Goal: Task Accomplishment & Management: Manage account settings

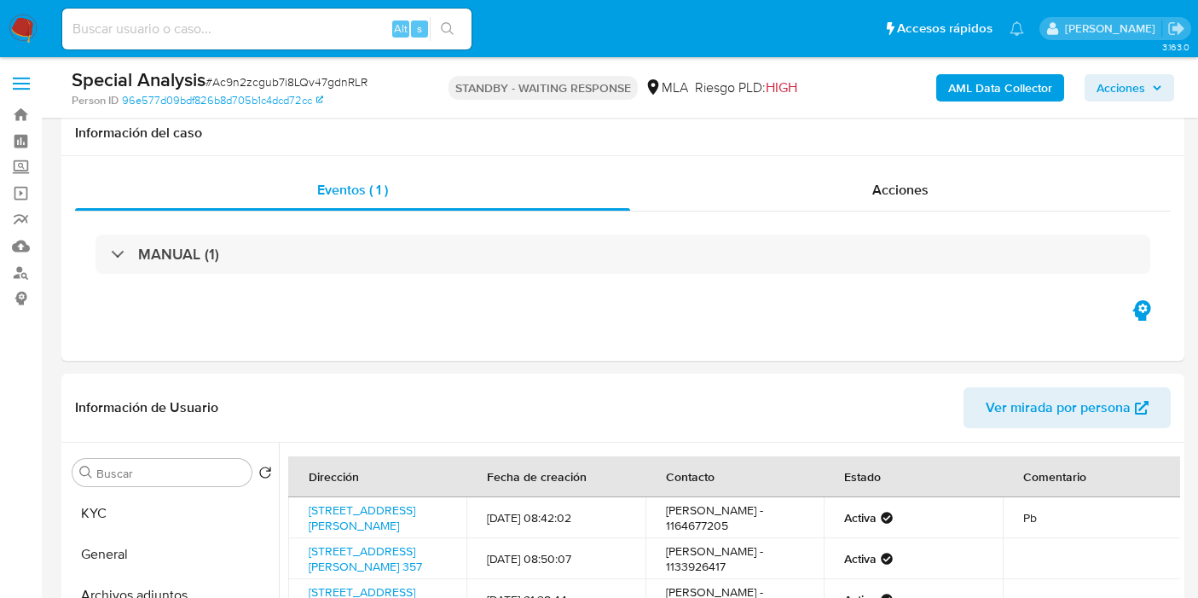
select select "10"
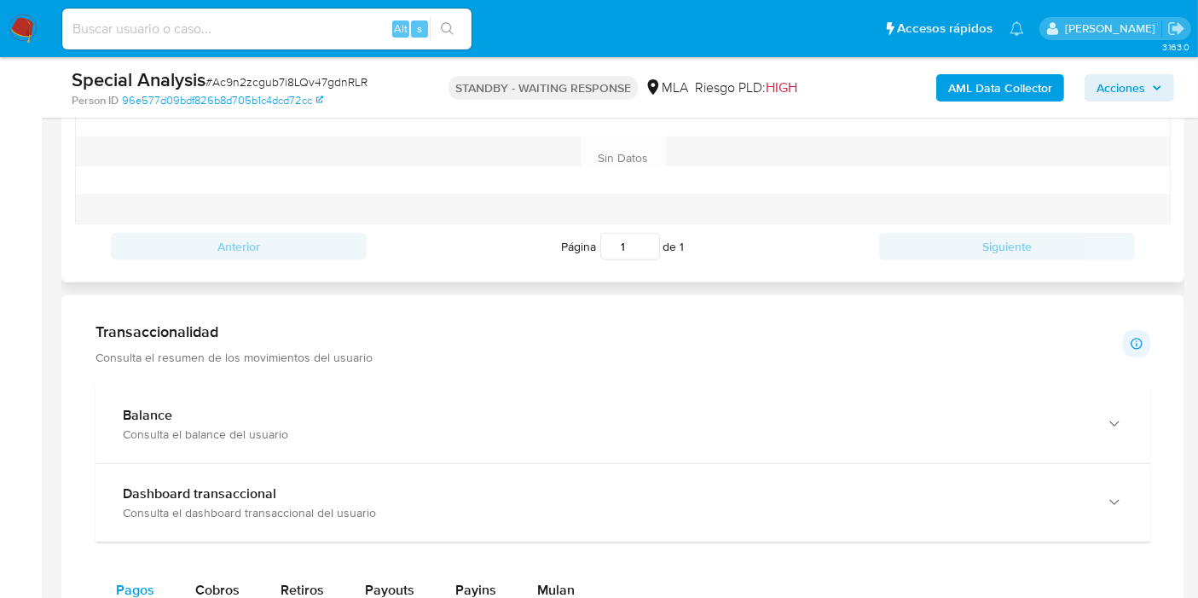
scroll to position [662, 0]
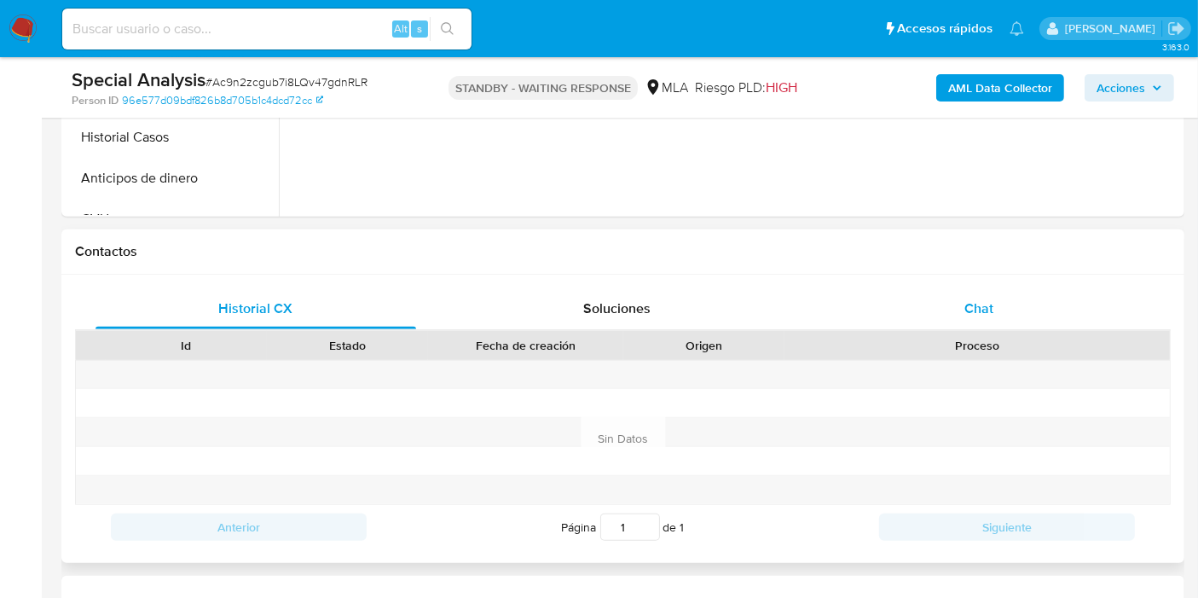
click at [981, 305] on span "Chat" at bounding box center [978, 308] width 29 height 20
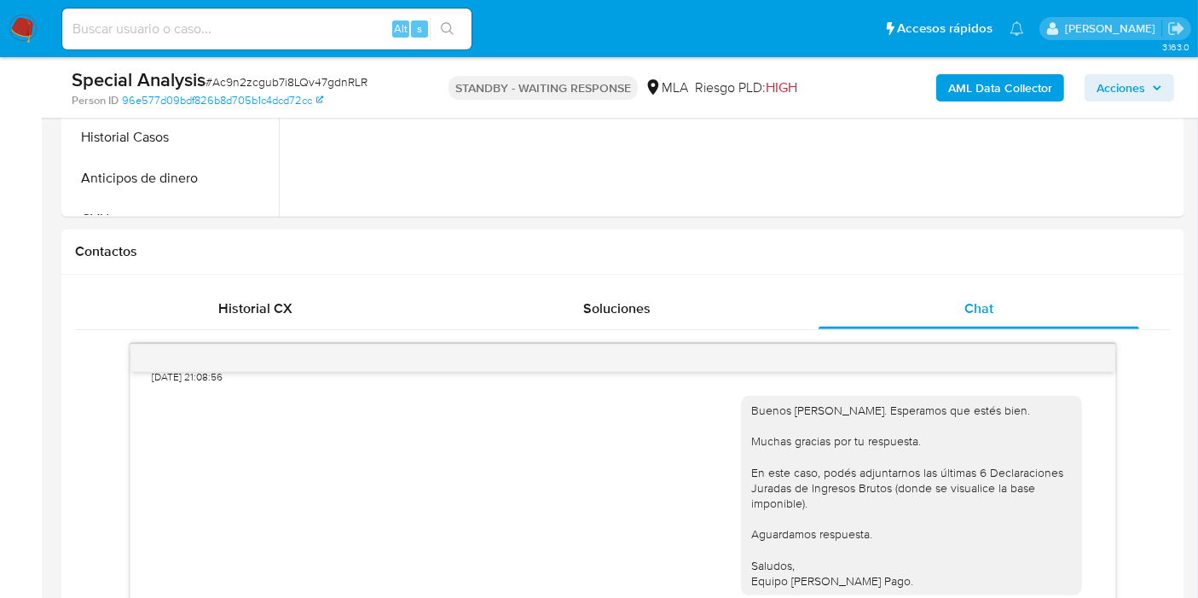
click at [307, 78] on span "# Ac9n2zcgub7i8LQv47gdnRLR" at bounding box center [286, 81] width 162 height 17
copy span "Ac9n2zcgub7i8LQv47gdnRLR"
click at [7, 31] on nav "Pausado Ver notificaciones Alt s Accesos rápidos Presiona las siguientes teclas…" at bounding box center [599, 28] width 1198 height 57
click at [14, 29] on img at bounding box center [23, 28] width 29 height 29
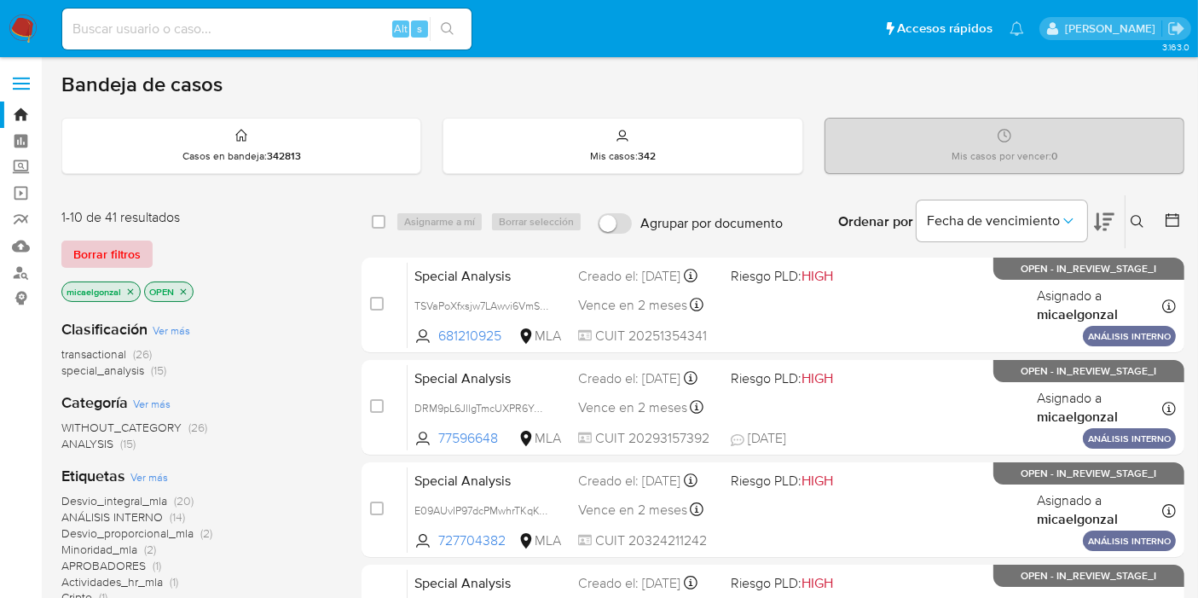
click at [107, 242] on span "Borrar filtros" at bounding box center [106, 254] width 67 height 24
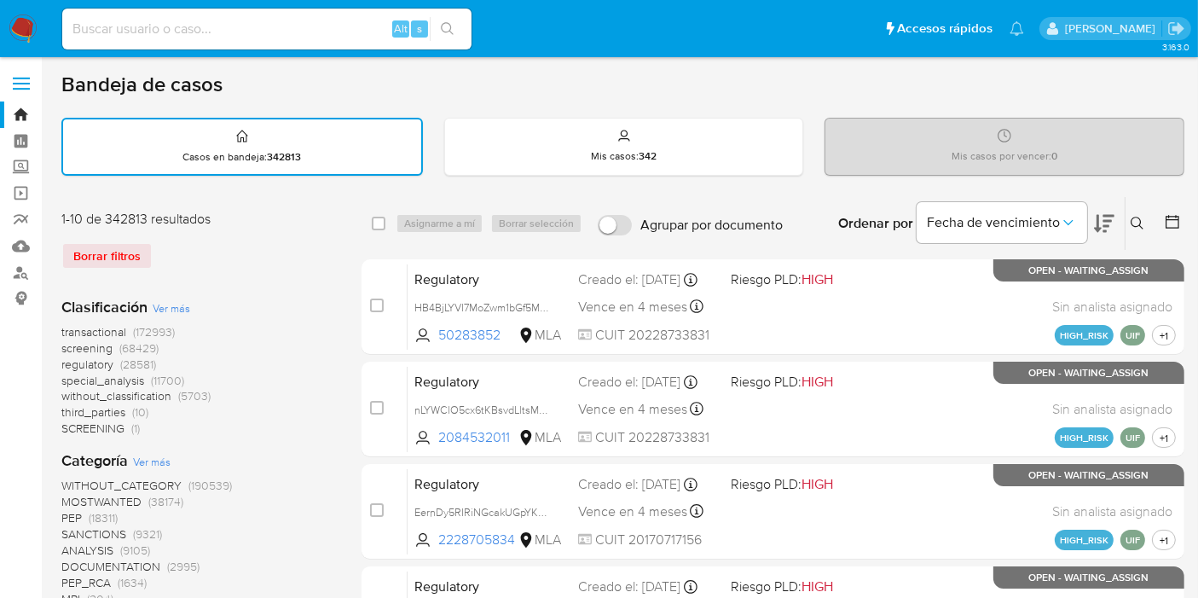
click at [1144, 230] on button at bounding box center [1139, 223] width 28 height 20
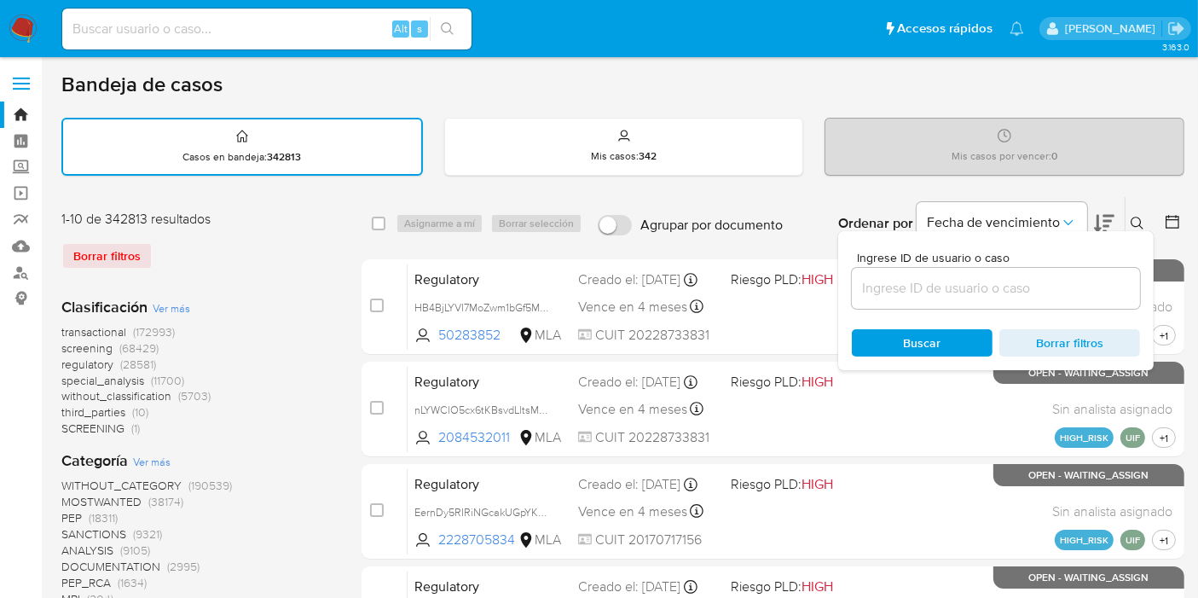
drag, startPoint x: 1037, startPoint y: 305, endPoint x: 1044, endPoint y: 279, distance: 27.3
click at [1041, 286] on div at bounding box center [996, 288] width 288 height 41
click at [1044, 279] on input at bounding box center [996, 288] width 288 height 22
paste input "Ac9n2zcgub7i8LQv47gdnRLR"
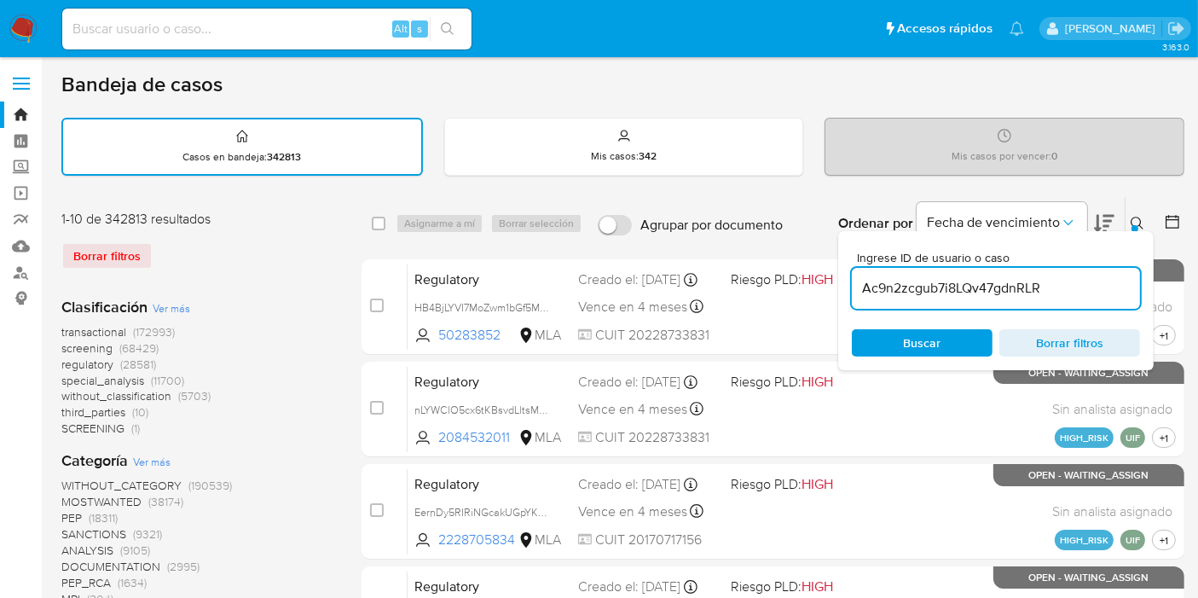
type input "Ac9n2zcgub7i8LQv47gdnRLR"
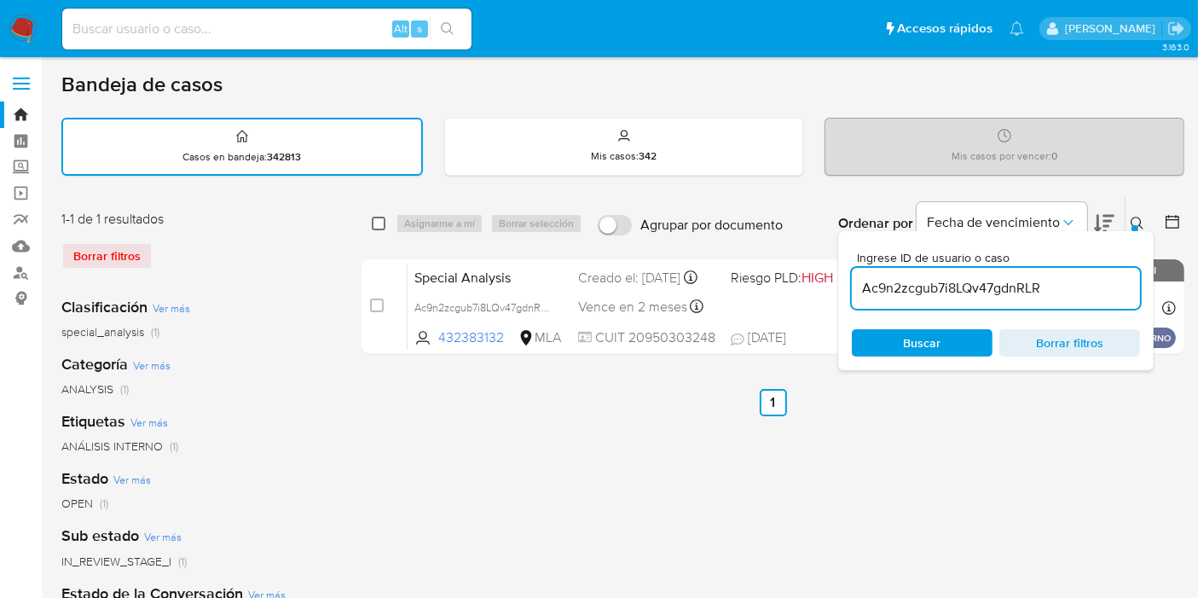
click at [375, 220] on input "checkbox" at bounding box center [379, 224] width 14 height 14
checkbox input "true"
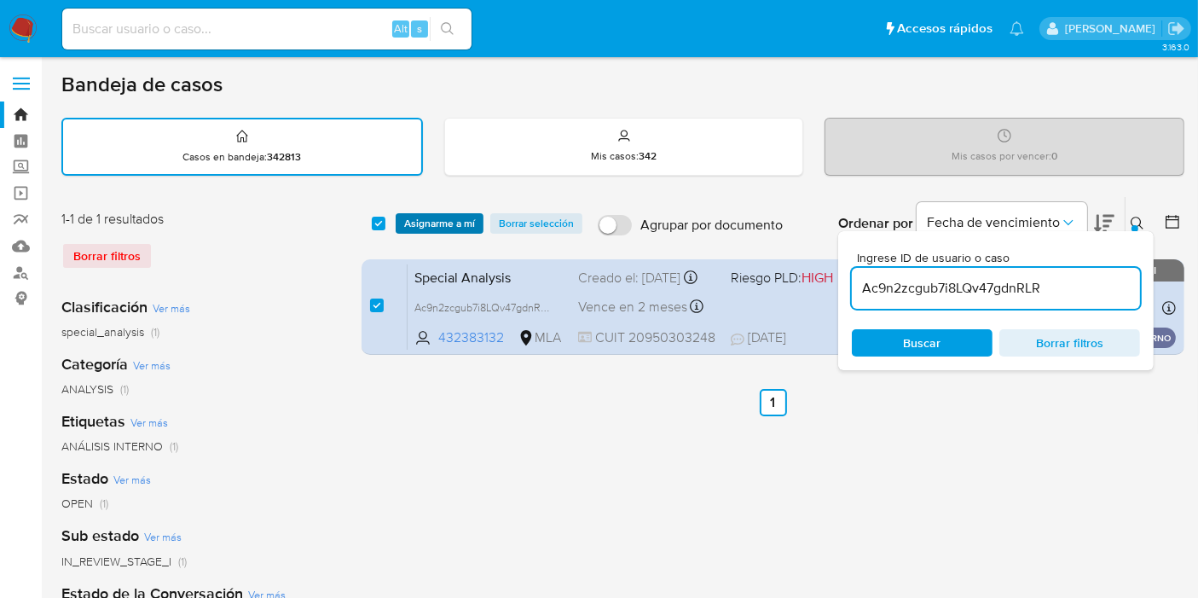
click at [448, 217] on span "Asignarme a mí" at bounding box center [439, 223] width 71 height 17
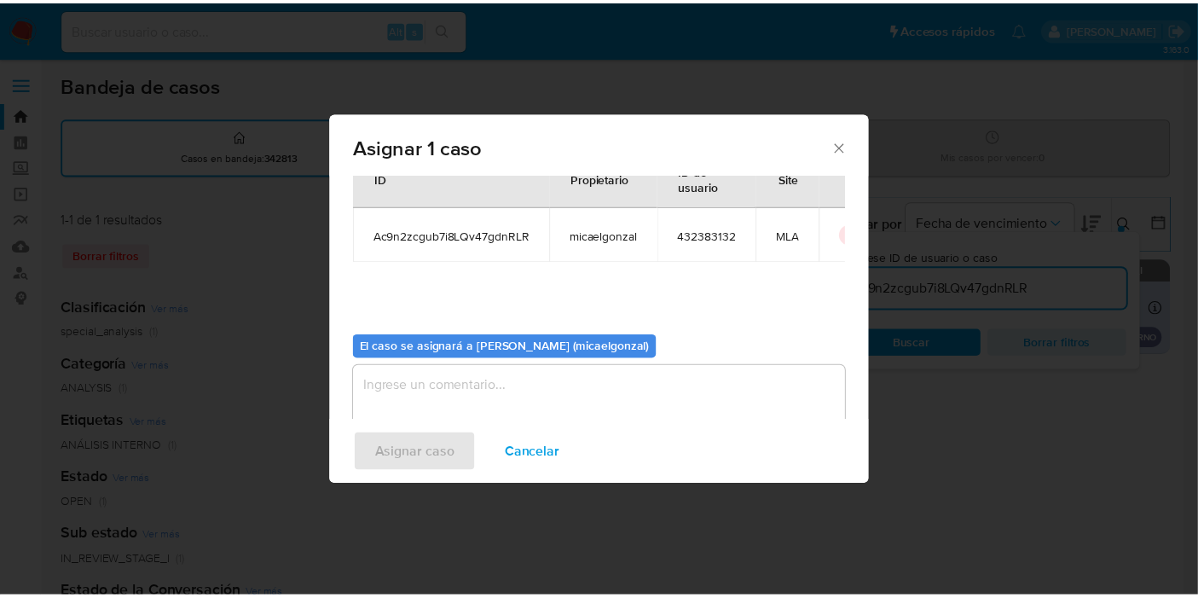
scroll to position [87, 0]
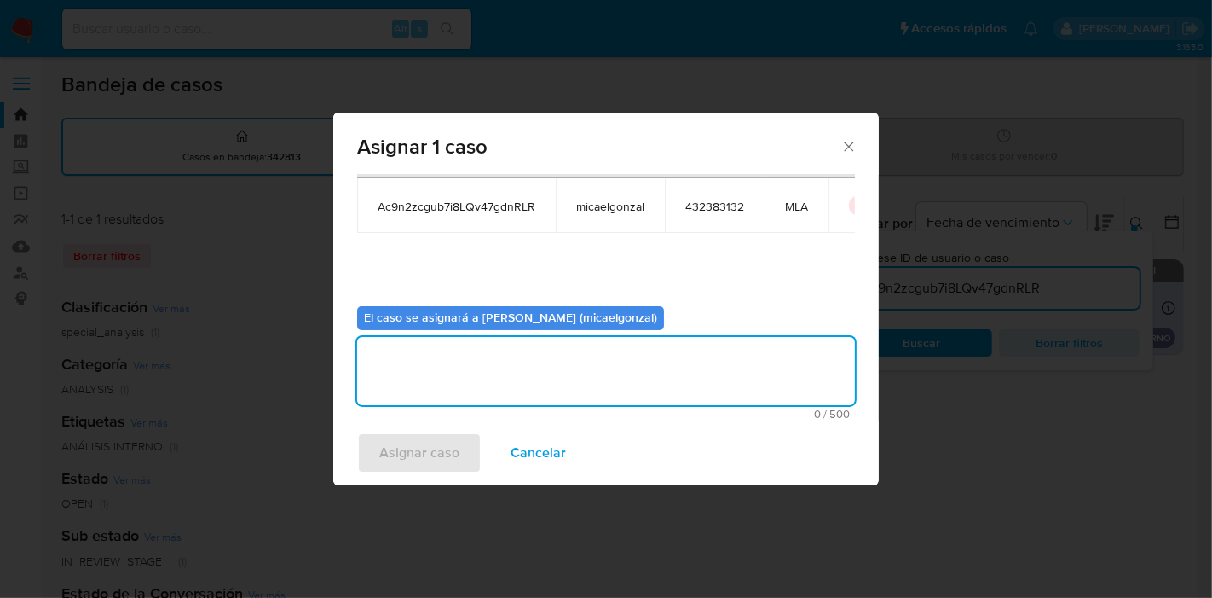
click at [517, 346] on textarea "assign-modal" at bounding box center [606, 371] width 498 height 68
click at [372, 455] on button "Asignar caso" at bounding box center [419, 452] width 124 height 41
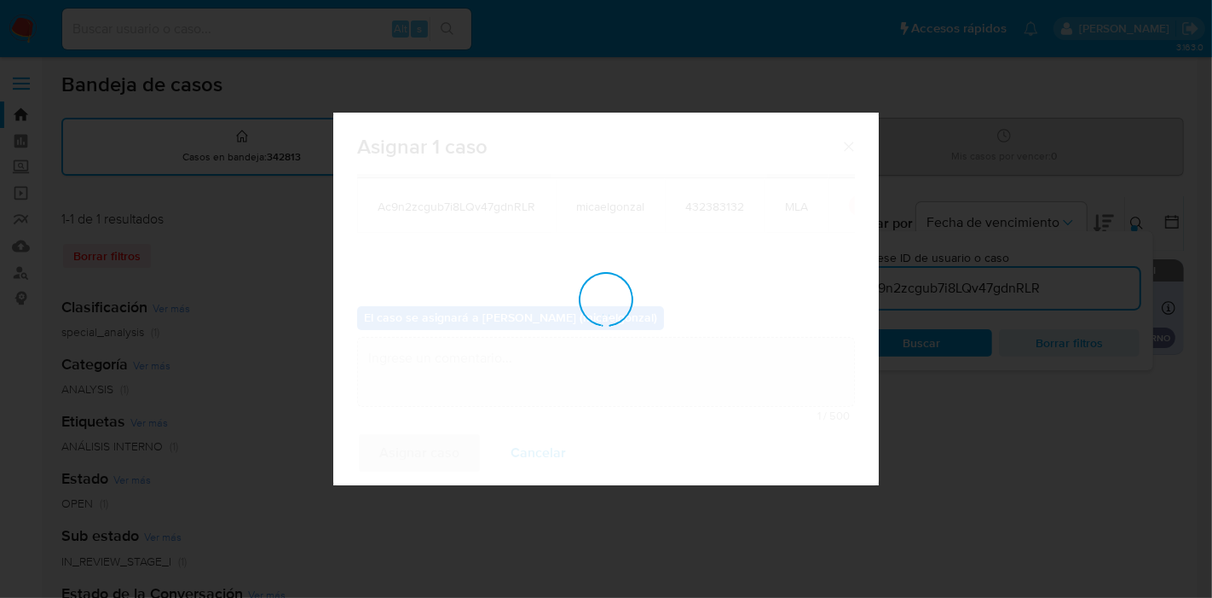
checkbox input "false"
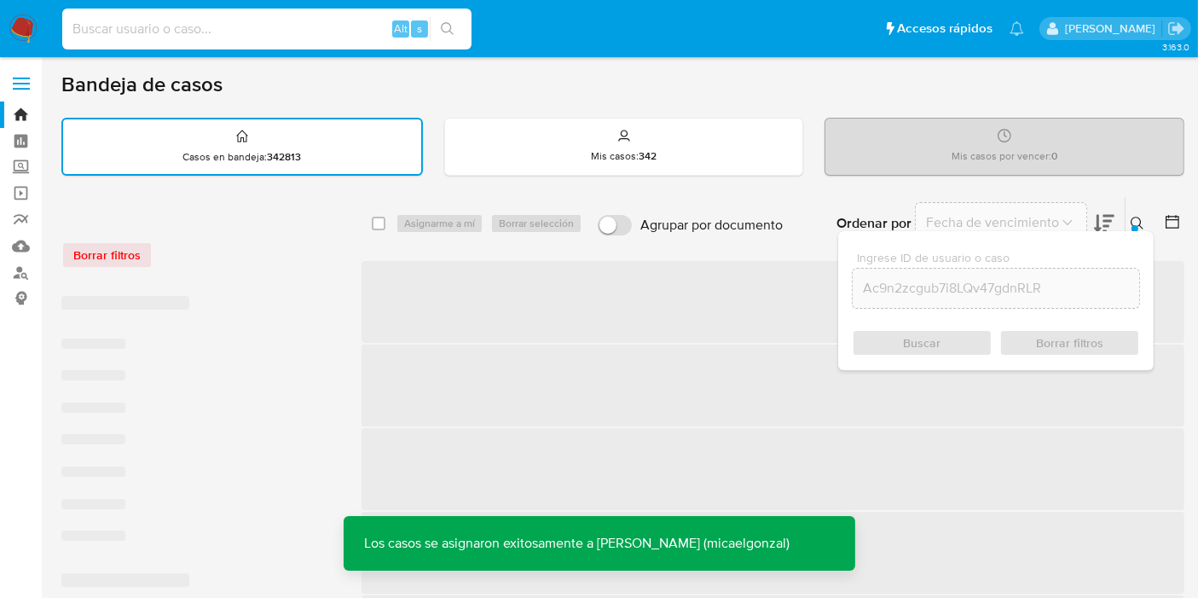
click at [270, 27] on input at bounding box center [266, 29] width 409 height 22
paste input "Ac9n2zcgub7i8LQv47gdnRLR"
type input "Ac9n2zcgub7i8LQv47gdnRLR"
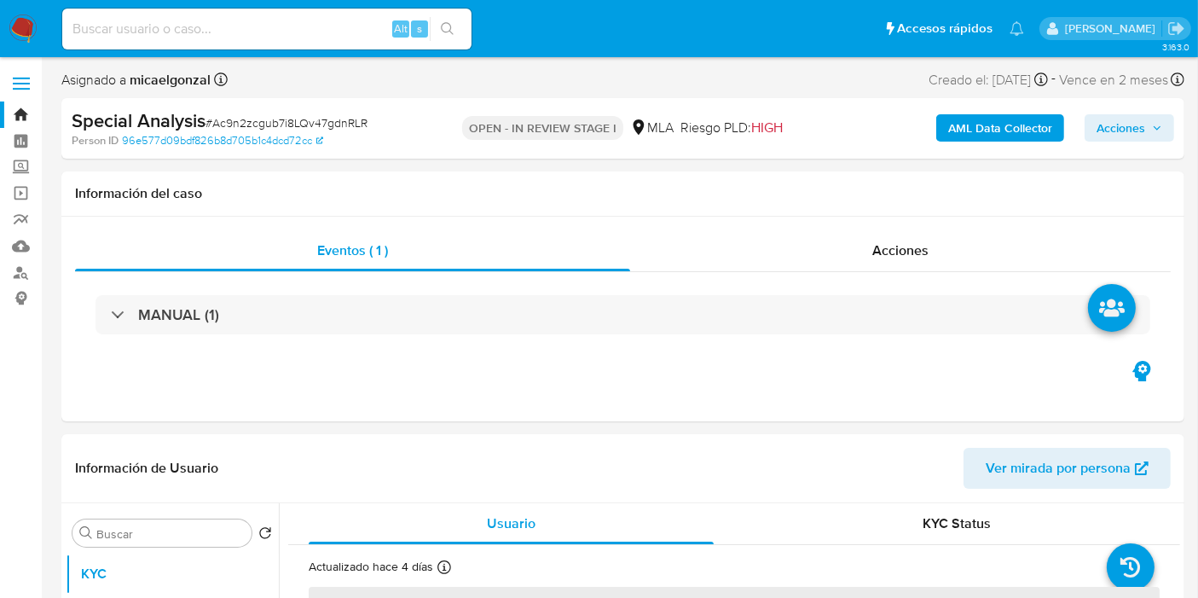
select select "10"
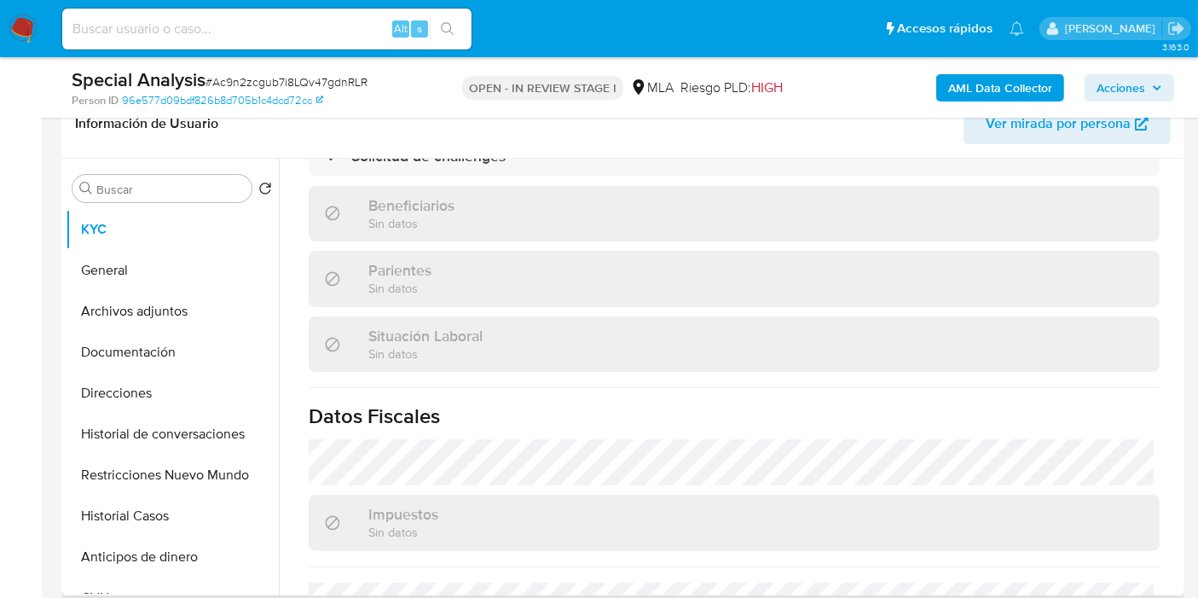
scroll to position [939, 0]
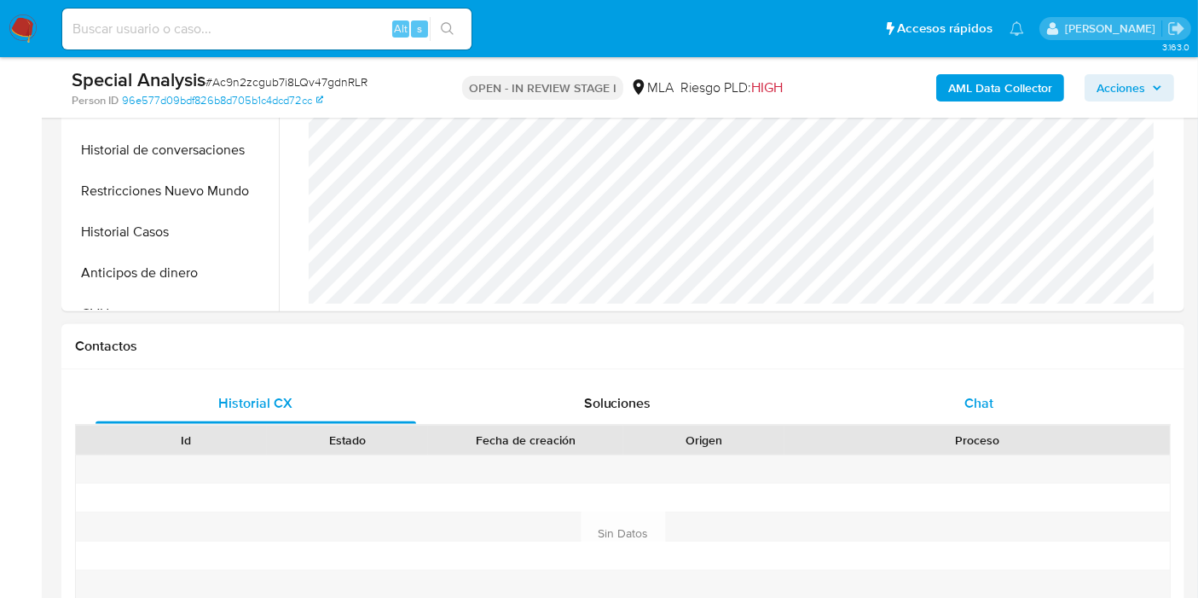
click at [978, 405] on span "Chat" at bounding box center [978, 403] width 29 height 20
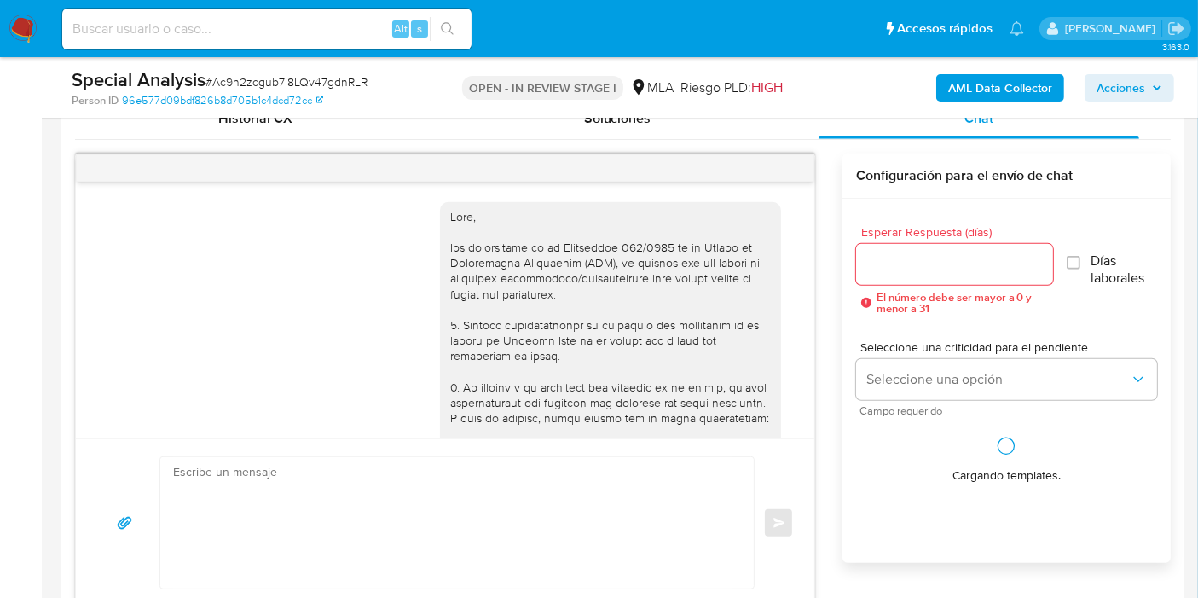
scroll to position [1520, 0]
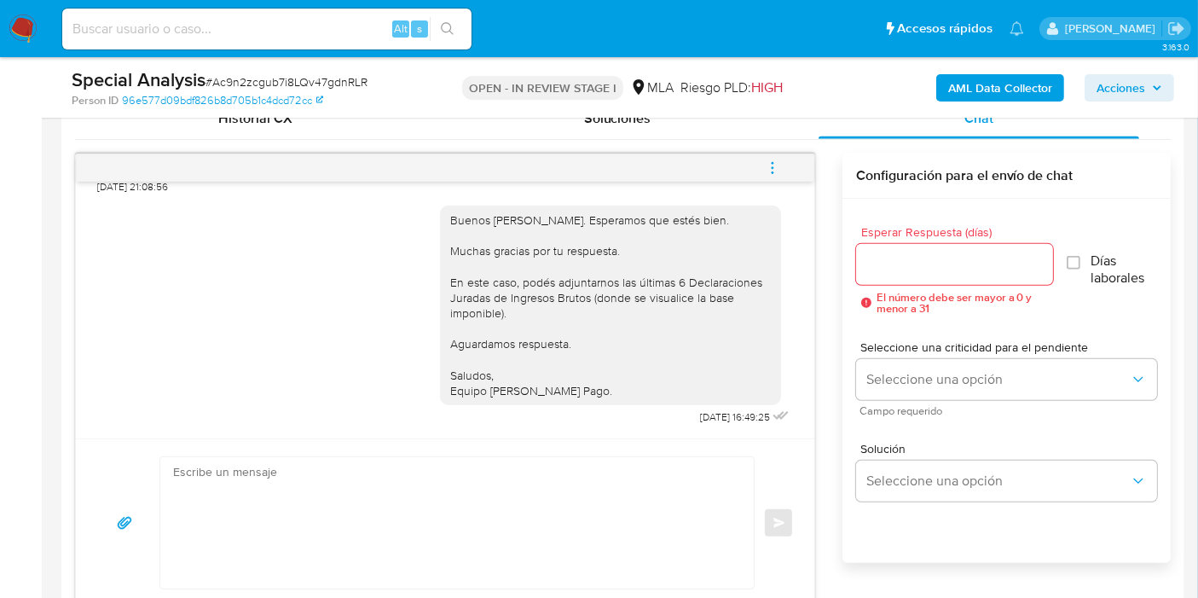
click at [778, 164] on icon "menu-action" at bounding box center [772, 167] width 15 height 15
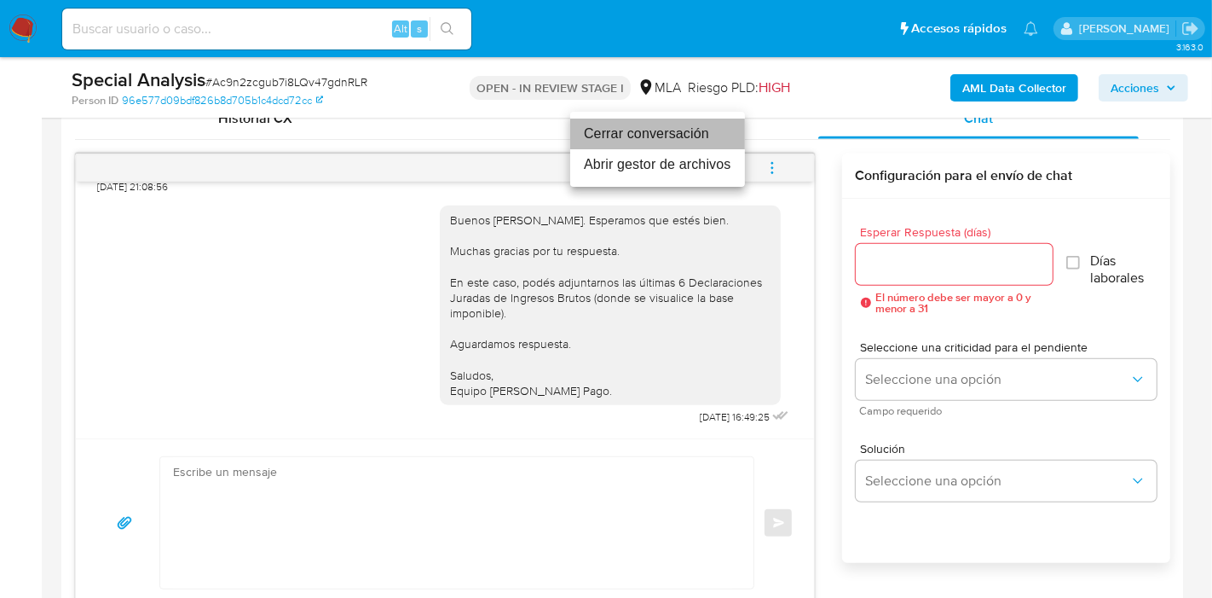
click at [690, 143] on li "Cerrar conversación" at bounding box center [657, 133] width 175 height 31
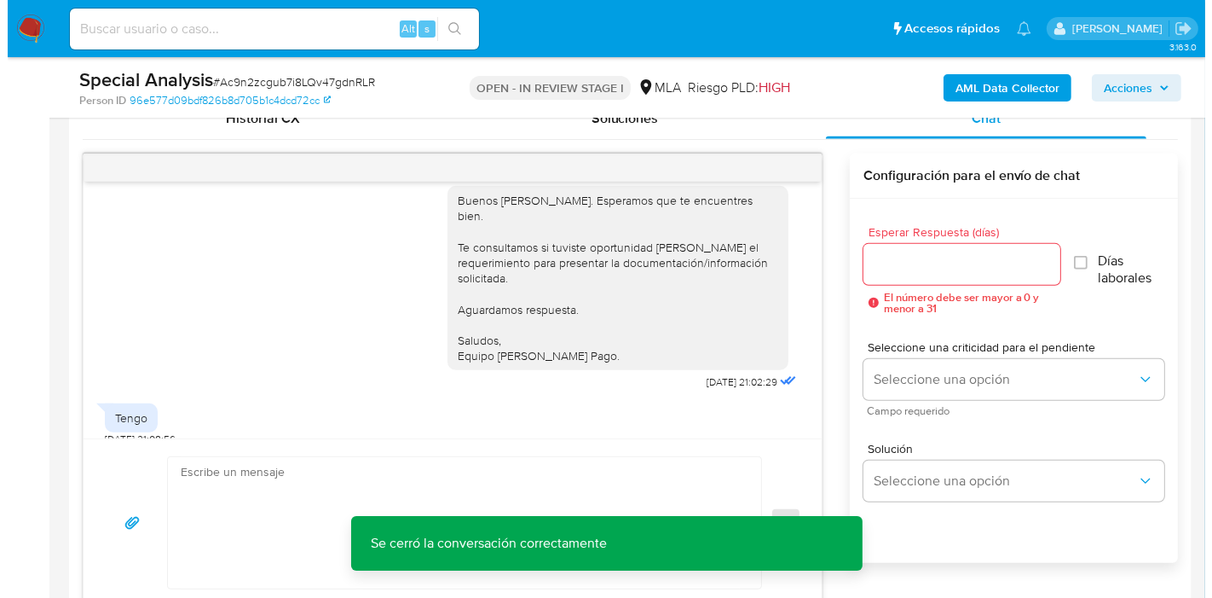
scroll to position [857, 0]
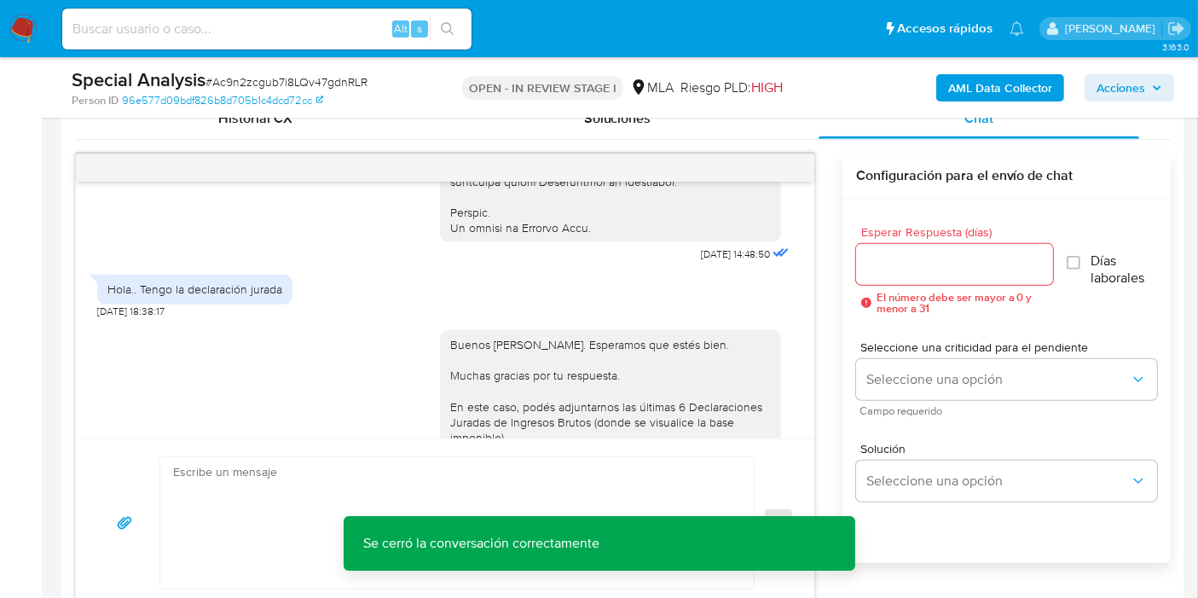
click at [983, 82] on b "AML Data Collector" at bounding box center [1000, 87] width 104 height 27
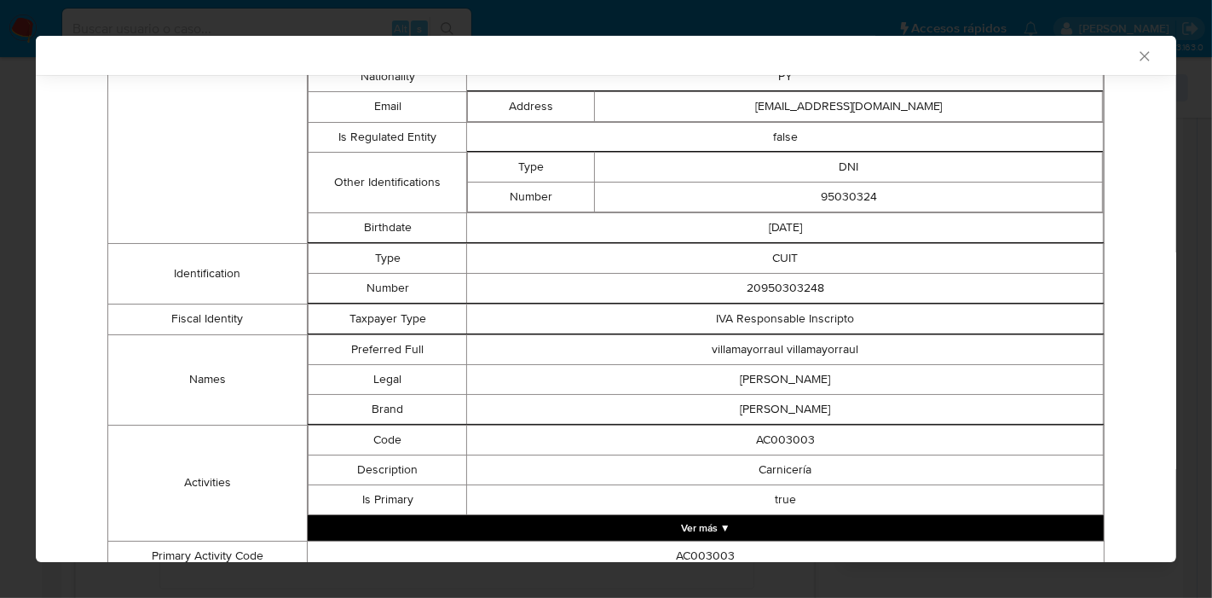
scroll to position [202, 0]
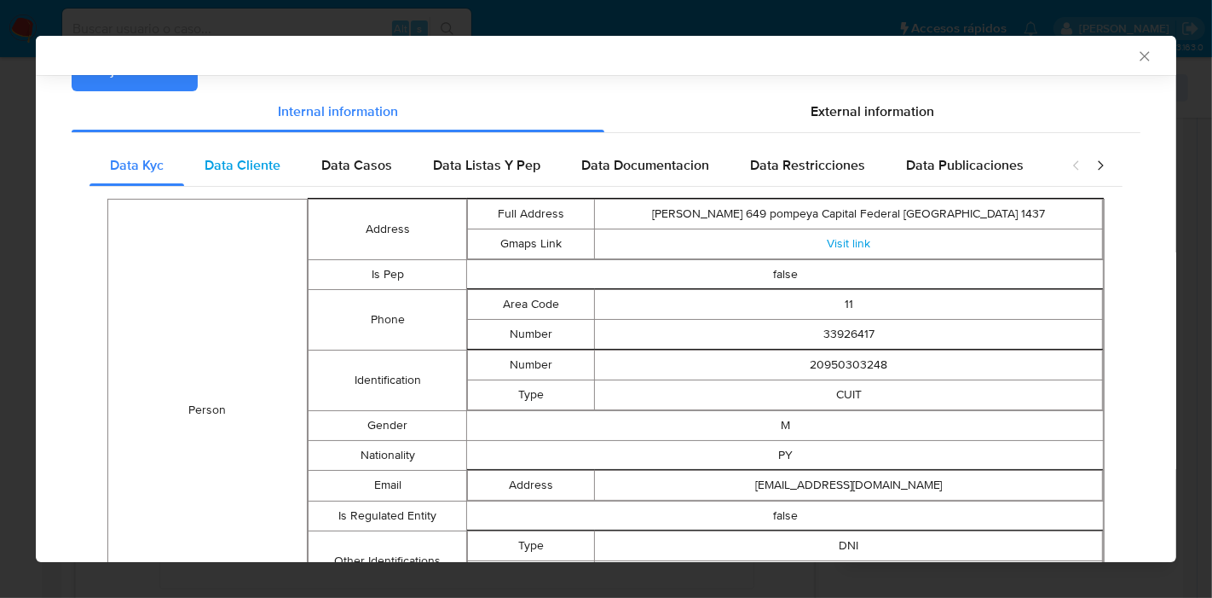
click at [269, 179] on div "Data Cliente" at bounding box center [242, 165] width 117 height 41
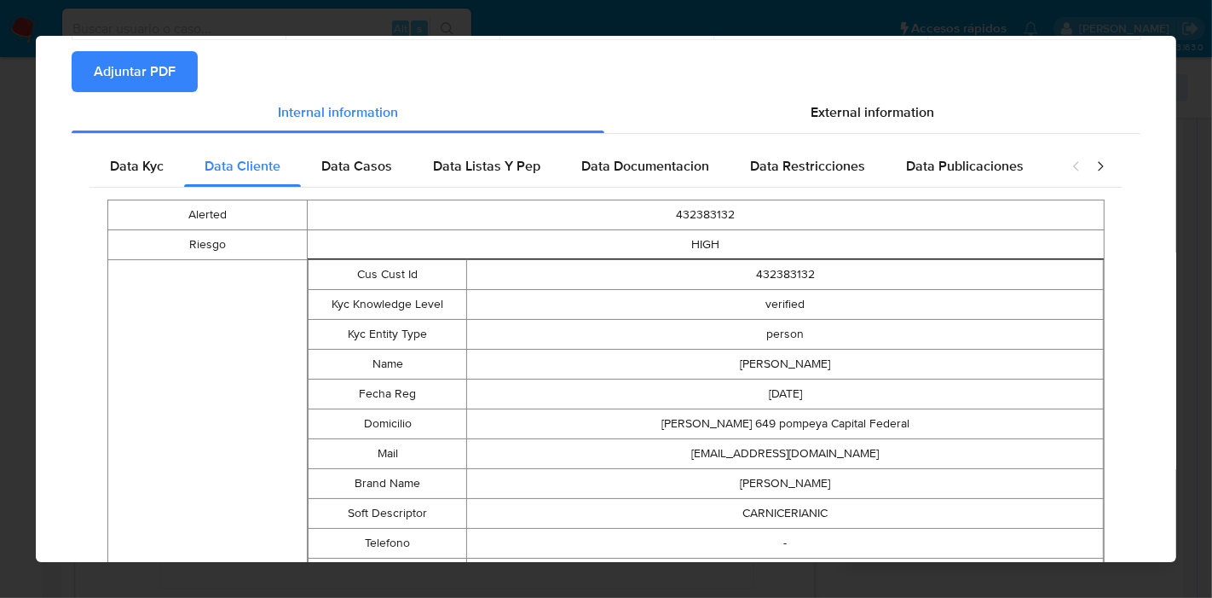
scroll to position [14, 0]
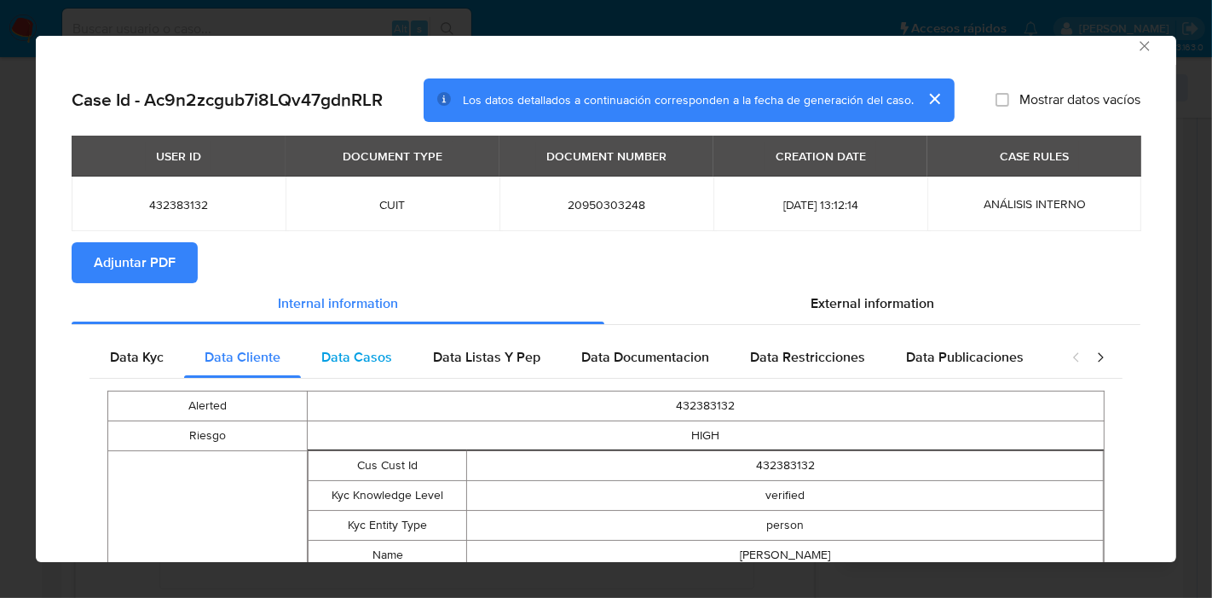
click at [342, 352] on span "Data Casos" at bounding box center [356, 357] width 71 height 20
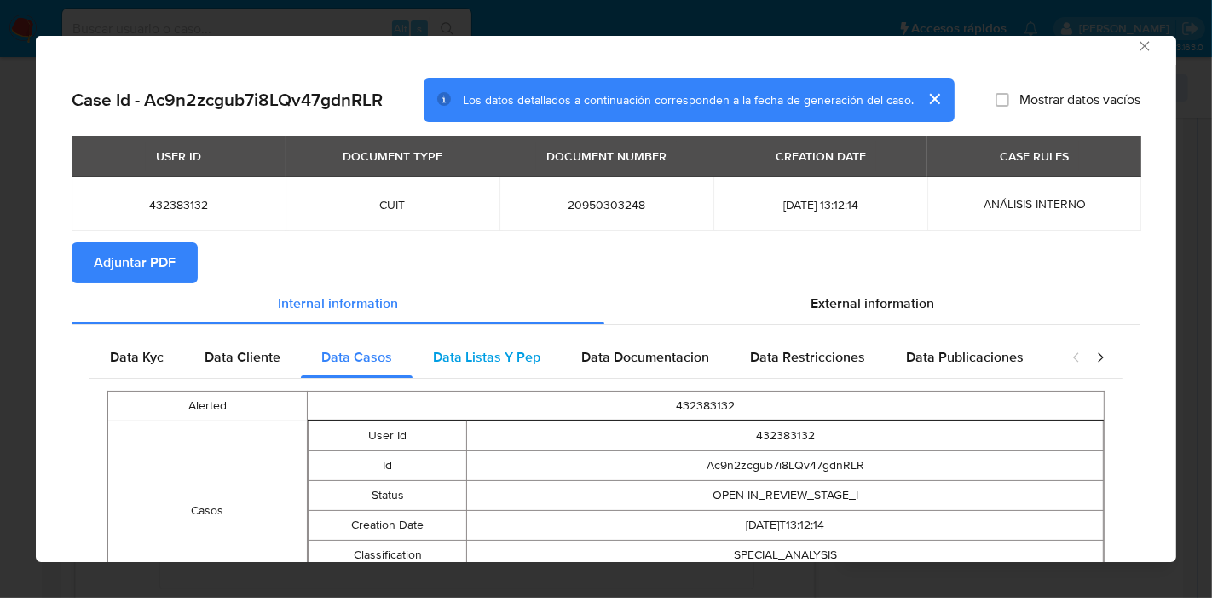
click at [521, 367] on div "Data Listas Y Pep" at bounding box center [487, 357] width 148 height 41
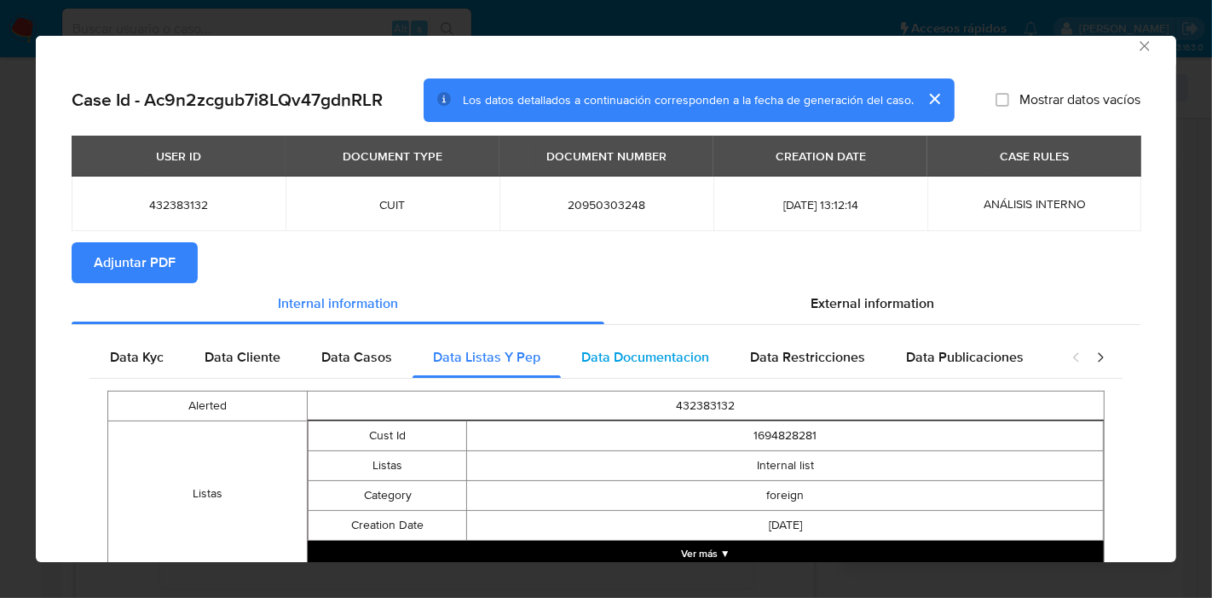
click at [643, 353] on span "Data Documentacion" at bounding box center [645, 357] width 128 height 20
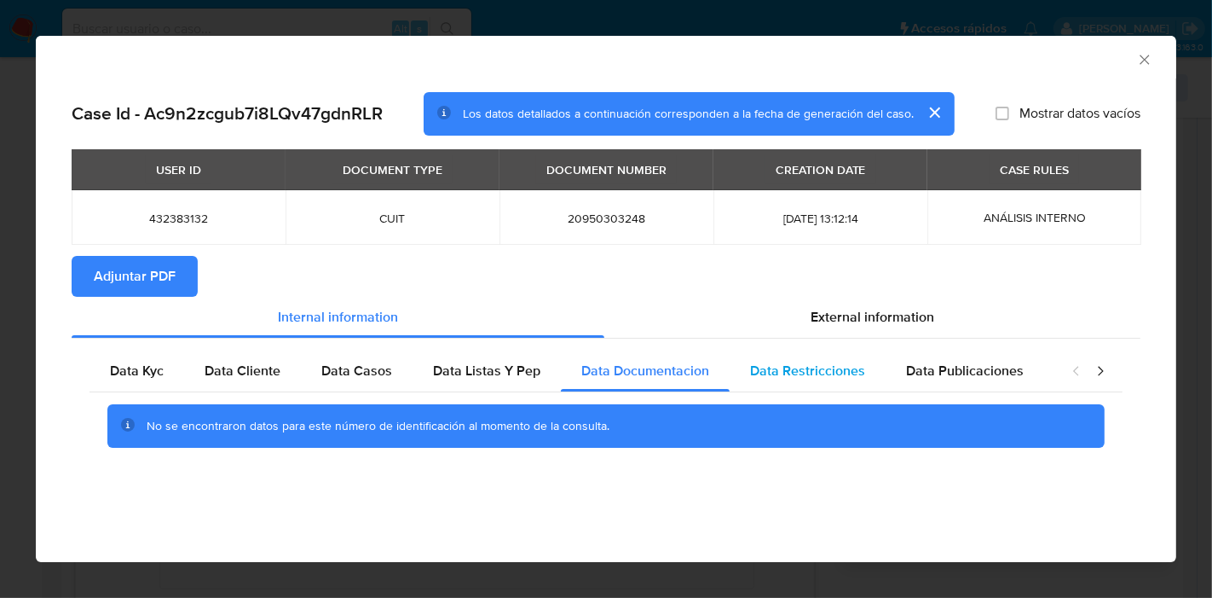
click at [754, 361] on span "Data Restricciones" at bounding box center [807, 371] width 115 height 20
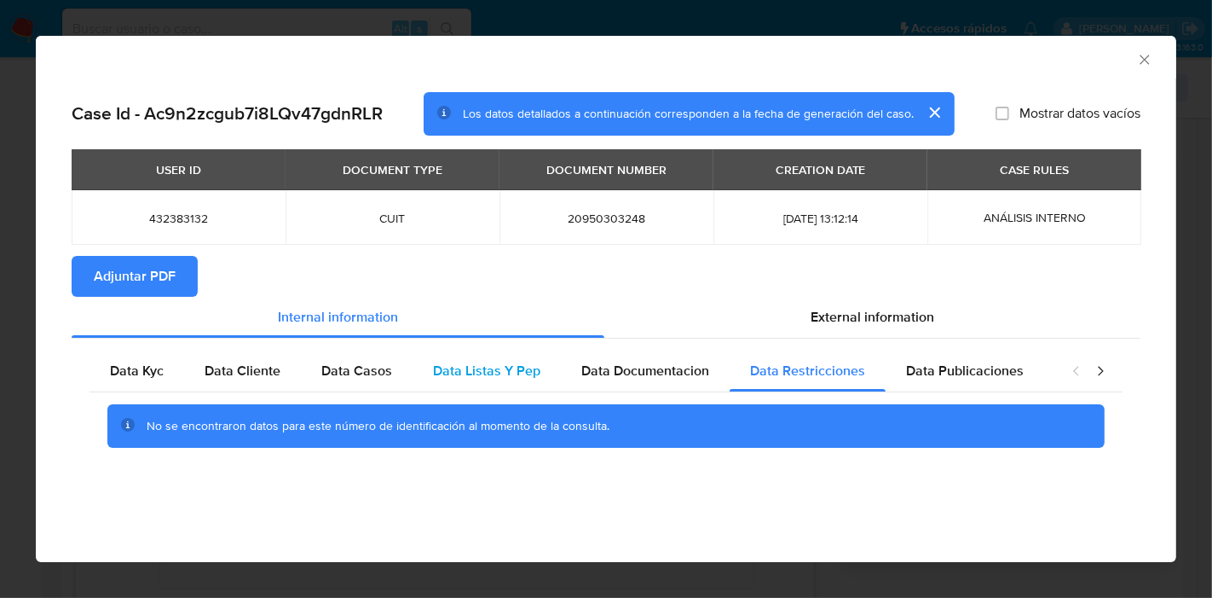
click at [461, 354] on div "Data Listas Y Pep" at bounding box center [487, 370] width 148 height 41
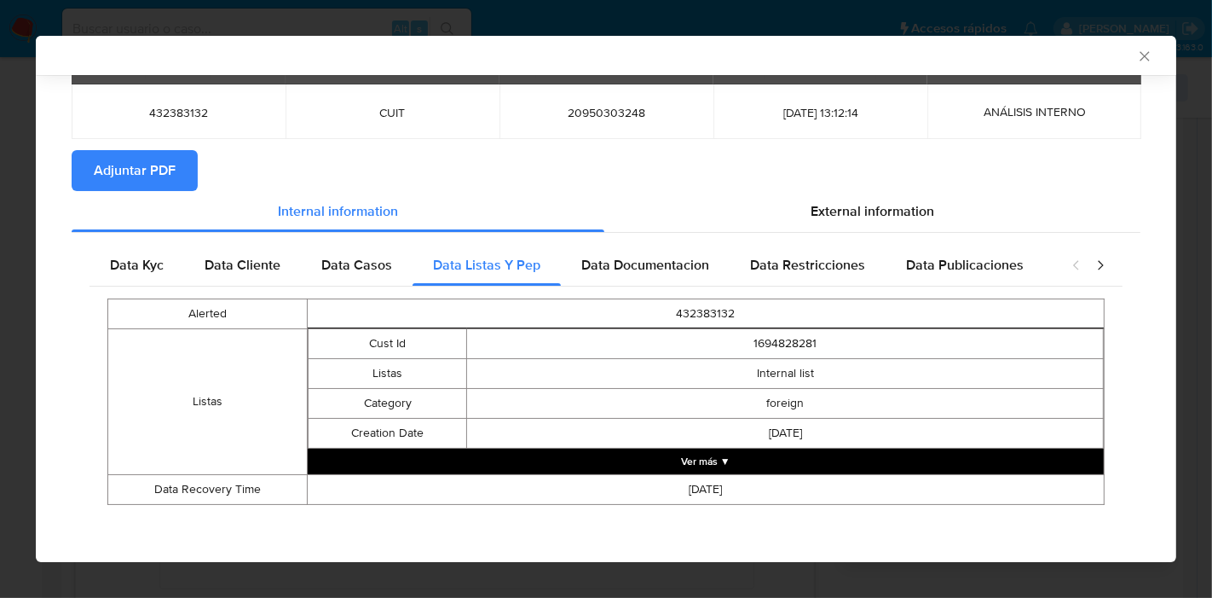
scroll to position [103, 0]
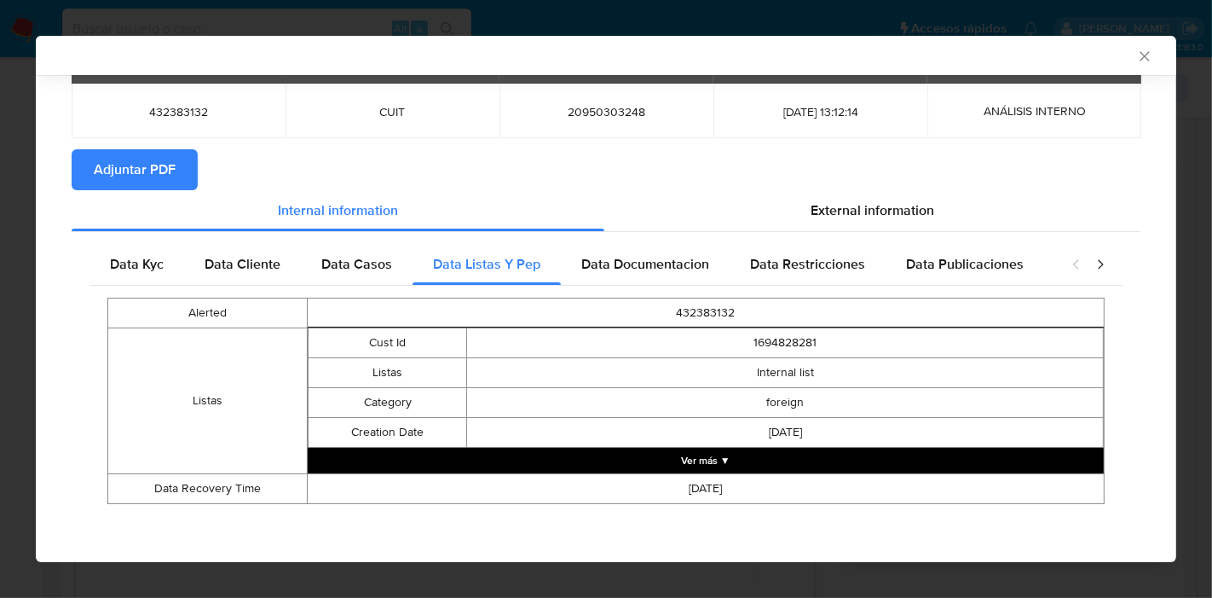
click at [715, 456] on button "Ver más ▼" at bounding box center [706, 461] width 796 height 26
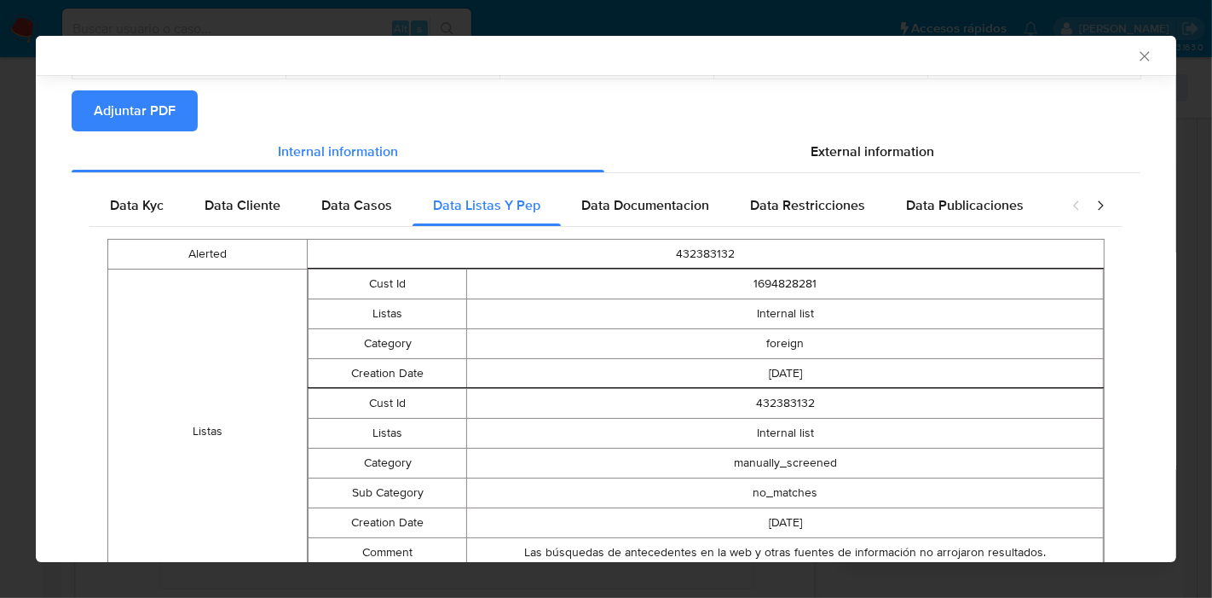
scroll to position [94, 0]
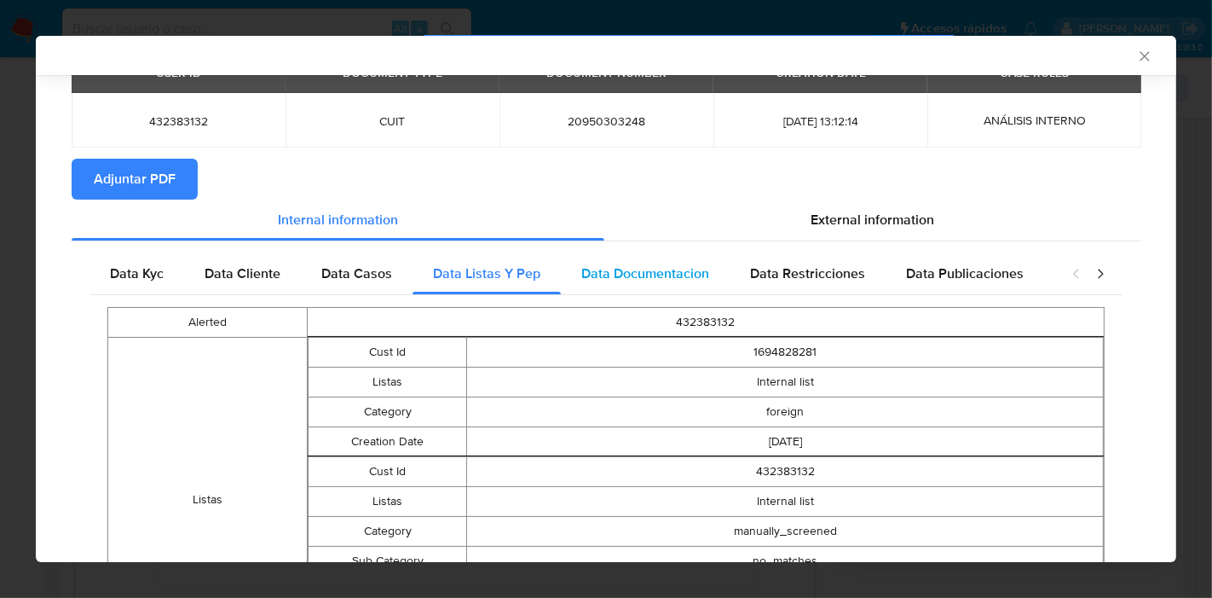
click at [667, 279] on span "Data Documentacion" at bounding box center [645, 273] width 128 height 20
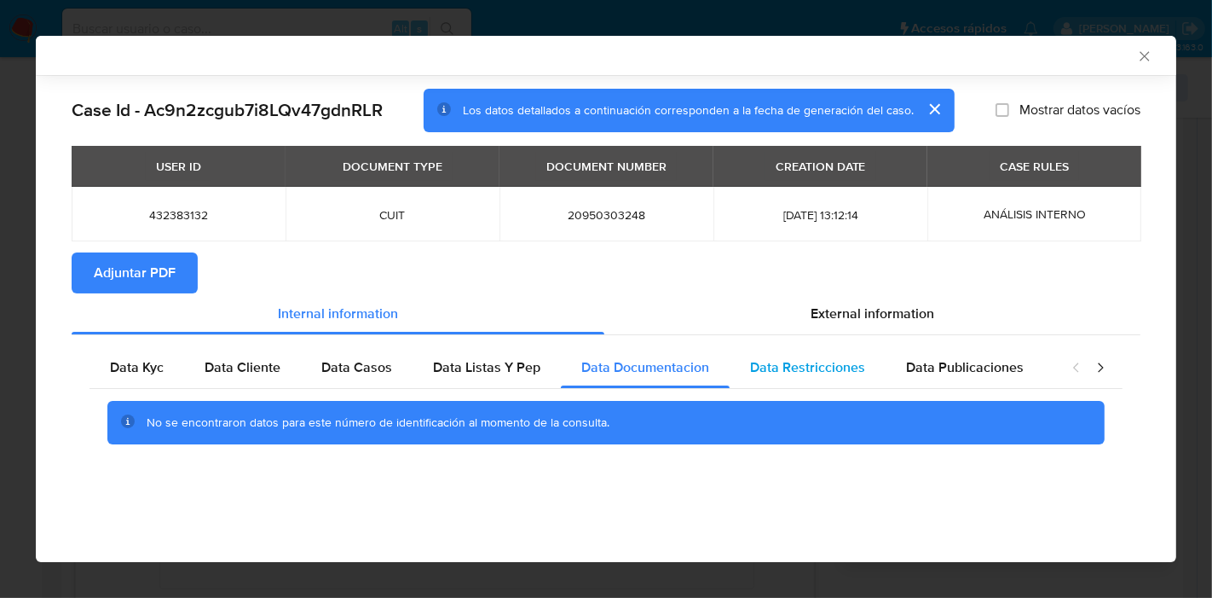
click at [813, 361] on span "Data Restricciones" at bounding box center [807, 367] width 115 height 20
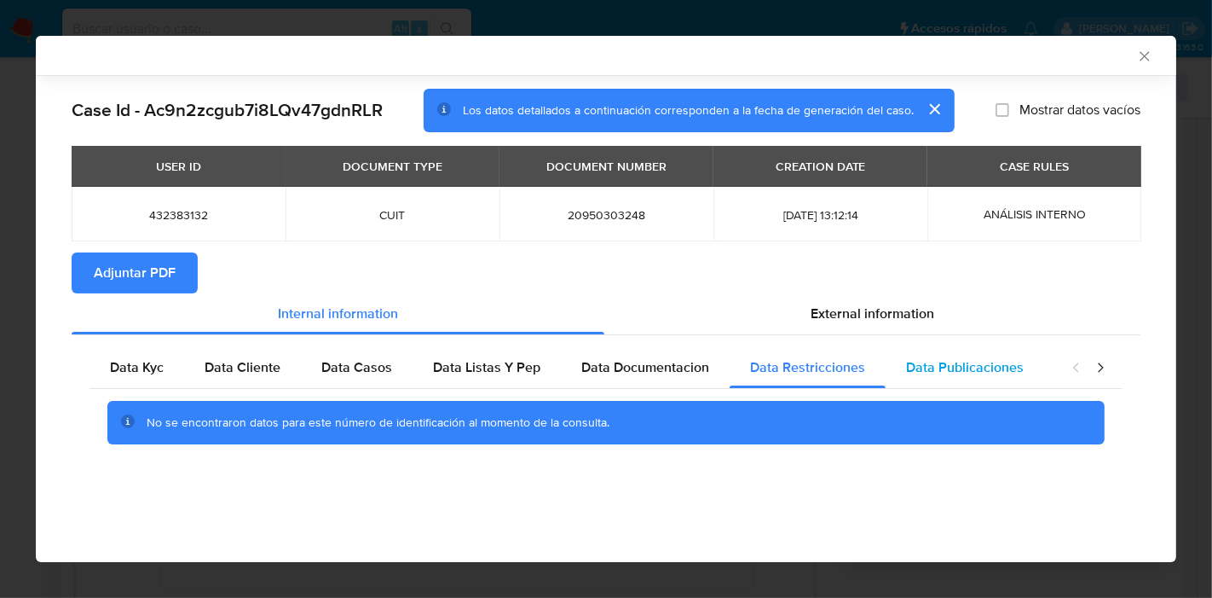
click at [978, 381] on div "Data Publicaciones" at bounding box center [965, 367] width 159 height 41
click at [1092, 373] on icon "closure-recommendation-modal" at bounding box center [1100, 367] width 17 height 17
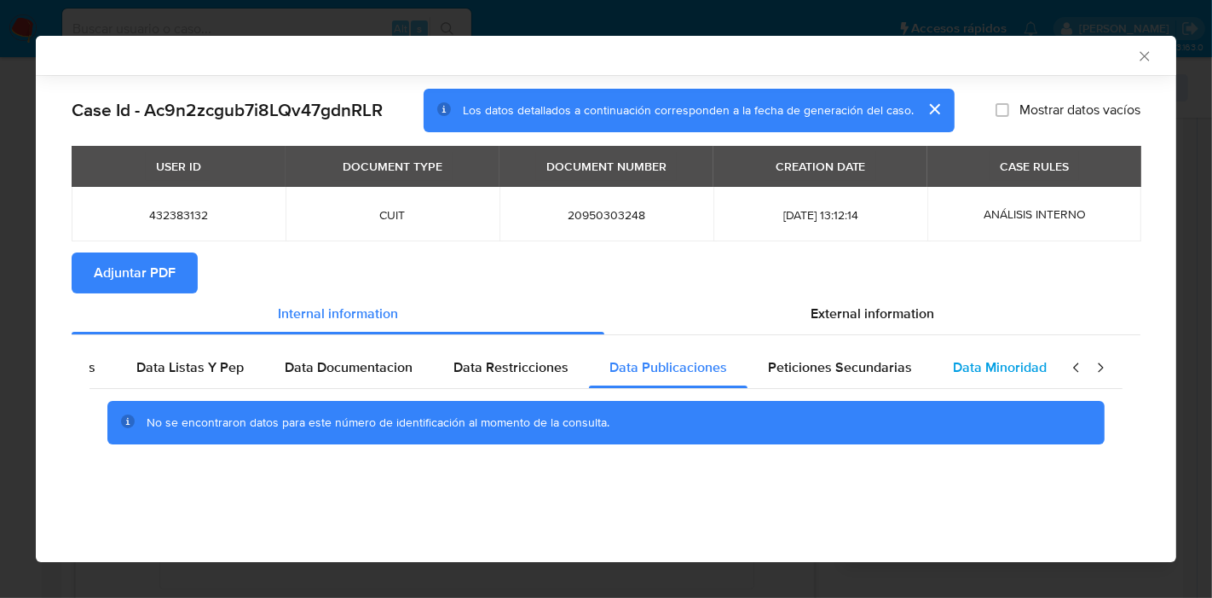
scroll to position [0, 299]
click at [985, 367] on span "Data Minoridad" at bounding box center [997, 367] width 94 height 20
drag, startPoint x: 905, startPoint y: 367, endPoint x: 942, endPoint y: 379, distance: 38.8
click at [755, 379] on div "Data Kyc Data Cliente Data Casos Data Listas Y Pep Data Documentacion Data Rest…" at bounding box center [272, 367] width 965 height 41
drag, startPoint x: 1072, startPoint y: 368, endPoint x: 957, endPoint y: 371, distance: 114.3
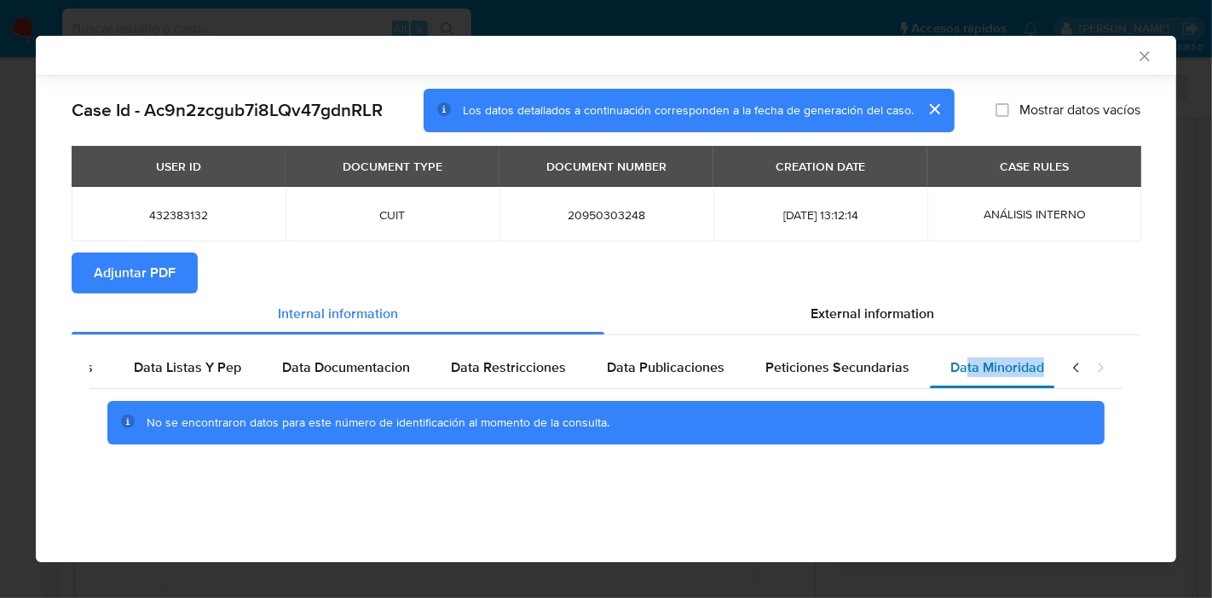
click at [957, 371] on div "Data Kyc Data Cliente Data Casos Data Listas Y Pep Data Documentacion Data Rest…" at bounding box center [606, 402] width 1033 height 110
click at [862, 371] on span "Peticiones Secundarias" at bounding box center [837, 367] width 144 height 20
click at [1018, 367] on span "Data Minoridad" at bounding box center [997, 367] width 94 height 20
click at [1076, 347] on div "closure-recommendation-modal" at bounding box center [1088, 367] width 68 height 41
click at [1072, 367] on icon "closure-recommendation-modal" at bounding box center [1076, 367] width 17 height 17
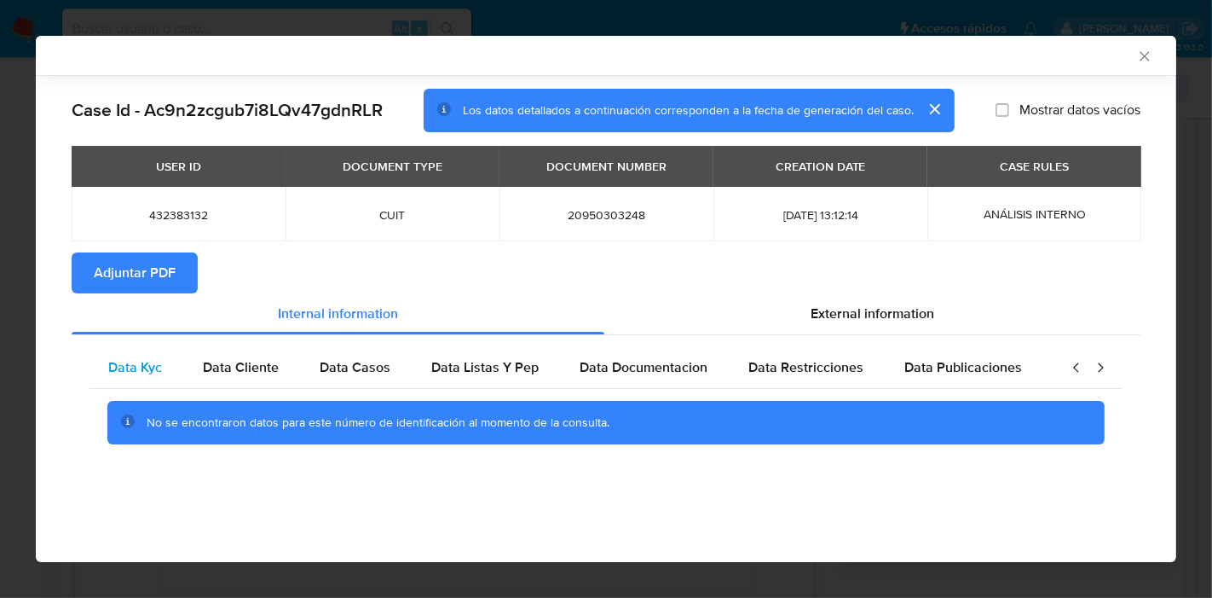
scroll to position [0, 0]
click at [136, 373] on span "Data Kyc" at bounding box center [137, 367] width 54 height 20
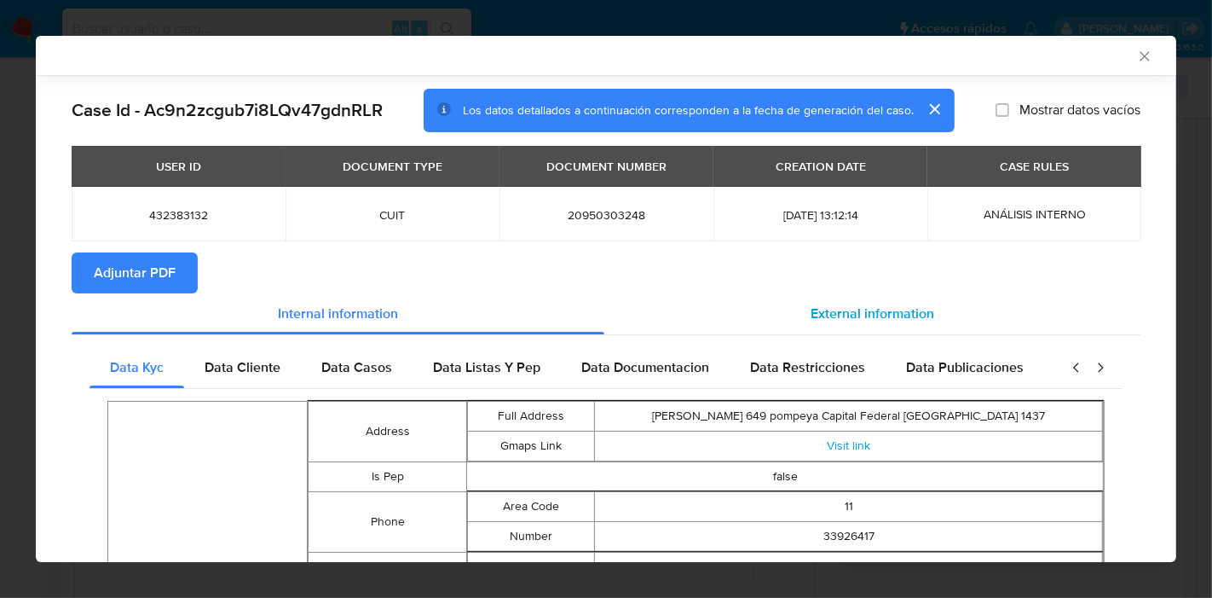
click at [888, 320] on span "External information" at bounding box center [873, 313] width 124 height 20
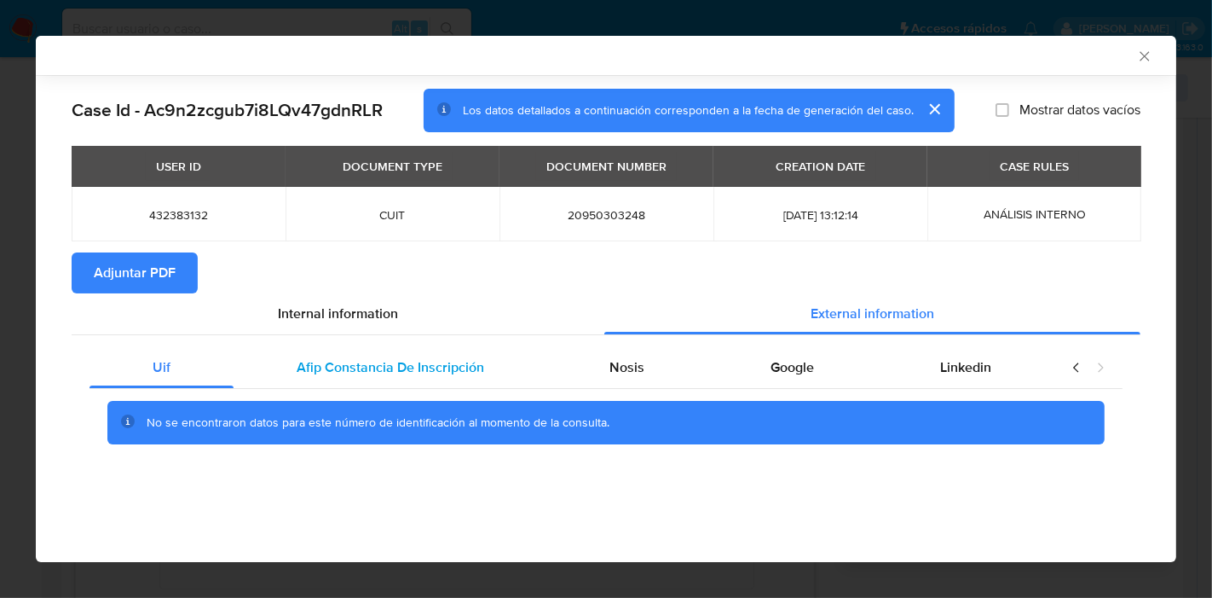
click at [394, 372] on span "Afip Constancia De Inscripción" at bounding box center [391, 367] width 188 height 20
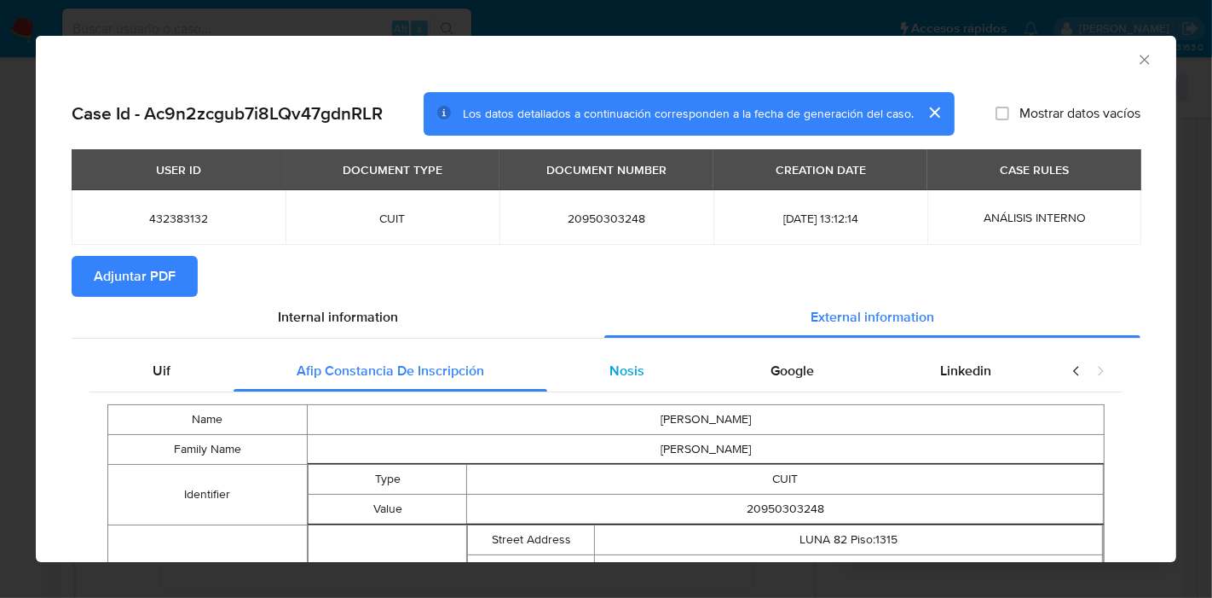
click at [648, 365] on div "Nosis" at bounding box center [627, 370] width 161 height 41
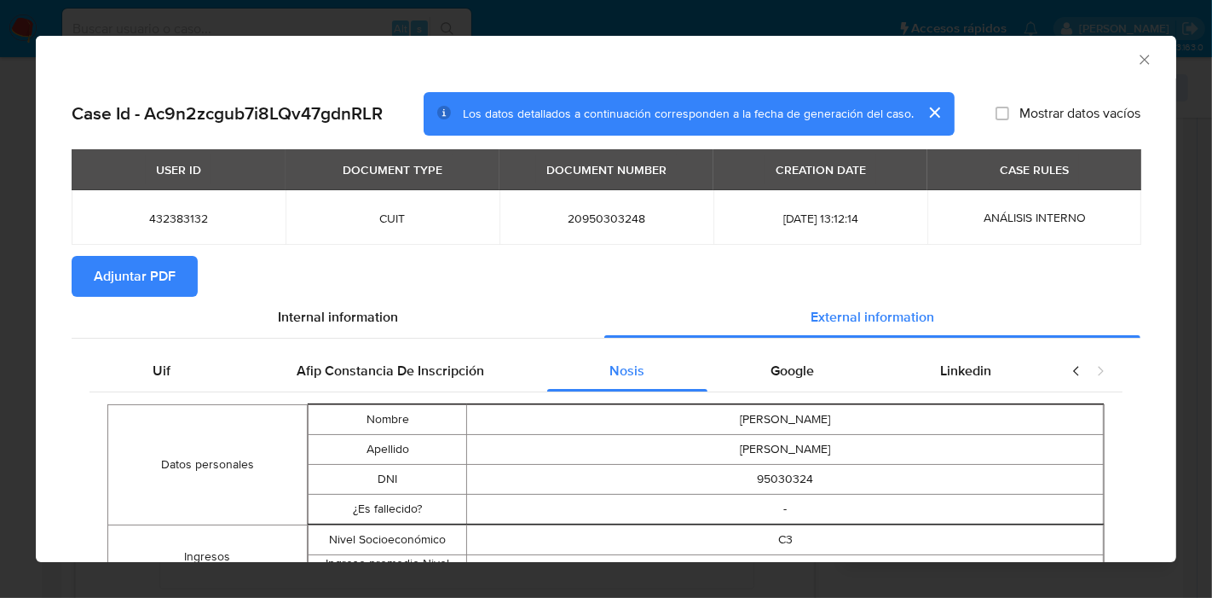
drag, startPoint x: 834, startPoint y: 369, endPoint x: 910, endPoint y: 376, distance: 77.0
click at [852, 379] on div "Google" at bounding box center [793, 370] width 170 height 41
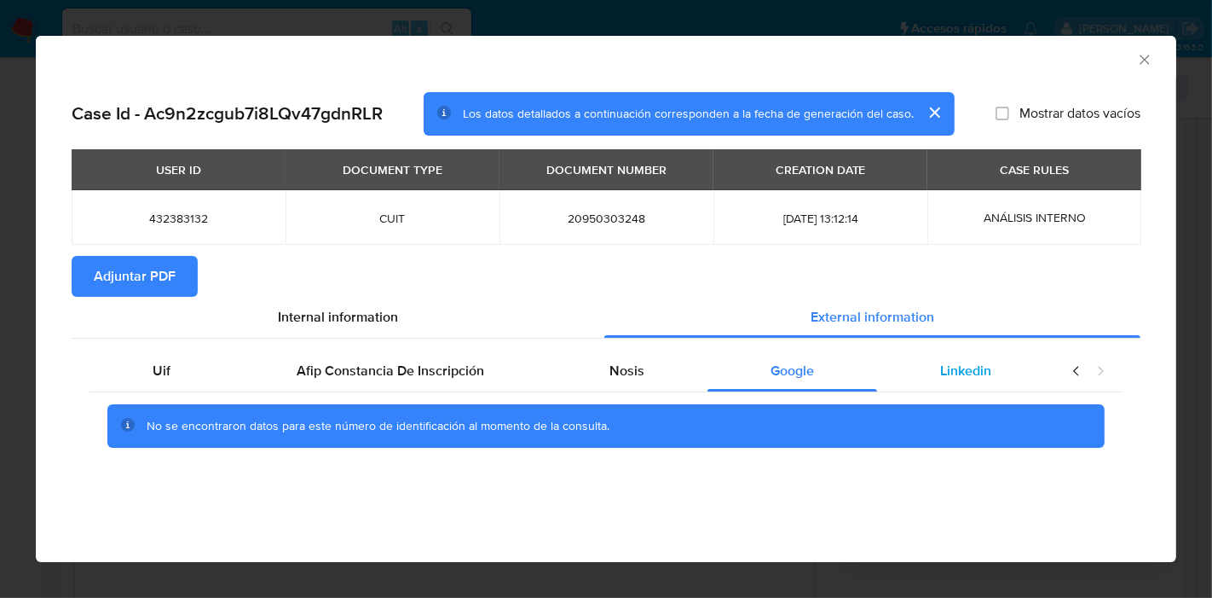
click at [979, 375] on span "Linkedin" at bounding box center [965, 371] width 51 height 20
click at [179, 372] on div "Uif" at bounding box center [162, 370] width 144 height 41
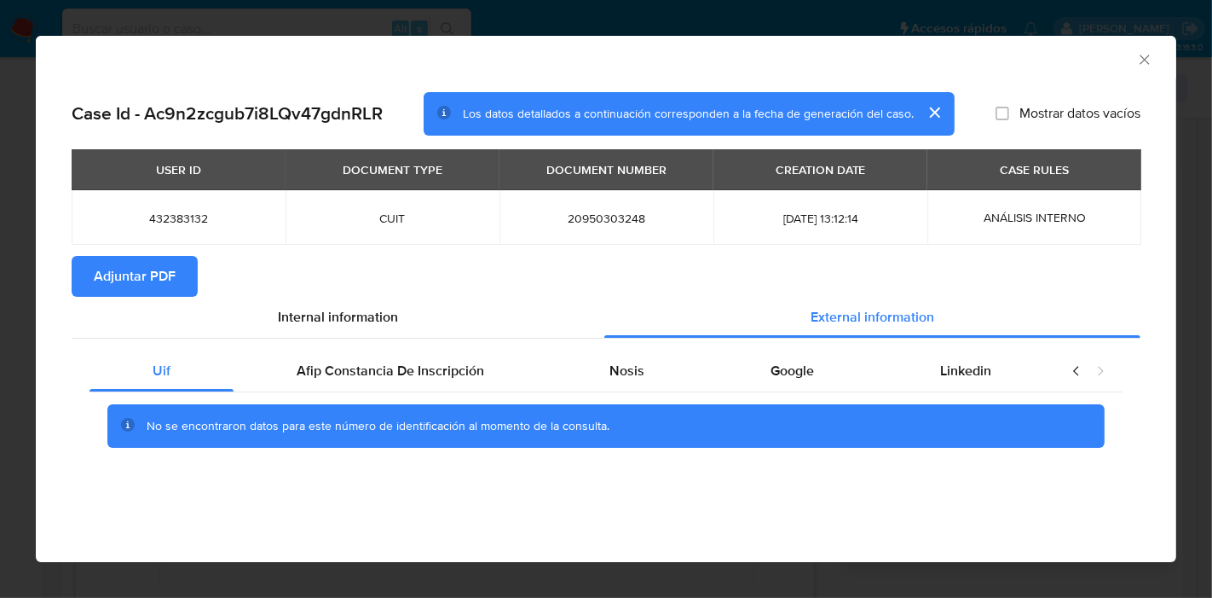
click at [351, 277] on section "Adjuntar PDF" at bounding box center [606, 276] width 1069 height 41
click at [341, 315] on span "Internal information" at bounding box center [338, 317] width 120 height 20
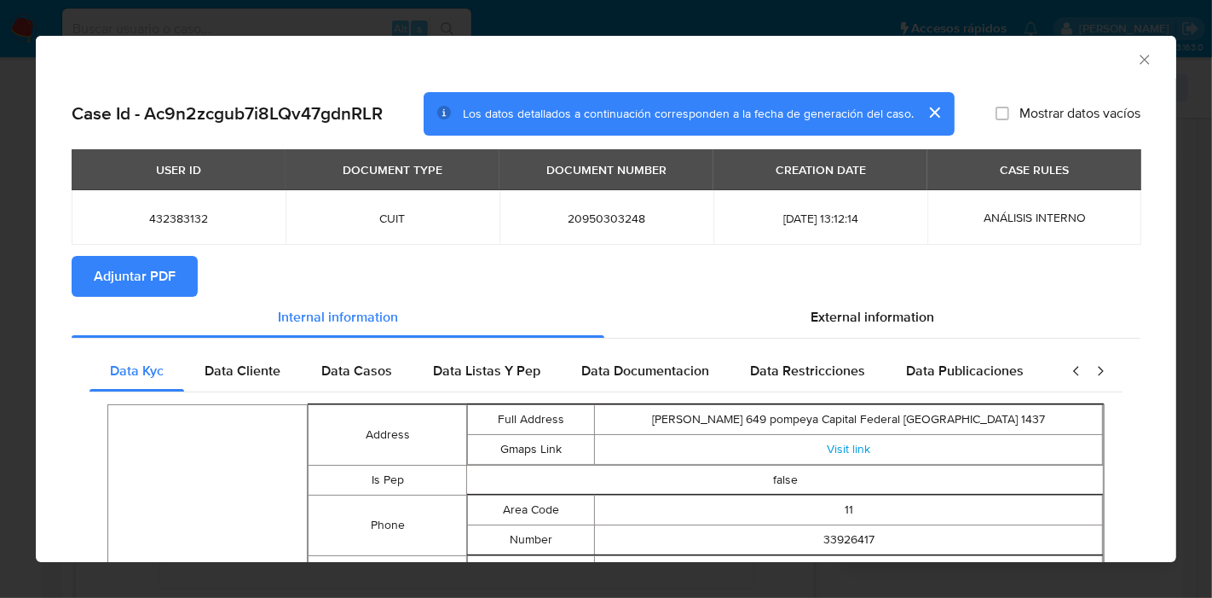
click at [142, 274] on span "Adjuntar PDF" at bounding box center [135, 276] width 82 height 38
click at [1128, 68] on div "AML Data Collector" at bounding box center [606, 57] width 1141 height 43
click at [1136, 57] on icon "Cerrar ventana" at bounding box center [1144, 59] width 17 height 17
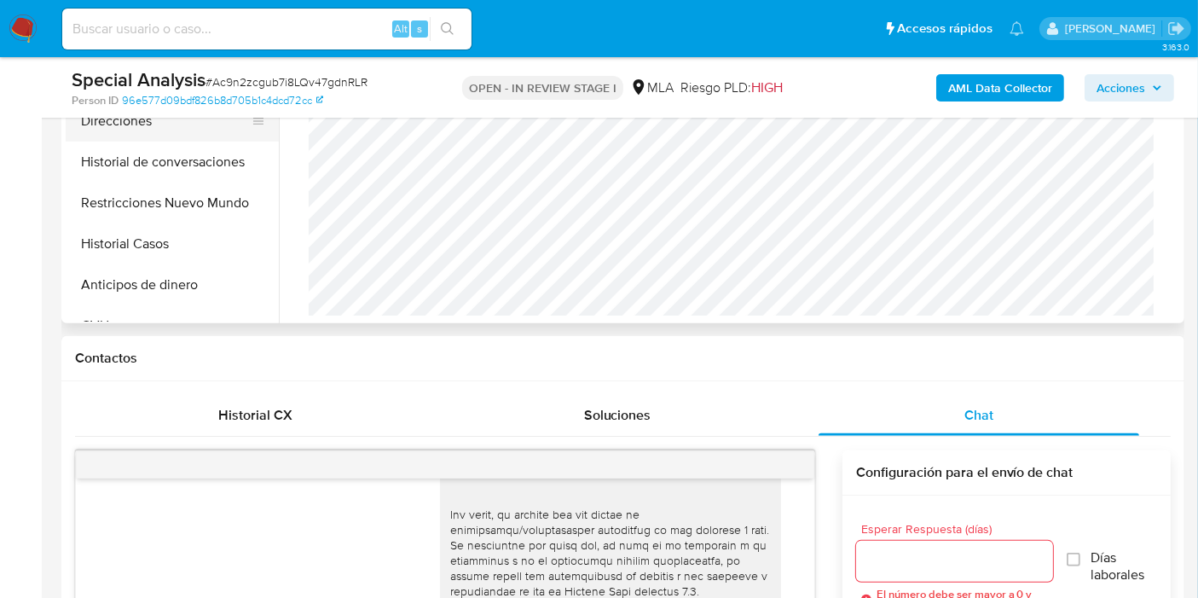
scroll to position [473, 0]
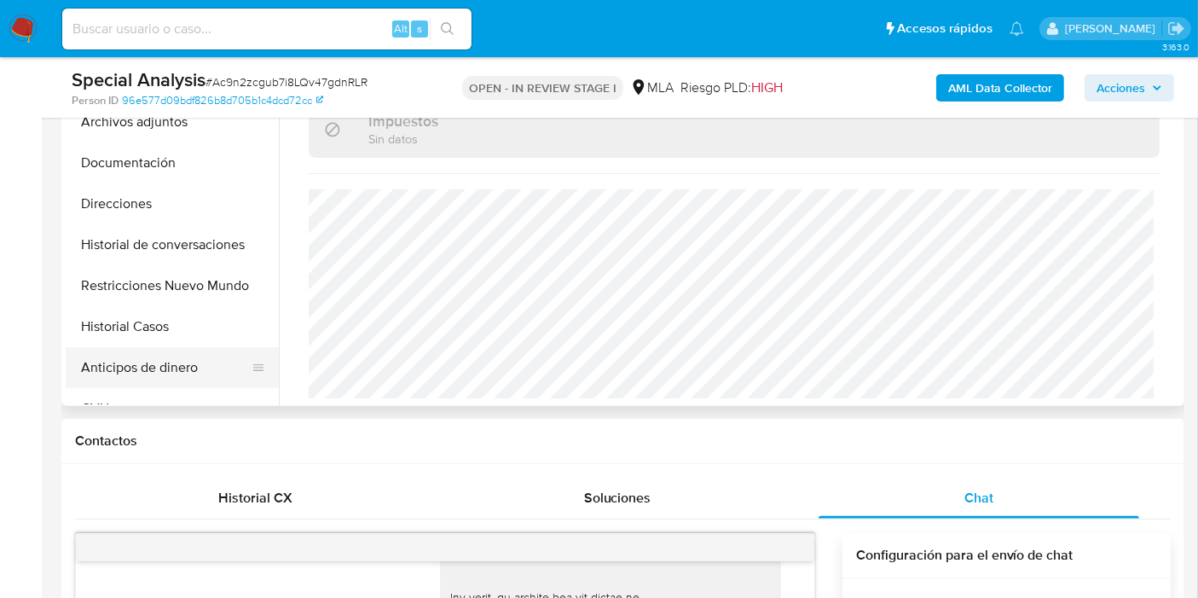
click at [124, 365] on button "Anticipos de dinero" at bounding box center [165, 367] width 199 height 41
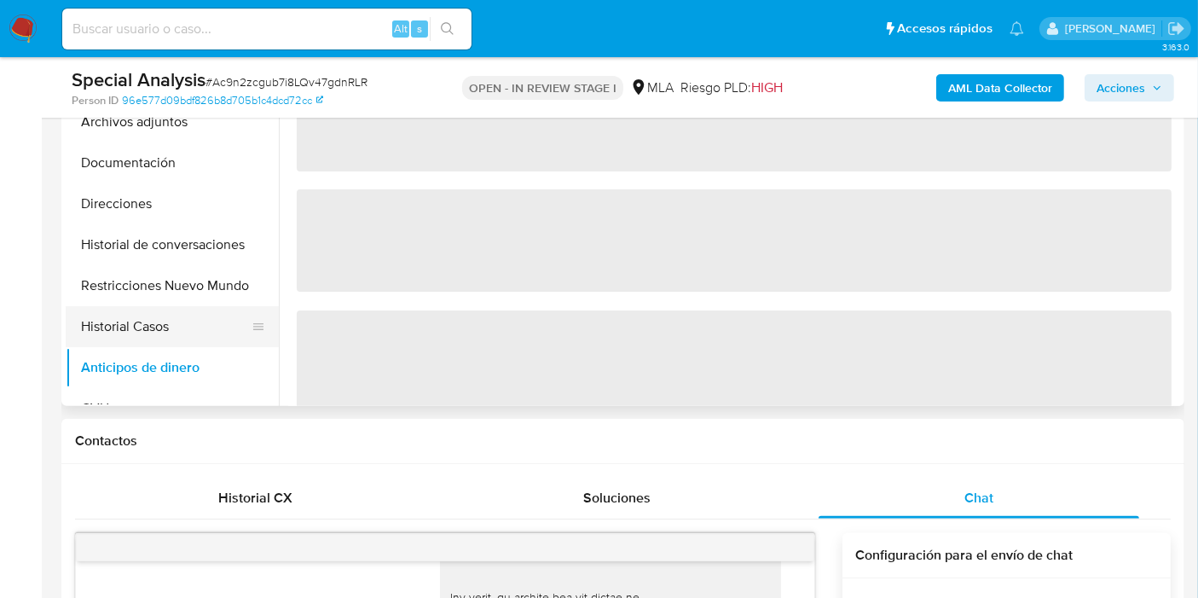
click at [141, 311] on button "Historial Casos" at bounding box center [165, 326] width 199 height 41
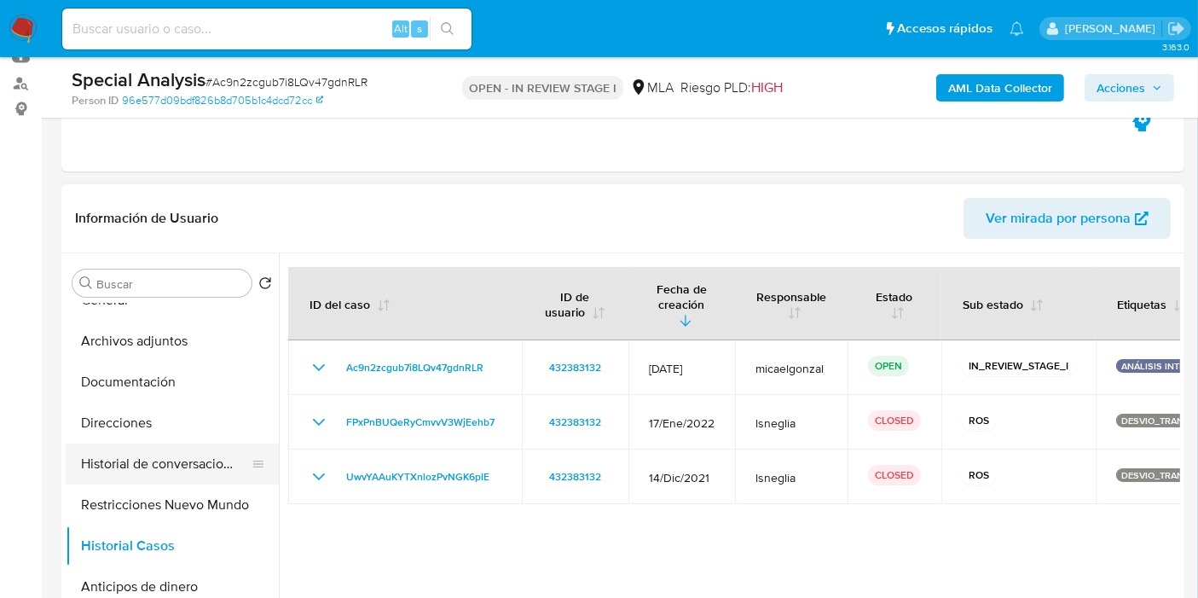
scroll to position [95, 0]
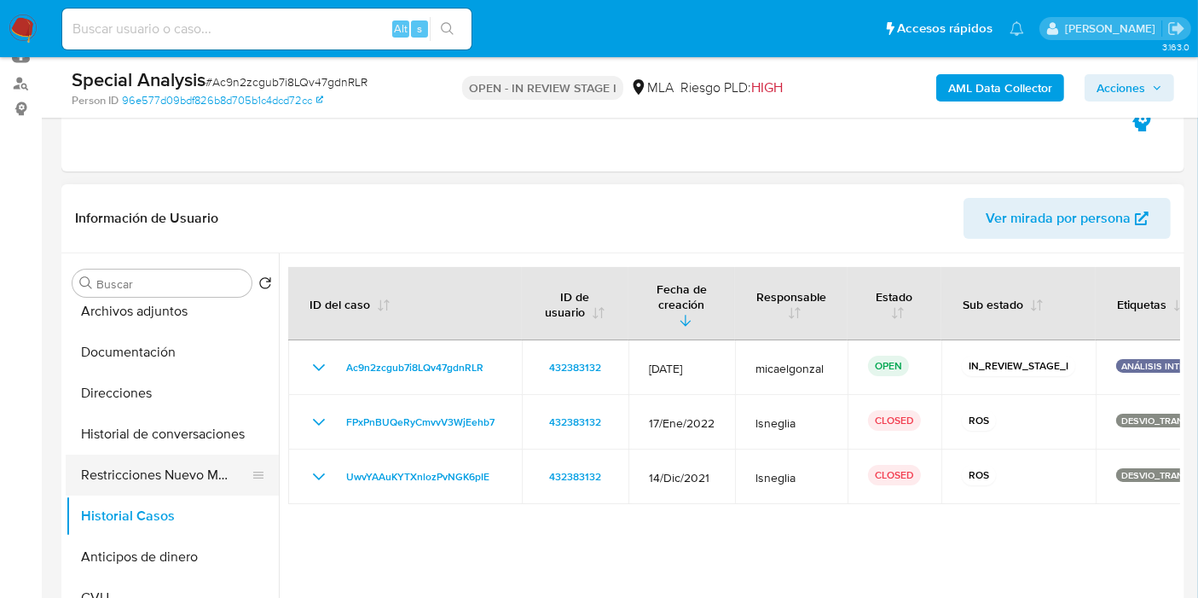
click at [167, 473] on button "Restricciones Nuevo Mundo" at bounding box center [165, 474] width 199 height 41
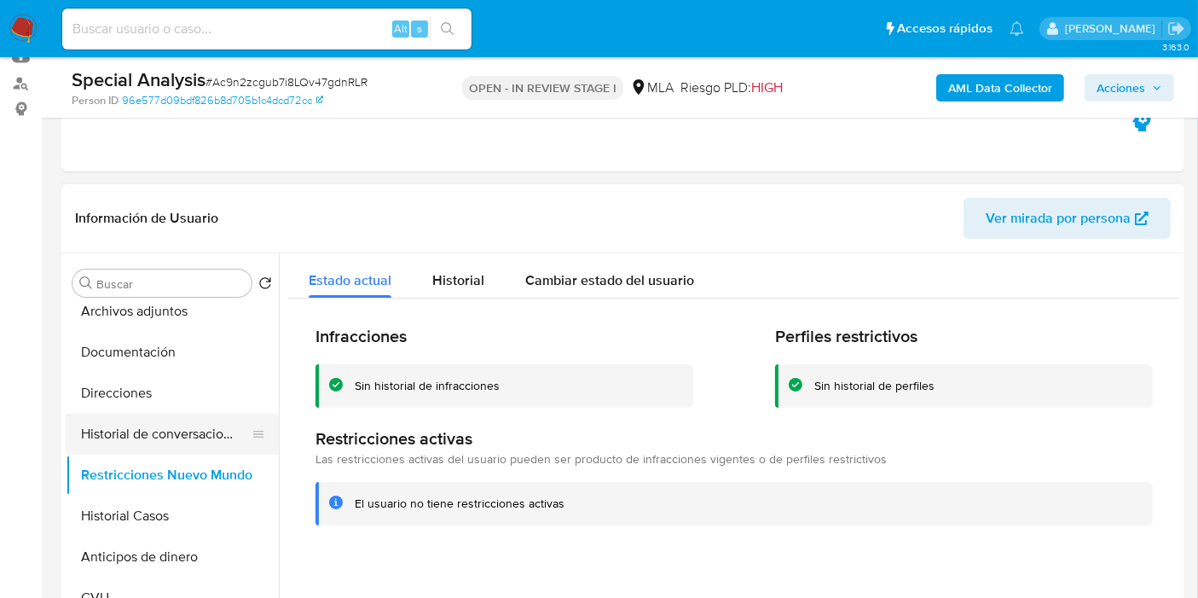
click at [158, 422] on button "Historial de conversaciones" at bounding box center [165, 433] width 199 height 41
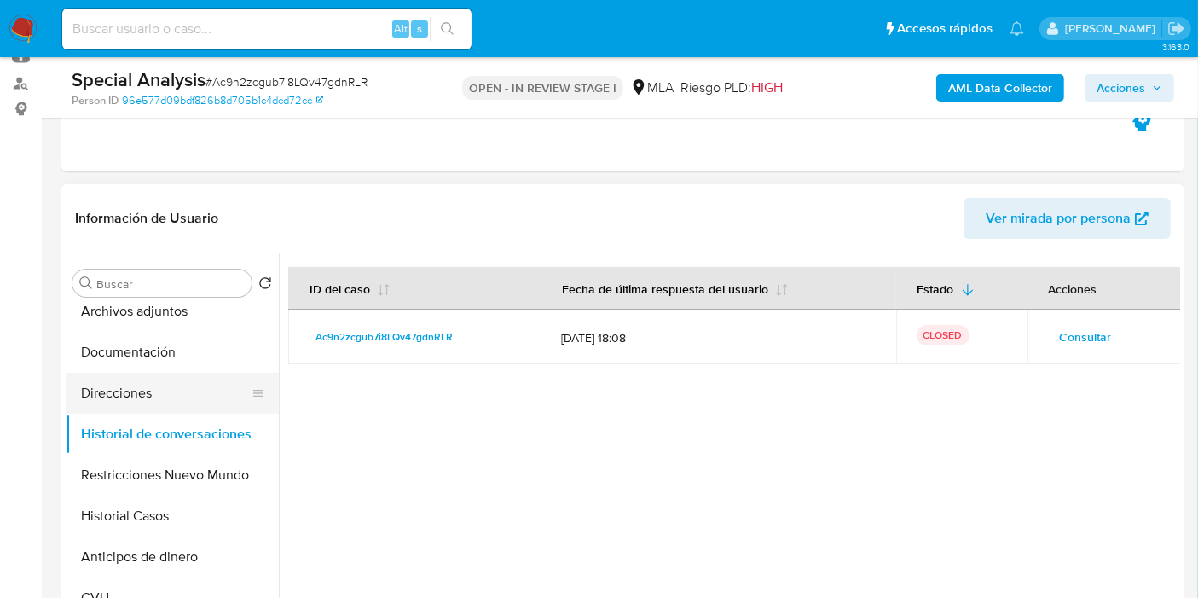
click at [168, 394] on button "Direcciones" at bounding box center [165, 393] width 199 height 41
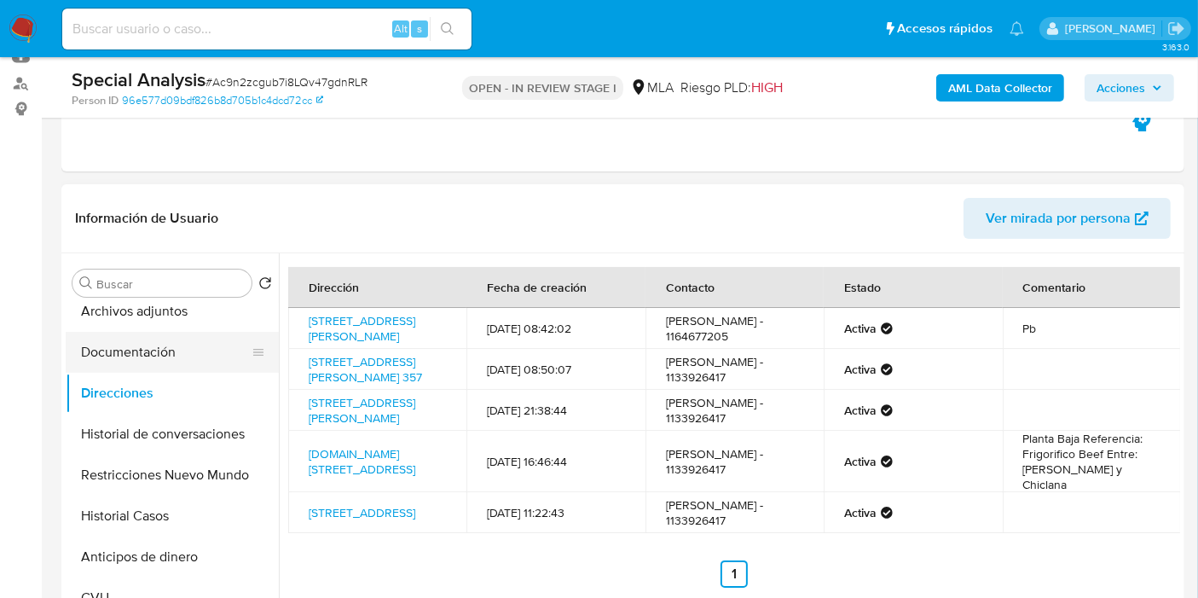
click at [183, 361] on button "Documentación" at bounding box center [165, 352] width 199 height 41
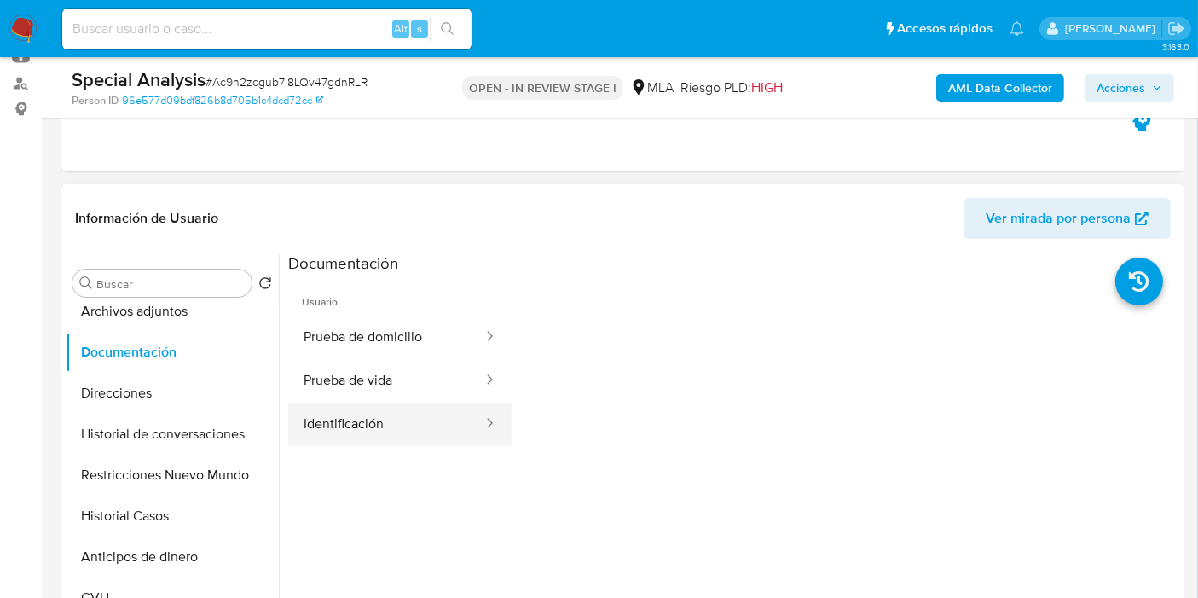
click at [365, 424] on button "Identificación" at bounding box center [386, 423] width 196 height 43
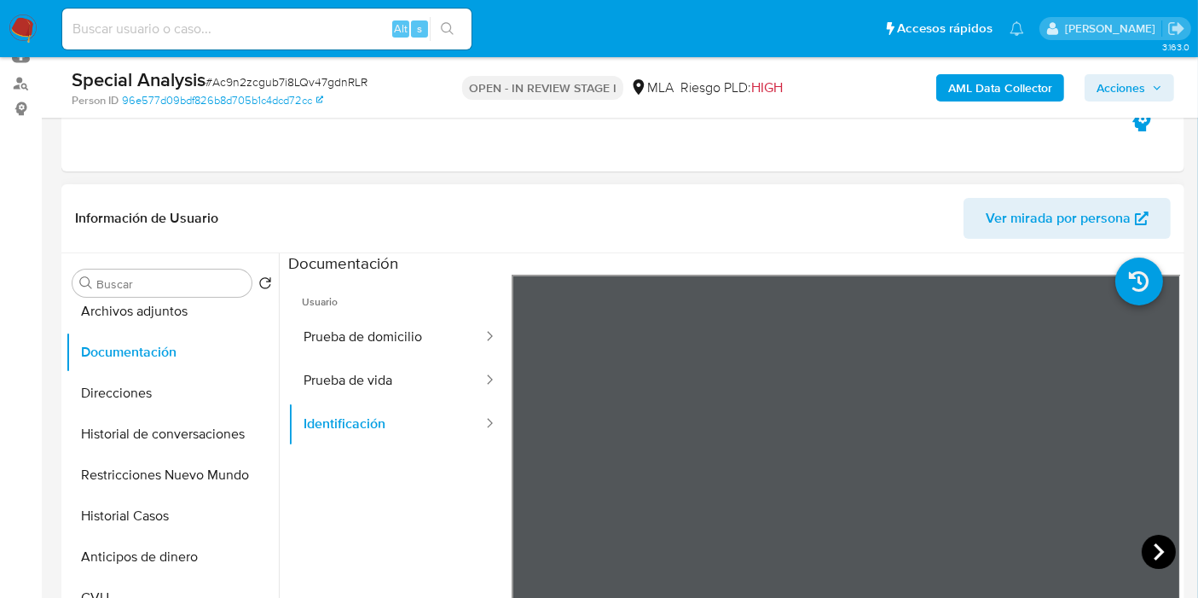
click at [1143, 537] on icon at bounding box center [1158, 551] width 34 height 34
click at [405, 378] on button "Prueba de vida" at bounding box center [386, 380] width 196 height 43
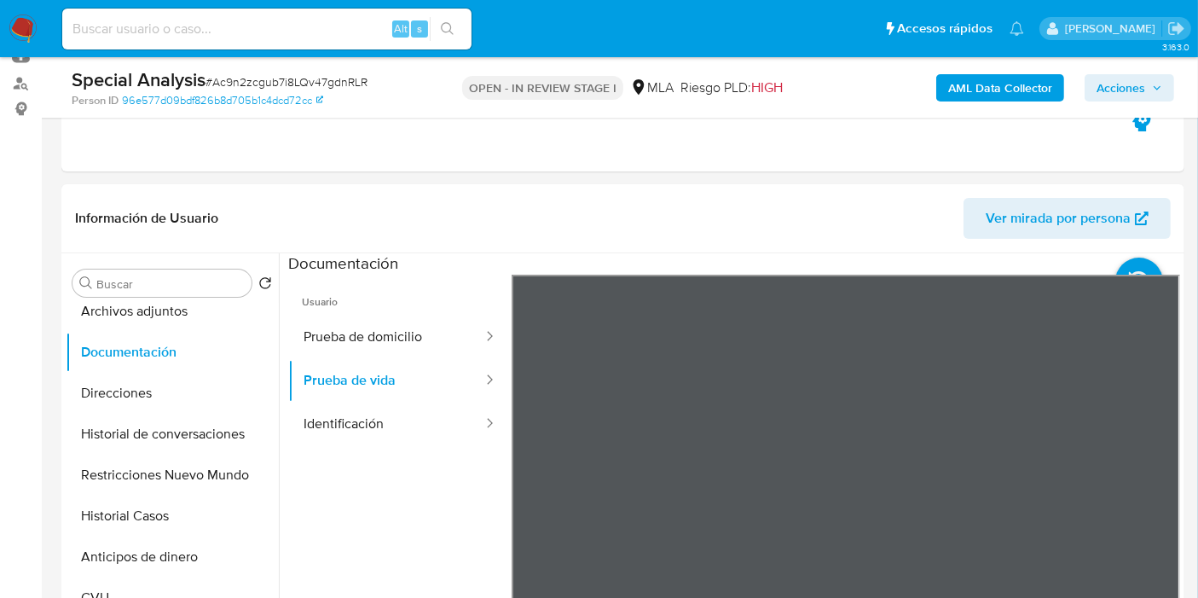
scroll to position [52, 0]
click at [471, 348] on div at bounding box center [484, 336] width 27 height 43
click at [325, 328] on button "Prueba de domicilio" at bounding box center [386, 336] width 196 height 43
click at [991, 230] on div "Información de Usuario Ver mirada por persona Buscar Volver al orden por defect…" at bounding box center [622, 436] width 1123 height 505
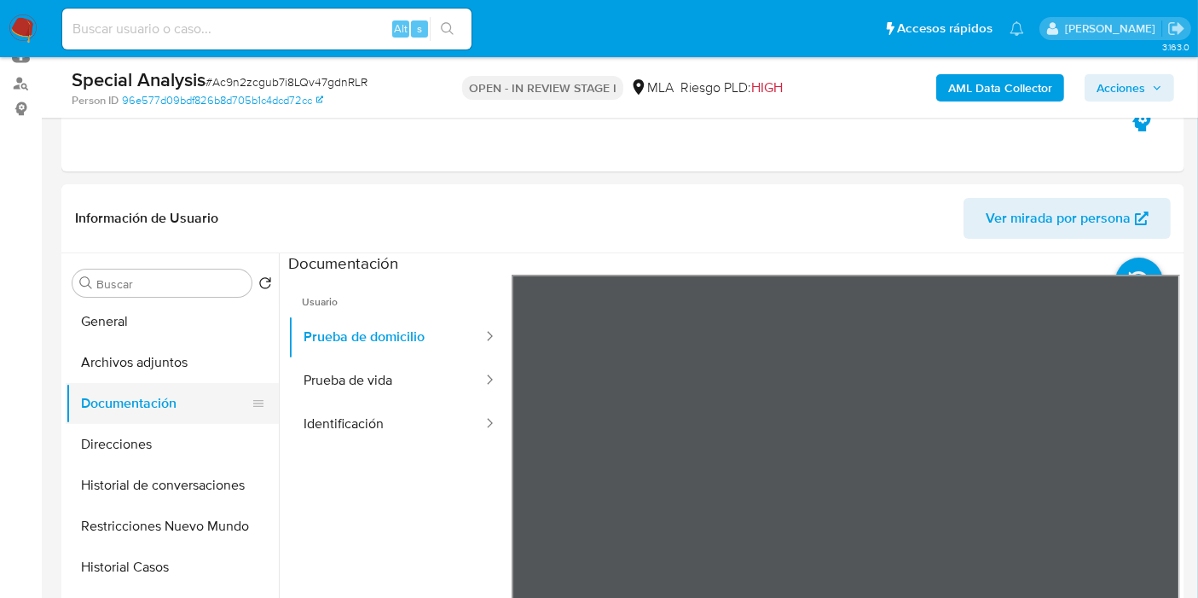
scroll to position [0, 0]
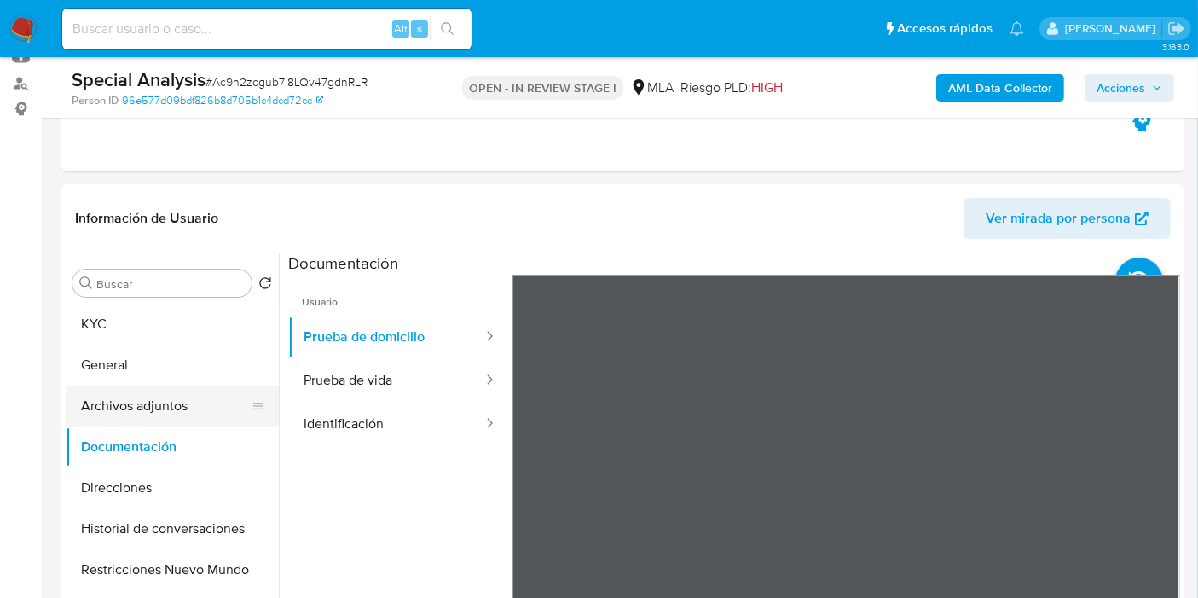
click at [148, 397] on button "Archivos adjuntos" at bounding box center [165, 405] width 199 height 41
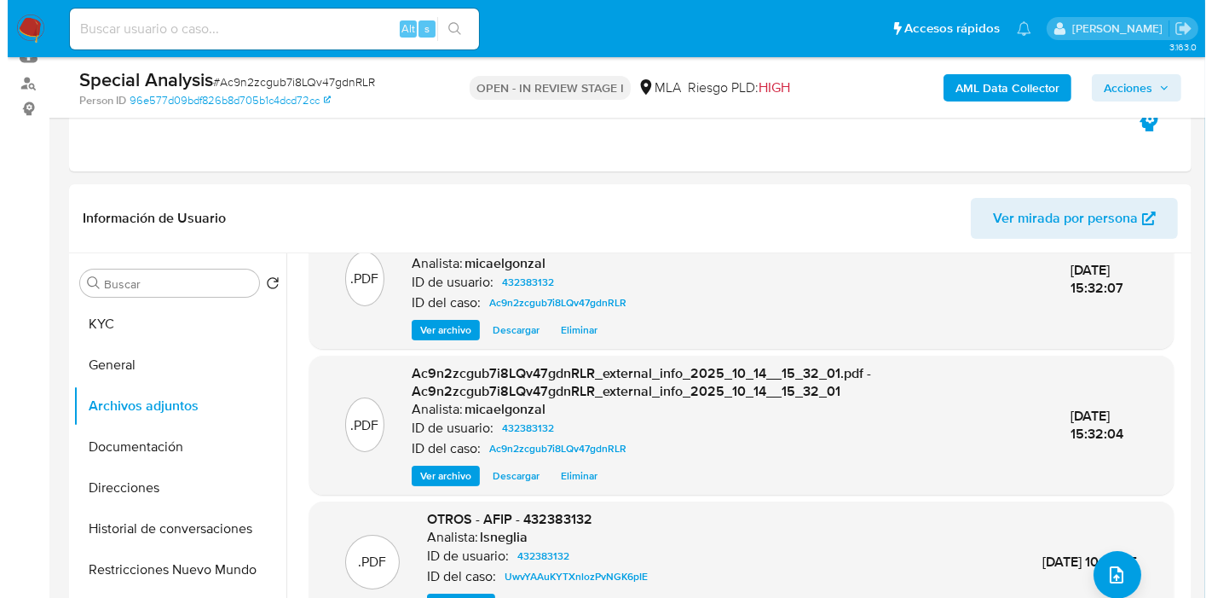
scroll to position [132, 0]
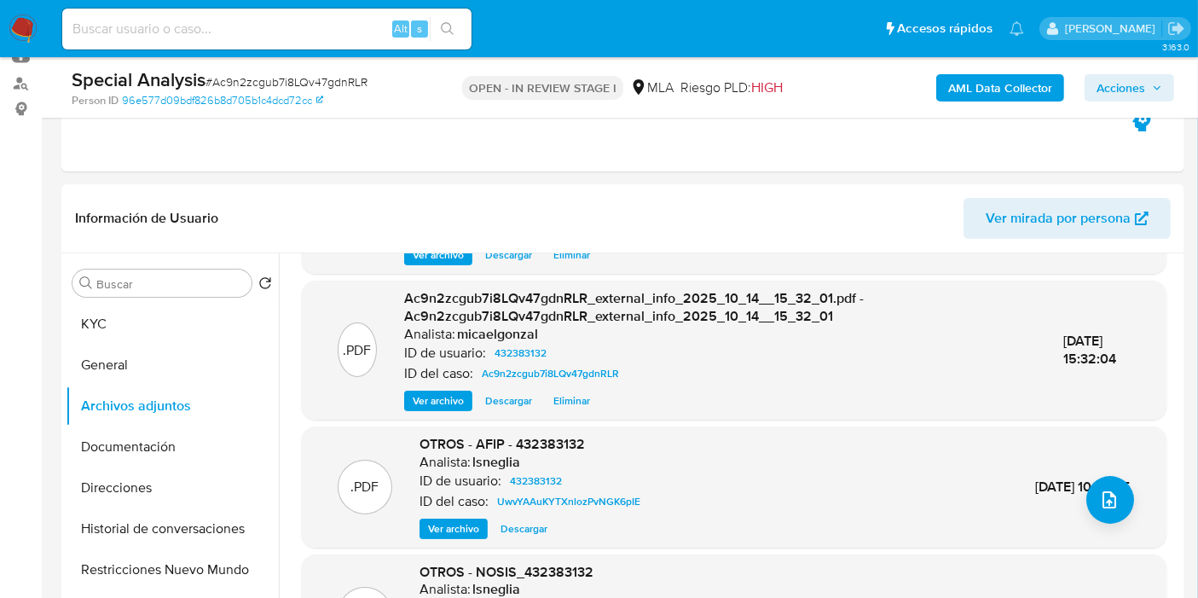
click at [1106, 460] on div ".PDF OTROS - AFIP - 432383132 Analista: lsneglia ID de usuario: 432383132 ID de…" at bounding box center [733, 487] width 847 height 104
click at [1099, 494] on icon "upload-file" at bounding box center [1109, 499] width 20 height 20
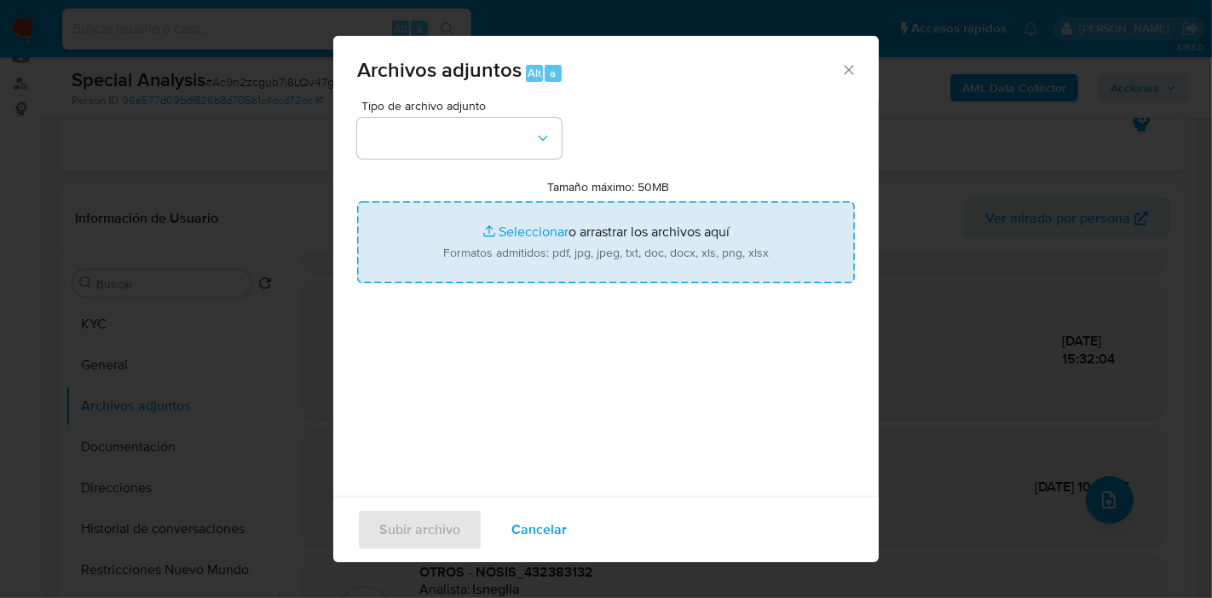
click at [510, 231] on input "Tamaño máximo: 50MB Seleccionar archivos" at bounding box center [606, 242] width 498 height 82
type input "C:\fakepath\Movimientos de Raul Villamayor Gonzalez.xlsx"
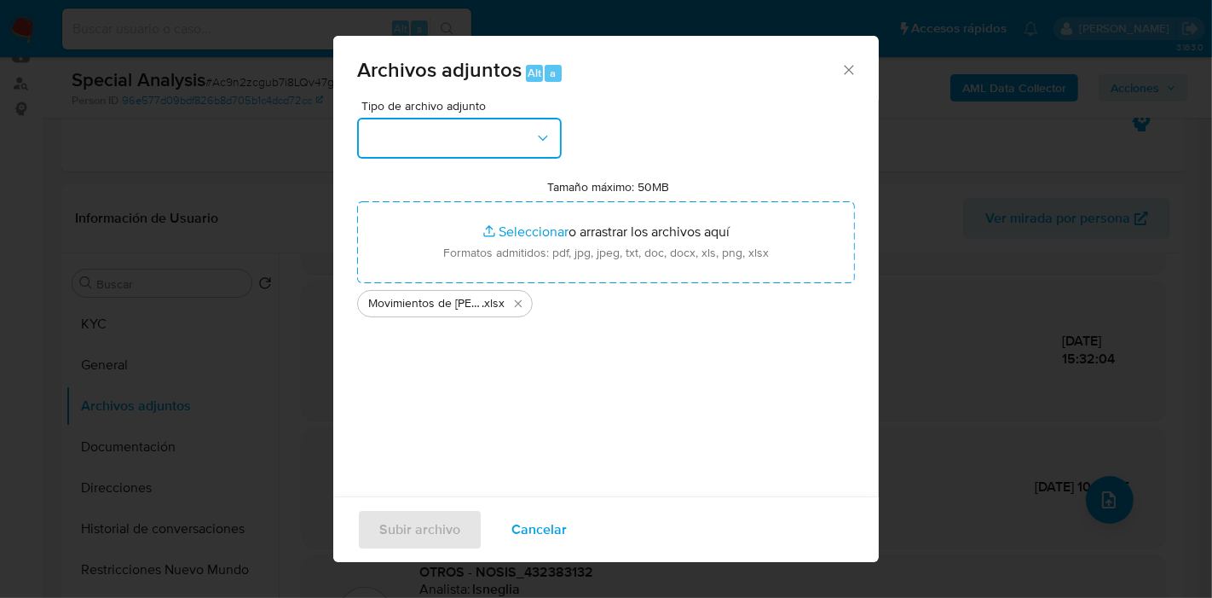
click at [384, 118] on button "button" at bounding box center [459, 138] width 205 height 41
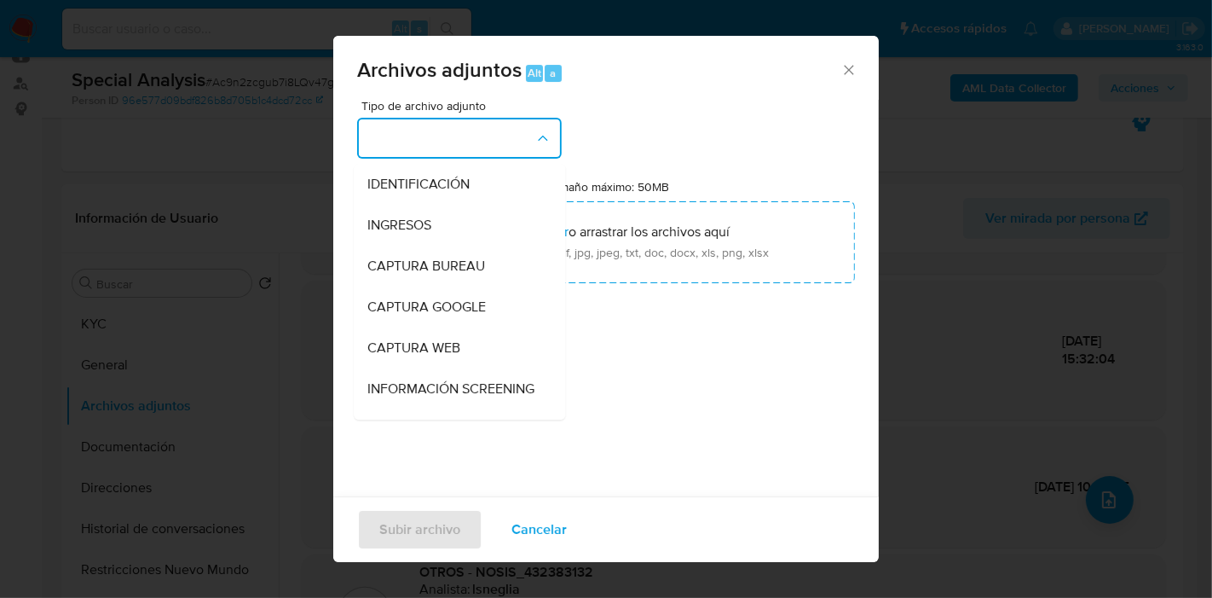
click at [419, 141] on button "button" at bounding box center [459, 138] width 205 height 41
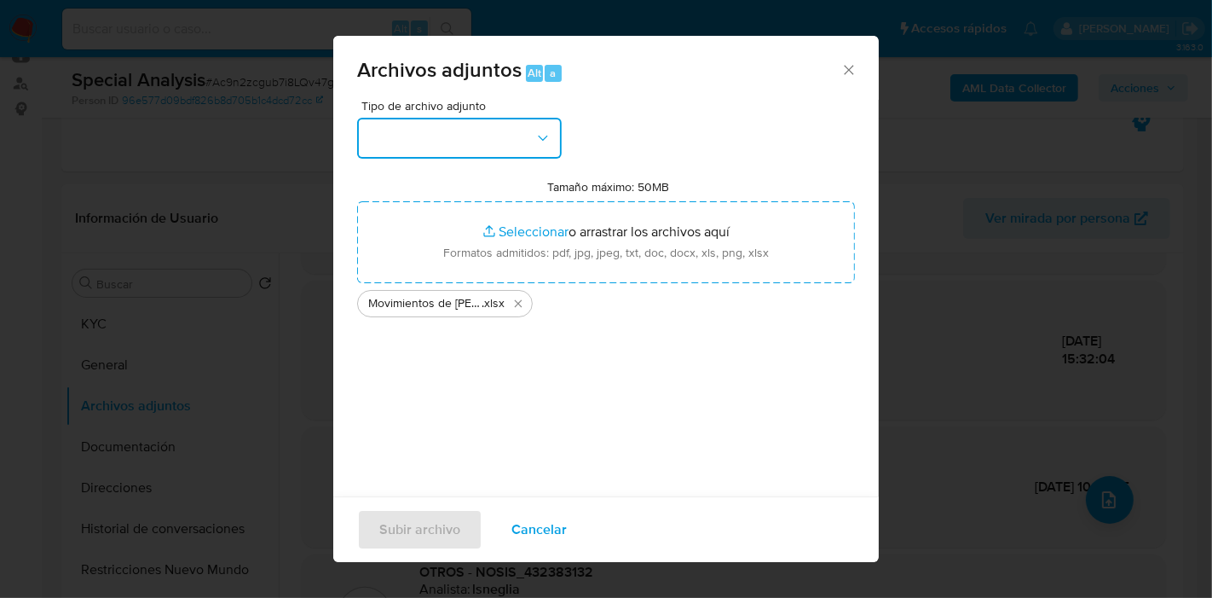
click at [426, 148] on button "button" at bounding box center [459, 138] width 205 height 41
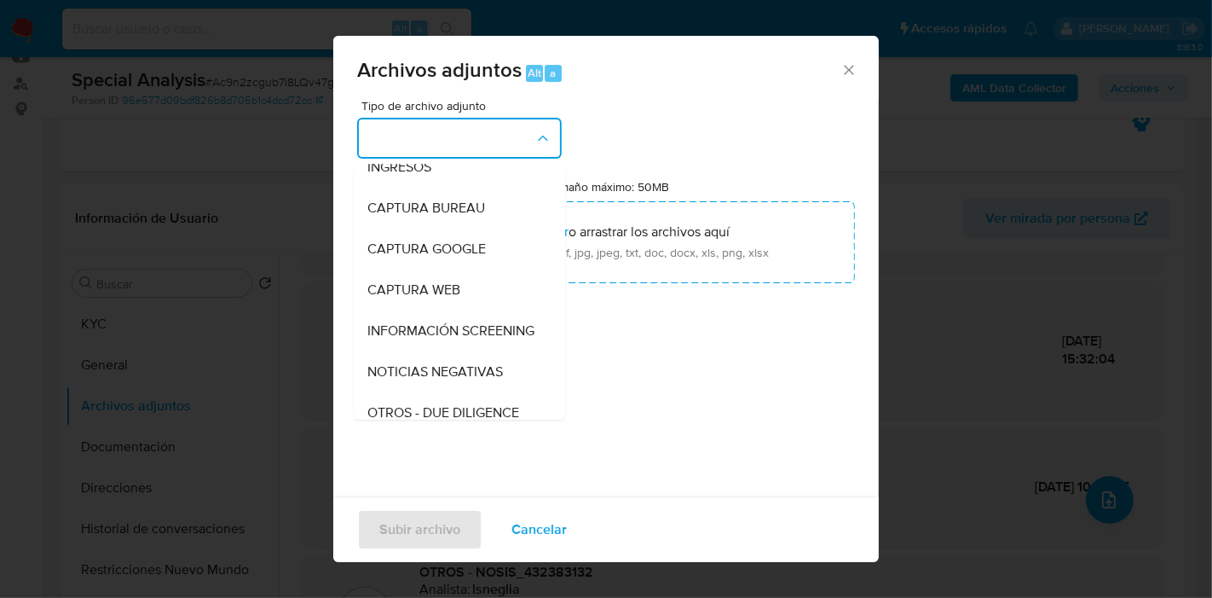
scroll to position [189, 0]
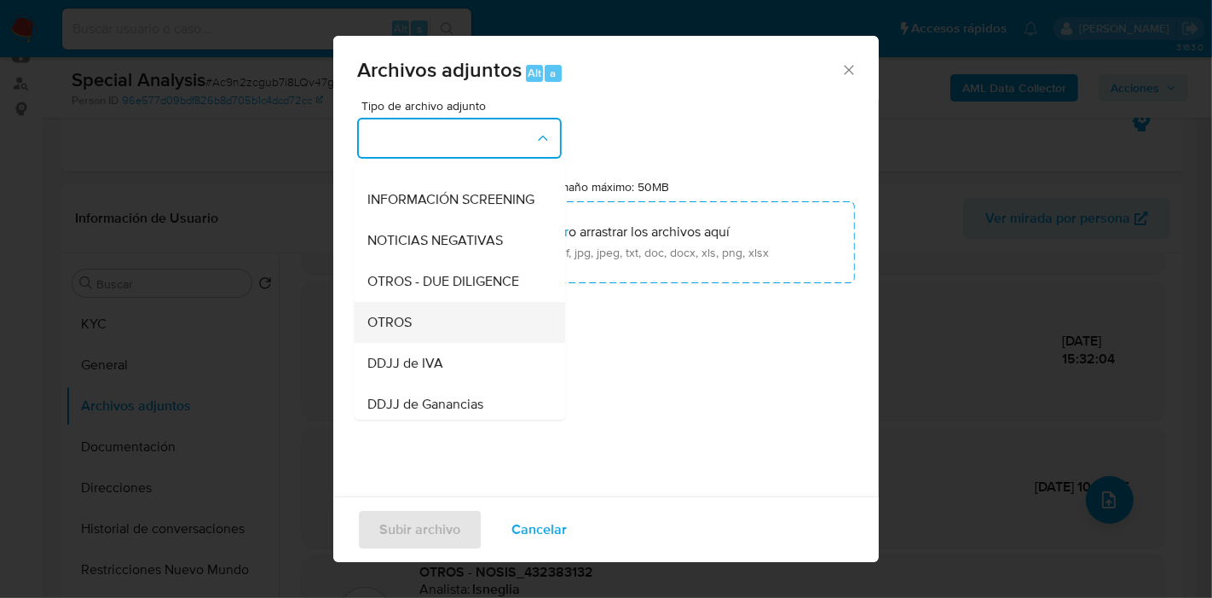
click at [424, 332] on div "OTROS" at bounding box center [454, 322] width 174 height 41
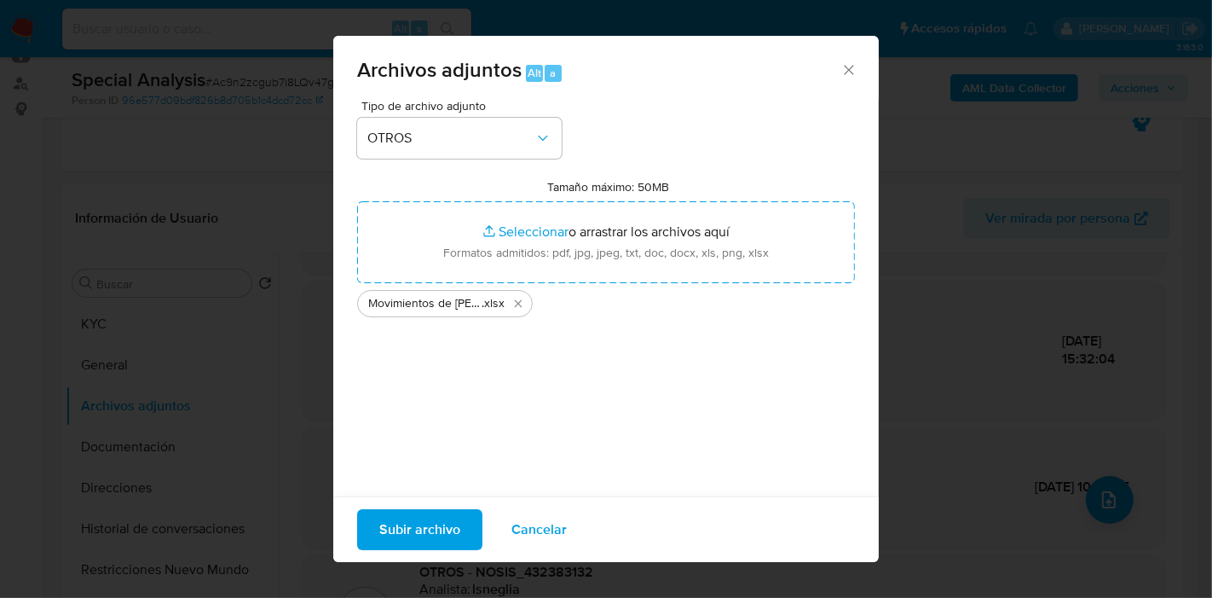
click at [420, 514] on span "Subir archivo" at bounding box center [419, 530] width 81 height 38
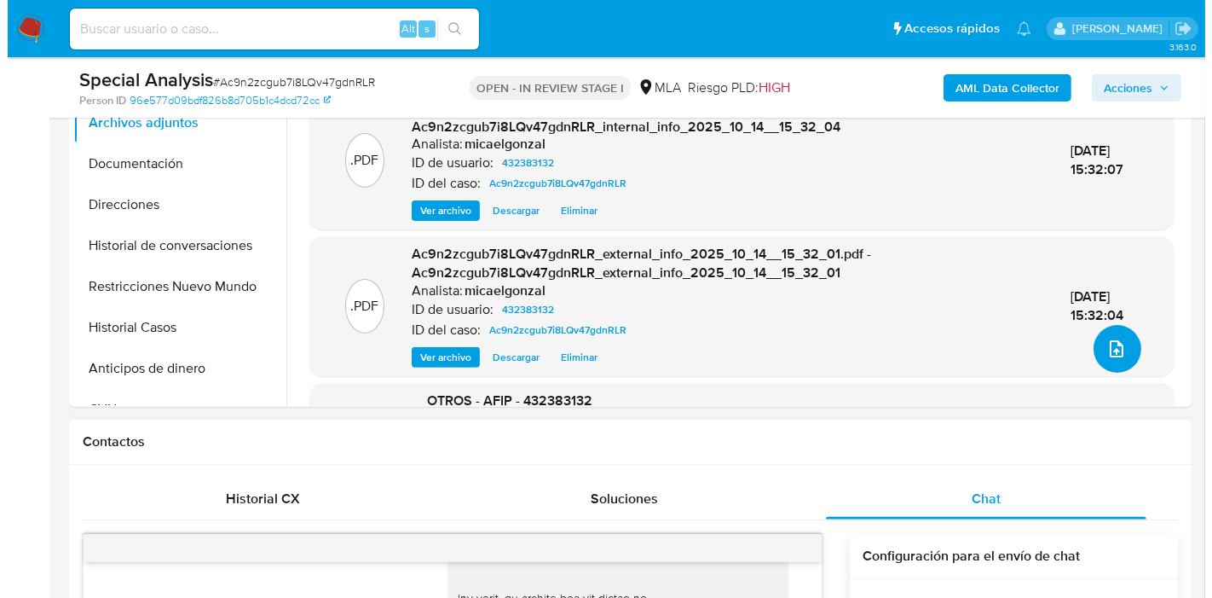
scroll to position [473, 0]
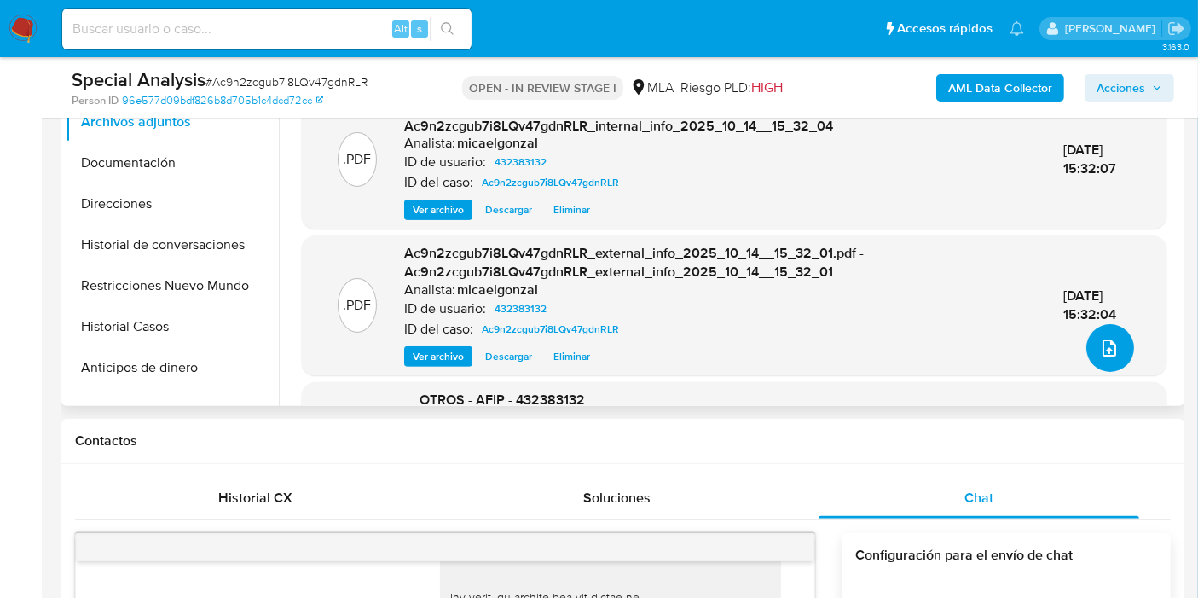
click at [1090, 344] on button "upload-file" at bounding box center [1110, 348] width 48 height 48
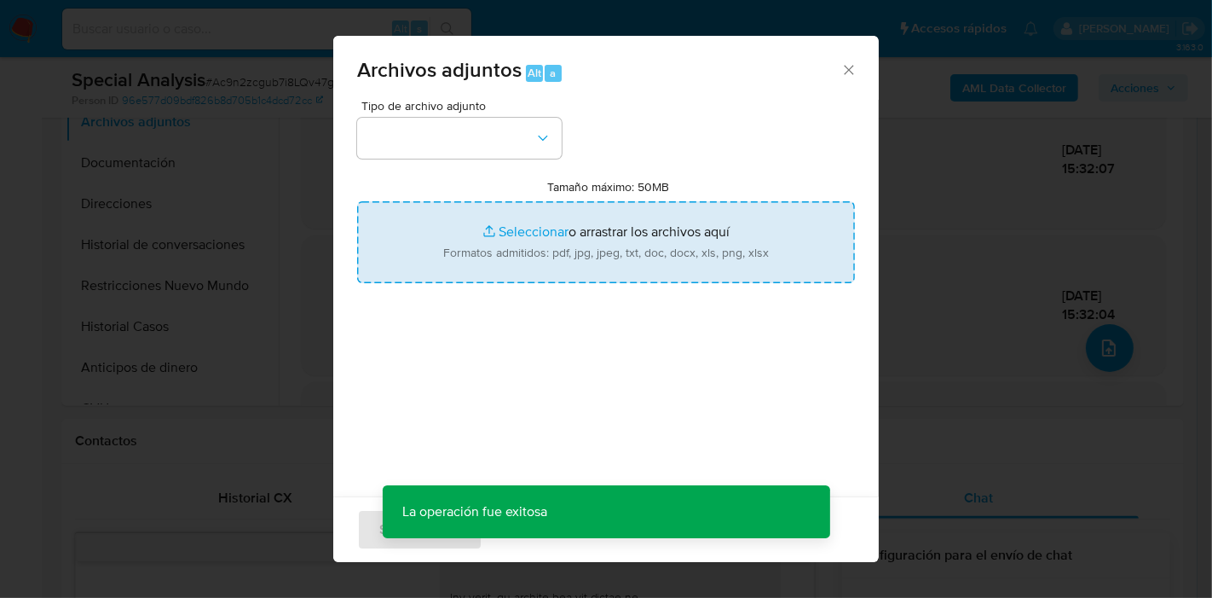
click at [570, 218] on input "Tamaño máximo: 50MB Seleccionar archivos" at bounding box center [606, 242] width 498 height 82
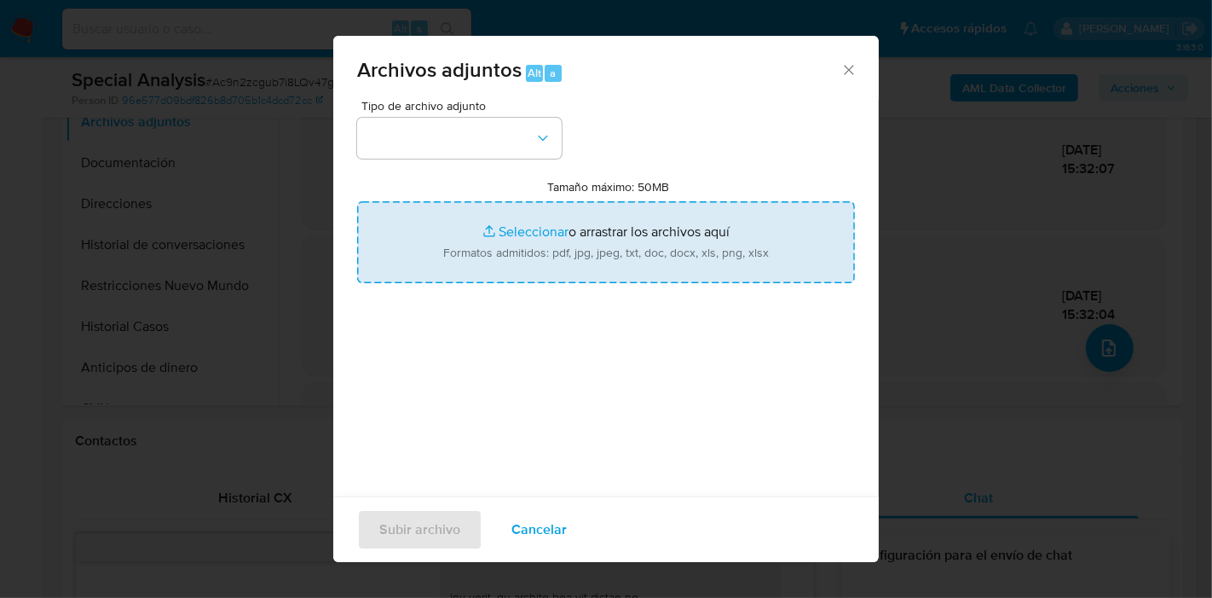
type input "C:\fakepath\Caselog Ac9n2zcgub7i8LQv47gdnRLR_2025_09_24_09_37_03.docx"
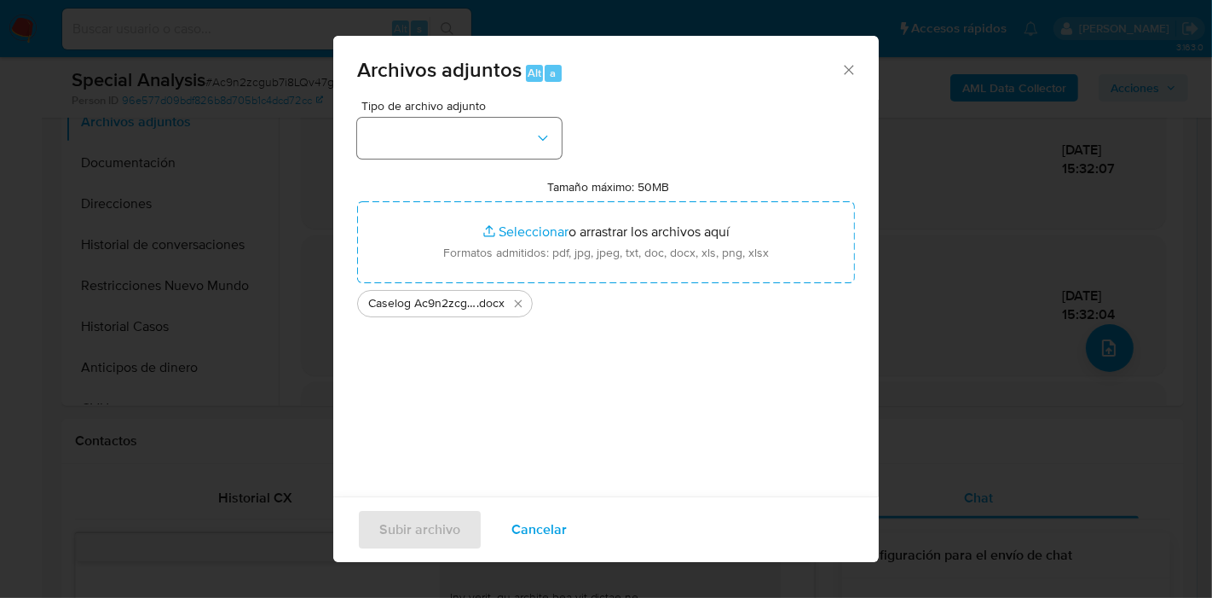
drag, startPoint x: 490, startPoint y: 84, endPoint x: 493, endPoint y: 130, distance: 47.0
click at [491, 84] on div "Archivos adjuntos Alt a" at bounding box center [606, 68] width 546 height 64
click at [493, 131] on button "button" at bounding box center [459, 138] width 205 height 41
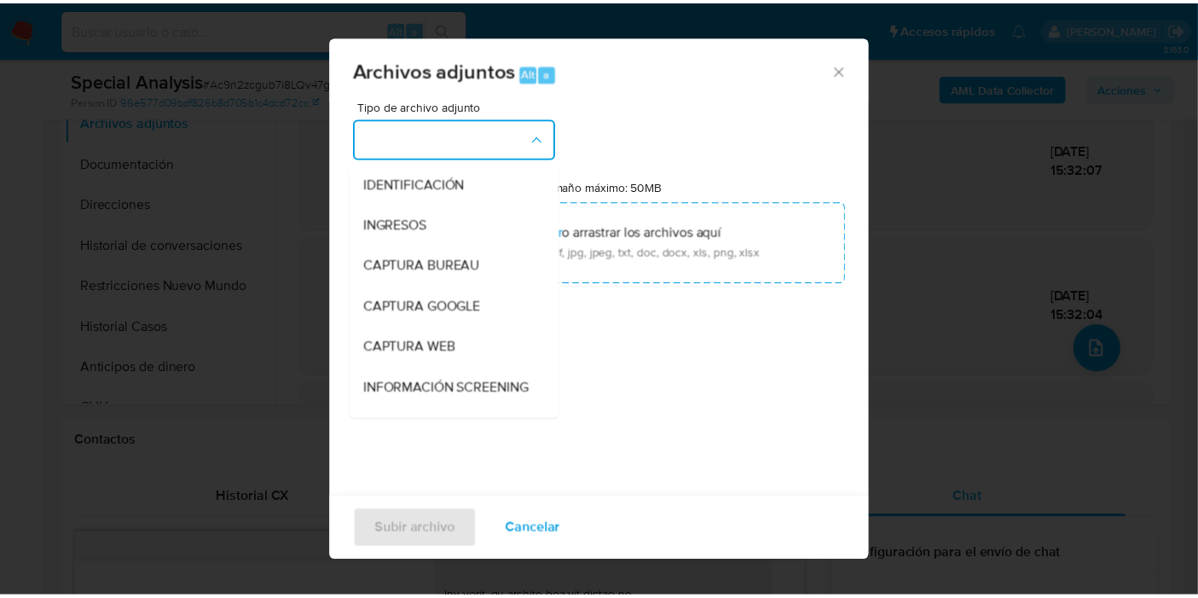
scroll to position [284, 0]
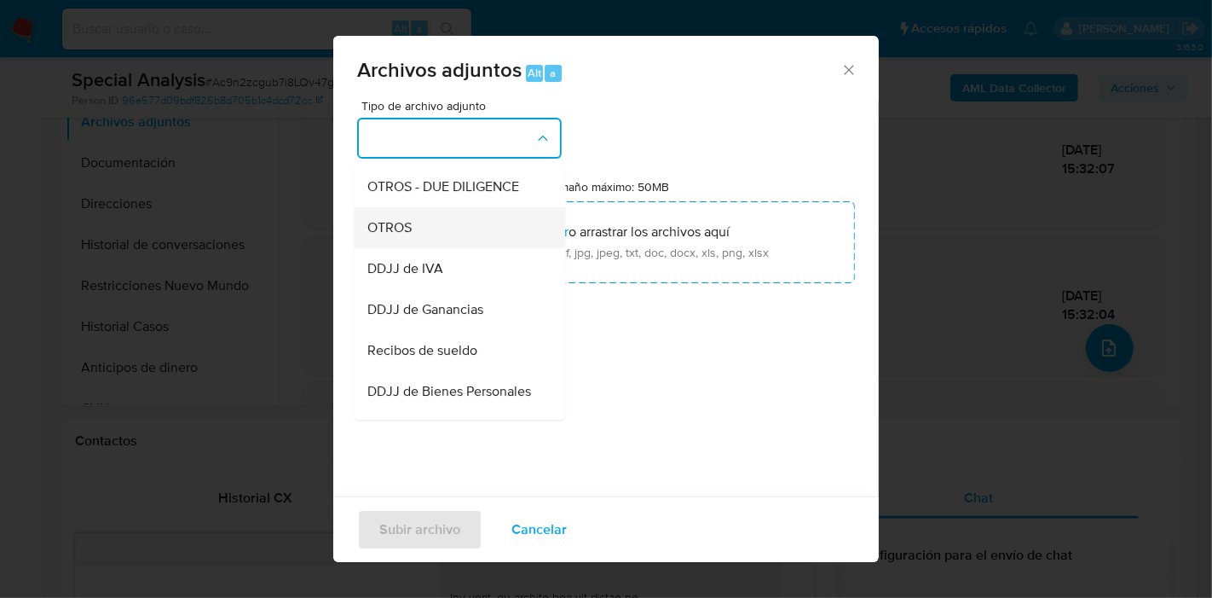
click at [475, 240] on div "OTROS" at bounding box center [454, 227] width 174 height 41
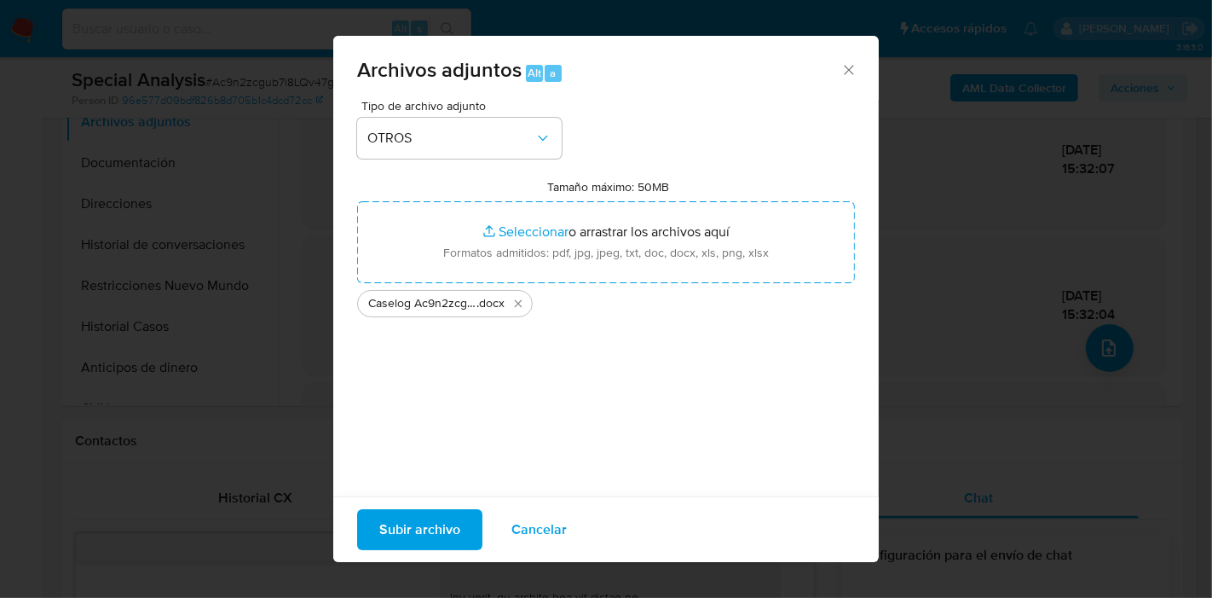
click at [403, 517] on span "Subir archivo" at bounding box center [419, 530] width 81 height 38
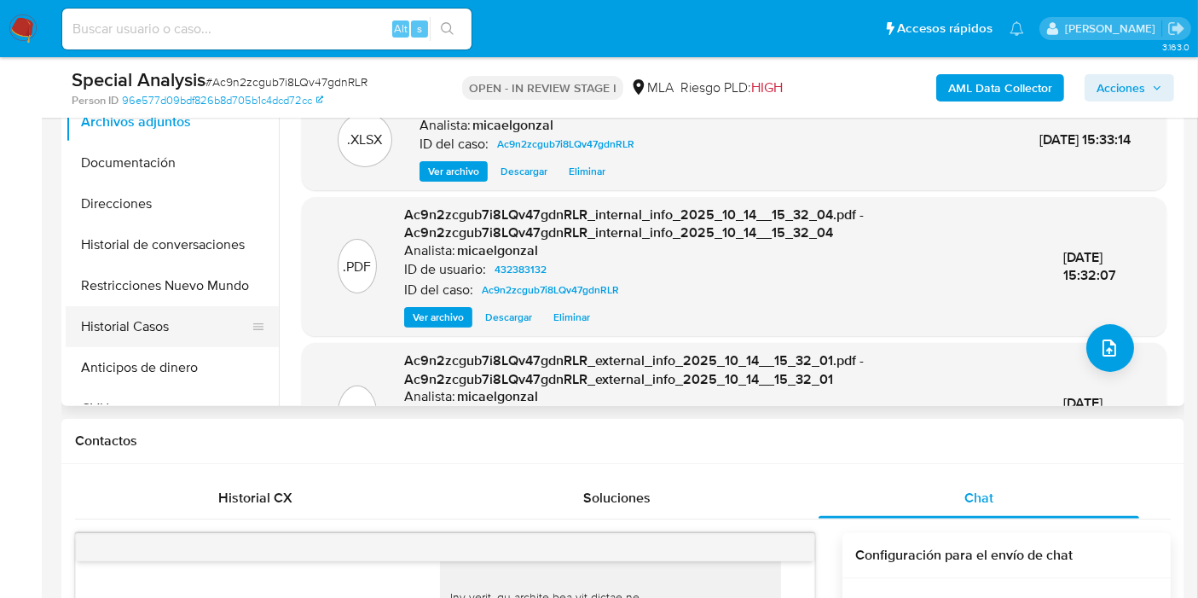
click at [226, 337] on button "Historial Casos" at bounding box center [165, 326] width 199 height 41
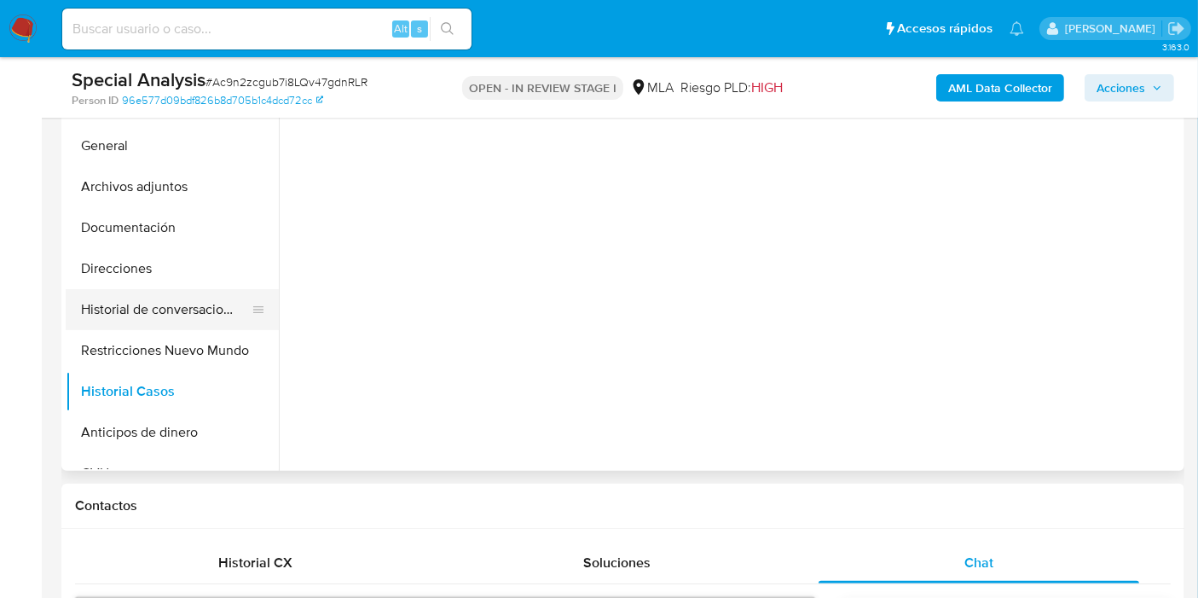
scroll to position [378, 0]
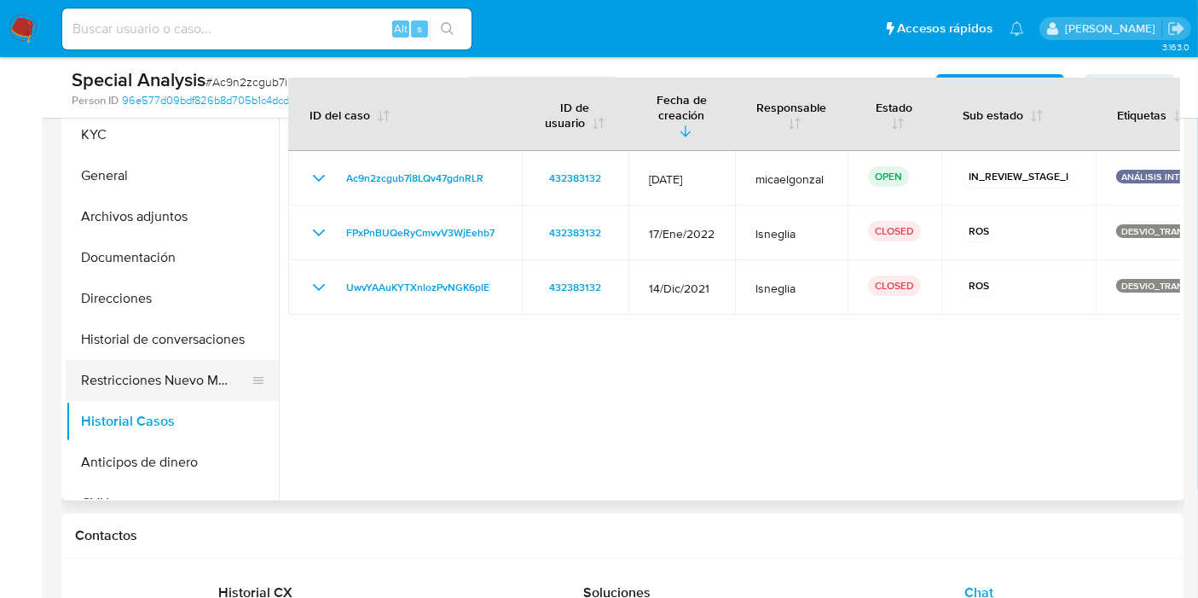
click at [180, 368] on button "Restricciones Nuevo Mundo" at bounding box center [165, 380] width 199 height 41
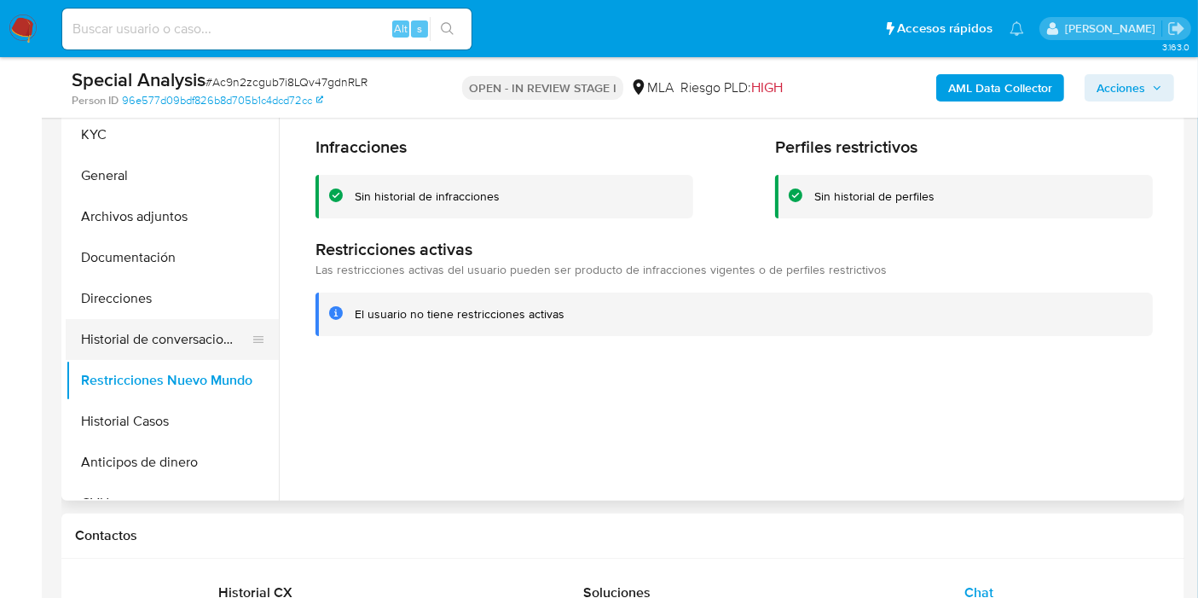
click at [199, 344] on button "Historial de conversaciones" at bounding box center [165, 339] width 199 height 41
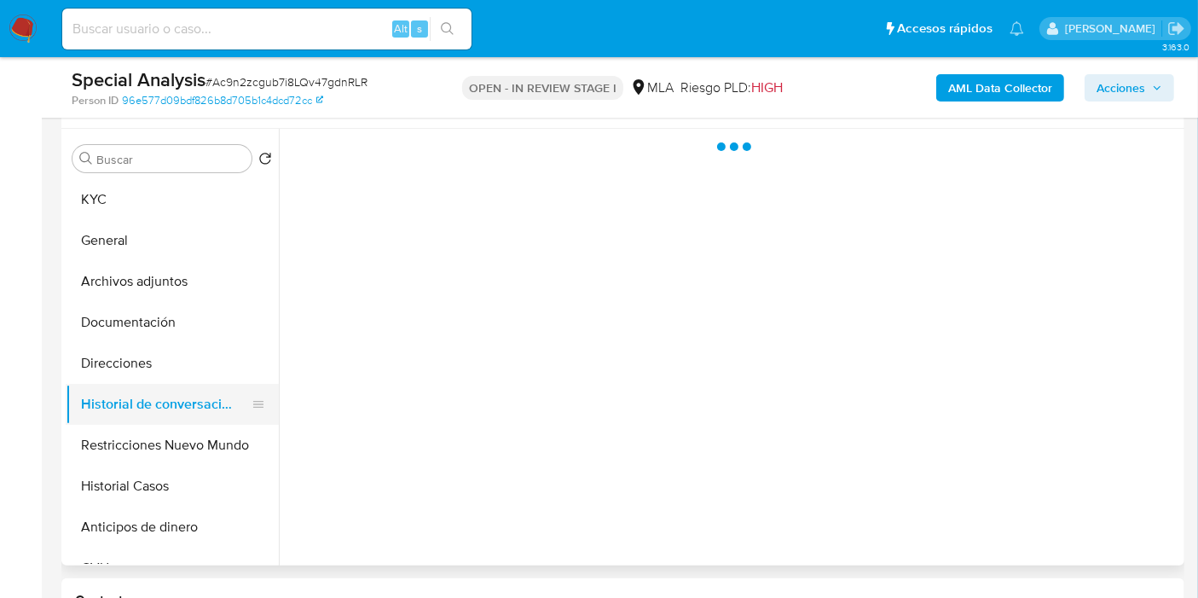
scroll to position [284, 0]
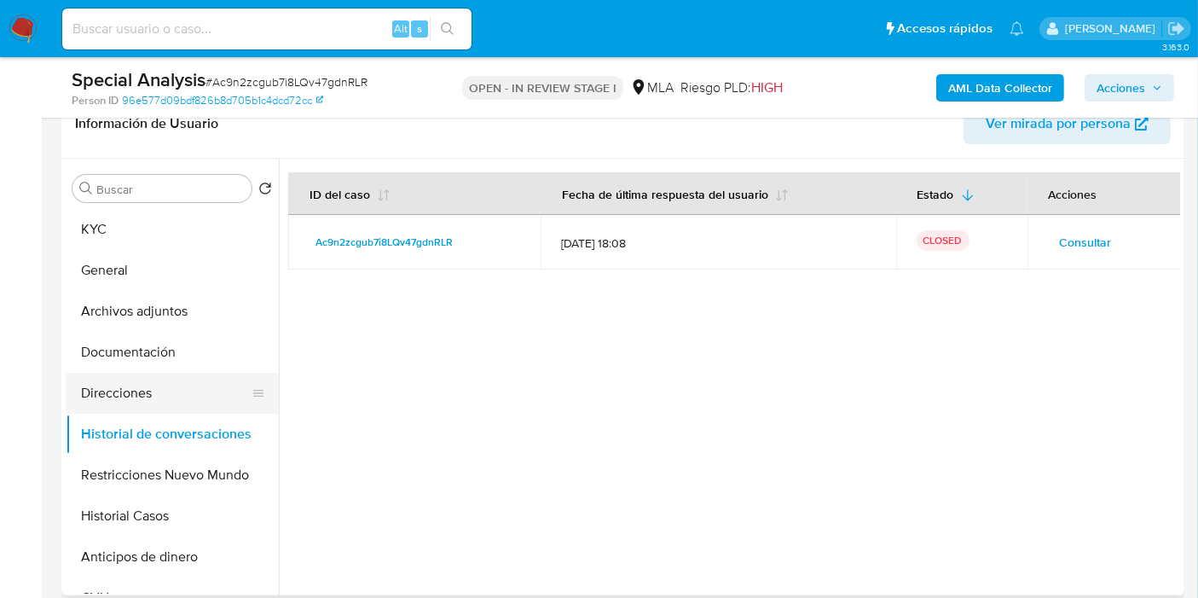
click at [165, 386] on button "Direcciones" at bounding box center [165, 393] width 199 height 41
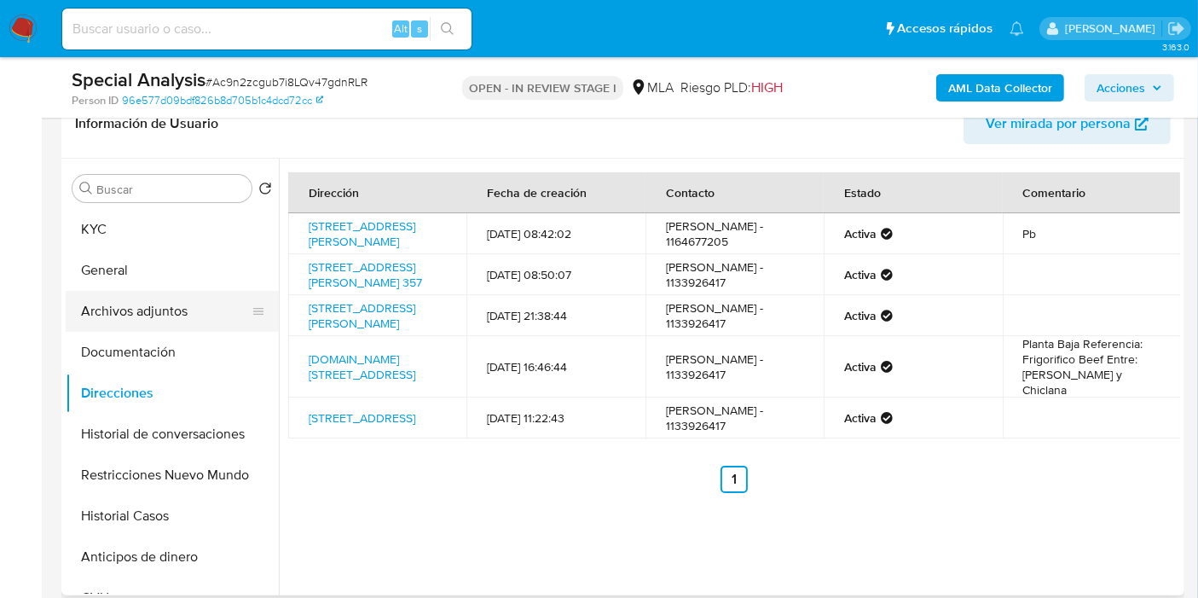
click at [184, 298] on button "Archivos adjuntos" at bounding box center [165, 311] width 199 height 41
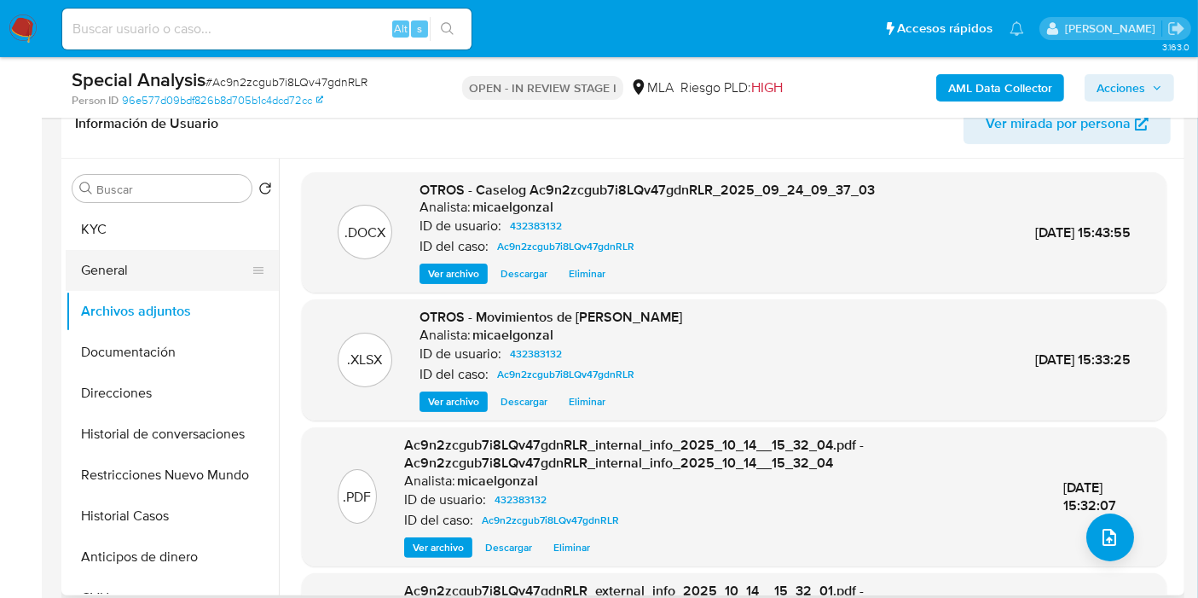
click at [199, 259] on button "General" at bounding box center [165, 270] width 199 height 41
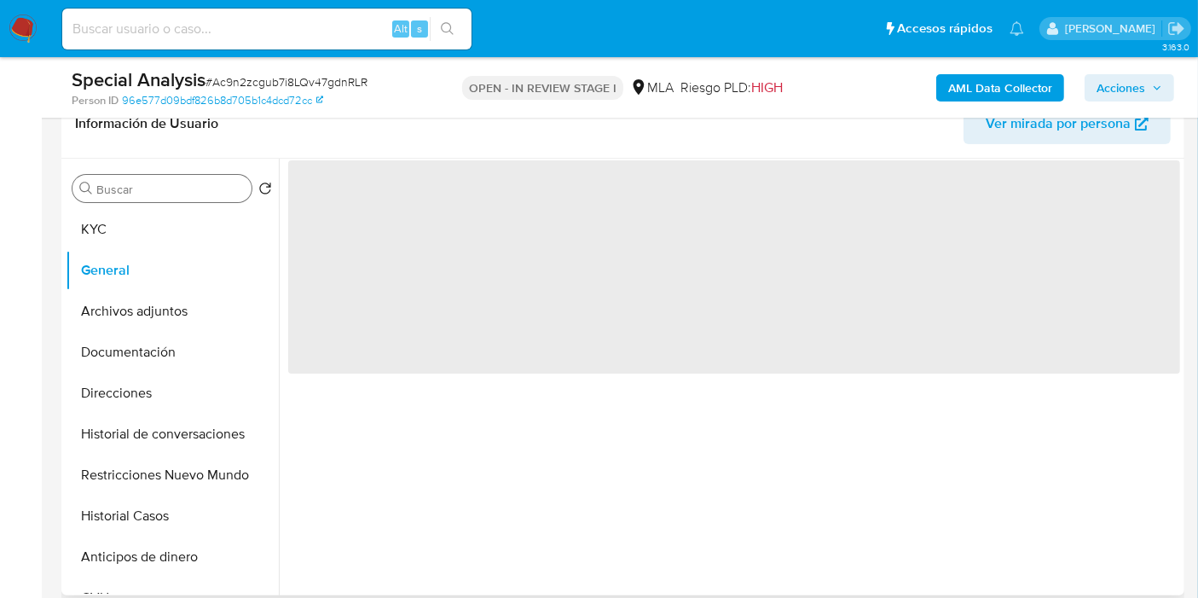
click at [203, 199] on div "Buscar" at bounding box center [161, 188] width 179 height 27
click at [188, 234] on button "KYC" at bounding box center [165, 229] width 199 height 41
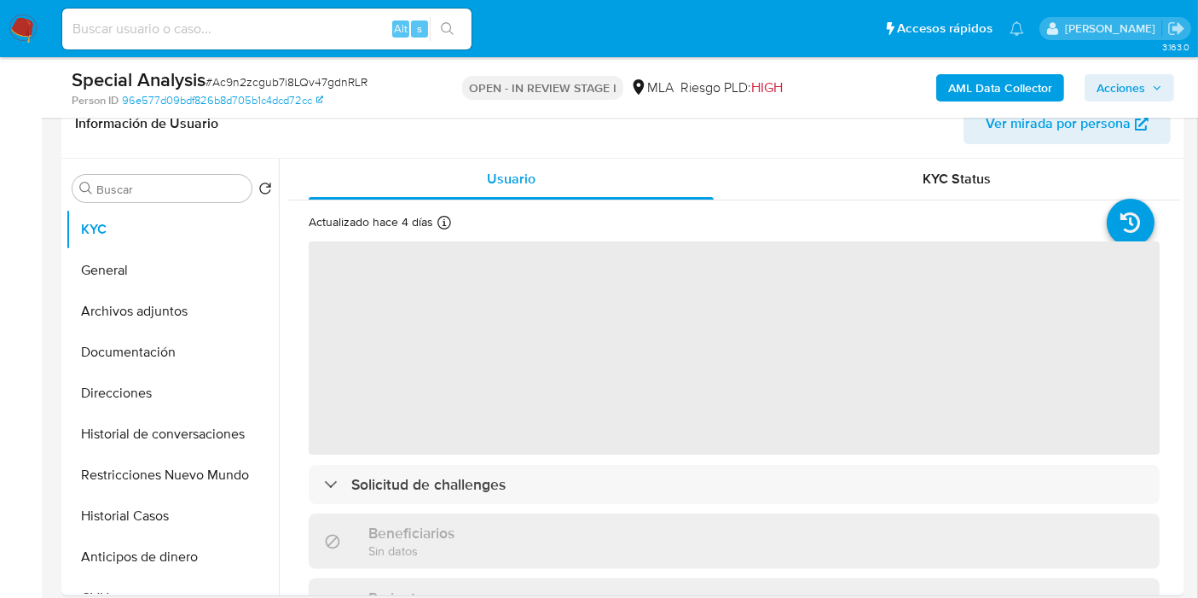
click at [1124, 84] on span "Acciones" at bounding box center [1120, 87] width 49 height 27
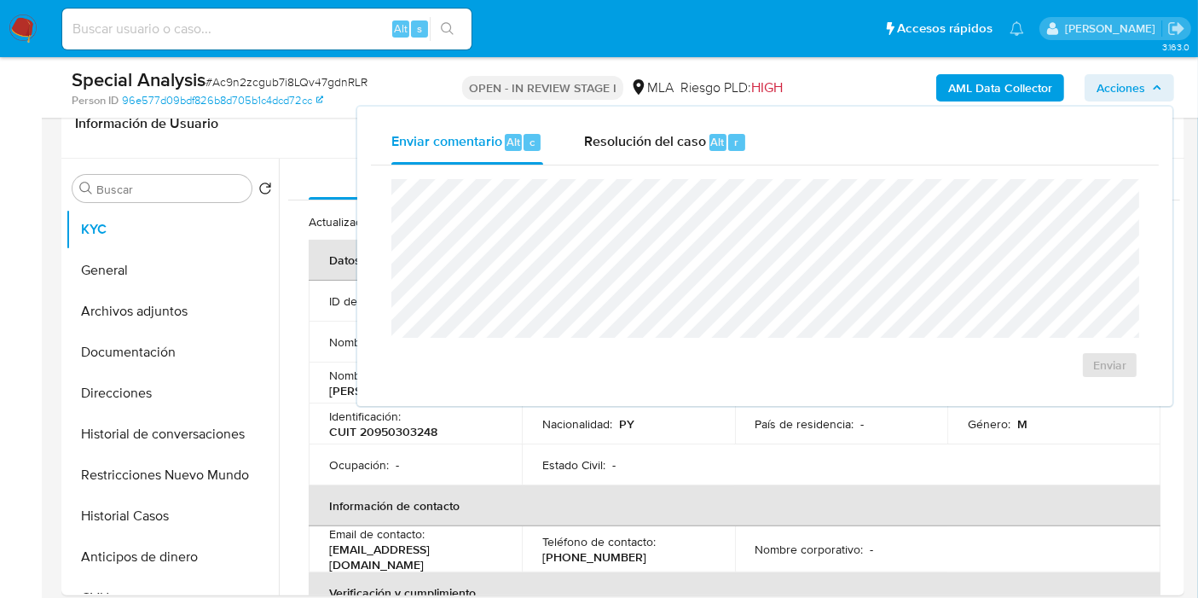
click at [684, 170] on div "Enviar" at bounding box center [765, 278] width 788 height 227
click at [693, 153] on div "Resolución del caso Alt r" at bounding box center [665, 142] width 163 height 44
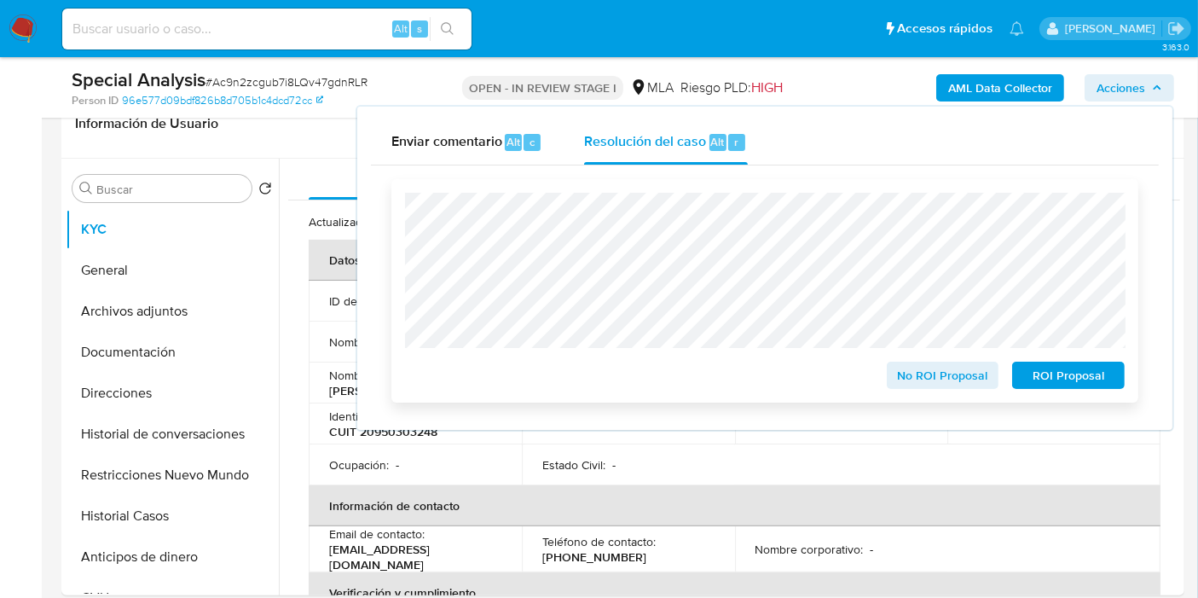
click at [944, 385] on span "No ROI Proposal" at bounding box center [942, 375] width 89 height 24
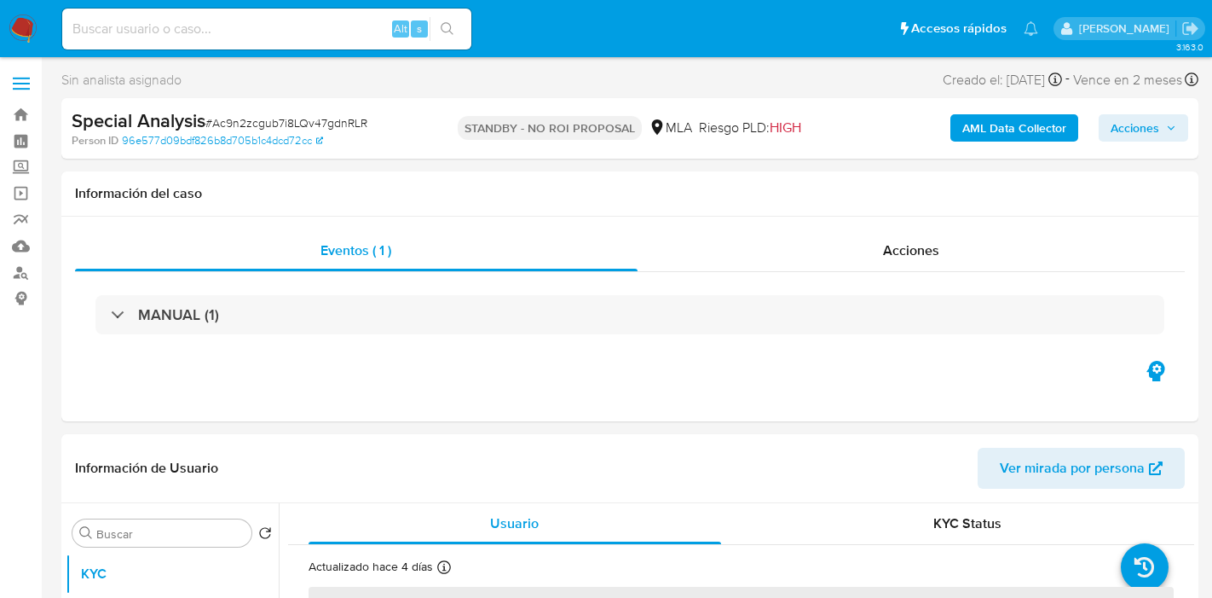
select select "10"
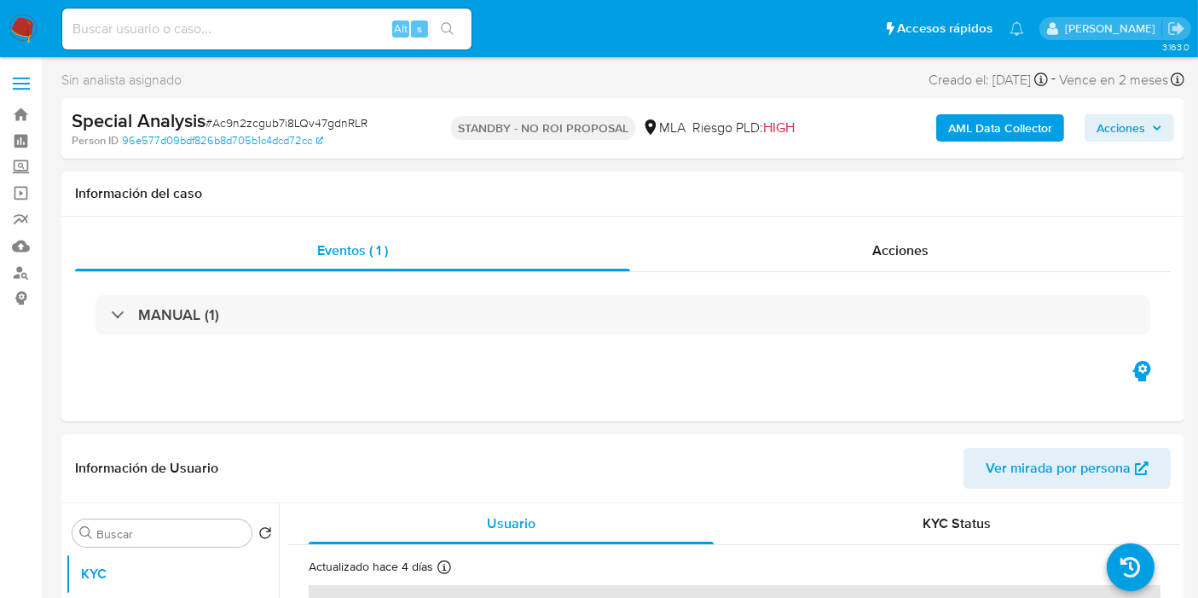
click at [190, 22] on input at bounding box center [266, 29] width 409 height 22
paste input "tLWdl23B0bnHav7s7AeQi2F7"
type input "tLWdl23B0bnHav7s7AeQi2F7"
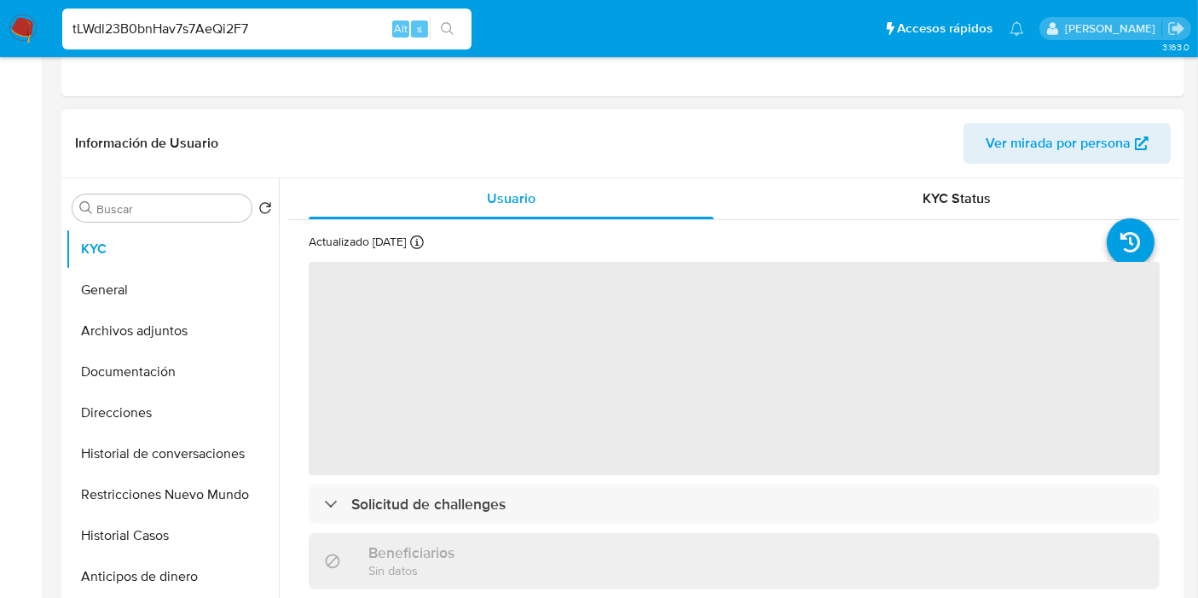
select select "10"
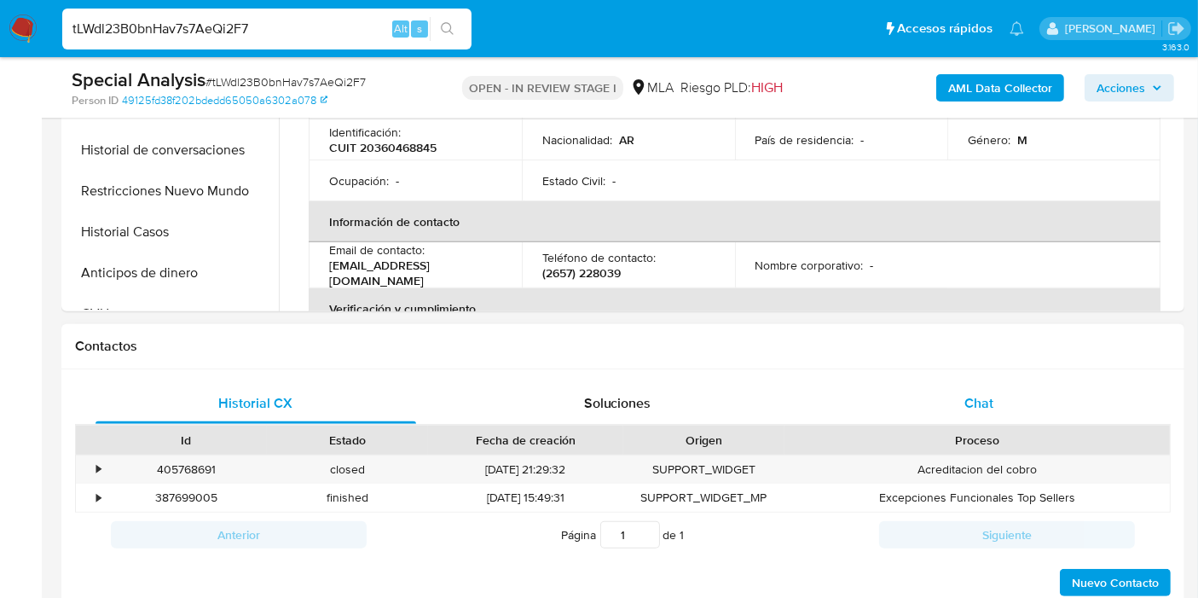
click at [1118, 388] on div "Chat" at bounding box center [978, 403] width 321 height 41
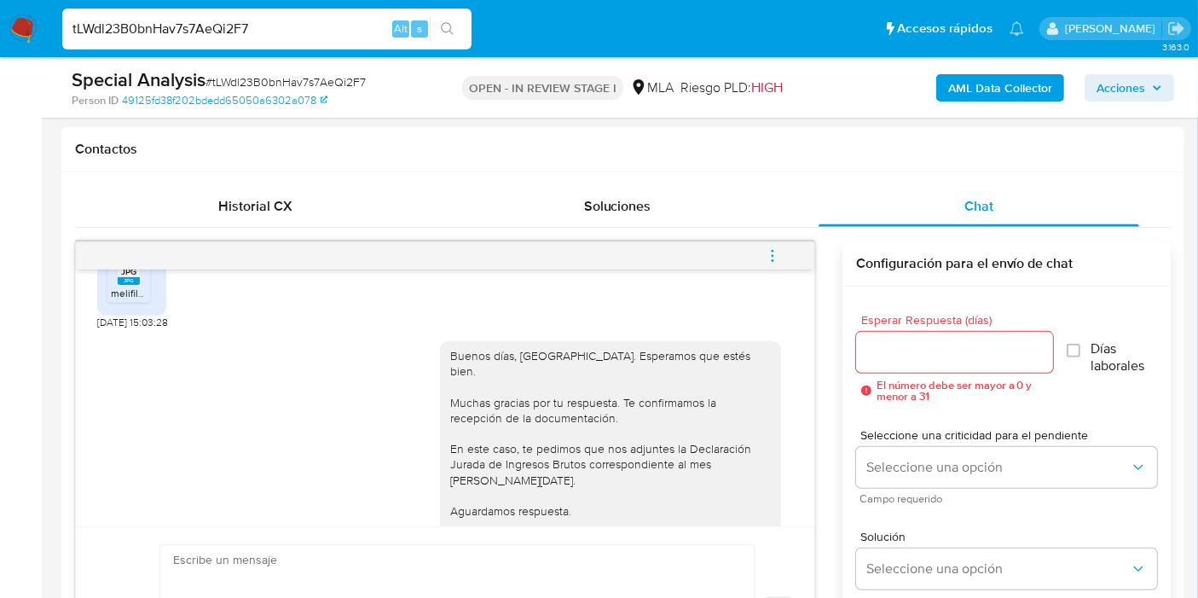
scroll to position [947, 0]
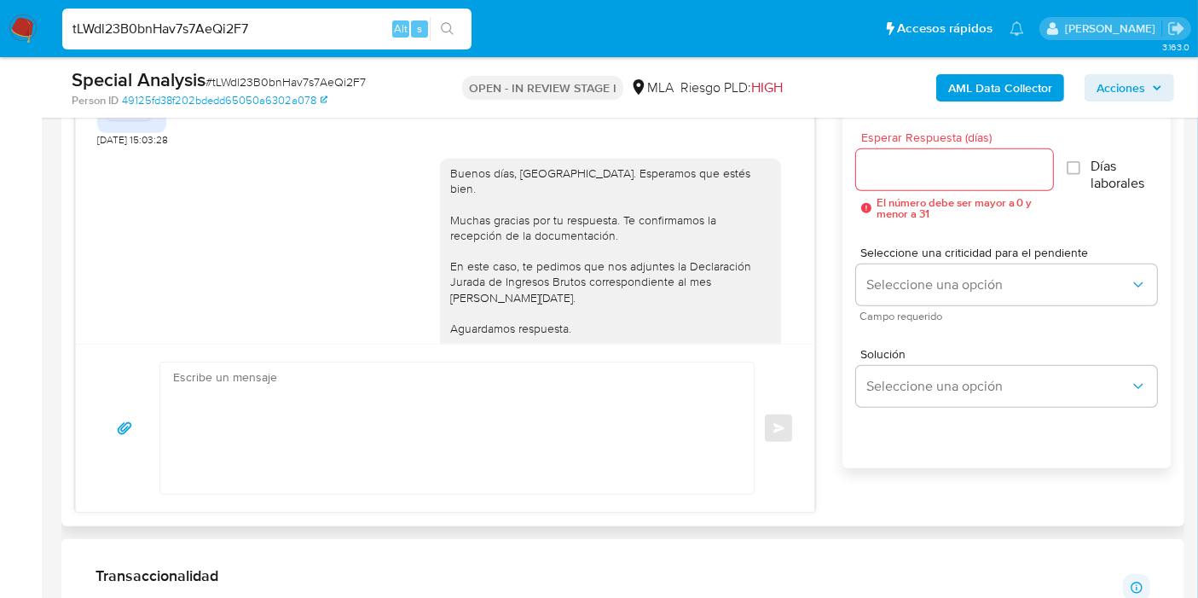
click at [130, 102] on rect at bounding box center [129, 99] width 22 height 8
click at [450, 238] on div "Buenos días, Santiago. Esperamos que estés bien. Muchas gracias por tu respuest…" at bounding box center [610, 273] width 321 height 217
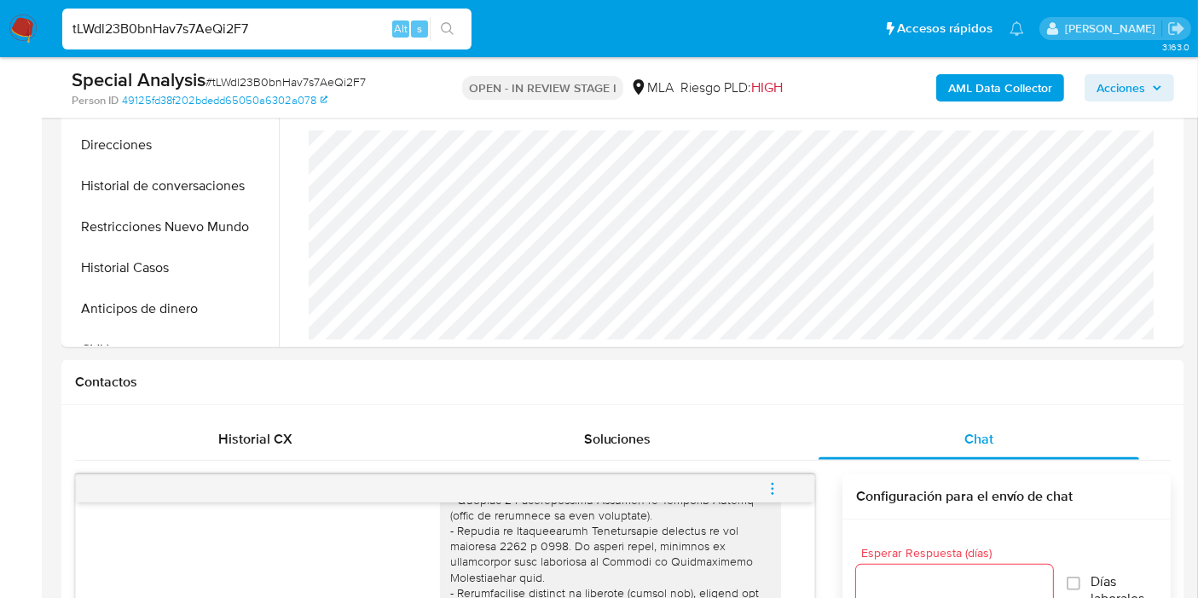
scroll to position [95, 0]
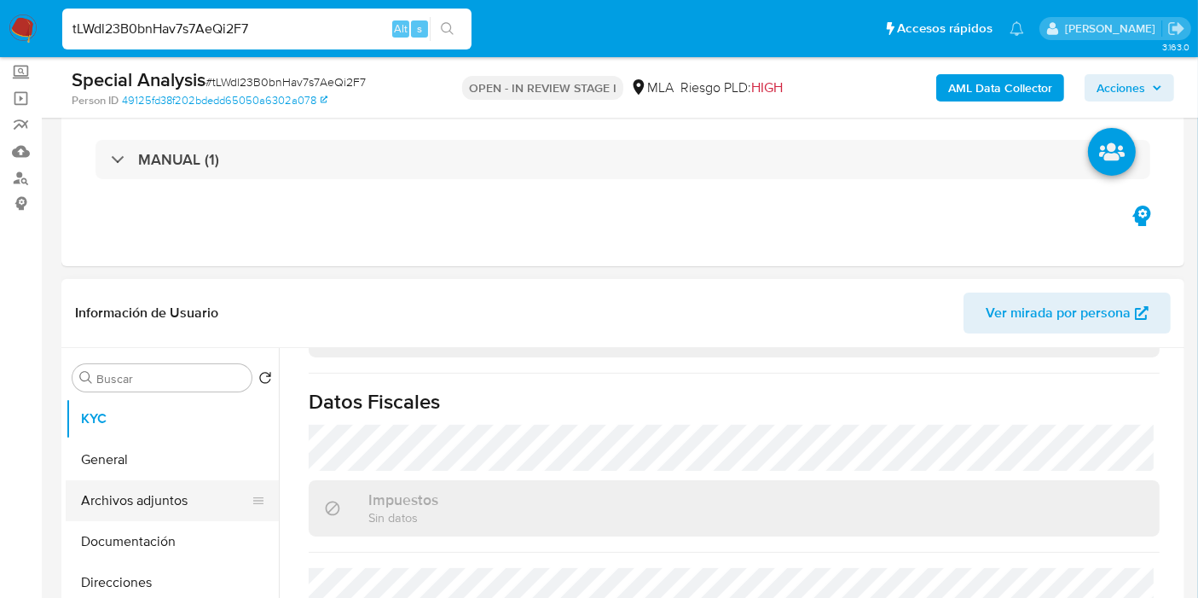
click at [107, 486] on button "Archivos adjuntos" at bounding box center [165, 500] width 199 height 41
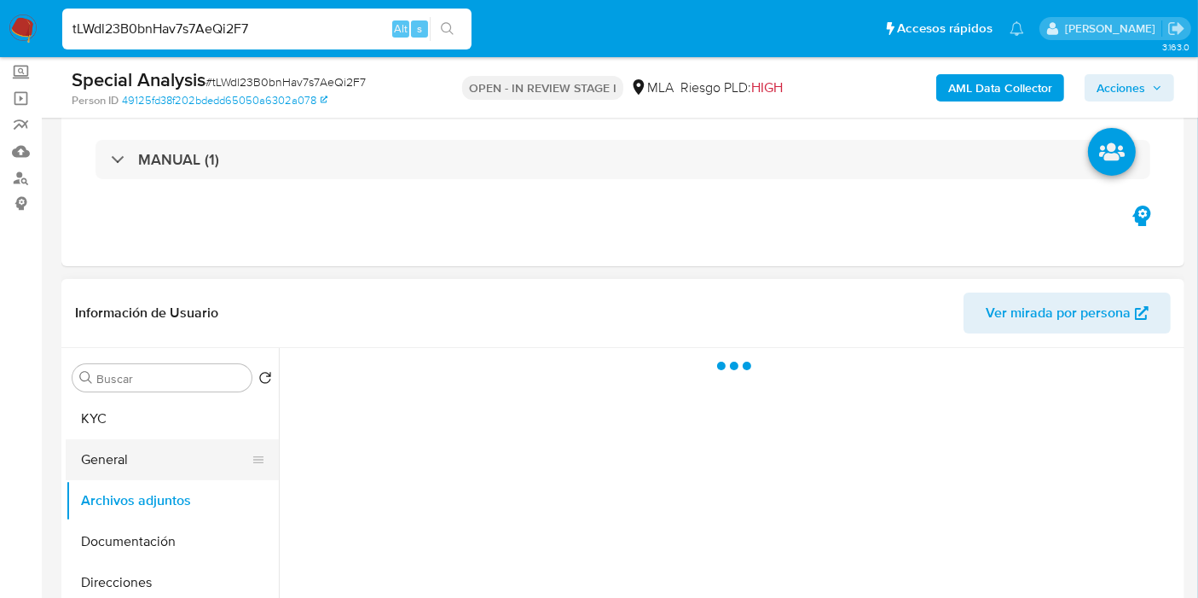
click at [115, 461] on button "General" at bounding box center [165, 459] width 199 height 41
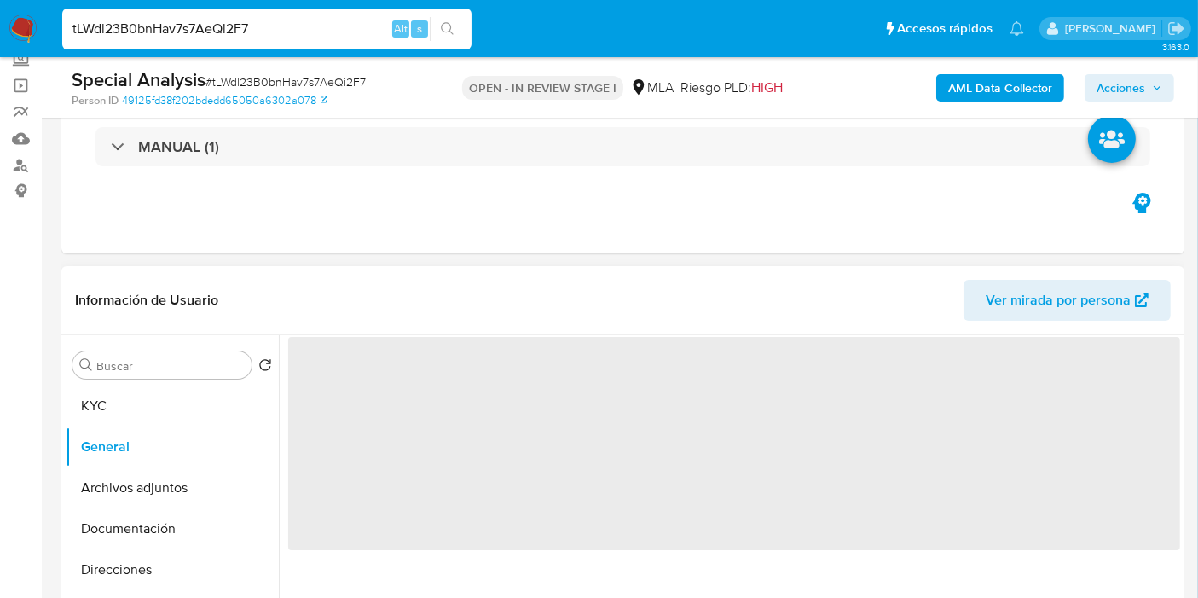
scroll to position [189, 0]
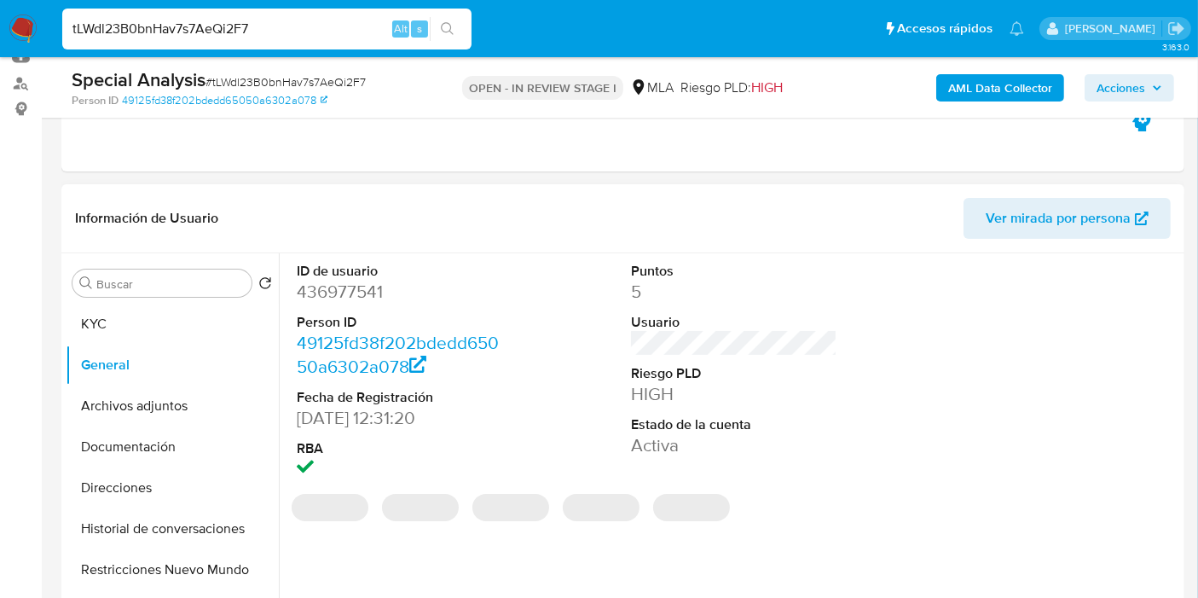
click at [342, 288] on dd "436977541" at bounding box center [400, 292] width 206 height 24
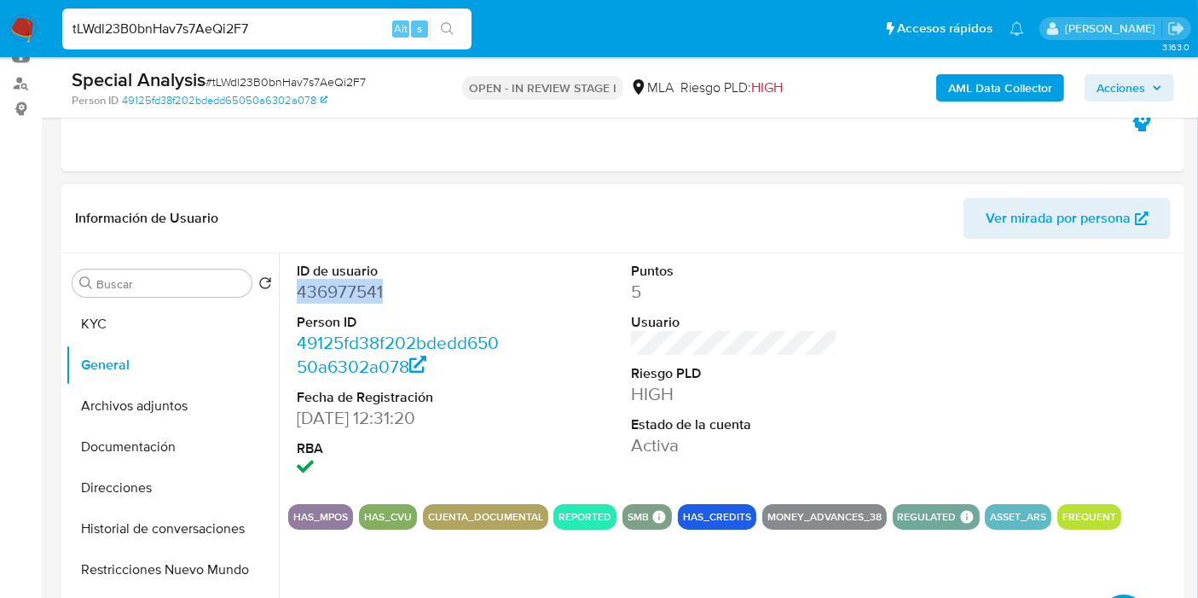
copy dd "436977541"
drag, startPoint x: 119, startPoint y: 432, endPoint x: 114, endPoint y: 456, distance: 24.4
click at [119, 433] on button "Documentación" at bounding box center [165, 446] width 199 height 41
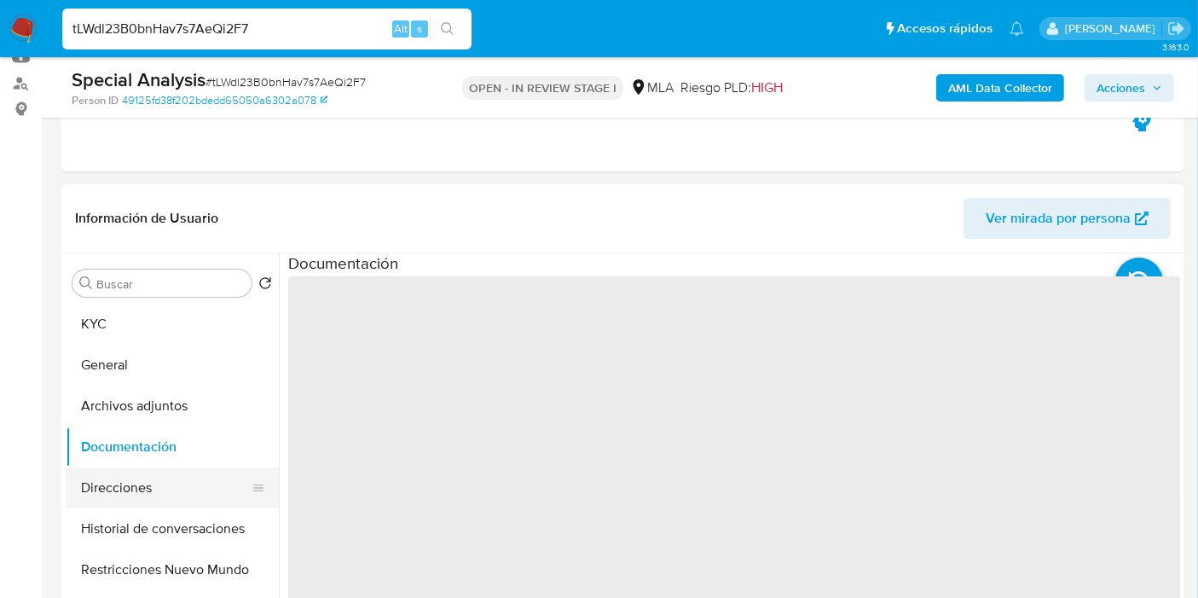
click at [112, 482] on button "Direcciones" at bounding box center [165, 487] width 199 height 41
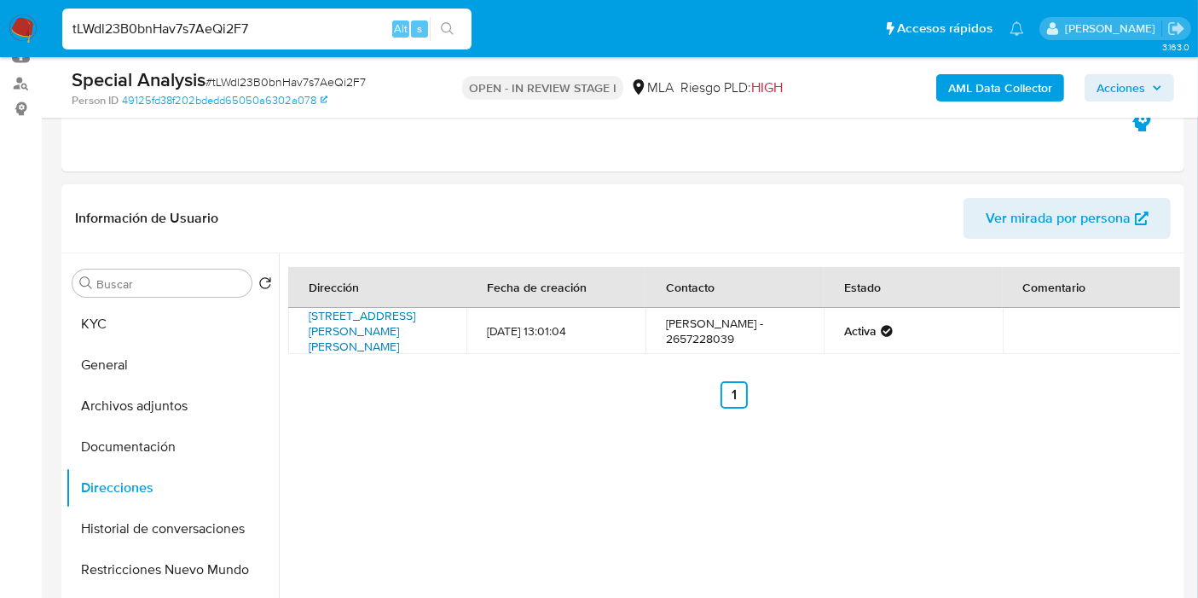
click at [361, 325] on link "Edison 49, Villa Mercedes, San Luis, 5730, Argentina 49" at bounding box center [362, 331] width 107 height 48
click at [220, 356] on button "General" at bounding box center [165, 364] width 199 height 41
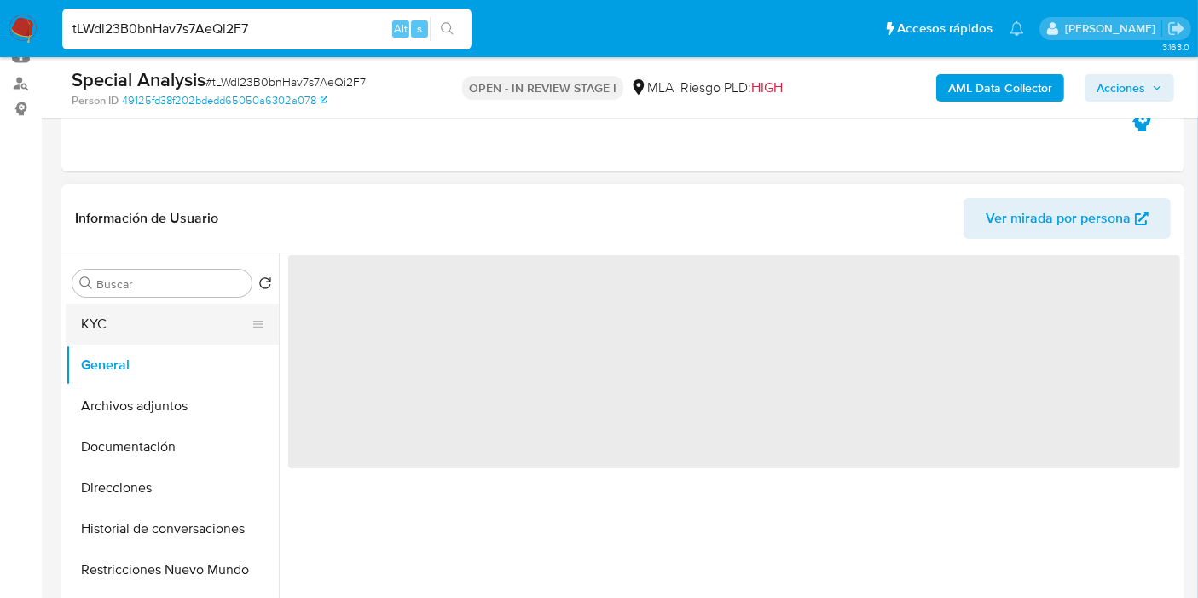
click at [180, 330] on button "KYC" at bounding box center [165, 323] width 199 height 41
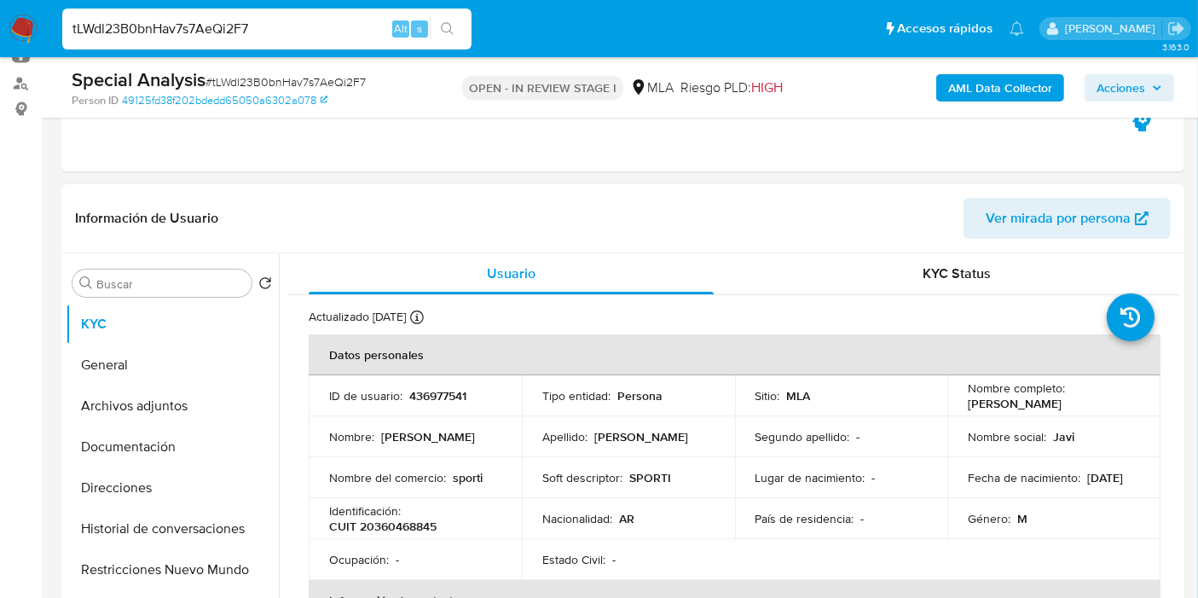
click at [558, 488] on td "Soft descriptor : SPORTI" at bounding box center [628, 477] width 213 height 41
click at [650, 471] on p "SPORTI" at bounding box center [650, 477] width 42 height 15
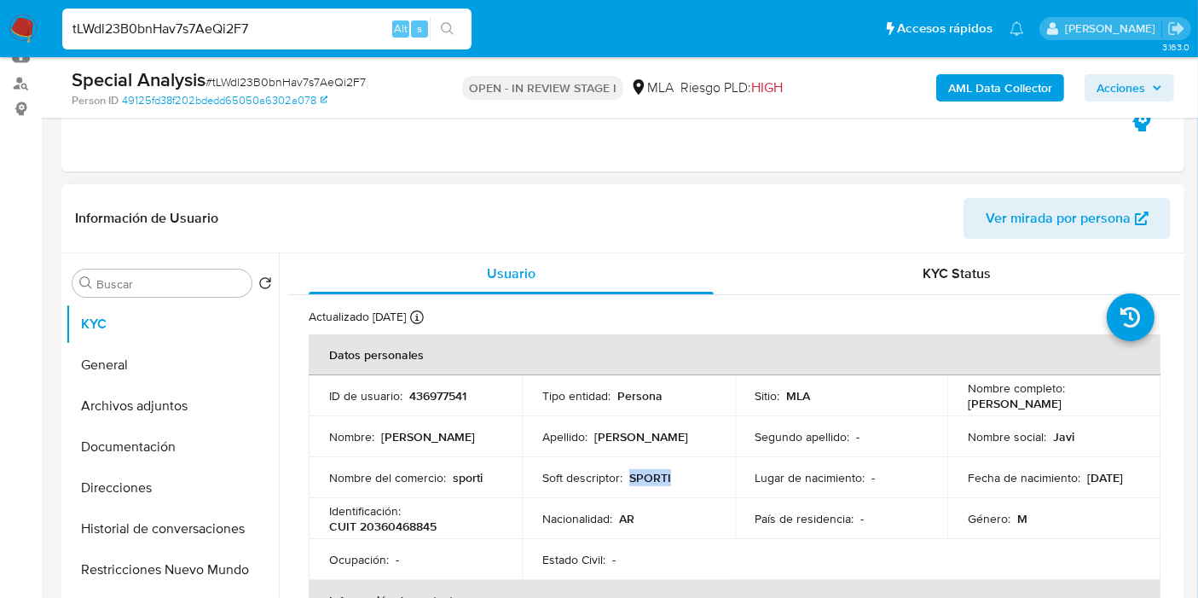
click at [650, 471] on p "SPORTI" at bounding box center [650, 477] width 42 height 15
click at [106, 456] on button "Documentación" at bounding box center [165, 446] width 199 height 41
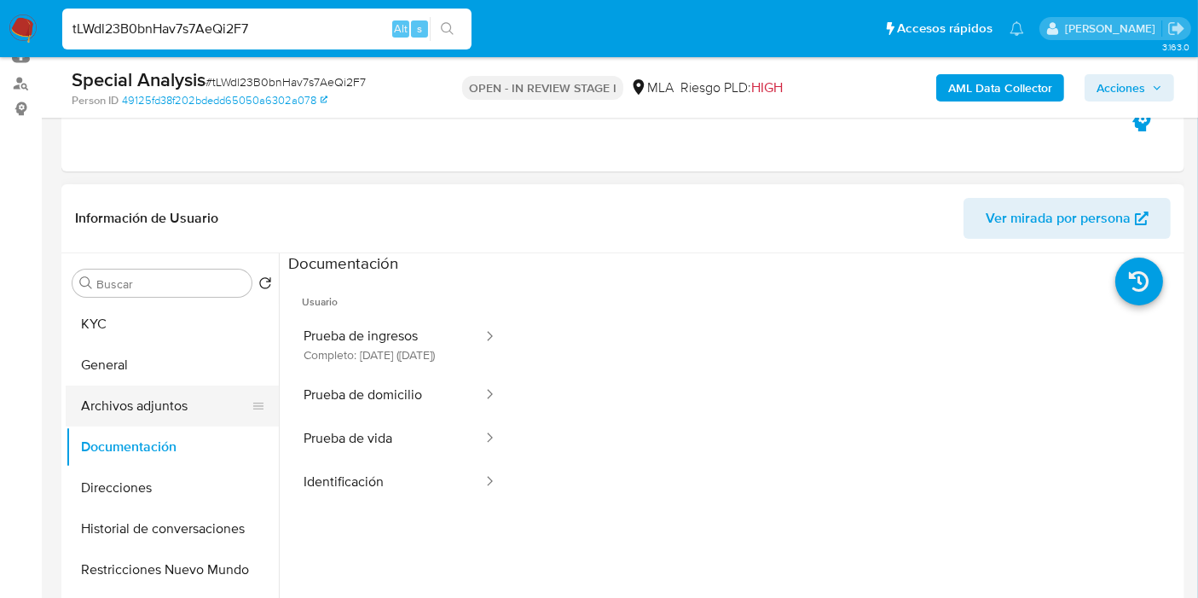
click at [251, 393] on div at bounding box center [258, 405] width 14 height 41
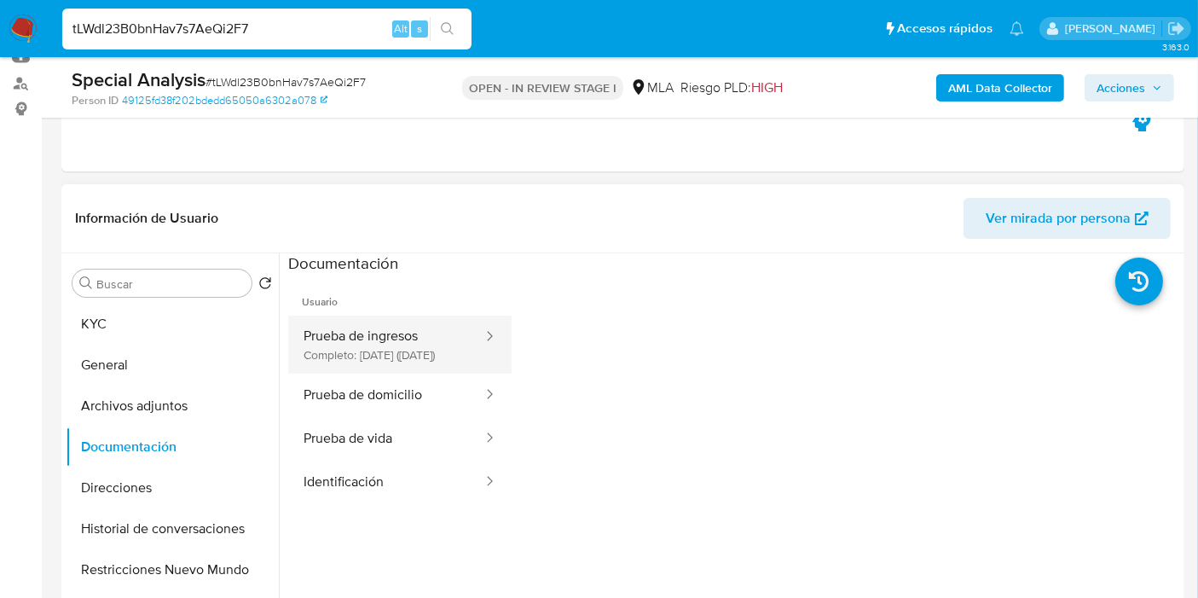
click at [348, 359] on button "Prueba de ingresos Completo: 24/09/2025 (hace 21 días)" at bounding box center [386, 344] width 196 height 58
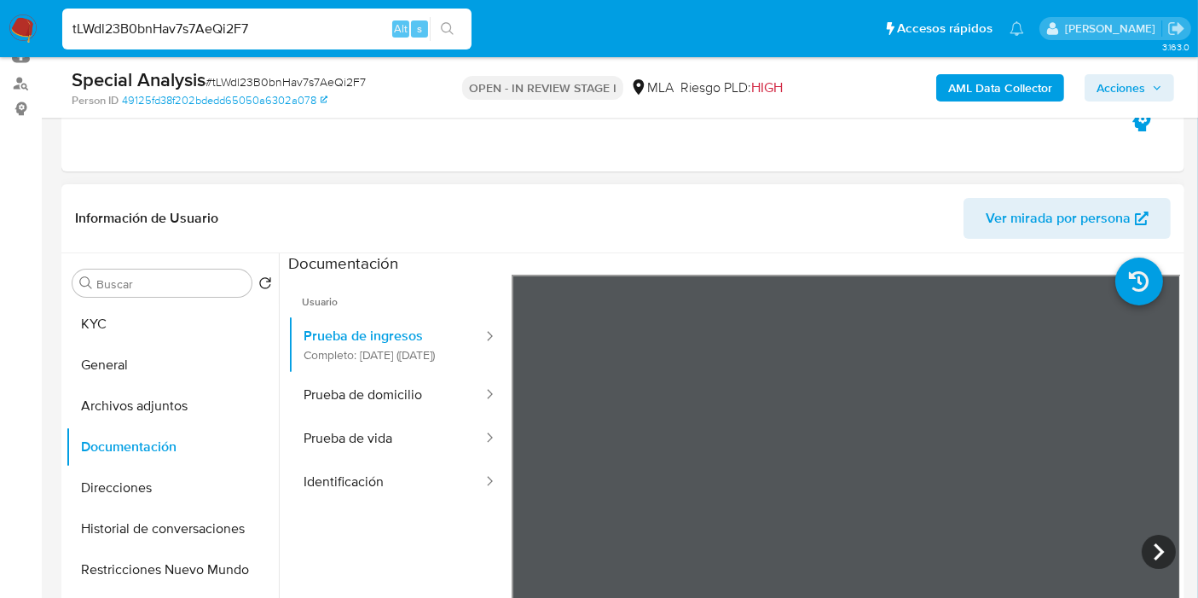
scroll to position [28, 0]
click at [1141, 553] on icon at bounding box center [1158, 551] width 34 height 34
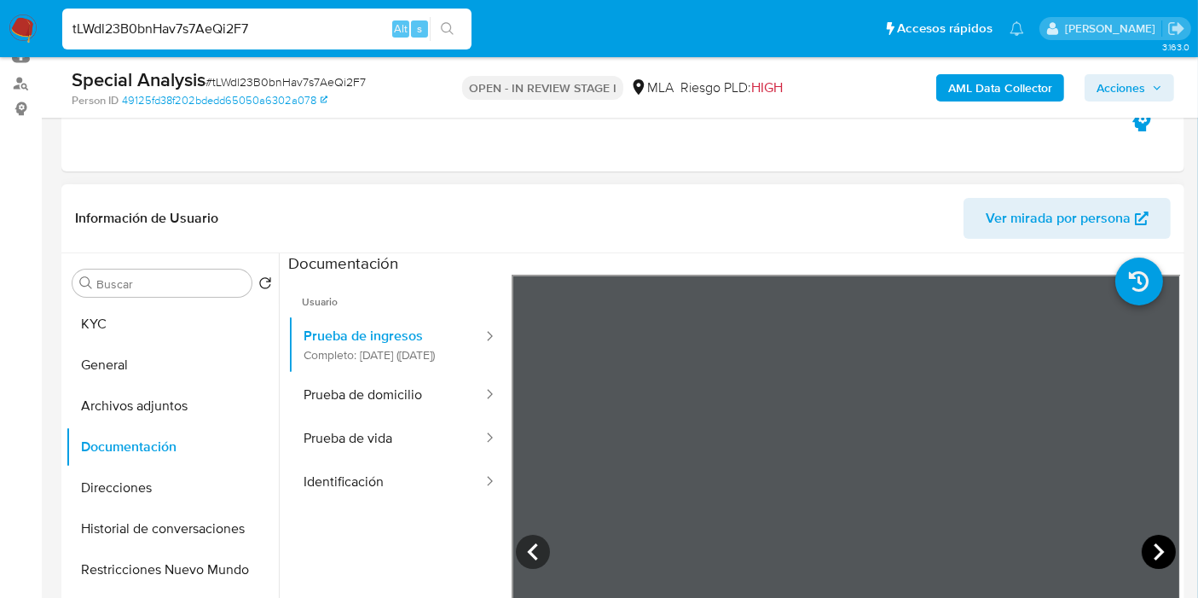
click at [1141, 553] on icon at bounding box center [1158, 551] width 34 height 34
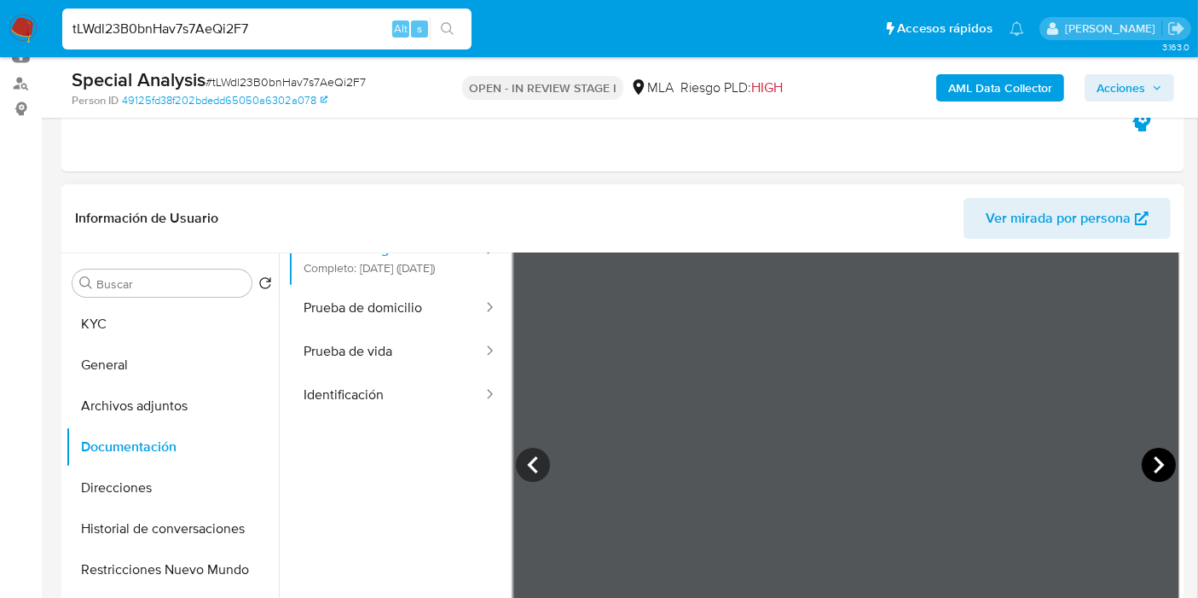
scroll to position [143, 0]
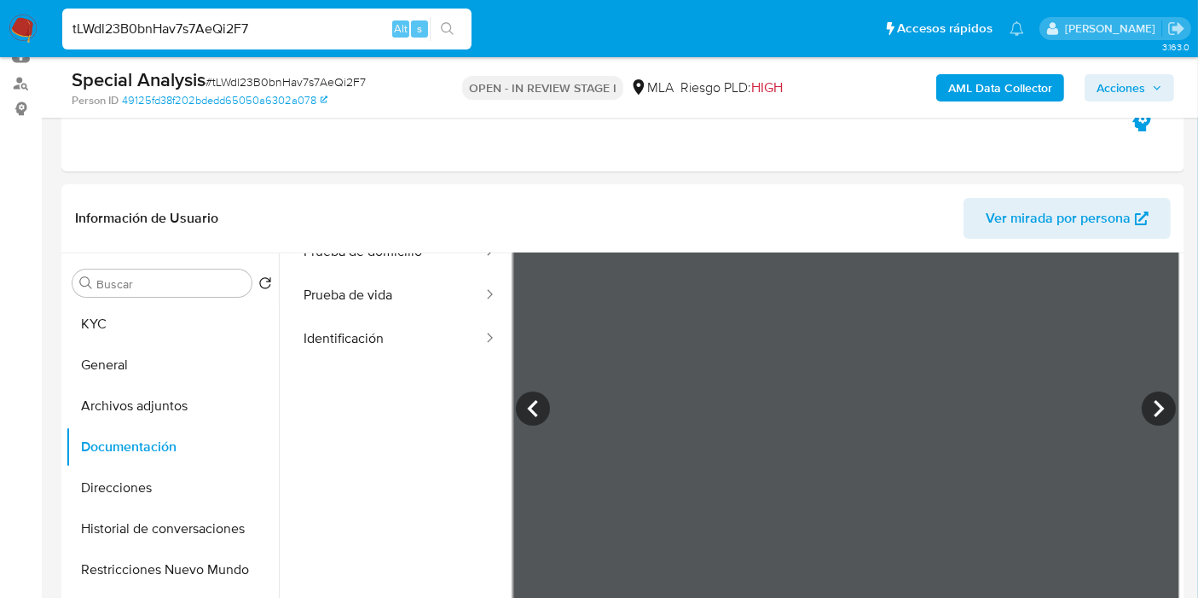
click at [1142, 401] on icon at bounding box center [1158, 408] width 34 height 34
click at [365, 350] on button "Identificación" at bounding box center [386, 338] width 196 height 43
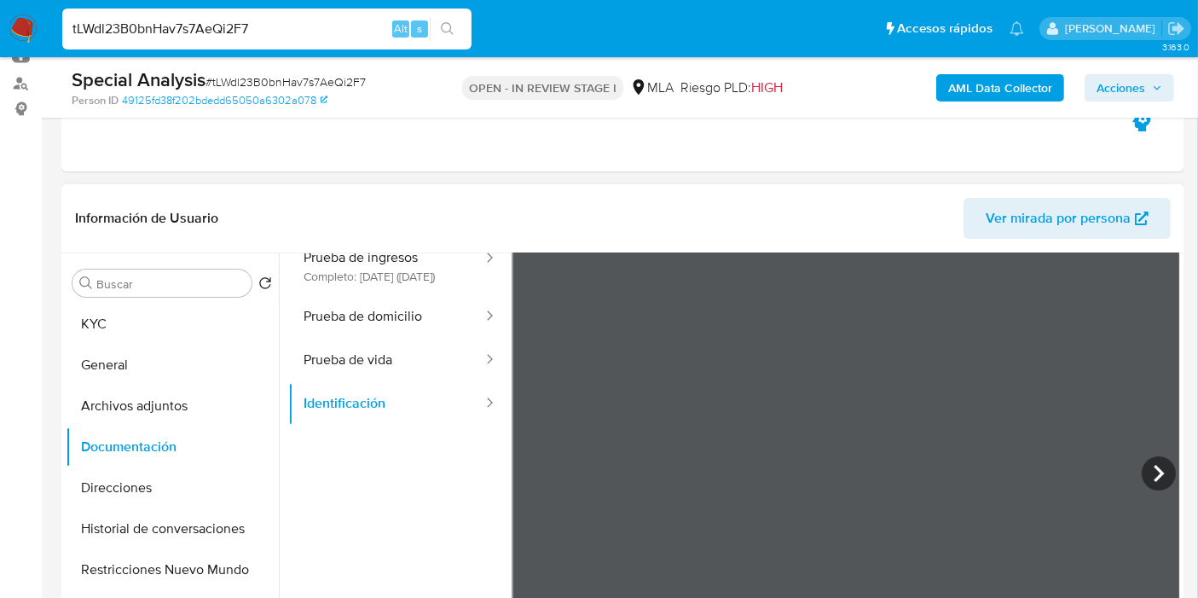
scroll to position [49, 0]
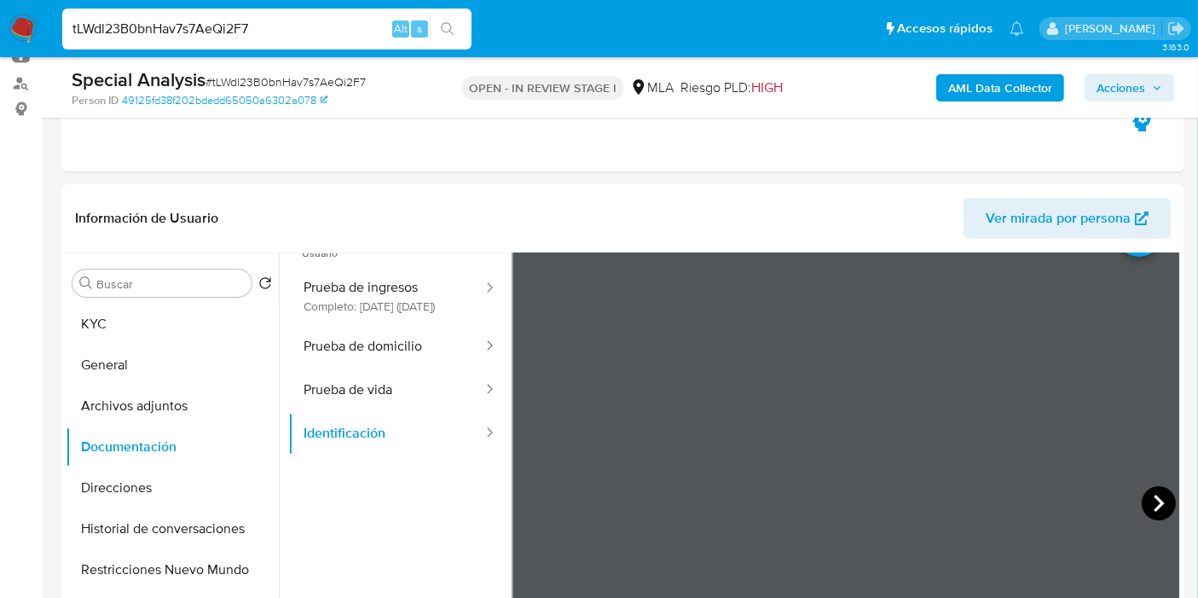
click at [1141, 503] on icon at bounding box center [1158, 503] width 34 height 34
click at [375, 368] on button "Prueba de domicilio" at bounding box center [386, 346] width 196 height 43
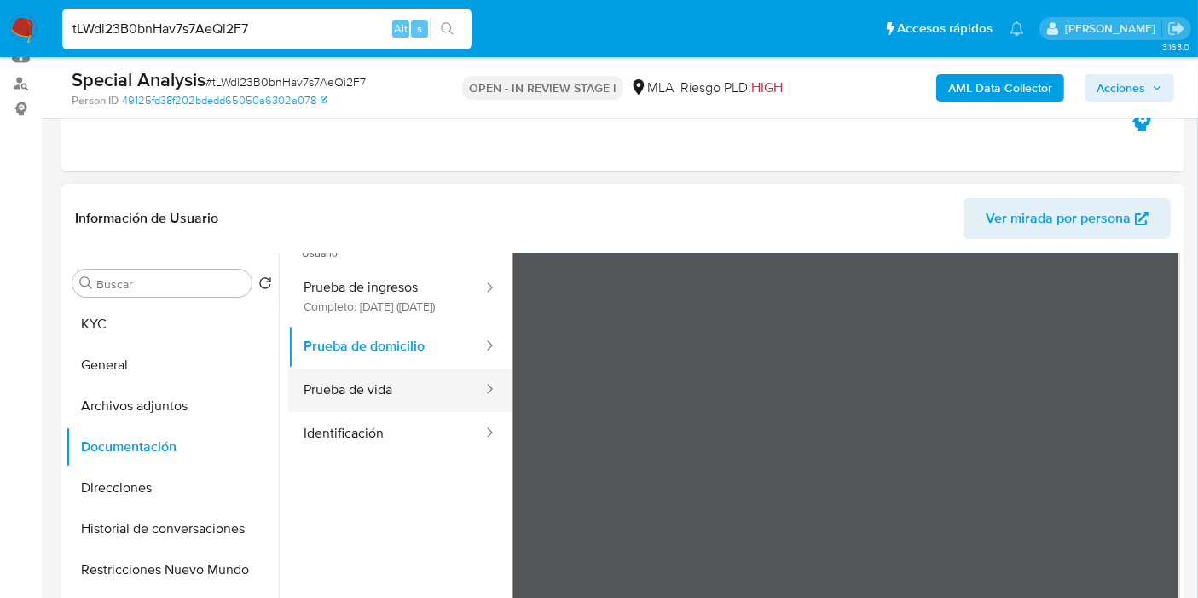
click at [340, 388] on button "Prueba de vida" at bounding box center [386, 389] width 196 height 43
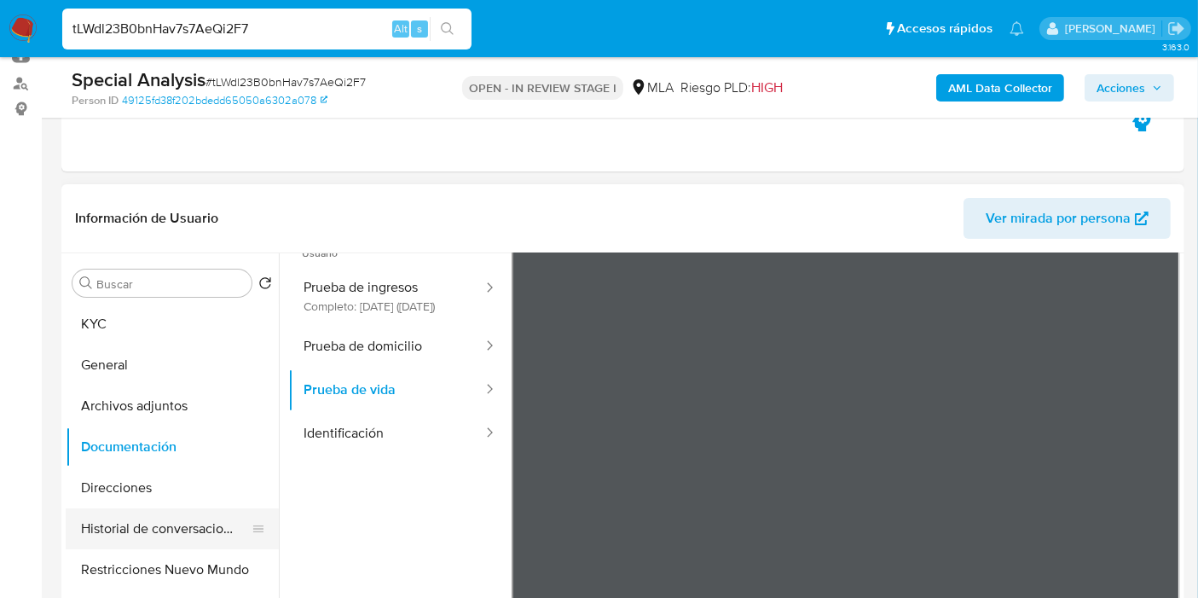
click at [146, 532] on button "Historial de conversaciones" at bounding box center [165, 528] width 199 height 41
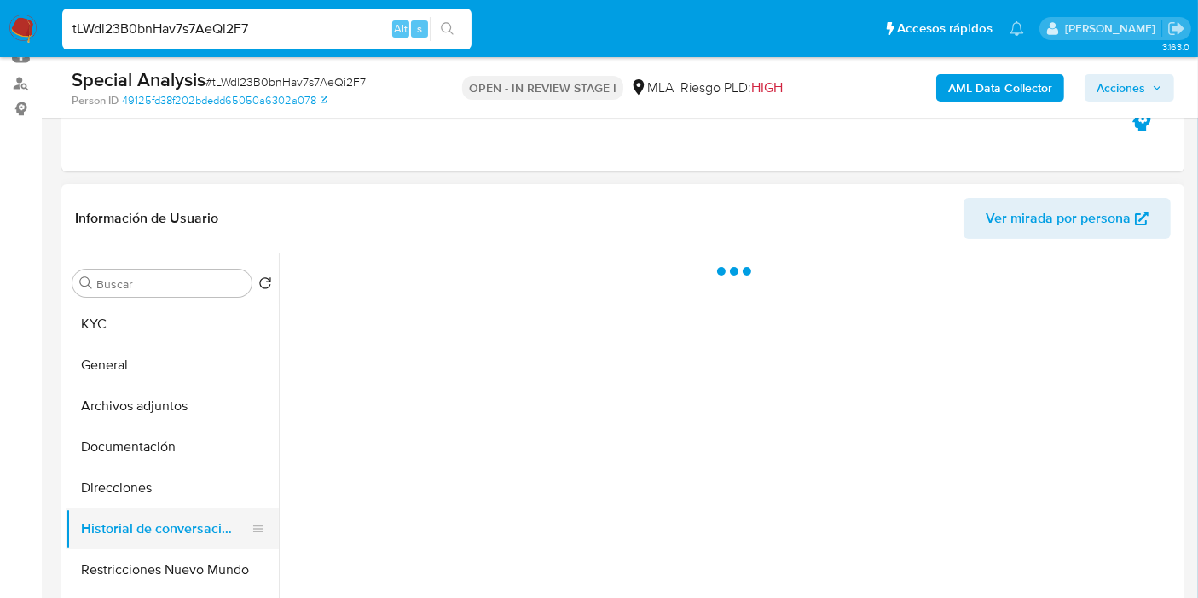
scroll to position [95, 0]
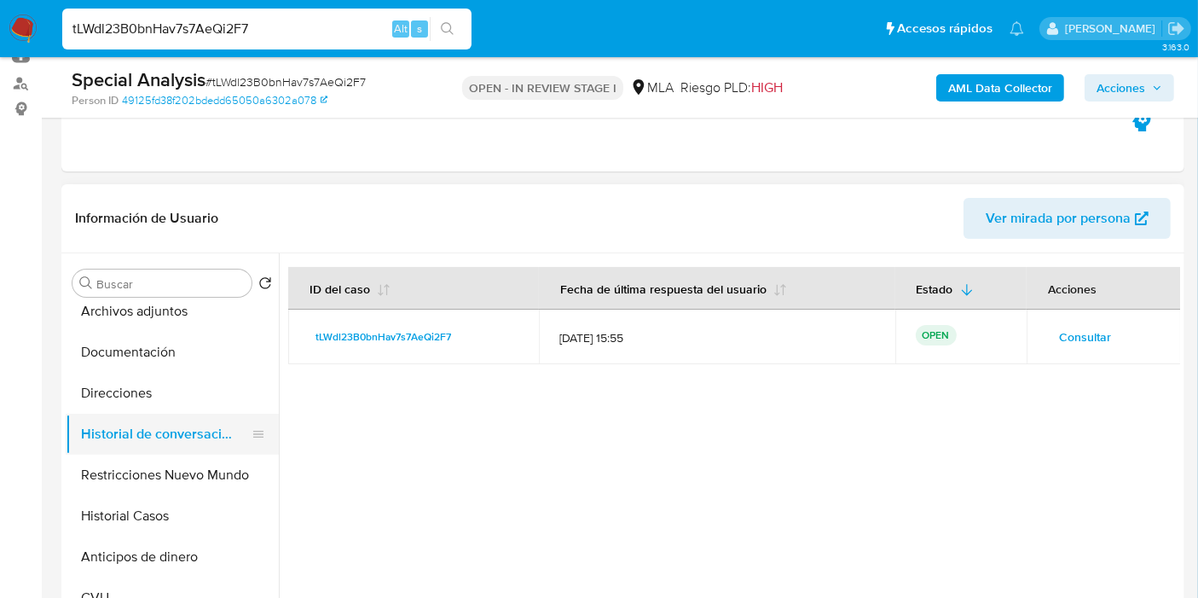
click at [199, 452] on button "Historial de conversaciones" at bounding box center [165, 433] width 199 height 41
click at [202, 476] on button "Restricciones Nuevo Mundo" at bounding box center [165, 474] width 199 height 41
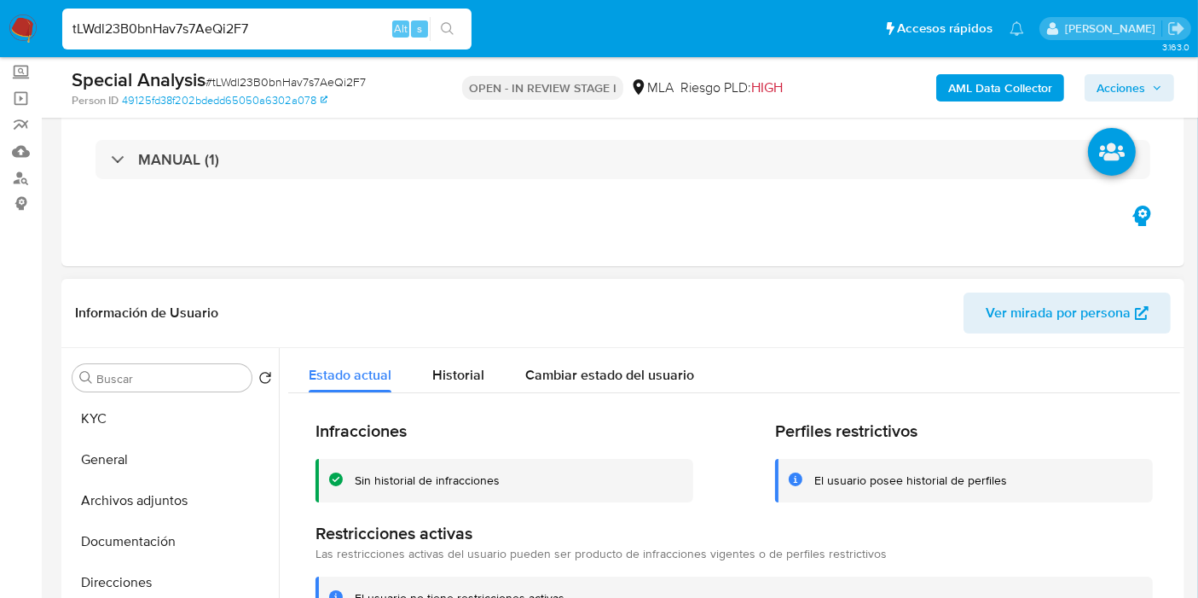
scroll to position [0, 0]
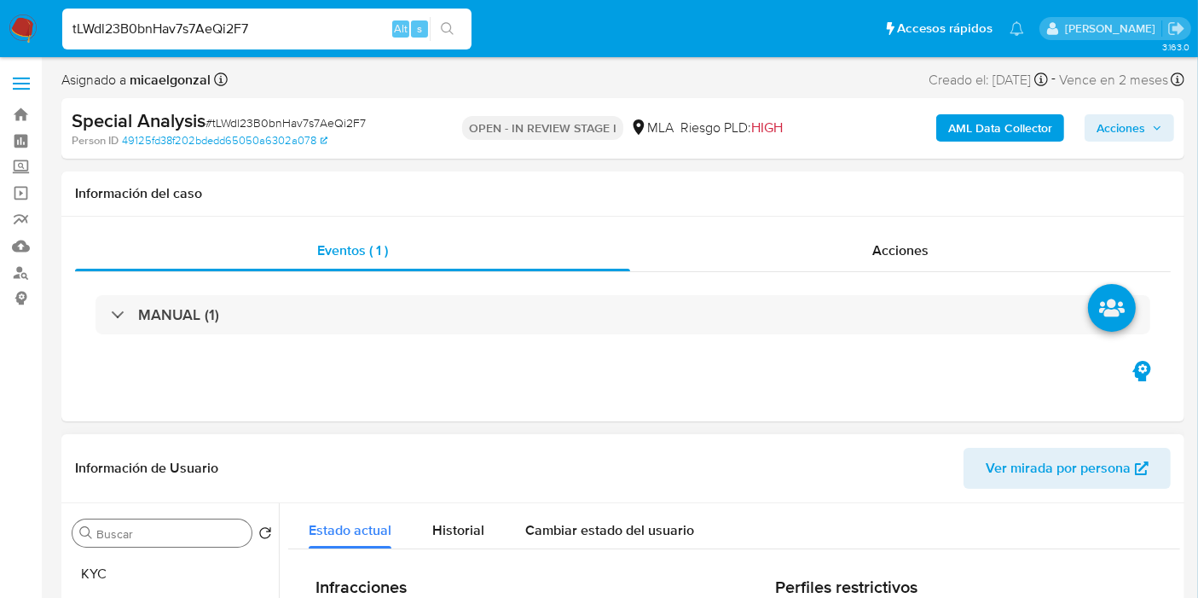
click at [129, 546] on div "Buscar" at bounding box center [161, 532] width 179 height 27
click at [129, 560] on button "KYC" at bounding box center [165, 573] width 199 height 41
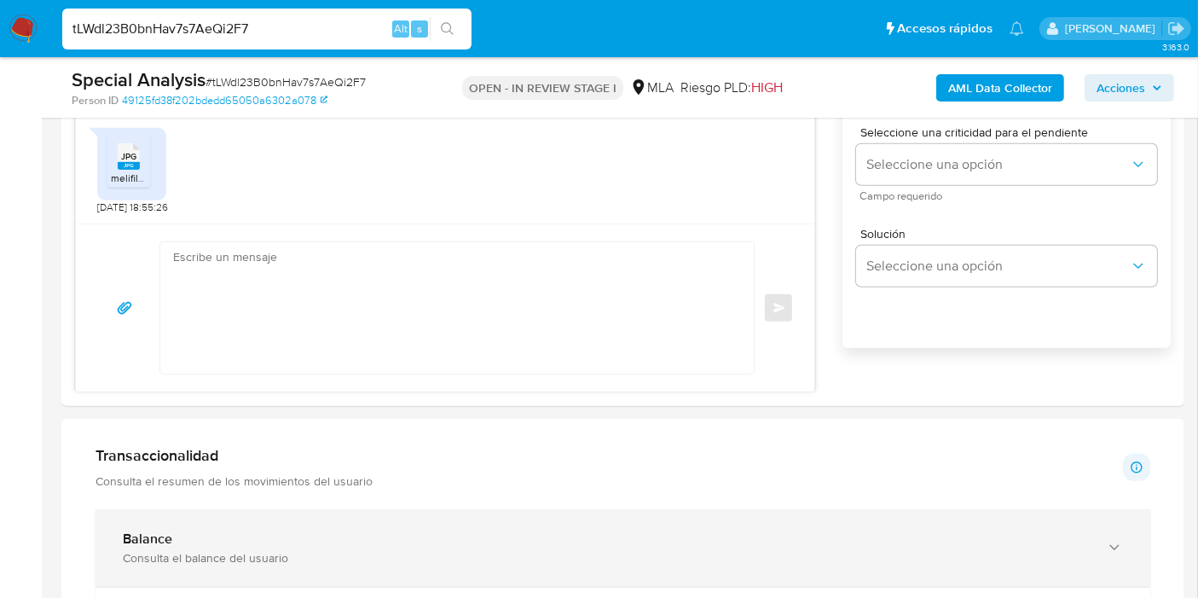
scroll to position [1136, 0]
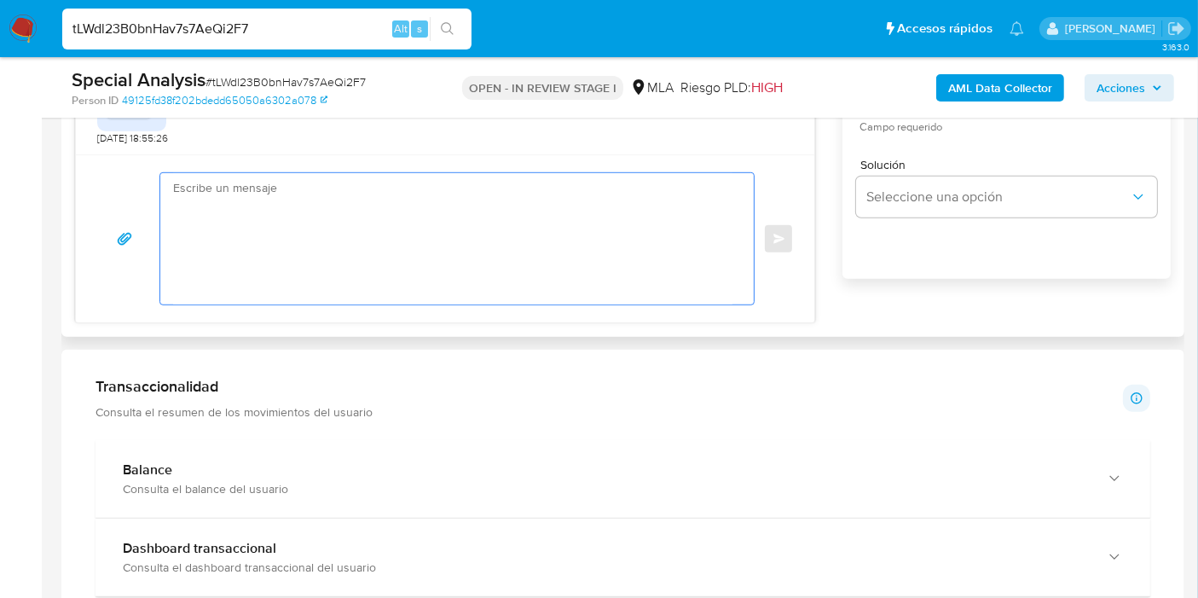
click at [411, 230] on textarea at bounding box center [452, 238] width 559 height 131
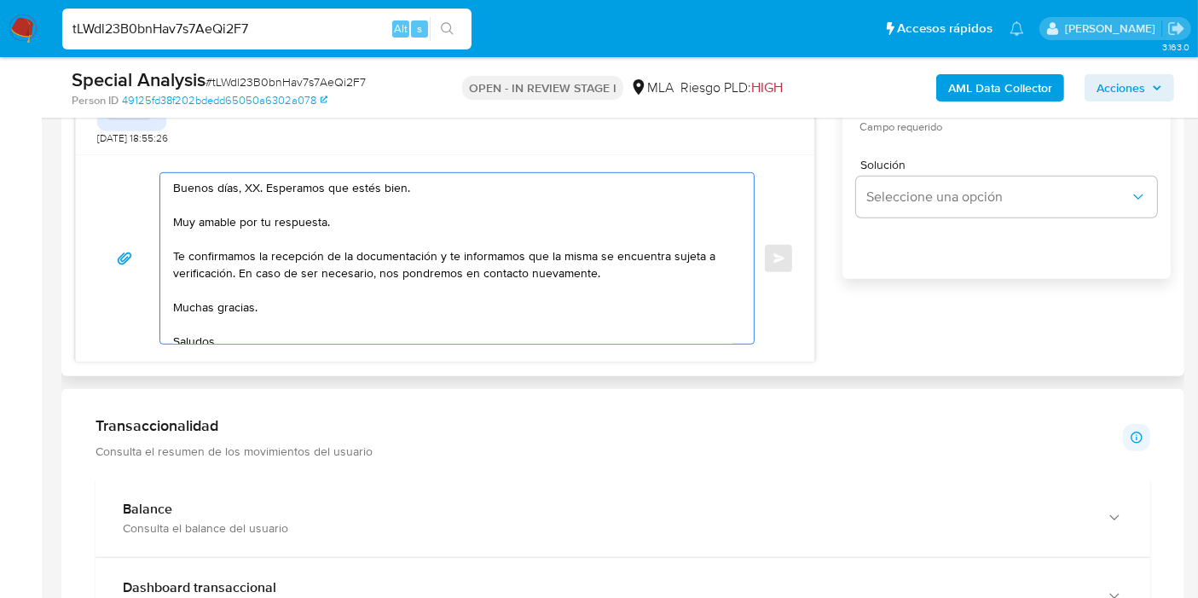
click at [255, 182] on textarea "Buenos días, XX. Esperamos que estés bien. Muy amable por tu respuesta. Te conf…" at bounding box center [452, 258] width 559 height 170
click at [240, 182] on textarea "Buenos días, XX. Esperamos que estés bien. Muy amable por tu respuesta. Te conf…" at bounding box center [452, 258] width 559 height 170
click at [248, 185] on textarea "Buenos días, XX. Esperamos que estés bien. Muy amable por tu respuesta. Te conf…" at bounding box center [452, 258] width 559 height 170
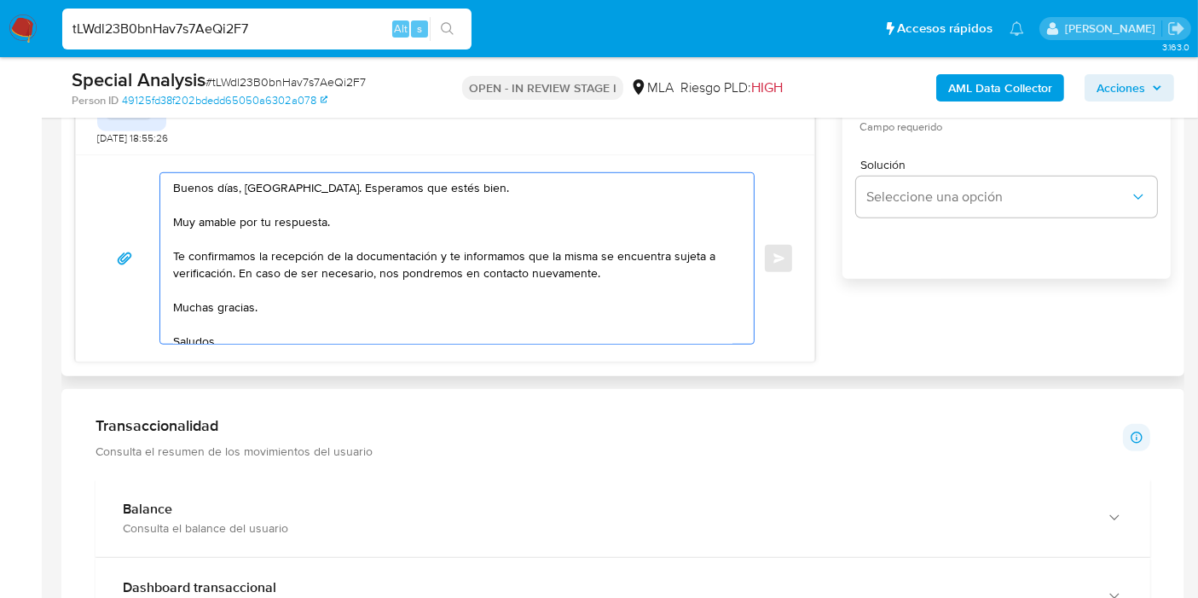
click at [259, 217] on textarea "Buenos días, Santiago. Esperamos que estés bien. Muy amable por tu respuesta. T…" at bounding box center [452, 258] width 559 height 170
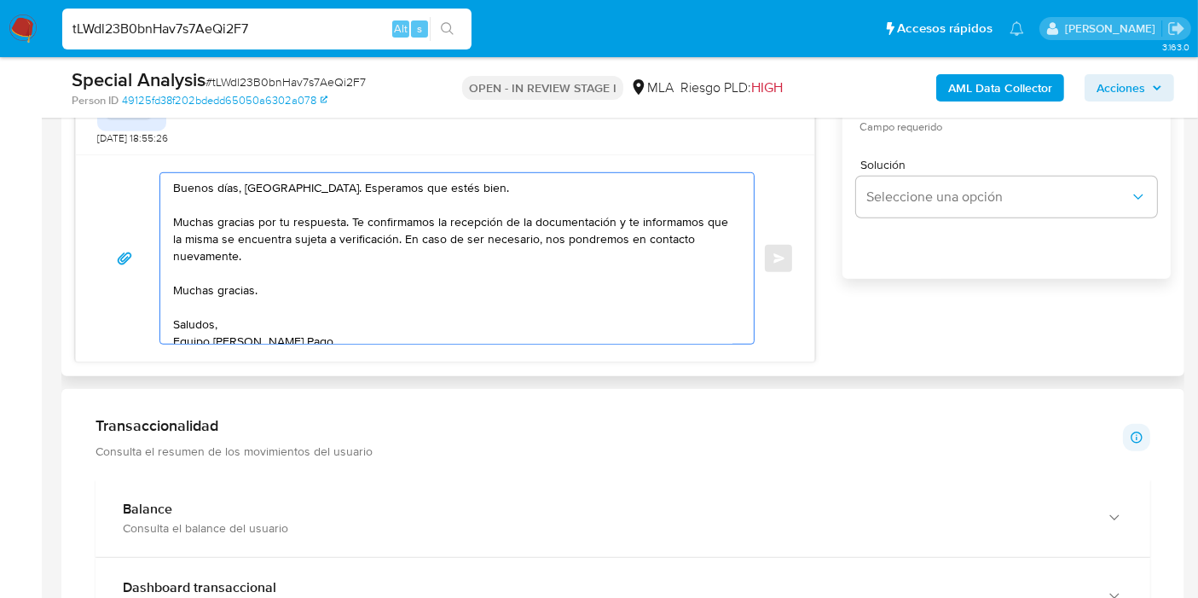
drag, startPoint x: 615, startPoint y: 217, endPoint x: 416, endPoint y: 233, distance: 200.1
click at [416, 233] on textarea "Buenos días, Santiago. Esperamos que estés bien. Muchas gracias por tu respuest…" at bounding box center [452, 258] width 559 height 170
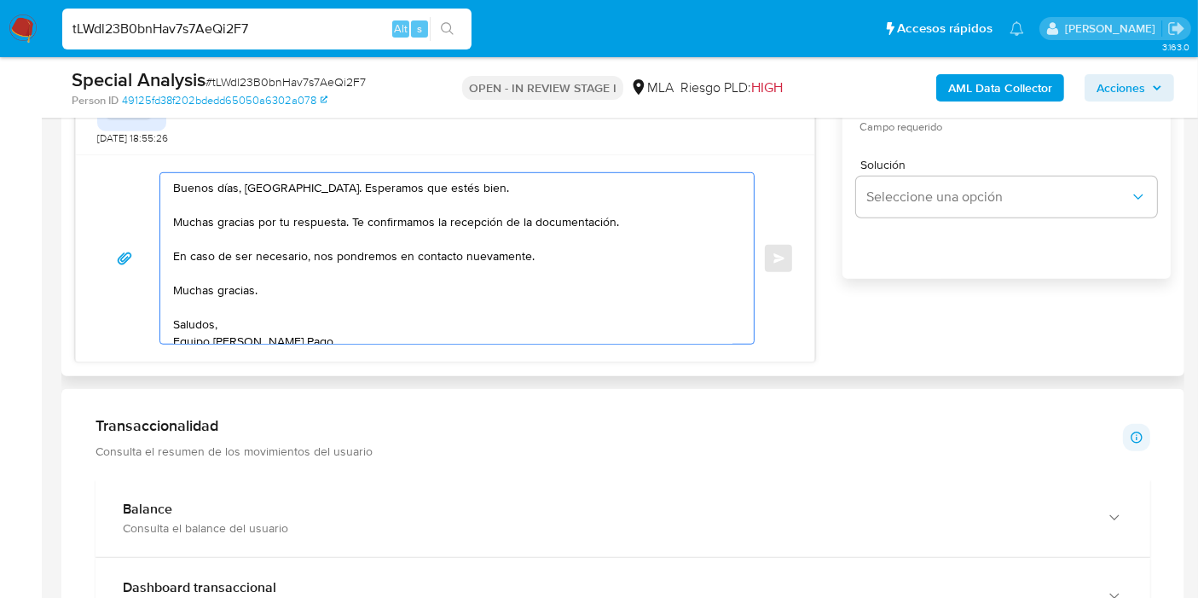
click at [355, 220] on textarea "Buenos días, Santiago. Esperamos que estés bien. Muchas gracias por tu respuest…" at bounding box center [452, 258] width 559 height 170
click at [352, 220] on textarea "Buenos días, Santiago. Esperamos que estés bien. Muchas gracias por tu respuest…" at bounding box center [452, 258] width 559 height 170
click at [345, 246] on textarea "Buenos días, Santiago. Esperamos que estés bien. Muchas gracias por tu respuest…" at bounding box center [452, 258] width 559 height 170
click at [352, 228] on textarea "Buenos días, Santiago. Esperamos que estés bien. Muchas gracias por tu respuest…" at bounding box center [452, 258] width 559 height 170
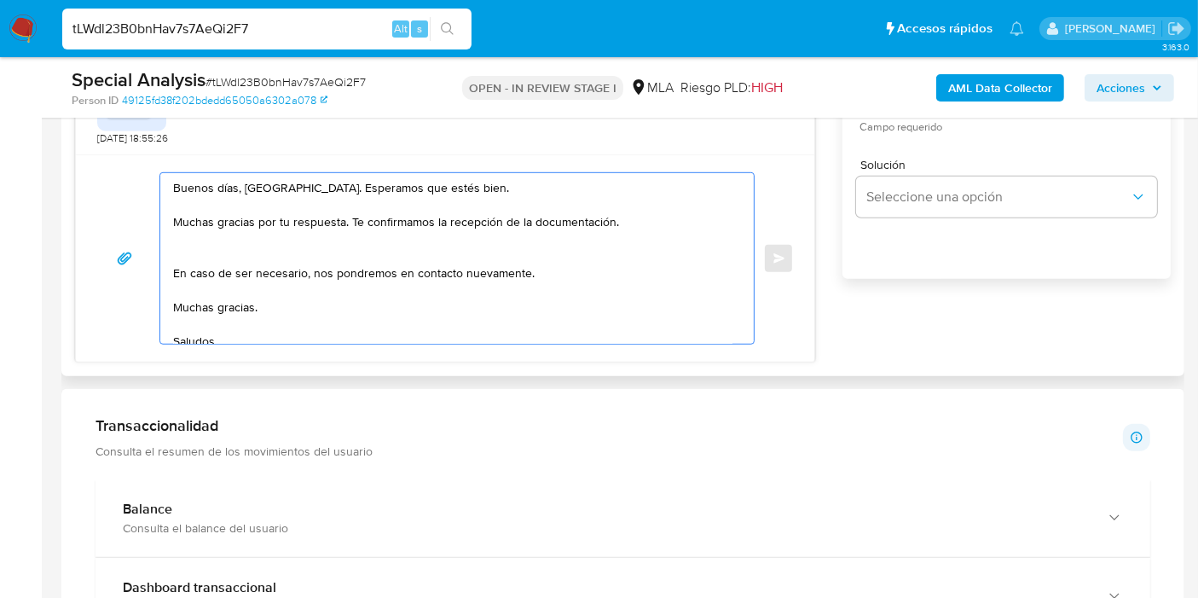
click at [348, 237] on textarea "Buenos días, Santiago. Esperamos que estés bien. Muchas gracias por tu respuest…" at bounding box center [452, 258] width 559 height 170
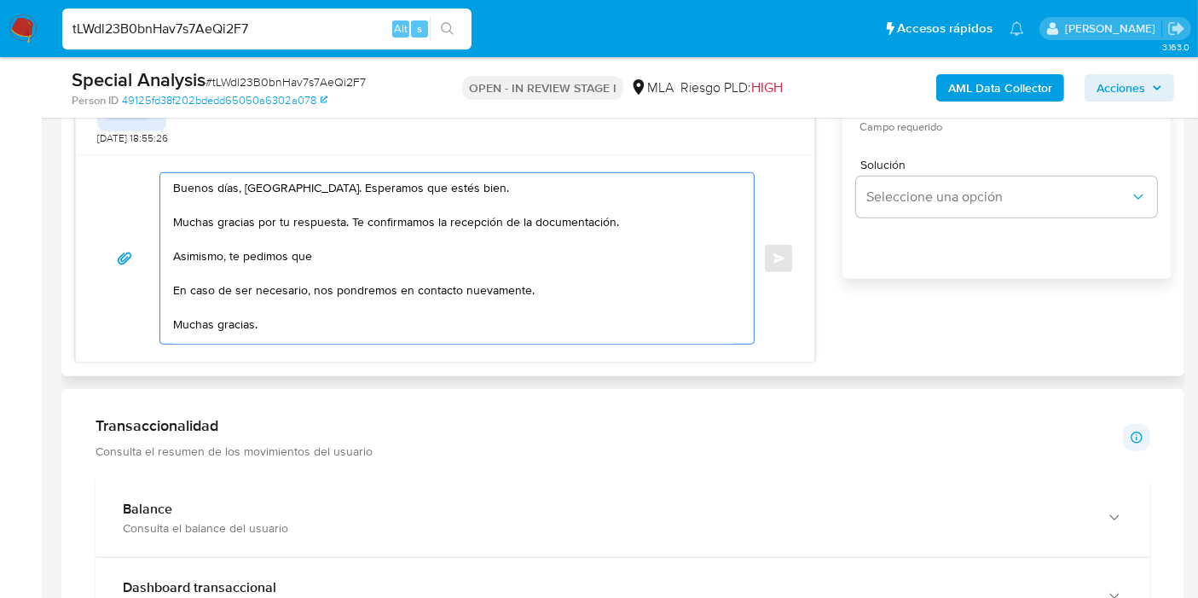
click at [349, 283] on textarea "Buenos días, Santiago. Esperamos que estés bien. Muchas gracias por tu respuest…" at bounding box center [452, 258] width 559 height 170
click at [355, 269] on textarea "Buenos días, Santiago. Esperamos que estés bien. Muchas gracias por tu respuest…" at bounding box center [452, 258] width 559 height 170
click at [350, 268] on textarea "Buenos días, Santiago. Esperamos que estés bien. Muchas gracias por tu respuest…" at bounding box center [452, 258] width 559 height 170
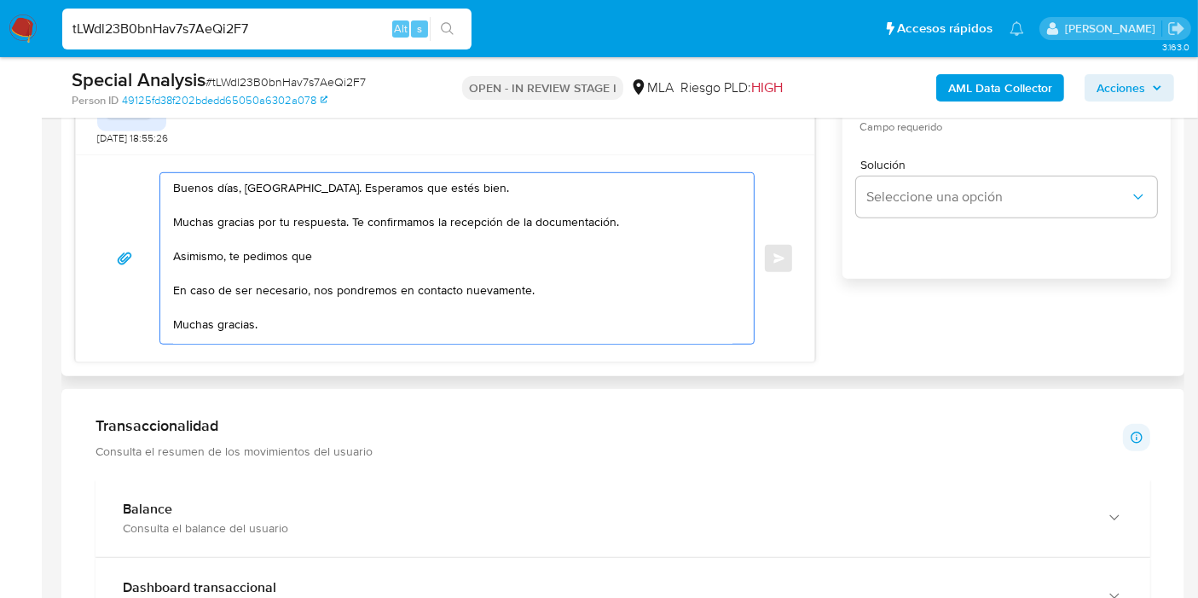
click at [355, 261] on textarea "Buenos días, Santiago. Esperamos que estés bien. Muchas gracias por tu respuest…" at bounding box center [452, 258] width 559 height 170
click at [355, 260] on textarea "Buenos días, Santiago. Esperamos que estés bien. Muchas gracias por tu respuest…" at bounding box center [452, 258] width 559 height 170
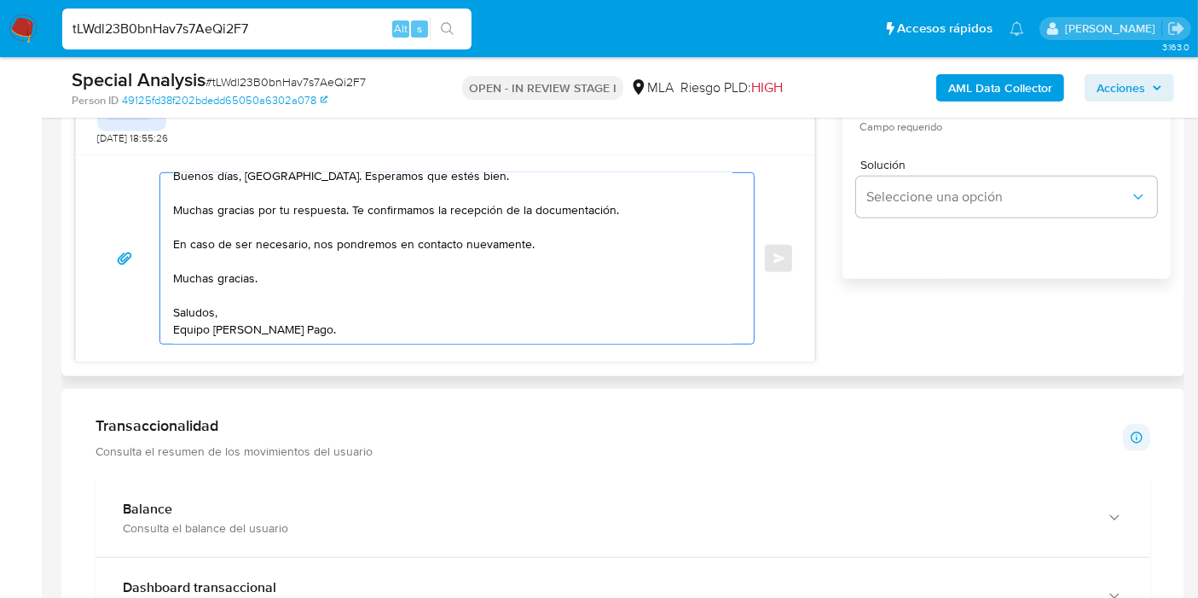
click at [173, 223] on textarea "Buenos días, Santiago. Esperamos que estés bien. Muchas gracias por tu respuest…" at bounding box center [452, 258] width 559 height 170
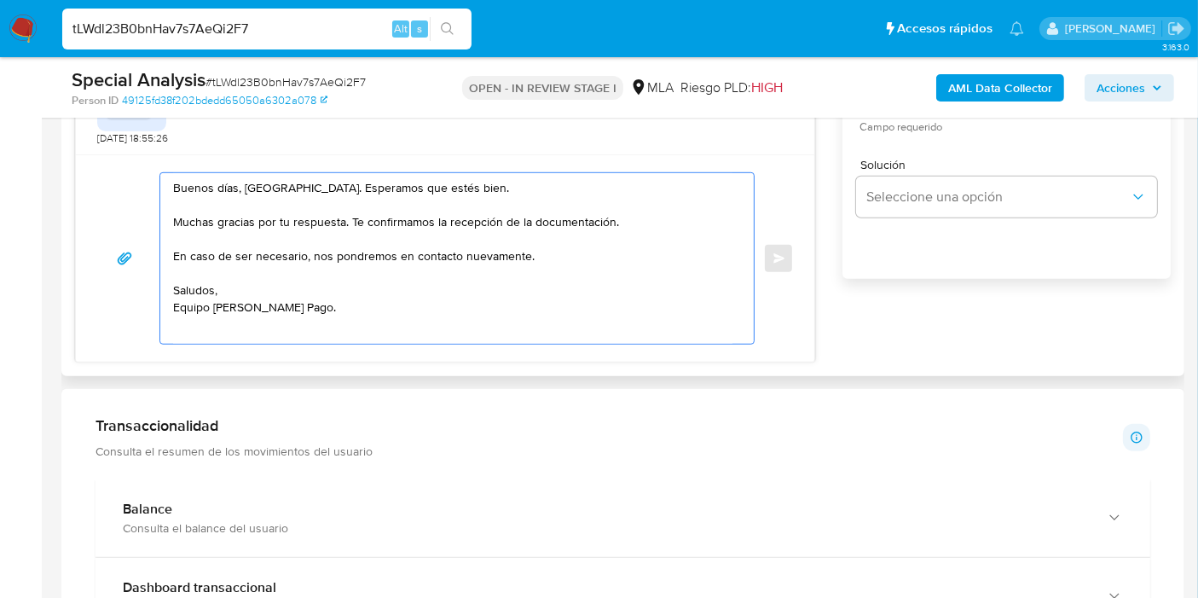
scroll to position [29, 0]
click at [219, 296] on textarea "Buenos [PERSON_NAME][GEOGRAPHIC_DATA]. Esperamos que estés bien. Muchas gracias…" at bounding box center [452, 258] width 559 height 170
click at [198, 315] on textarea "Buenos [PERSON_NAME][GEOGRAPHIC_DATA]. Esperamos que estés bien. Muchas gracias…" at bounding box center [452, 258] width 559 height 170
click at [186, 327] on textarea "Buenos [PERSON_NAME][GEOGRAPHIC_DATA]. Esperamos que estés bien. Muchas gracias…" at bounding box center [452, 258] width 559 height 170
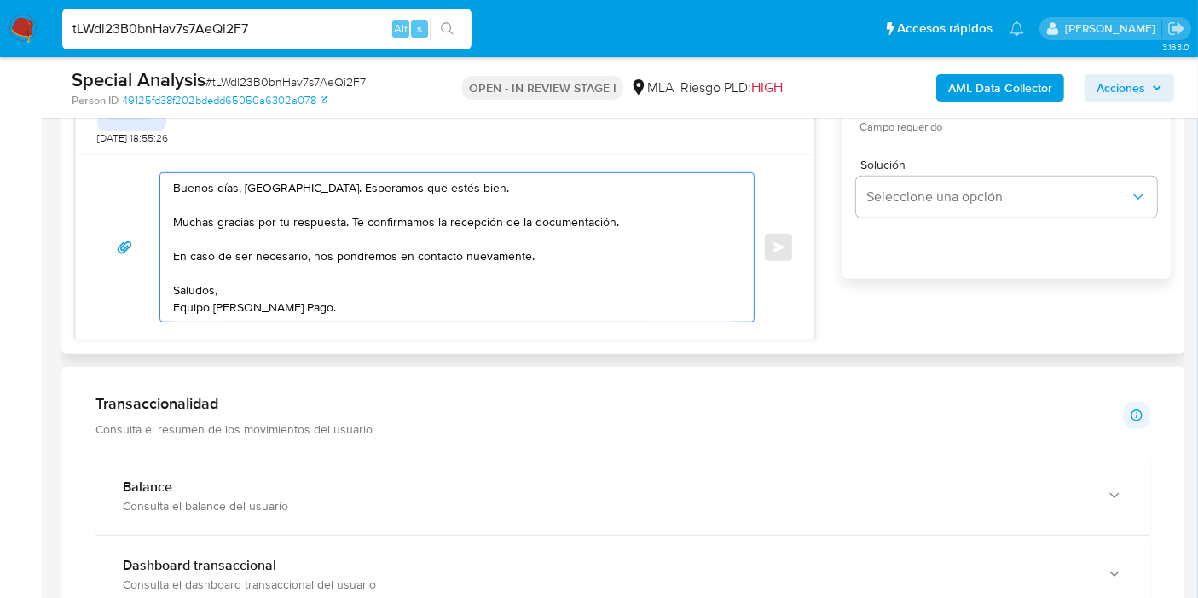
scroll to position [947, 0]
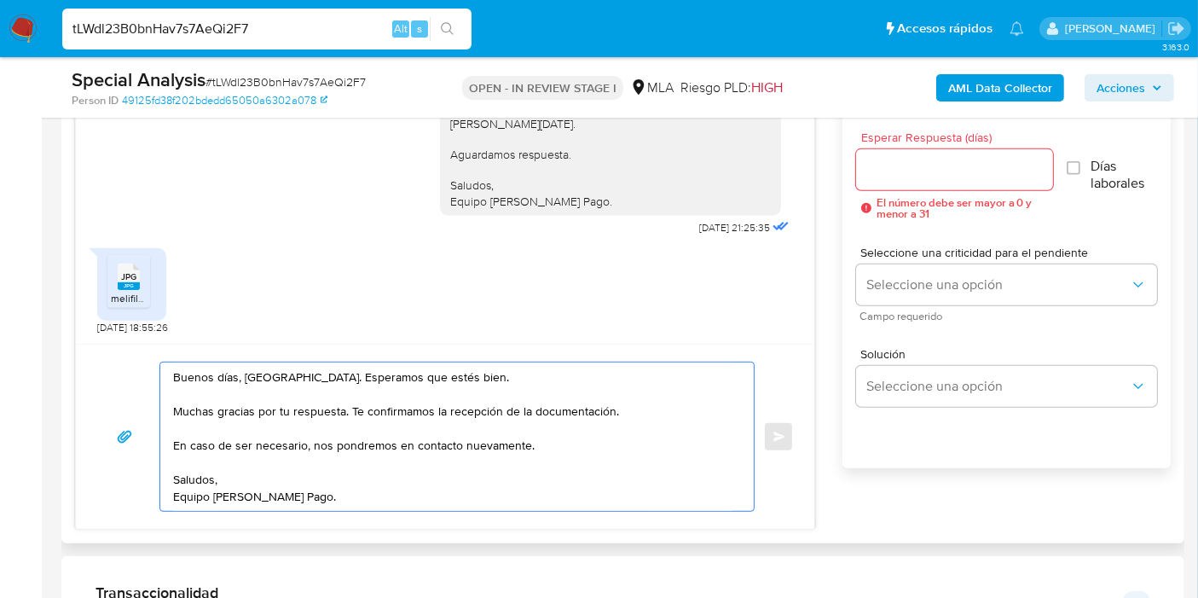
type textarea "Buenos [PERSON_NAME][GEOGRAPHIC_DATA]. Esperamos que estés bien. Muchas gracias…"
click at [1002, 177] on input "Esperar Respuesta (días)" at bounding box center [954, 170] width 197 height 22
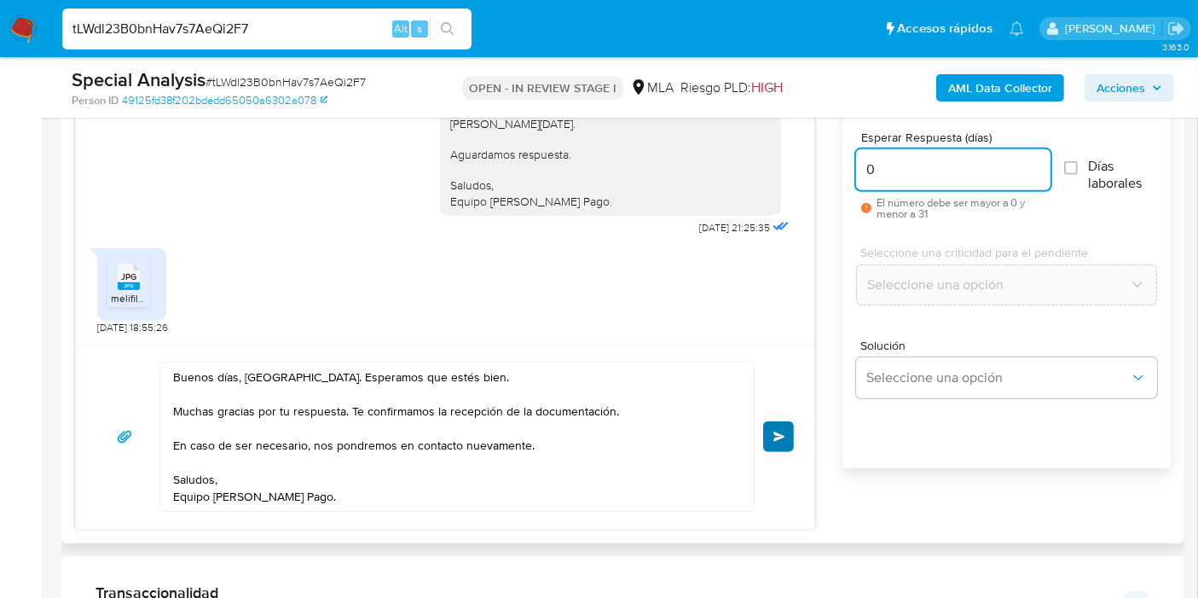
type input "0"
click at [771, 430] on button "Enviar" at bounding box center [778, 436] width 31 height 31
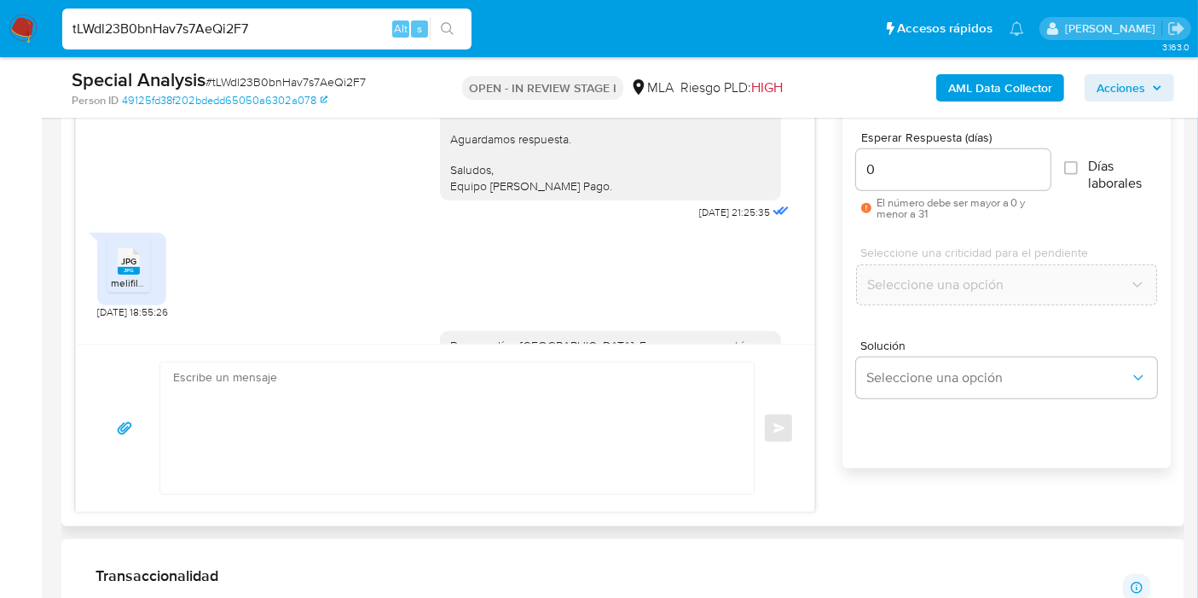
scroll to position [1911, 0]
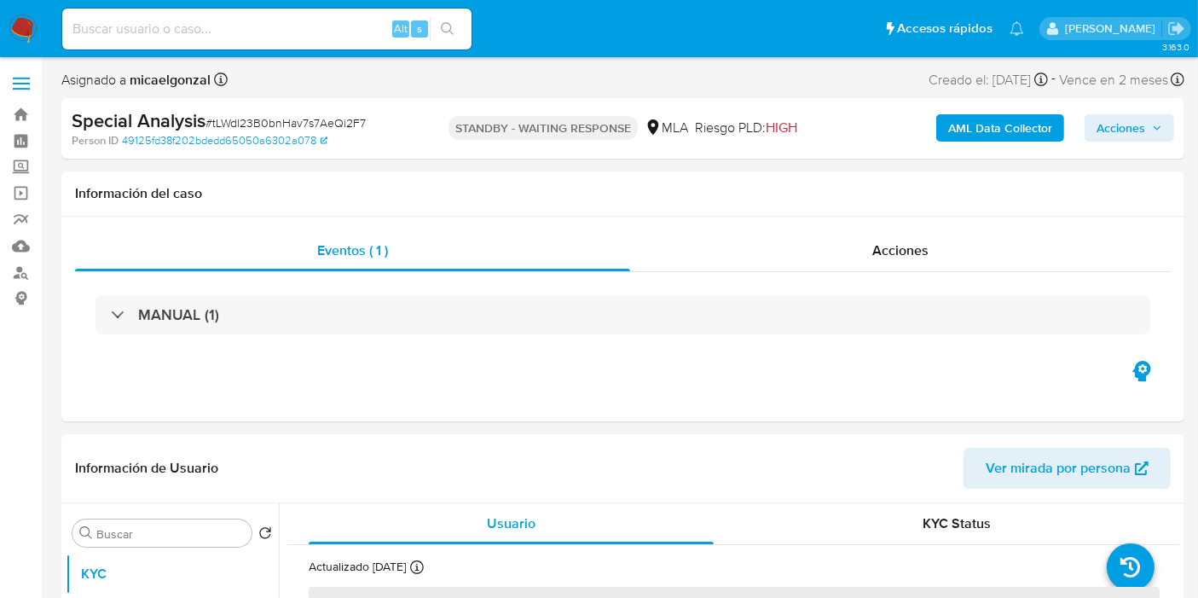
select select "10"
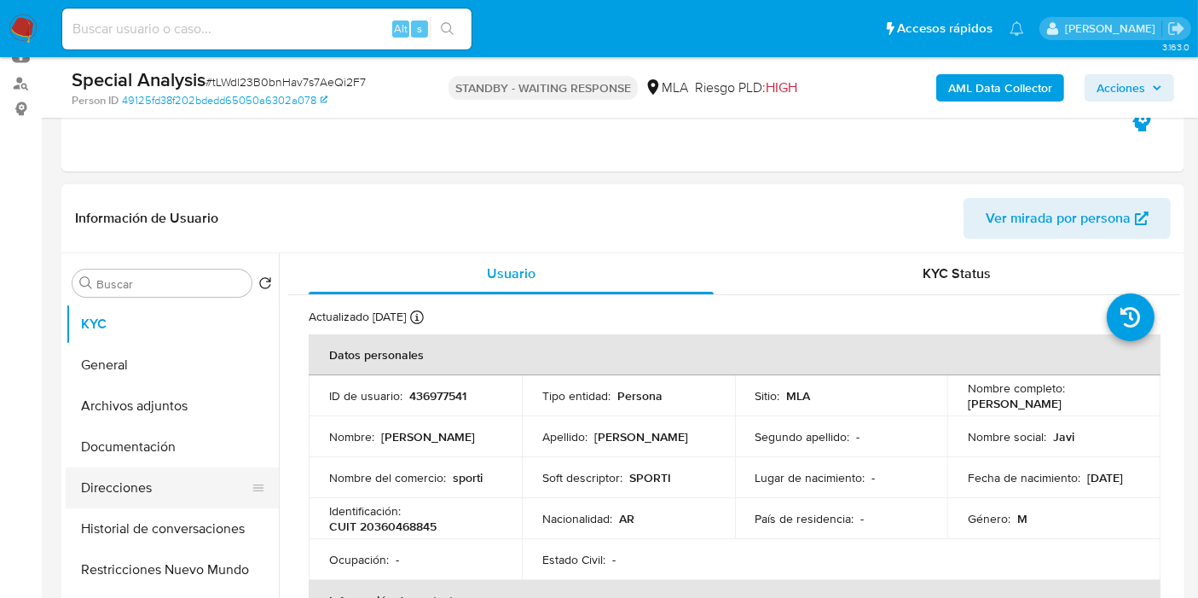
click at [156, 469] on button "Direcciones" at bounding box center [165, 487] width 199 height 41
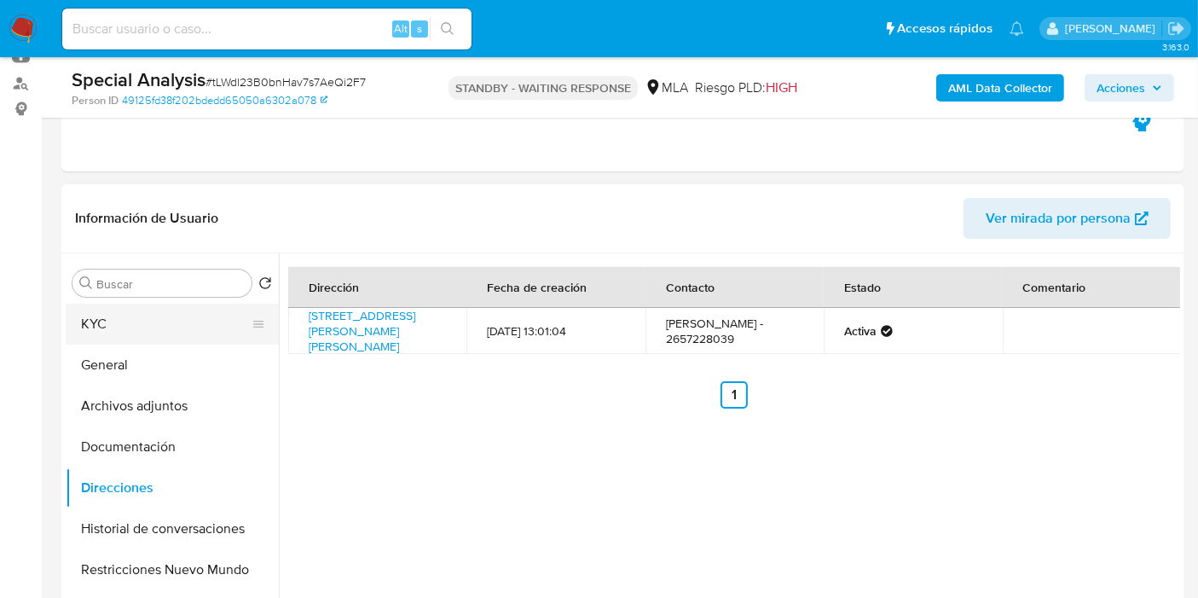
click at [215, 325] on button "KYC" at bounding box center [165, 323] width 199 height 41
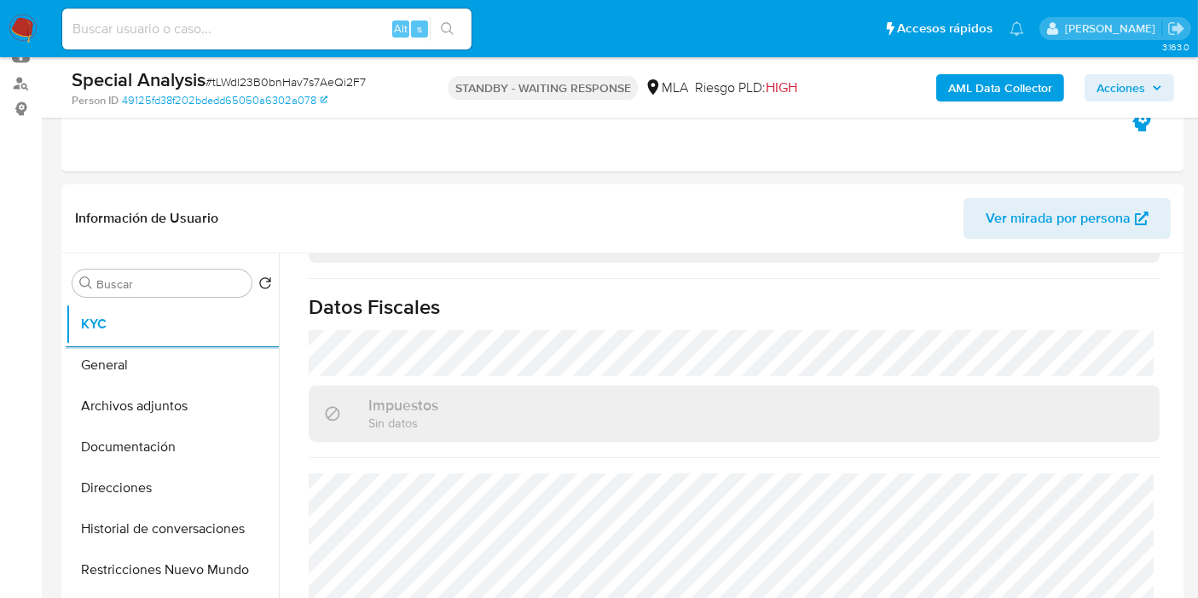
scroll to position [568, 0]
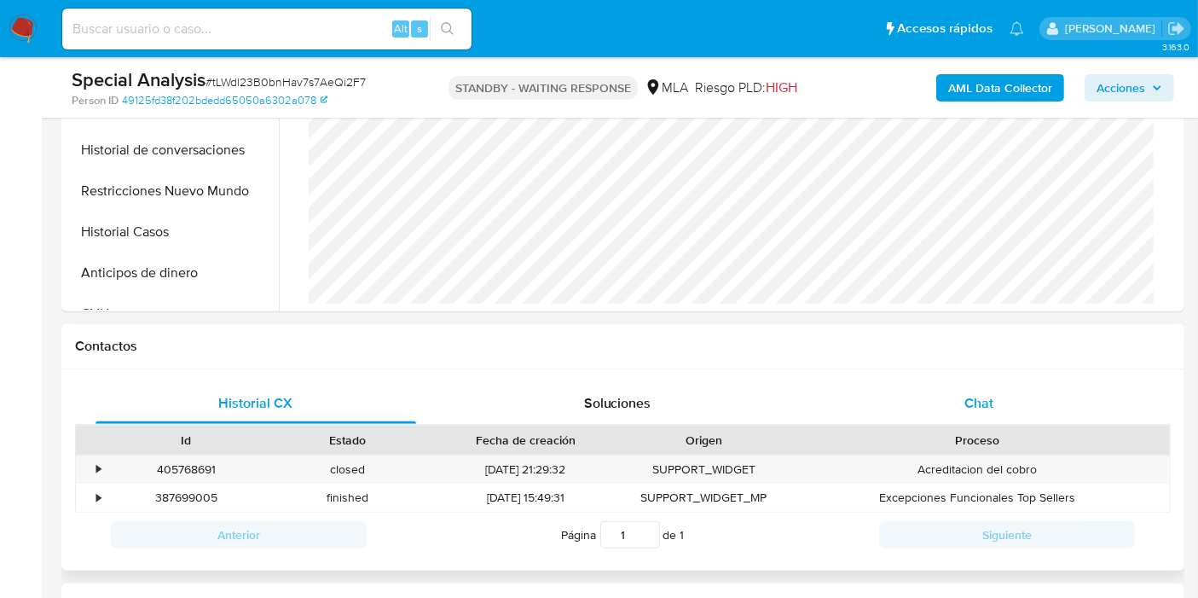
click at [998, 416] on div "Chat" at bounding box center [978, 403] width 321 height 41
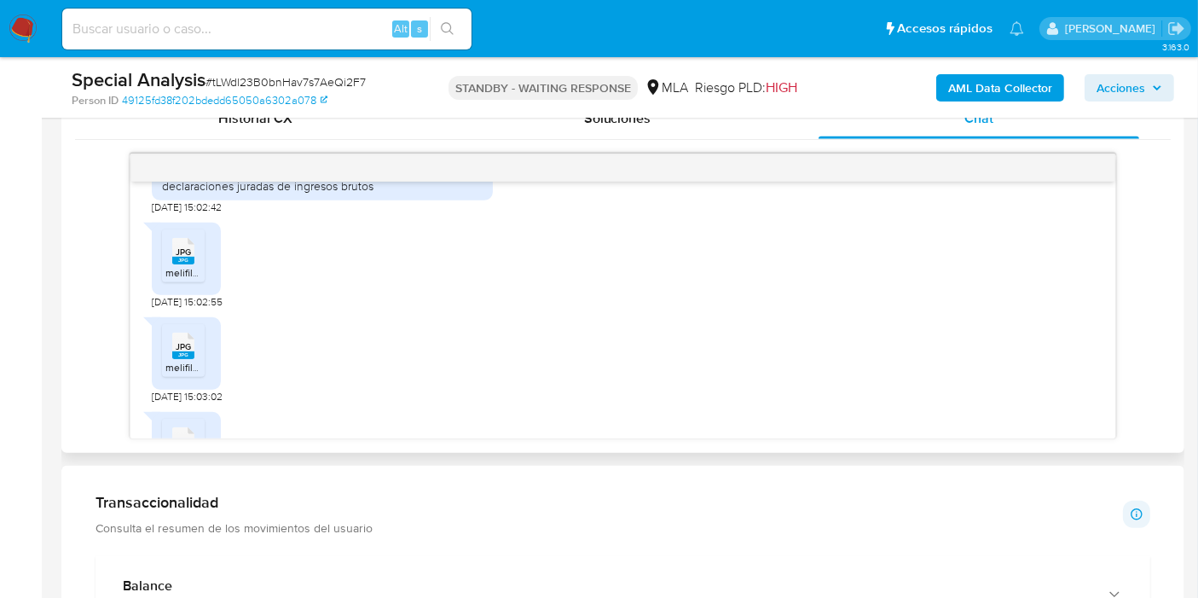
scroll to position [947, 0]
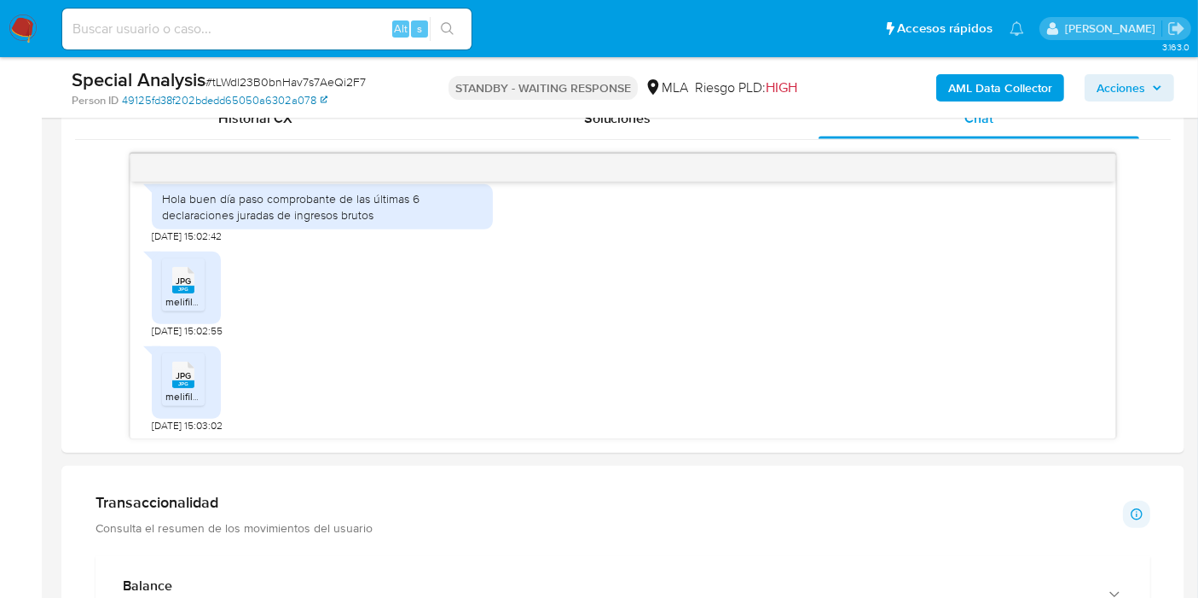
click at [307, 96] on link "49125fd38f202bdedd65050a6302a078" at bounding box center [224, 100] width 205 height 15
click at [326, 79] on span "# tLWdl23B0bnHav7s7AeQi2F7" at bounding box center [285, 81] width 160 height 17
copy span "tLWdl23B0bnHav7s7AeQi2F7"
click at [19, 25] on img at bounding box center [23, 28] width 29 height 29
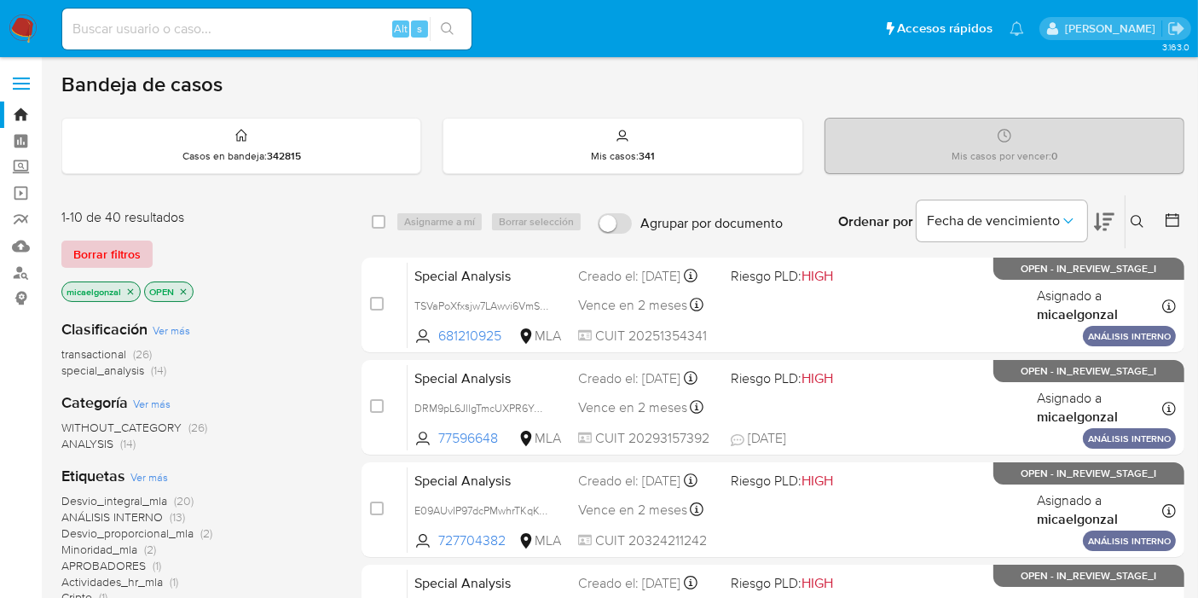
click at [136, 254] on span "Borrar filtros" at bounding box center [106, 254] width 67 height 24
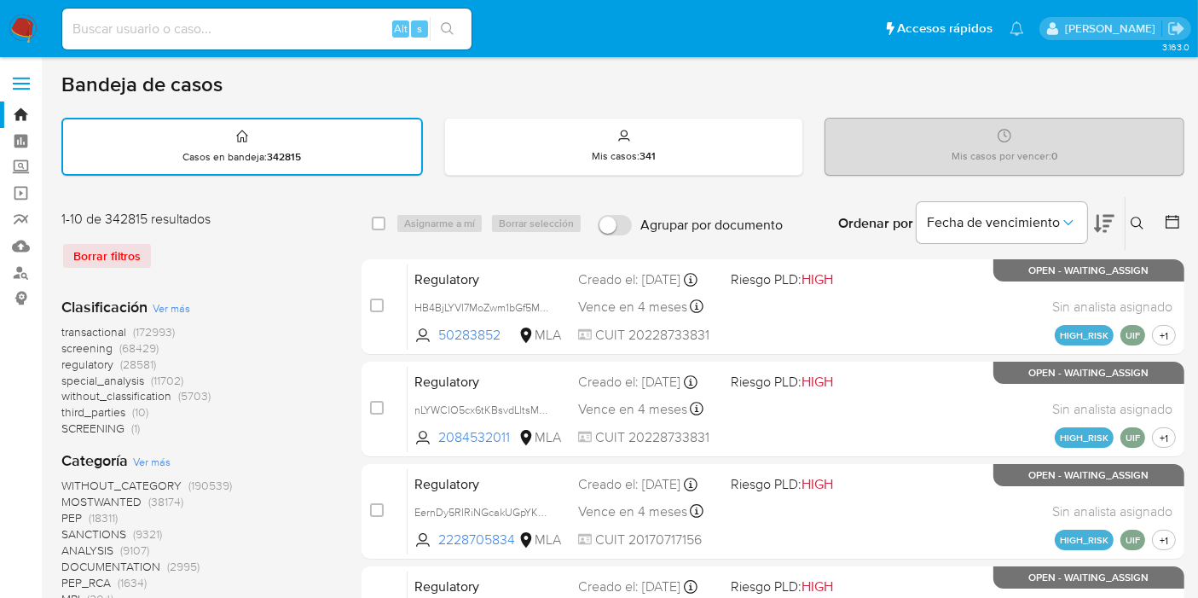
click at [1144, 213] on button at bounding box center [1139, 223] width 28 height 20
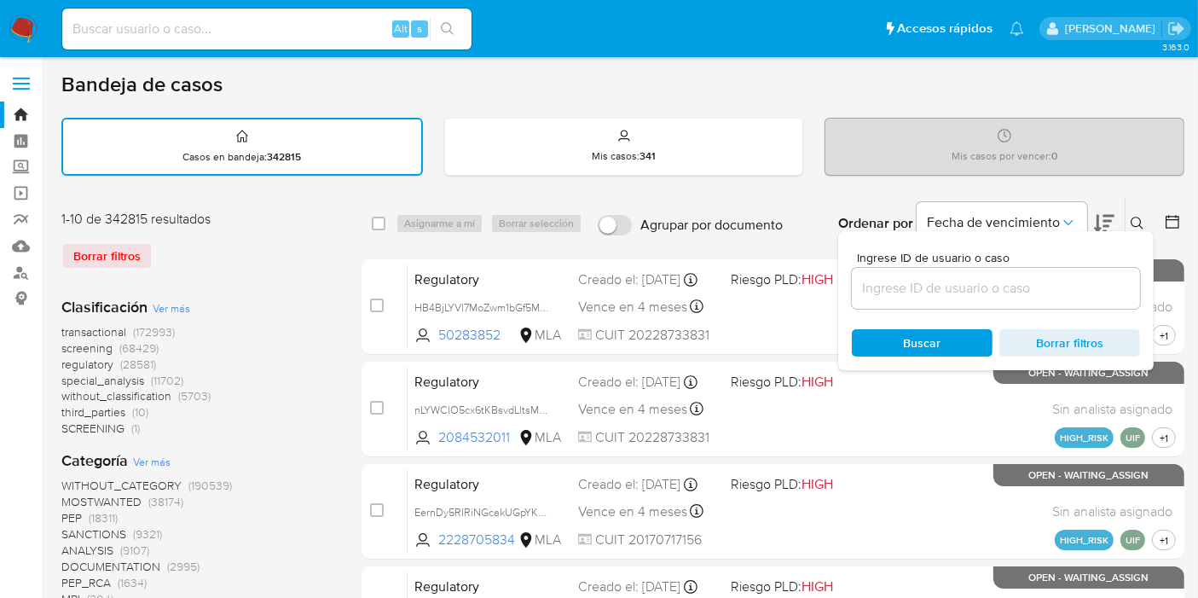
click at [968, 271] on div at bounding box center [996, 288] width 288 height 41
click at [950, 293] on input at bounding box center [996, 288] width 288 height 22
paste input "tLWdl23B0bnHav7s7AeQi2F7"
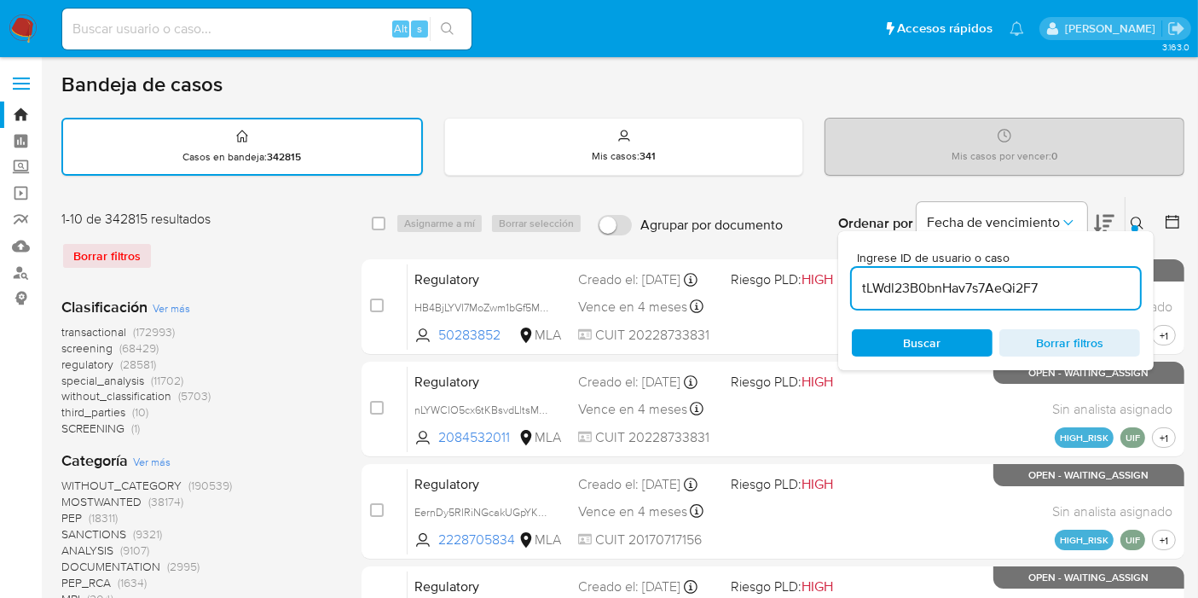
type input "tLWdl23B0bnHav7s7AeQi2F7"
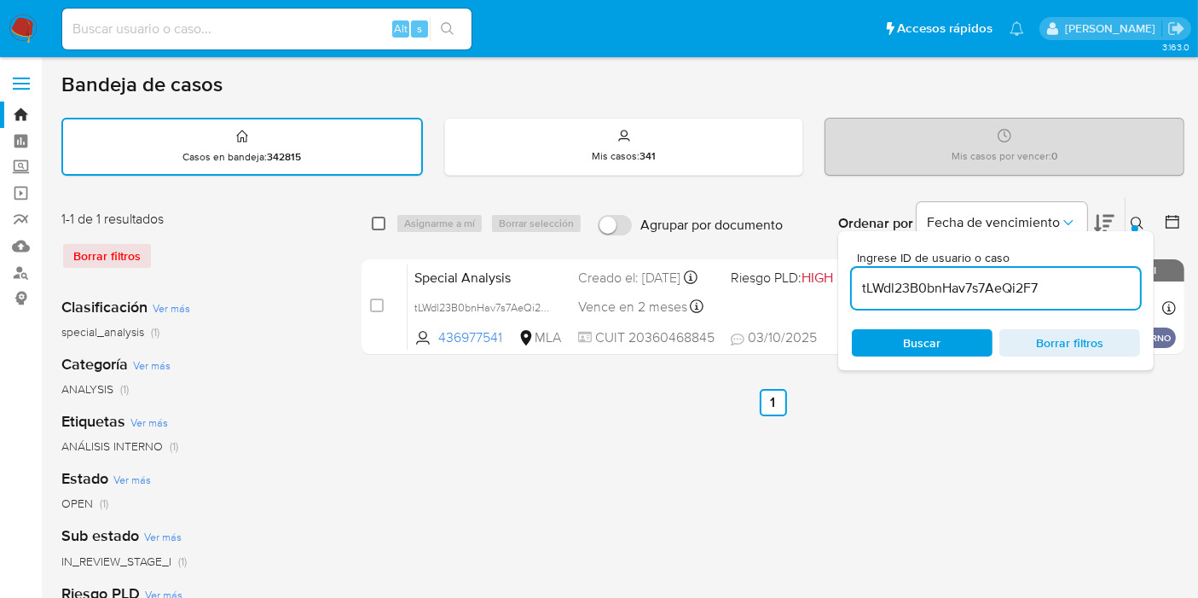
click at [374, 217] on input "checkbox" at bounding box center [379, 224] width 14 height 14
checkbox input "true"
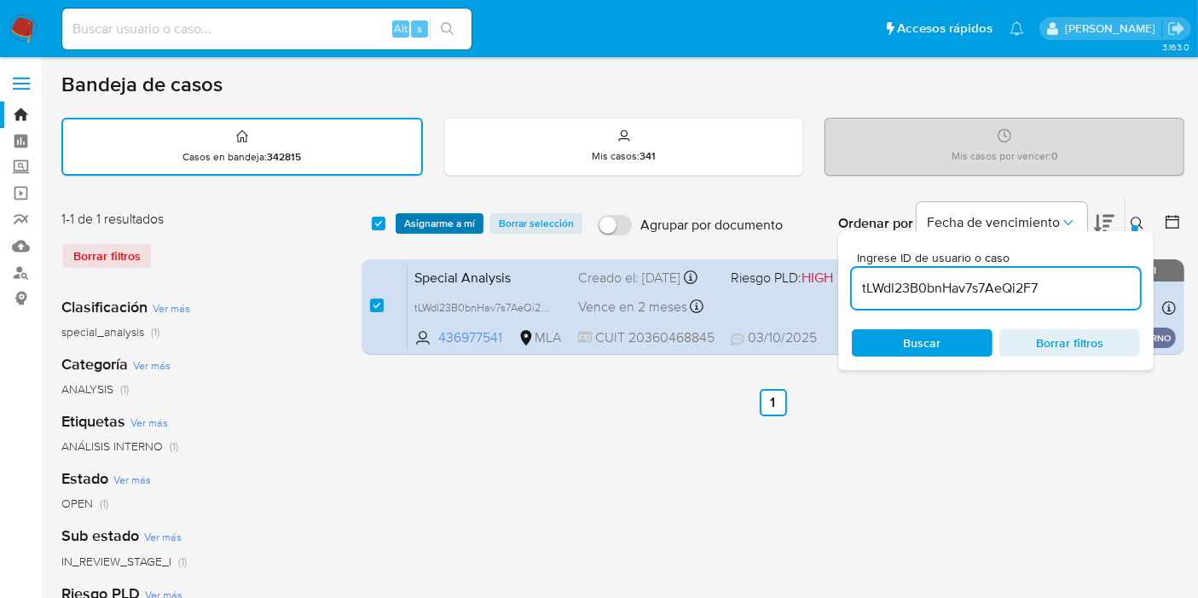
click at [409, 215] on span "Asignarme a mí" at bounding box center [439, 223] width 71 height 17
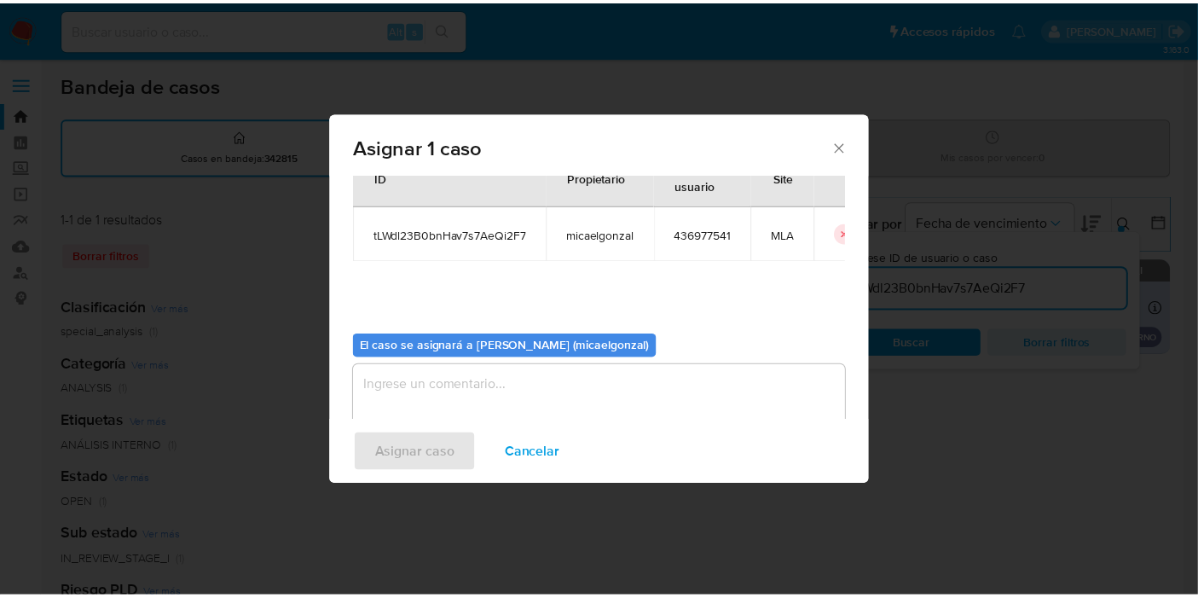
scroll to position [87, 0]
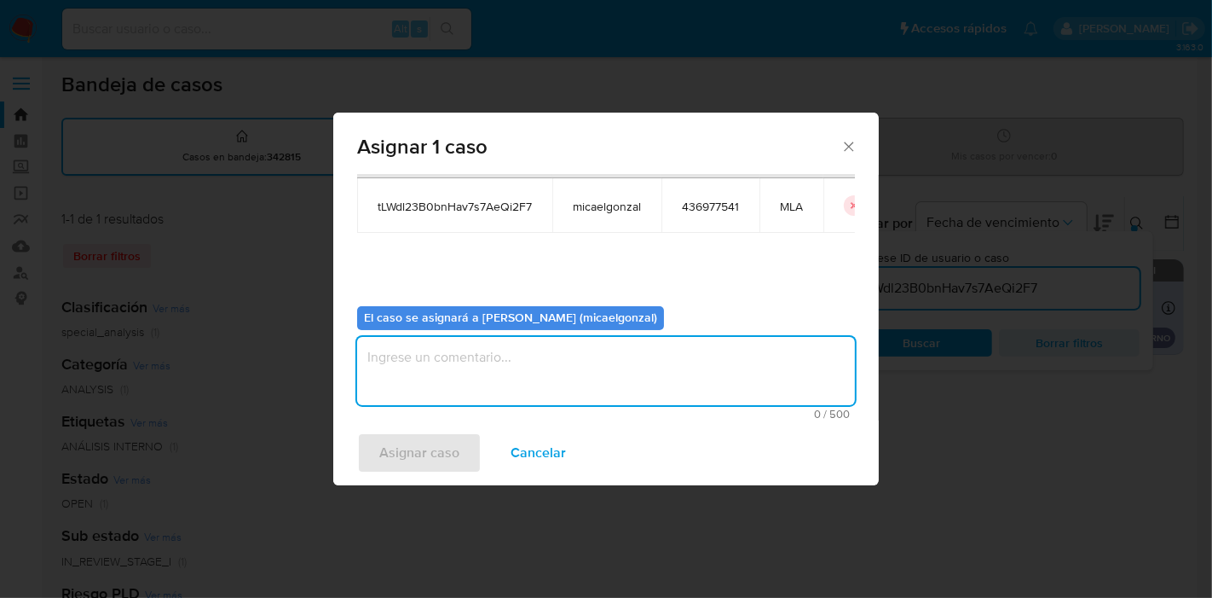
drag, startPoint x: 453, startPoint y: 349, endPoint x: 430, endPoint y: 371, distance: 31.4
click at [453, 349] on textarea "assign-modal" at bounding box center [606, 371] width 498 height 68
drag, startPoint x: 398, startPoint y: 427, endPoint x: 401, endPoint y: 454, distance: 27.5
click at [398, 437] on div "Asignar caso Cancelar" at bounding box center [606, 452] width 546 height 65
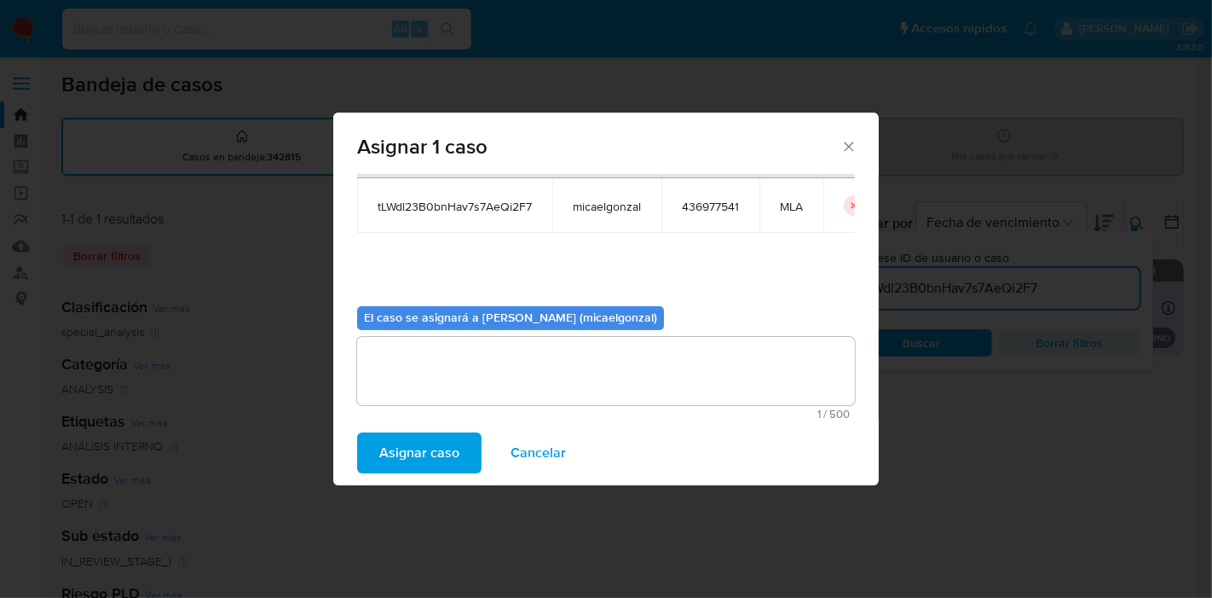
click at [404, 471] on span "Asignar caso" at bounding box center [419, 453] width 80 height 38
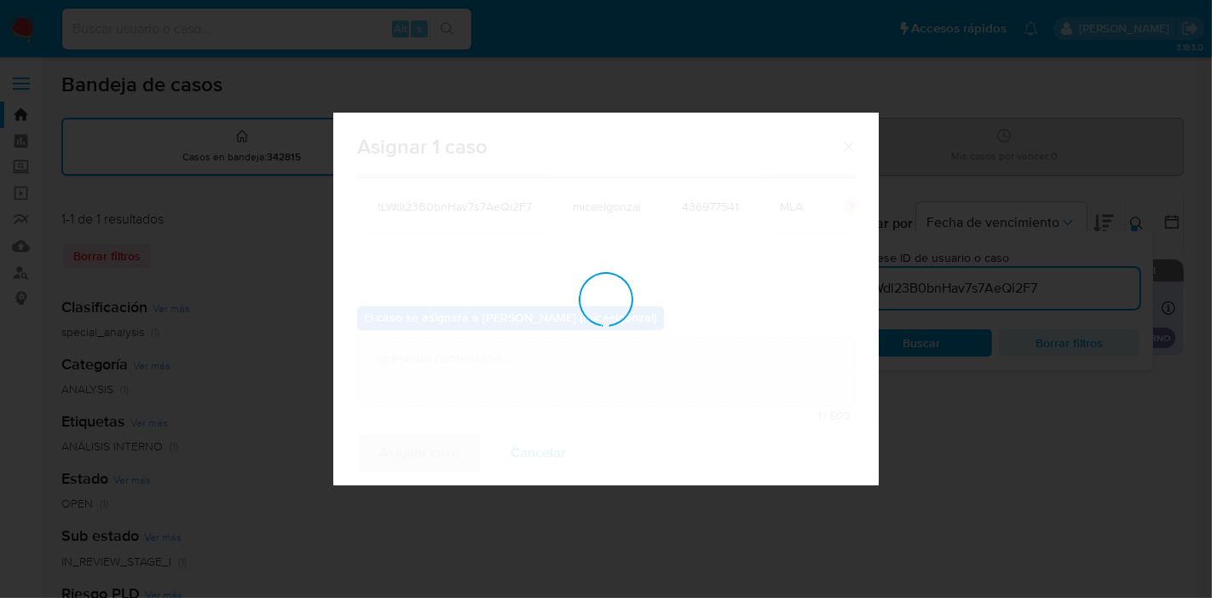
checkbox input "false"
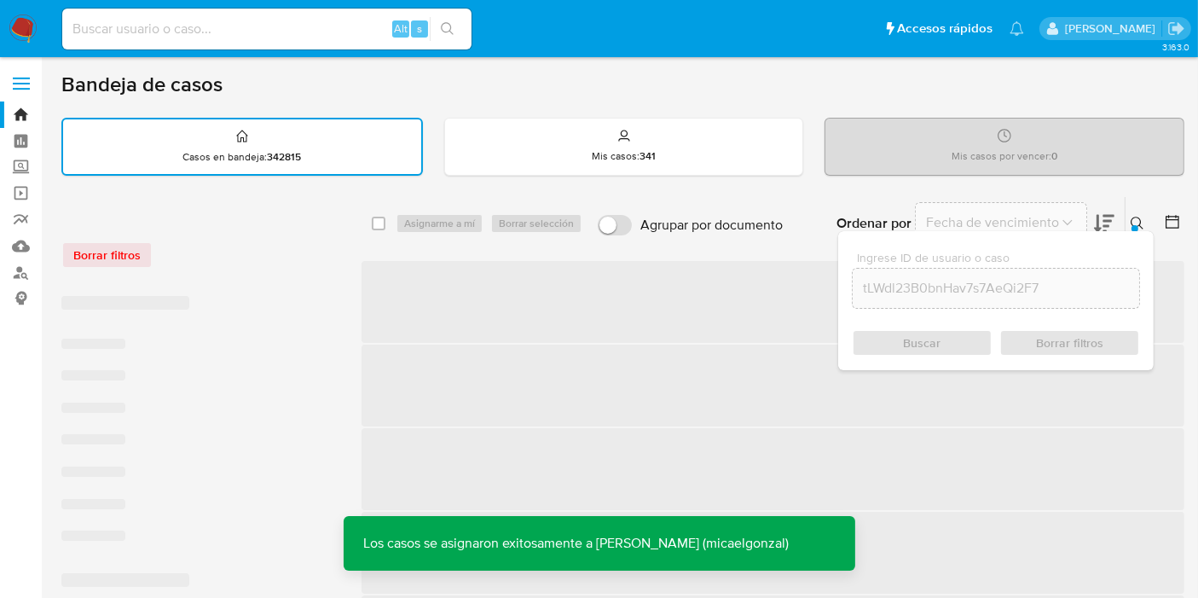
click at [309, 15] on div "Alt s" at bounding box center [266, 29] width 409 height 41
click at [325, 36] on input at bounding box center [266, 29] width 409 height 22
paste input "tLWdl23B0bnHav7s7AeQi2F7"
type input "tLWdl23B0bnHav7s7AeQi2F7"
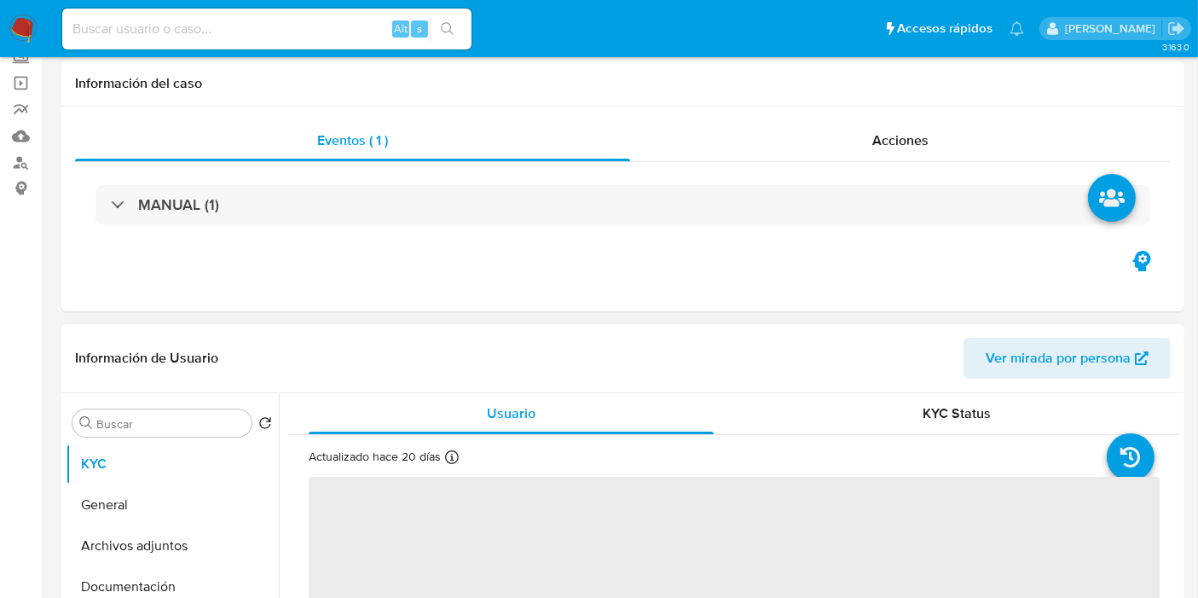
scroll to position [378, 0]
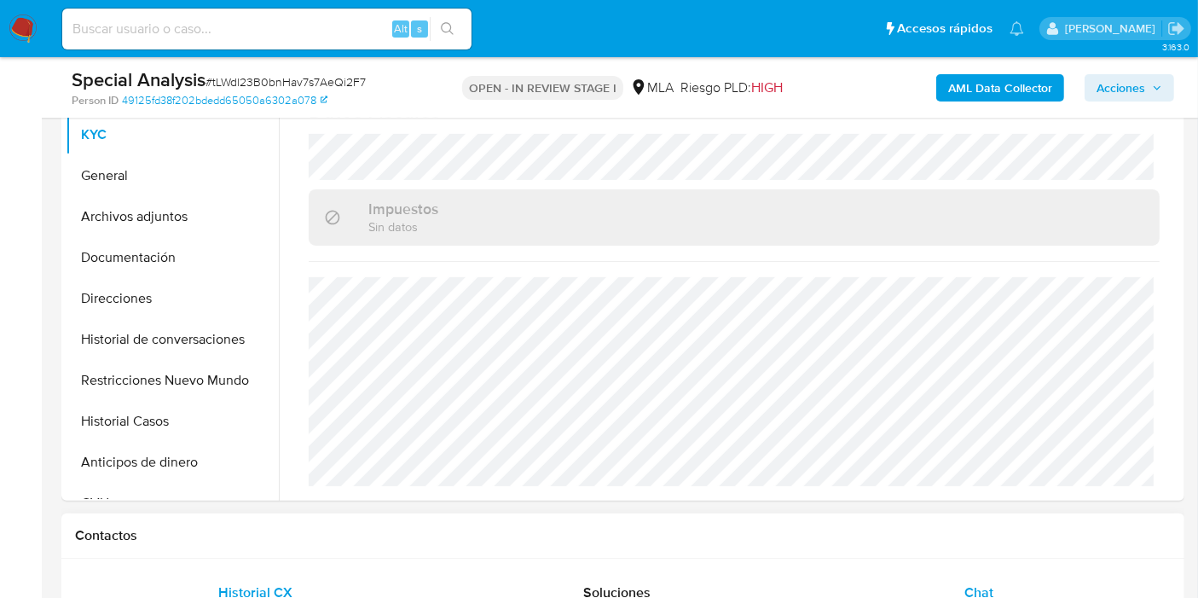
select select "10"
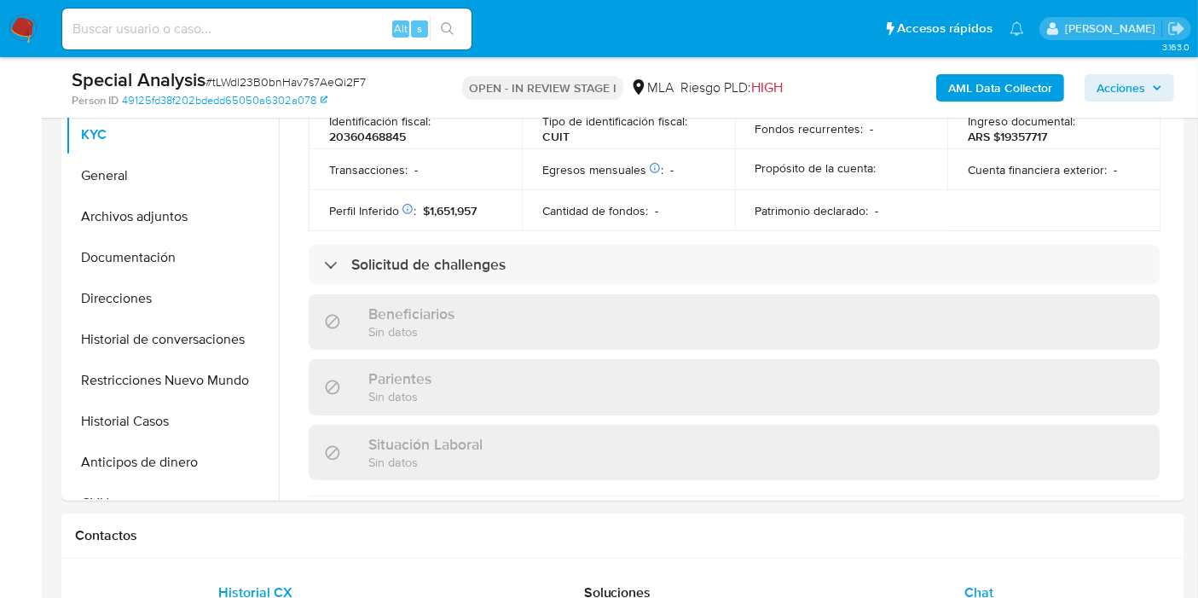
scroll to position [939, 0]
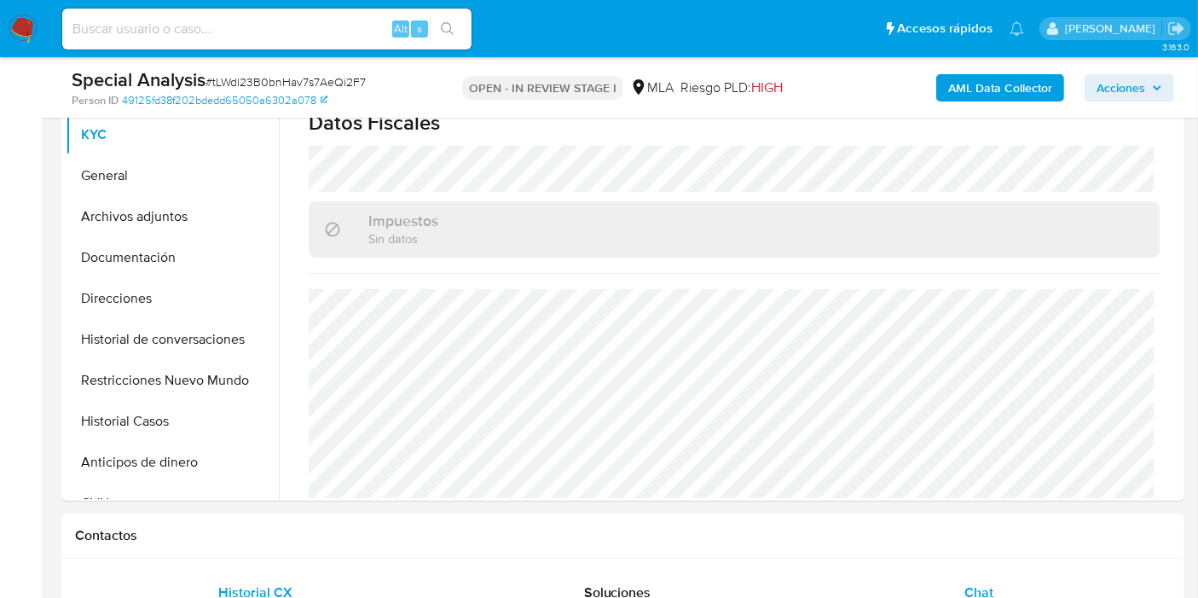
click at [991, 576] on div "Chat" at bounding box center [978, 592] width 321 height 41
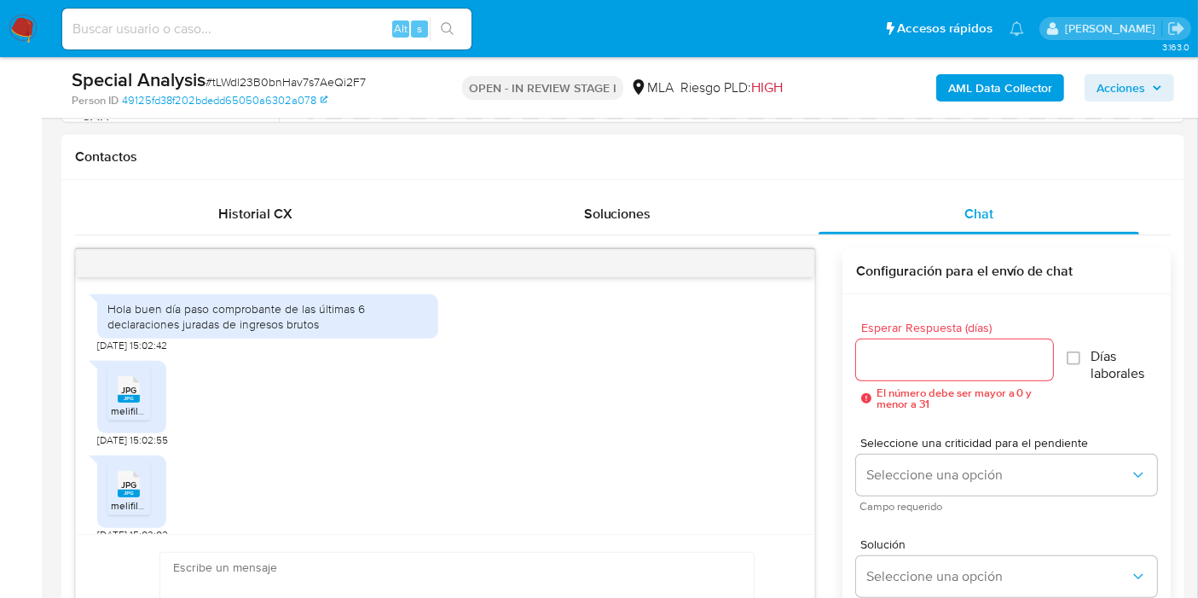
scroll to position [946, 0]
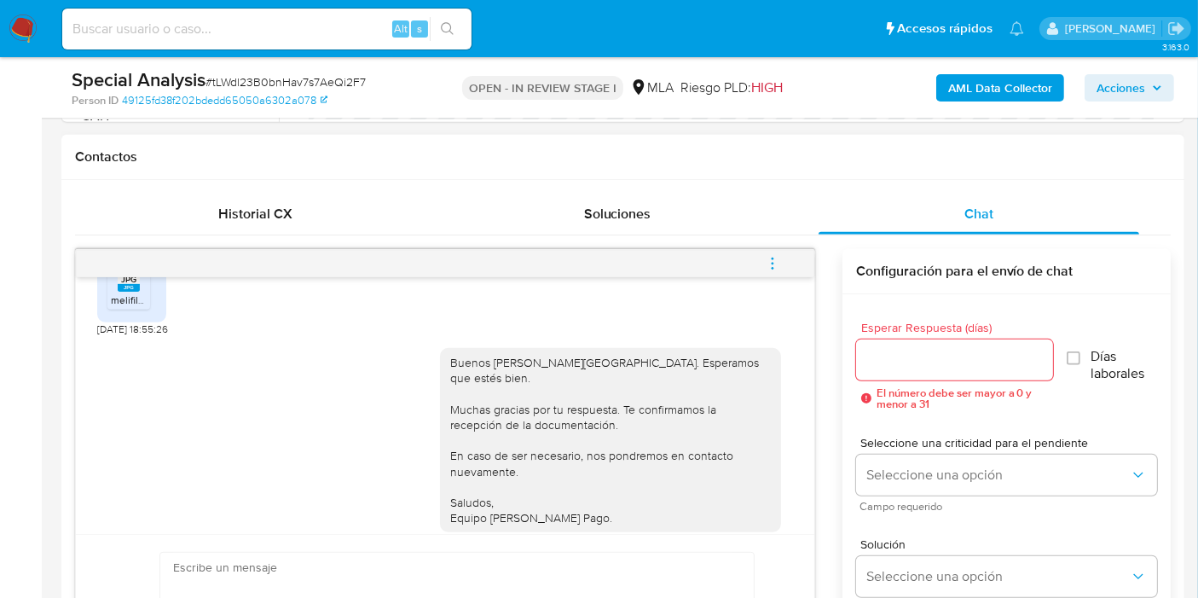
click at [789, 251] on button "menu-action" at bounding box center [772, 263] width 56 height 41
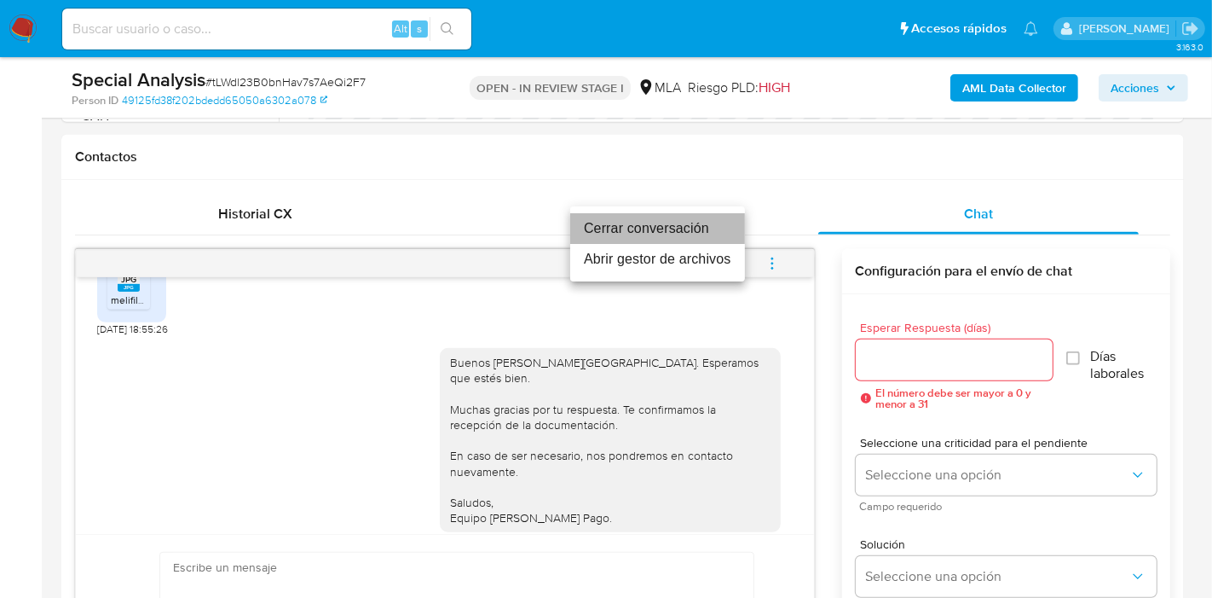
click at [669, 227] on li "Cerrar conversación" at bounding box center [657, 228] width 175 height 31
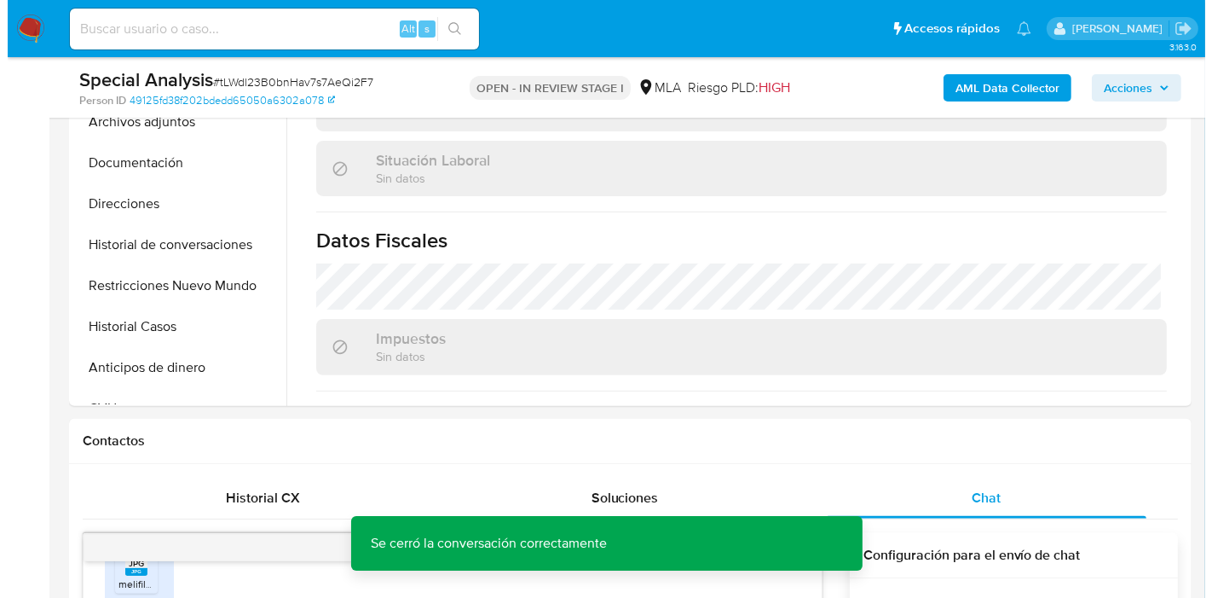
scroll to position [466, 0]
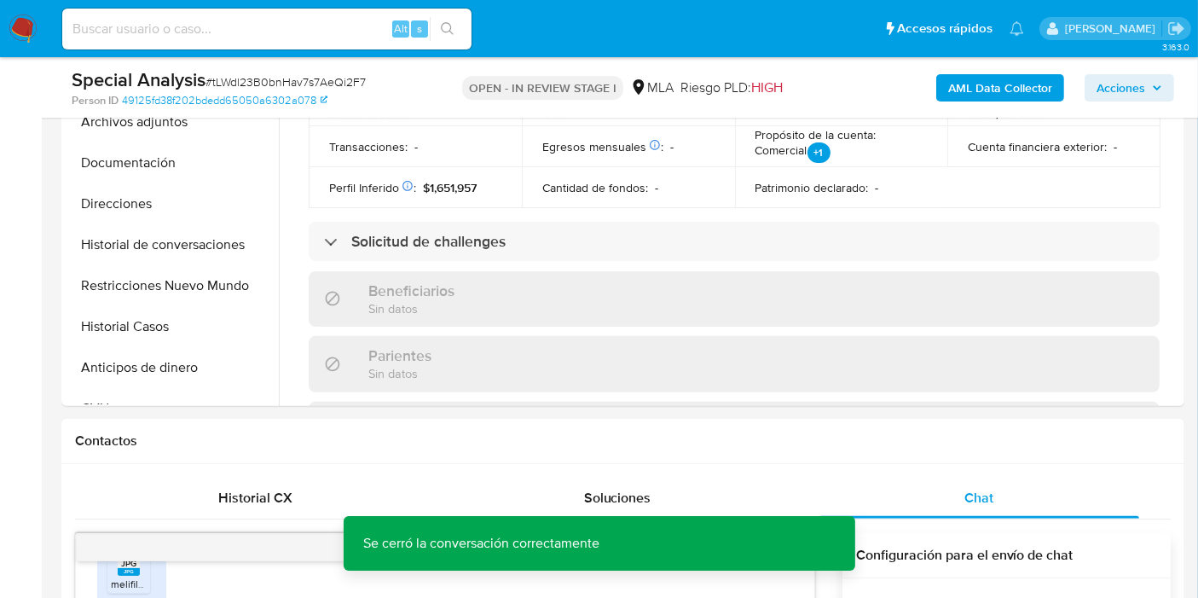
click at [962, 69] on div "AML Data Collector Acciones" at bounding box center [992, 87] width 363 height 40
click at [978, 89] on b "AML Data Collector" at bounding box center [1000, 87] width 104 height 27
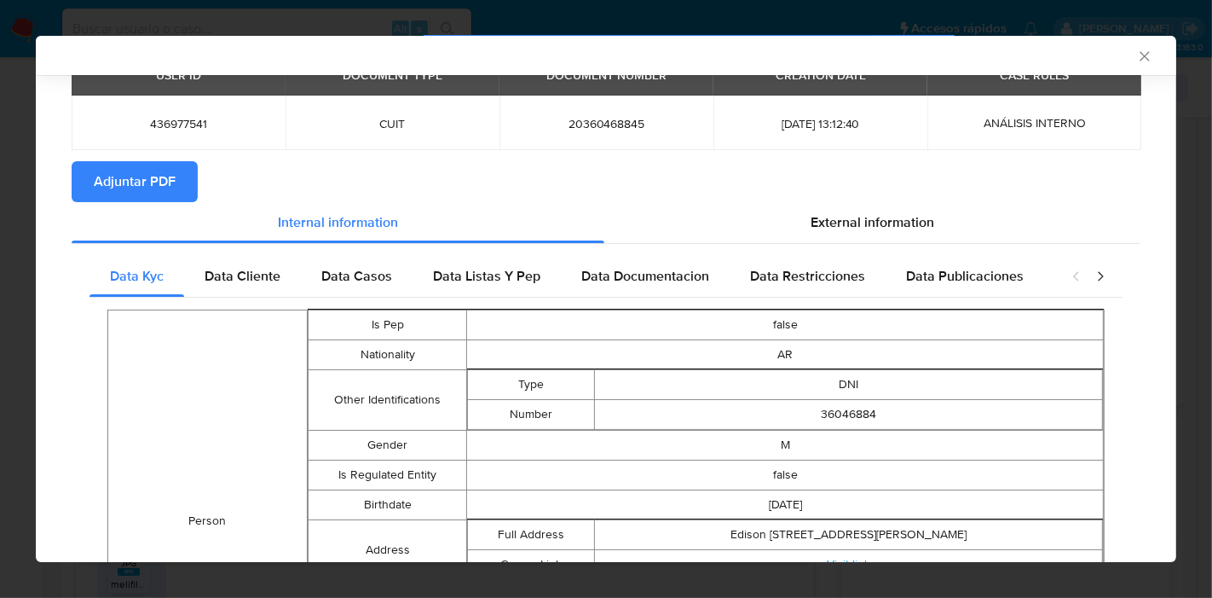
scroll to position [0, 0]
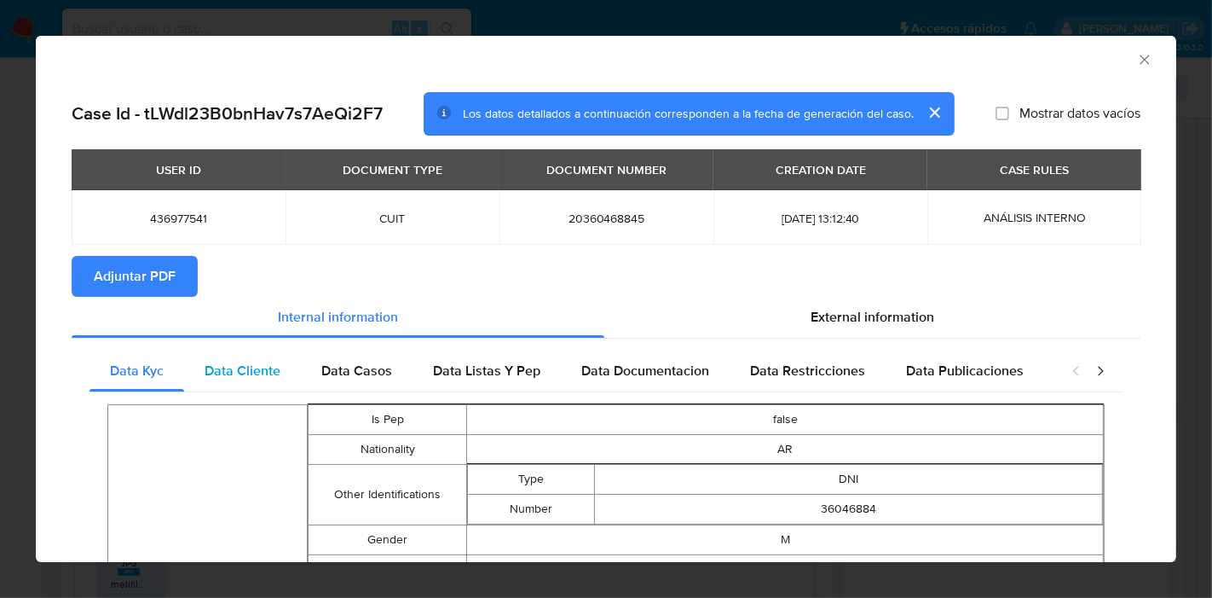
click at [245, 383] on div "Data Cliente" at bounding box center [242, 370] width 117 height 41
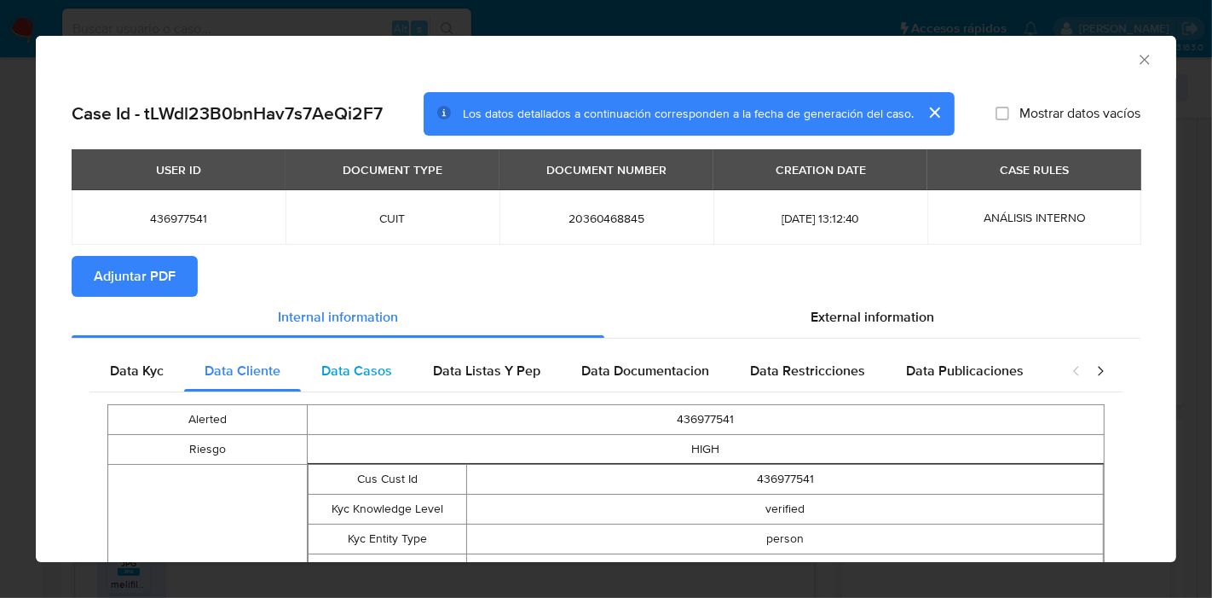
drag, startPoint x: 349, startPoint y: 408, endPoint x: 359, endPoint y: 381, distance: 28.8
click at [363, 374] on span "Data Casos" at bounding box center [356, 371] width 71 height 20
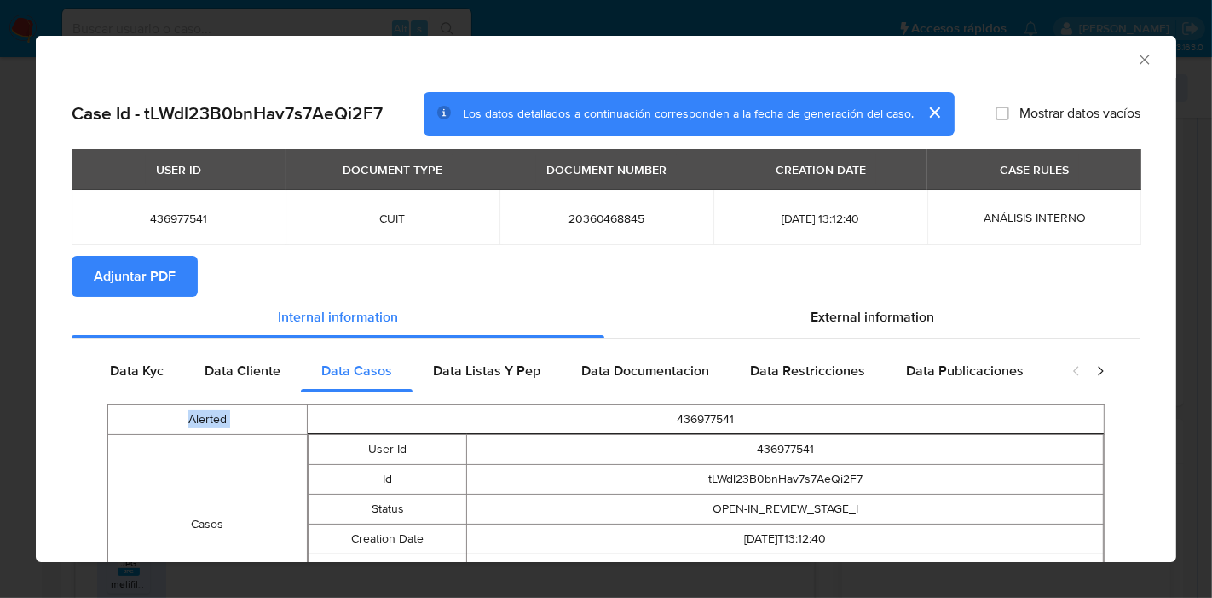
scroll to position [137, 0]
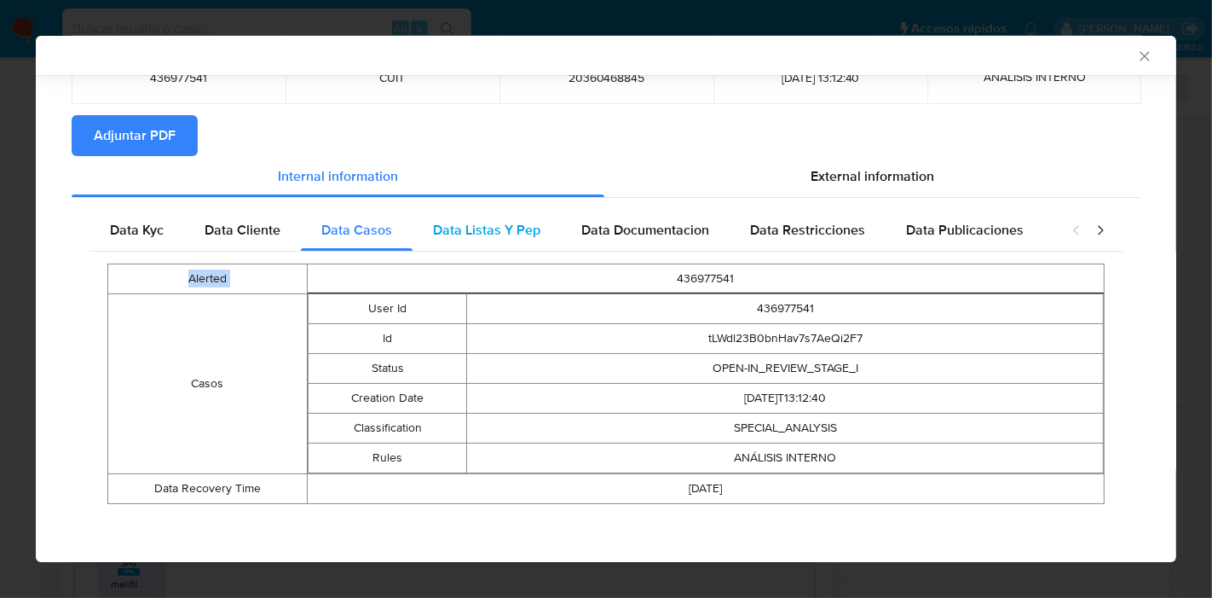
click at [500, 234] on span "Data Listas Y Pep" at bounding box center [486, 230] width 107 height 20
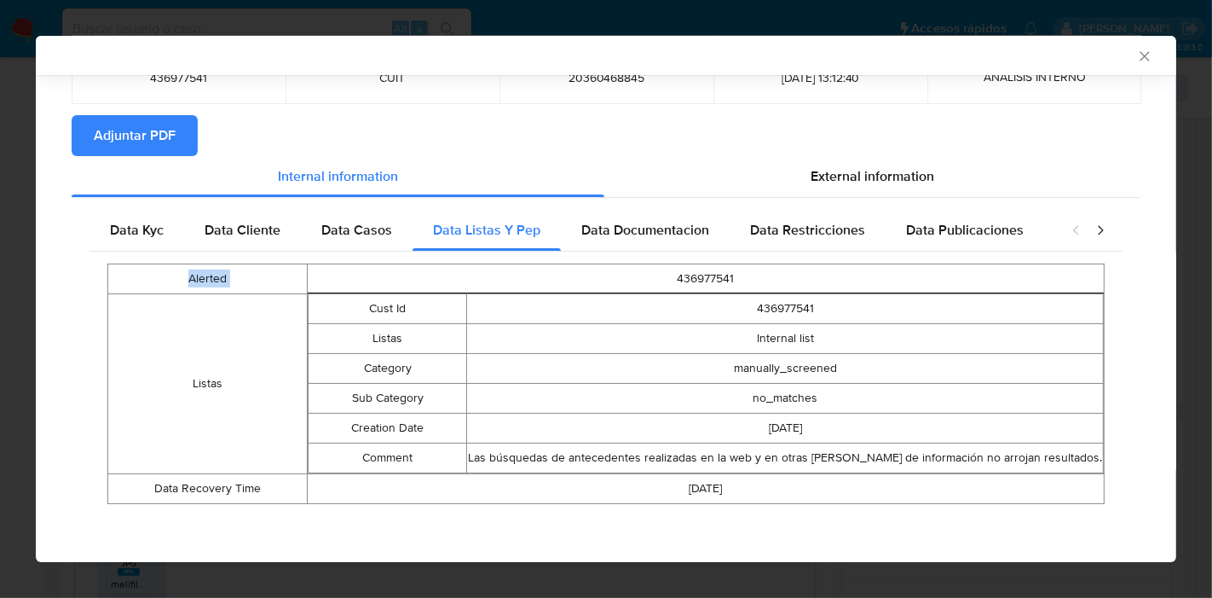
drag, startPoint x: 667, startPoint y: 234, endPoint x: 799, endPoint y: 245, distance: 131.7
click at [673, 234] on span "Data Documentacion" at bounding box center [645, 230] width 128 height 20
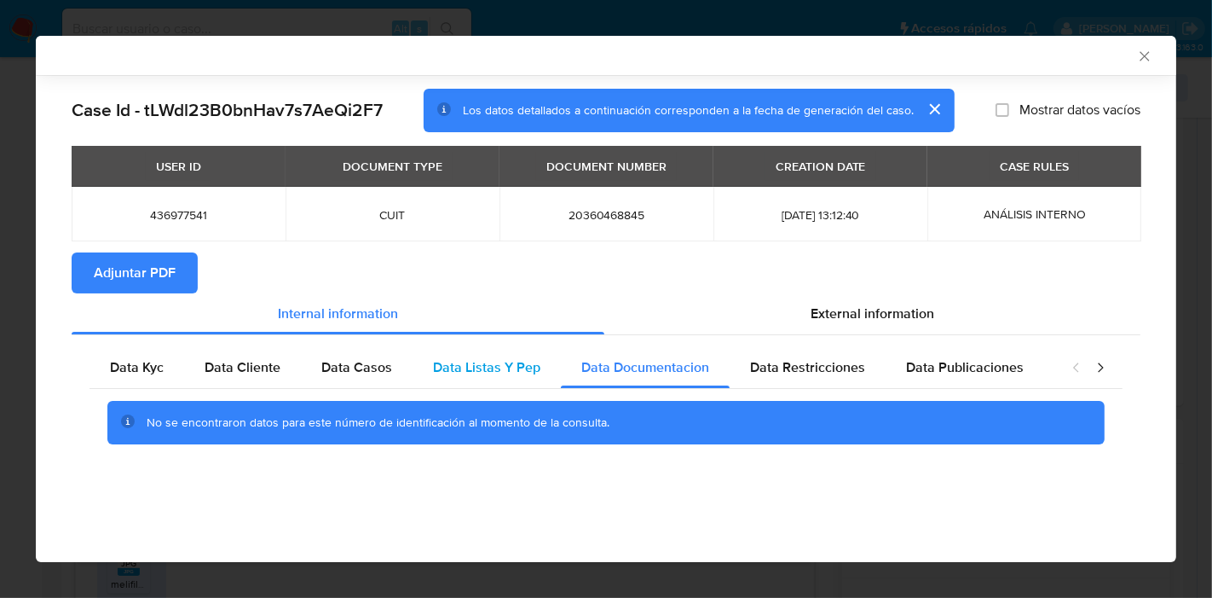
click at [509, 355] on div "Data Listas Y Pep" at bounding box center [487, 367] width 148 height 41
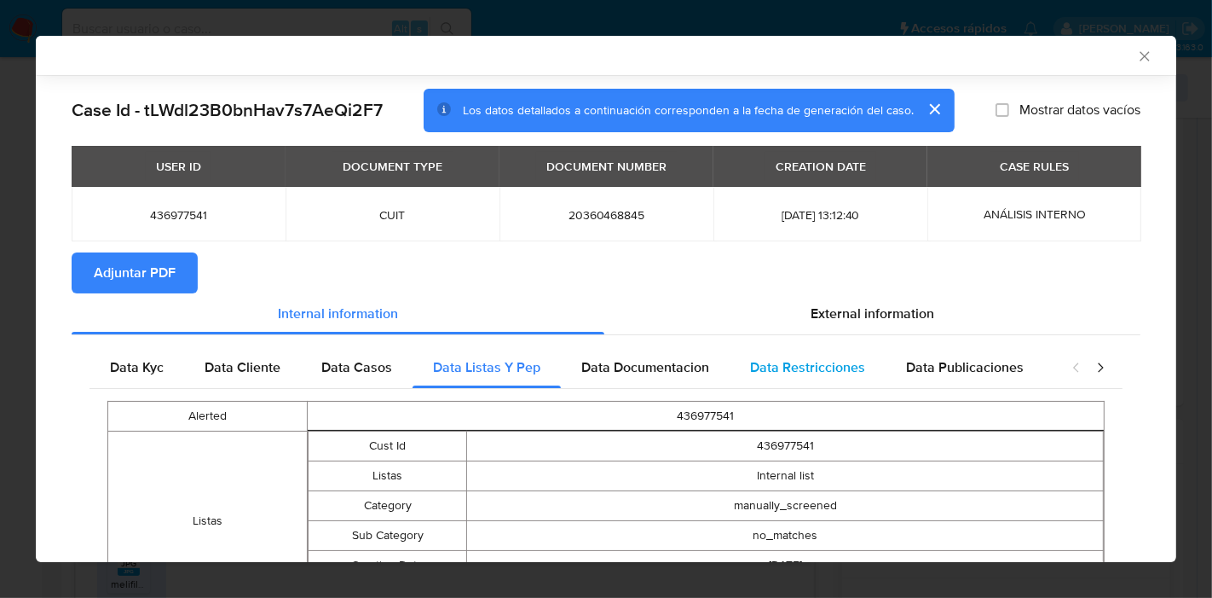
click at [840, 361] on span "Data Restricciones" at bounding box center [807, 367] width 115 height 20
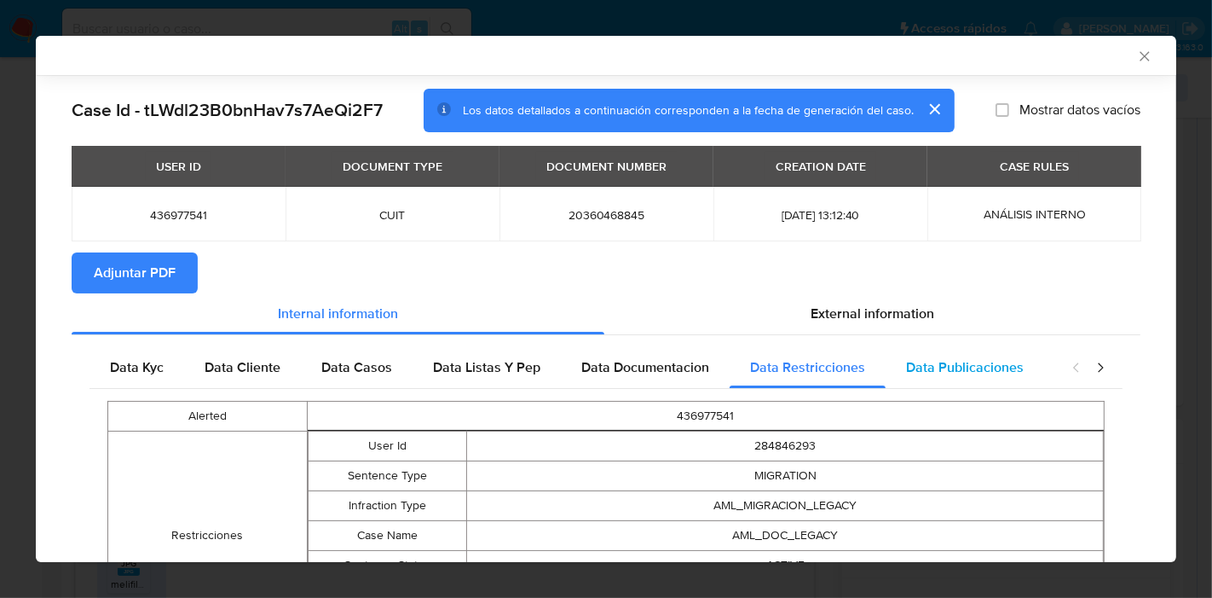
click at [945, 367] on span "Data Publicaciones" at bounding box center [965, 367] width 118 height 20
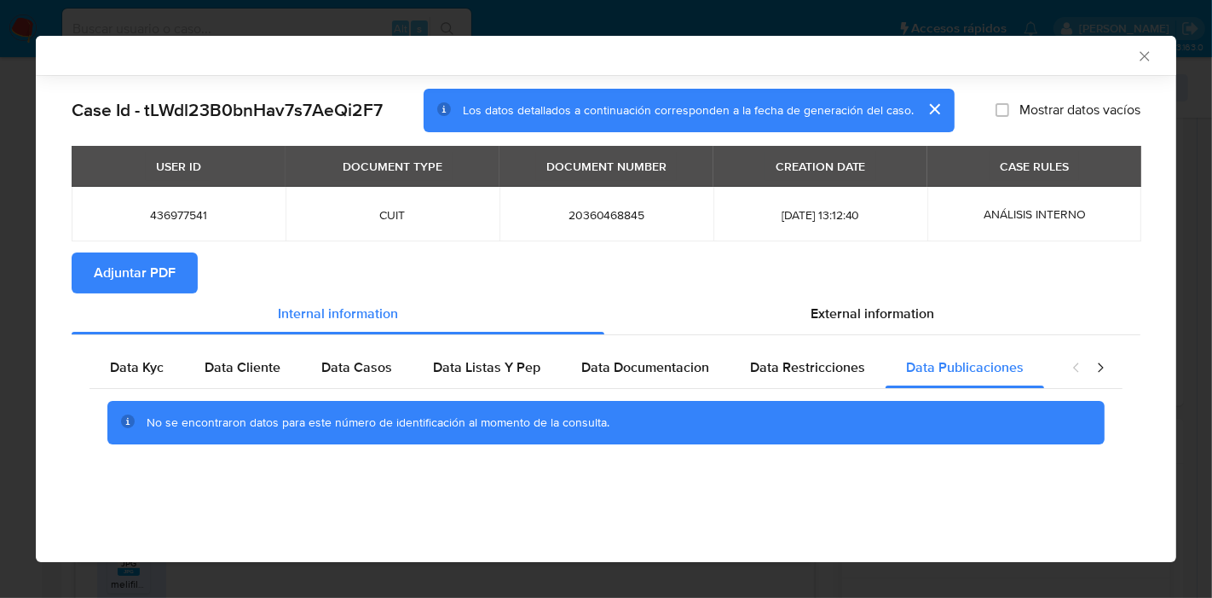
click at [1101, 364] on icon "closure-recommendation-modal" at bounding box center [1100, 366] width 5 height 9
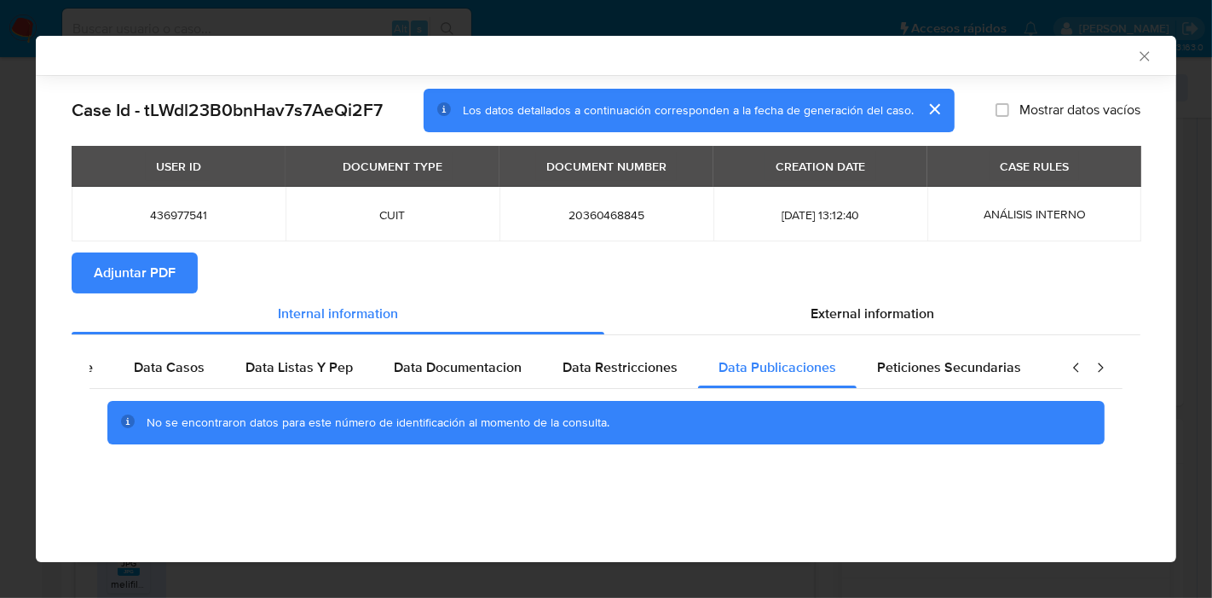
scroll to position [0, 299]
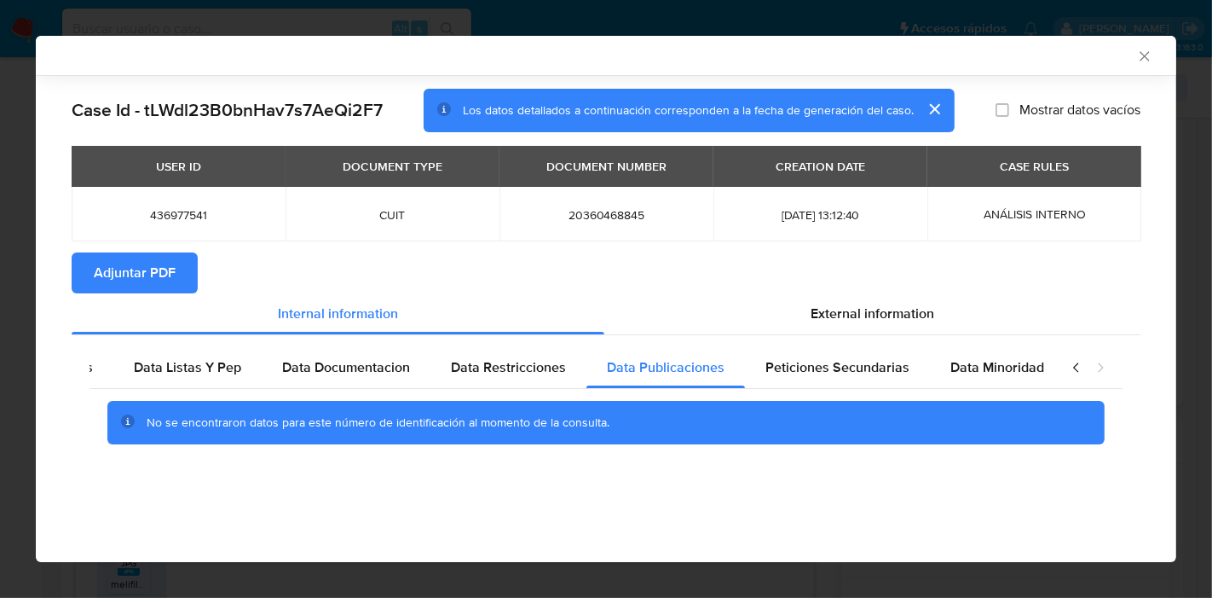
click at [962, 389] on div "No se encontraron datos para este número de identificación al momento de la con…" at bounding box center [606, 423] width 1033 height 68
drag, startPoint x: 981, startPoint y: 375, endPoint x: 799, endPoint y: 359, distance: 183.1
click at [959, 376] on div "Data Minoridad" at bounding box center [997, 367] width 135 height 41
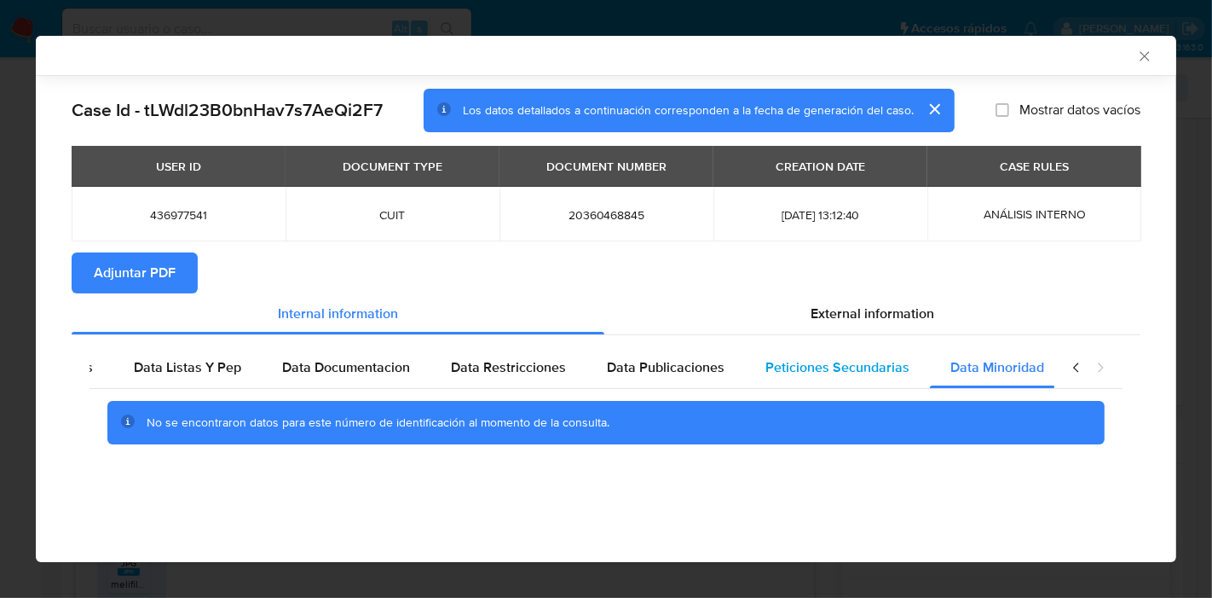
click at [836, 368] on span "Peticiones Secundarias" at bounding box center [837, 367] width 144 height 20
click at [557, 373] on span "Data Restricciones" at bounding box center [508, 367] width 115 height 20
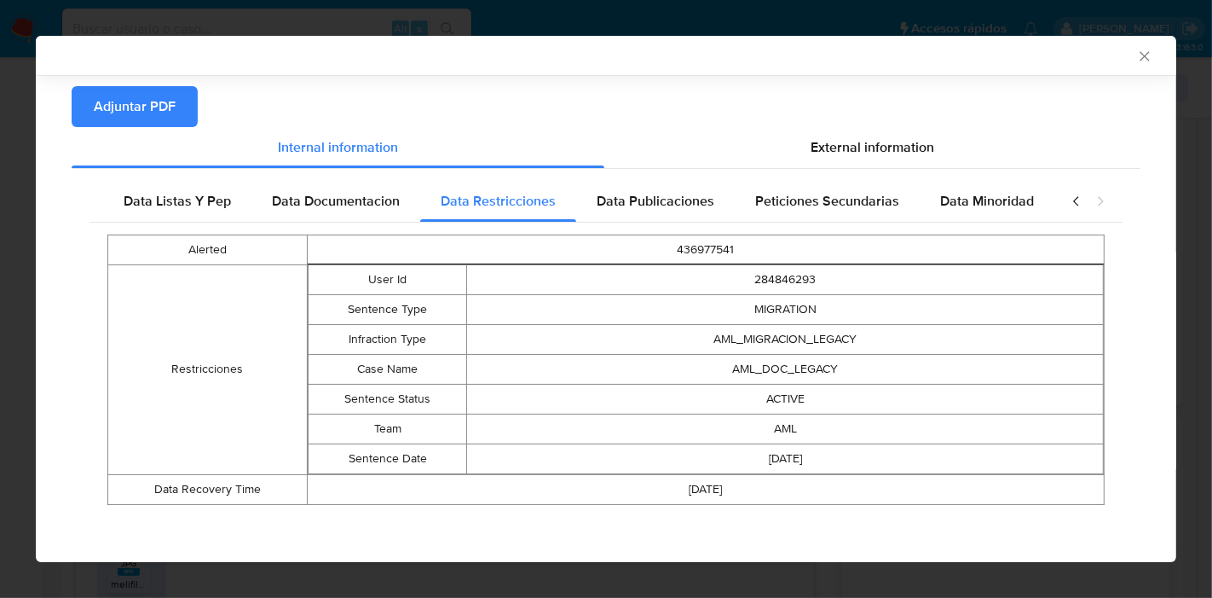
scroll to position [167, 0]
click at [646, 213] on div "Data Publicaciones" at bounding box center [655, 200] width 159 height 41
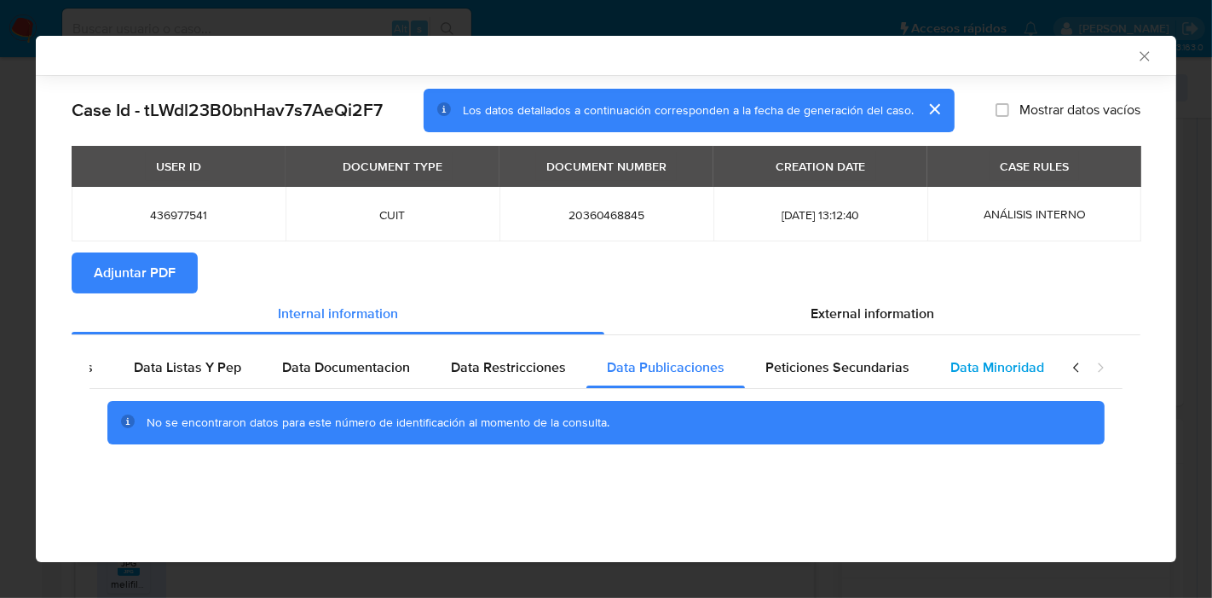
drag, startPoint x: 811, startPoint y: 373, endPoint x: 979, endPoint y: 366, distance: 168.1
click at [818, 373] on span "Peticiones Secundarias" at bounding box center [837, 367] width 144 height 20
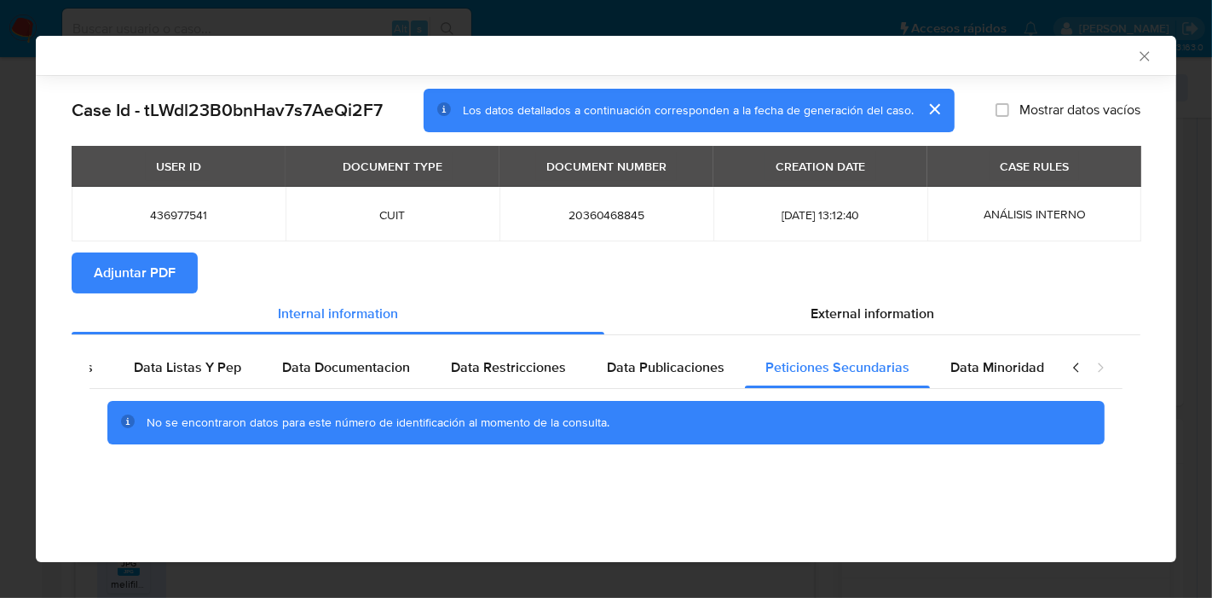
drag, startPoint x: 981, startPoint y: 365, endPoint x: 1076, endPoint y: 373, distance: 95.0
click at [985, 365] on span "Data Minoridad" at bounding box center [997, 367] width 94 height 20
click at [1077, 365] on icon "closure-recommendation-modal" at bounding box center [1075, 366] width 5 height 9
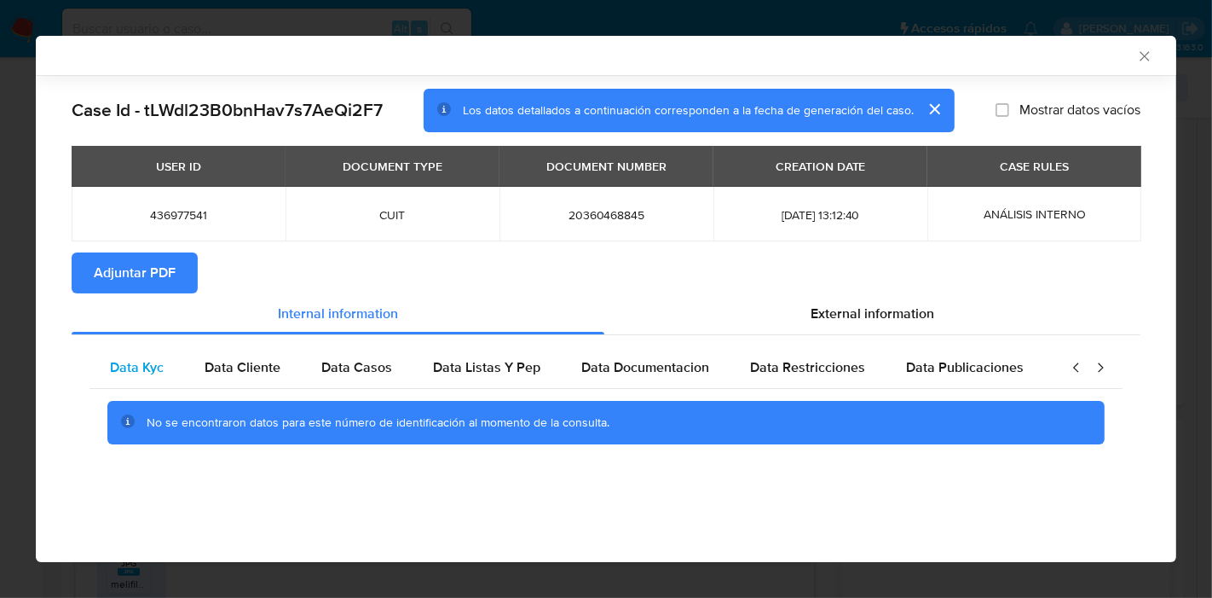
click at [119, 362] on span "Data Kyc" at bounding box center [137, 367] width 54 height 20
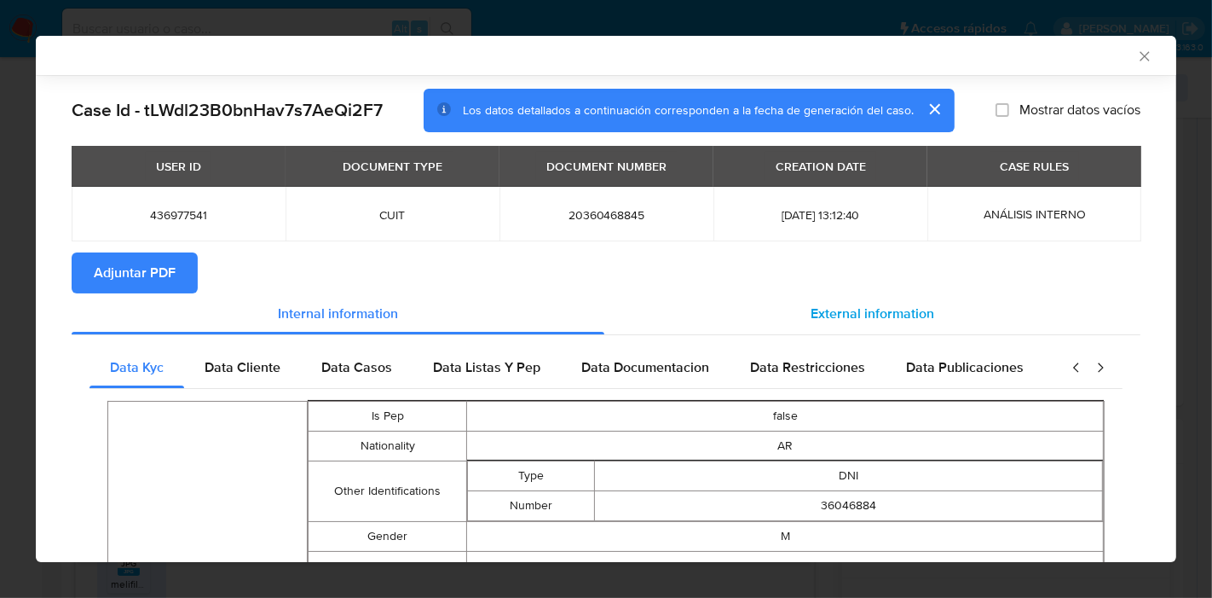
click at [842, 295] on div "External information" at bounding box center [872, 313] width 536 height 41
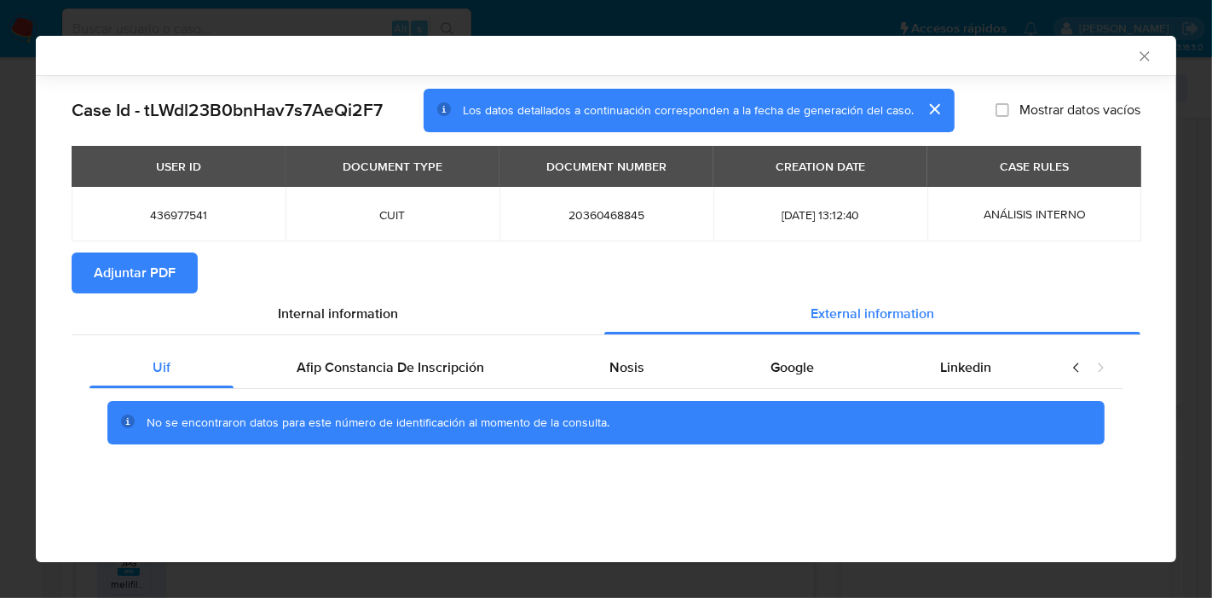
click at [431, 396] on div "No se encontraron datos para este número de identificación al momento de la con…" at bounding box center [606, 423] width 1033 height 68
click at [453, 381] on div "Afip Constancia De Inscripción" at bounding box center [391, 367] width 314 height 41
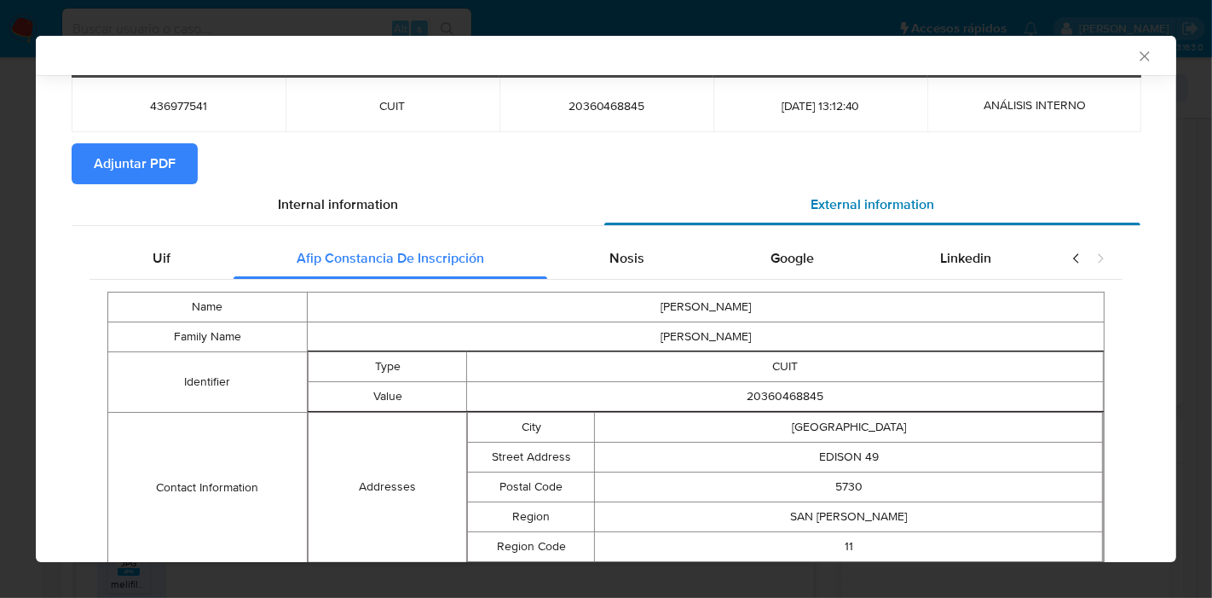
scroll to position [9, 0]
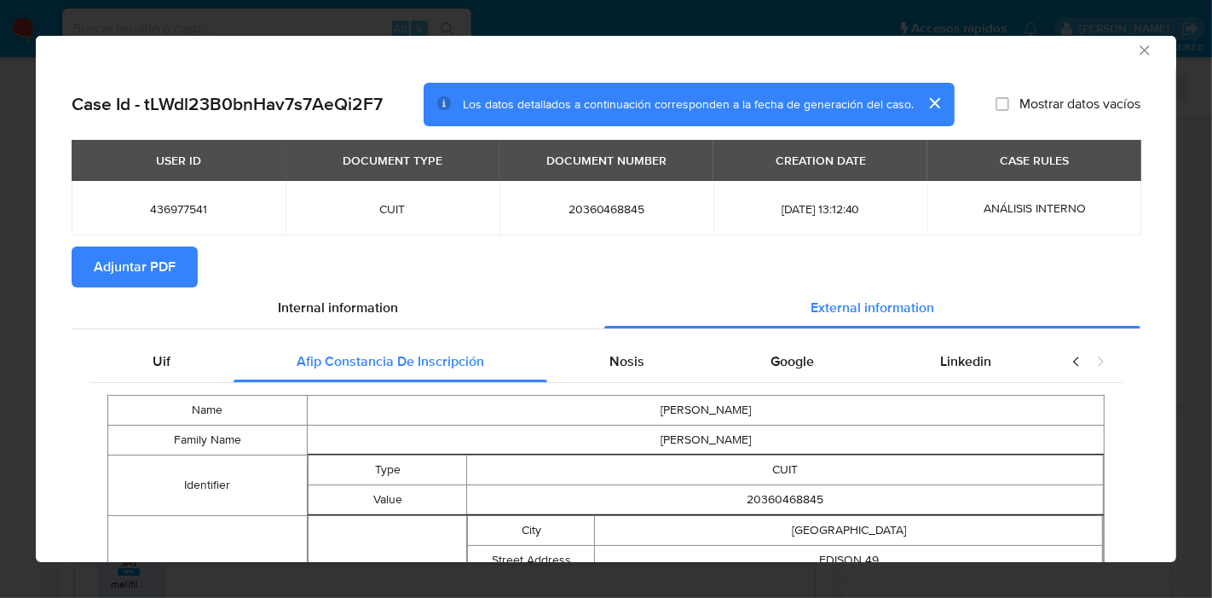
click at [593, 283] on section "Adjuntar PDF" at bounding box center [606, 266] width 1069 height 41
click at [609, 358] on span "Nosis" at bounding box center [626, 361] width 35 height 20
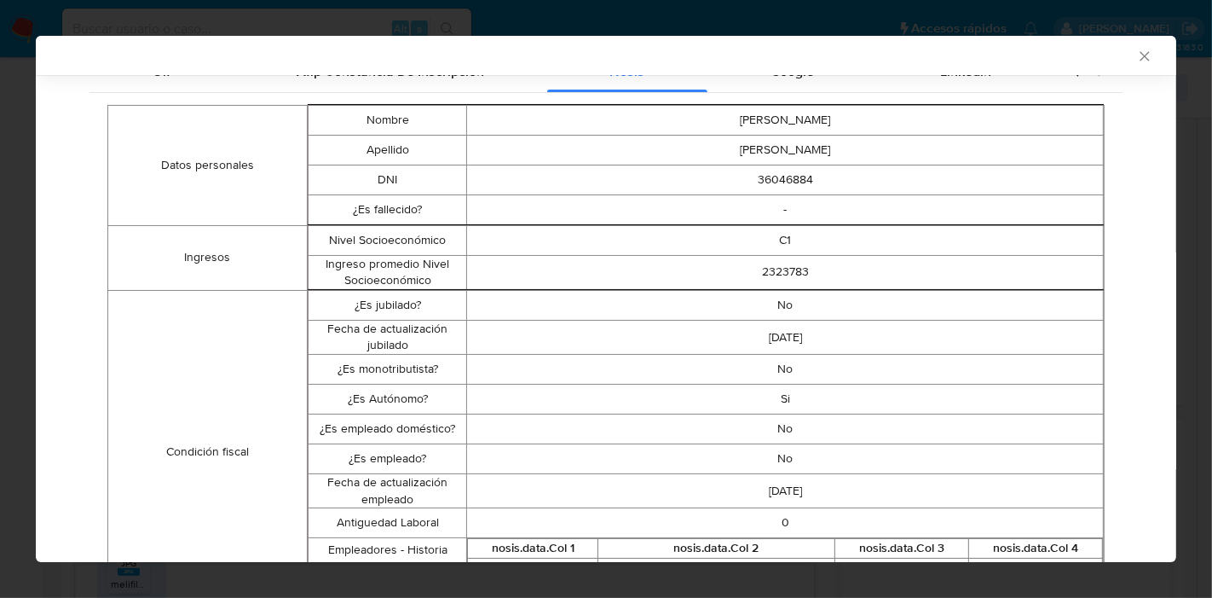
scroll to position [59, 0]
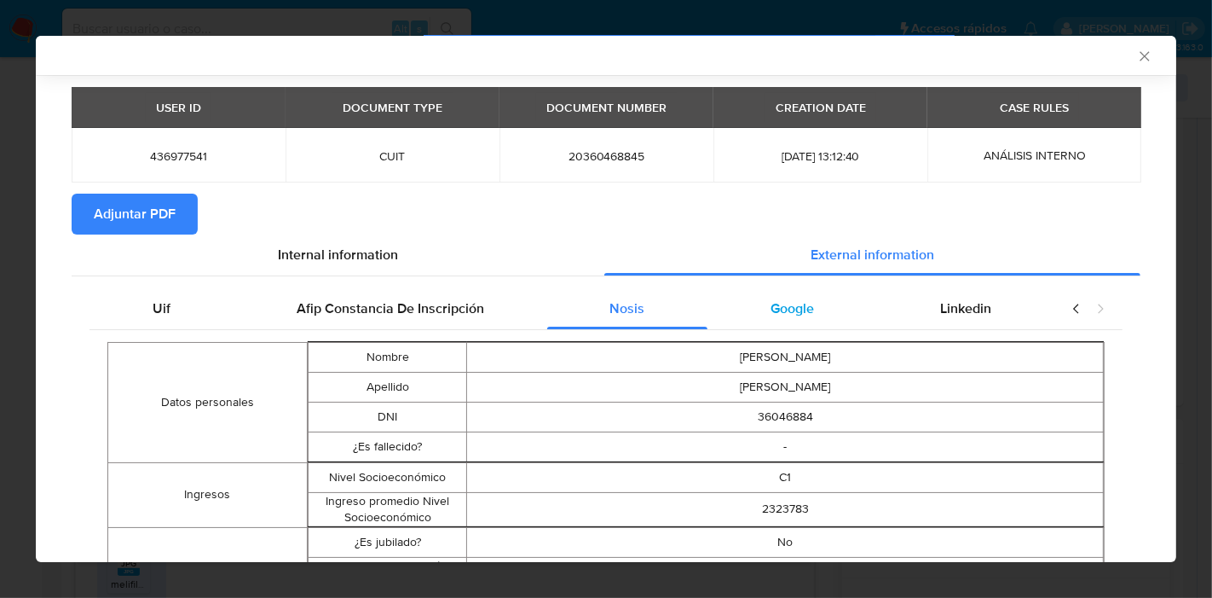
click at [777, 292] on div "Google" at bounding box center [793, 308] width 170 height 41
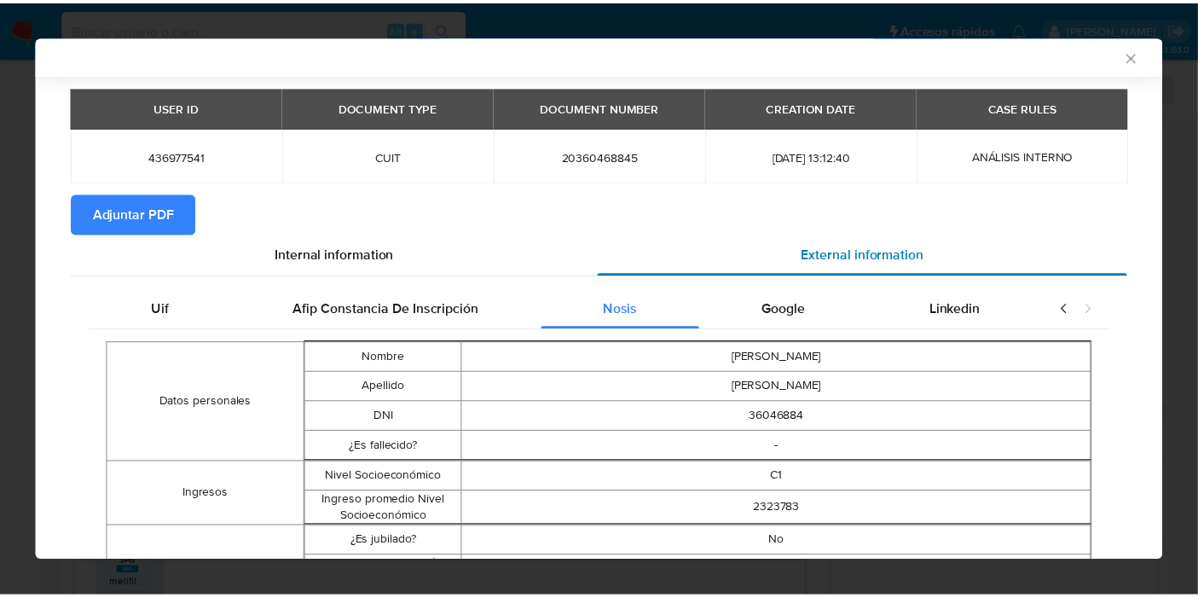
scroll to position [0, 0]
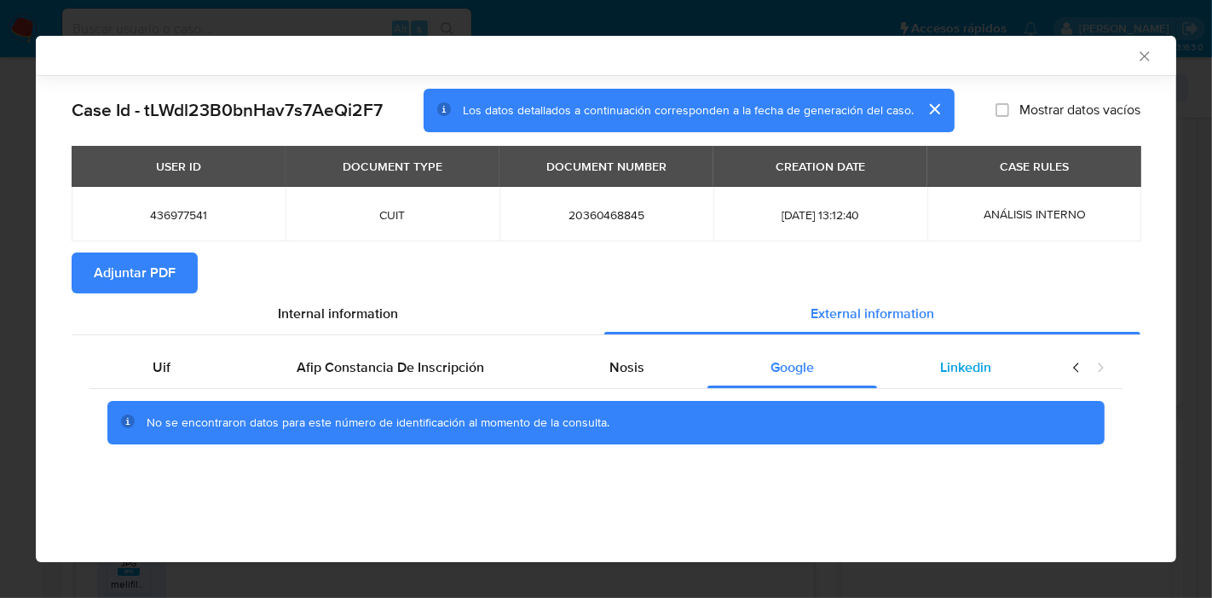
click at [963, 347] on div "Linkedin" at bounding box center [965, 367] width 177 height 41
drag, startPoint x: 637, startPoint y: 373, endPoint x: 793, endPoint y: 377, distance: 156.0
click at [650, 375] on div "Nosis" at bounding box center [627, 367] width 161 height 41
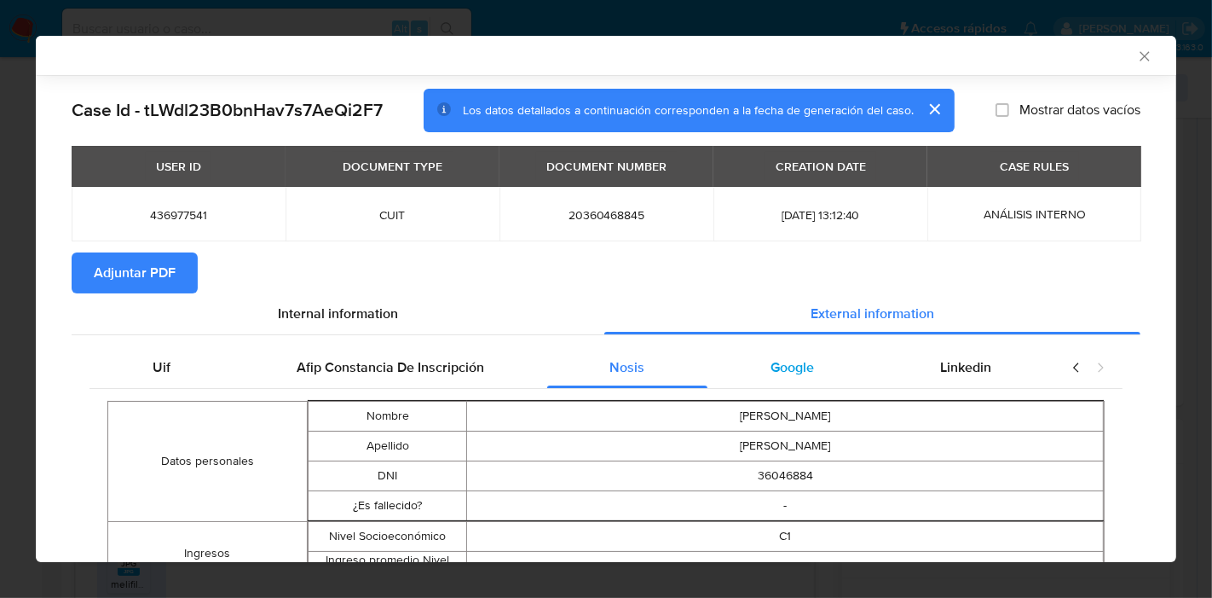
click at [792, 376] on span "Google" at bounding box center [792, 367] width 43 height 20
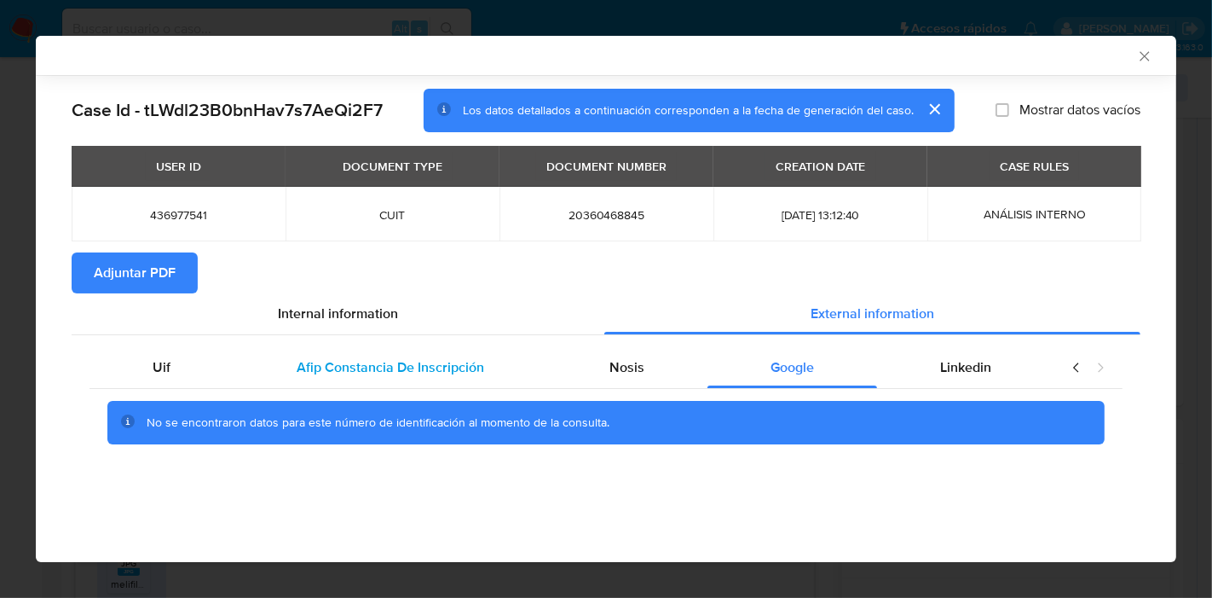
drag, startPoint x: 677, startPoint y: 375, endPoint x: 229, endPoint y: 351, distance: 448.2
click at [635, 378] on div "Nosis" at bounding box center [627, 367] width 161 height 41
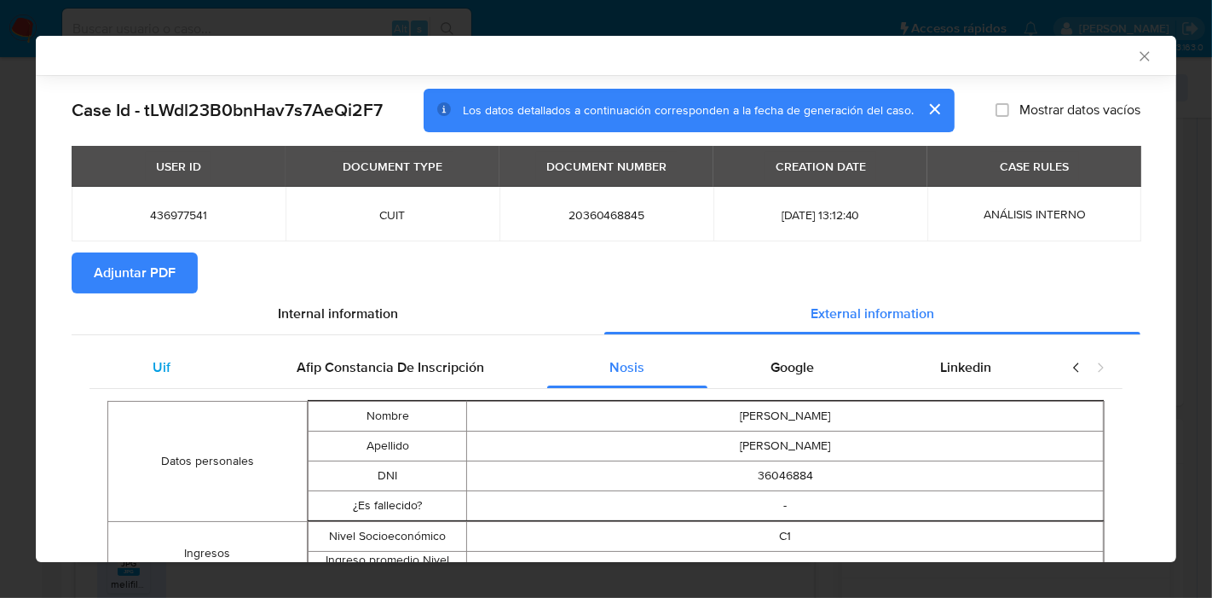
click at [200, 365] on div "Uif" at bounding box center [162, 367] width 144 height 41
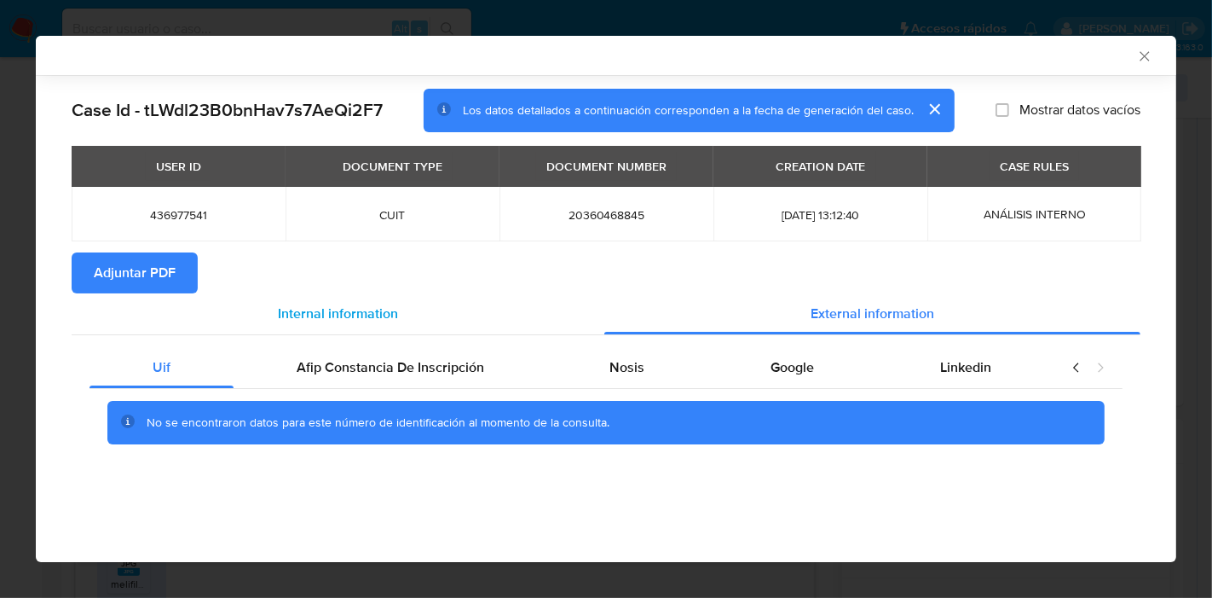
click at [258, 298] on div "Internal information" at bounding box center [338, 313] width 533 height 41
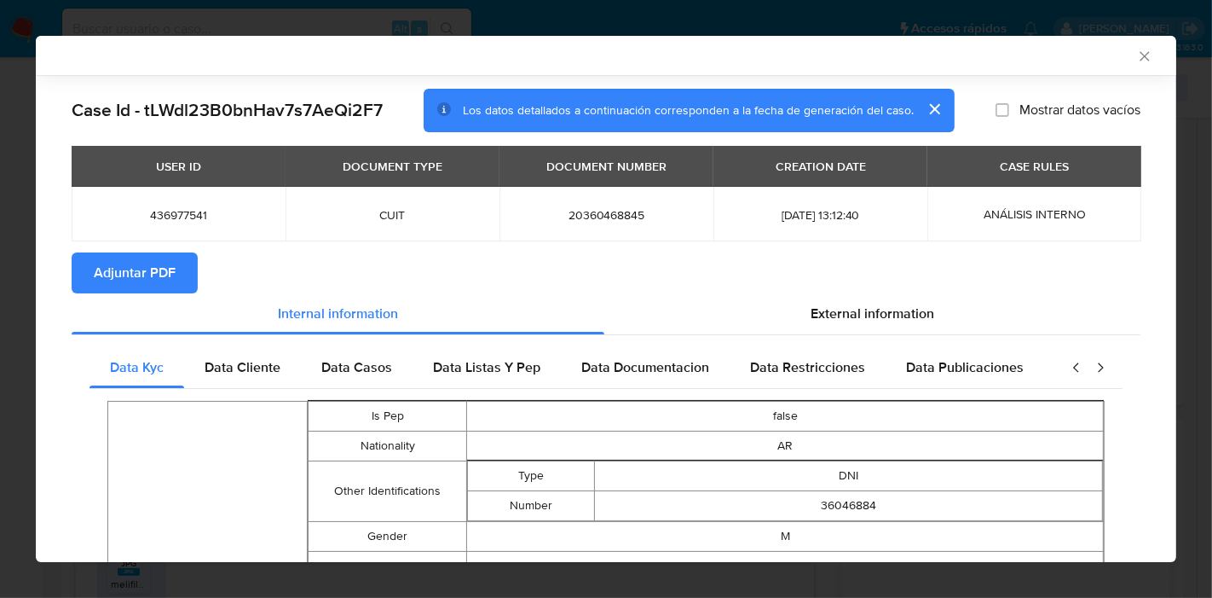
click at [134, 265] on span "Adjuntar PDF" at bounding box center [135, 273] width 82 height 38
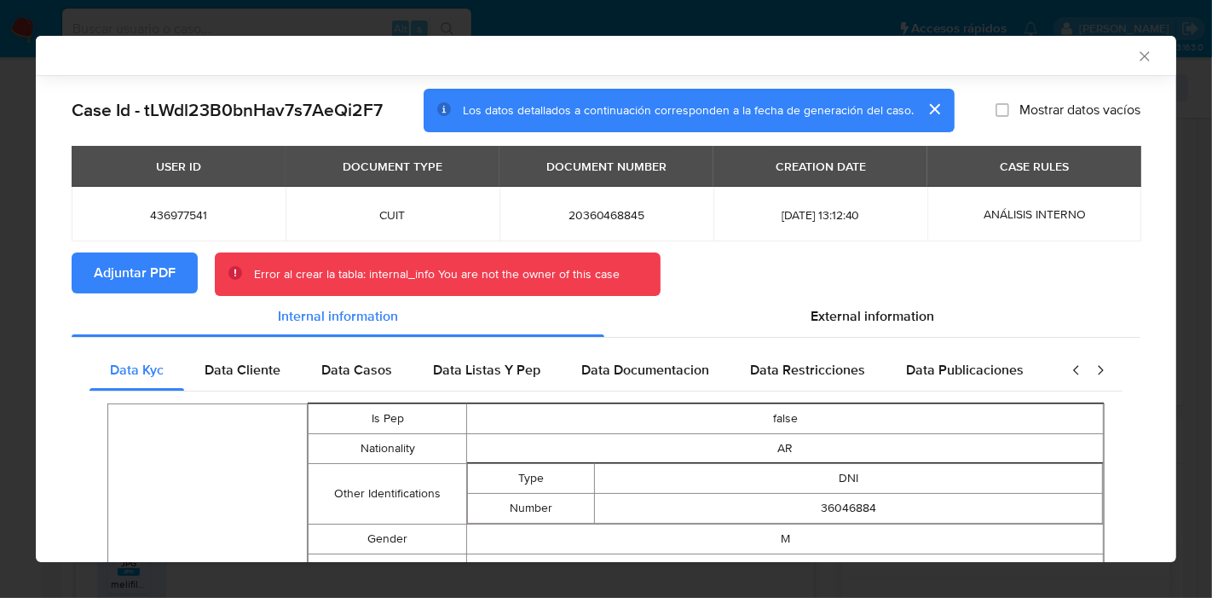
click at [1119, 55] on div "AML Data Collector" at bounding box center [592, 55] width 1089 height 15
click at [1136, 54] on icon "Cerrar ventana" at bounding box center [1144, 56] width 17 height 17
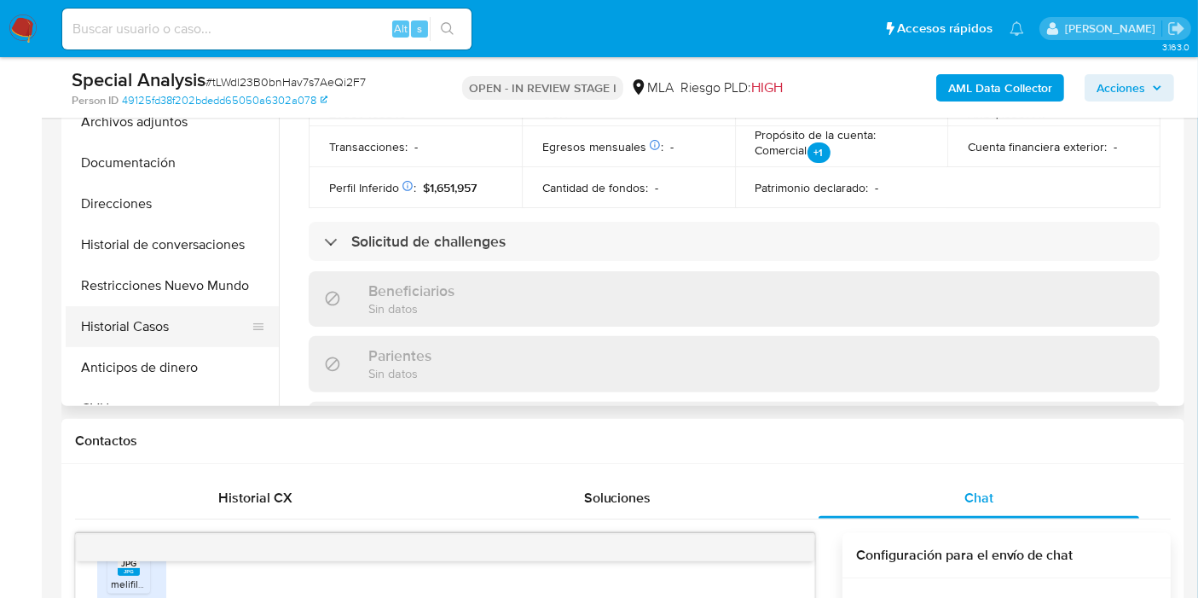
click at [124, 334] on button "Historial Casos" at bounding box center [165, 326] width 199 height 41
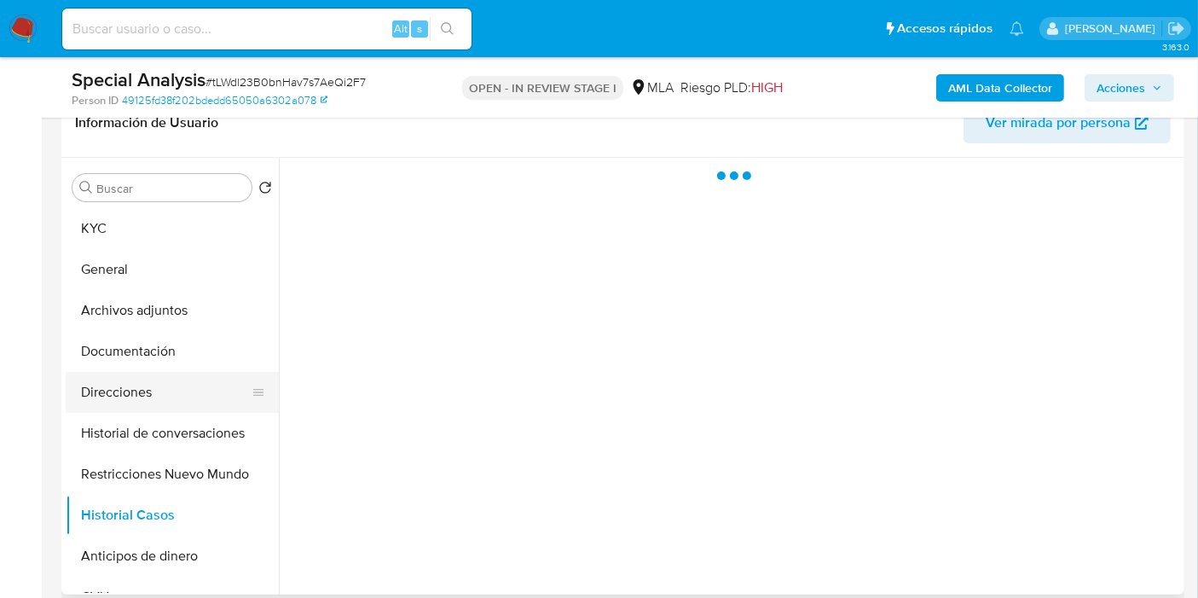
scroll to position [284, 0]
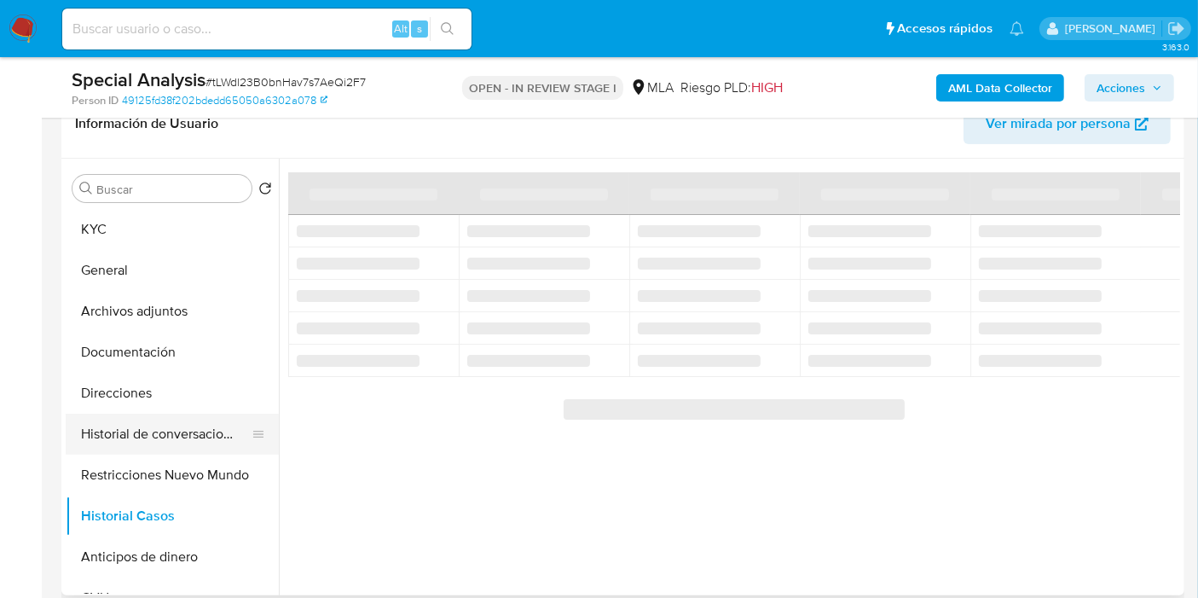
click at [186, 442] on button "Historial de conversaciones" at bounding box center [165, 433] width 199 height 41
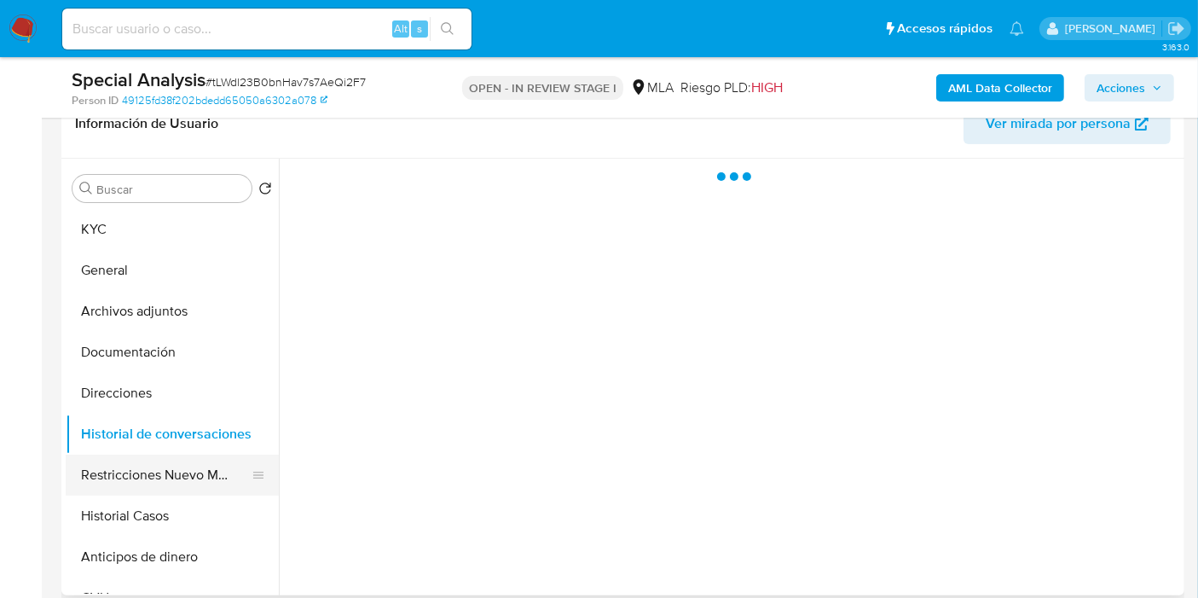
click at [177, 472] on button "Restricciones Nuevo Mundo" at bounding box center [165, 474] width 199 height 41
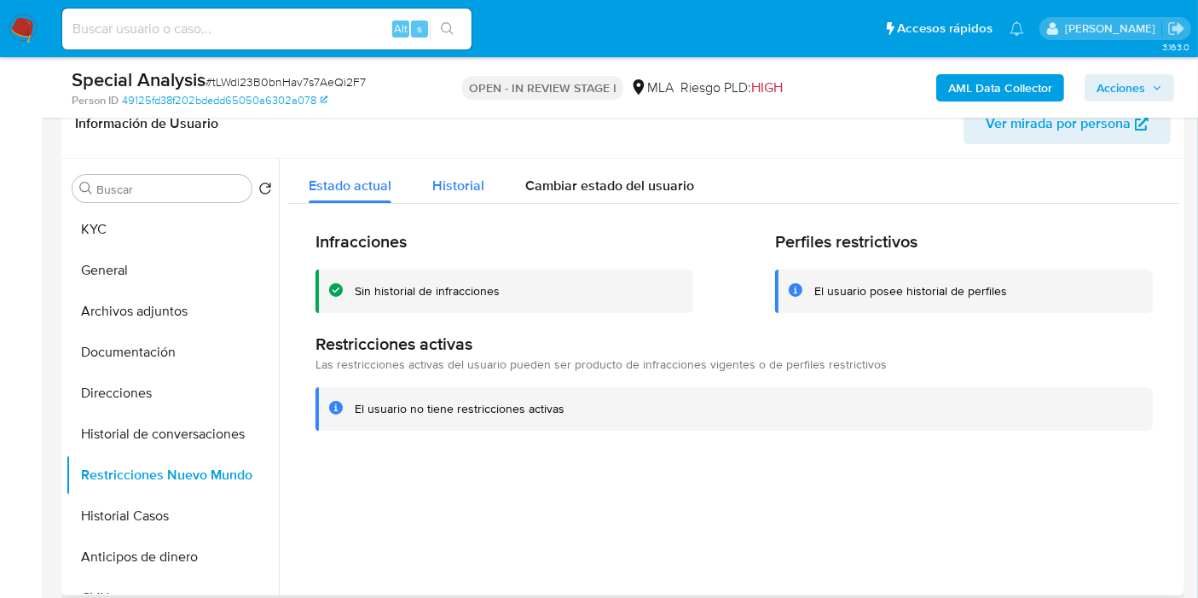
click at [468, 183] on span "Historial" at bounding box center [458, 186] width 52 height 20
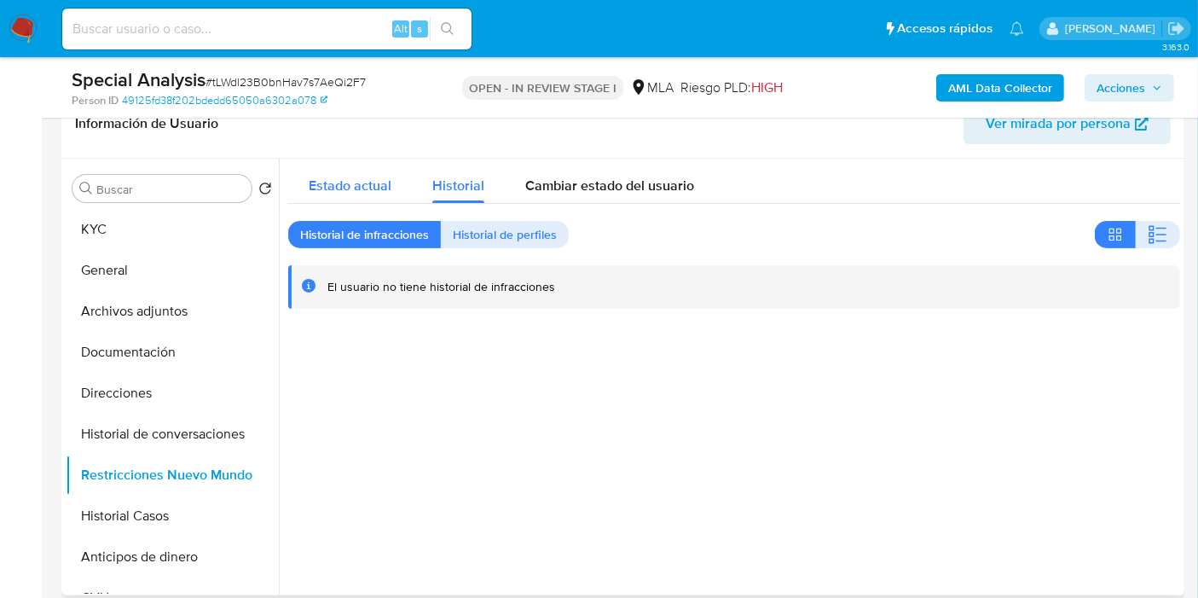
click at [378, 177] on span "Estado actual" at bounding box center [350, 186] width 83 height 20
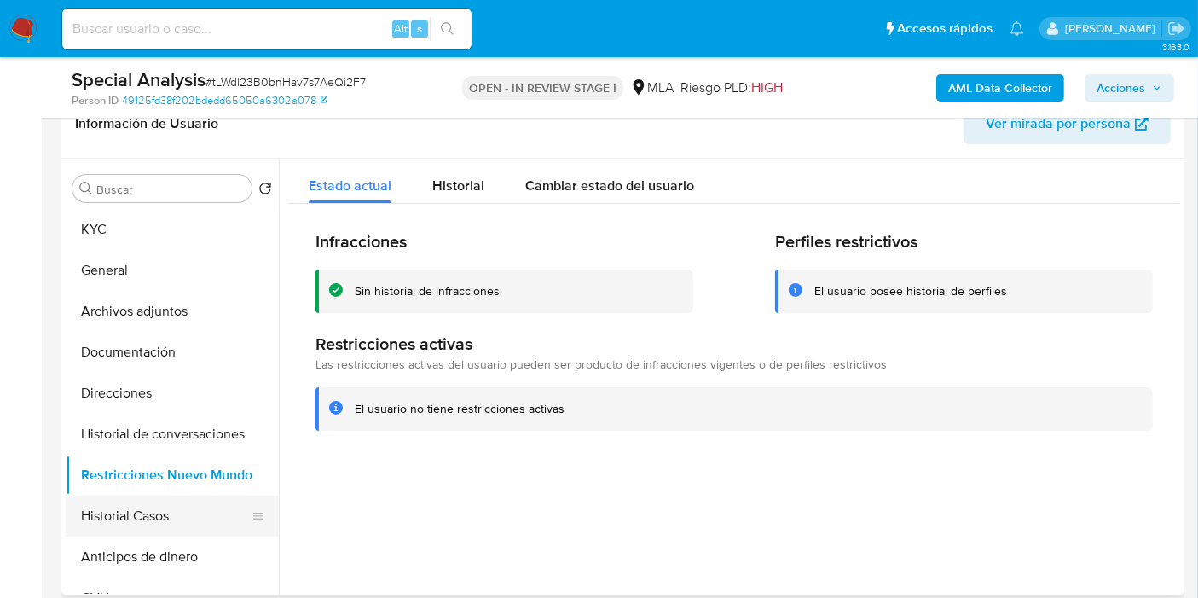
click at [153, 524] on button "Historial Casos" at bounding box center [165, 515] width 199 height 41
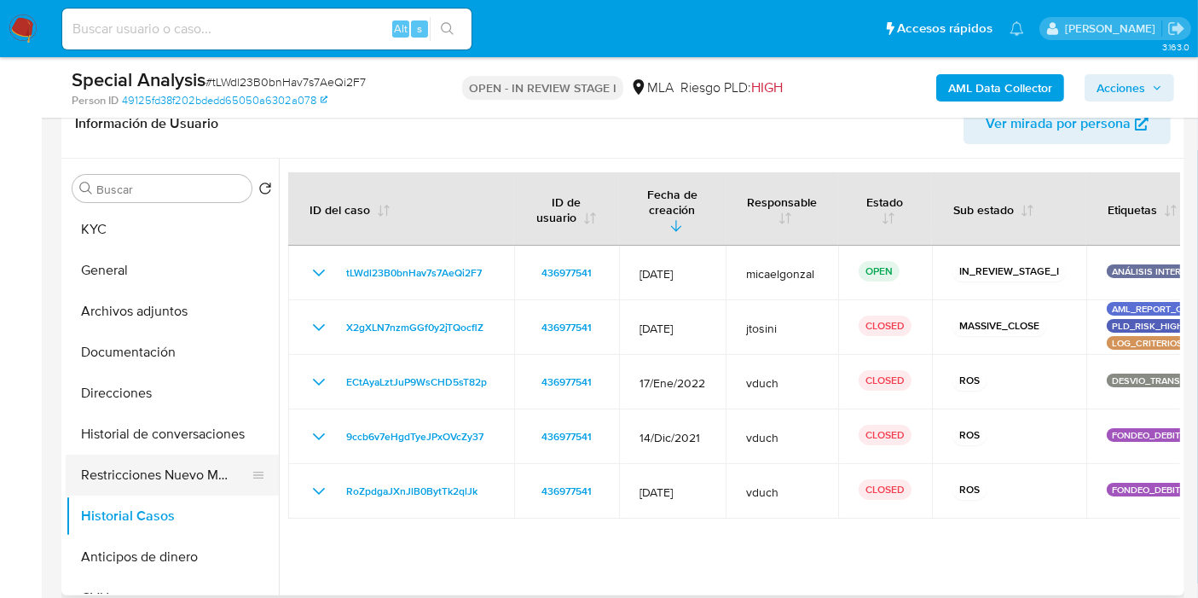
click at [165, 481] on button "Restricciones Nuevo Mundo" at bounding box center [165, 474] width 199 height 41
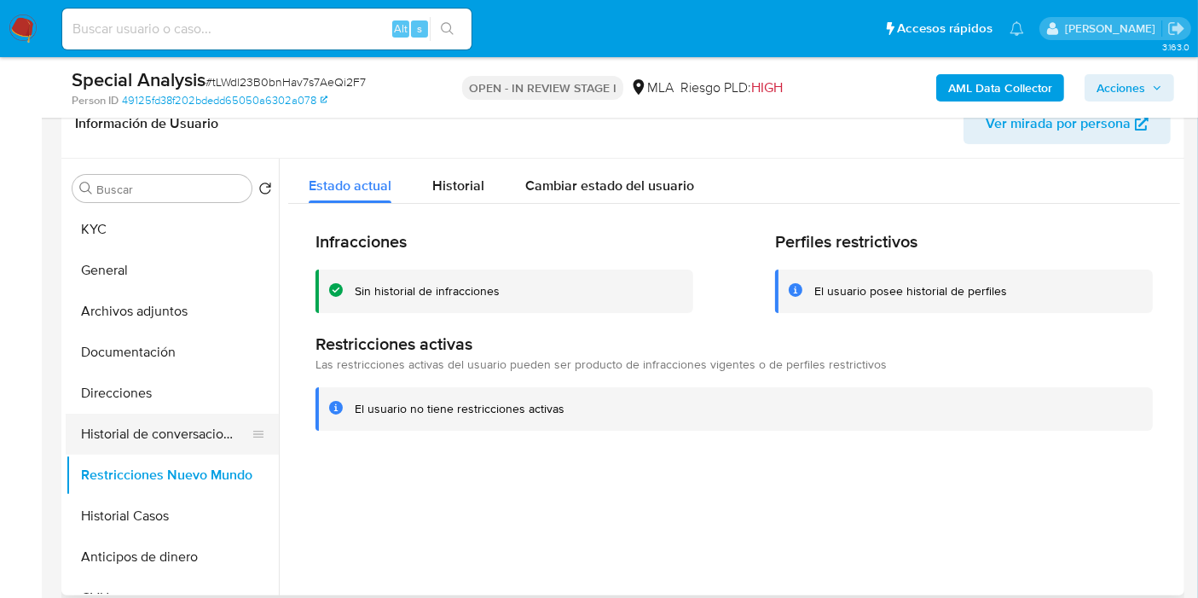
click at [170, 440] on button "Historial de conversaciones" at bounding box center [165, 433] width 199 height 41
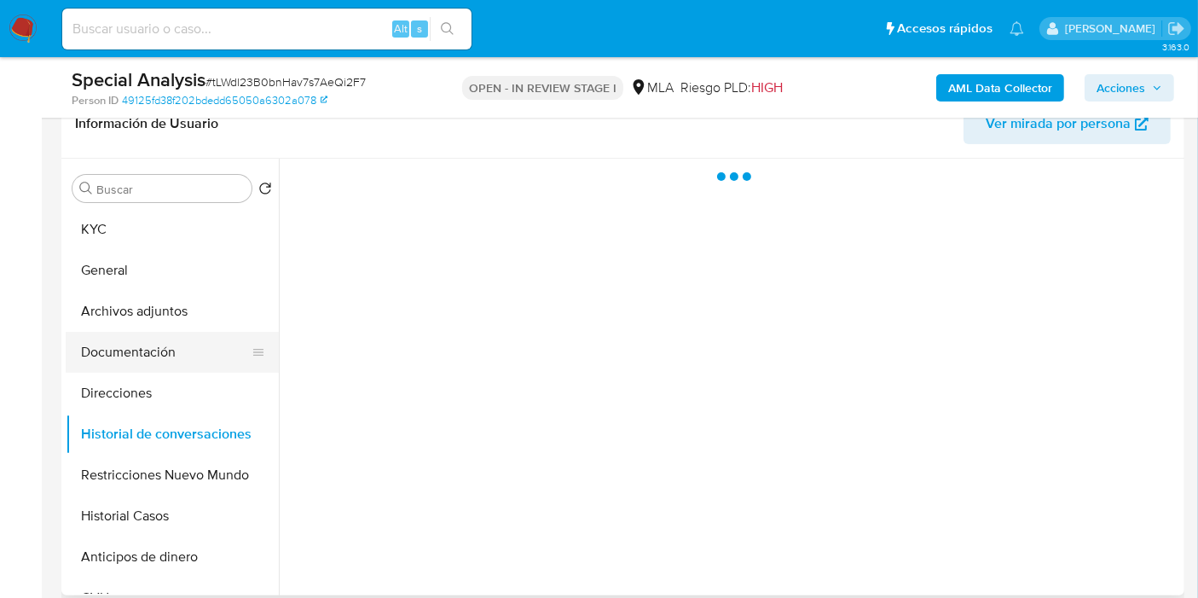
click at [173, 368] on button "Documentación" at bounding box center [165, 352] width 199 height 41
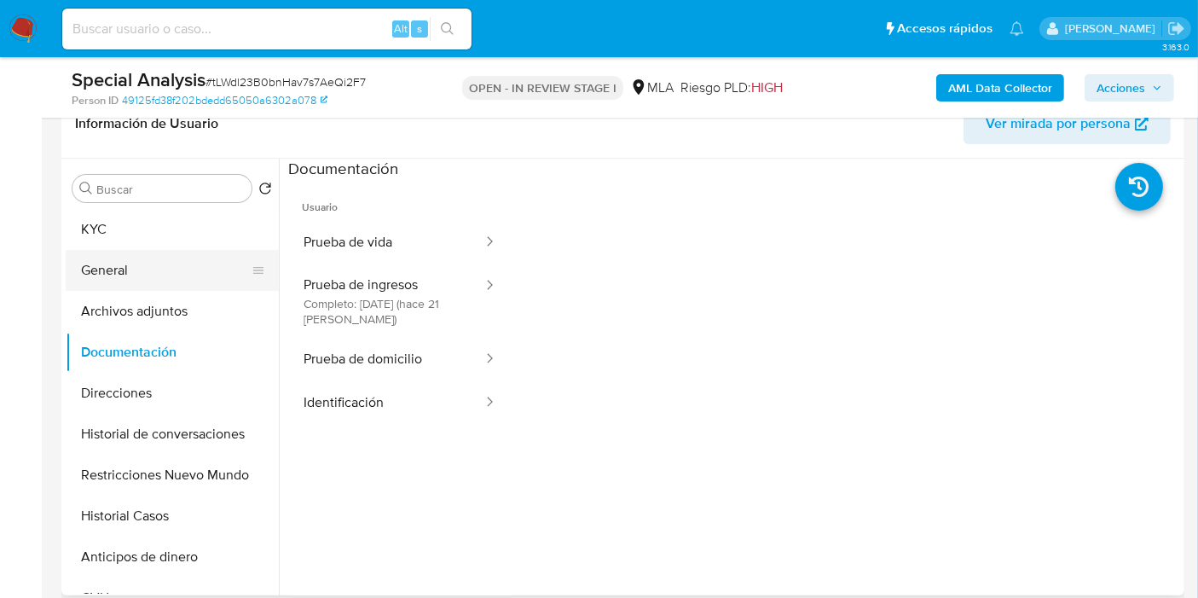
click at [149, 285] on button "General" at bounding box center [165, 270] width 199 height 41
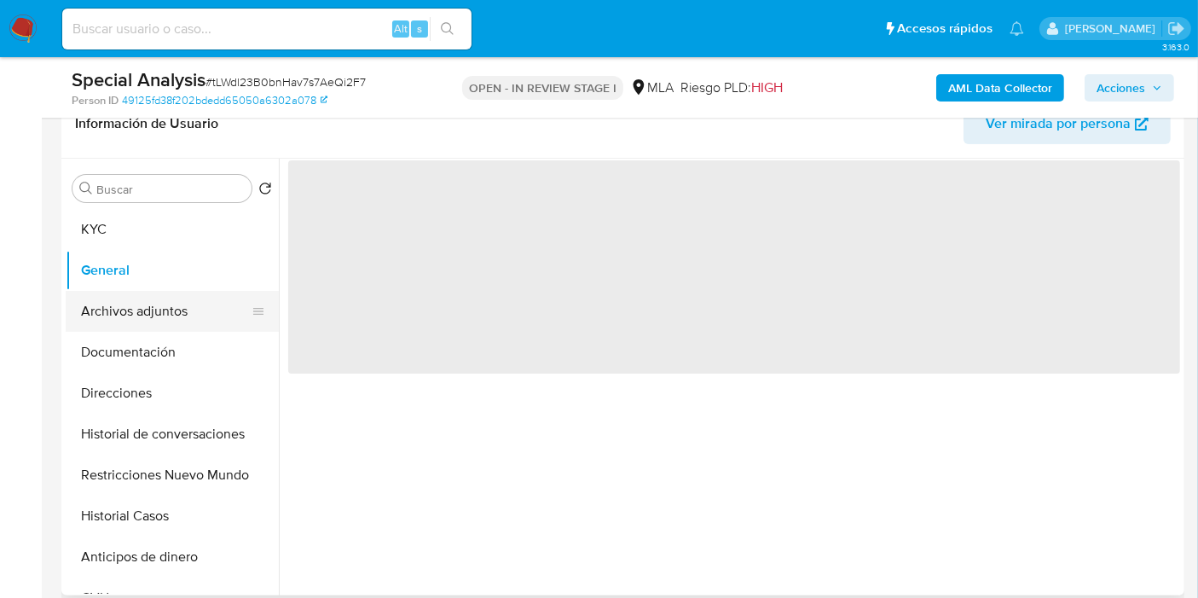
click at [151, 309] on button "Archivos adjuntos" at bounding box center [165, 311] width 199 height 41
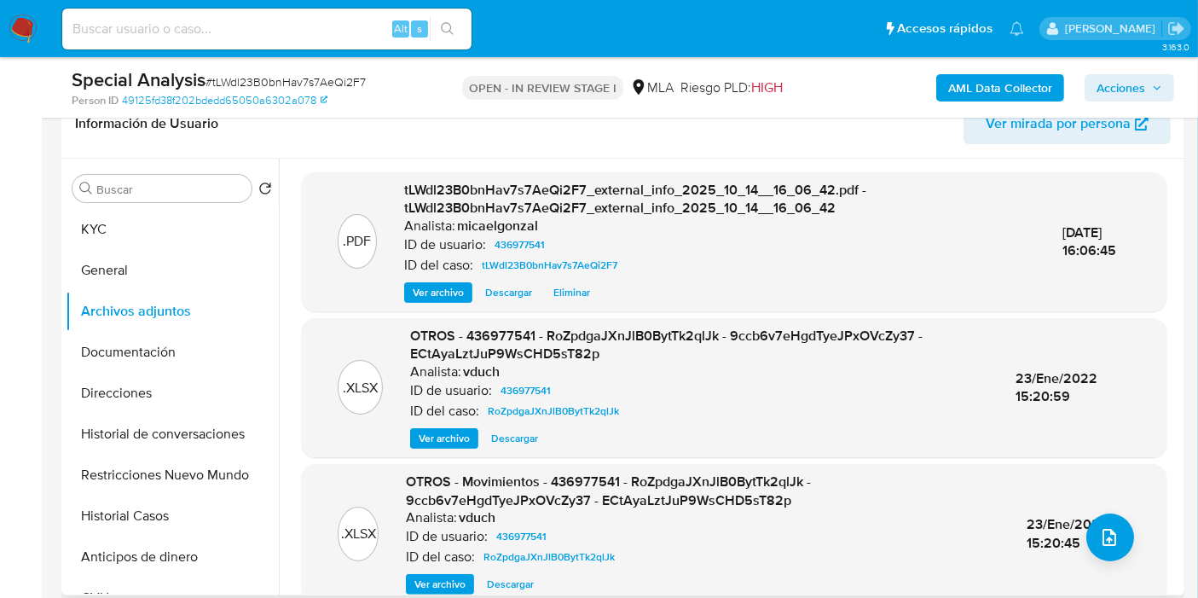
click at [835, 289] on div "Ver archivo Descargar Eliminar" at bounding box center [720, 292] width 632 height 20
click at [189, 338] on button "Documentación" at bounding box center [165, 352] width 199 height 41
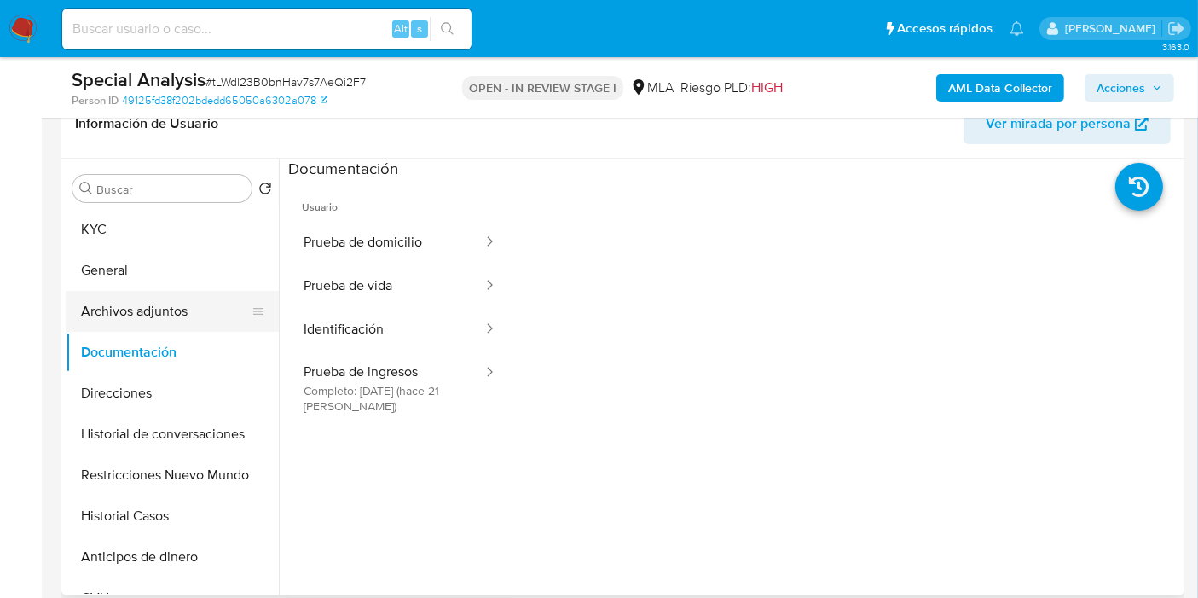
click at [199, 309] on button "Archivos adjuntos" at bounding box center [165, 311] width 199 height 41
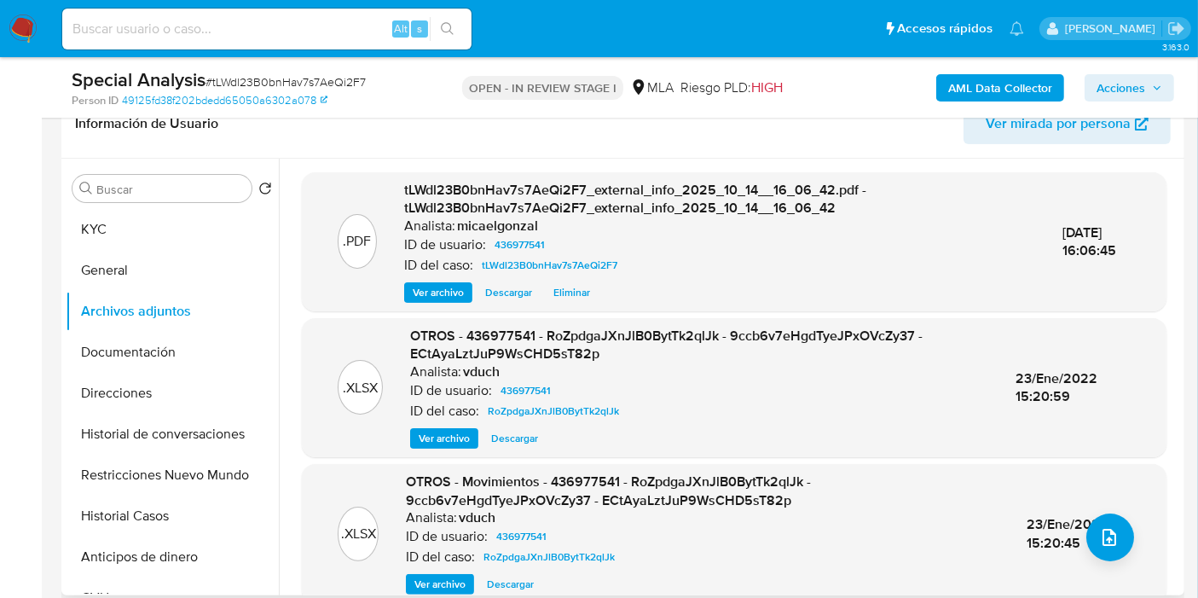
click at [862, 371] on div "Analista: vduch" at bounding box center [699, 371] width 579 height 17
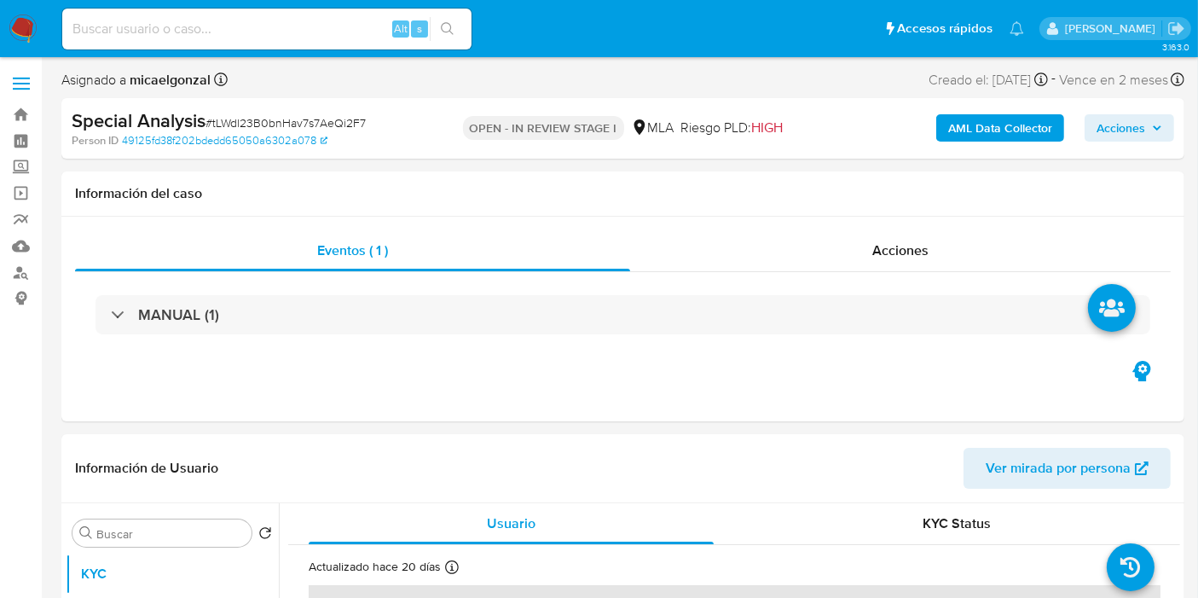
select select "10"
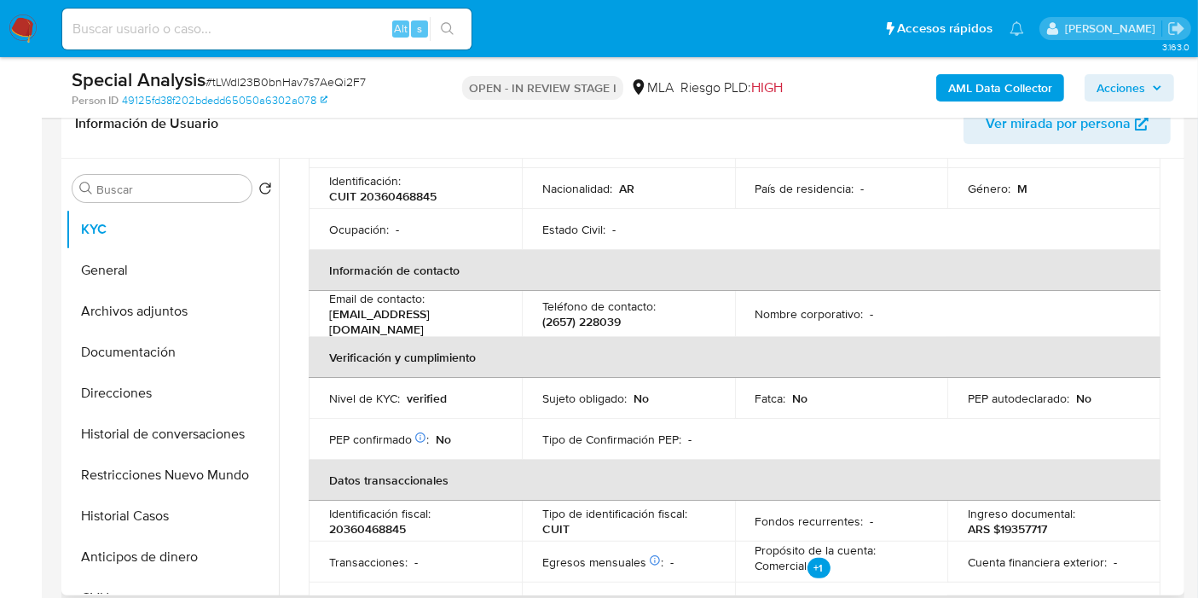
scroll to position [378, 0]
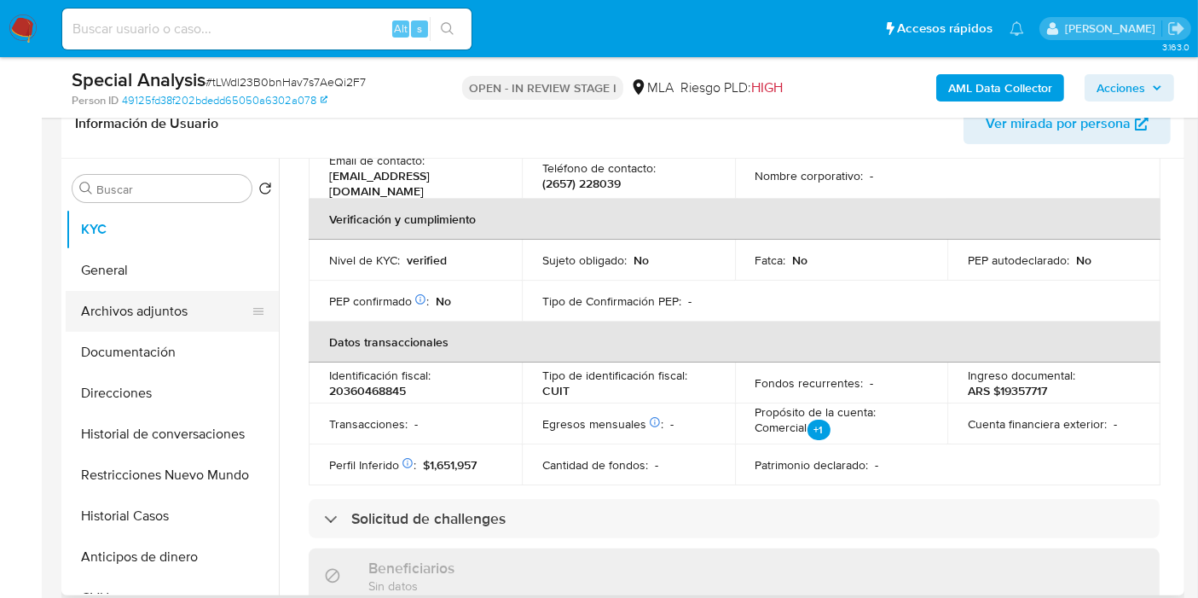
click at [121, 303] on button "Archivos adjuntos" at bounding box center [165, 311] width 199 height 41
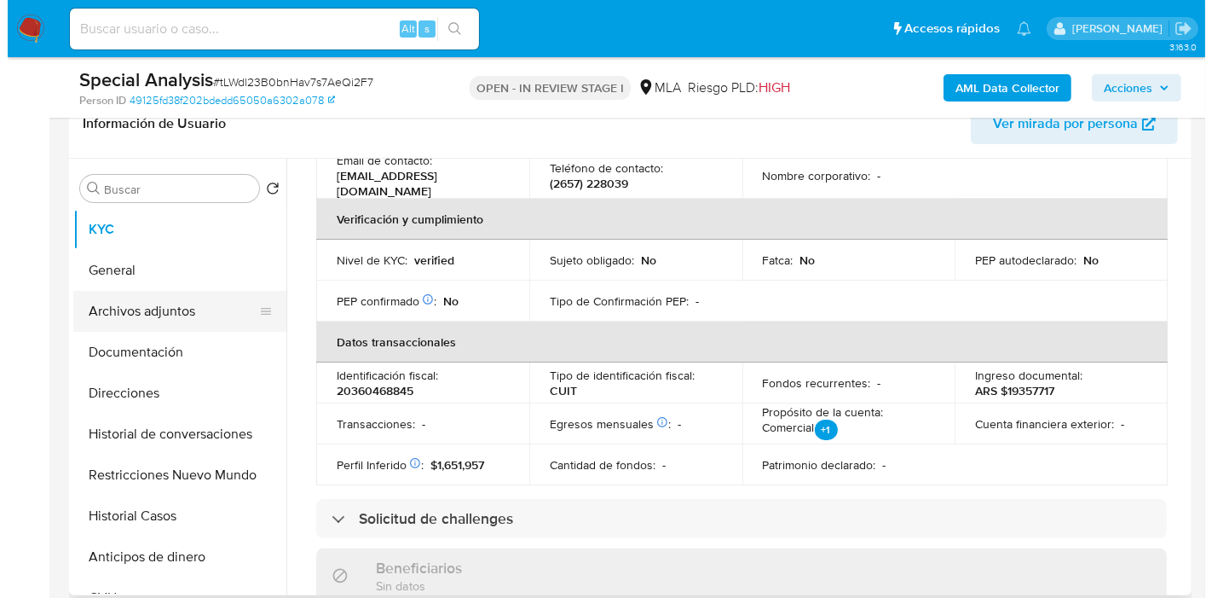
scroll to position [0, 0]
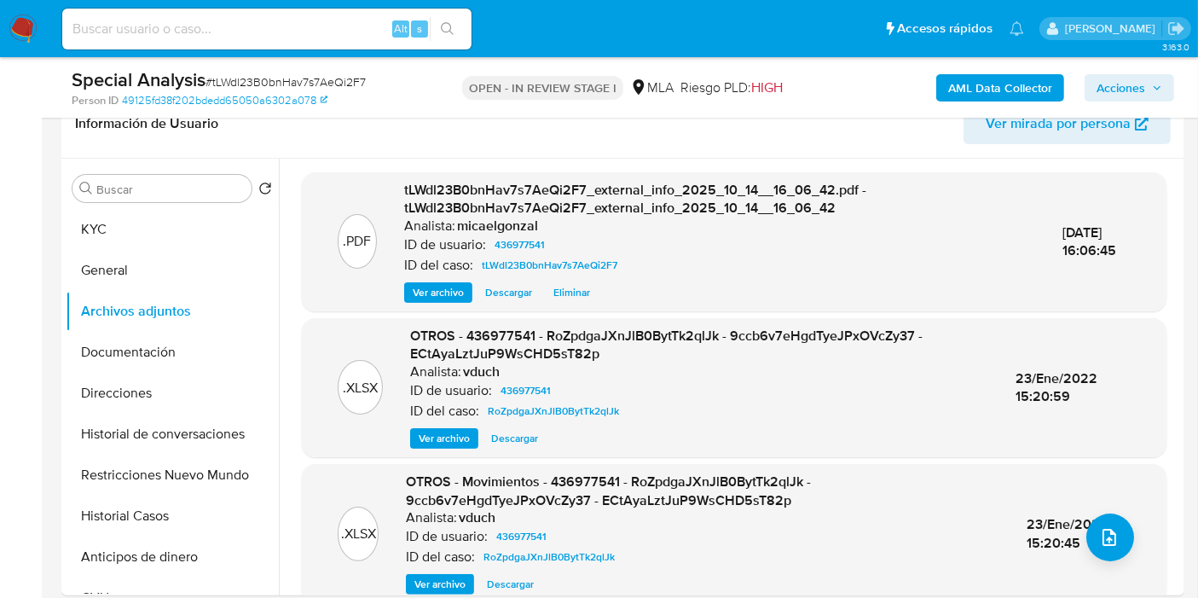
click at [944, 103] on div "AML Data Collector Acciones" at bounding box center [992, 87] width 363 height 40
click at [960, 92] on b "AML Data Collector" at bounding box center [1000, 87] width 104 height 27
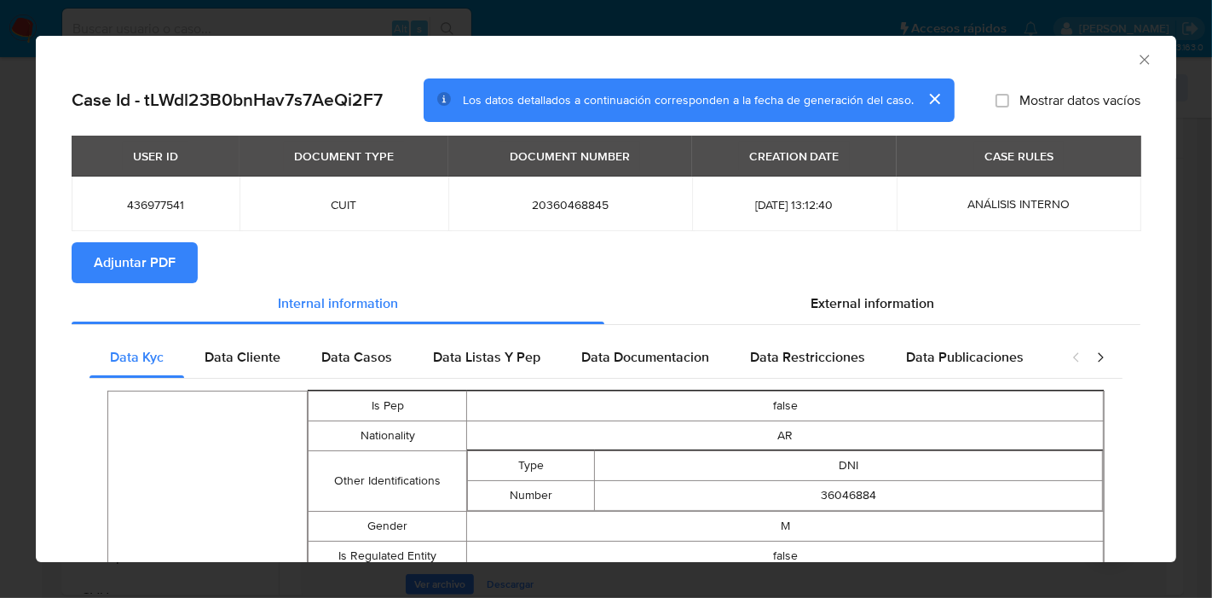
click at [160, 269] on span "Adjuntar PDF" at bounding box center [135, 263] width 82 height 38
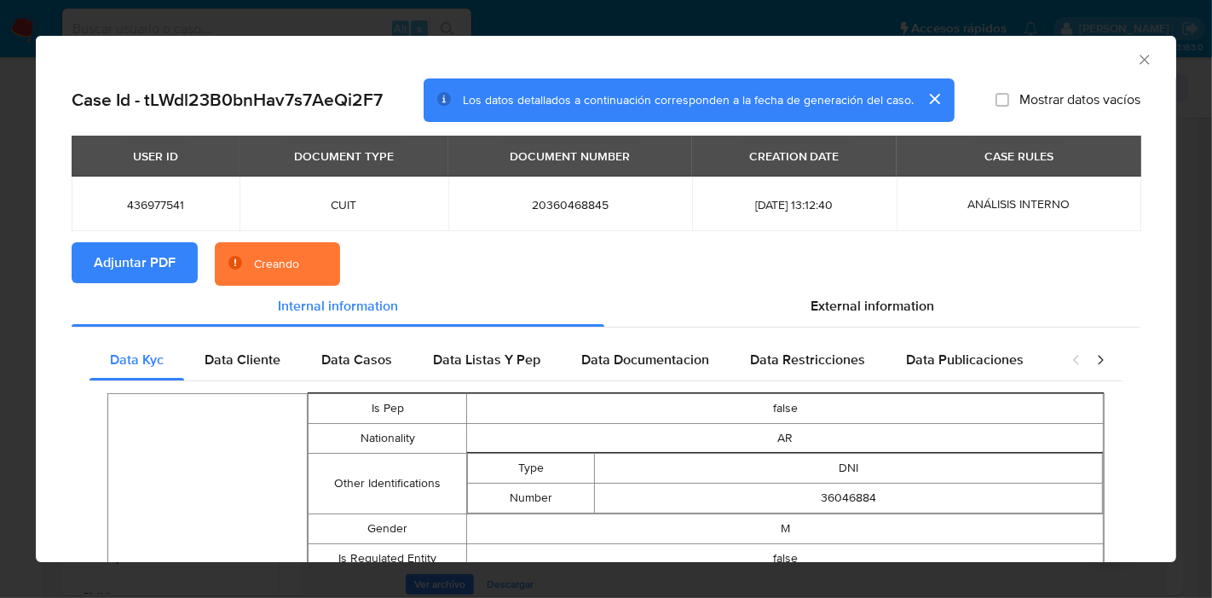
click at [918, 101] on button "cerrar" at bounding box center [934, 98] width 41 height 41
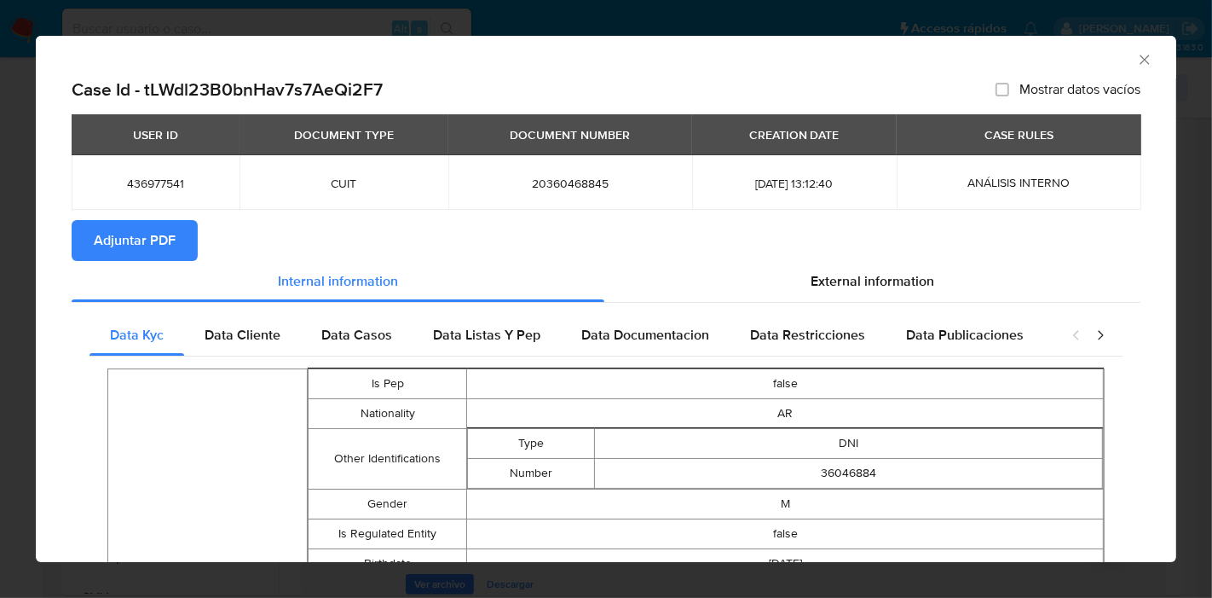
click at [1136, 57] on icon "Cerrar ventana" at bounding box center [1144, 59] width 17 height 17
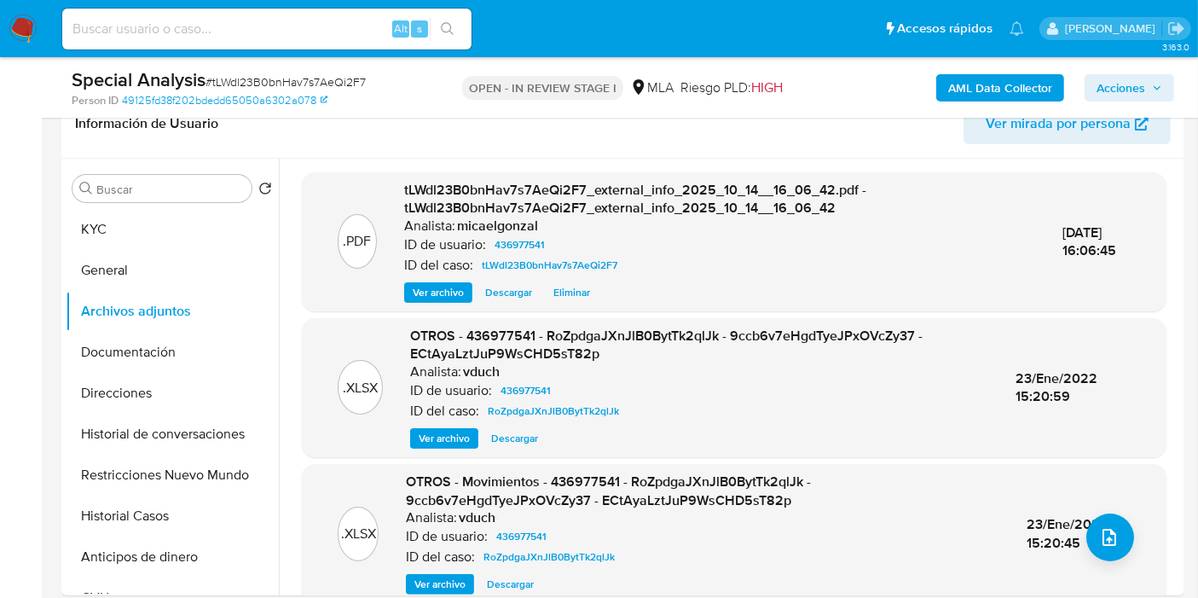
click at [115, 350] on button "Documentación" at bounding box center [165, 352] width 199 height 41
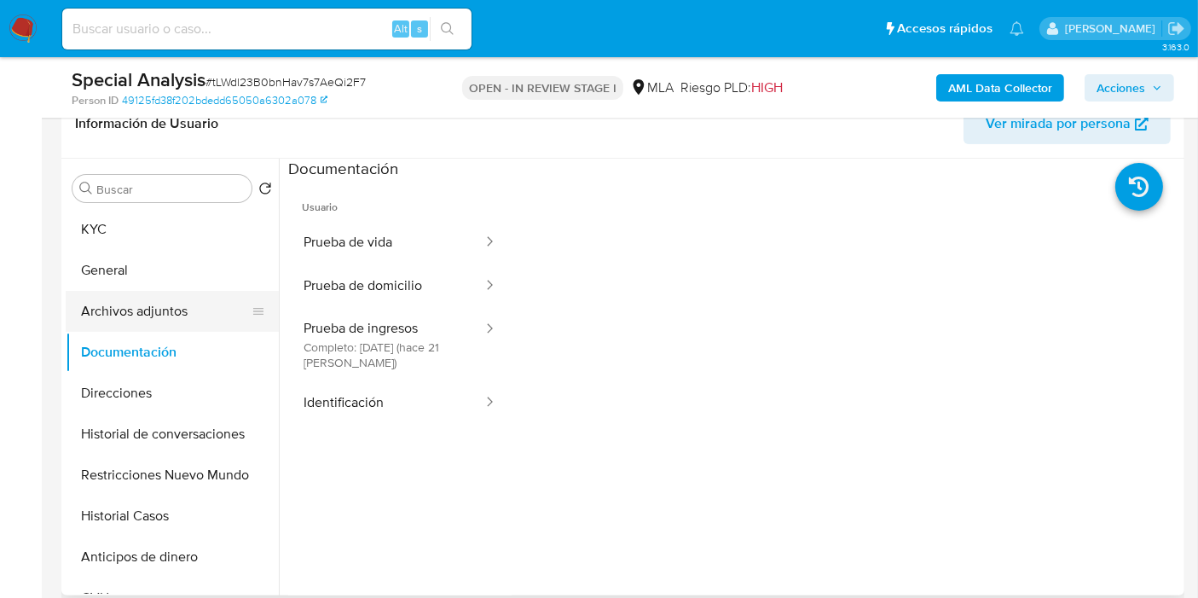
click at [207, 304] on button "Archivos adjuntos" at bounding box center [165, 311] width 199 height 41
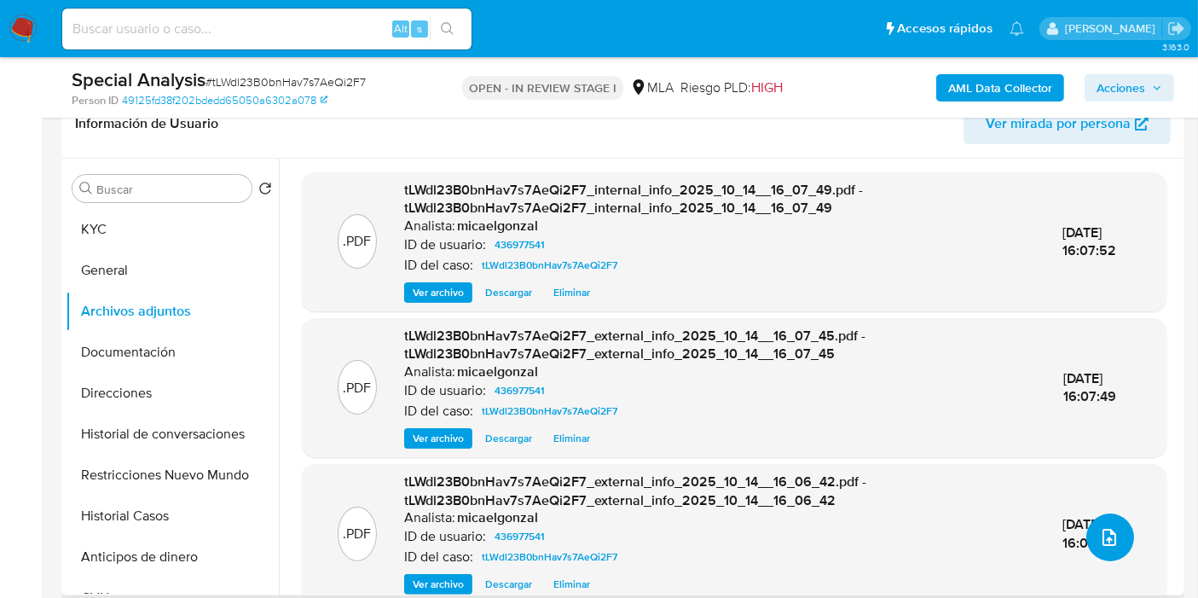
click at [1099, 539] on icon "upload-file" at bounding box center [1109, 537] width 20 height 20
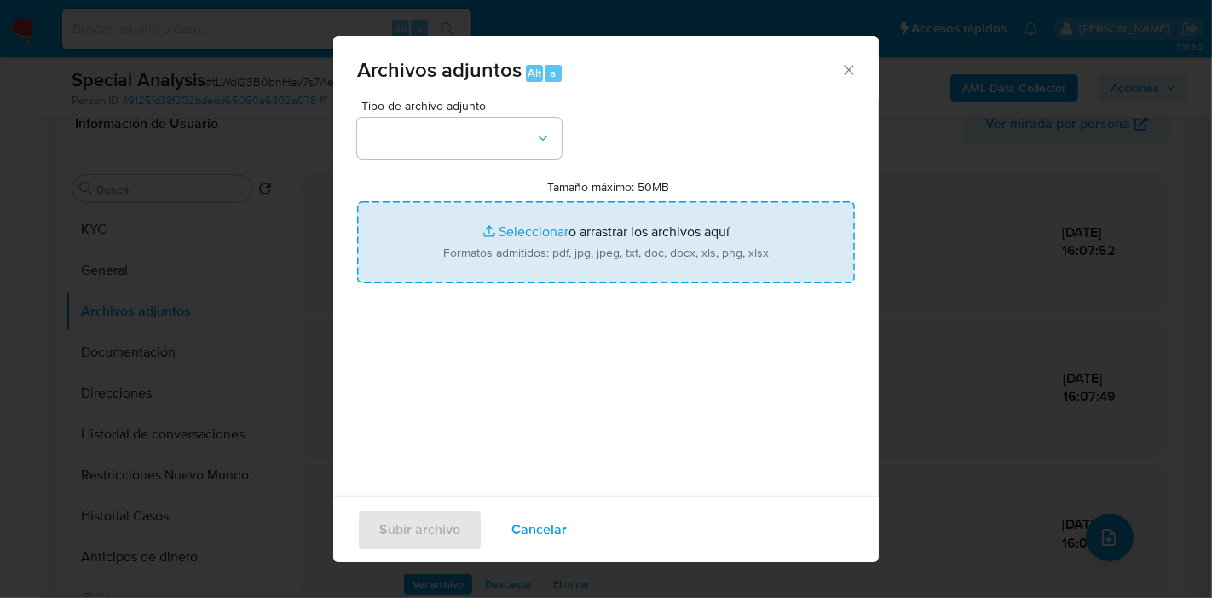
click at [653, 240] on input "Tamaño máximo: 50MB Seleccionar archivos" at bounding box center [606, 242] width 498 height 82
type input "C:\fakepath\DDJJ IIBB - agosto 2025.pdf"
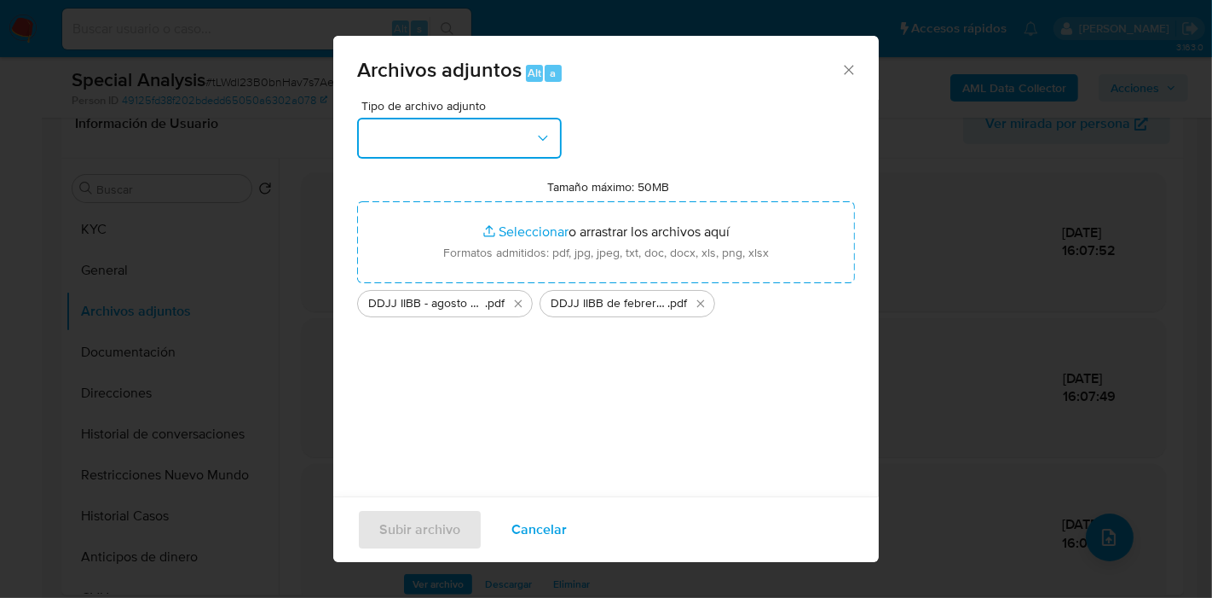
click at [404, 152] on button "button" at bounding box center [459, 138] width 205 height 41
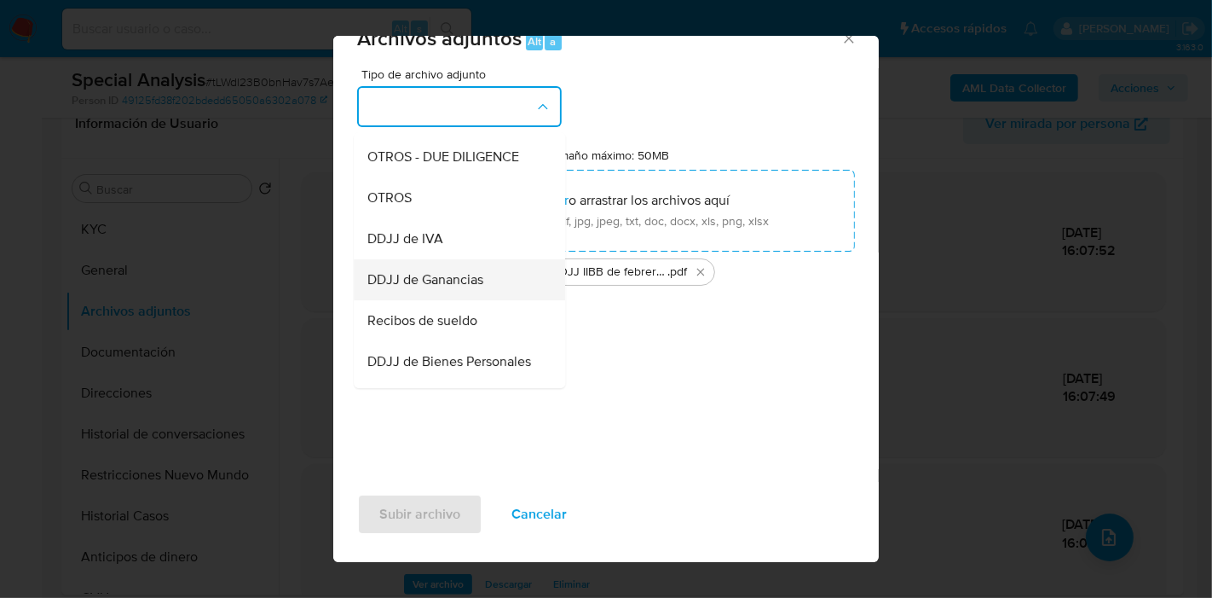
scroll to position [284, 0]
click at [474, 362] on div "DDJJ de Bienes Personales" at bounding box center [454, 359] width 174 height 41
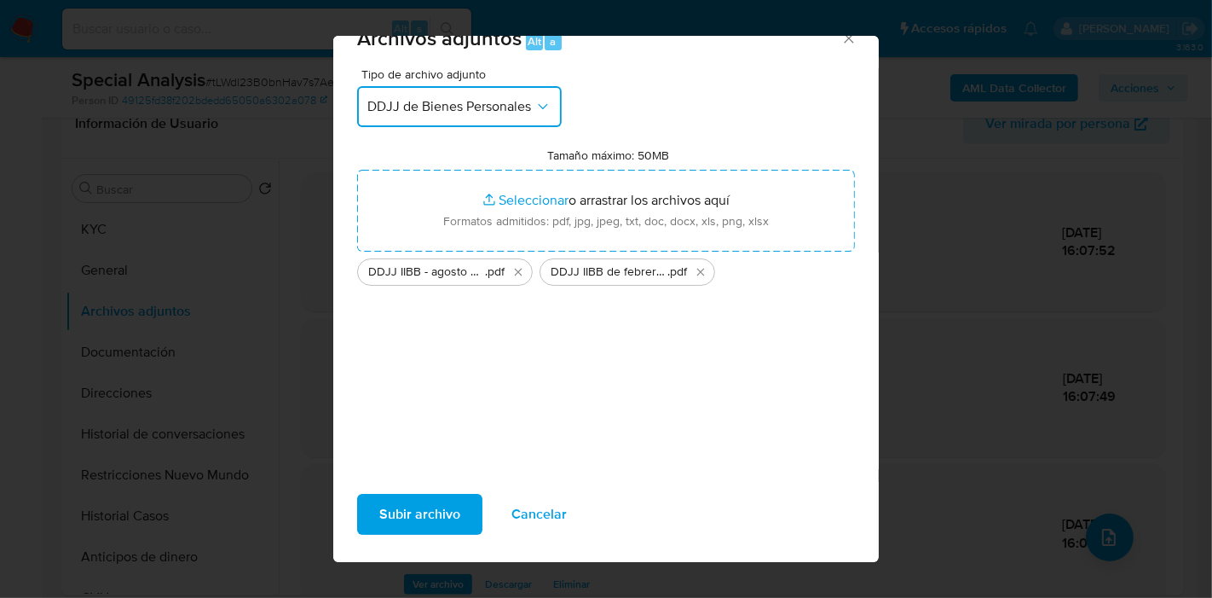
click at [520, 111] on span "DDJJ de Bienes Personales" at bounding box center [450, 106] width 167 height 17
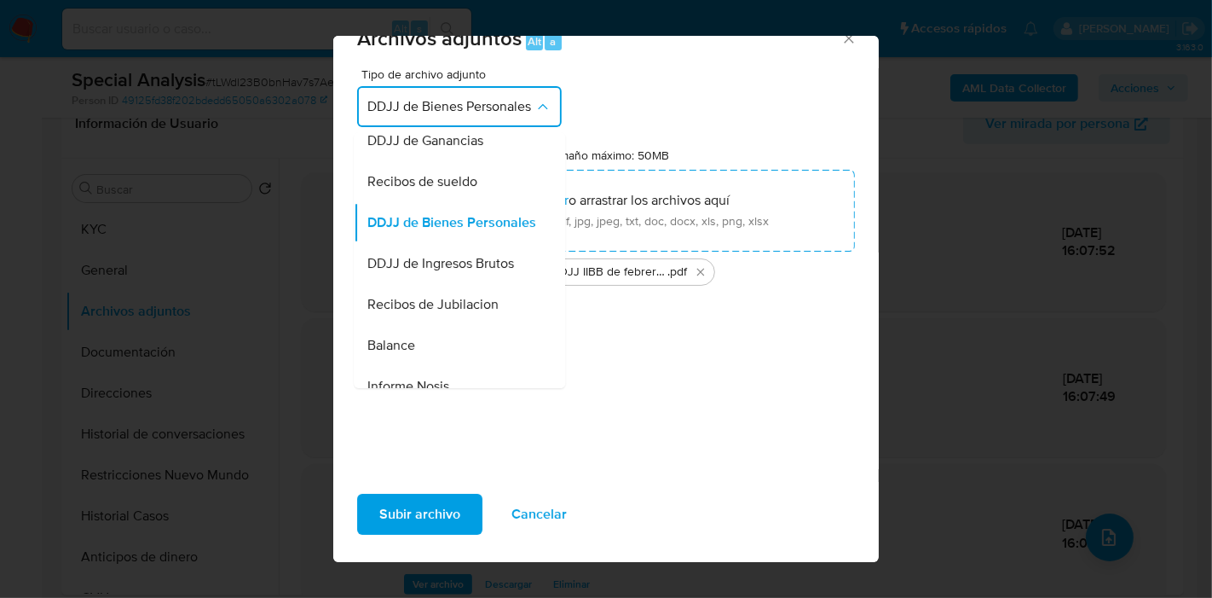
scroll to position [391, 0]
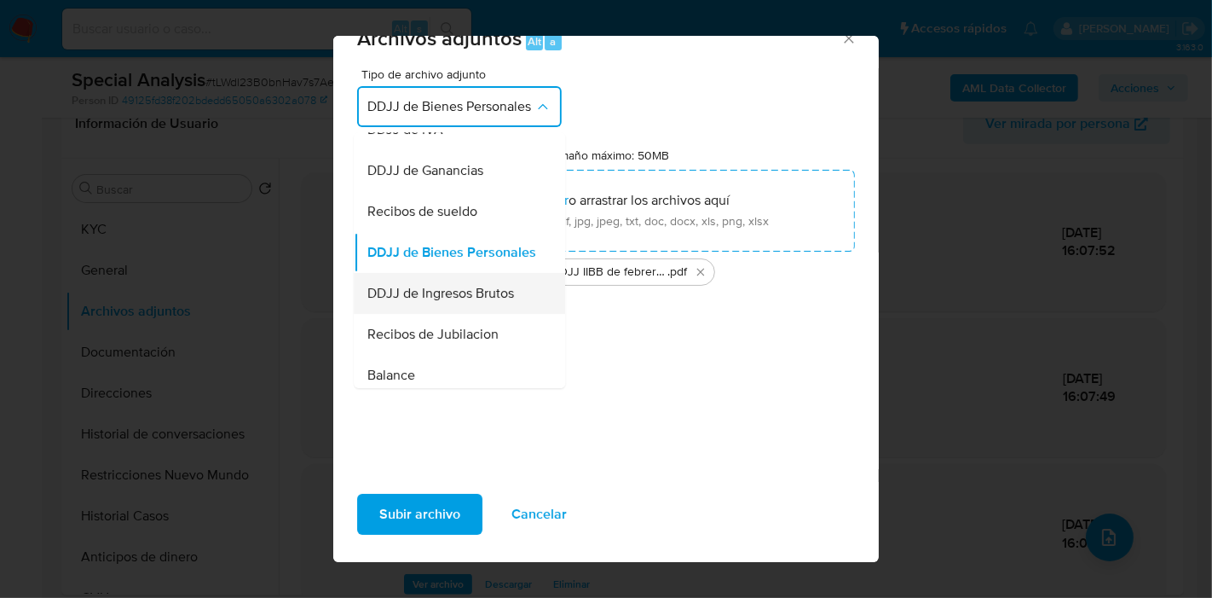
click at [441, 314] on div "DDJJ de Ingresos Brutos" at bounding box center [454, 293] width 174 height 41
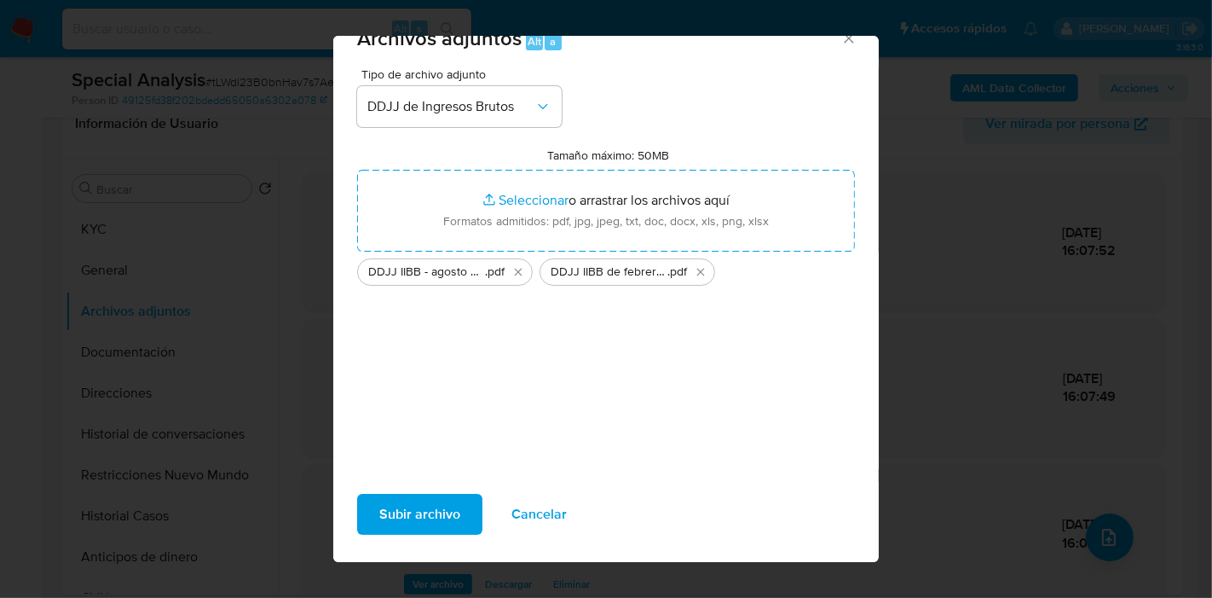
click at [436, 510] on span "Subir archivo" at bounding box center [419, 514] width 81 height 38
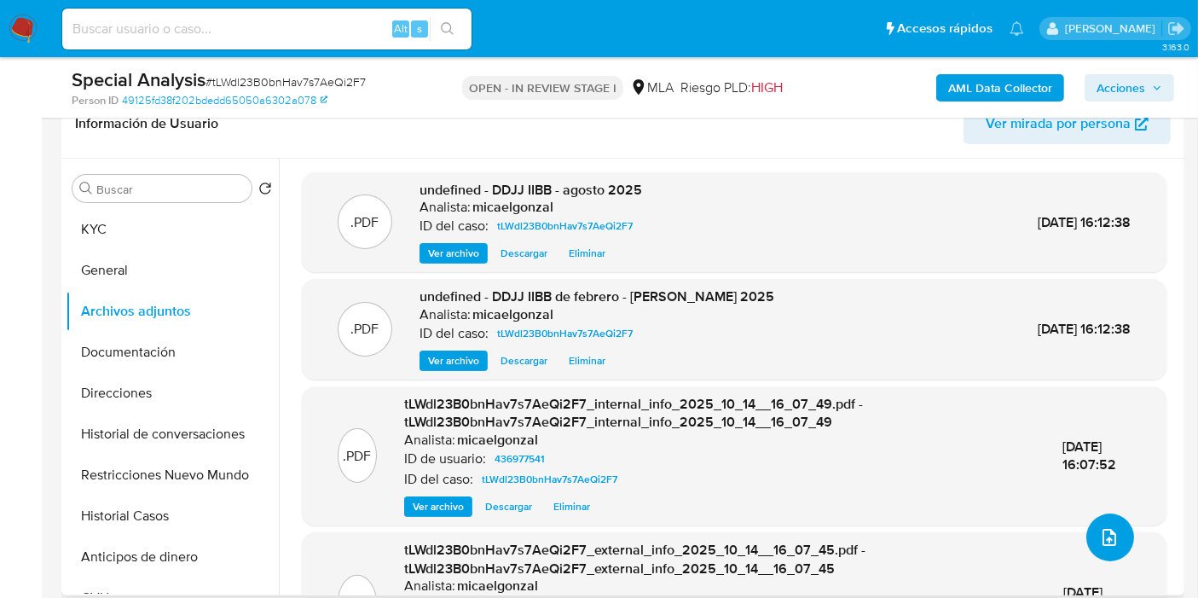
click at [1098, 548] on button "upload-file" at bounding box center [1110, 537] width 48 height 48
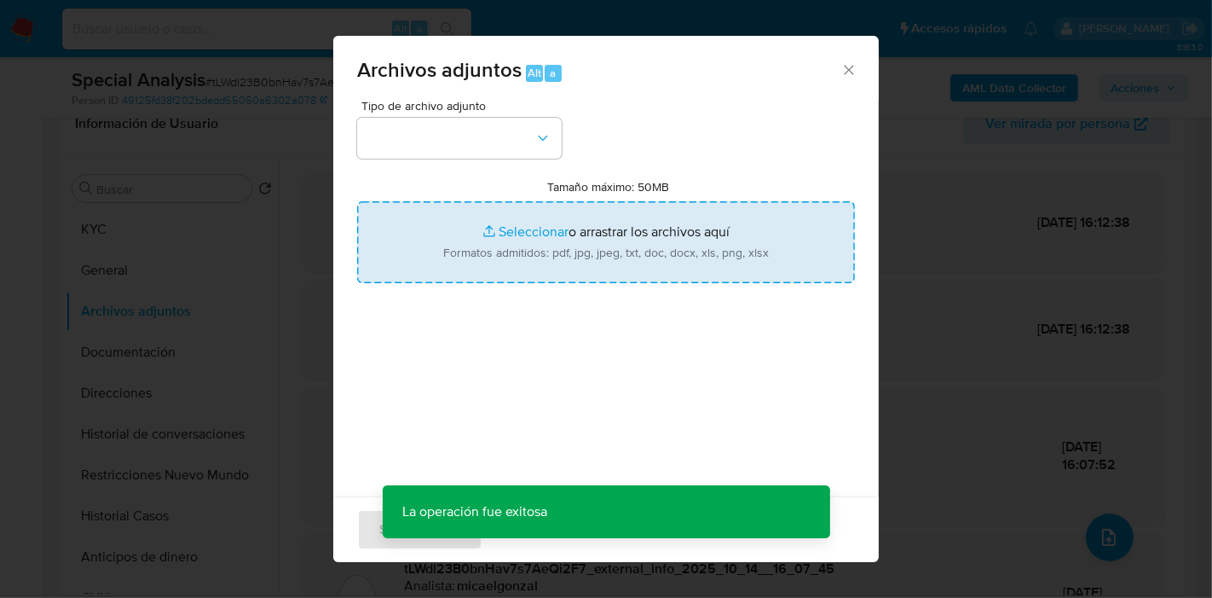
click at [575, 220] on input "Tamaño máximo: 50MB Seleccionar archivos" at bounding box center [606, 242] width 498 height 82
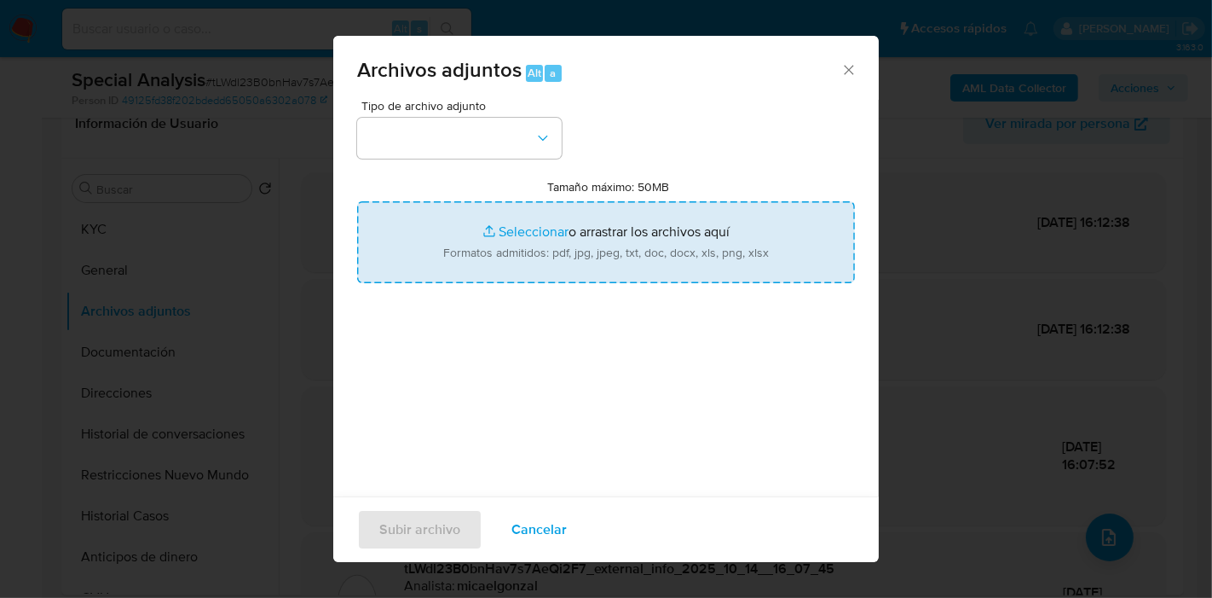
type input "C:\fakepath\Calculador - DDJJ IIBB.xlsx"
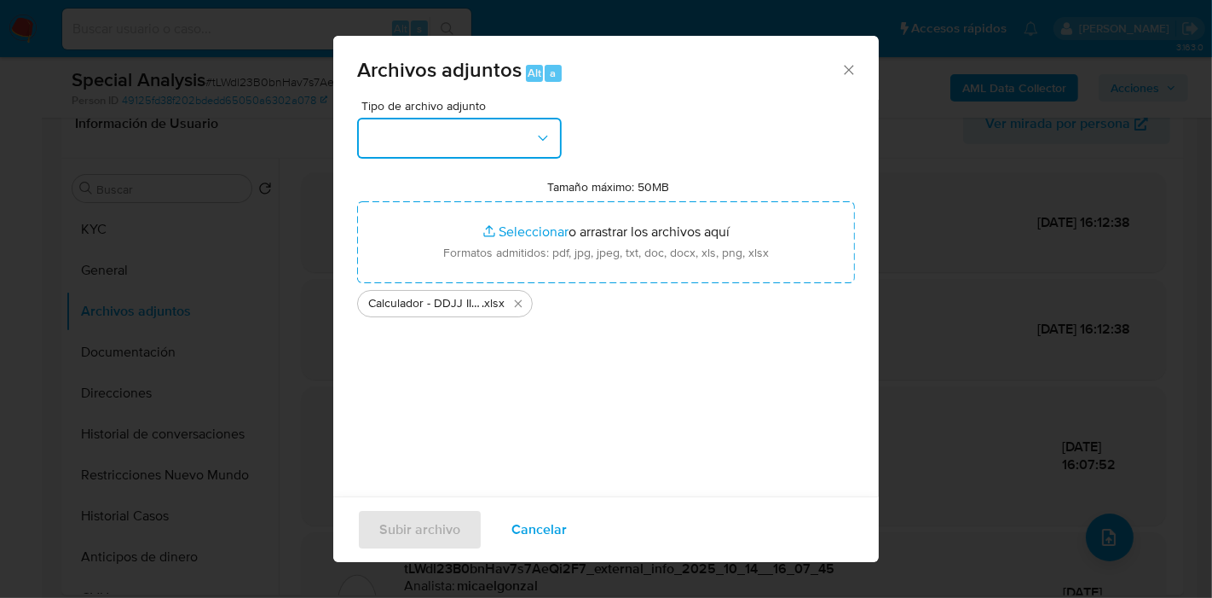
click at [373, 132] on button "button" at bounding box center [459, 138] width 205 height 41
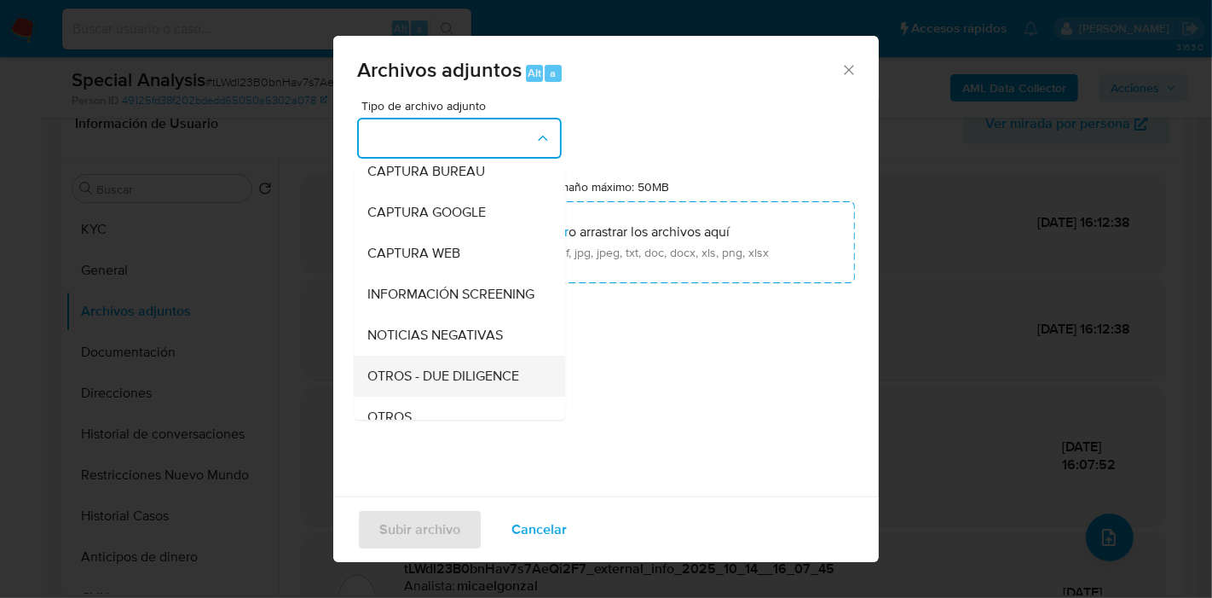
scroll to position [284, 0]
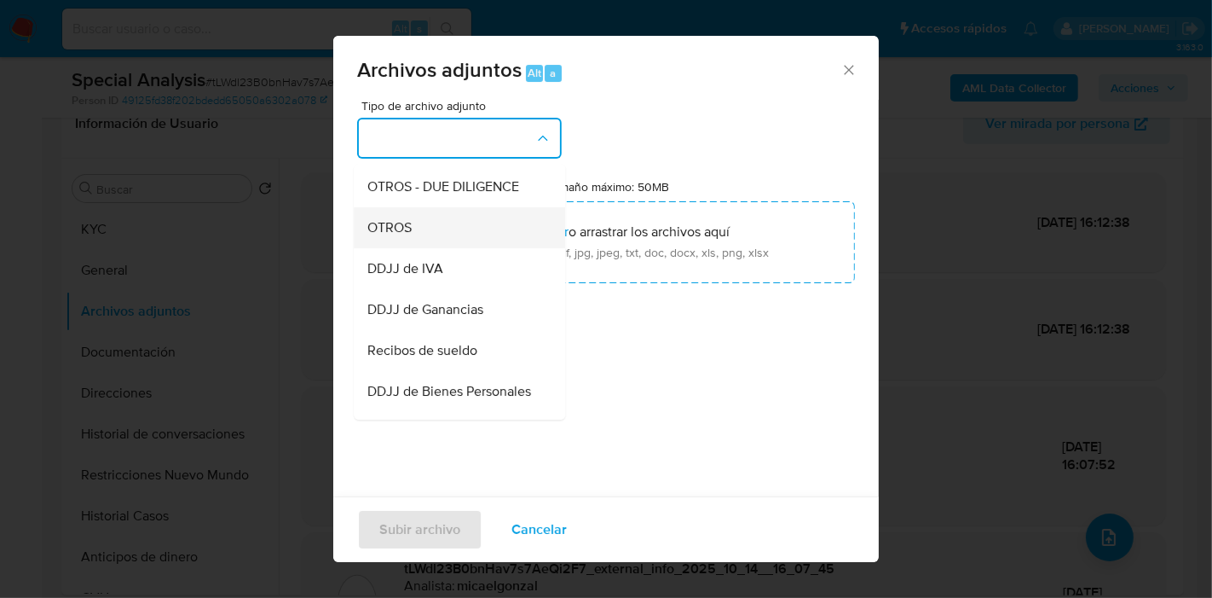
click at [458, 248] on div "OTROS" at bounding box center [454, 227] width 174 height 41
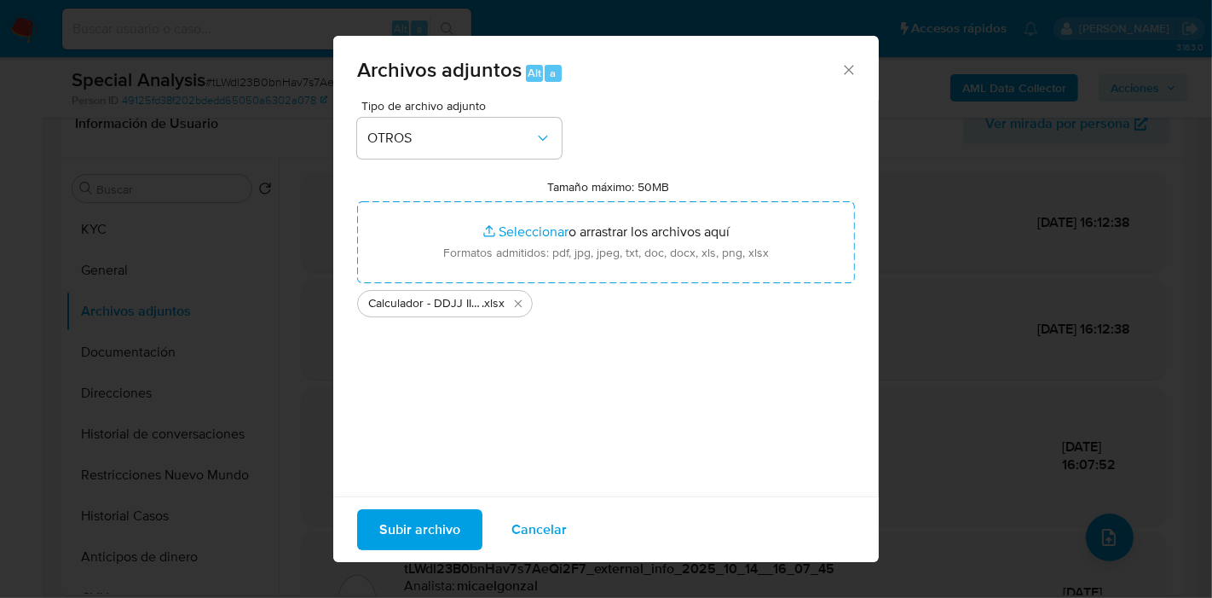
click at [413, 504] on div "Subir archivo Cancelar" at bounding box center [606, 529] width 546 height 66
click at [419, 530] on span "Subir archivo" at bounding box center [419, 530] width 81 height 38
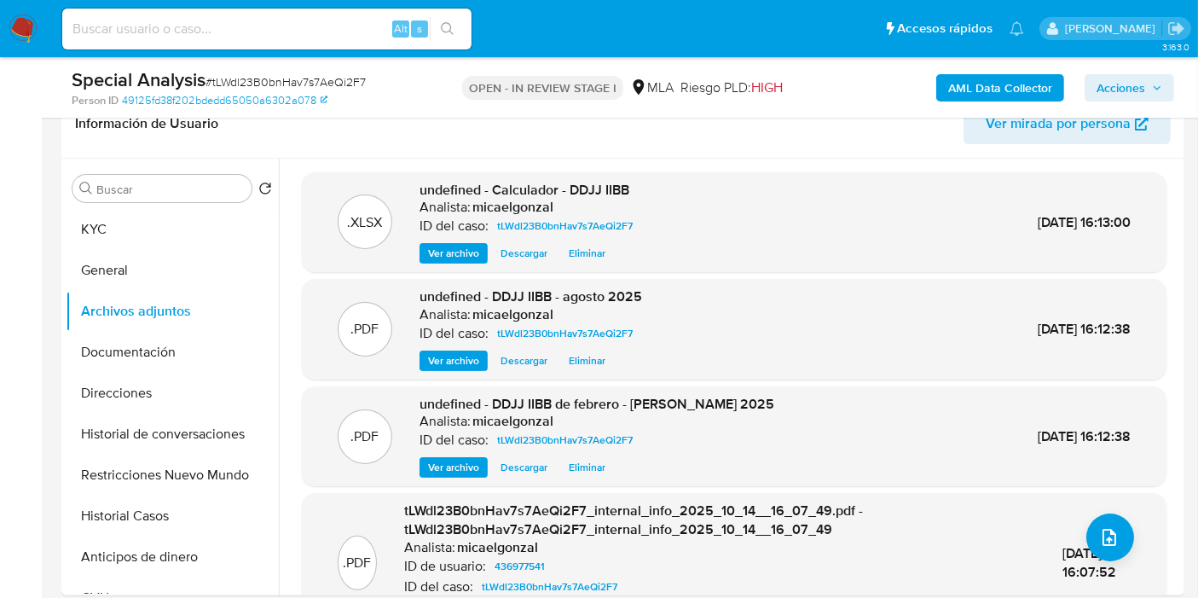
click at [199, 359] on button "Documentación" at bounding box center [172, 352] width 213 height 41
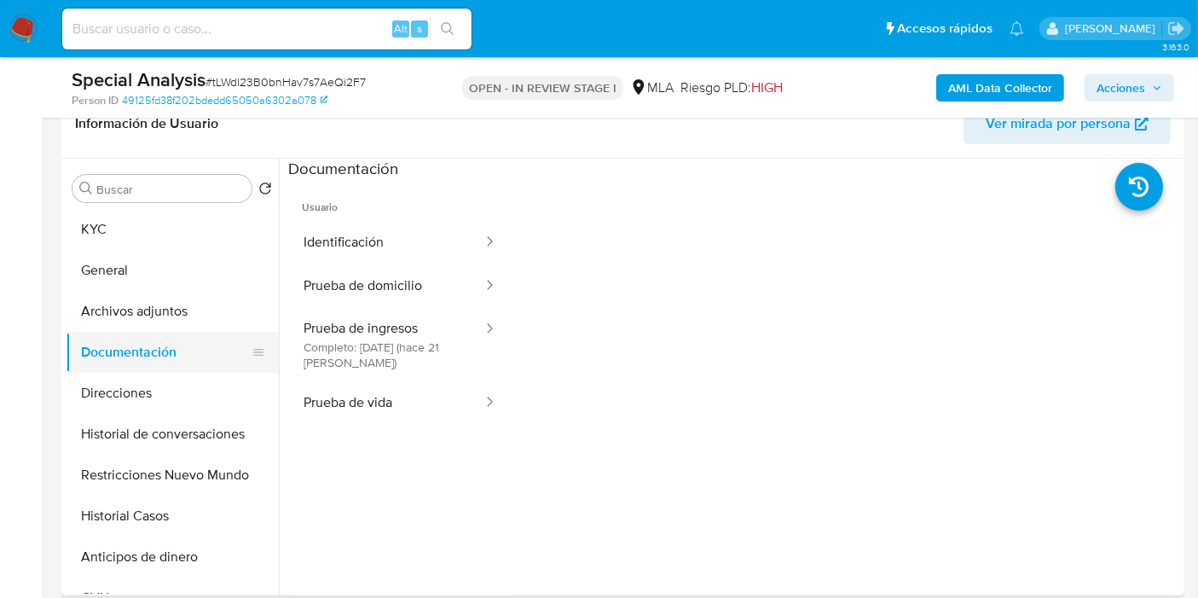
click at [183, 332] on button "Documentación" at bounding box center [165, 352] width 199 height 41
click at [211, 308] on button "Archivos adjuntos" at bounding box center [165, 311] width 199 height 41
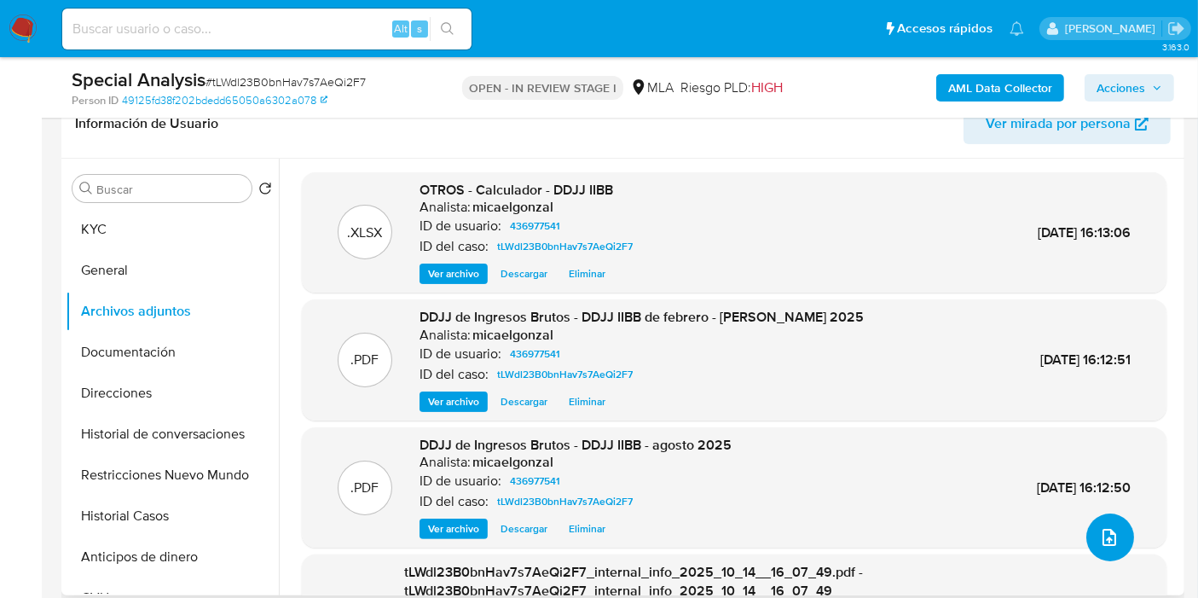
click at [1103, 527] on icon "upload-file" at bounding box center [1109, 537] width 20 height 20
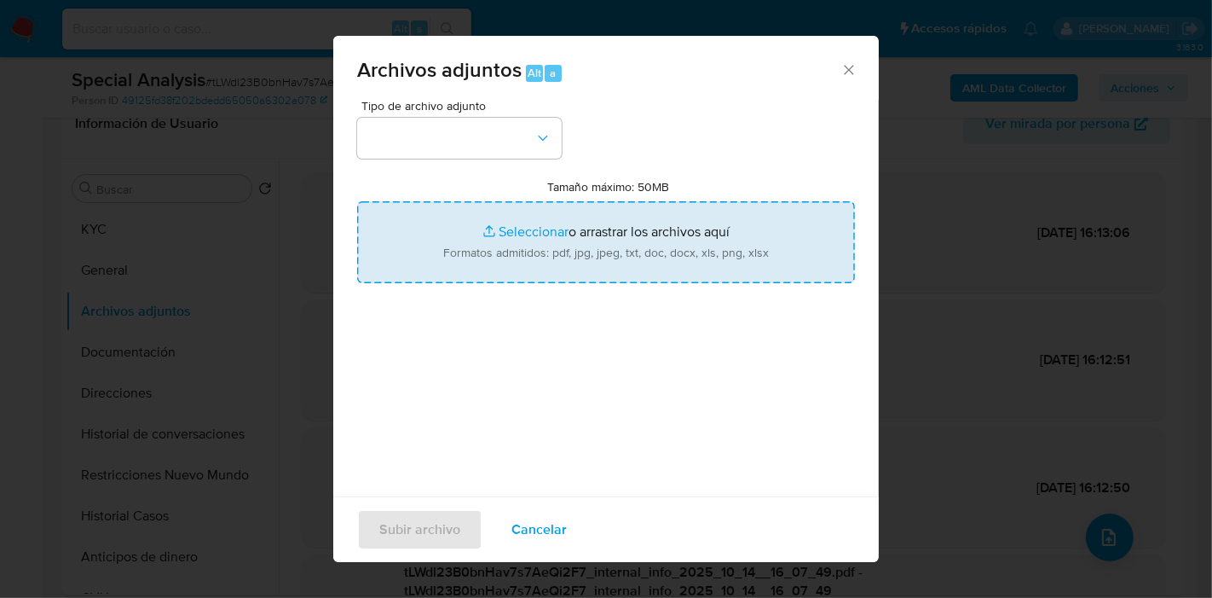
click at [681, 263] on input "Tamaño máximo: 50MB Seleccionar archivos" at bounding box center [606, 242] width 498 height 82
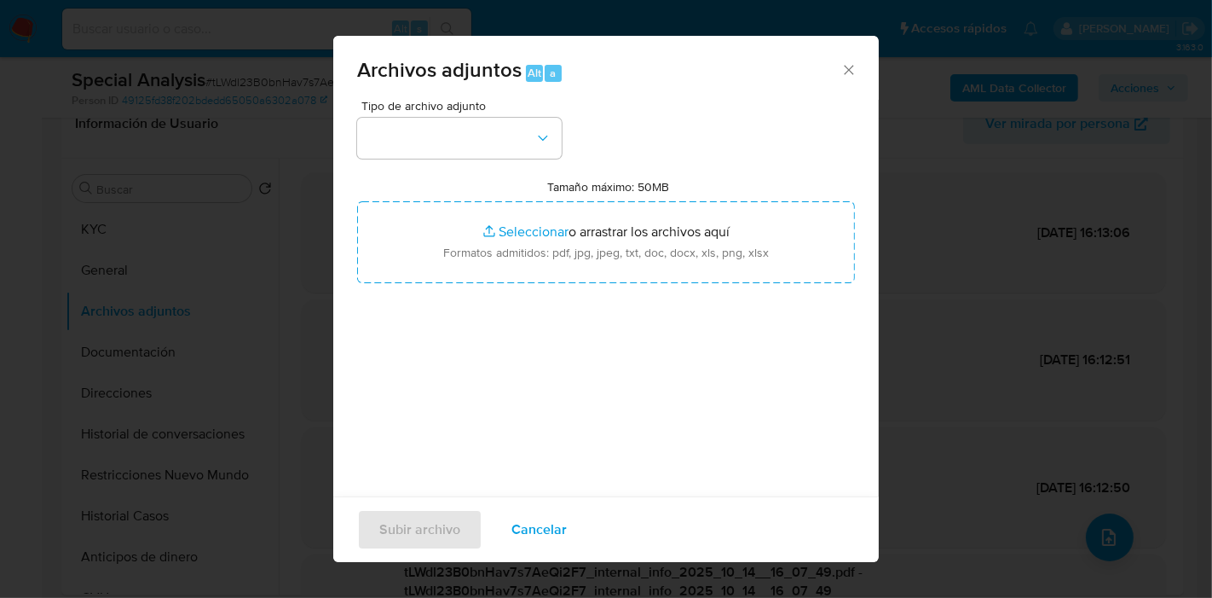
click at [844, 79] on div "Archivos adjuntos Alt a" at bounding box center [606, 68] width 546 height 64
click at [830, 78] on div "Archivos adjuntos Alt a" at bounding box center [606, 68] width 546 height 64
click at [831, 53] on div "Archivos adjuntos Alt a" at bounding box center [606, 68] width 546 height 64
click at [840, 66] on icon "Cerrar" at bounding box center [848, 69] width 17 height 17
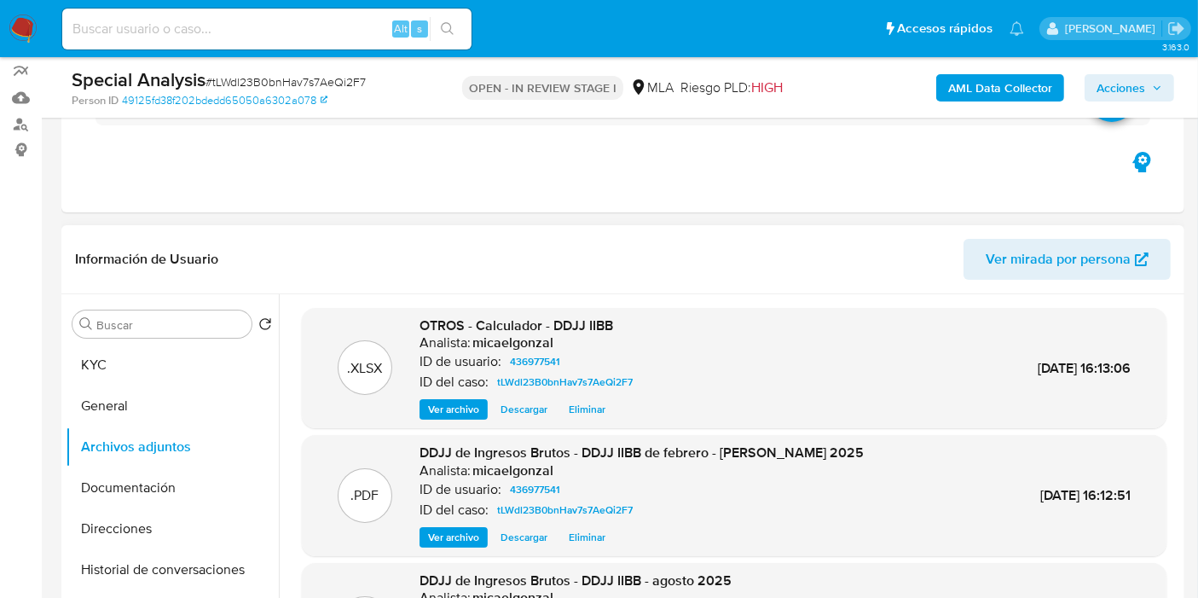
scroll to position [189, 0]
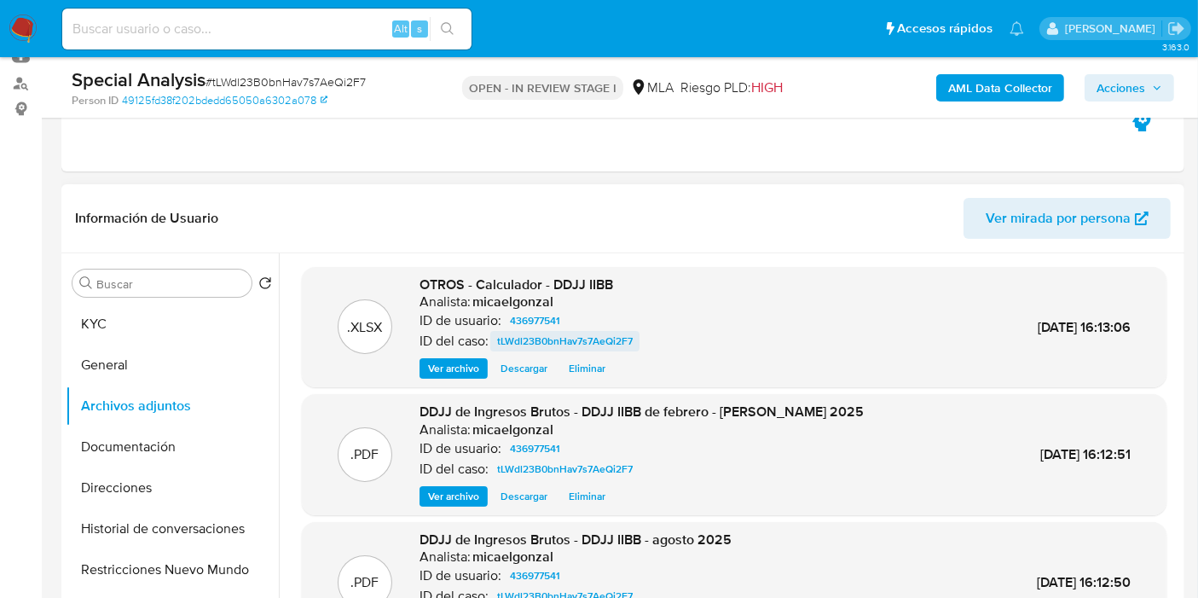
click at [604, 348] on span "tLWdl23B0bnHav7s7AeQi2F7" at bounding box center [565, 341] width 136 height 20
click at [606, 375] on button "Eliminar" at bounding box center [587, 368] width 54 height 20
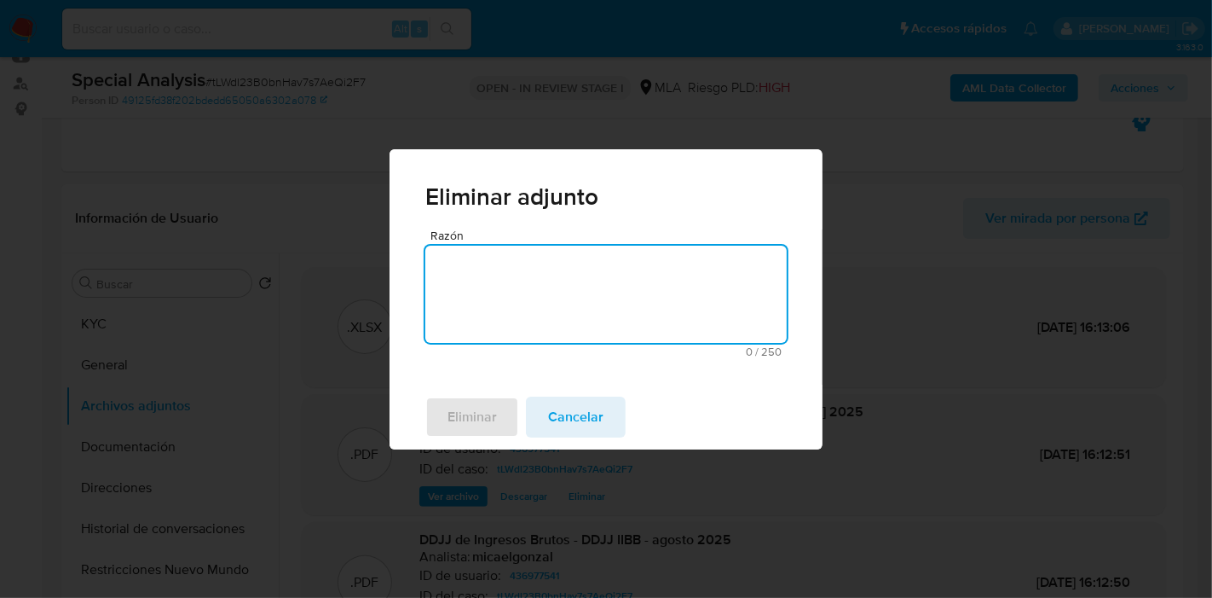
click at [641, 315] on textarea "Razón" at bounding box center [605, 293] width 361 height 97
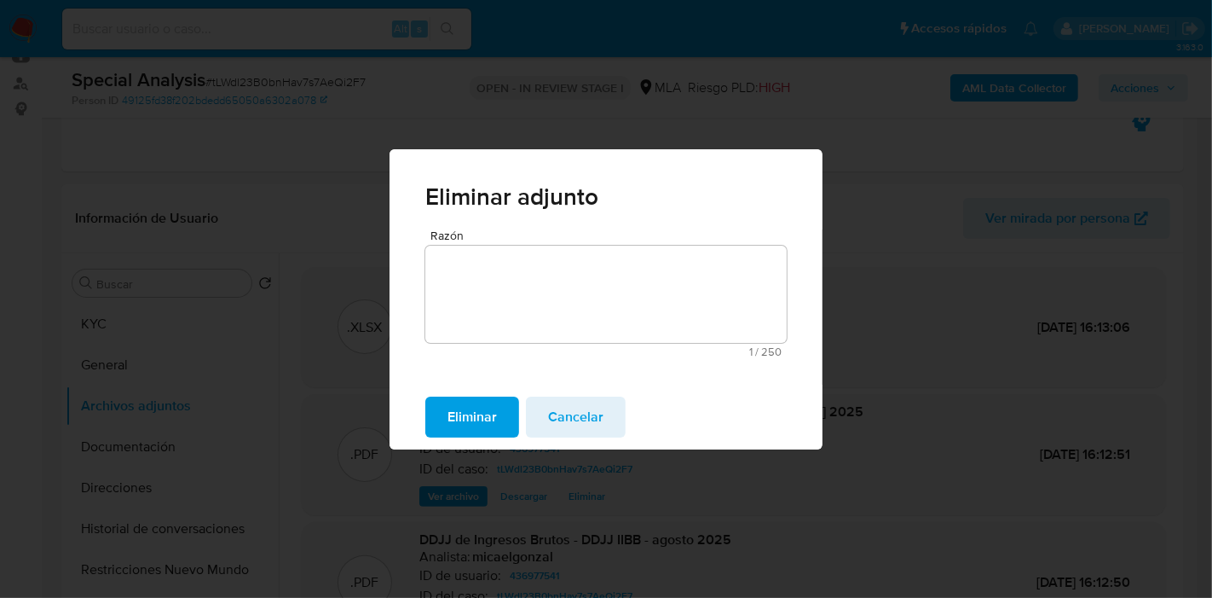
click at [497, 415] on span "Eliminar" at bounding box center [472, 417] width 49 height 38
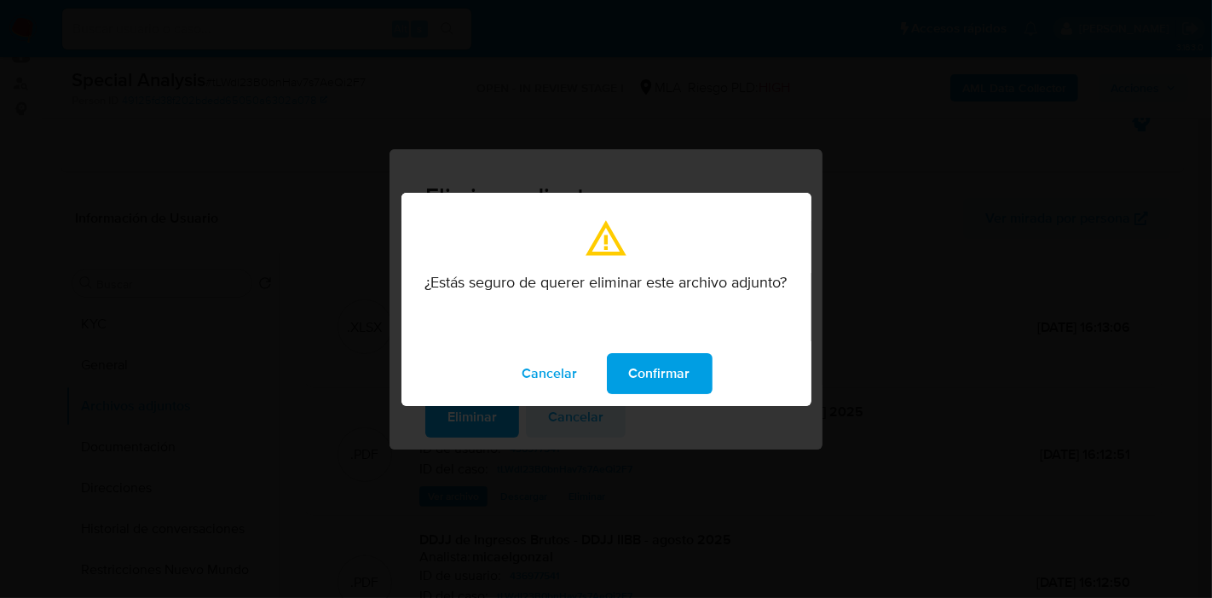
click at [665, 380] on span "Confirmar" at bounding box center [659, 374] width 61 height 38
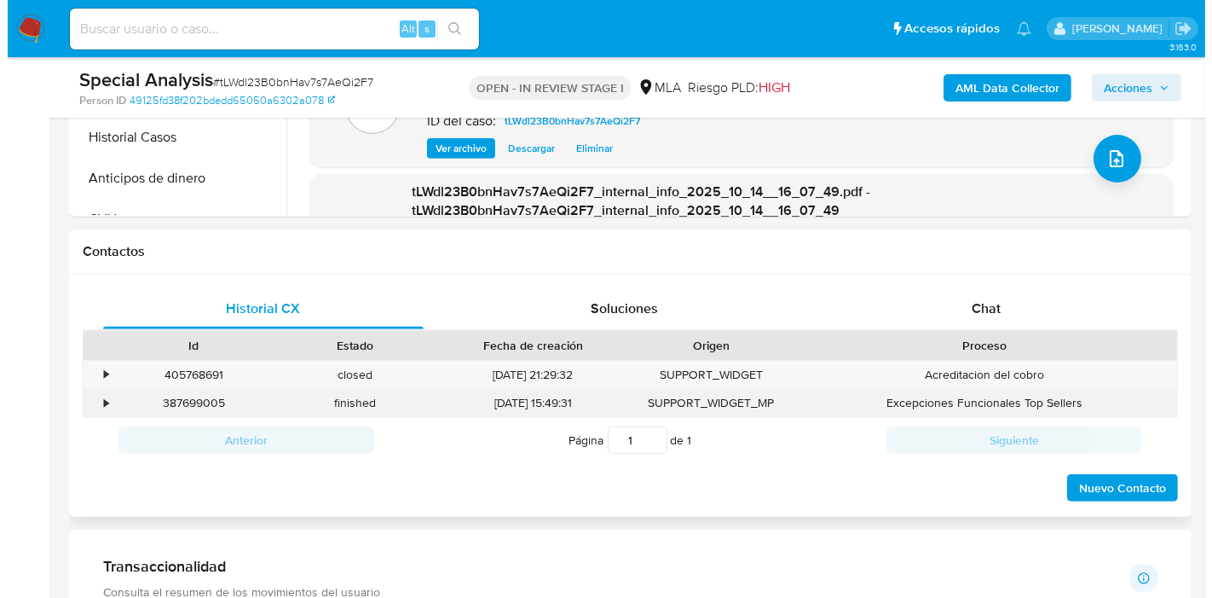
scroll to position [473, 0]
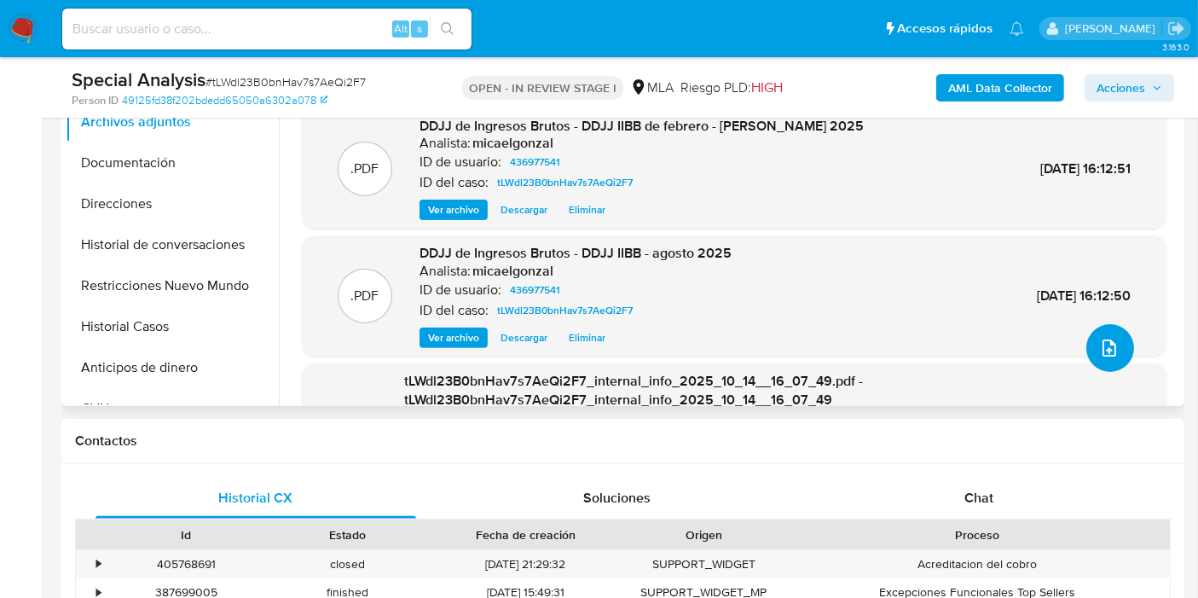
click at [1110, 355] on span "upload-file" at bounding box center [1109, 348] width 20 height 20
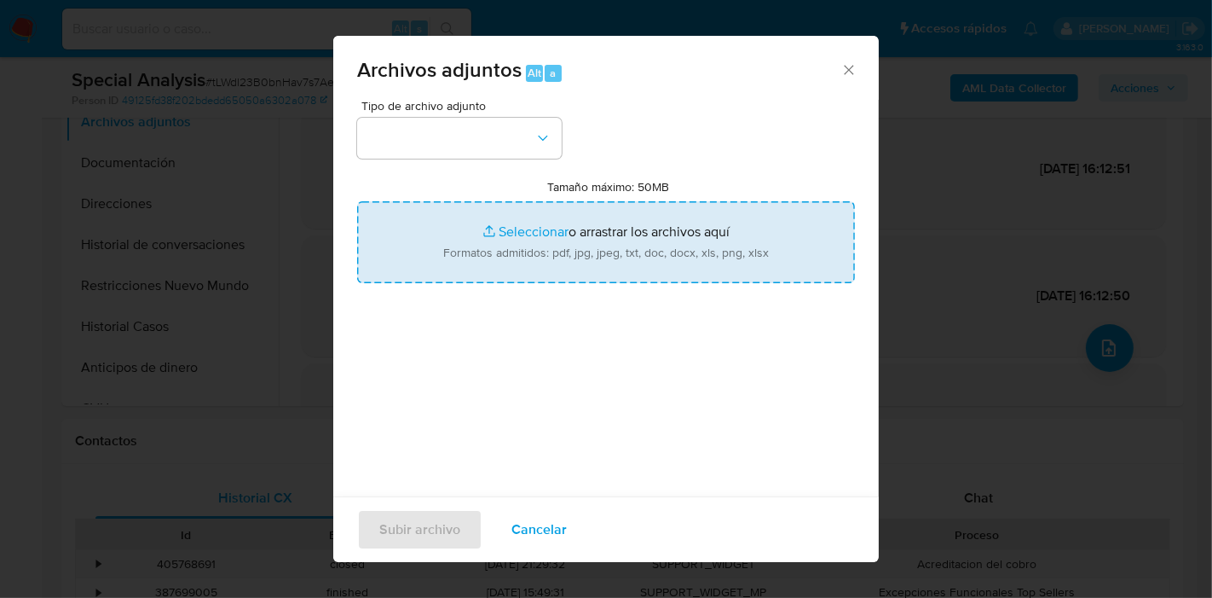
click at [691, 266] on input "Tamaño máximo: 50MB Seleccionar archivos" at bounding box center [606, 242] width 498 height 82
type input "C:\fakepath\Calculador - DDJJ IIBB 2025.xlsx"
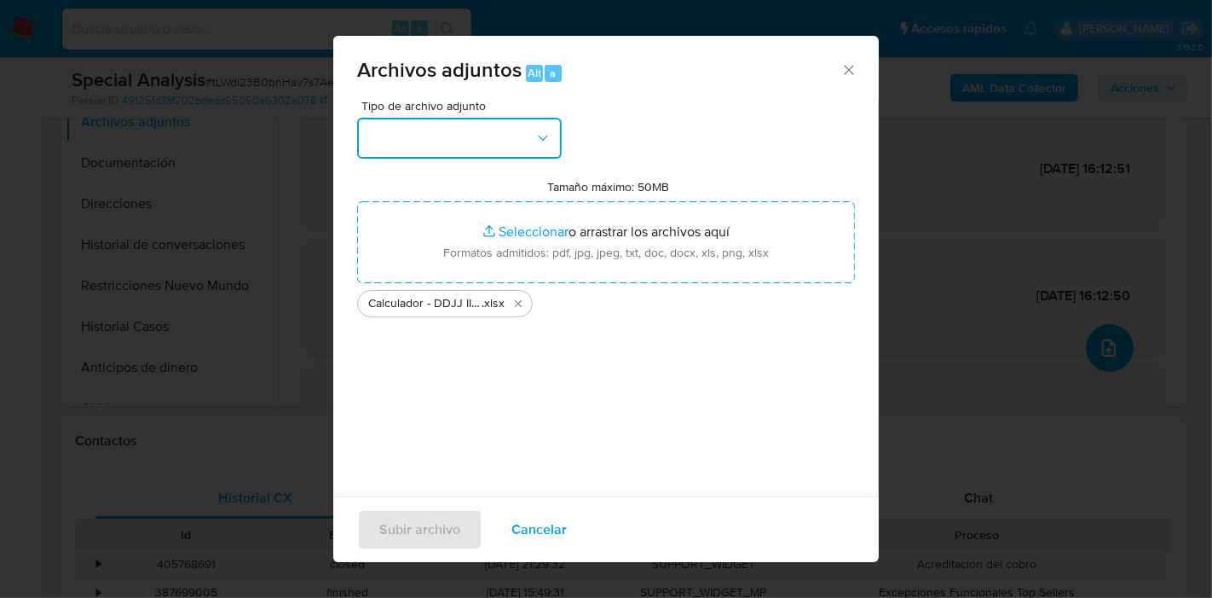
click at [409, 141] on button "button" at bounding box center [459, 138] width 205 height 41
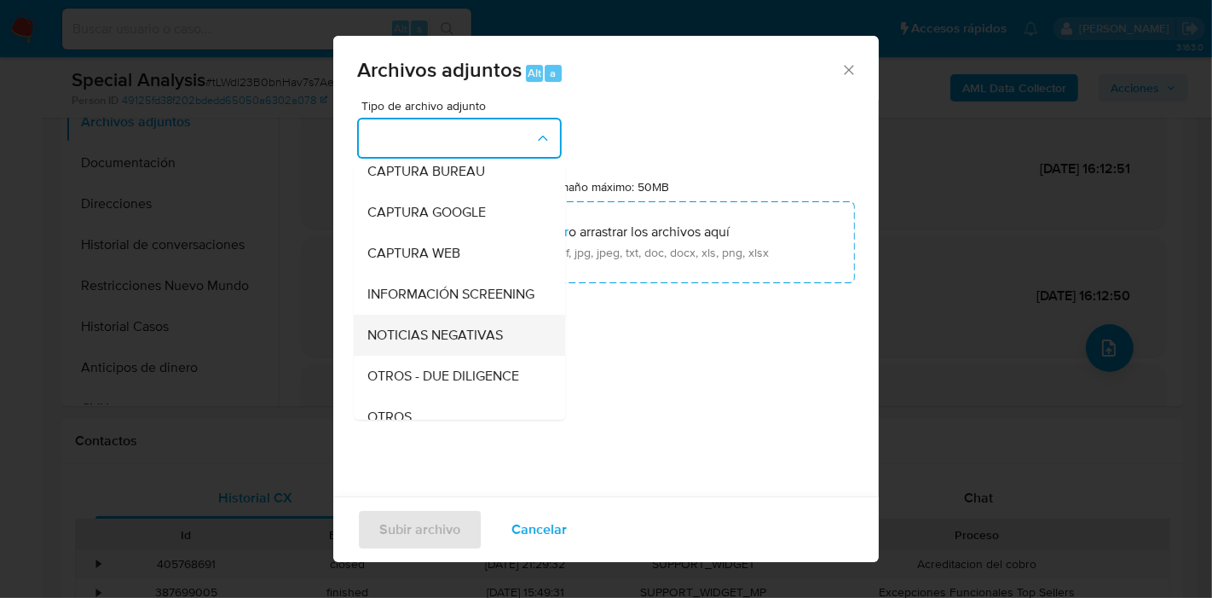
scroll to position [284, 0]
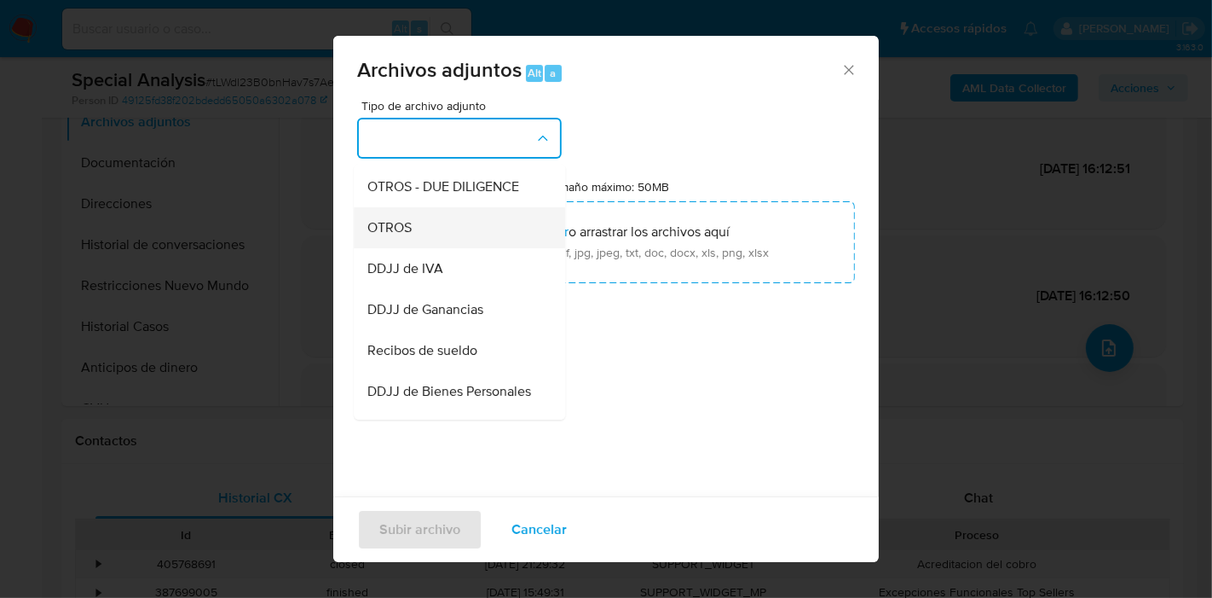
click at [504, 248] on div "OTROS" at bounding box center [454, 227] width 174 height 41
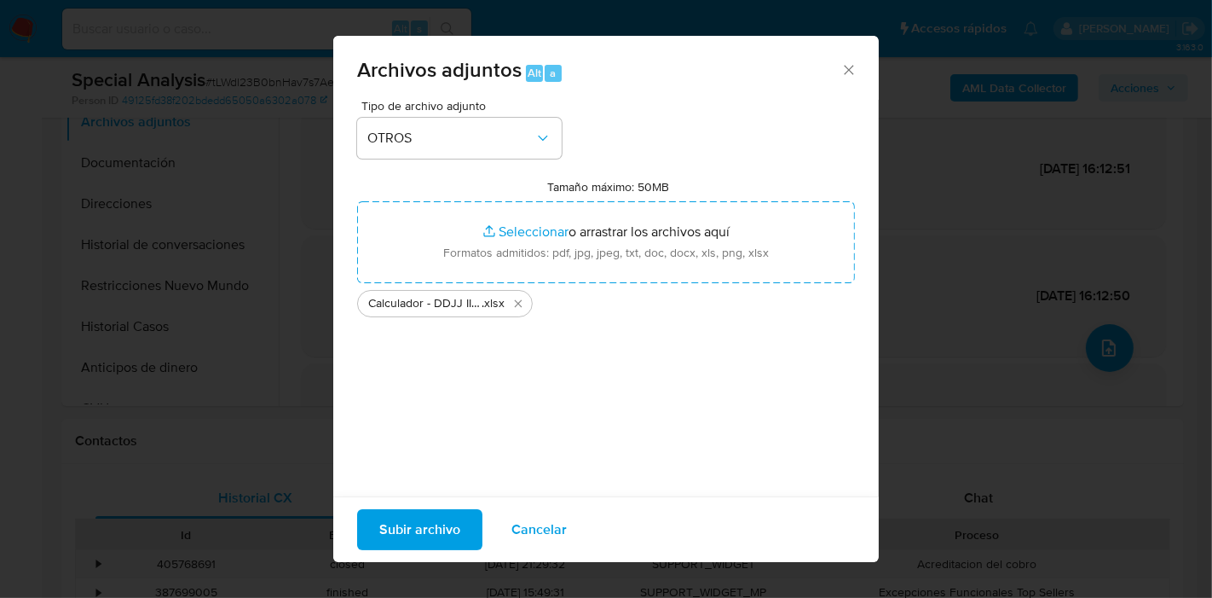
drag, startPoint x: 401, startPoint y: 548, endPoint x: 407, endPoint y: 537, distance: 13.0
click at [407, 537] on span "Subir archivo" at bounding box center [419, 530] width 81 height 38
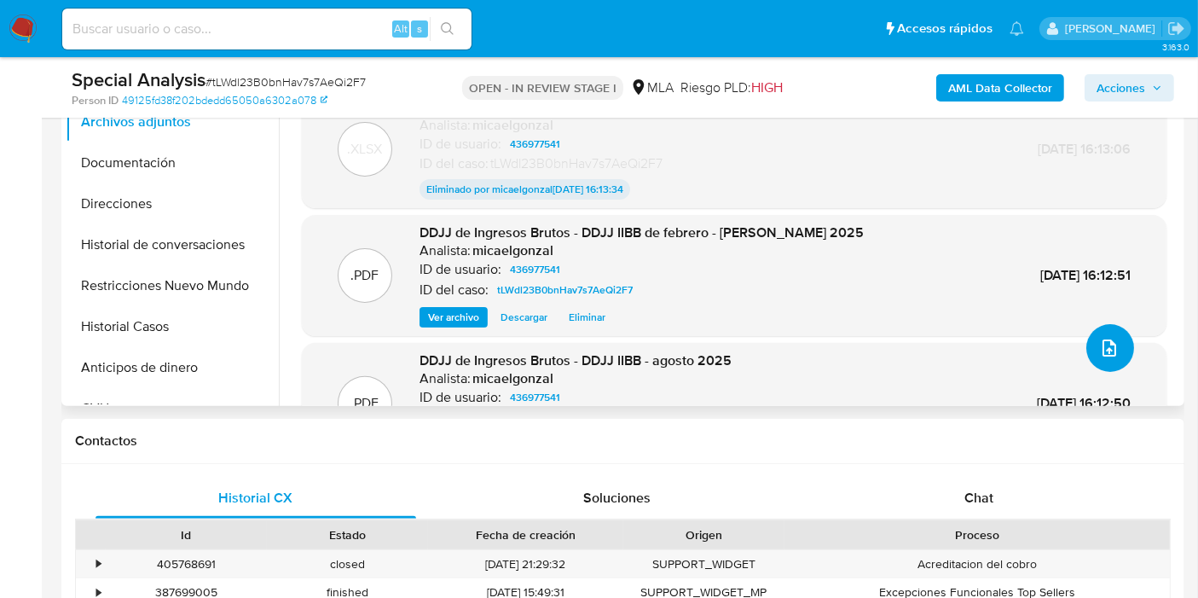
click at [1112, 352] on span "upload-file" at bounding box center [1109, 348] width 20 height 20
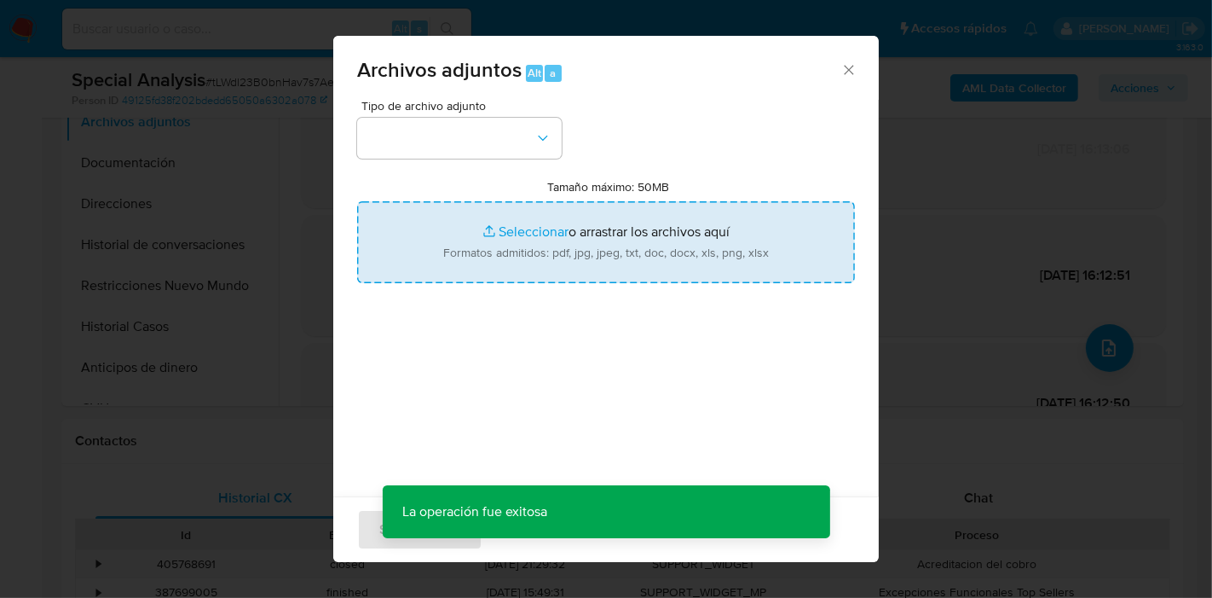
click at [531, 204] on input "Tamaño máximo: 50MB Seleccionar archivos" at bounding box center [606, 242] width 498 height 82
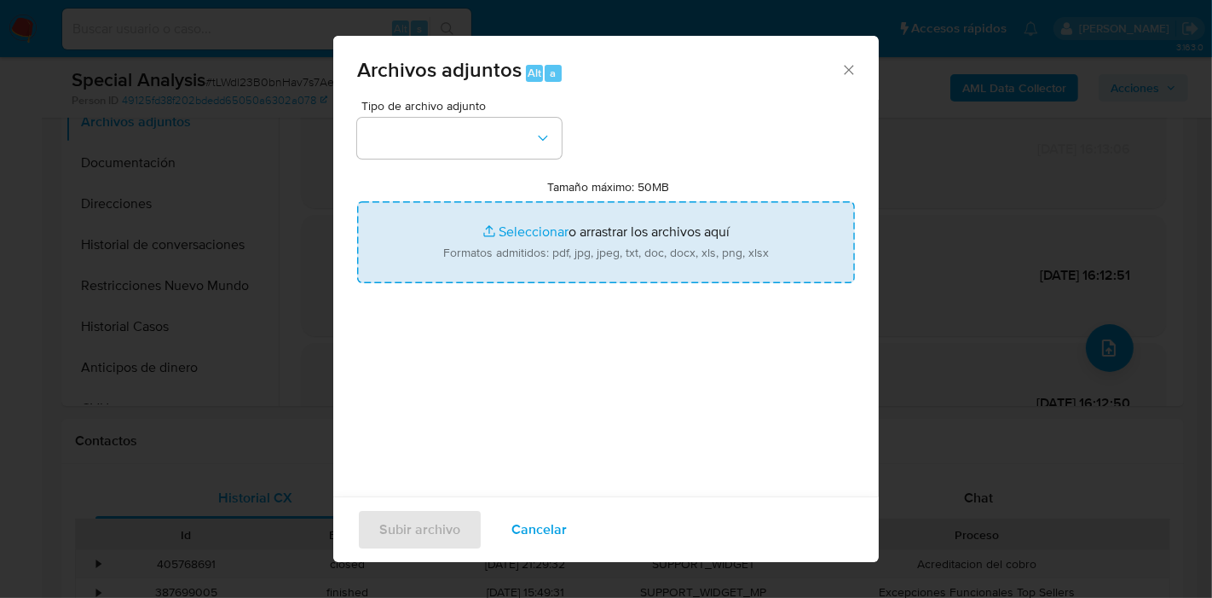
type input "C:\fakepath\Movimientos de Santiago Javier Gil.xlsx"
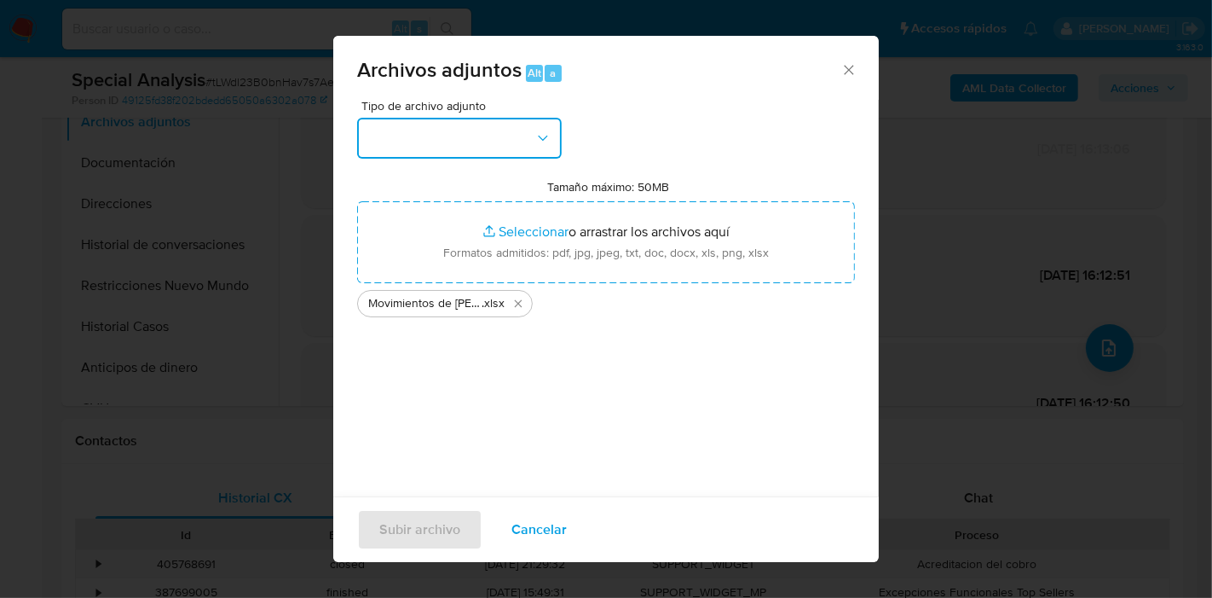
click at [459, 137] on button "button" at bounding box center [459, 138] width 205 height 41
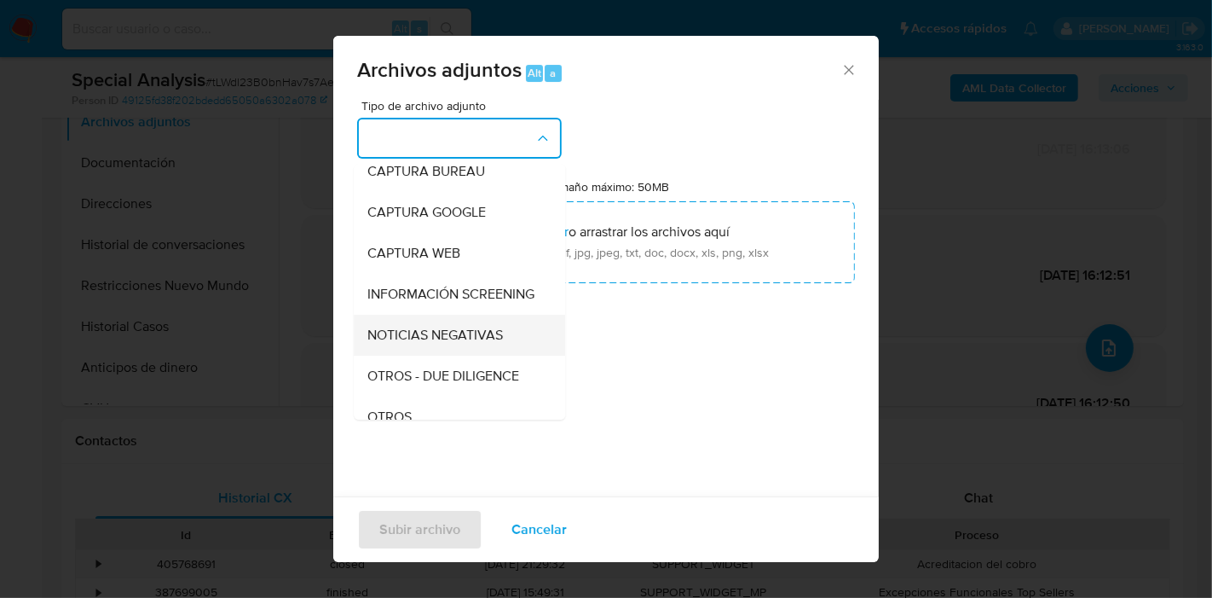
scroll to position [189, 0]
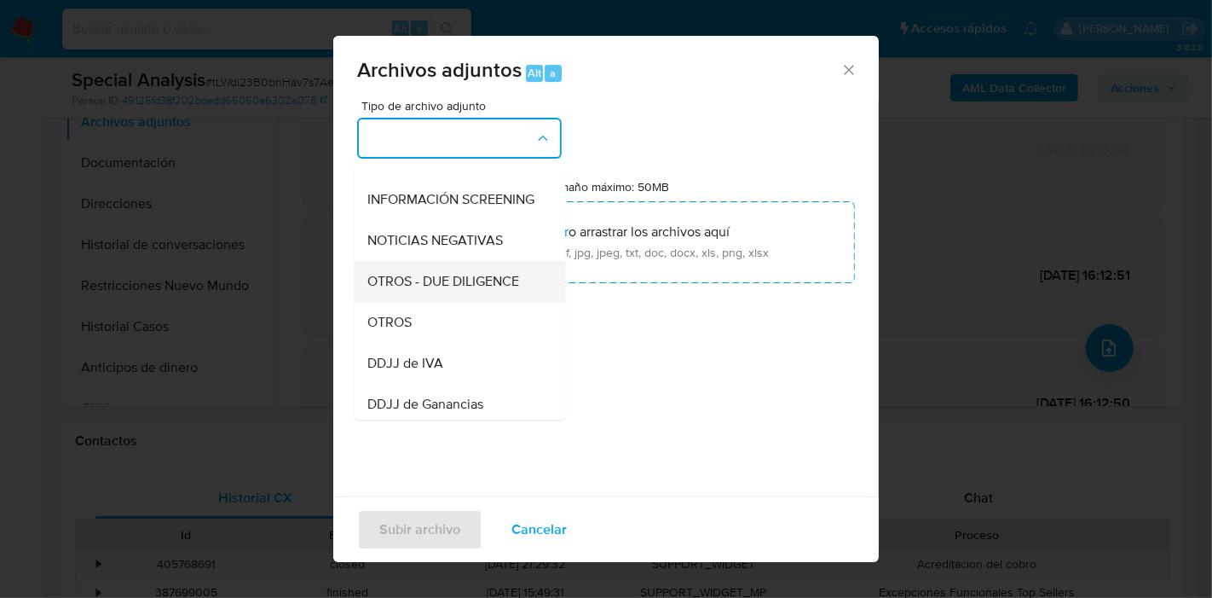
click at [447, 290] on span "OTROS - DUE DILIGENCE" at bounding box center [443, 281] width 152 height 17
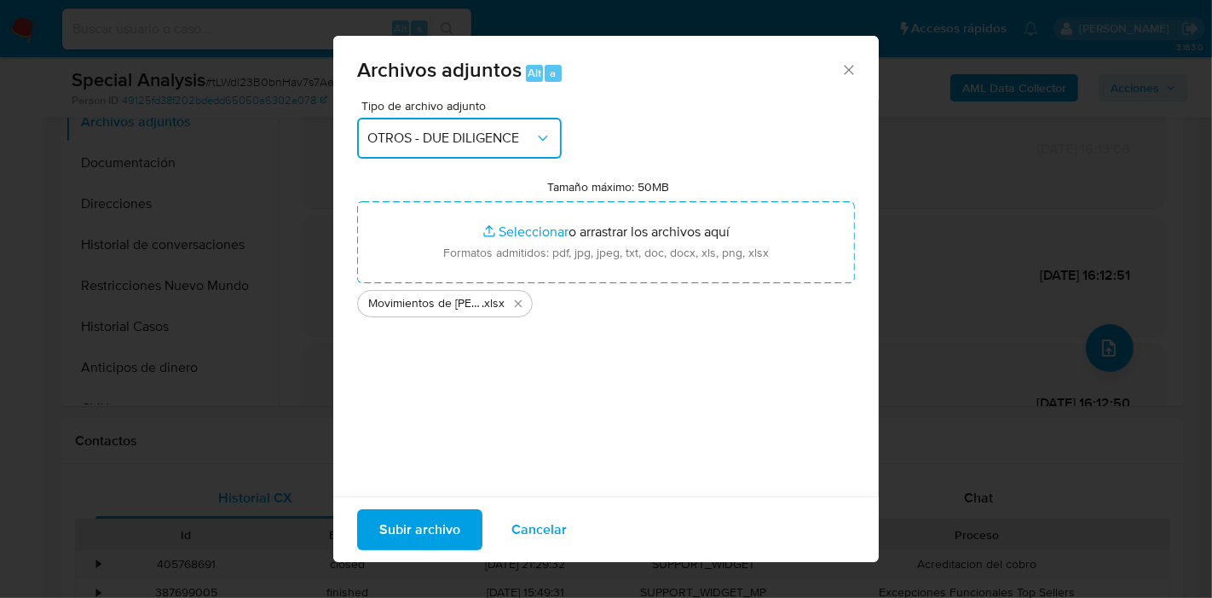
click at [492, 128] on button "OTROS - DUE DILIGENCE" at bounding box center [459, 138] width 205 height 41
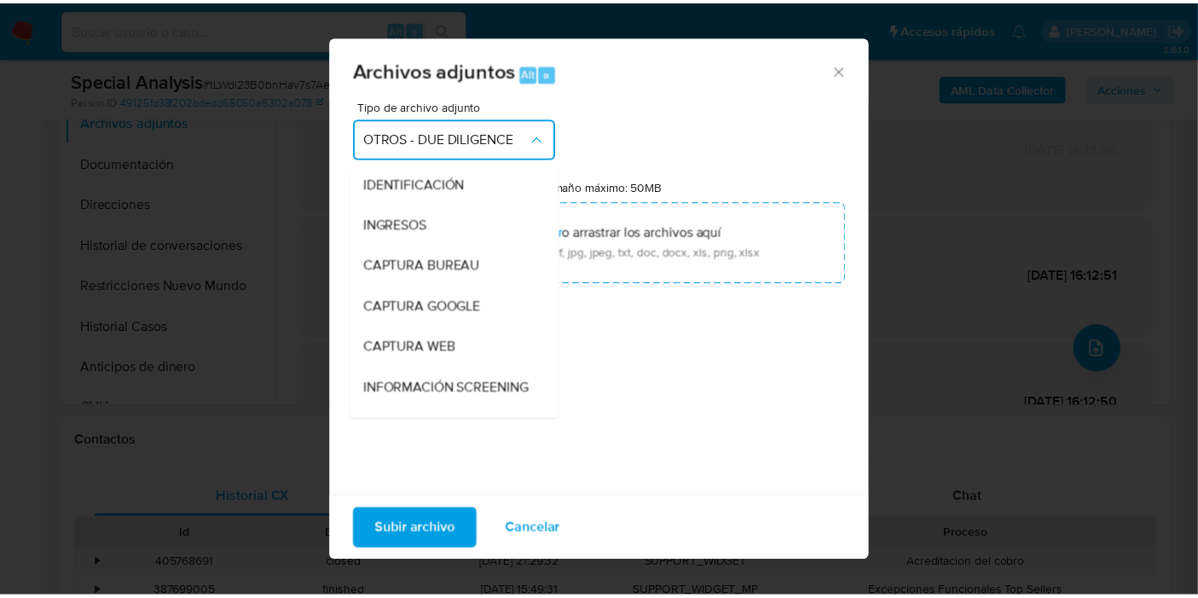
scroll to position [195, 0]
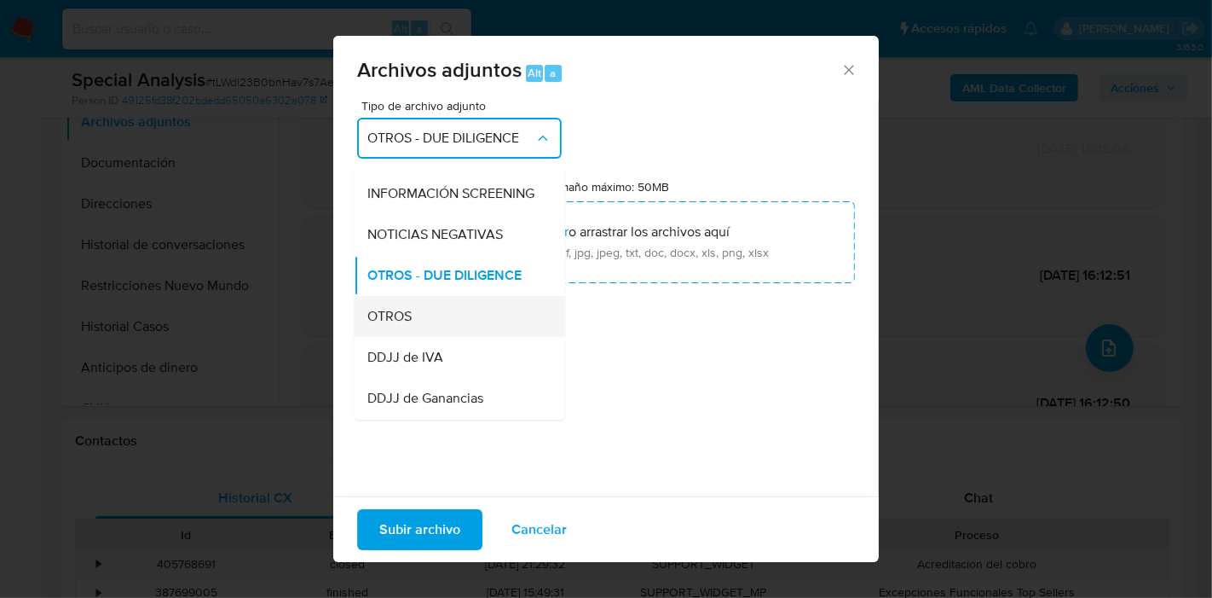
click at [425, 326] on div "OTROS" at bounding box center [454, 316] width 174 height 41
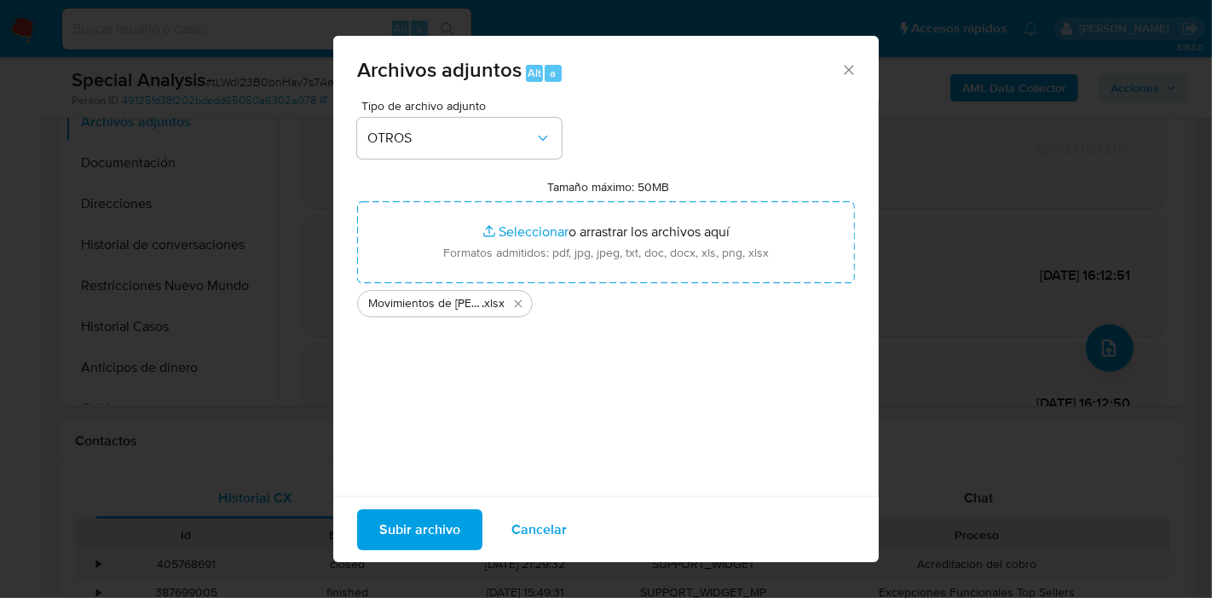
click at [419, 515] on span "Subir archivo" at bounding box center [419, 530] width 81 height 38
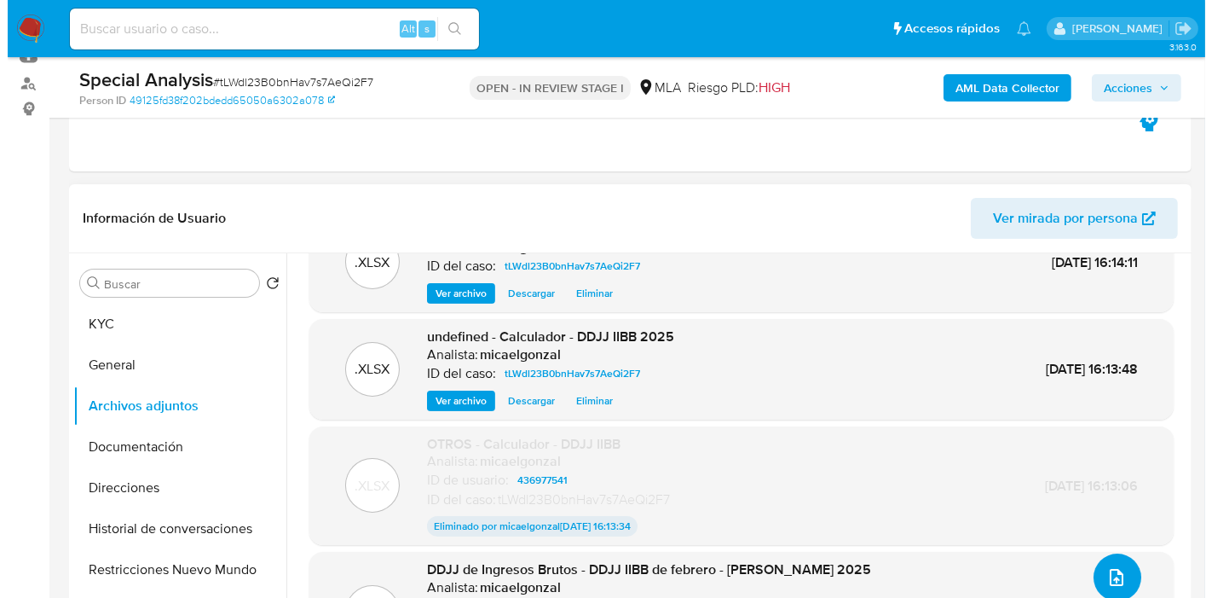
scroll to position [100, 0]
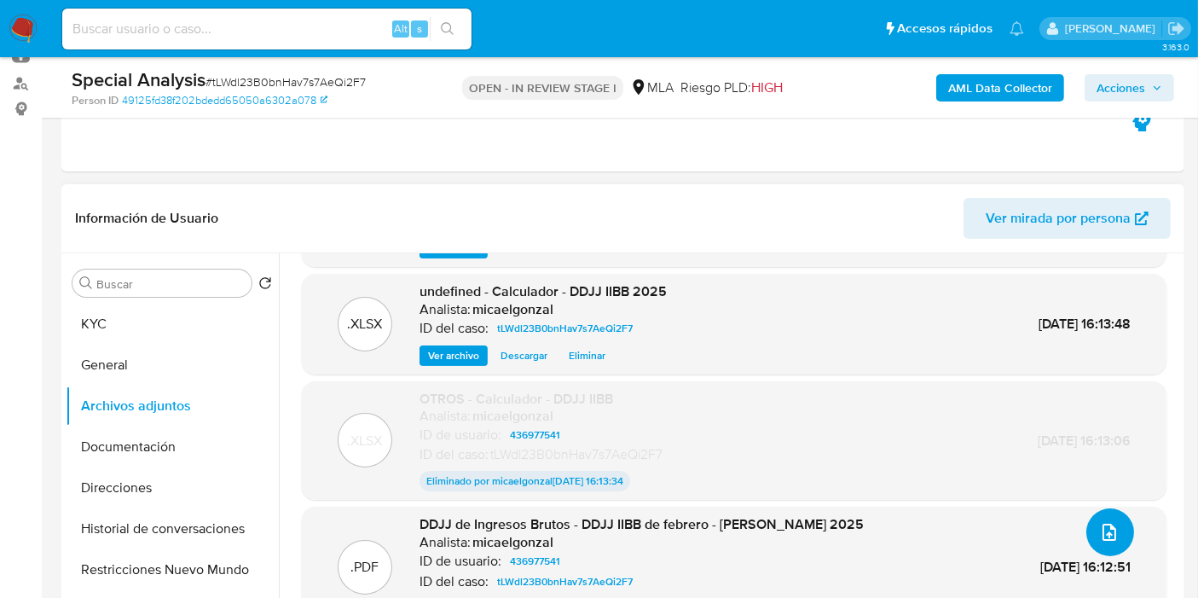
click at [1100, 527] on icon "upload-file" at bounding box center [1109, 532] width 20 height 20
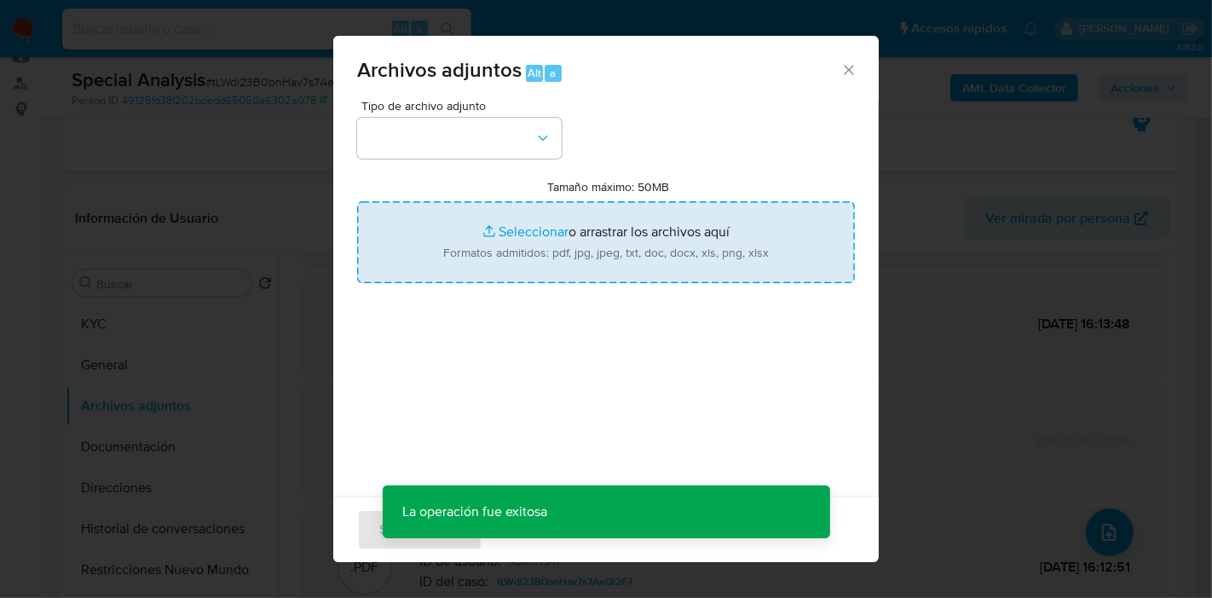
click at [656, 246] on input "Tamaño máximo: 50MB Seleccionar archivos" at bounding box center [606, 242] width 498 height 82
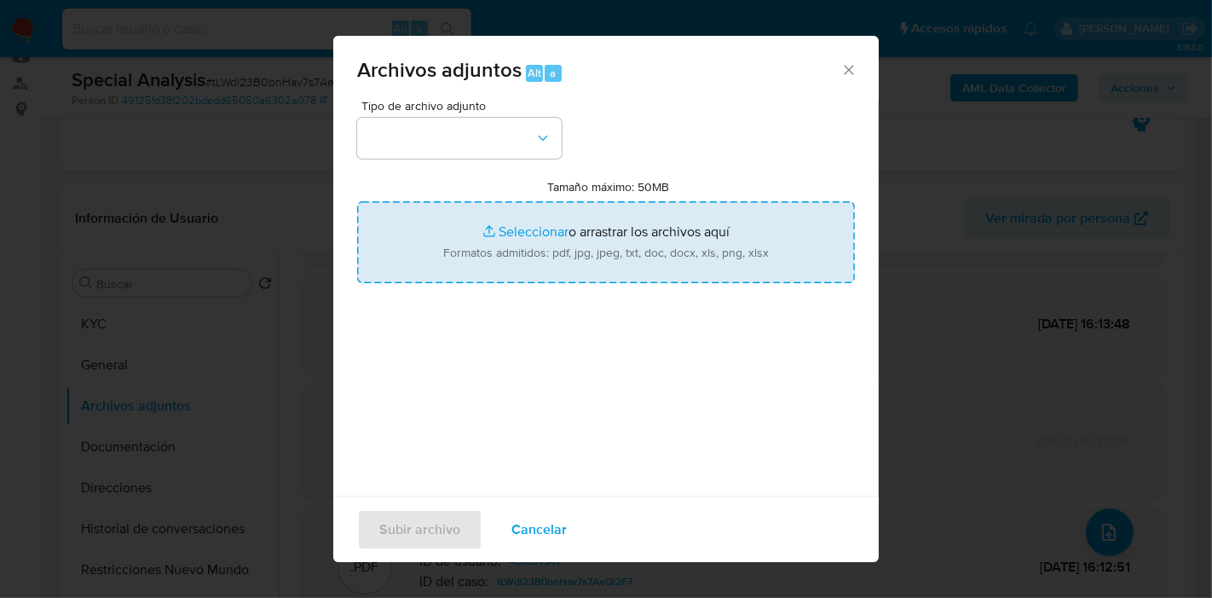
type input "C:\fakepath\Caselog tLWdl23B0bnHav7s7AeQi2F7_2025_09_24_09_45_29.docx"
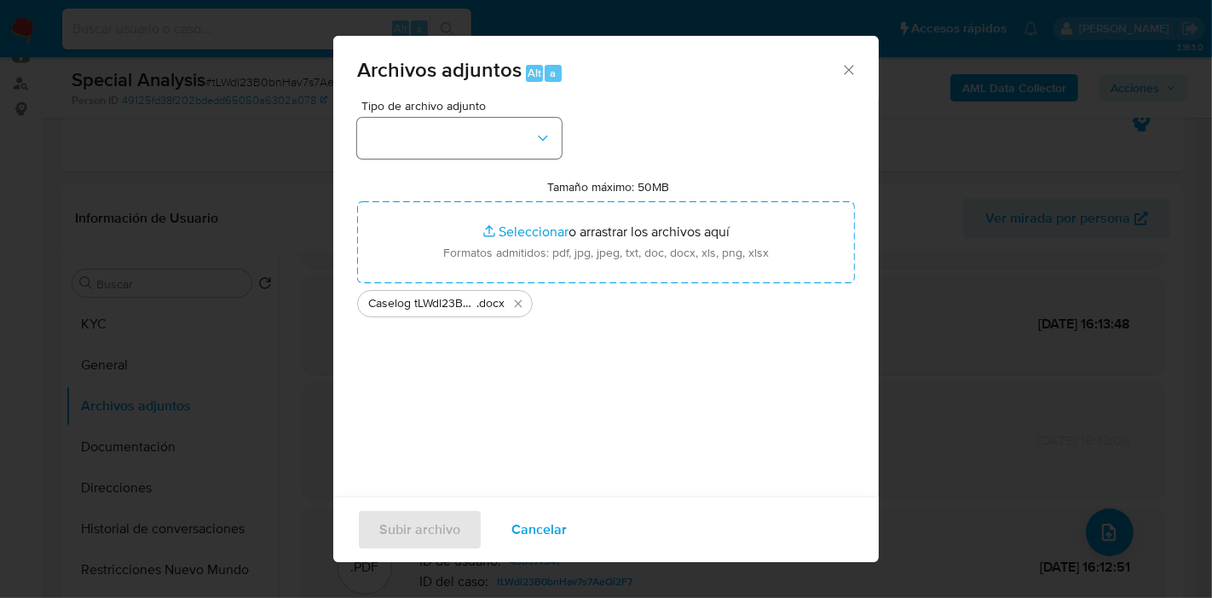
click at [516, 153] on div "Tipo de archivo adjunto Tamaño máximo: 50MB Seleccionar archivos Seleccionar o …" at bounding box center [606, 301] width 498 height 402
click at [522, 144] on button "button" at bounding box center [459, 138] width 205 height 41
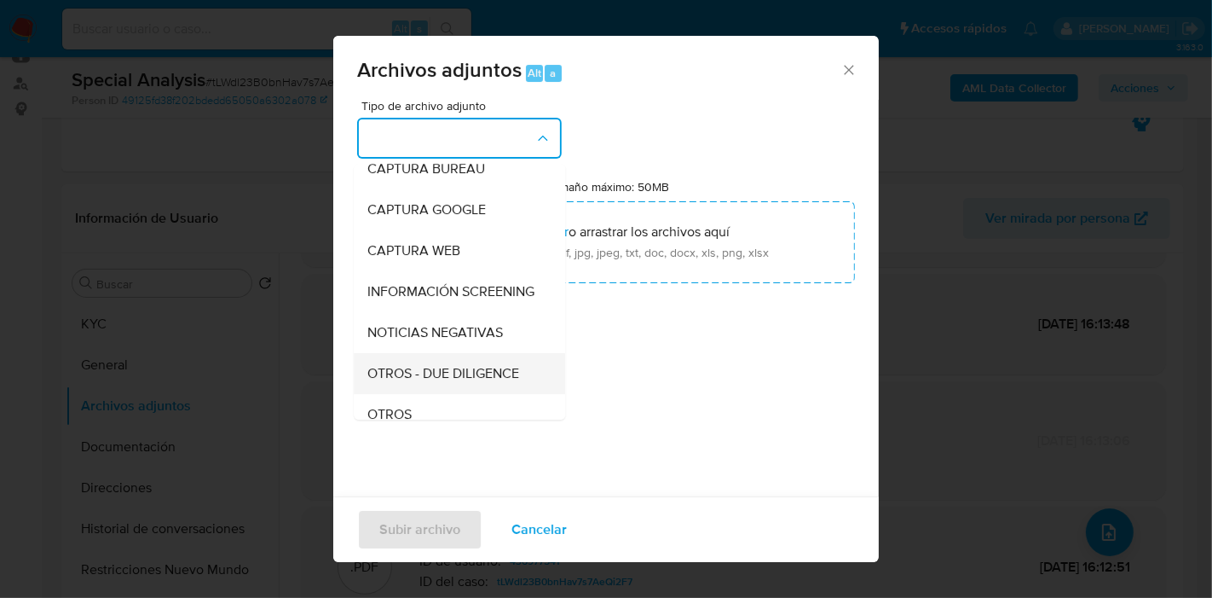
scroll to position [189, 0]
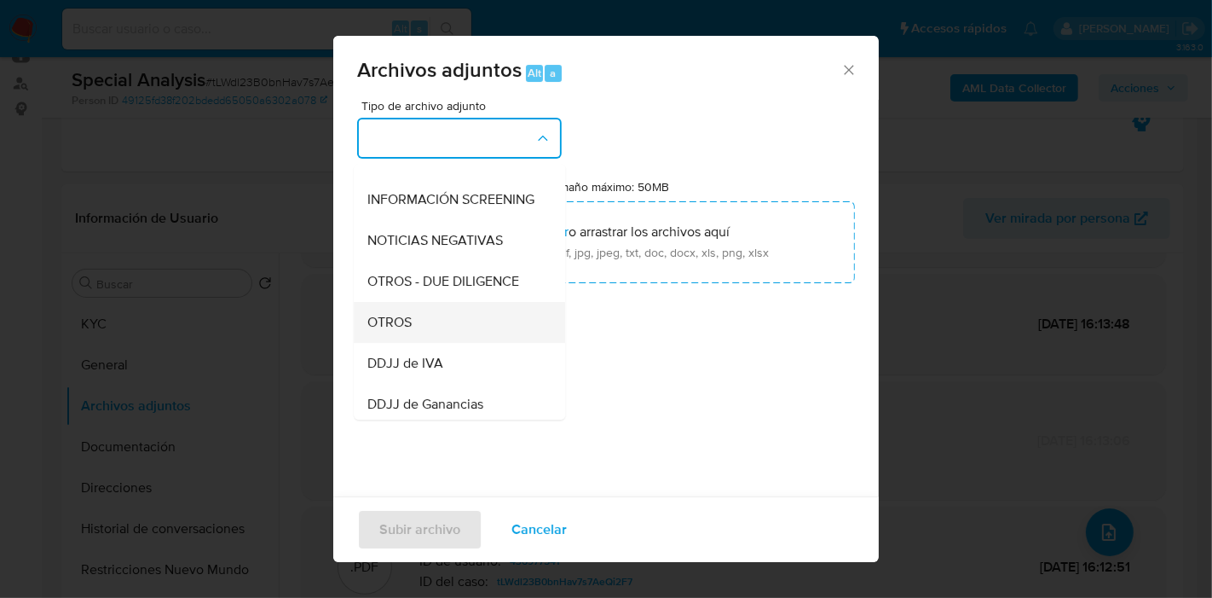
drag, startPoint x: 435, startPoint y: 357, endPoint x: 455, endPoint y: 344, distance: 24.6
click at [455, 343] on div "OTROS" at bounding box center [454, 322] width 174 height 41
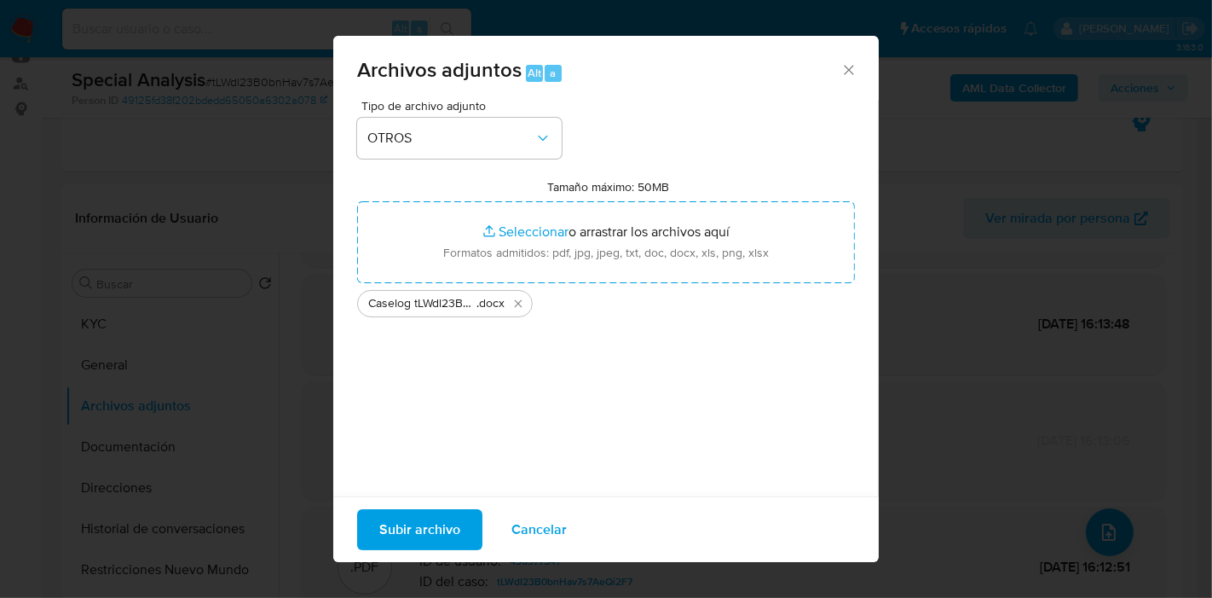
click at [412, 535] on span "Subir archivo" at bounding box center [419, 530] width 81 height 38
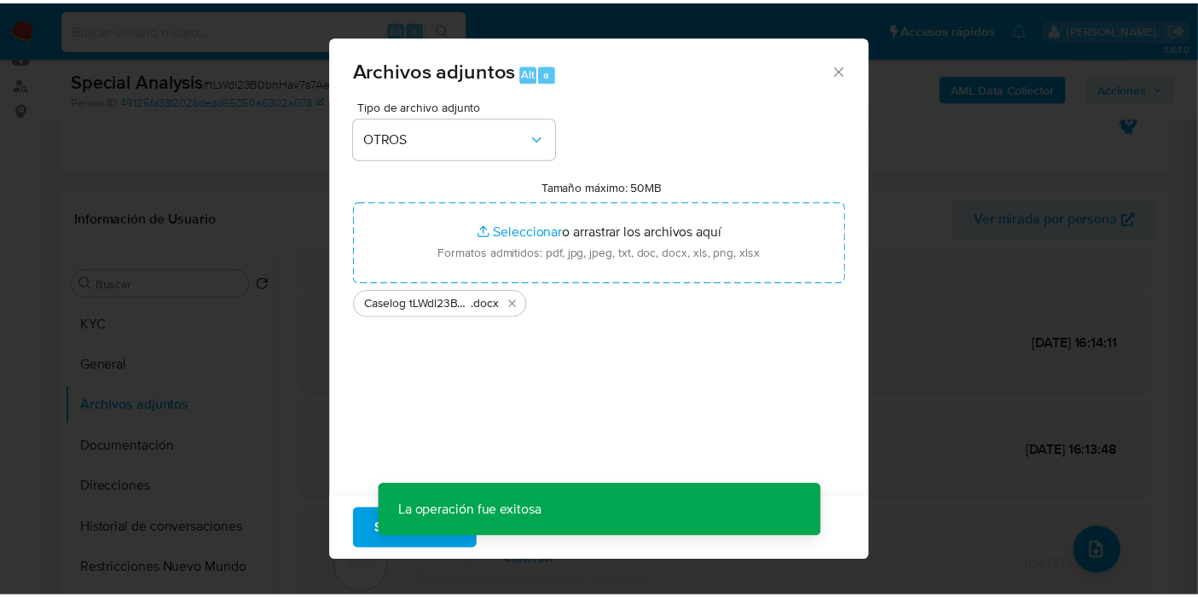
scroll to position [80, 0]
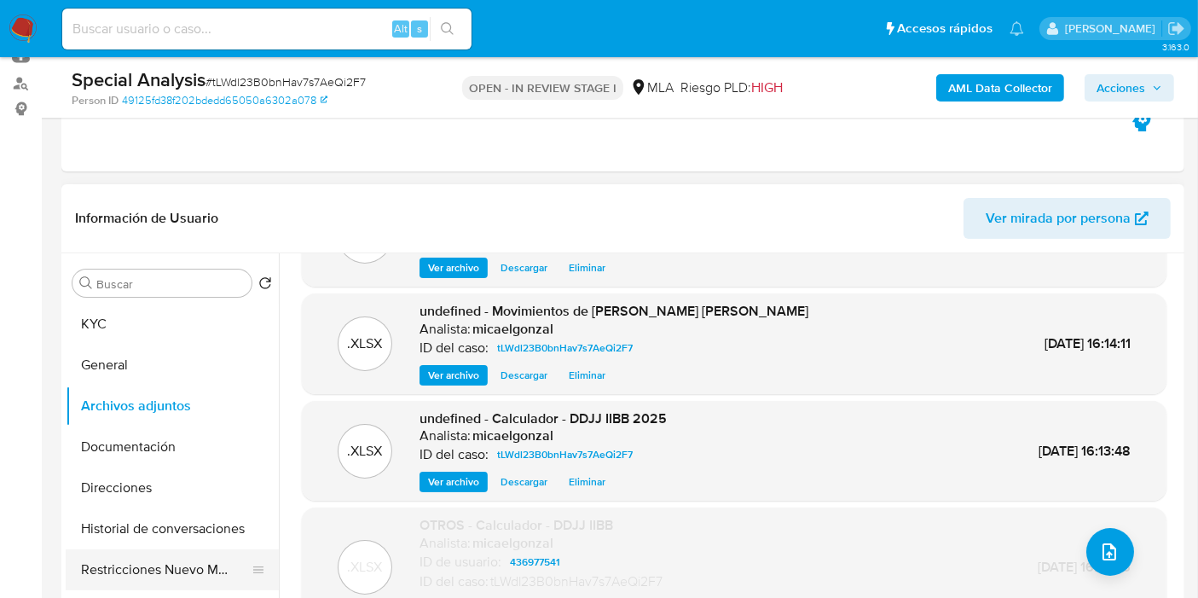
click at [129, 565] on button "Restricciones Nuevo Mundo" at bounding box center [165, 569] width 199 height 41
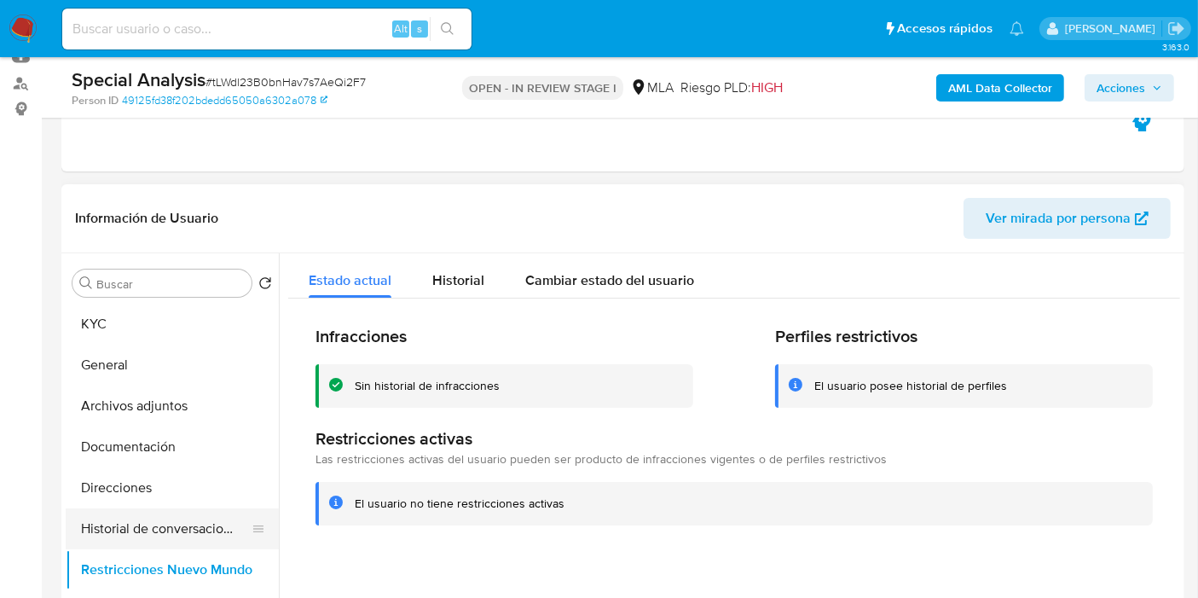
click at [152, 520] on button "Historial de conversaciones" at bounding box center [165, 528] width 199 height 41
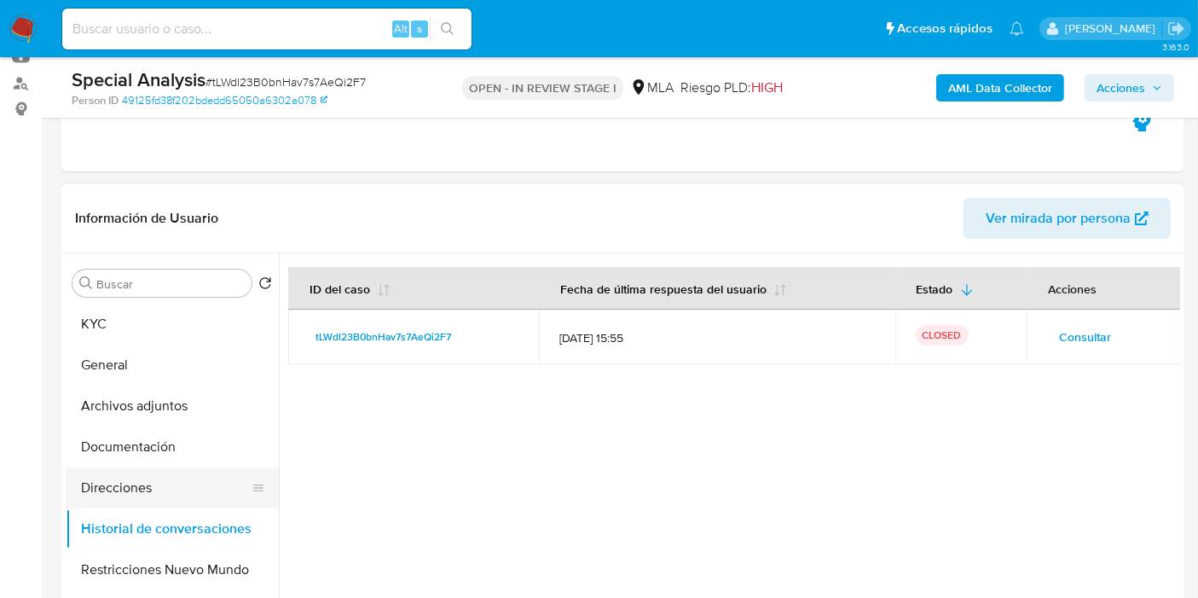
click at [113, 498] on button "Direcciones" at bounding box center [165, 487] width 199 height 41
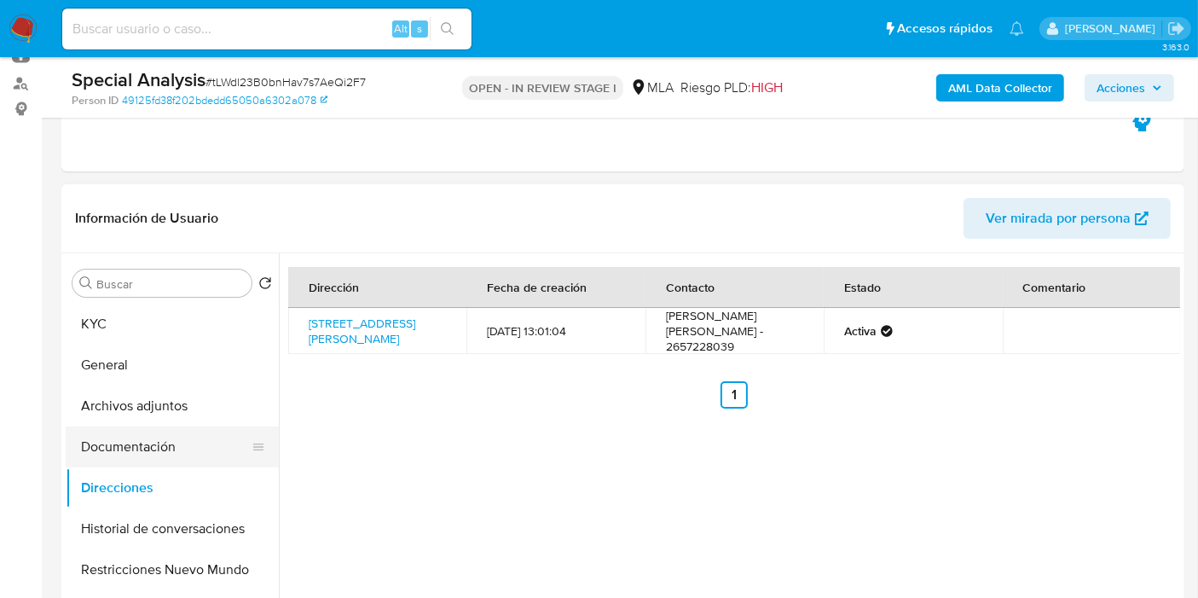
click at [140, 459] on button "Documentación" at bounding box center [165, 446] width 199 height 41
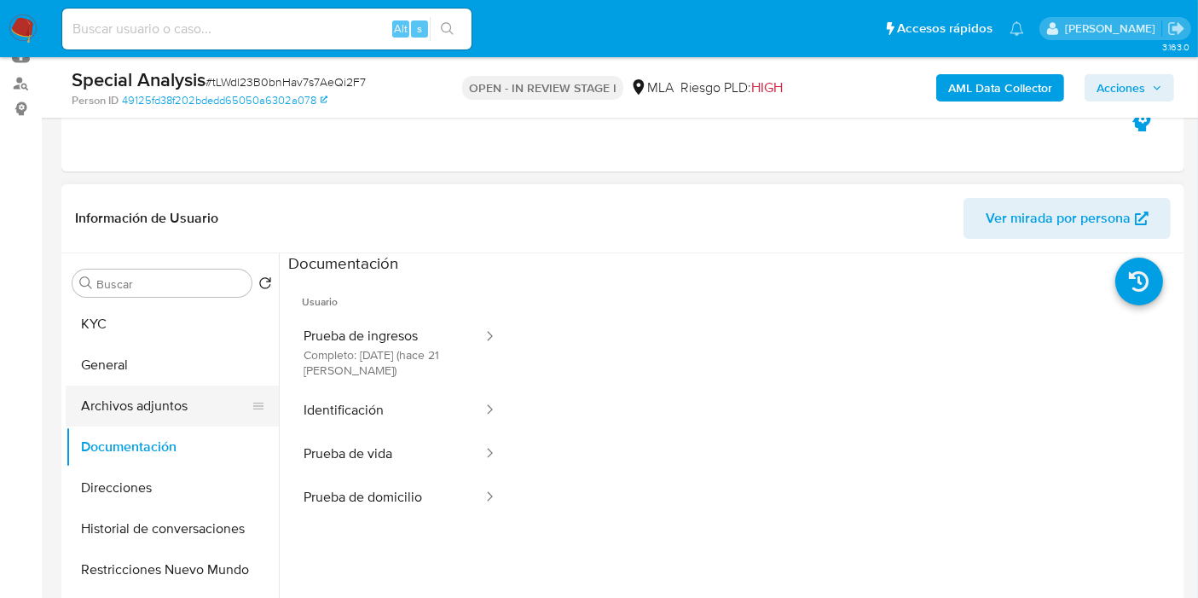
click at [176, 413] on button "Archivos adjuntos" at bounding box center [165, 405] width 199 height 41
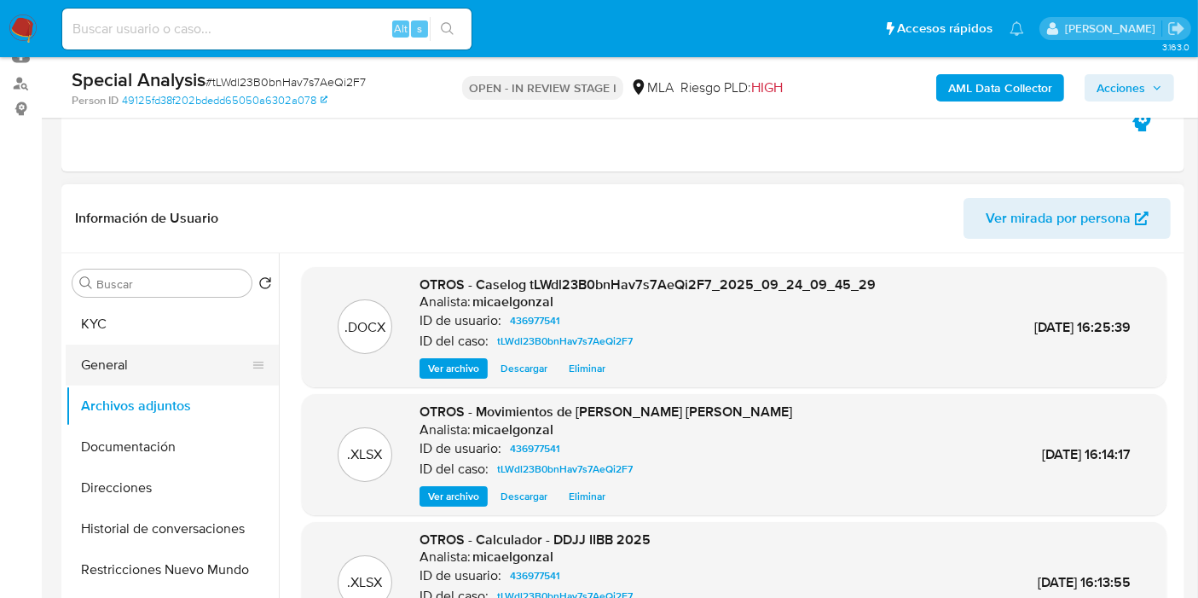
click at [213, 351] on button "General" at bounding box center [165, 364] width 199 height 41
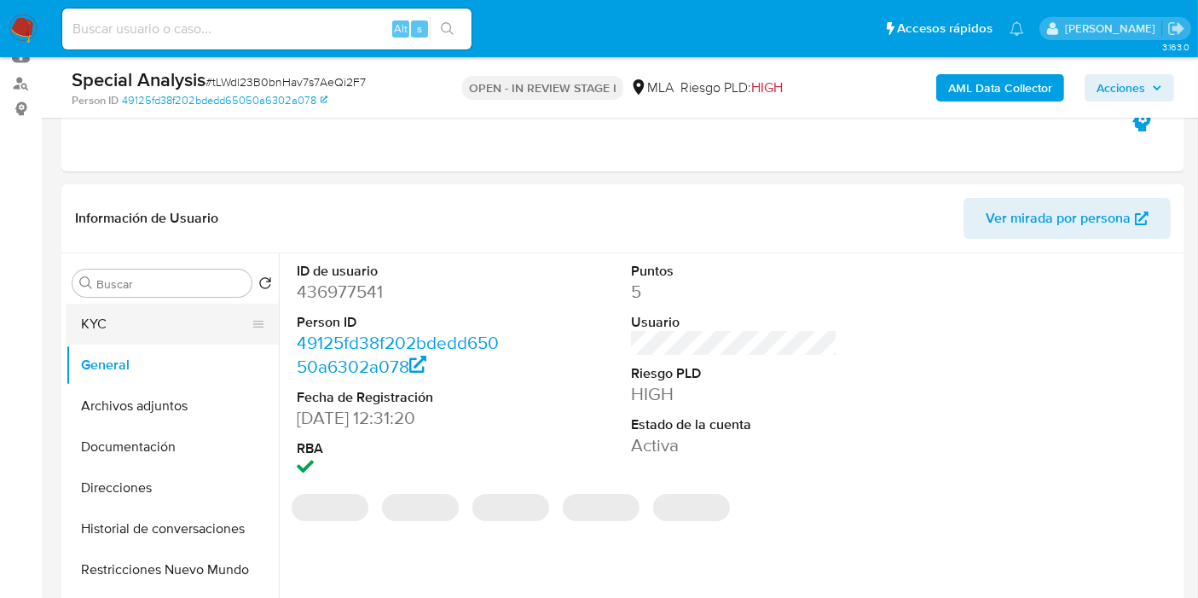
click at [226, 320] on button "KYC" at bounding box center [165, 323] width 199 height 41
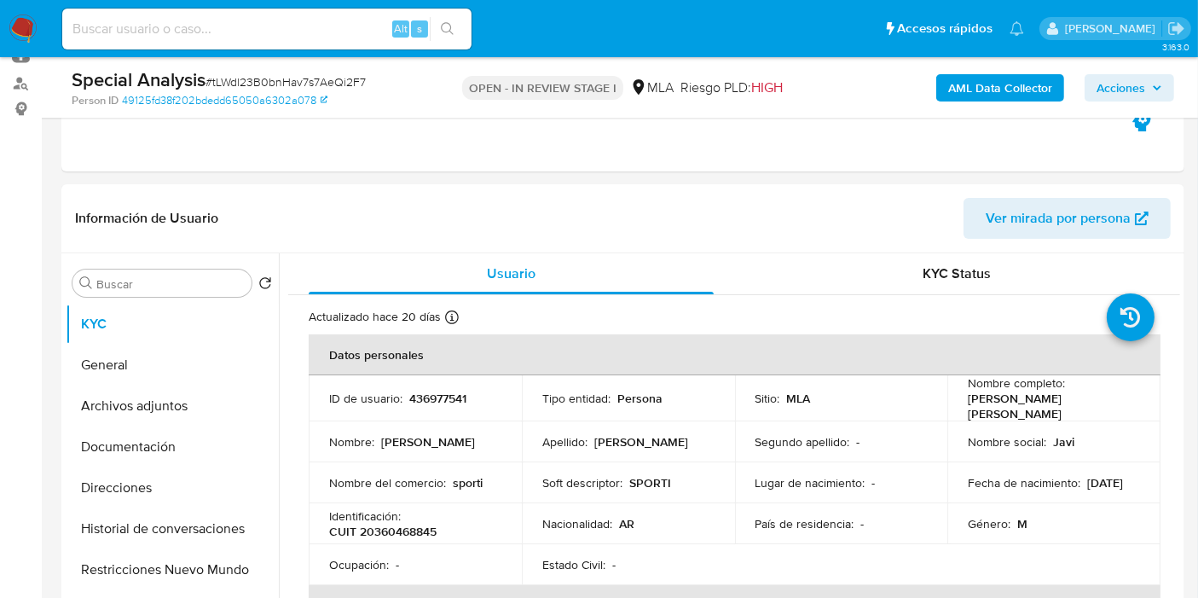
click at [1148, 90] on span "Acciones" at bounding box center [1129, 88] width 66 height 24
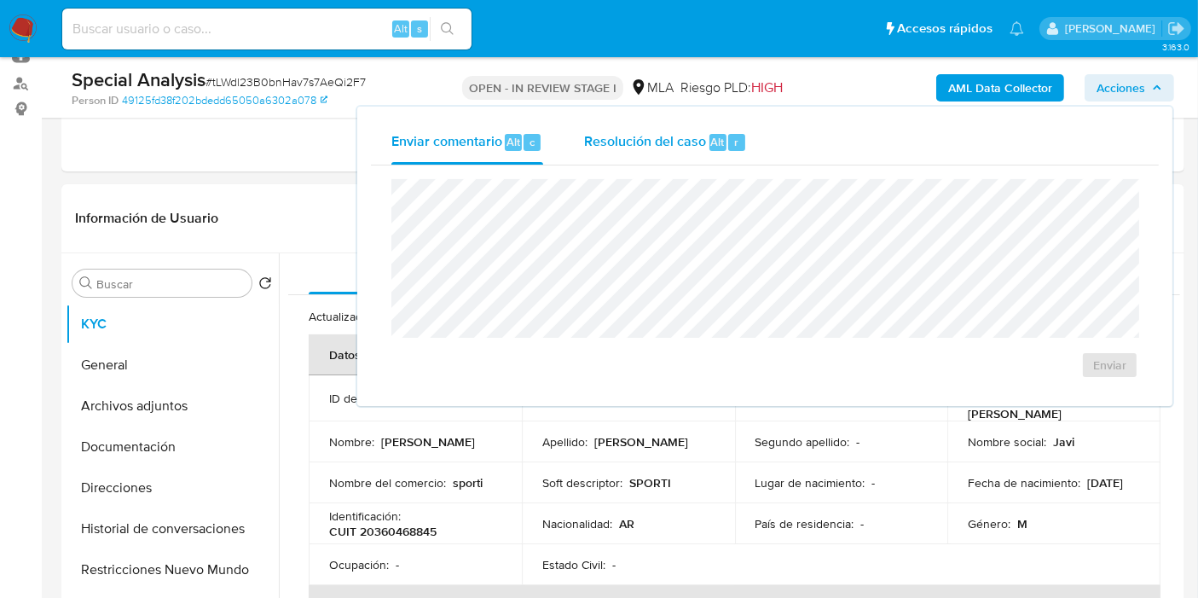
click at [660, 142] on span "Resolución del caso" at bounding box center [645, 141] width 122 height 20
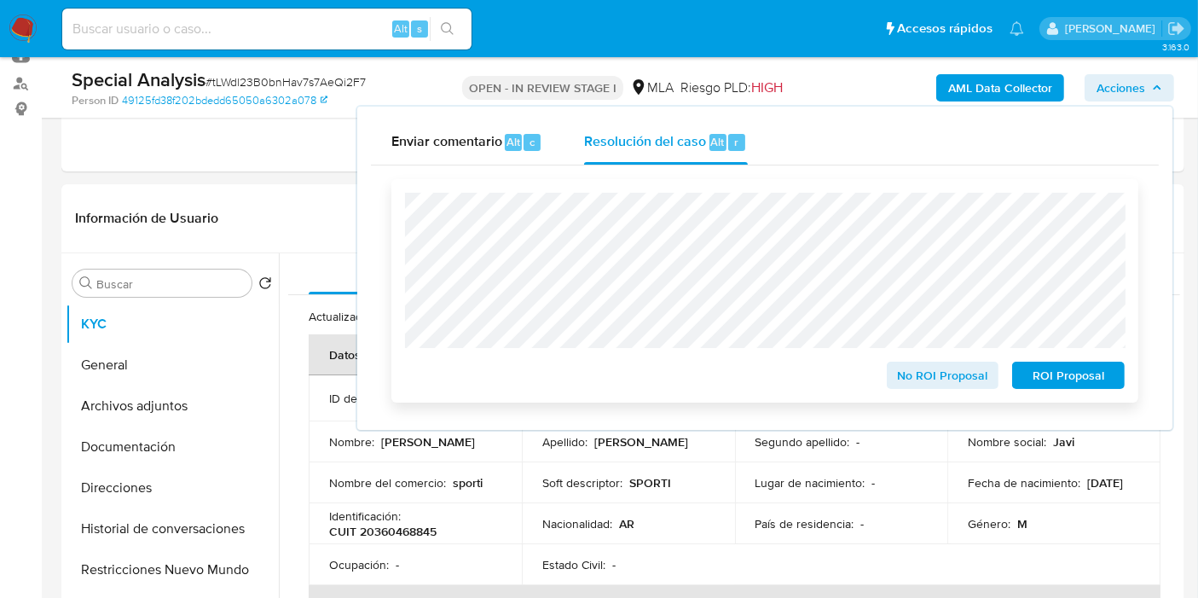
click at [926, 376] on span "No ROI Proposal" at bounding box center [942, 375] width 89 height 24
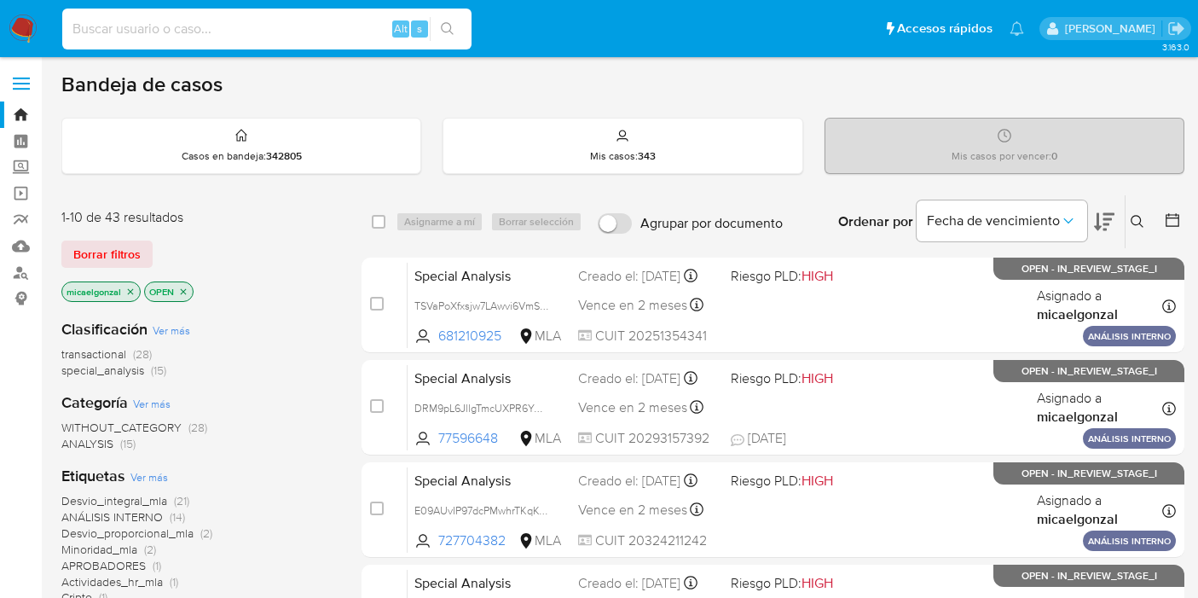
scroll to position [95, 0]
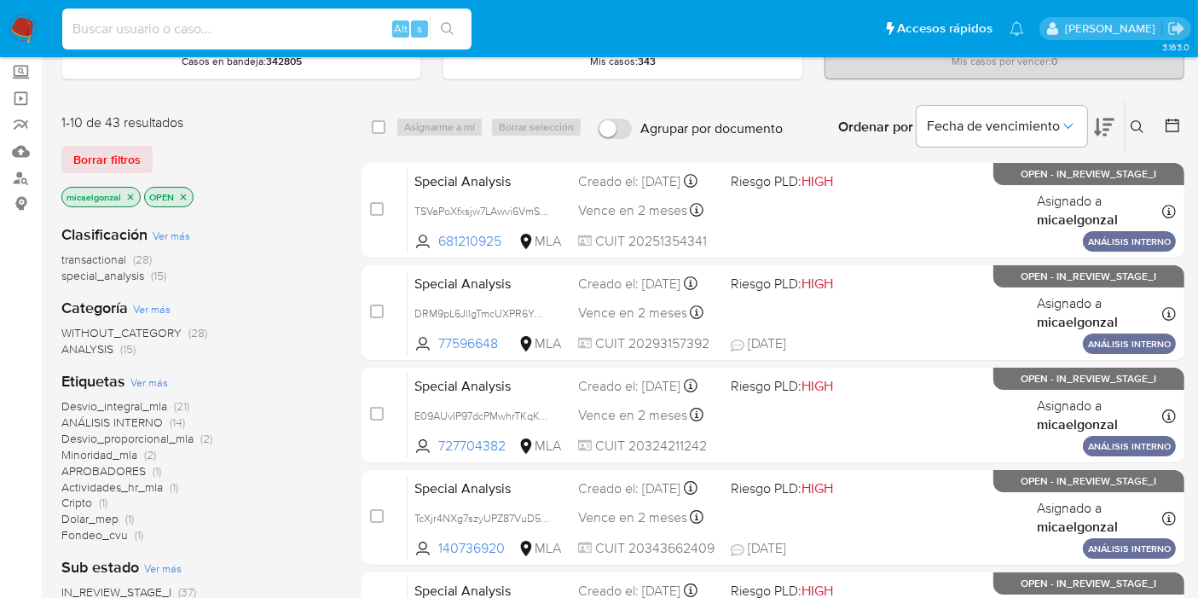
click at [187, 21] on input at bounding box center [266, 29] width 409 height 22
type input "VPS2d2avYtPiTwbafull9L0b"
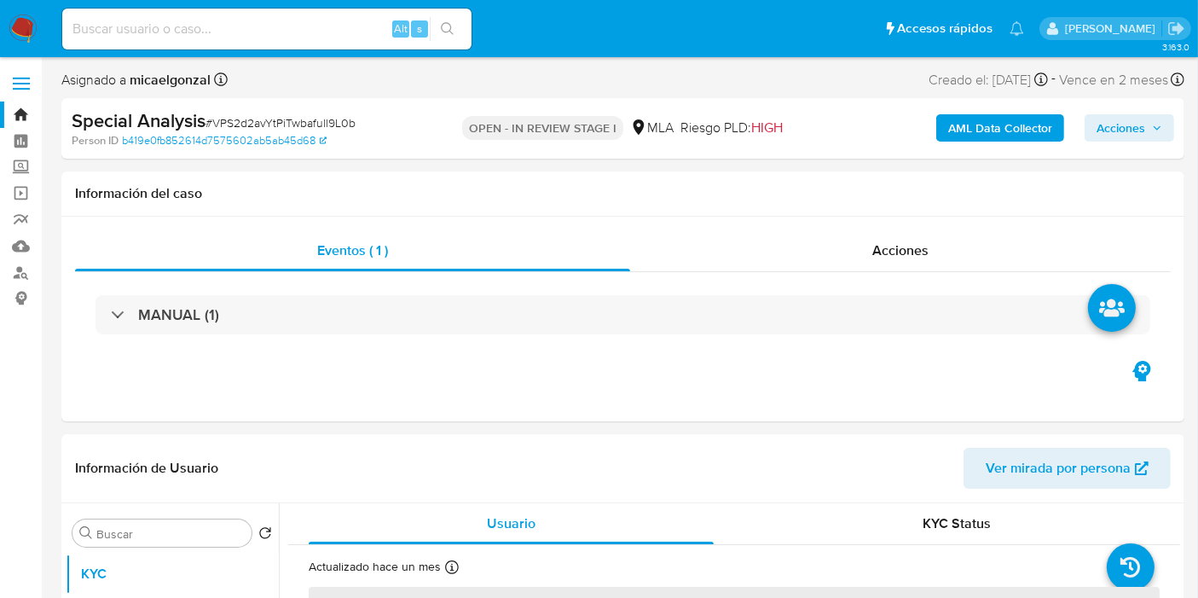
select select "10"
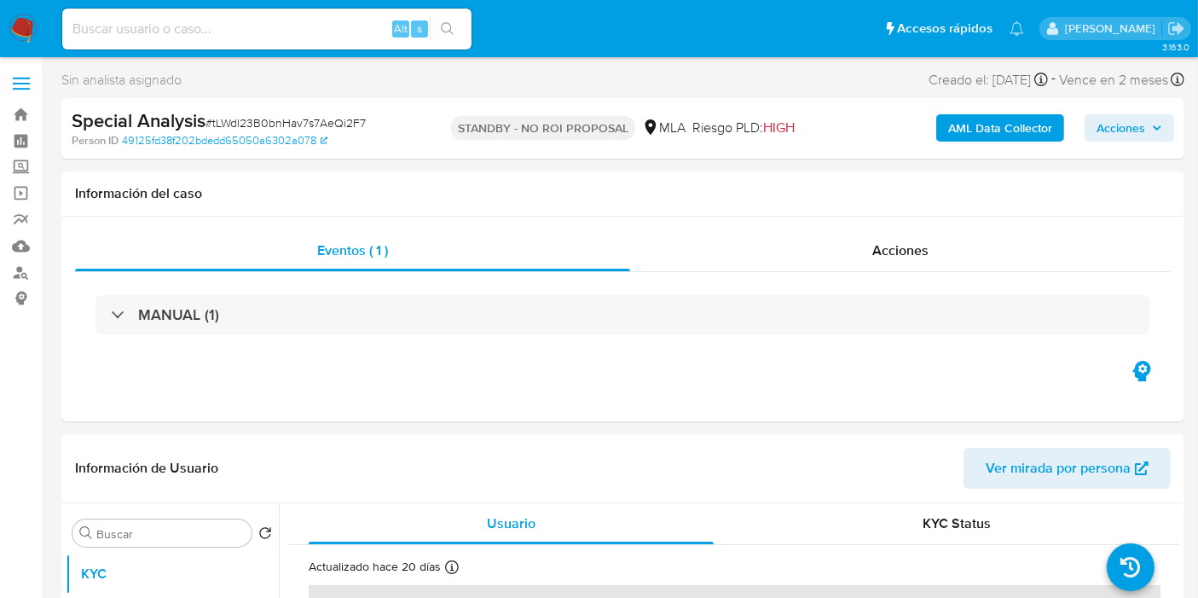
click at [21, 27] on img at bounding box center [23, 28] width 29 height 29
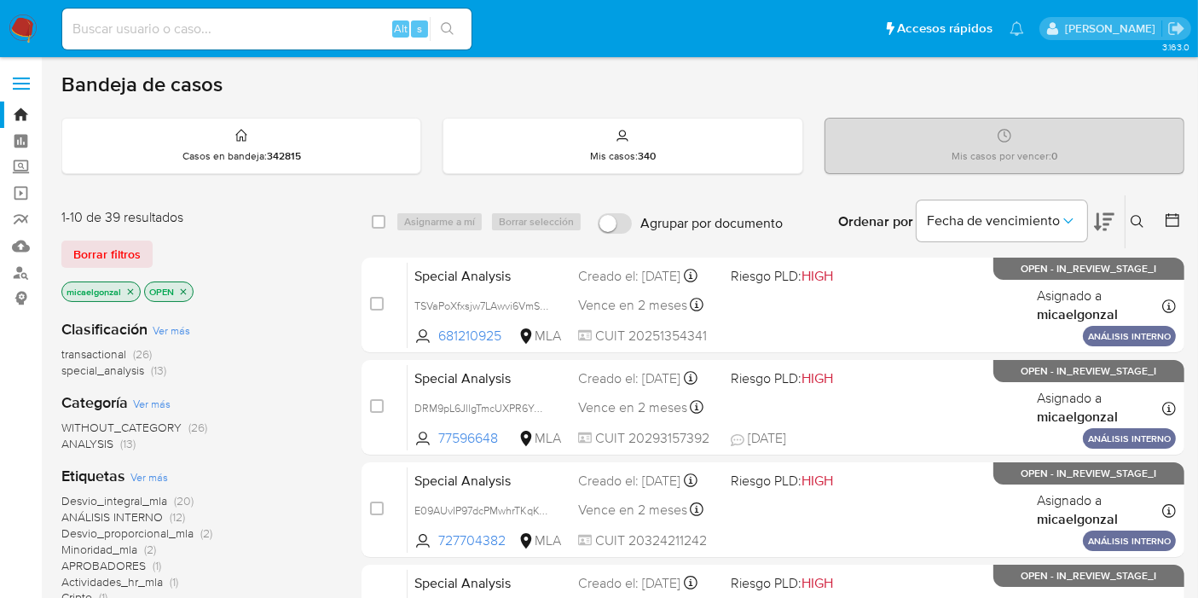
click at [134, 293] on icon "close-filter" at bounding box center [130, 291] width 10 height 10
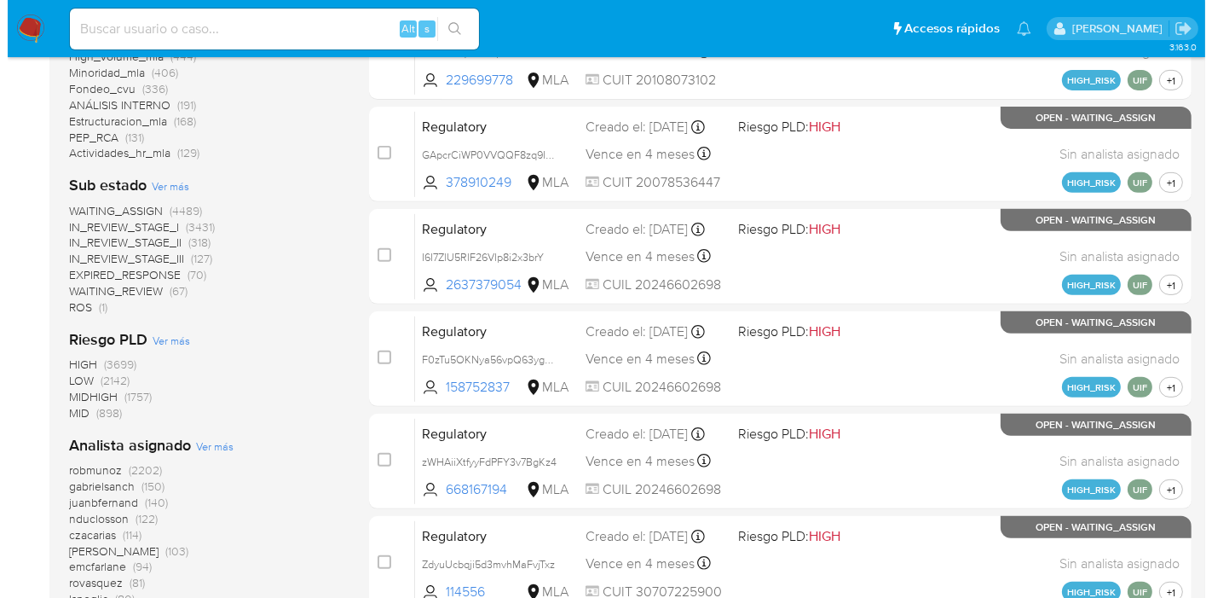
scroll to position [757, 0]
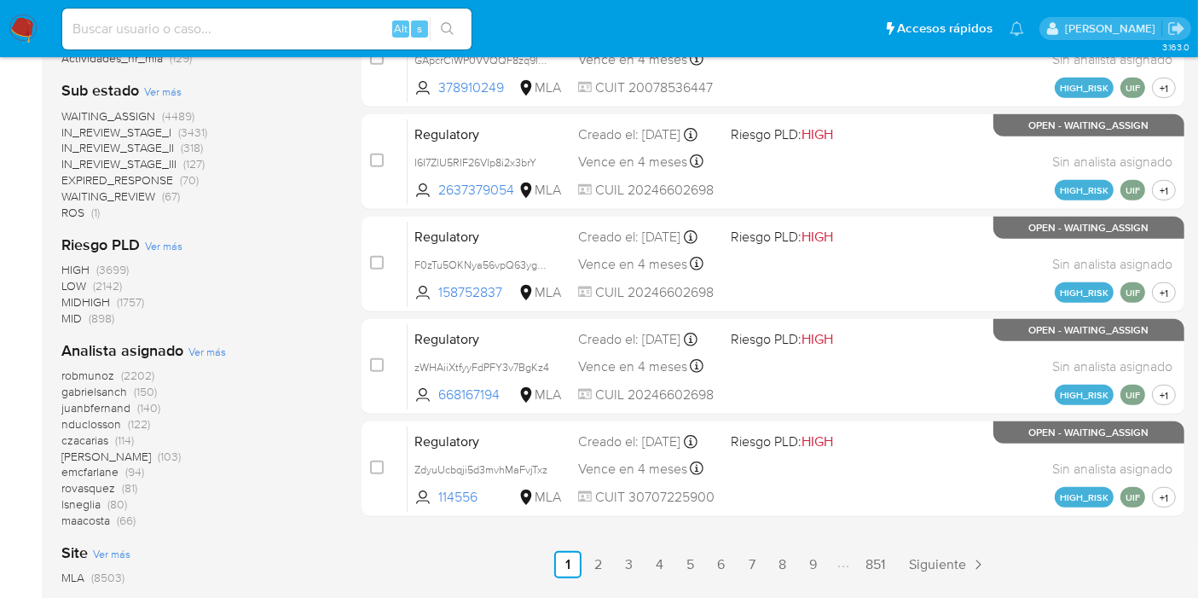
click at [210, 351] on span "Ver más" at bounding box center [207, 351] width 38 height 15
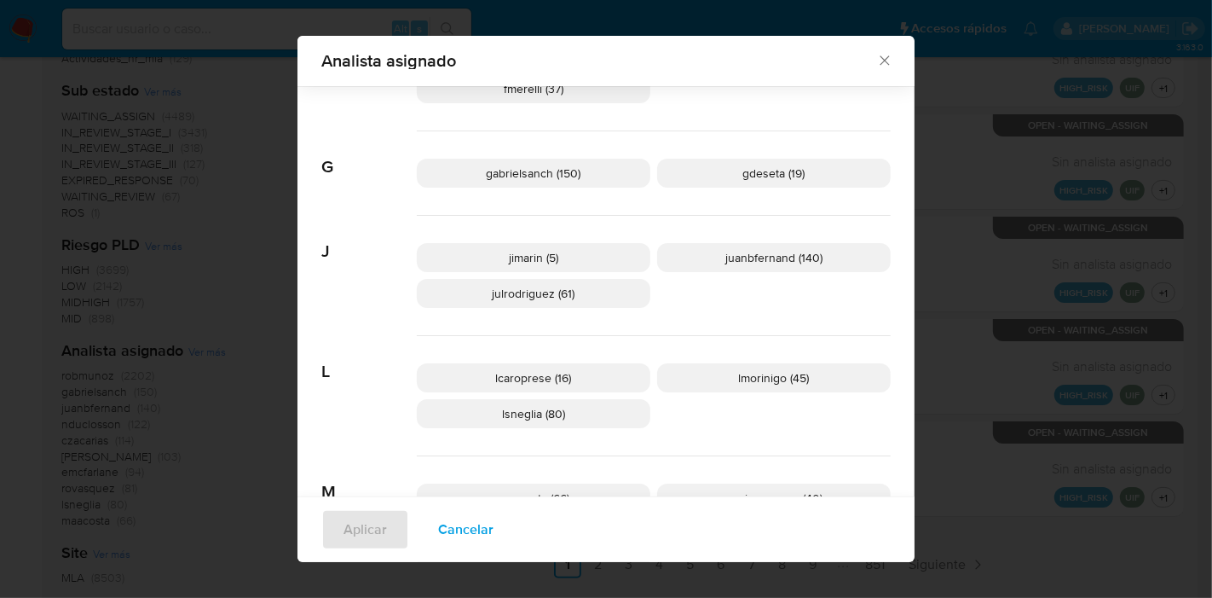
scroll to position [650, 0]
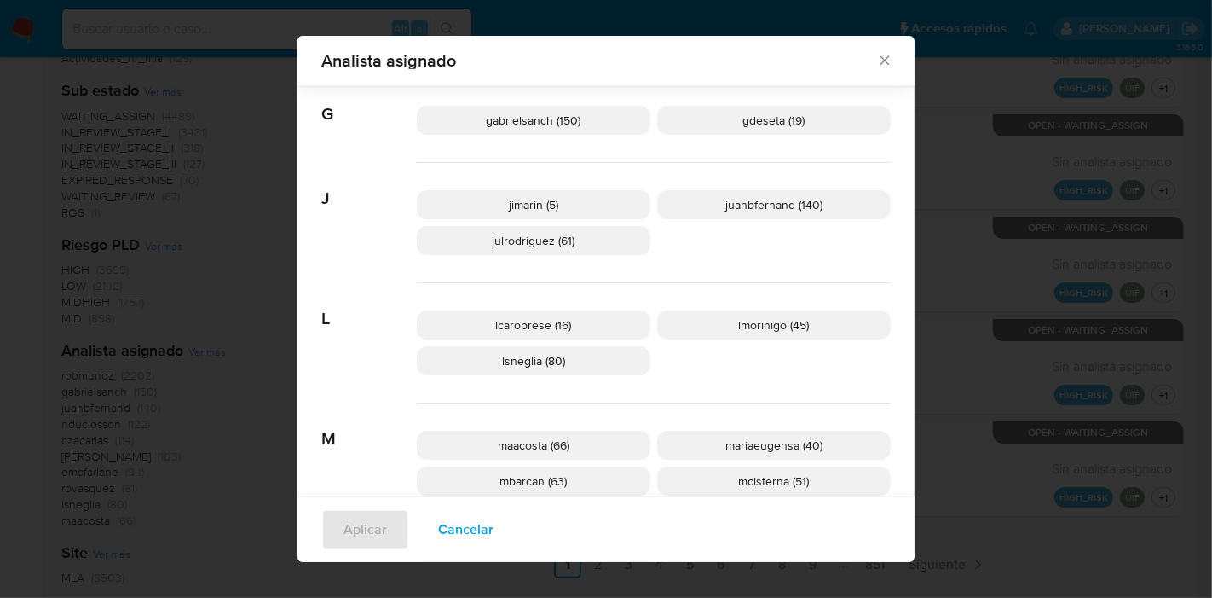
click at [779, 368] on div "lcaroprese (16) lmorinigo (45) lsneglia (80)" at bounding box center [654, 343] width 474 height 120
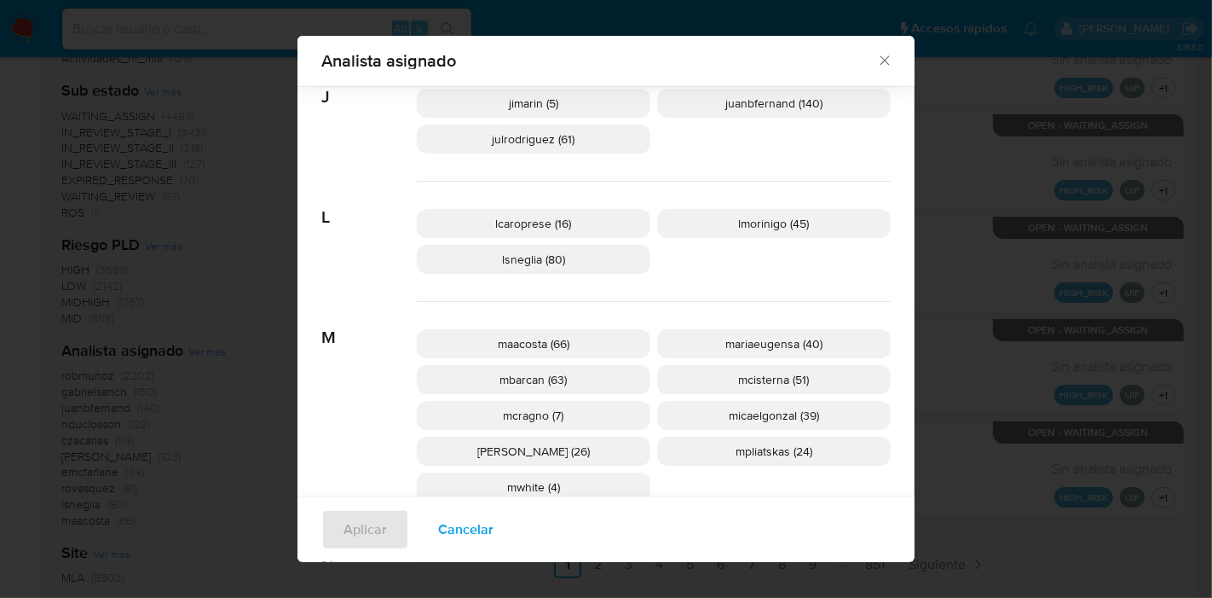
scroll to position [840, 0]
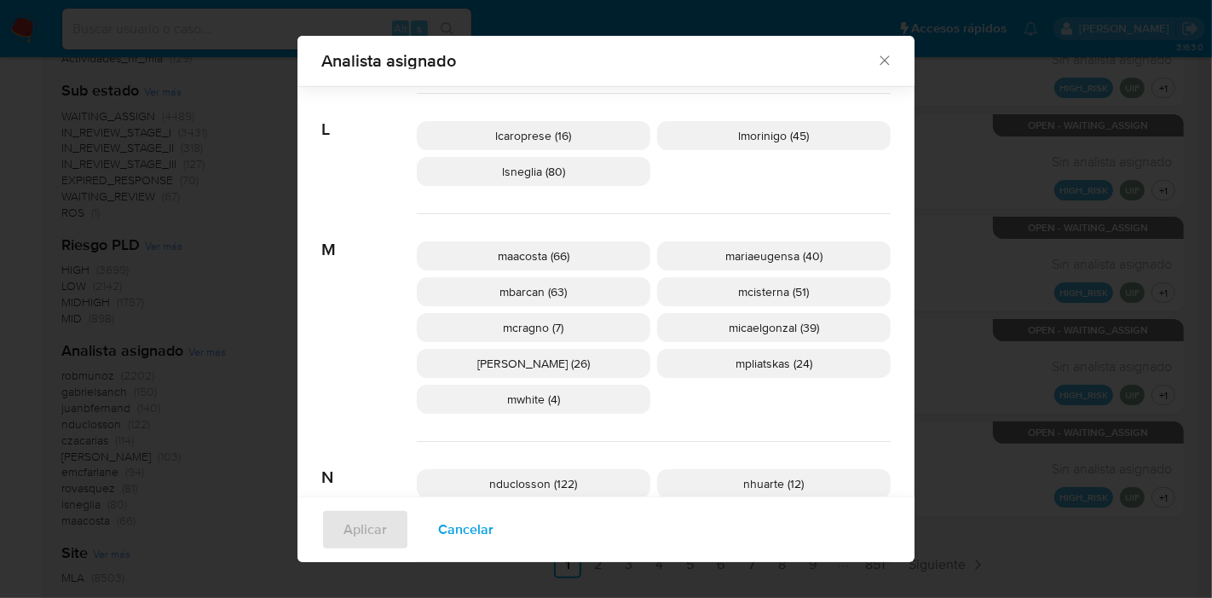
click at [763, 390] on div "maacosta (66) mariaeugensa (40) mbarcan (63) mcisterna (51) mcragno (7) micaelg…" at bounding box center [654, 328] width 474 height 228
click at [786, 370] on p "mpliatskas (24)" at bounding box center [774, 363] width 234 height 29
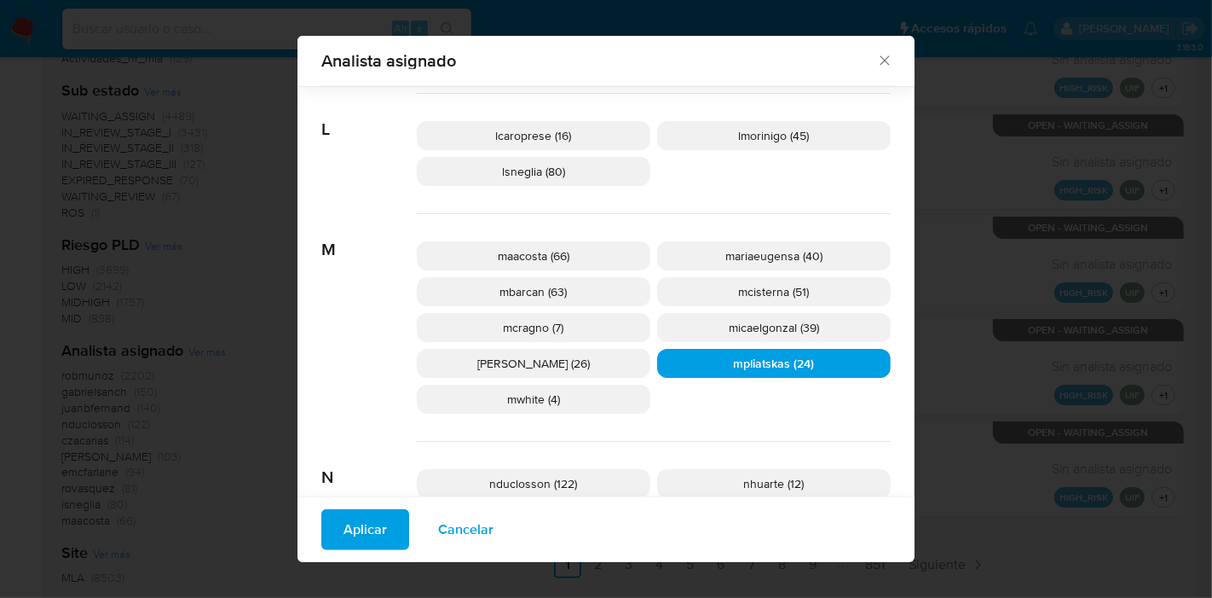
click at [350, 525] on span "Aplicar" at bounding box center [365, 530] width 43 height 38
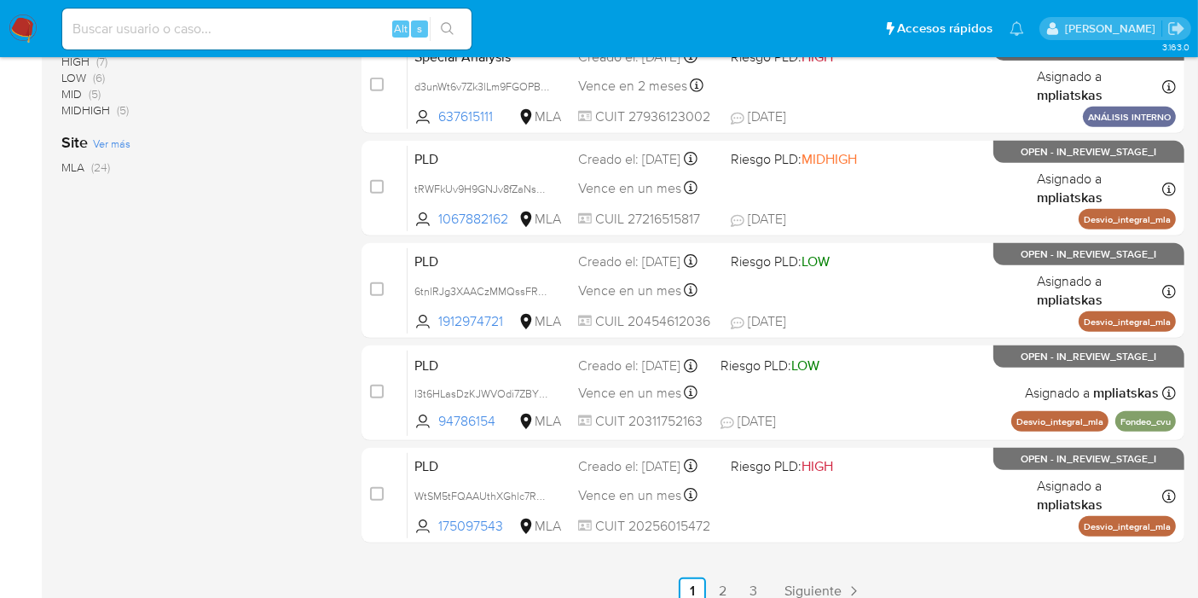
scroll to position [807, 0]
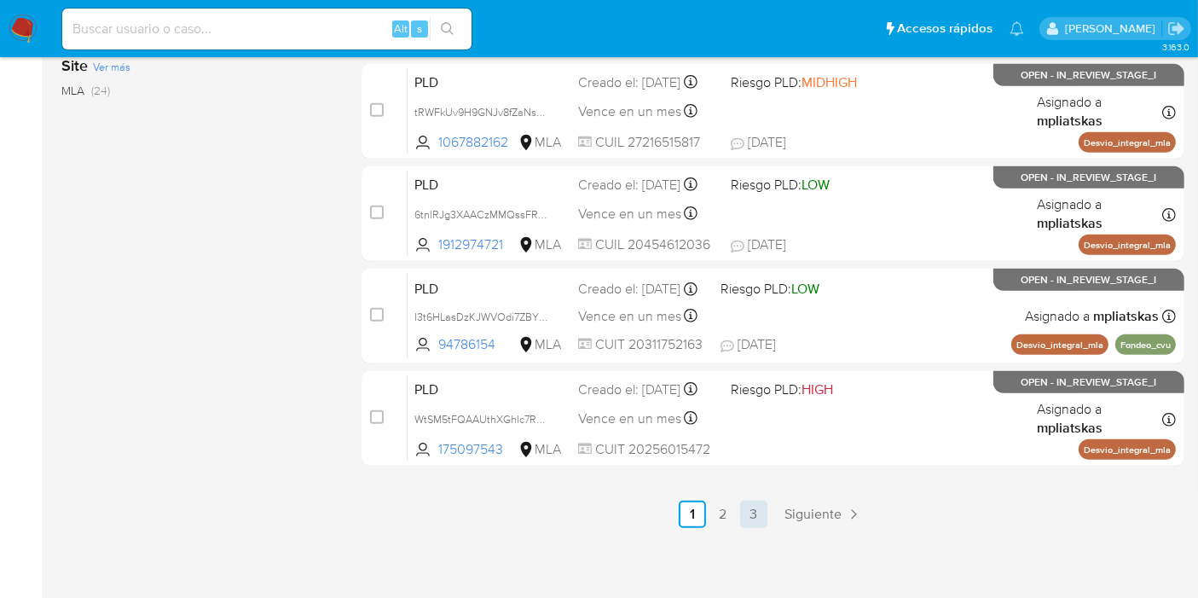
click at [754, 512] on link "3" at bounding box center [753, 513] width 27 height 27
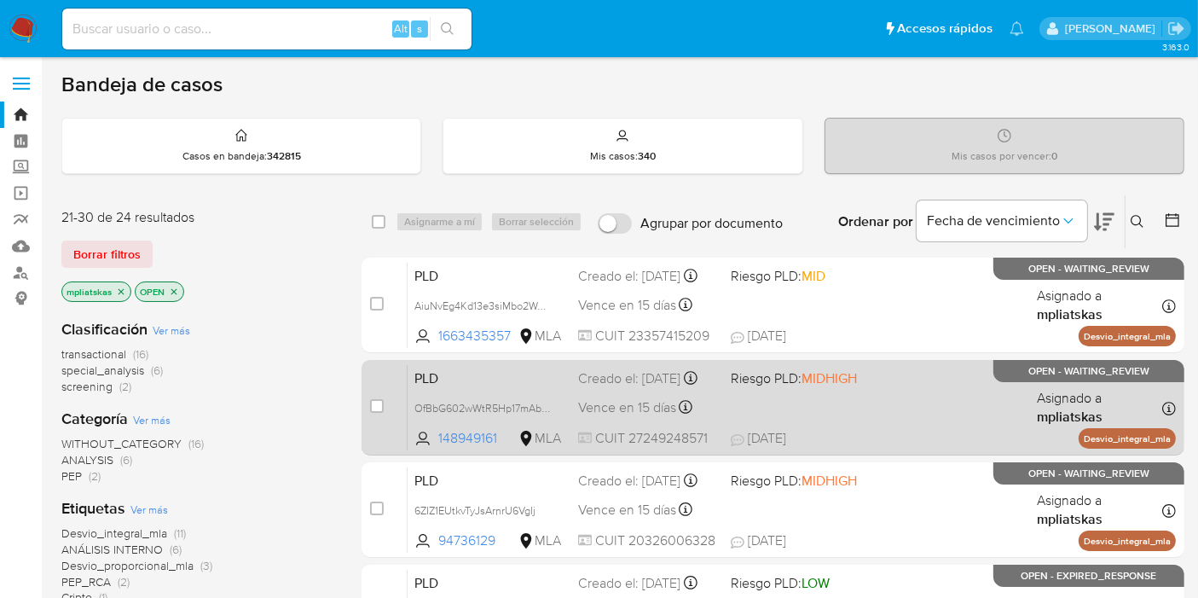
scroll to position [189, 0]
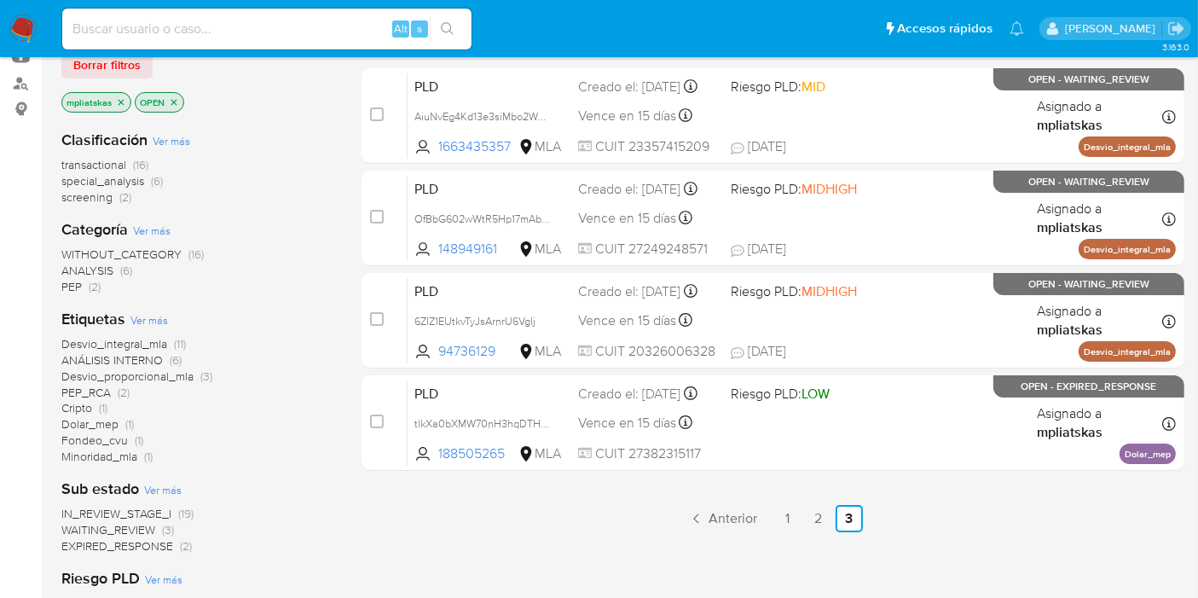
click at [817, 500] on div "select-all-cases-checkbox Asignarme a mí Borrar selección Agrupar por documento…" at bounding box center [772, 402] width 823 height 794
click at [816, 511] on link "2" at bounding box center [818, 518] width 27 height 27
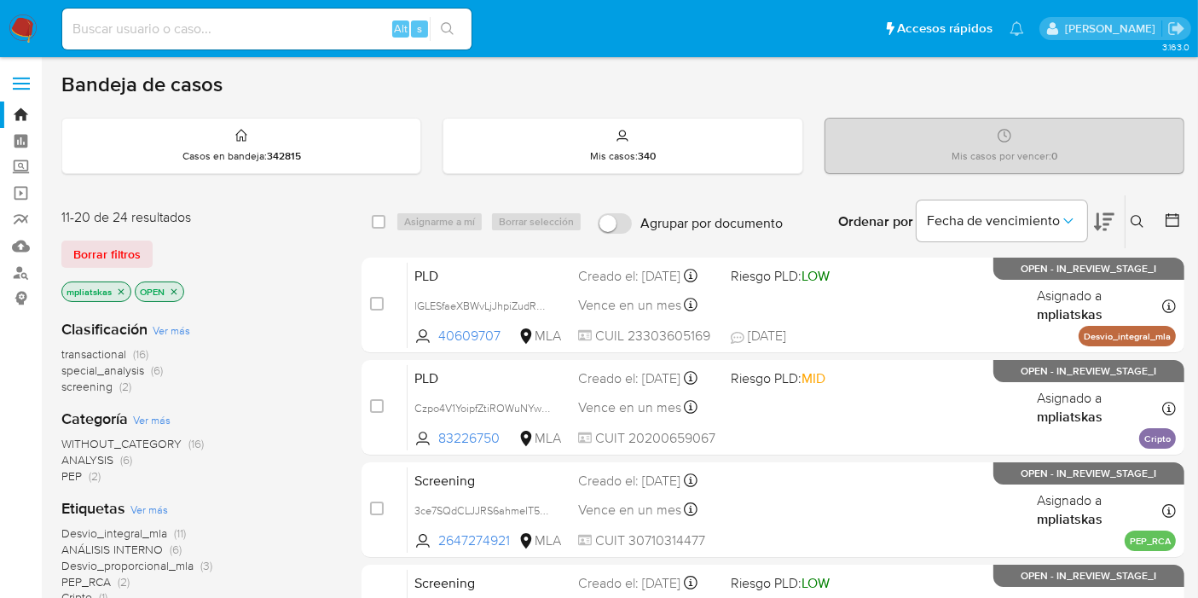
click at [21, 20] on img at bounding box center [23, 28] width 29 height 29
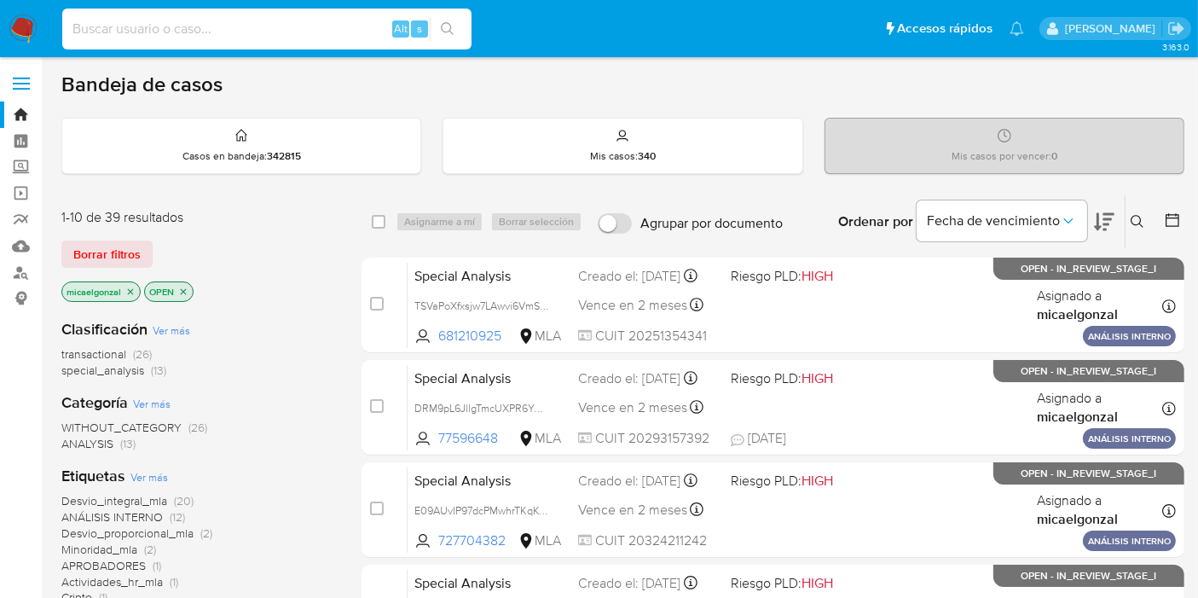
click at [248, 24] on input at bounding box center [266, 29] width 409 height 22
paste input "VPS2d2avYtPiTwbafull9L0b"
type input "VPS2d2avYtPiTwbafull9L0b"
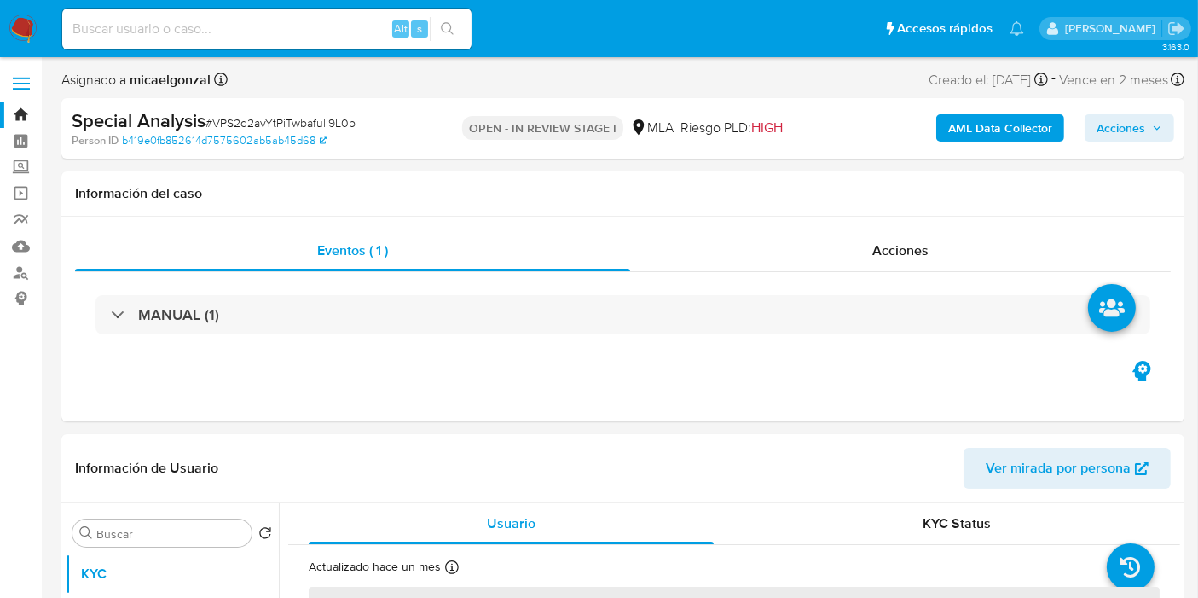
select select "10"
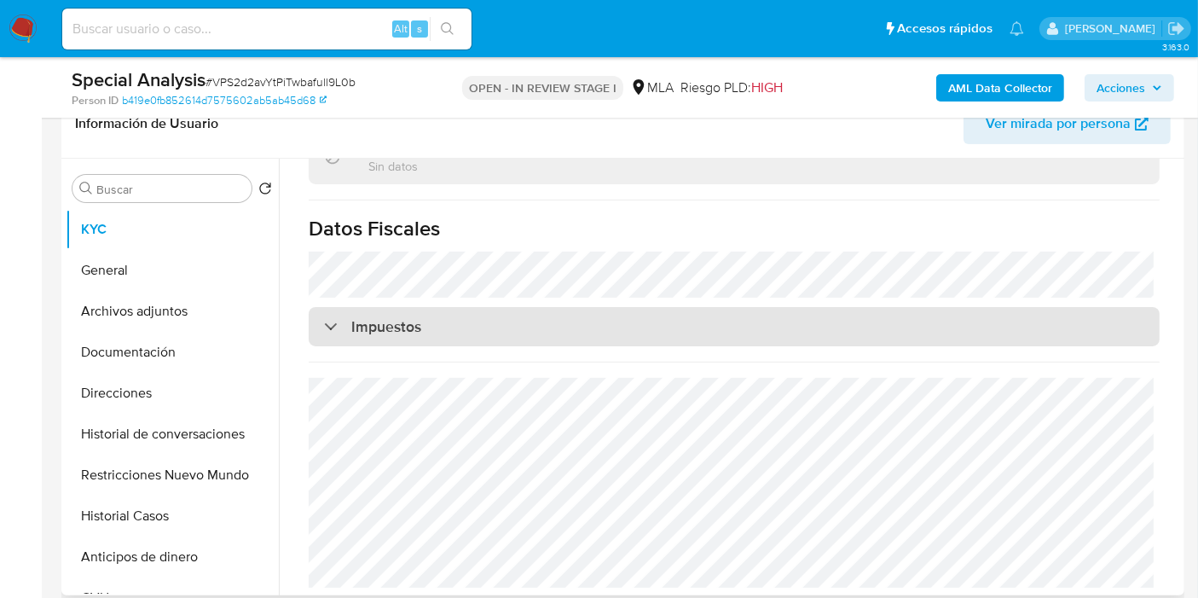
scroll to position [568, 0]
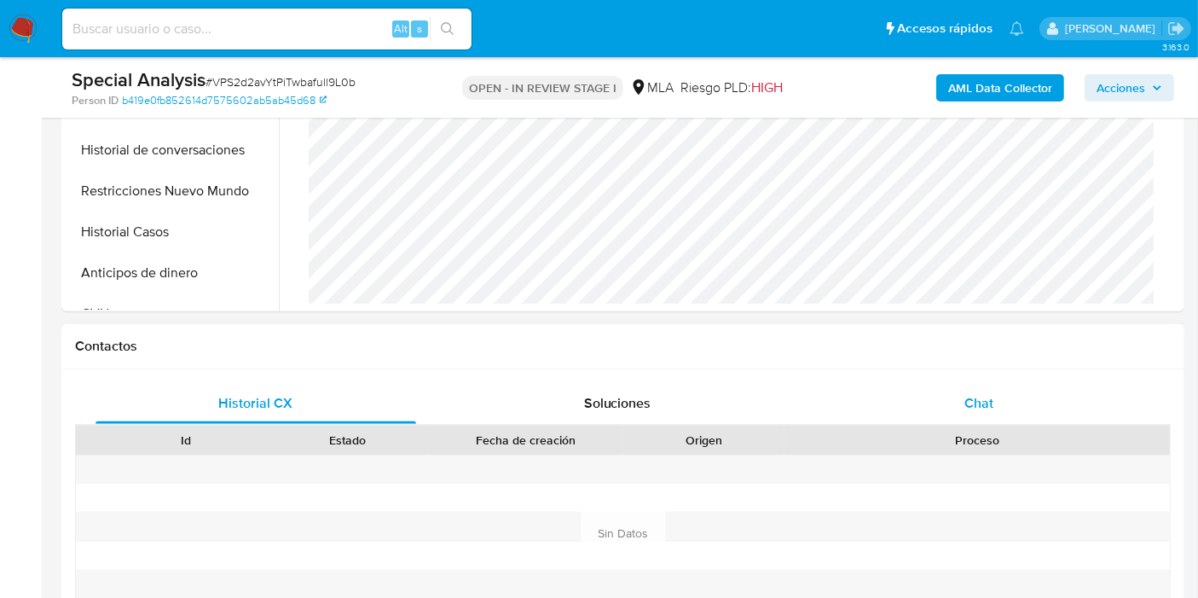
click at [966, 414] on div "Chat" at bounding box center [978, 403] width 321 height 41
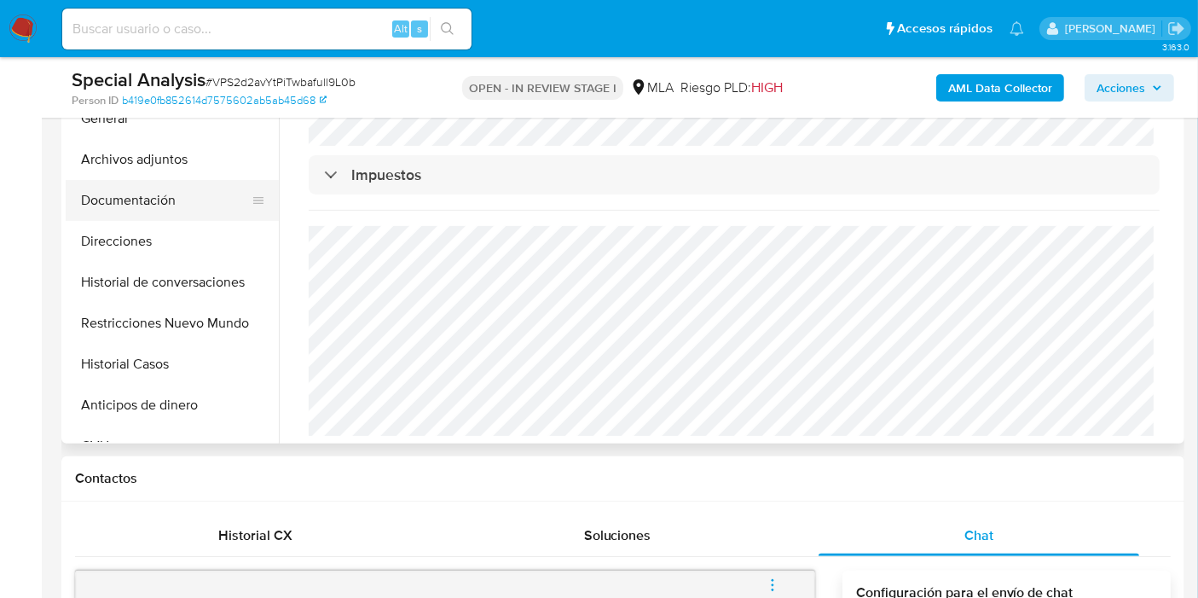
scroll to position [378, 0]
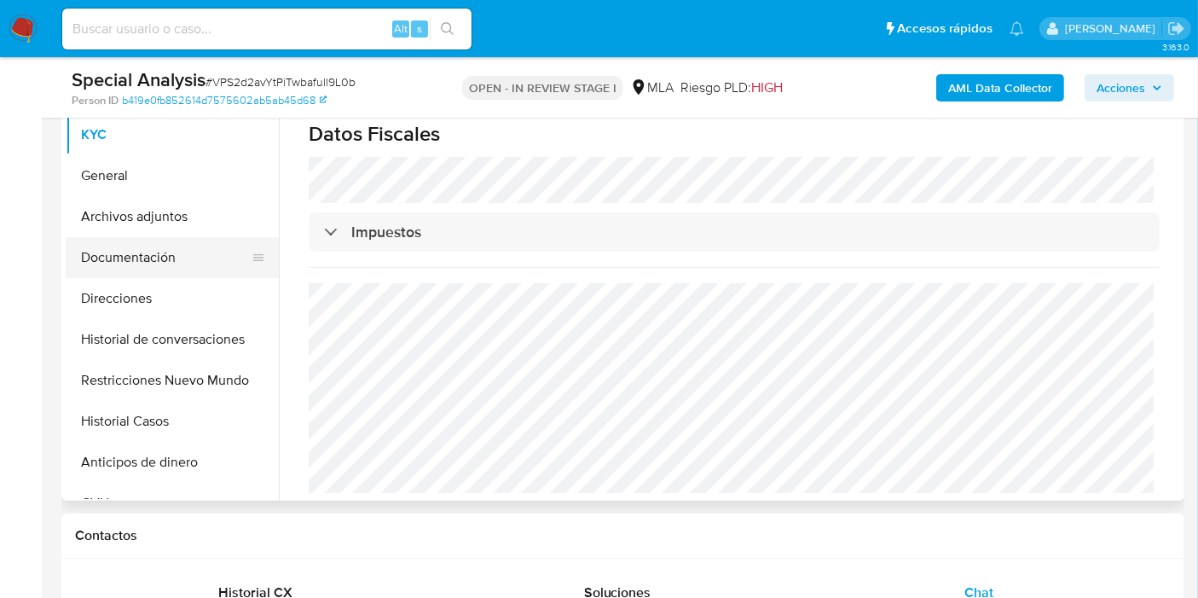
click at [132, 262] on button "Documentación" at bounding box center [165, 257] width 199 height 41
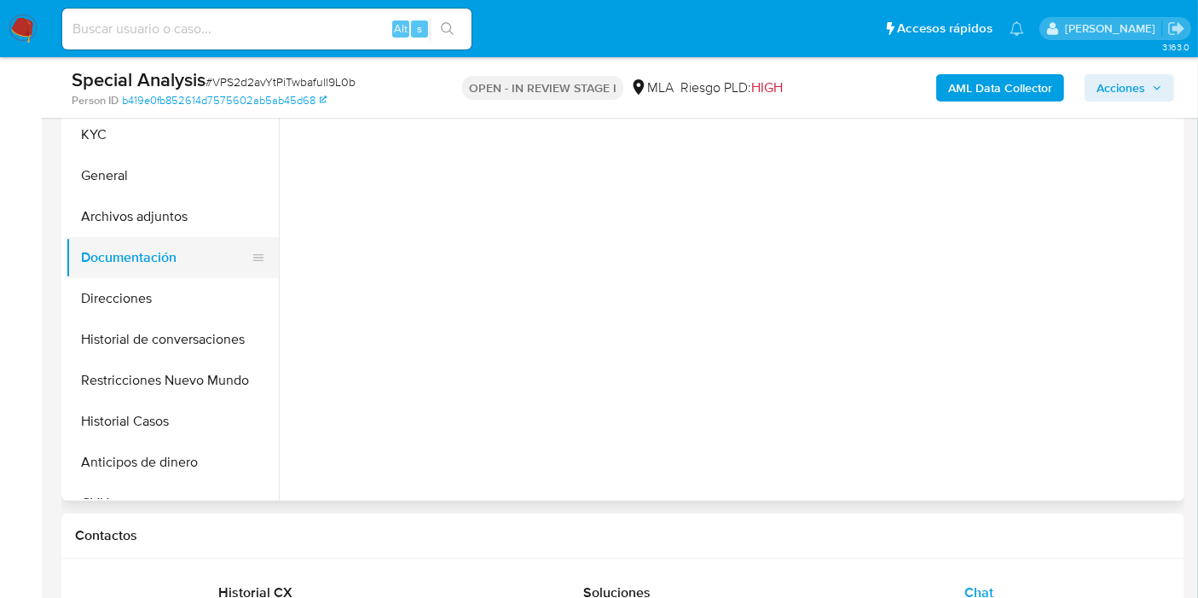
scroll to position [0, 0]
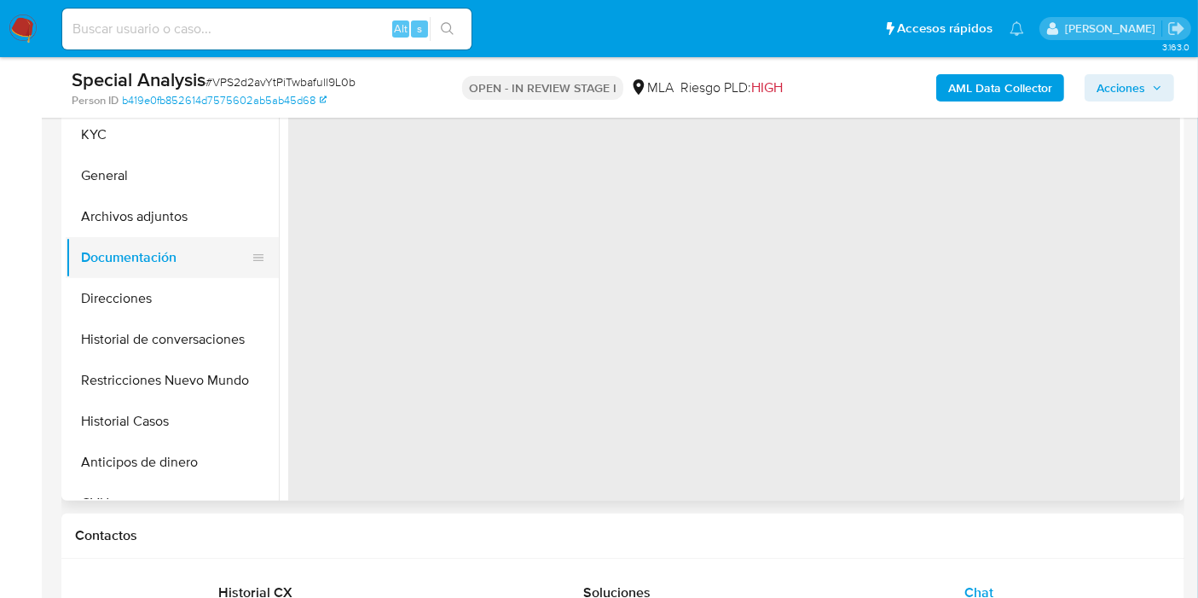
click at [163, 244] on button "Documentación" at bounding box center [165, 257] width 199 height 41
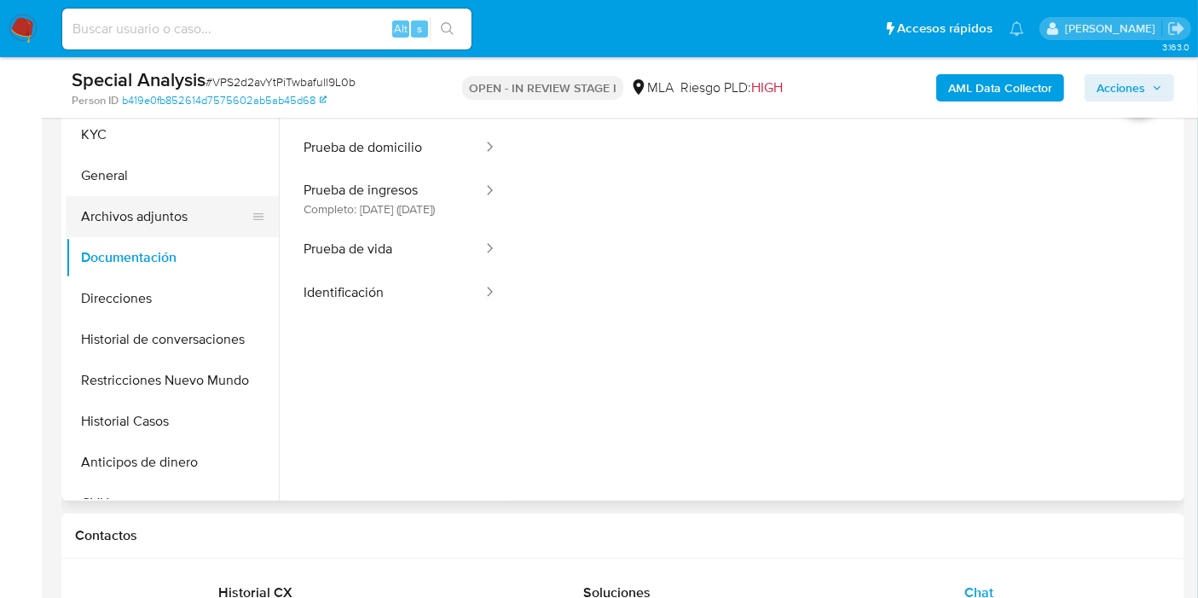
click at [202, 217] on button "Archivos adjuntos" at bounding box center [165, 216] width 199 height 41
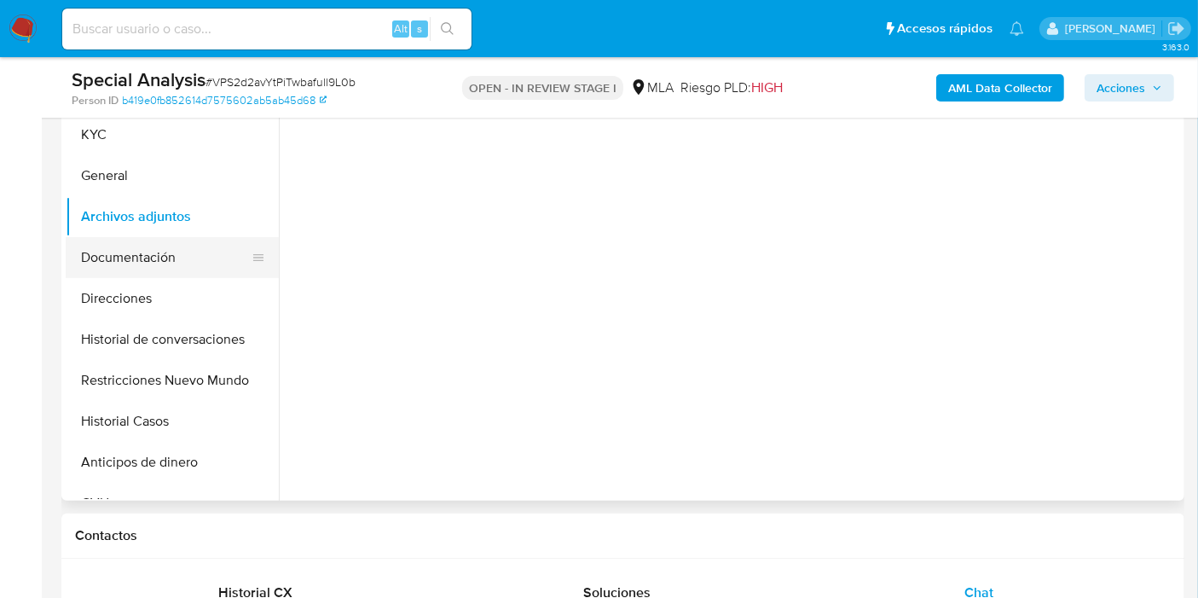
click at [177, 257] on button "Documentación" at bounding box center [165, 257] width 199 height 41
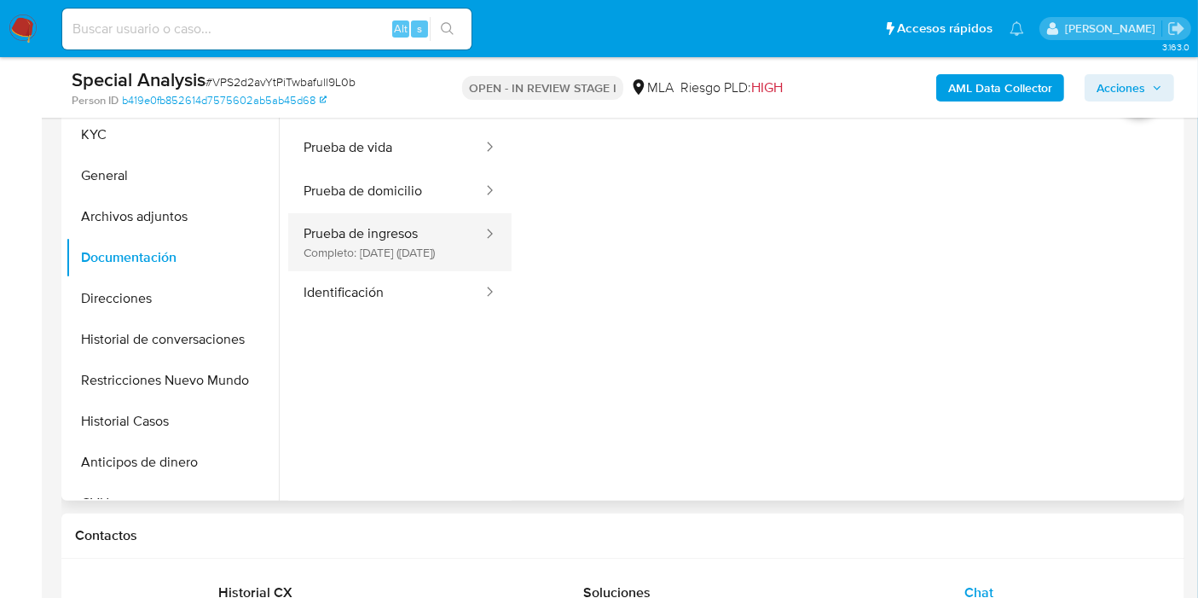
click at [423, 262] on button "Prueba de ingresos Completo: [DATE] ([DATE])" at bounding box center [386, 242] width 196 height 58
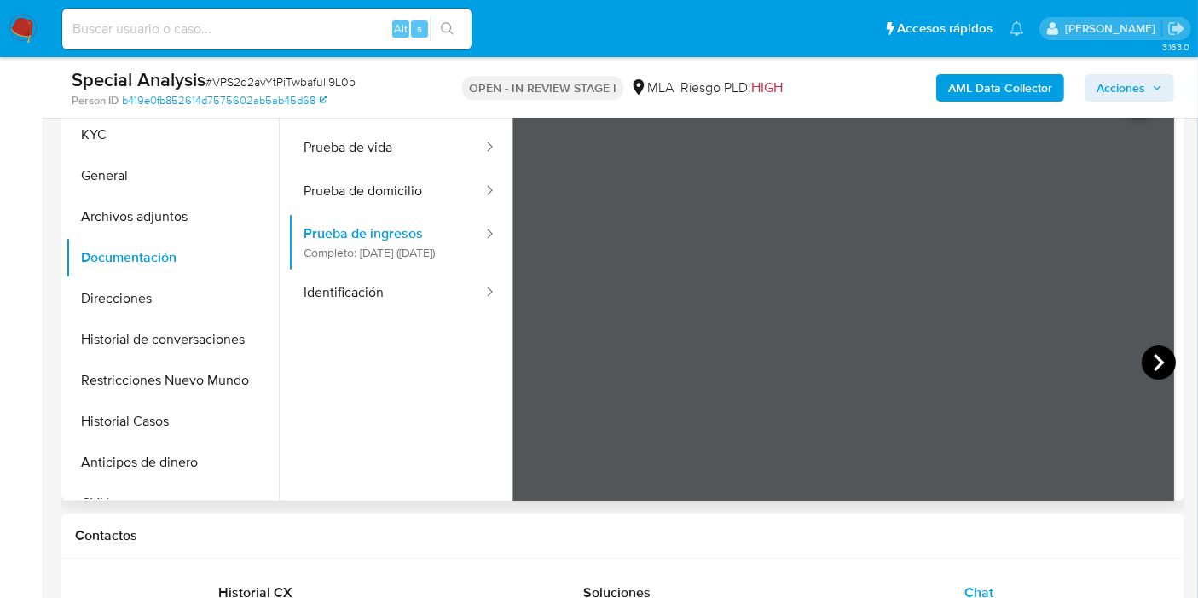
click at [1157, 350] on icon at bounding box center [1158, 362] width 34 height 34
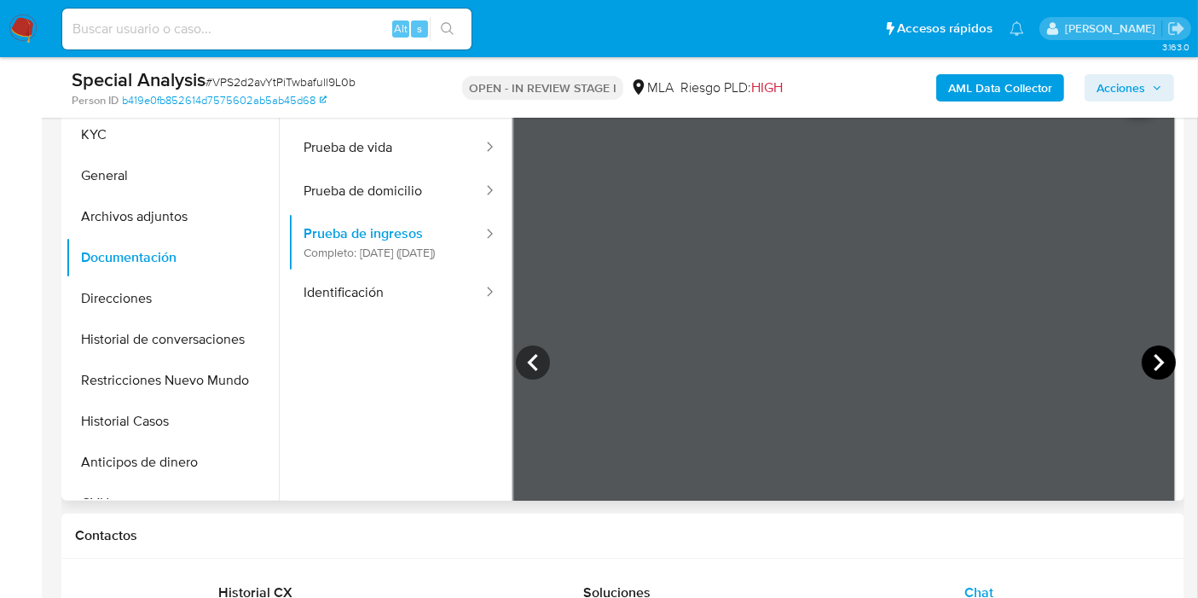
click at [1157, 350] on icon at bounding box center [1158, 362] width 34 height 34
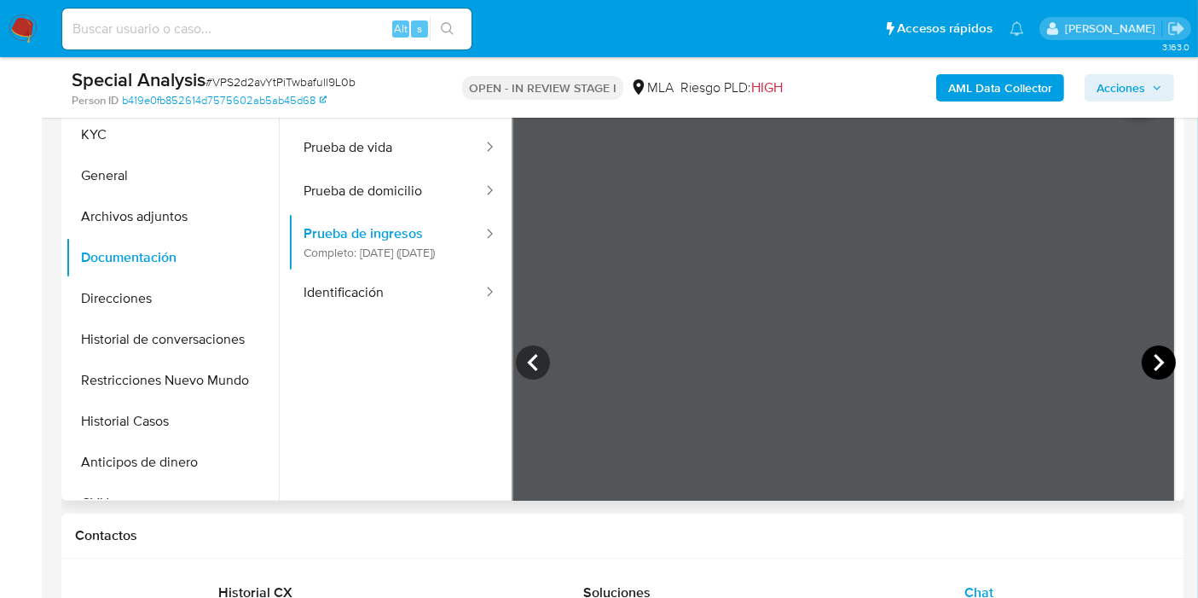
click at [1157, 350] on icon at bounding box center [1158, 362] width 34 height 34
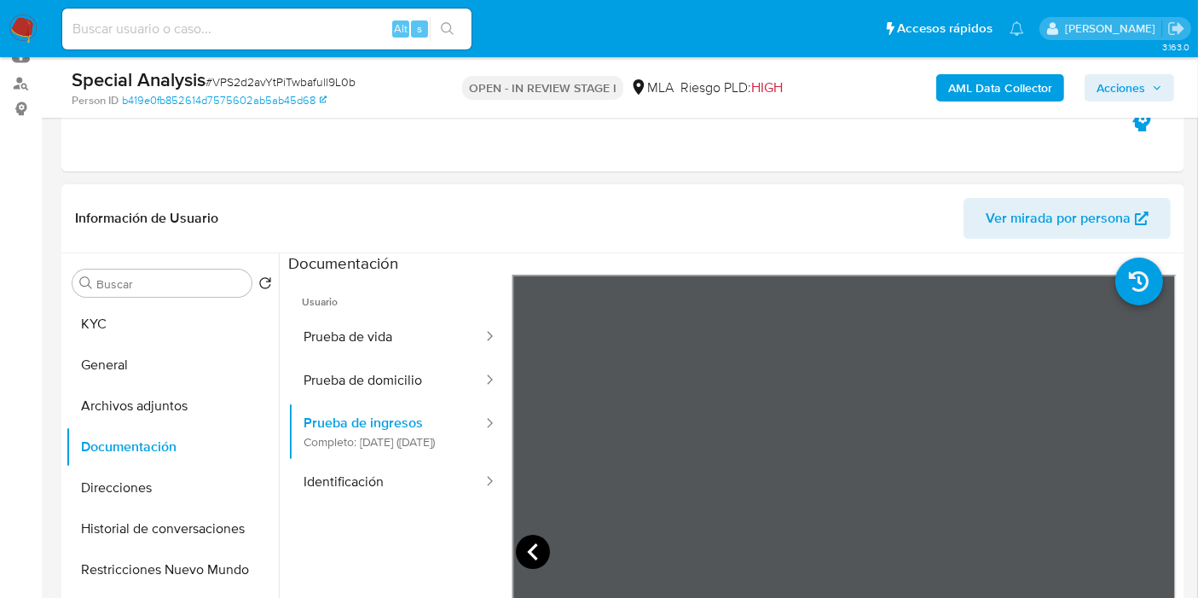
click at [529, 549] on icon at bounding box center [532, 551] width 10 height 17
click at [529, 556] on icon at bounding box center [533, 551] width 34 height 34
click at [530, 545] on icon at bounding box center [532, 551] width 10 height 17
click at [523, 541] on icon at bounding box center [533, 551] width 34 height 34
click at [535, 553] on icon at bounding box center [533, 551] width 34 height 34
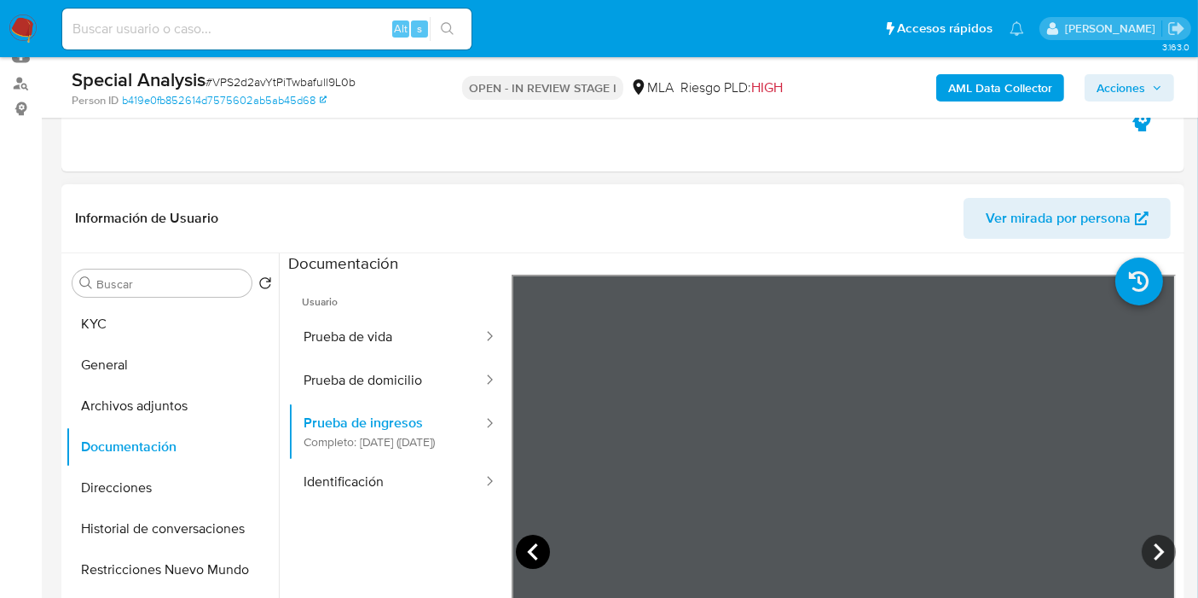
click at [529, 557] on icon at bounding box center [533, 551] width 34 height 34
click at [534, 541] on icon at bounding box center [533, 551] width 34 height 34
click at [527, 550] on icon at bounding box center [532, 551] width 10 height 17
click at [535, 541] on icon at bounding box center [533, 551] width 34 height 34
click at [538, 555] on icon at bounding box center [533, 551] width 34 height 34
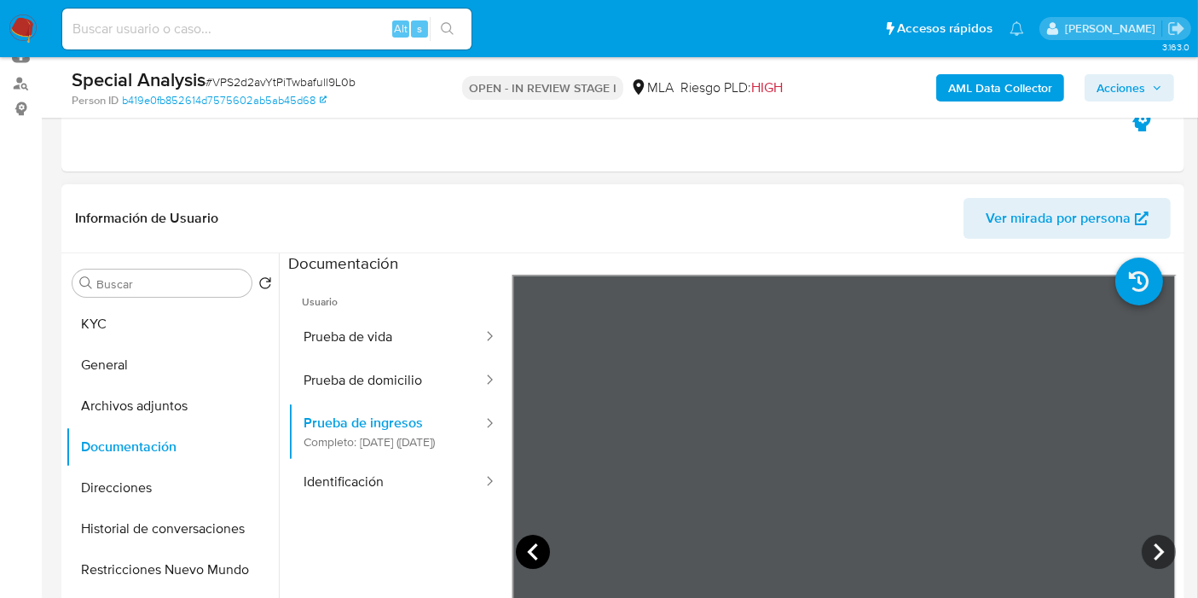
click at [534, 548] on icon at bounding box center [533, 551] width 34 height 34
click at [156, 339] on button "KYC" at bounding box center [165, 323] width 199 height 41
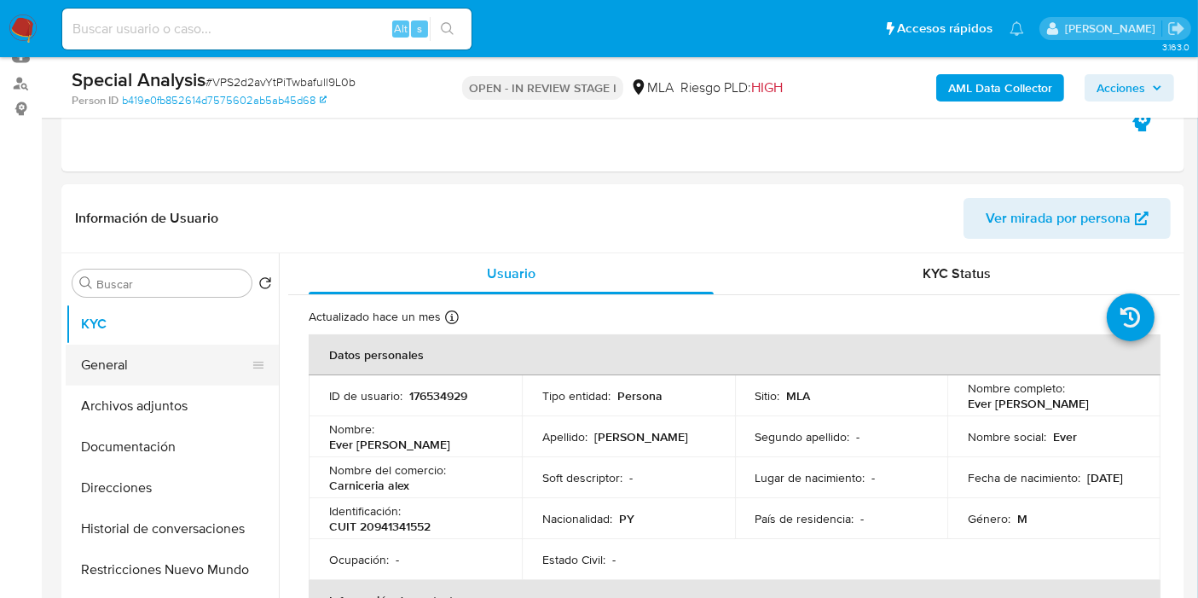
click at [141, 368] on button "General" at bounding box center [165, 364] width 199 height 41
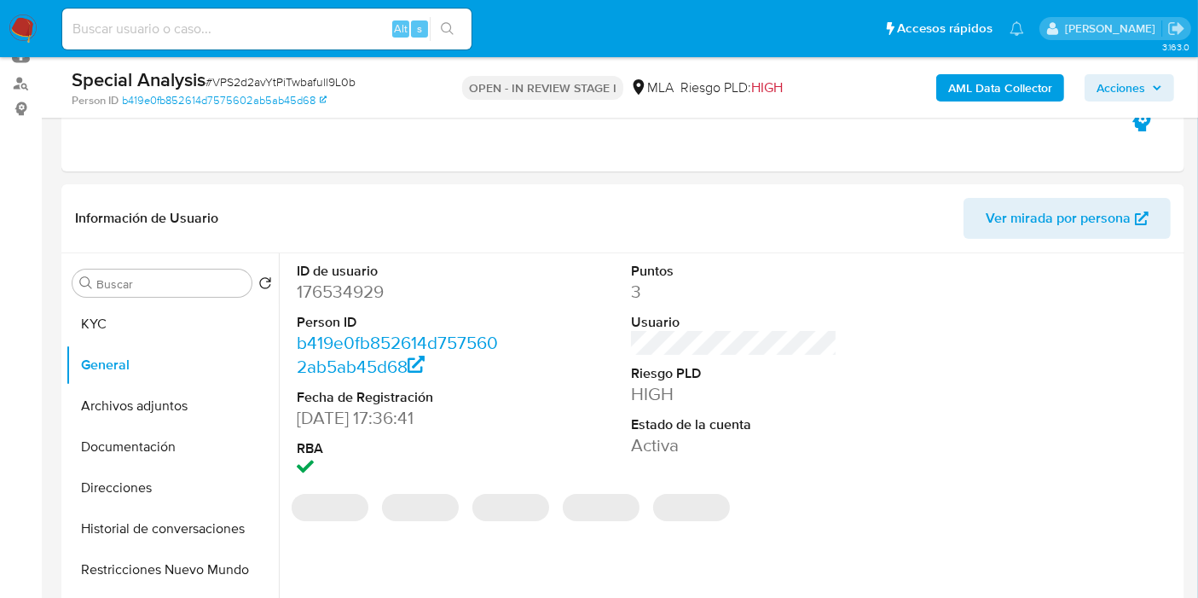
click at [361, 288] on dd "176534929" at bounding box center [400, 292] width 206 height 24
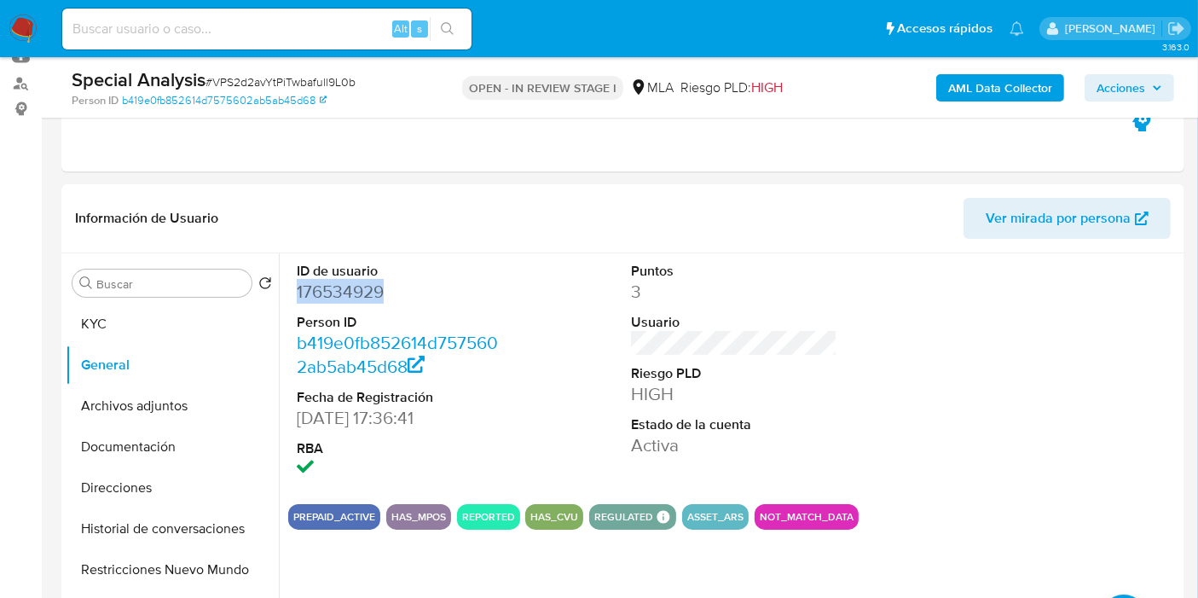
copy dd "176534929"
click at [136, 471] on button "Direcciones" at bounding box center [165, 487] width 199 height 41
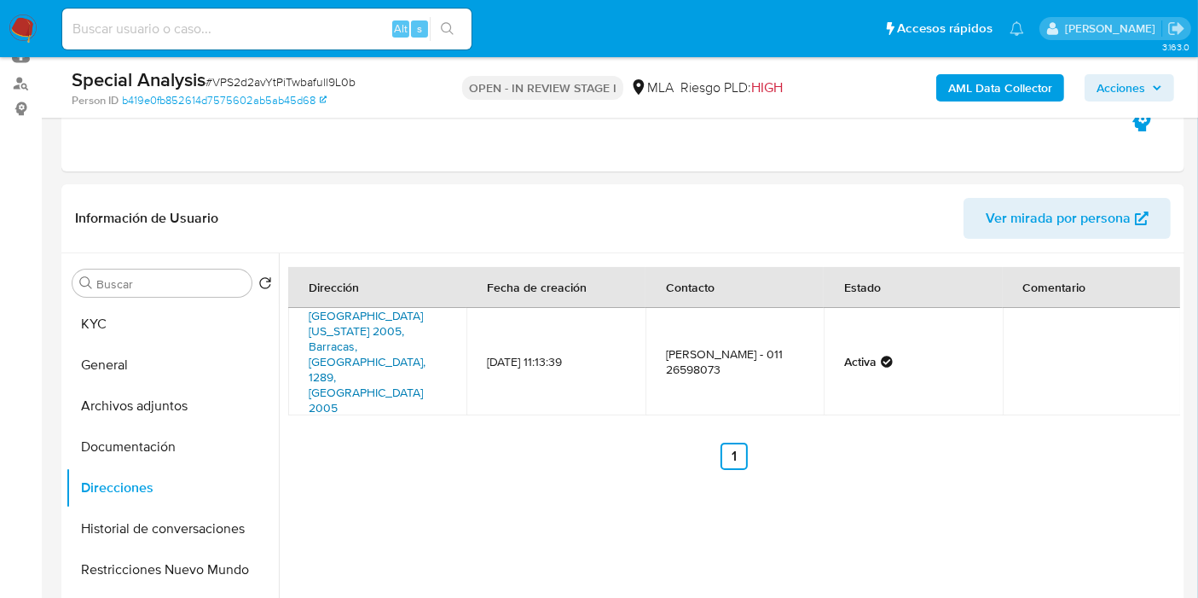
click at [401, 332] on link "Calle California 2005, Barracas, Capital Federal, 1289, Argentina 2005" at bounding box center [367, 361] width 117 height 109
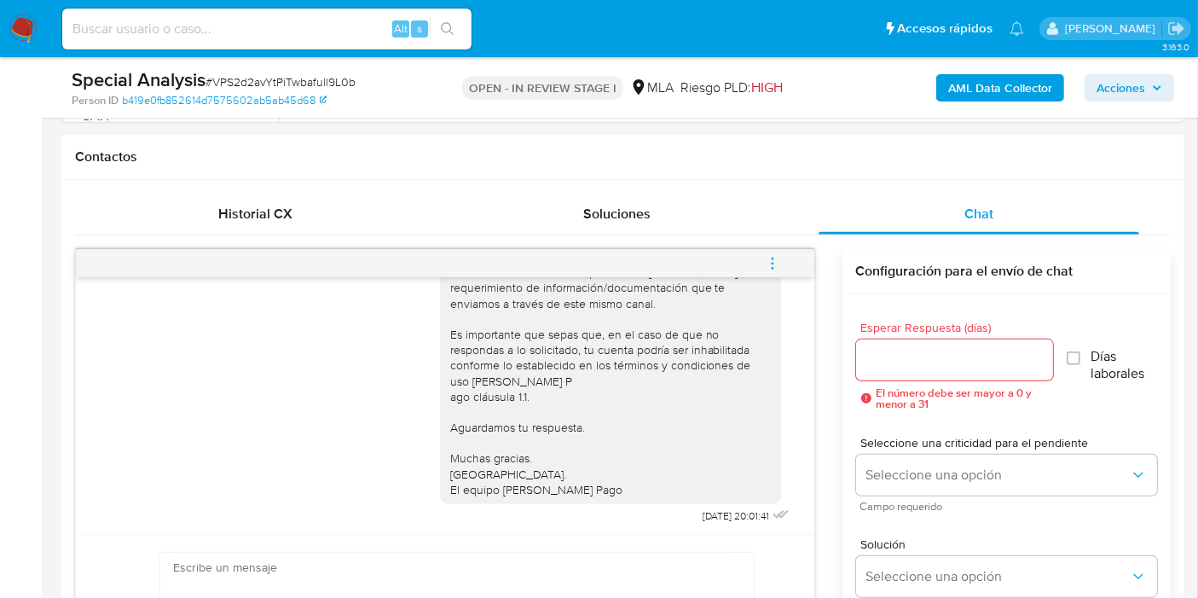
scroll to position [911, 0]
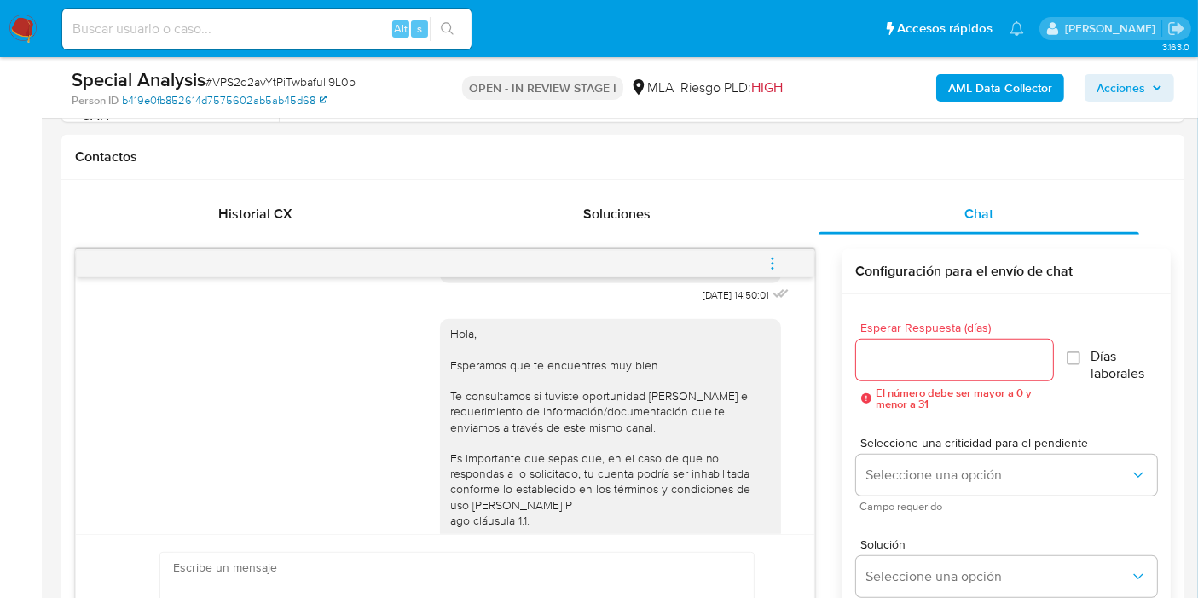
click at [251, 95] on link "b419e0fb852614d7575602ab5ab45d68" at bounding box center [224, 100] width 205 height 15
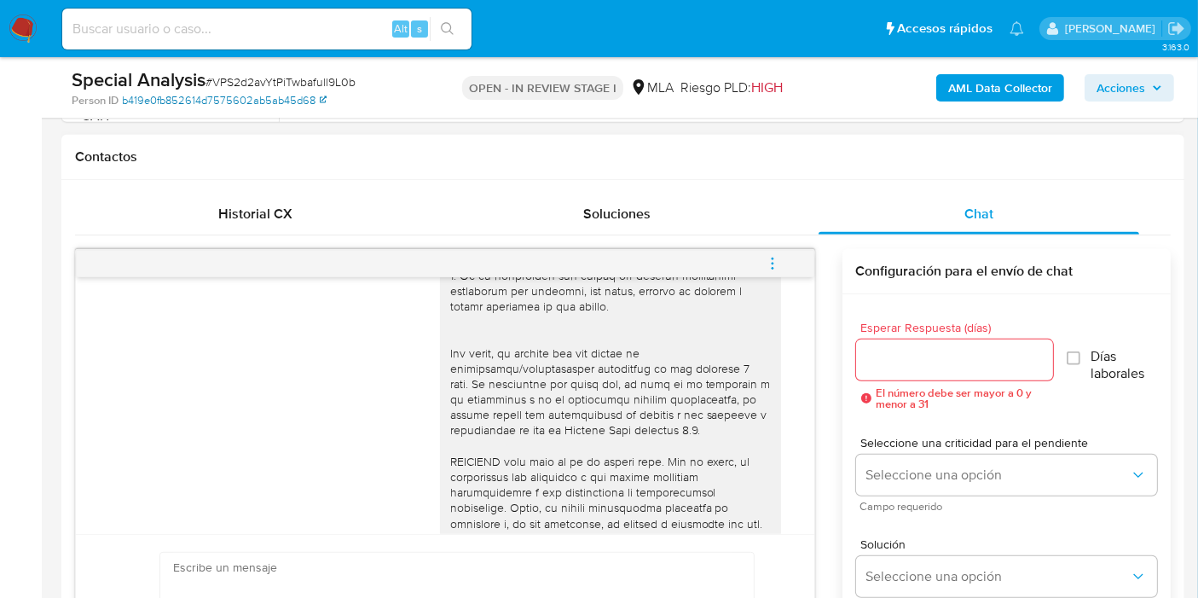
scroll to position [153, 0]
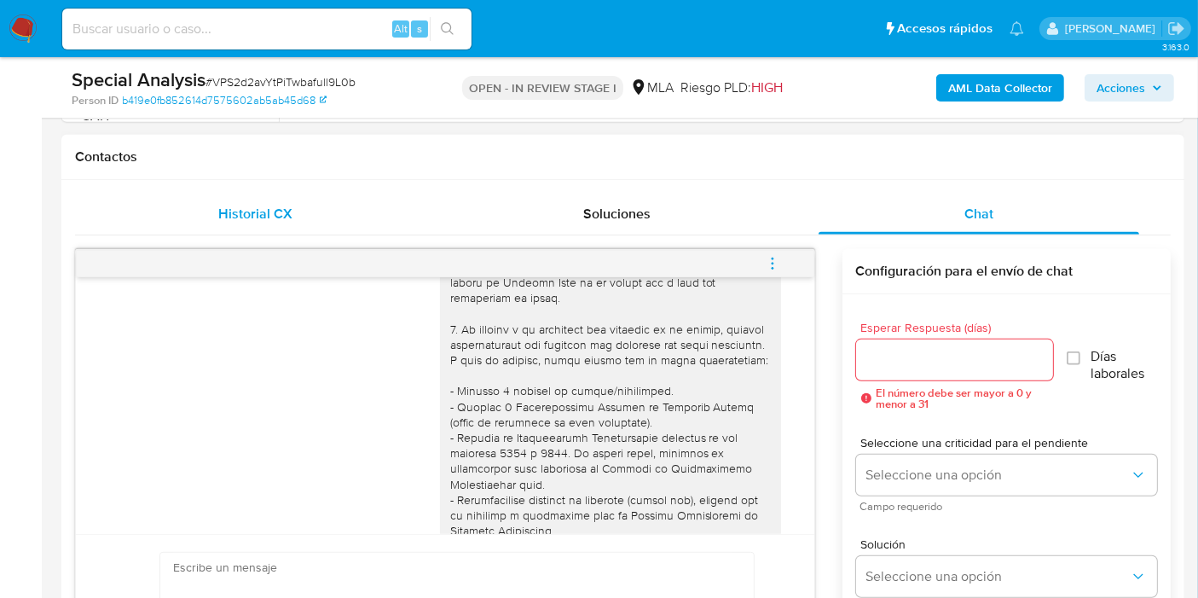
click at [209, 203] on div "Historial CX" at bounding box center [255, 214] width 321 height 41
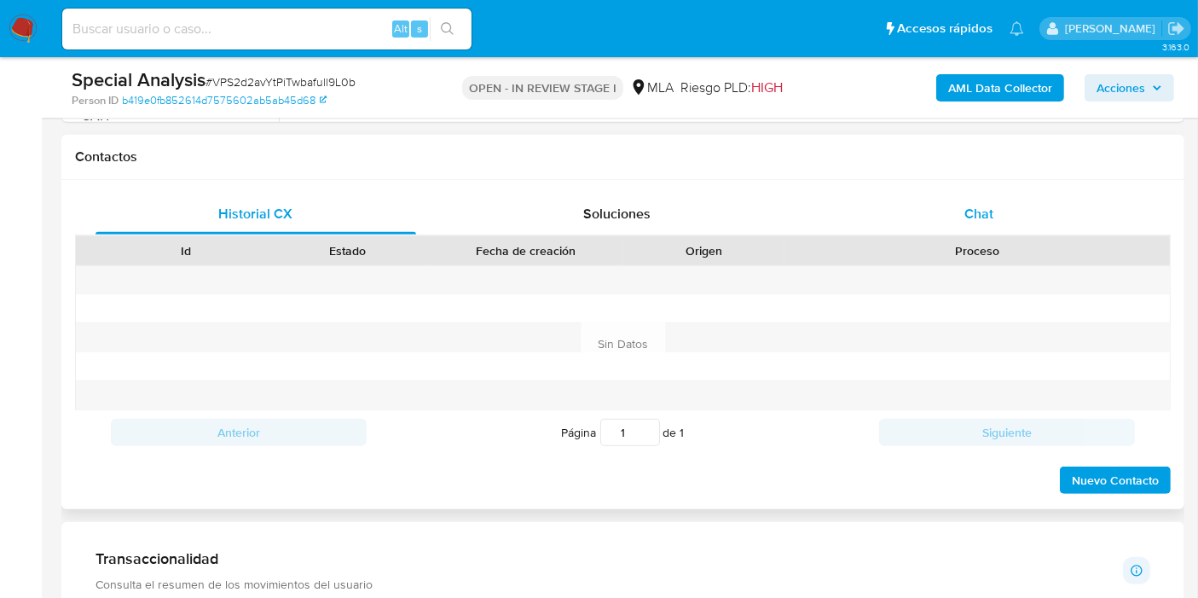
click at [911, 197] on div "Chat" at bounding box center [978, 214] width 321 height 41
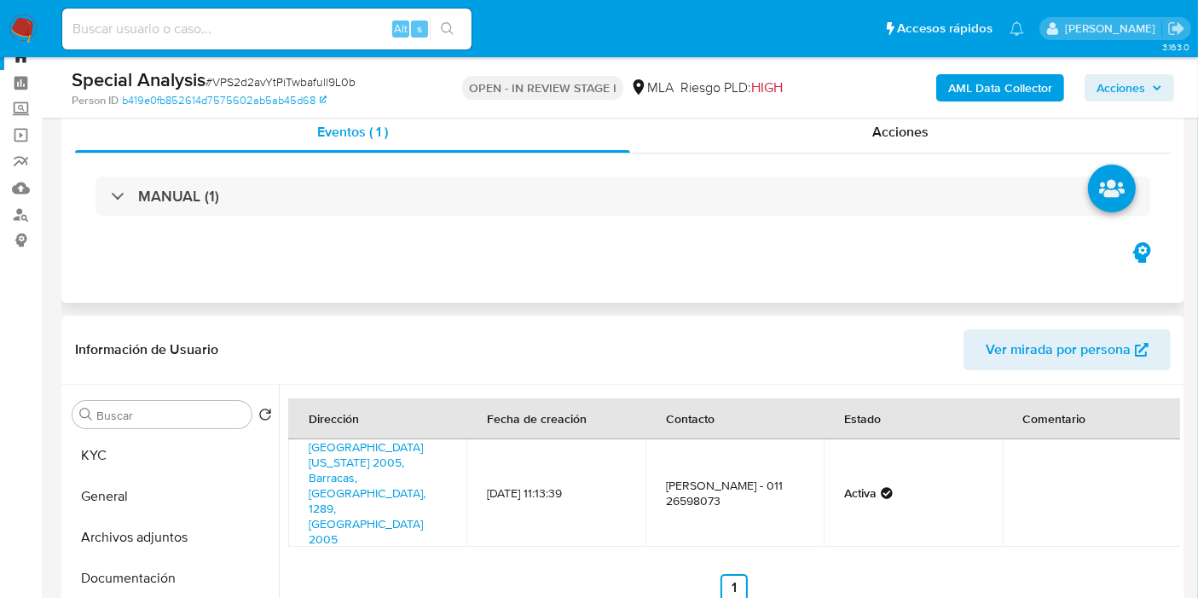
scroll to position [0, 0]
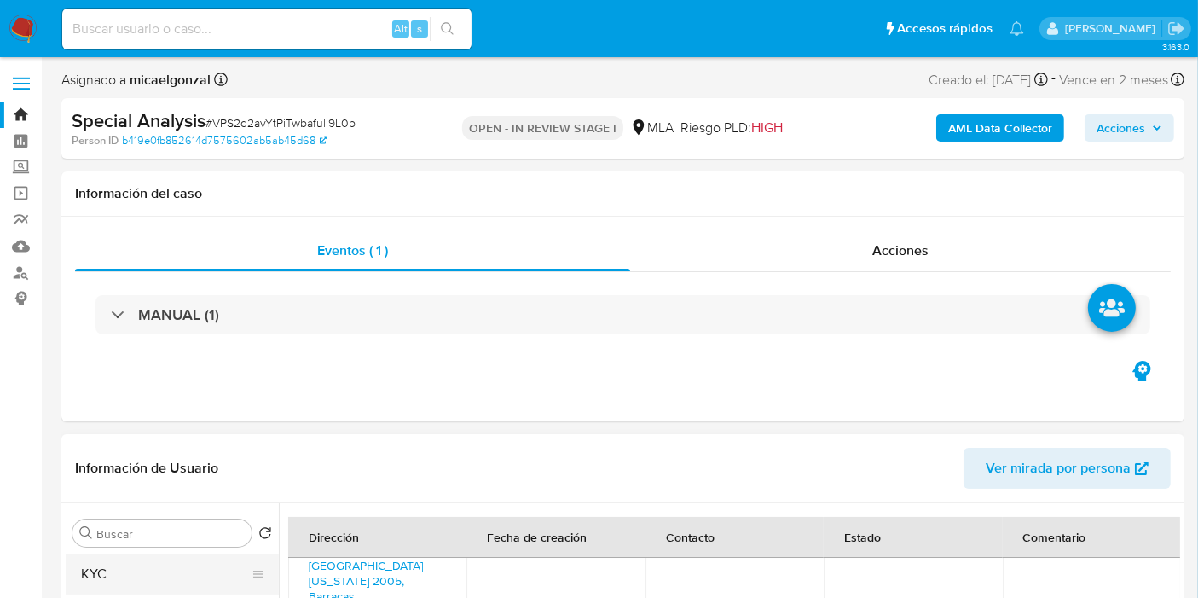
click at [99, 581] on button "KYC" at bounding box center [165, 573] width 199 height 41
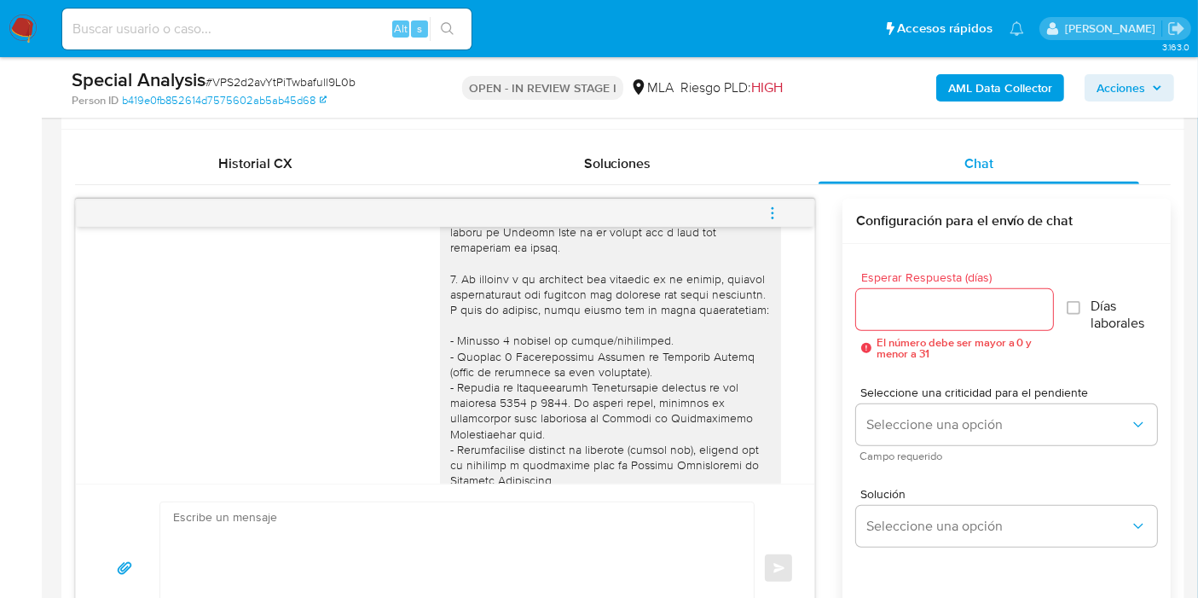
scroll to position [852, 0]
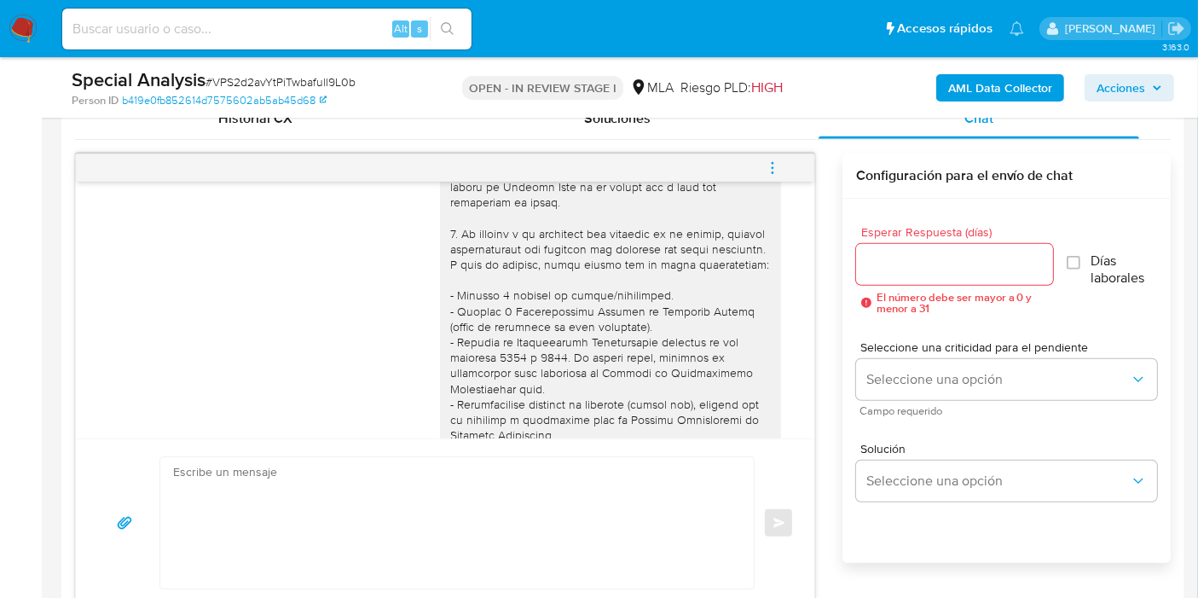
drag, startPoint x: 746, startPoint y: 161, endPoint x: 783, endPoint y: 156, distance: 37.9
click at [749, 161] on button "menu-action" at bounding box center [772, 167] width 56 height 41
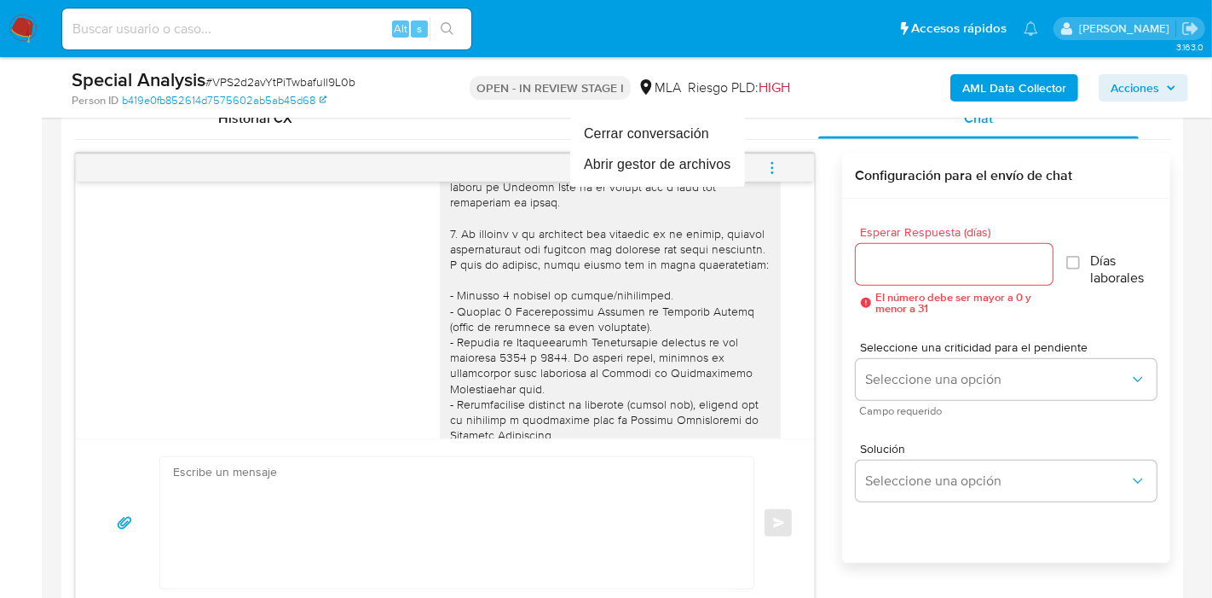
click at [783, 156] on div at bounding box center [606, 299] width 1212 height 598
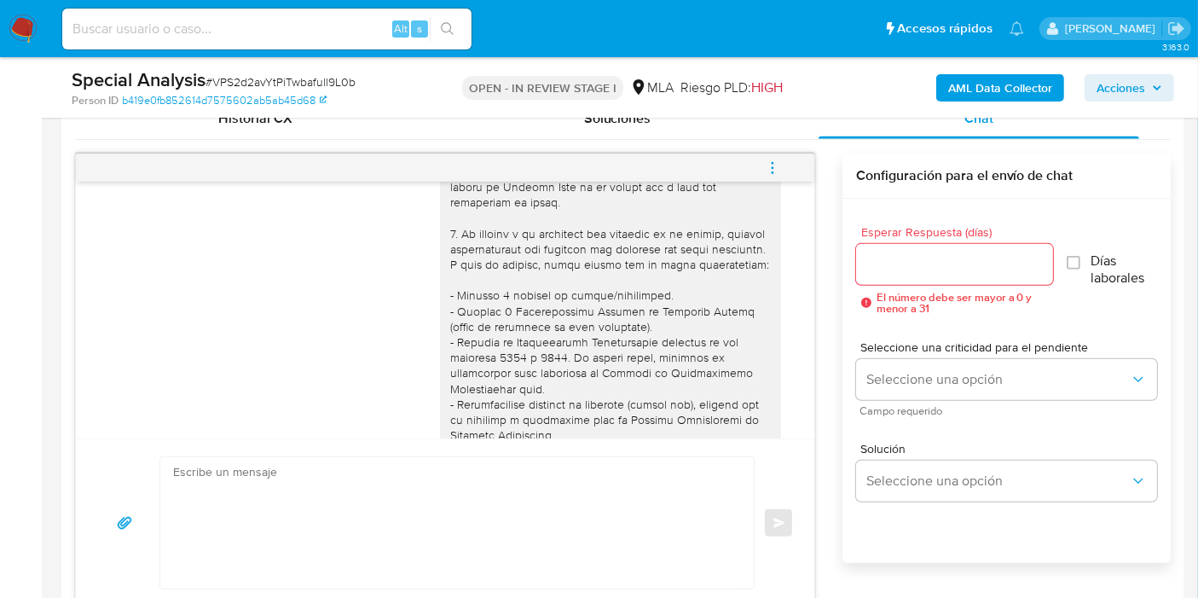
click at [765, 165] on icon "menu-action" at bounding box center [772, 167] width 15 height 15
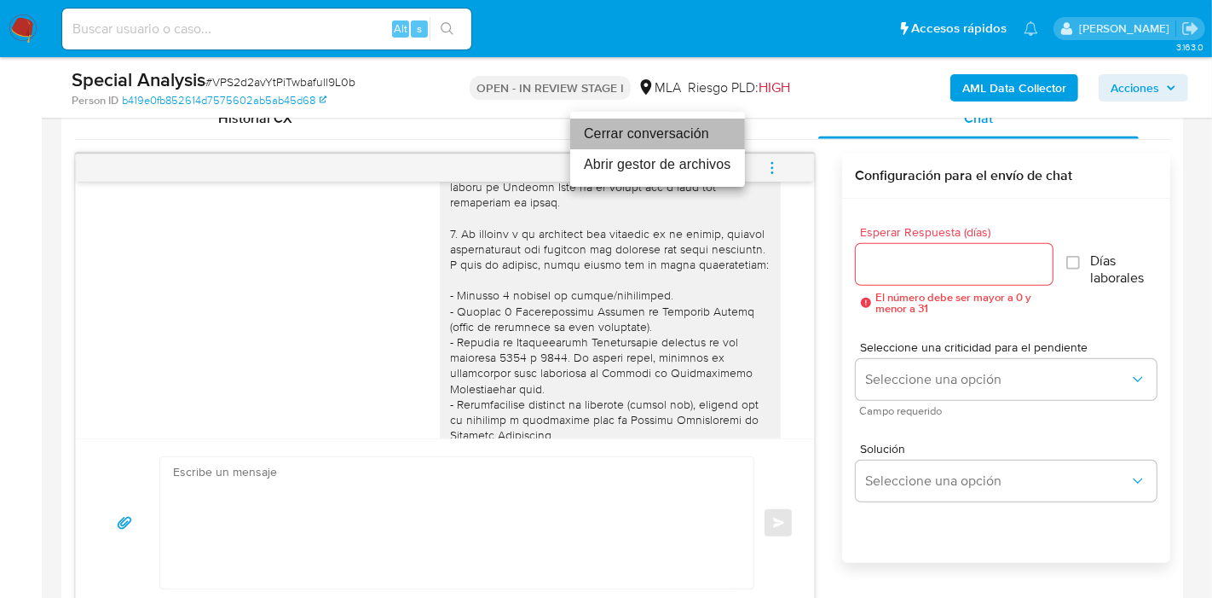
click at [691, 145] on li "Cerrar conversación" at bounding box center [657, 133] width 175 height 31
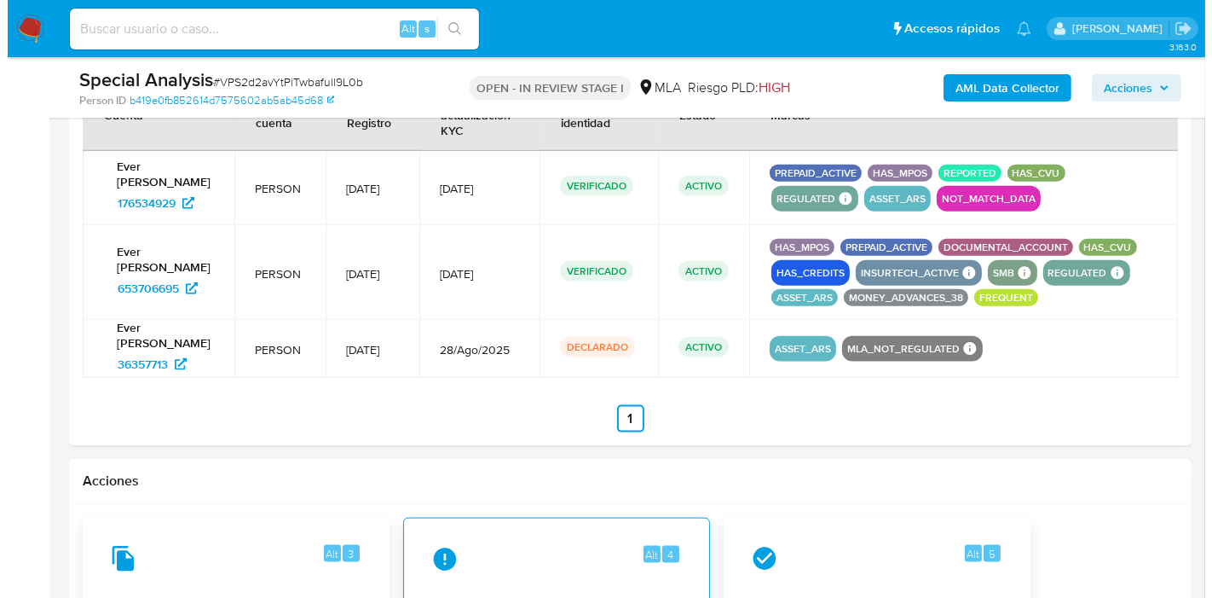
scroll to position [2273, 0]
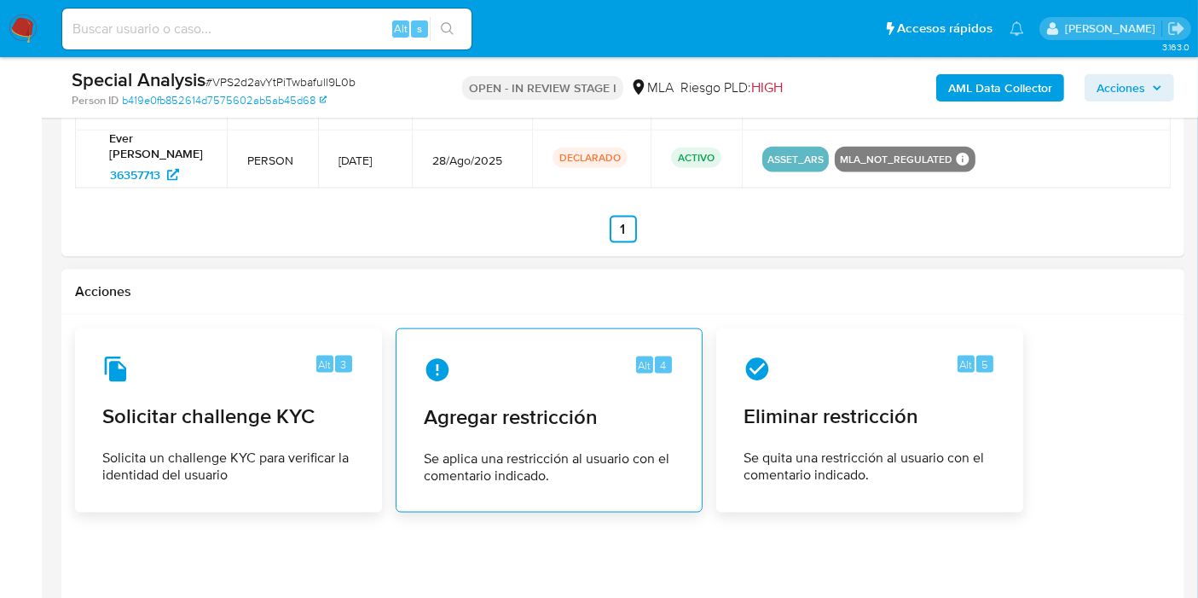
click at [411, 393] on div "Alt 4 Agregar restricción Se aplica una restricción al usuario con el comentari…" at bounding box center [549, 420] width 278 height 155
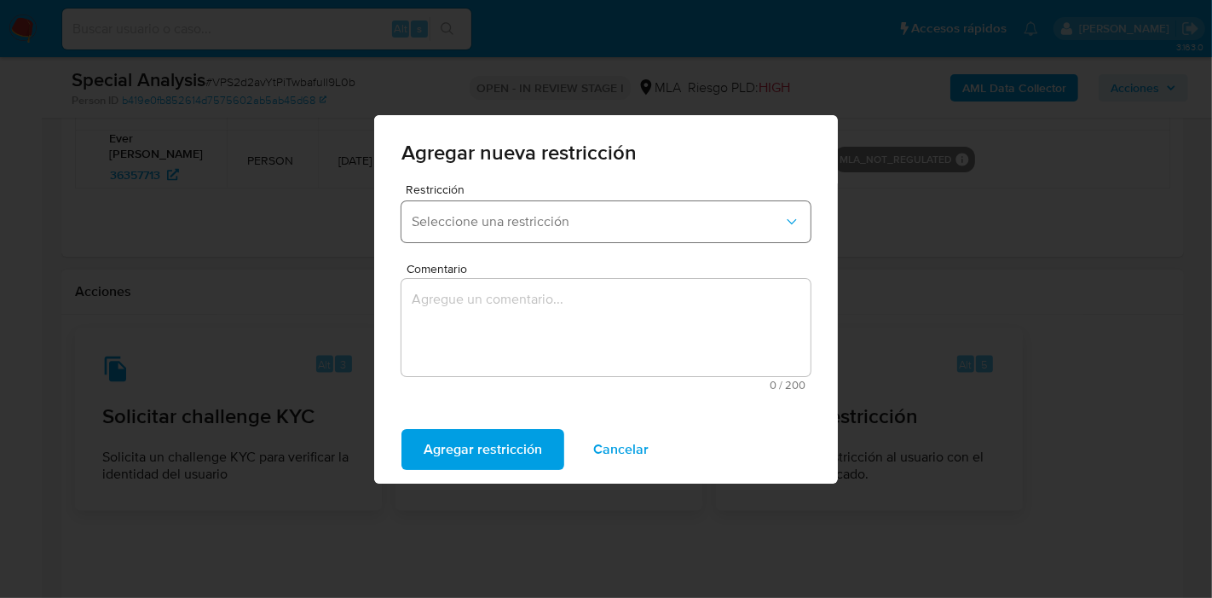
click at [566, 230] on button "Seleccione una restricción" at bounding box center [605, 221] width 409 height 41
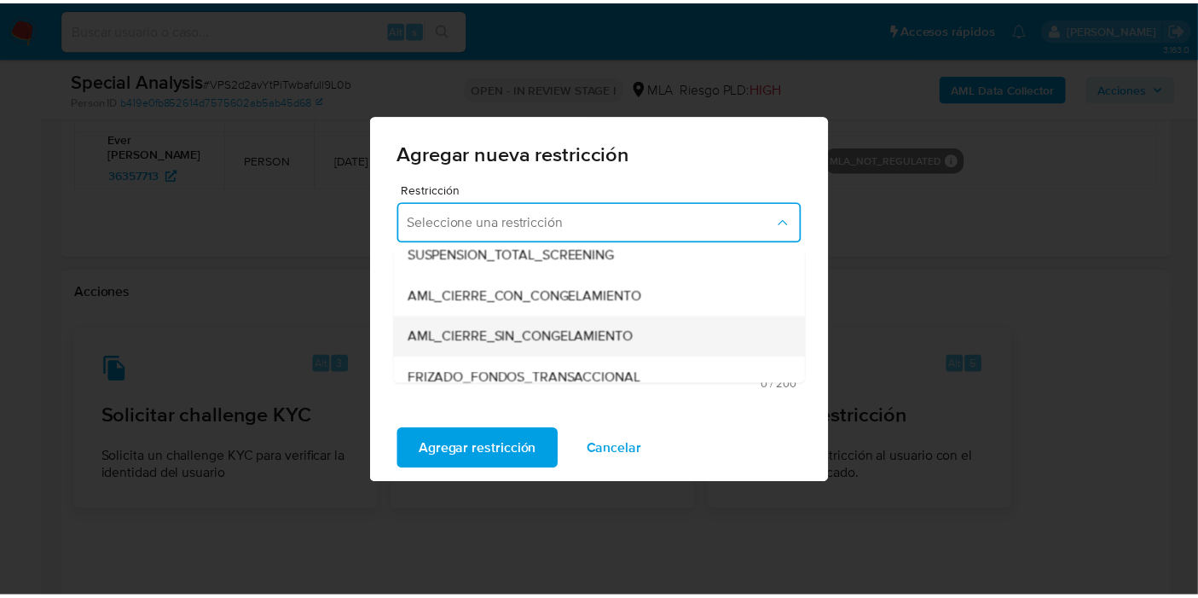
scroll to position [189, 0]
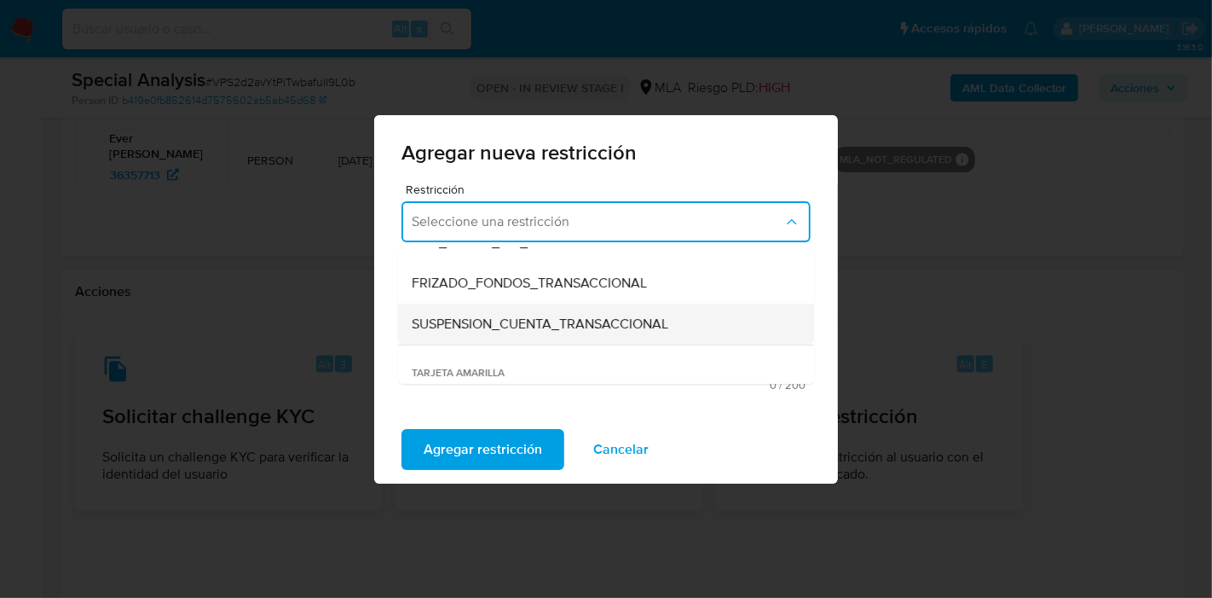
click at [562, 310] on div "SUSPENSION_CUENTA_TRANSACCIONAL" at bounding box center [601, 323] width 378 height 41
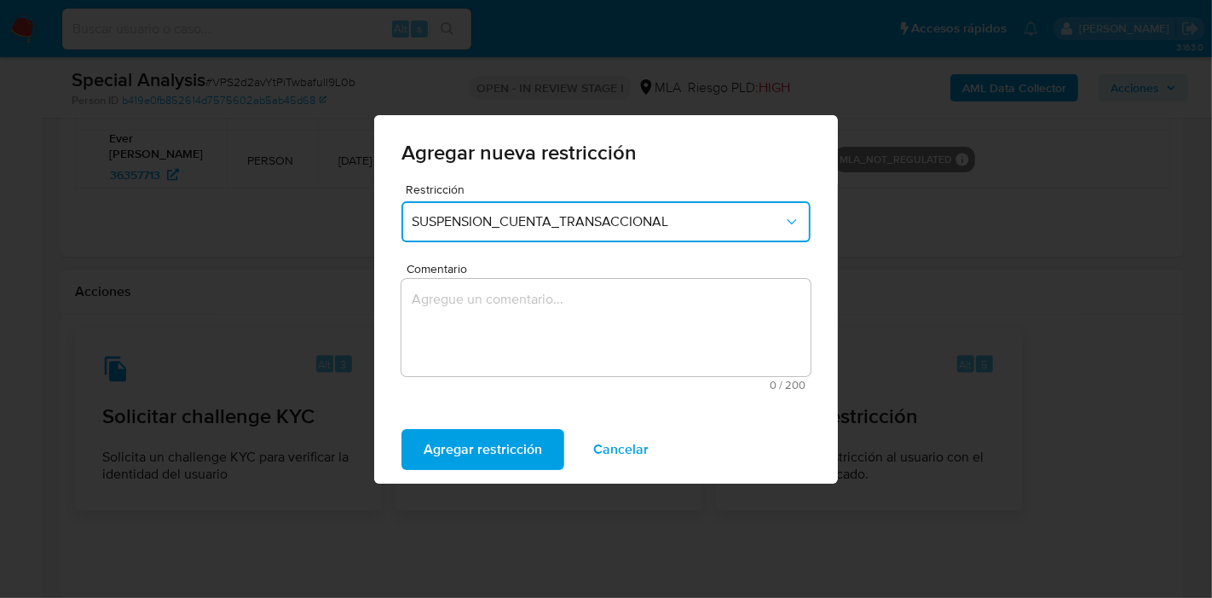
click at [540, 349] on textarea "Comentario" at bounding box center [605, 327] width 409 height 97
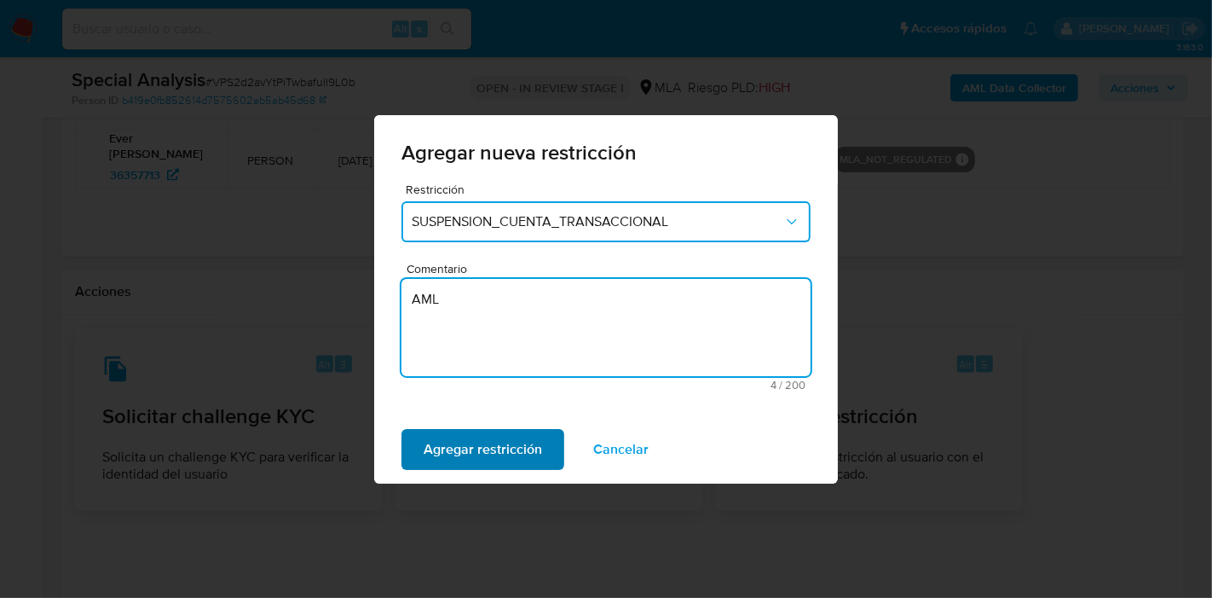
type textarea "AML"
click at [530, 465] on span "Agregar restricción" at bounding box center [483, 449] width 118 height 38
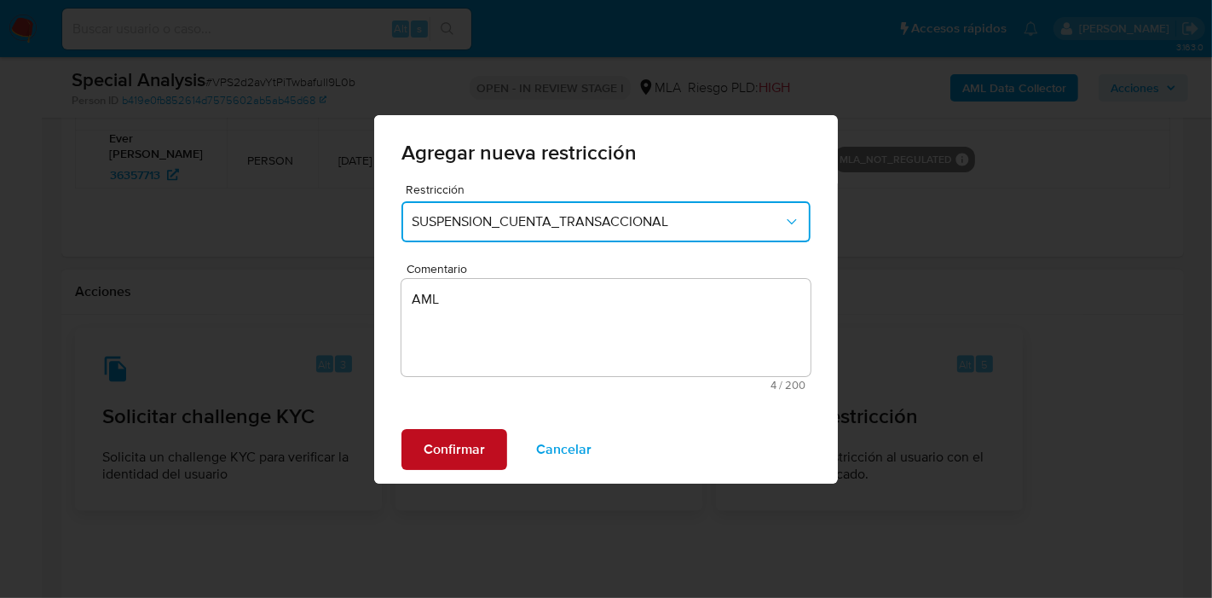
click at [481, 444] on span "Confirmar" at bounding box center [454, 449] width 61 height 38
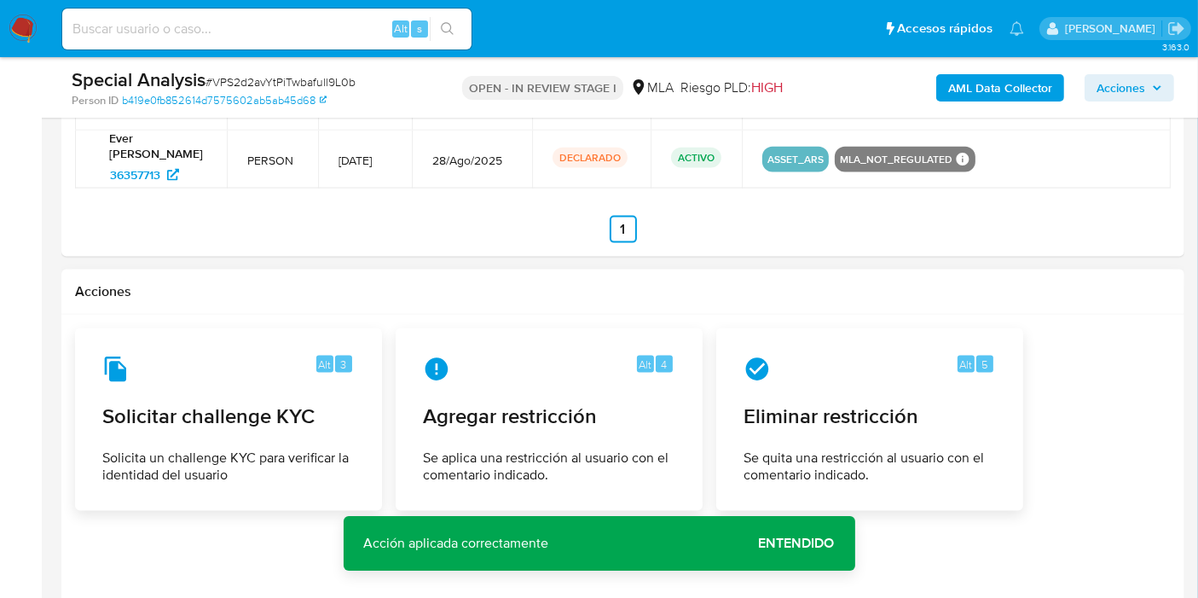
click at [791, 543] on span "Entendido" at bounding box center [797, 543] width 76 height 0
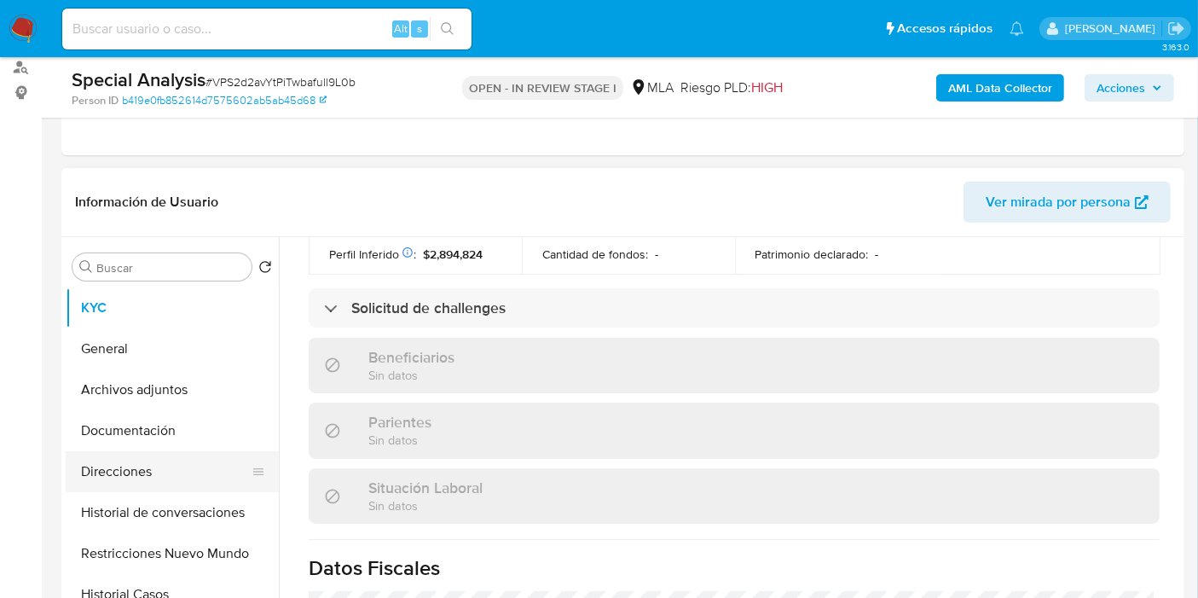
scroll to position [284, 0]
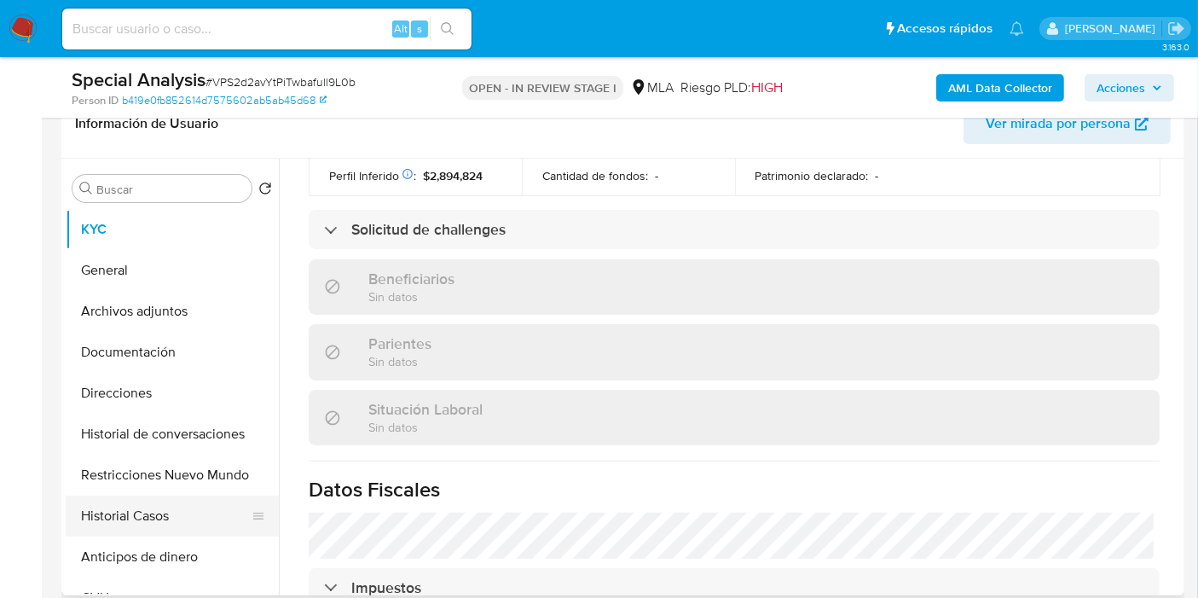
click at [176, 510] on button "Historial Casos" at bounding box center [165, 515] width 199 height 41
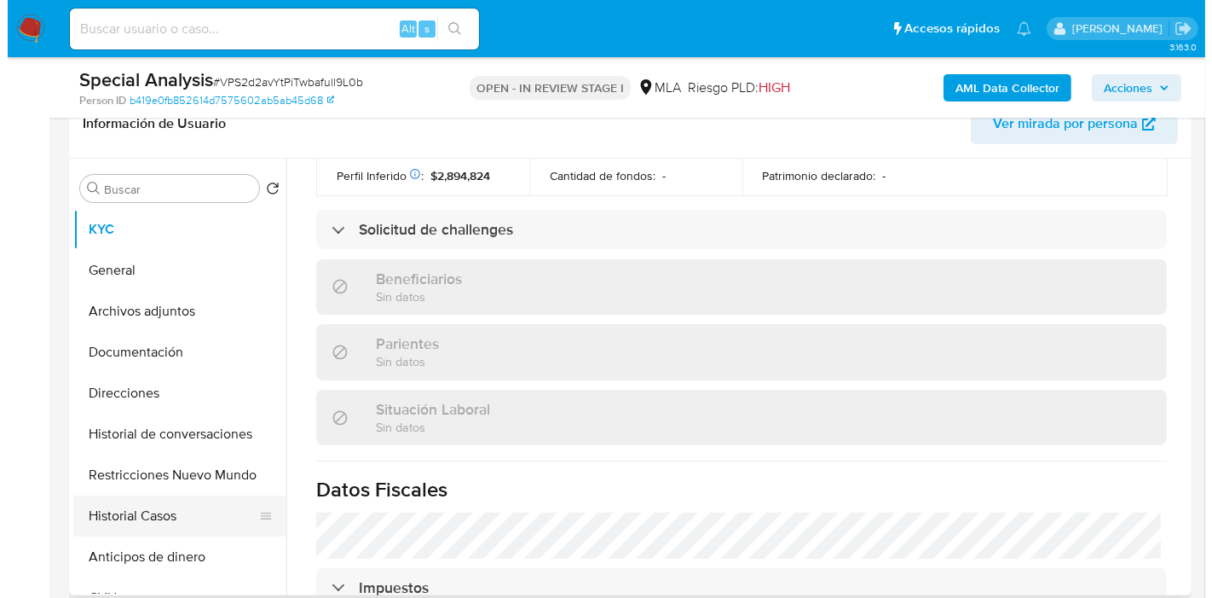
scroll to position [0, 0]
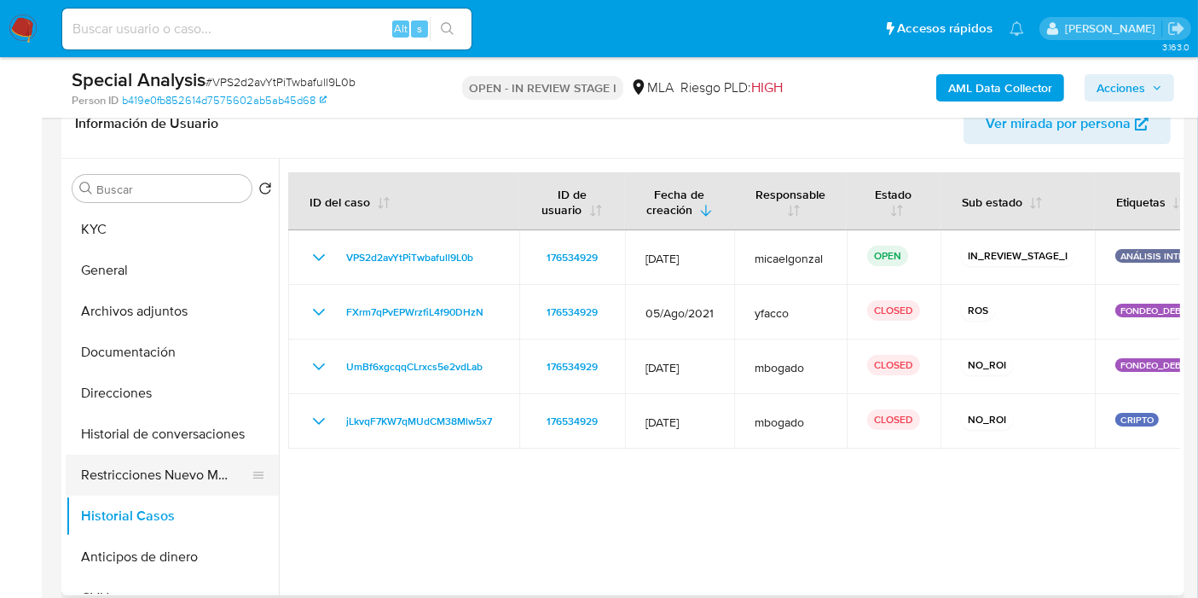
click at [194, 481] on button "Restricciones Nuevo Mundo" at bounding box center [165, 474] width 199 height 41
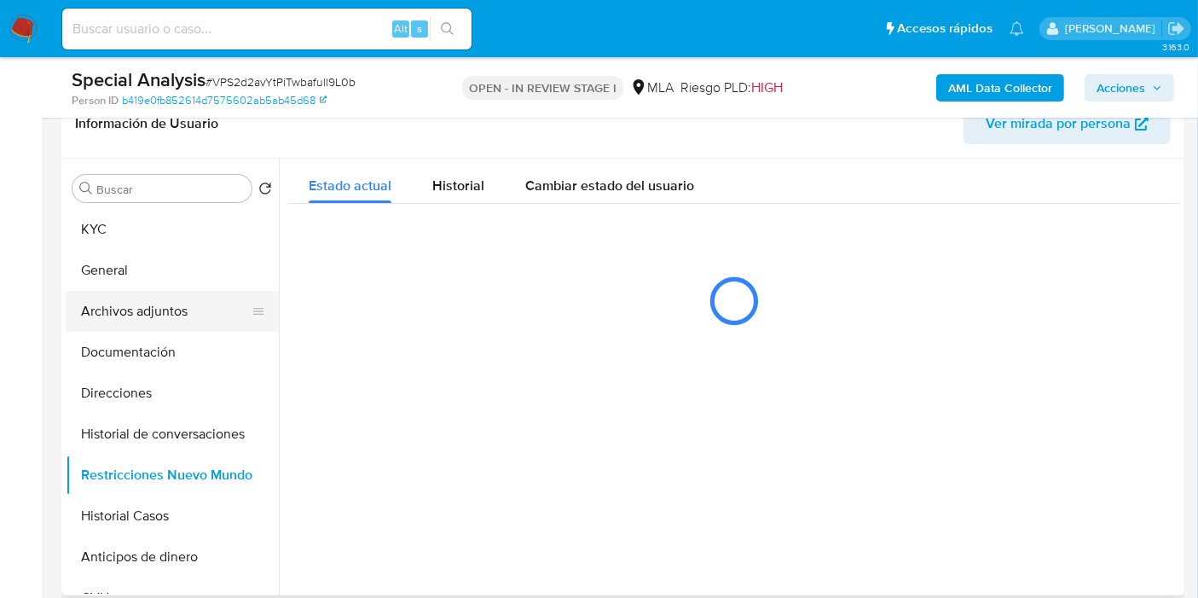
click at [189, 318] on button "Archivos adjuntos" at bounding box center [165, 311] width 199 height 41
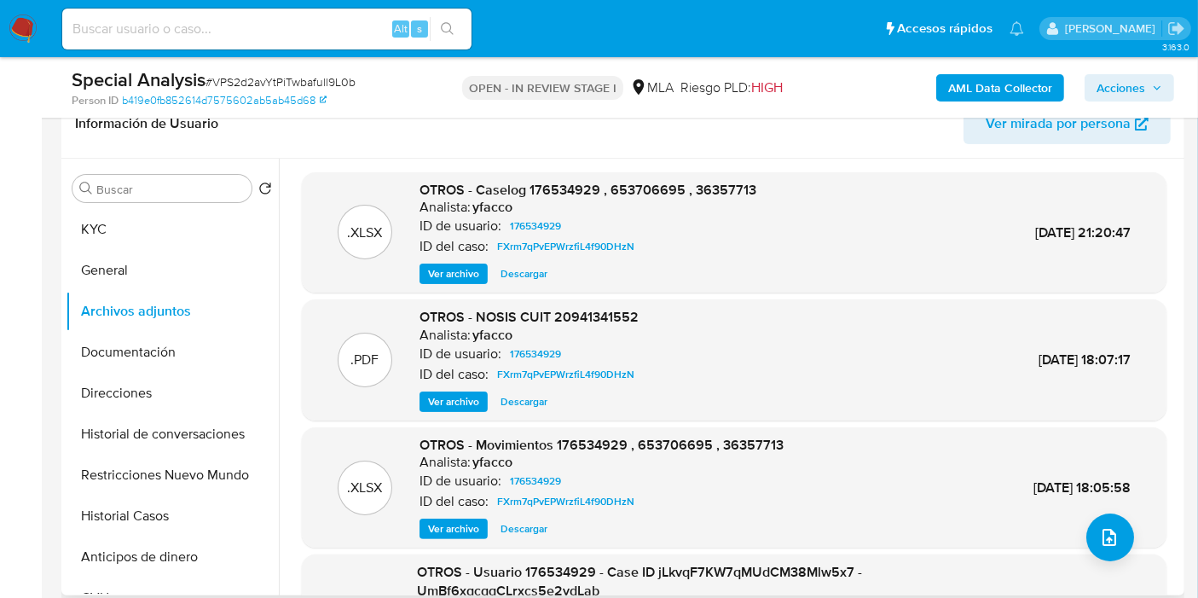
click at [460, 265] on span "Ver archivo" at bounding box center [453, 273] width 51 height 17
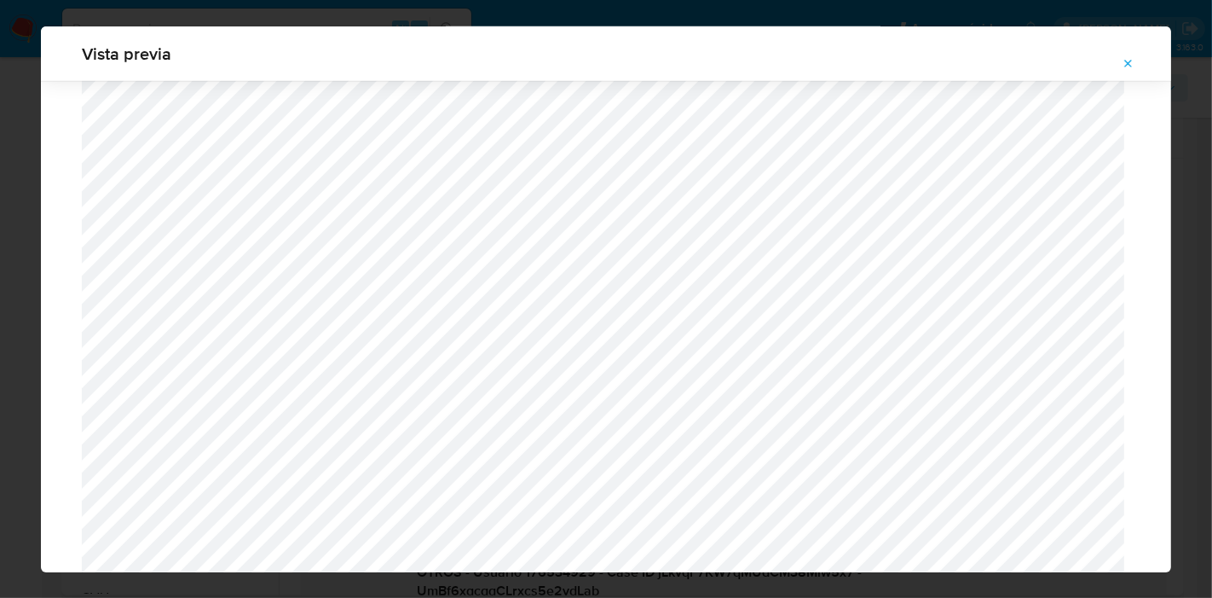
scroll to position [1210, 0]
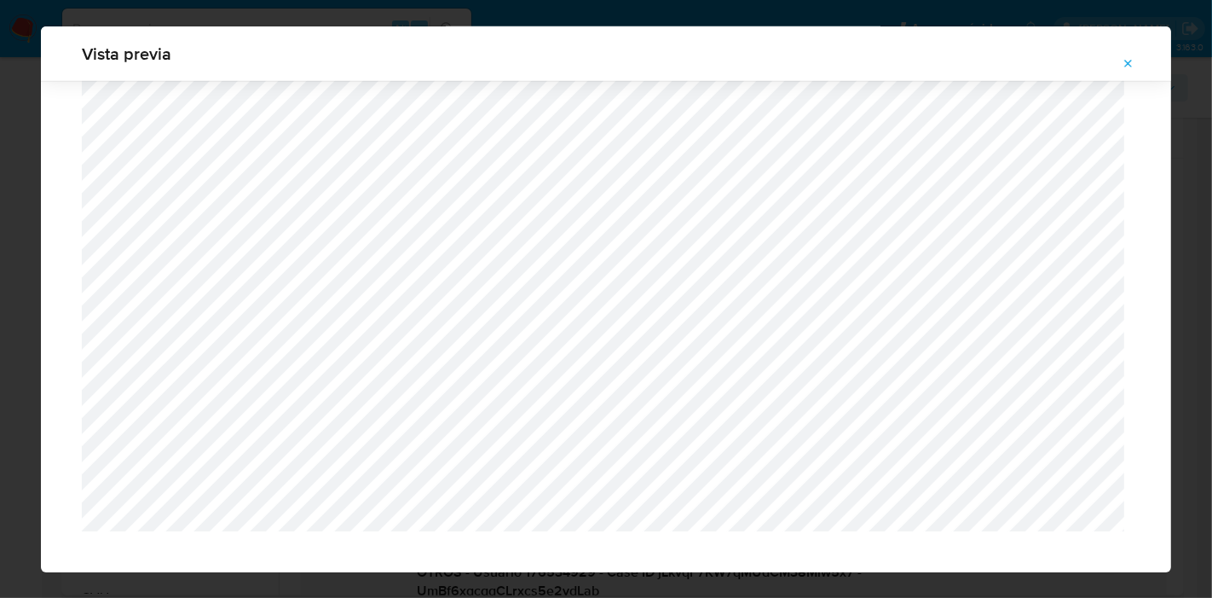
click at [0, 278] on div "Vista previa" at bounding box center [606, 299] width 1212 height 598
click at [1140, 60] on button "Attachment preview" at bounding box center [1129, 63] width 38 height 27
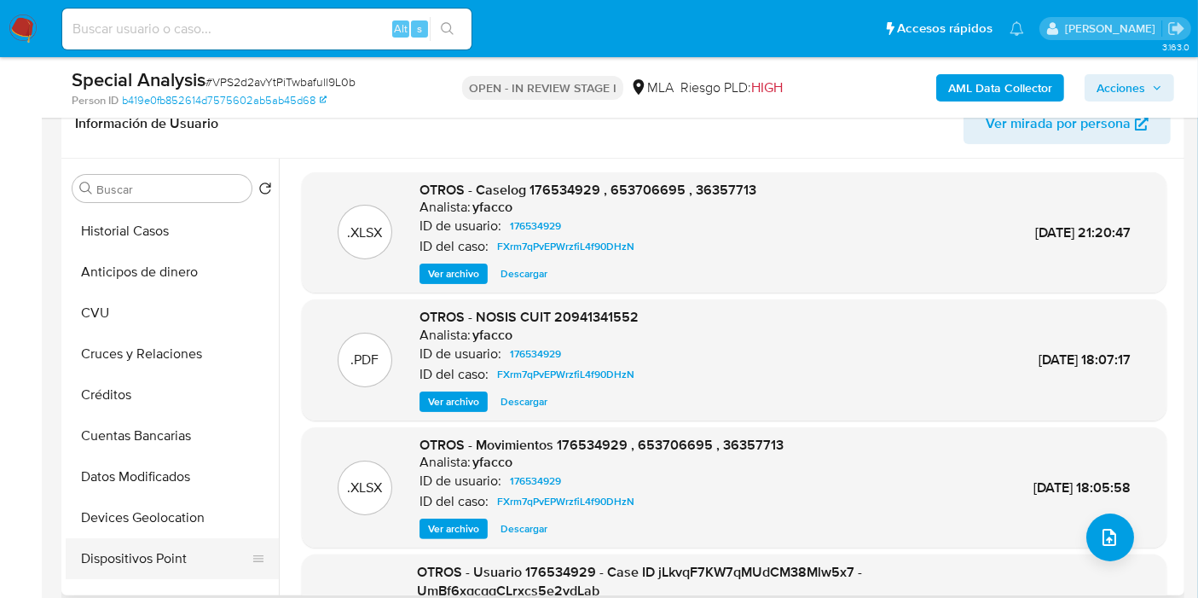
scroll to position [189, 0]
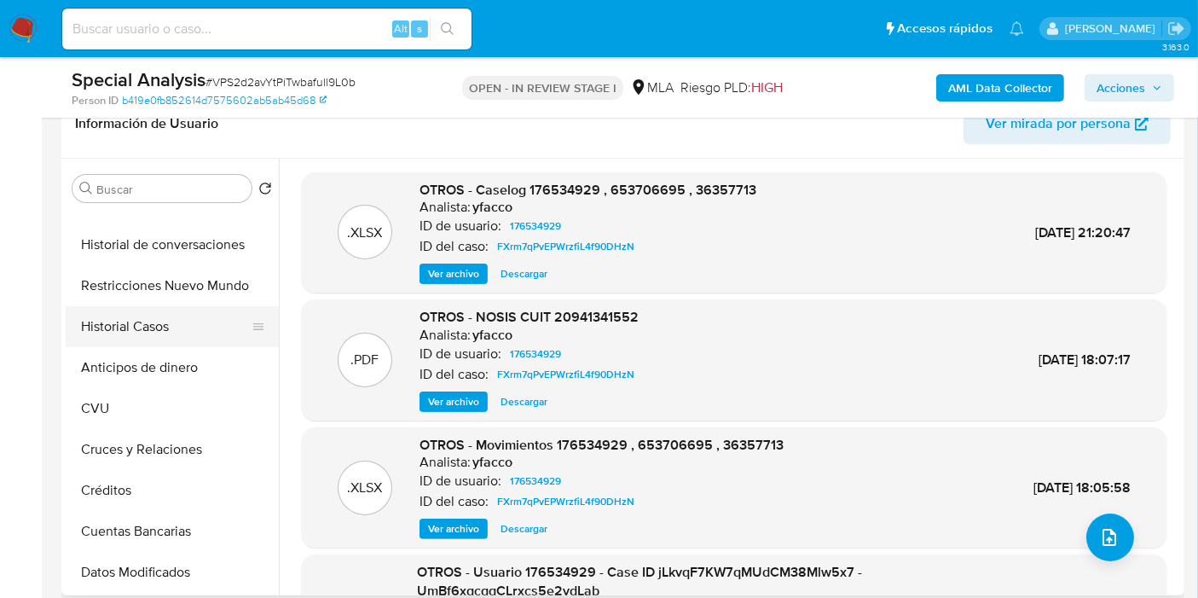
click at [182, 327] on button "Historial Casos" at bounding box center [165, 326] width 199 height 41
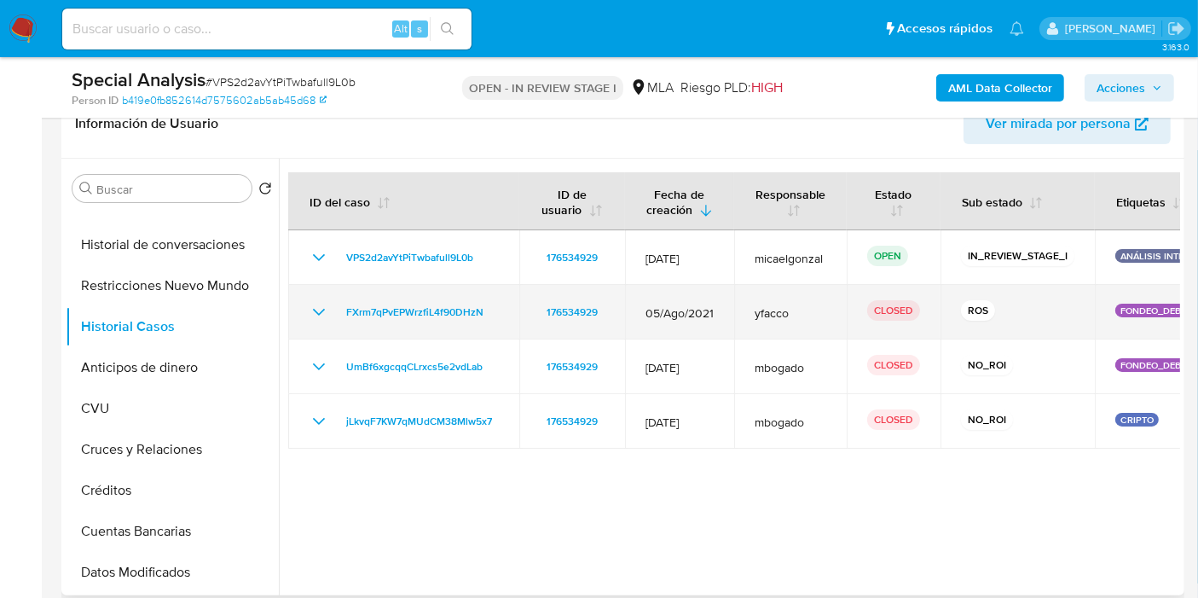
click at [323, 309] on icon "Mostrar/Ocultar" at bounding box center [319, 312] width 12 height 7
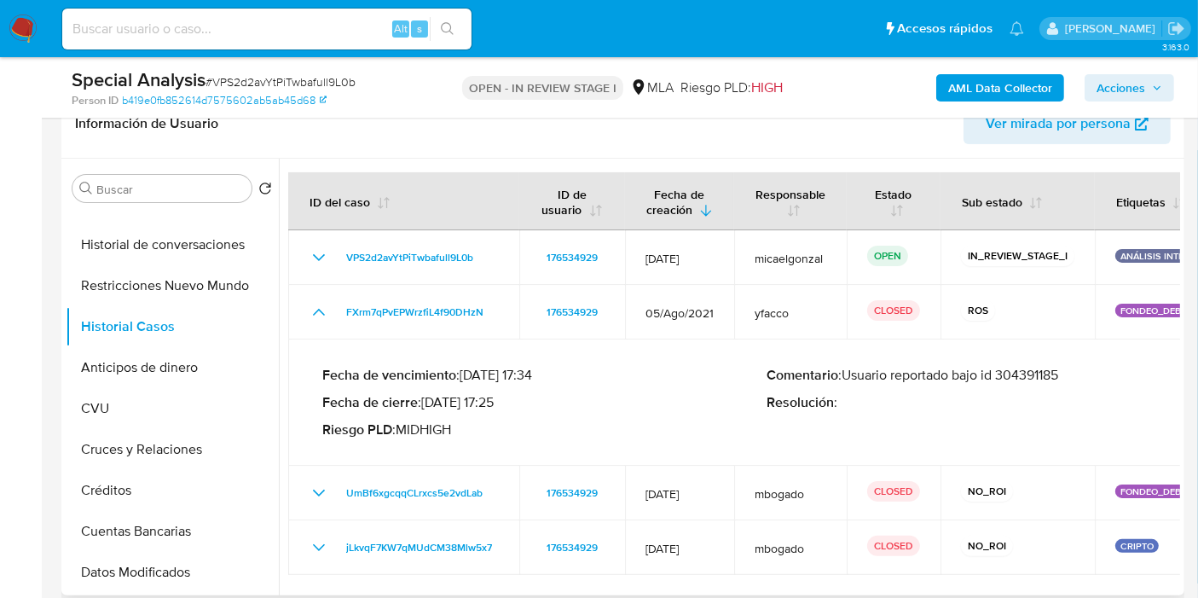
click at [1049, 384] on p "Comentario : Usuario reportado bajo id 304391185" at bounding box center [989, 375] width 445 height 17
click at [1044, 372] on p "Comentario : Usuario reportado bajo id 304391185" at bounding box center [989, 375] width 445 height 17
click at [523, 416] on div "Fecha de vencimiento : 03/11/2021 17:34 Fecha de cierre : 27/12/2021 17:25 Ries…" at bounding box center [544, 403] width 445 height 72
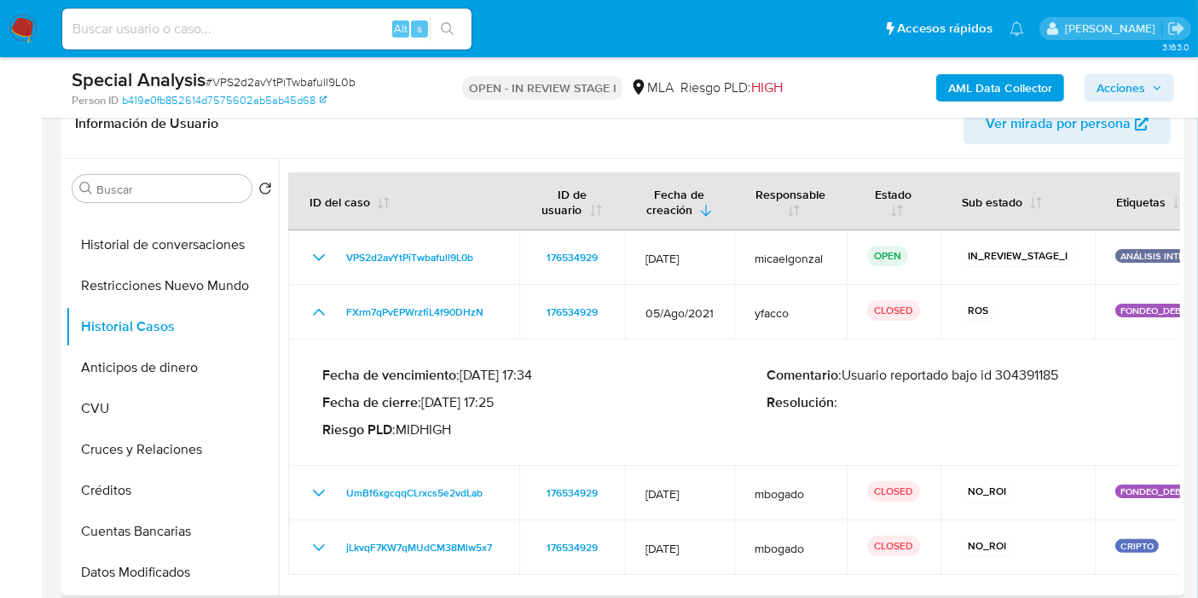
click at [516, 425] on p "Riesgo PLD : MIDHIGH" at bounding box center [544, 429] width 445 height 17
click at [177, 296] on button "Restricciones Nuevo Mundo" at bounding box center [165, 285] width 199 height 41
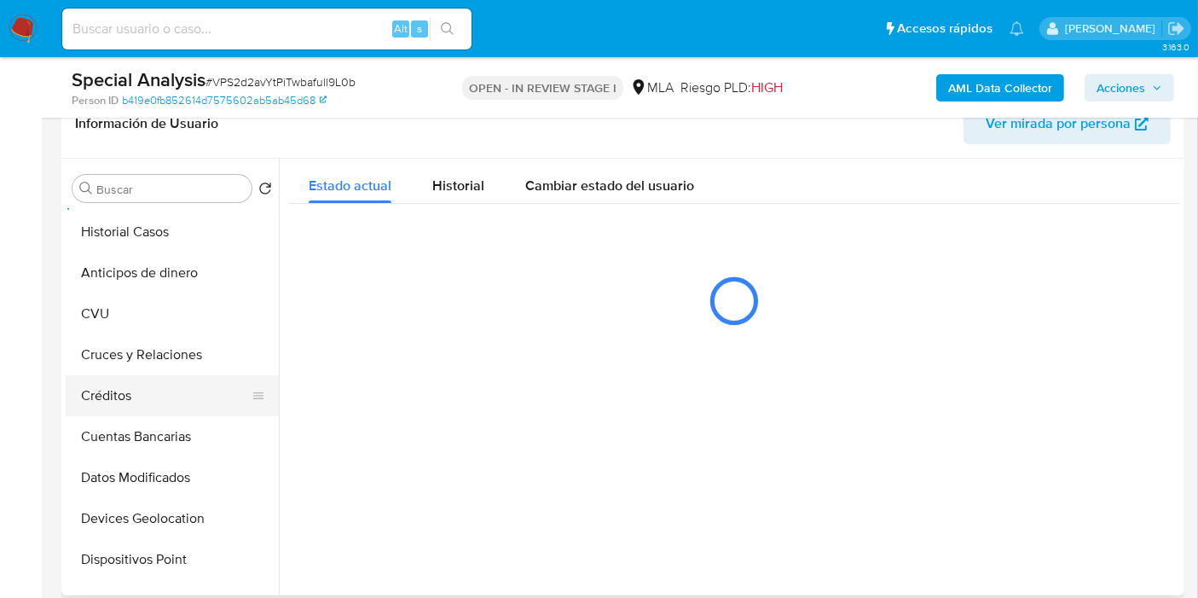
scroll to position [95, 0]
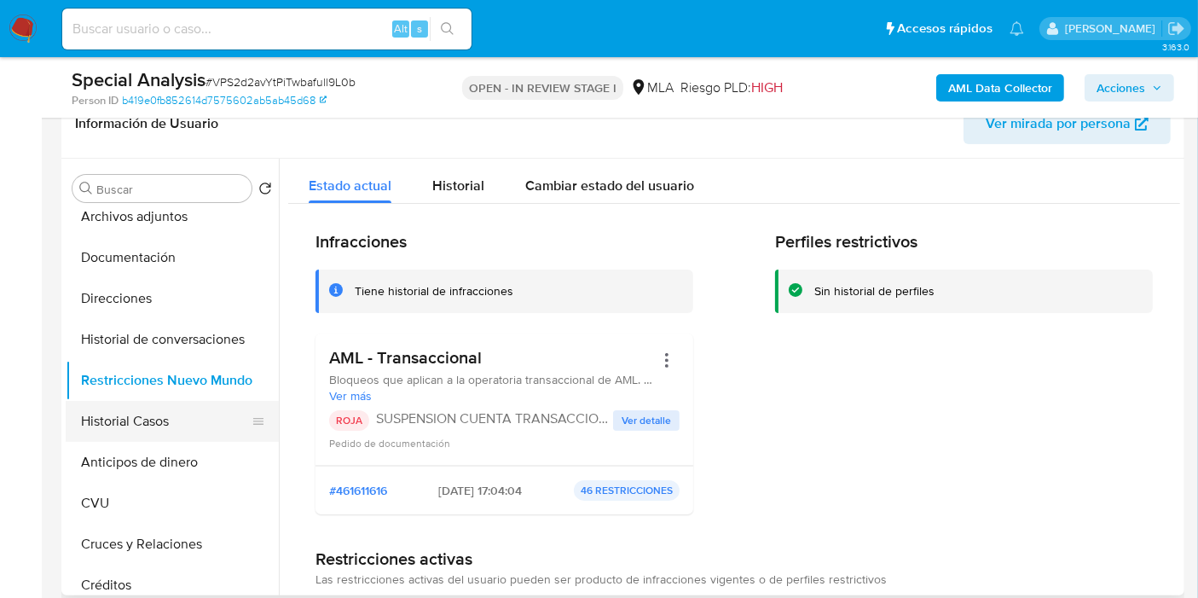
click at [184, 428] on button "Historial Casos" at bounding box center [165, 421] width 199 height 41
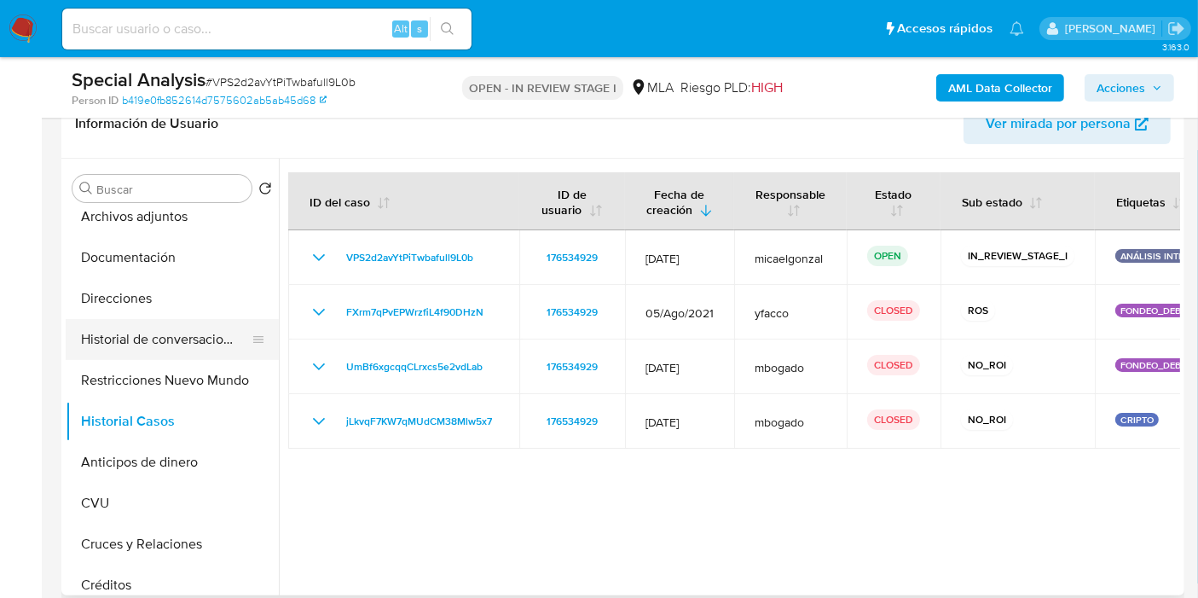
click at [205, 349] on button "Historial de conversaciones" at bounding box center [165, 339] width 199 height 41
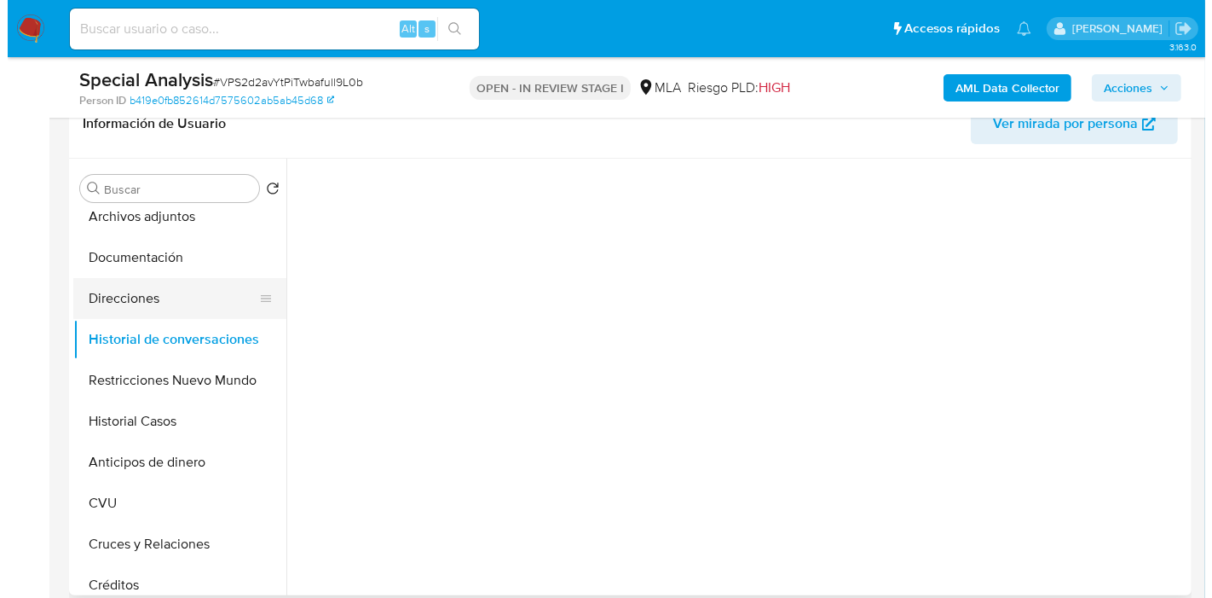
scroll to position [0, 0]
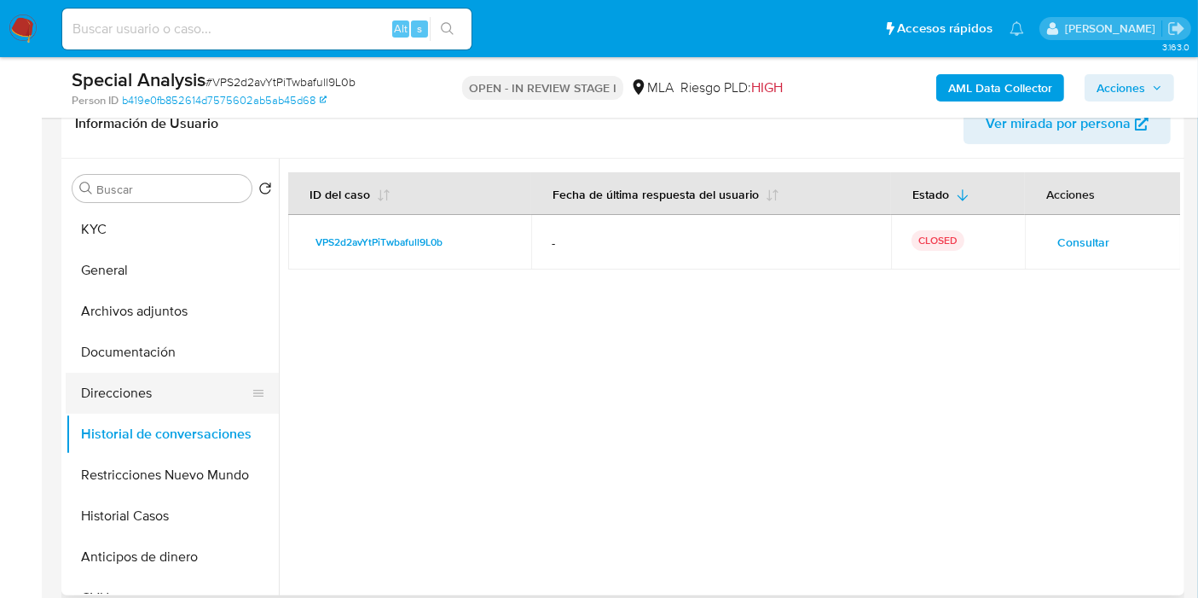
click at [129, 384] on button "Direcciones" at bounding box center [165, 393] width 199 height 41
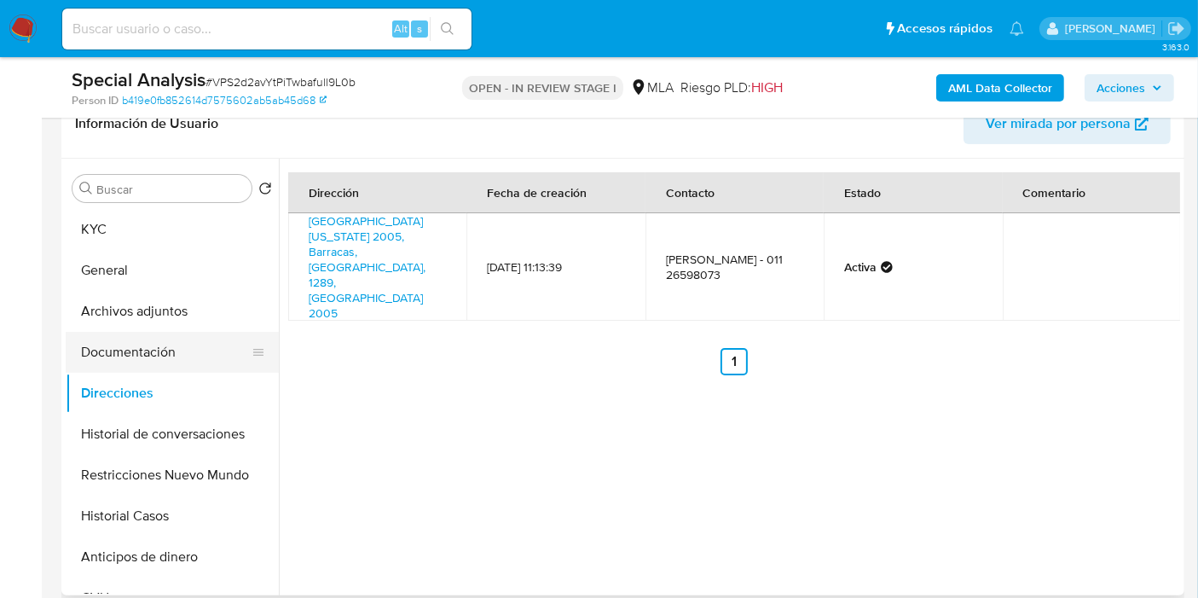
click at [156, 359] on button "Documentación" at bounding box center [165, 352] width 199 height 41
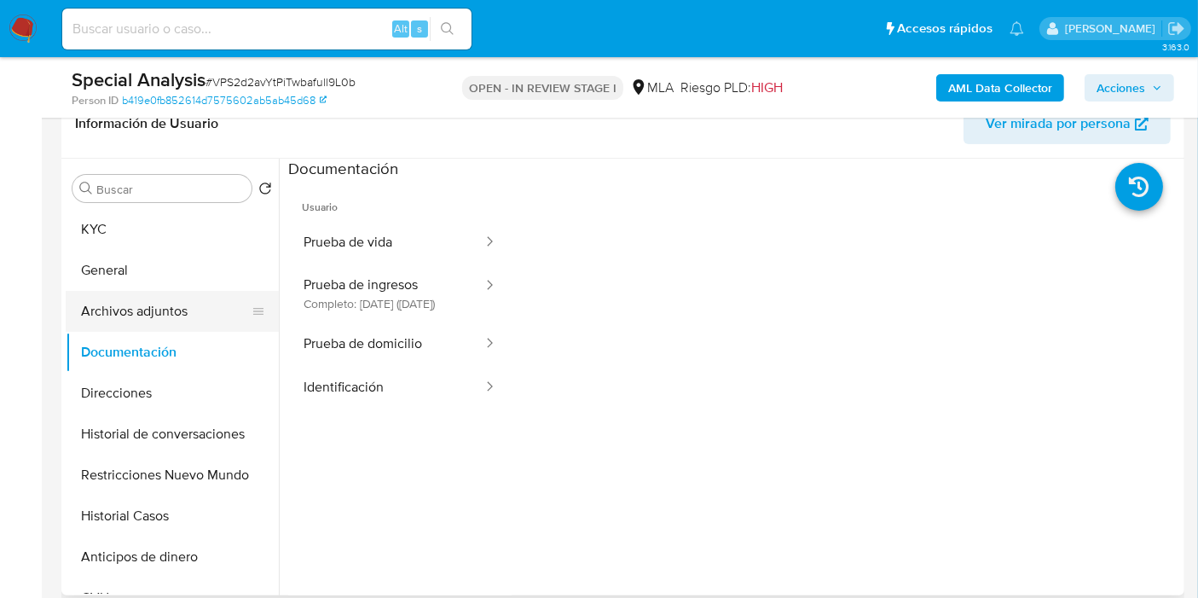
click at [107, 317] on button "Archivos adjuntos" at bounding box center [165, 311] width 199 height 41
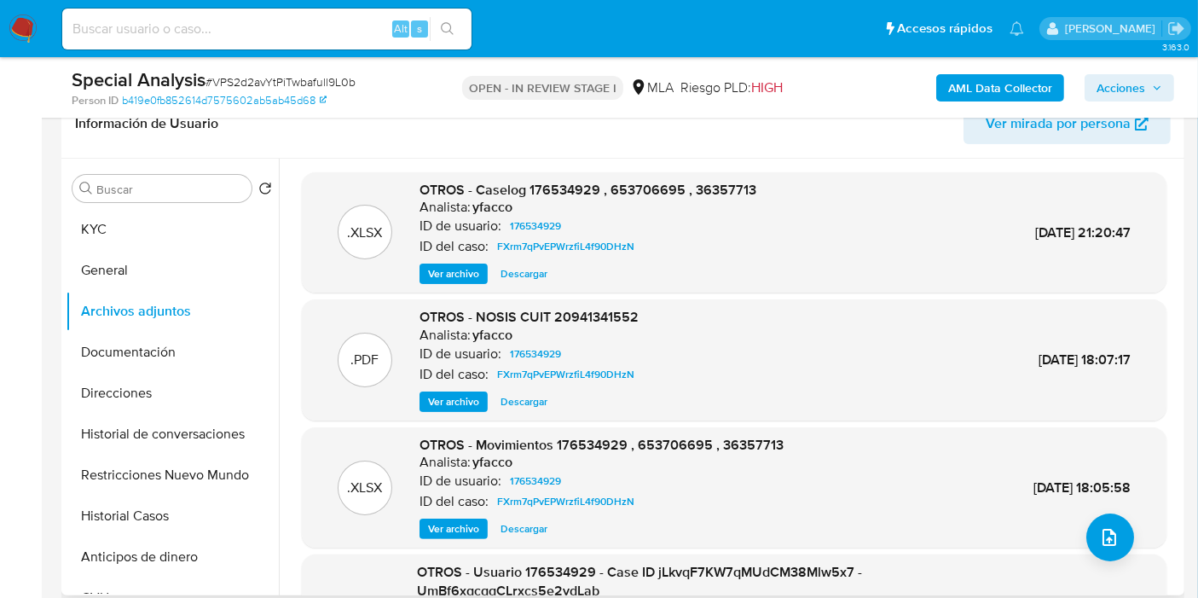
click at [170, 204] on div "Buscar Volver al orden por defecto KYC General Archivos adjuntos Documentación …" at bounding box center [172, 378] width 213 height 434
click at [153, 242] on button "KYC" at bounding box center [165, 229] width 199 height 41
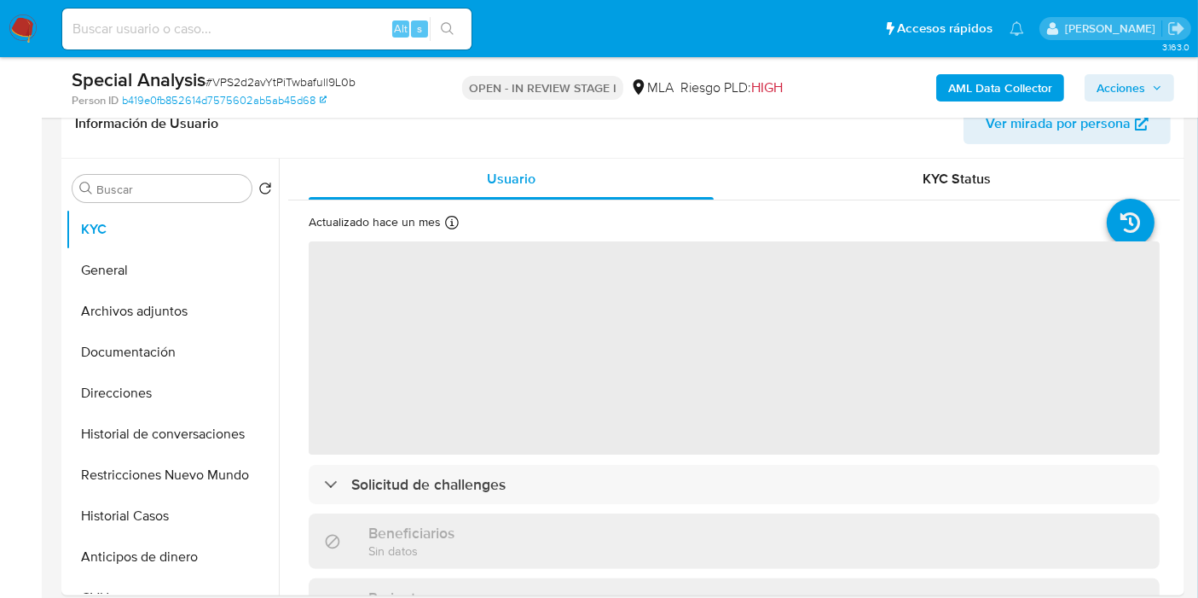
click at [957, 88] on b "AML Data Collector" at bounding box center [1000, 87] width 104 height 27
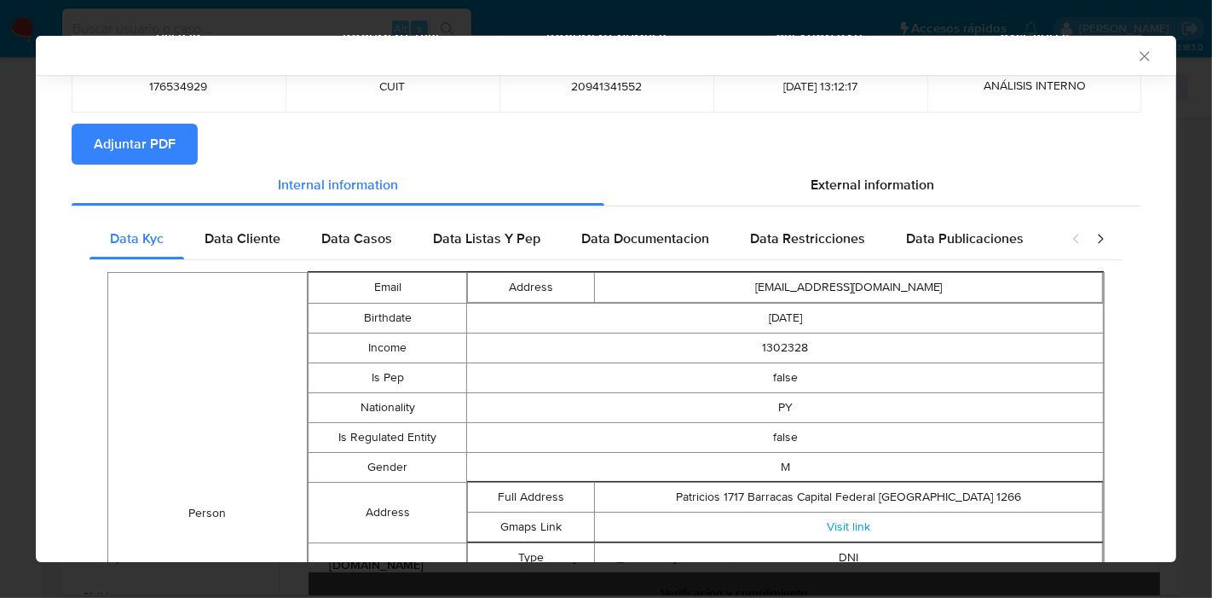
scroll to position [375, 0]
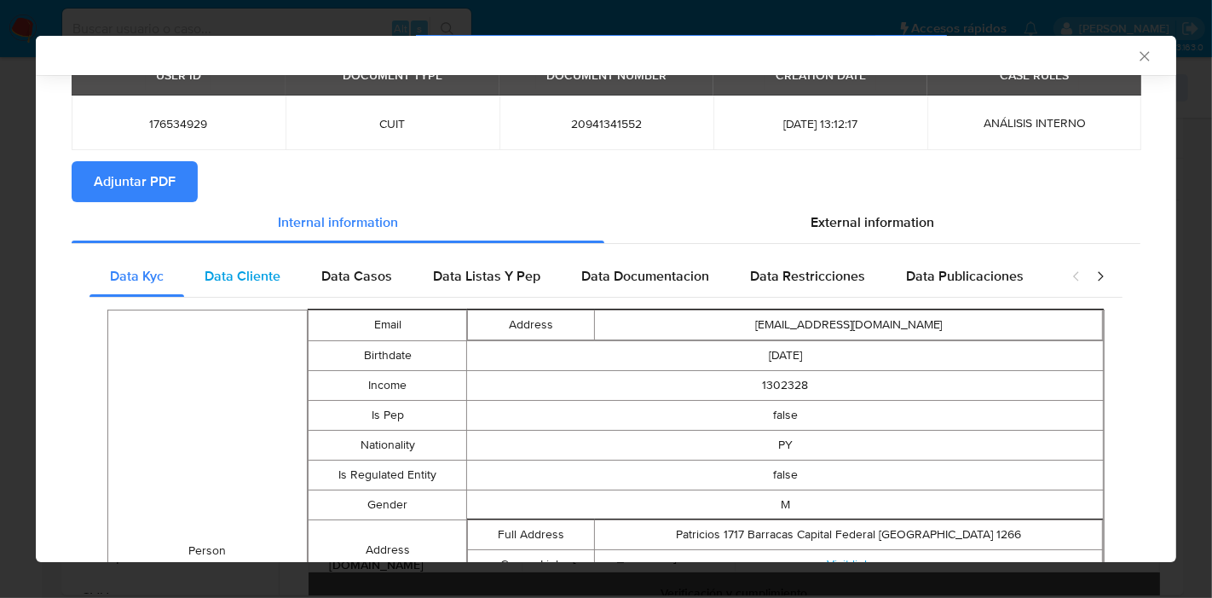
click at [207, 272] on span "Data Cliente" at bounding box center [243, 276] width 76 height 20
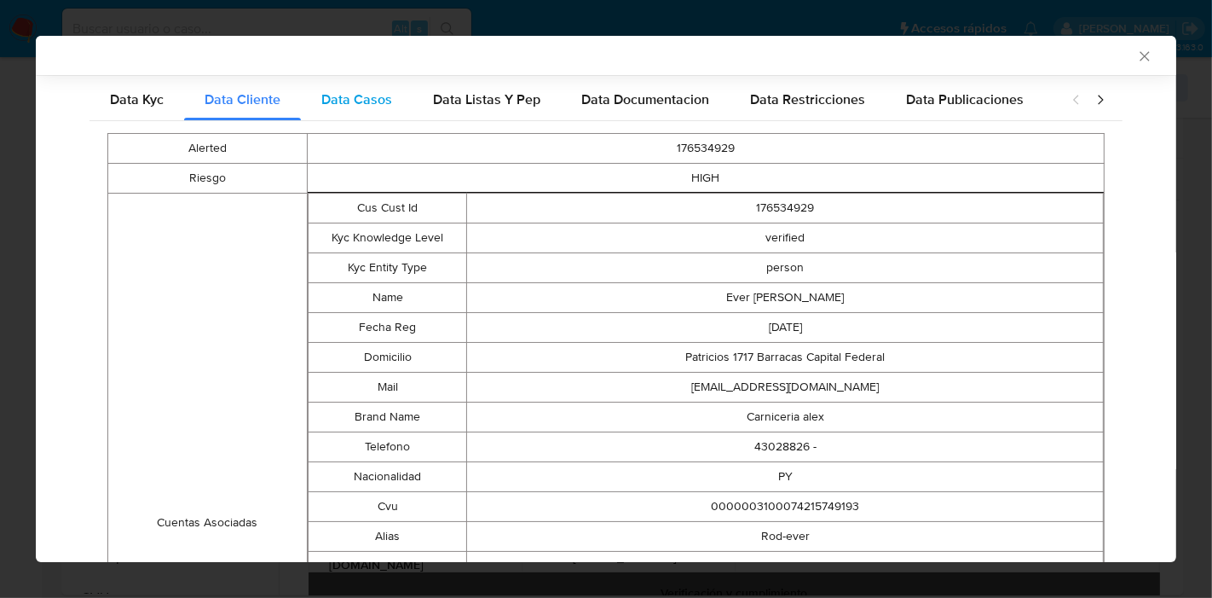
click at [326, 118] on div "Data Casos" at bounding box center [357, 99] width 112 height 41
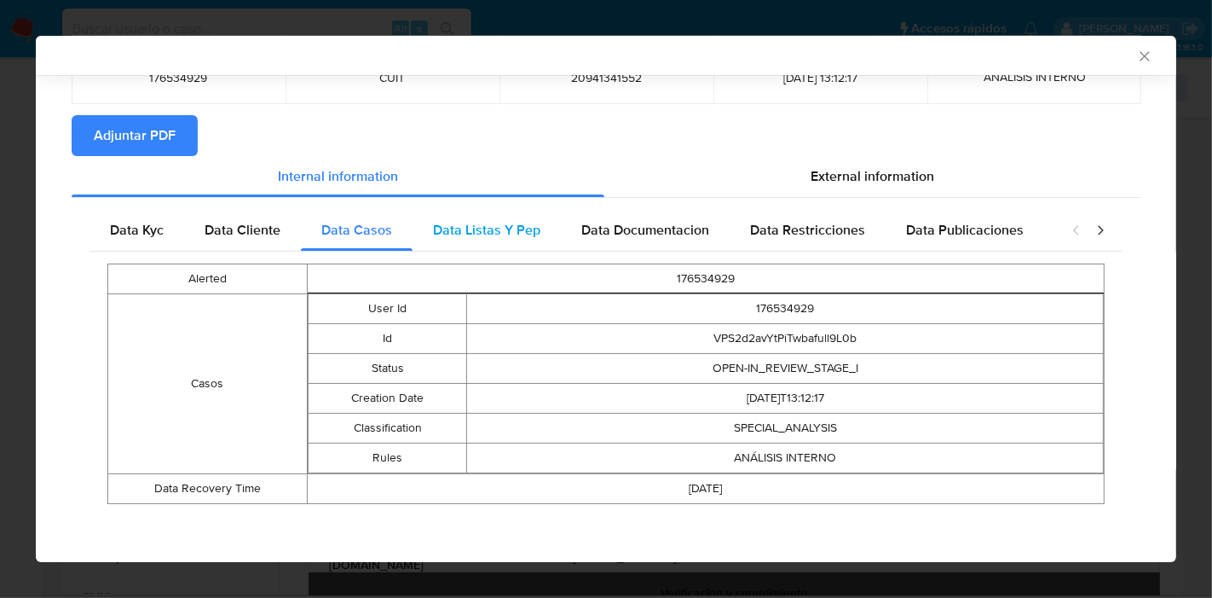
click at [511, 234] on span "Data Listas Y Pep" at bounding box center [486, 230] width 107 height 20
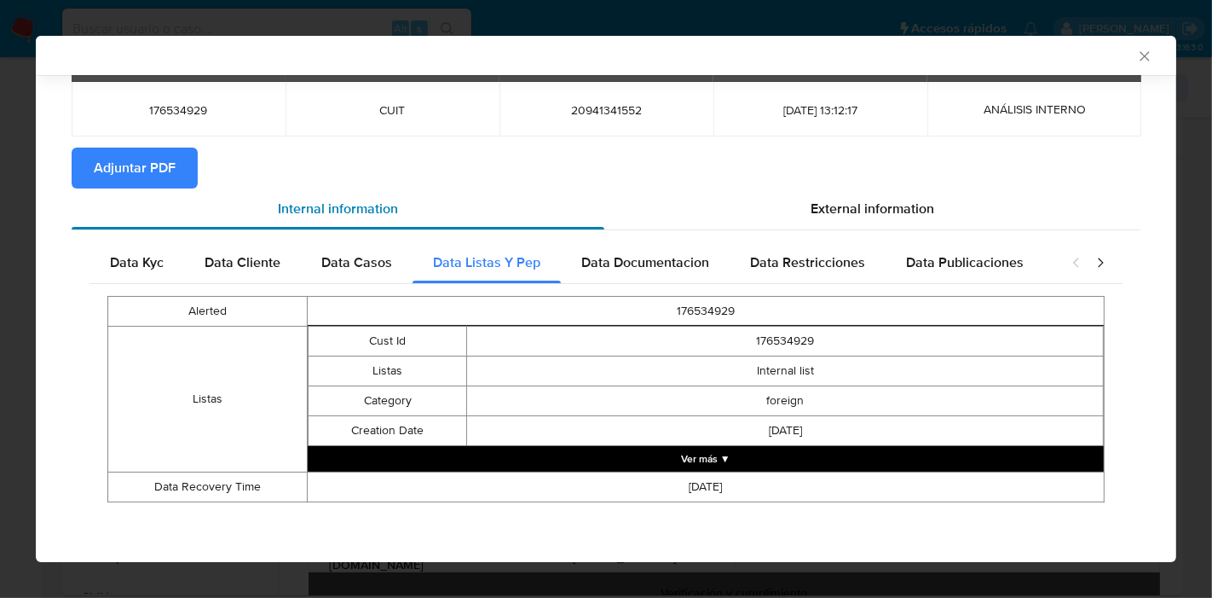
scroll to position [103, 0]
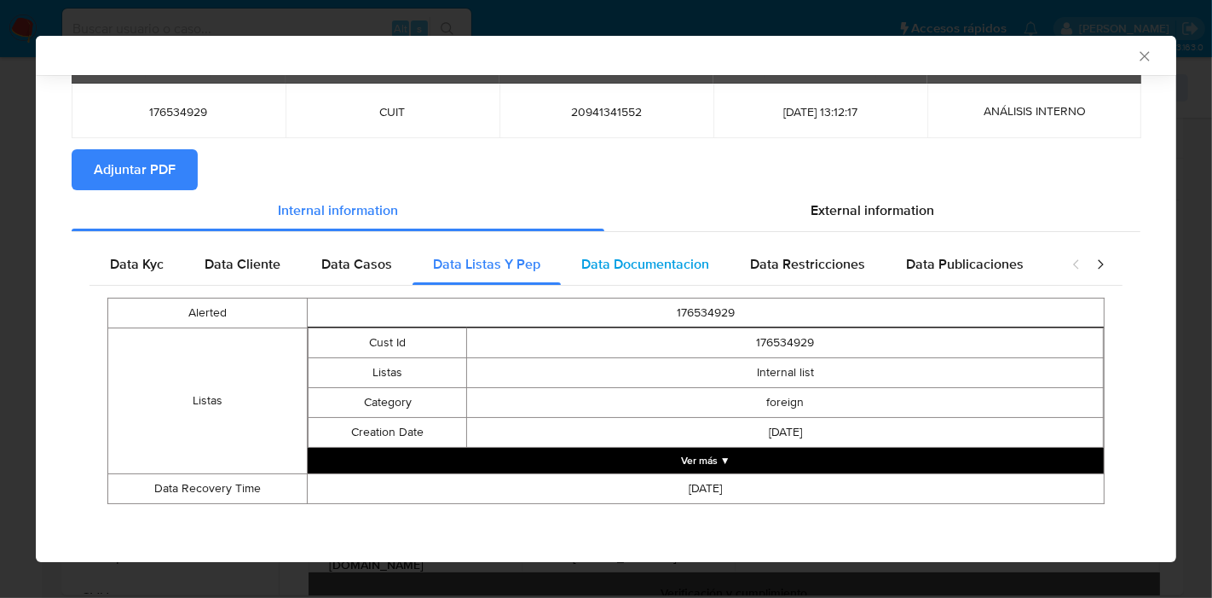
click at [615, 269] on span "Data Documentacion" at bounding box center [645, 264] width 128 height 20
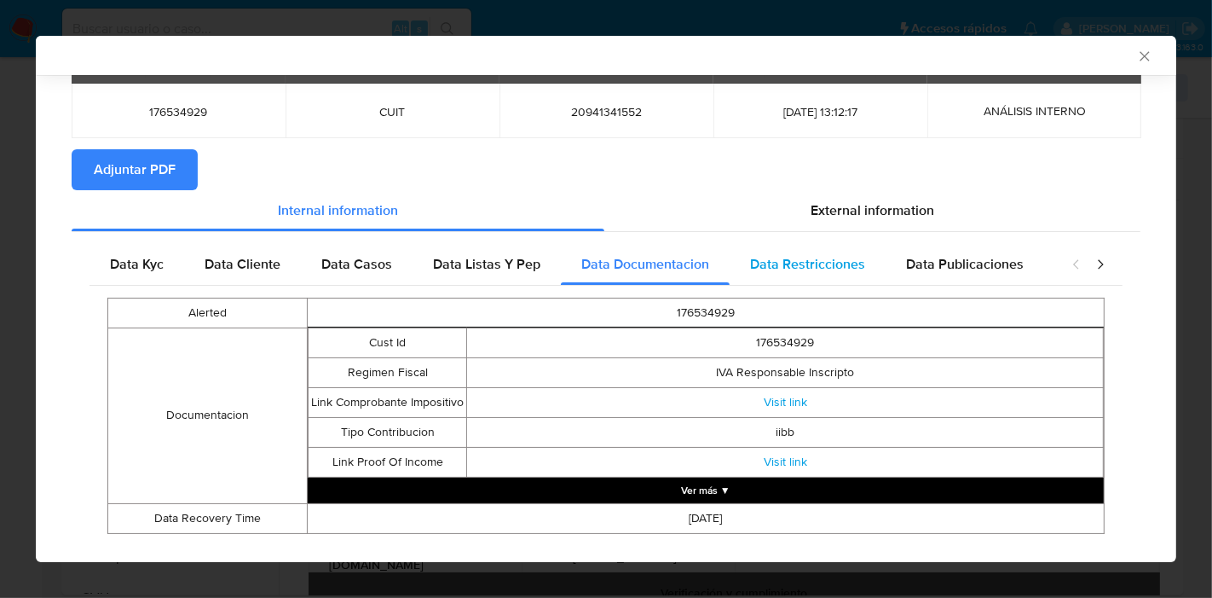
click at [777, 269] on span "Data Restricciones" at bounding box center [807, 264] width 115 height 20
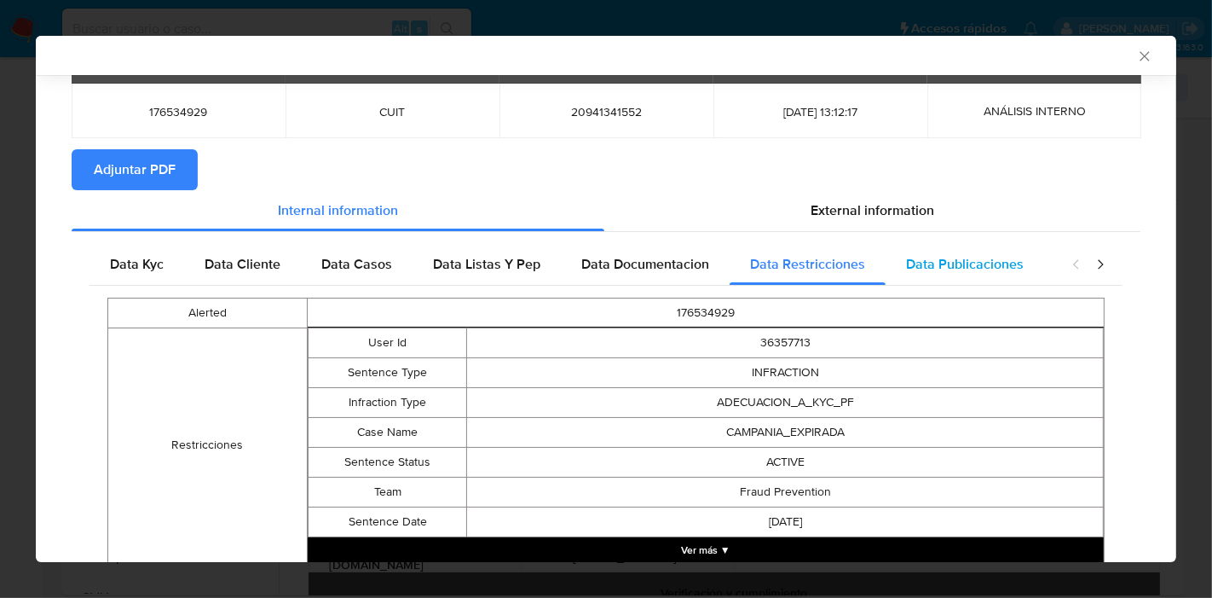
click at [954, 251] on div "Data Publicaciones" at bounding box center [965, 264] width 159 height 41
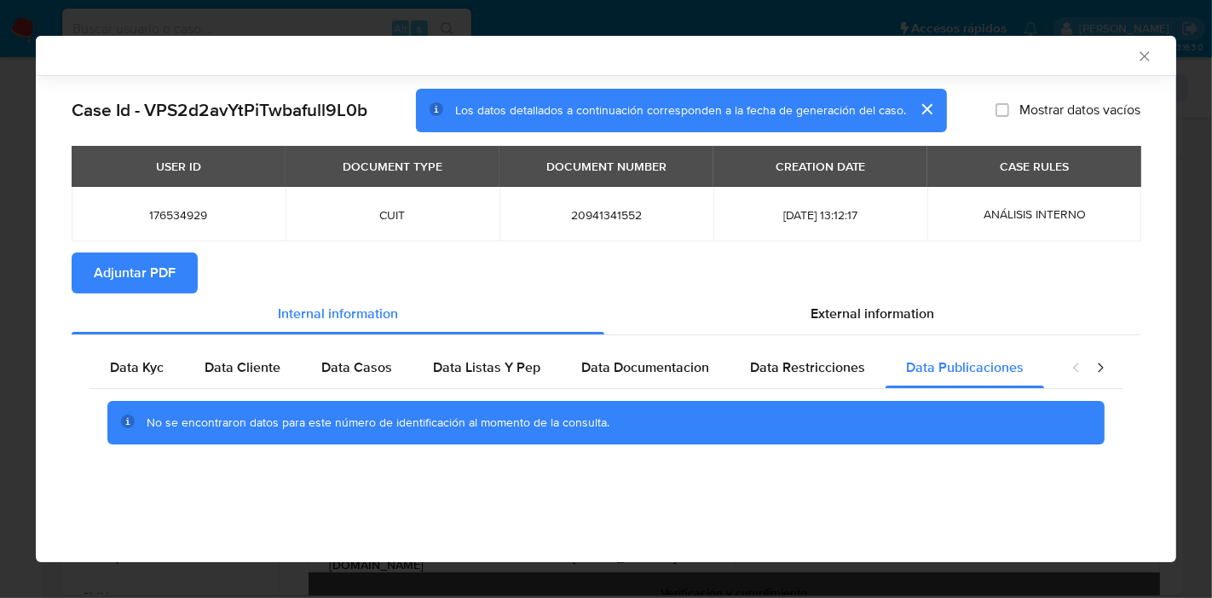
click at [1097, 365] on icon "closure-recommendation-modal" at bounding box center [1100, 367] width 17 height 17
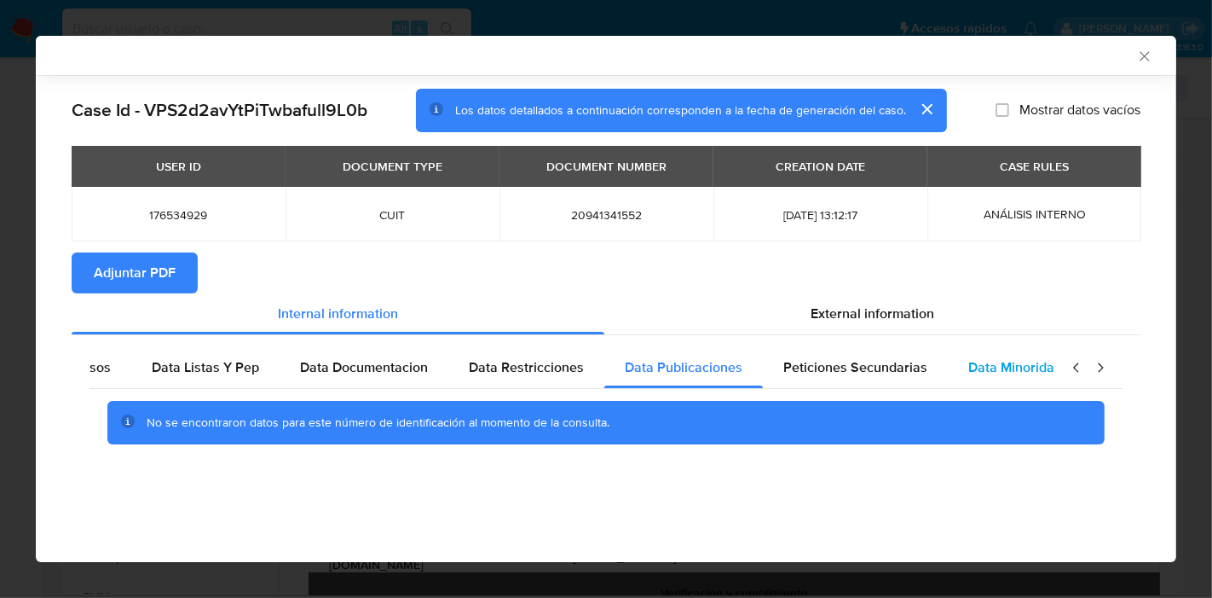
scroll to position [0, 299]
click at [1002, 369] on span "Data Minoridad" at bounding box center [997, 367] width 94 height 20
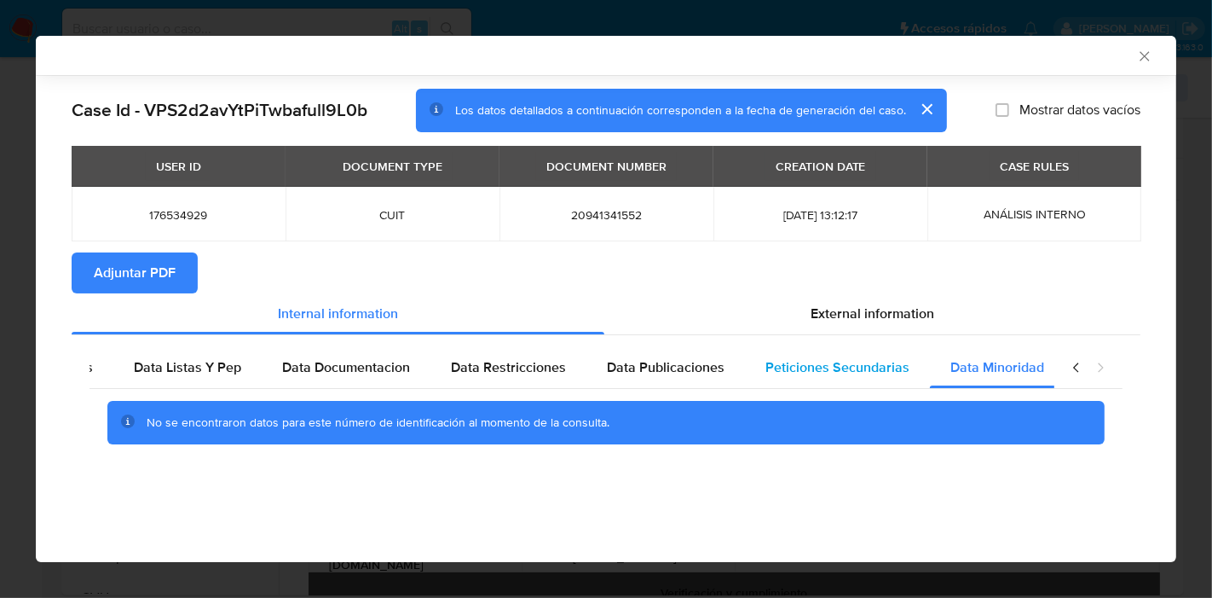
click at [829, 369] on span "Peticiones Secundarias" at bounding box center [837, 367] width 144 height 20
drag, startPoint x: 1079, startPoint y: 361, endPoint x: 1059, endPoint y: 367, distance: 21.1
click at [1080, 361] on icon "closure-recommendation-modal" at bounding box center [1076, 367] width 17 height 17
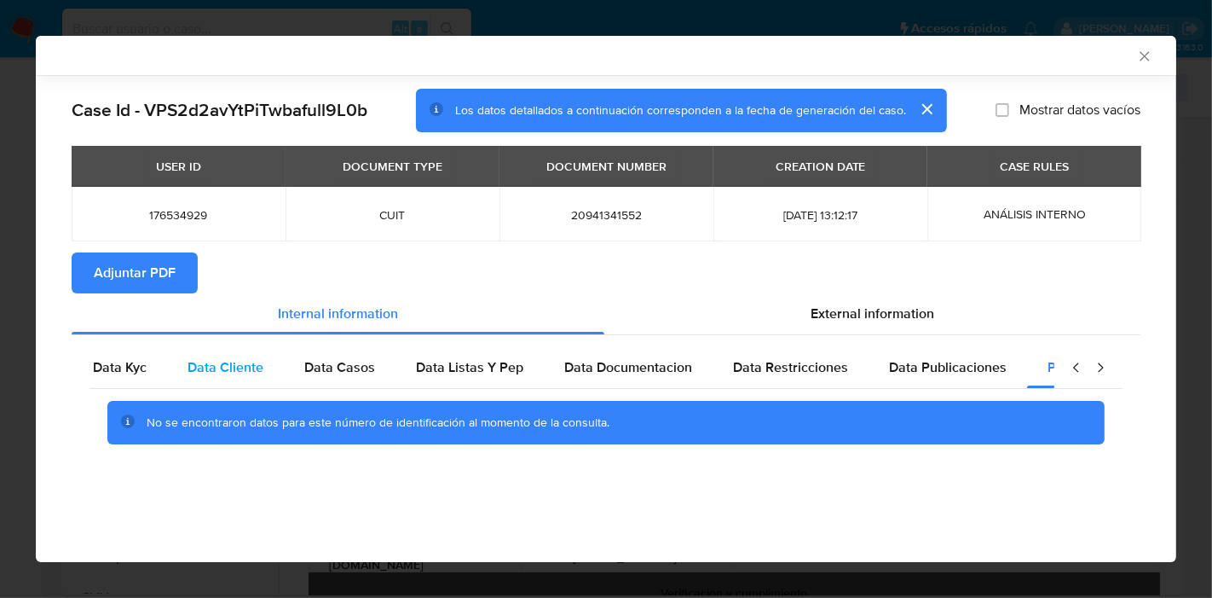
scroll to position [0, 0]
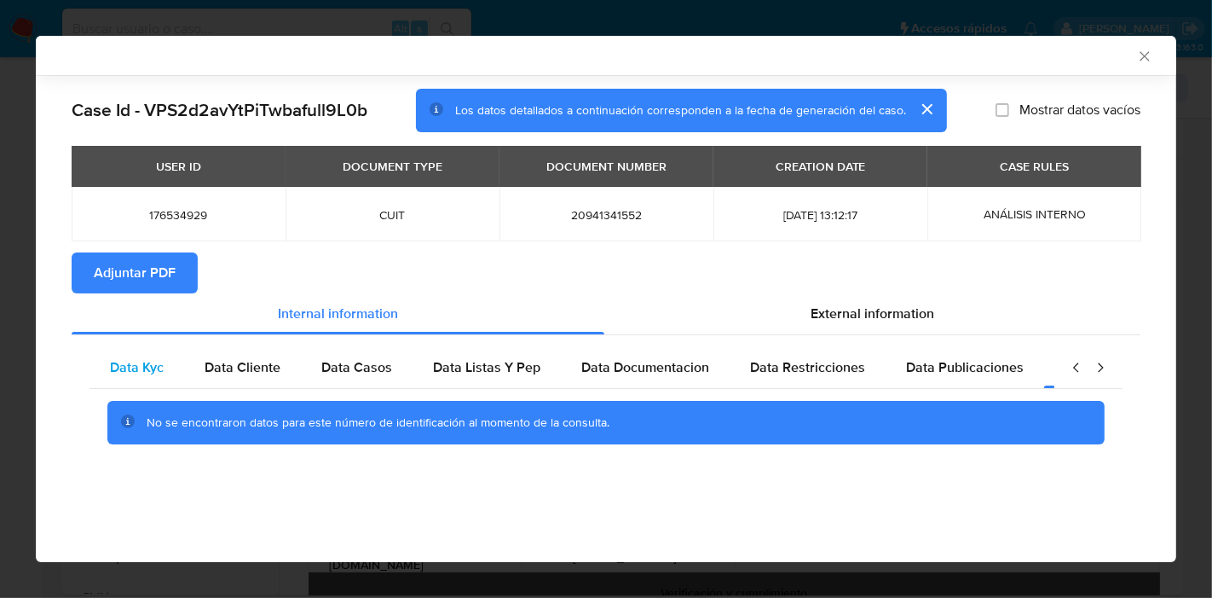
click at [171, 367] on div "Data Kyc" at bounding box center [137, 367] width 95 height 41
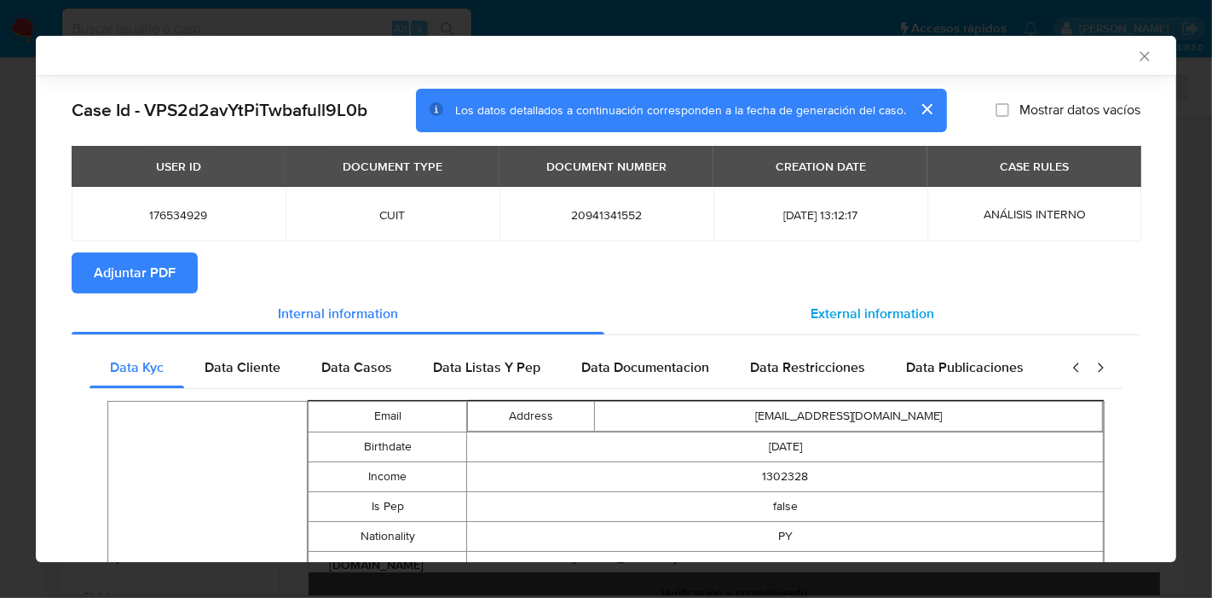
click at [815, 301] on div "External information" at bounding box center [872, 313] width 536 height 41
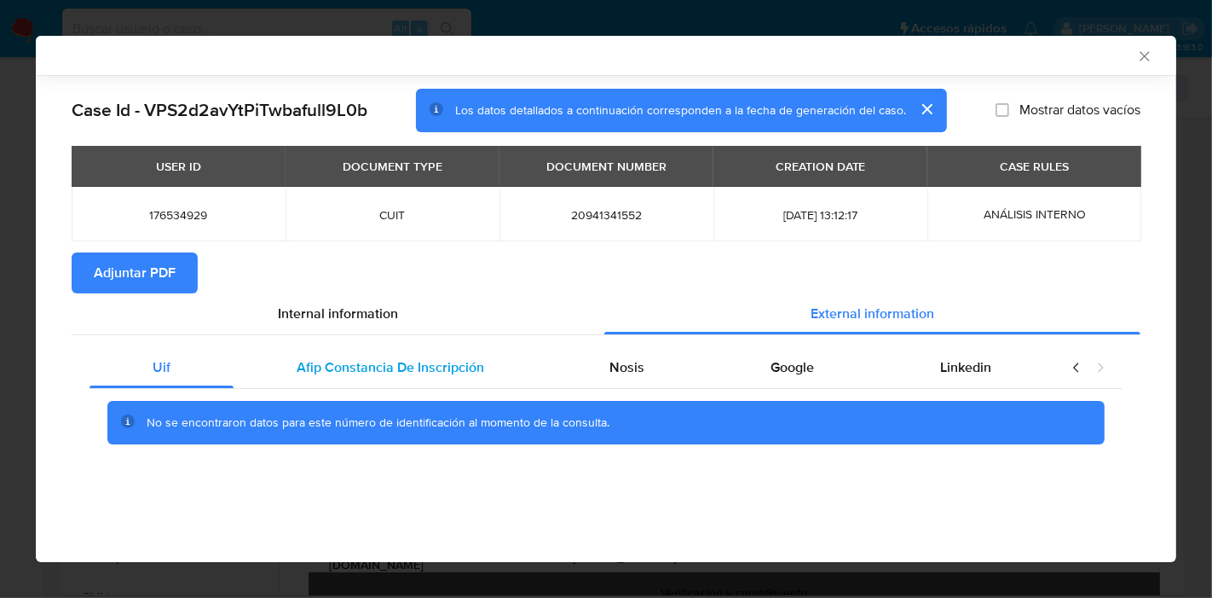
click at [387, 363] on span "Afip Constancia De Inscripción" at bounding box center [391, 367] width 188 height 20
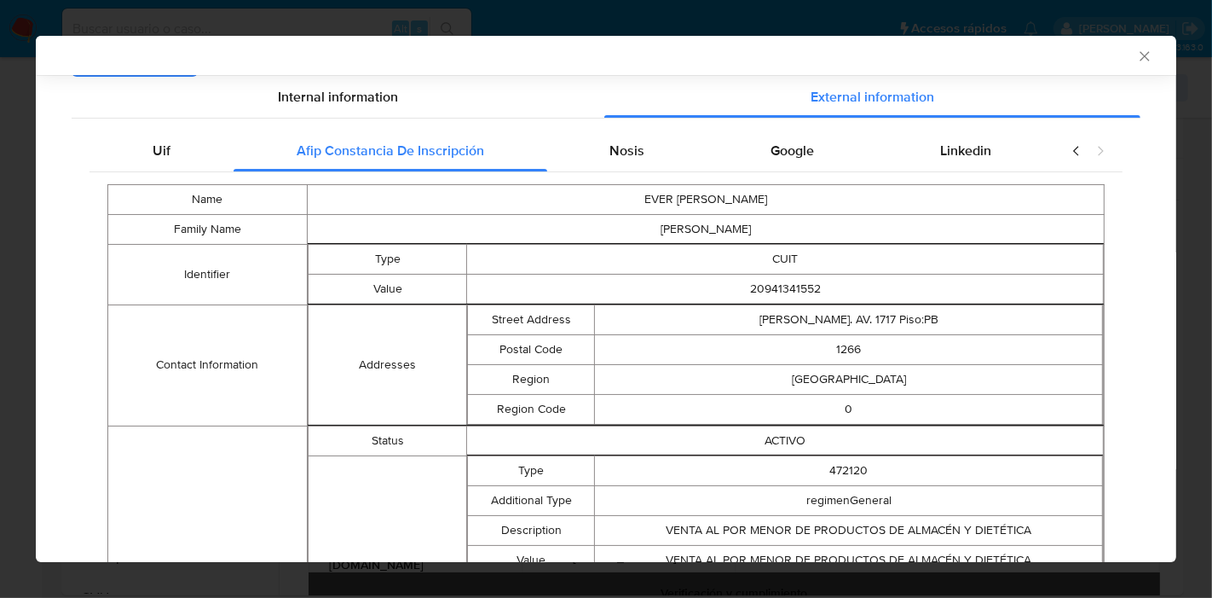
scroll to position [100, 0]
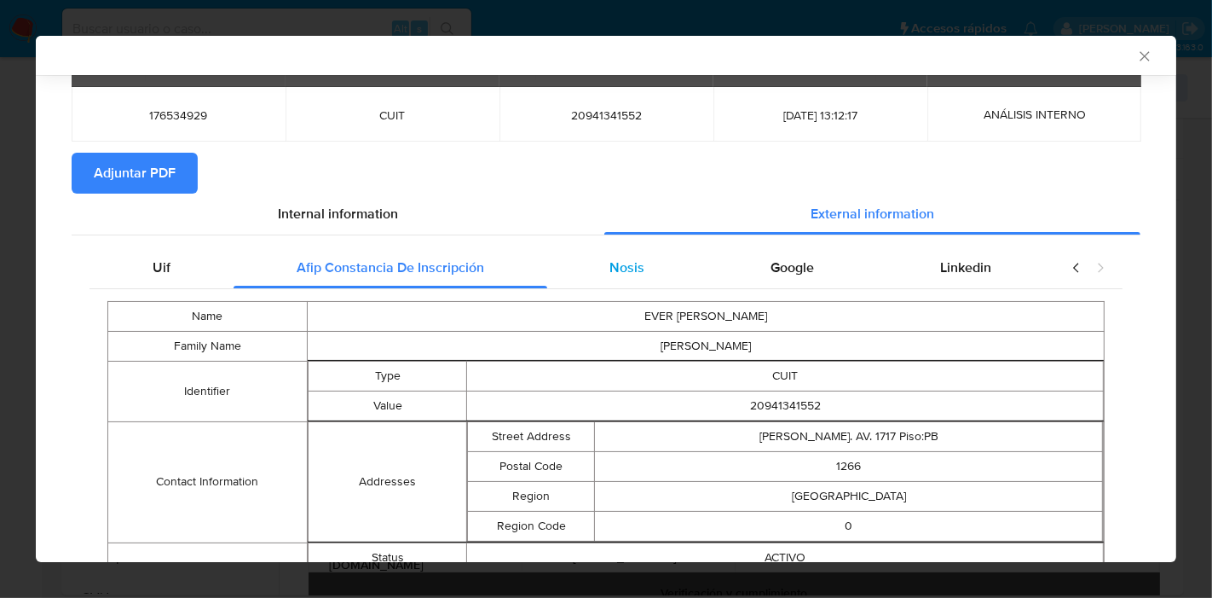
click at [596, 283] on div "Nosis" at bounding box center [627, 267] width 161 height 41
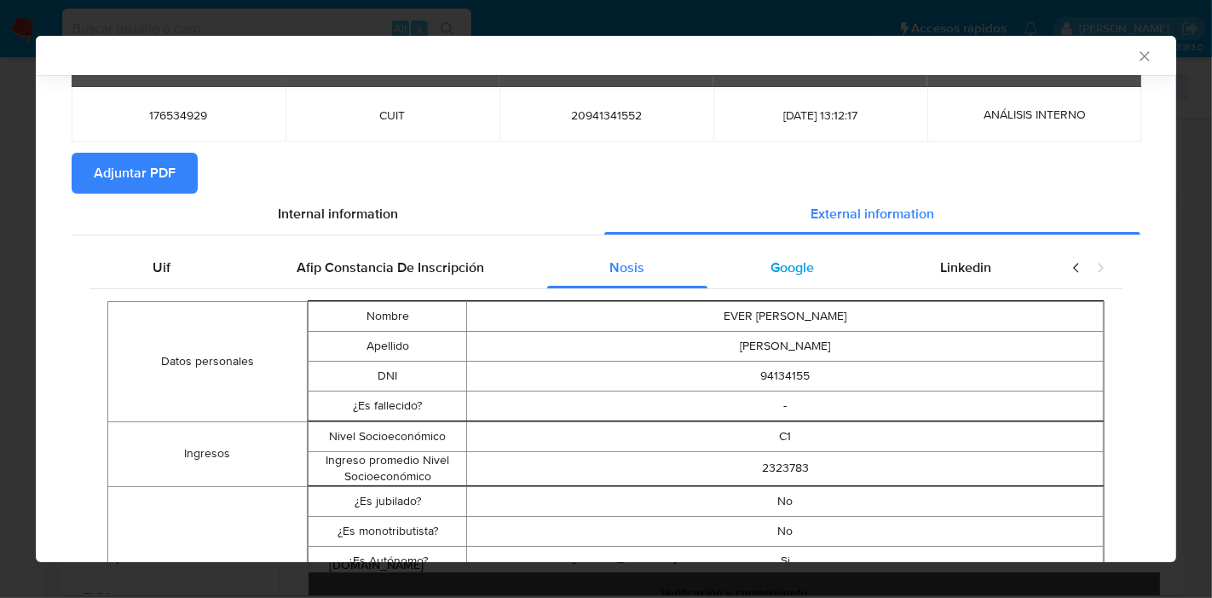
click at [771, 271] on span "Google" at bounding box center [792, 267] width 43 height 20
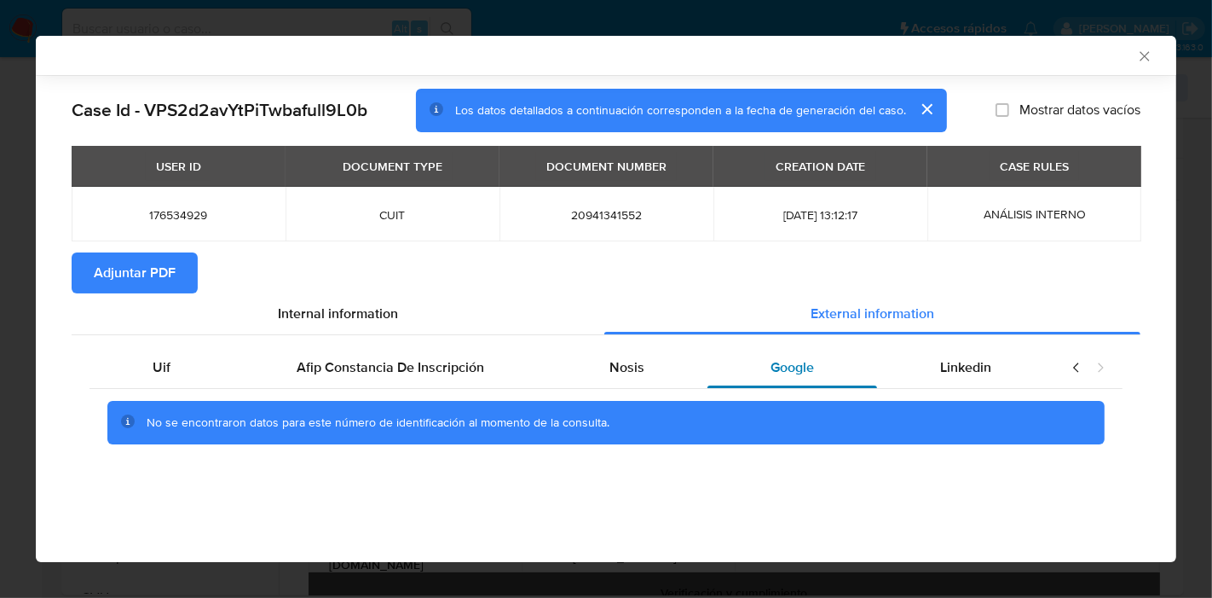
scroll to position [0, 0]
click at [967, 371] on span "Linkedin" at bounding box center [965, 367] width 51 height 20
click at [124, 375] on div "Uif" at bounding box center [162, 367] width 144 height 41
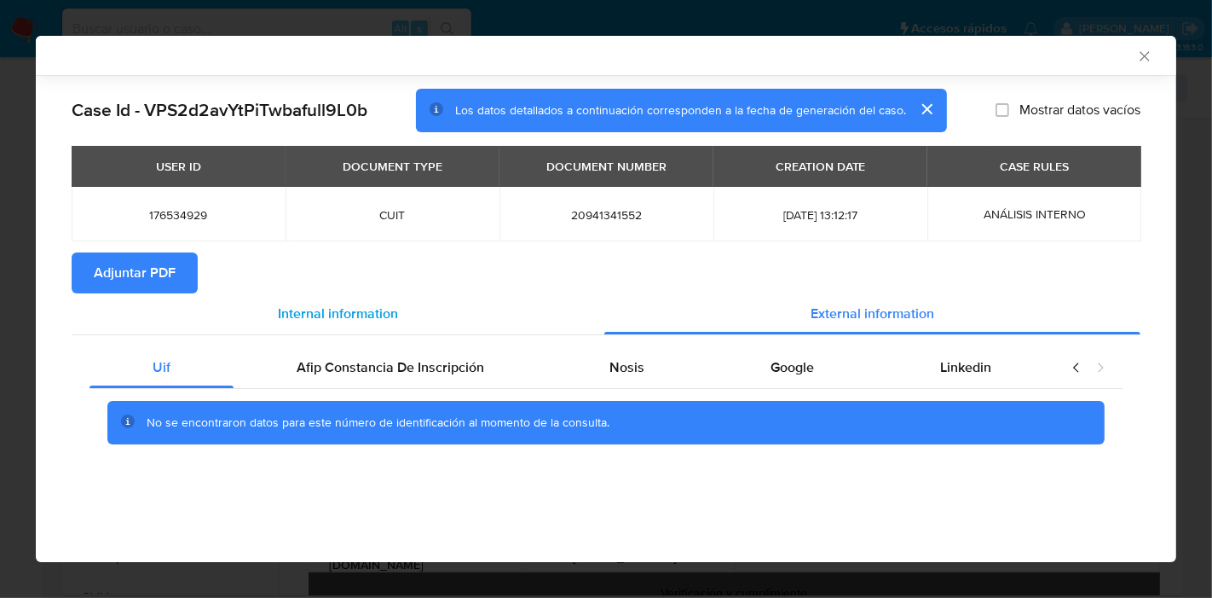
click at [387, 329] on div "Internal information" at bounding box center [338, 313] width 533 height 41
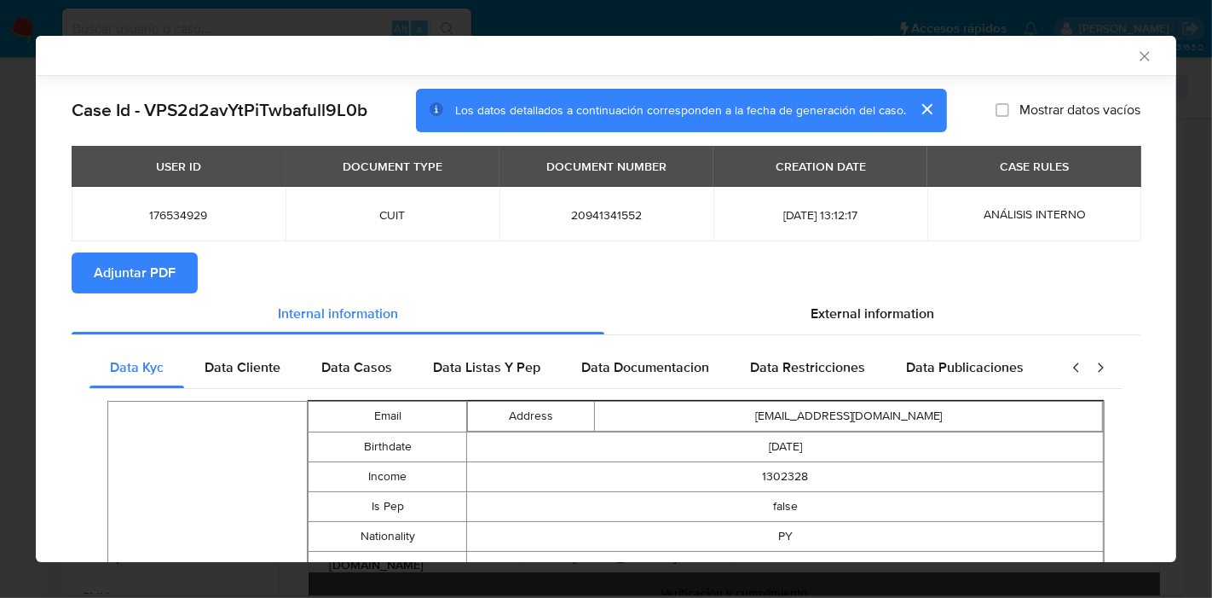
click at [175, 290] on button "Adjuntar PDF" at bounding box center [135, 272] width 126 height 41
click at [1136, 58] on icon "Cerrar ventana" at bounding box center [1144, 56] width 17 height 17
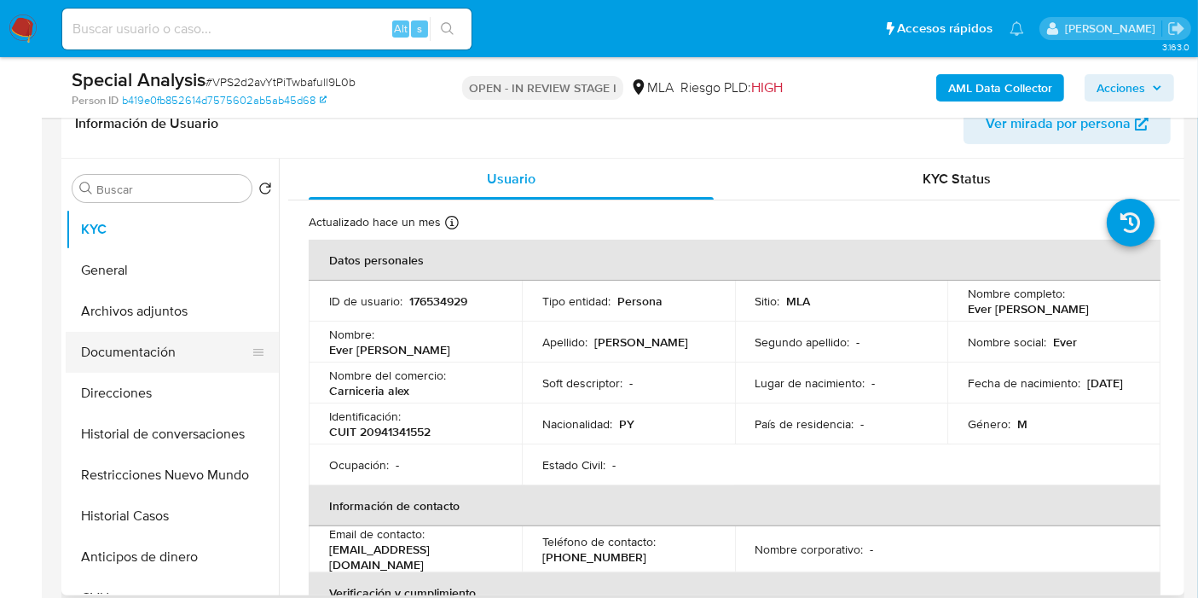
click at [124, 344] on button "Documentación" at bounding box center [165, 352] width 199 height 41
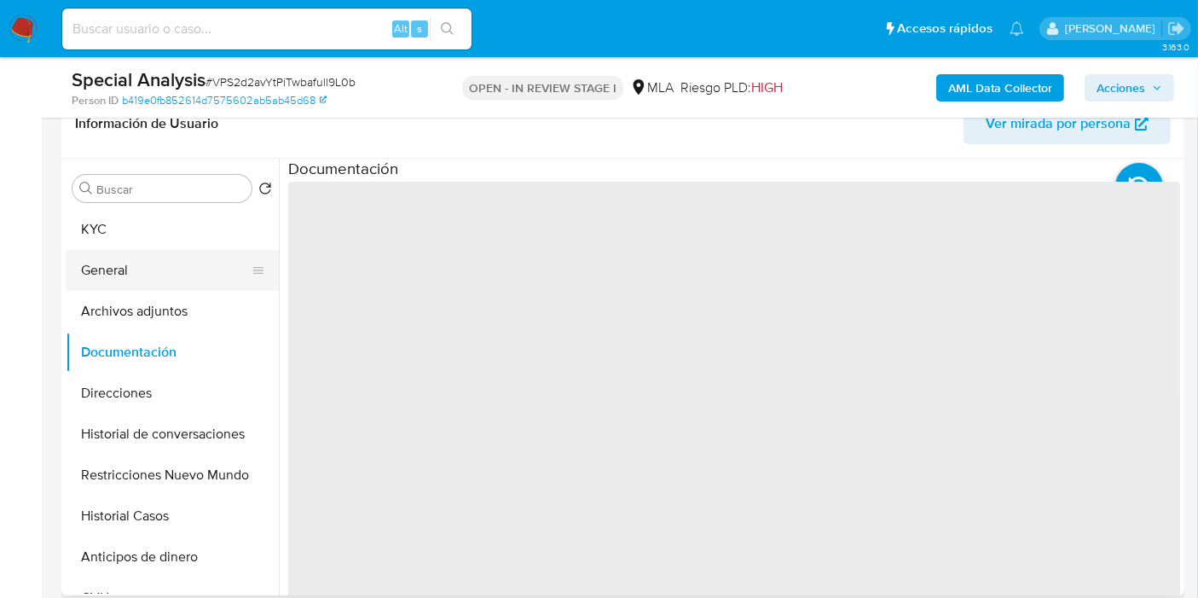
click at [173, 274] on button "General" at bounding box center [165, 270] width 199 height 41
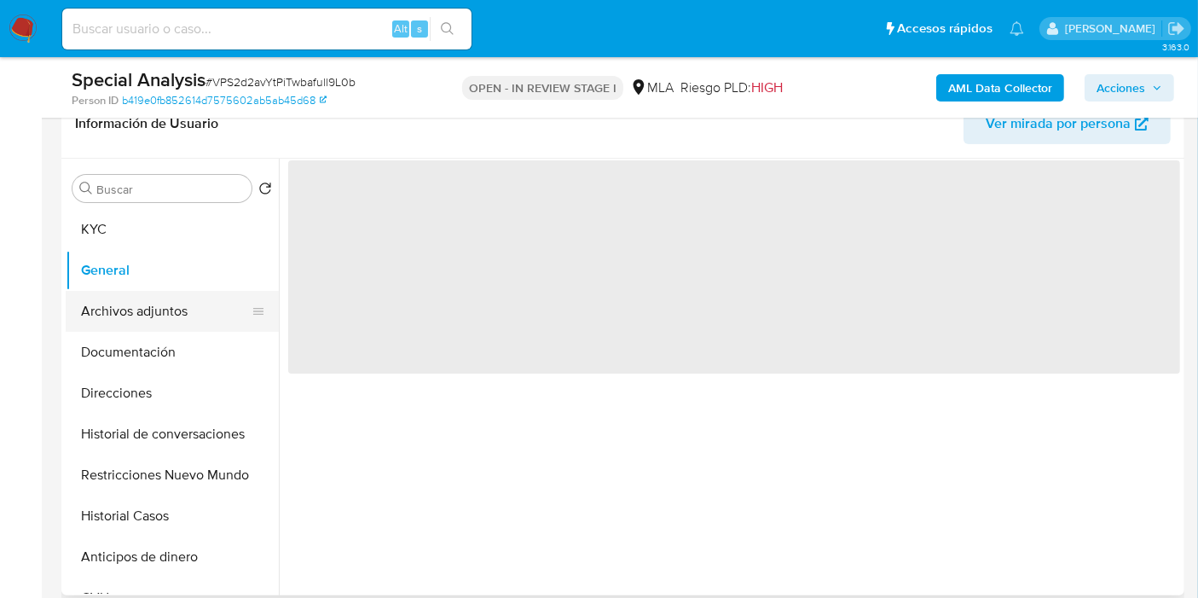
click at [175, 291] on button "Archivos adjuntos" at bounding box center [165, 311] width 199 height 41
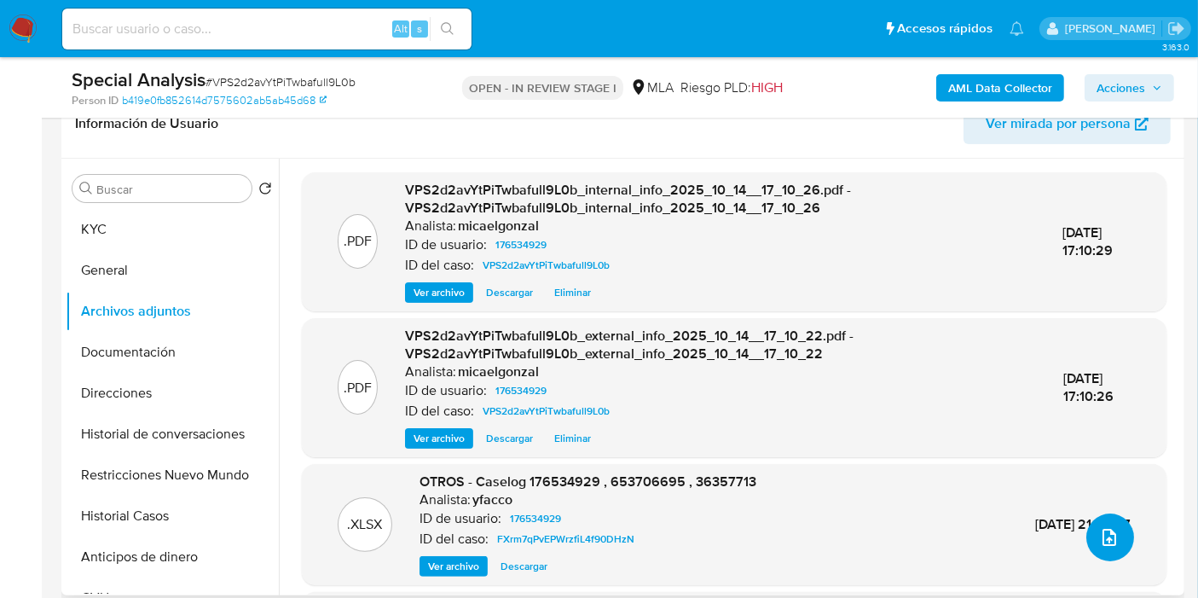
click at [1118, 532] on button "upload-file" at bounding box center [1110, 537] width 48 height 48
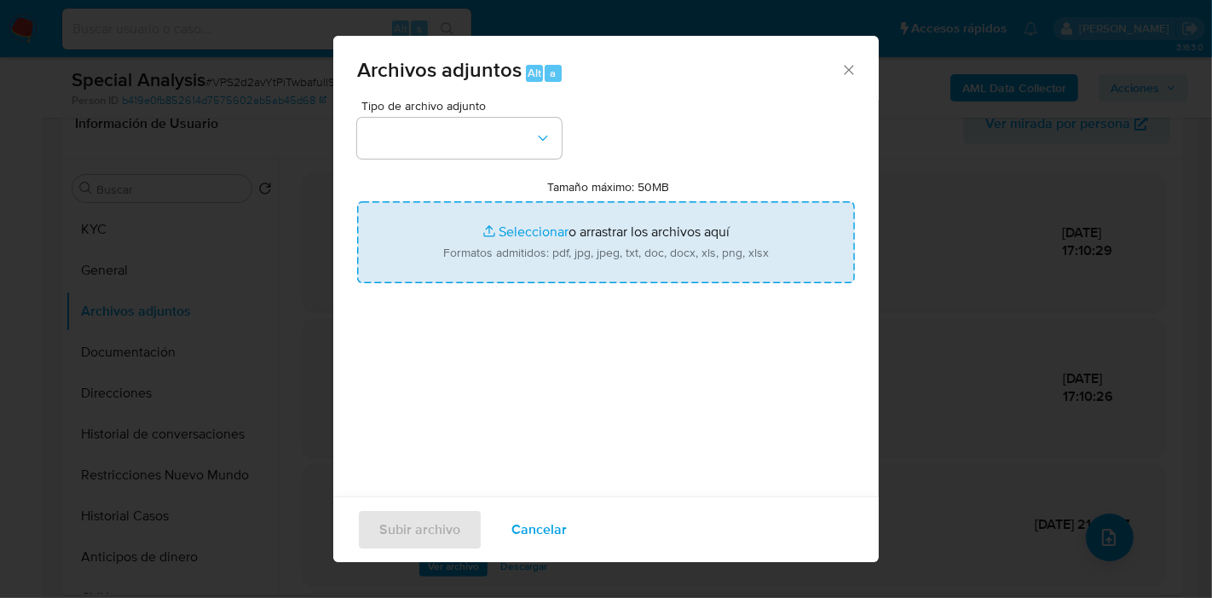
click at [493, 220] on input "Tamaño máximo: 50MB Seleccionar archivos" at bounding box center [606, 242] width 498 height 82
type input "C:\fakepath\Calculador Ajuste Contable por Inflacion - IVA.pdf"
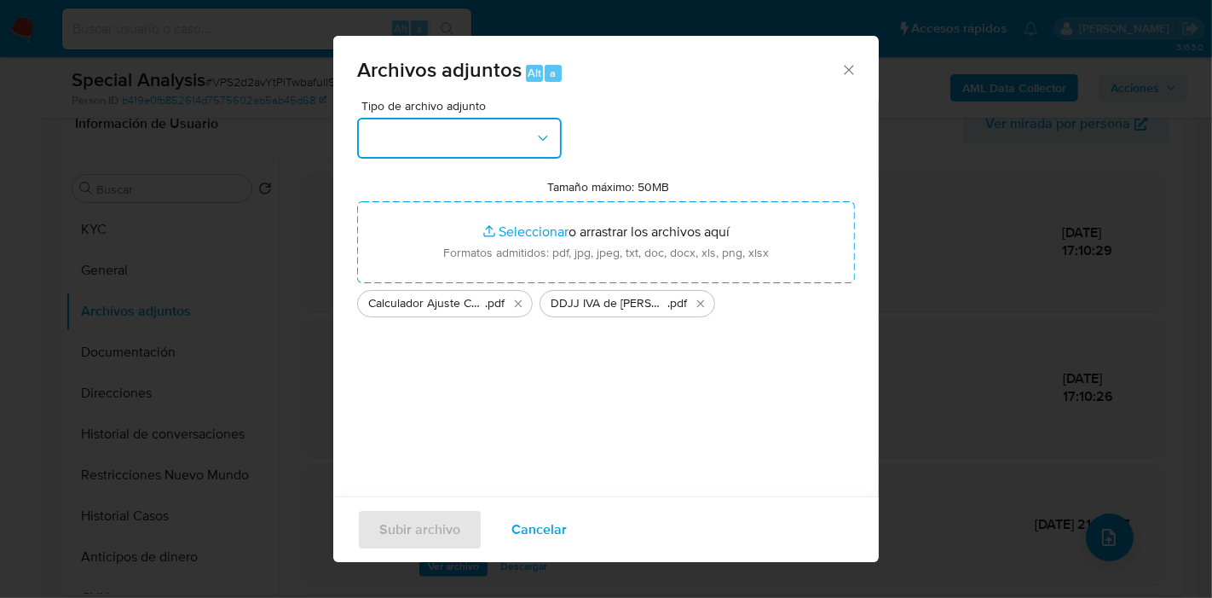
click at [370, 136] on button "button" at bounding box center [459, 138] width 205 height 41
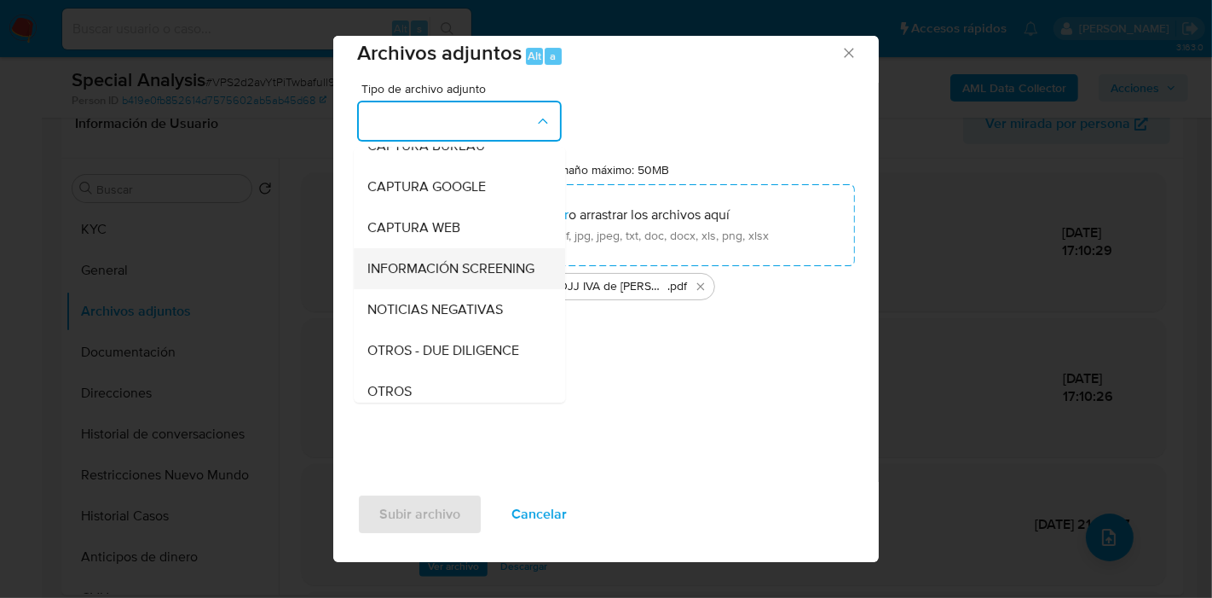
scroll to position [189, 0]
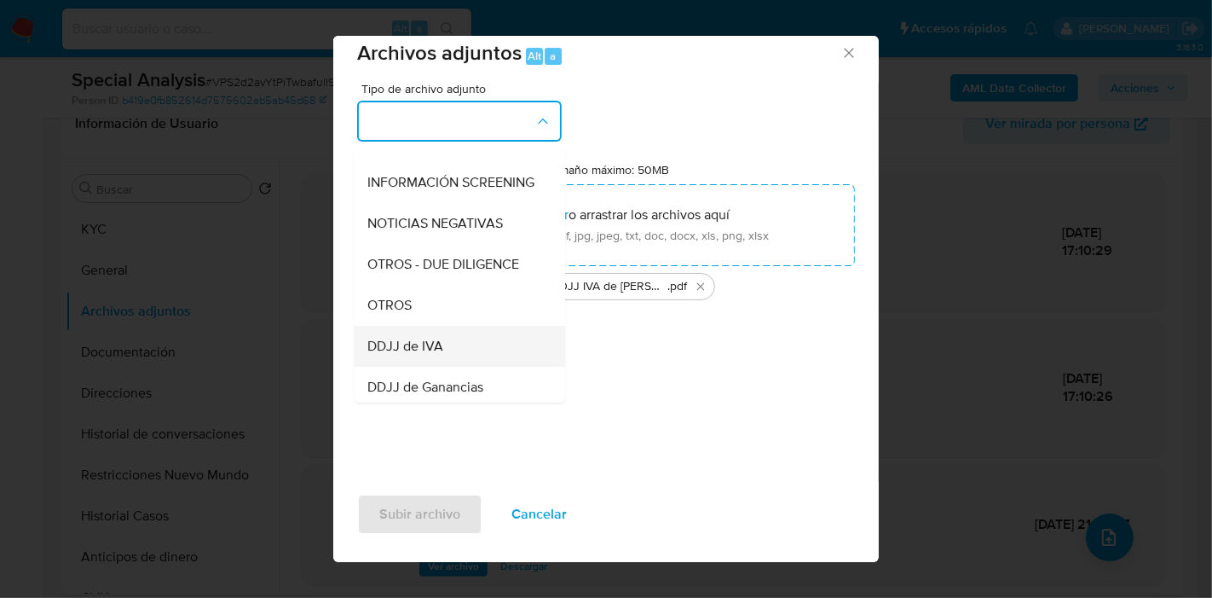
click at [465, 351] on div "DDJJ de IVA" at bounding box center [454, 346] width 174 height 41
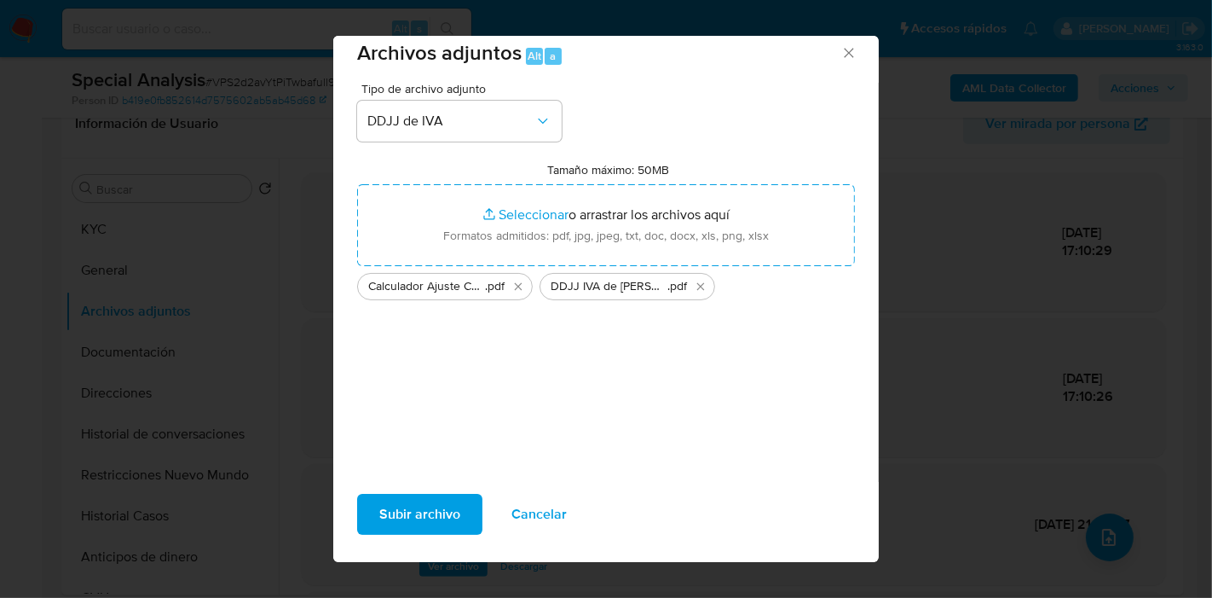
click at [394, 497] on span "Subir archivo" at bounding box center [419, 514] width 81 height 38
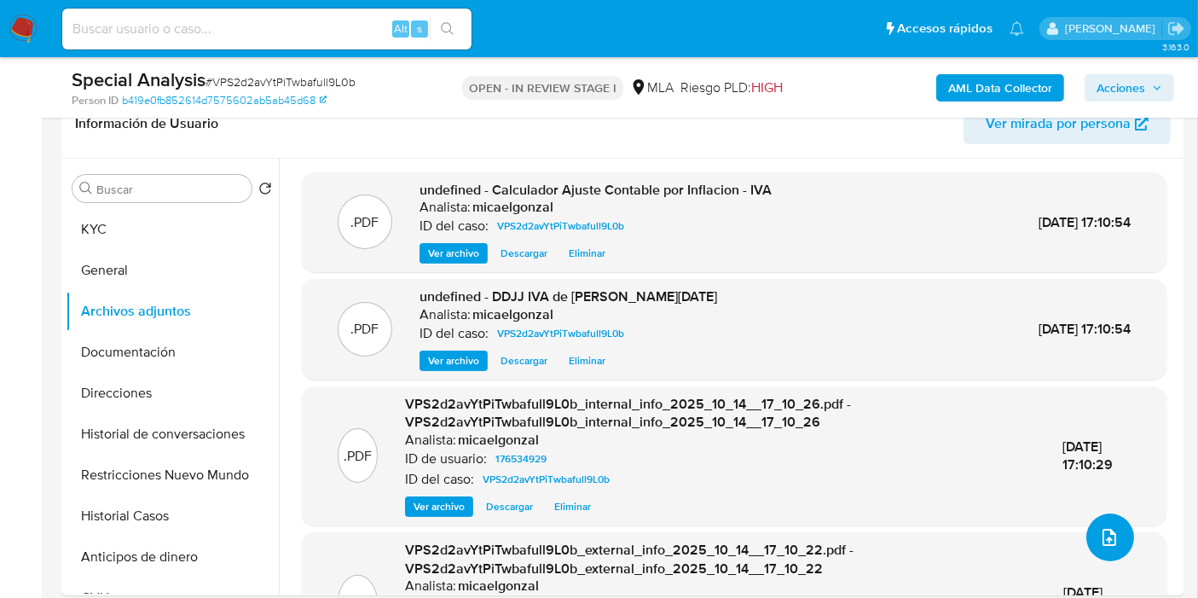
click at [1113, 526] on button "upload-file" at bounding box center [1110, 537] width 48 height 48
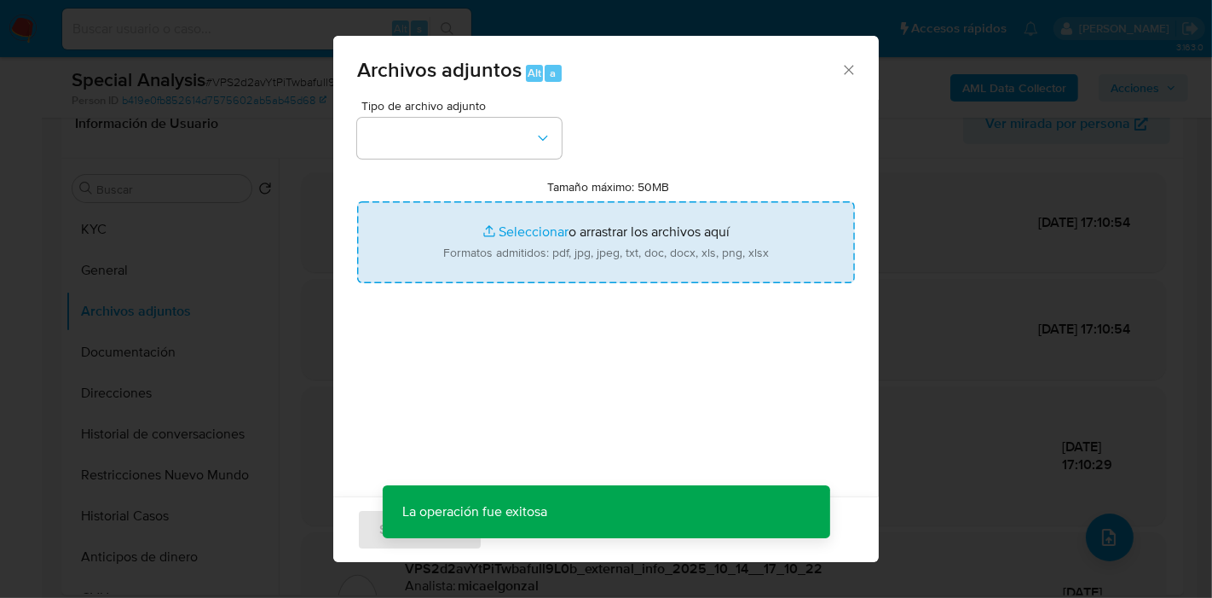
click at [636, 245] on input "Tamaño máximo: 50MB Seleccionar archivos" at bounding box center [606, 242] width 498 height 82
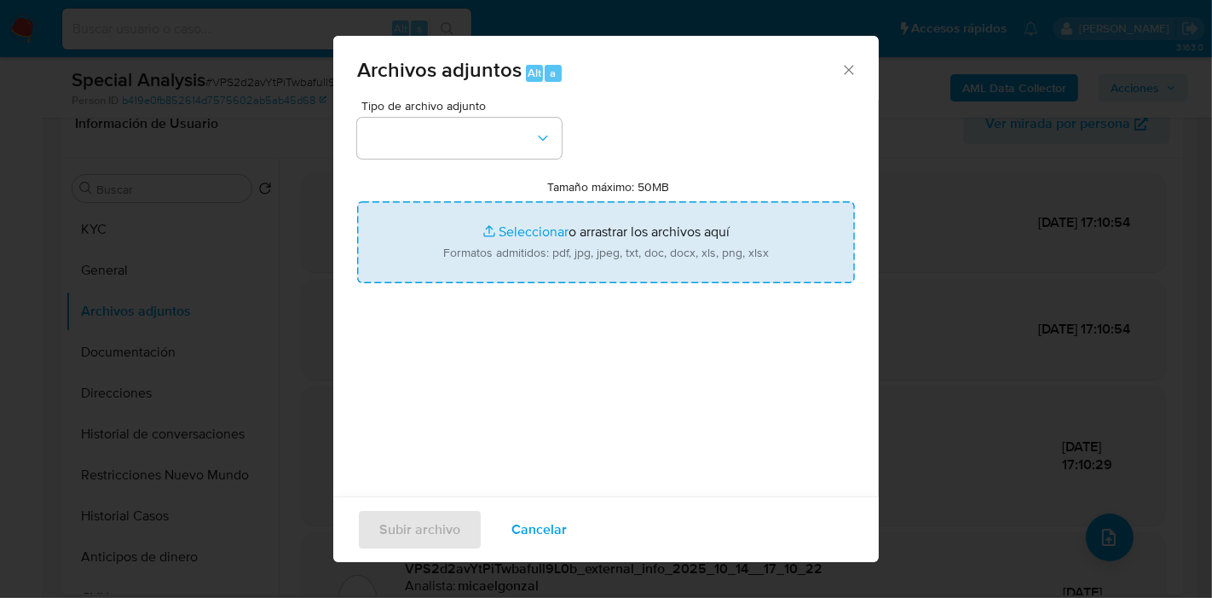
type input "C:\fakepath\Calculador Ajuste Contable por Inflacion - Ingresos Brutos.pdf"
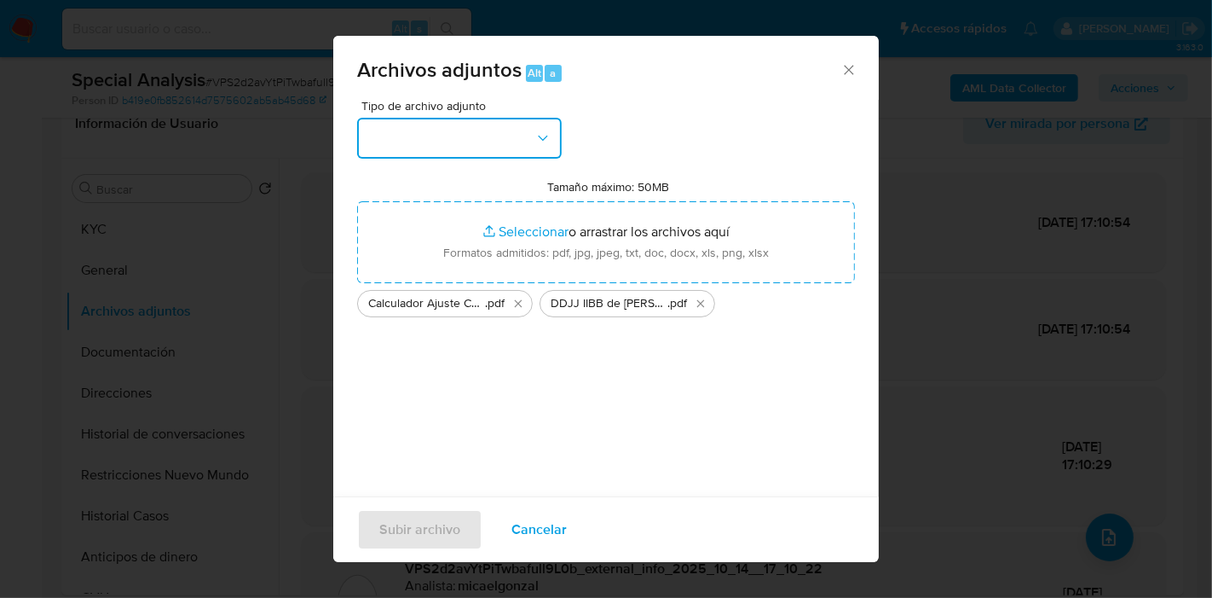
click at [394, 146] on button "button" at bounding box center [459, 138] width 205 height 41
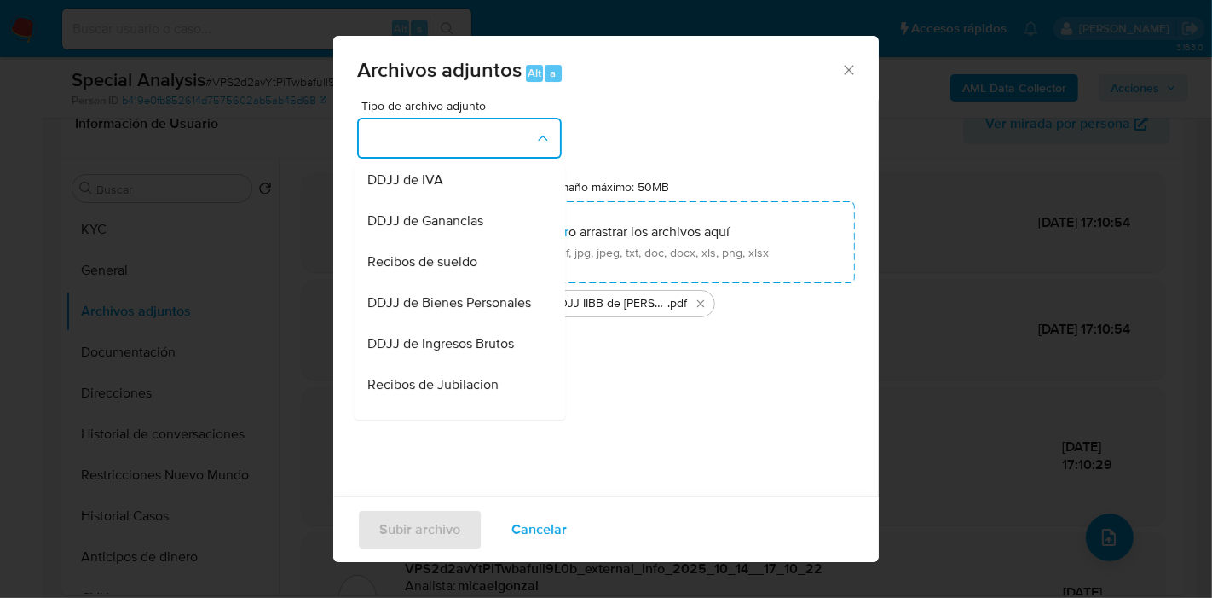
scroll to position [378, 0]
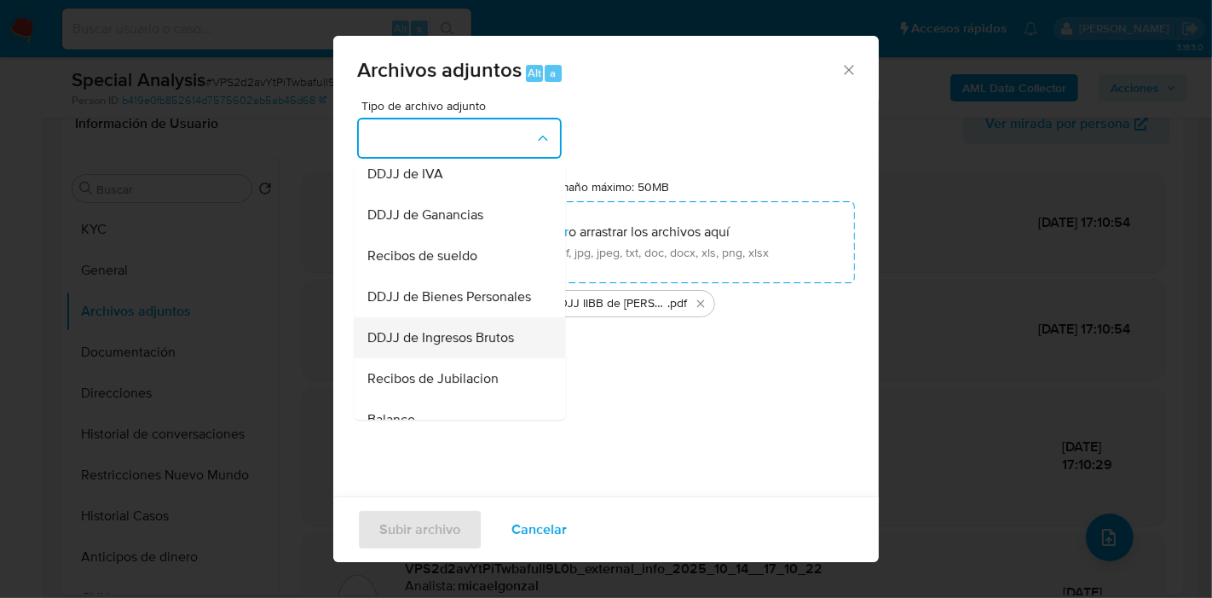
click at [439, 346] on span "DDJJ de Ingresos Brutos" at bounding box center [440, 337] width 147 height 17
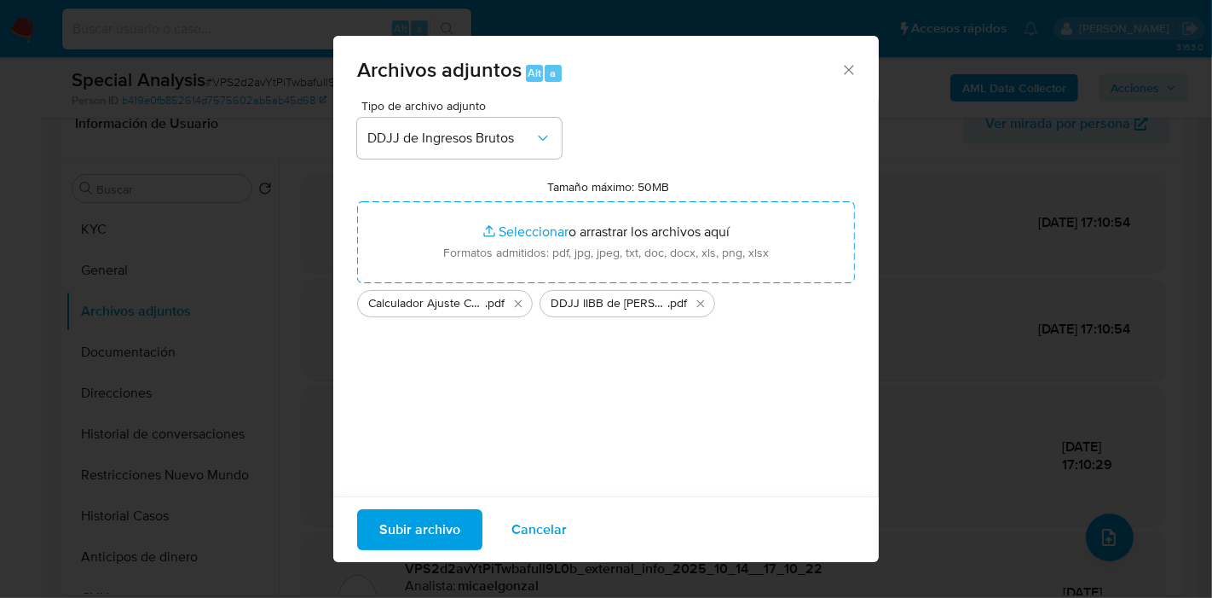
click at [430, 546] on span "Subir archivo" at bounding box center [419, 530] width 81 height 38
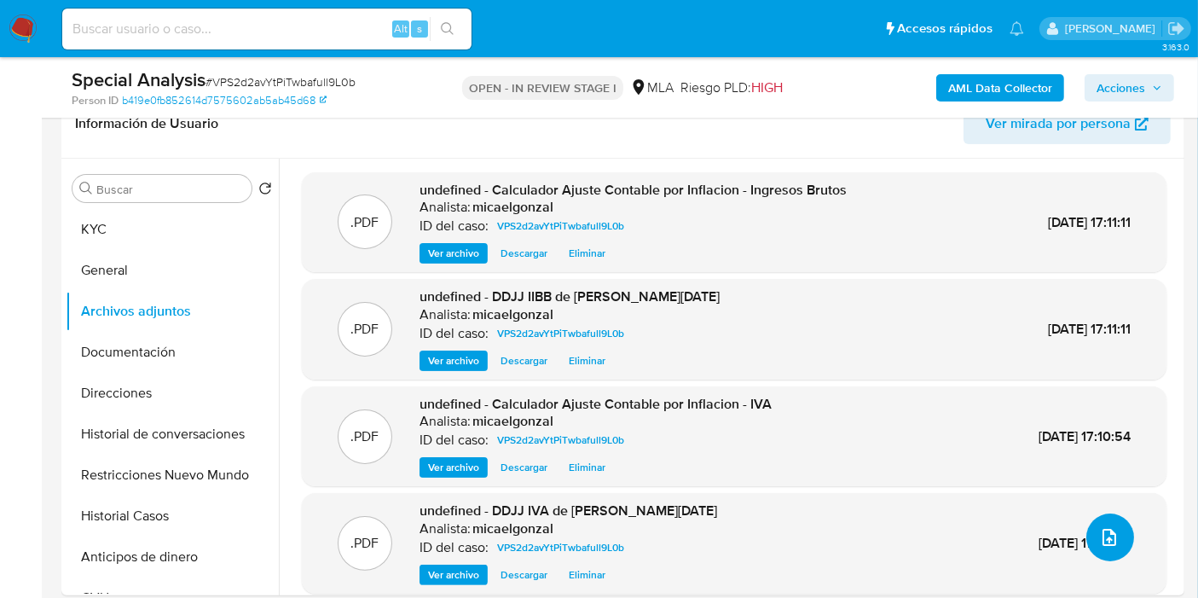
click at [1099, 529] on icon "upload-file" at bounding box center [1109, 537] width 20 height 20
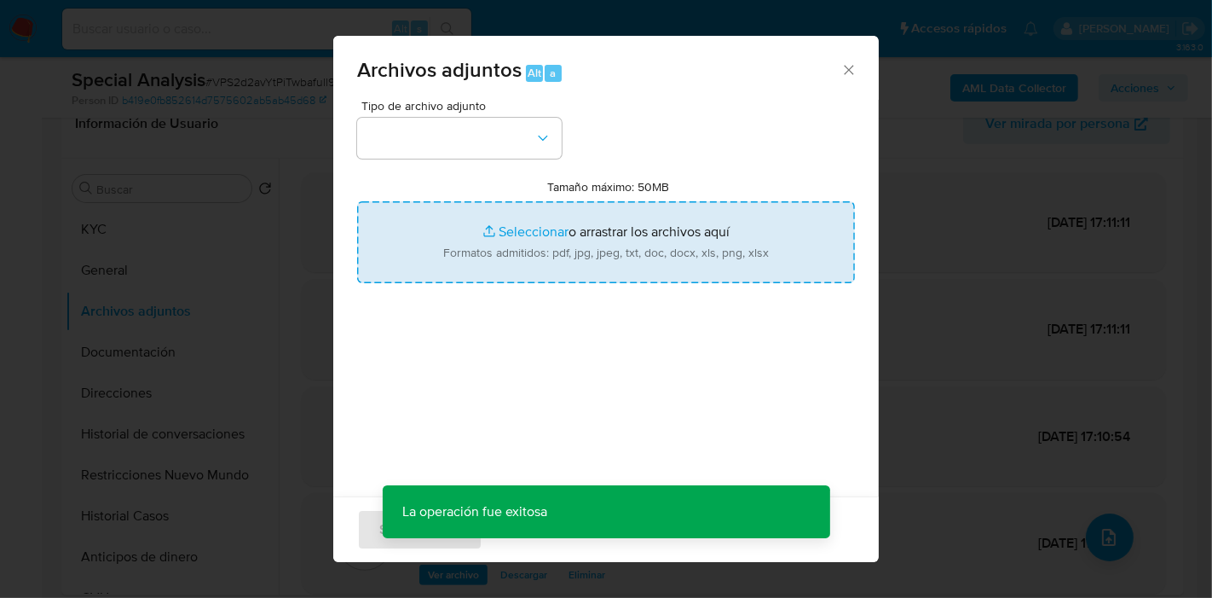
click at [627, 265] on input "Tamaño máximo: 50MB Seleccionar archivos" at bounding box center [606, 242] width 498 height 82
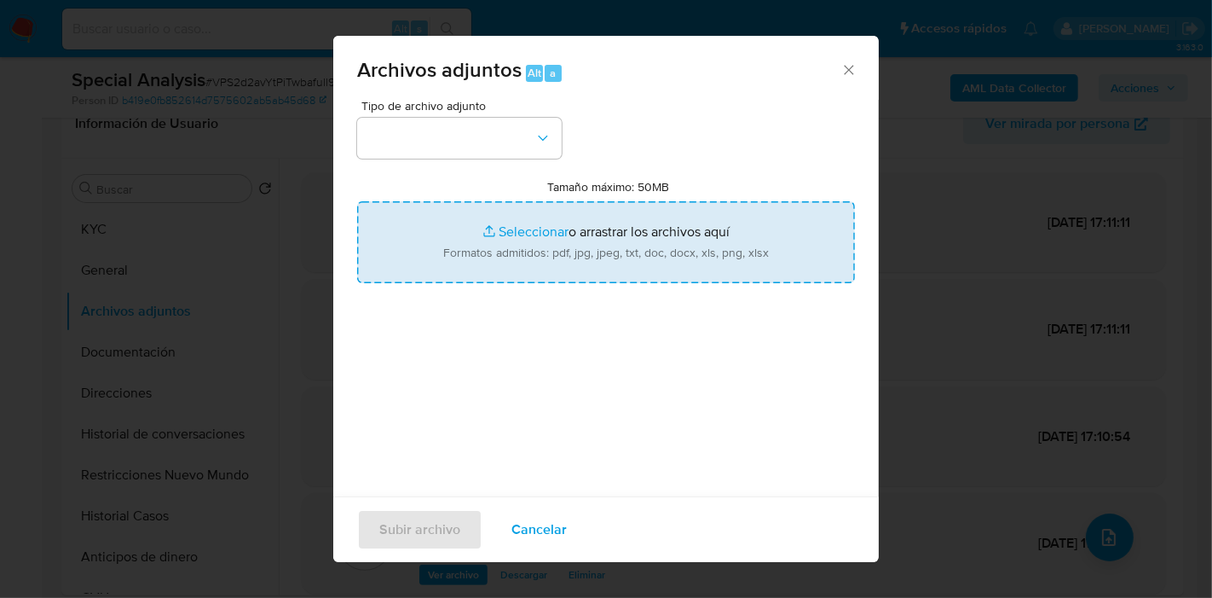
type input "C:\fakepath\Calculador - DDJJ IIBB y DDJJ IVA.xlsx"
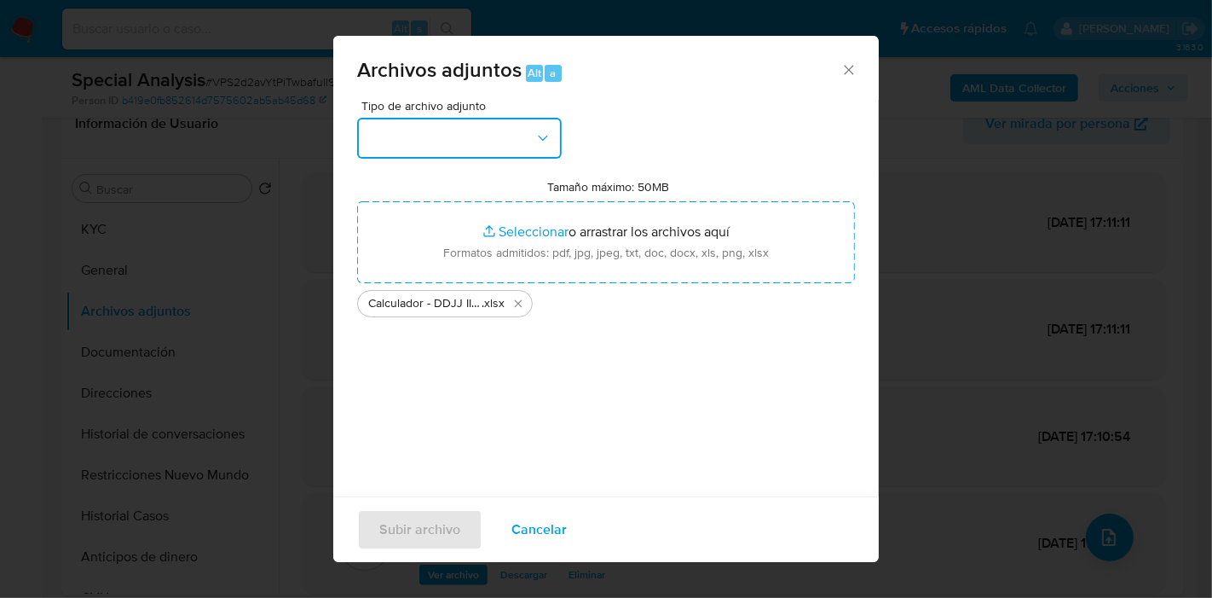
click at [443, 138] on button "button" at bounding box center [459, 138] width 205 height 41
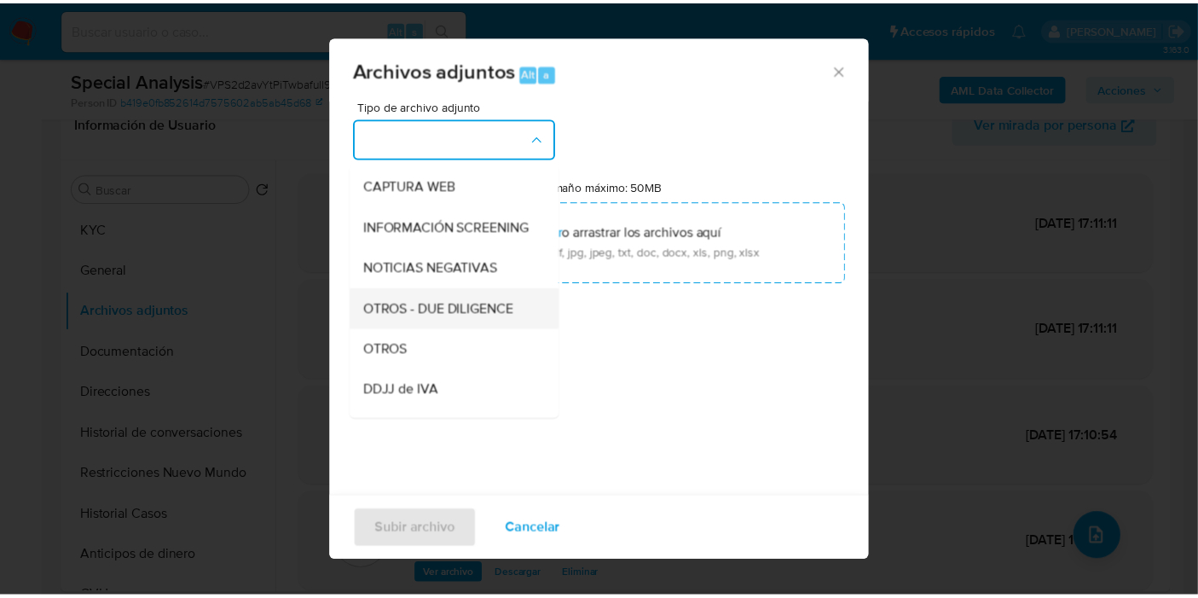
scroll to position [189, 0]
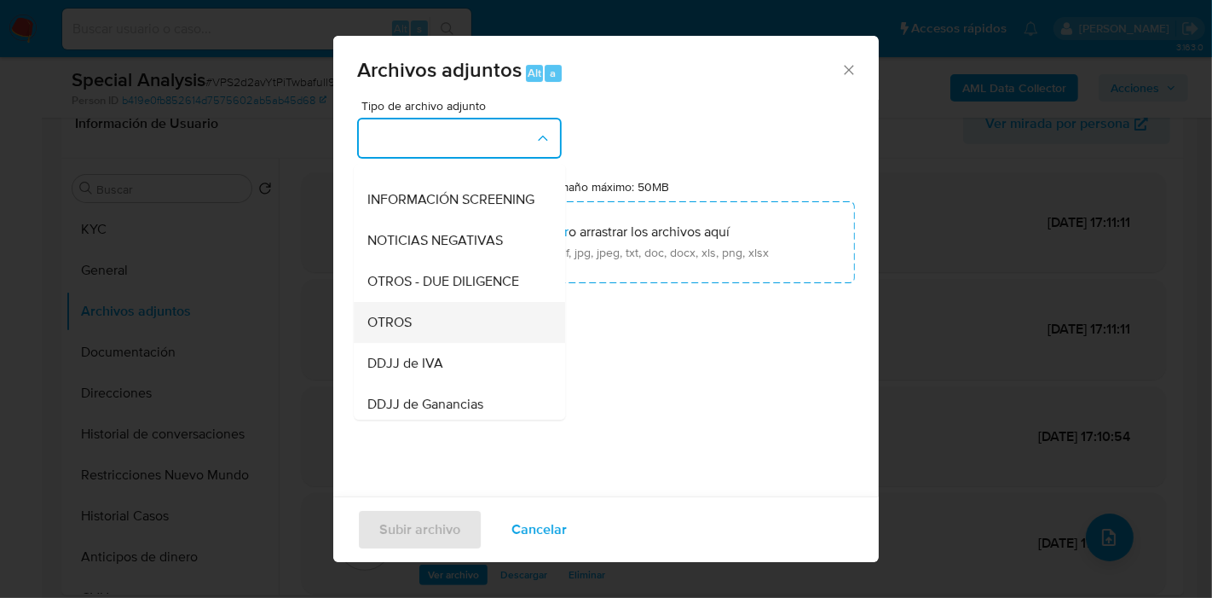
click at [449, 343] on div "OTROS" at bounding box center [454, 322] width 174 height 41
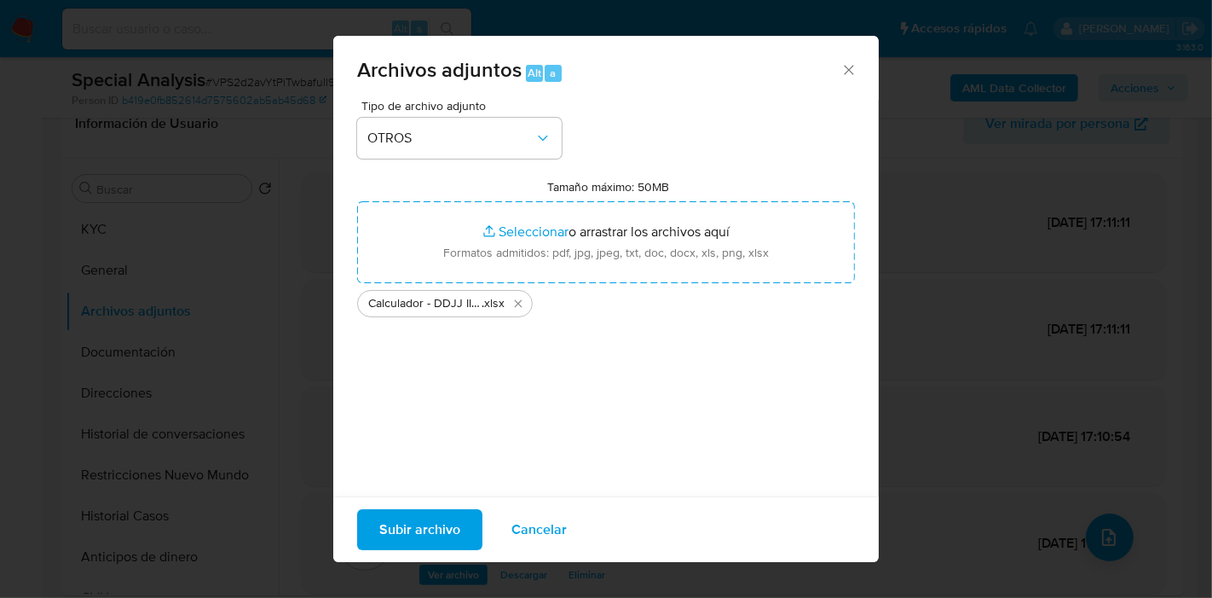
click at [429, 528] on span "Subir archivo" at bounding box center [419, 530] width 81 height 38
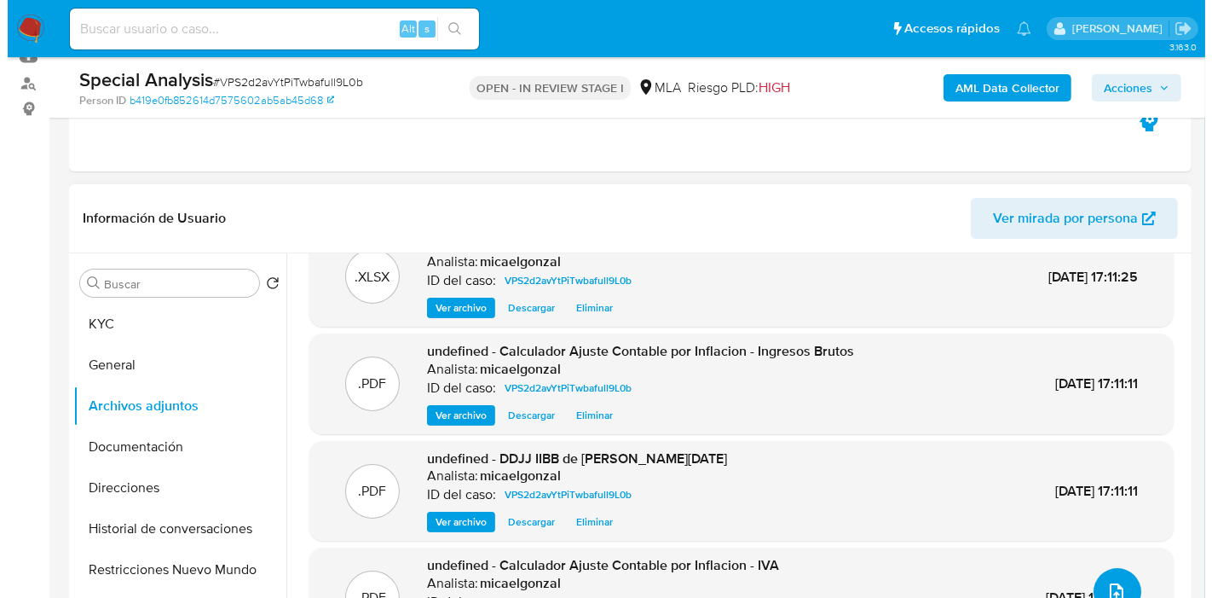
scroll to position [61, 0]
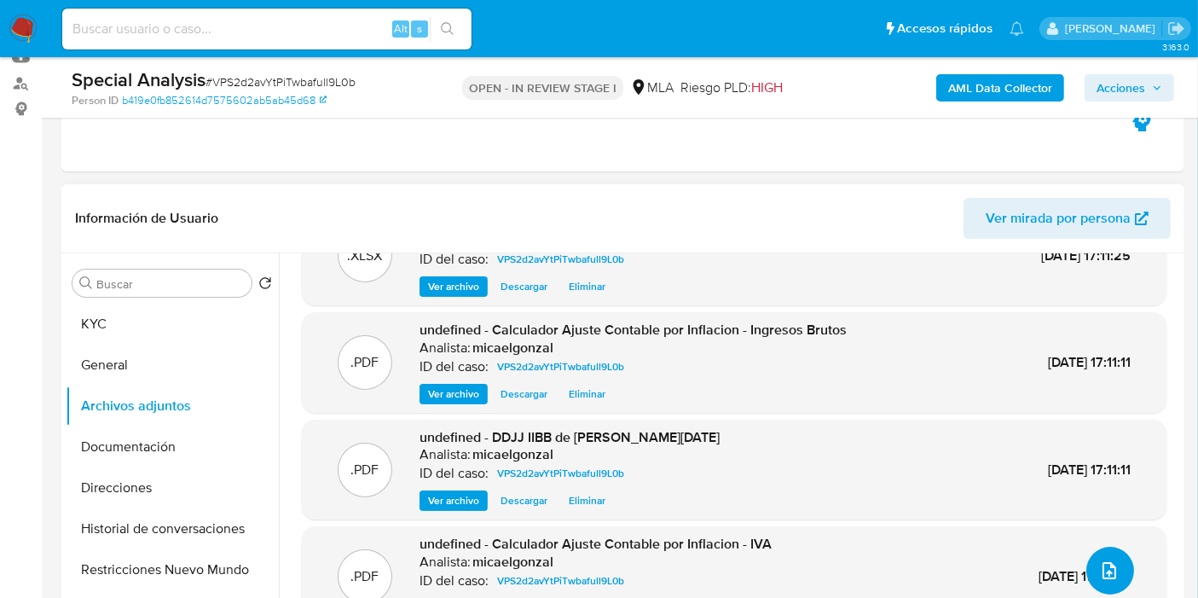
click at [1113, 565] on button "upload-file" at bounding box center [1110, 570] width 48 height 48
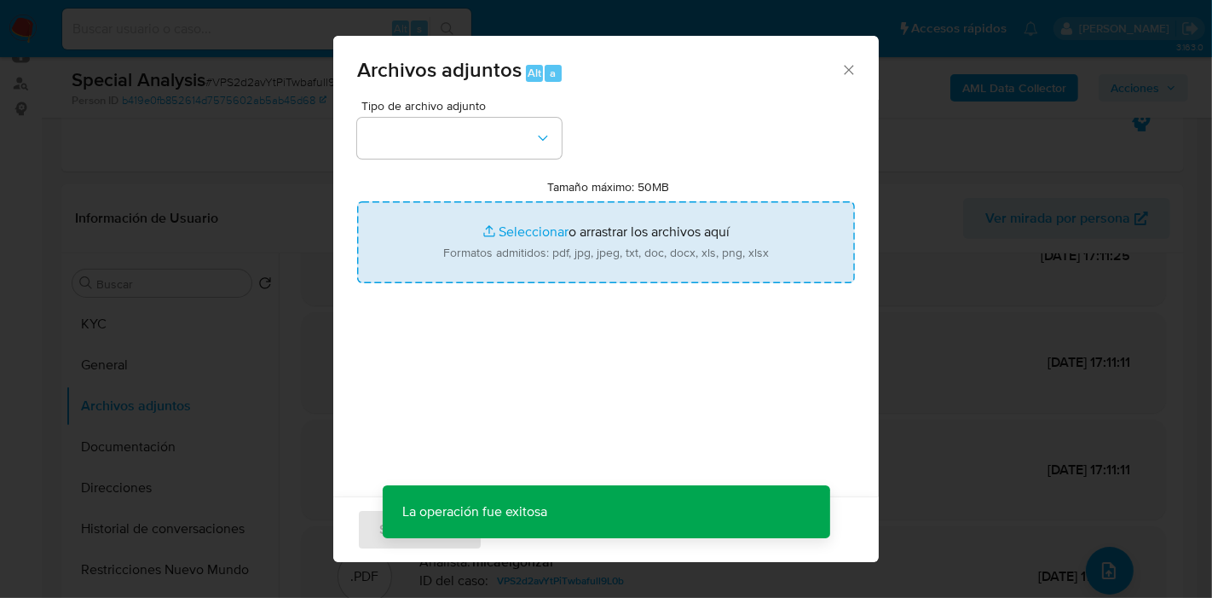
click at [511, 220] on input "Tamaño máximo: 50MB Seleccionar archivos" at bounding box center [606, 242] width 498 height 82
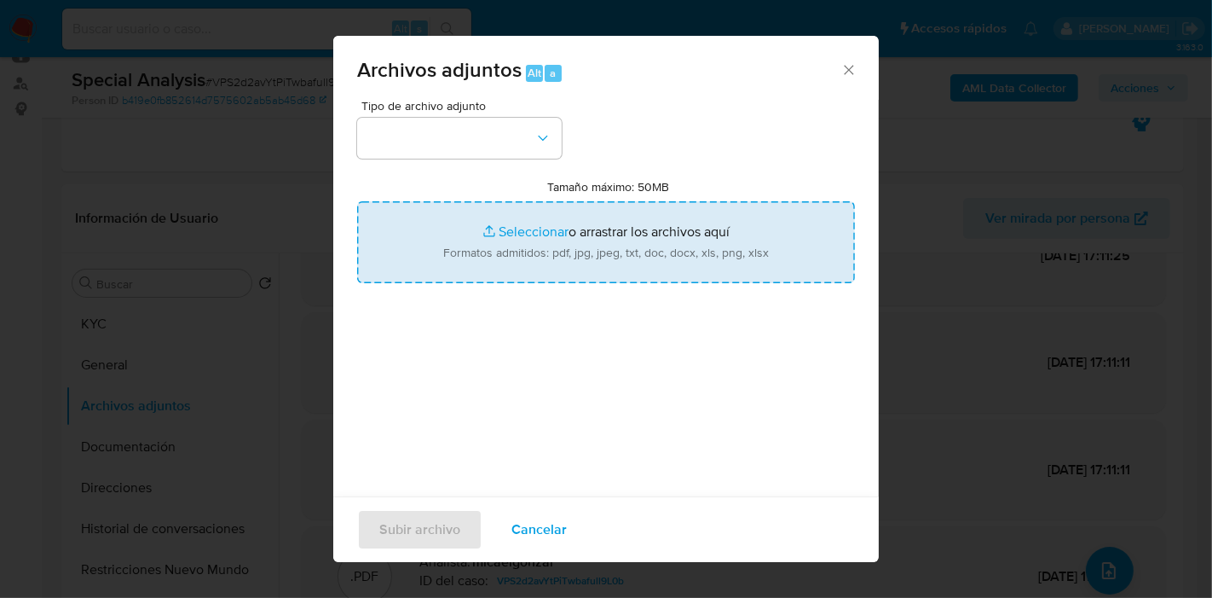
type input "C:\fakepath\Movimientos de Ever Rafael Rodriguez Villalba.xlsx"
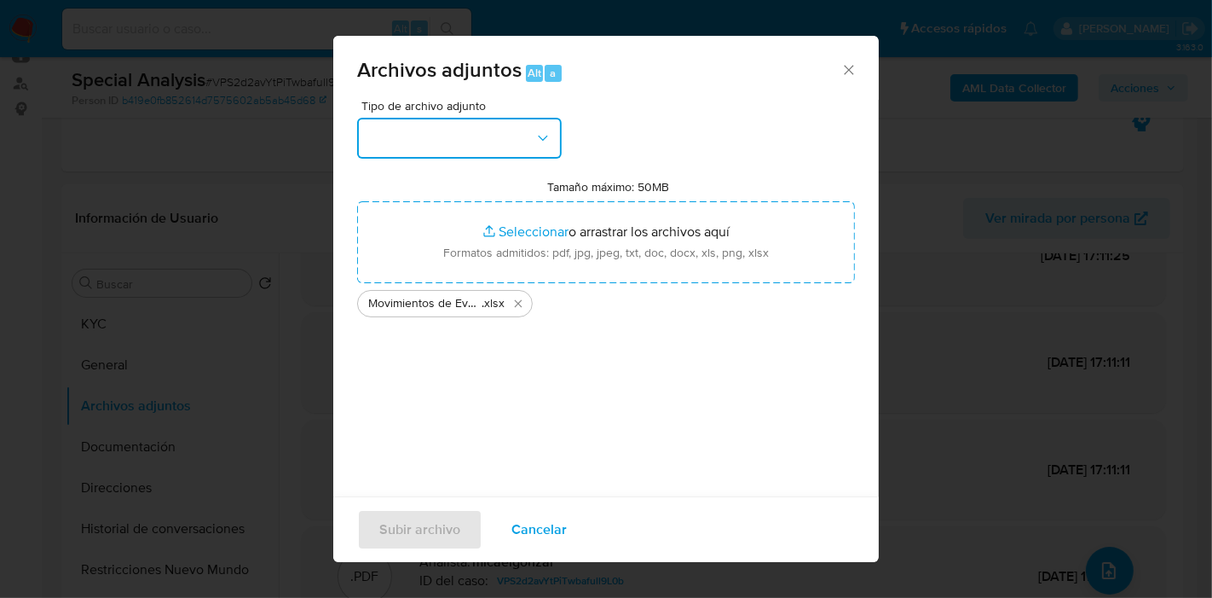
click at [506, 122] on button "button" at bounding box center [459, 138] width 205 height 41
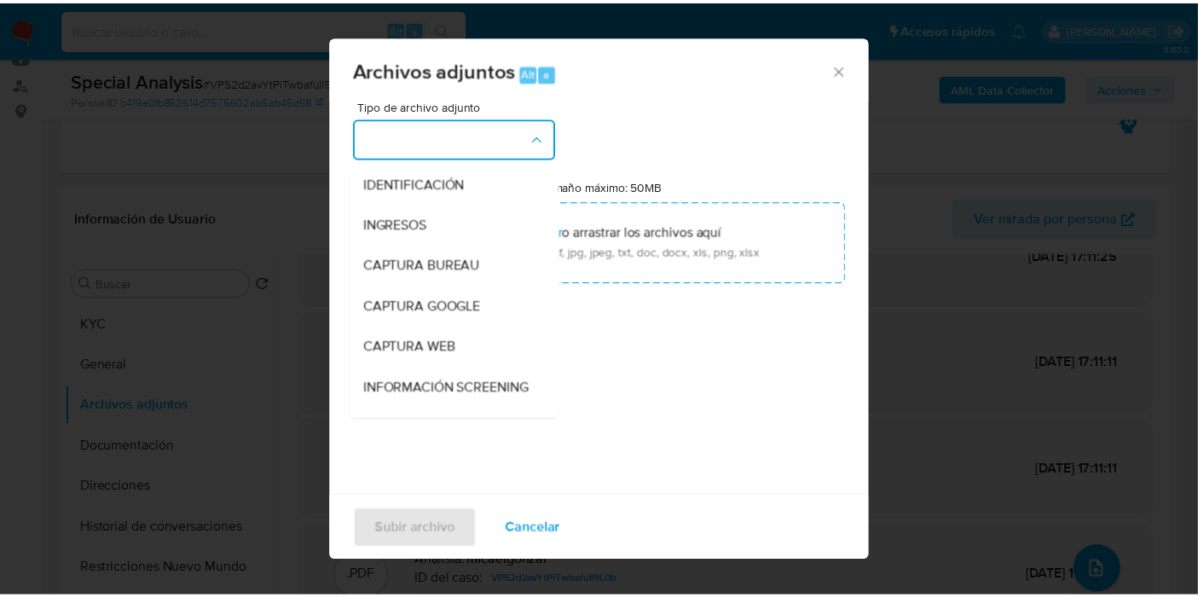
scroll to position [189, 0]
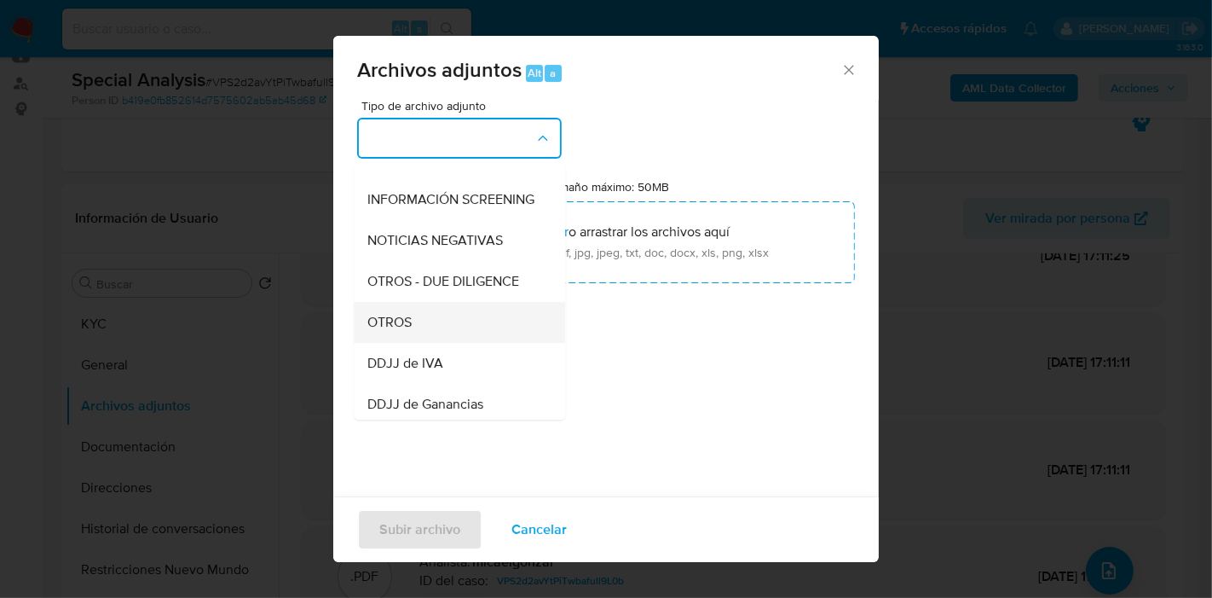
click at [429, 320] on div "OTROS" at bounding box center [454, 322] width 174 height 41
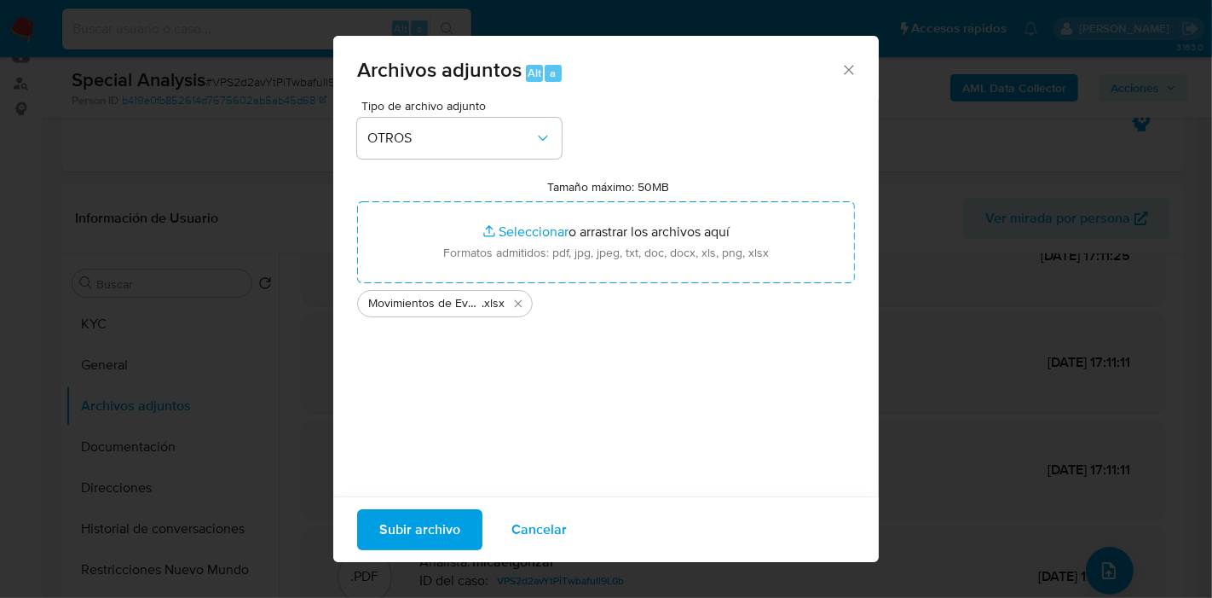
click at [414, 516] on span "Subir archivo" at bounding box center [419, 530] width 81 height 38
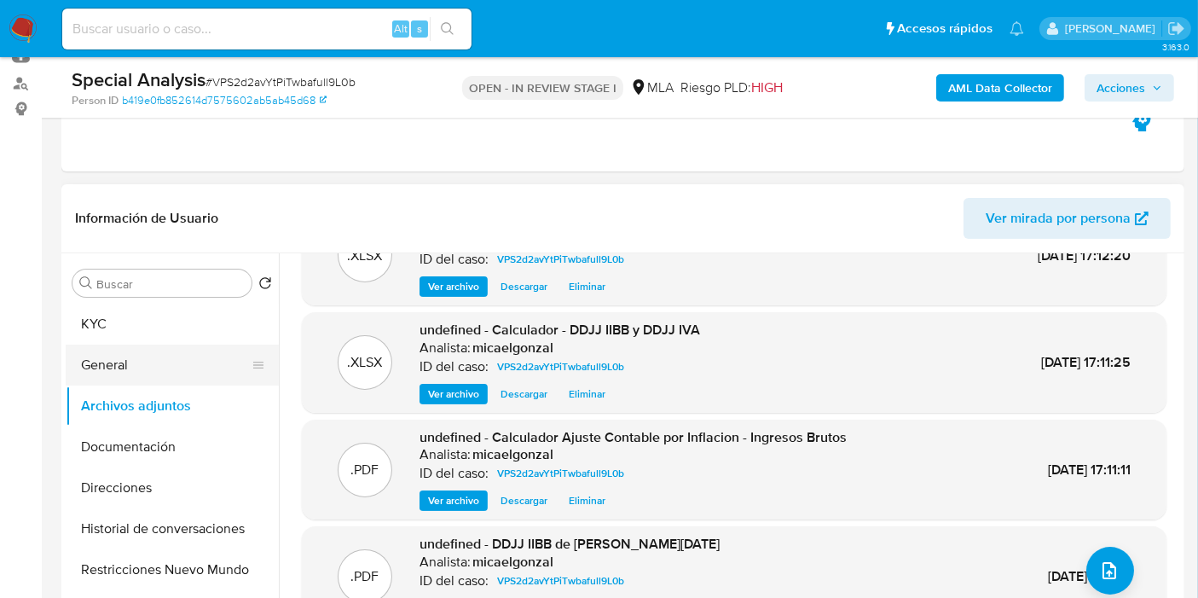
click at [141, 382] on button "General" at bounding box center [165, 364] width 199 height 41
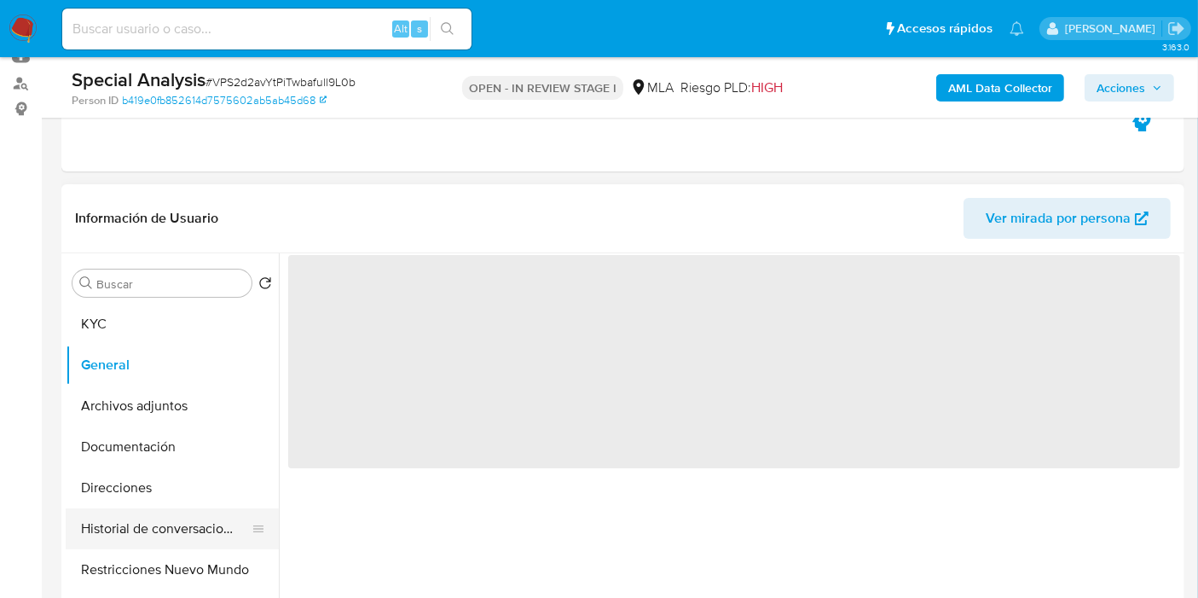
click at [157, 510] on button "Historial de conversaciones" at bounding box center [165, 528] width 199 height 41
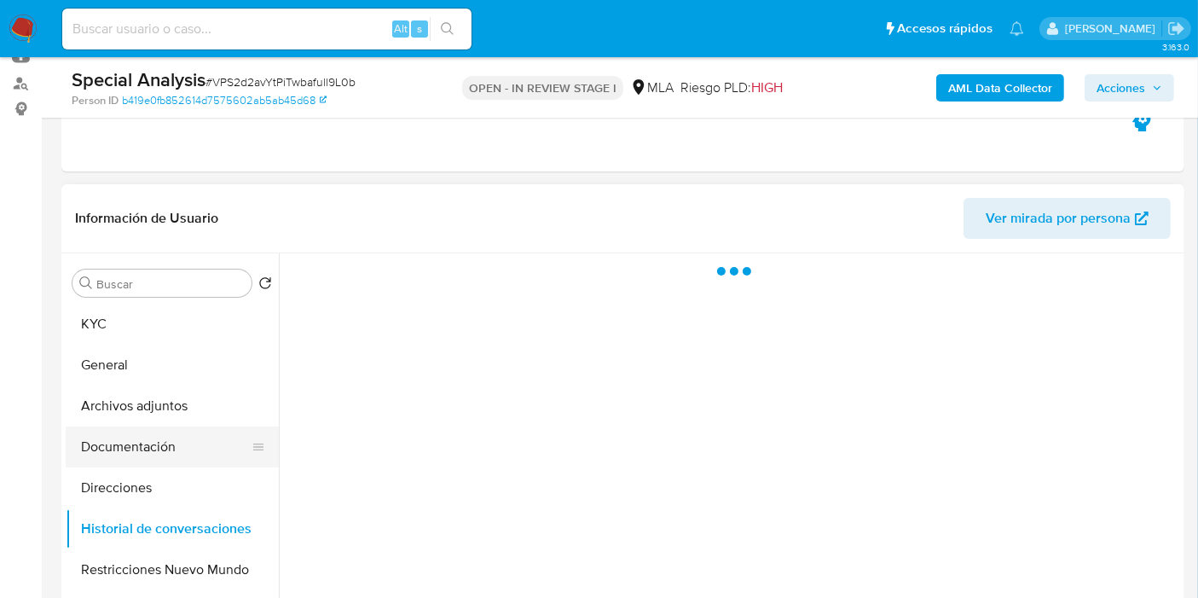
click at [177, 453] on button "Documentación" at bounding box center [165, 446] width 199 height 41
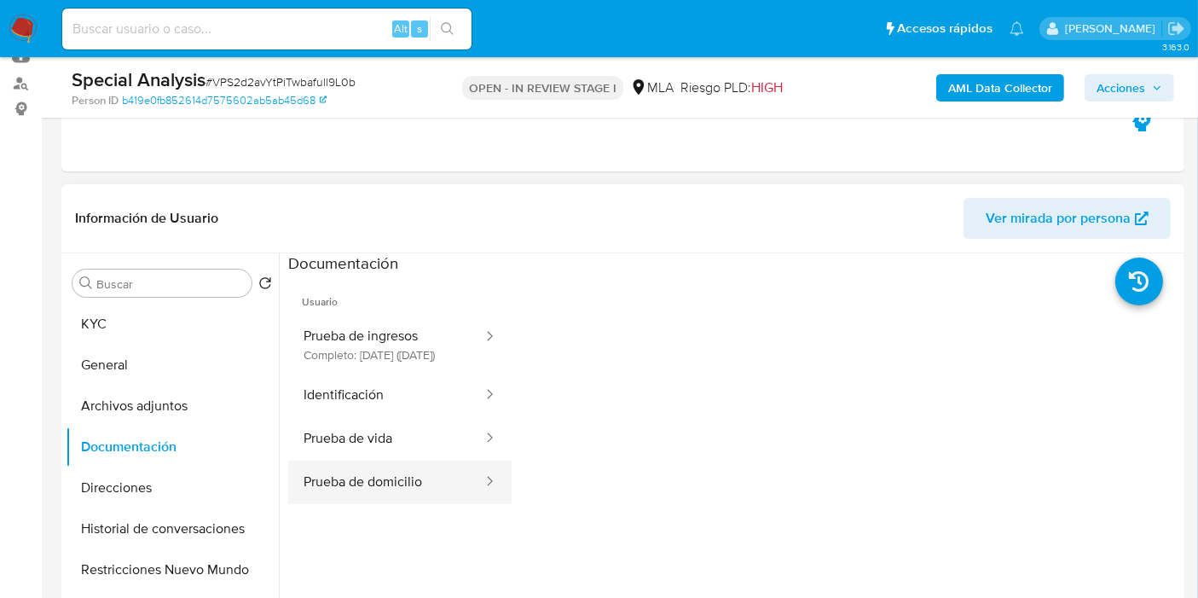
click at [360, 480] on button "Prueba de domicilio" at bounding box center [386, 481] width 196 height 43
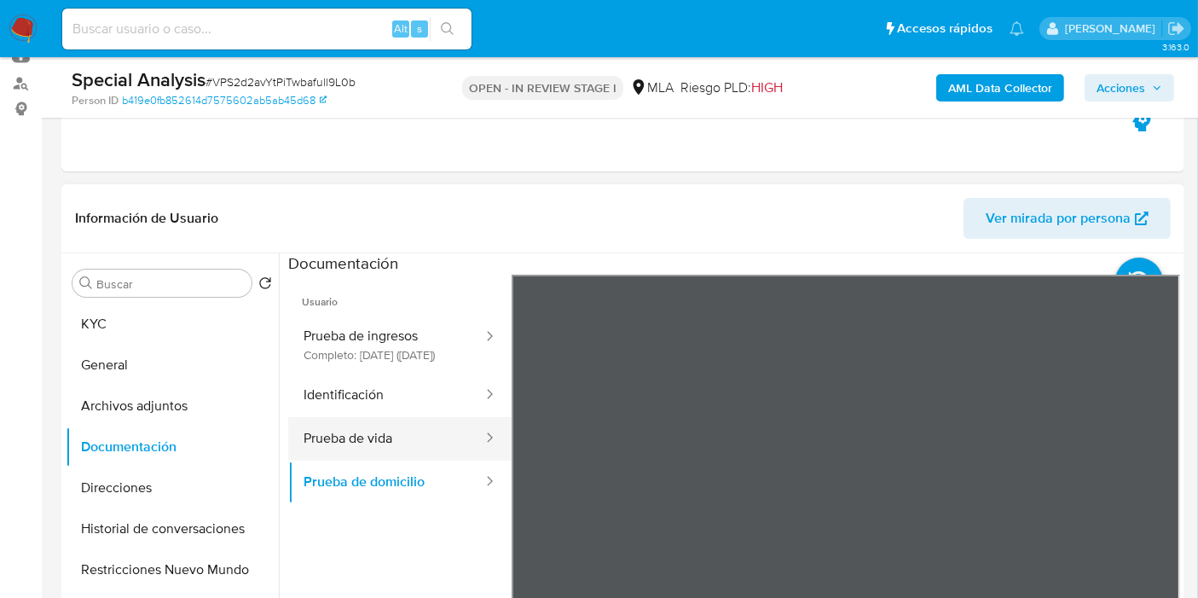
click at [373, 460] on button "Prueba de vida" at bounding box center [386, 438] width 196 height 43
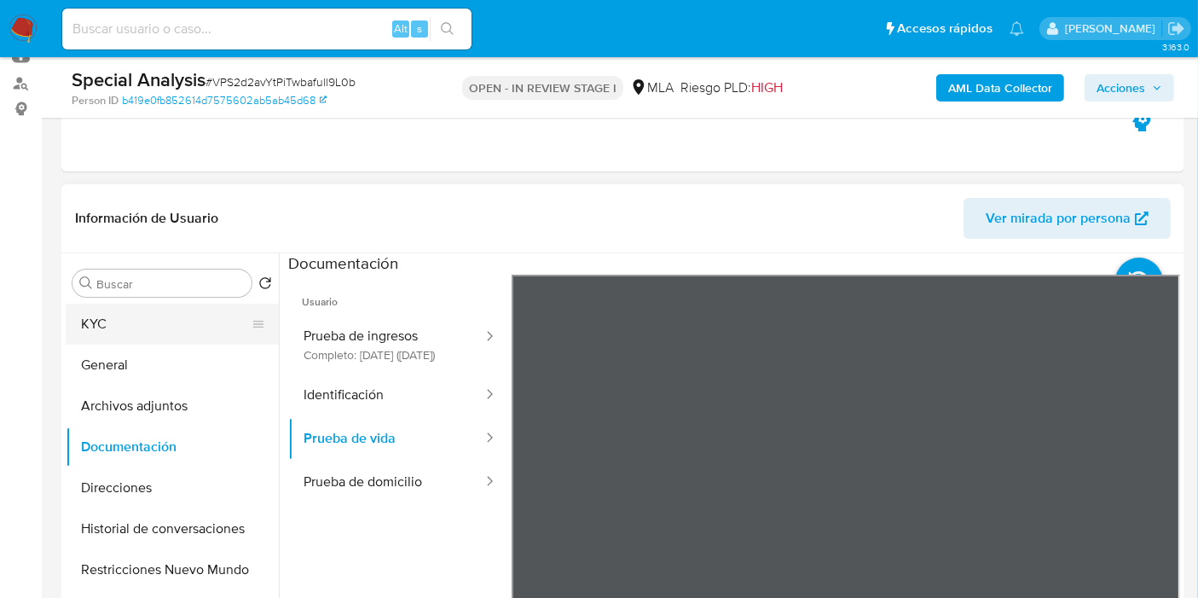
click at [158, 309] on button "KYC" at bounding box center [165, 323] width 199 height 41
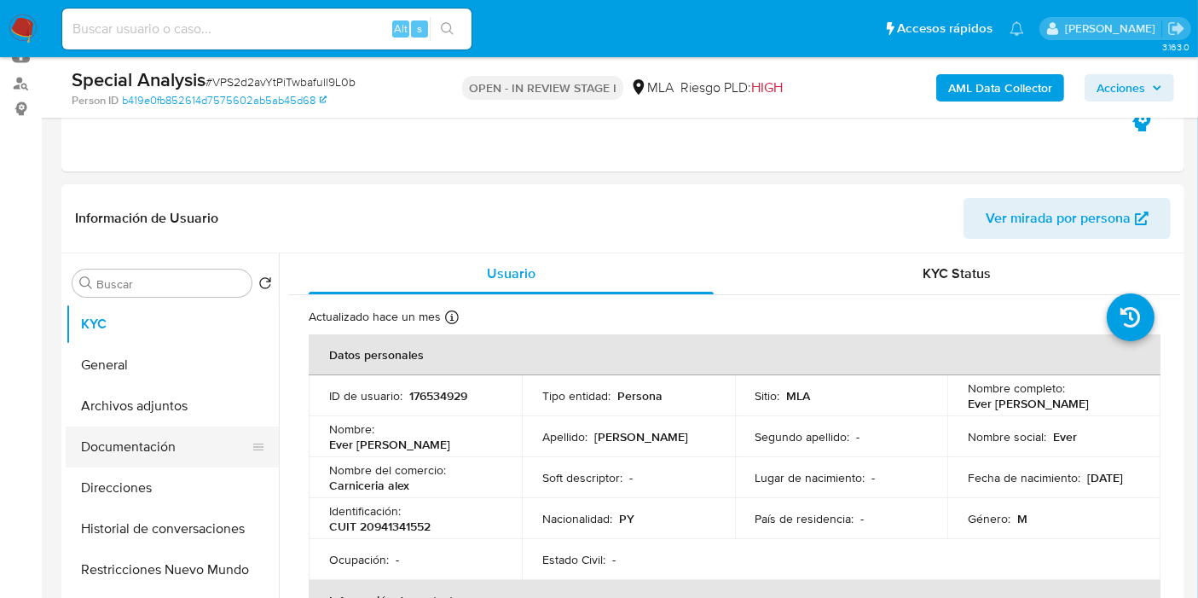
click at [188, 442] on button "Documentación" at bounding box center [165, 446] width 199 height 41
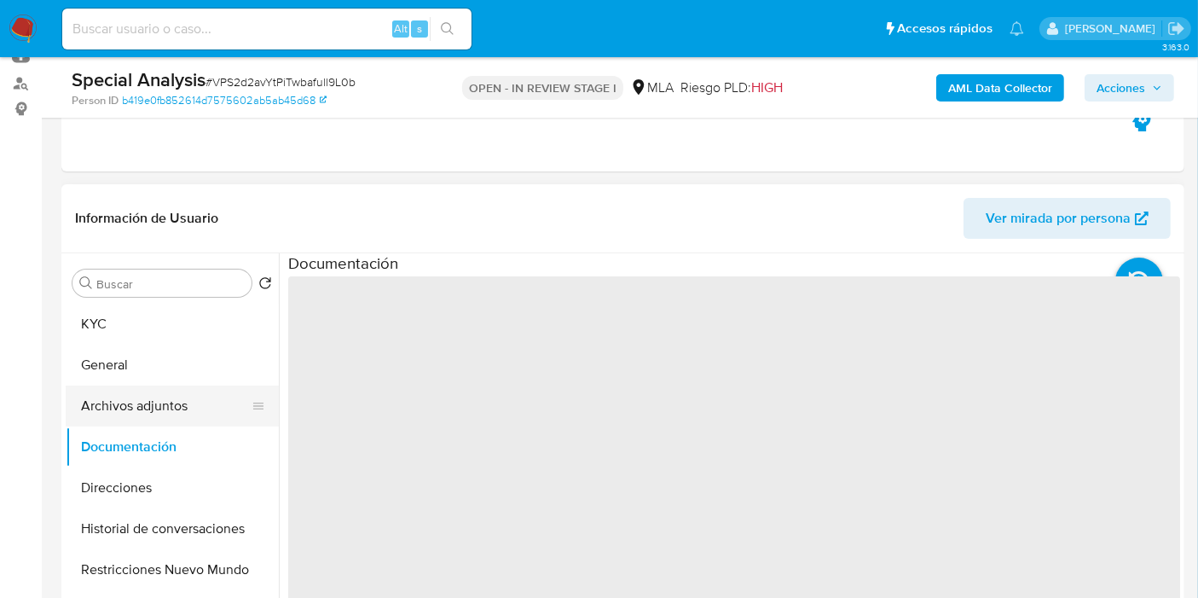
click at [208, 418] on button "Archivos adjuntos" at bounding box center [165, 405] width 199 height 41
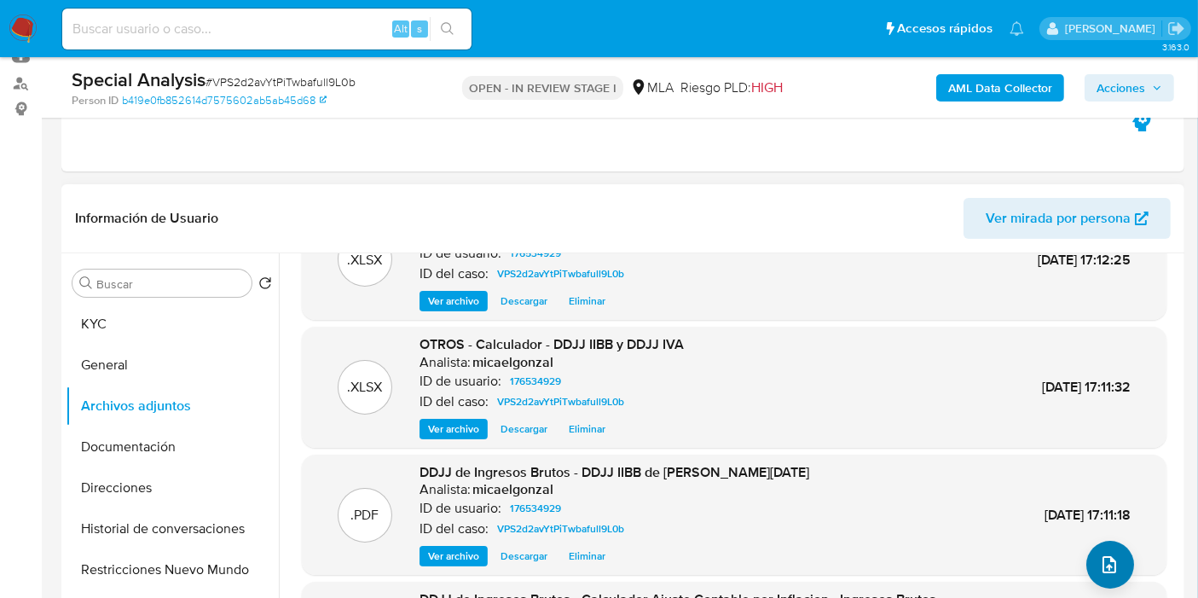
scroll to position [95, 0]
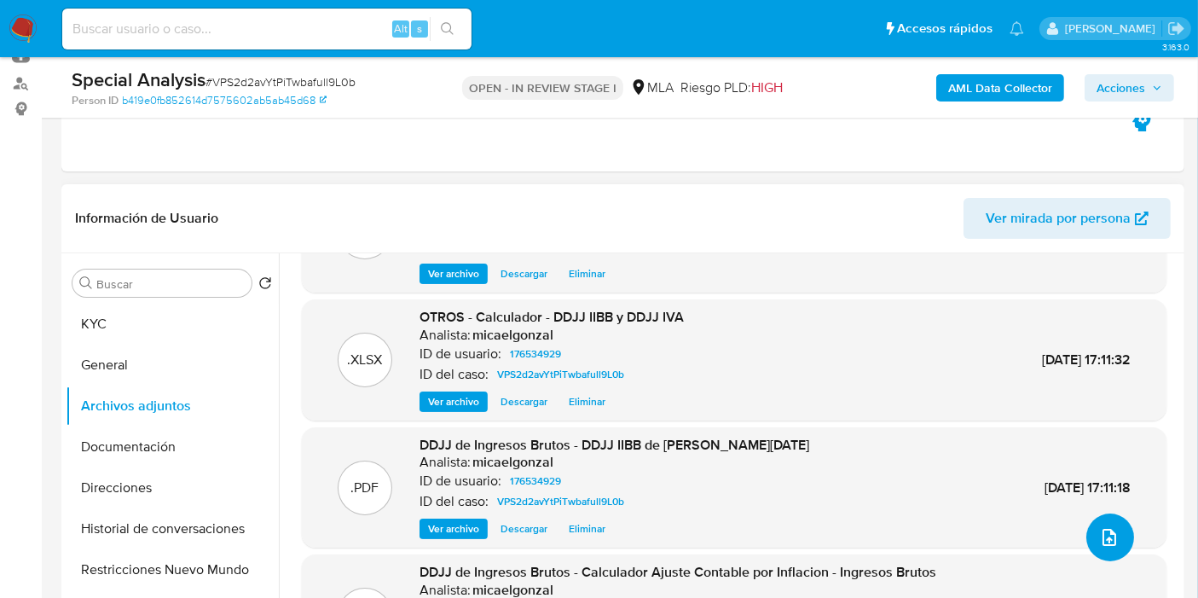
click at [1118, 551] on button "upload-file" at bounding box center [1110, 537] width 48 height 48
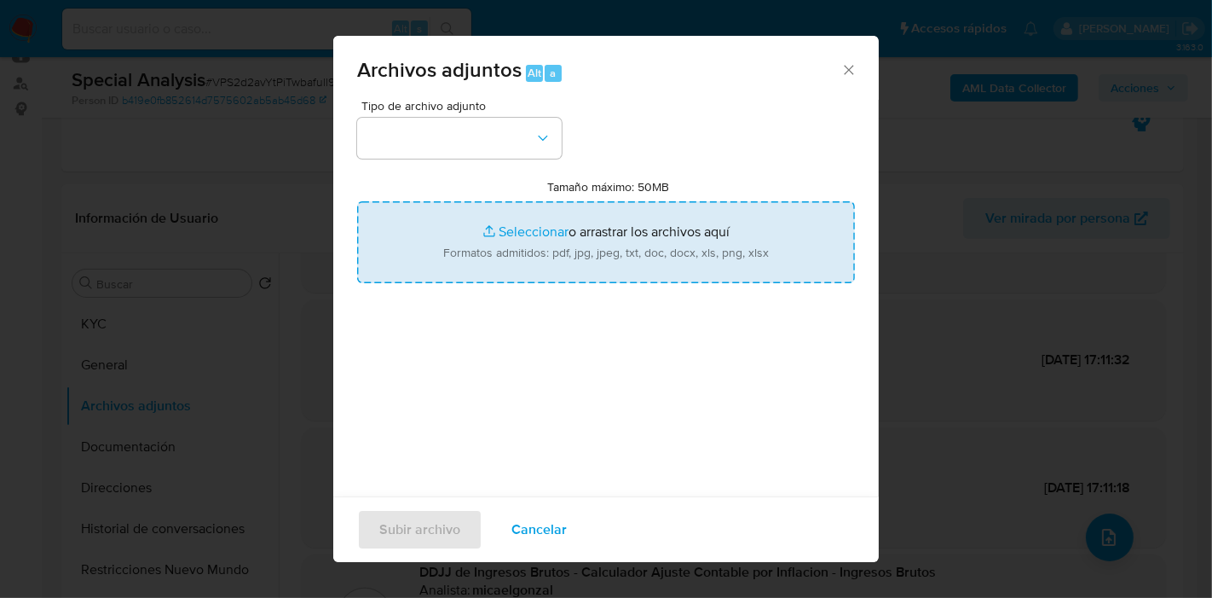
click at [638, 253] on input "Tamaño máximo: 50MB Seleccionar archivos" at bounding box center [606, 242] width 498 height 82
type input "C:\fakepath\Caselog VPS2d2avYtPiTwbafull9L0b_2025_09_24_09_43_28.docx"
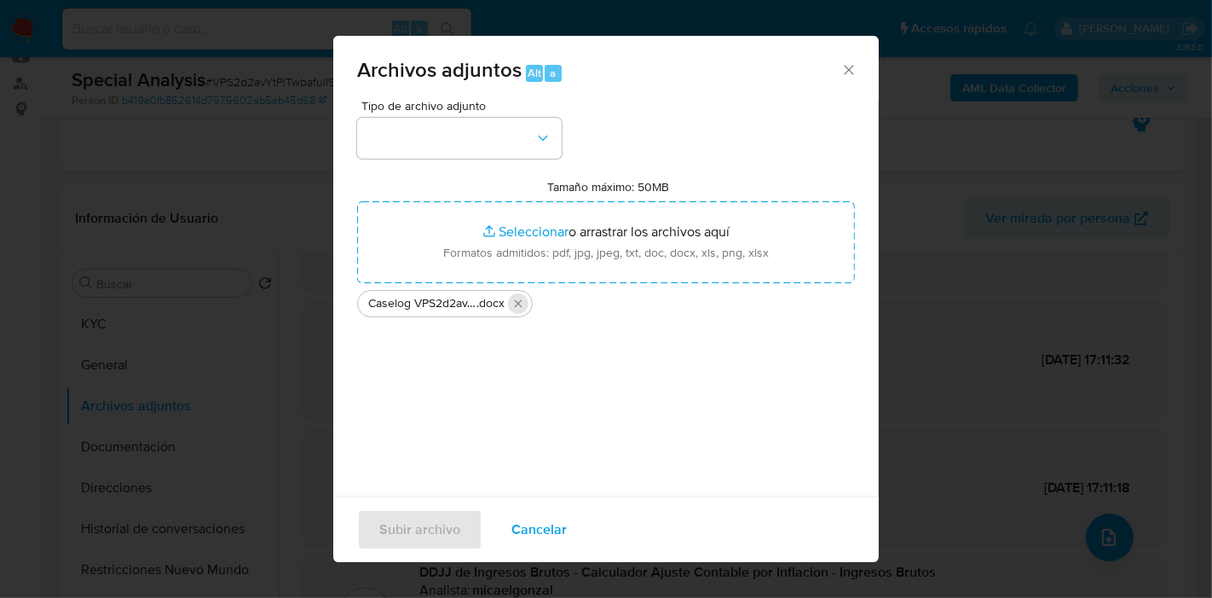
click at [518, 303] on icon "Eliminar Caselog VPS2d2avYtPiTwbafull9L0b_2025_09_24_09_43_28.docx" at bounding box center [519, 303] width 8 height 8
click at [840, 77] on icon "Cerrar" at bounding box center [848, 69] width 17 height 17
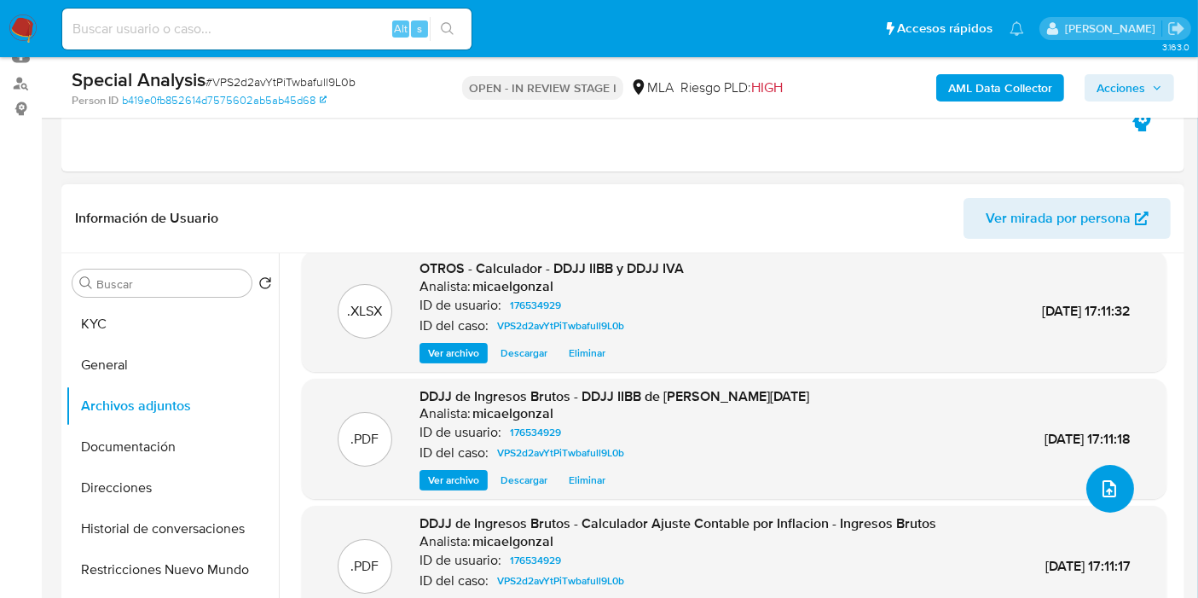
scroll to position [0, 0]
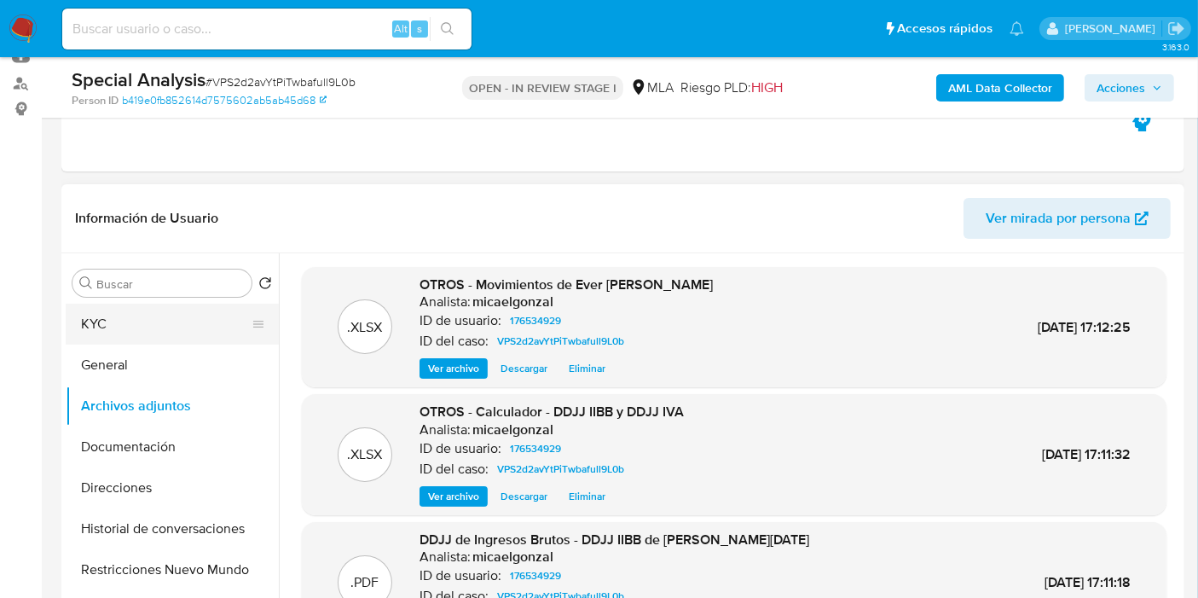
click at [202, 315] on button "KYC" at bounding box center [165, 323] width 199 height 41
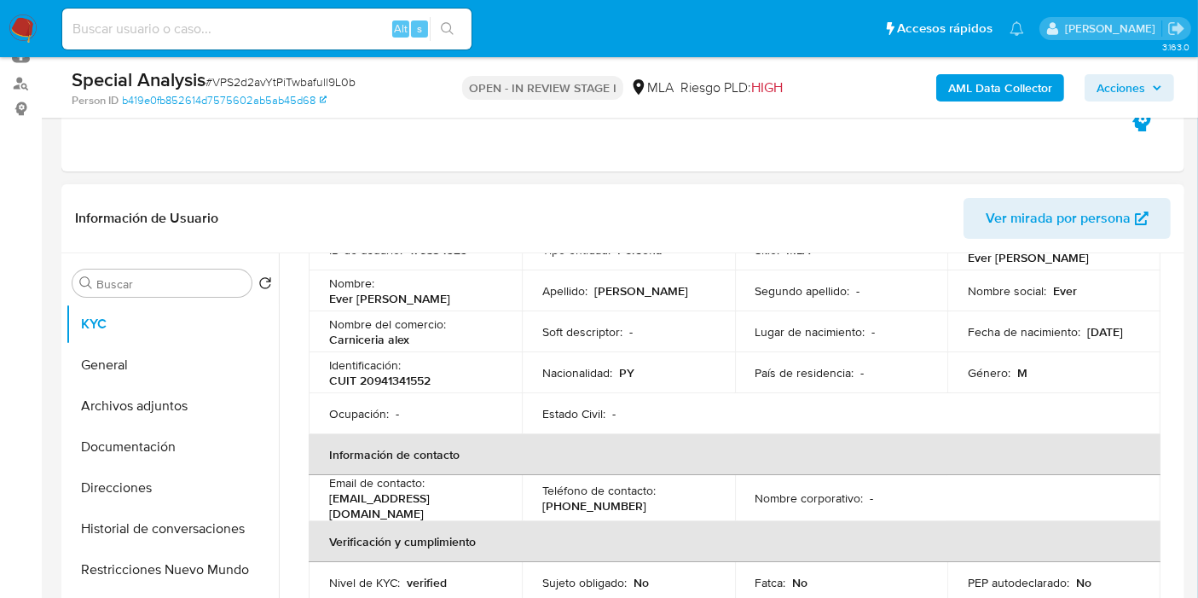
scroll to position [189, 0]
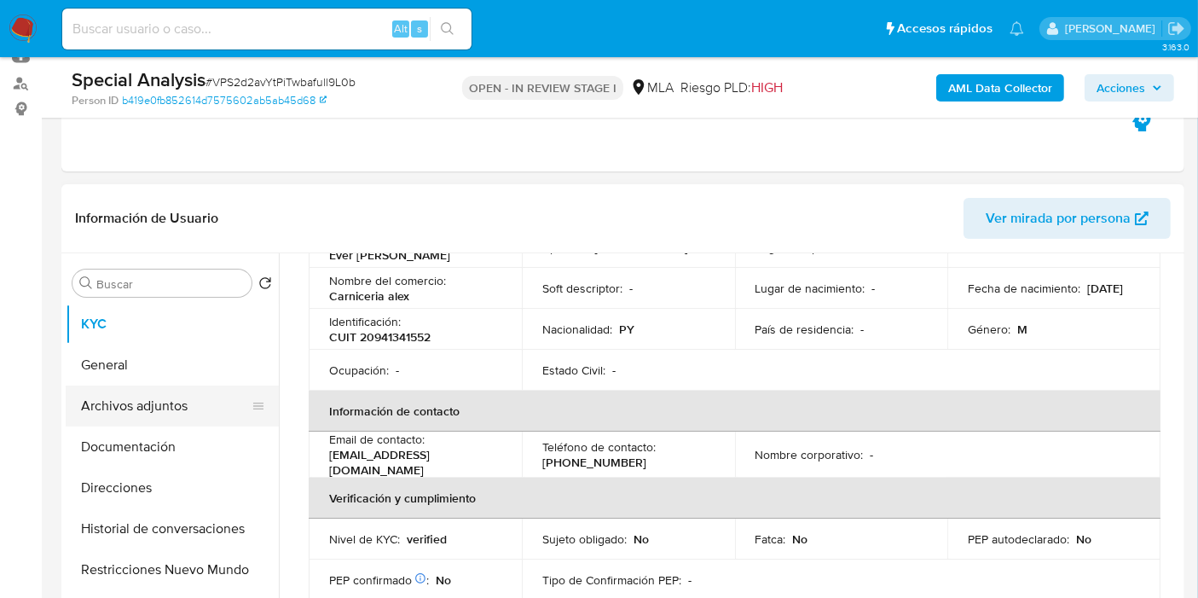
click at [138, 412] on button "Archivos adjuntos" at bounding box center [165, 405] width 199 height 41
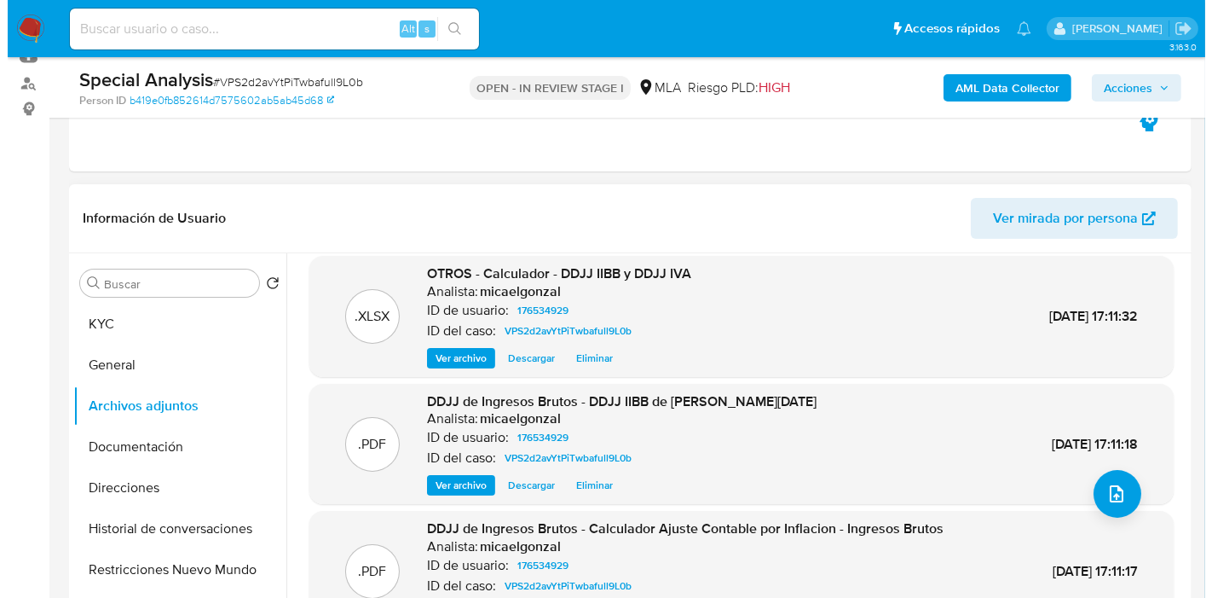
scroll to position [143, 0]
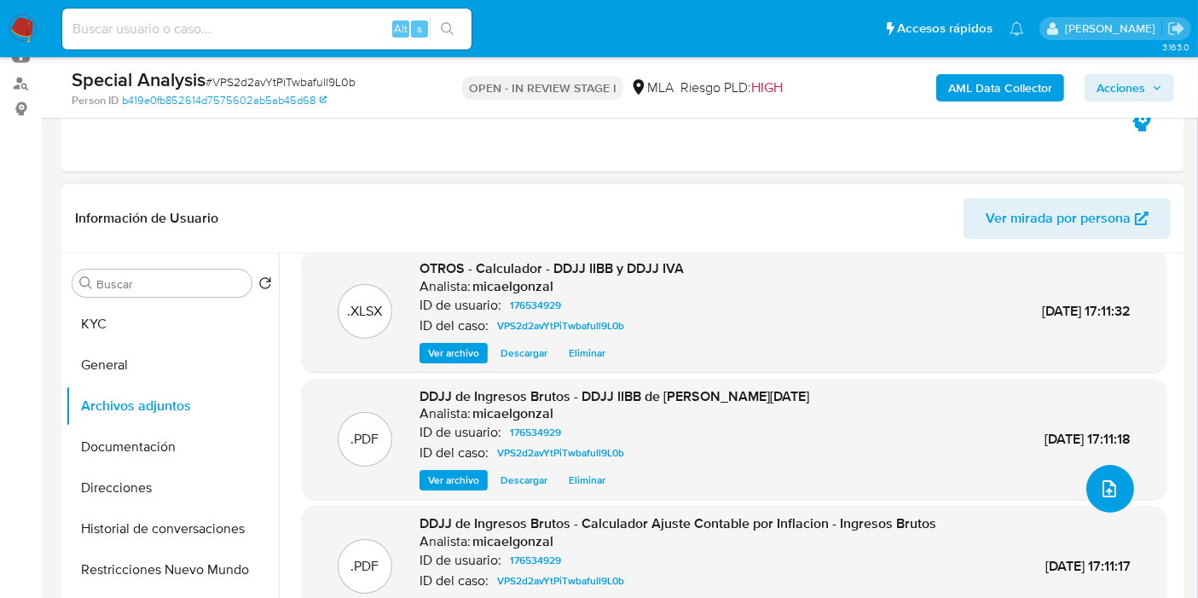
click at [1095, 505] on button "upload-file" at bounding box center [1110, 489] width 48 height 48
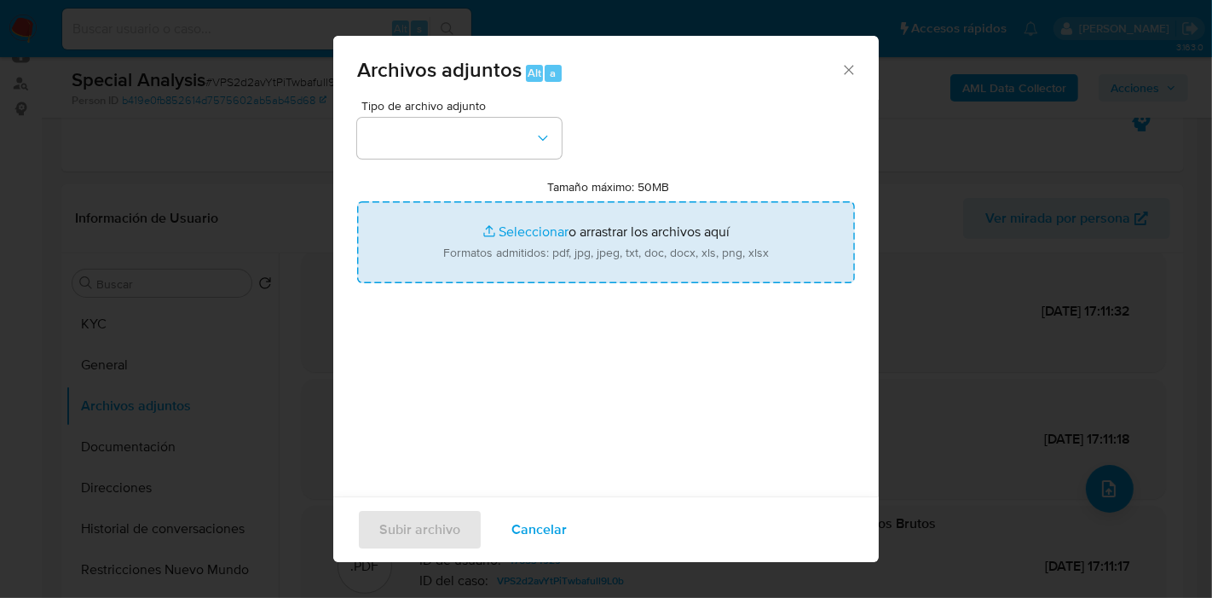
click at [587, 245] on input "Tamaño máximo: 50MB Seleccionar archivos" at bounding box center [606, 242] width 498 height 82
type input "C:\fakepath\Contacto via email.pdf"
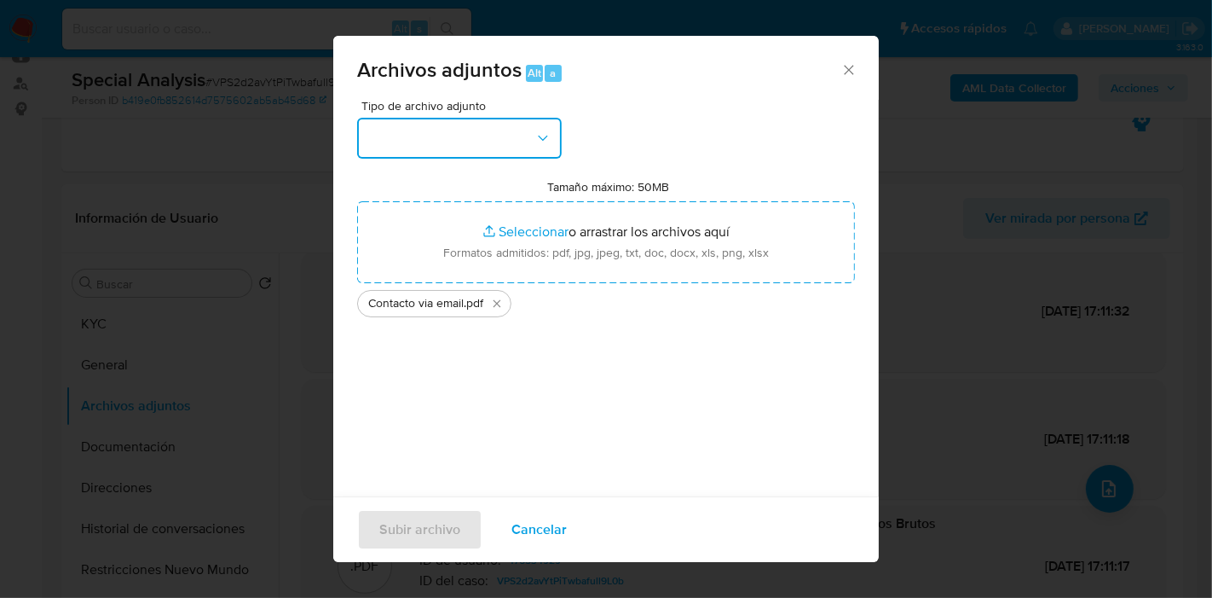
click at [386, 146] on button "button" at bounding box center [459, 138] width 205 height 41
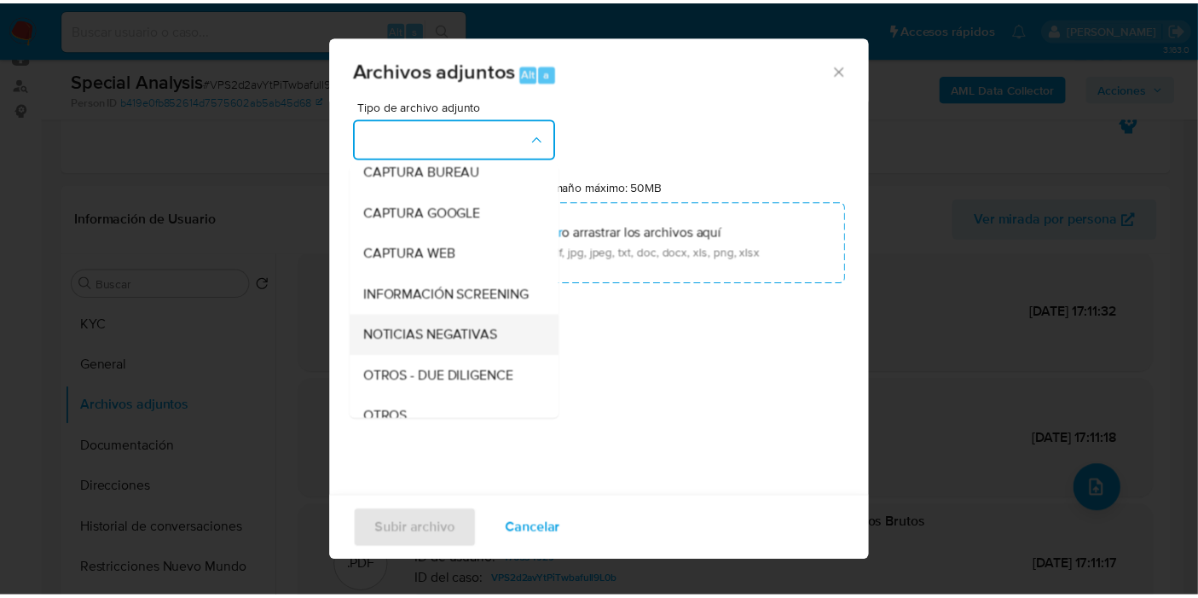
scroll to position [284, 0]
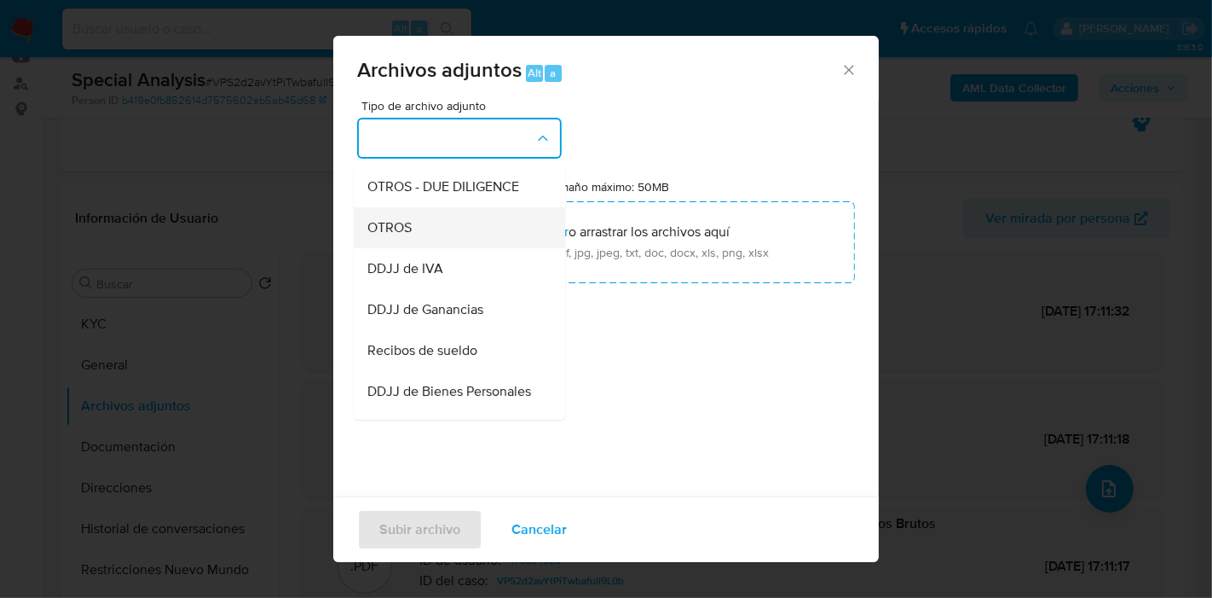
click at [467, 248] on div "OTROS" at bounding box center [454, 227] width 174 height 41
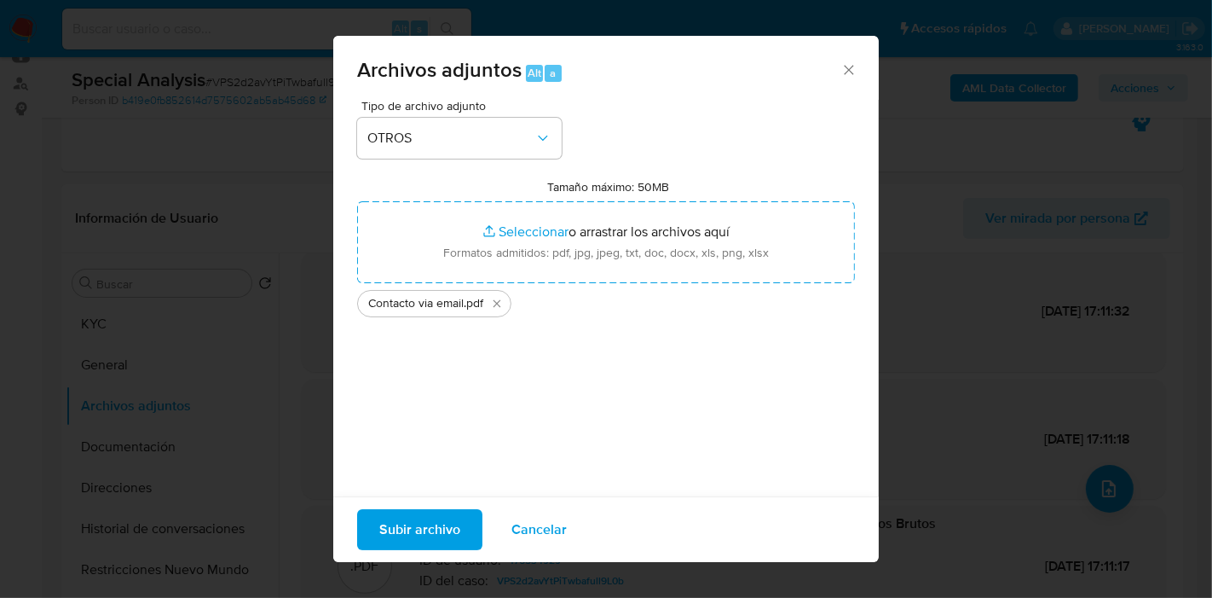
click at [429, 507] on div "Subir archivo Cancelar" at bounding box center [606, 529] width 546 height 66
click at [430, 511] on span "Subir archivo" at bounding box center [419, 530] width 81 height 38
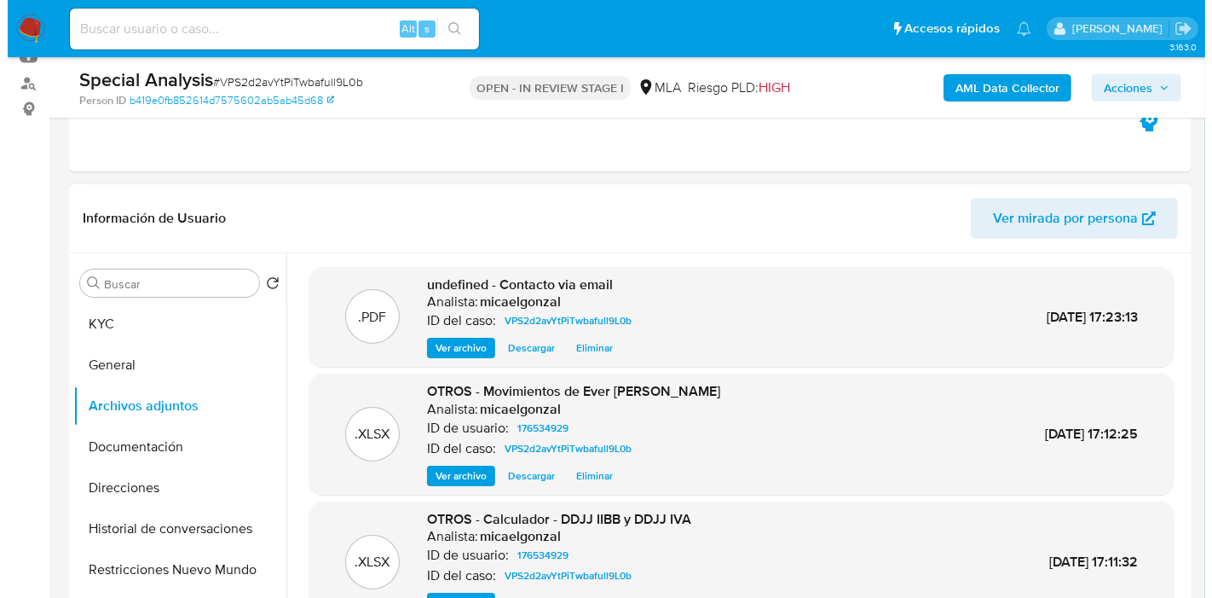
scroll to position [123, 0]
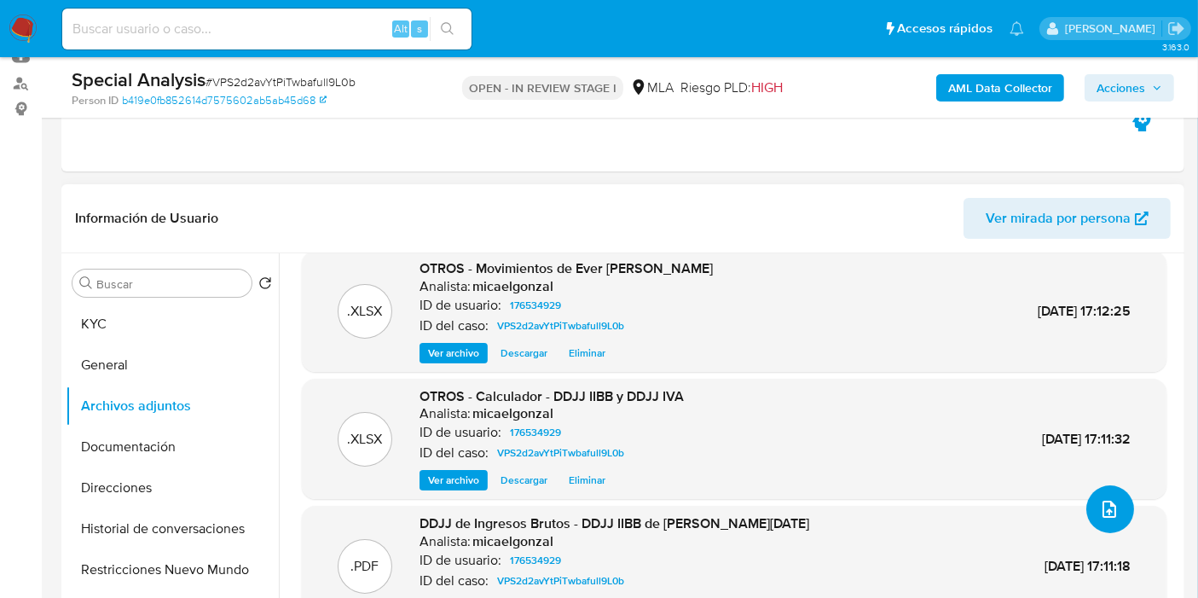
click at [1105, 516] on icon "upload-file" at bounding box center [1109, 509] width 20 height 20
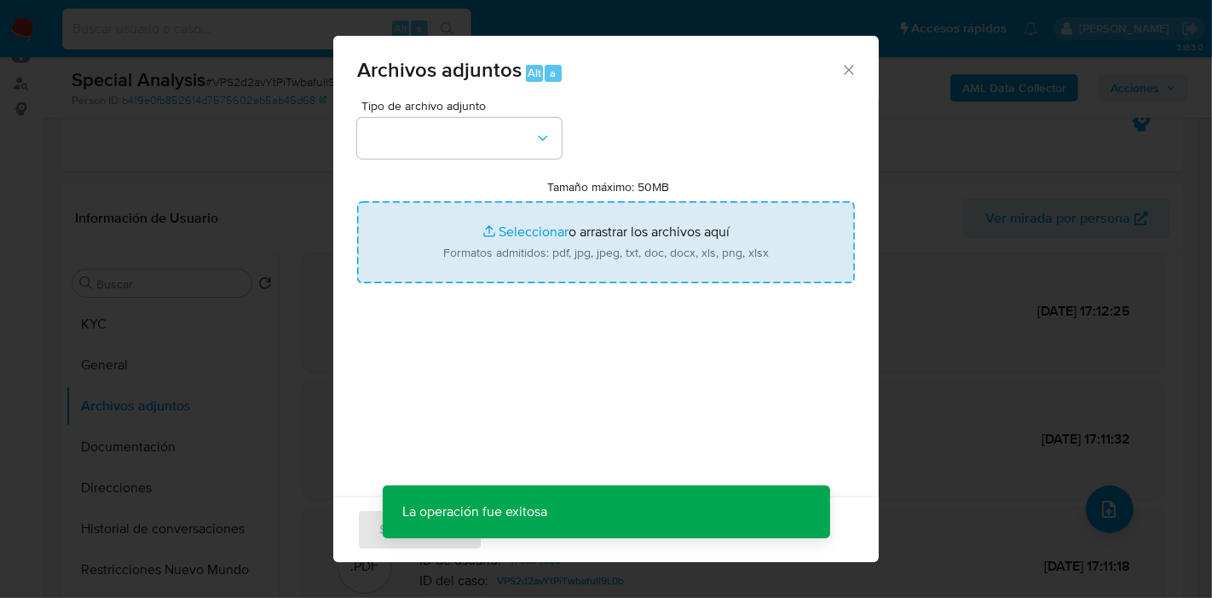
click at [494, 251] on input "Tamaño máximo: 50MB Seleccionar archivos" at bounding box center [606, 242] width 498 height 82
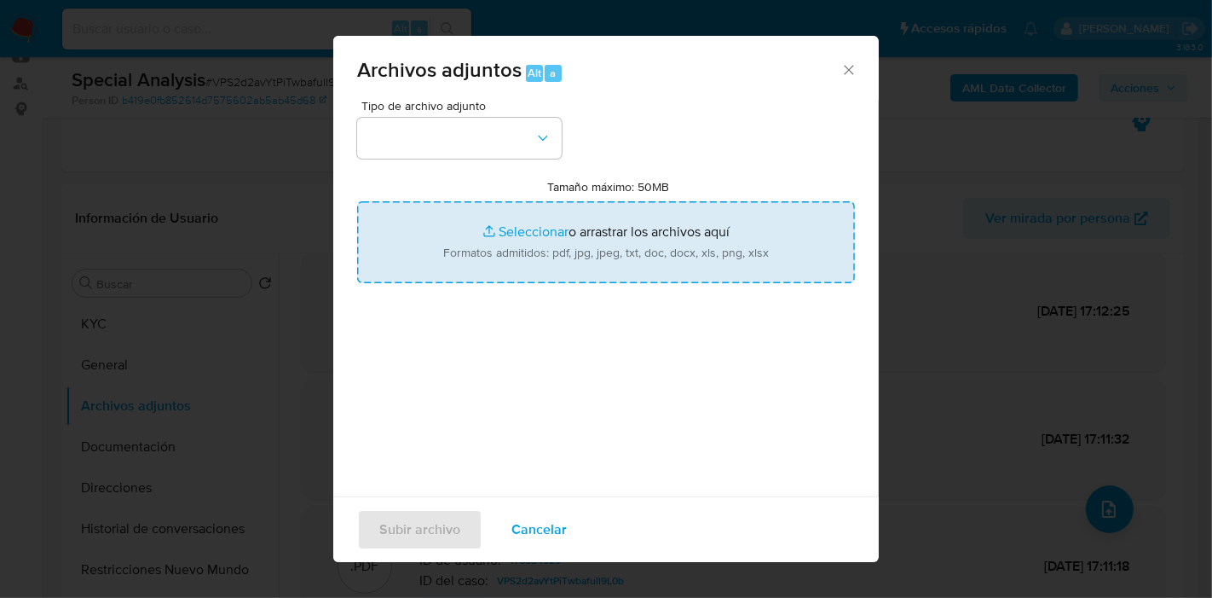
type input "C:\fakepath\Caselog VPS2d2avYtPiTwbafull9L0b_2025_09_24_09_43_28.docx"
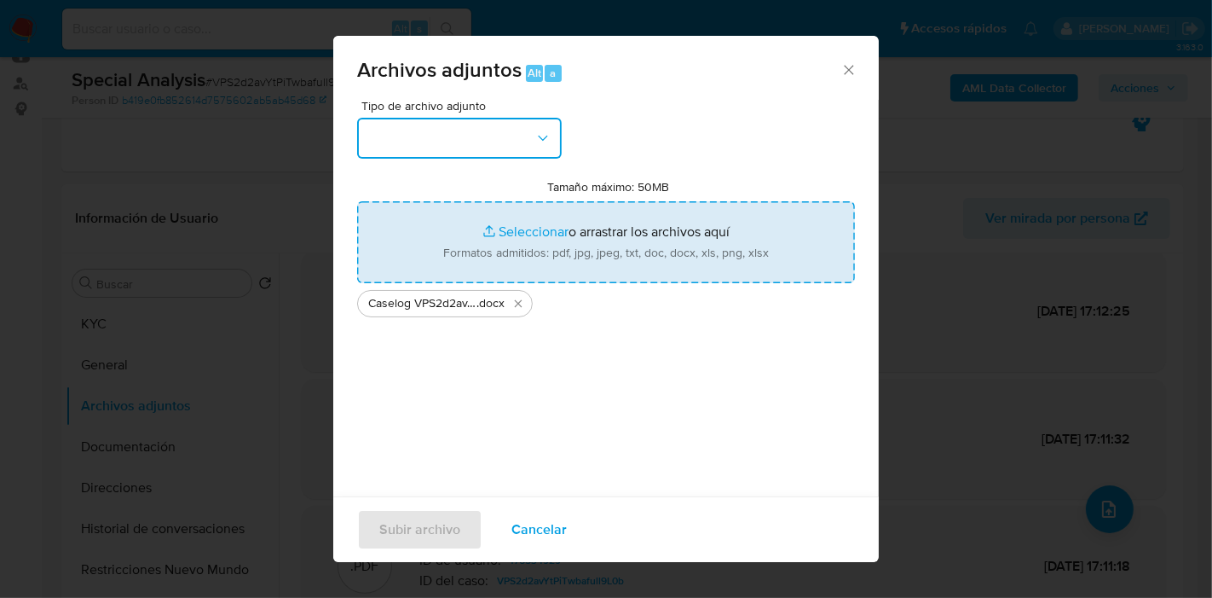
click at [370, 147] on button "button" at bounding box center [459, 138] width 205 height 41
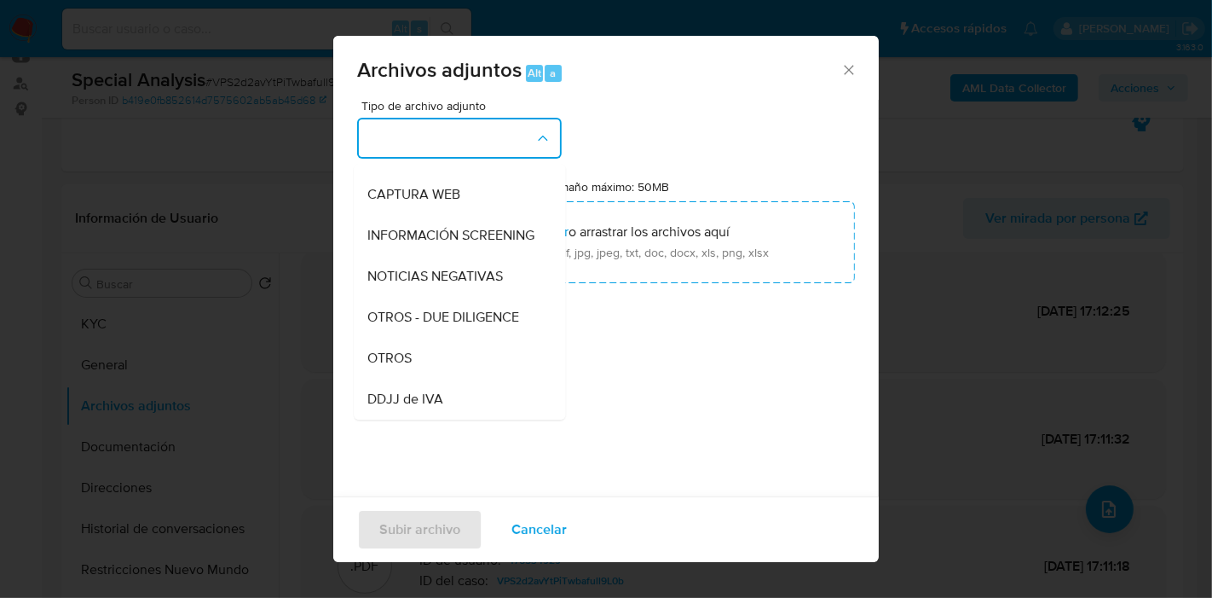
scroll to position [284, 0]
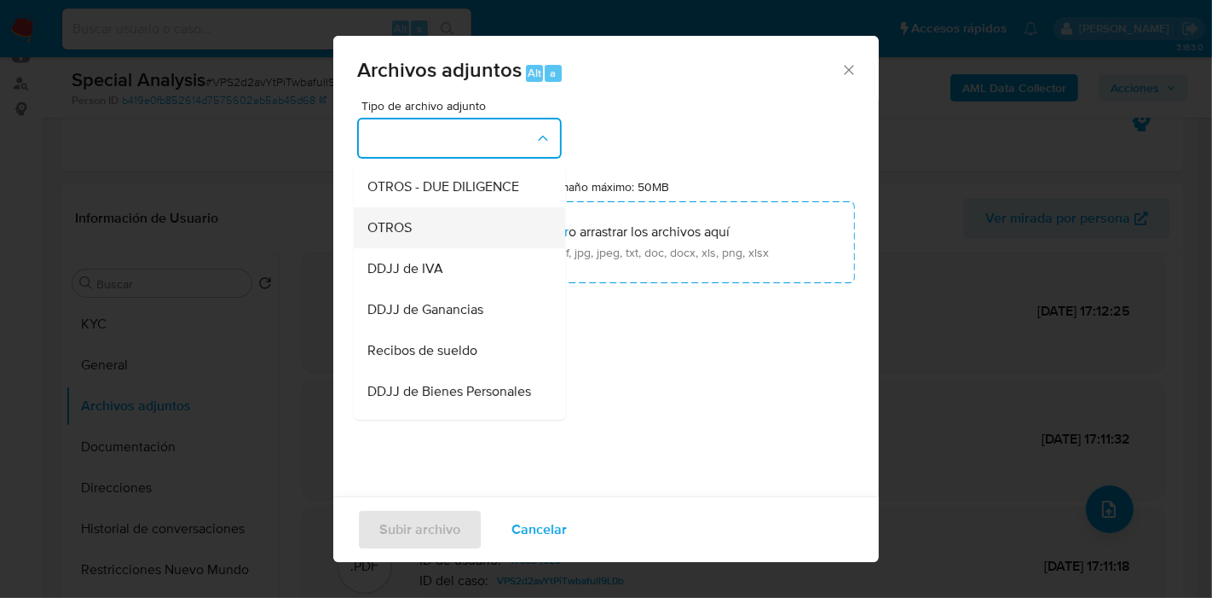
click at [445, 223] on div "OTROS" at bounding box center [454, 227] width 174 height 41
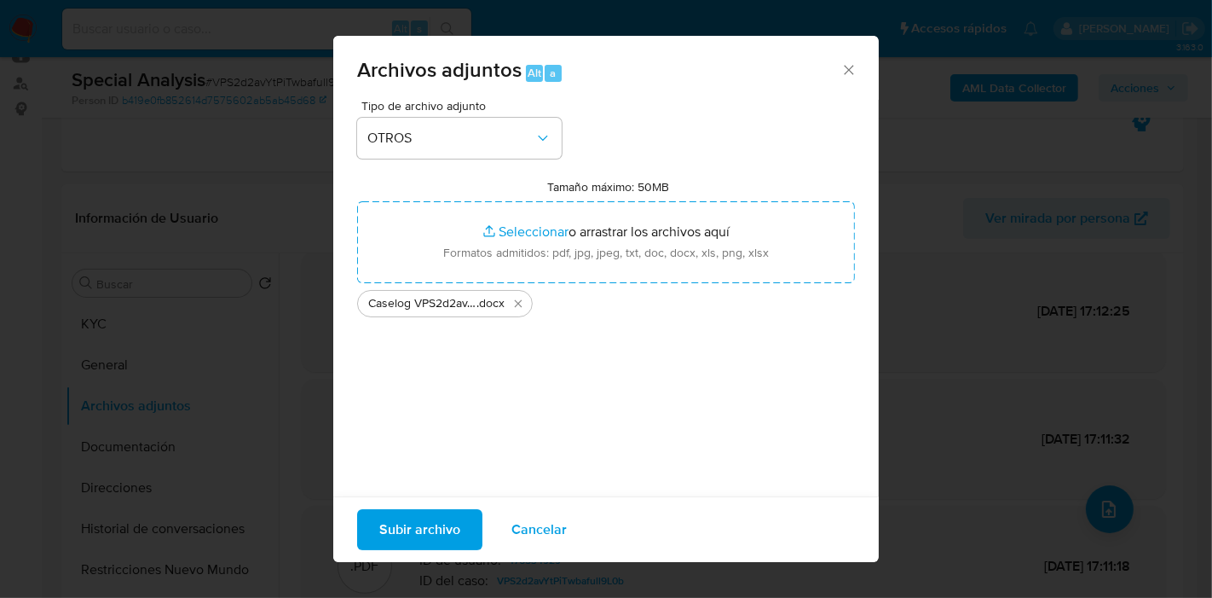
click at [462, 524] on button "Subir archivo" at bounding box center [419, 529] width 125 height 41
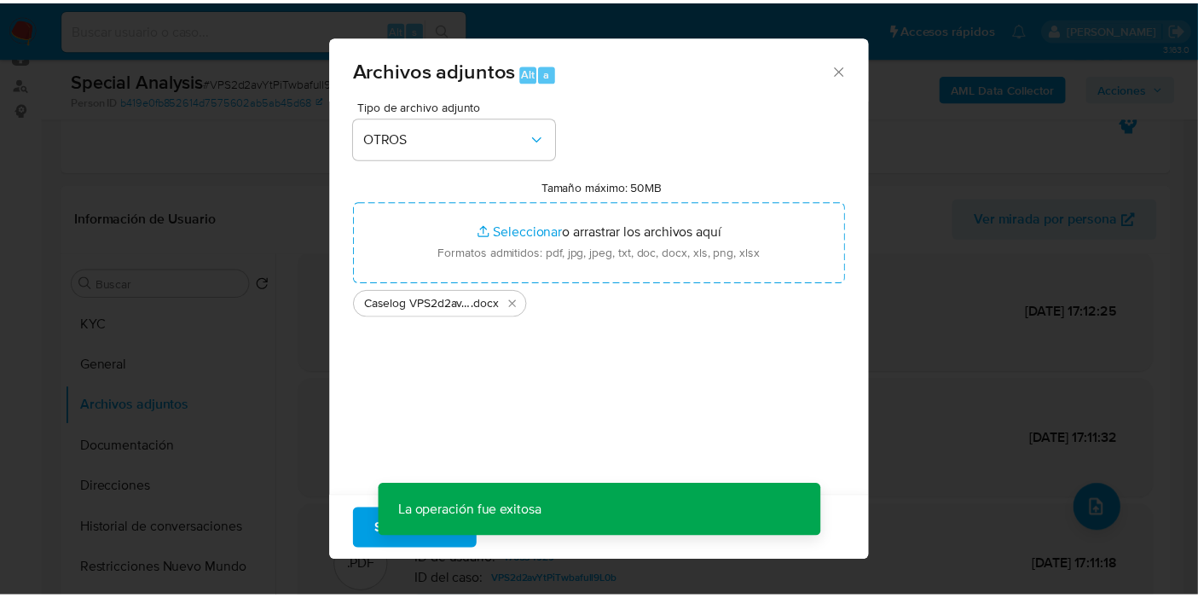
scroll to position [102, 0]
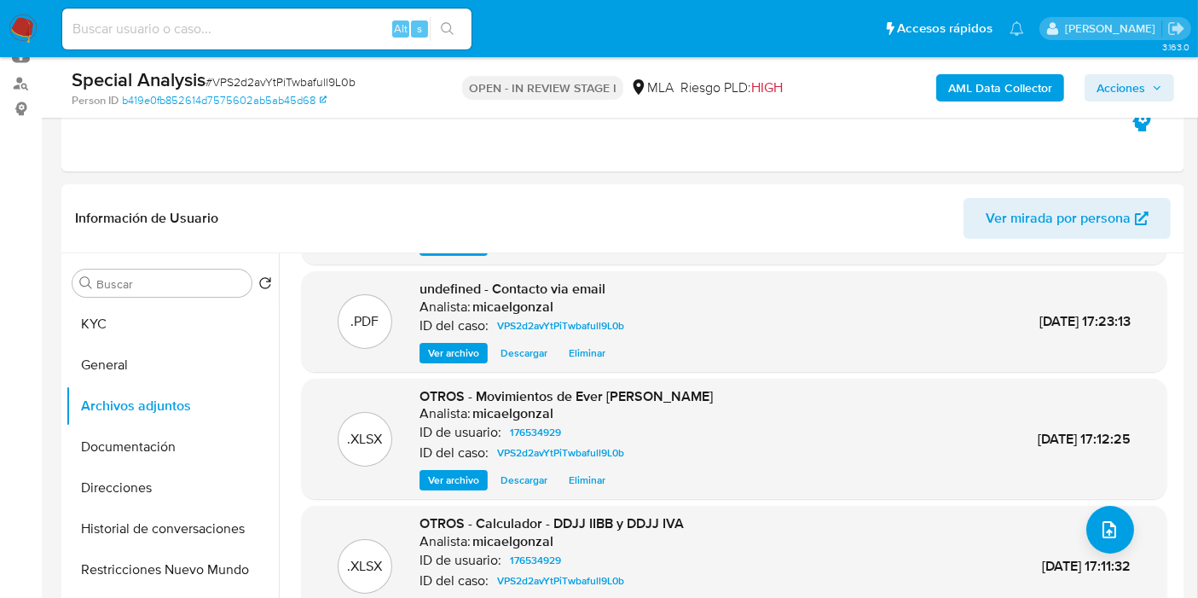
click at [107, 320] on button "KYC" at bounding box center [172, 323] width 213 height 41
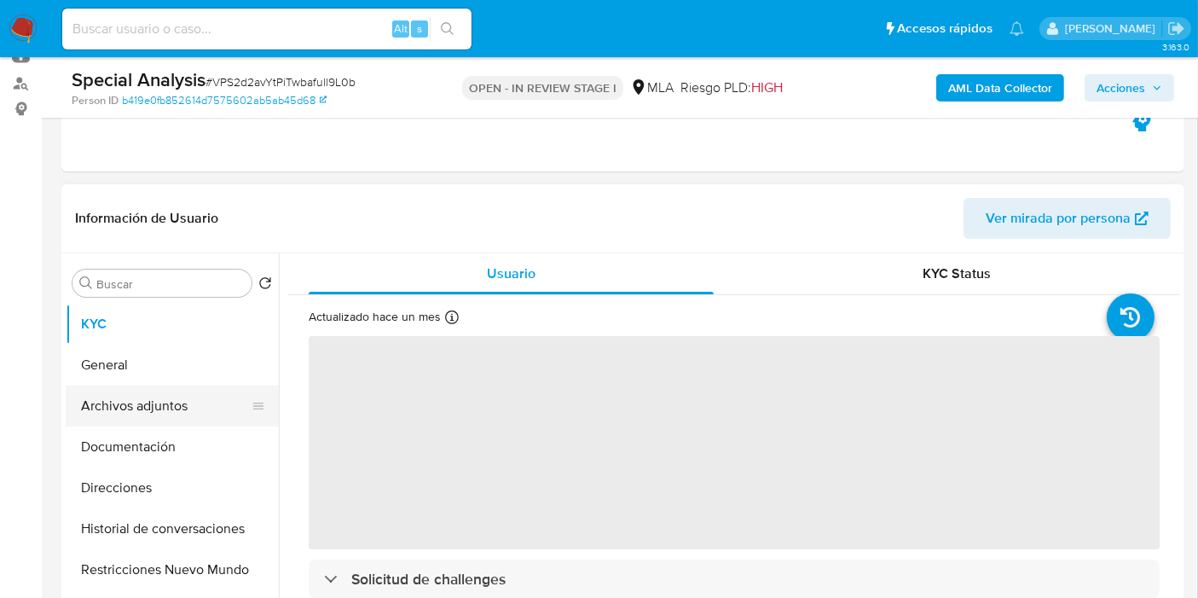
click at [209, 403] on button "Archivos adjuntos" at bounding box center [165, 405] width 199 height 41
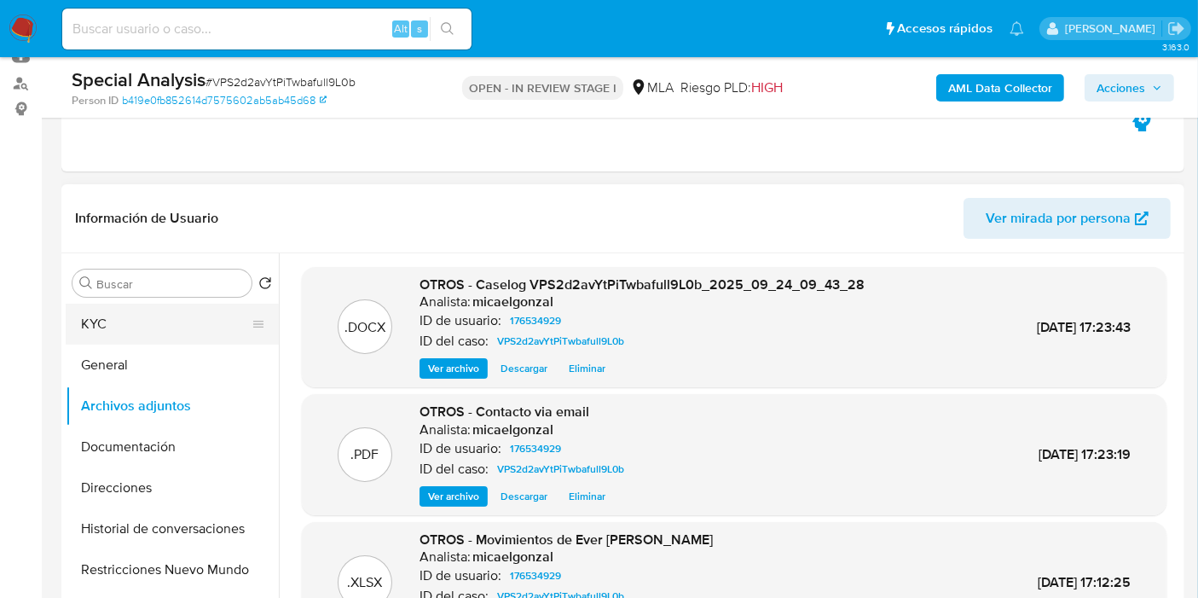
click at [142, 313] on button "KYC" at bounding box center [165, 323] width 199 height 41
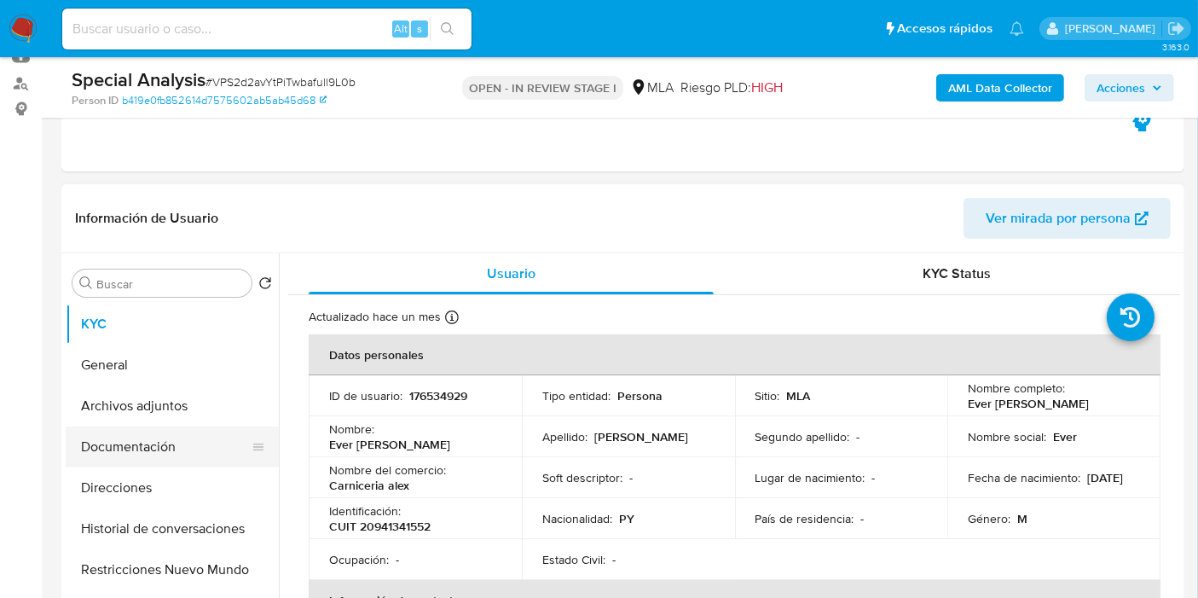
click at [206, 463] on button "Documentación" at bounding box center [165, 446] width 199 height 41
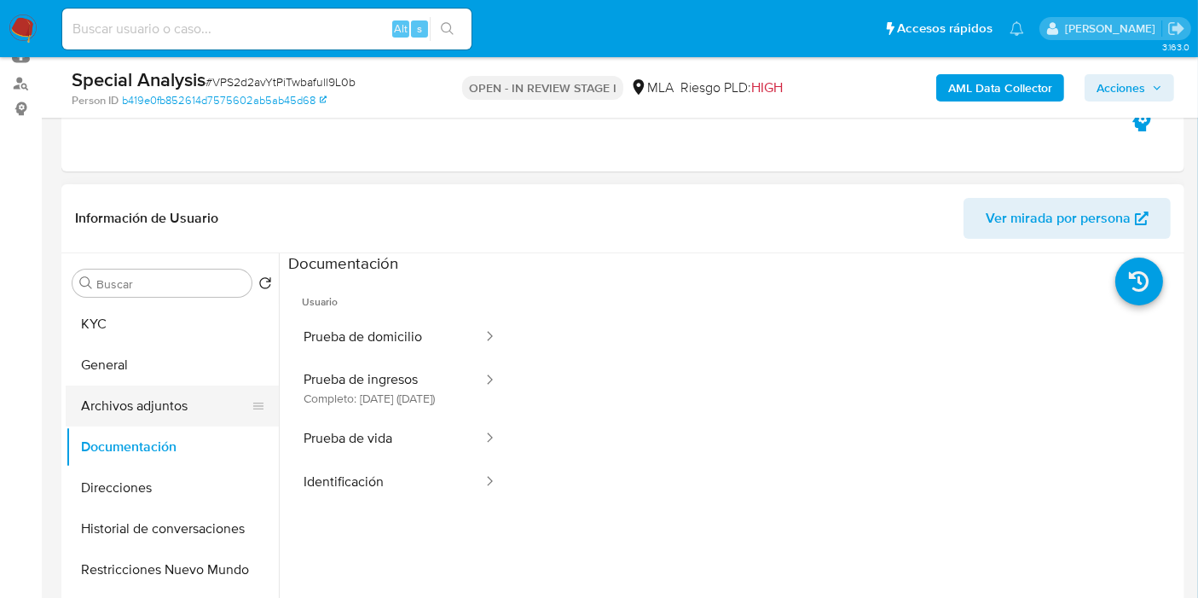
click at [222, 407] on button "Archivos adjuntos" at bounding box center [165, 405] width 199 height 41
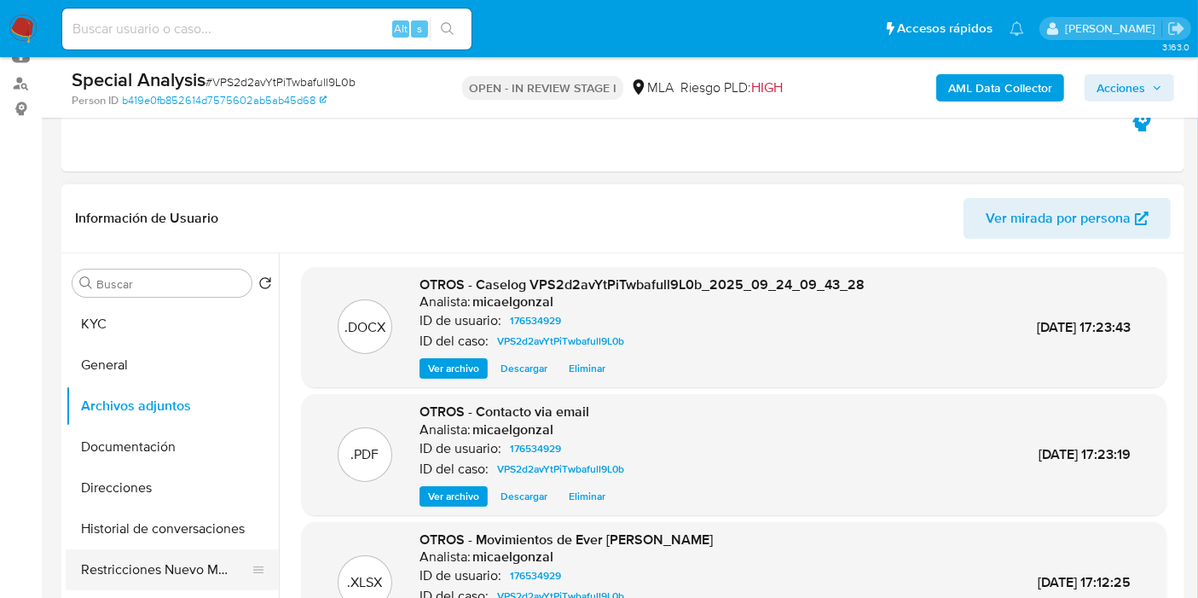
click at [134, 570] on button "Restricciones Nuevo Mundo" at bounding box center [165, 569] width 199 height 41
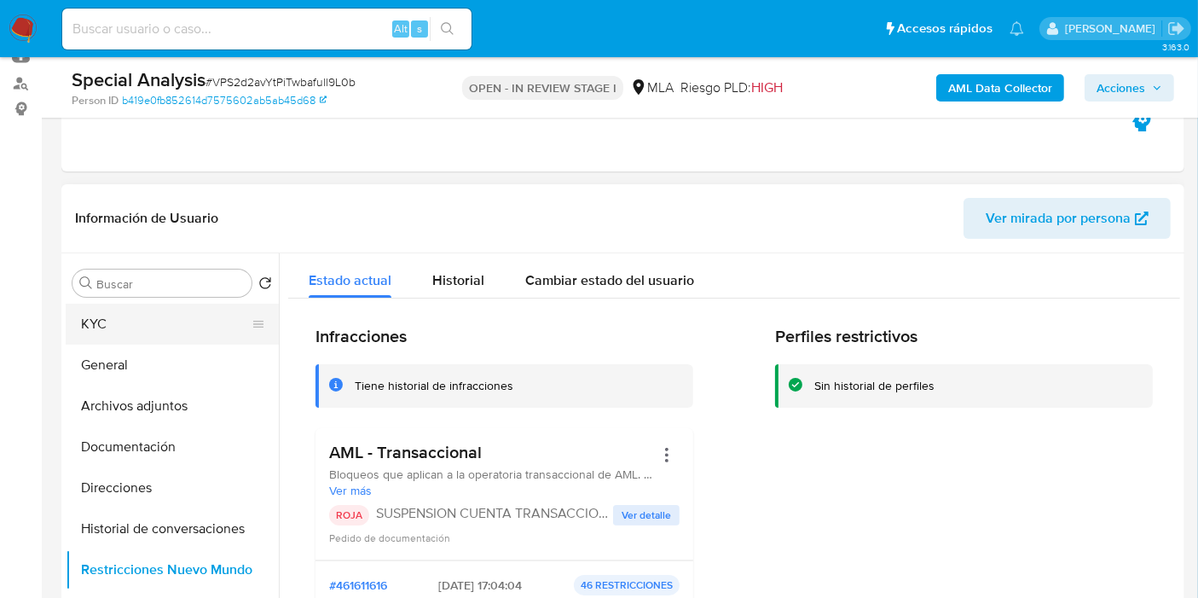
click at [189, 331] on button "KYC" at bounding box center [165, 323] width 199 height 41
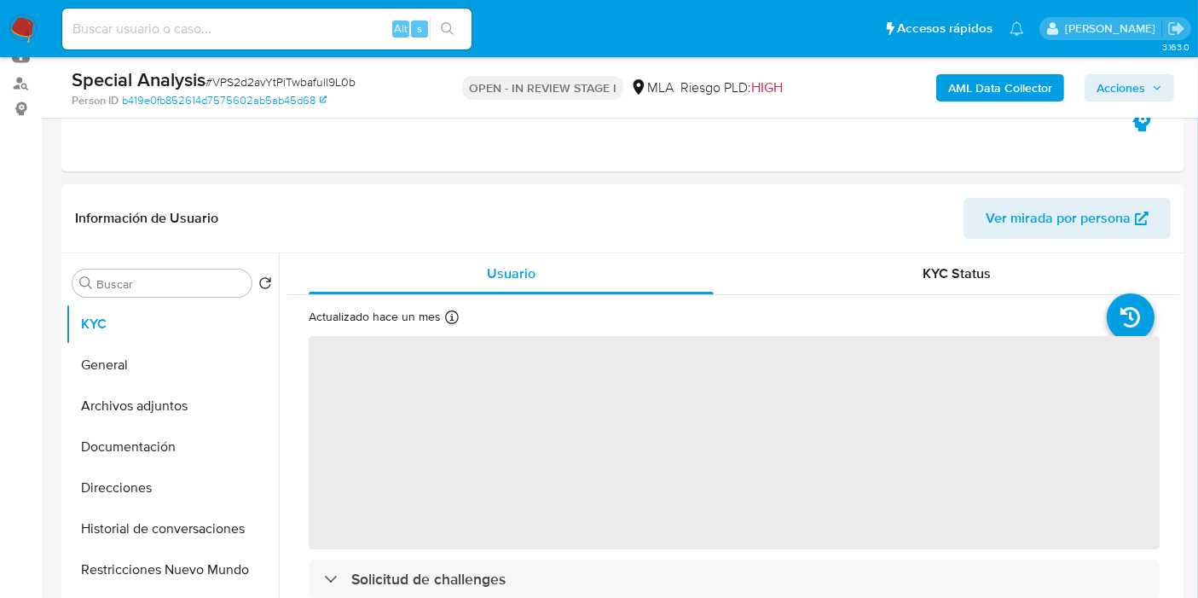
click at [1123, 100] on span "Acciones" at bounding box center [1120, 87] width 49 height 27
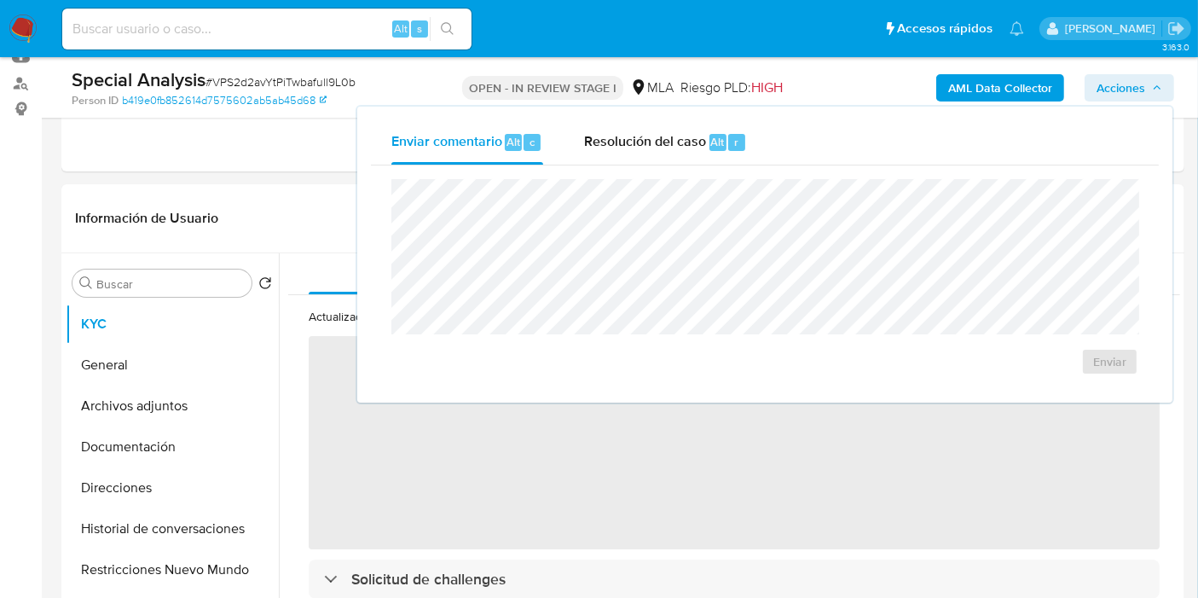
drag, startPoint x: 662, startPoint y: 142, endPoint x: 658, endPoint y: 168, distance: 25.9
click at [662, 143] on span "Resolución del caso" at bounding box center [645, 141] width 122 height 20
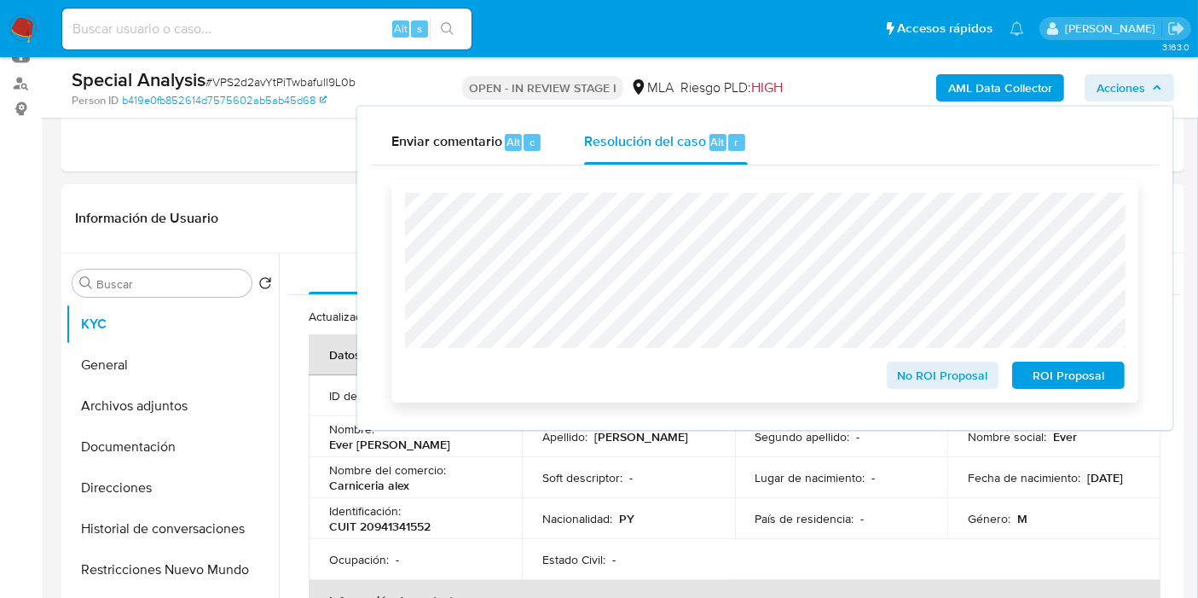
click at [1103, 387] on span "ROI Proposal" at bounding box center [1068, 375] width 89 height 24
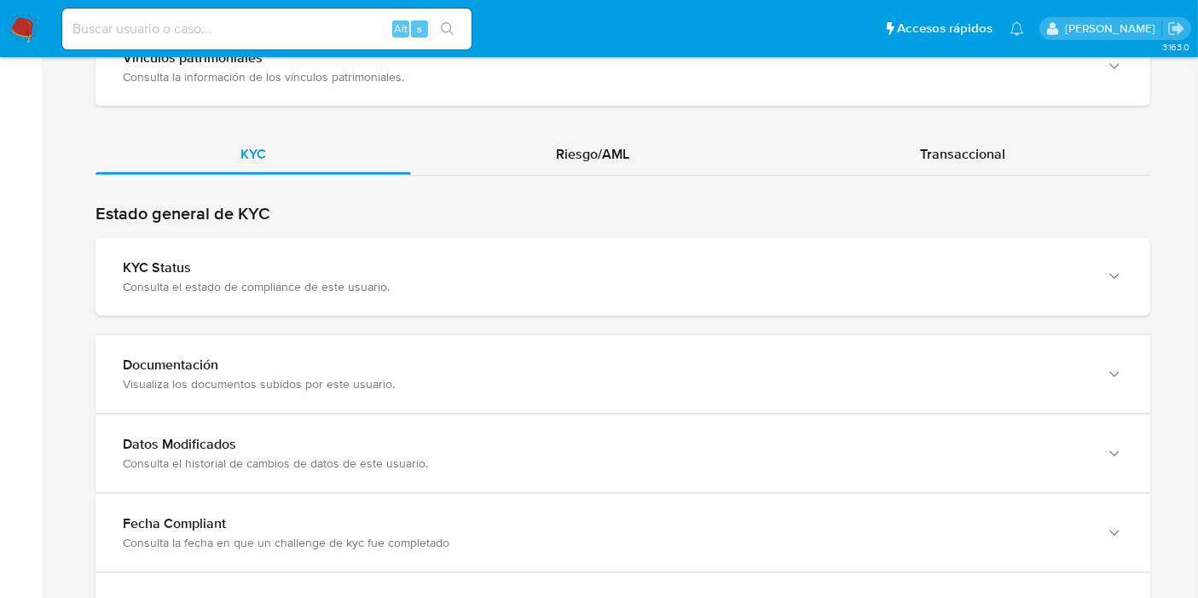
scroll to position [1515, 0]
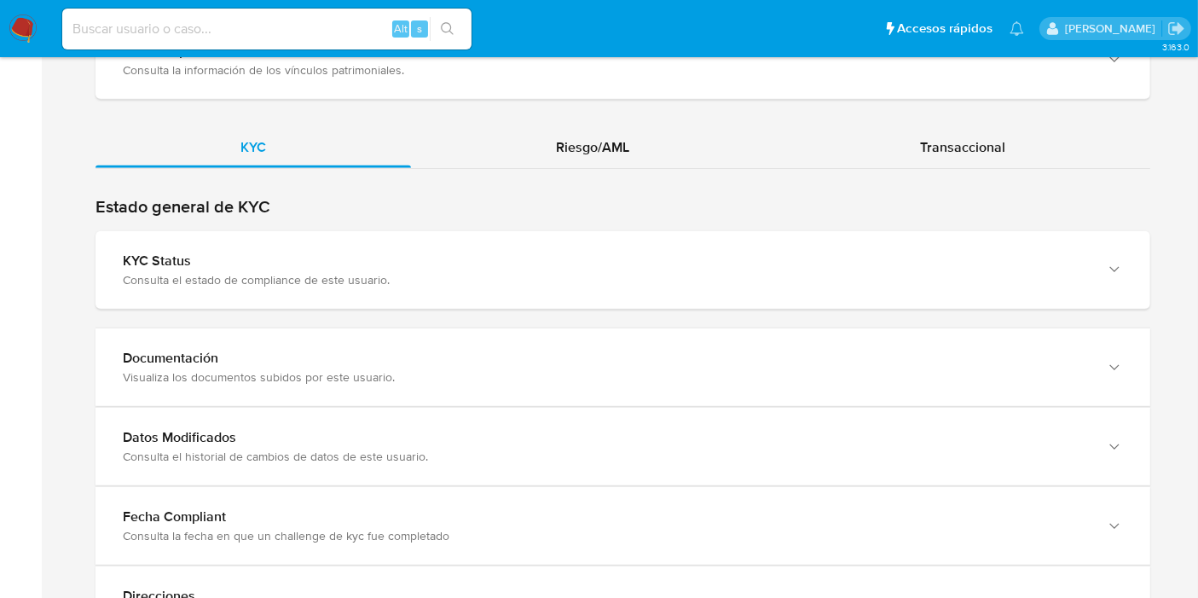
click at [875, 139] on div "Transaccional" at bounding box center [962, 147] width 375 height 41
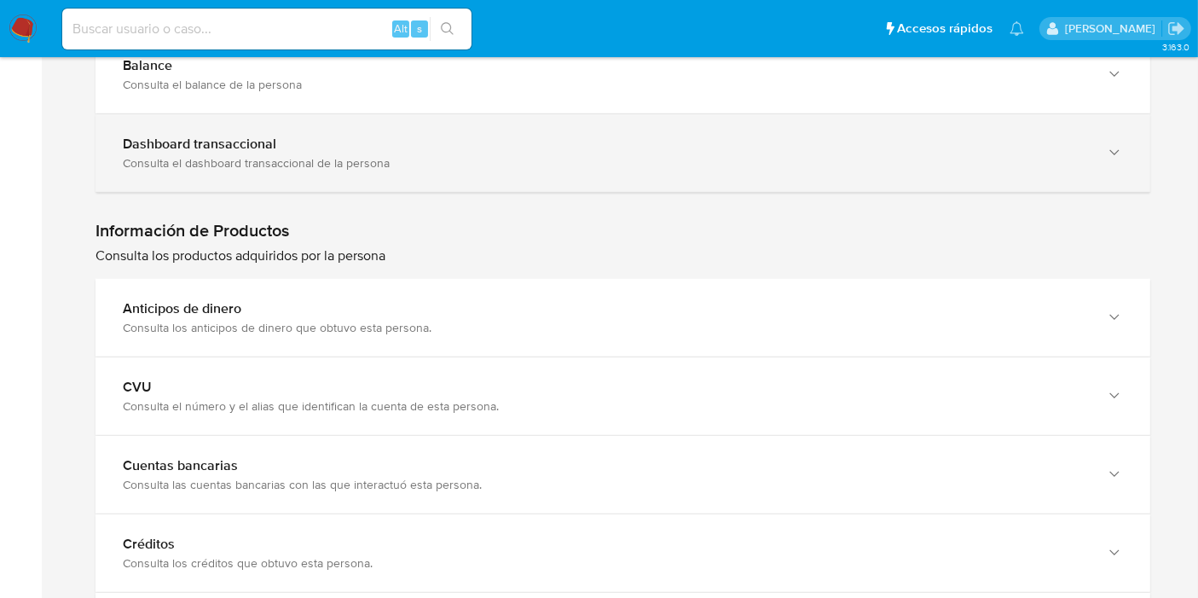
scroll to position [1705, 0]
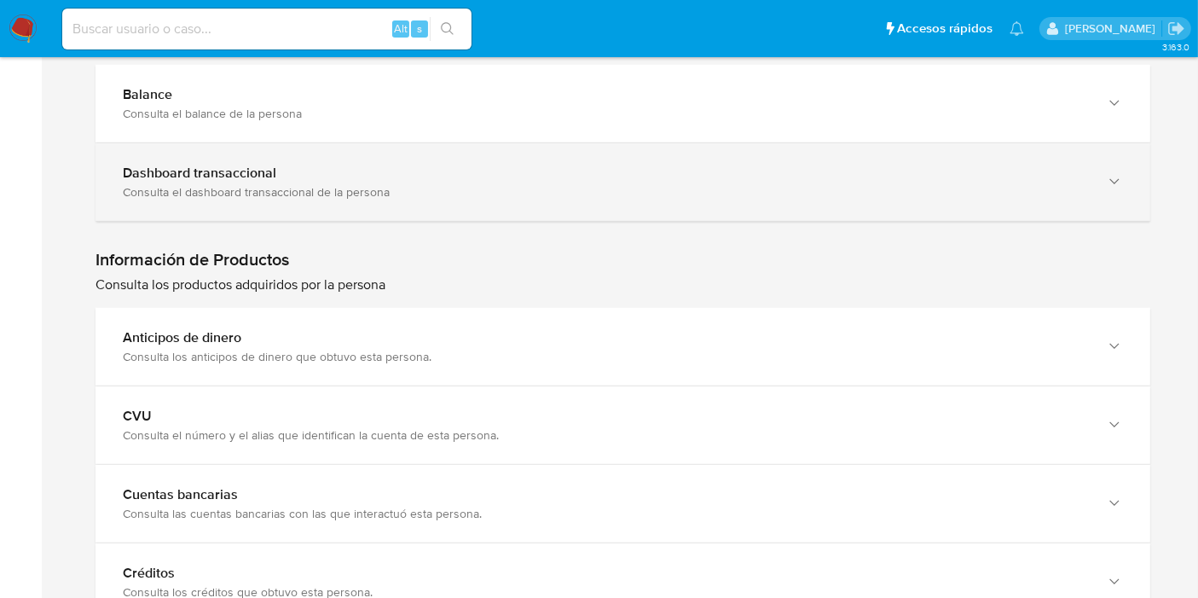
click at [507, 156] on div "Dashboard transaccional Consulta el dashboard transaccional de la persona" at bounding box center [622, 182] width 1054 height 78
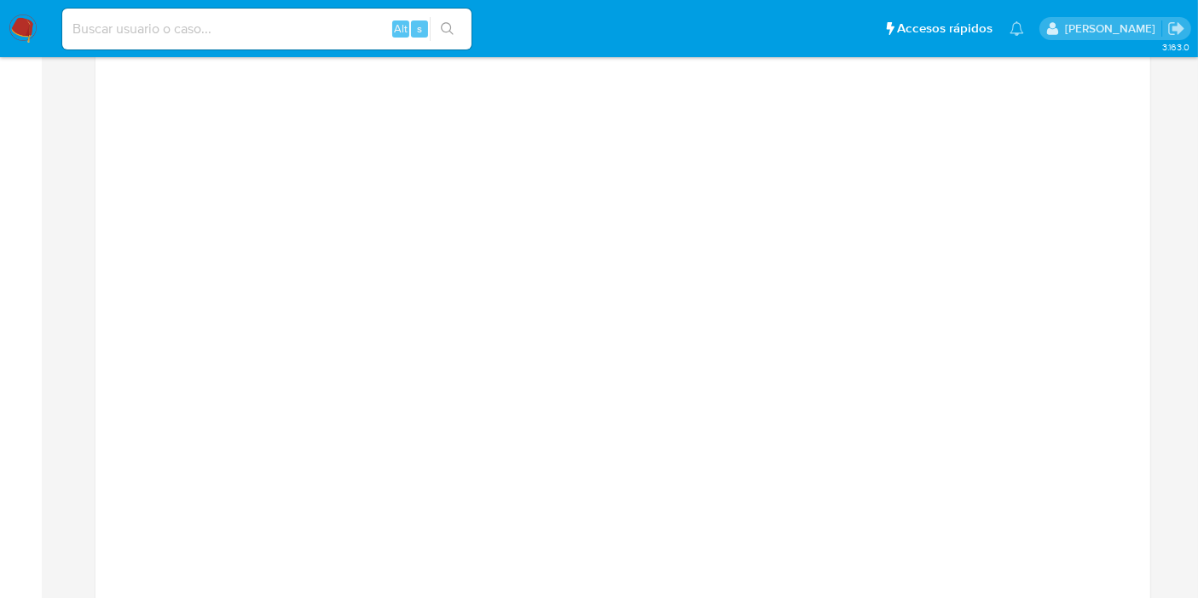
scroll to position [1609, 0]
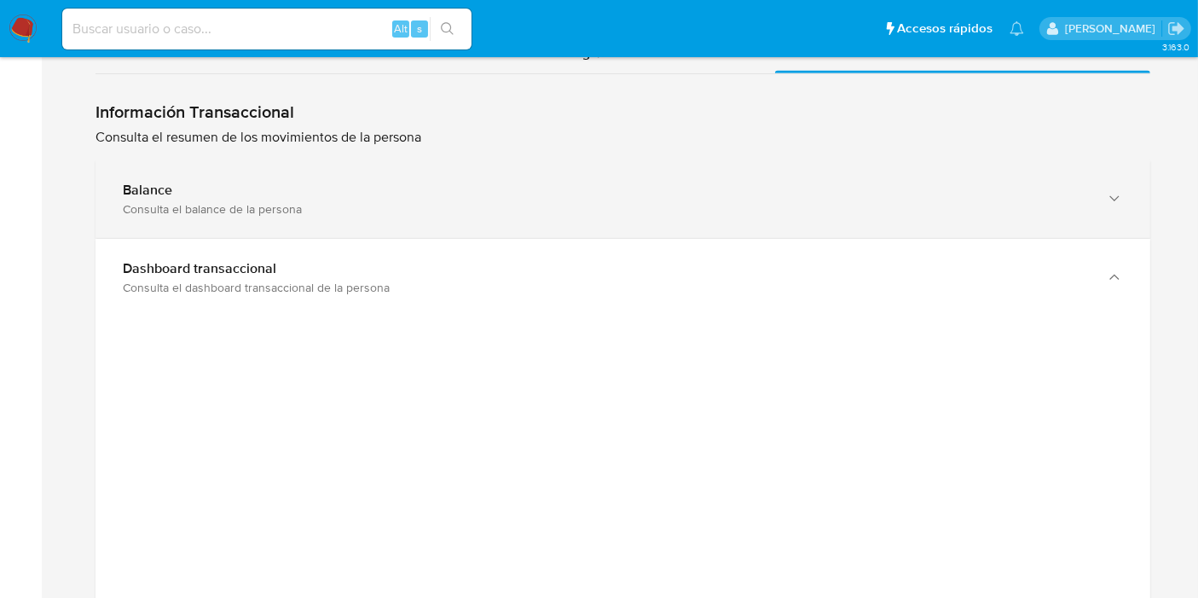
click at [618, 201] on div "Consulta el balance de la persona" at bounding box center [606, 208] width 966 height 15
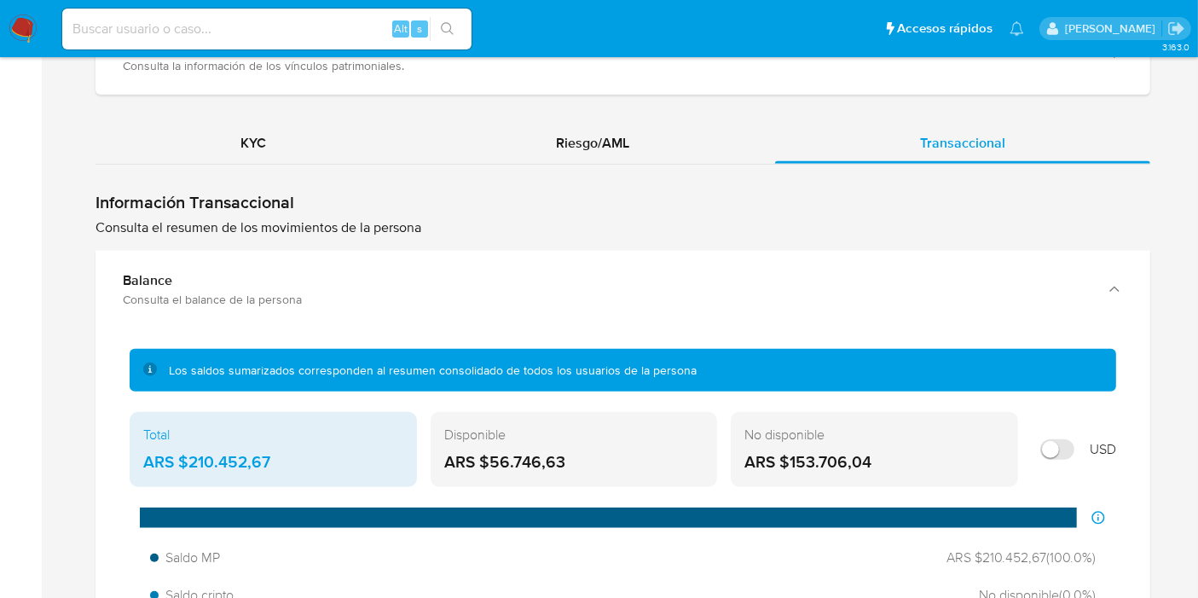
scroll to position [1515, 0]
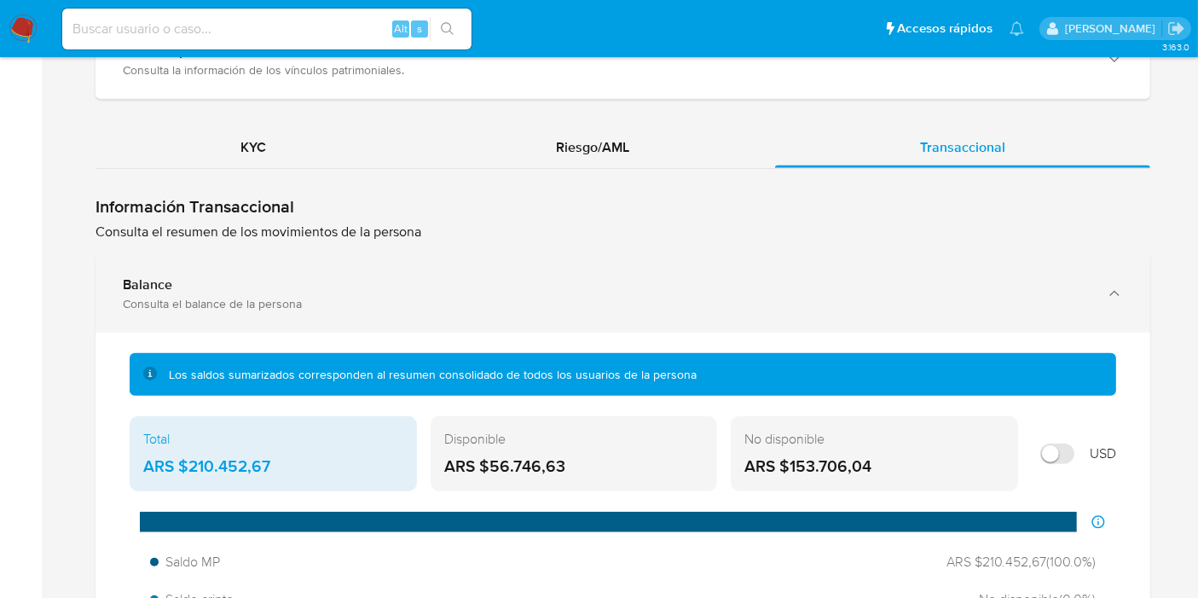
click at [315, 296] on div "Consulta el balance de la persona" at bounding box center [606, 303] width 966 height 15
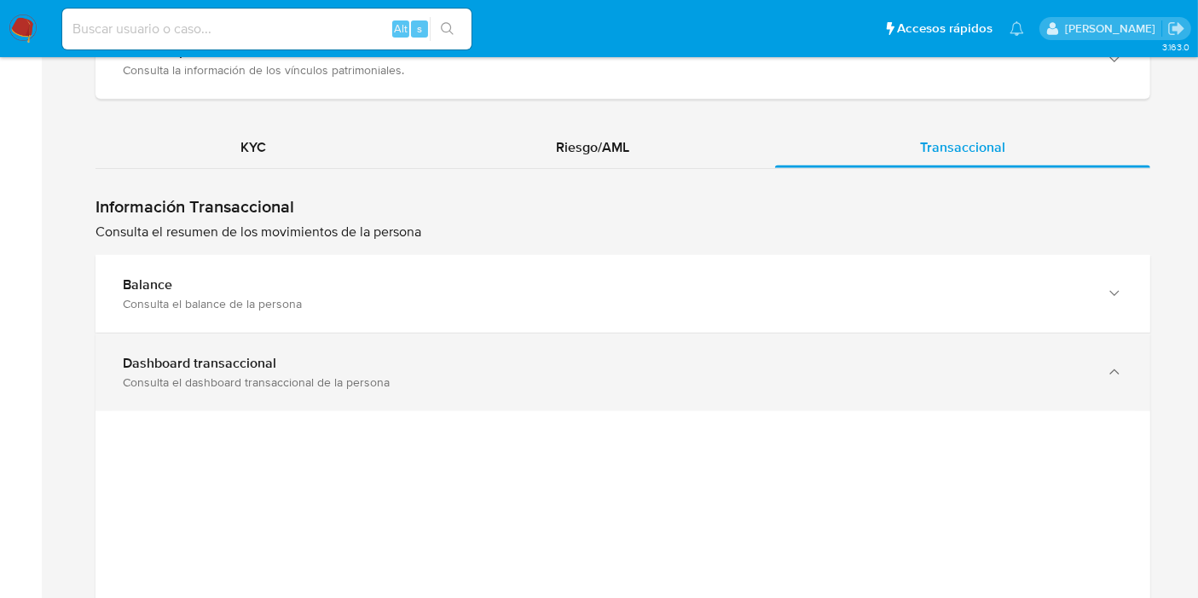
click at [387, 359] on div "Dashboard transaccional" at bounding box center [606, 363] width 966 height 17
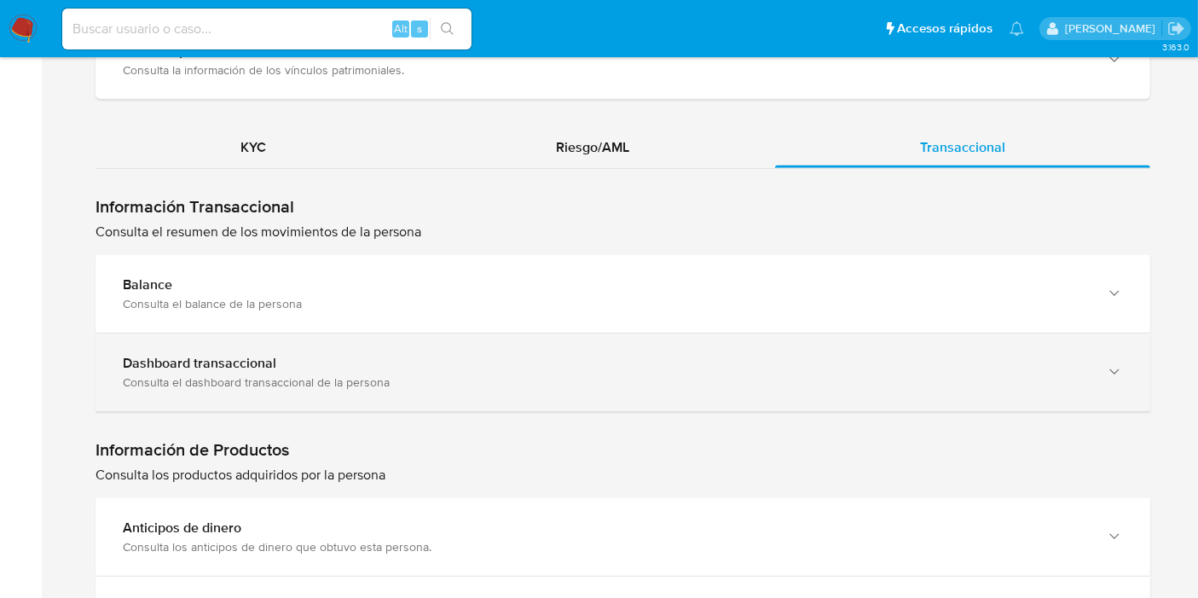
click at [387, 359] on div "Dashboard transaccional" at bounding box center [606, 363] width 966 height 17
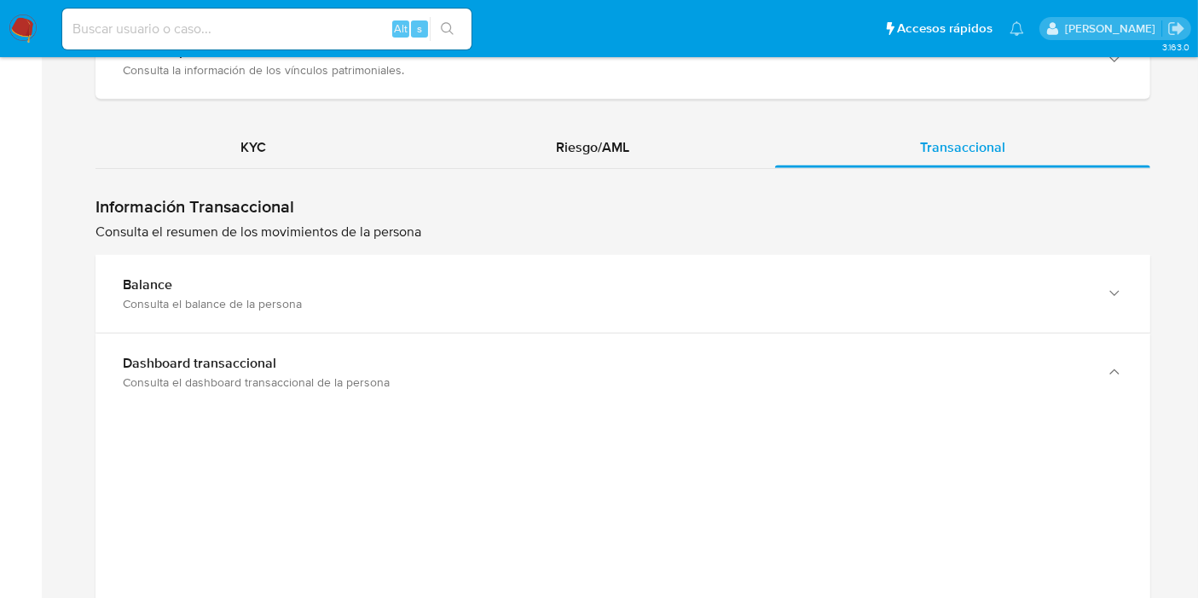
click at [20, 20] on img at bounding box center [23, 28] width 29 height 29
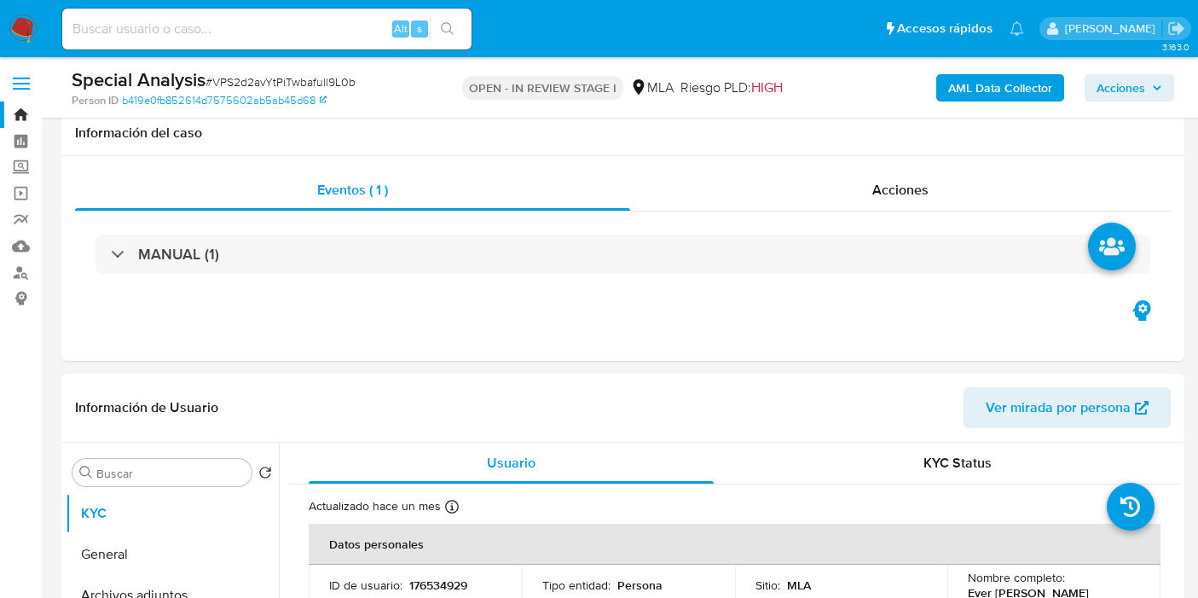
select select "10"
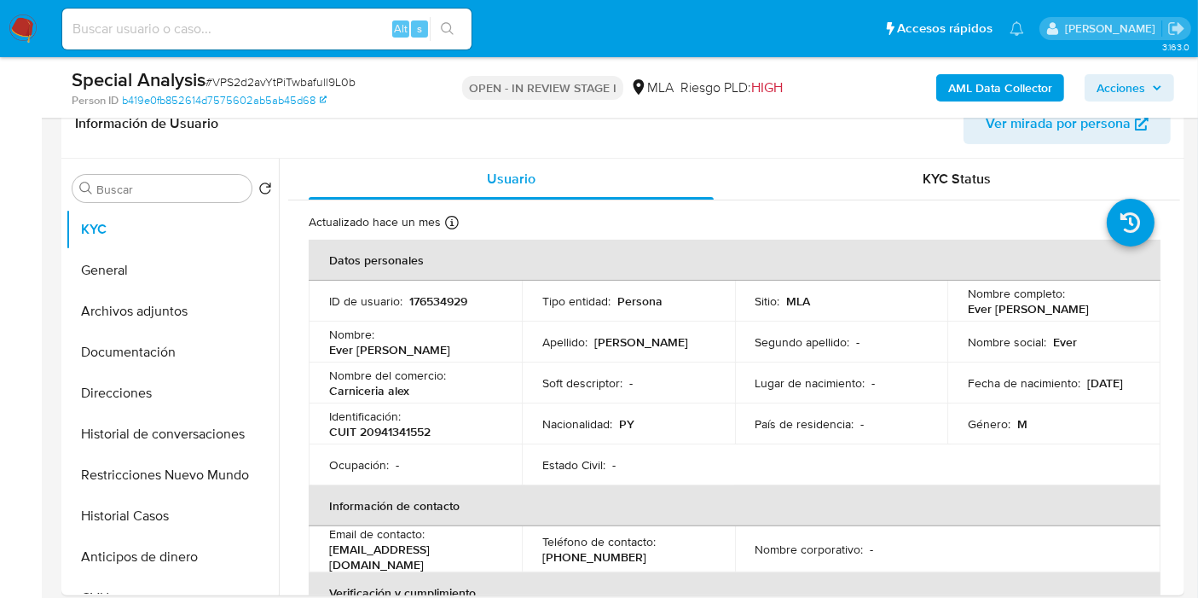
click at [20, 26] on img at bounding box center [23, 28] width 29 height 29
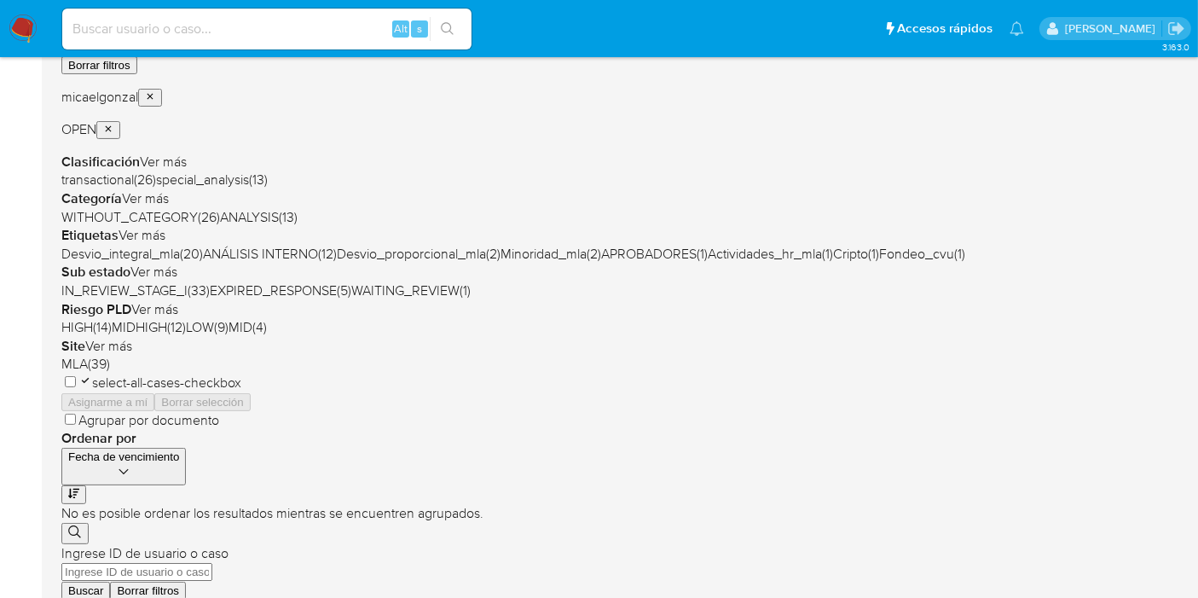
scroll to position [189, 0]
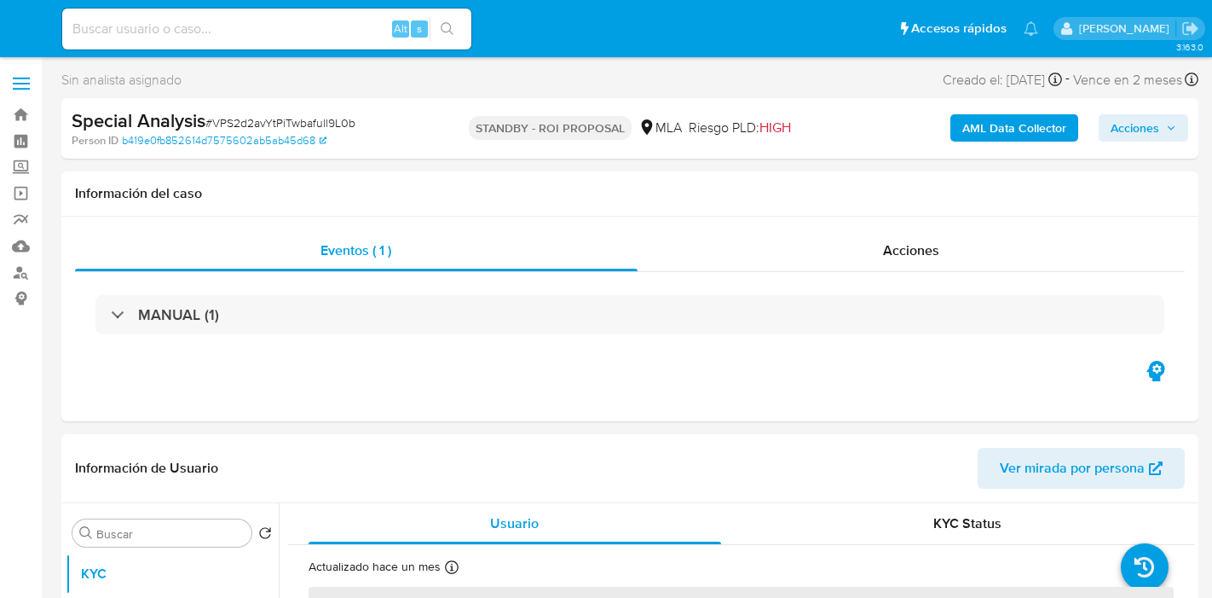
select select "10"
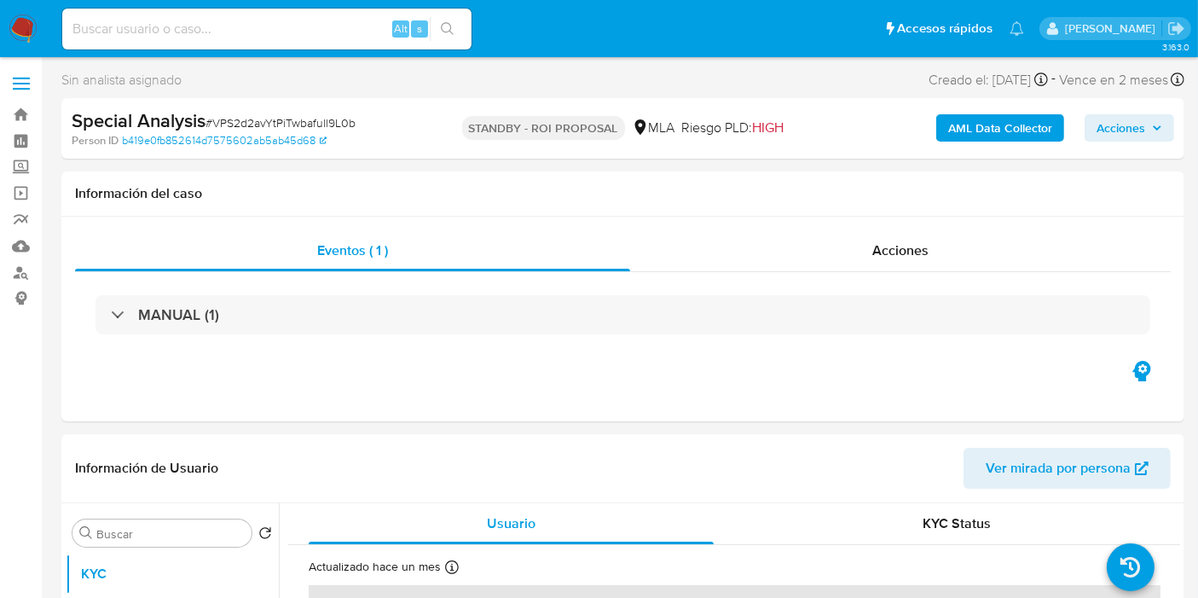
click at [185, 31] on input at bounding box center [266, 29] width 409 height 22
paste input "v86QSdigSnNCyB5rbDQ9kv0n"
type input "v86QSdigSnNCyB5rbDQ9kv0n"
select select "10"
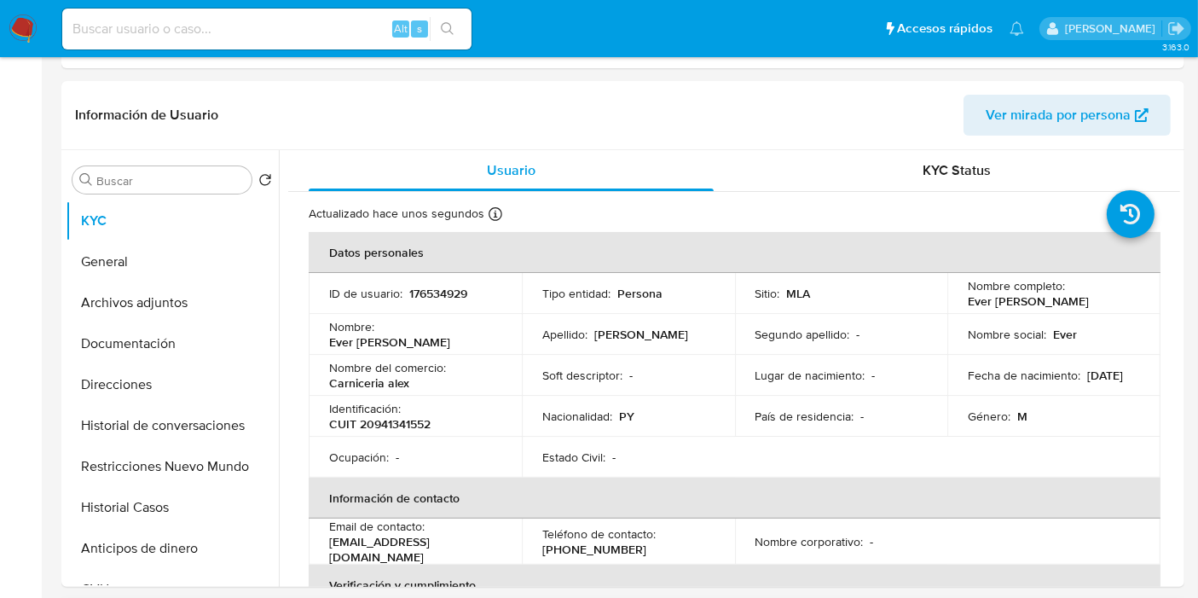
scroll to position [568, 0]
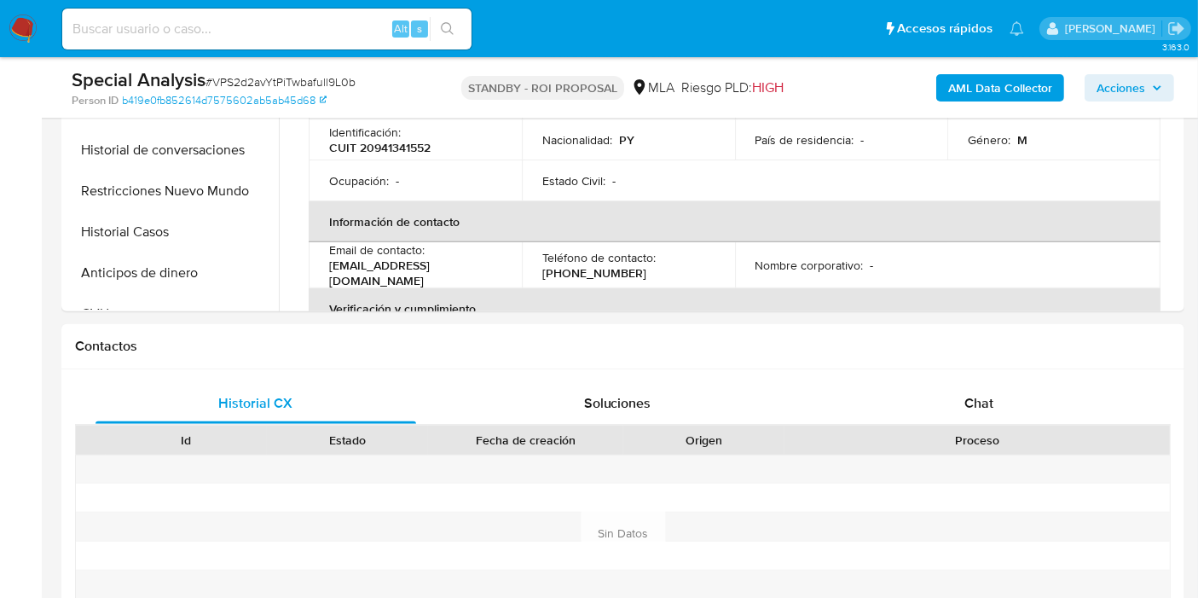
click at [10, 38] on img at bounding box center [23, 28] width 29 height 29
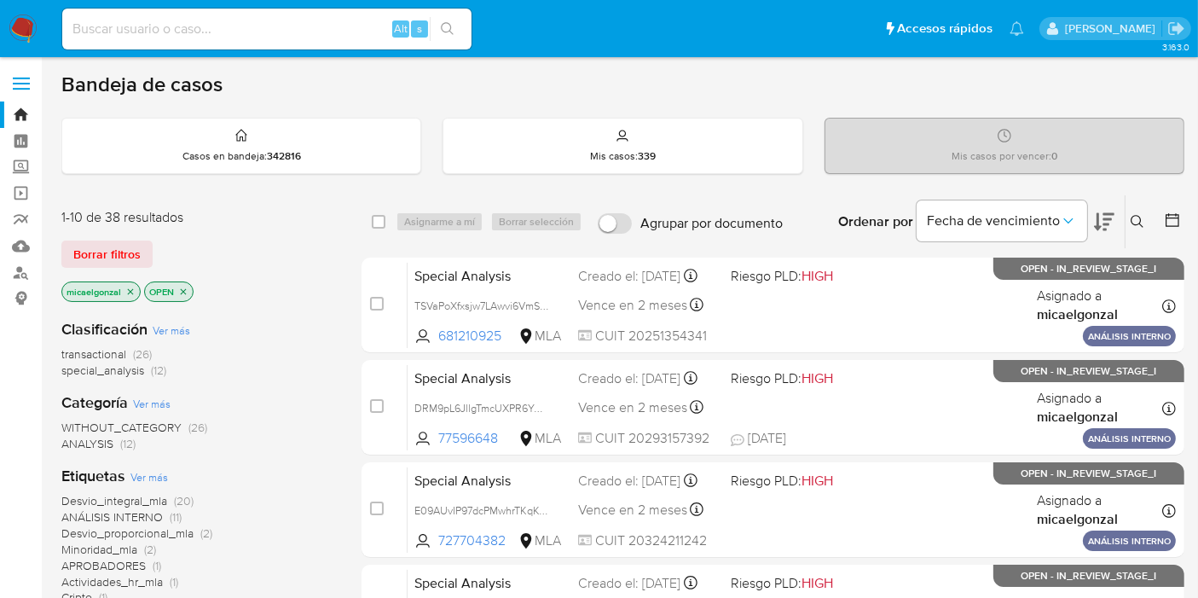
click at [141, 22] on input at bounding box center [266, 29] width 409 height 22
click at [191, 18] on input at bounding box center [266, 29] width 409 height 22
paste input "TSVaPoXfxsjw7LAwvi6VmSDV"
type input "TSVaPoXfxsjw7LAwvi6VmSDV"
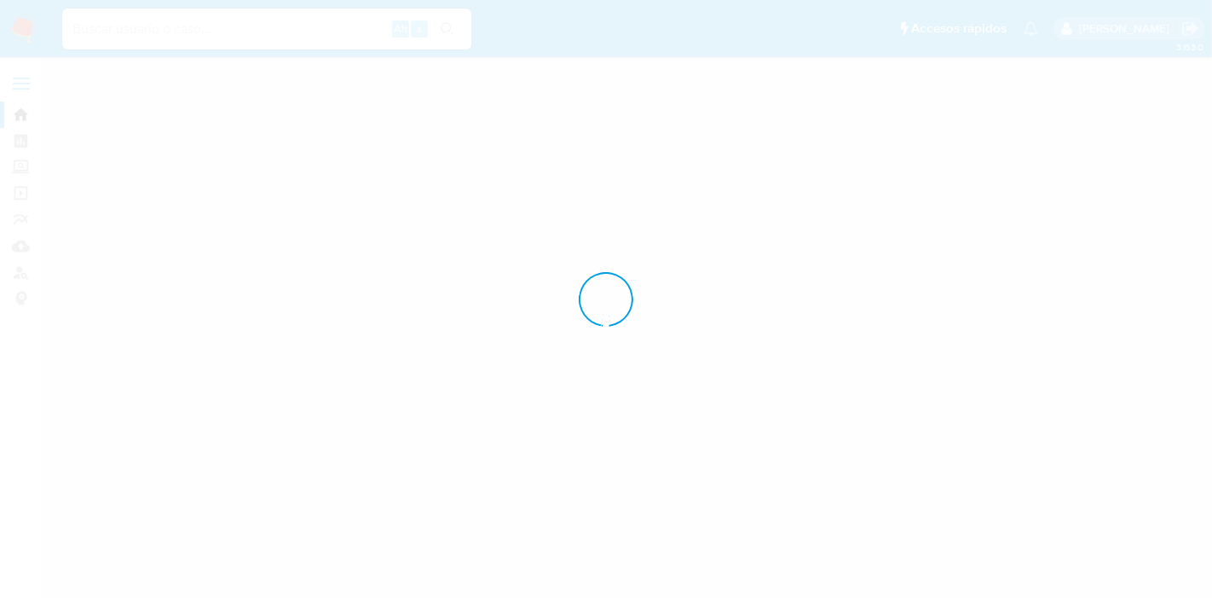
click at [826, 597] on div at bounding box center [606, 299] width 1212 height 598
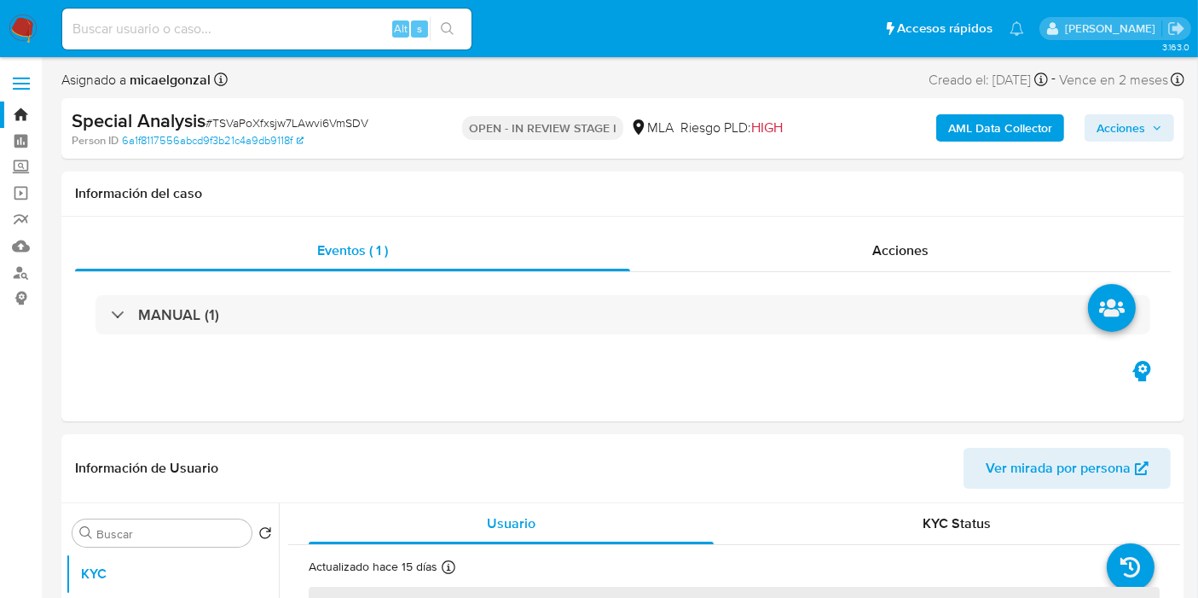
select select "10"
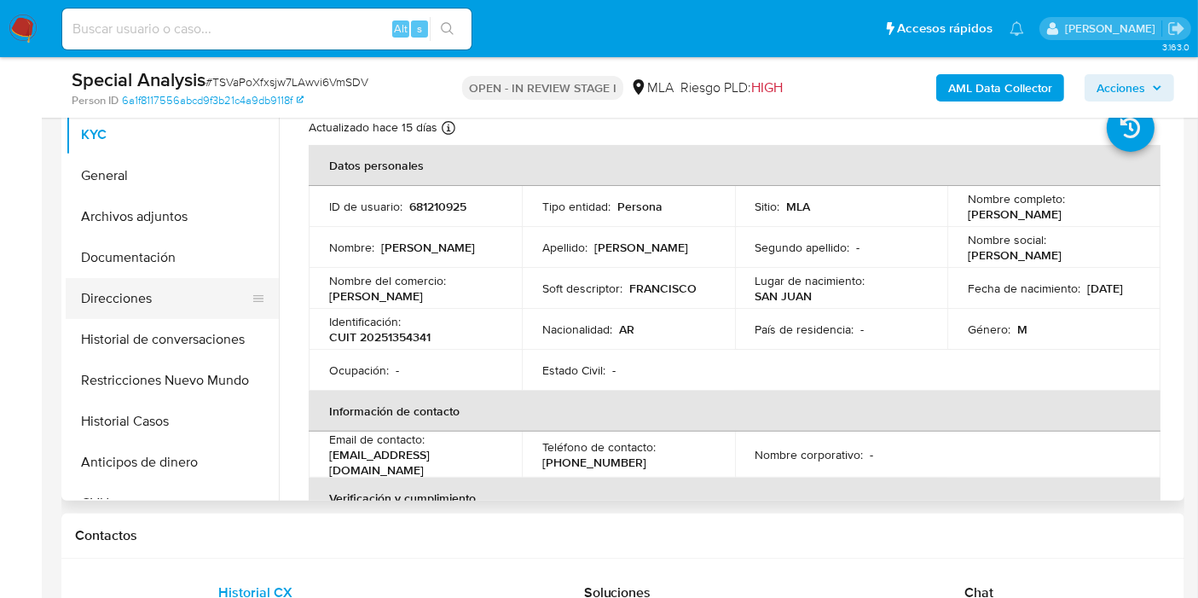
click at [166, 302] on button "Direcciones" at bounding box center [165, 298] width 199 height 41
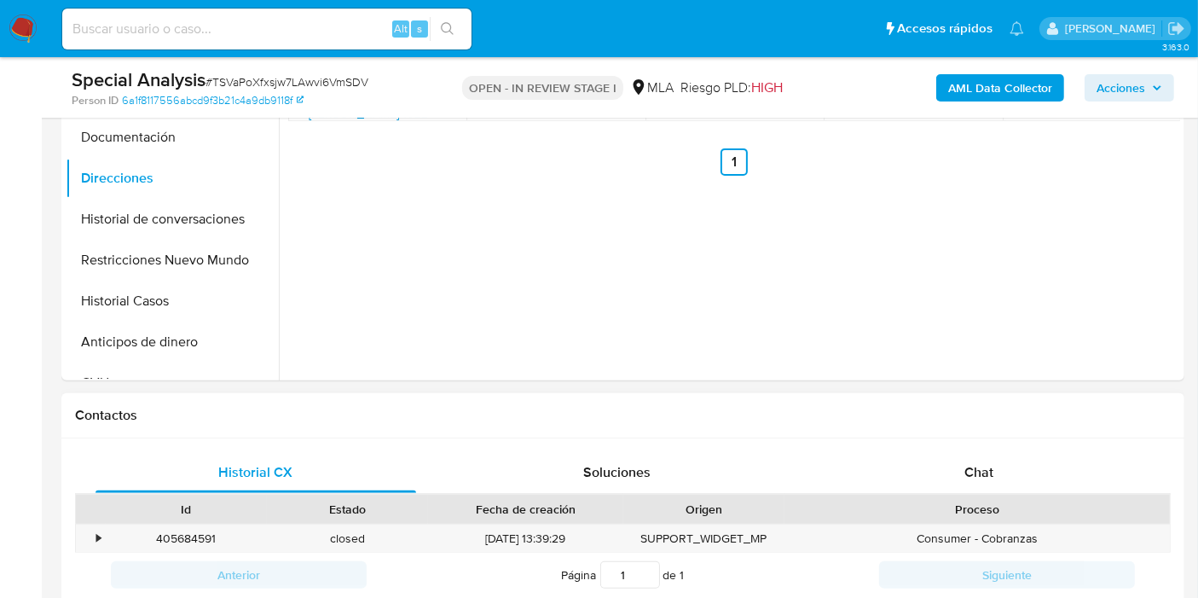
scroll to position [568, 0]
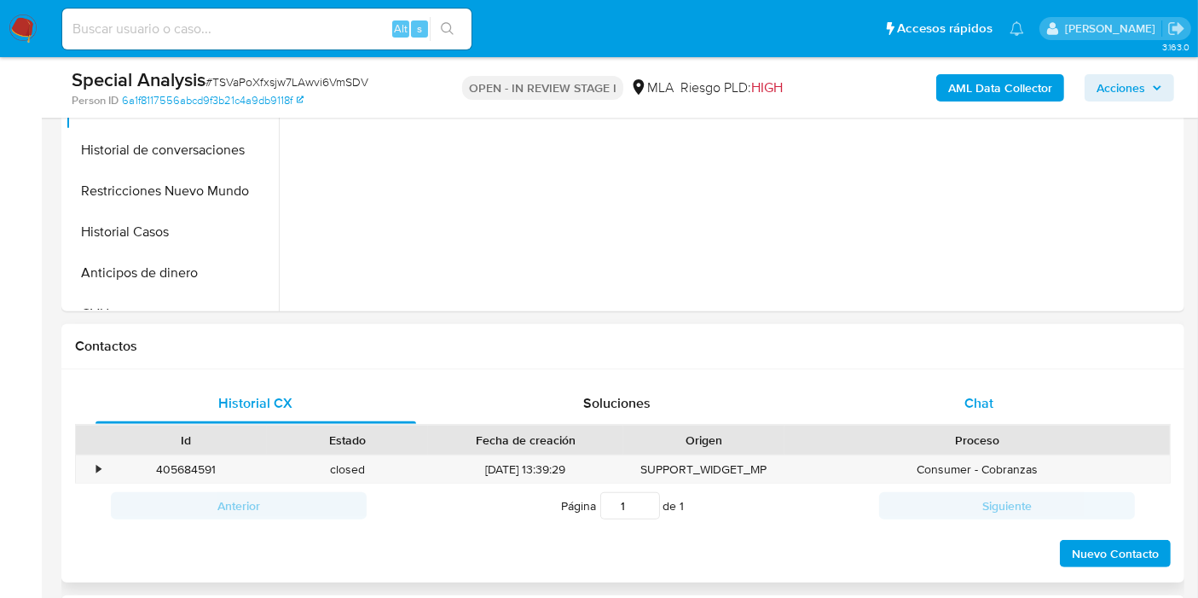
click at [998, 402] on div "Chat" at bounding box center [978, 403] width 321 height 41
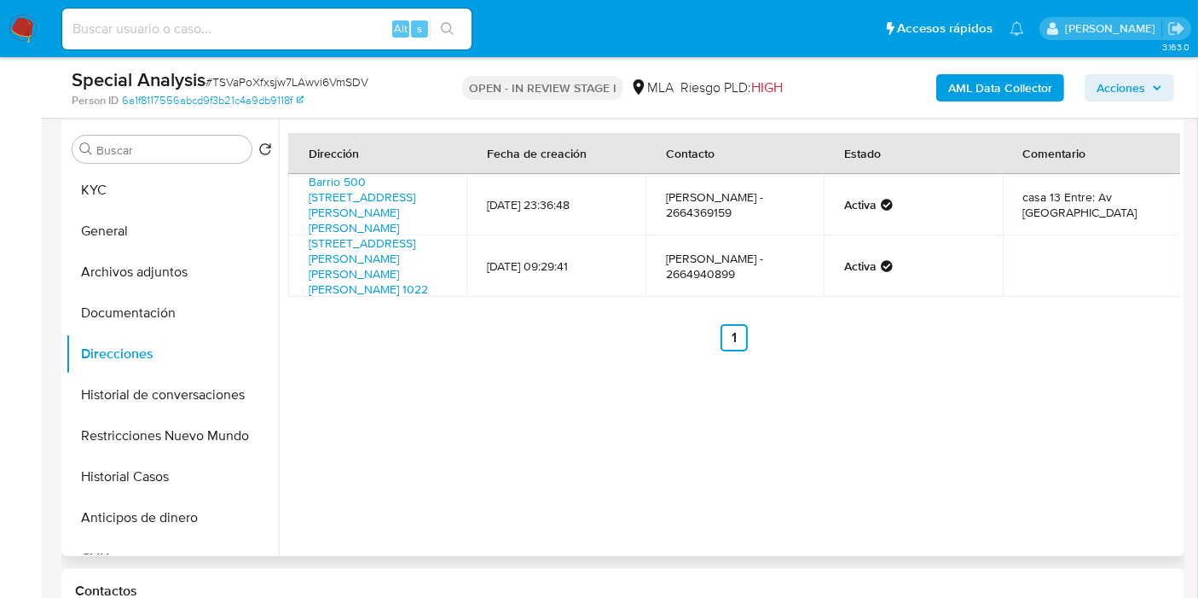
scroll to position [189, 0]
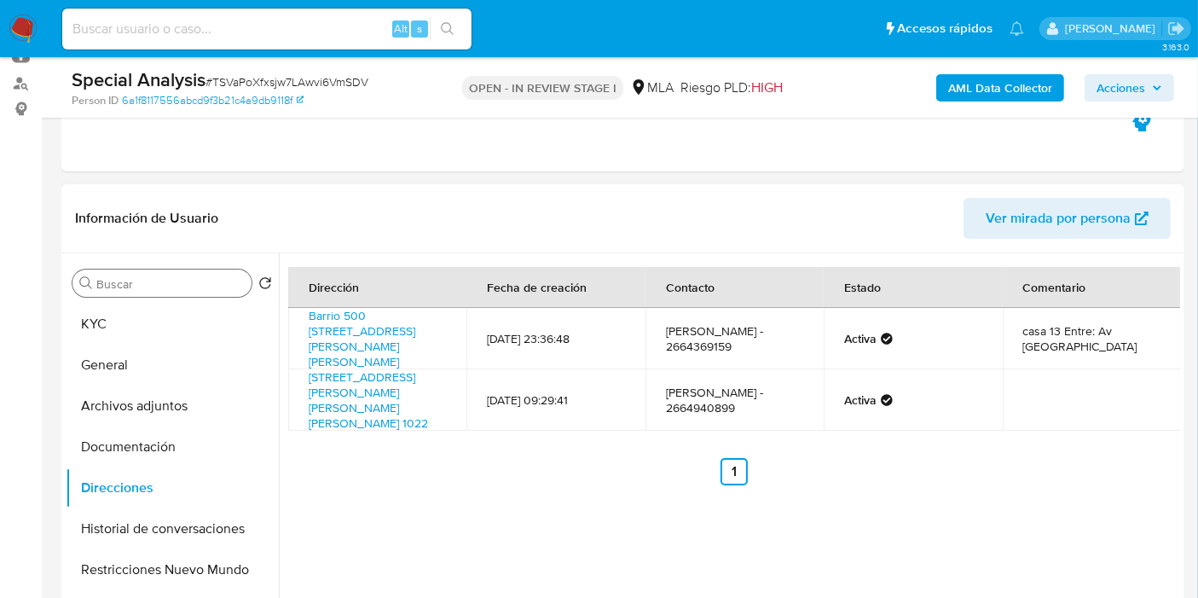
click at [157, 294] on div "Buscar" at bounding box center [161, 282] width 179 height 27
click at [166, 318] on button "KYC" at bounding box center [165, 323] width 199 height 41
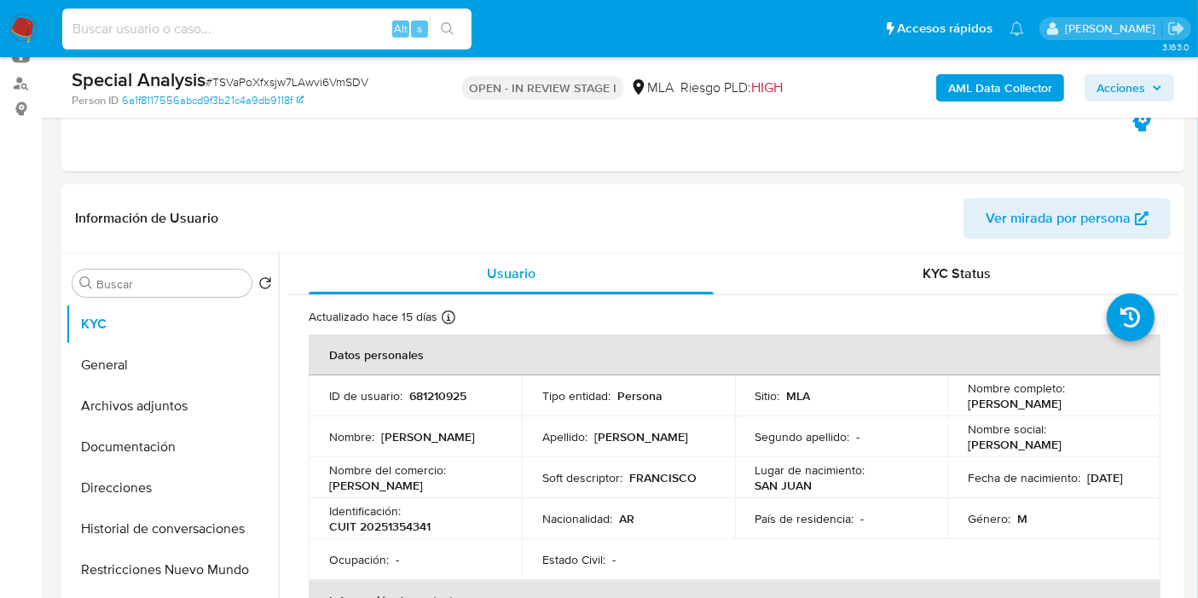
click at [205, 38] on input at bounding box center [266, 29] width 409 height 22
paste input "v86QSdigSnNCyB5rbDQ9kv0n"
type input "v86QSdigSnNCyB5rbDQ9kv0n"
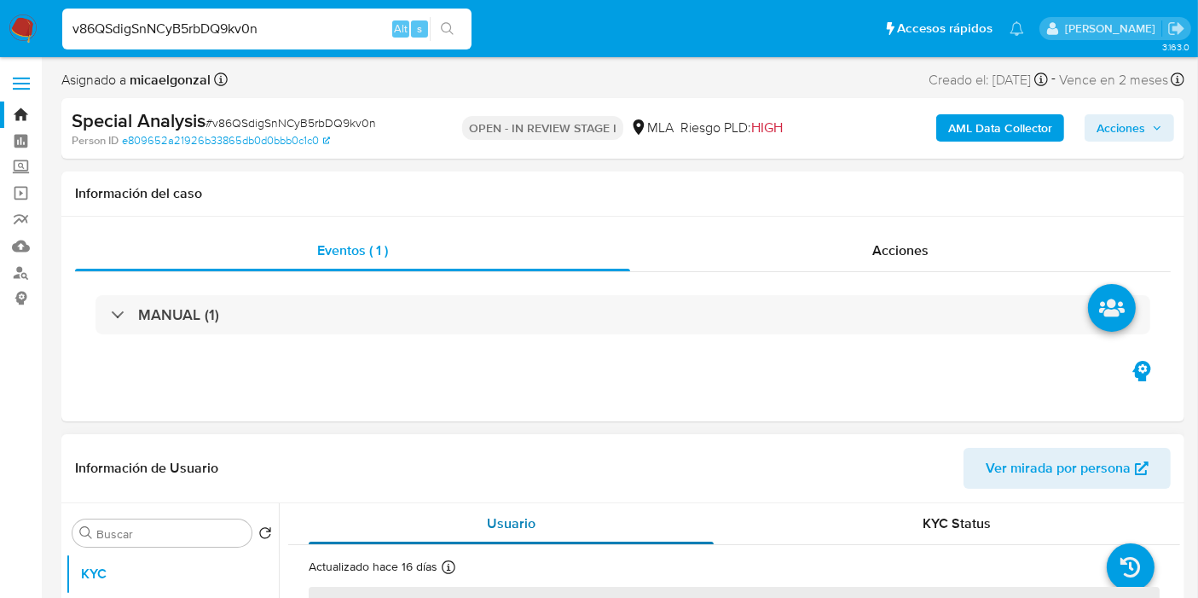
select select "10"
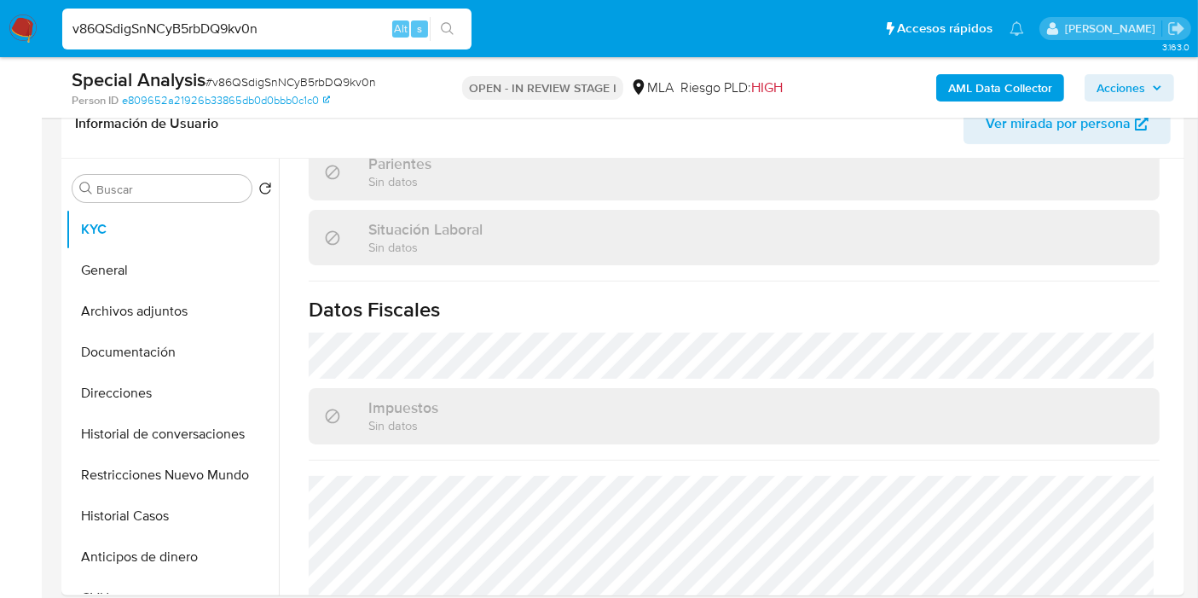
scroll to position [896, 0]
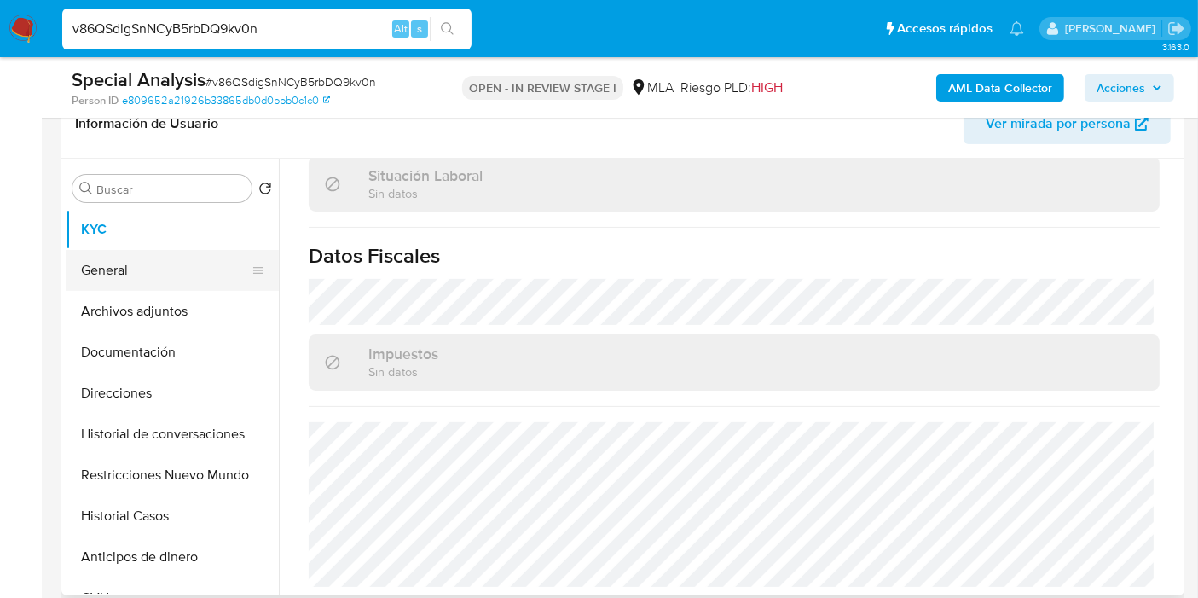
click at [182, 272] on button "General" at bounding box center [165, 270] width 199 height 41
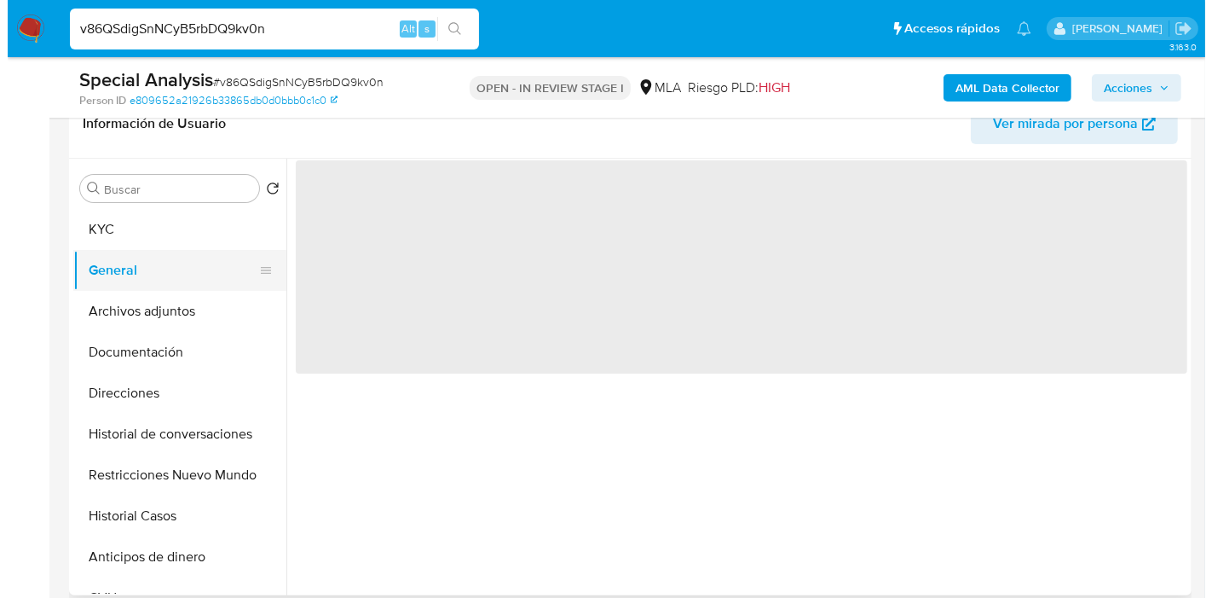
scroll to position [0, 0]
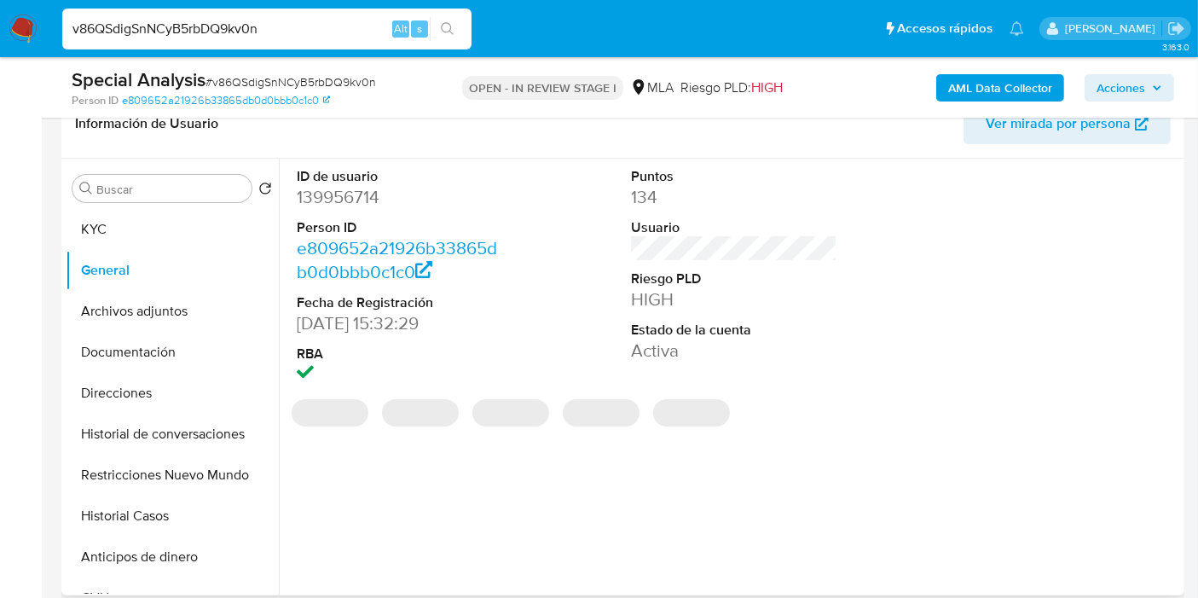
click at [367, 200] on dd "139956714" at bounding box center [400, 197] width 206 height 24
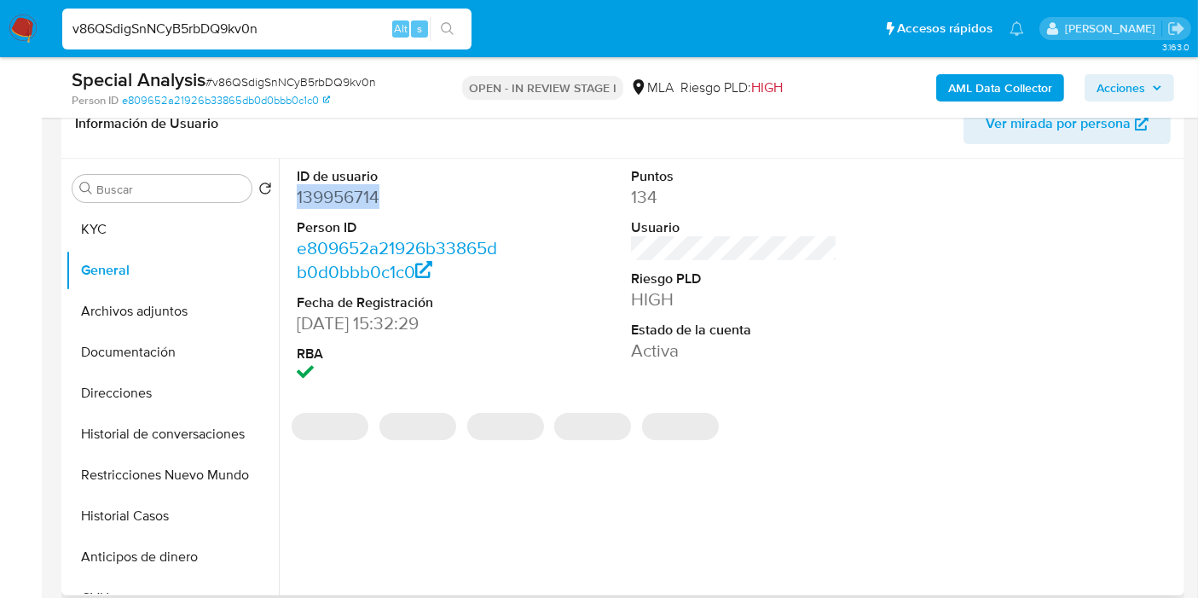
click at [367, 200] on dd "139956714" at bounding box center [400, 197] width 206 height 24
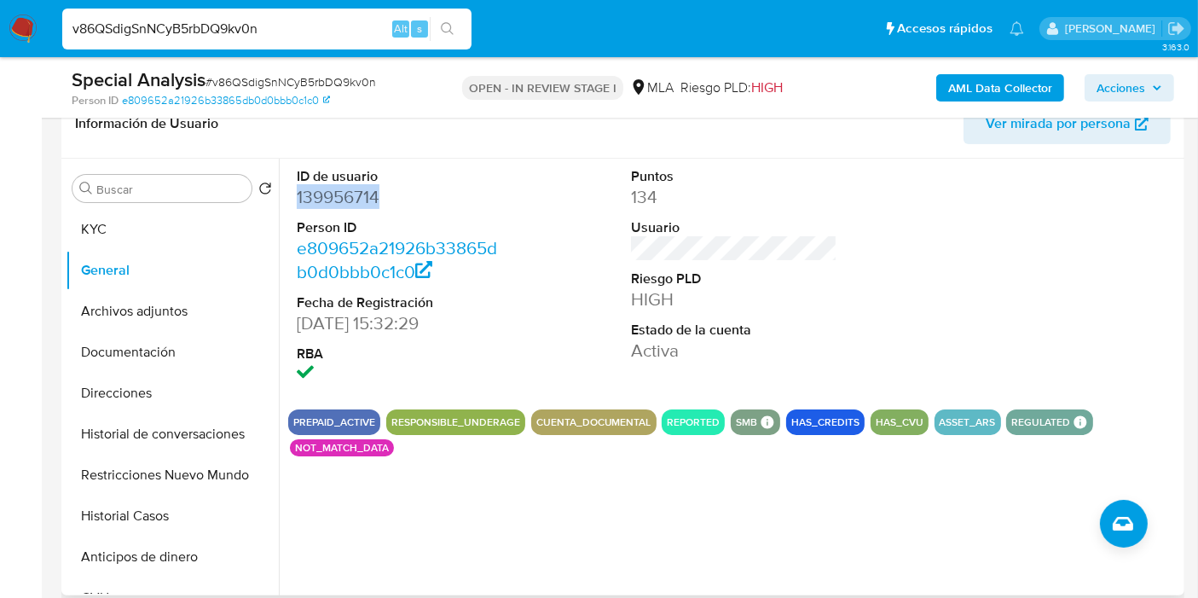
copy dd "139956714"
click at [120, 388] on button "Direcciones" at bounding box center [165, 393] width 199 height 41
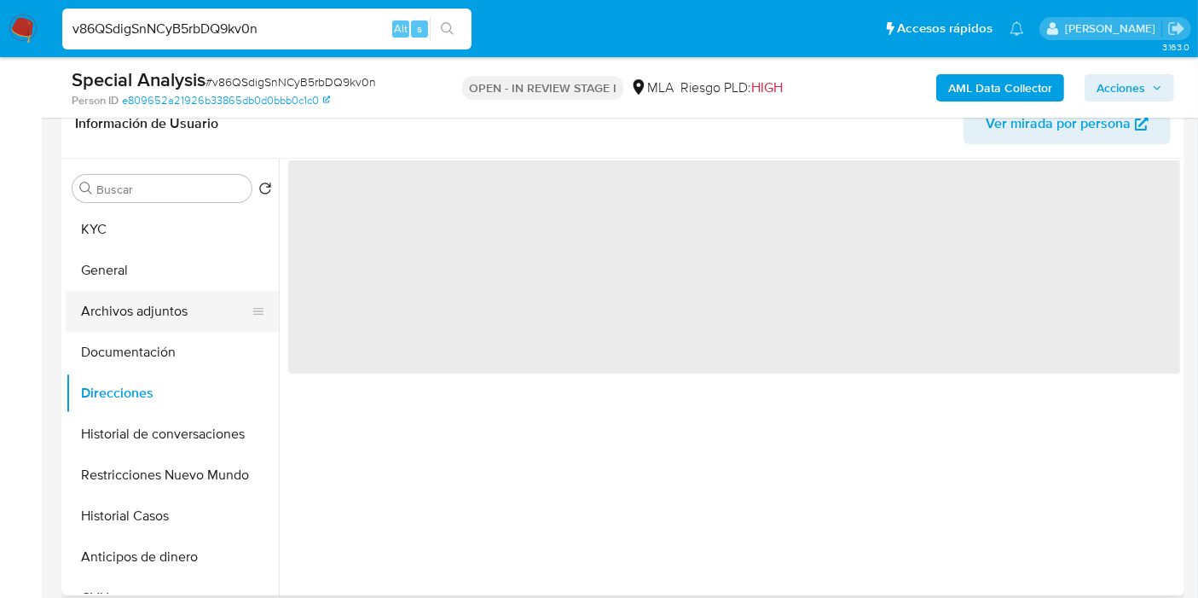
click at [167, 320] on button "Archivos adjuntos" at bounding box center [165, 311] width 199 height 41
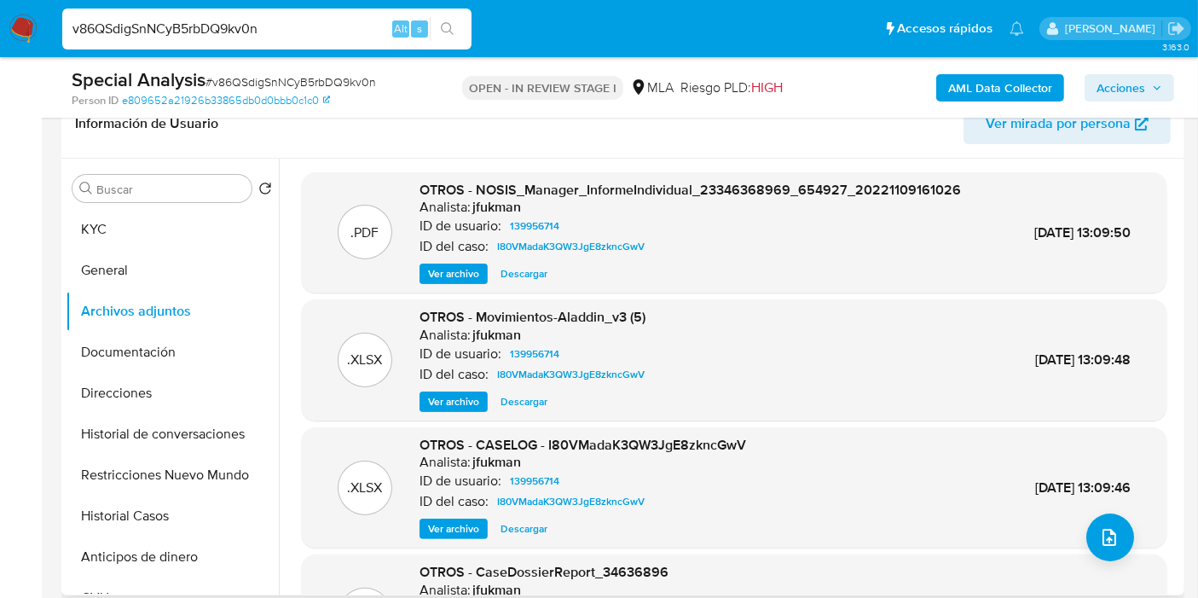
click at [464, 523] on span "Ver archivo" at bounding box center [453, 528] width 51 height 17
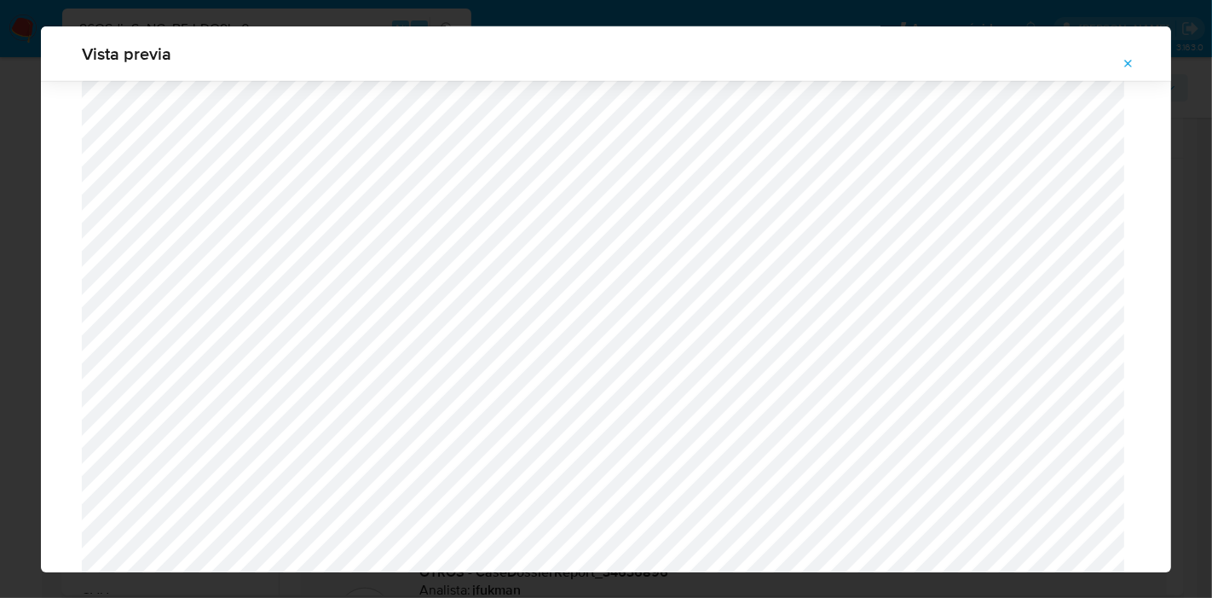
scroll to position [1860, 0]
click at [1118, 61] on button "Attachment preview" at bounding box center [1129, 63] width 38 height 27
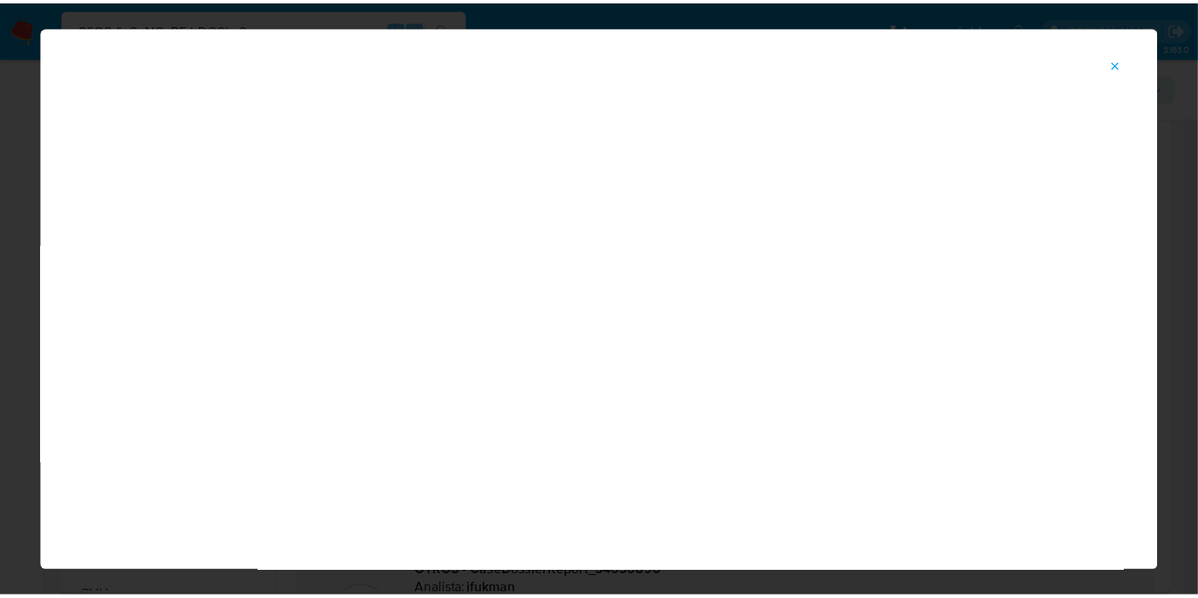
scroll to position [88, 0]
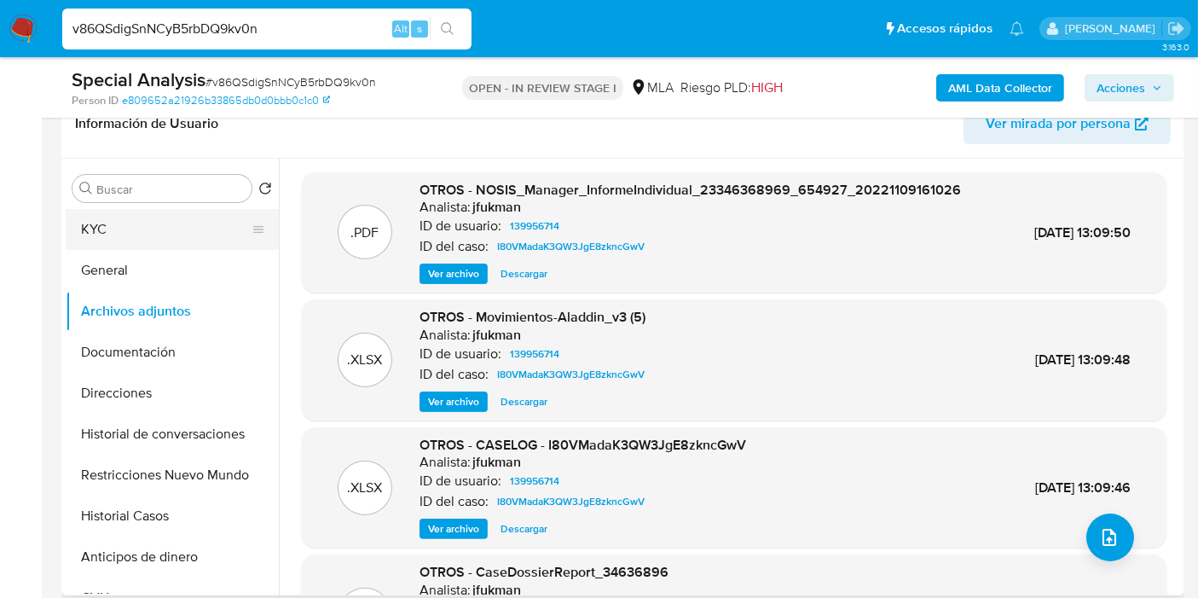
click at [205, 213] on button "KYC" at bounding box center [165, 229] width 199 height 41
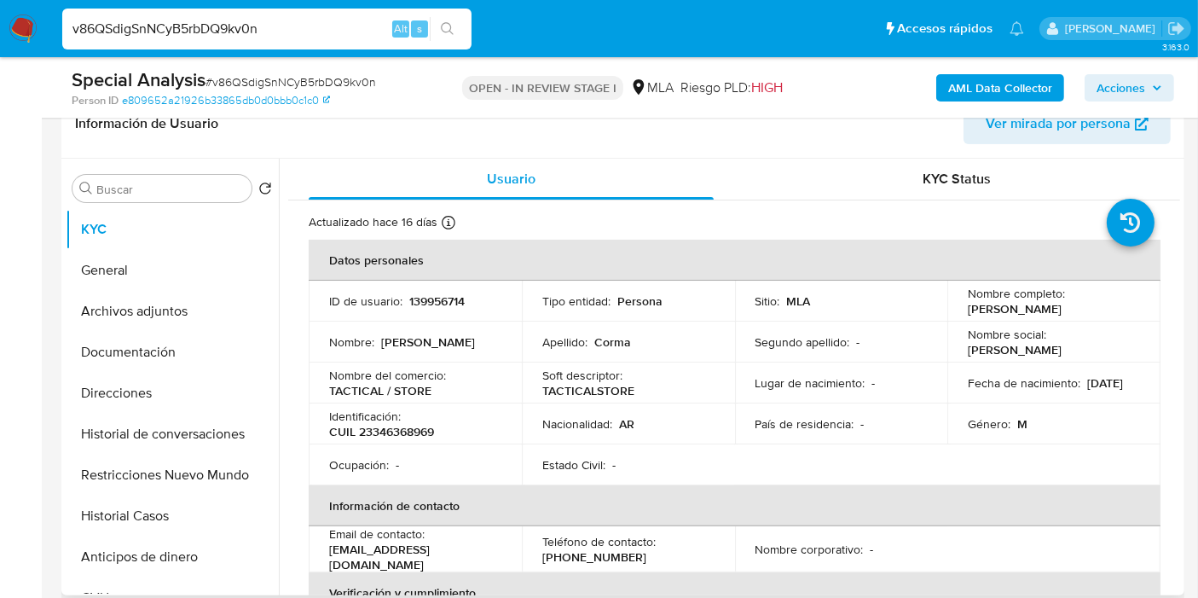
click at [404, 397] on p "TACTICAL / STORE" at bounding box center [380, 390] width 102 height 15
click at [413, 390] on p "TACTICAL / STORE" at bounding box center [380, 390] width 102 height 15
click at [551, 393] on p "TACTICALSTORE" at bounding box center [588, 390] width 92 height 15
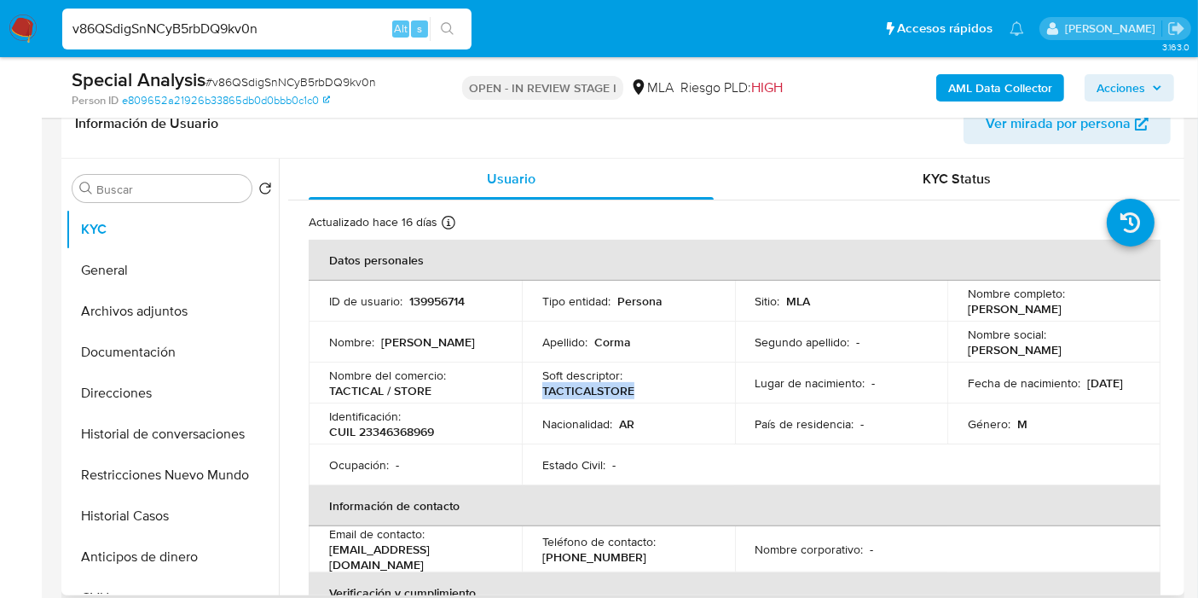
click at [551, 393] on p "TACTICALSTORE" at bounding box center [588, 390] width 92 height 15
copy p "TACTICALSTORE"
click at [127, 403] on button "Direcciones" at bounding box center [165, 393] width 199 height 41
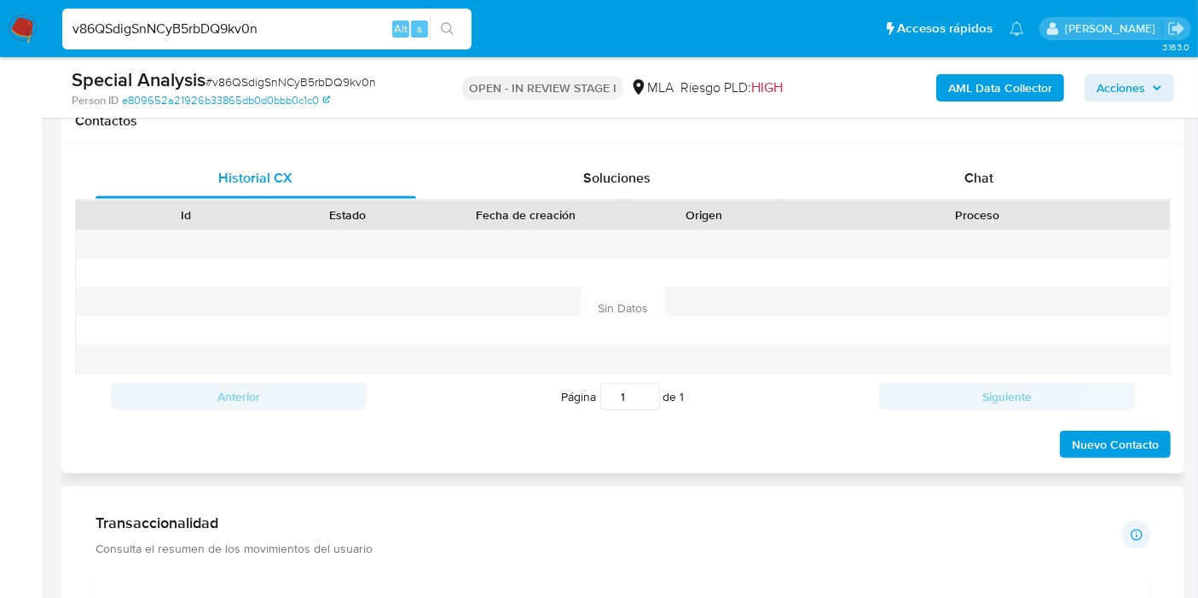
scroll to position [757, 0]
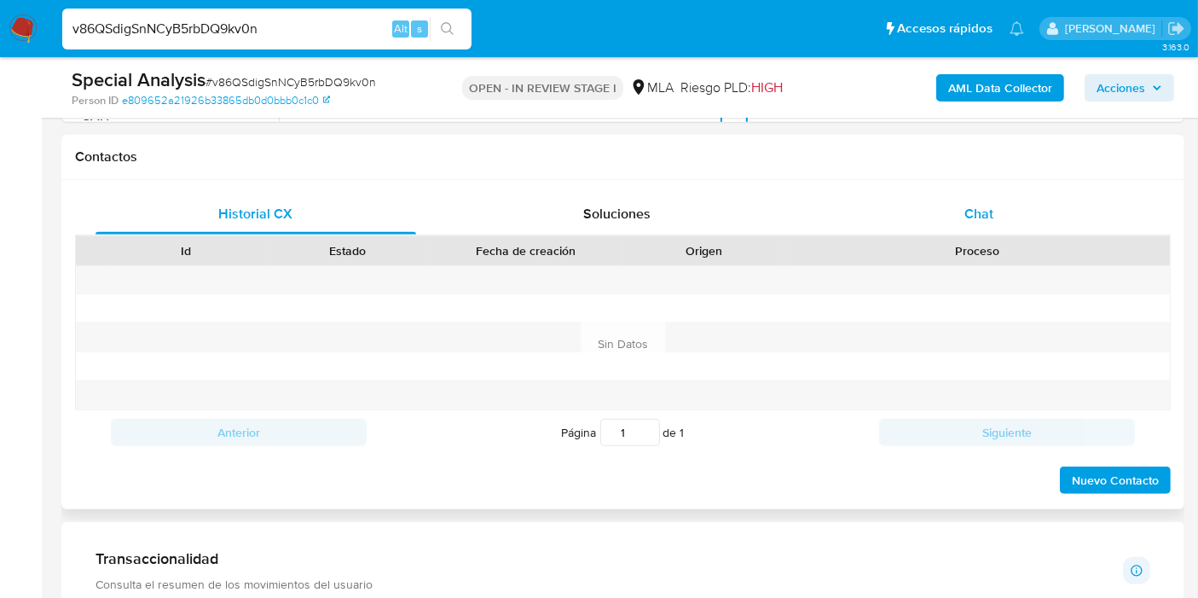
click at [1014, 213] on div "Chat" at bounding box center [978, 214] width 321 height 41
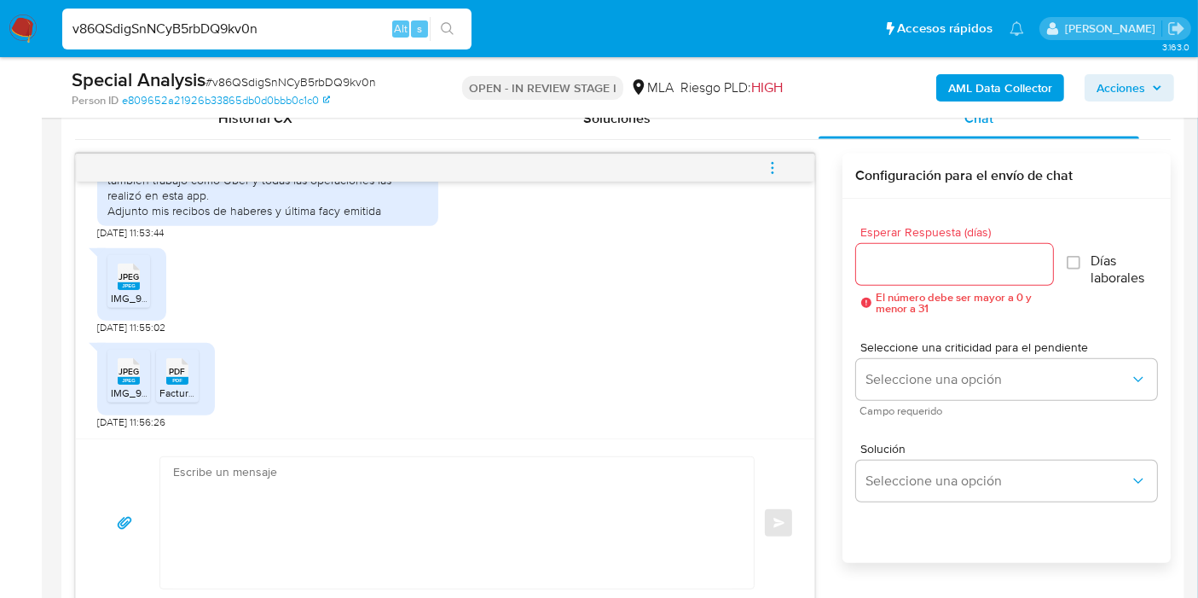
scroll to position [933, 0]
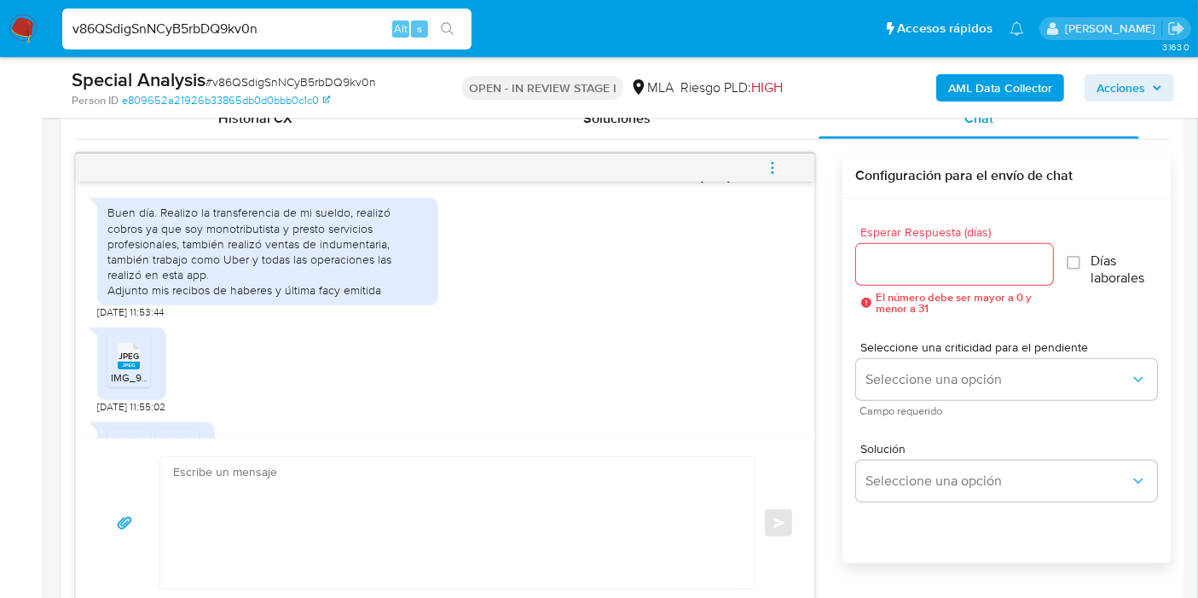
click at [363, 268] on div "Buen día. Realizo la transferencia de mi sueldo, realizó cobros ya que soy mono…" at bounding box center [267, 251] width 321 height 93
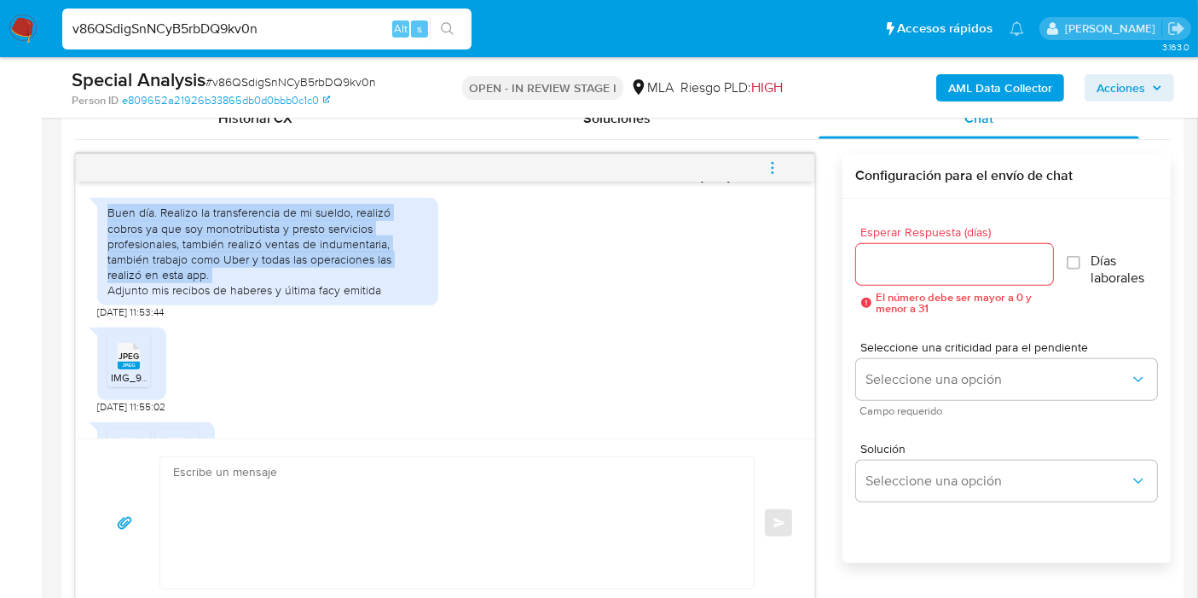
click at [363, 268] on div "Buen día. Realizo la transferencia de mi sueldo, realizó cobros ya que soy mono…" at bounding box center [267, 251] width 321 height 93
click at [292, 279] on div "Buen día. Realizo la transferencia de mi sueldo, realizó cobros ya que soy mono…" at bounding box center [267, 251] width 321 height 93
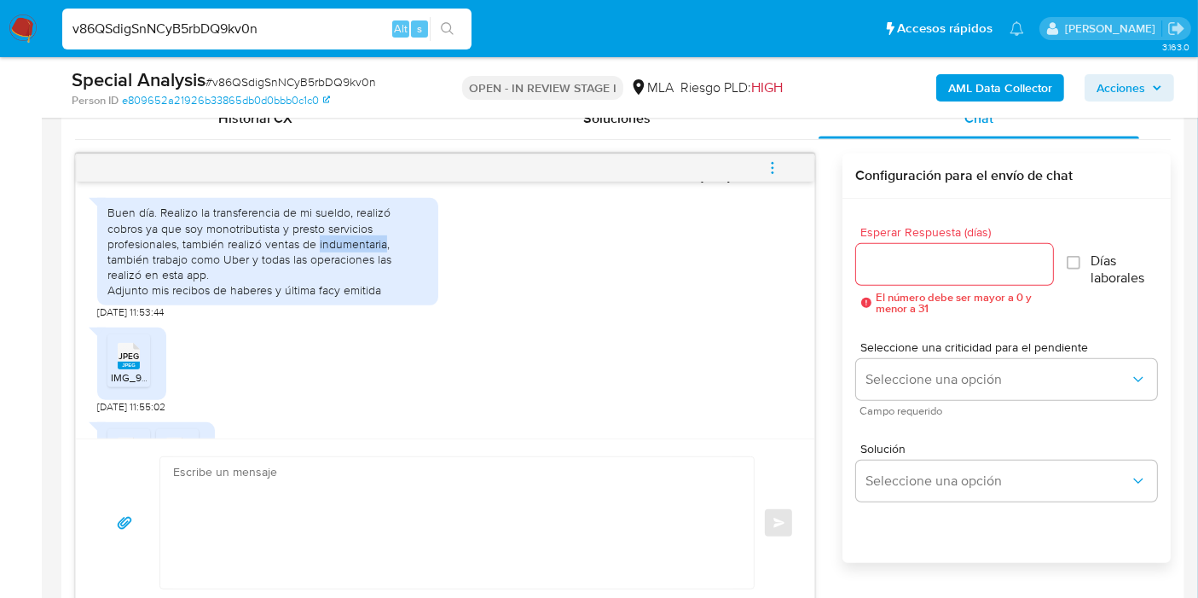
click at [292, 279] on div "Buen día. Realizo la transferencia de mi sueldo, realizó cobros ya que soy mono…" at bounding box center [267, 251] width 321 height 93
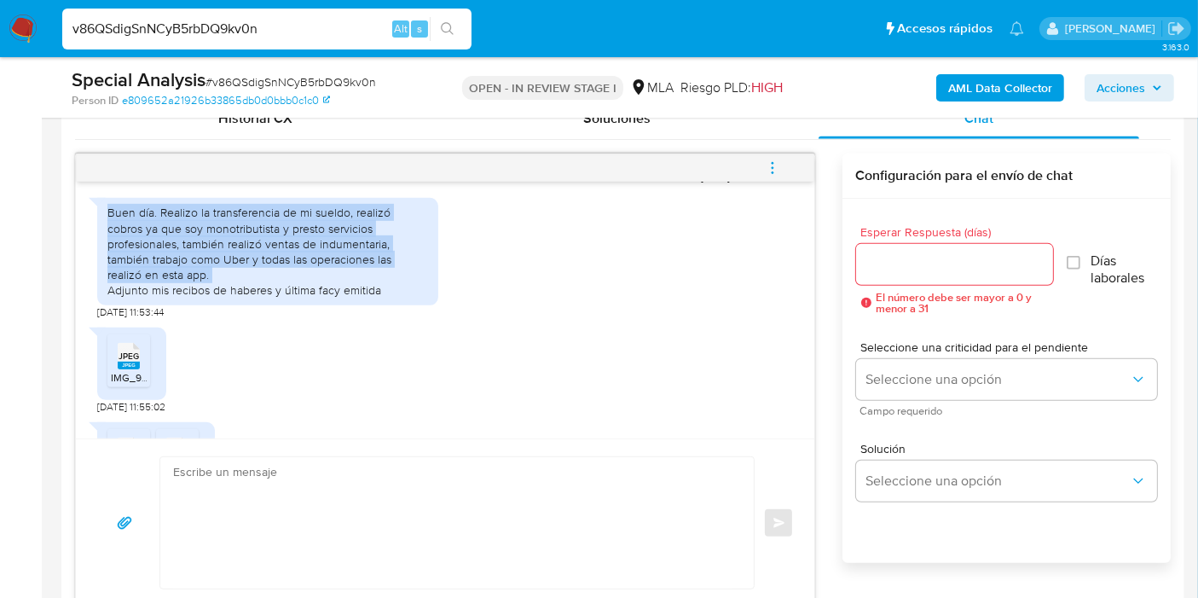
click at [292, 279] on div "Buen día. Realizo la transferencia de mi sueldo, realizó cobros ya que soy mono…" at bounding box center [267, 251] width 321 height 93
click at [304, 297] on div "Buen día. Realizo la transferencia de mi sueldo, realizó cobros ya que soy mono…" at bounding box center [267, 251] width 321 height 93
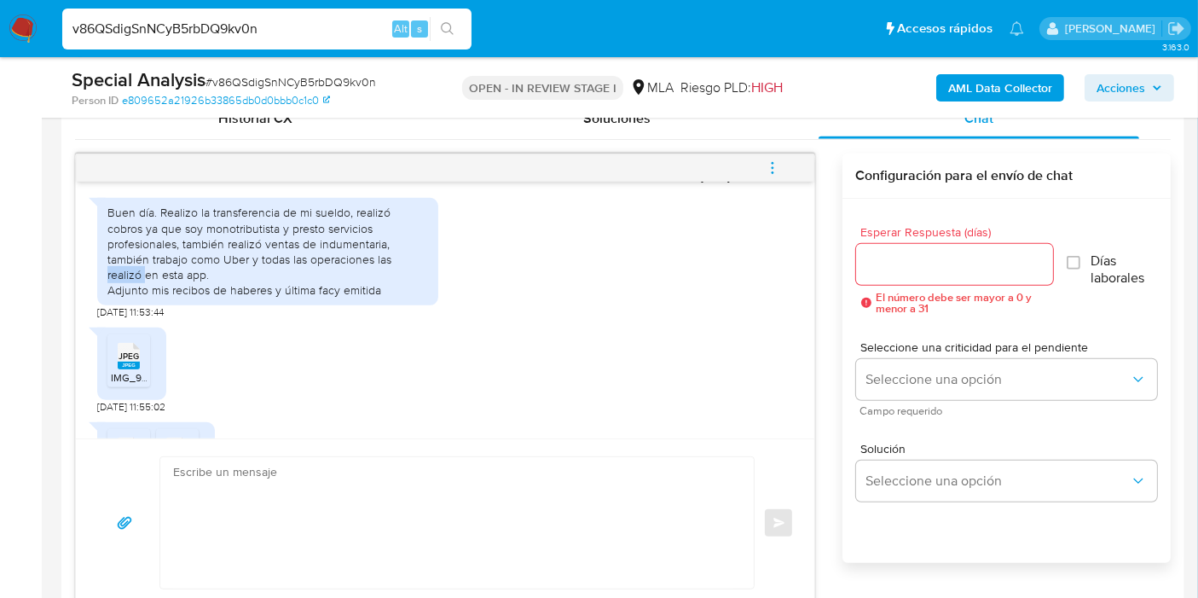
click at [304, 297] on div "Buen día. Realizo la transferencia de mi sueldo, realizó cobros ya que soy mono…" at bounding box center [267, 251] width 321 height 93
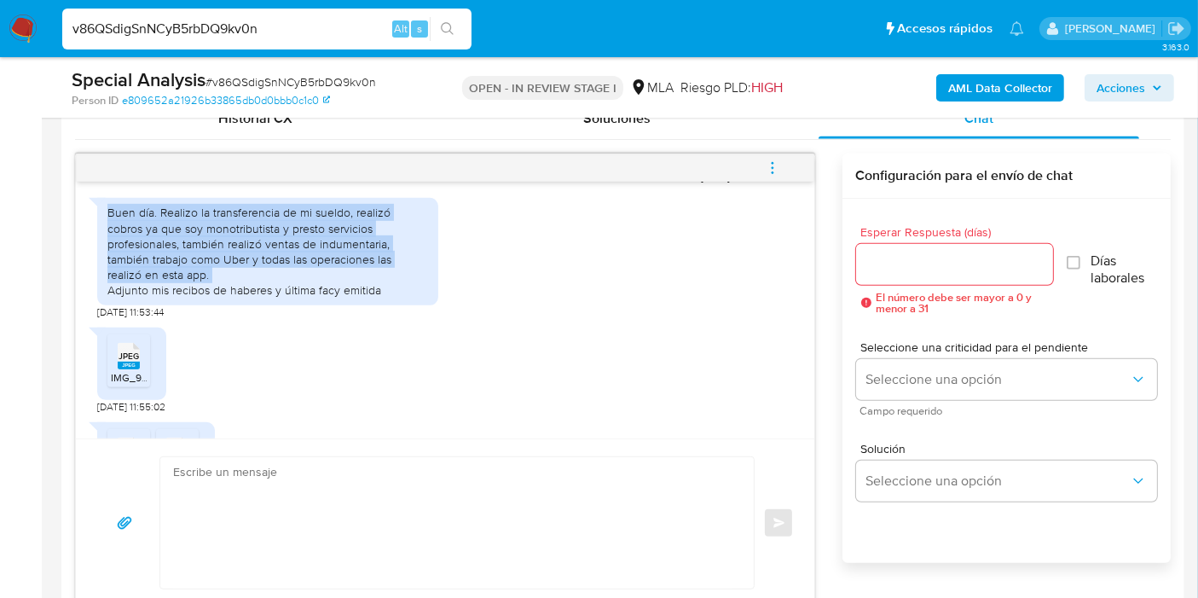
click at [304, 297] on div "Buen día. Realizo la transferencia de mi sueldo, realizó cobros ya que soy mono…" at bounding box center [267, 251] width 321 height 93
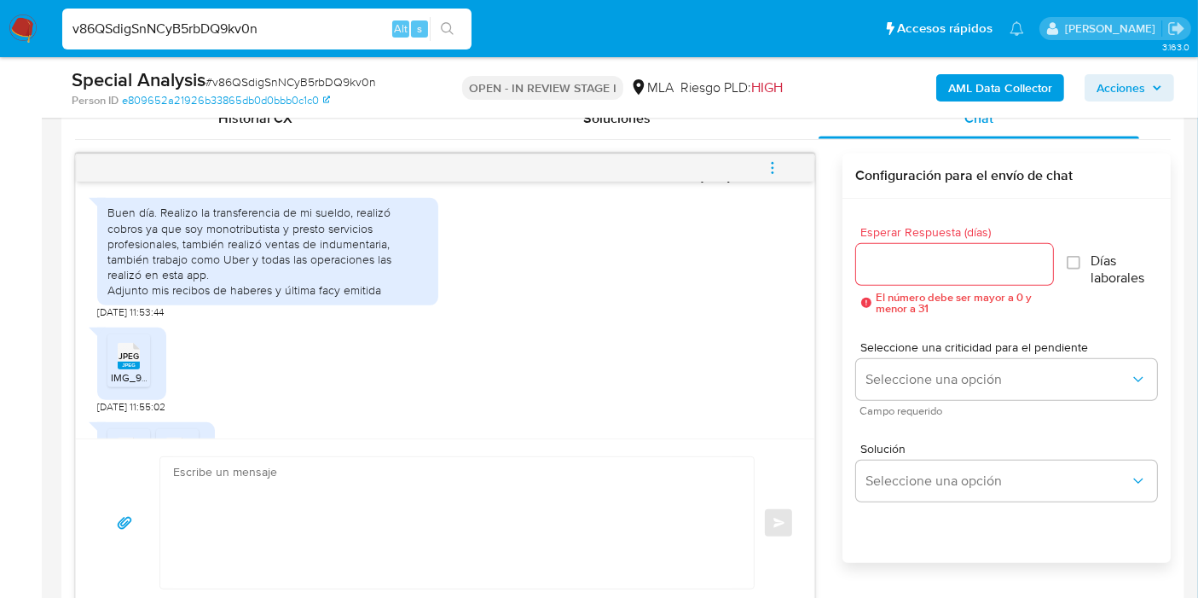
click at [358, 297] on div "Buen día. Realizo la transferencia de mi sueldo, realizó cobros ya que soy mono…" at bounding box center [267, 251] width 321 height 93
click at [240, 524] on textarea at bounding box center [452, 522] width 559 height 131
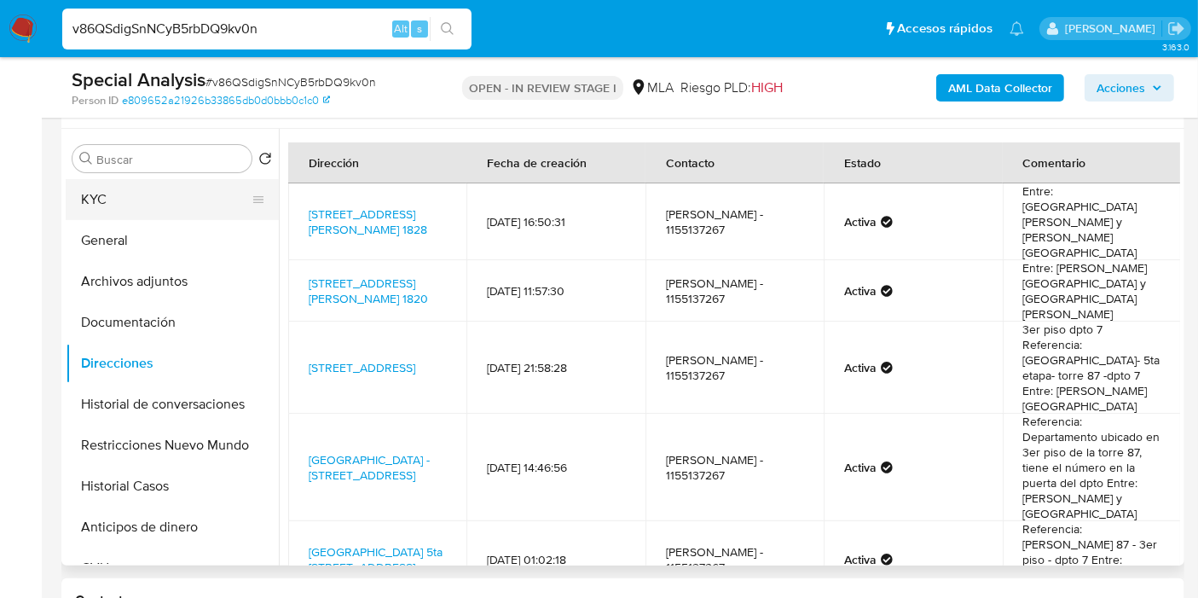
scroll to position [284, 0]
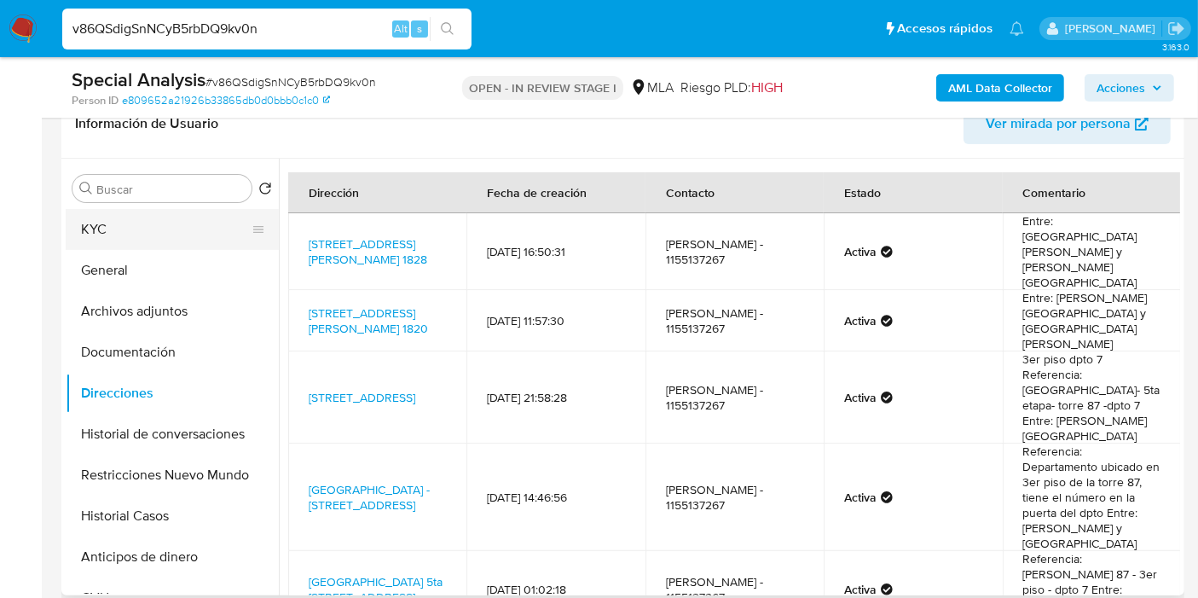
click at [146, 212] on button "KYC" at bounding box center [165, 229] width 199 height 41
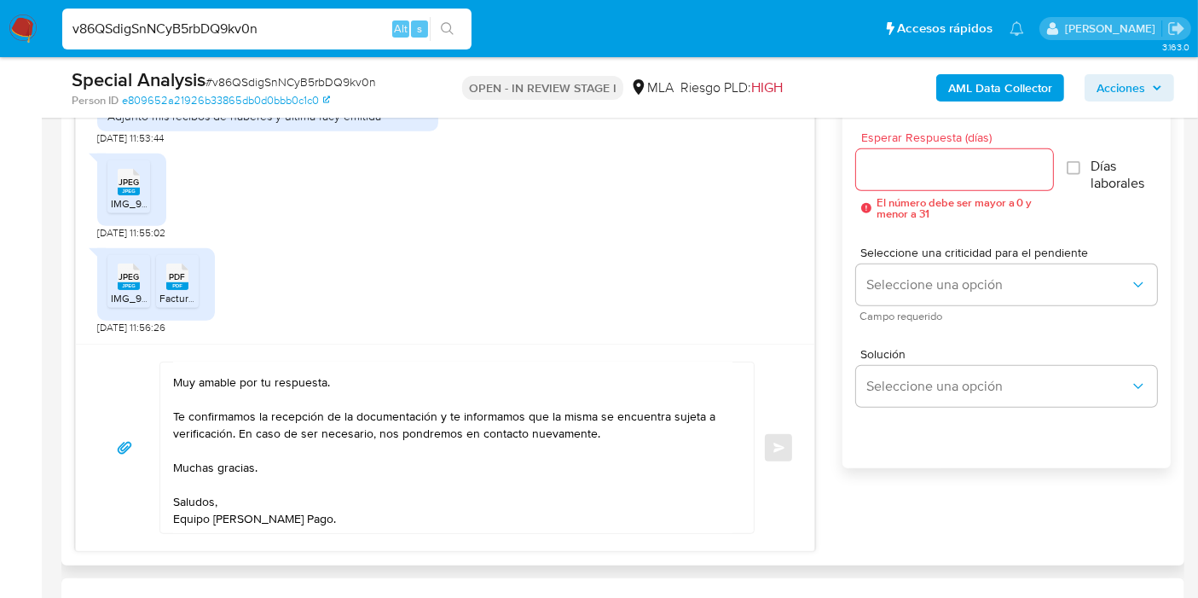
scroll to position [0, 0]
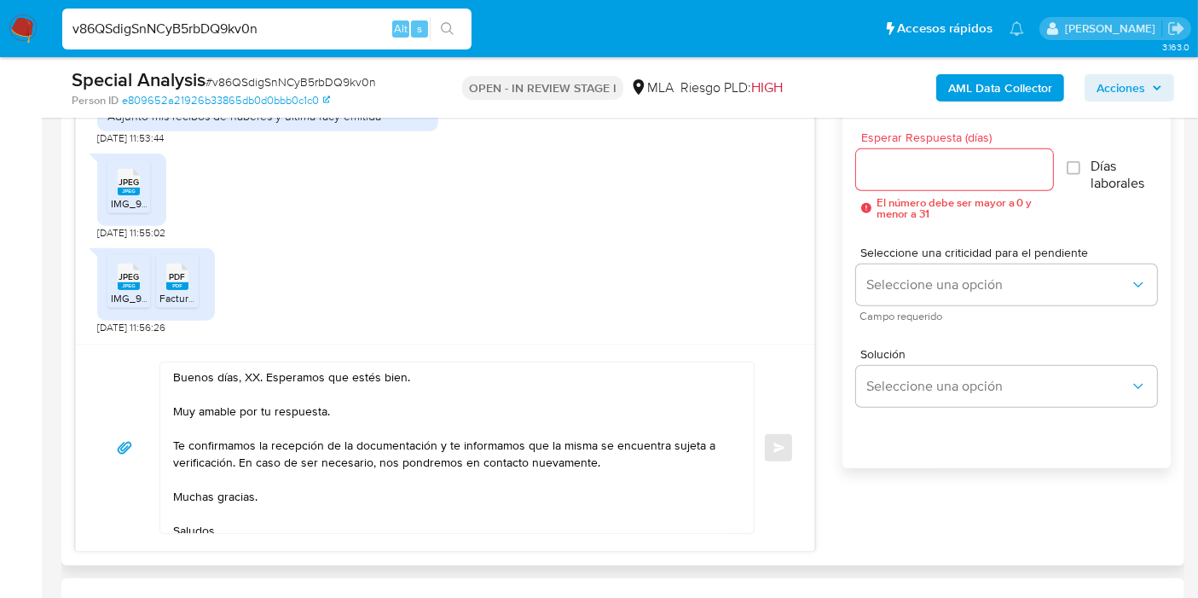
click at [247, 376] on textarea "Buenos días, XX. Esperamos que estés bien. Muy amable por tu respuesta. Te conf…" at bounding box center [452, 447] width 559 height 170
click at [248, 400] on textarea "Buenos días, Jorge. Esperamos que estés bien. Muy amable por tu respuesta. Te c…" at bounding box center [452, 447] width 559 height 170
click at [287, 425] on textarea "Buenos días, Jorge. Esperamos que estés bien. Muy amable por tu respuesta. Te c…" at bounding box center [452, 447] width 559 height 170
click at [293, 418] on textarea "Buenos días, Jorge. Esperamos que estés bien. Muy amable por tu respuesta. Te c…" at bounding box center [452, 447] width 559 height 170
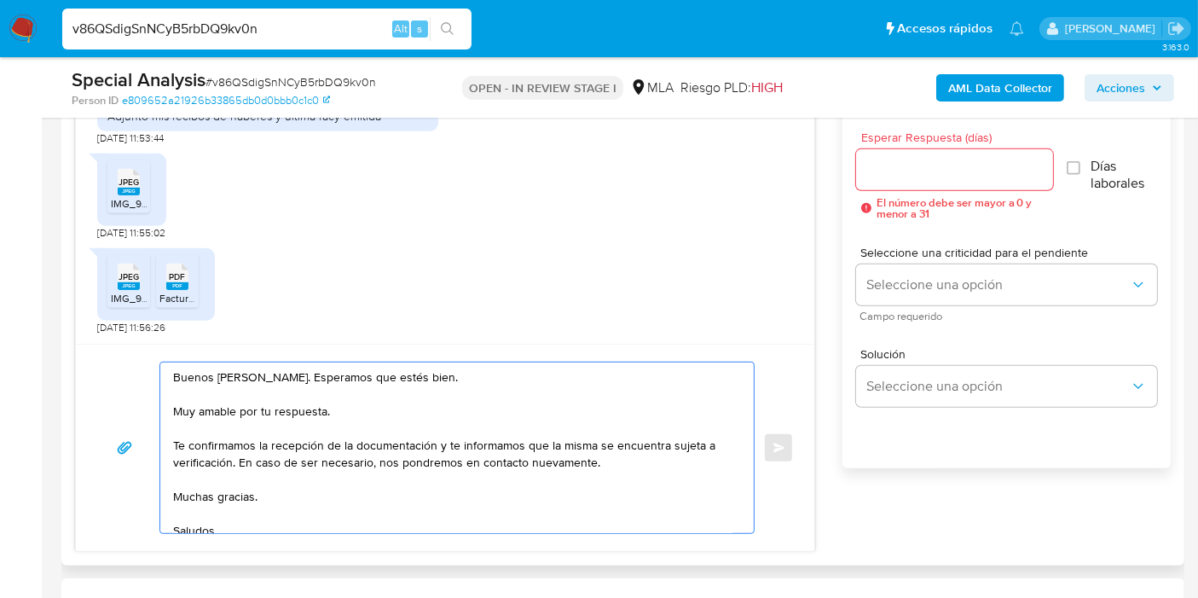
click at [293, 416] on textarea "Buenos días, Jorge. Esperamos que estés bien. Muy amable por tu respuesta. Te c…" at bounding box center [452, 447] width 559 height 170
drag, startPoint x: 444, startPoint y: 445, endPoint x: 603, endPoint y: 456, distance: 158.9
click at [603, 456] on textarea "Buenos días, Jorge. Esperamos que estés bien. Muchas gracias por tu respuesta. …" at bounding box center [452, 447] width 559 height 170
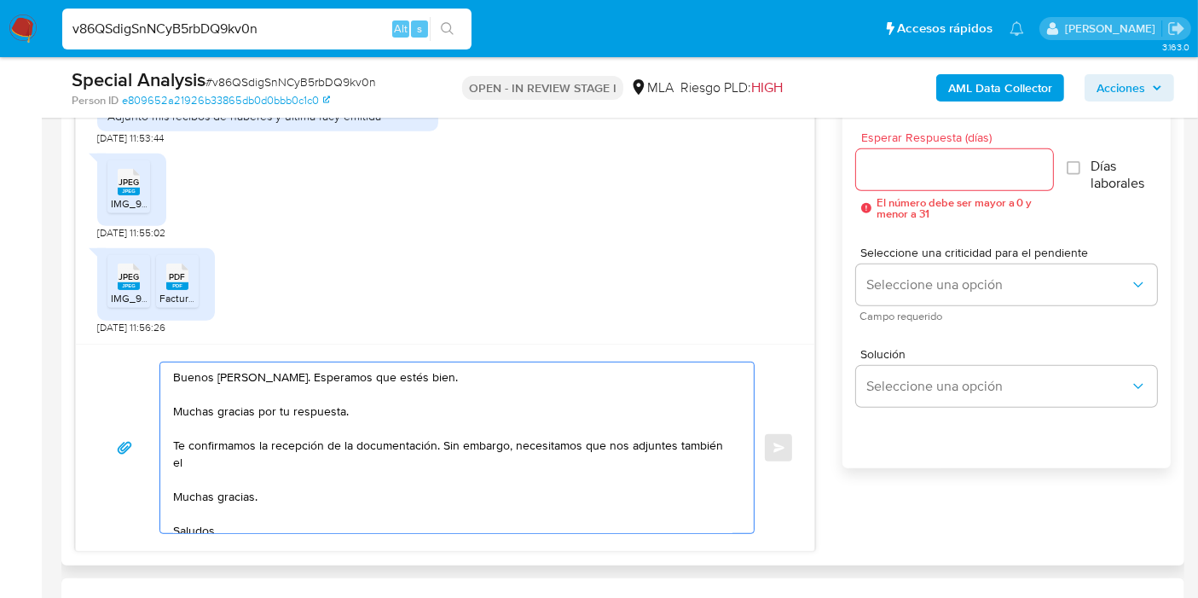
paste textarea "Resumen de Comprobantes Electrónicos emitidos de los períodos 2024 y 2025. Si t…"
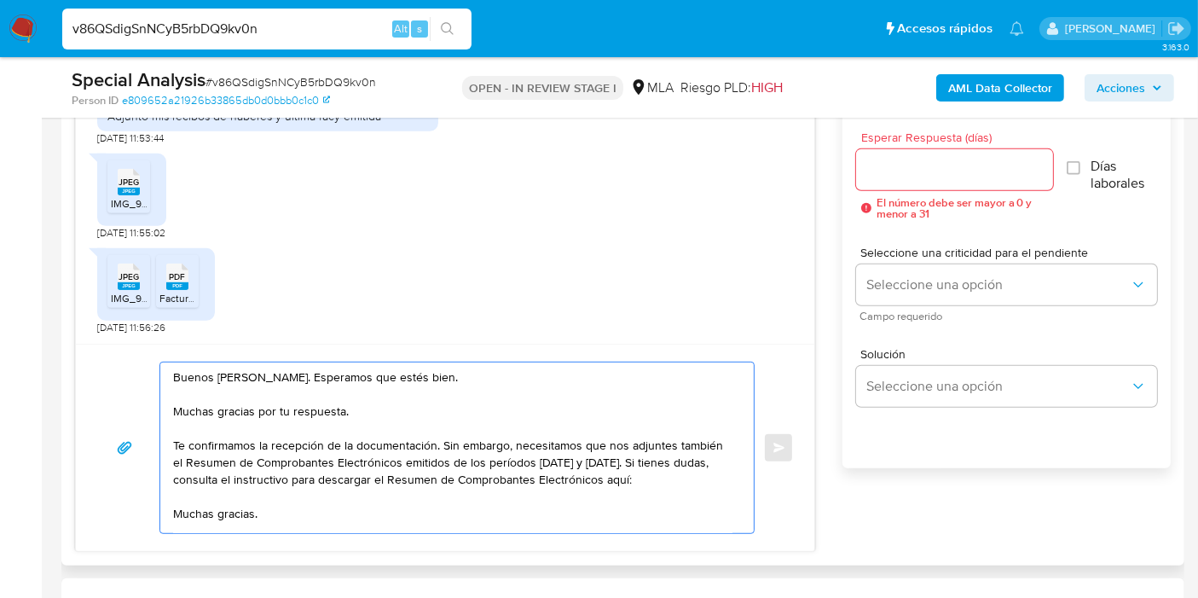
click at [649, 472] on textarea "Buenos días, Jorge. Esperamos que estés bien. Muchas gracias por tu respuesta. …" at bounding box center [452, 447] width 559 height 170
paste textarea "https://www.mercadopago.com.ar/ayuda/30181"
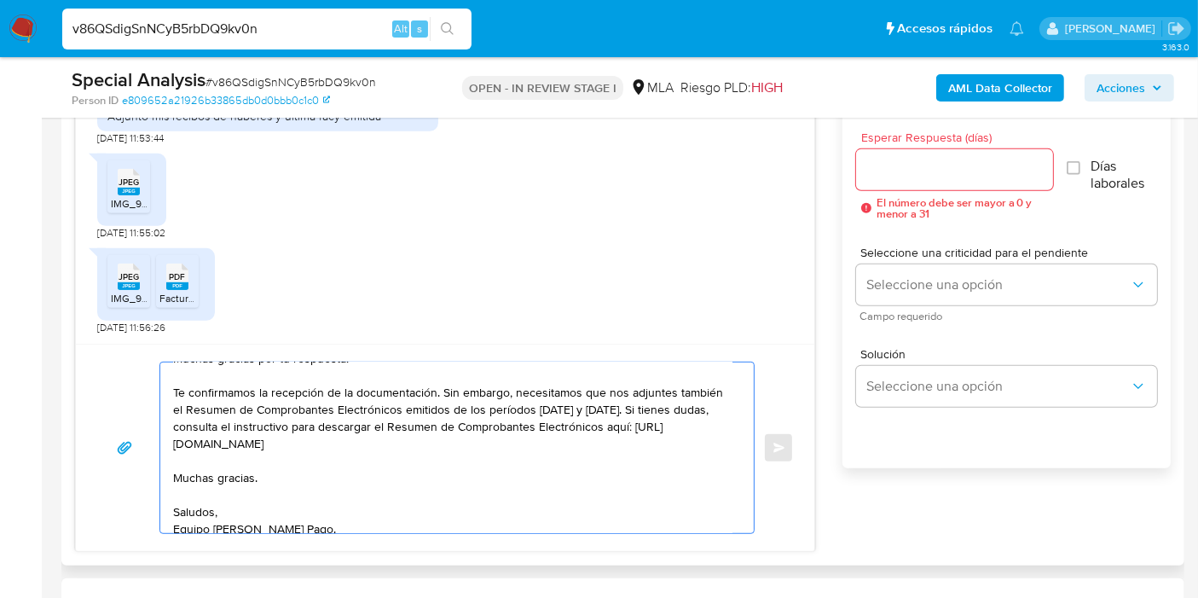
scroll to position [95, 0]
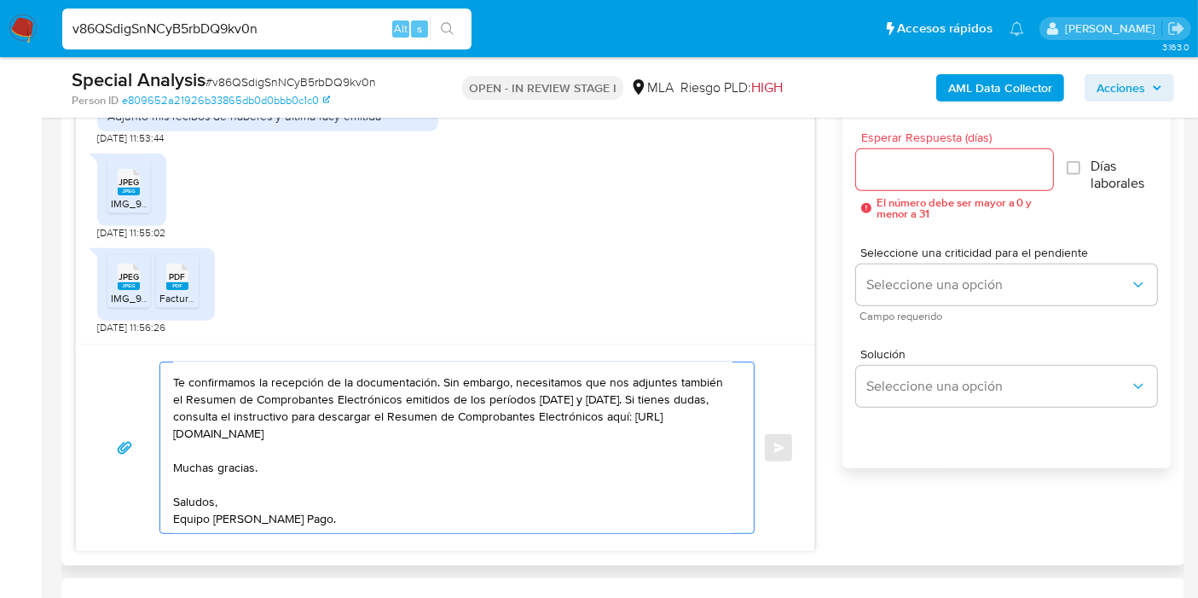
click at [216, 439] on textarea "Buenos días, Jorge. Esperamos que estés bien. Muchas gracias por tu respuesta. …" at bounding box center [452, 447] width 559 height 170
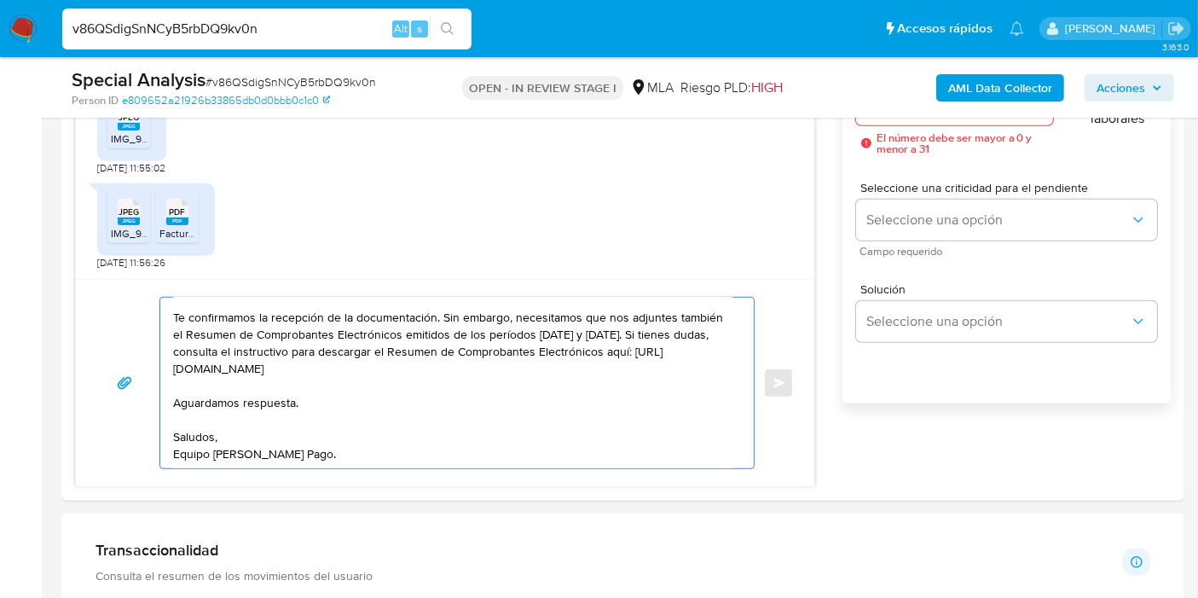
scroll to position [1042, 0]
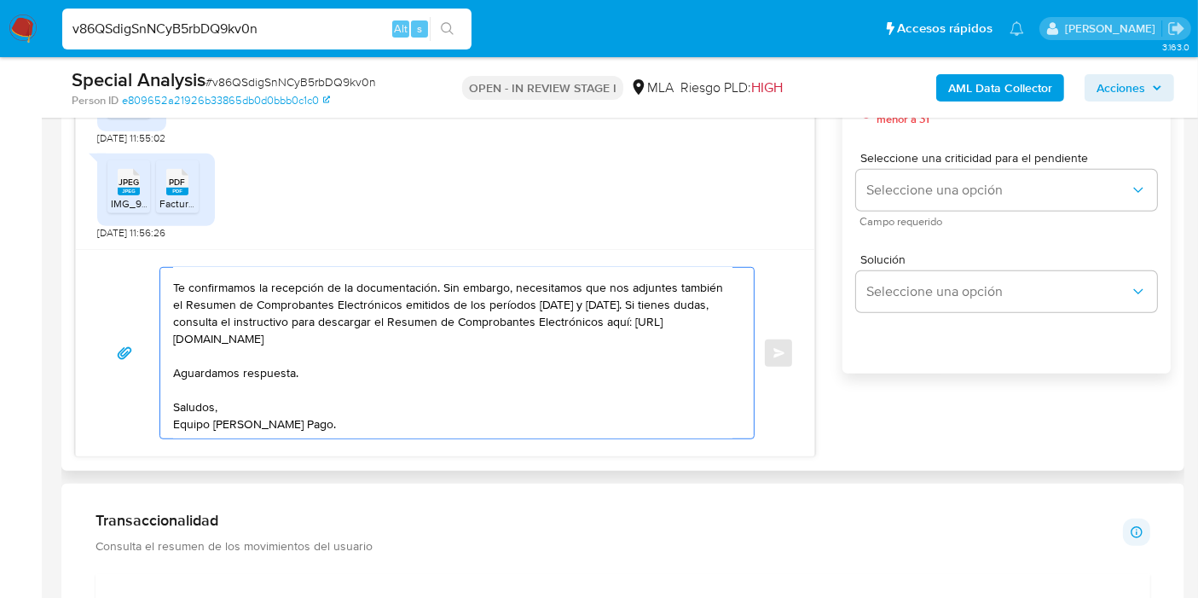
click at [239, 446] on div "Buenos días, Jorge. Esperamos que estés bien. Muchas gracias por tu respuesta. …" at bounding box center [445, 352] width 738 height 207
click at [259, 430] on textarea "Buenos días, Jorge. Esperamos que estés bien. Muchas gracias por tu respuesta. …" at bounding box center [452, 353] width 559 height 170
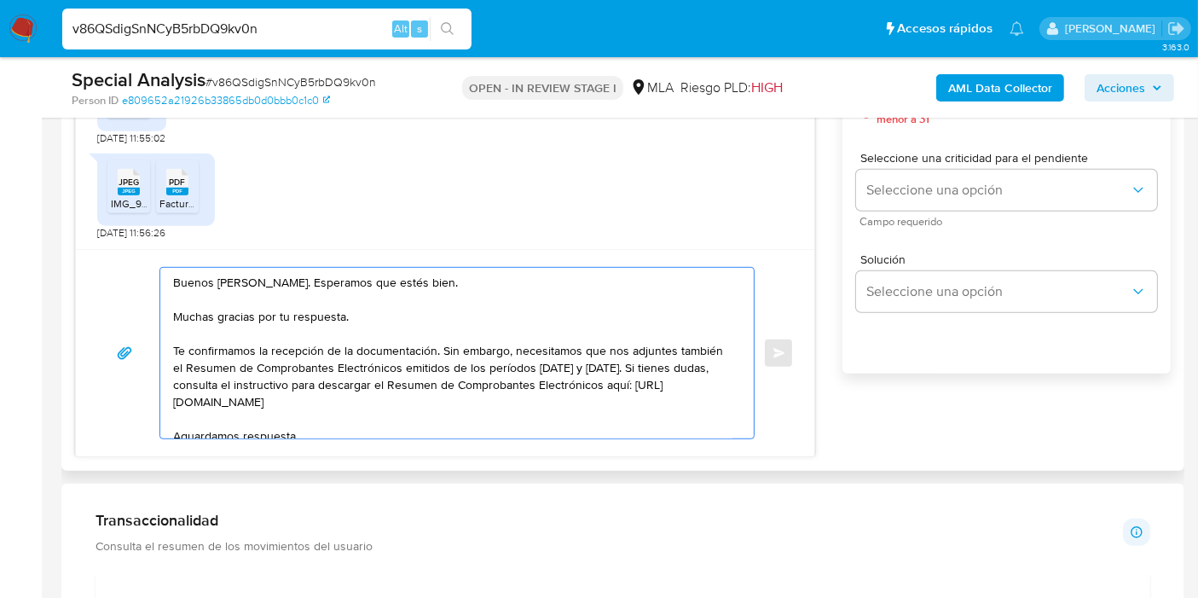
scroll to position [947, 0]
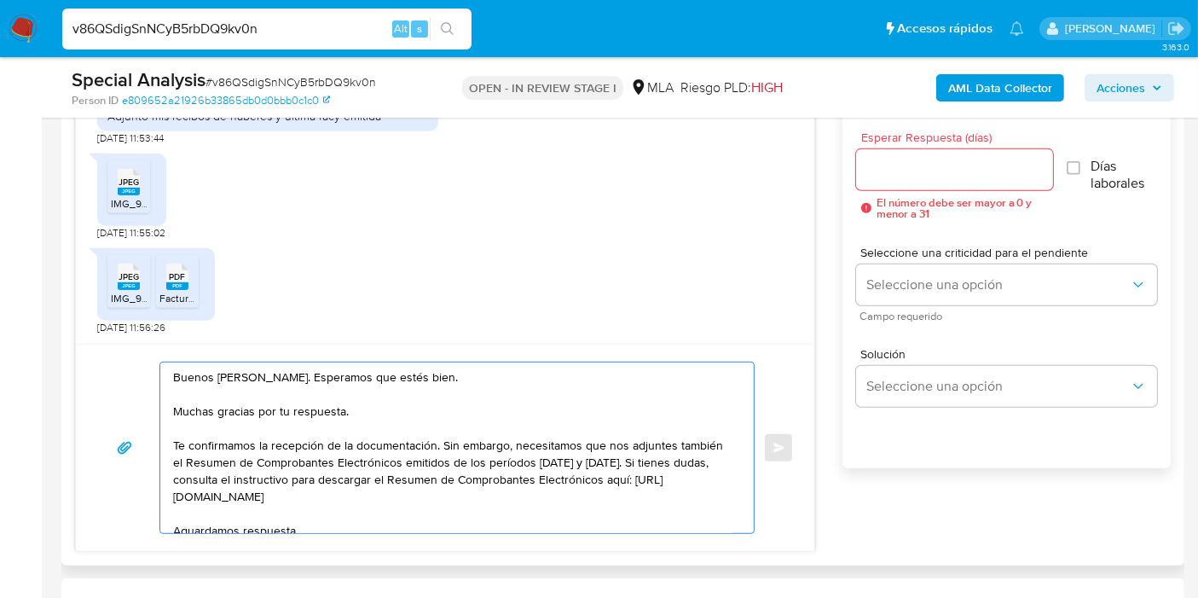
type textarea "Buenos días, Jorge. Esperamos que estés bien. Muchas gracias por tu respuesta. …"
click at [944, 168] on input "Esperar Respuesta (días)" at bounding box center [954, 170] width 197 height 22
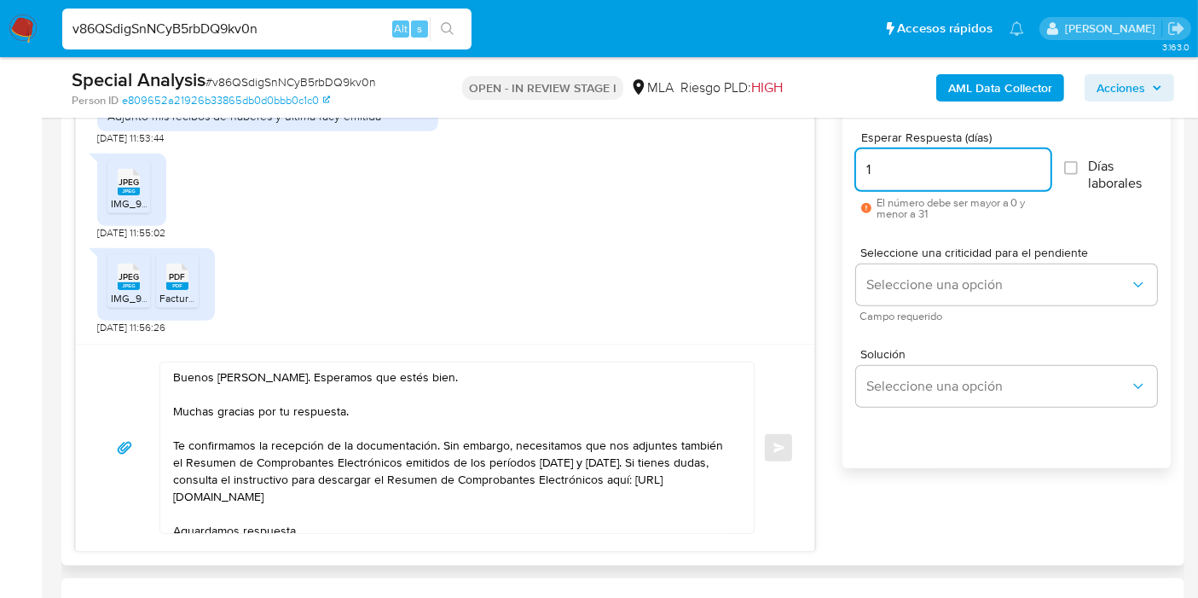
click at [928, 181] on div "1" at bounding box center [953, 169] width 194 height 41
click at [936, 164] on input "1" at bounding box center [953, 170] width 194 height 22
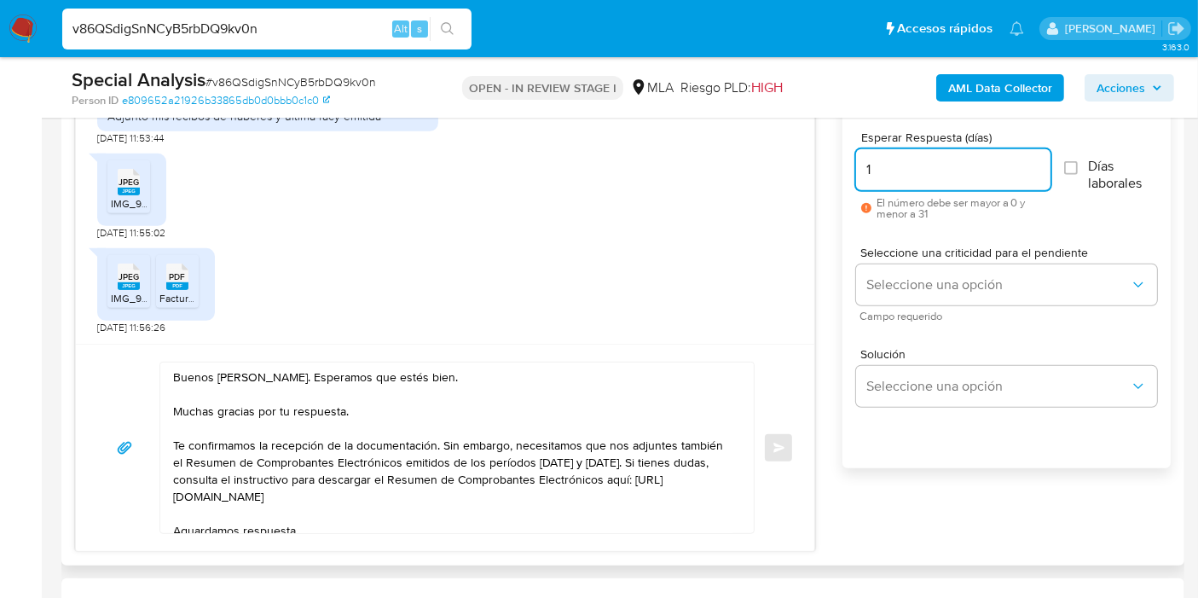
click at [936, 164] on input "1" at bounding box center [953, 170] width 194 height 22
click at [916, 159] on input "0" at bounding box center [953, 170] width 194 height 22
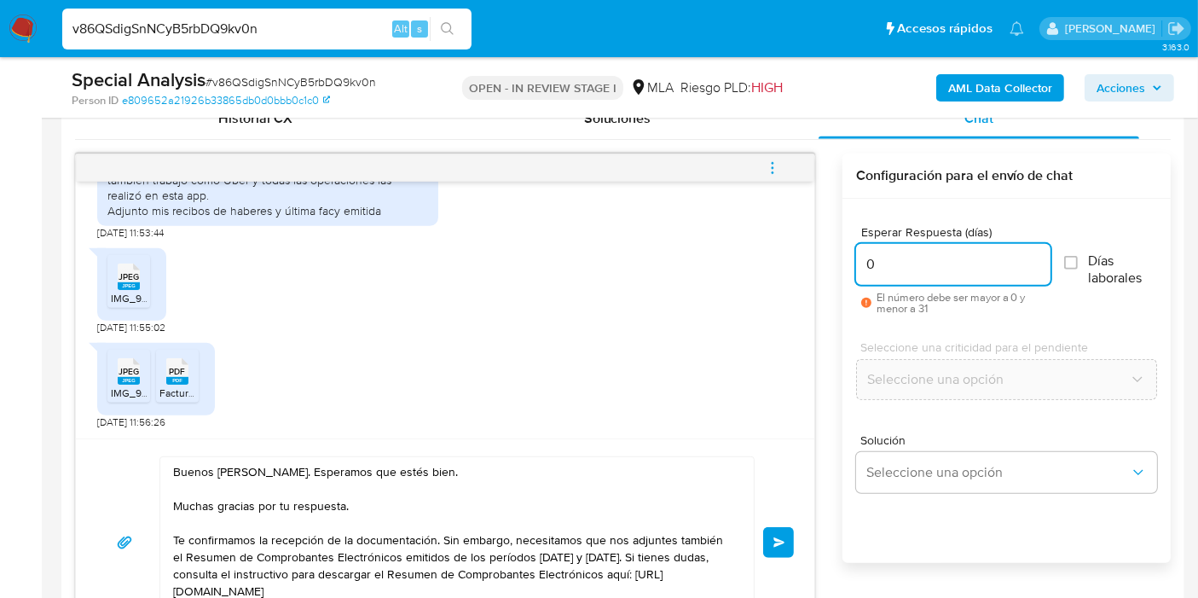
scroll to position [63, 0]
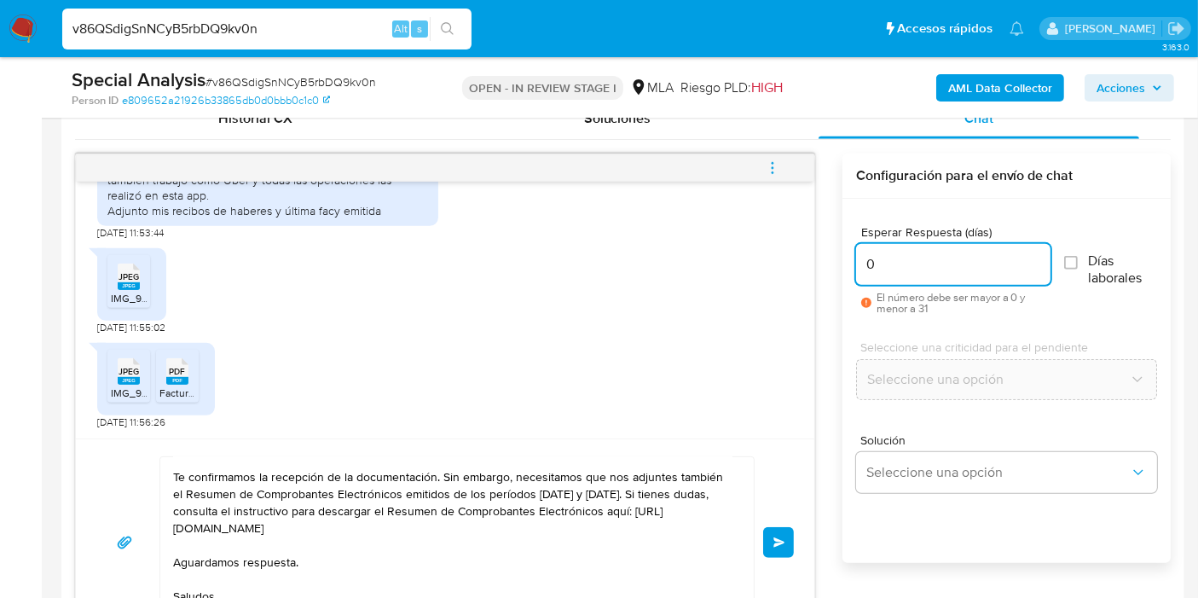
click at [896, 257] on input "0" at bounding box center [953, 264] width 194 height 22
type input "1"
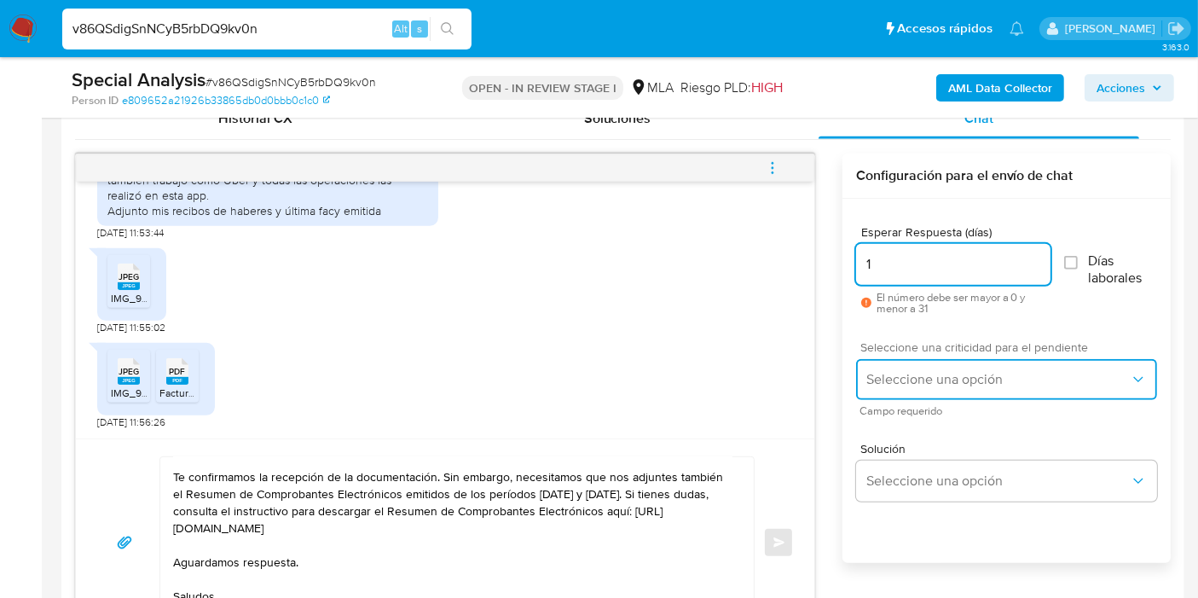
click at [898, 365] on button "Seleccione una opción" at bounding box center [1006, 379] width 301 height 41
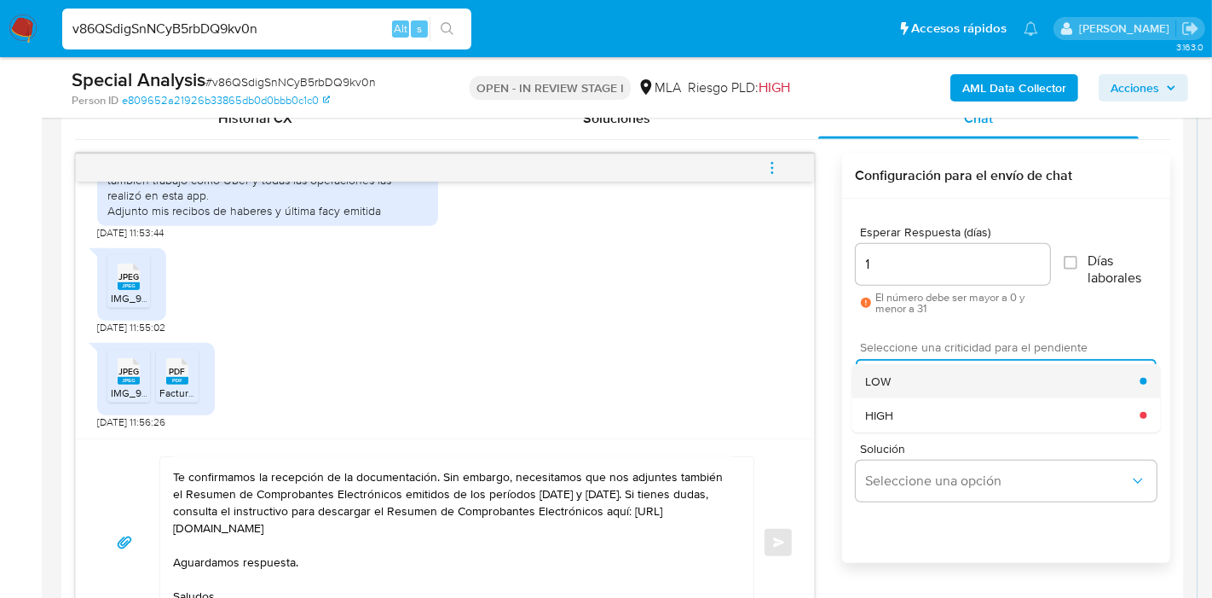
click at [904, 392] on div "LOW" at bounding box center [1002, 381] width 274 height 34
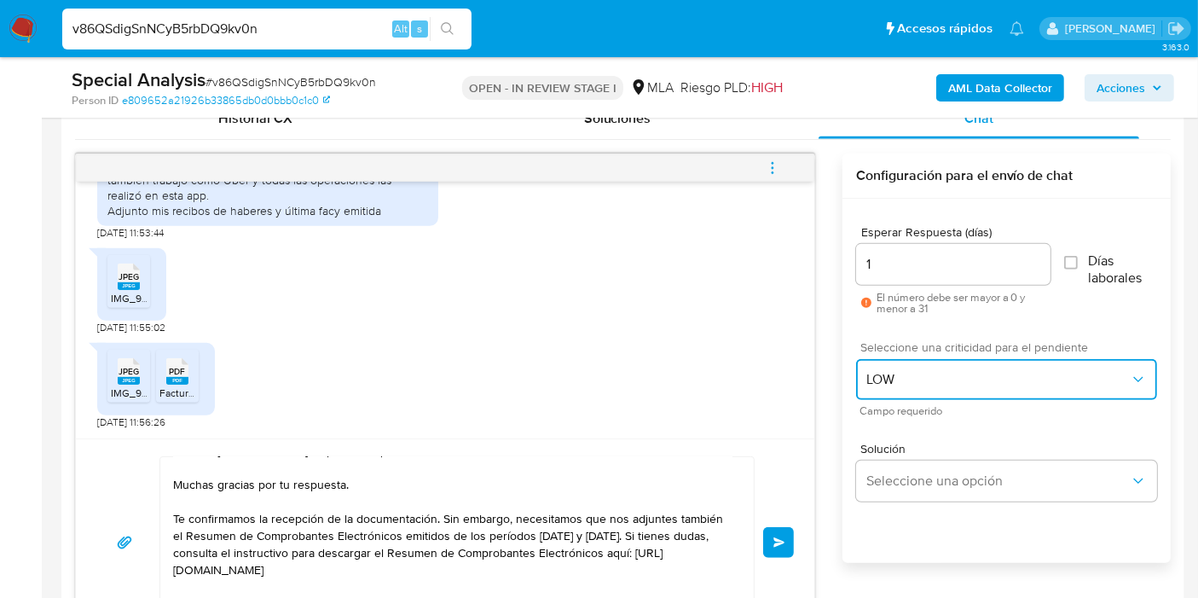
scroll to position [0, 0]
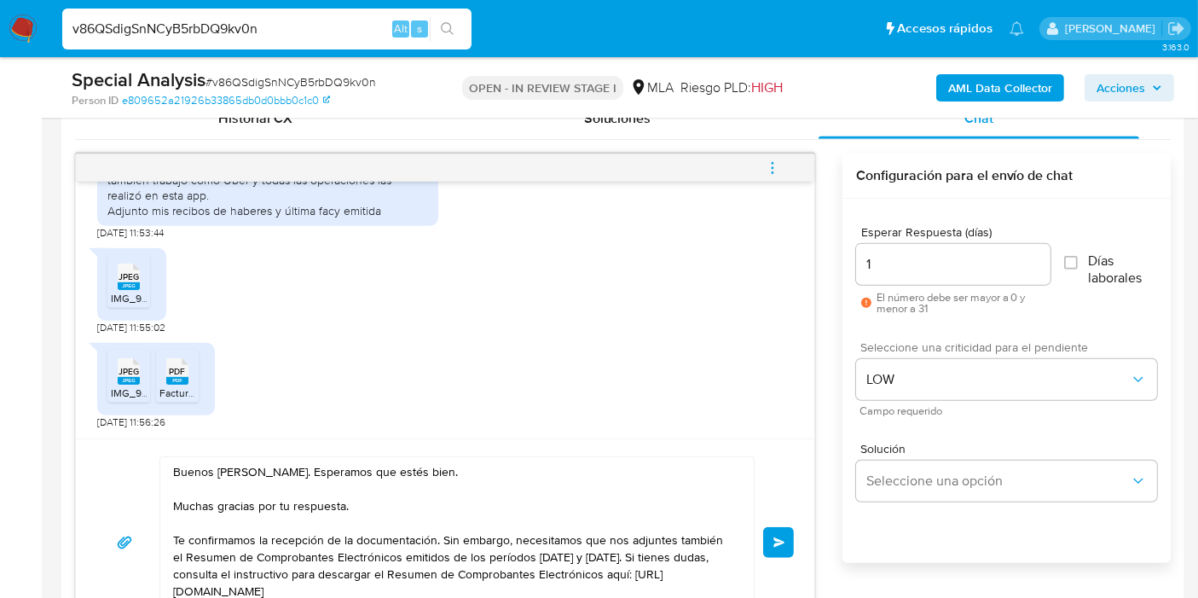
click at [778, 534] on button "Enviar" at bounding box center [778, 542] width 31 height 31
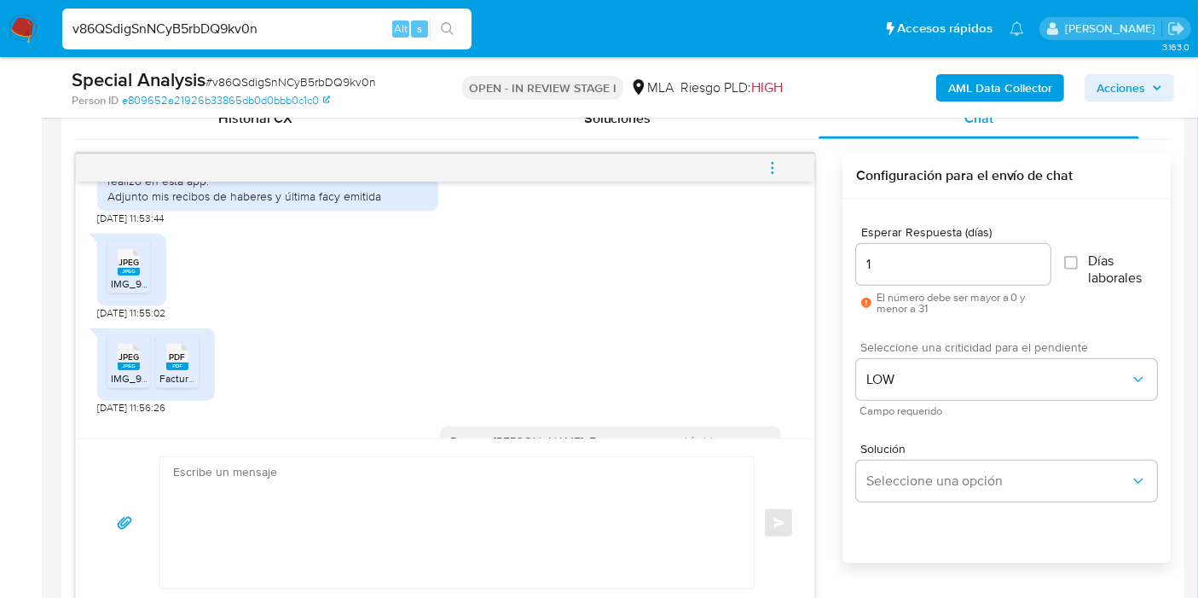
scroll to position [1310, 0]
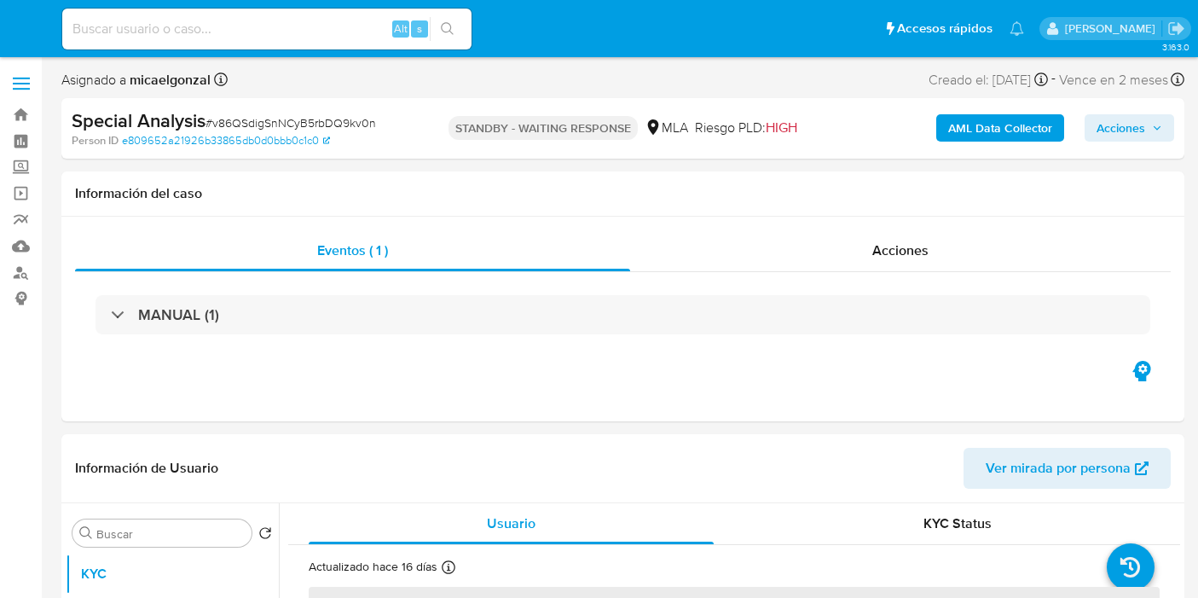
select select "10"
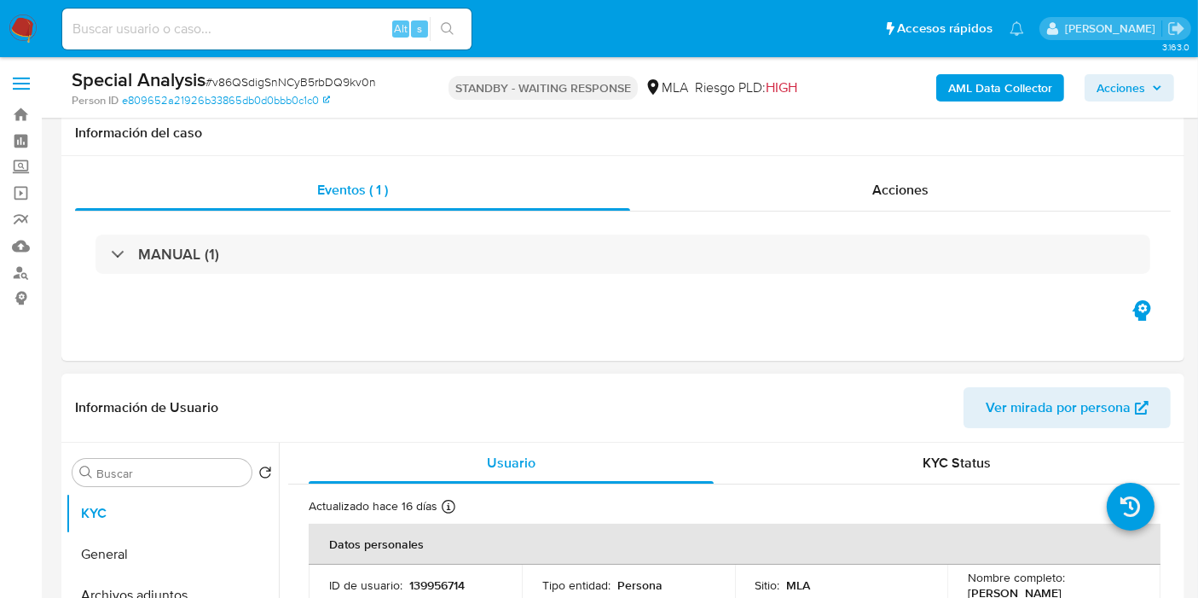
scroll to position [189, 0]
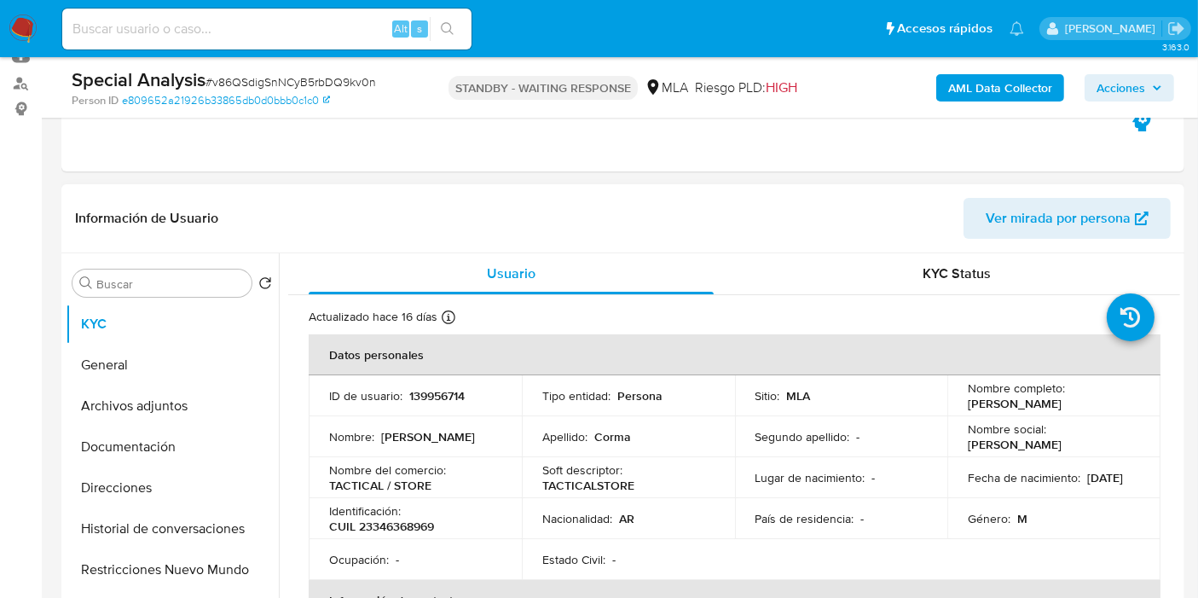
click at [413, 537] on td "Identificación : CUIL 23346368969" at bounding box center [415, 518] width 213 height 41
click at [421, 523] on p "CUIL 23346368969" at bounding box center [381, 525] width 105 height 15
copy p "23346368969"
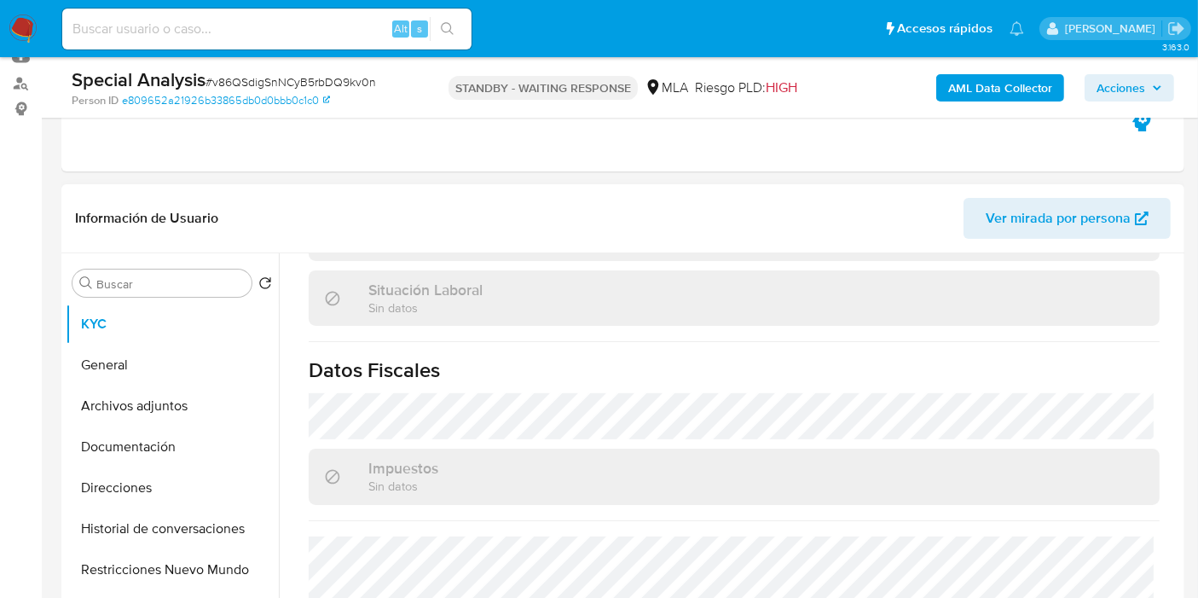
scroll to position [896, 0]
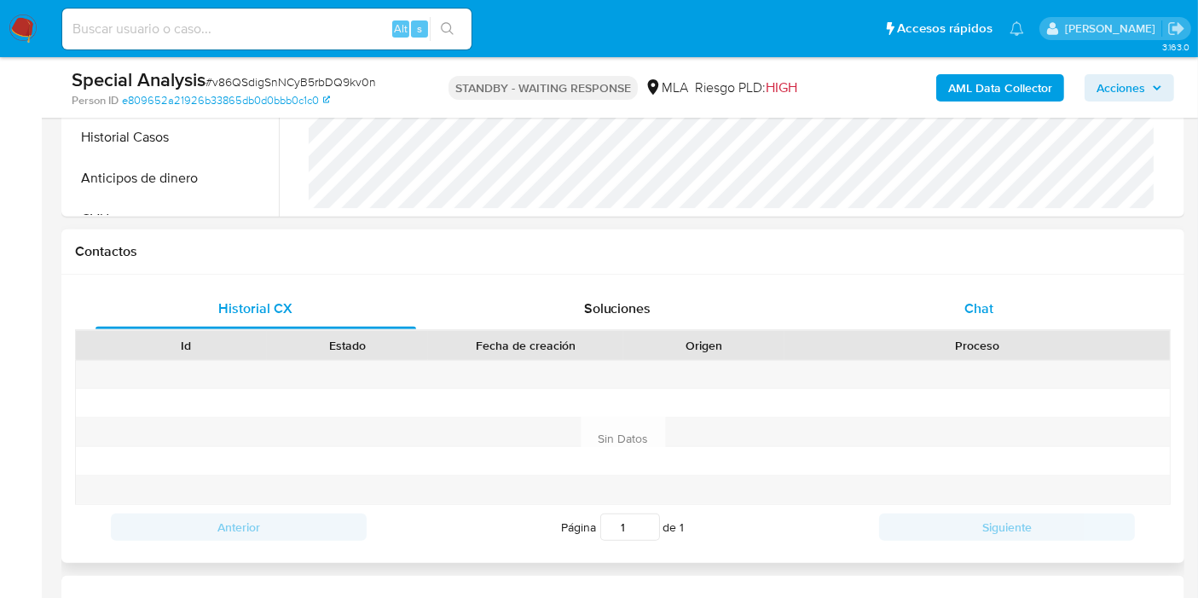
click at [947, 310] on div "Chat" at bounding box center [978, 308] width 321 height 41
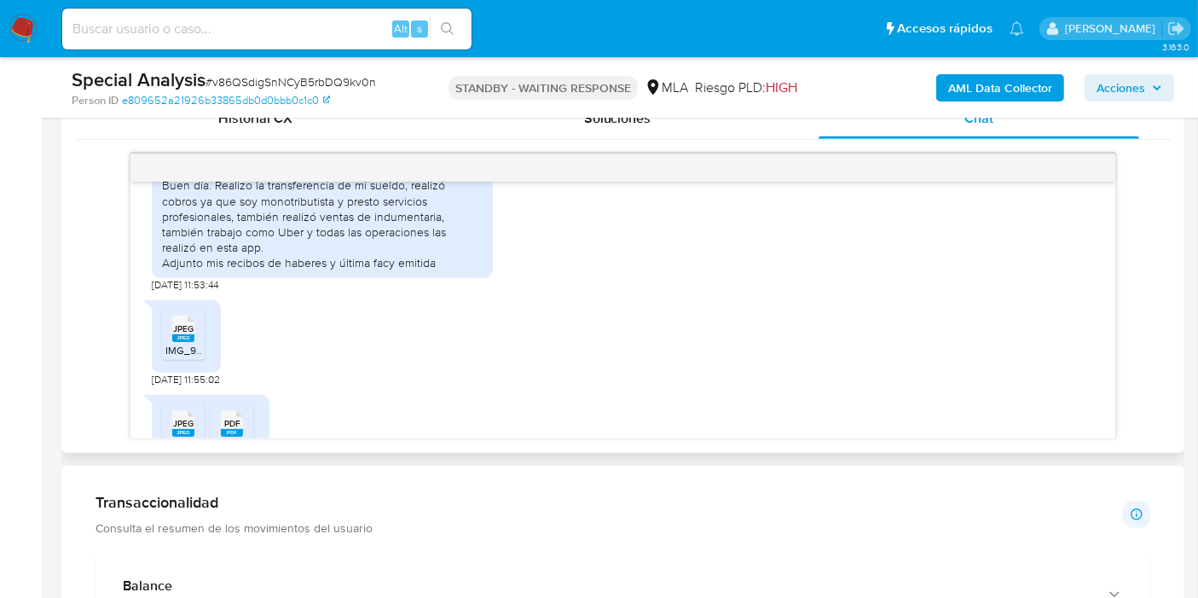
scroll to position [932, 0]
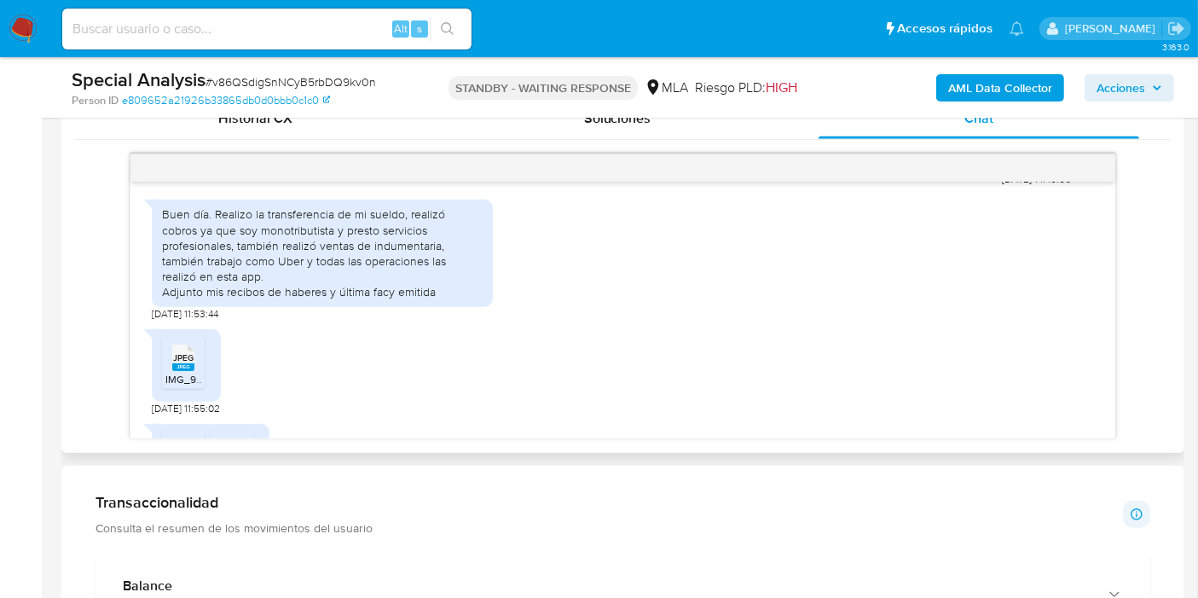
click at [251, 299] on div "Buen día. Realizo la transferencia de mi sueldo, realizó cobros ya que soy mono…" at bounding box center [322, 252] width 321 height 93
drag, startPoint x: 209, startPoint y: 246, endPoint x: 253, endPoint y: 246, distance: 44.3
click at [253, 246] on div "Buen día. Realizo la transferencia de mi sueldo, realizó cobros ya que soy mono…" at bounding box center [322, 252] width 321 height 93
click at [236, 254] on div "Buen día. Realizo la transferencia de mi sueldo, realizó cobros ya que soy mono…" at bounding box center [322, 252] width 321 height 93
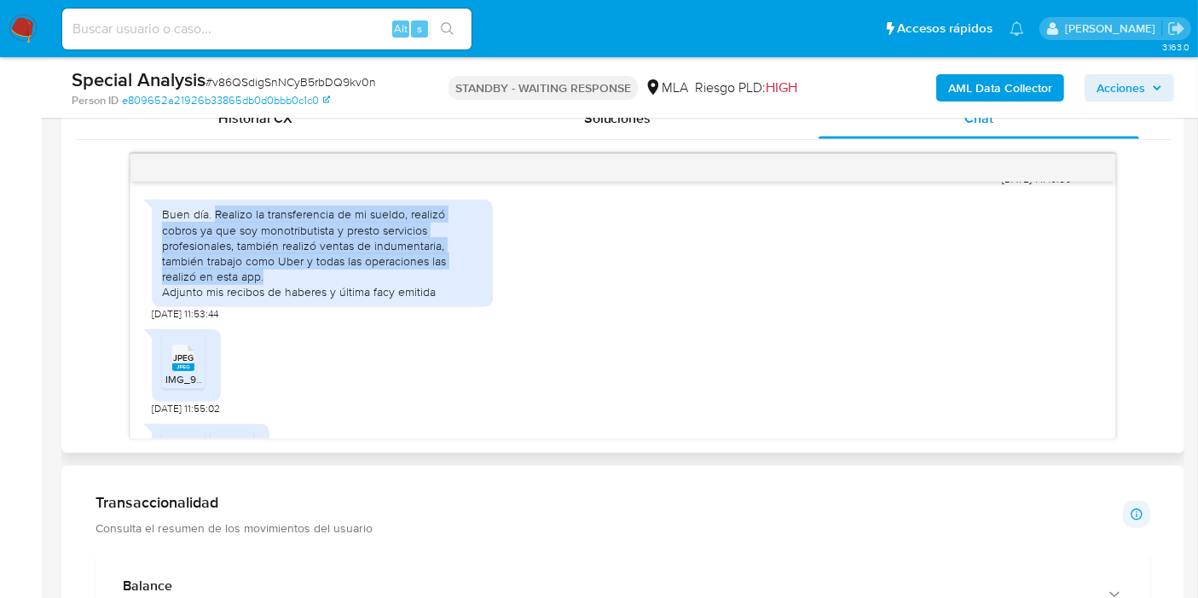
drag, startPoint x: 214, startPoint y: 245, endPoint x: 446, endPoint y: 296, distance: 237.3
click at [446, 296] on div "Buen día. Realizo la transferencia de mi sueldo, realizó cobros ya que soy mono…" at bounding box center [322, 252] width 321 height 93
copy div "Realizo la transferencia de mi sueldo, realizó cobros ya que soy monotributista…"
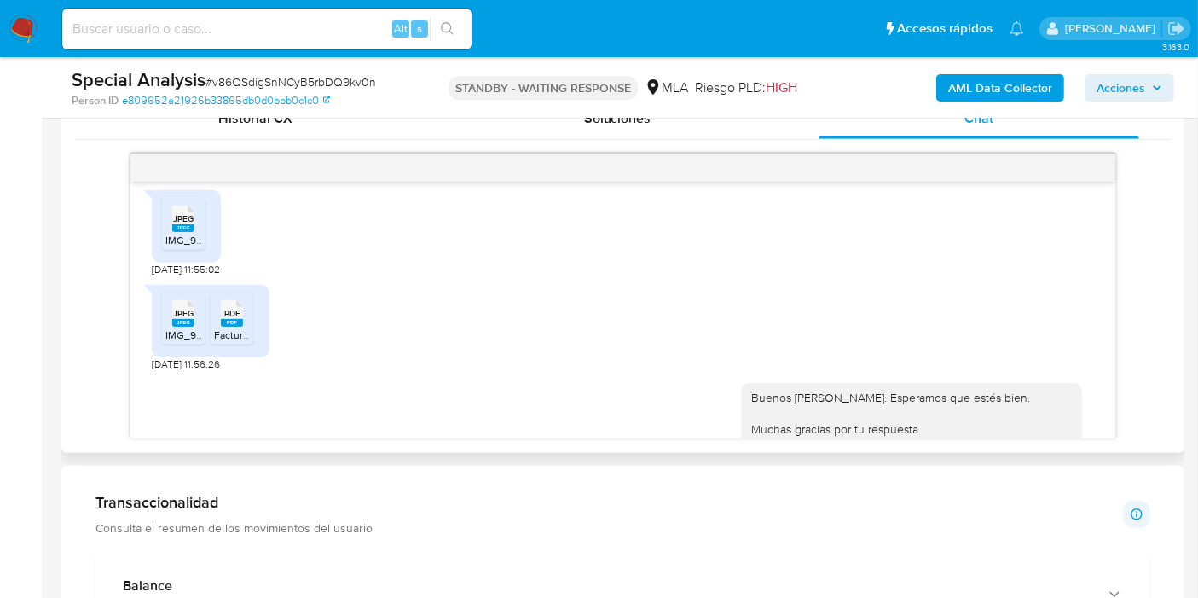
scroll to position [1216, 0]
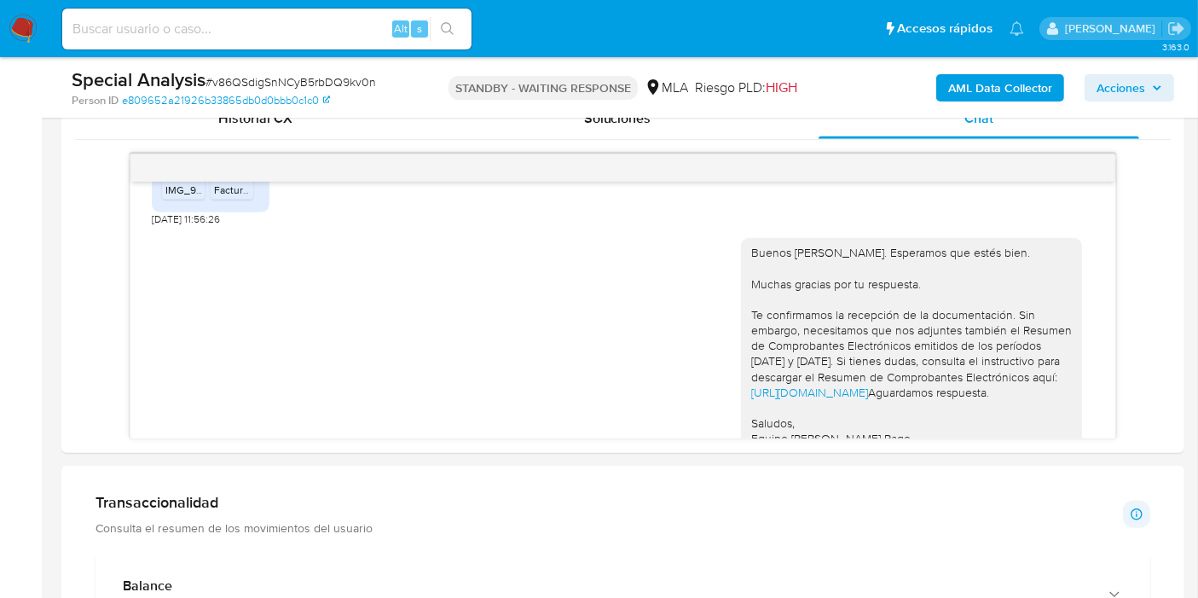
click at [32, 26] on img at bounding box center [23, 28] width 29 height 29
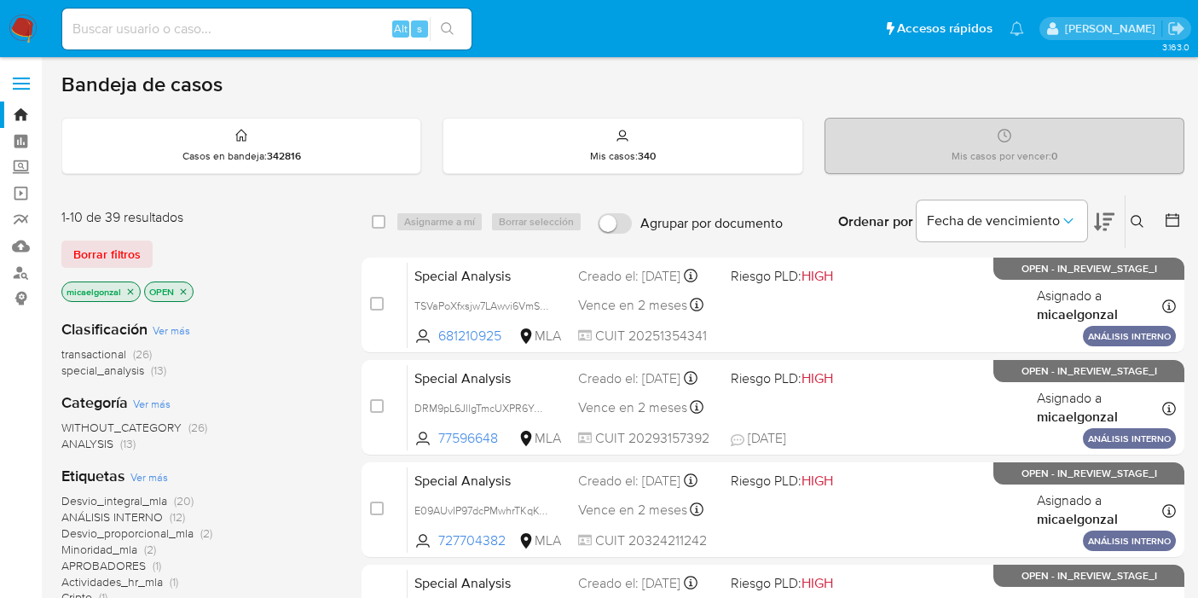
scroll to position [189, 0]
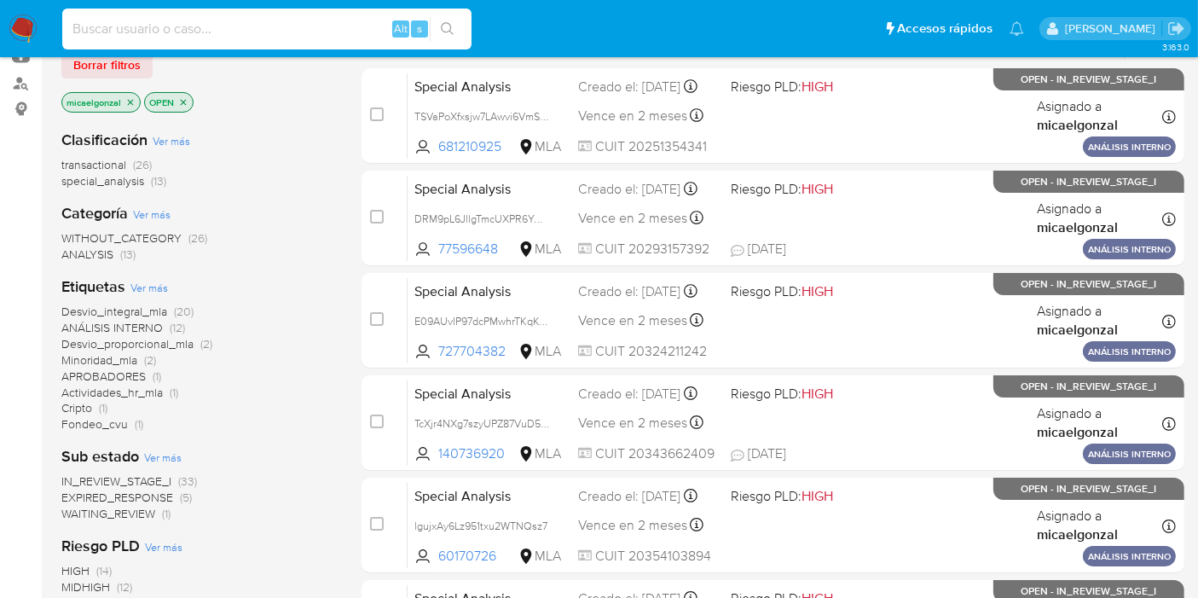
click at [172, 19] on input at bounding box center [266, 29] width 409 height 22
paste input "SGSdAfpGt9fIiRNLPRNxFG2w"
type input "SGSdAfpGt9fIiRNLPRNxFG2w"
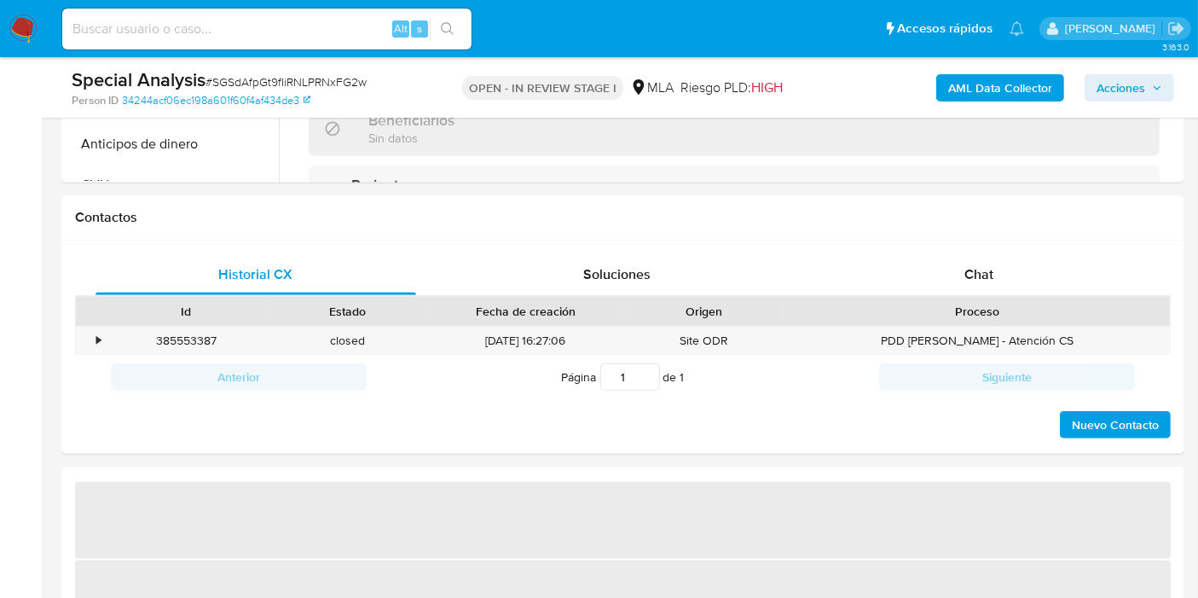
scroll to position [852, 0]
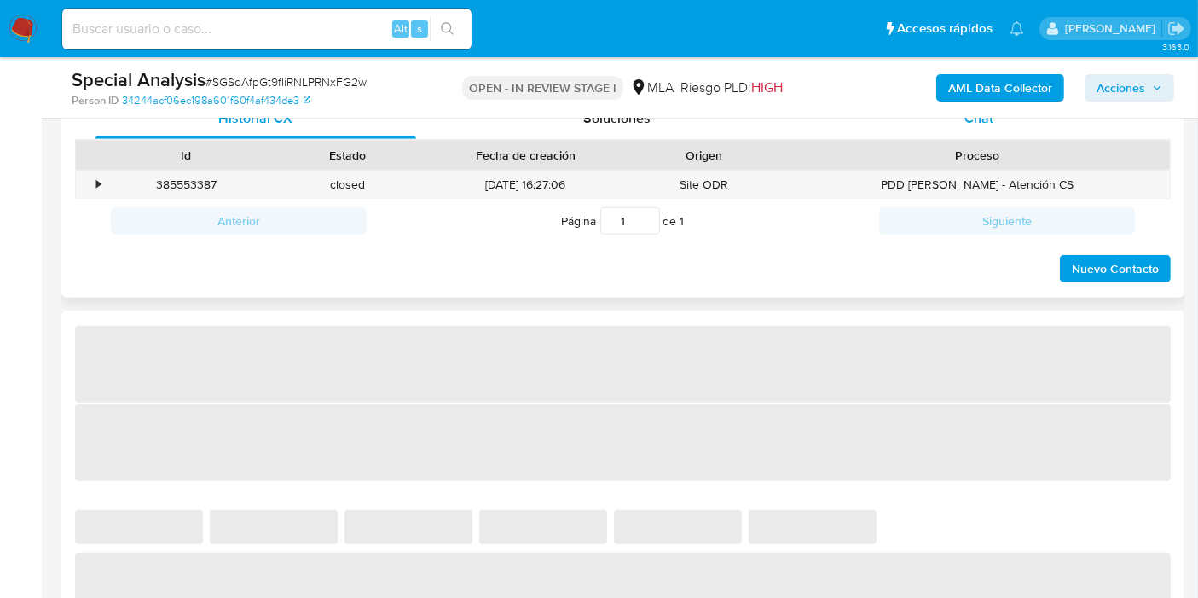
select select "10"
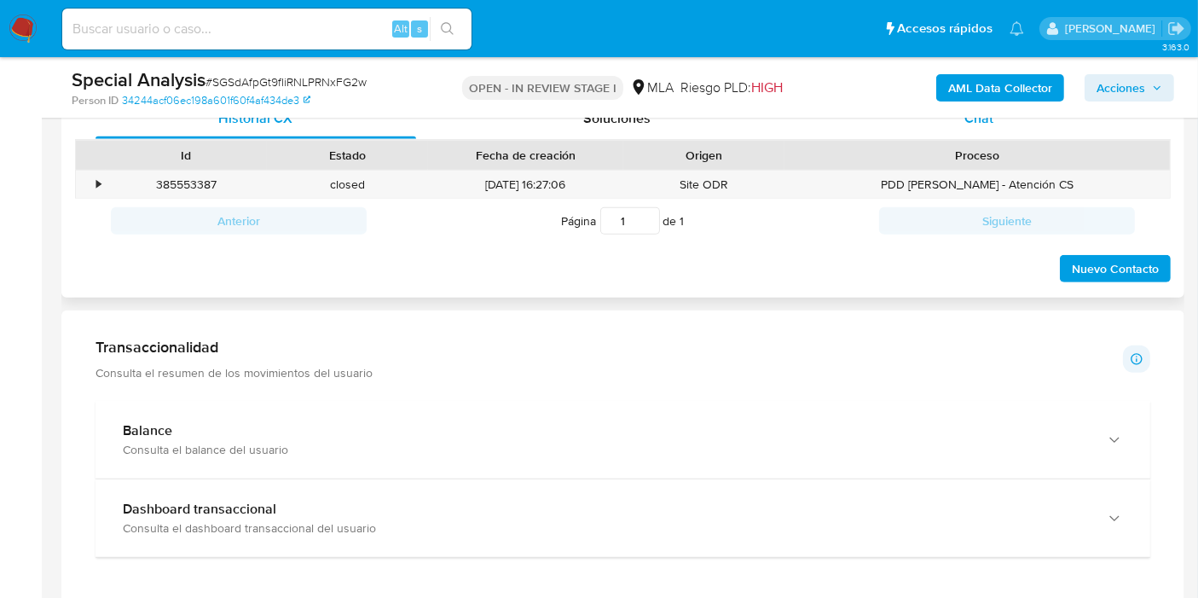
click at [1053, 132] on div "Chat" at bounding box center [978, 118] width 321 height 41
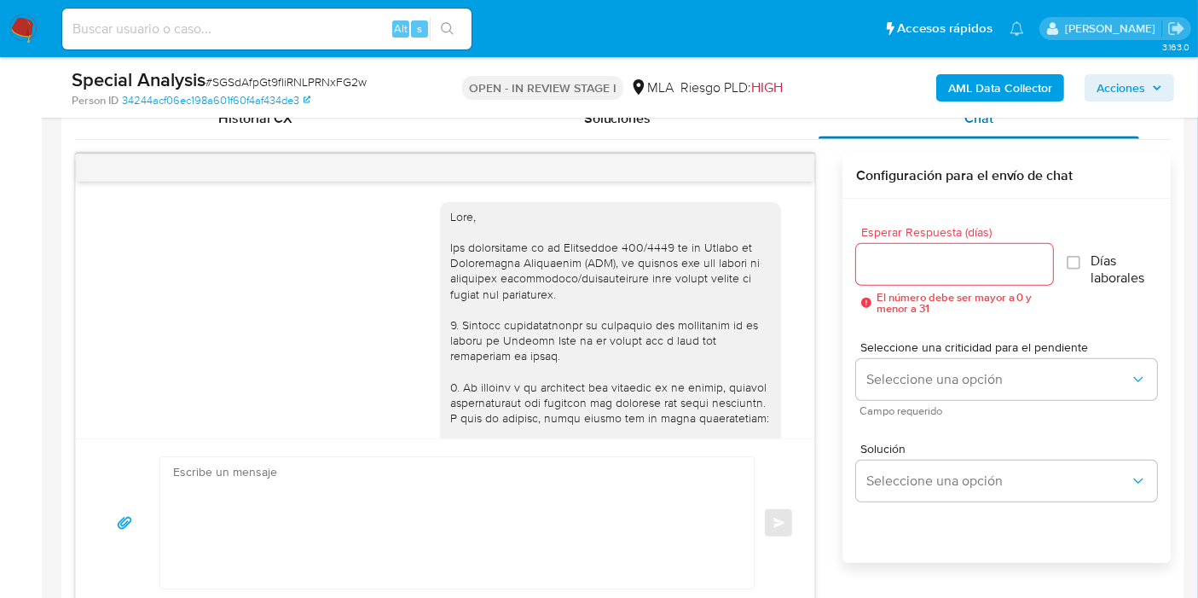
scroll to position [1422, 0]
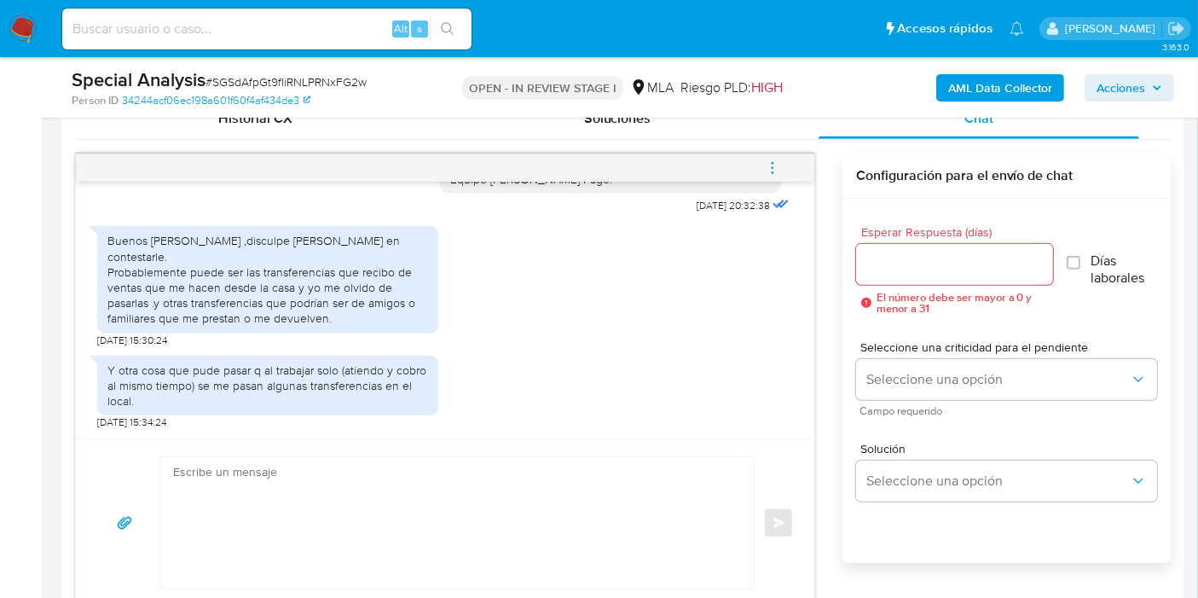
click at [189, 257] on div "Buenos [PERSON_NAME] ,disculpe [PERSON_NAME] en contestarle. Probablemente pued…" at bounding box center [267, 279] width 321 height 93
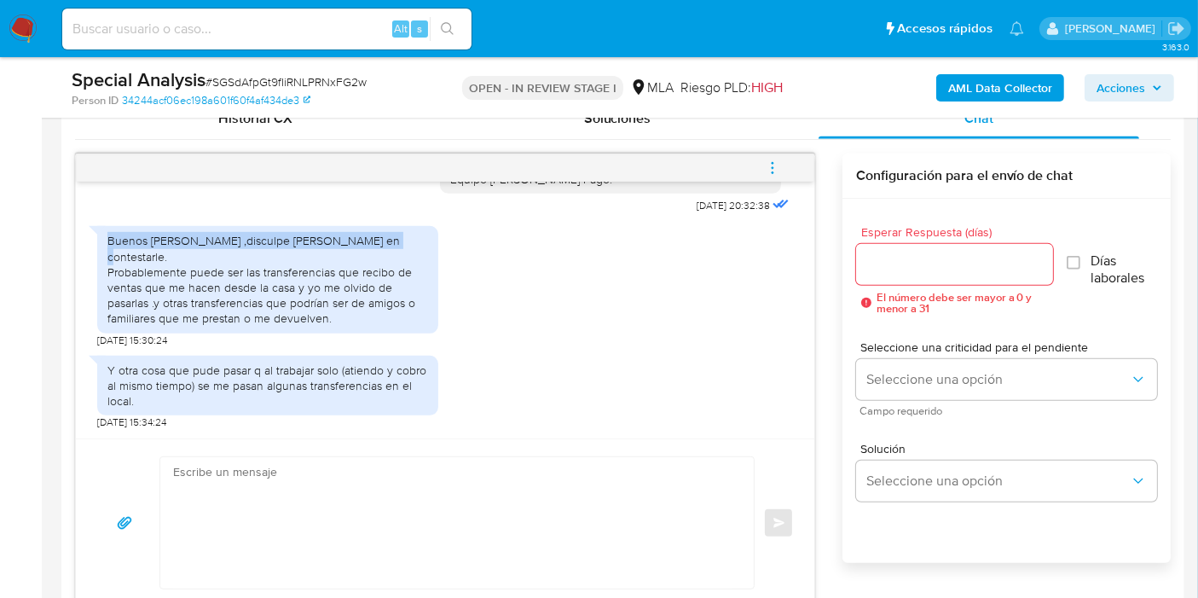
click at [189, 257] on div "Buenos [PERSON_NAME] ,disculpe [PERSON_NAME] en contestarle. Probablemente pued…" at bounding box center [267, 279] width 321 height 93
click at [180, 399] on div "Y otra cosa que pude pasar q al trabajar solo (atiendo y cobro al mismo tiempo)…" at bounding box center [267, 385] width 321 height 47
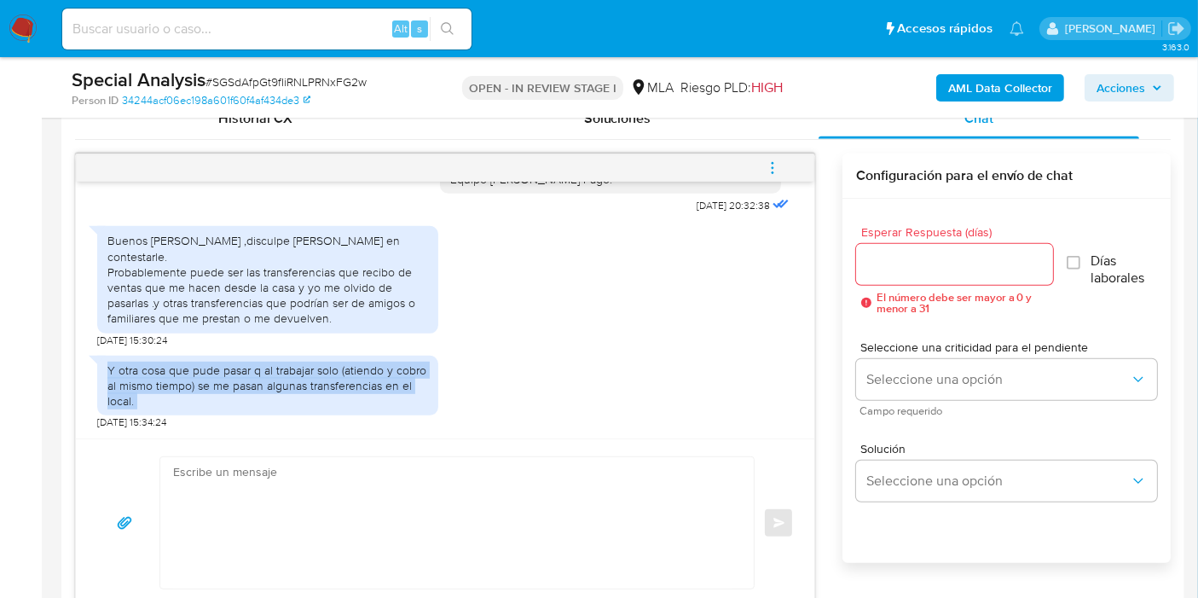
click at [180, 399] on div "Y otra cosa que pude pasar q al trabajar solo (atiendo y cobro al mismo tiempo)…" at bounding box center [267, 385] width 321 height 47
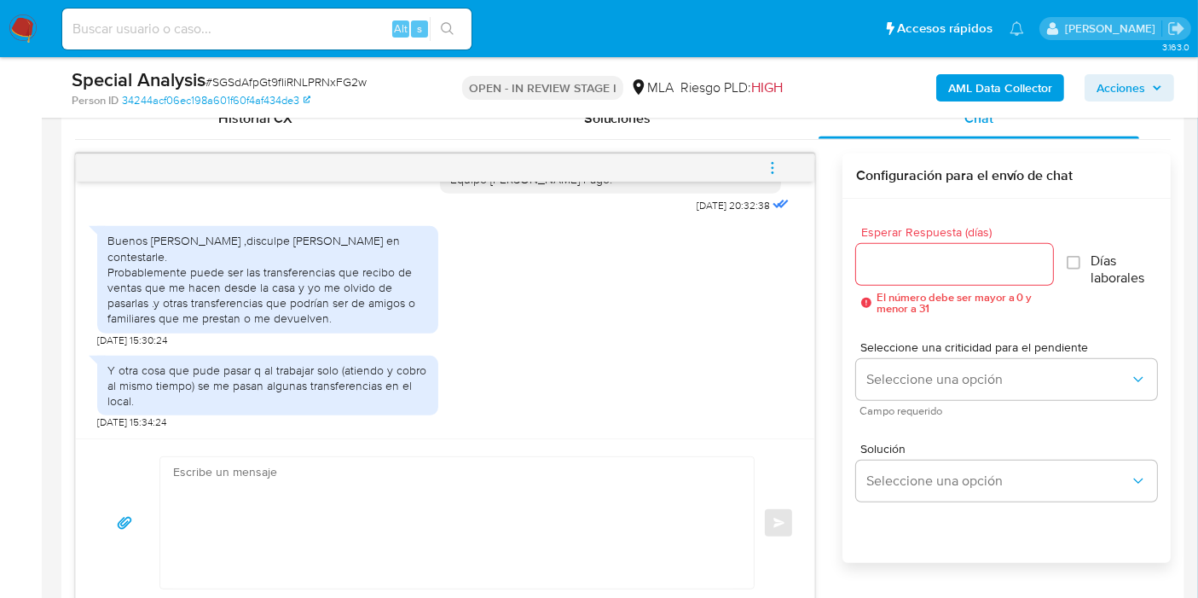
click at [180, 399] on div "Y otra cosa que pude pasar q al trabajar solo (atiendo y cobro al mismo tiempo)…" at bounding box center [267, 385] width 321 height 47
click at [195, 390] on div "Y otra cosa que pude pasar q al trabajar solo (atiendo y cobro al mismo tiempo)…" at bounding box center [267, 385] width 321 height 47
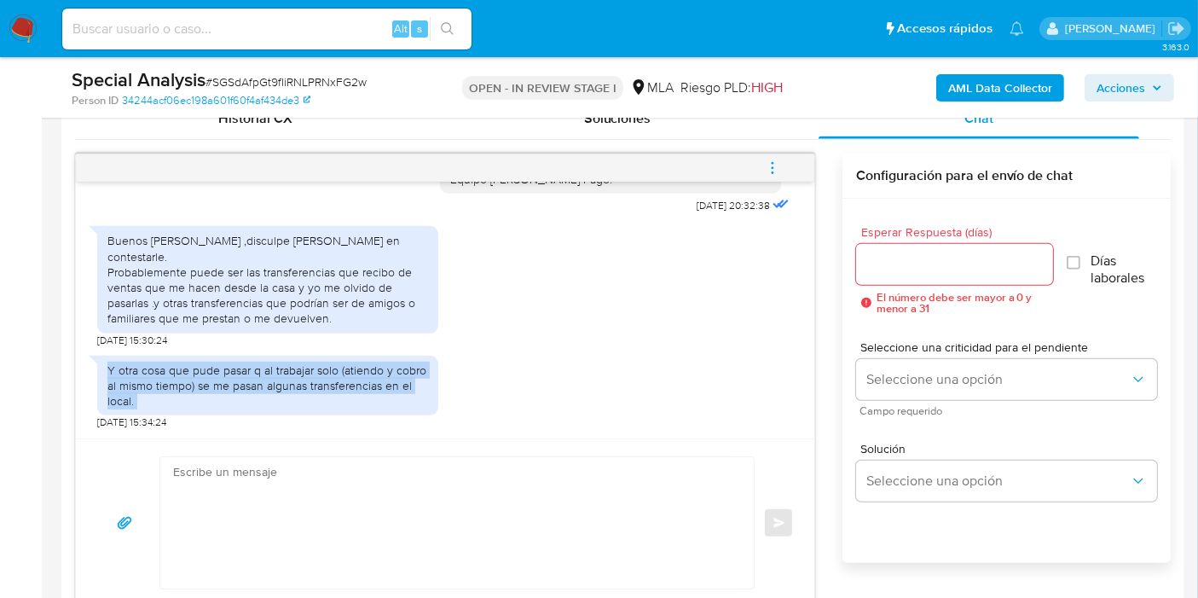
click at [195, 390] on div "Y otra cosa que pude pasar q al trabajar solo (atiendo y cobro al mismo tiempo)…" at bounding box center [267, 385] width 321 height 47
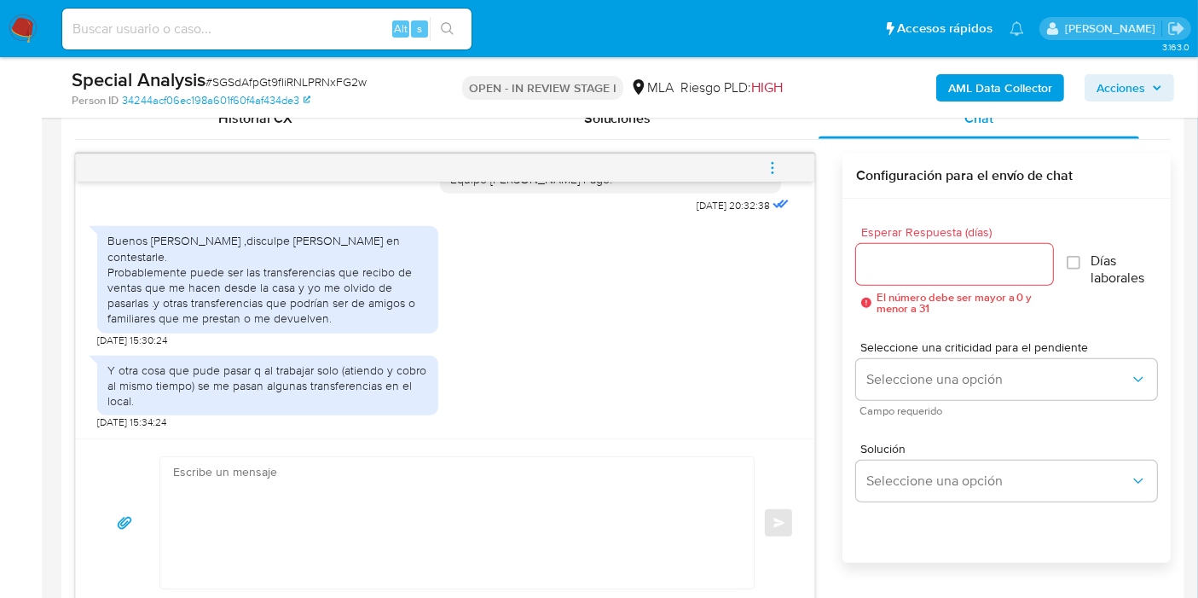
click at [284, 325] on div "Buenos días ,disculpe la demora en contestarle. Probablemente puede ser las tra…" at bounding box center [267, 279] width 341 height 107
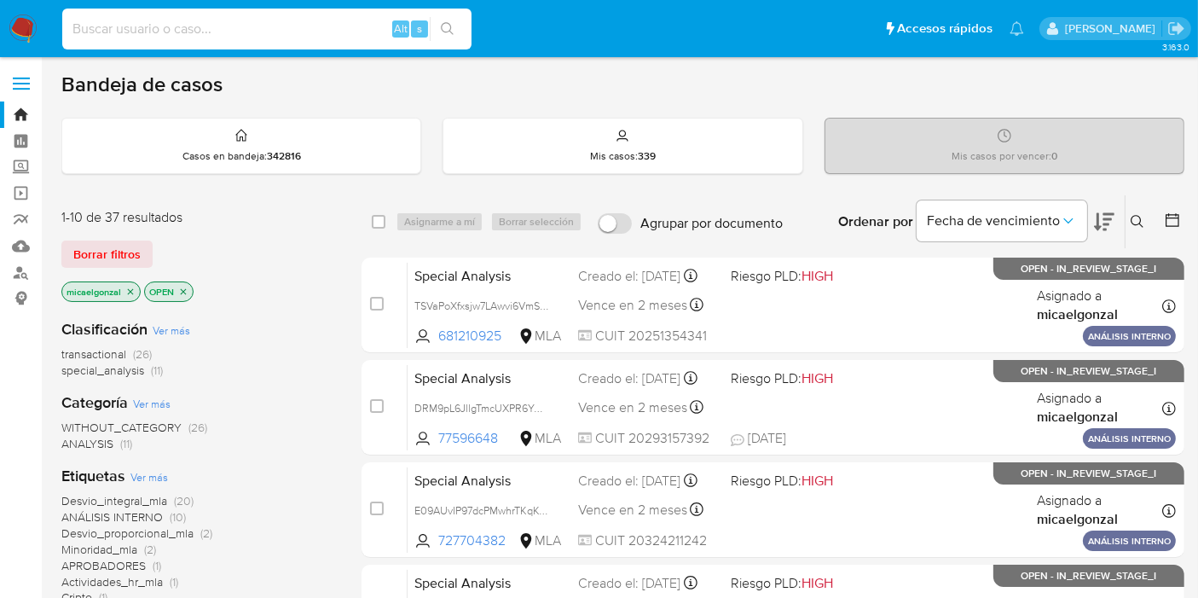
click at [206, 26] on input at bounding box center [266, 29] width 409 height 22
paste input "yzoGTVpdQxX1SQs9XvhnjCGj"
type input "yzoGTVpdQxX1SQs9XvhnjCGj"
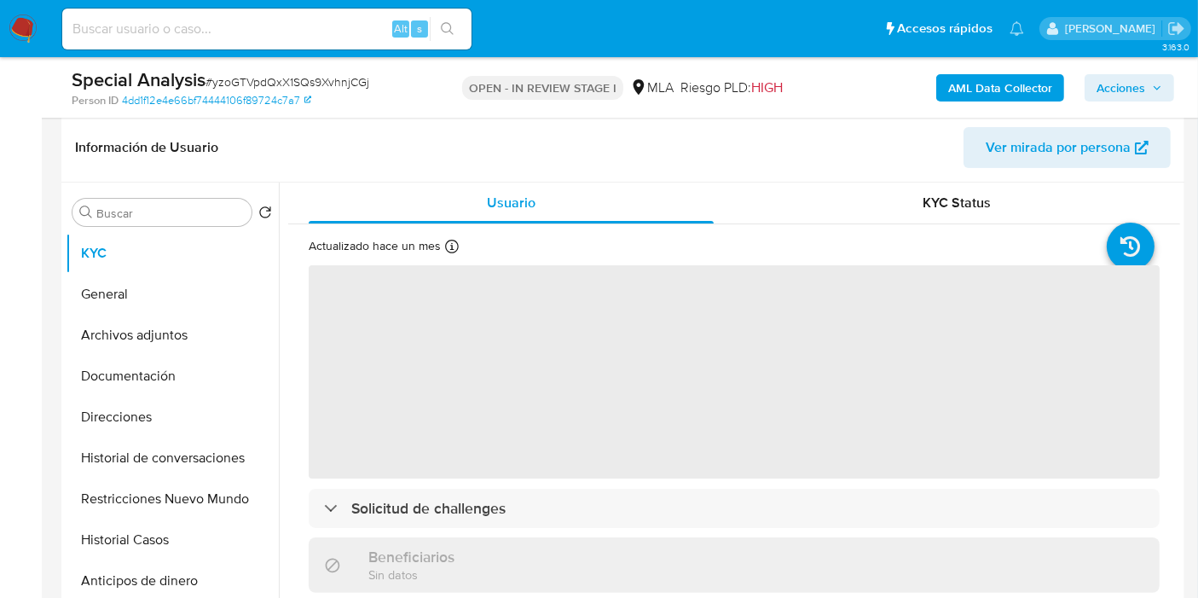
scroll to position [284, 0]
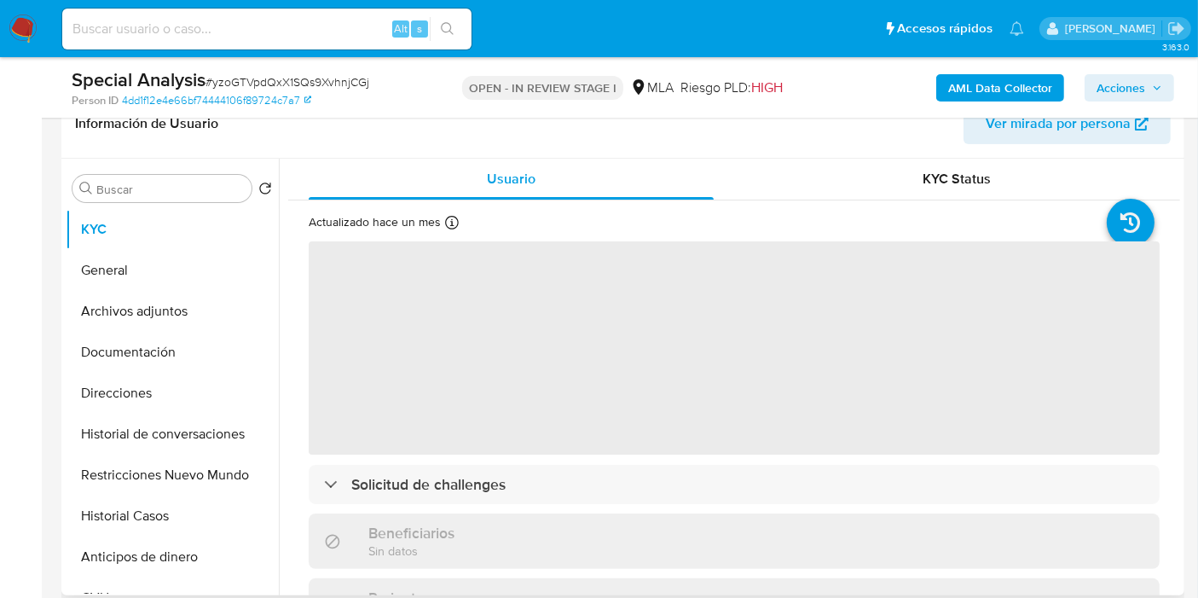
select select "10"
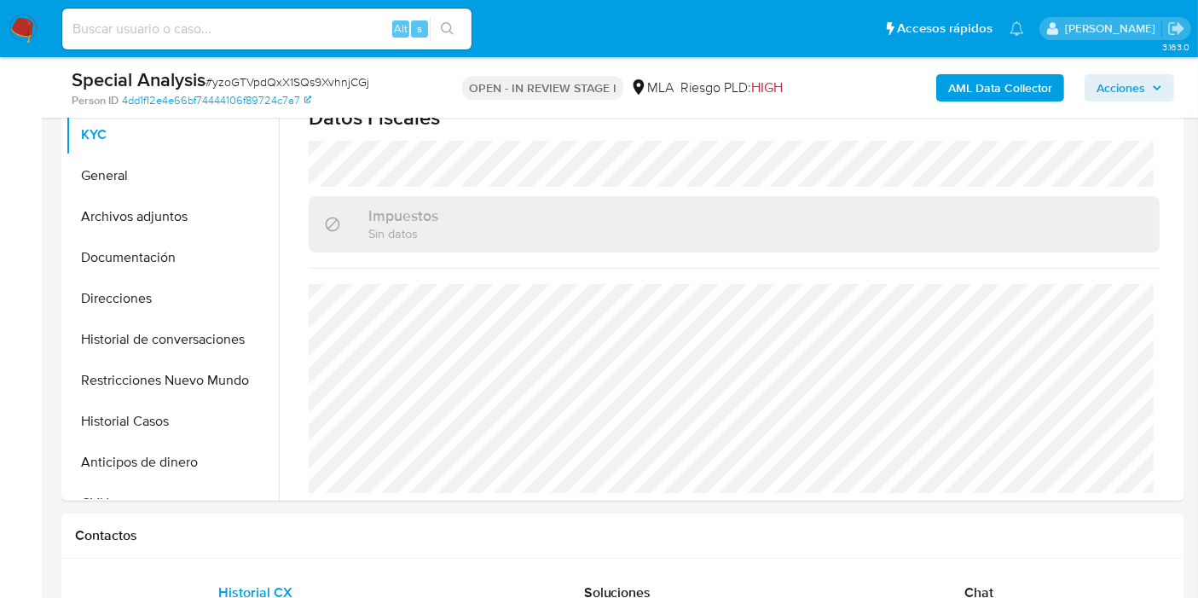
scroll to position [662, 0]
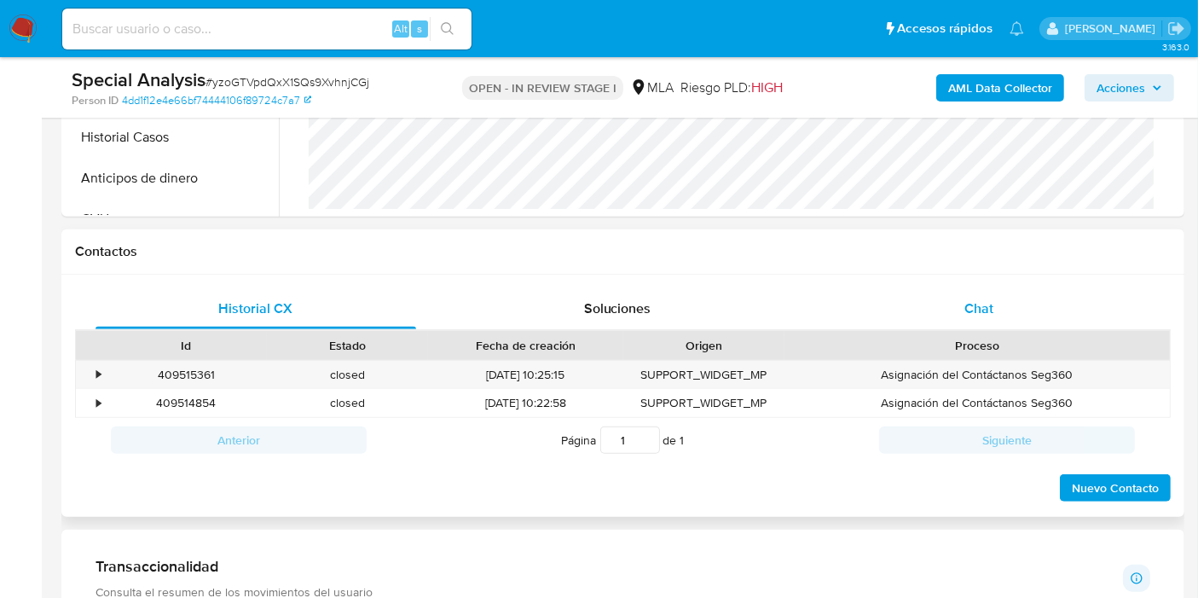
click at [973, 298] on span "Chat" at bounding box center [978, 308] width 29 height 20
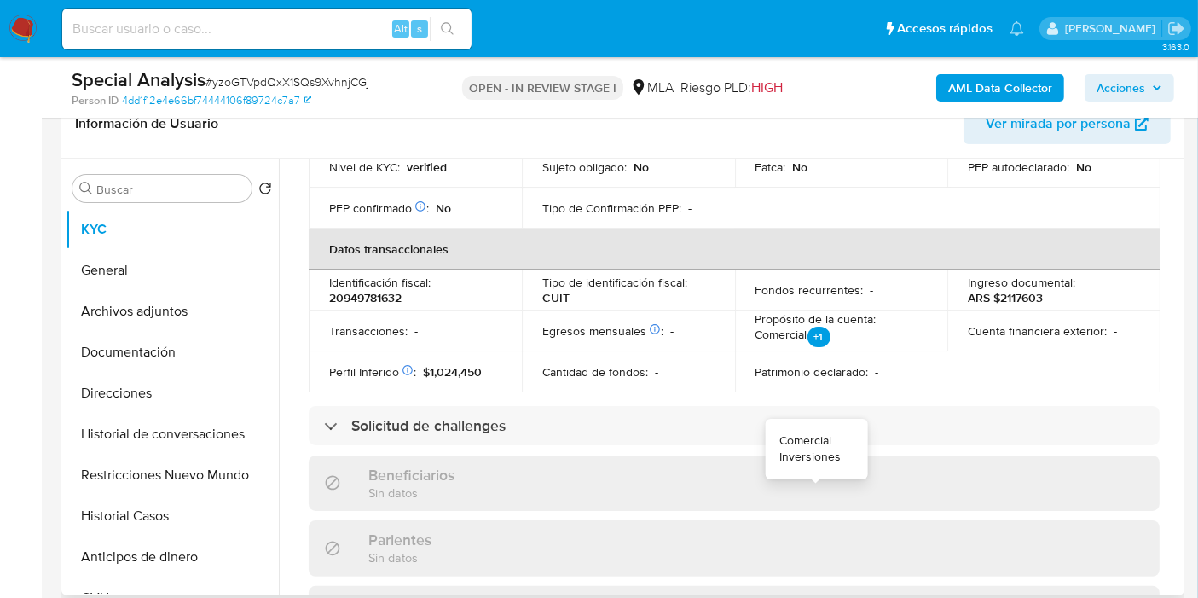
scroll to position [0, 0]
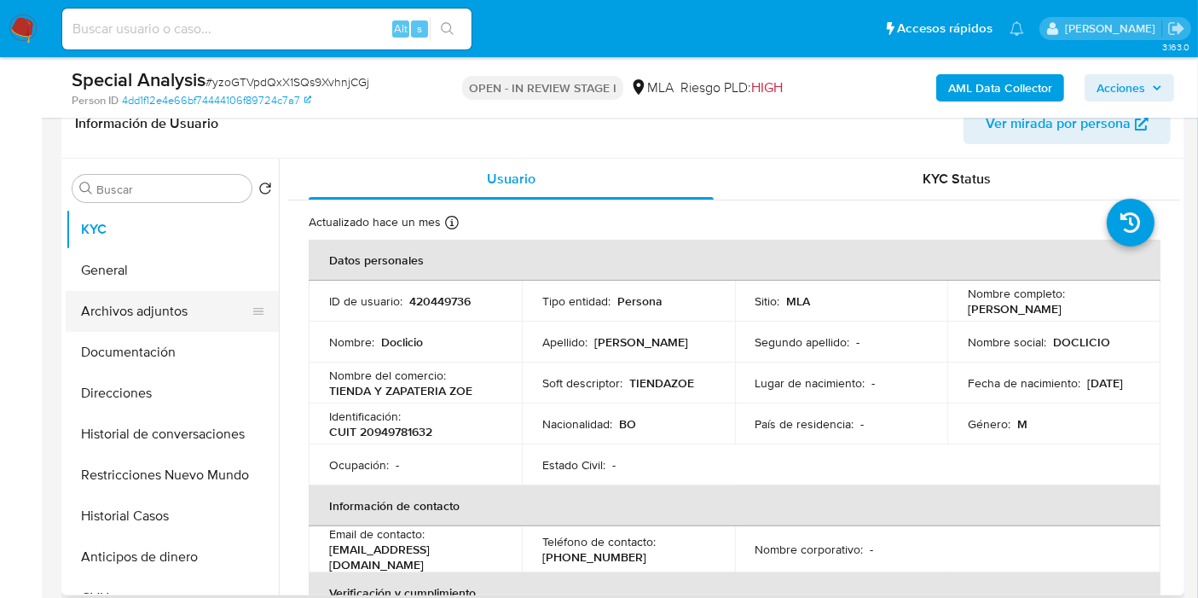
click at [177, 313] on button "Archivos adjuntos" at bounding box center [165, 311] width 199 height 41
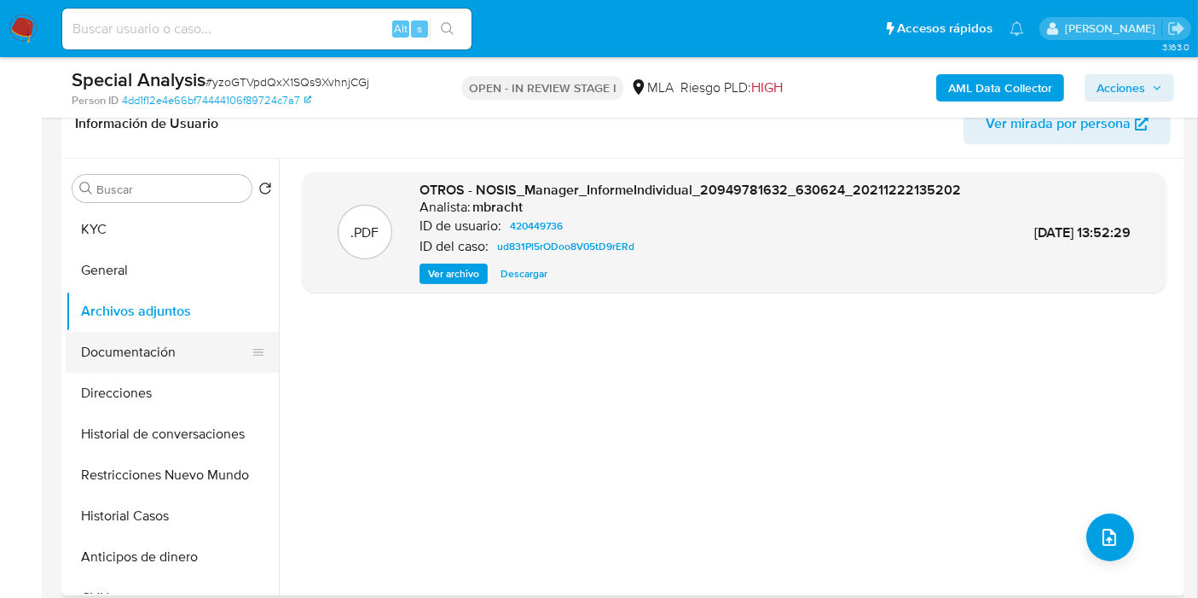
click at [152, 352] on button "Documentación" at bounding box center [165, 352] width 199 height 41
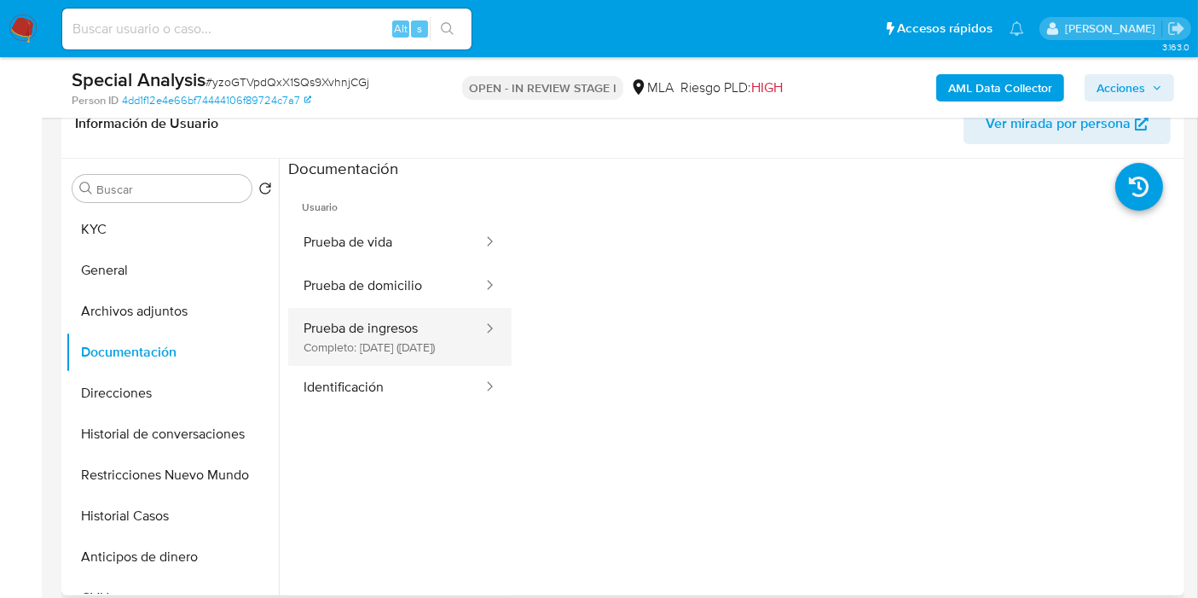
click at [378, 317] on button "Prueba de ingresos Completo: 04/09/2024 (hace un año)" at bounding box center [386, 337] width 196 height 58
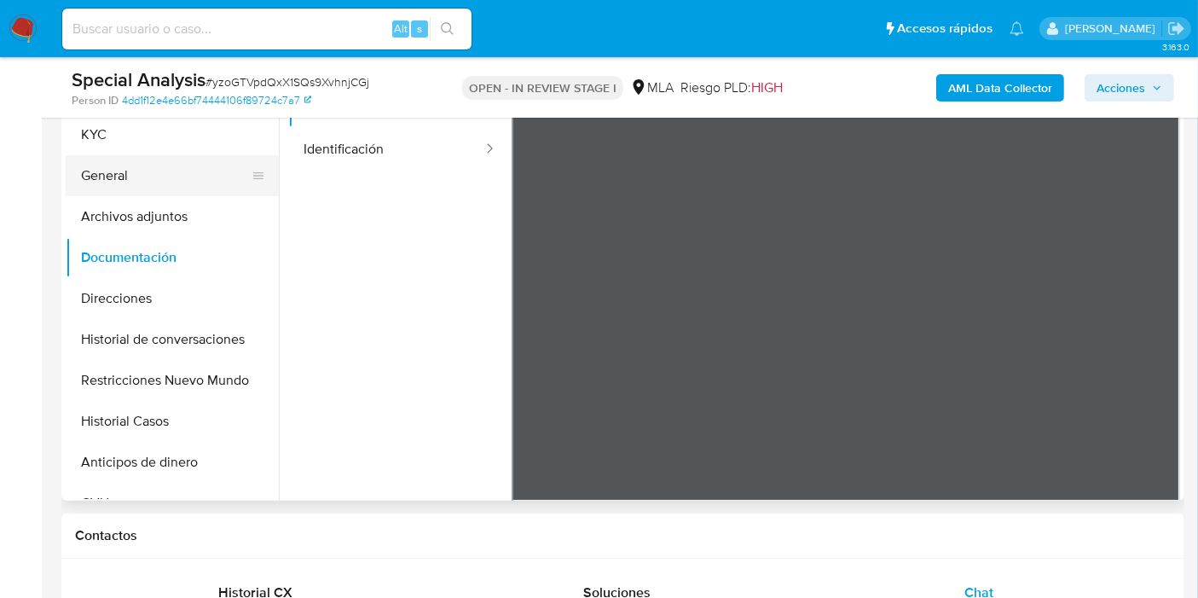
click at [162, 165] on button "General" at bounding box center [165, 175] width 199 height 41
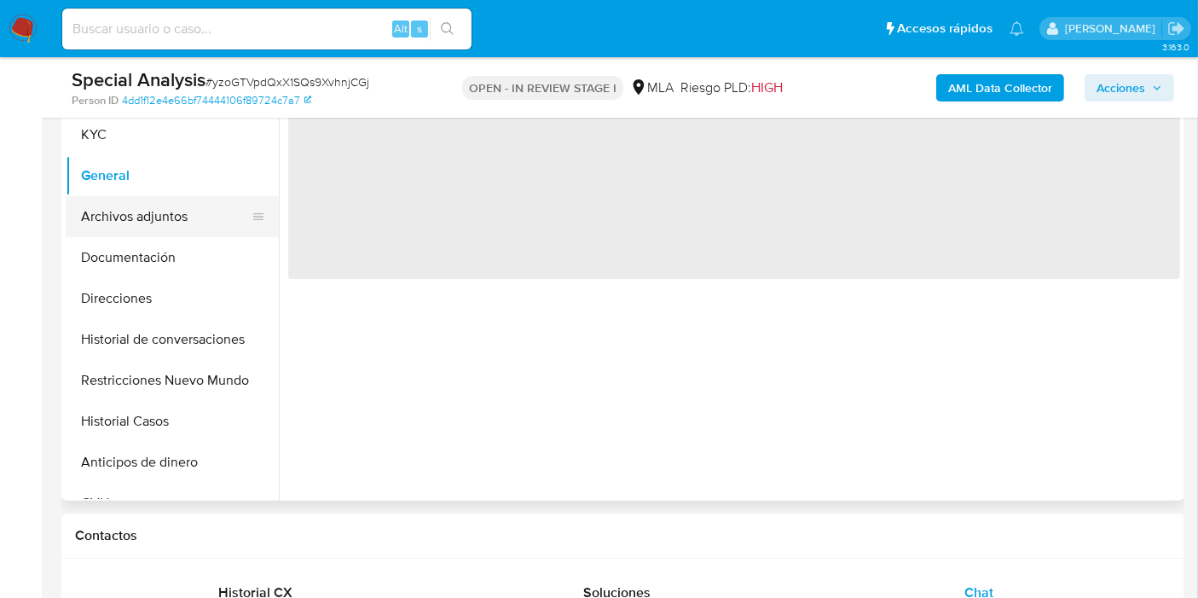
scroll to position [189, 0]
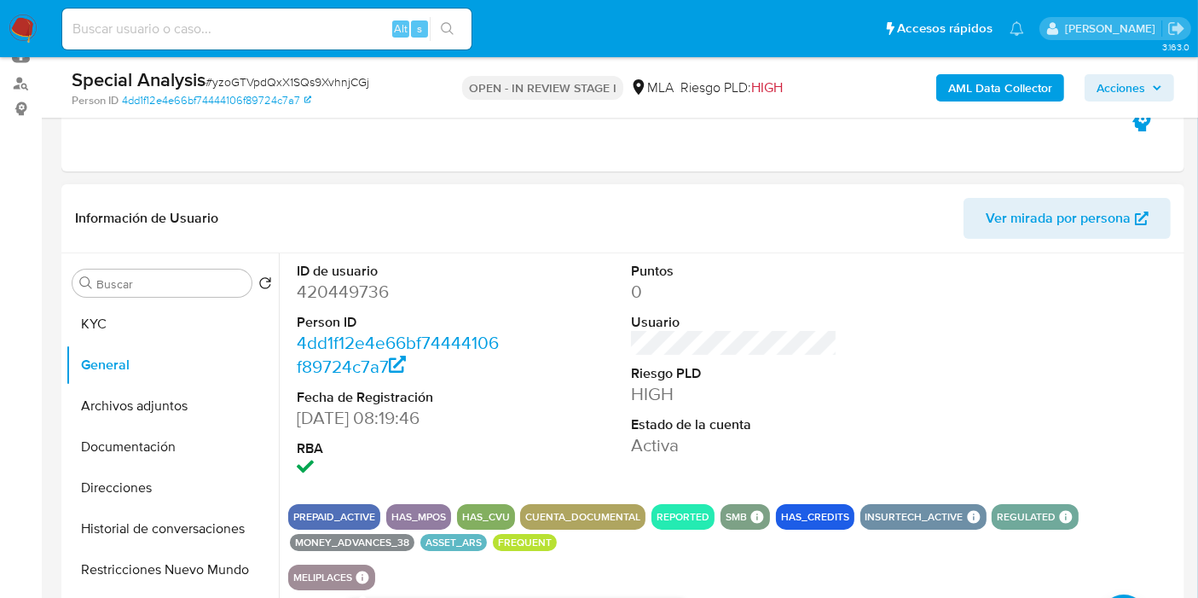
click at [361, 575] on icon at bounding box center [362, 576] width 13 height 13
click at [337, 575] on button "meliplaces" at bounding box center [322, 577] width 59 height 7
click at [355, 573] on icon at bounding box center [362, 576] width 15 height 15
click at [141, 35] on input at bounding box center [266, 29] width 409 height 22
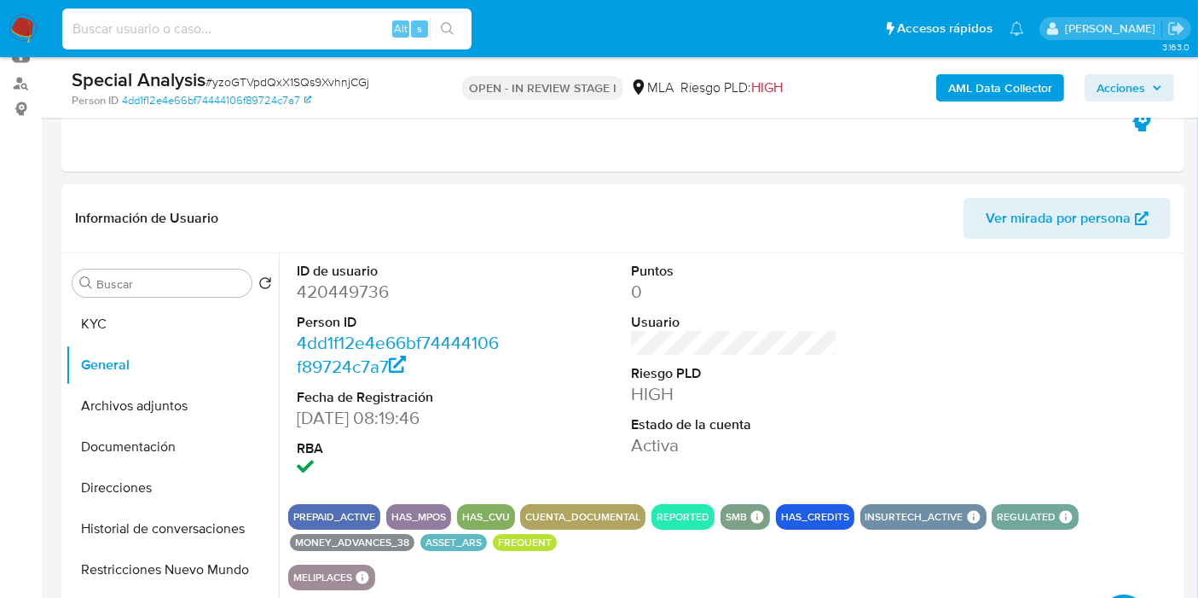
paste input "lgujxAy6Lz951txu2WTNQsz7"
type input "lgujxAy6Lz951txu2WTNQsz7"
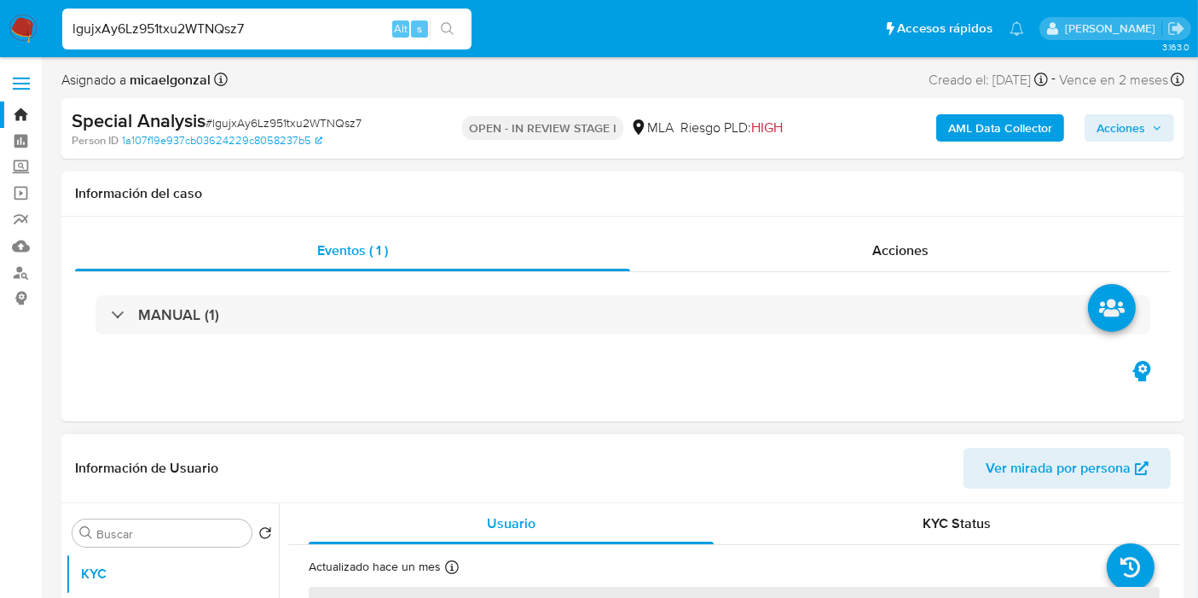
select select "10"
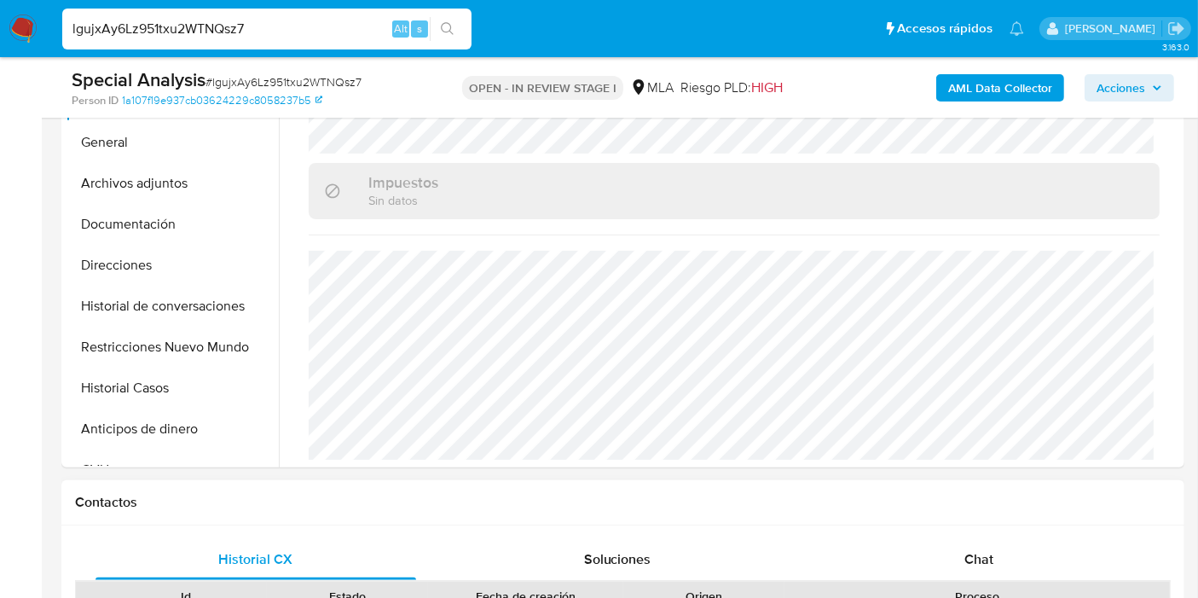
scroll to position [757, 0]
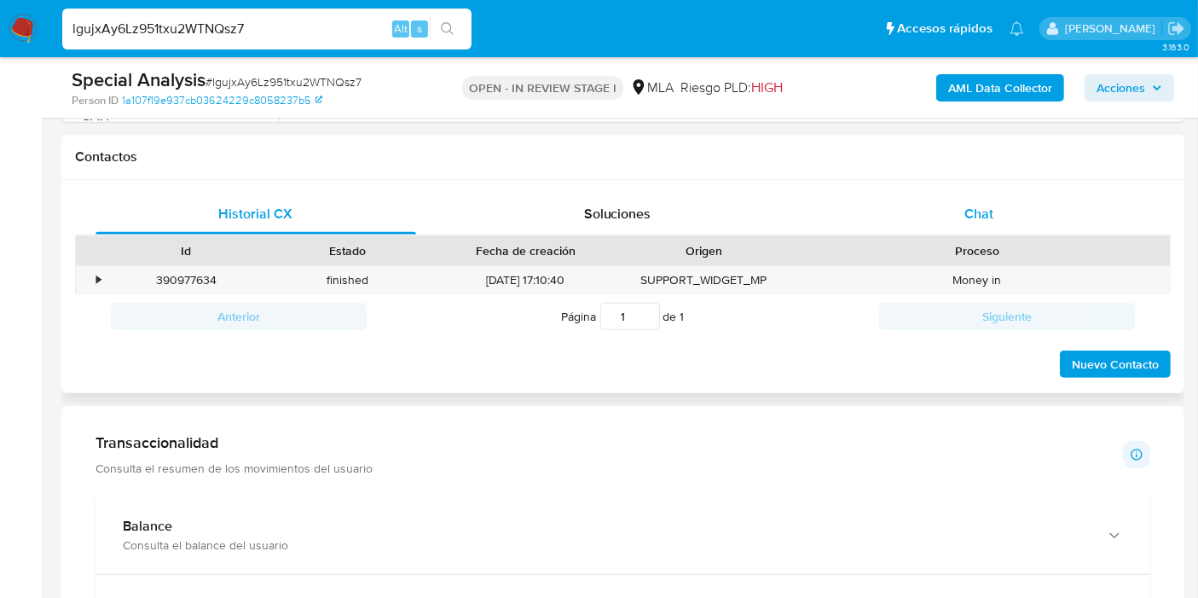
click at [1064, 211] on div "Chat" at bounding box center [978, 214] width 321 height 41
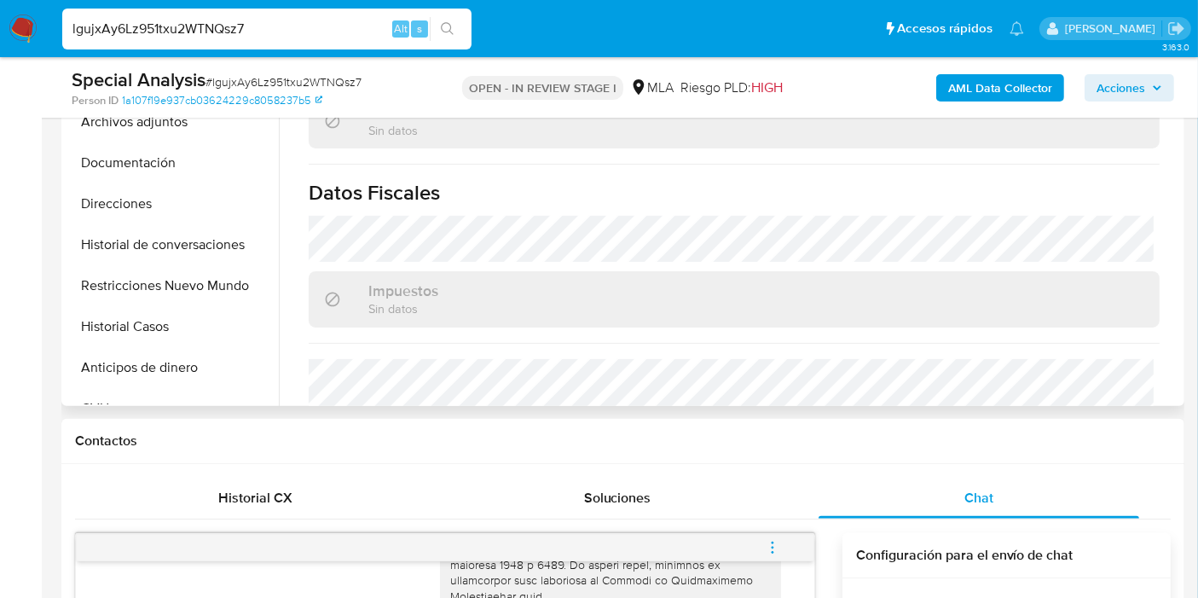
scroll to position [656, 0]
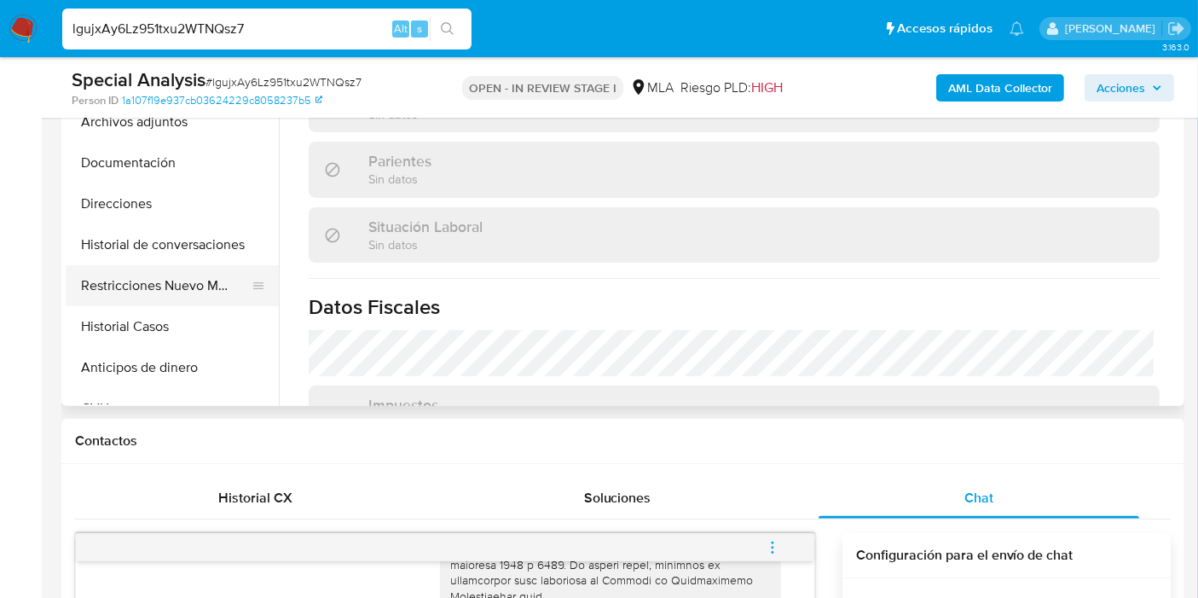
click at [202, 298] on button "Restricciones Nuevo Mundo" at bounding box center [165, 285] width 199 height 41
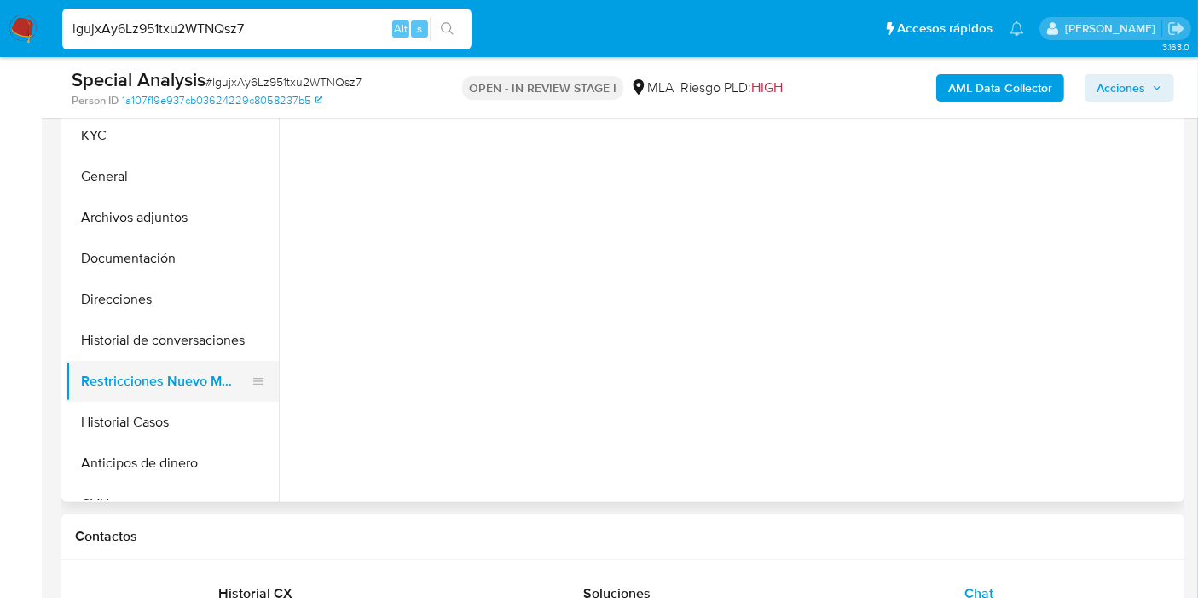
scroll to position [284, 0]
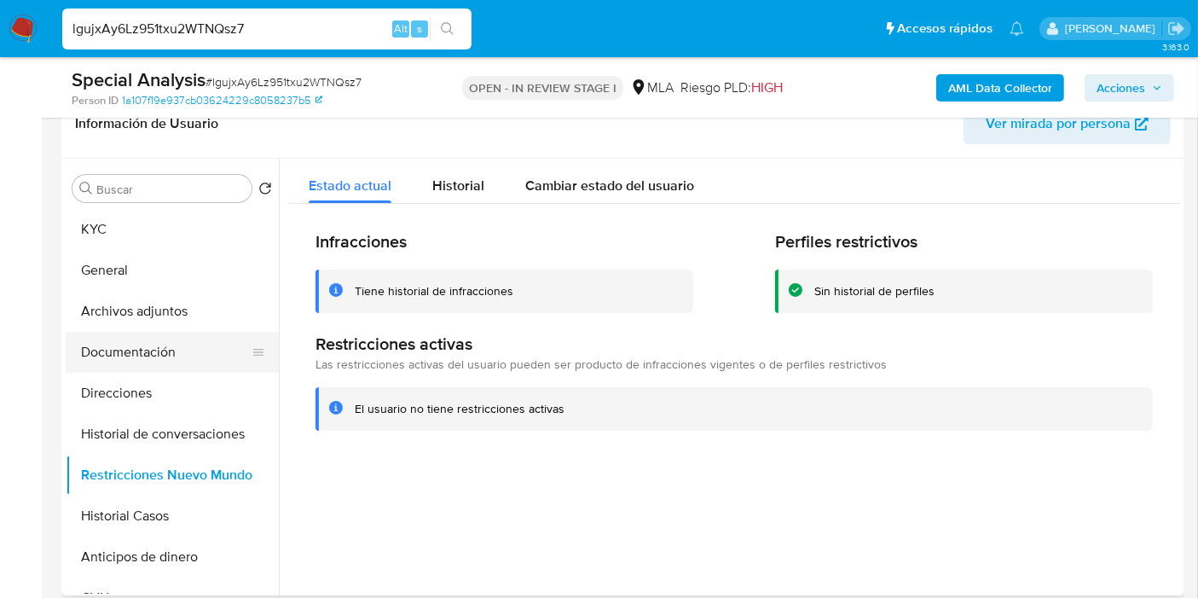
click at [151, 369] on button "Documentación" at bounding box center [165, 352] width 199 height 41
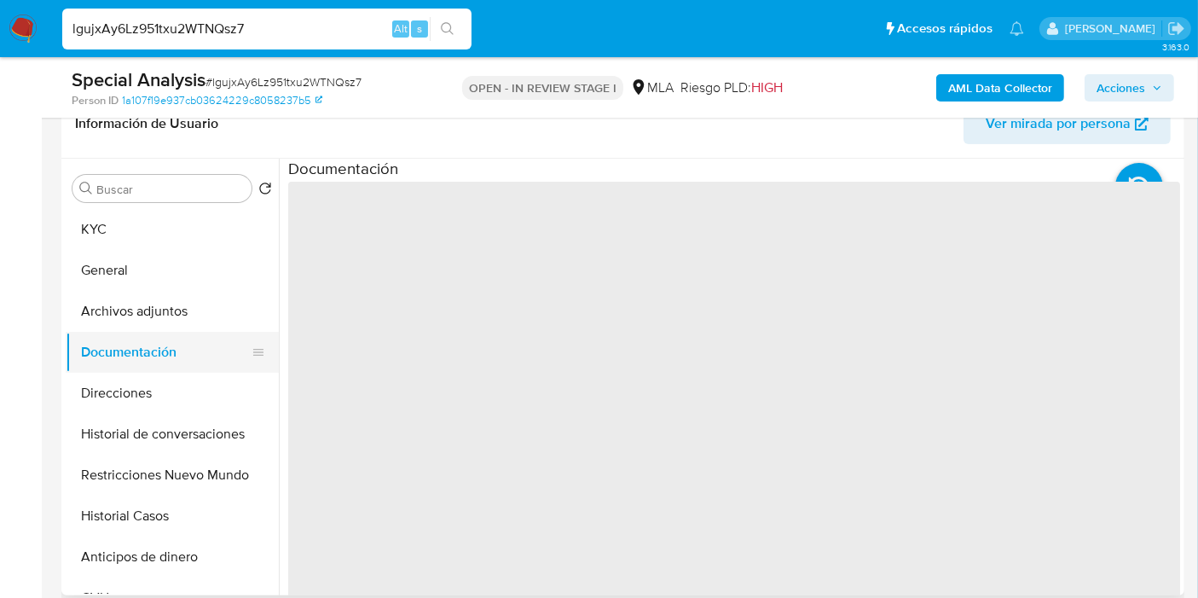
click at [151, 369] on button "Documentación" at bounding box center [165, 352] width 199 height 41
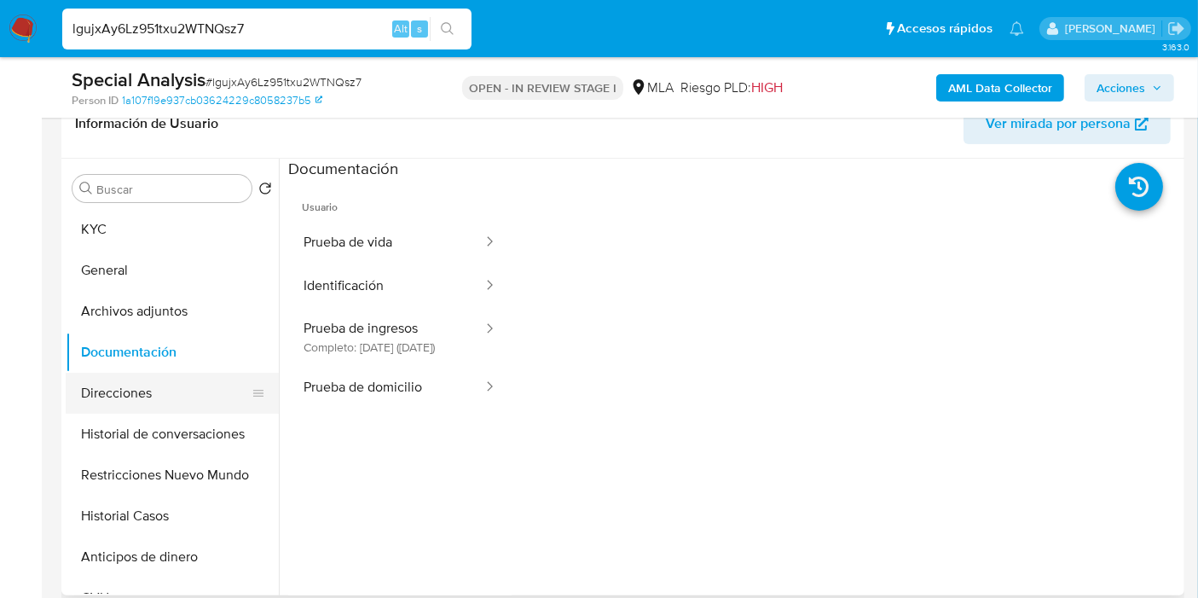
click at [134, 384] on button "Direcciones" at bounding box center [165, 393] width 199 height 41
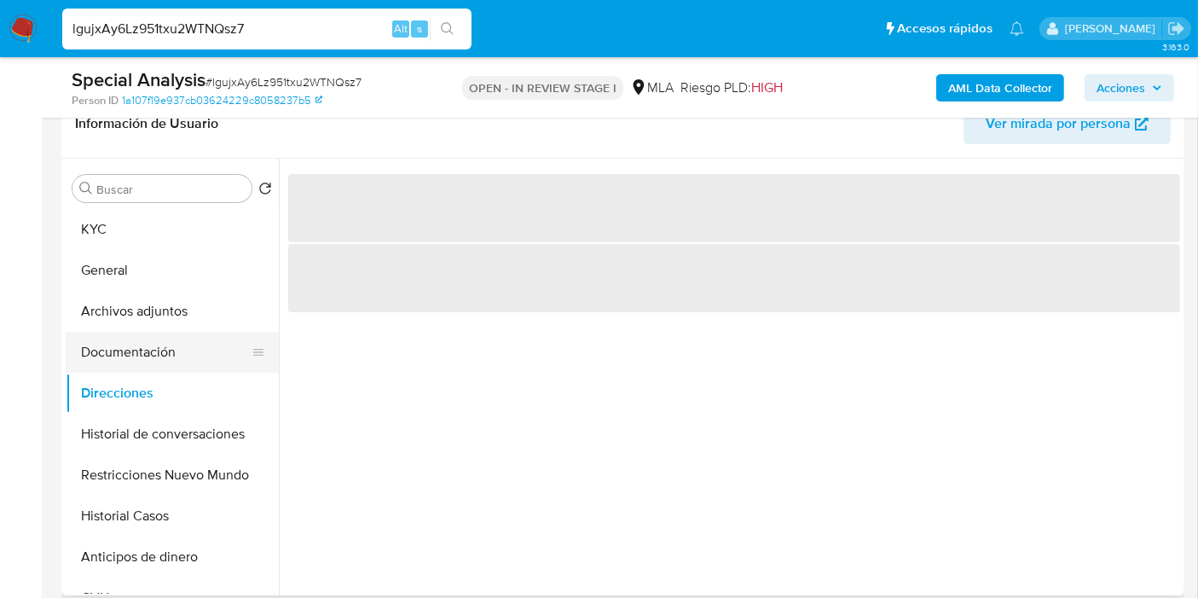
click at [168, 338] on button "Documentación" at bounding box center [165, 352] width 199 height 41
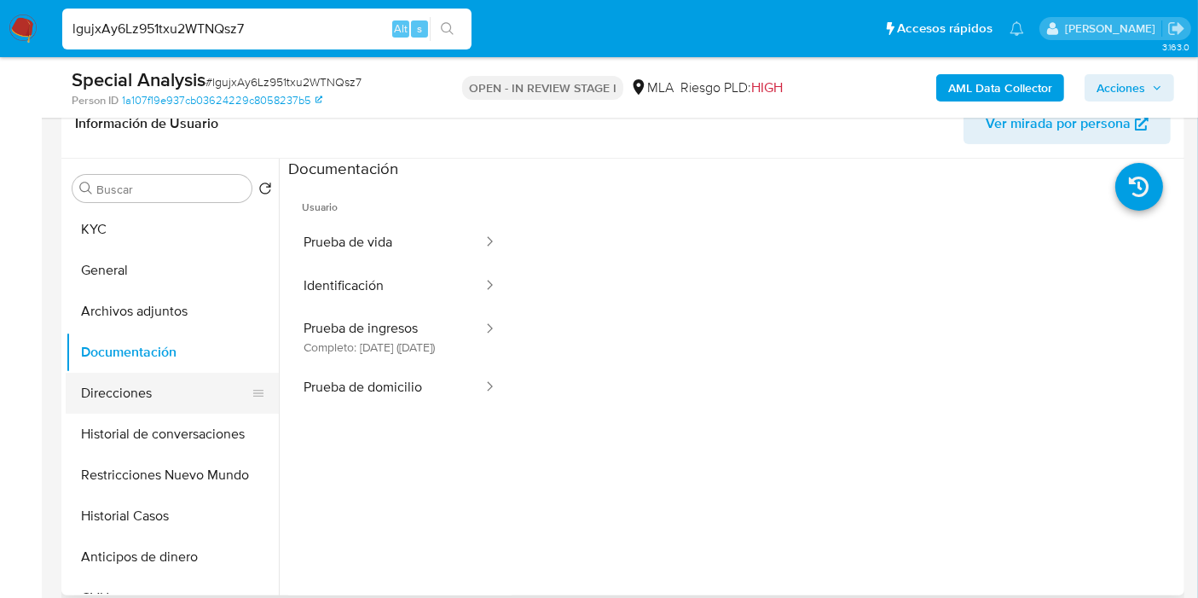
click at [169, 390] on button "Direcciones" at bounding box center [165, 393] width 199 height 41
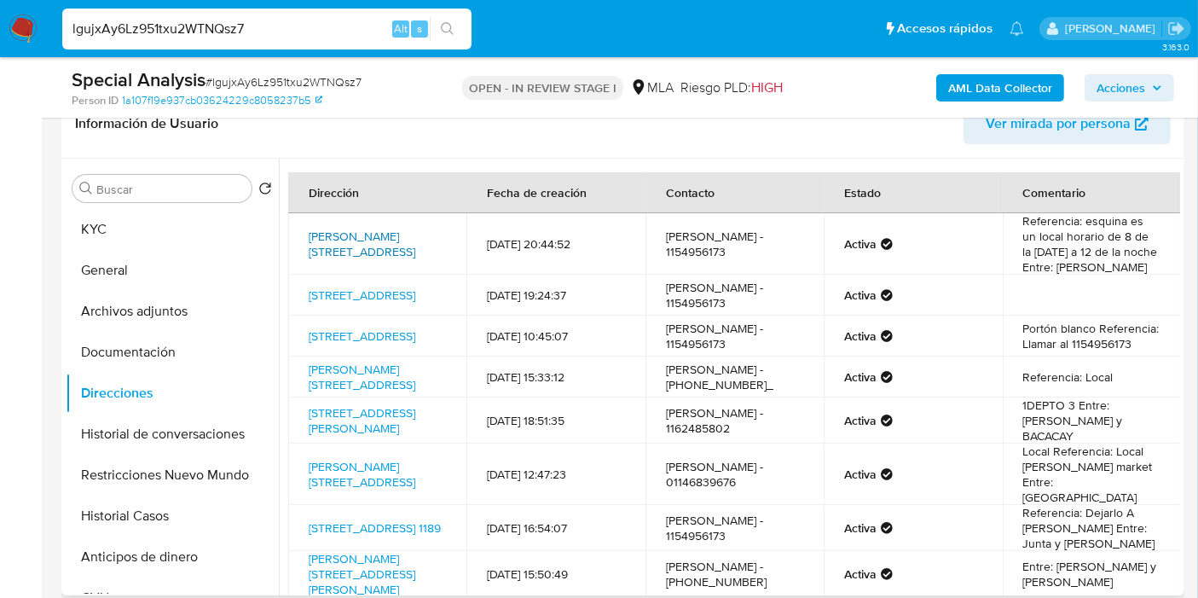
drag, startPoint x: 297, startPoint y: 222, endPoint x: 427, endPoint y: 243, distance: 131.2
click at [436, 242] on td "Aranguren 4602, Floresta, Capital Federal, 1407, Argentina 4602" at bounding box center [377, 243] width 178 height 61
copy link "Aranguren 4602, Floresta, Capital Federal"
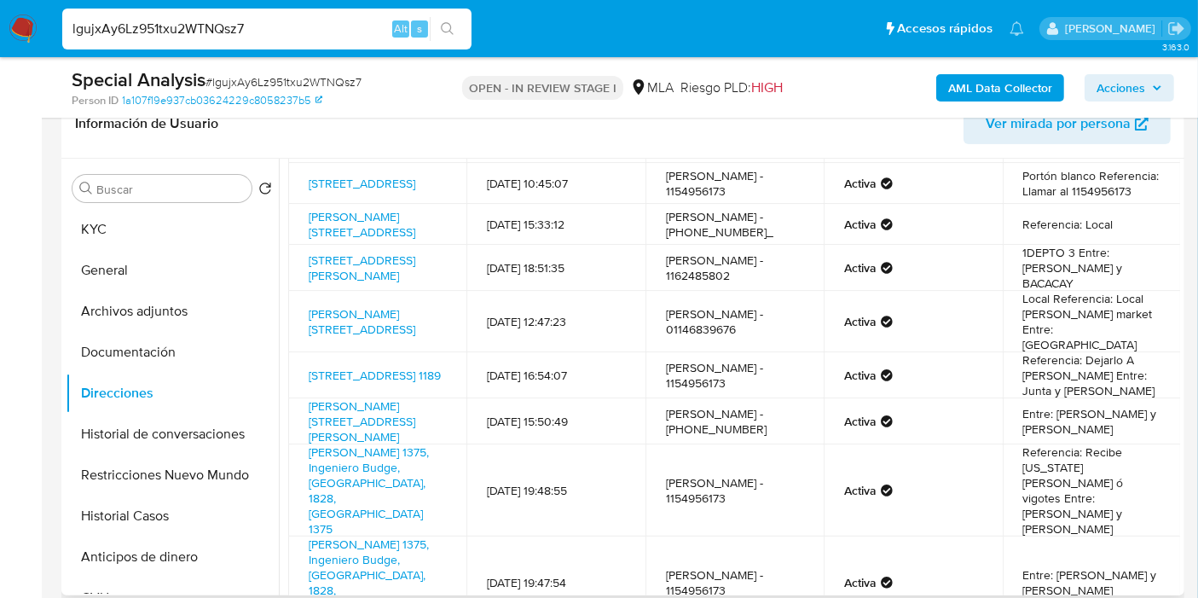
scroll to position [189, 0]
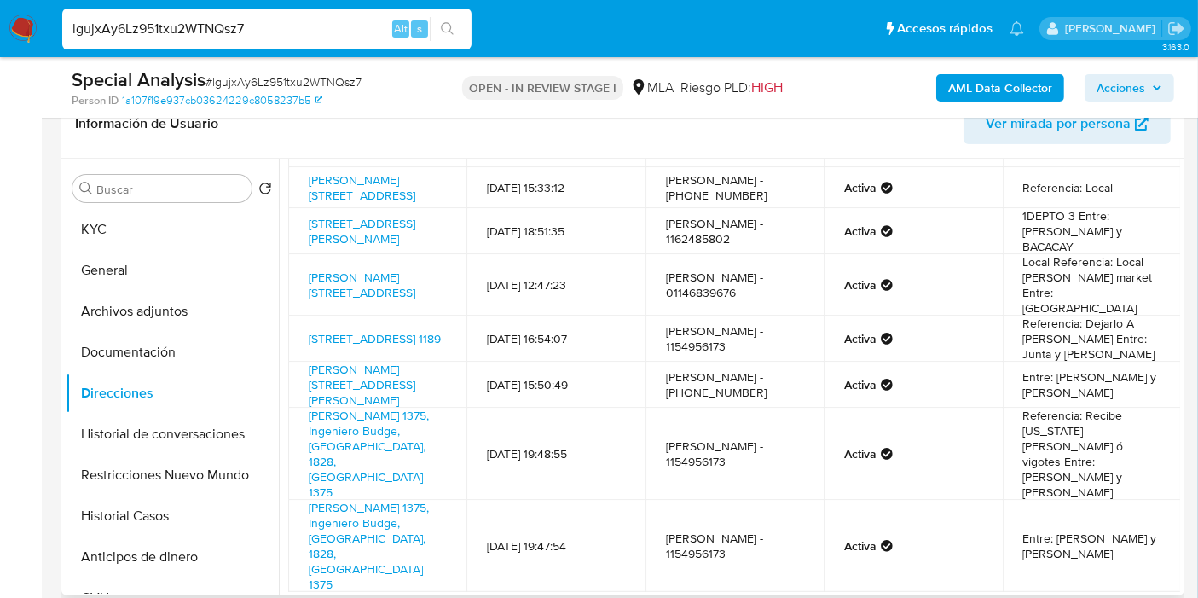
drag, startPoint x: 684, startPoint y: 557, endPoint x: 701, endPoint y: 564, distance: 17.9
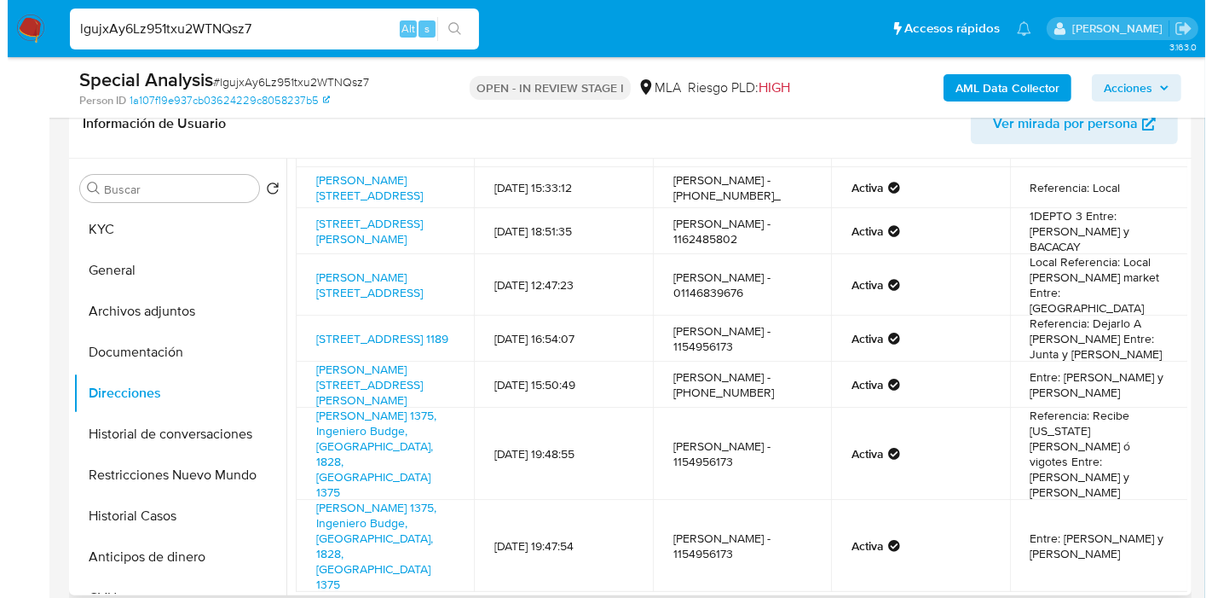
scroll to position [0, 0]
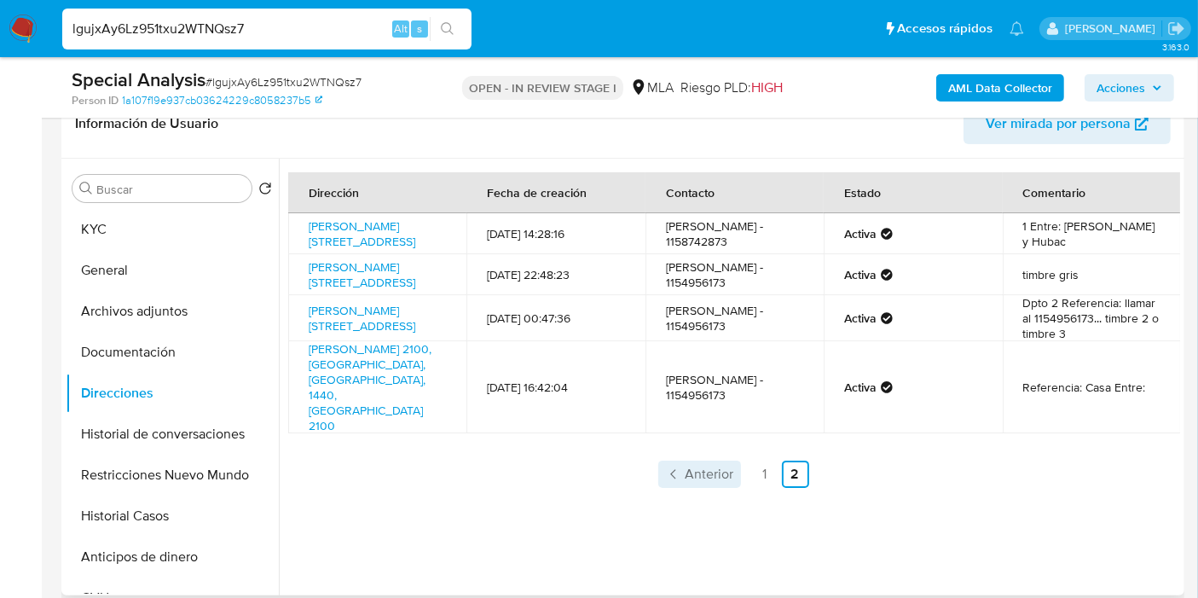
click at [728, 460] on link "Anterior" at bounding box center [699, 473] width 83 height 27
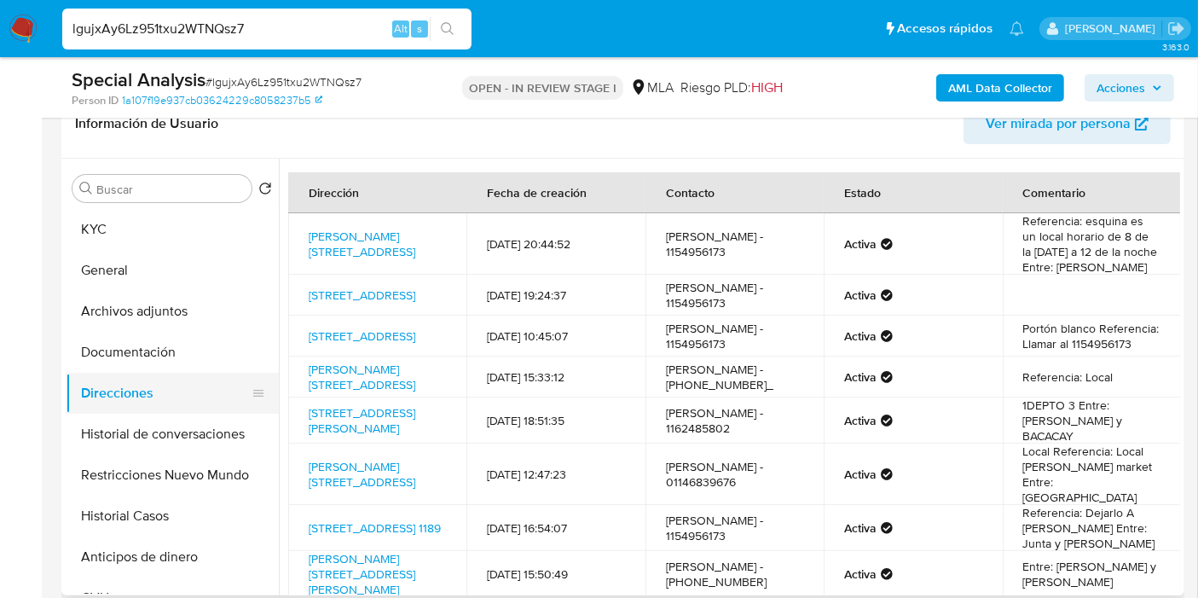
click at [102, 378] on button "Direcciones" at bounding box center [165, 393] width 199 height 41
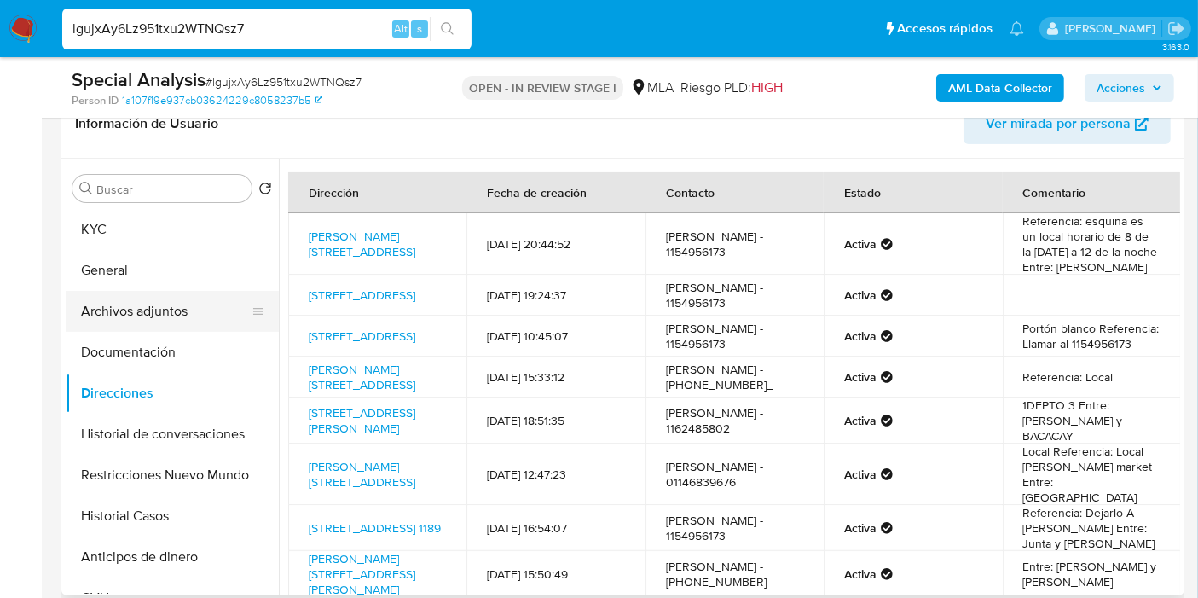
click at [211, 326] on button "Archivos adjuntos" at bounding box center [165, 311] width 199 height 41
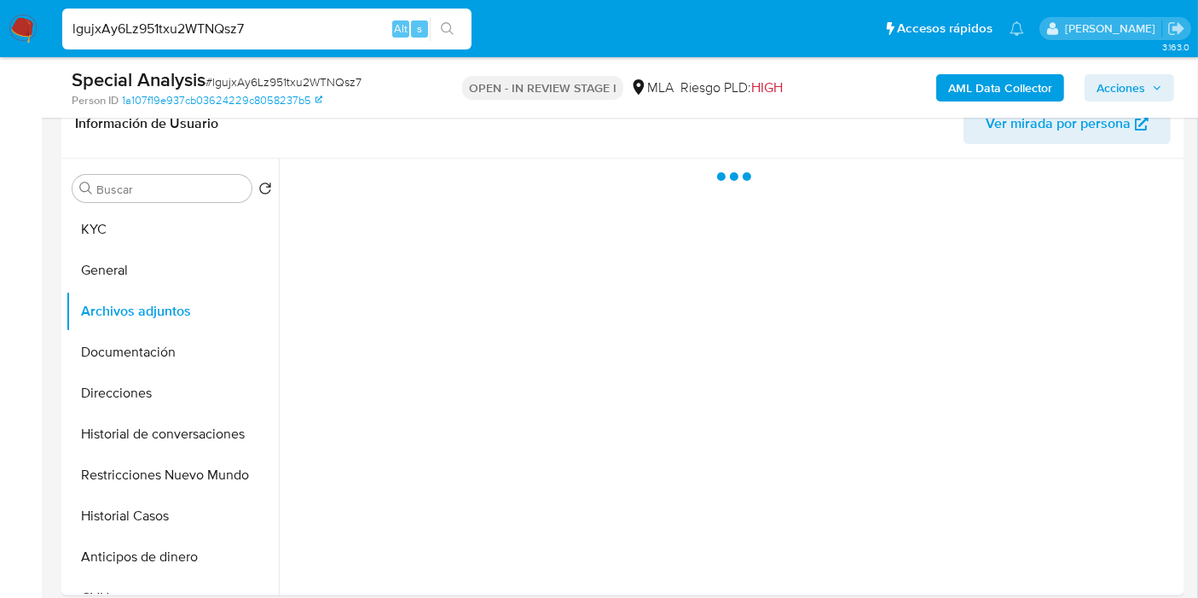
click at [997, 83] on b "AML Data Collector" at bounding box center [1000, 87] width 104 height 27
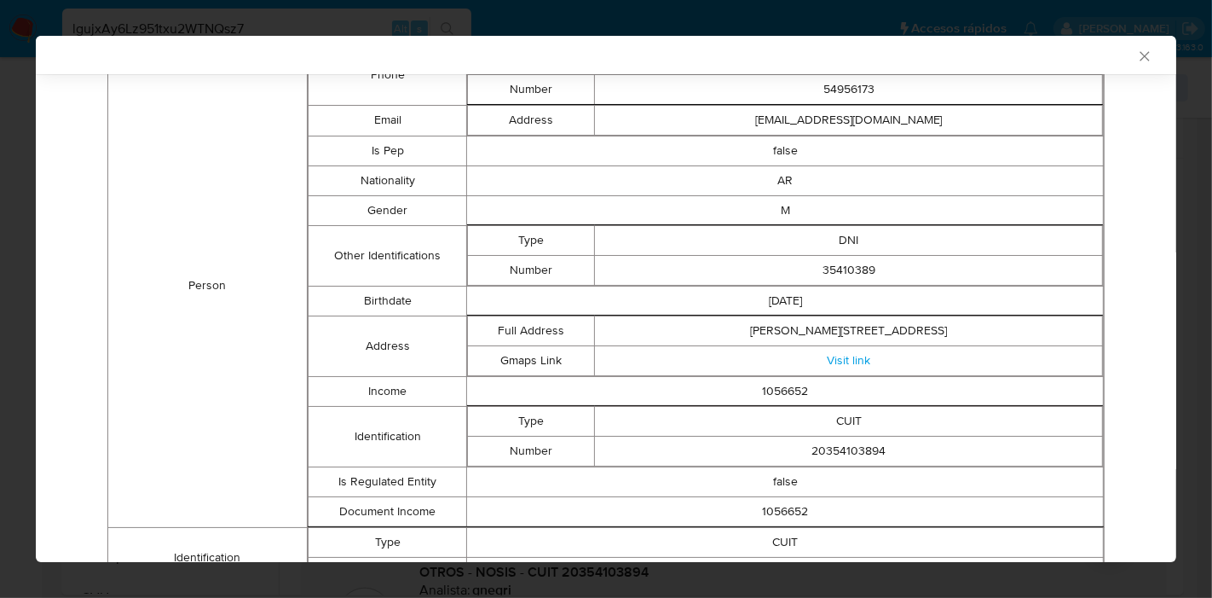
scroll to position [58, 0]
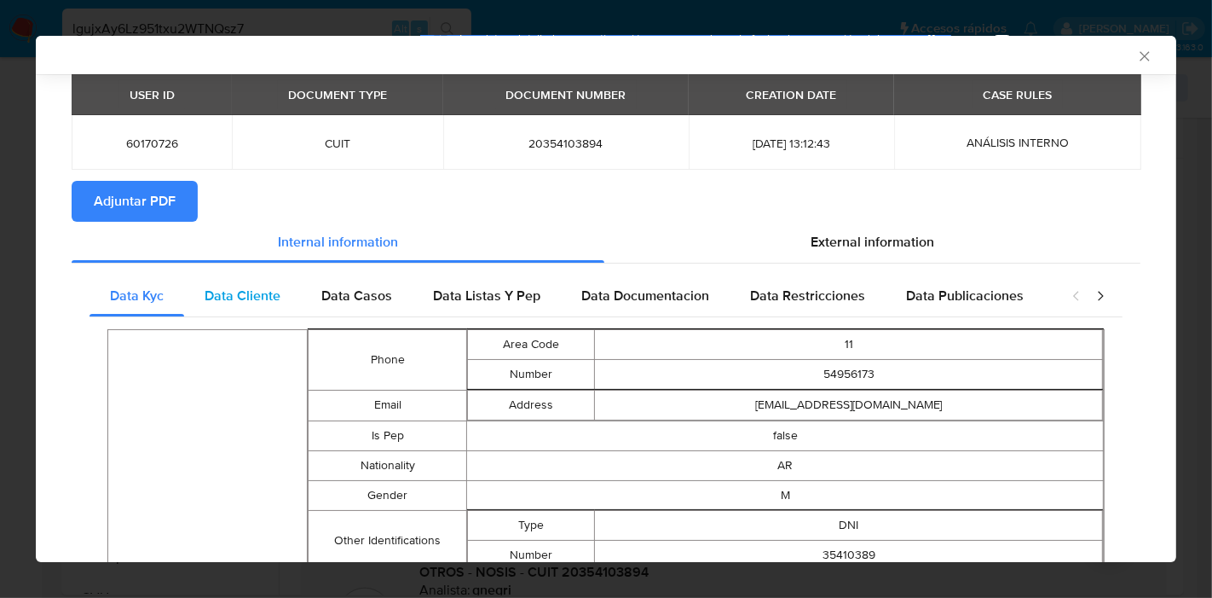
click at [214, 291] on span "Data Cliente" at bounding box center [243, 296] width 76 height 20
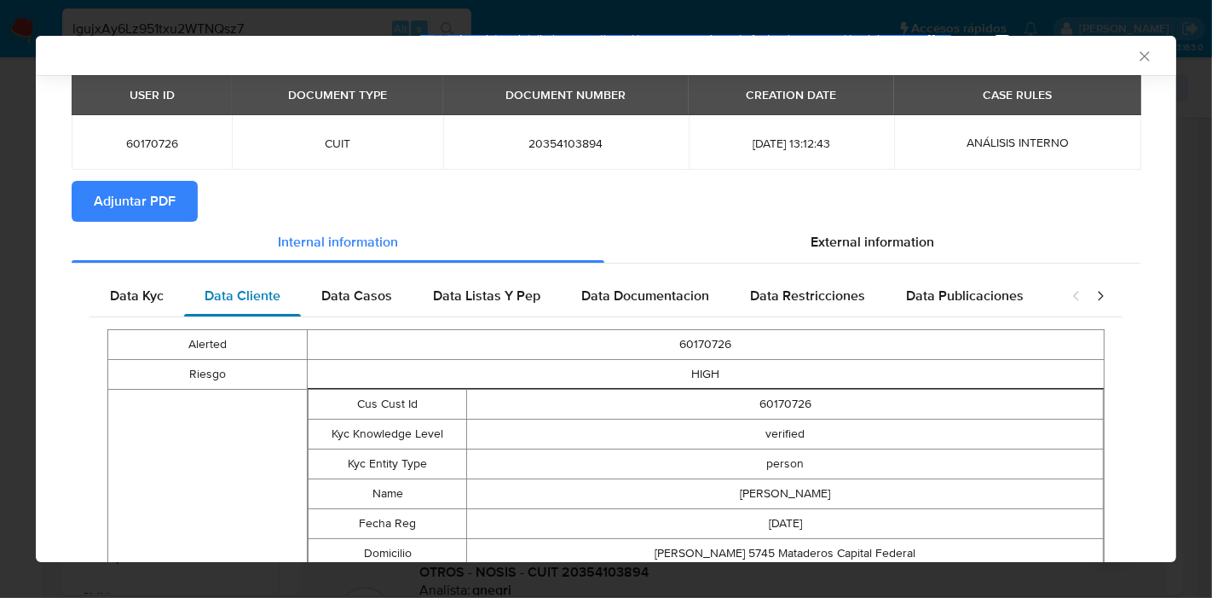
click at [214, 291] on span "Data Cliente" at bounding box center [243, 296] width 76 height 20
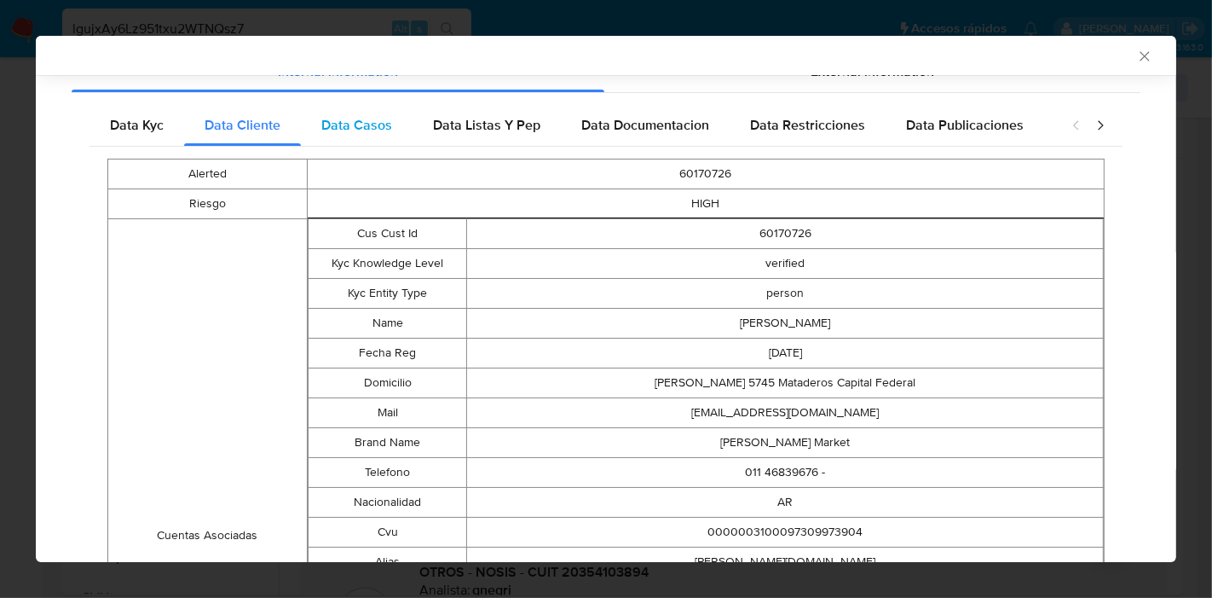
click at [372, 133] on span "Data Casos" at bounding box center [356, 125] width 71 height 20
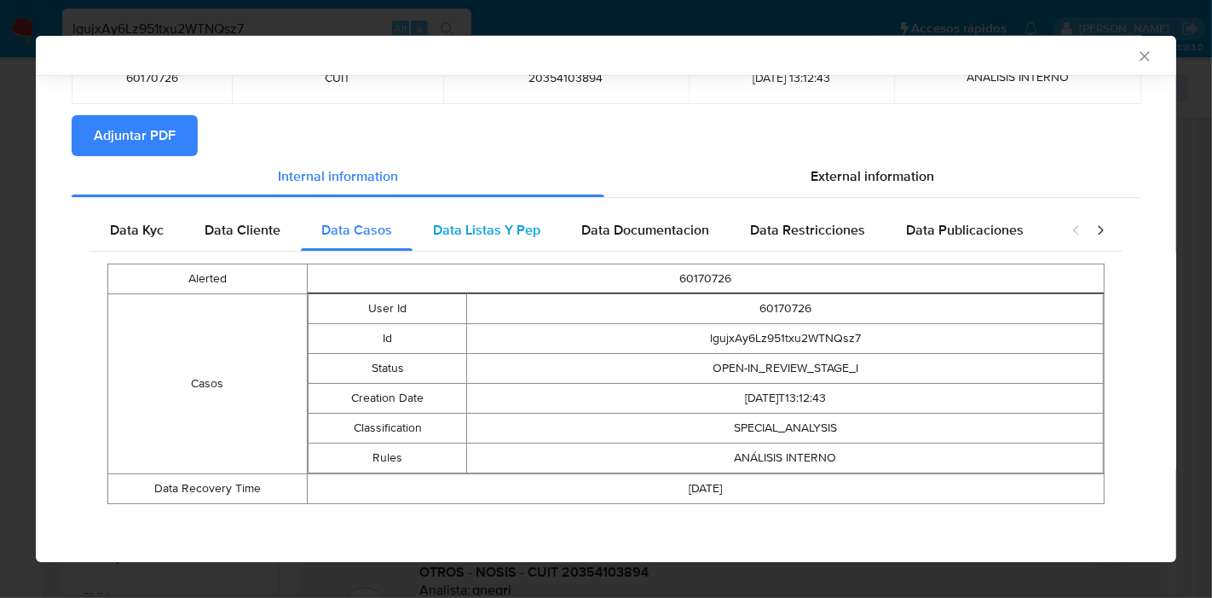
click at [471, 249] on div "Data Listas Y Pep" at bounding box center [487, 230] width 148 height 41
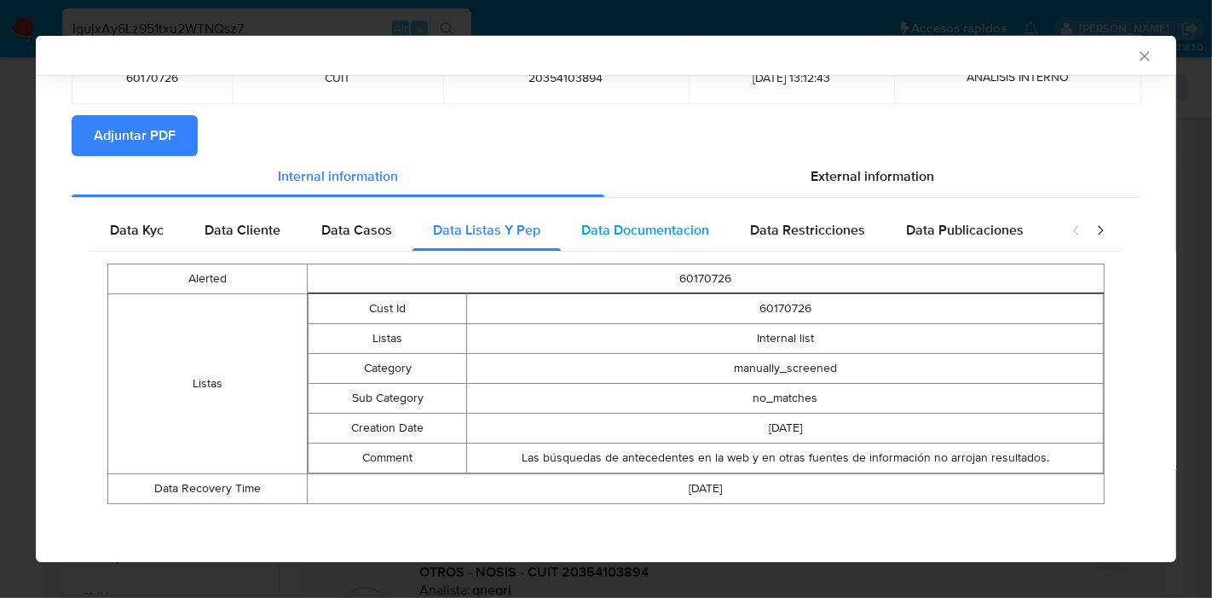
click at [657, 228] on span "Data Documentacion" at bounding box center [645, 230] width 128 height 20
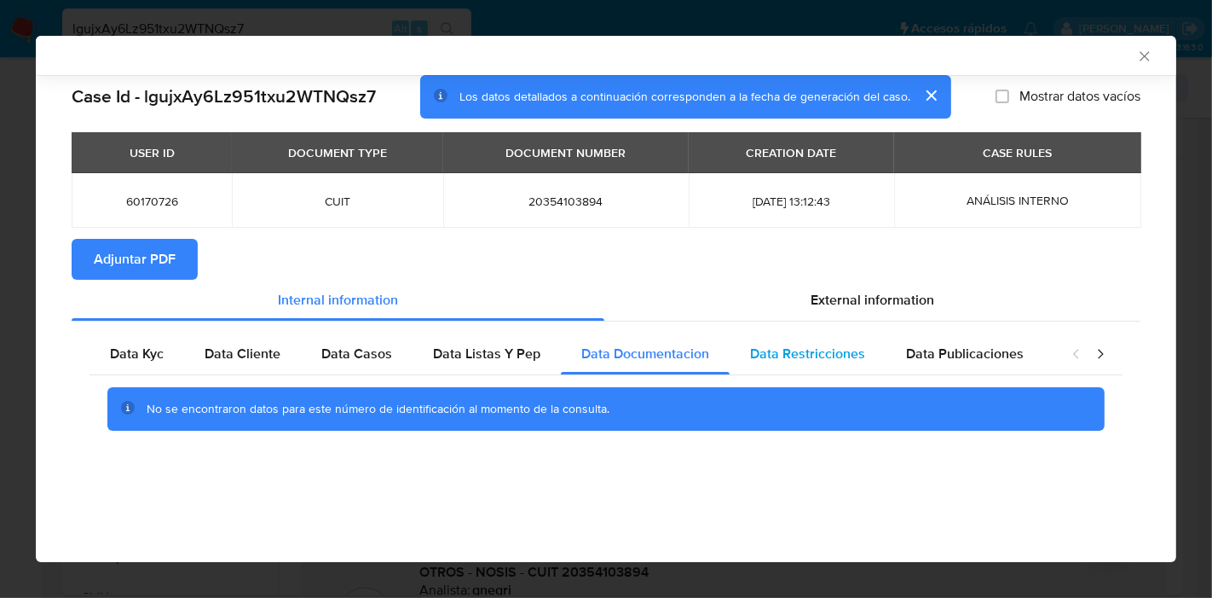
click at [782, 340] on div "Data Restricciones" at bounding box center [808, 353] width 156 height 41
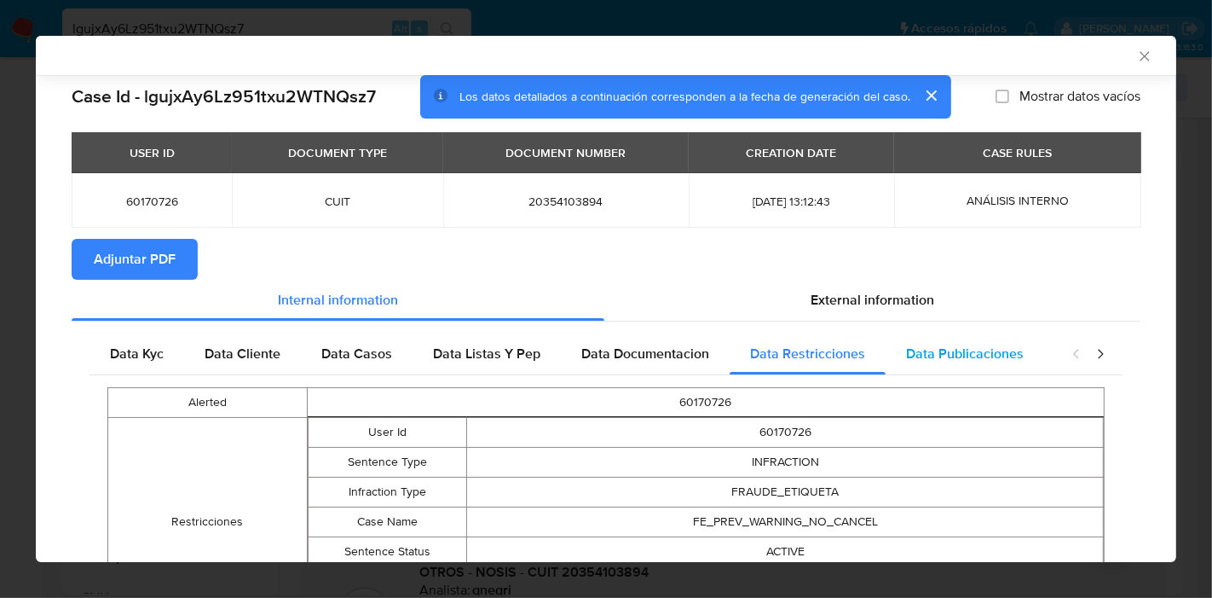
click at [1001, 361] on span "Data Publicaciones" at bounding box center [965, 354] width 118 height 20
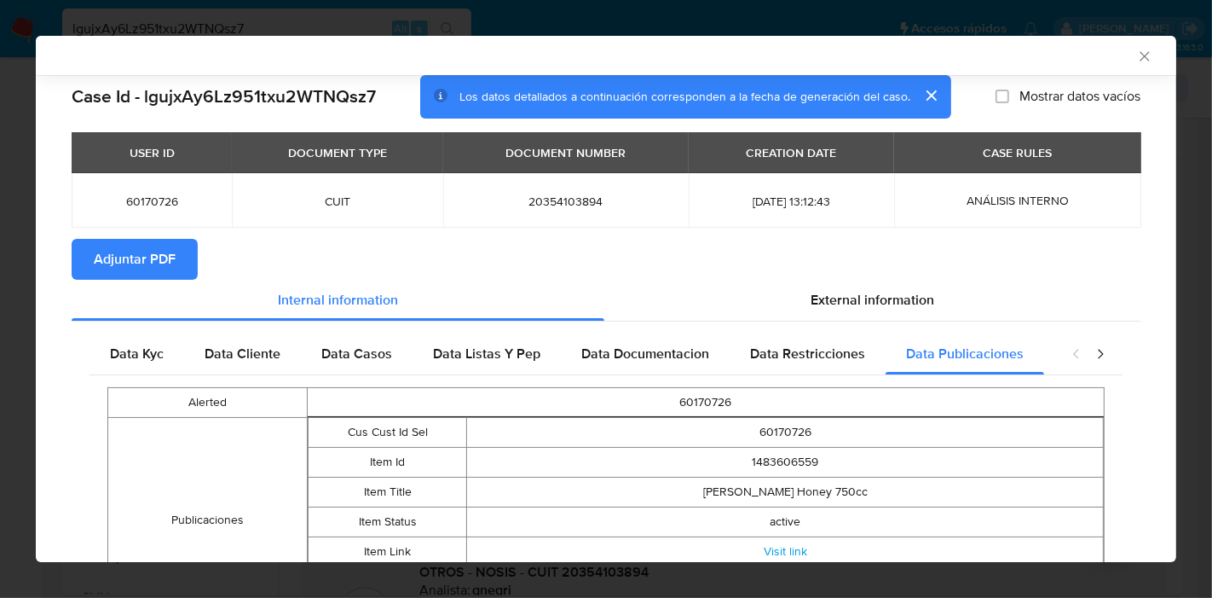
click at [1092, 351] on icon "closure-recommendation-modal" at bounding box center [1100, 353] width 17 height 17
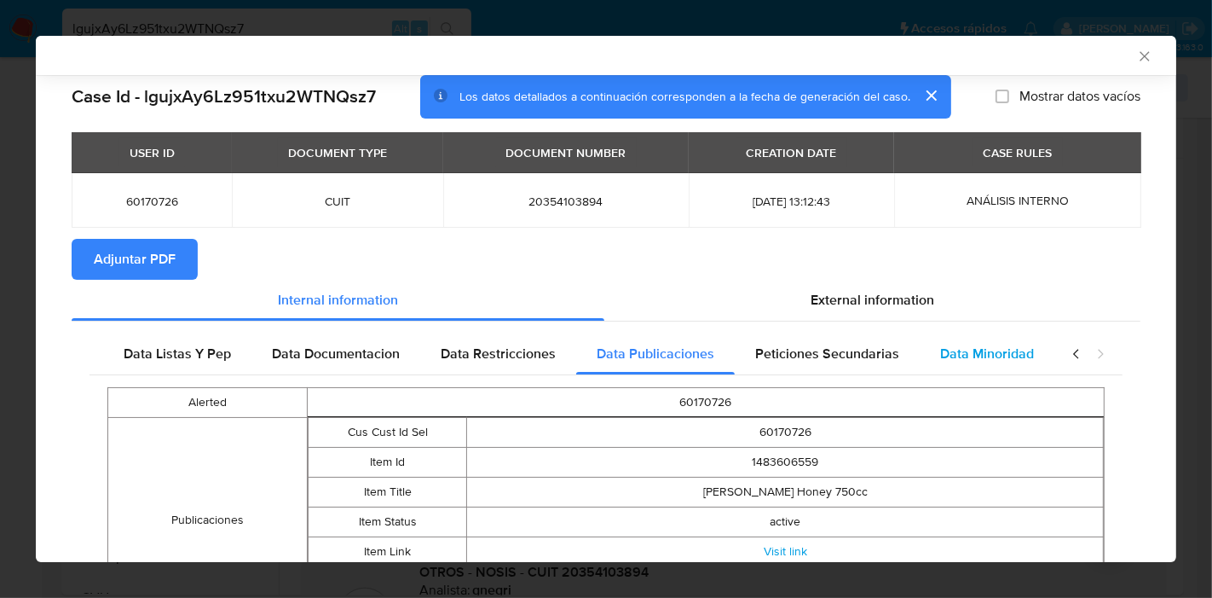
scroll to position [0, 299]
click at [990, 354] on span "Data Minoridad" at bounding box center [987, 354] width 94 height 20
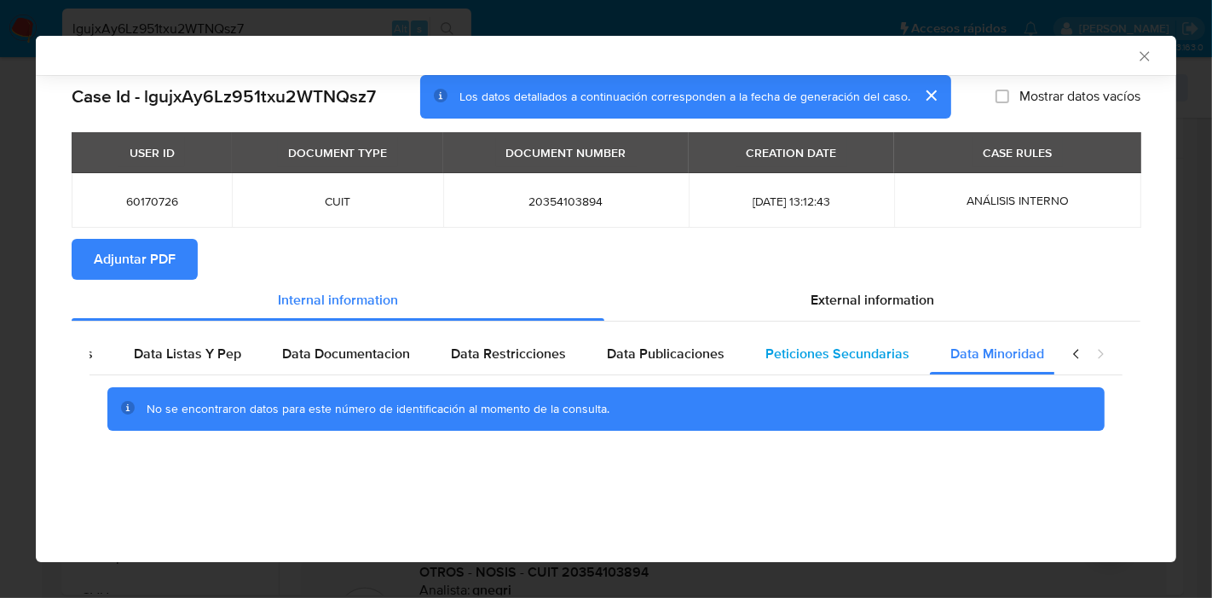
click at [874, 353] on span "Peticiones Secundarias" at bounding box center [837, 354] width 144 height 20
click at [644, 330] on div "Data Kyc Data Cliente Data Casos Data Listas Y Pep Data Documentacion Data Rest…" at bounding box center [606, 388] width 1069 height 134
click at [667, 355] on span "Data Publicaciones" at bounding box center [666, 354] width 118 height 20
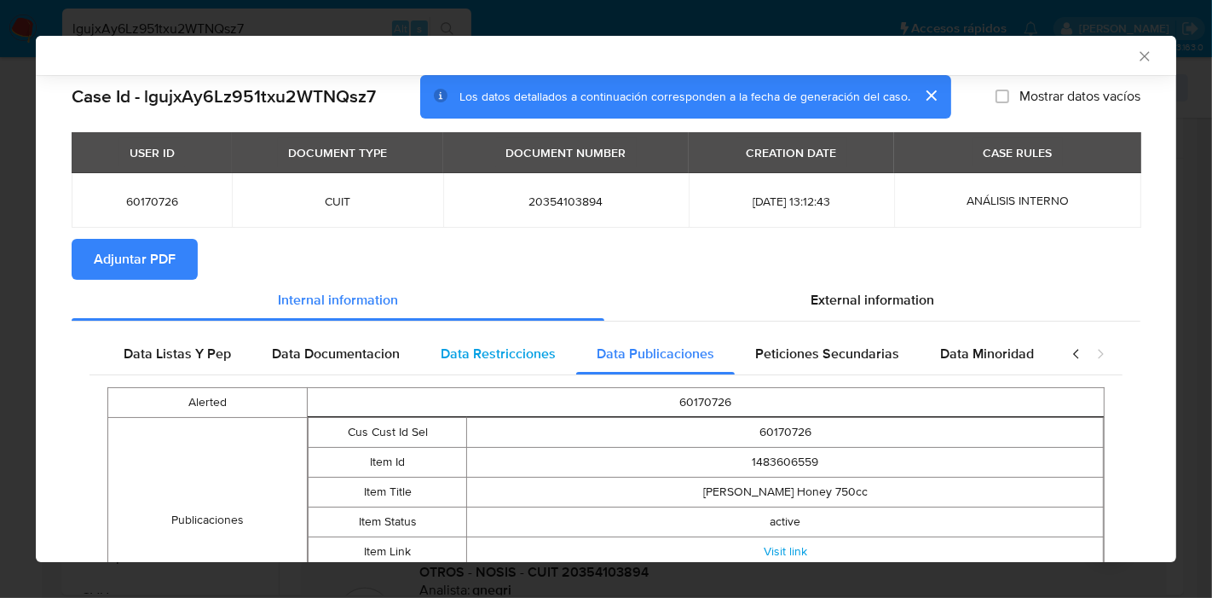
click at [511, 364] on div "Data Restricciones" at bounding box center [498, 353] width 156 height 41
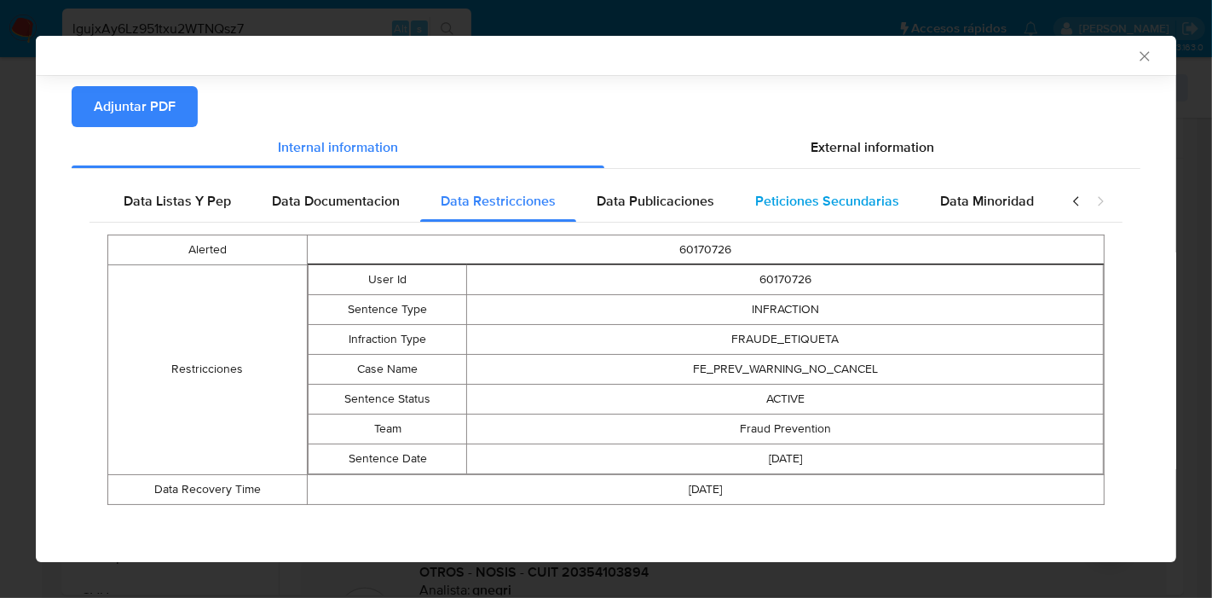
scroll to position [153, 0]
click at [1065, 210] on div "closure-recommendation-modal" at bounding box center [1088, 200] width 68 height 41
click at [1068, 205] on icon "closure-recommendation-modal" at bounding box center [1076, 200] width 17 height 17
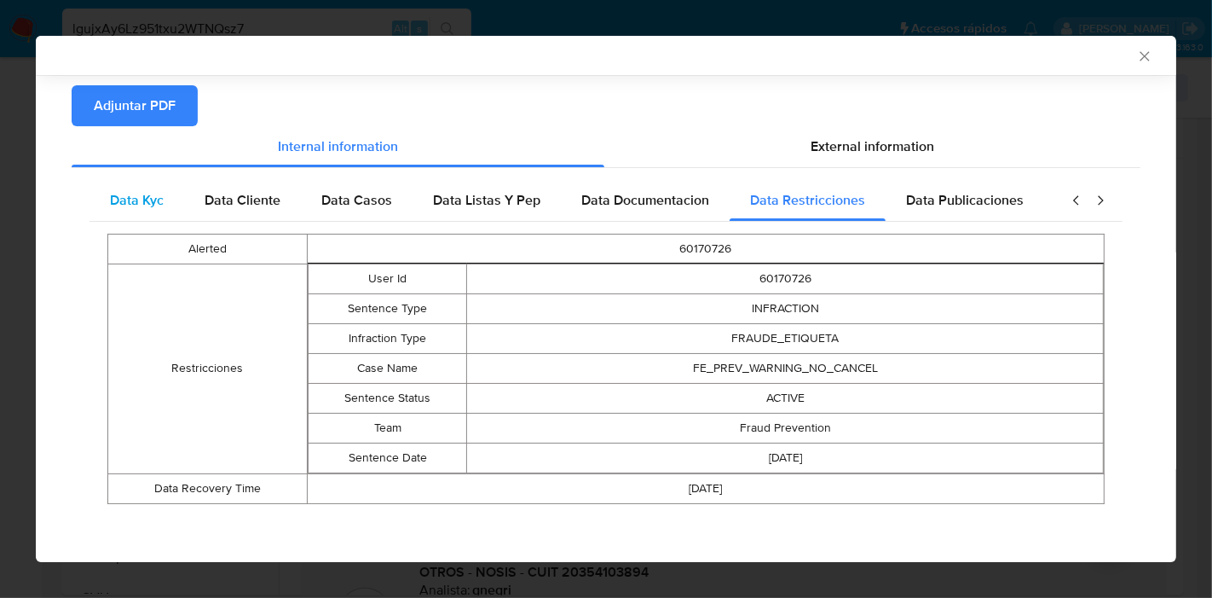
scroll to position [0, 0]
click at [156, 198] on span "Data Kyc" at bounding box center [137, 200] width 54 height 20
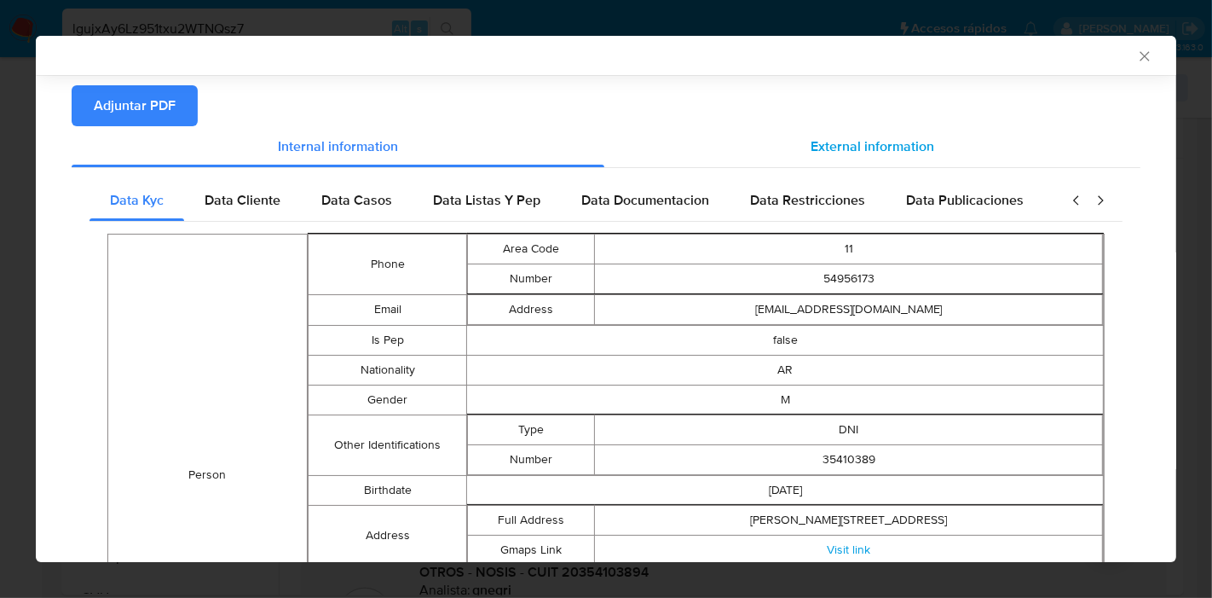
click at [892, 140] on span "External information" at bounding box center [873, 146] width 124 height 20
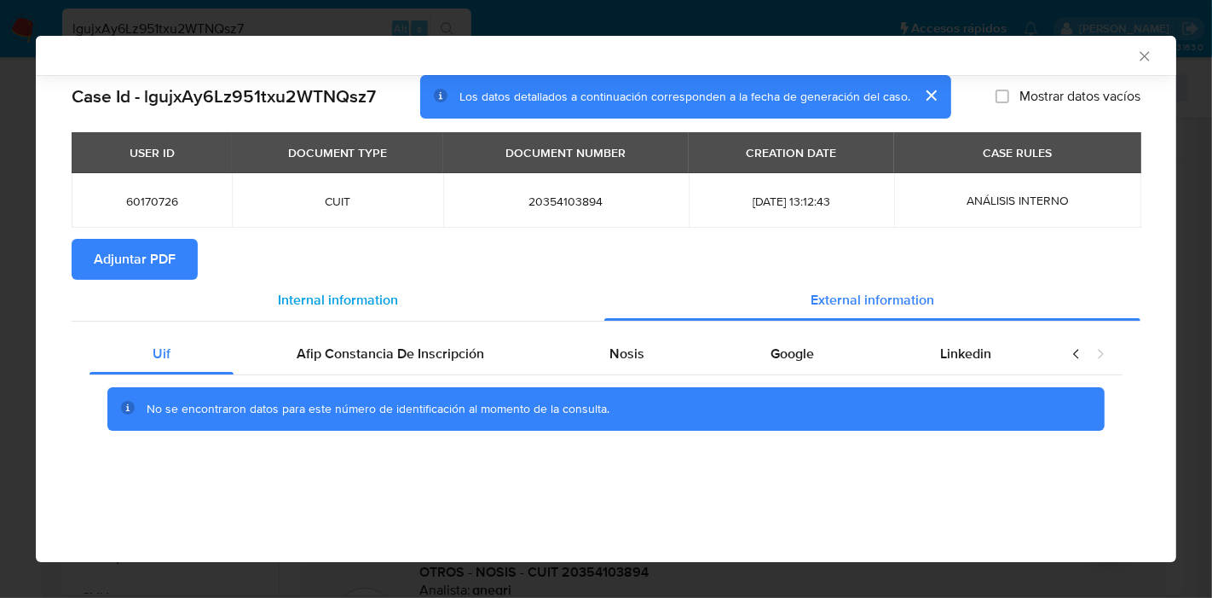
drag, startPoint x: 361, startPoint y: 342, endPoint x: 472, endPoint y: 281, distance: 127.0
click at [361, 342] on div "Afip Constancia De Inscripción" at bounding box center [391, 353] width 314 height 41
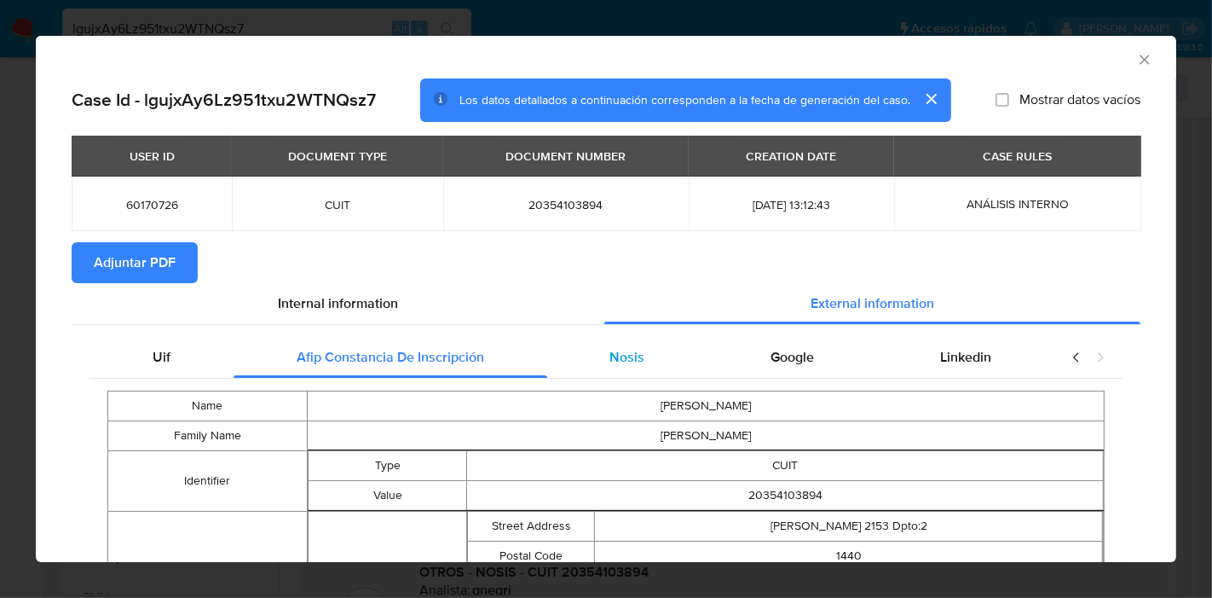
click at [641, 356] on div "Nosis" at bounding box center [627, 357] width 161 height 41
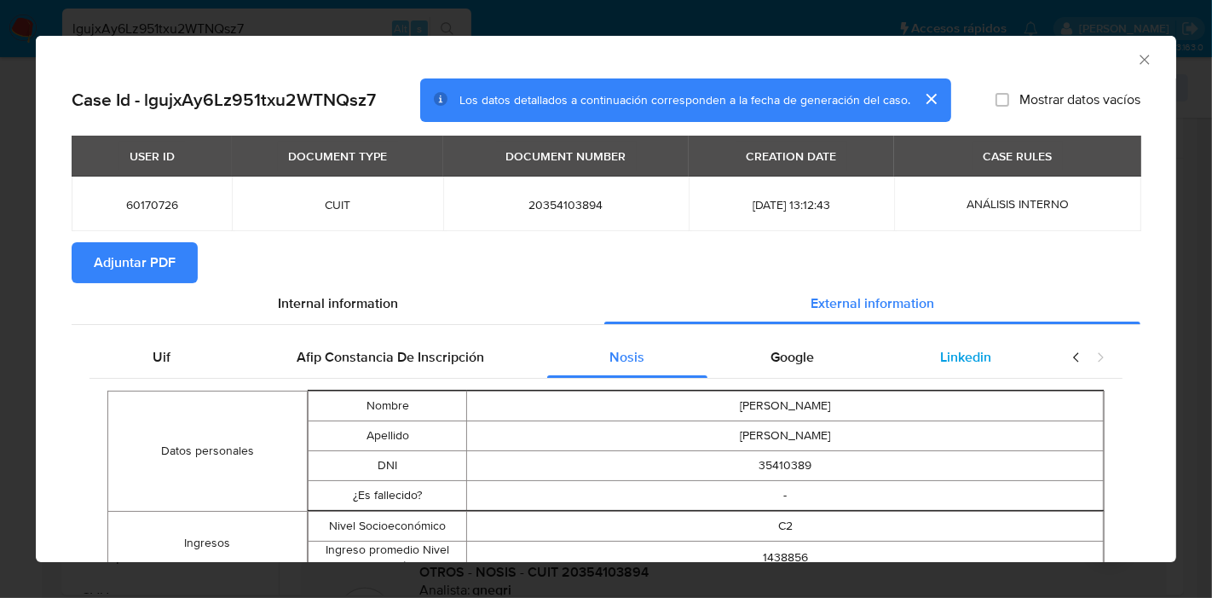
drag, startPoint x: 796, startPoint y: 344, endPoint x: 902, endPoint y: 338, distance: 105.9
click at [798, 344] on div "Google" at bounding box center [793, 357] width 170 height 41
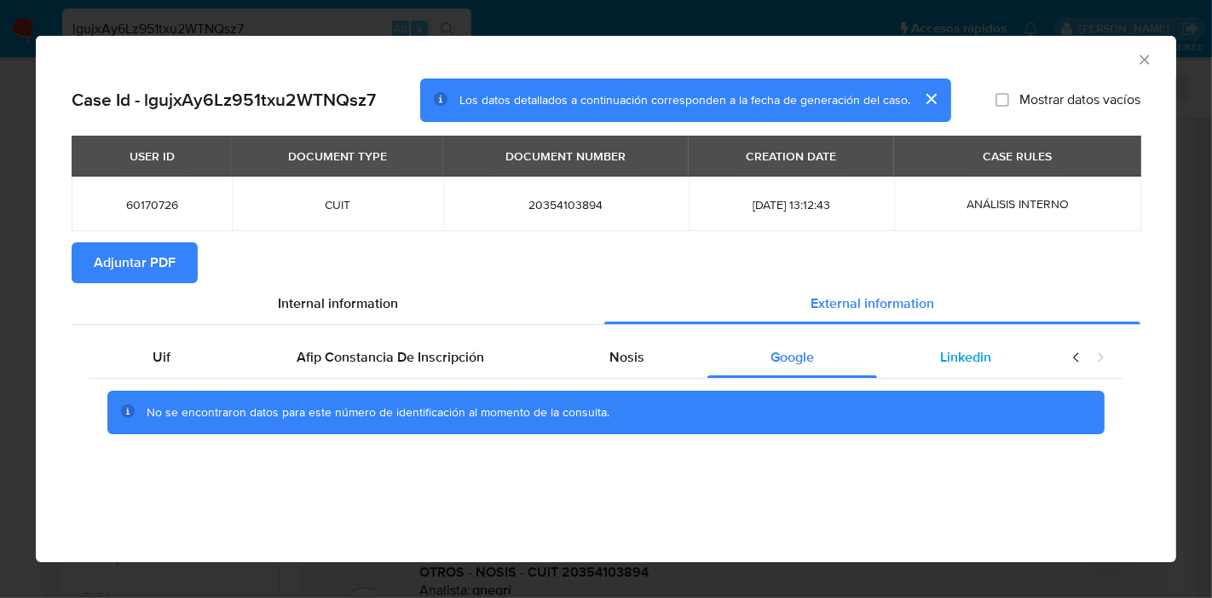
click at [929, 351] on div "Linkedin" at bounding box center [965, 357] width 177 height 41
click at [175, 349] on div "Uif" at bounding box center [162, 357] width 144 height 41
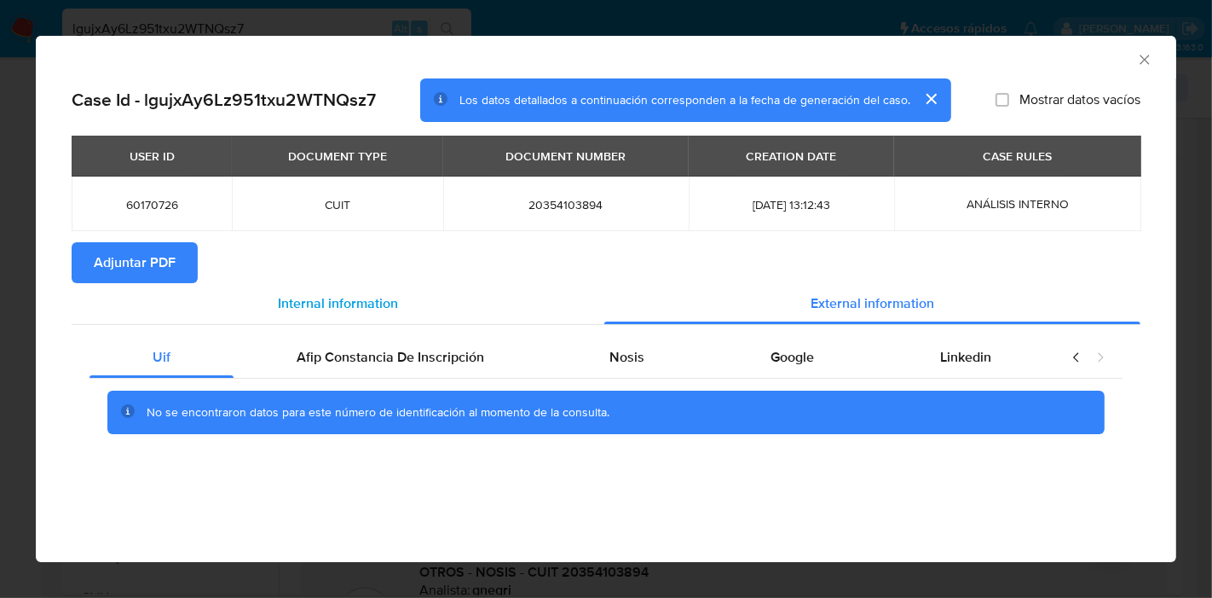
click at [370, 310] on span "Internal information" at bounding box center [338, 303] width 120 height 20
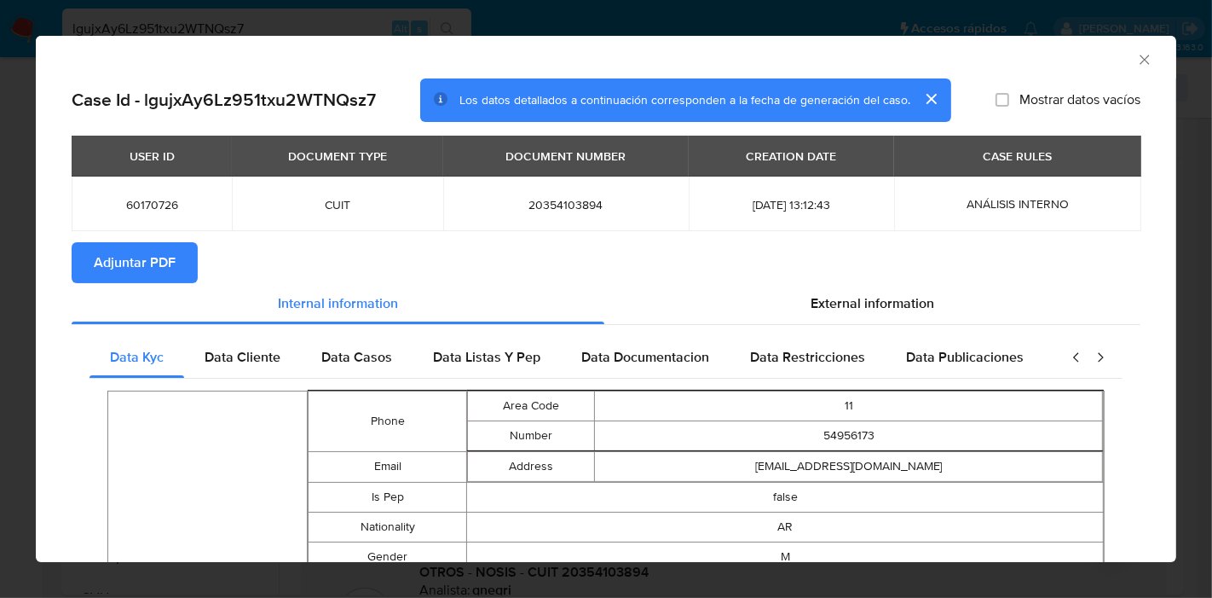
click at [177, 276] on button "Adjuntar PDF" at bounding box center [135, 262] width 126 height 41
click at [1140, 58] on div "AML Data Collector" at bounding box center [606, 57] width 1141 height 43
click at [1136, 61] on icon "Cerrar ventana" at bounding box center [1144, 59] width 17 height 17
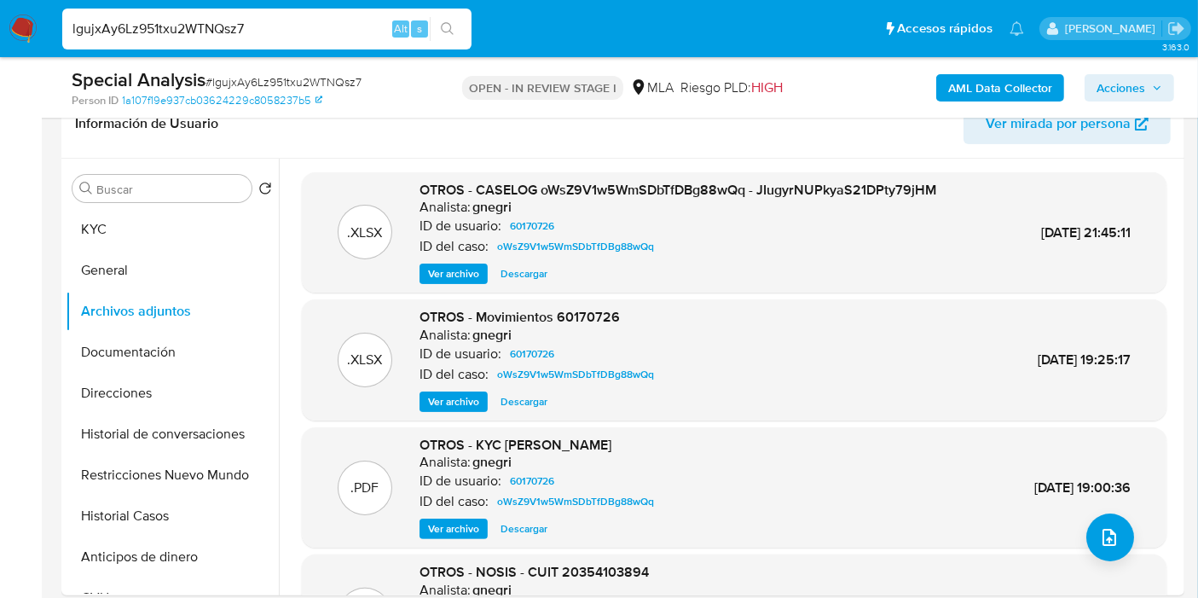
click at [85, 346] on button "Documentación" at bounding box center [165, 352] width 199 height 41
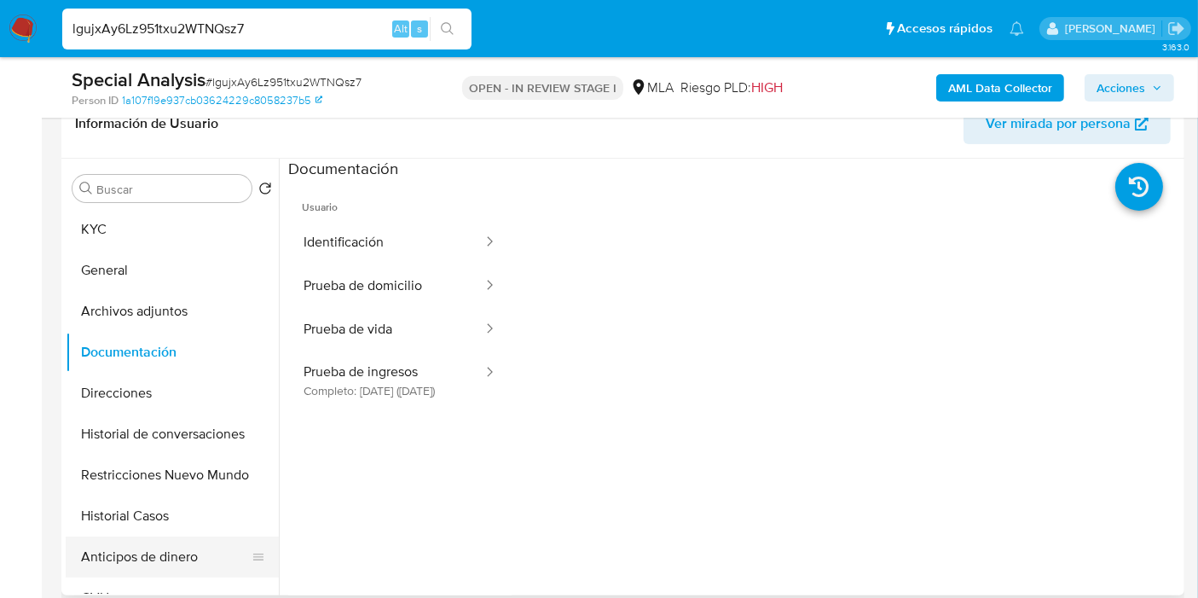
drag, startPoint x: 126, startPoint y: 581, endPoint x: 144, endPoint y: 564, distance: 24.1
click at [126, 581] on button "CVU" at bounding box center [172, 597] width 213 height 41
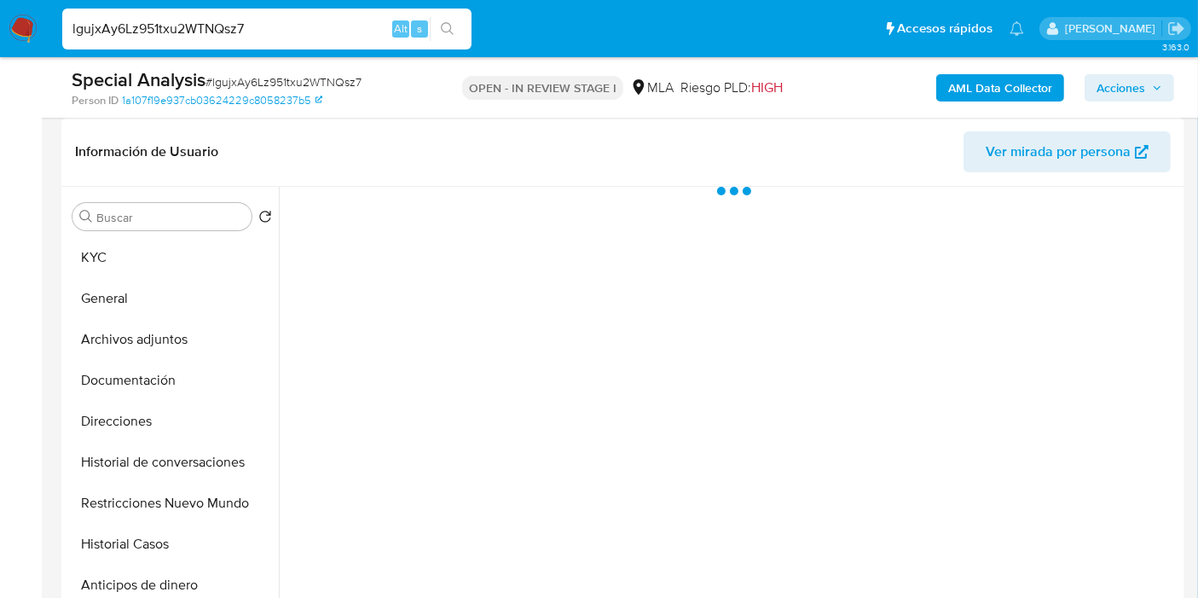
scroll to position [378, 0]
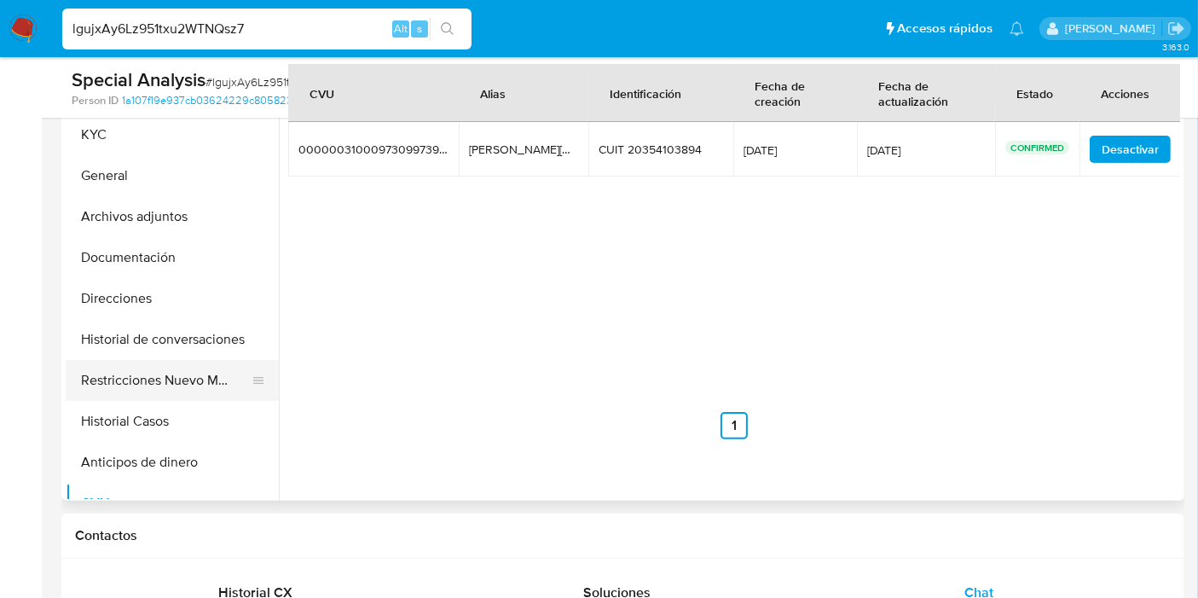
click at [220, 378] on button "Restricciones Nuevo Mundo" at bounding box center [165, 380] width 199 height 41
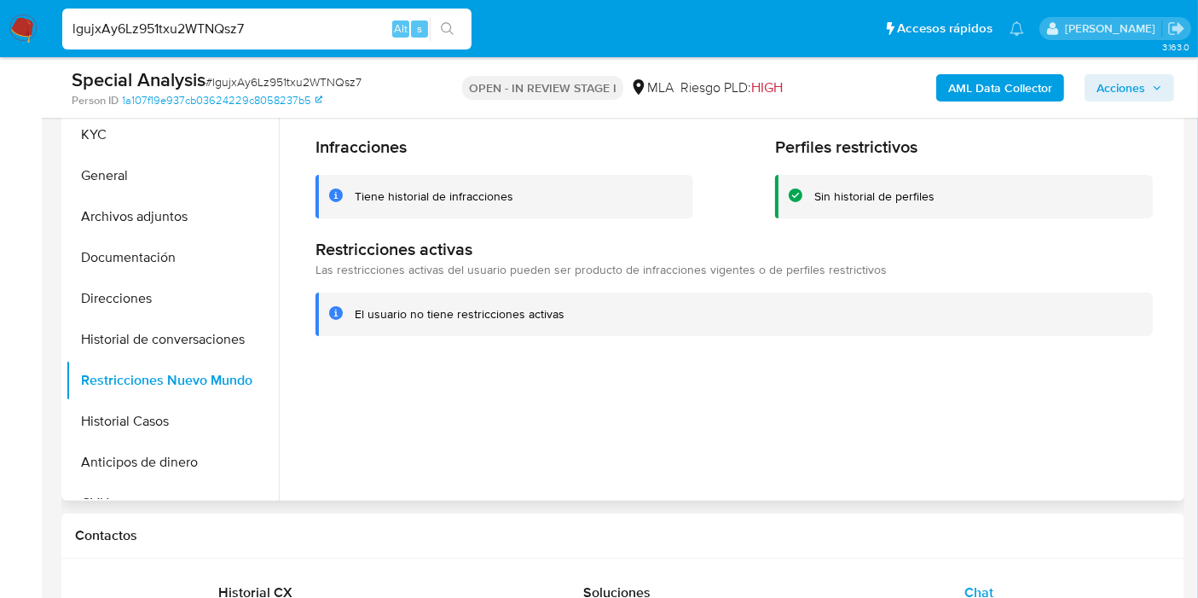
scroll to position [284, 0]
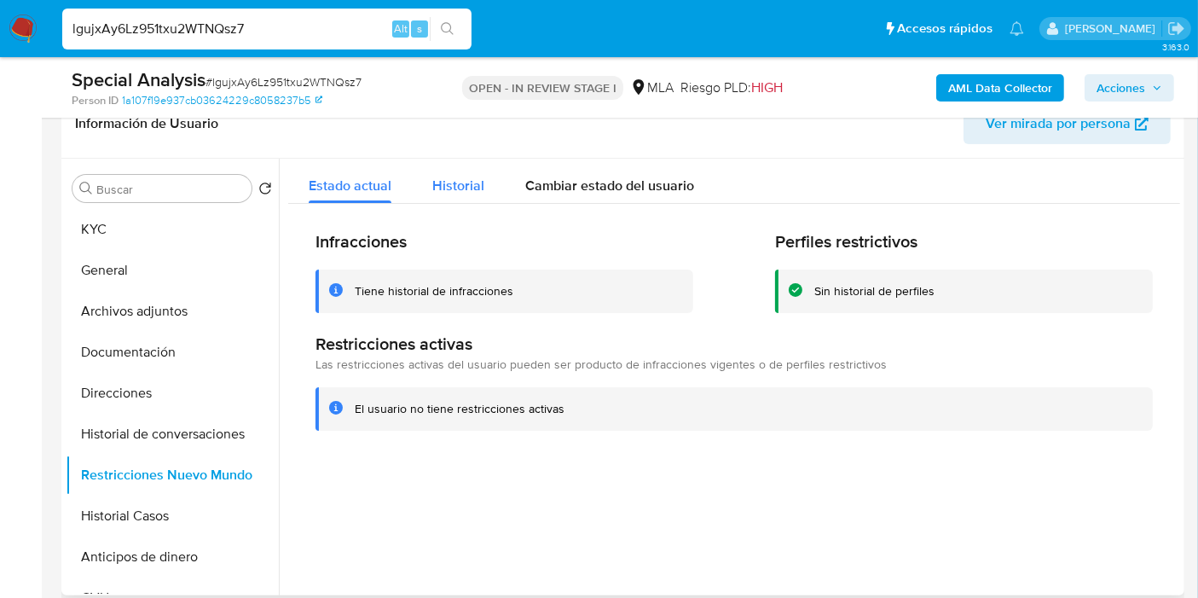
click at [482, 183] on button "Historial" at bounding box center [458, 181] width 93 height 45
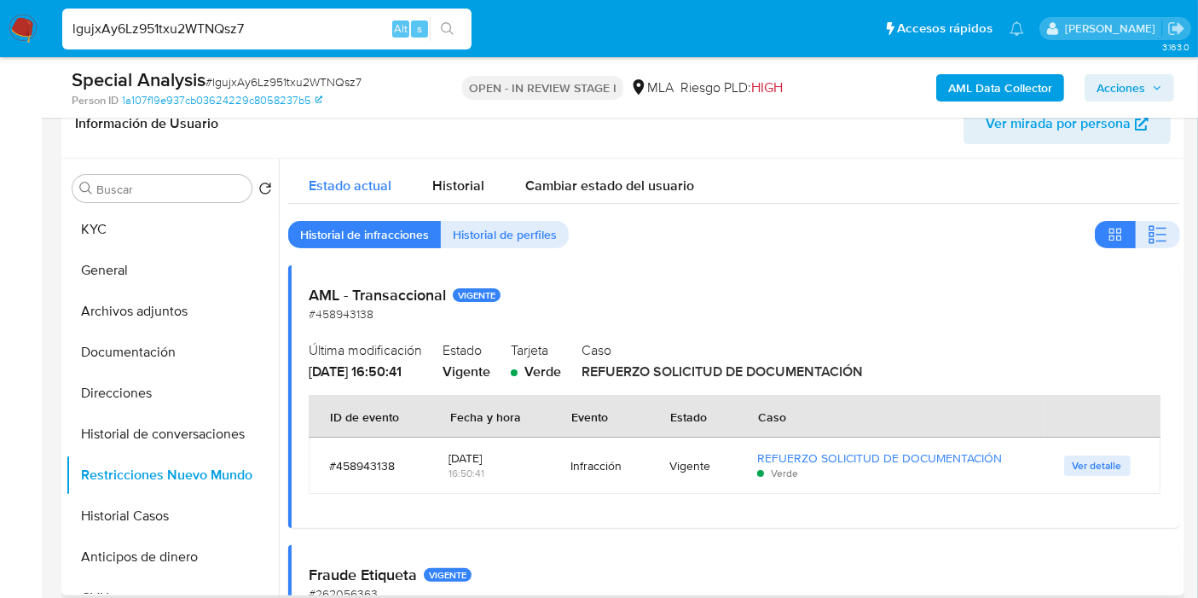
click at [365, 184] on span "Estado actual" at bounding box center [350, 186] width 83 height 20
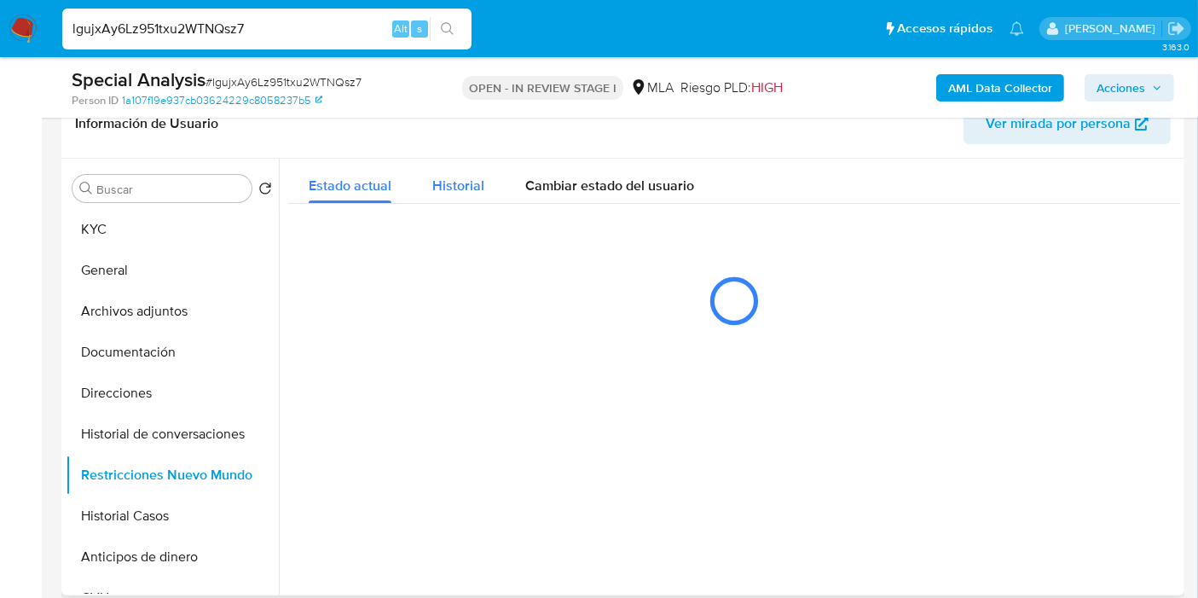
click at [453, 191] on span "Historial" at bounding box center [458, 186] width 52 height 20
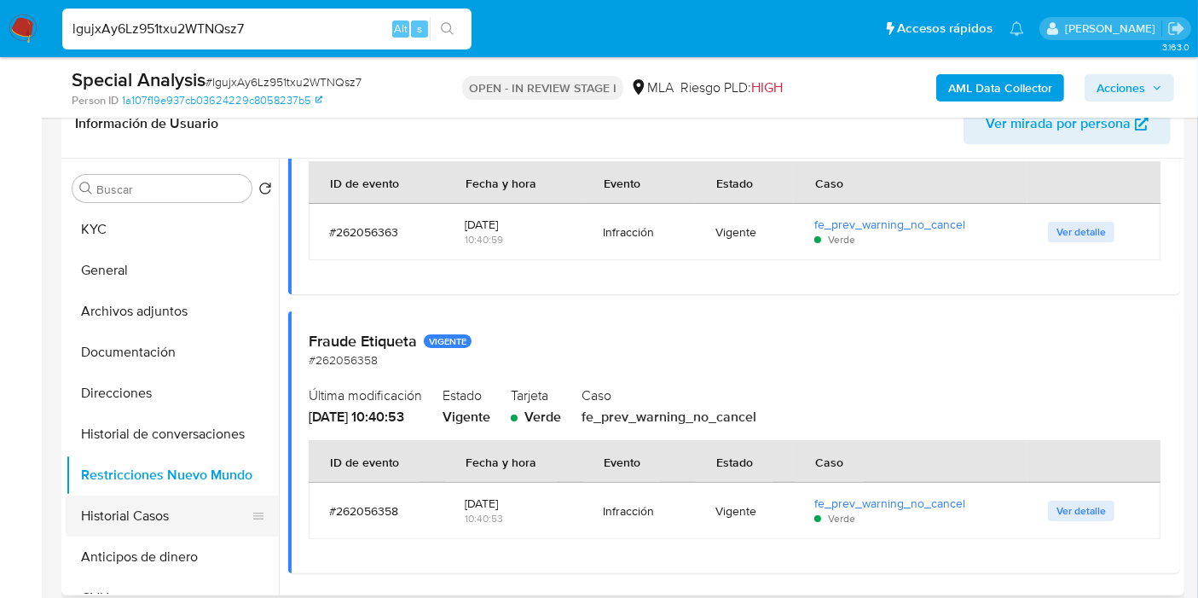
click at [158, 510] on button "Historial Casos" at bounding box center [165, 515] width 199 height 41
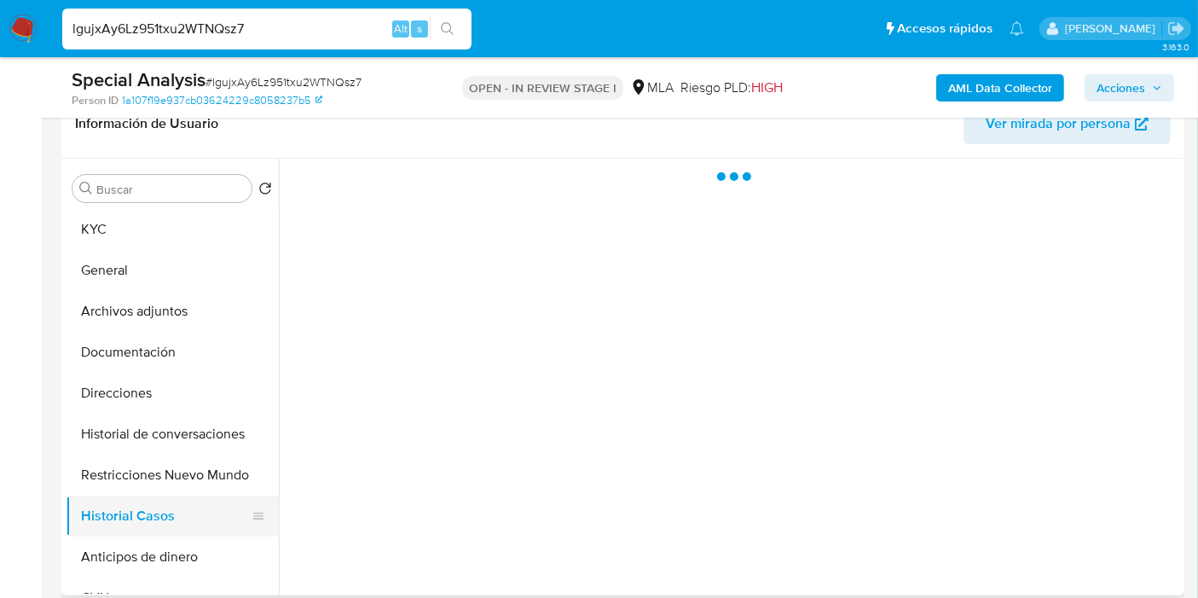
scroll to position [0, 0]
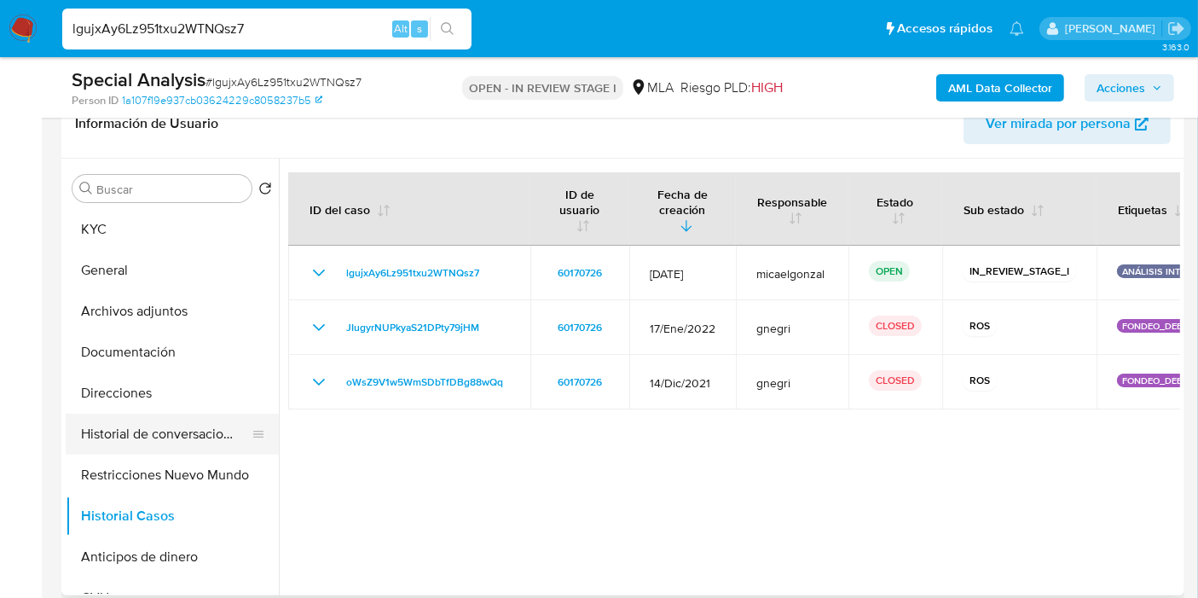
click at [189, 421] on button "Historial de conversaciones" at bounding box center [165, 433] width 199 height 41
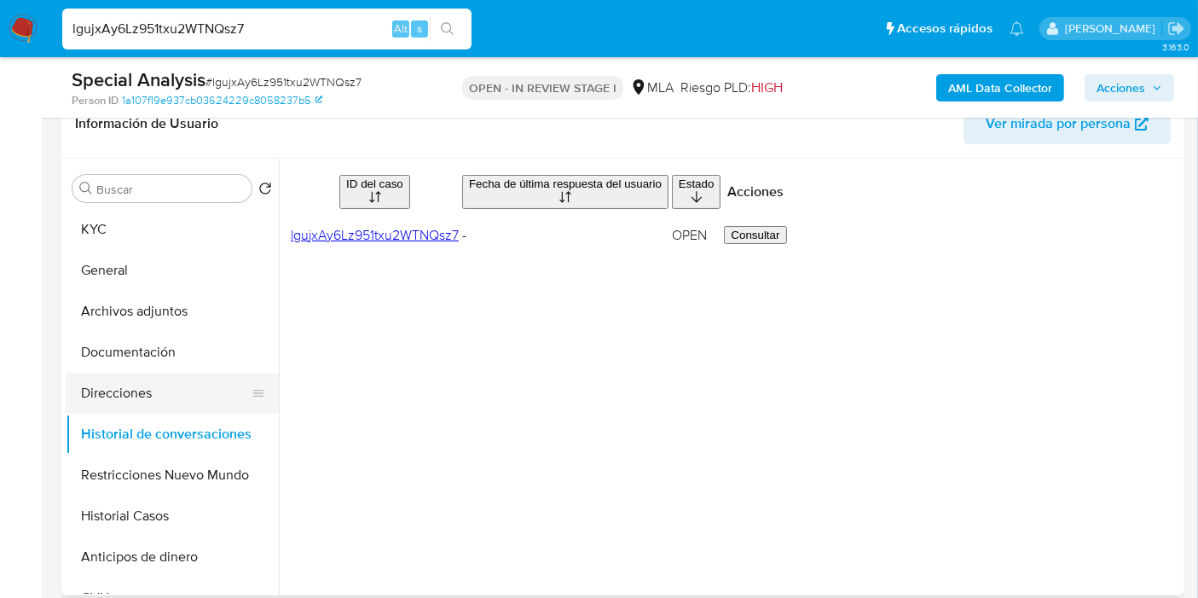
click at [123, 392] on button "Direcciones" at bounding box center [165, 393] width 199 height 41
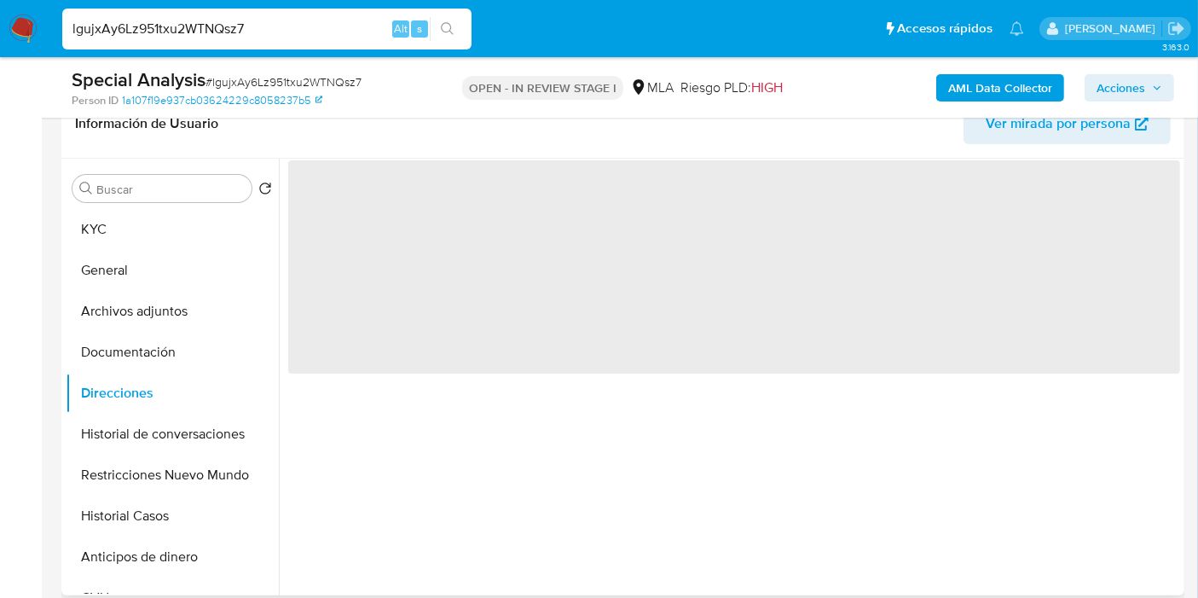
drag, startPoint x: 146, startPoint y: 422, endPoint x: 889, endPoint y: 415, distance: 743.3
click at [147, 423] on button "Historial de conversaciones" at bounding box center [172, 433] width 213 height 41
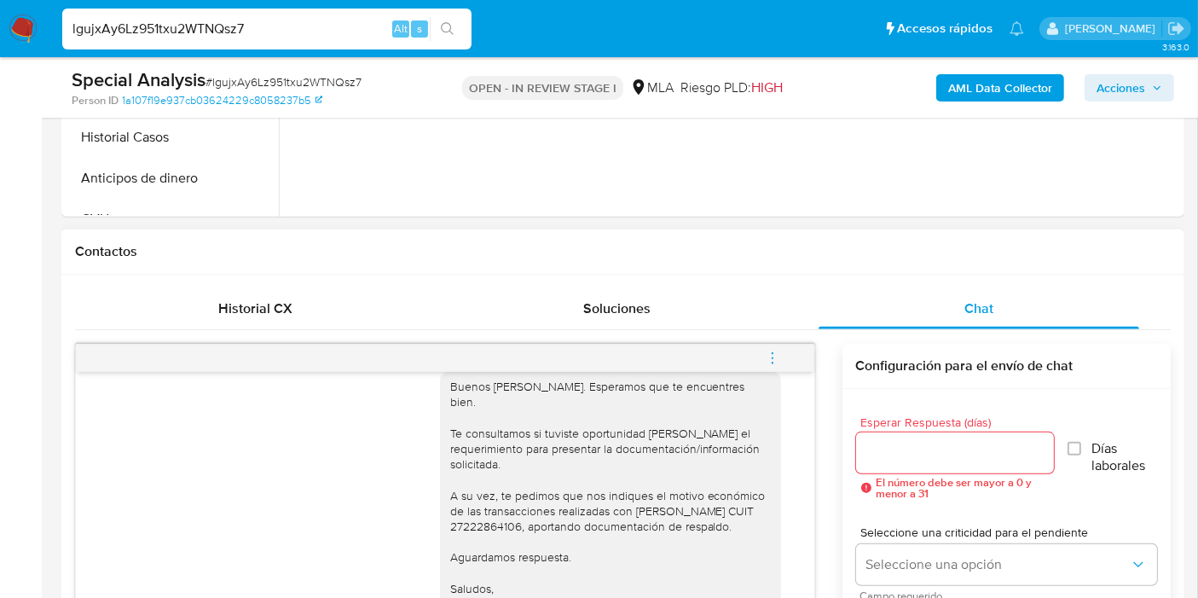
scroll to position [1367, 0]
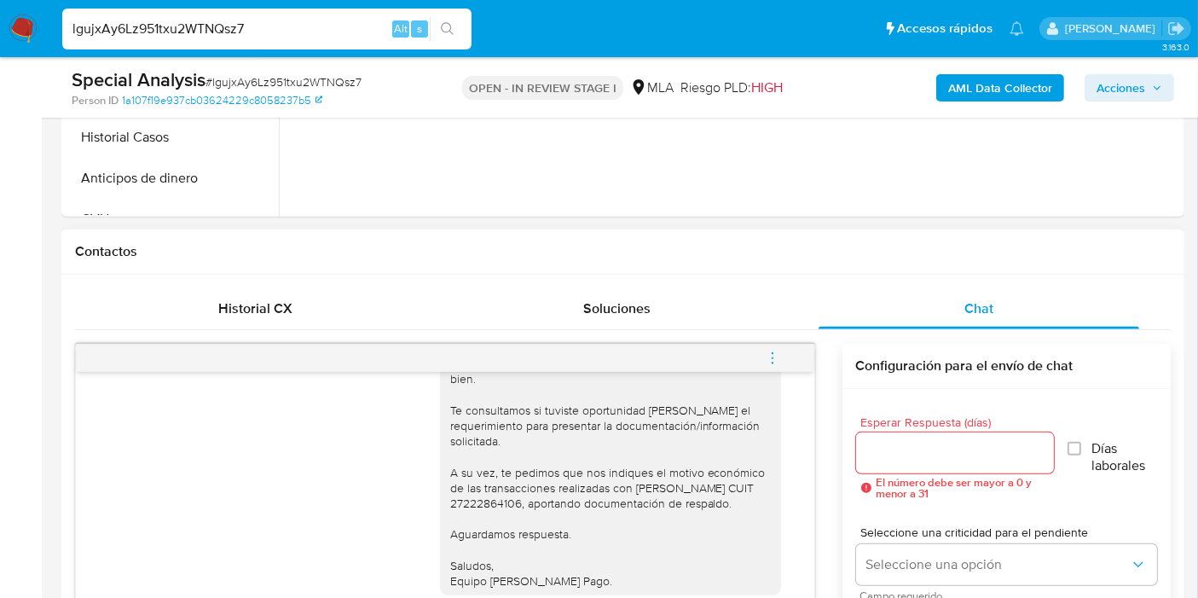
click at [772, 347] on span "menu-action" at bounding box center [772, 358] width 15 height 41
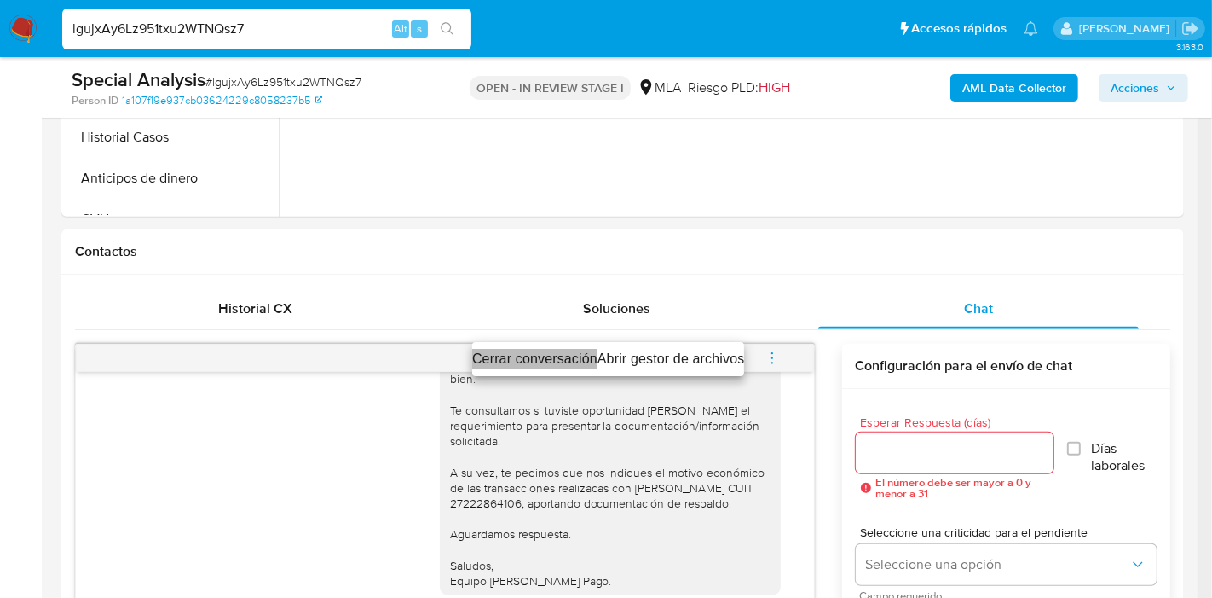
click at [549, 358] on li "Cerrar conversación" at bounding box center [534, 359] width 125 height 20
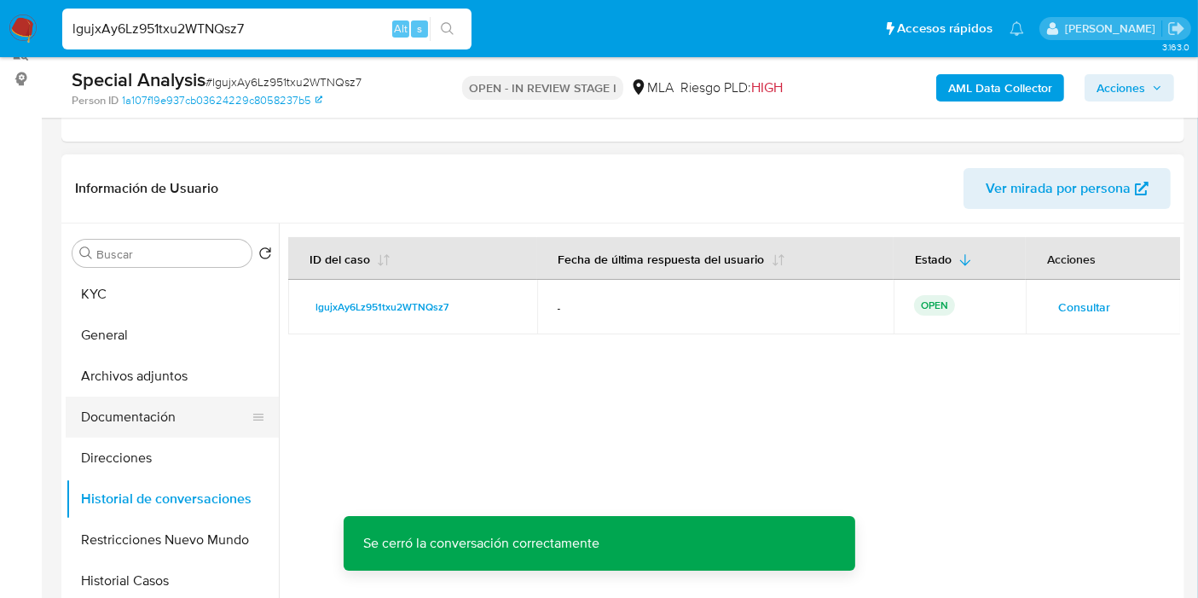
scroll to position [189, 0]
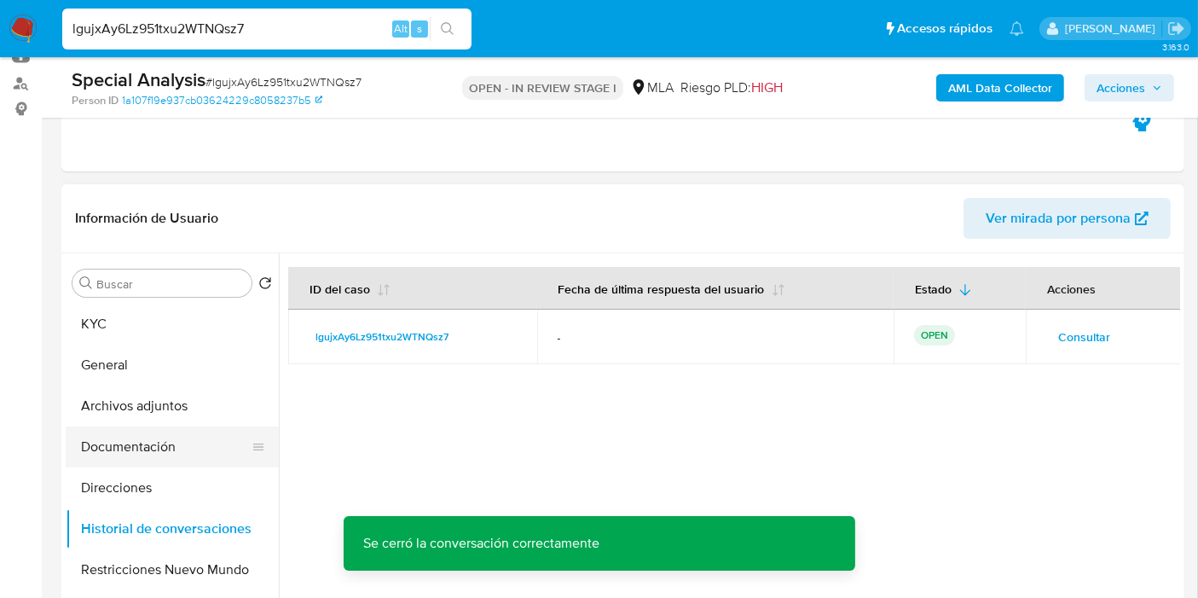
click at [145, 459] on button "Documentación" at bounding box center [165, 446] width 199 height 41
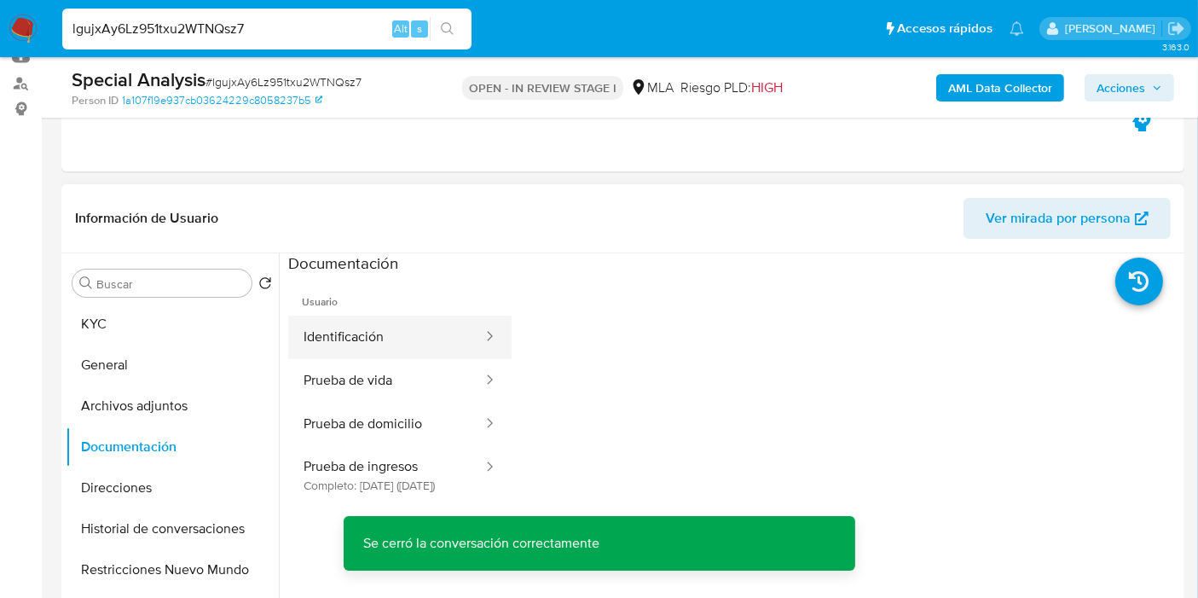
click at [423, 349] on button "Identificación" at bounding box center [386, 336] width 196 height 43
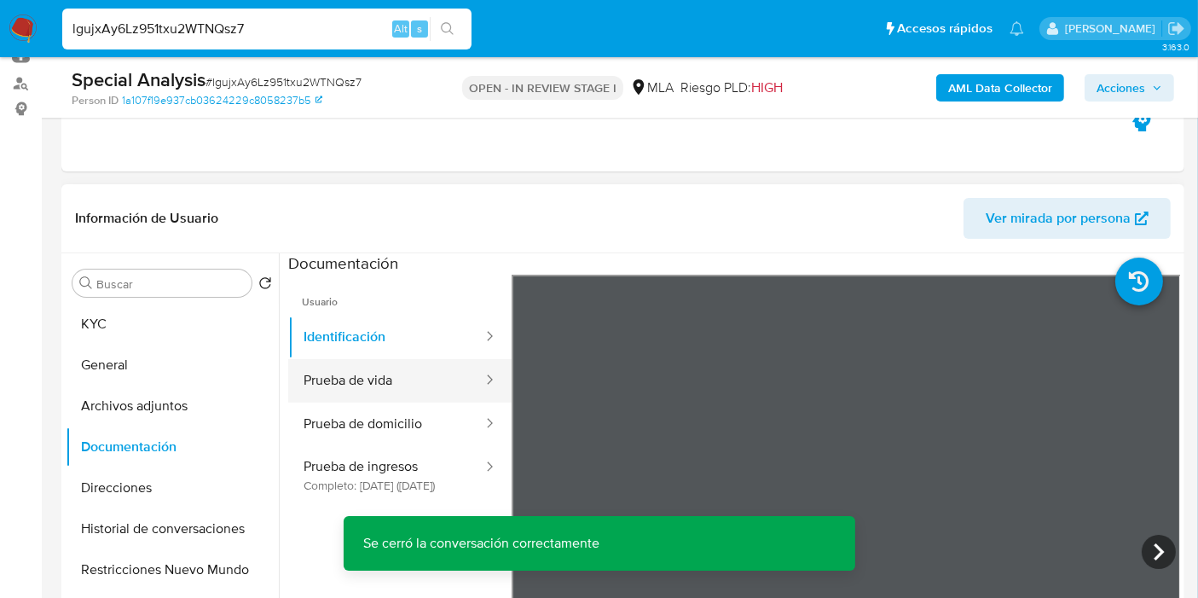
click at [432, 383] on button "Prueba de vida" at bounding box center [386, 380] width 196 height 43
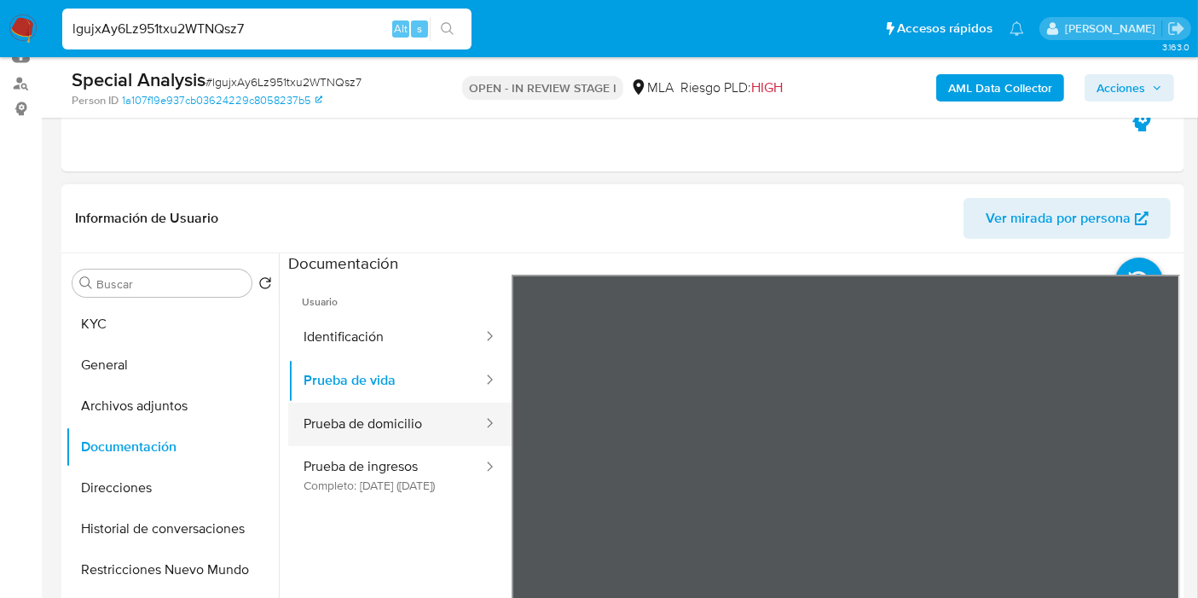
click at [427, 429] on button "Prueba de domicilio" at bounding box center [386, 423] width 196 height 43
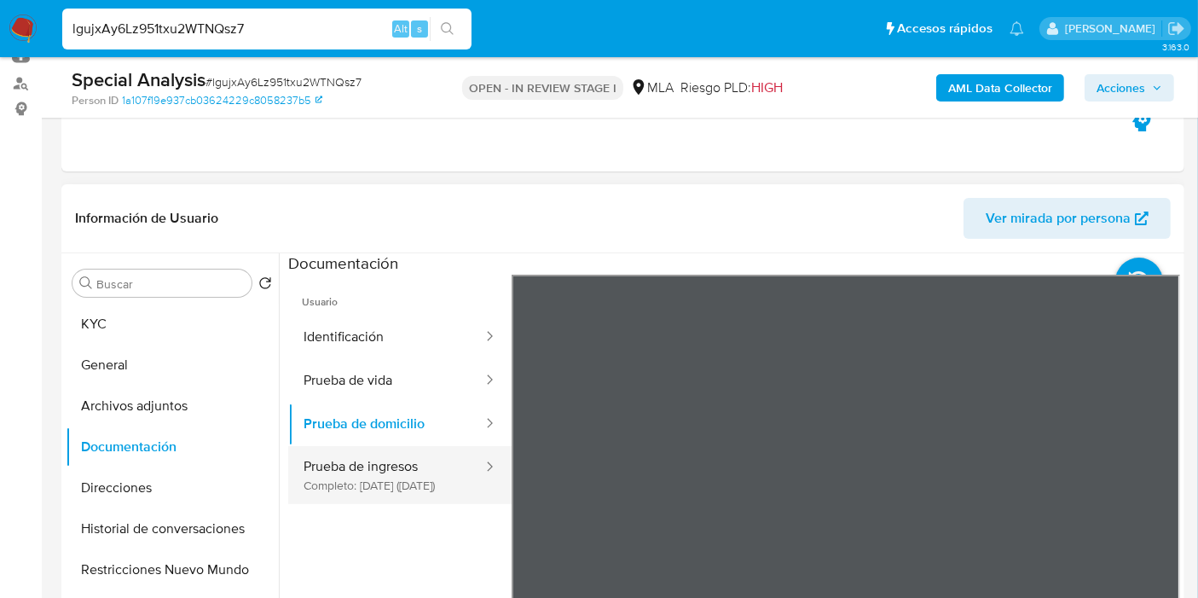
click at [407, 471] on button "Prueba de ingresos Completo: 26/10/2022 (hace 3 años)" at bounding box center [386, 475] width 196 height 58
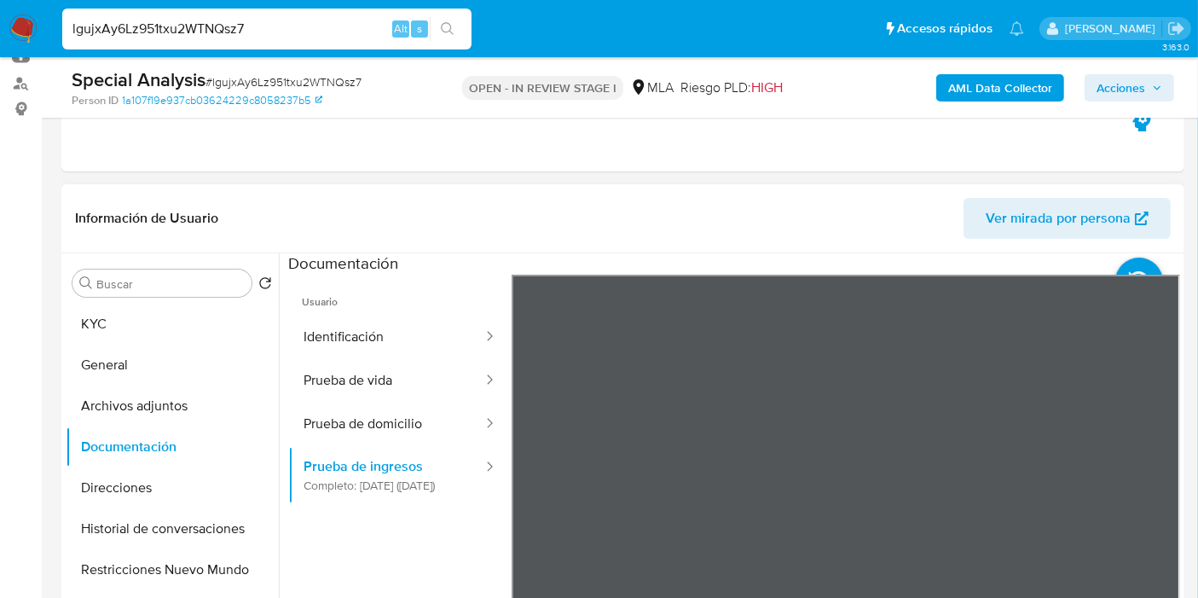
scroll to position [28, 0]
click at [168, 463] on button "Documentación" at bounding box center [165, 446] width 199 height 41
click at [78, 498] on button "Direcciones" at bounding box center [165, 487] width 199 height 41
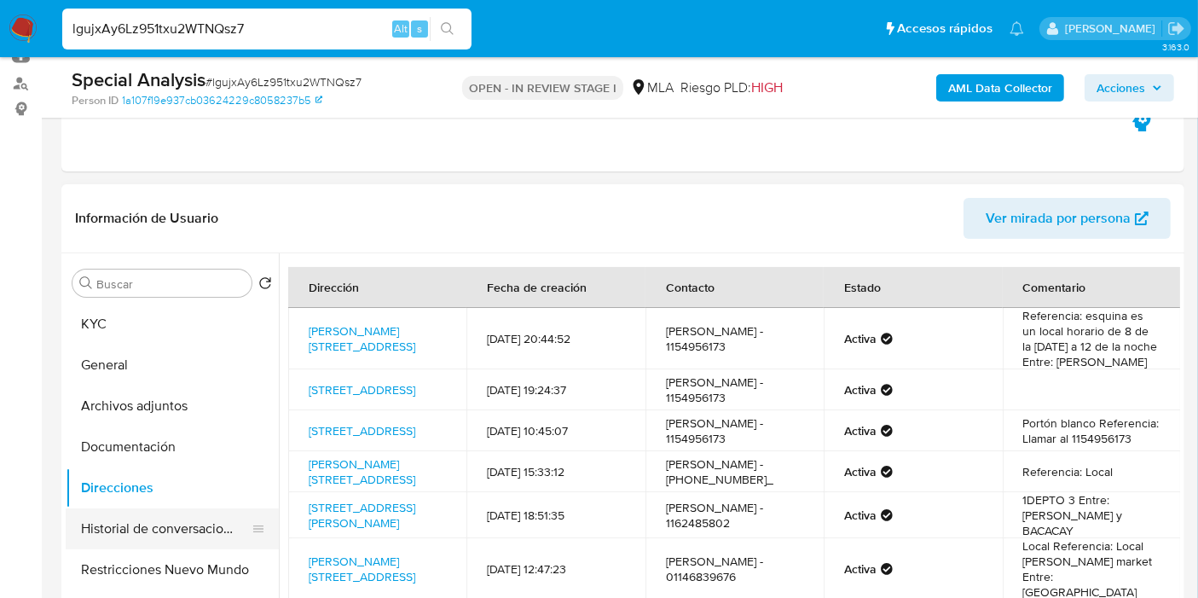
click at [149, 538] on button "Historial de conversaciones" at bounding box center [165, 528] width 199 height 41
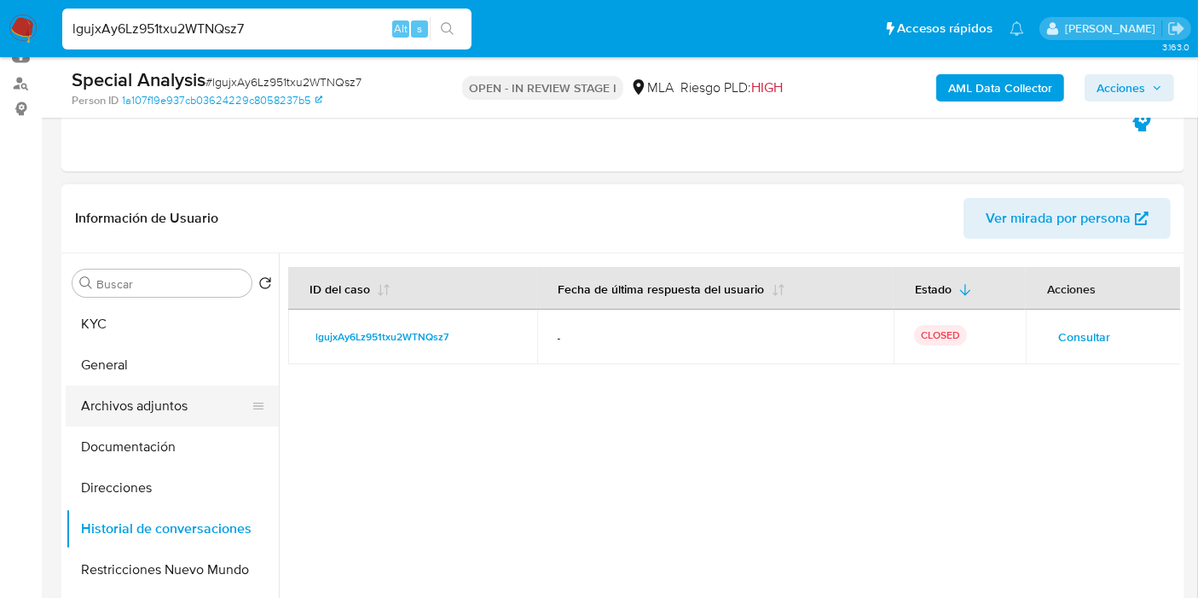
click at [170, 413] on button "Archivos adjuntos" at bounding box center [165, 405] width 199 height 41
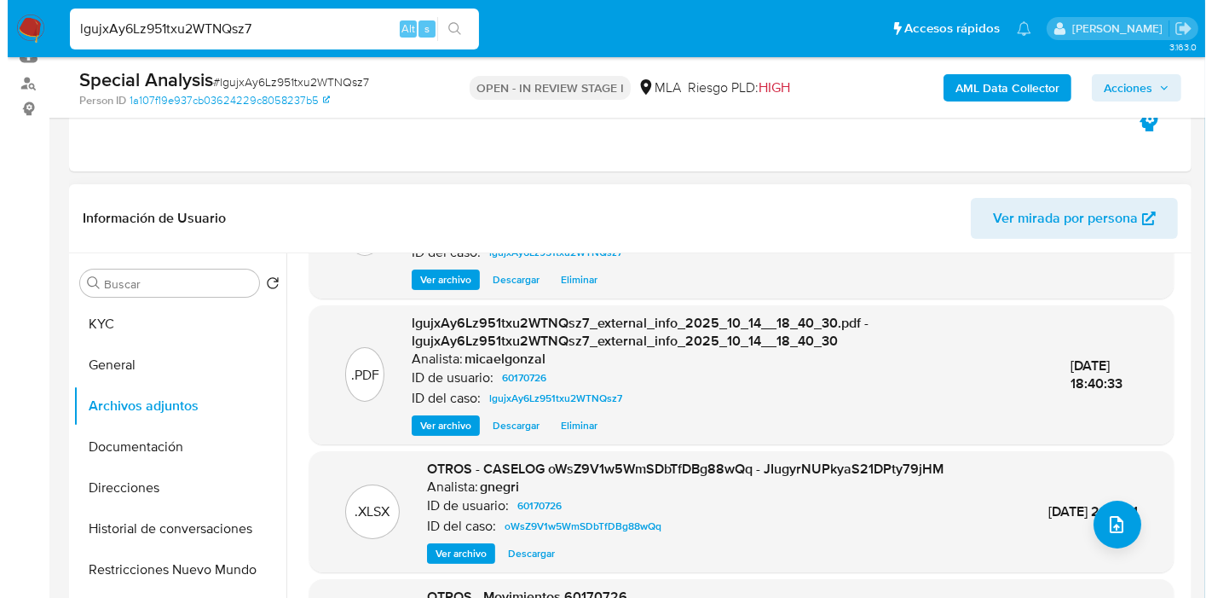
scroll to position [180, 0]
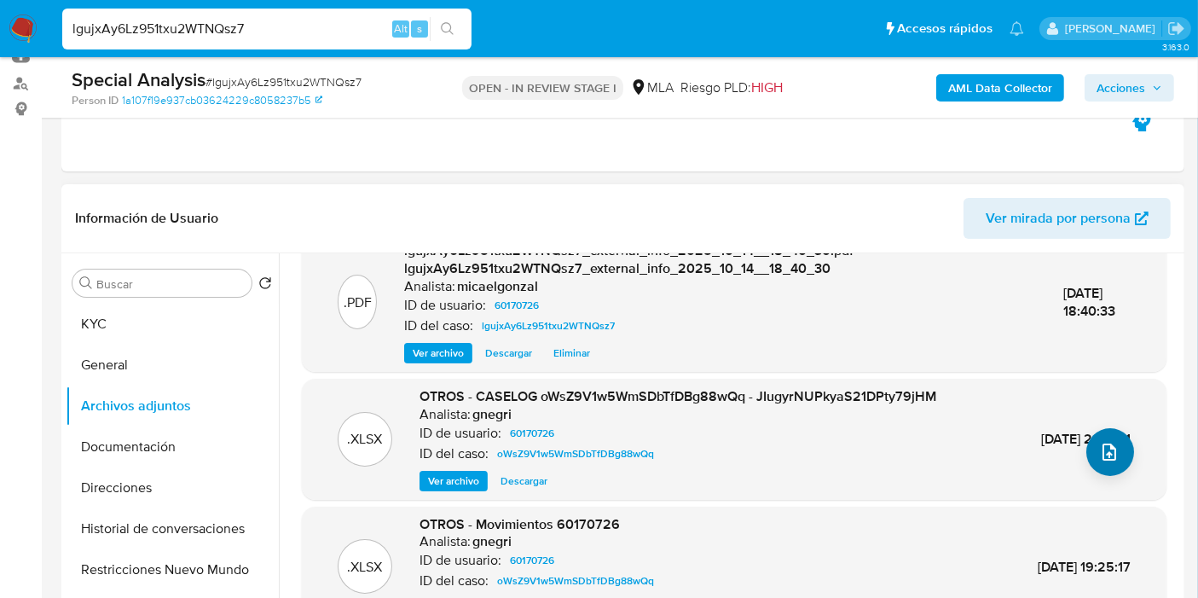
drag, startPoint x: 1131, startPoint y: 440, endPoint x: 1112, endPoint y: 442, distance: 19.7
click at [1129, 439] on div ".XLSX OTROS - CASELOG oWsZ9V1w5WmSDbTfDBg88wQq - JIugyrNUPkyaS21DPty79jHM Anali…" at bounding box center [733, 439] width 847 height 104
click at [1112, 442] on span "upload-file" at bounding box center [1109, 452] width 20 height 20
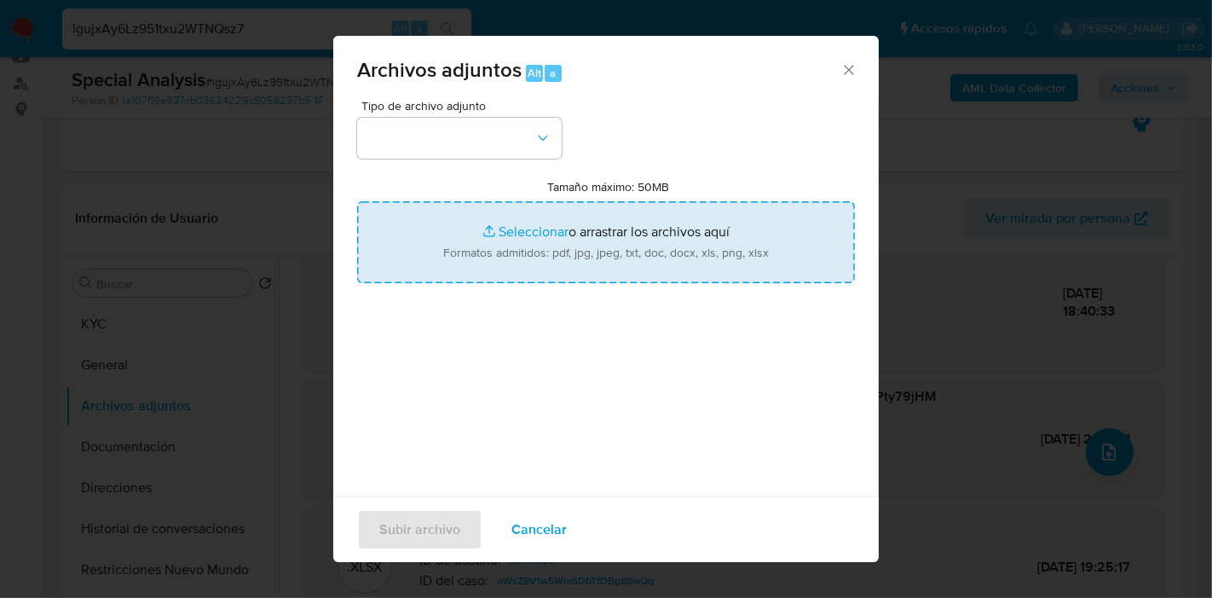
click at [687, 233] on input "Tamaño máximo: 50MB Seleccionar archivos" at bounding box center [606, 242] width 498 height 82
type input "C:\fakepath\Caselog lgujxAy6Lz951txu2WTNQsz7_2025_09_24_09_49_17.docx"
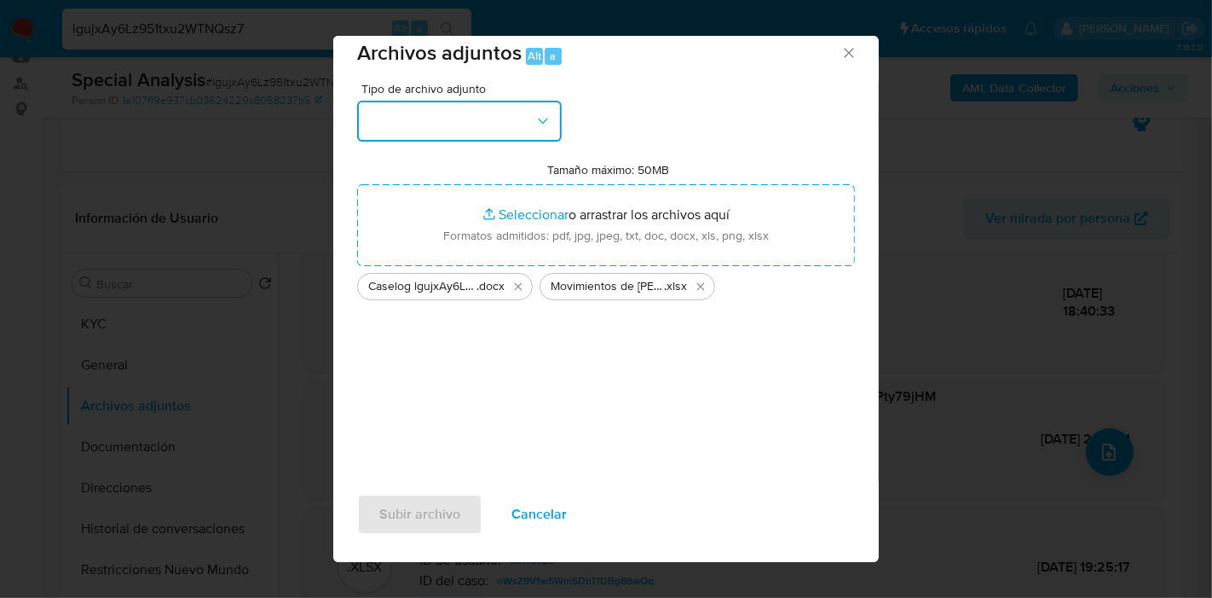
click at [455, 135] on button "button" at bounding box center [459, 121] width 205 height 41
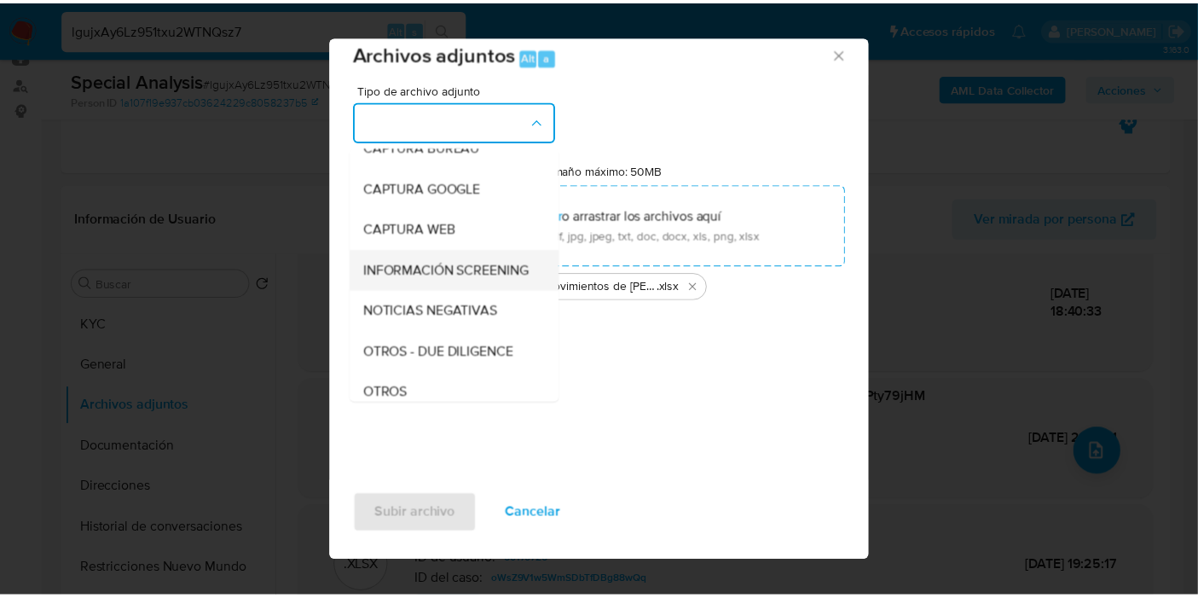
scroll to position [189, 0]
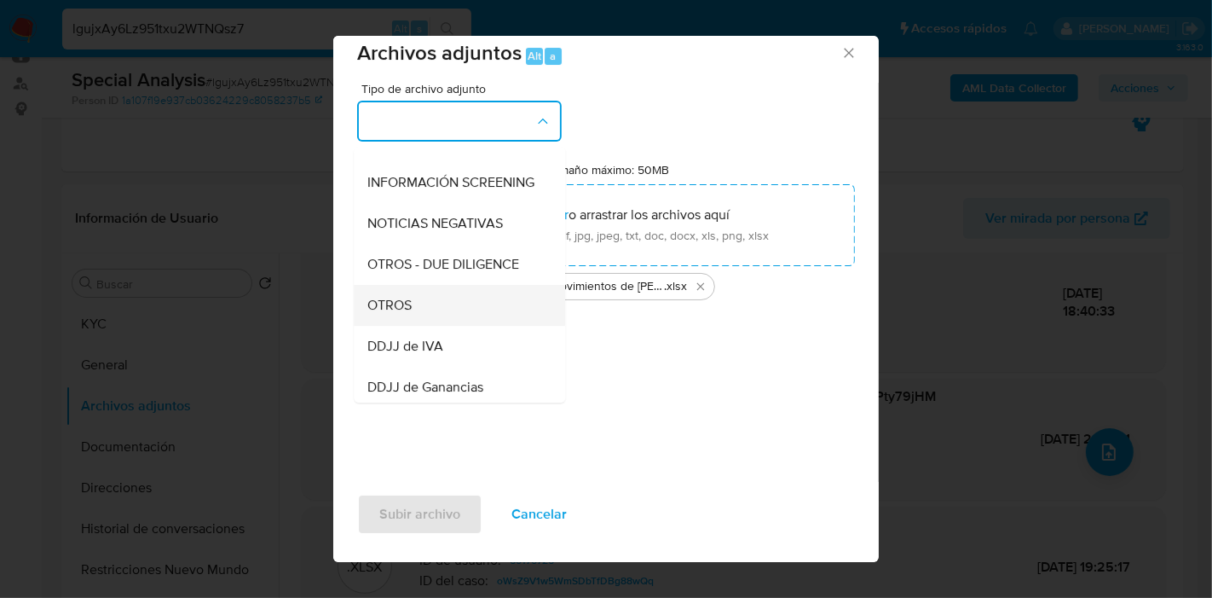
click at [429, 312] on div "OTROS" at bounding box center [454, 305] width 174 height 41
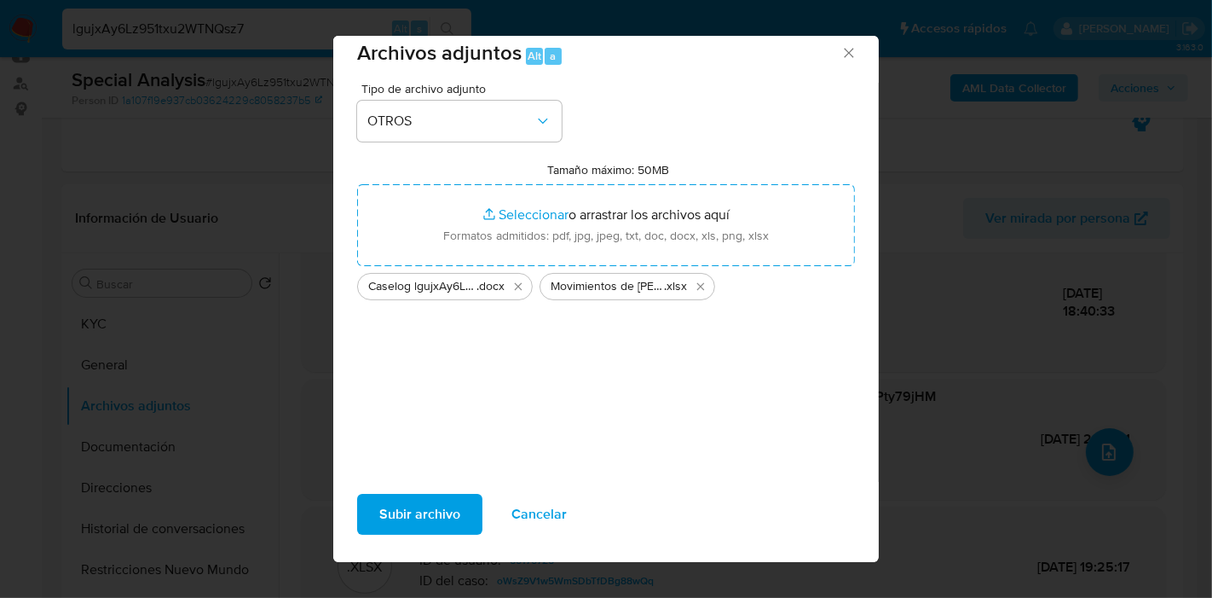
click at [416, 504] on span "Subir archivo" at bounding box center [419, 514] width 81 height 38
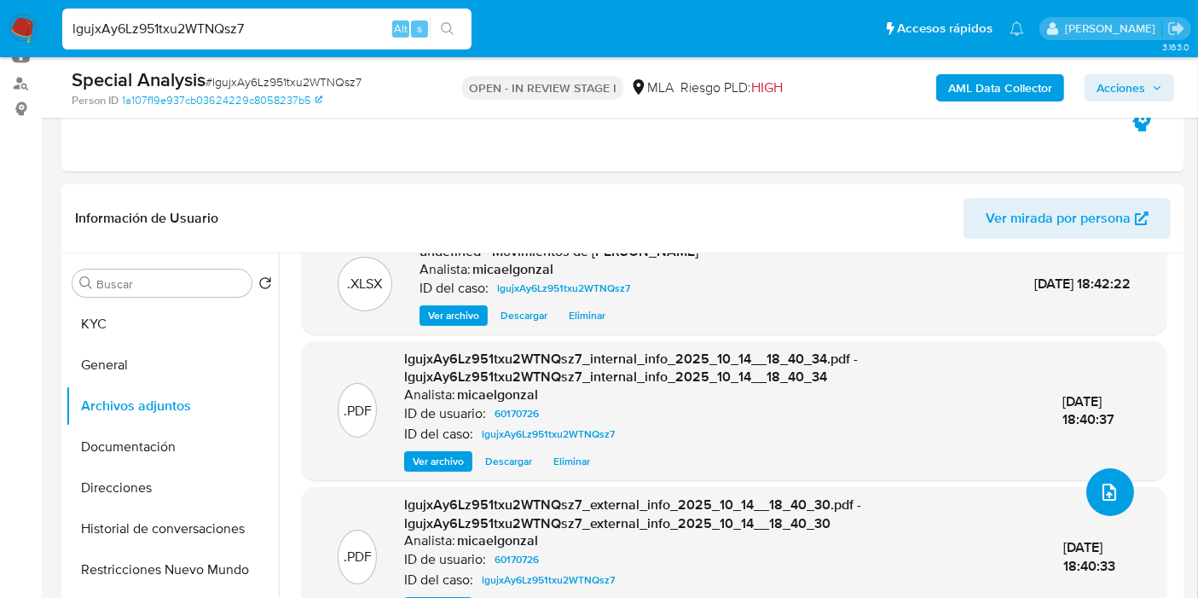
scroll to position [139, 0]
click at [92, 550] on button "Restricciones Nuevo Mundo" at bounding box center [165, 569] width 199 height 41
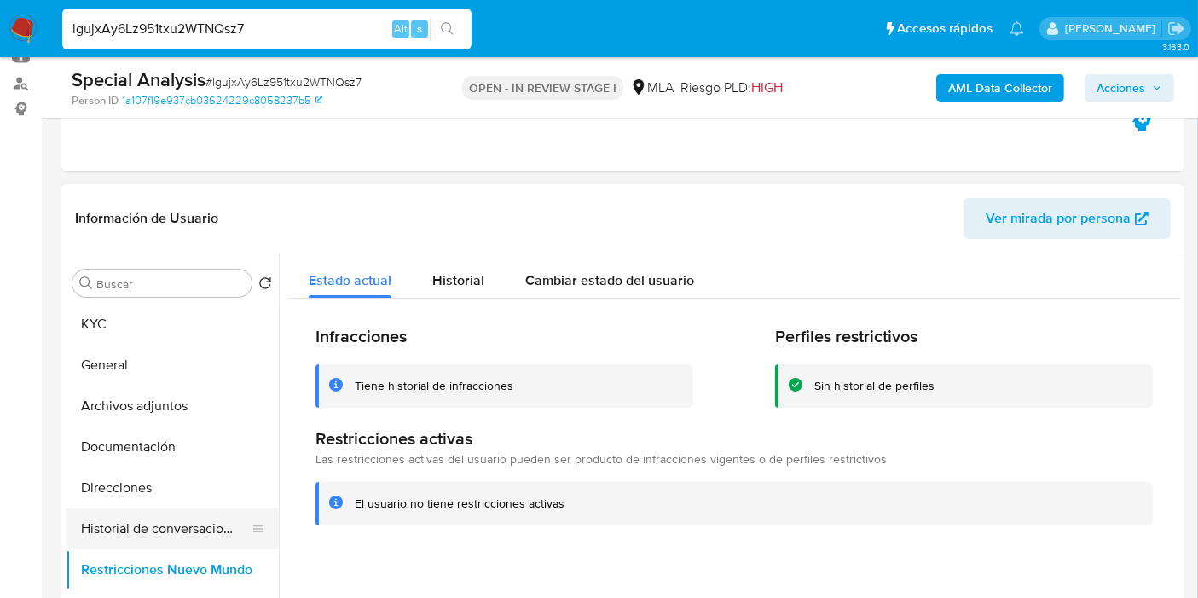
click at [100, 541] on button "Historial de conversaciones" at bounding box center [165, 528] width 199 height 41
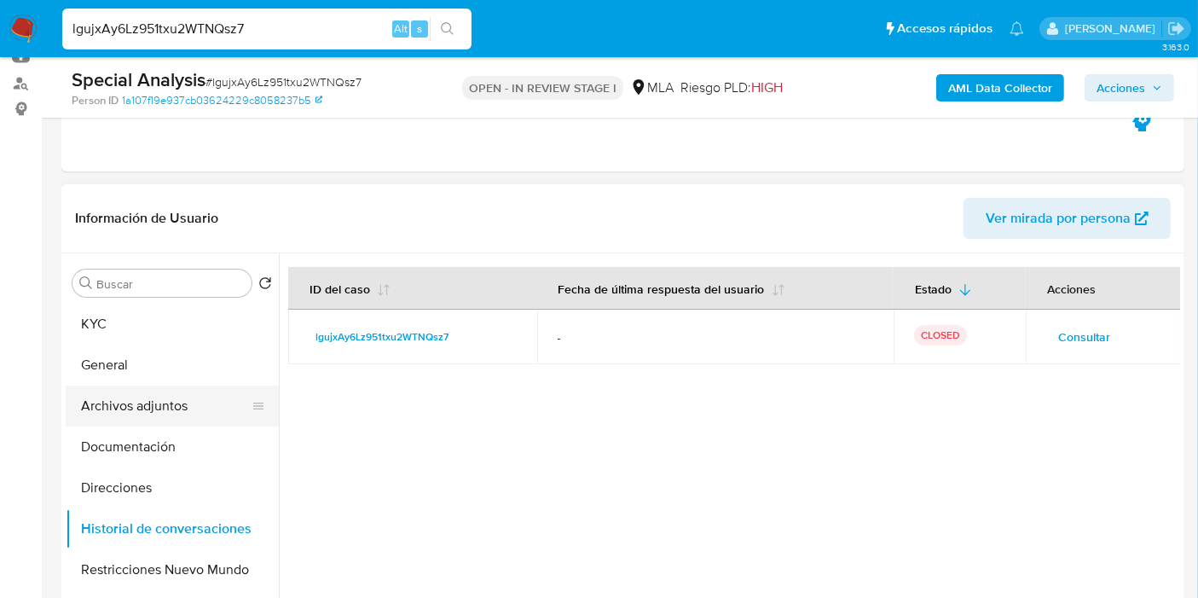
click at [138, 416] on button "Archivos adjuntos" at bounding box center [165, 405] width 199 height 41
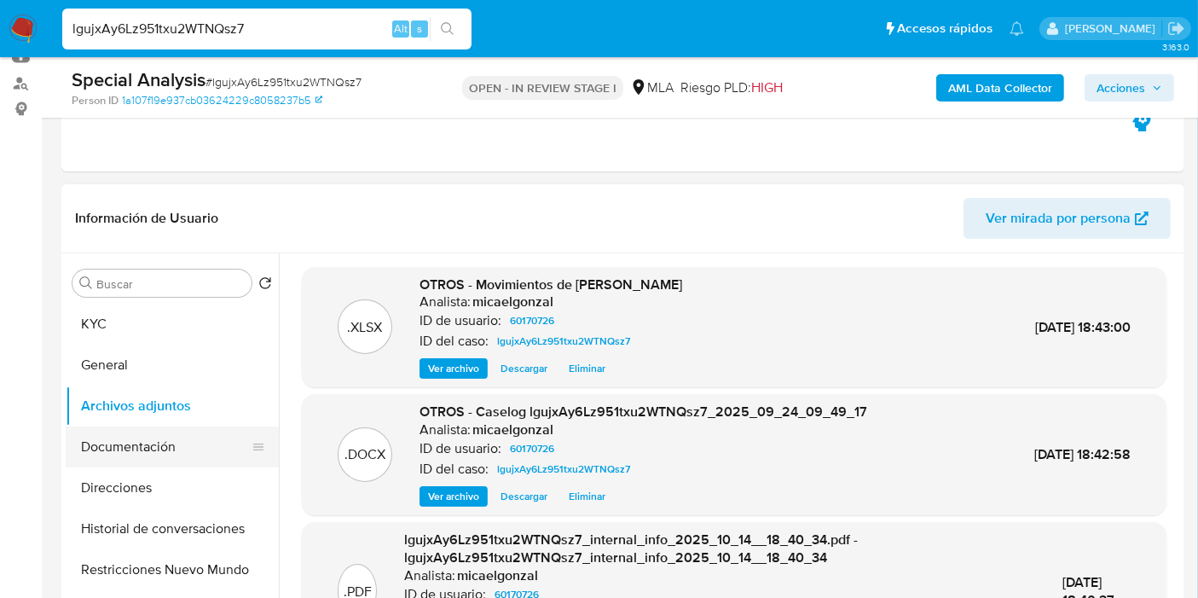
click at [136, 438] on button "Documentación" at bounding box center [165, 446] width 199 height 41
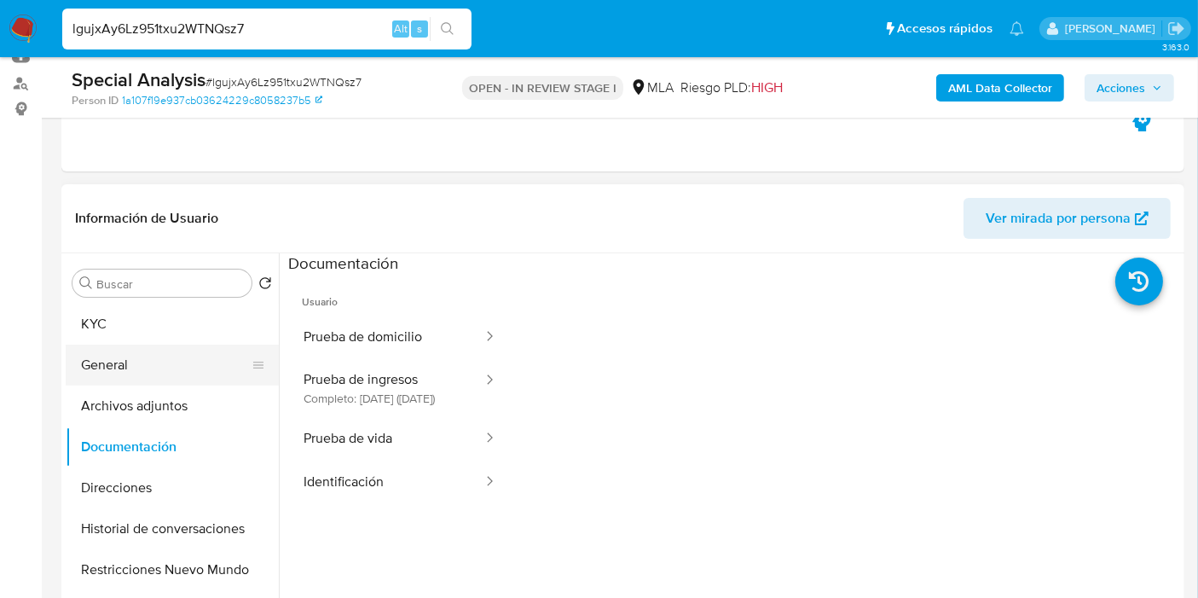
click at [182, 371] on button "General" at bounding box center [165, 364] width 199 height 41
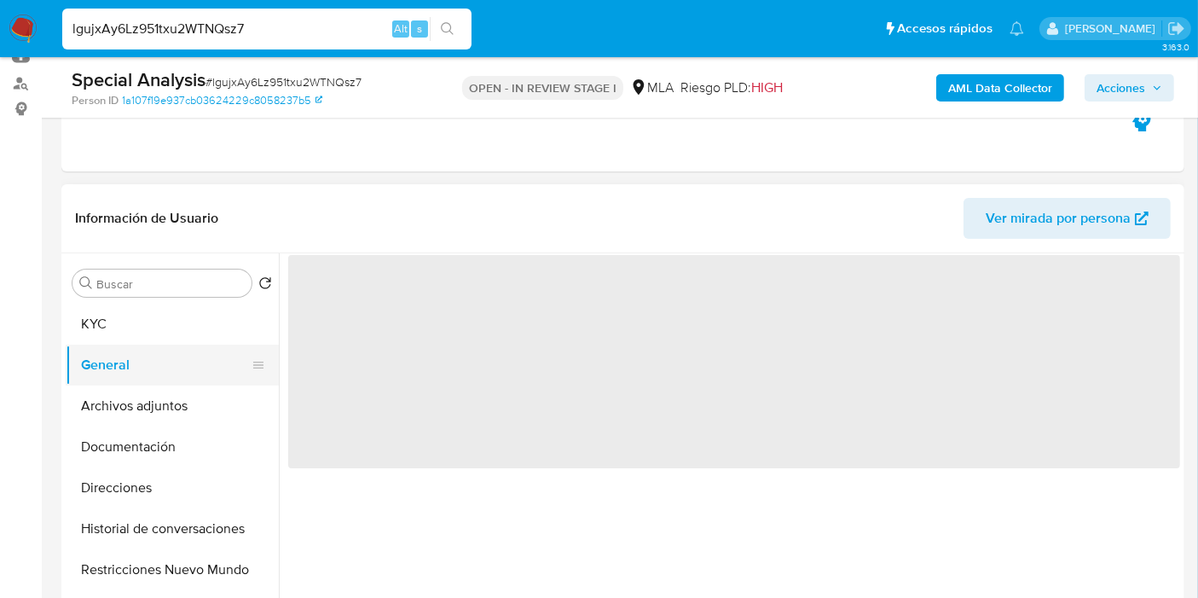
click at [182, 371] on button "General" at bounding box center [165, 364] width 199 height 41
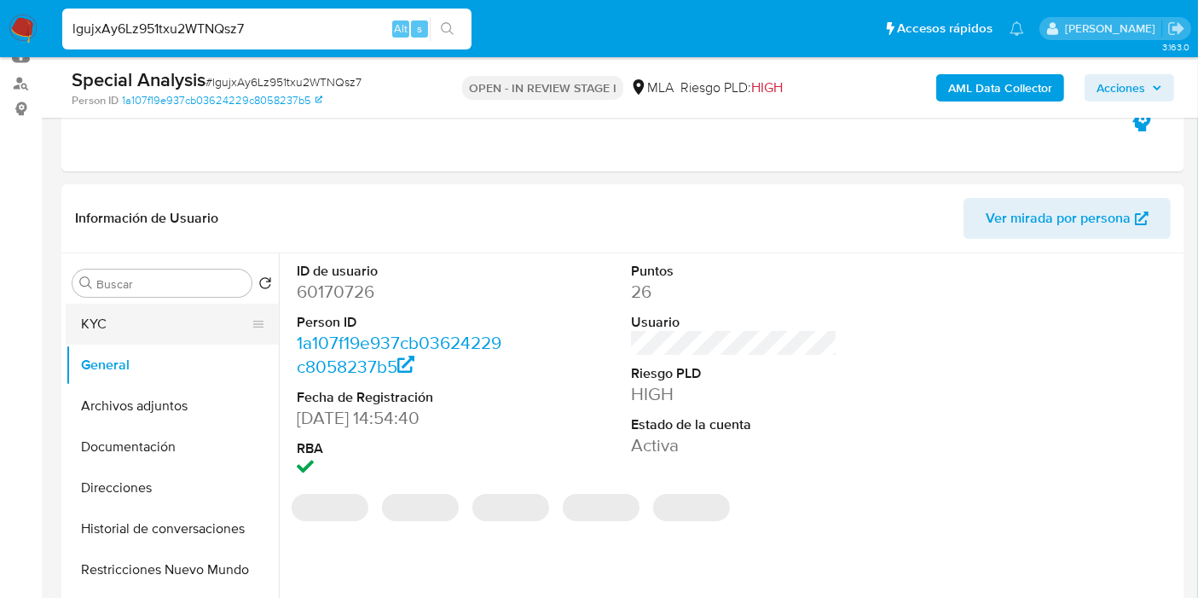
click at [211, 322] on button "KYC" at bounding box center [165, 323] width 199 height 41
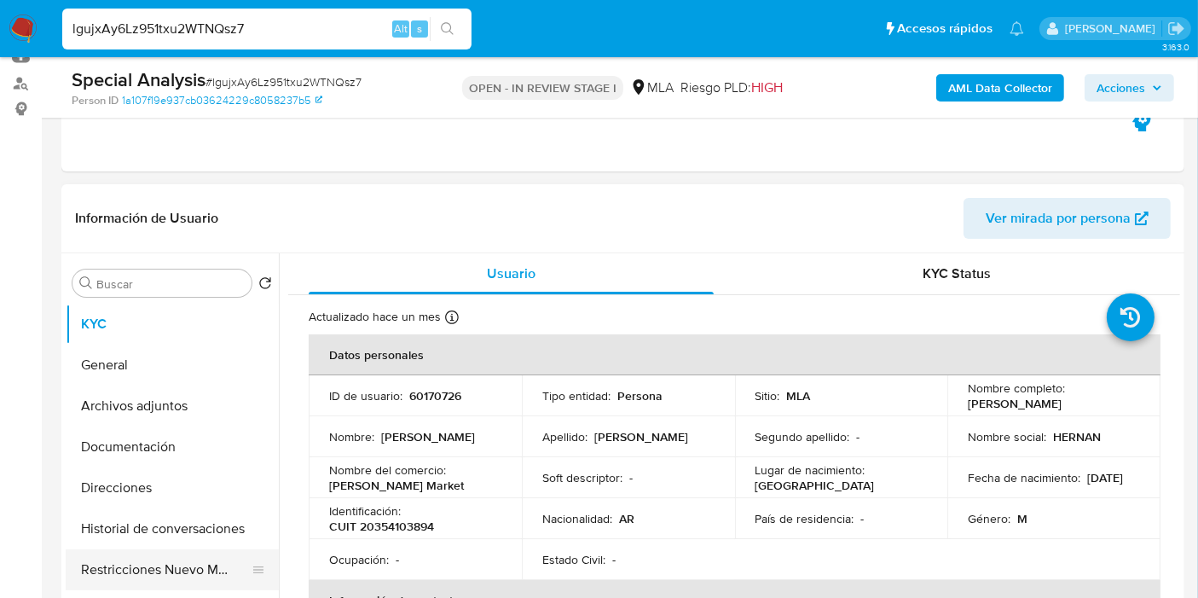
click at [141, 568] on button "Restricciones Nuevo Mundo" at bounding box center [165, 569] width 199 height 41
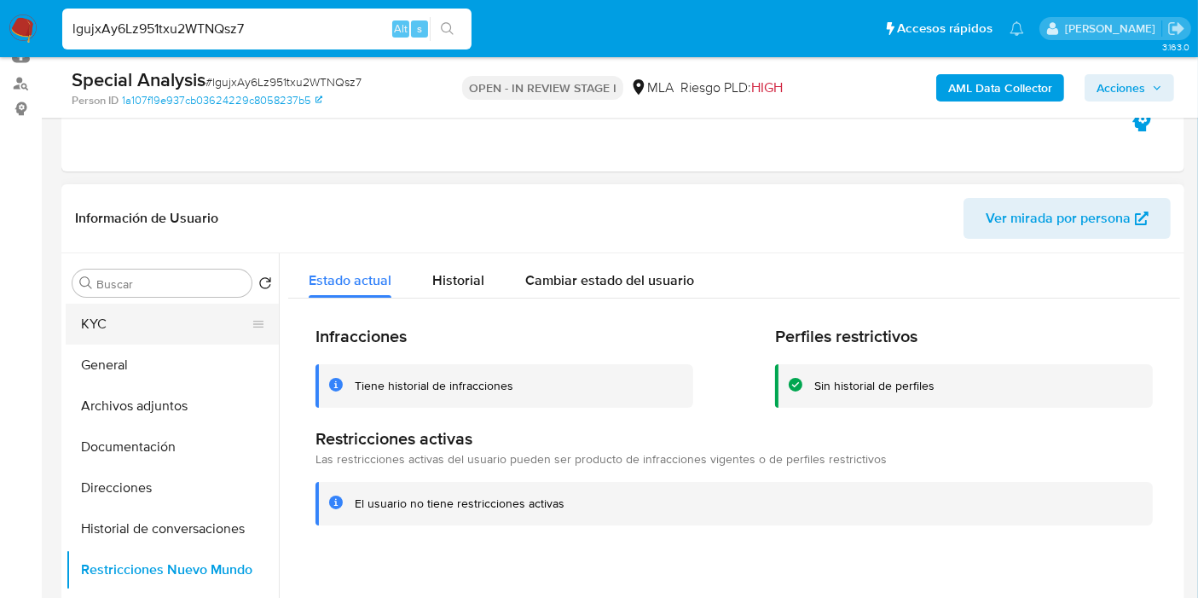
click at [178, 315] on button "KYC" at bounding box center [165, 323] width 199 height 41
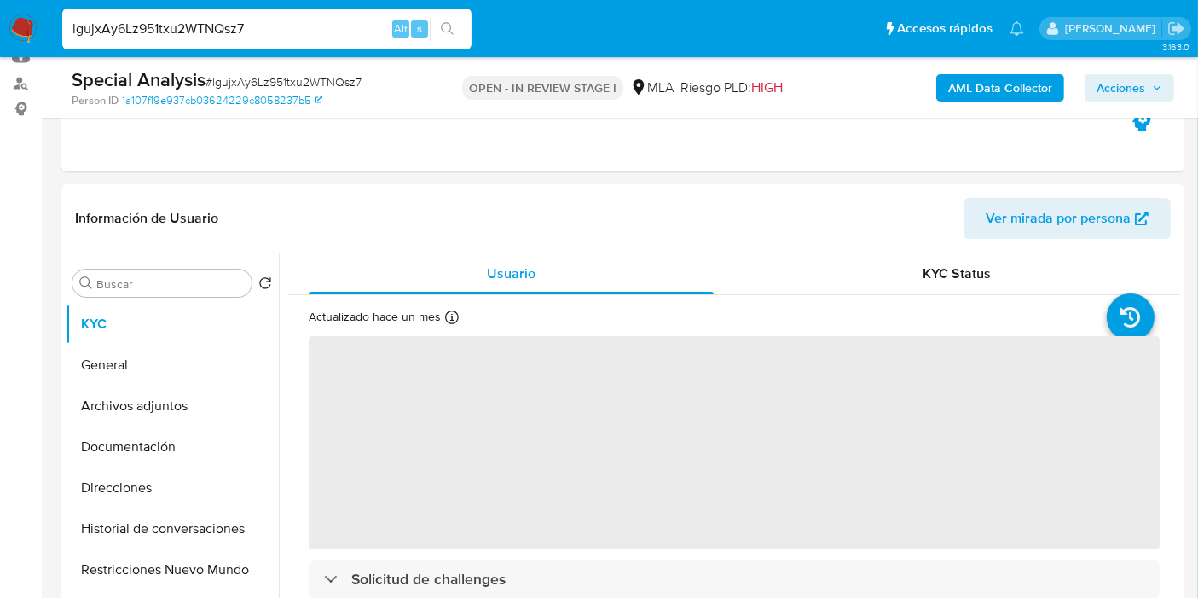
click at [1126, 93] on span "Acciones" at bounding box center [1120, 87] width 49 height 27
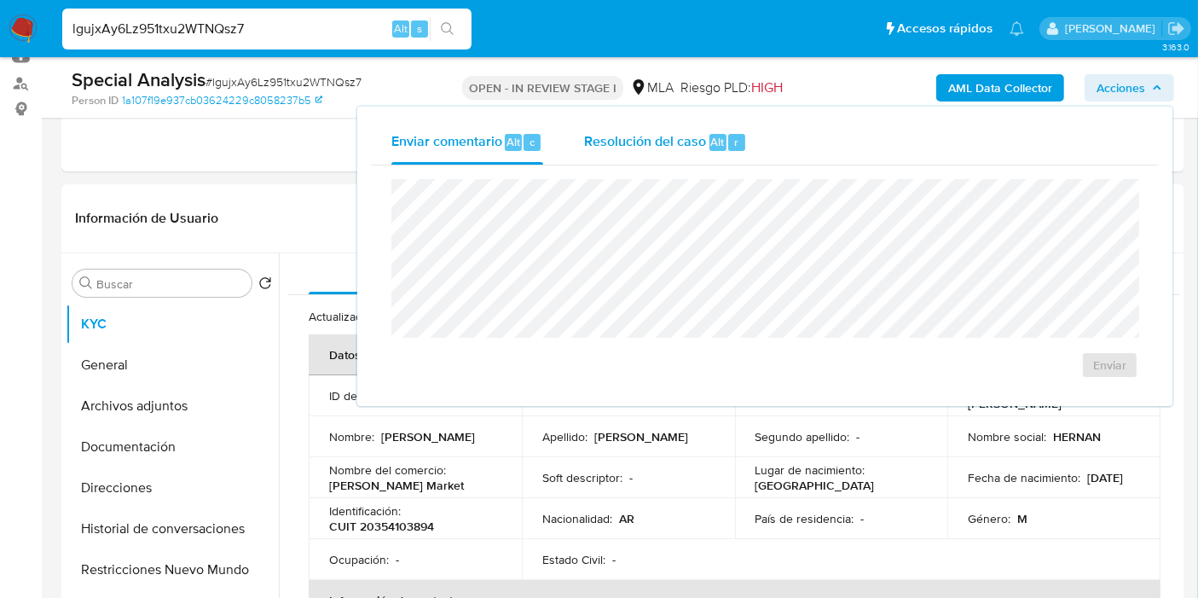
click at [594, 129] on div "Resolución del caso Alt r" at bounding box center [665, 142] width 163 height 44
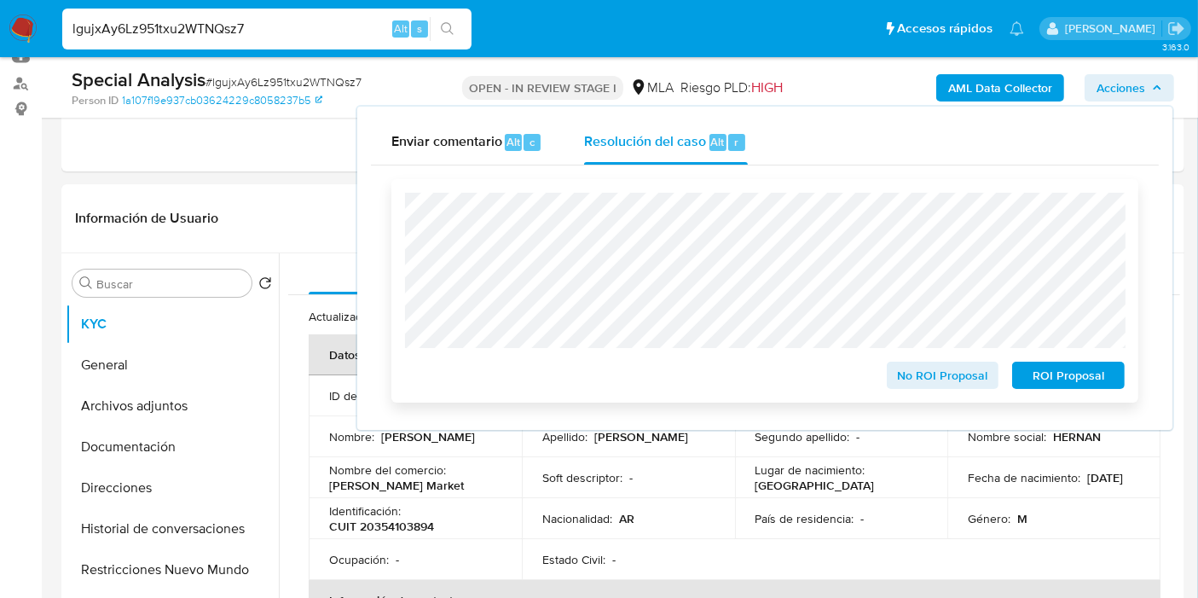
click at [914, 371] on span "No ROI Proposal" at bounding box center [942, 375] width 89 height 24
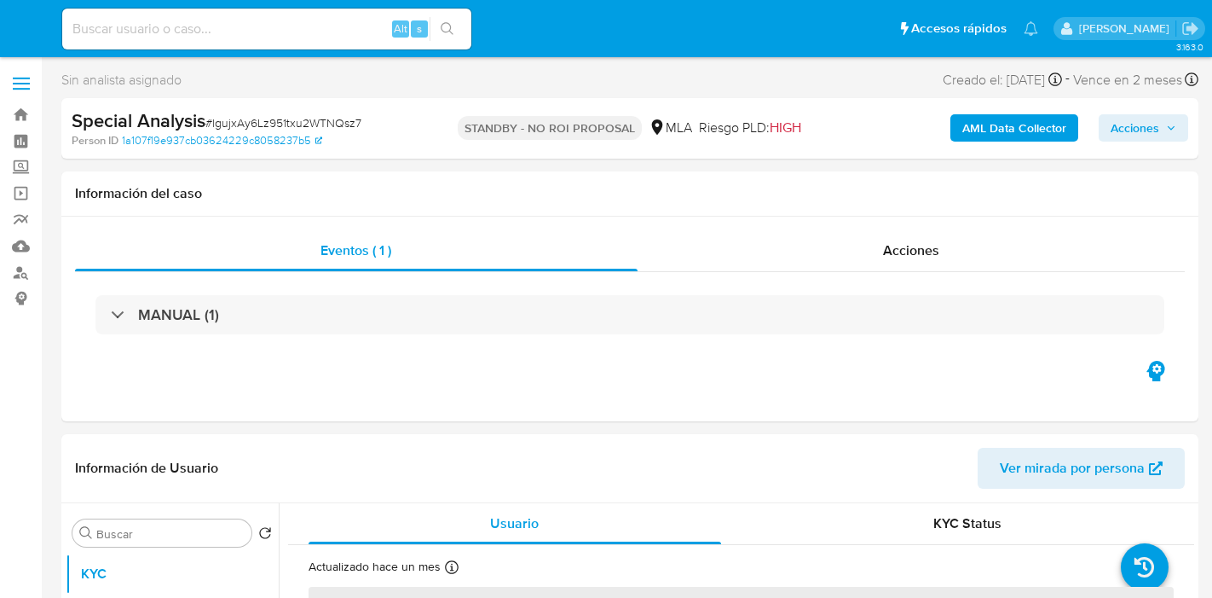
select select "10"
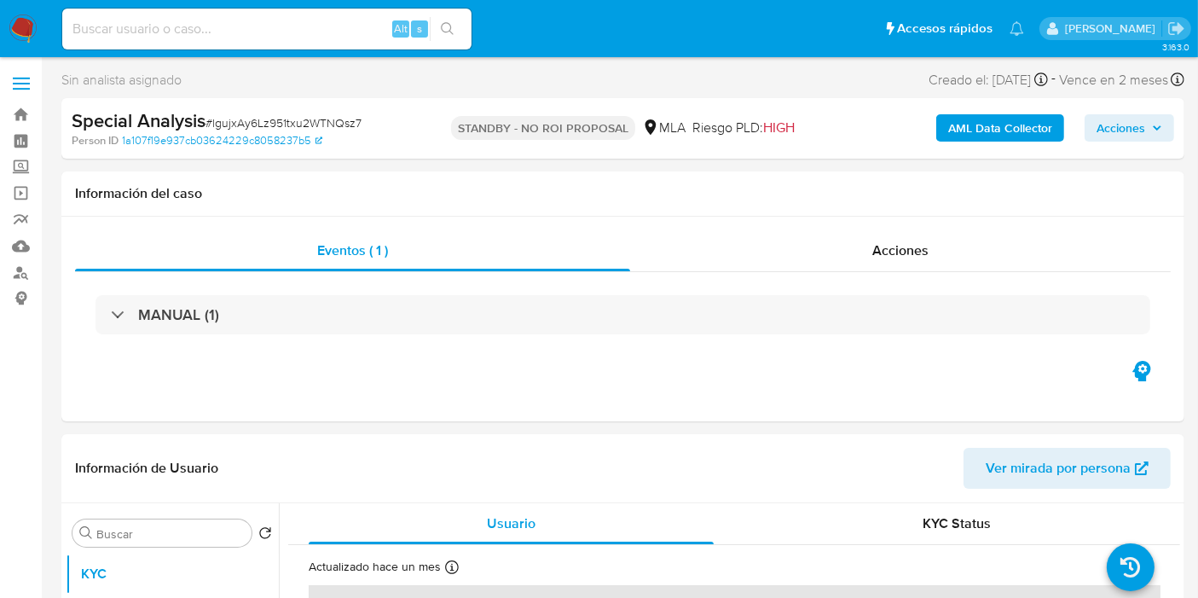
click at [21, 21] on img at bounding box center [23, 28] width 29 height 29
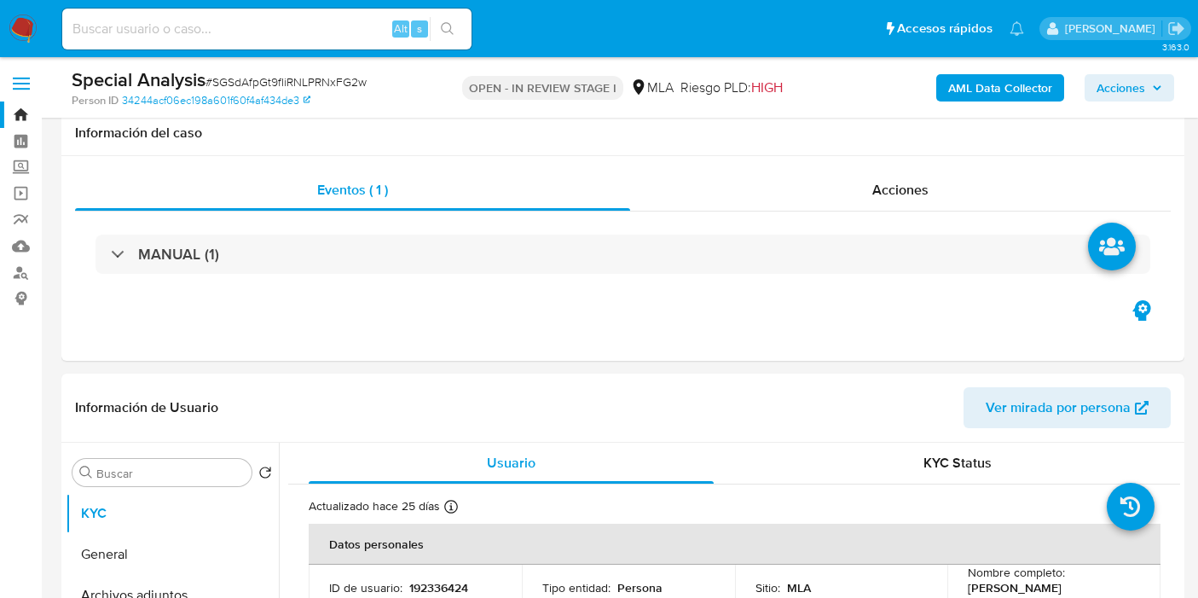
select select "10"
click at [29, 26] on img at bounding box center [23, 28] width 29 height 29
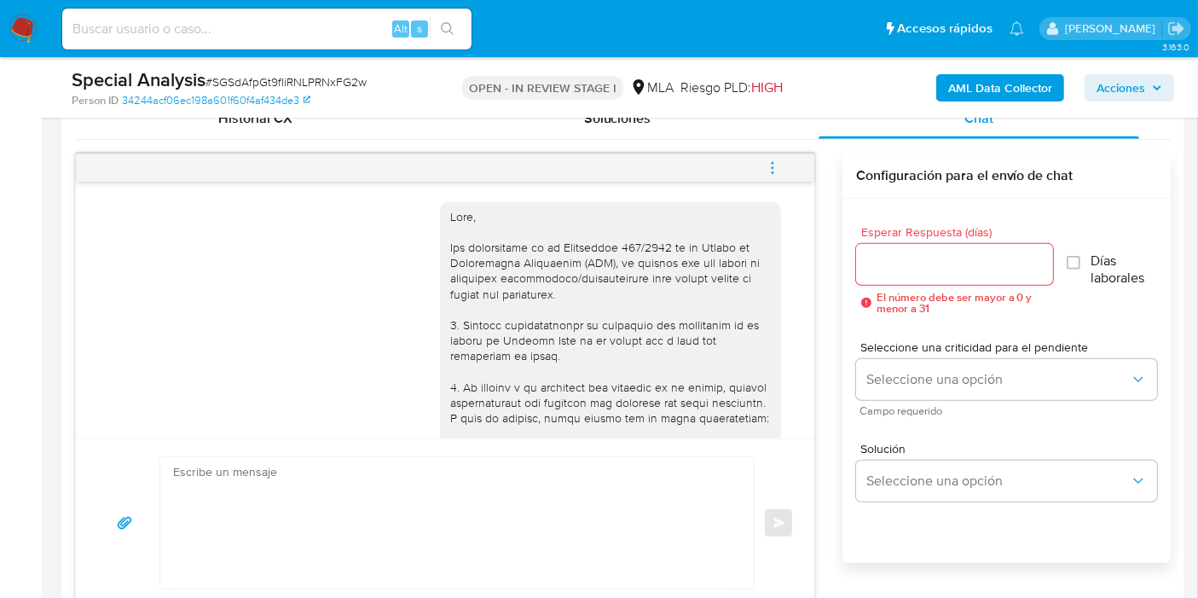
scroll to position [1422, 0]
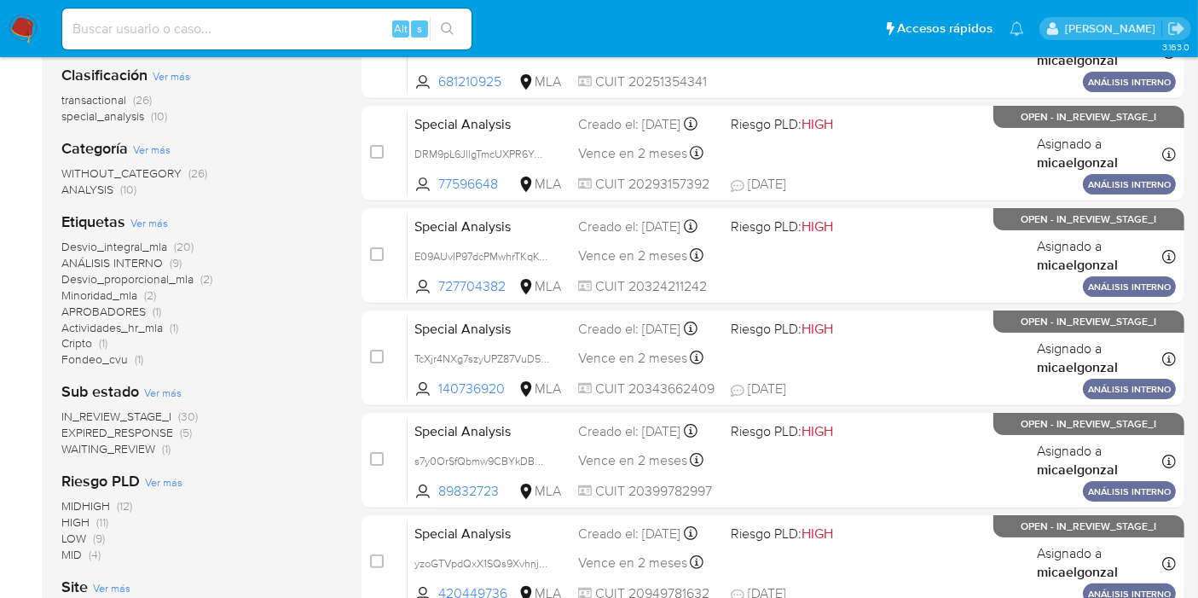
scroll to position [189, 0]
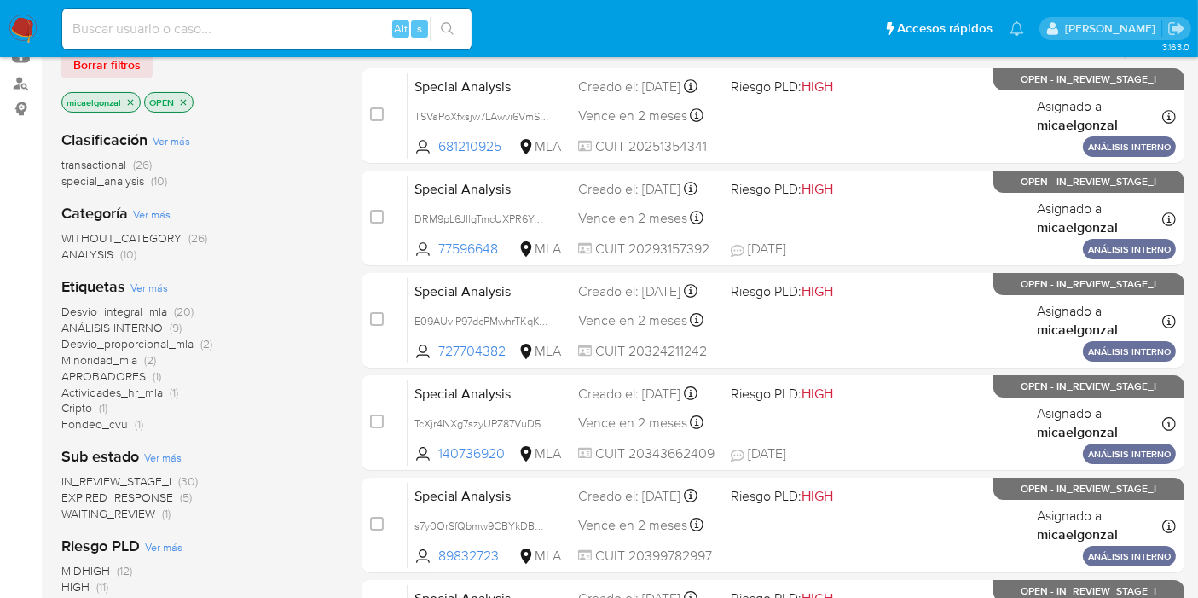
click at [126, 101] on icon "close-filter" at bounding box center [130, 102] width 10 height 10
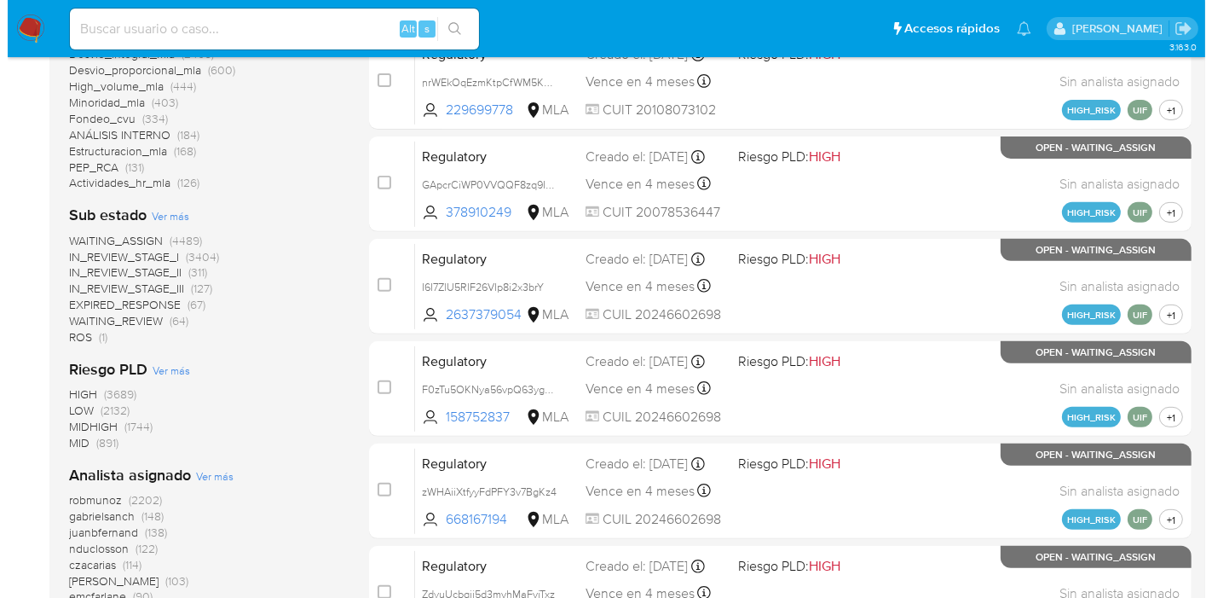
scroll to position [662, 0]
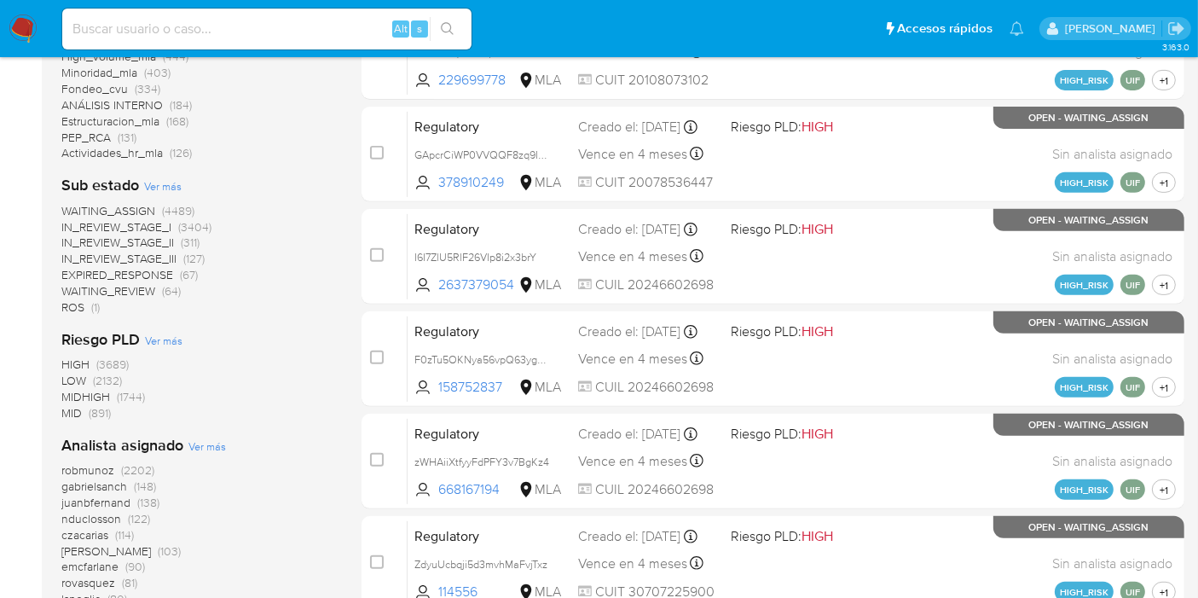
click at [172, 439] on b "Analista asignado" at bounding box center [122, 445] width 122 height 22
click at [198, 438] on span "Ver más" at bounding box center [207, 445] width 38 height 15
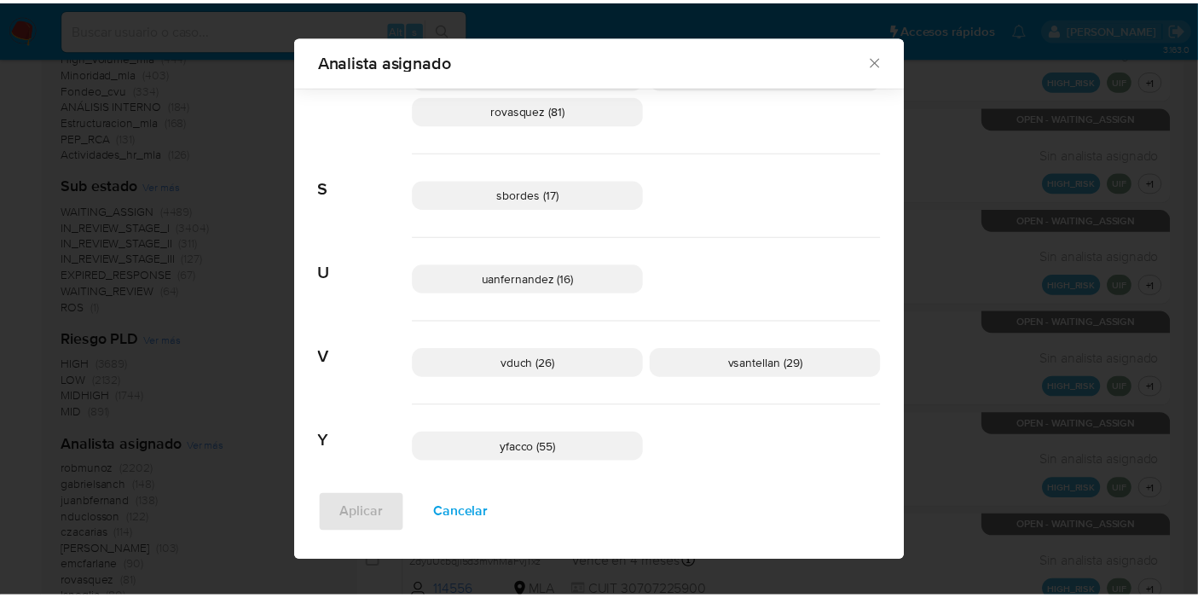
scroll to position [1468, 0]
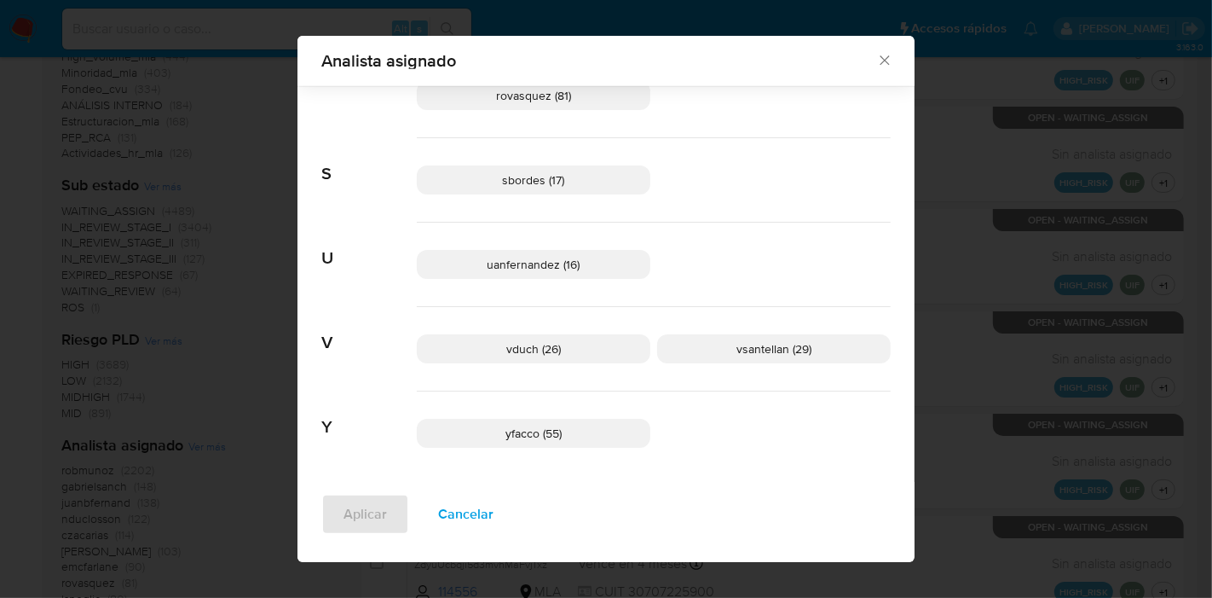
click at [886, 51] on div "Analista asignado" at bounding box center [605, 61] width 617 height 50
click at [876, 71] on div "Analista asignado" at bounding box center [605, 61] width 617 height 50
click at [876, 61] on icon "Cerrar" at bounding box center [884, 60] width 17 height 17
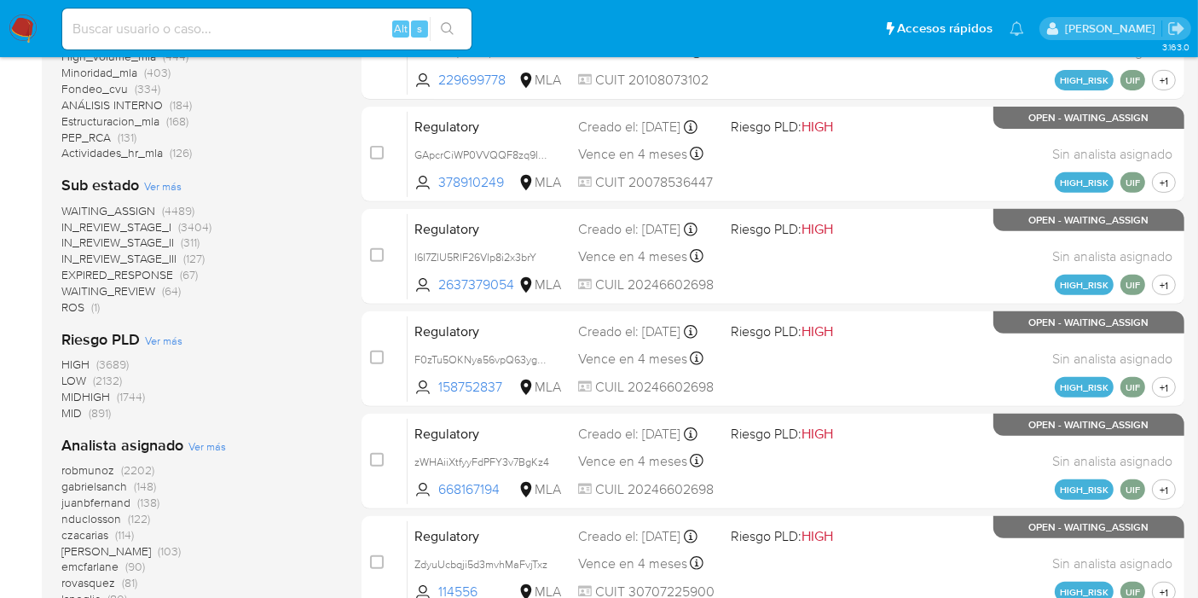
click at [140, 42] on div "Alt s" at bounding box center [266, 29] width 409 height 41
click at [159, 34] on input at bounding box center [266, 29] width 409 height 22
paste input "TcXjr4NXg7szyUPZ87VuD5Ro"
type input "TcXjr4NXg7szyUPZ87VuD5Ro"
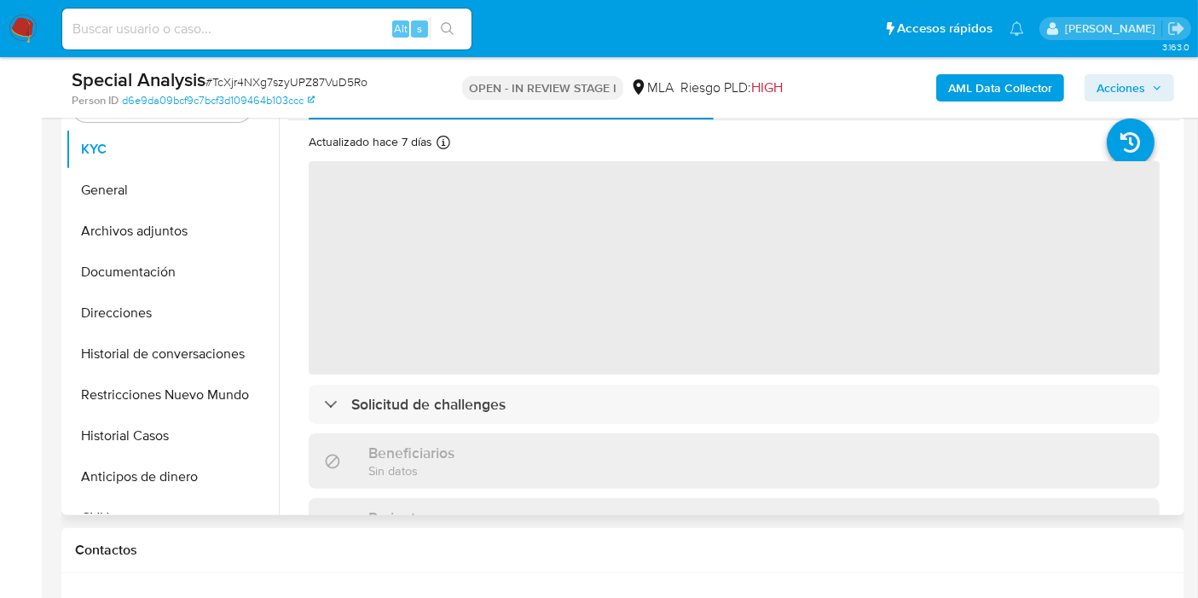
scroll to position [473, 0]
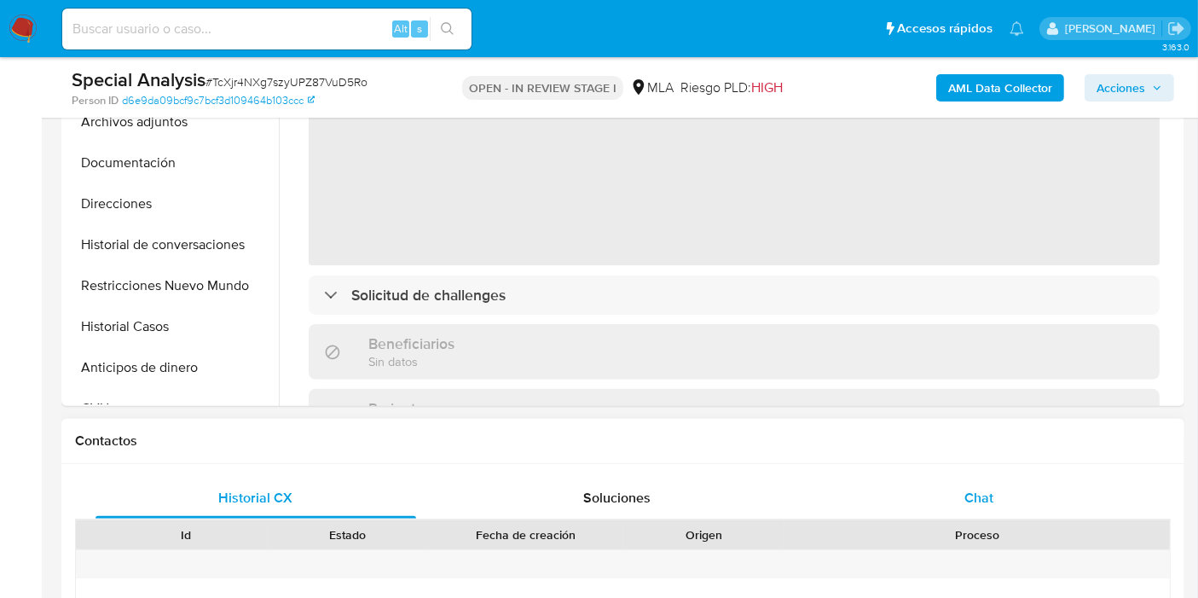
select select "10"
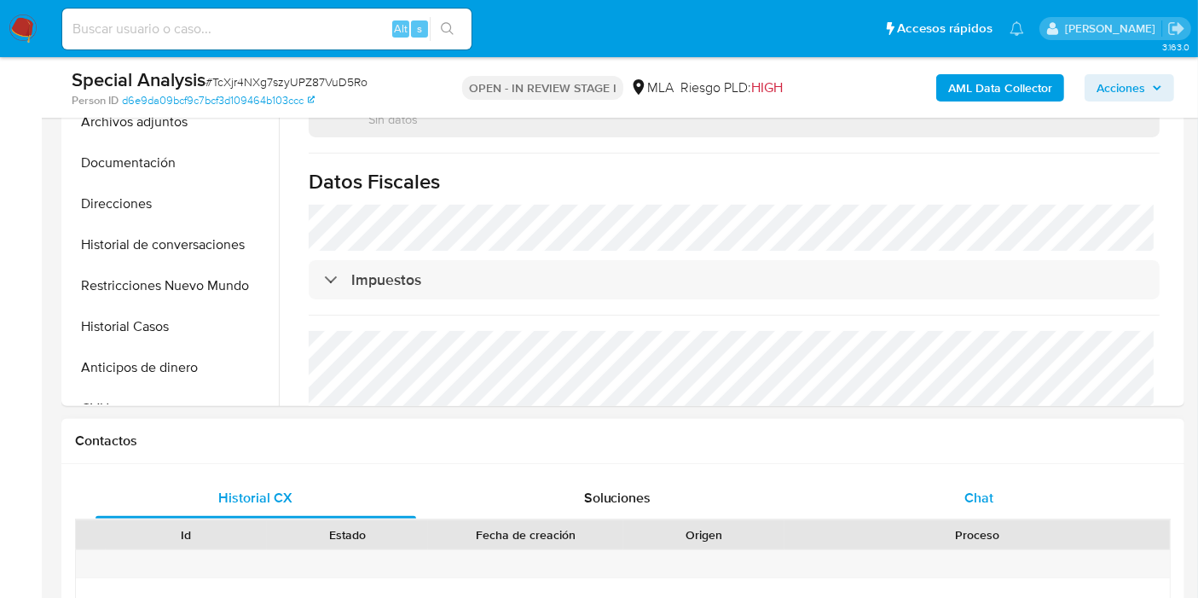
click at [998, 491] on div "Chat" at bounding box center [978, 497] width 321 height 41
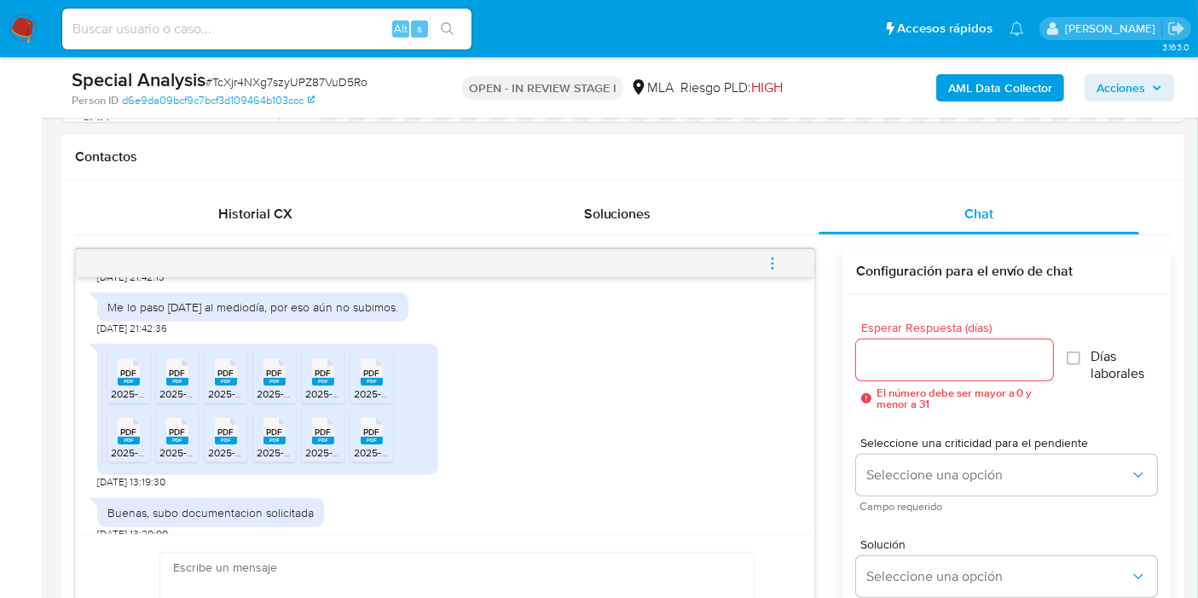
scroll to position [604, 0]
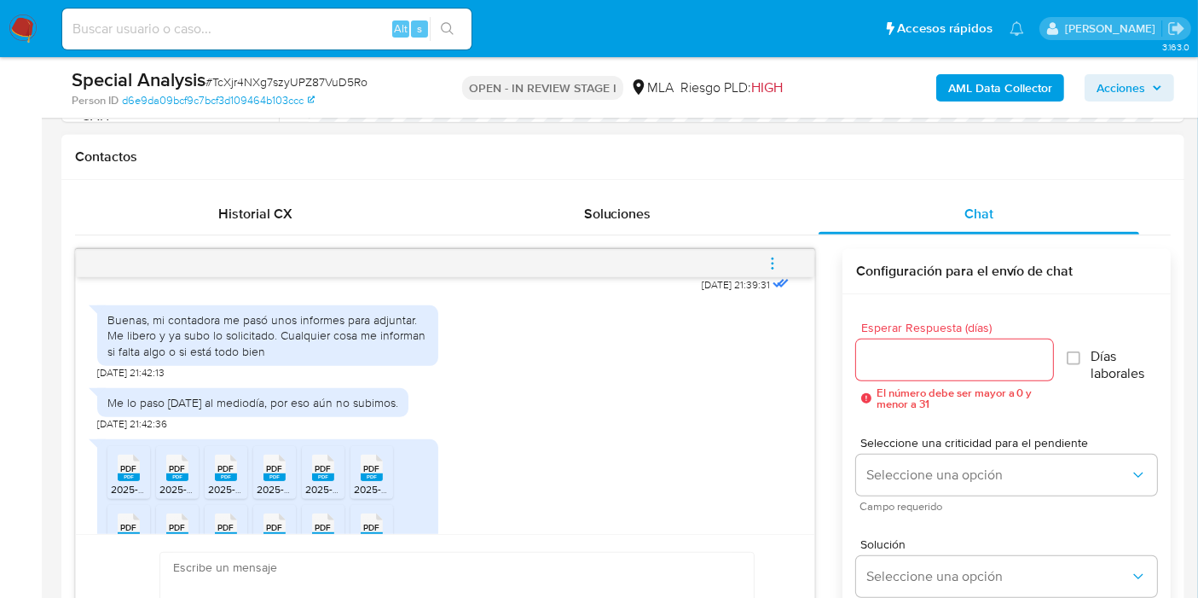
click at [303, 322] on div "Buenas, mi contadora me pasó unos informes para adjuntar. Me libero y ya subo l…" at bounding box center [267, 335] width 321 height 47
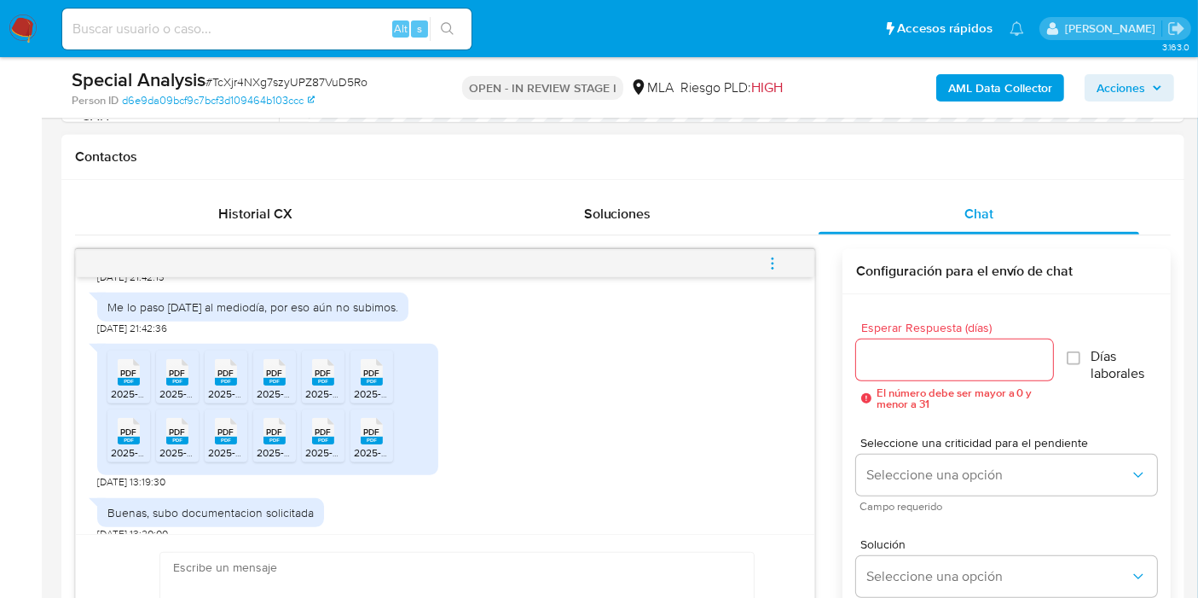
click at [136, 367] on span "PDF" at bounding box center [129, 372] width 16 height 11
click at [188, 363] on div "PDF PDF" at bounding box center [177, 370] width 36 height 33
click at [213, 356] on div "PDF PDF" at bounding box center [226, 370] width 36 height 33
drag, startPoint x: 277, startPoint y: 365, endPoint x: 297, endPoint y: 361, distance: 19.9
click at [277, 378] on rect at bounding box center [274, 382] width 22 height 8
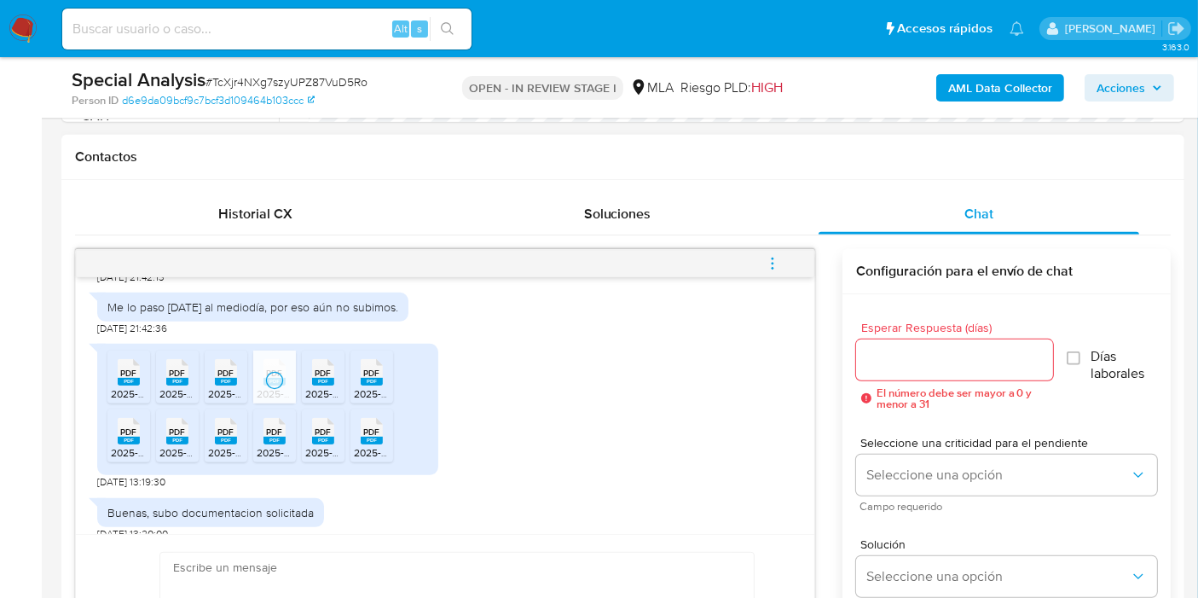
drag, startPoint x: 319, startPoint y: 351, endPoint x: 345, endPoint y: 357, distance: 27.1
click at [319, 367] on span "PDF" at bounding box center [323, 372] width 16 height 11
click at [357, 359] on div "PDF PDF" at bounding box center [372, 370] width 36 height 33
drag, startPoint x: 131, startPoint y: 425, endPoint x: 187, endPoint y: 425, distance: 55.4
click at [131, 436] on rect at bounding box center [129, 440] width 22 height 8
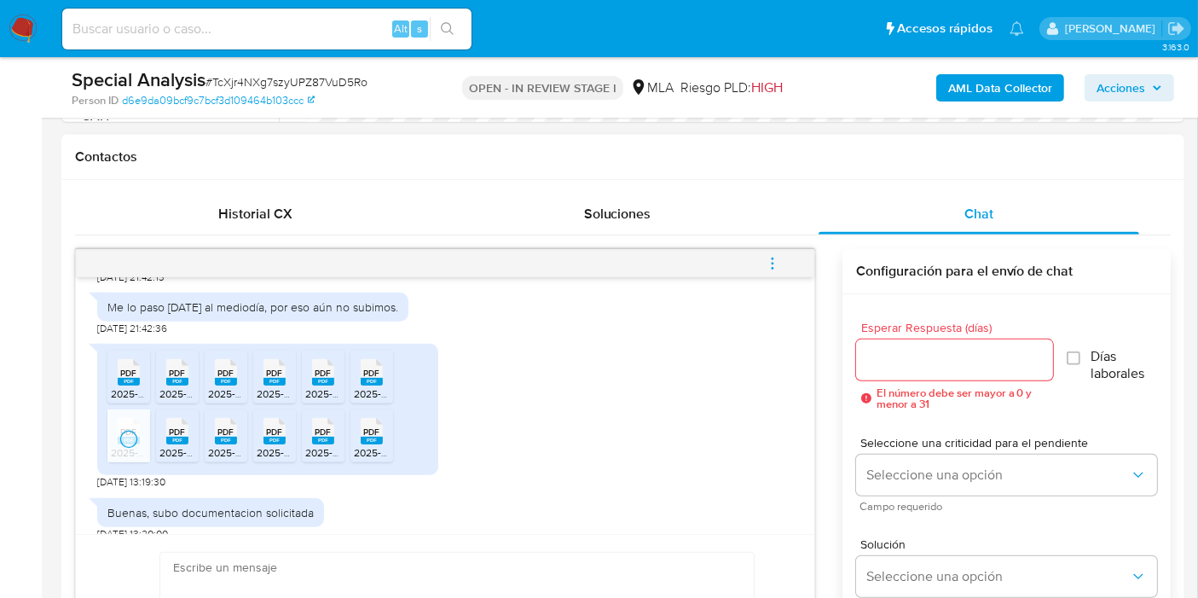
drag, startPoint x: 182, startPoint y: 419, endPoint x: 217, endPoint y: 413, distance: 34.6
click at [182, 426] on span "PDF" at bounding box center [178, 431] width 16 height 11
click at [222, 426] on span "PDF" at bounding box center [226, 431] width 16 height 11
drag, startPoint x: 278, startPoint y: 415, endPoint x: 295, endPoint y: 414, distance: 17.1
click at [280, 426] on span "PDF" at bounding box center [275, 431] width 16 height 11
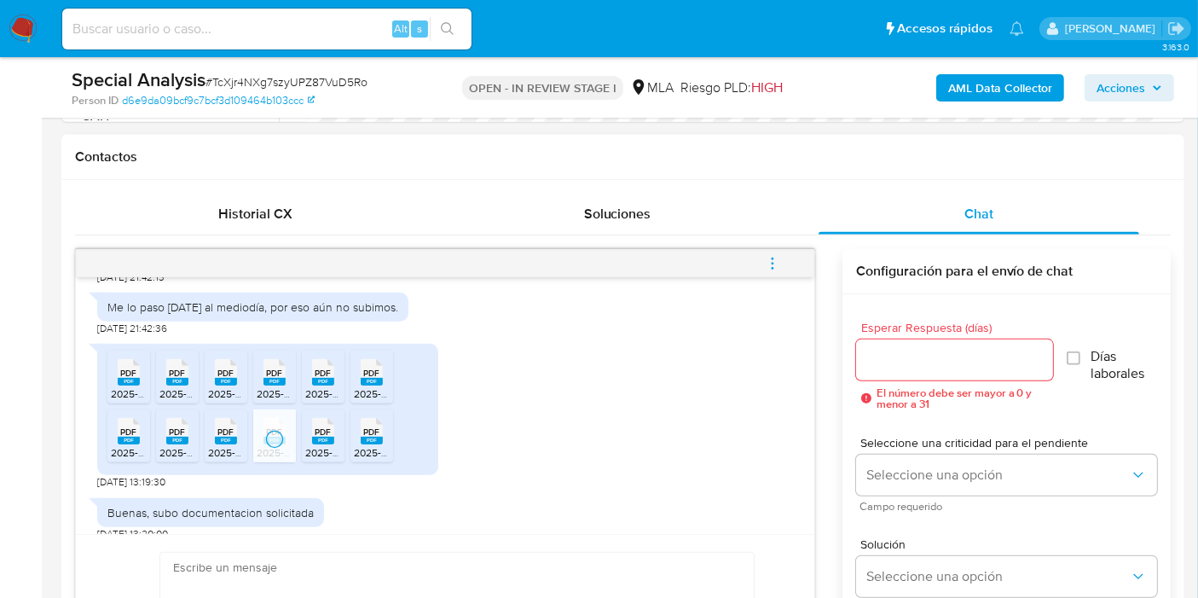
click at [315, 426] on span "PDF" at bounding box center [323, 431] width 16 height 11
drag, startPoint x: 373, startPoint y: 418, endPoint x: 991, endPoint y: 257, distance: 638.7
click at [373, 426] on span "PDF" at bounding box center [372, 431] width 16 height 11
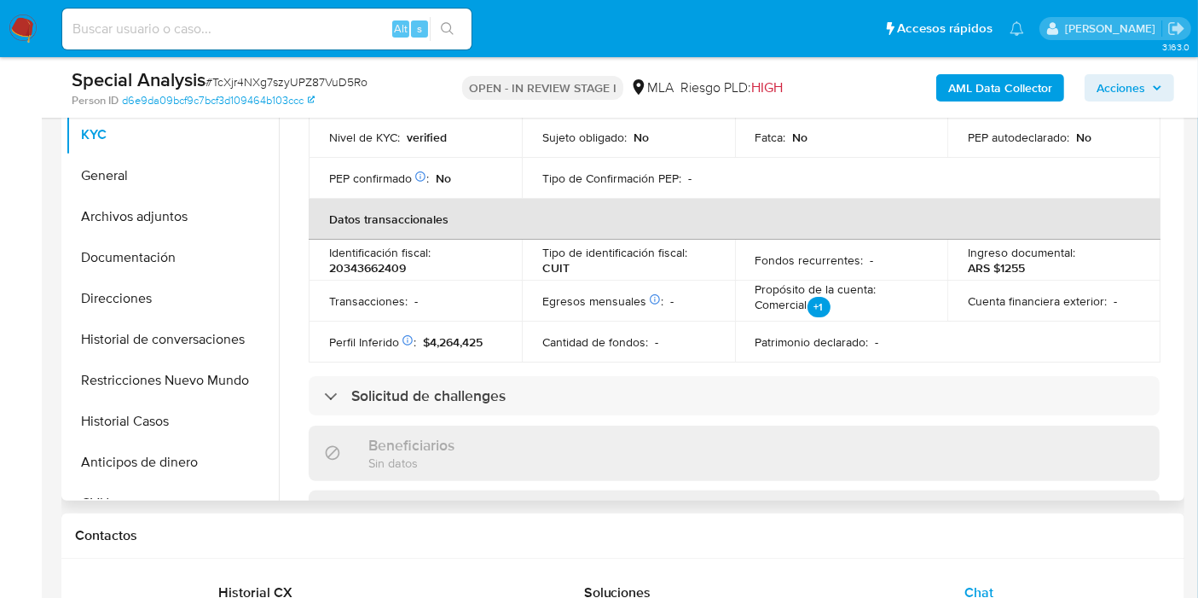
scroll to position [0, 0]
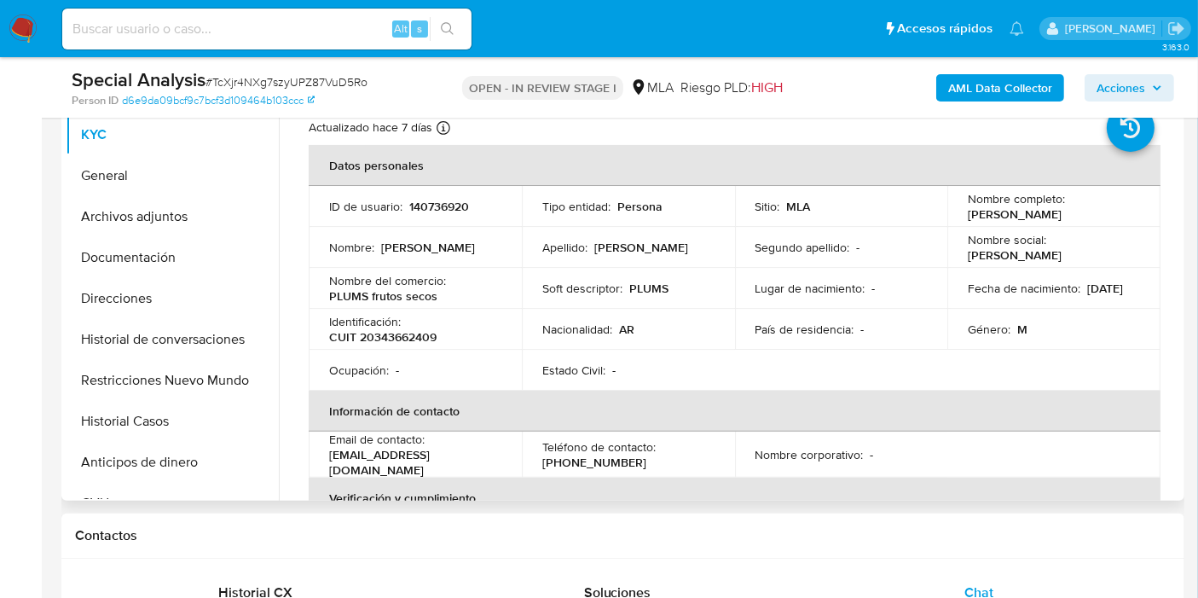
drag, startPoint x: 1113, startPoint y: 215, endPoint x: 961, endPoint y: 213, distance: 152.6
click at [961, 213] on td "Nombre completo : Javier Edmundo Soczyuk" at bounding box center [1053, 206] width 213 height 41
copy p "Javier Edmundo Soczyuk"
click at [191, 242] on button "Documentación" at bounding box center [165, 257] width 199 height 41
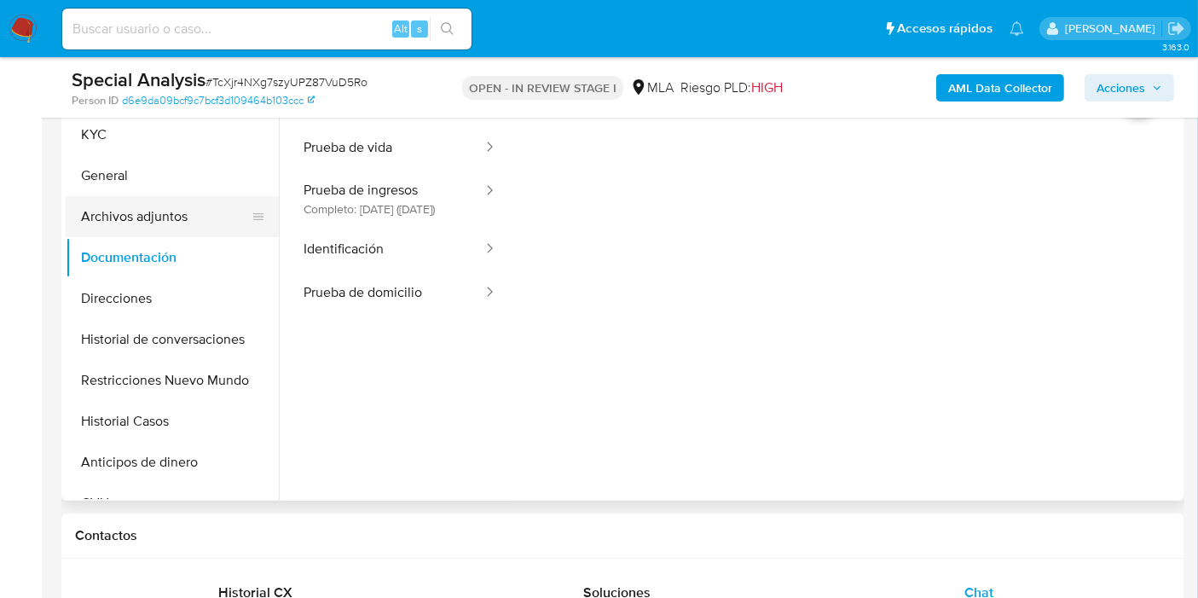
click at [160, 201] on button "Archivos adjuntos" at bounding box center [165, 216] width 199 height 41
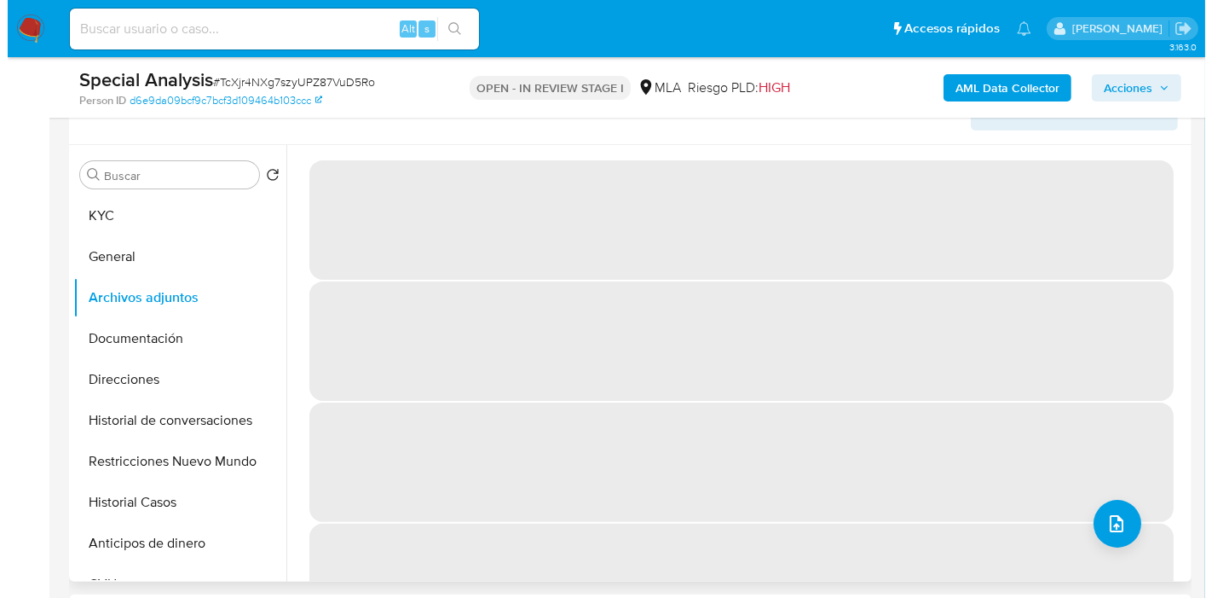
scroll to position [189, 0]
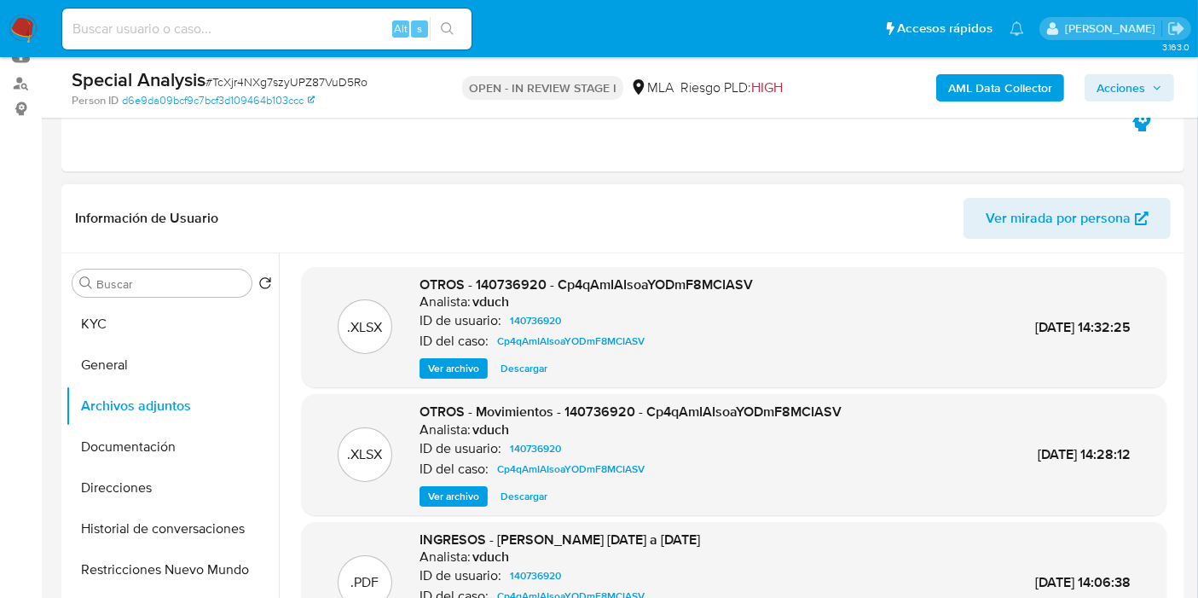
click at [442, 367] on span "Ver archivo" at bounding box center [453, 368] width 51 height 17
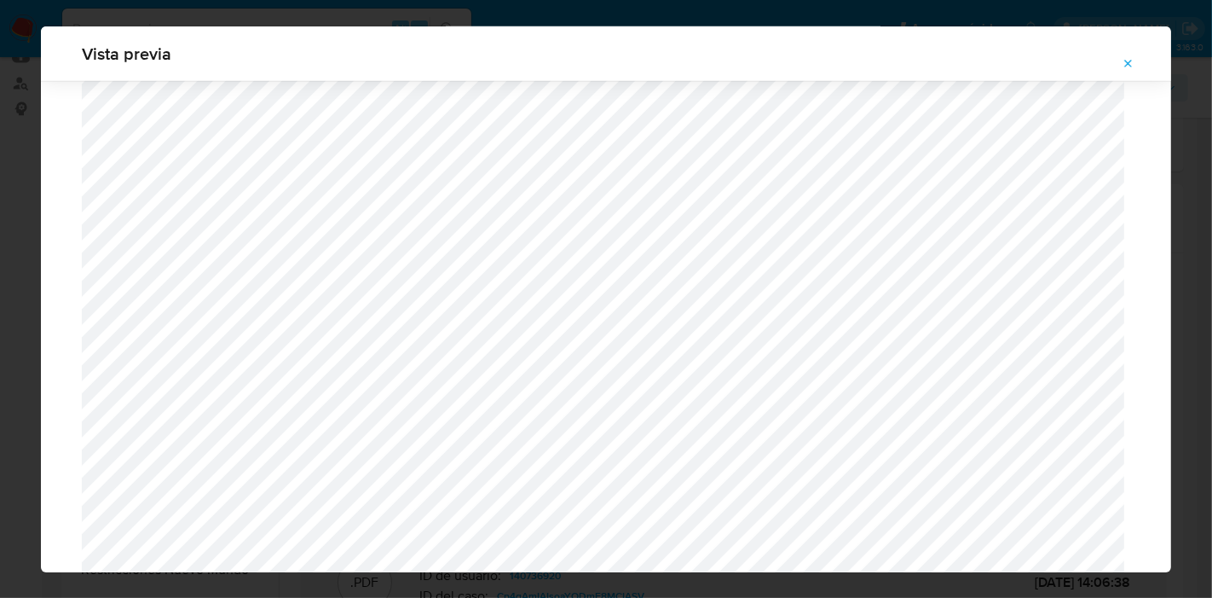
scroll to position [1481, 0]
click at [0, 281] on div "Vista previa" at bounding box center [606, 299] width 1212 height 598
click at [1131, 66] on icon "Attachment preview" at bounding box center [1129, 64] width 14 height 14
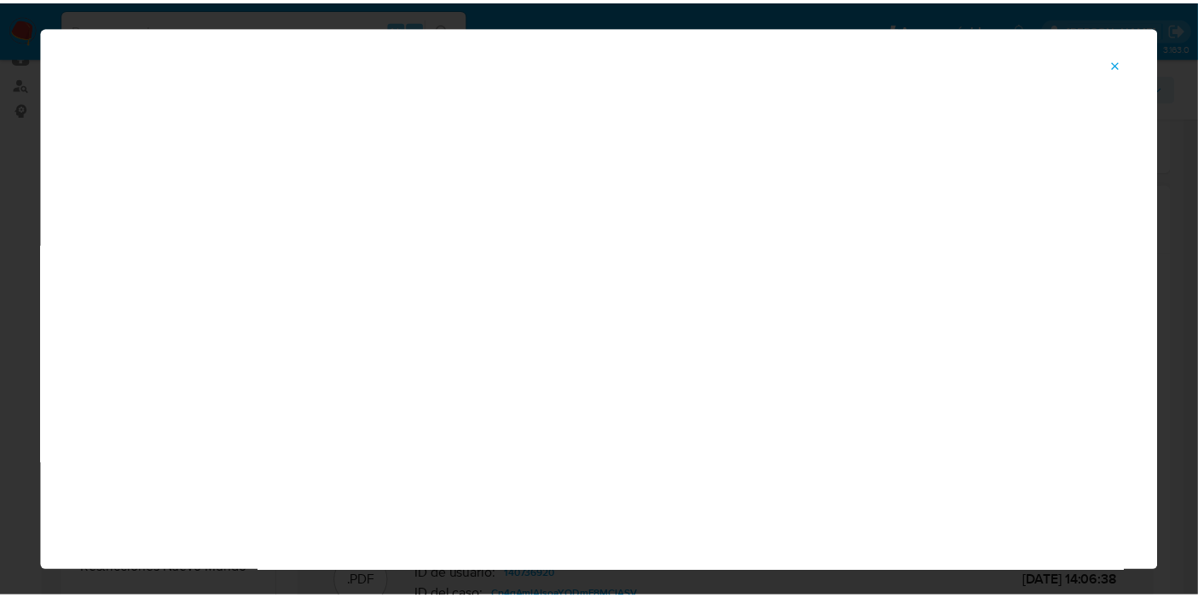
scroll to position [88, 0]
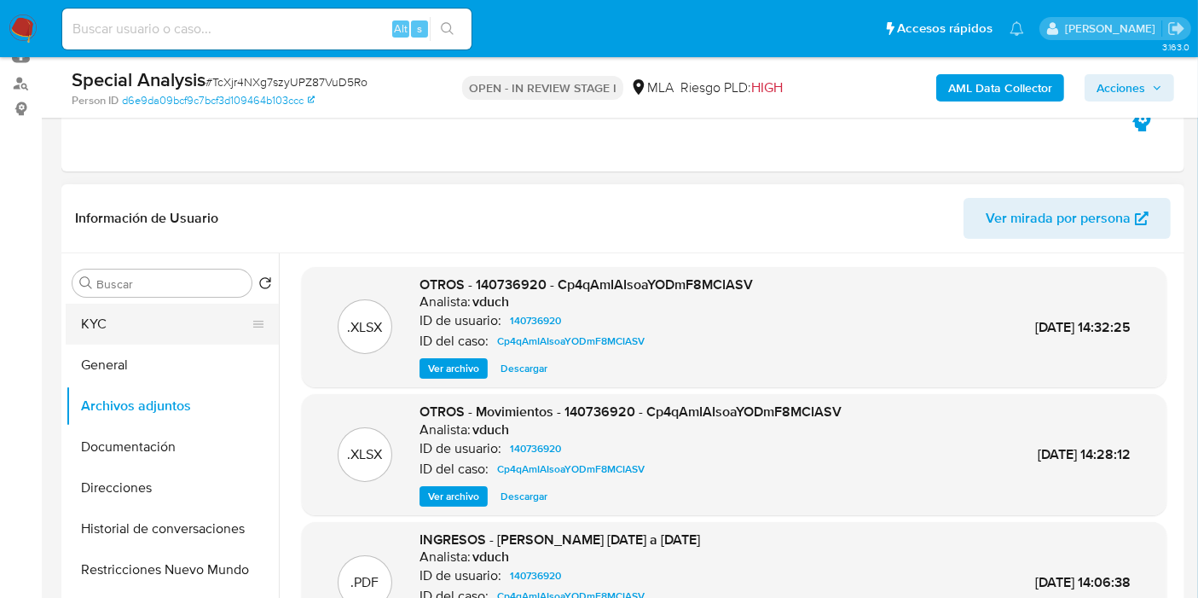
click at [133, 328] on button "KYC" at bounding box center [165, 323] width 199 height 41
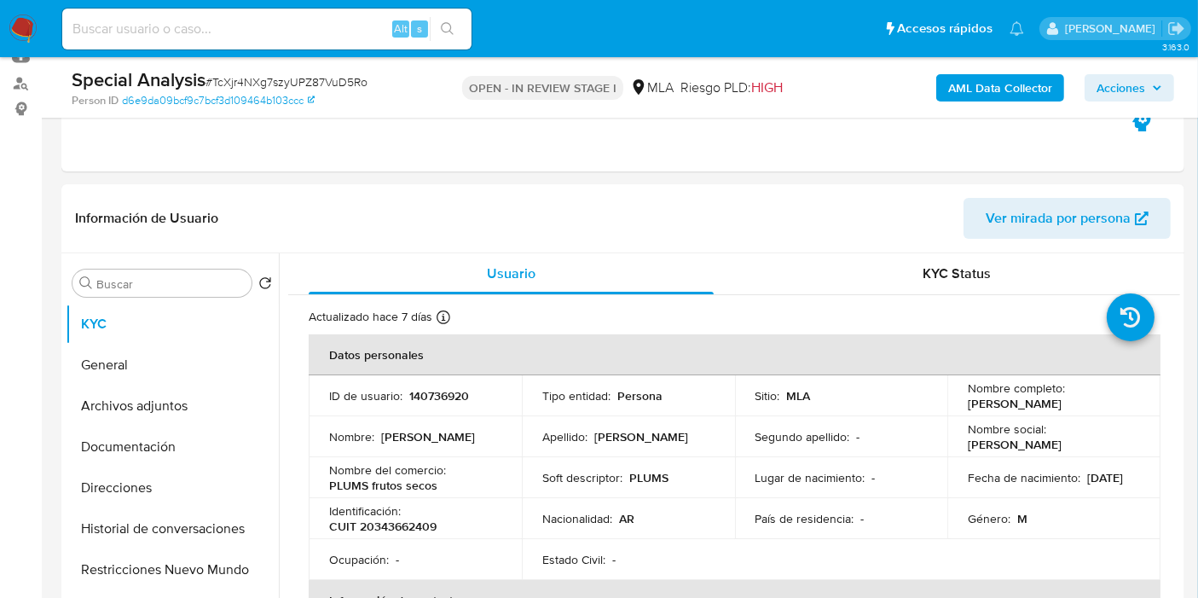
click at [887, 388] on div "Sitio : MLA" at bounding box center [841, 395] width 172 height 15
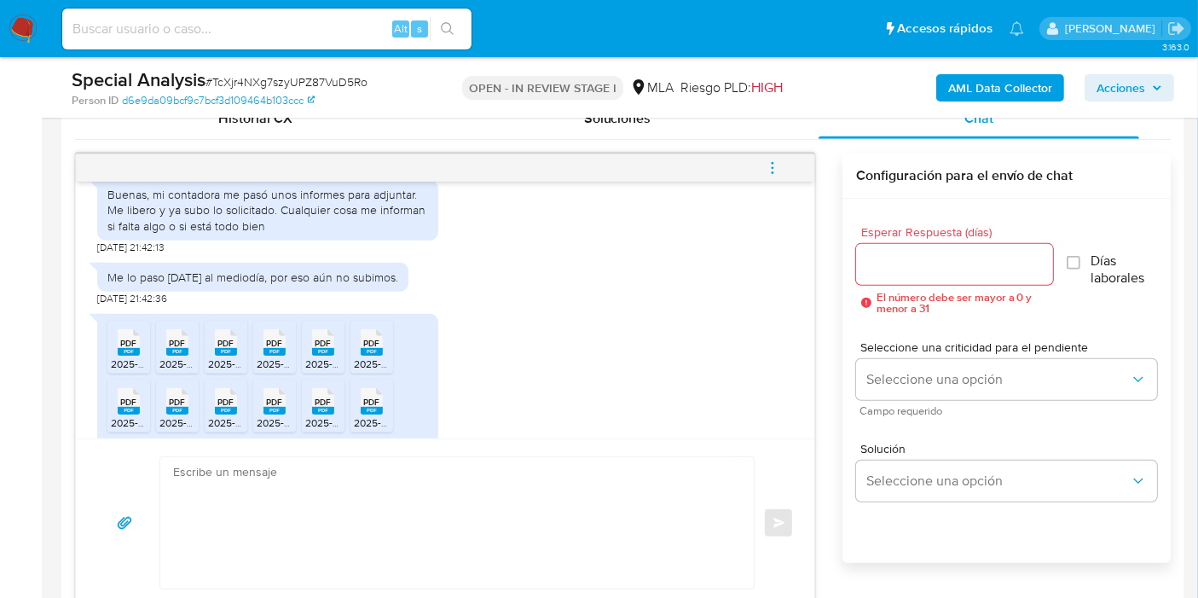
scroll to position [604, 0]
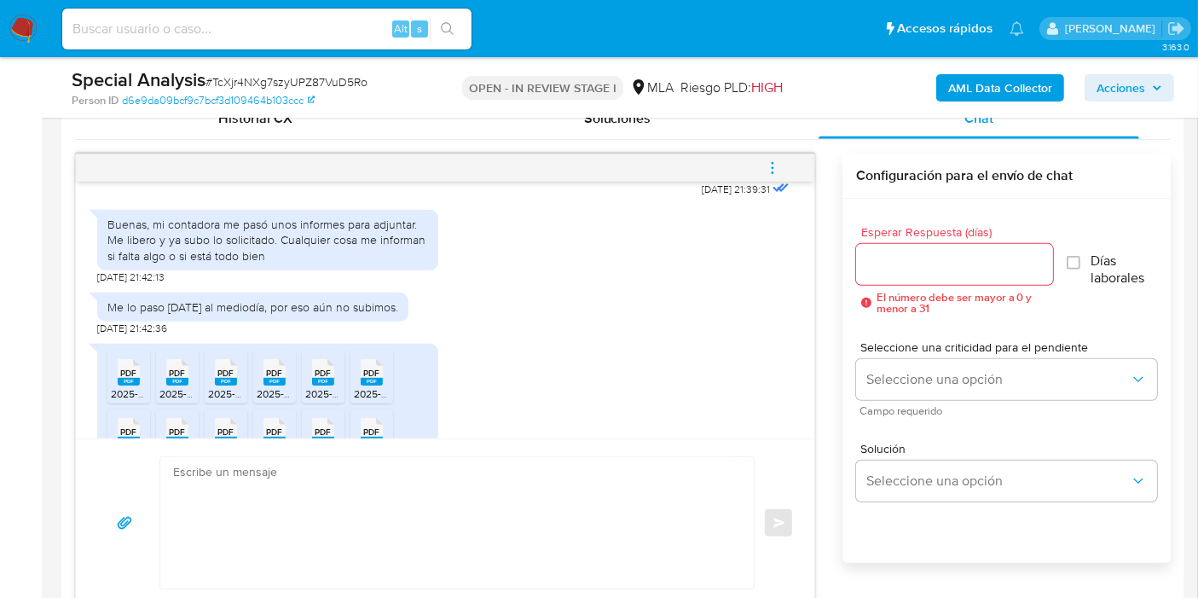
click at [333, 244] on div "Buenas, mi contadora me pasó unos informes para adjuntar. Me libero y ya subo l…" at bounding box center [267, 240] width 321 height 47
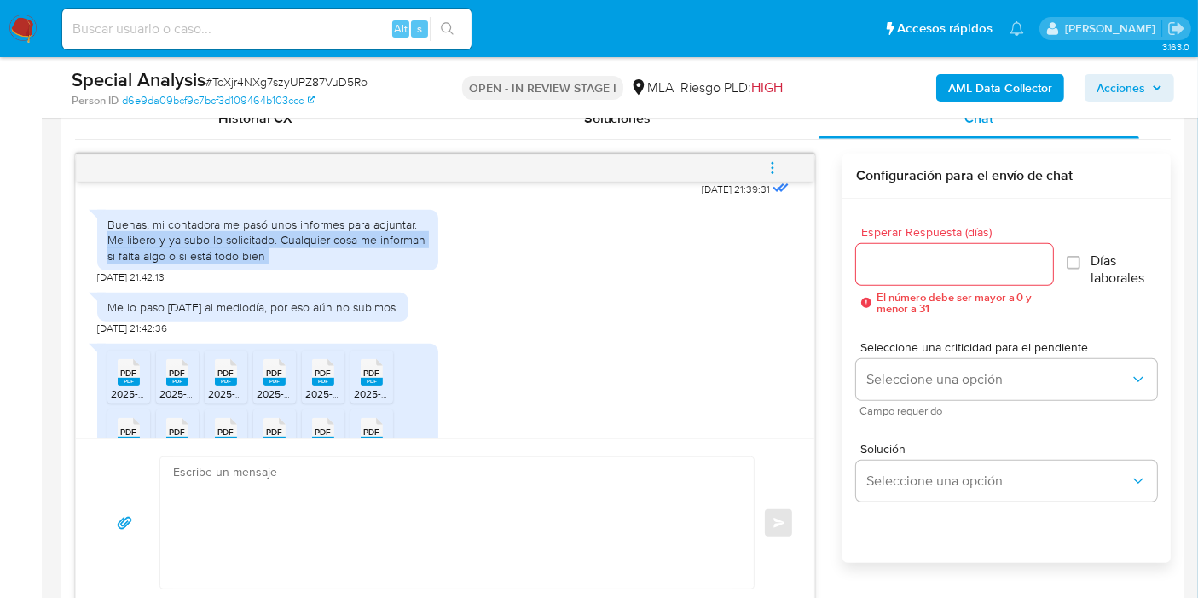
click at [333, 244] on div "Buenas, mi contadora me pasó unos informes para adjuntar. Me libero y ya subo l…" at bounding box center [267, 240] width 321 height 47
click at [345, 232] on div "Buenas, mi contadora me pasó unos informes para adjuntar. Me libero y ya subo l…" at bounding box center [267, 240] width 321 height 47
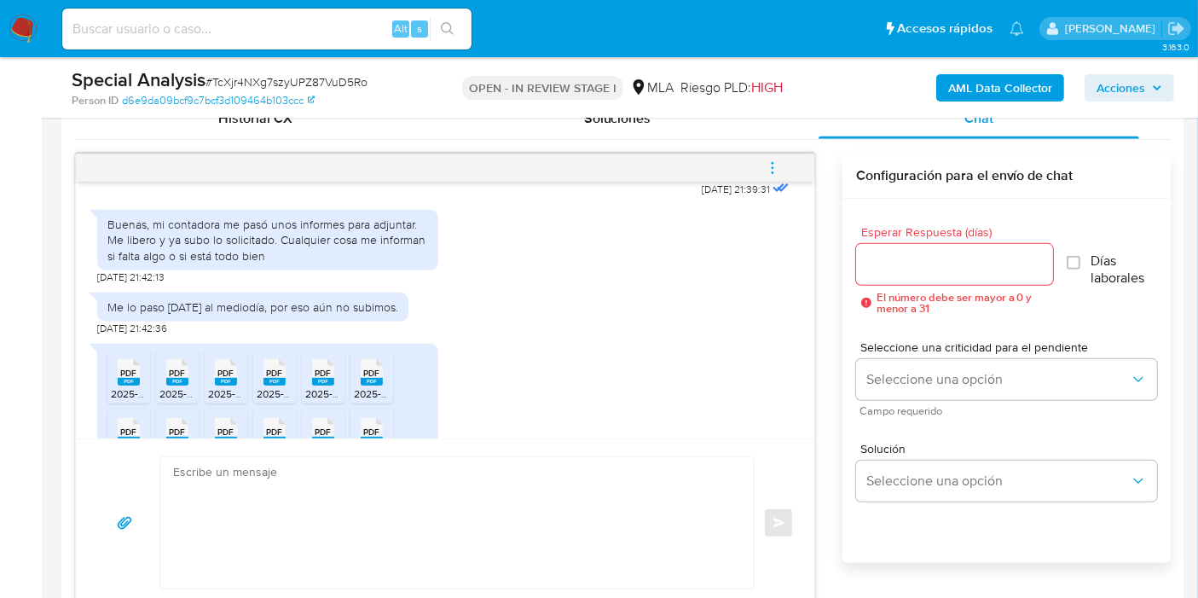
click at [345, 232] on div "Buenas, mi contadora me pasó unos informes para adjuntar. Me libero y ya subo l…" at bounding box center [267, 240] width 321 height 47
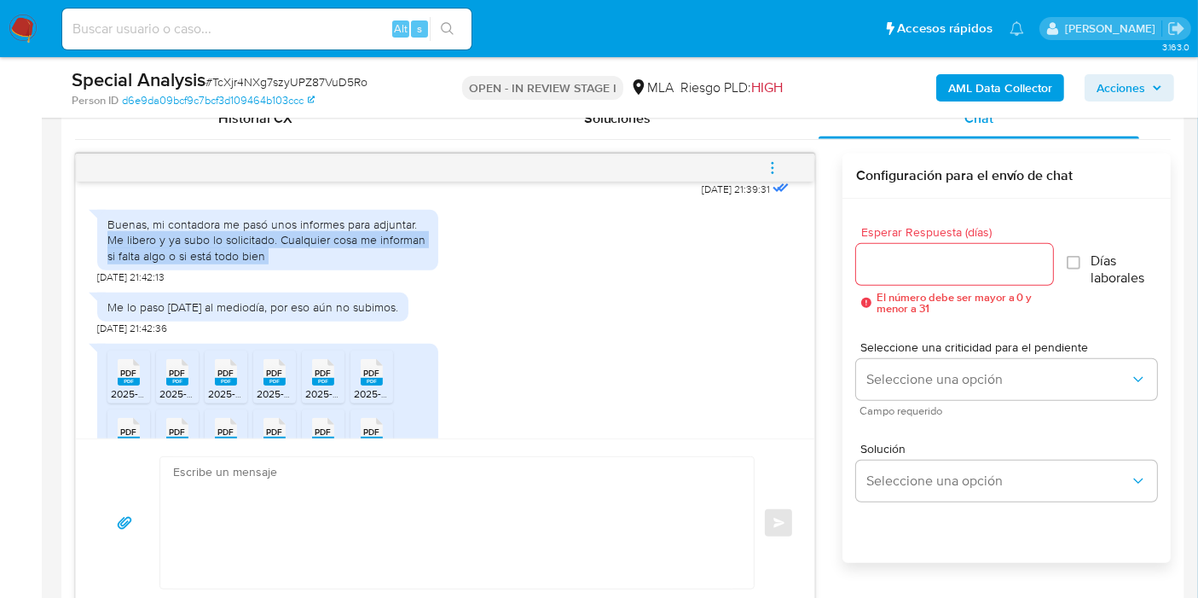
click at [345, 232] on div "Buenas, mi contadora me pasó unos informes para adjuntar. Me libero y ya subo l…" at bounding box center [267, 240] width 321 height 47
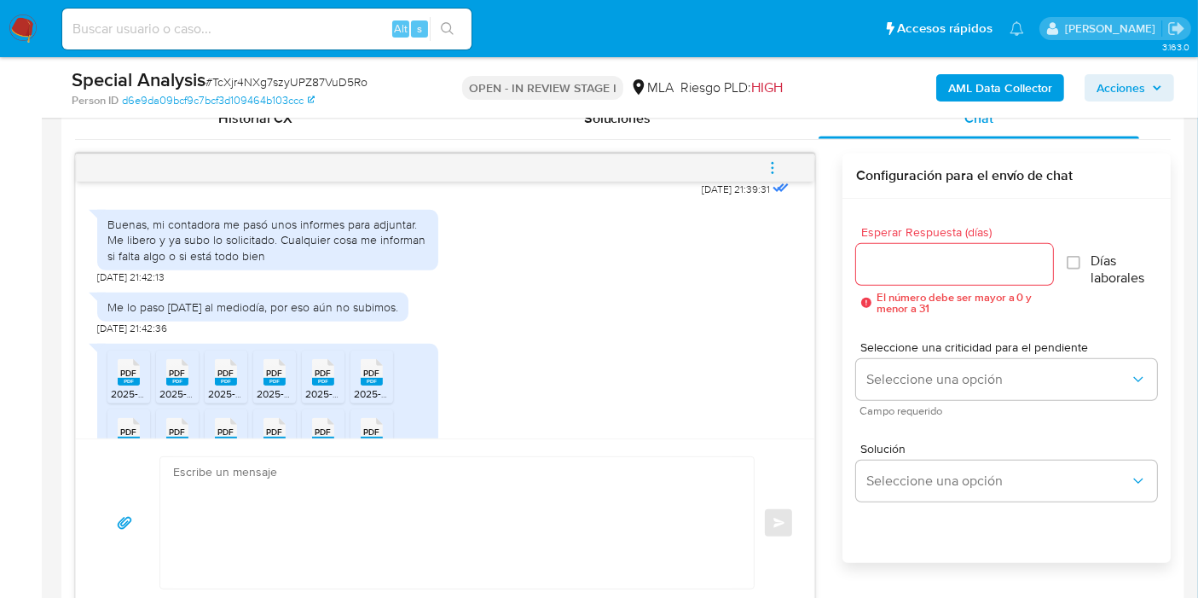
click at [355, 299] on div "Me lo paso hoy al mediodía, por eso aún no subimos." at bounding box center [252, 306] width 291 height 15
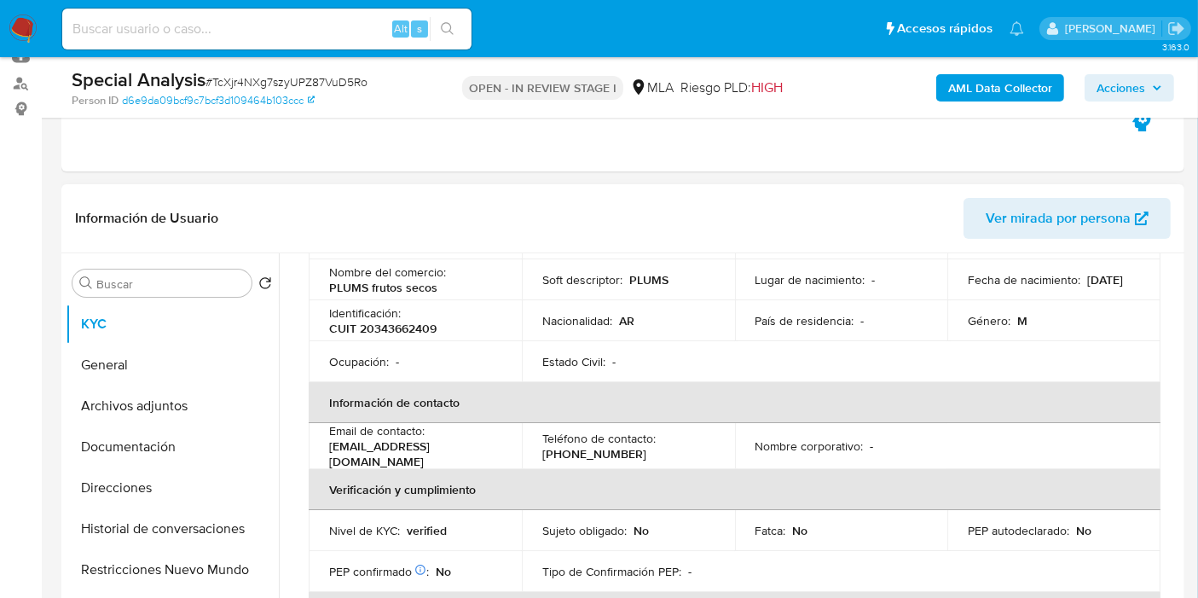
scroll to position [71, 0]
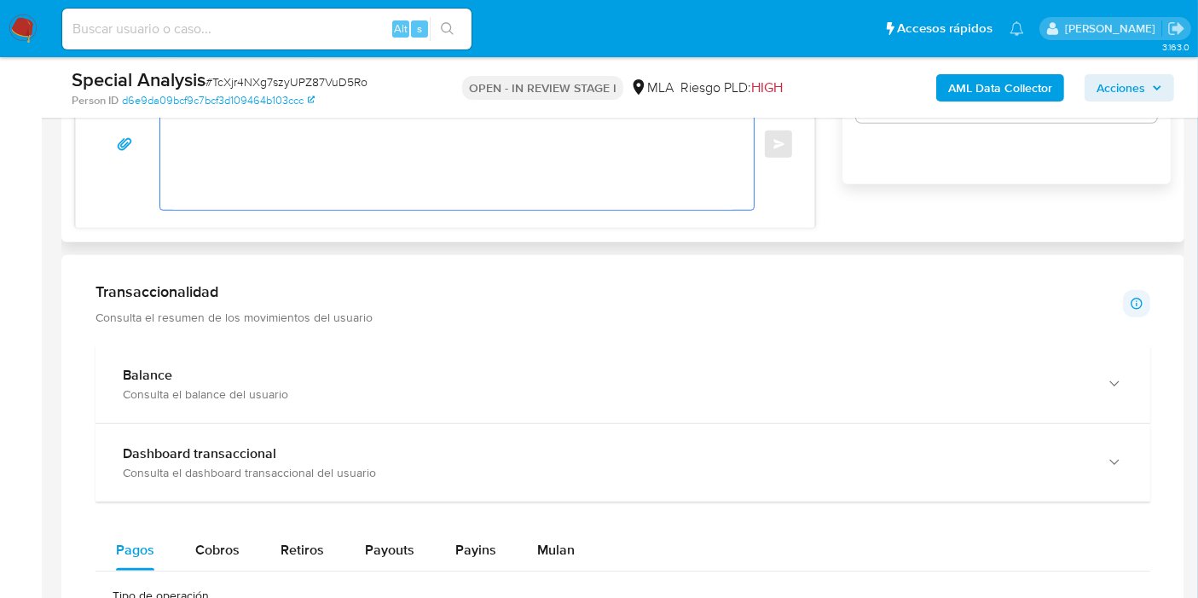
click at [482, 184] on textarea at bounding box center [452, 143] width 559 height 131
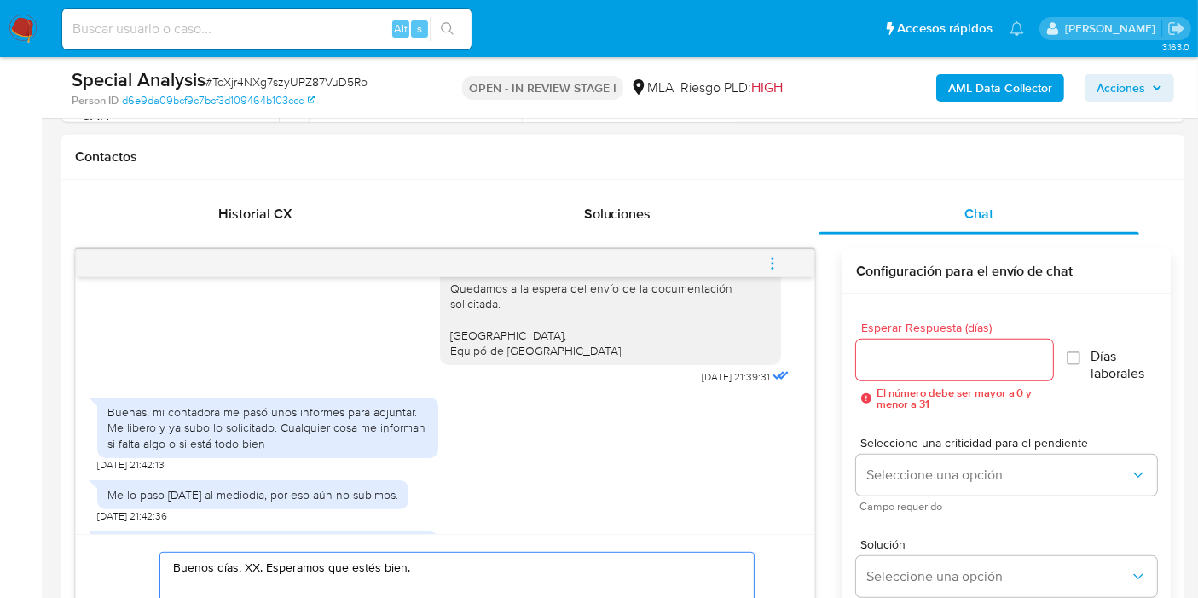
scroll to position [604, 0]
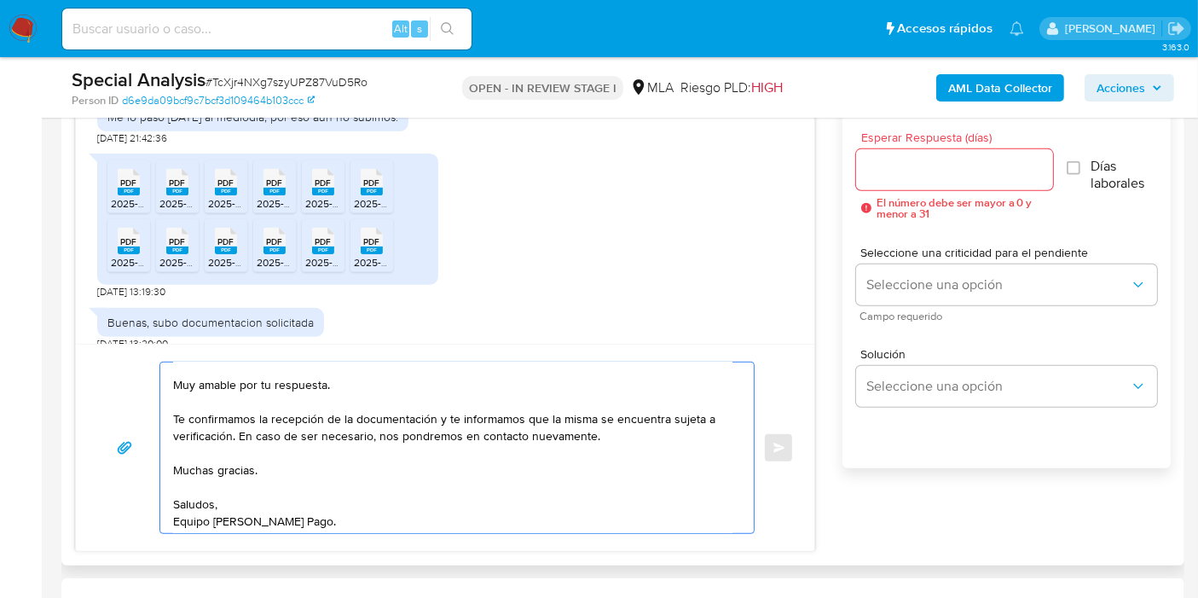
scroll to position [0, 0]
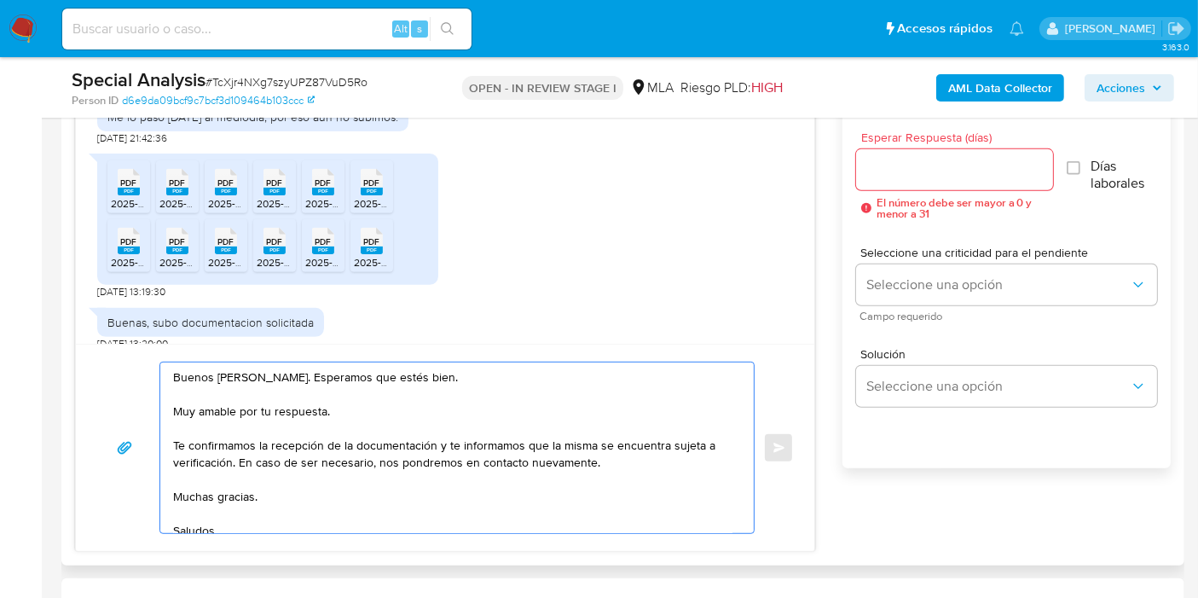
click at [234, 410] on textarea "Buenos días, Javier. Esperamos que estés bien. Muy amable por tu respuesta. Te …" at bounding box center [452, 447] width 559 height 170
click at [389, 439] on textarea "Buenos días, Javier. Esperamos que estés bien. Muchas gracias por tu respuesta.…" at bounding box center [452, 447] width 559 height 170
drag, startPoint x: 440, startPoint y: 446, endPoint x: 230, endPoint y: 461, distance: 210.3
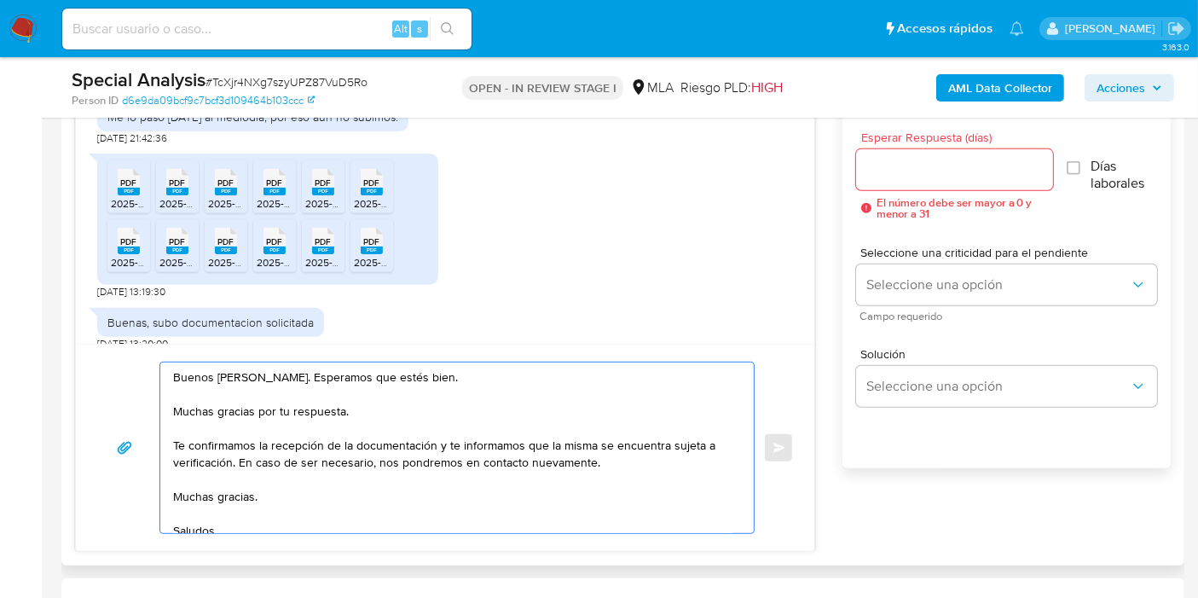
click at [230, 461] on textarea "Buenos días, Javier. Esperamos que estés bien. Muchas gracias por tu respuesta.…" at bounding box center [452, 447] width 559 height 170
drag, startPoint x: 448, startPoint y: 444, endPoint x: 482, endPoint y: 445, distance: 34.1
click at [448, 444] on textarea "Buenos días, Javier. Esperamos que estés bien. Muchas gracias por tu respuesta.…" at bounding box center [452, 447] width 559 height 170
drag, startPoint x: 506, startPoint y: 436, endPoint x: 491, endPoint y: 442, distance: 16.5
click at [504, 437] on textarea "Buenos días, Javier. Esperamos que estés bien. Muchas gracias por tu respuesta.…" at bounding box center [452, 447] width 559 height 170
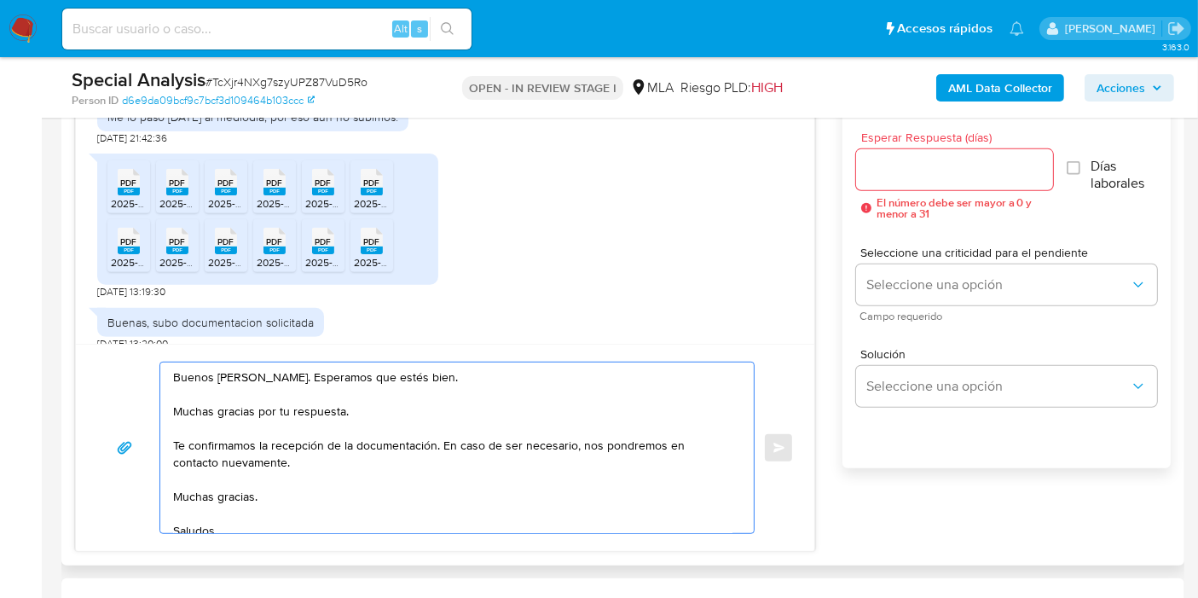
click at [480, 443] on textarea "Buenos días, Javier. Esperamos que estés bien. Muchas gracias por tu respuesta.…" at bounding box center [452, 447] width 559 height 170
drag, startPoint x: 459, startPoint y: 442, endPoint x: 470, endPoint y: 466, distance: 26.0
click at [470, 466] on textarea "Buenos días, Javier. Esperamos que estés bien. Muchas gracias por tu respuesta.…" at bounding box center [452, 447] width 559 height 170
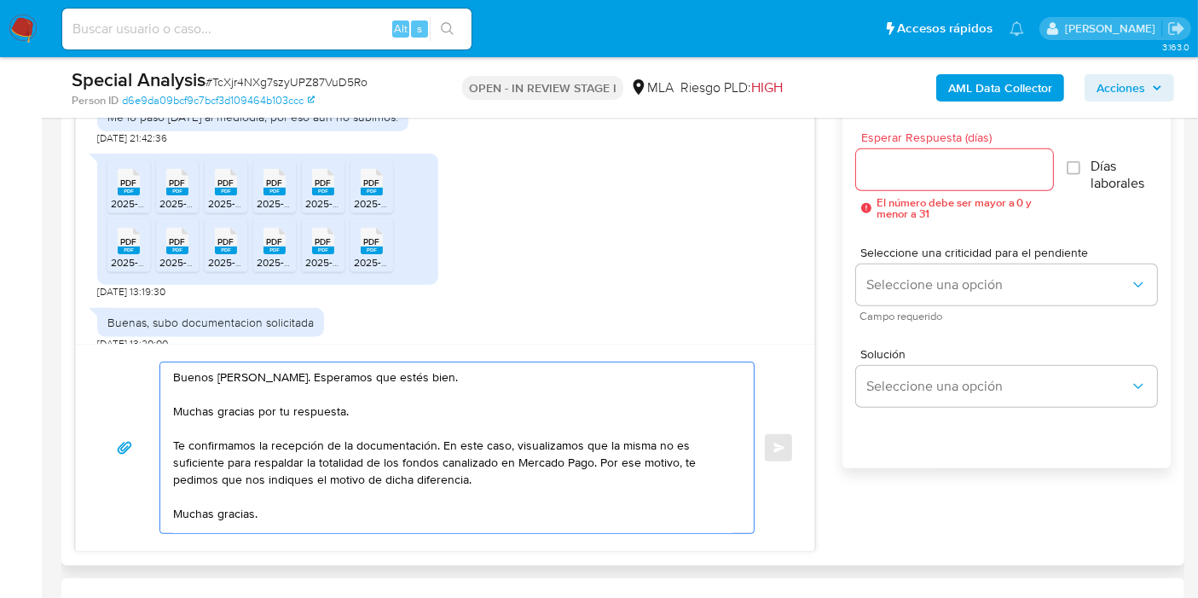
click at [482, 460] on textarea "Buenos días, Javier. Esperamos que estés bien. Muchas gracias por tu respuesta.…" at bounding box center [452, 447] width 559 height 170
click at [472, 464] on textarea "Buenos días, Javier. Esperamos que estés bien. Muchas gracias por tu respuesta.…" at bounding box center [452, 447] width 559 height 170
click at [0, 0] on lt-span "canalizado s" at bounding box center [0, 0] width 0 height 0
click at [234, 513] on textarea "Buenos días, Javier. Esperamos que estés bien. Muchas gracias por tu respuesta.…" at bounding box center [452, 447] width 559 height 170
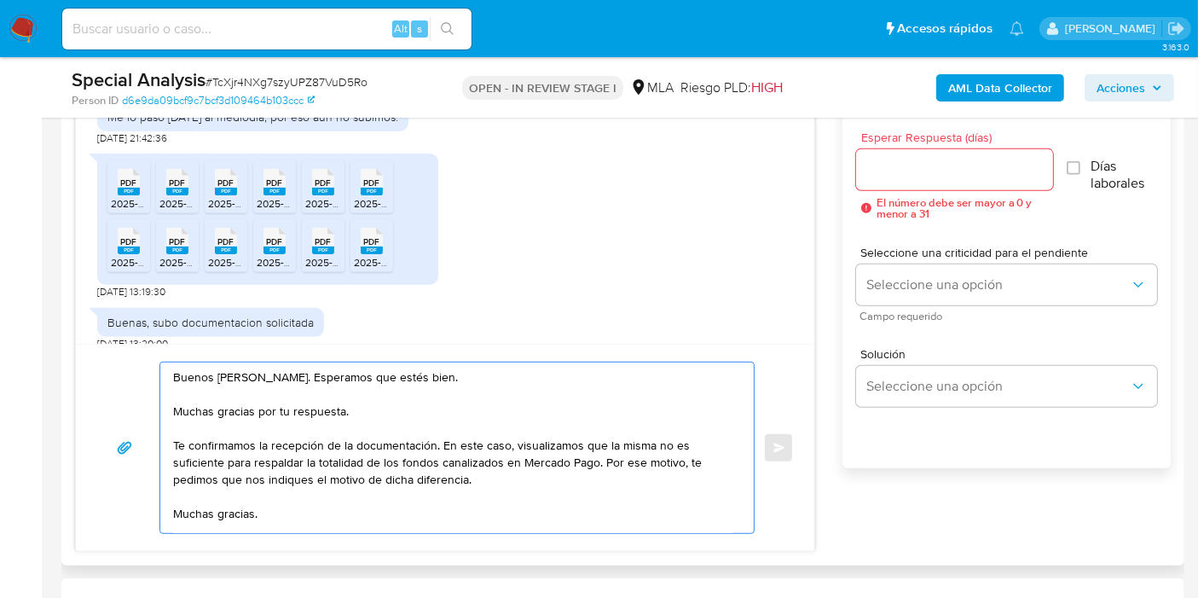
click at [234, 513] on textarea "Buenos días, Javier. Esperamos que estés bien. Muchas gracias por tu respuesta.…" at bounding box center [452, 447] width 559 height 170
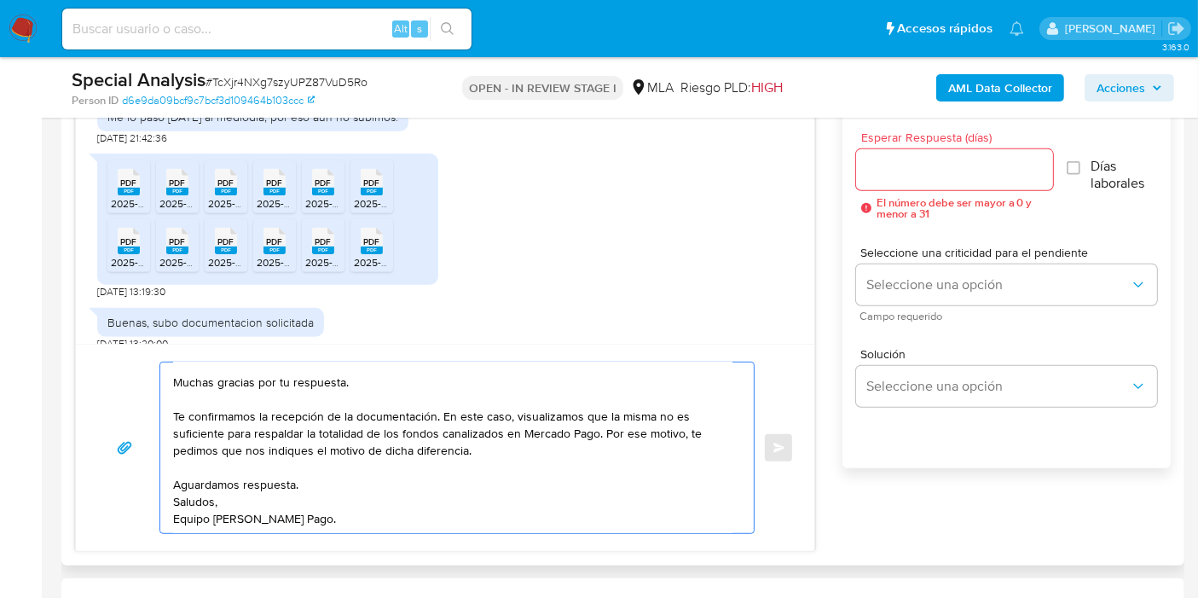
scroll to position [80, 0]
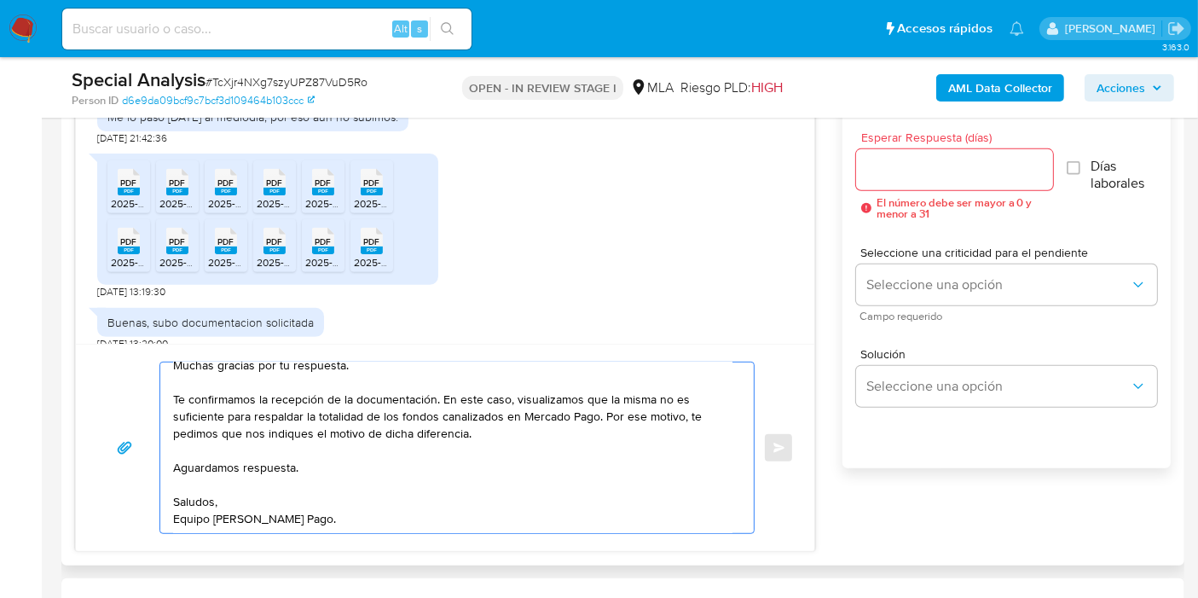
click at [224, 520] on textarea "Buenos días, Javier. Esperamos que estés bien. Muchas gracias por tu respuesta.…" at bounding box center [452, 447] width 559 height 170
click at [222, 520] on textarea "Buenos días, Javier. Esperamos que estés bien. Muchas gracias por tu respuesta.…" at bounding box center [452, 447] width 559 height 170
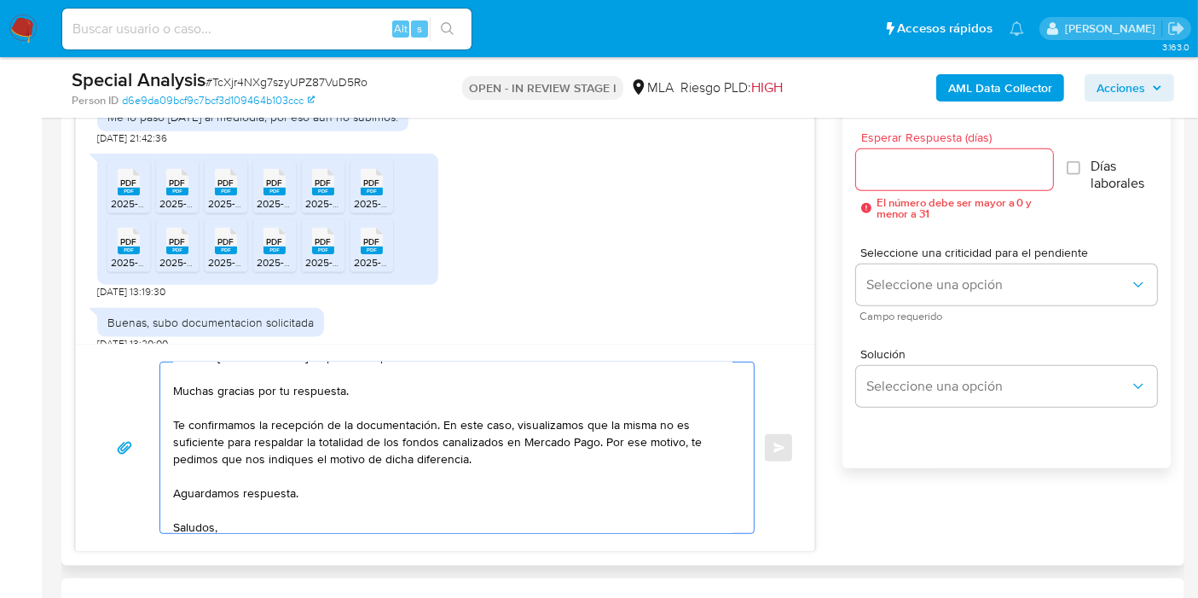
scroll to position [0, 0]
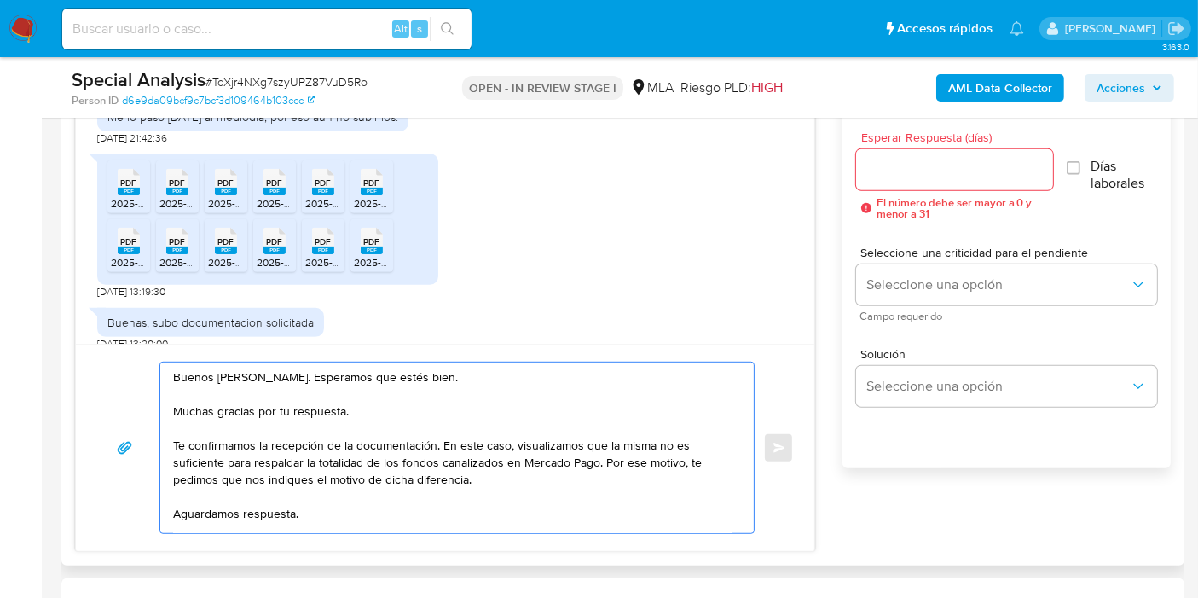
click at [433, 475] on textarea "Buenos días, Javier. Esperamos que estés bien. Muchas gracias por tu respuesta.…" at bounding box center [452, 447] width 559 height 170
click at [516, 479] on textarea "Buenos días, Javier. Esperamos que estés bien. Muchas gracias por tu respuesta.…" at bounding box center [452, 447] width 559 height 170
click at [529, 465] on textarea "Buenos días, Javier. Esperamos que estés bien. Muchas gracias por tu respuesta.…" at bounding box center [452, 447] width 559 height 170
click at [430, 473] on textarea "Buenos días, Javier. Esperamos que estés bien. Muchas gracias por tu respuesta.…" at bounding box center [452, 447] width 559 height 170
click at [479, 456] on textarea "Buenos días, Javier. Esperamos que estés bien. Muchas gracias por tu respuesta.…" at bounding box center [452, 447] width 559 height 170
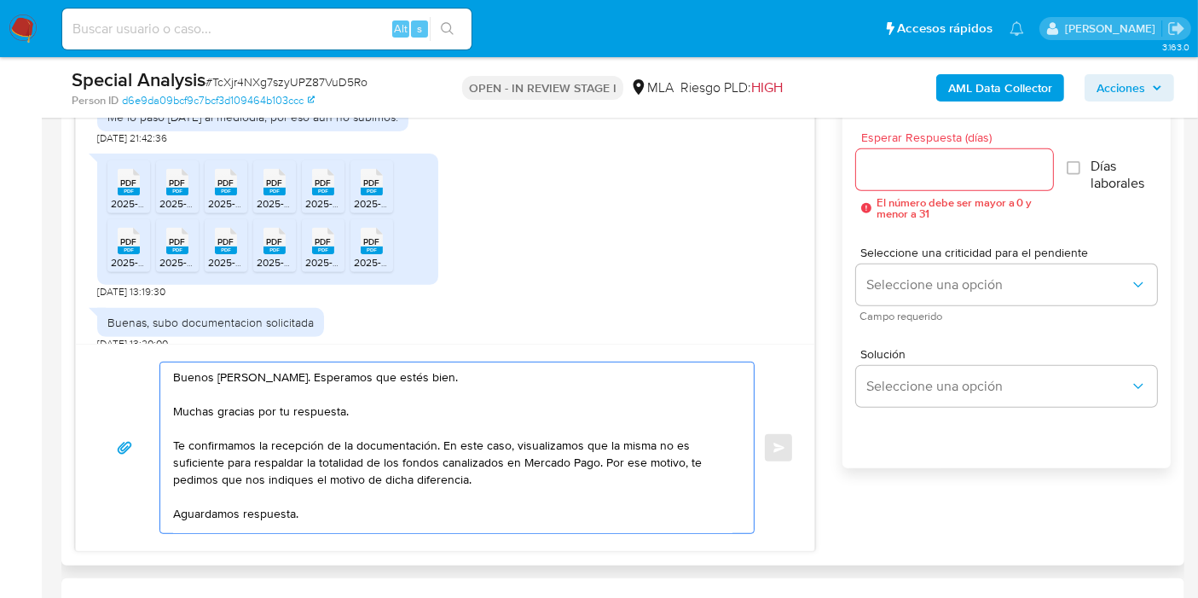
click at [577, 454] on textarea "Buenos días, Javier. Esperamos que estés bien. Muchas gracias por tu respuesta.…" at bounding box center [452, 447] width 559 height 170
click at [586, 476] on textarea "Buenos días, Javier. Esperamos que estés bien. Muchas gracias por tu respuesta.…" at bounding box center [452, 447] width 559 height 170
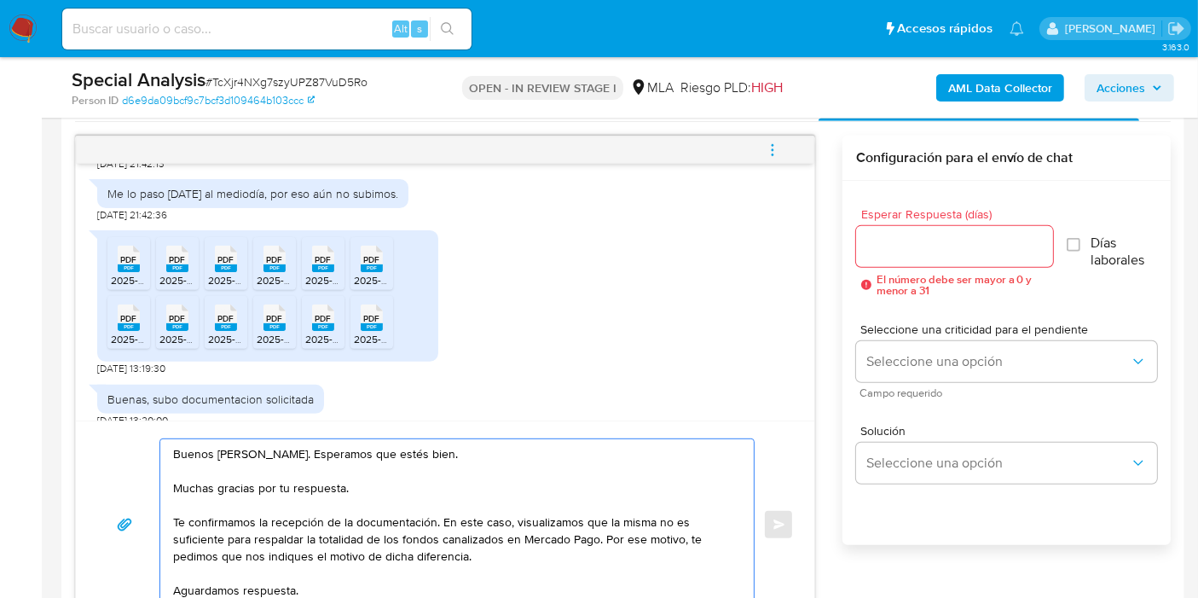
scroll to position [757, 0]
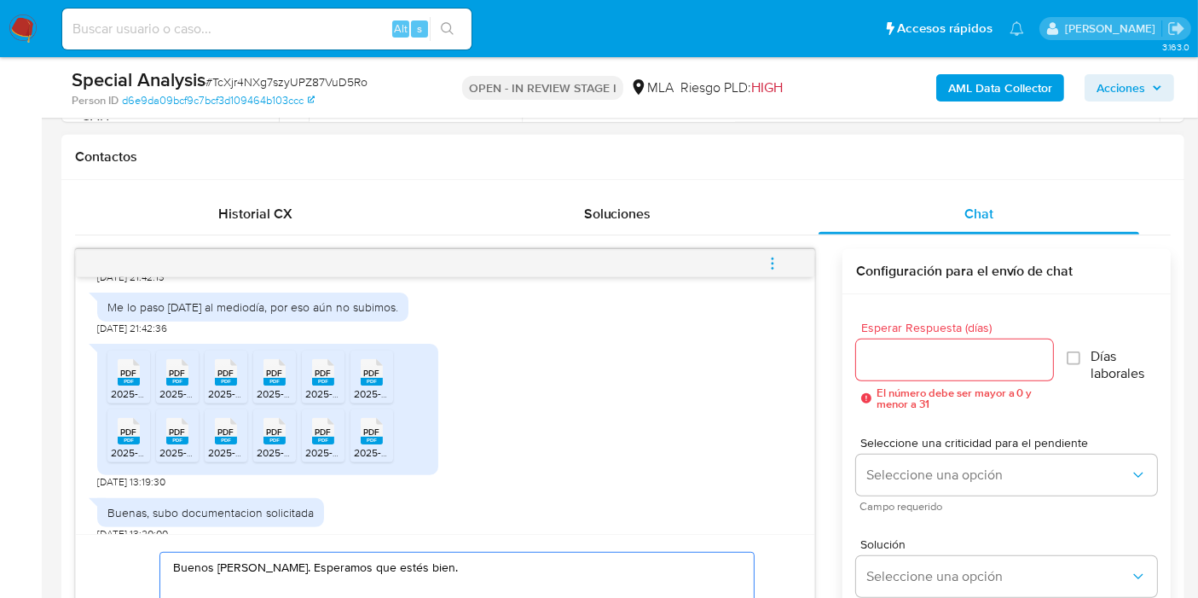
type textarea "Buenos días, Javier. Esperamos que estés bien. Muchas gracias por tu respuesta.…"
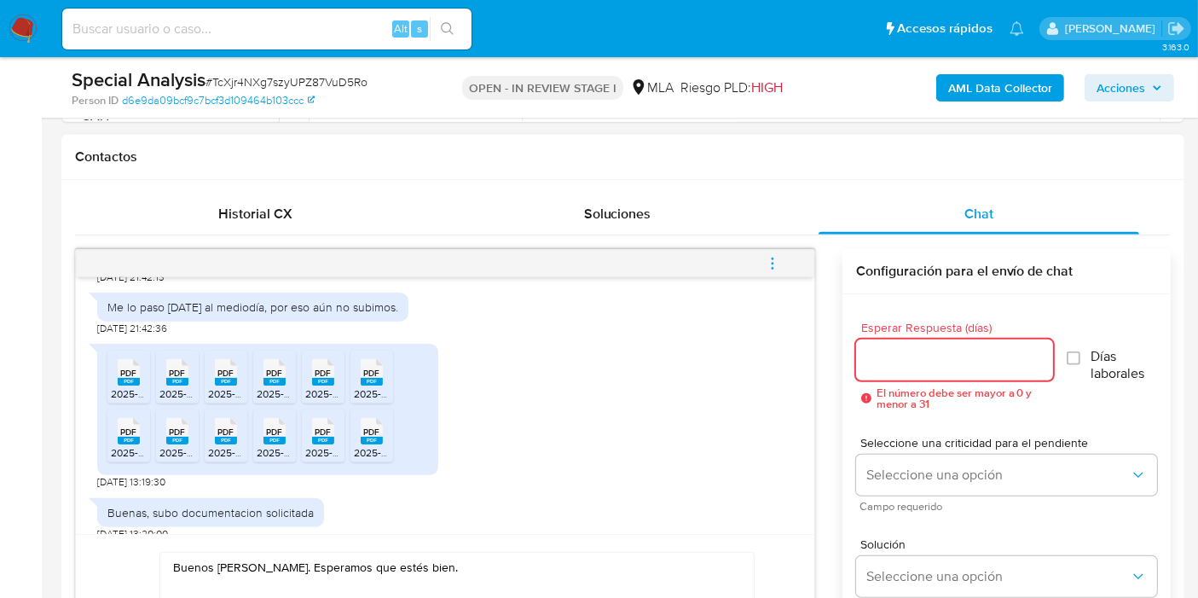
click at [933, 367] on input "Esperar Respuesta (días)" at bounding box center [954, 360] width 197 height 22
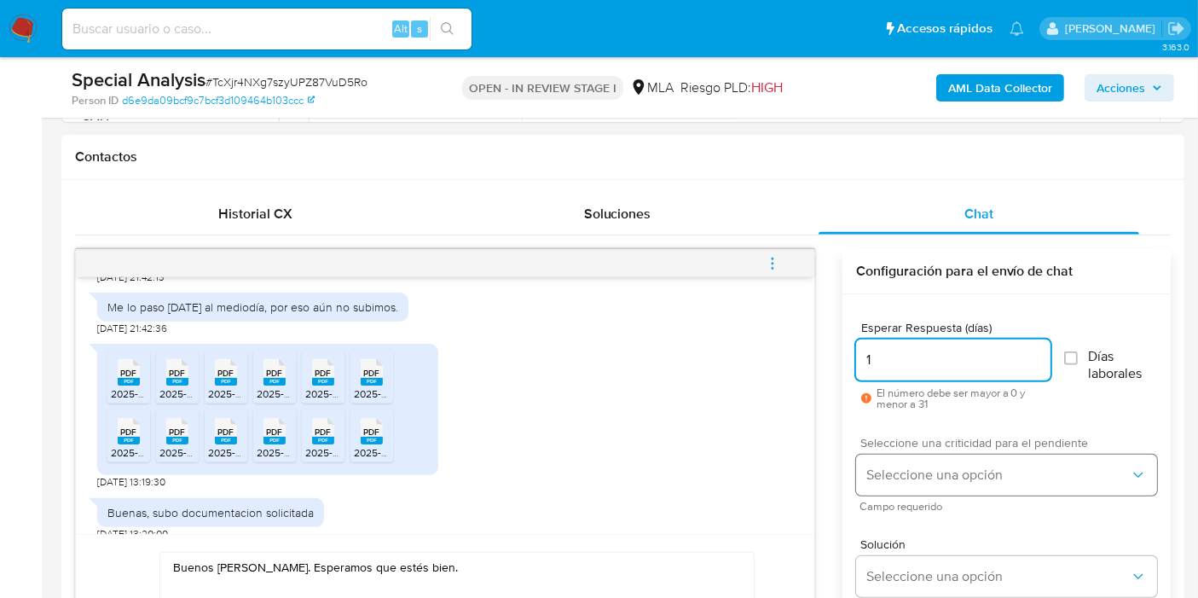
type input "1"
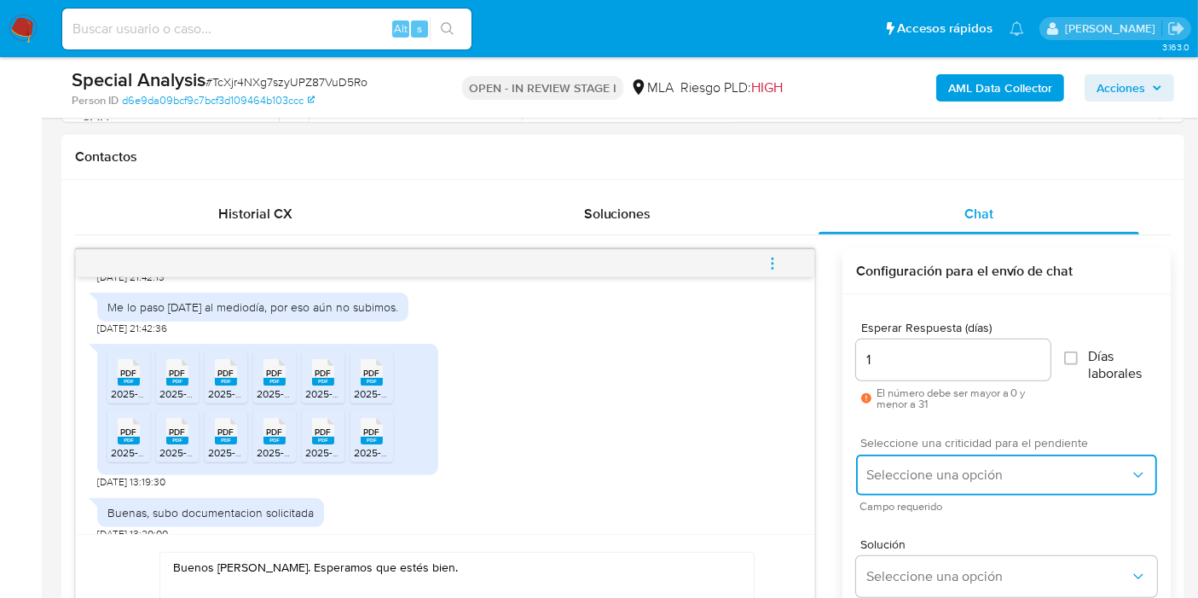
click at [922, 454] on button "Seleccione una opción" at bounding box center [1006, 474] width 301 height 41
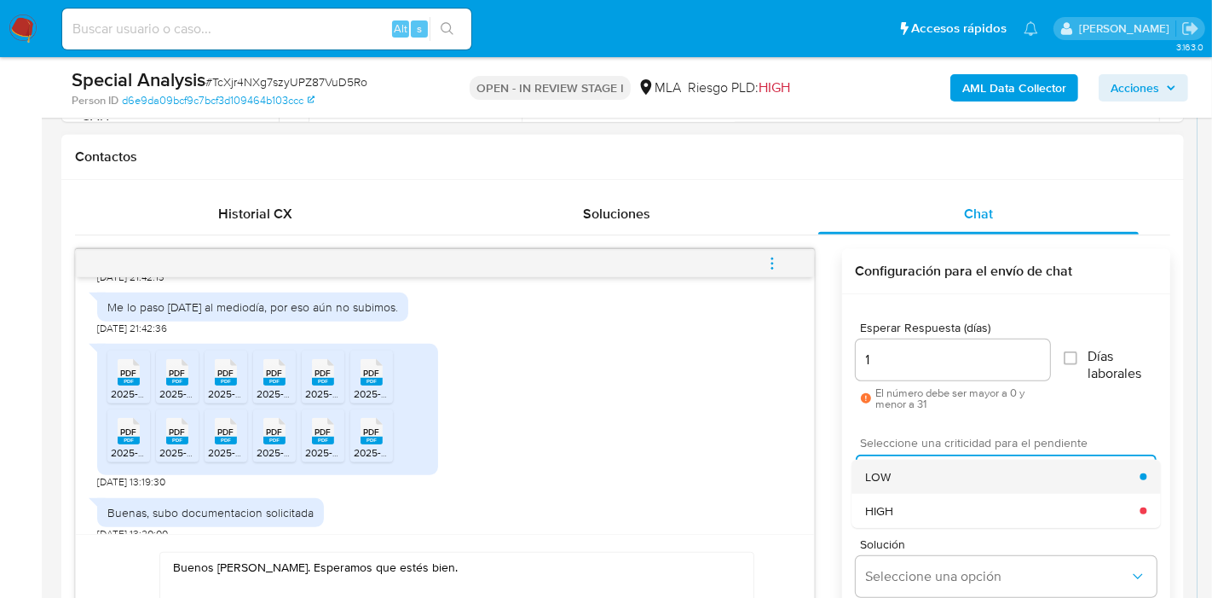
click at [921, 476] on div "LOW" at bounding box center [1002, 476] width 274 height 34
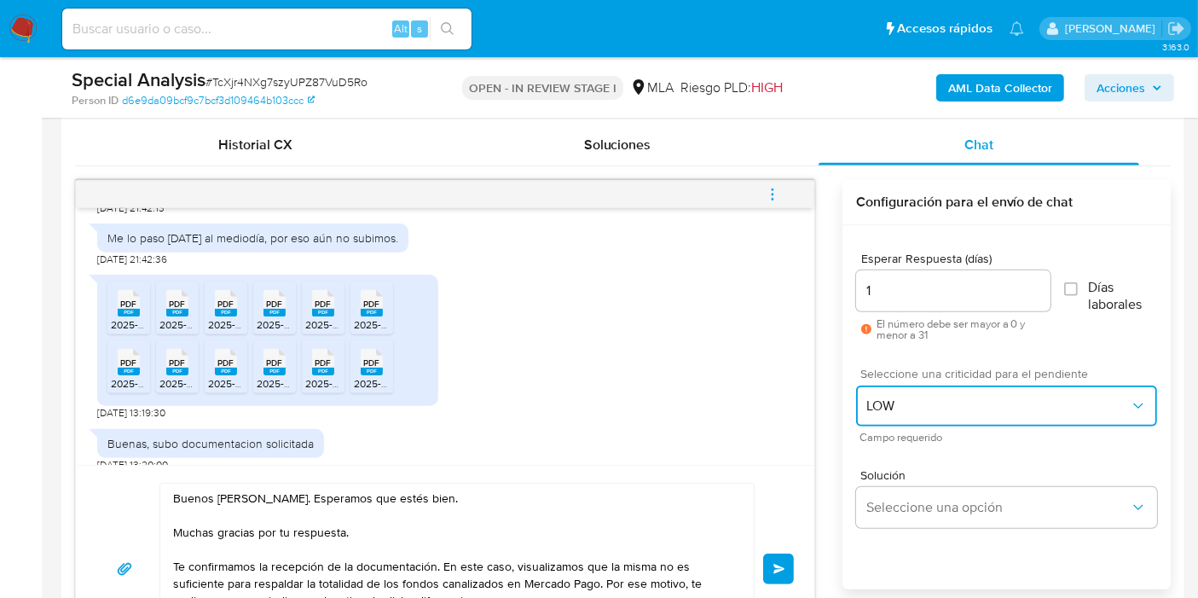
scroll to position [852, 0]
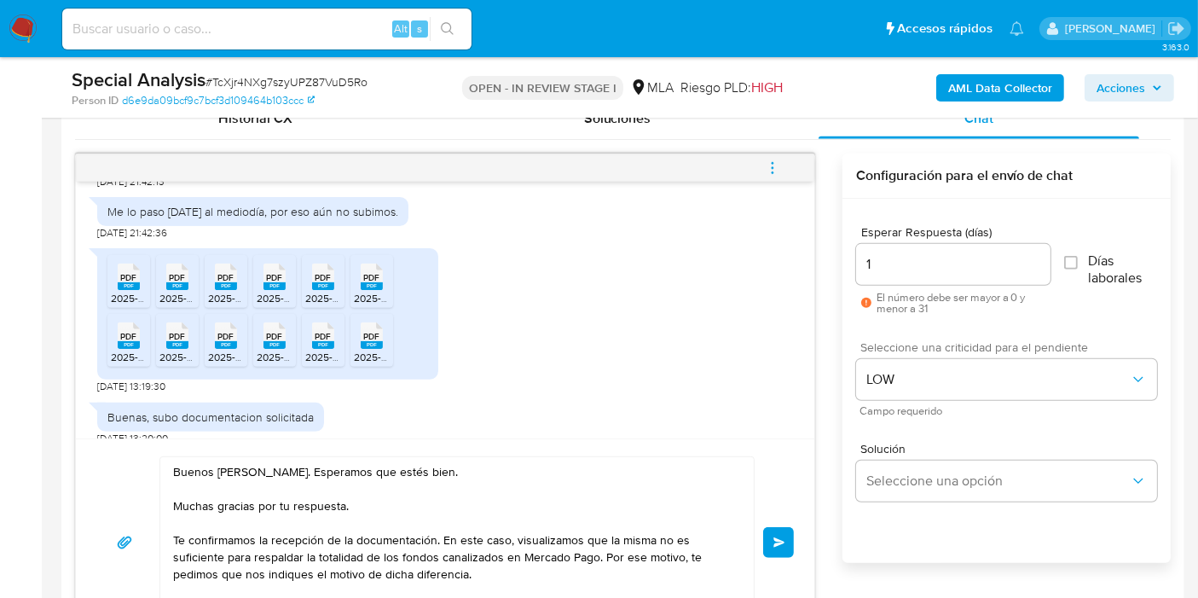
click at [777, 549] on button "Enviar" at bounding box center [778, 542] width 31 height 31
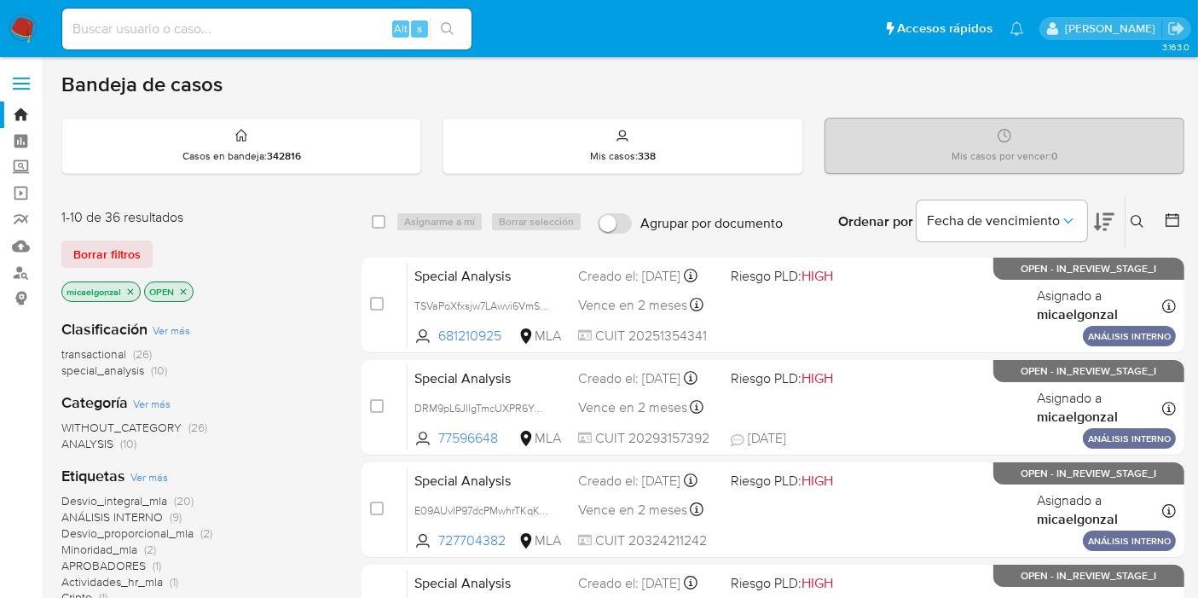
click at [21, 17] on img at bounding box center [23, 28] width 29 height 29
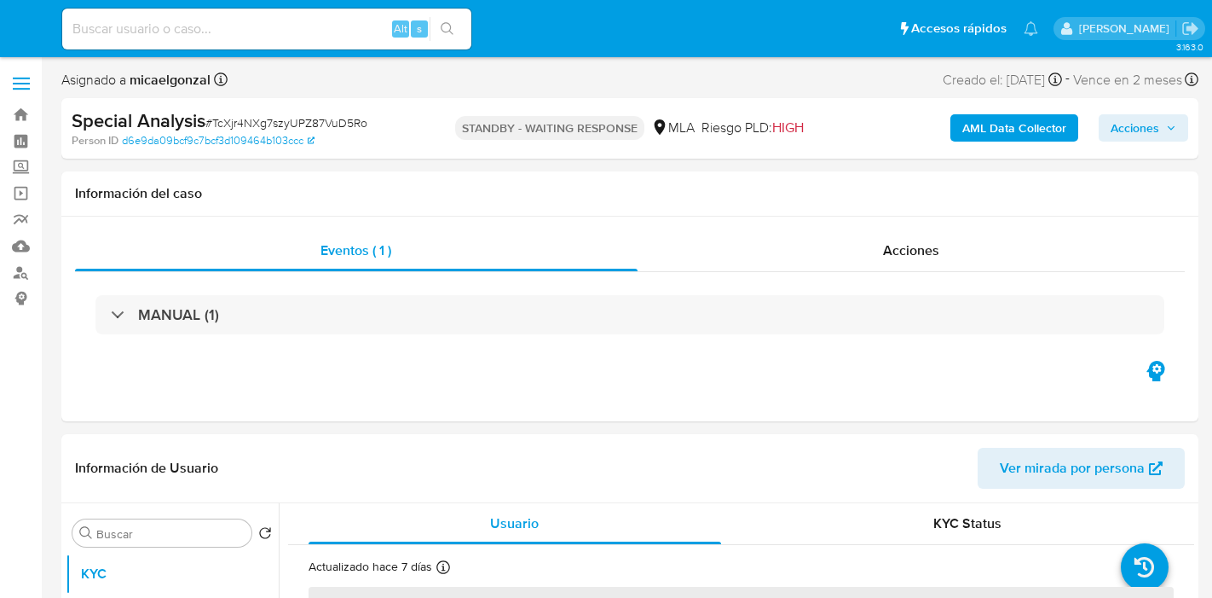
select select "10"
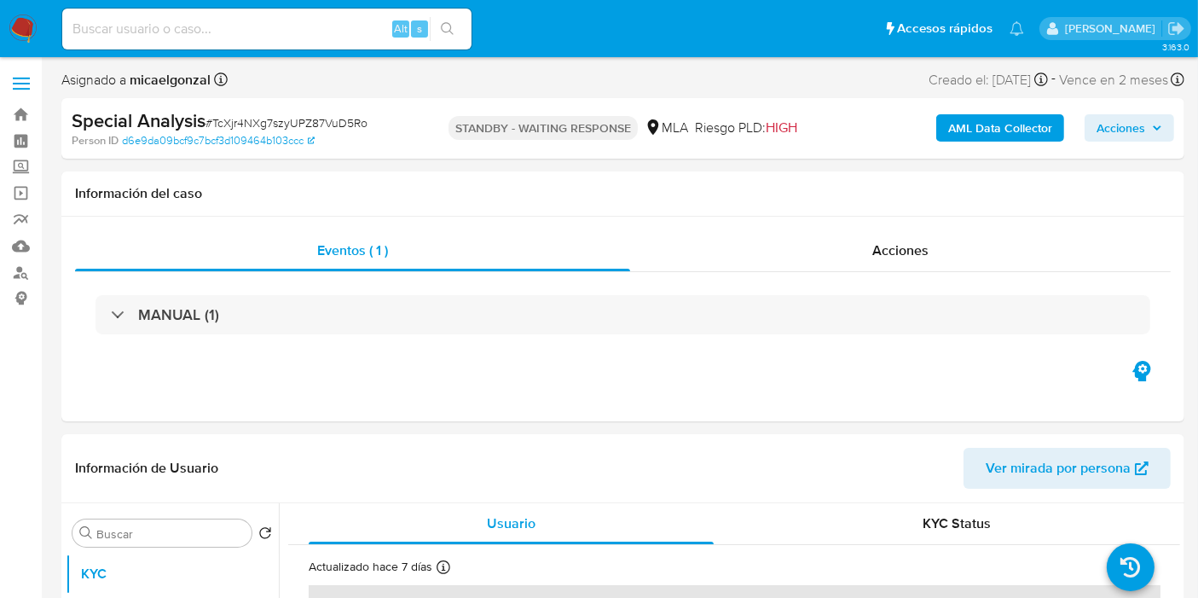
click at [249, 22] on input at bounding box center [266, 29] width 409 height 22
paste input "YXtqOnOGpT4vmuHl6iAJuSFc"
type input "YXtqOnOGpT4vmuHl6iAJuSFc"
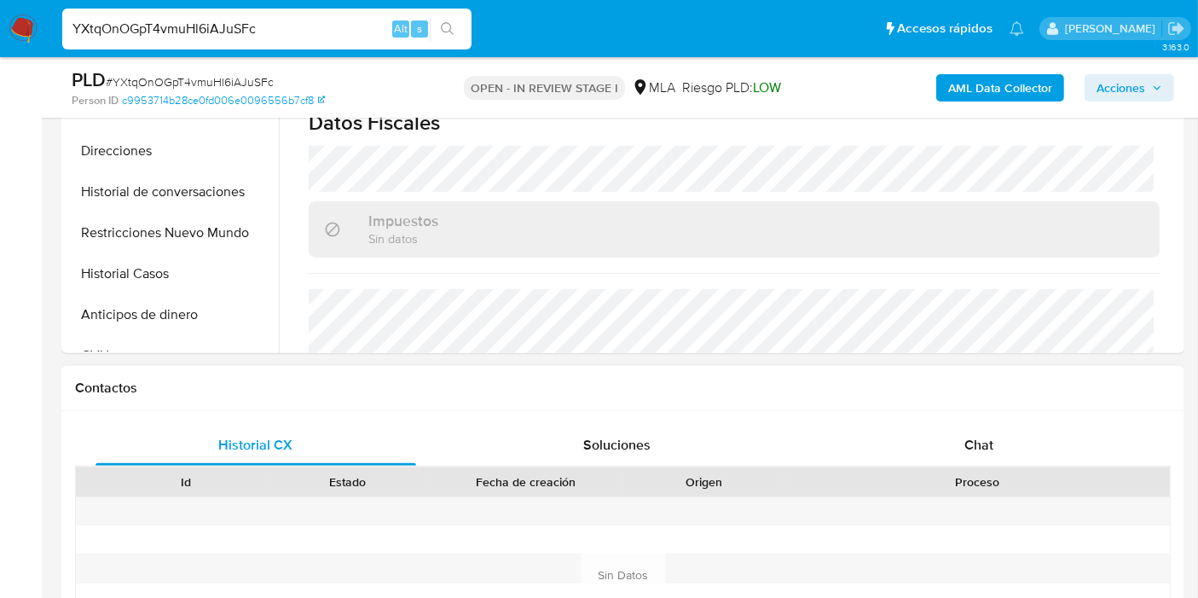
scroll to position [568, 0]
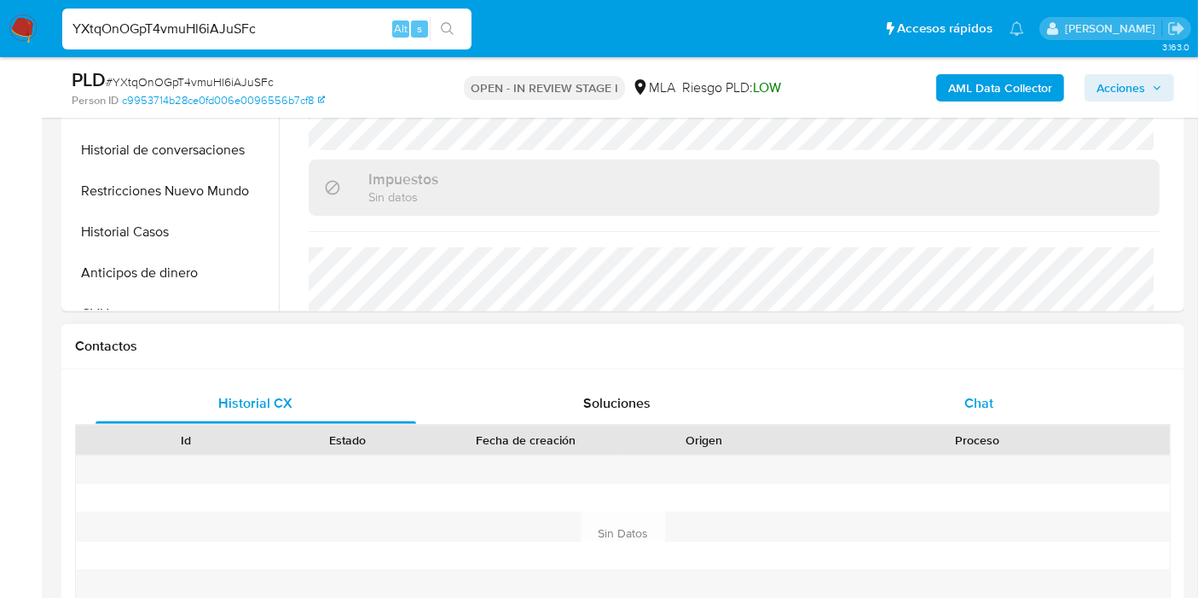
select select "10"
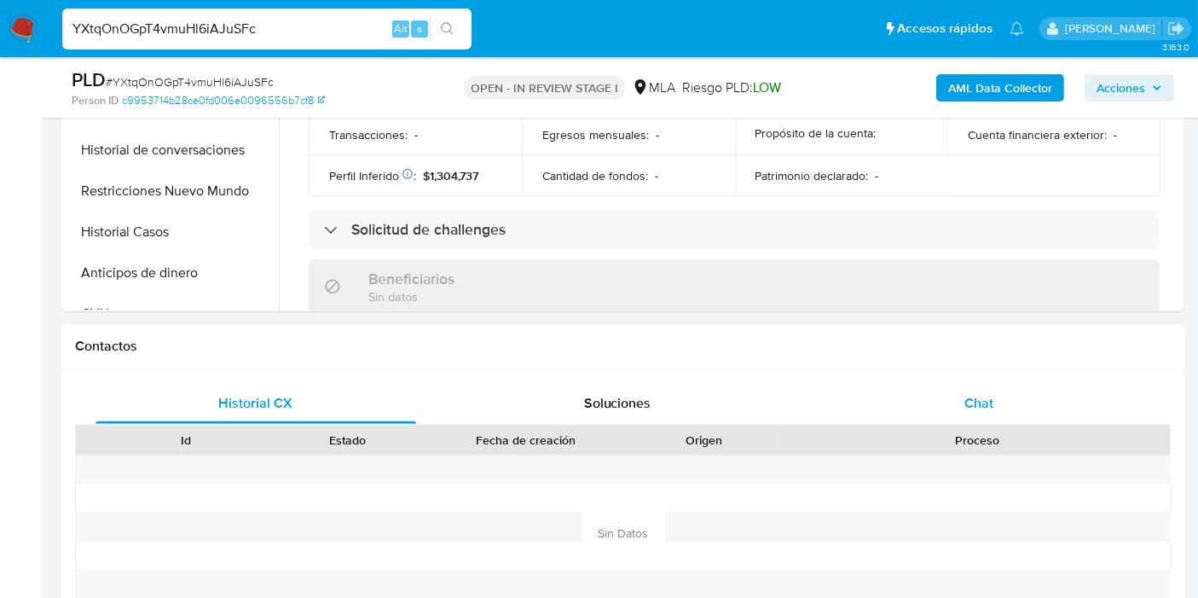
click at [984, 396] on span "Chat" at bounding box center [978, 403] width 29 height 20
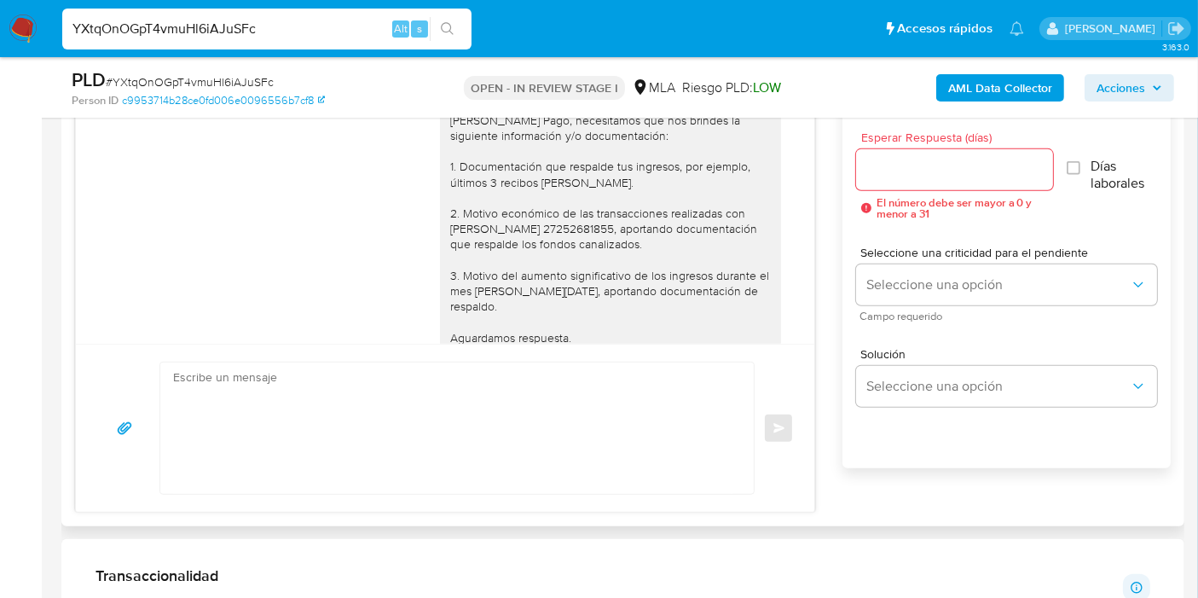
scroll to position [1703, 0]
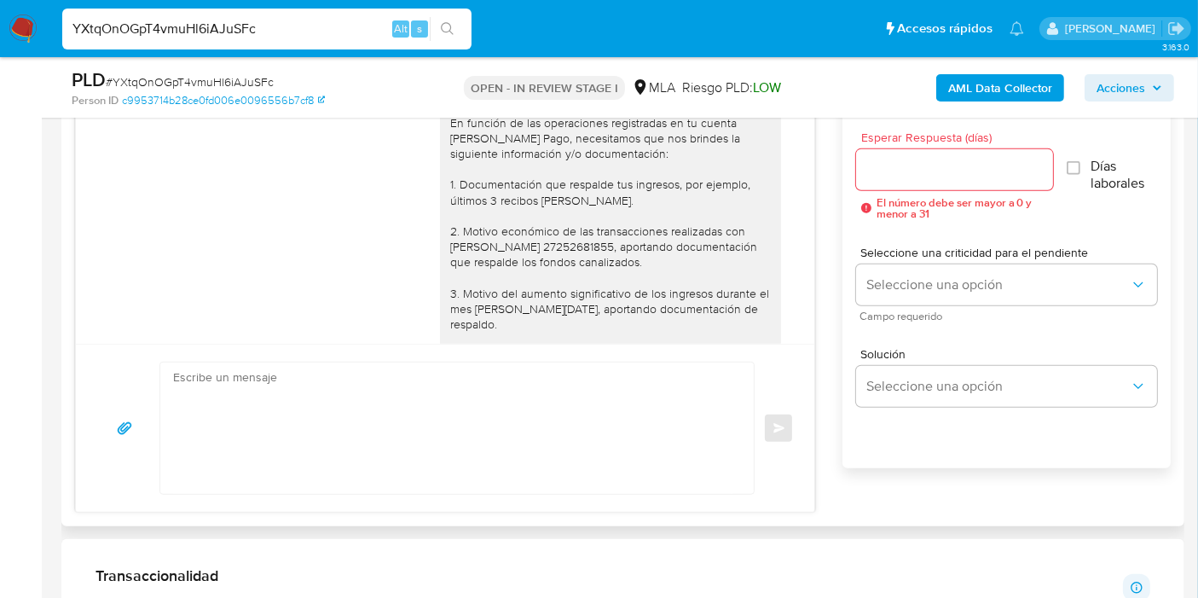
click at [710, 288] on div "Buenos días, Juan. Esperamos que estés bien. Muchas gracias por tu respuesta. E…" at bounding box center [610, 231] width 321 height 356
click at [681, 298] on div "Buenos días, Juan. Esperamos que estés bien. Muchas gracias por tu respuesta. E…" at bounding box center [610, 231] width 321 height 356
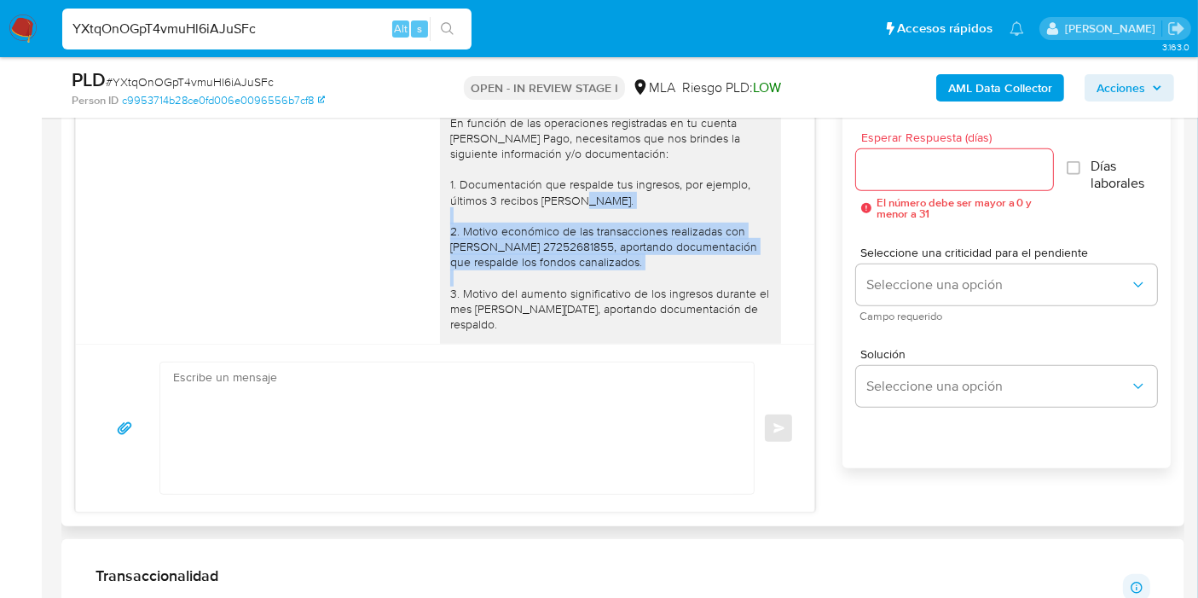
click at [681, 298] on div "Buenos días, Juan. Esperamos que estés bien. Muchas gracias por tu respuesta. E…" at bounding box center [610, 231] width 321 height 356
click at [674, 296] on div "Buenos días, Juan. Esperamos que estés bien. Muchas gracias por tu respuesta. E…" at bounding box center [610, 231] width 321 height 356
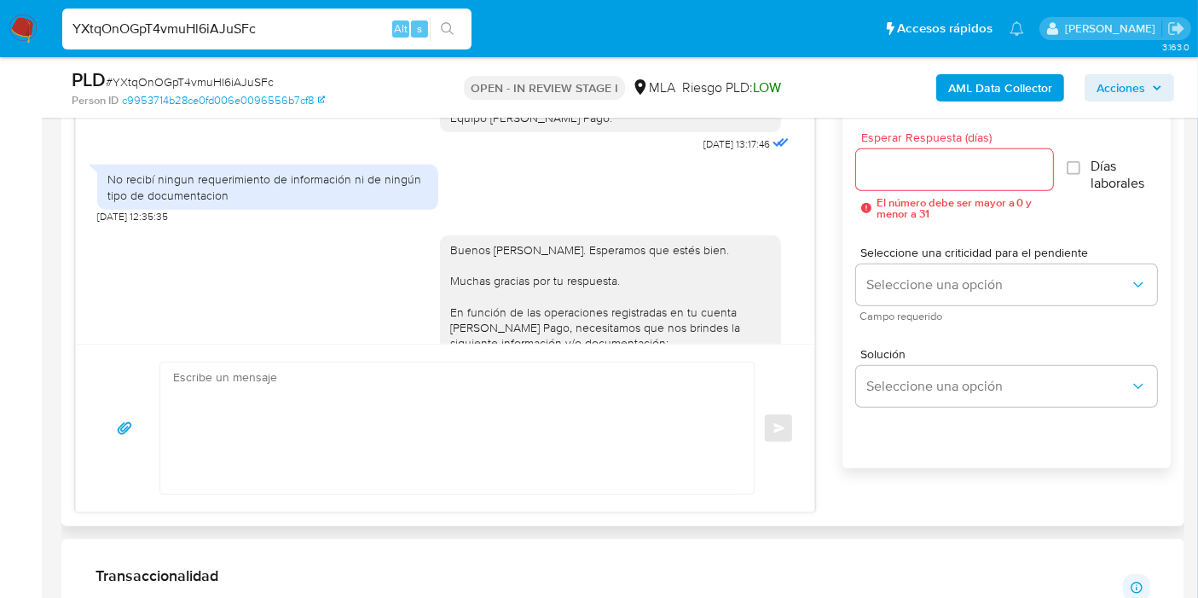
scroll to position [1892, 0]
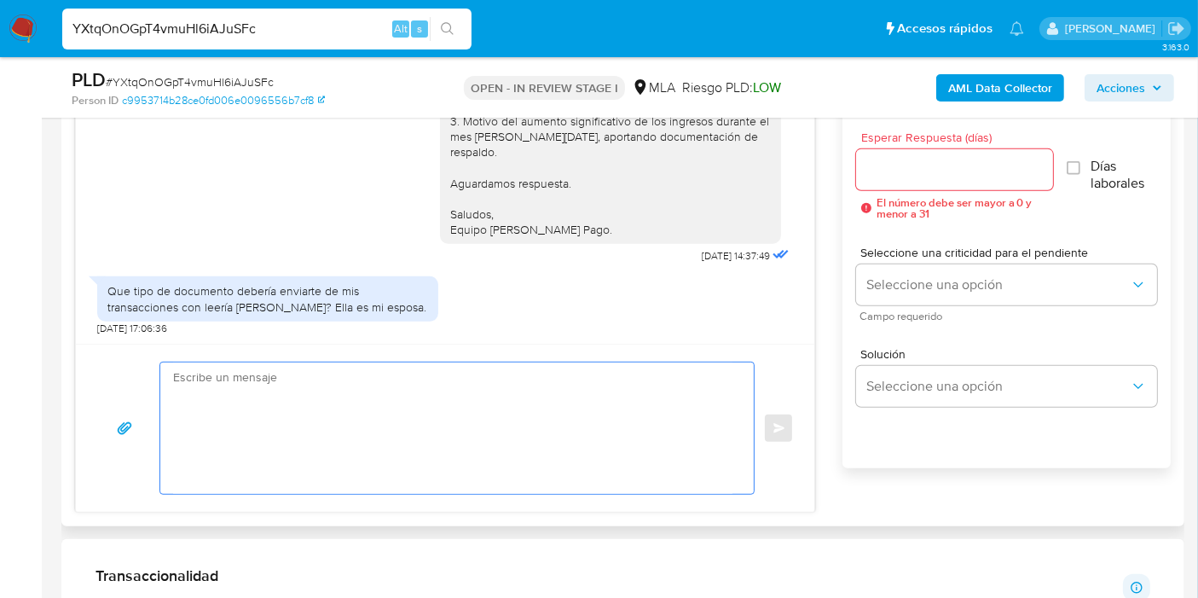
click at [587, 448] on textarea at bounding box center [452, 427] width 559 height 131
type textarea "n"
type textarea "N"
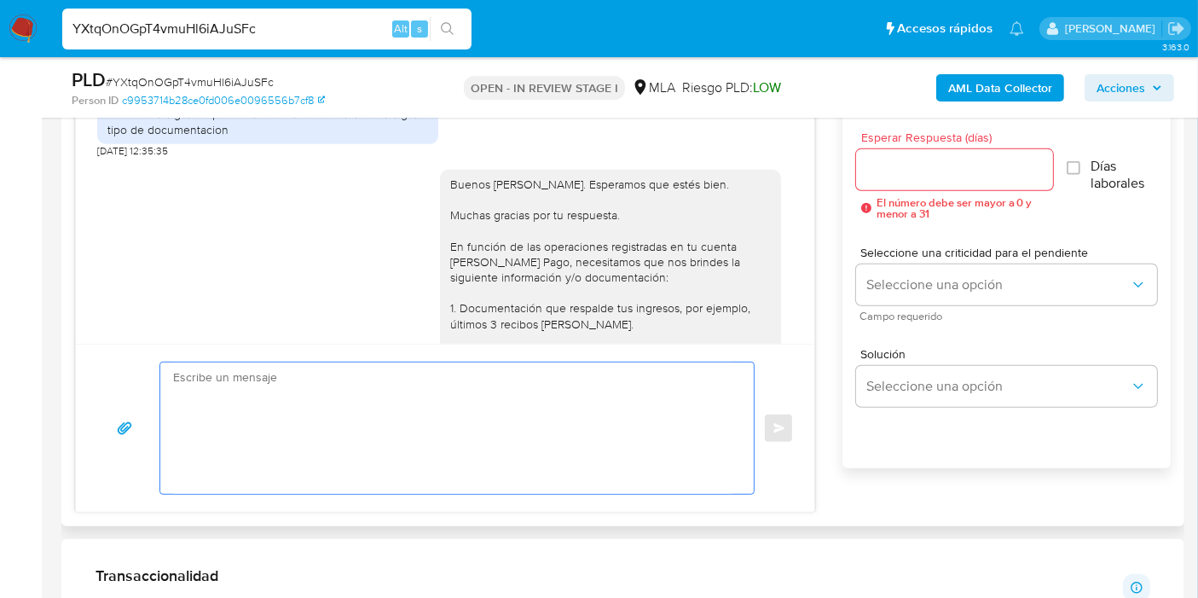
scroll to position [1609, 0]
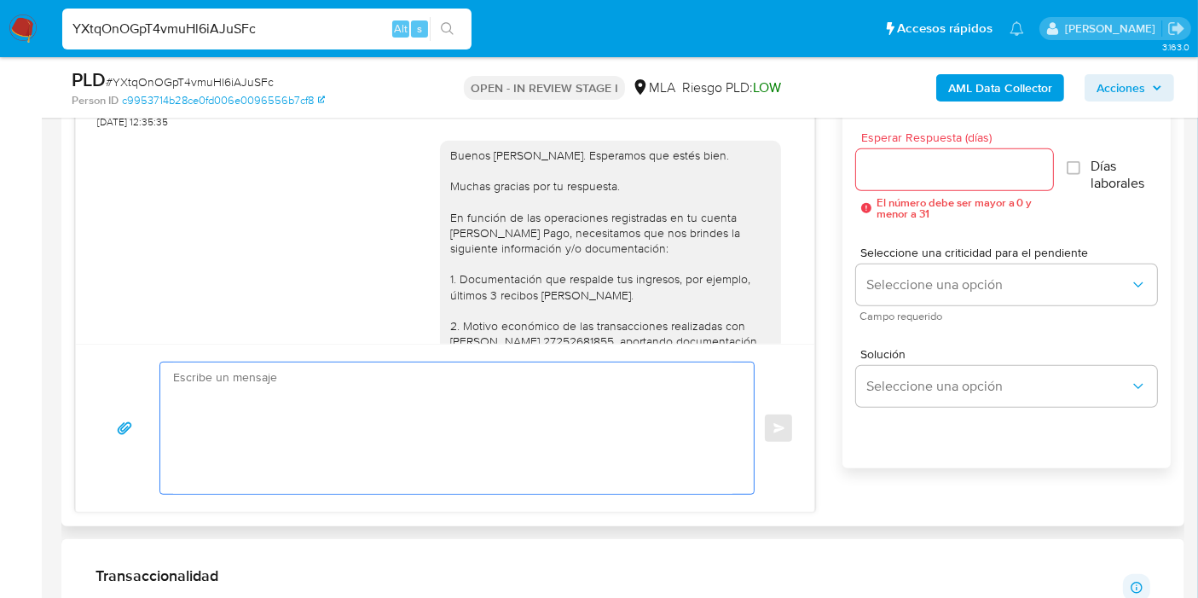
click at [568, 414] on textarea at bounding box center [452, 427] width 559 height 131
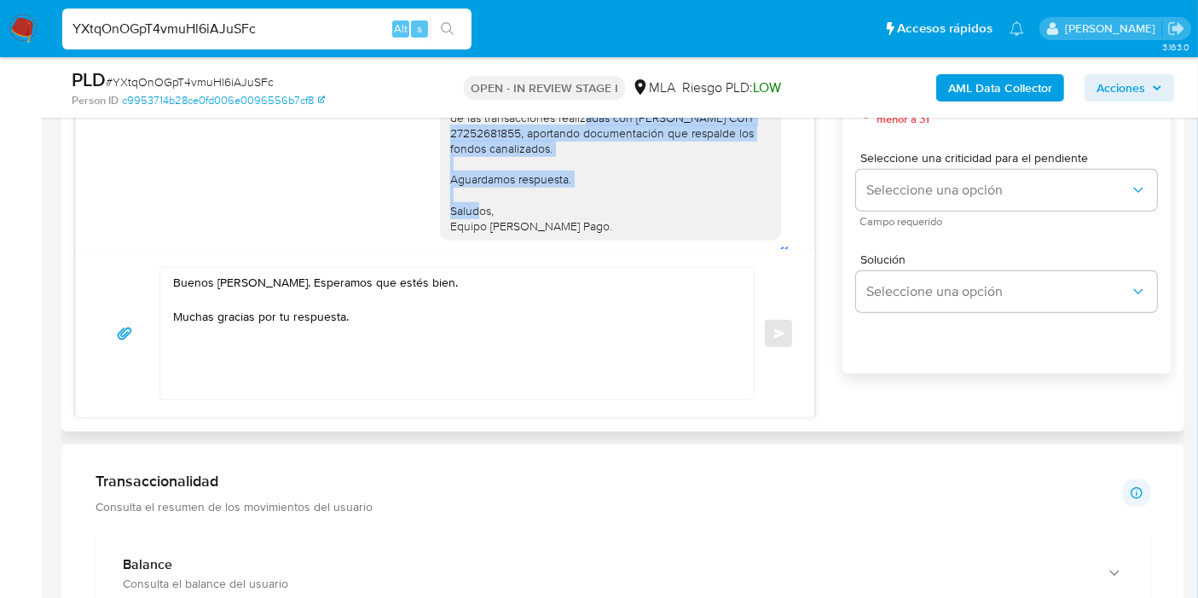
scroll to position [1327, 0]
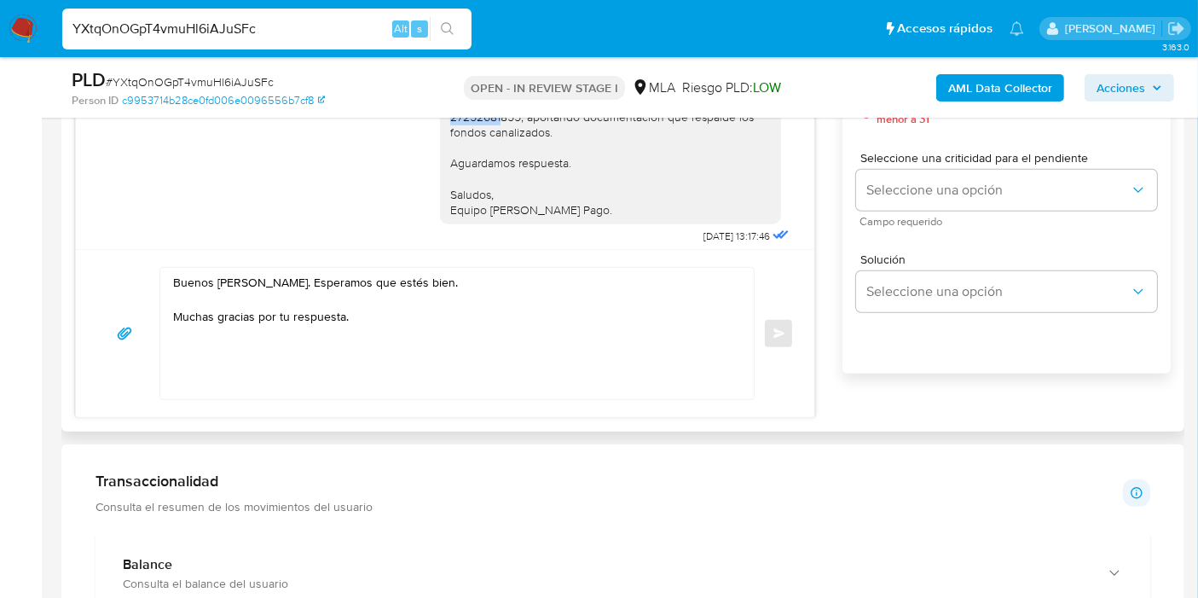
drag, startPoint x: 621, startPoint y: 230, endPoint x: 505, endPoint y: 145, distance: 143.2
click at [505, 145] on div "Buenos días, Juan. Esperamos que te encuentres bien. Te consultamos si tuviste …" at bounding box center [610, 93] width 321 height 248
copy div "Rita Beatriz Leyria CUIT 27252681855"
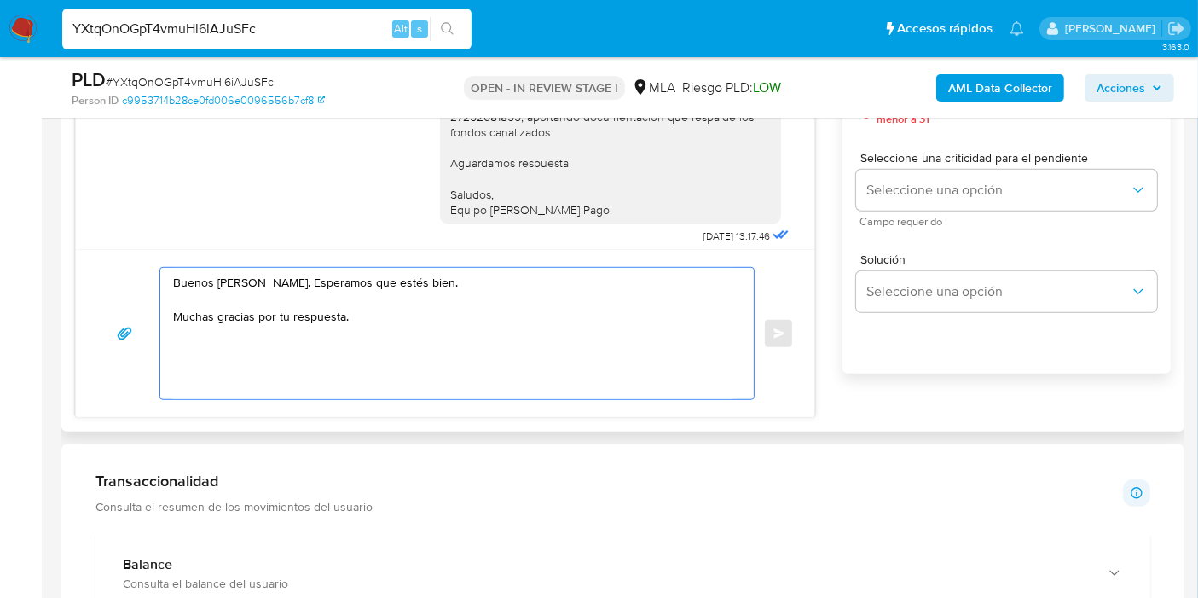
click at [456, 361] on textarea "Buenos días, Juan. Esperamos que estés bien. Muchas gracias por tu respuesta." at bounding box center [452, 333] width 559 height 131
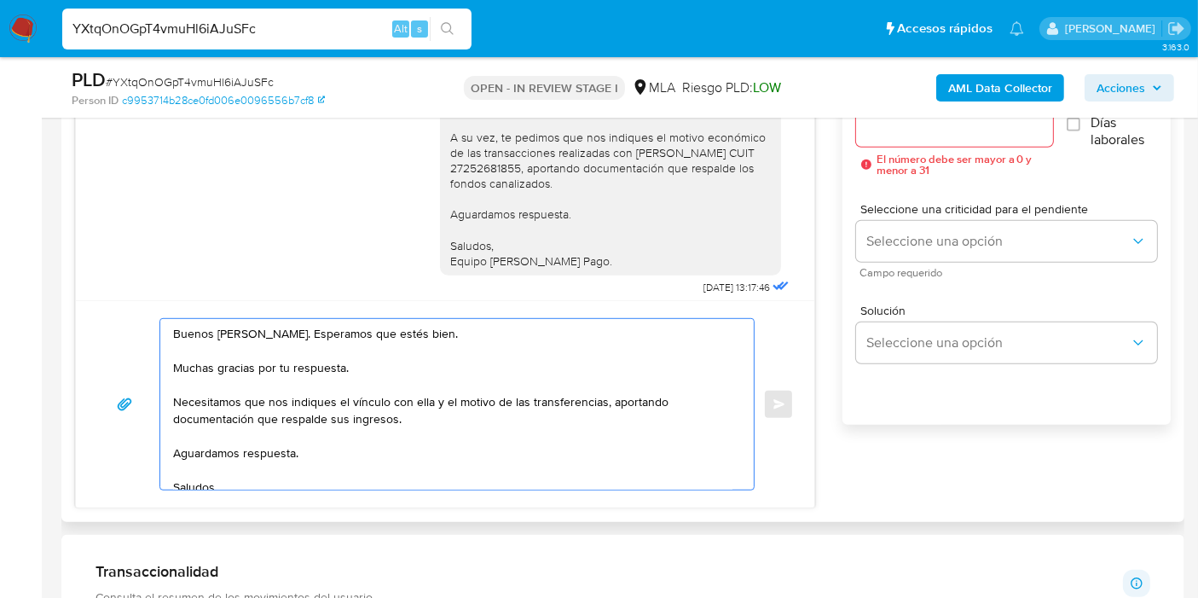
scroll to position [947, 0]
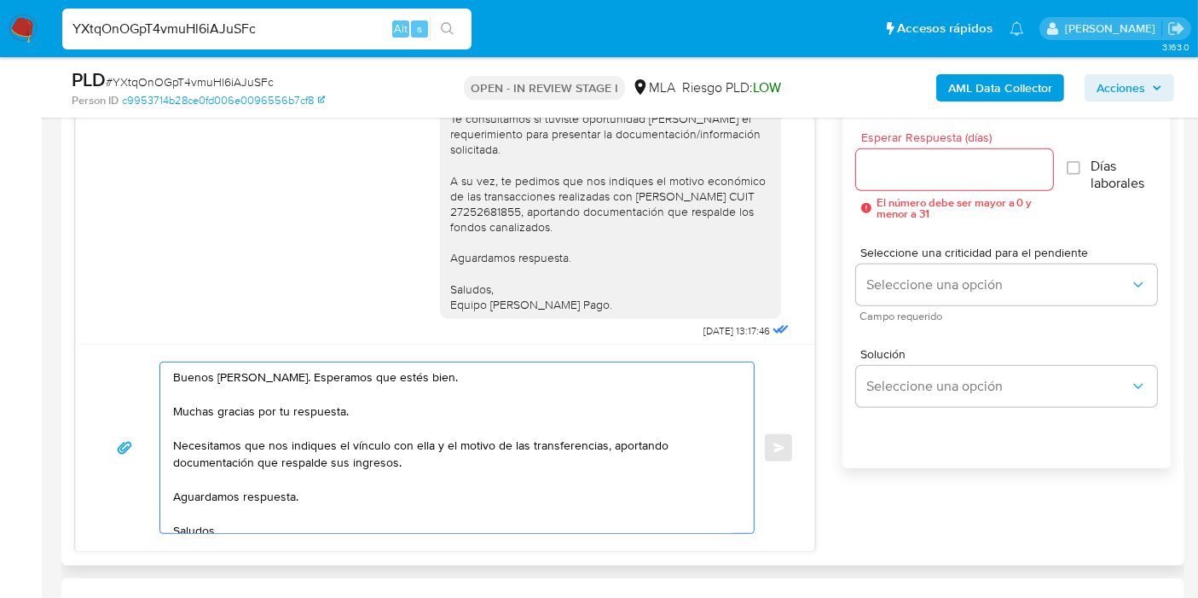
type textarea "Buenos días, Juan. Esperamos que estés bien. Muchas gracias por tu respuesta. N…"
click at [1026, 170] on input "Esperar Respuesta (días)" at bounding box center [954, 170] width 197 height 22
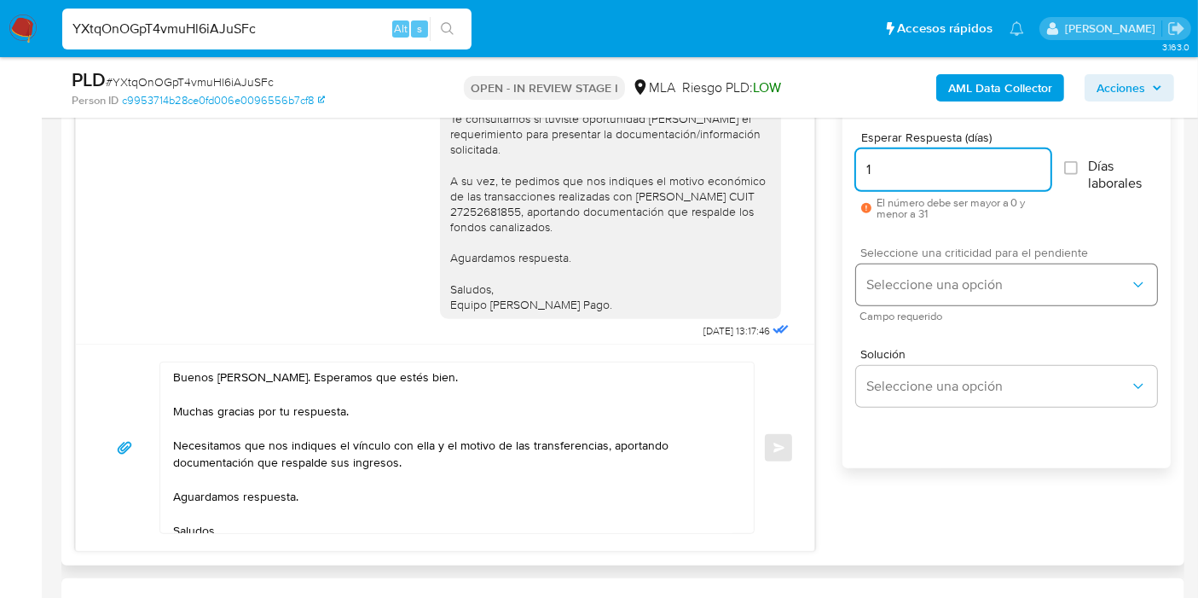
type input "1"
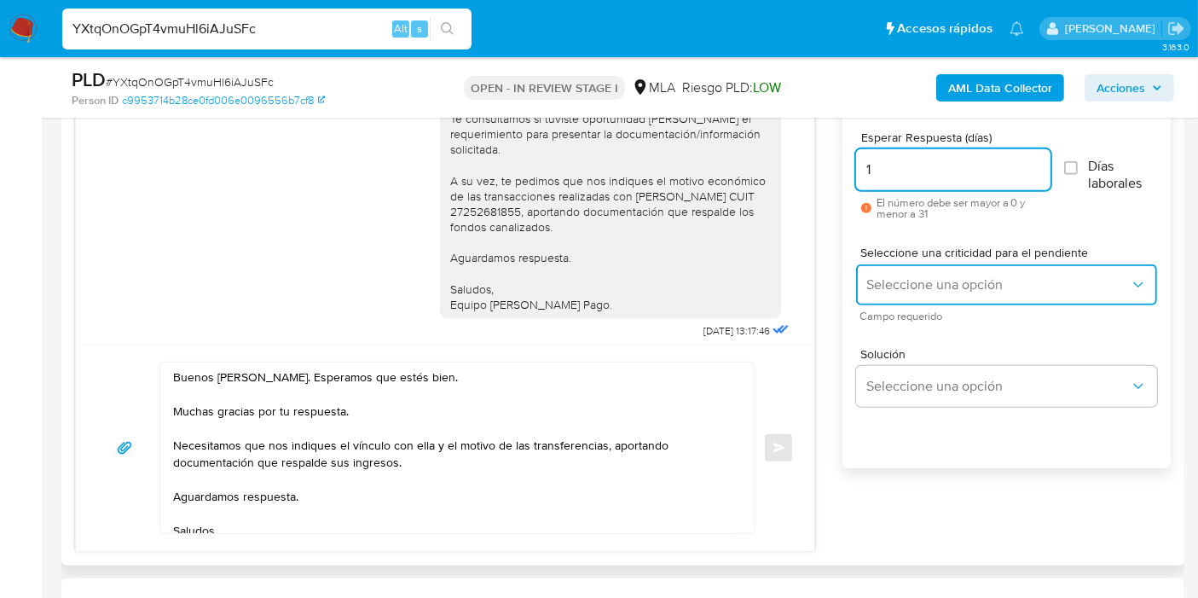
drag, startPoint x: 957, startPoint y: 274, endPoint x: 950, endPoint y: 337, distance: 63.5
click at [957, 276] on span "Seleccione una opción" at bounding box center [997, 284] width 263 height 17
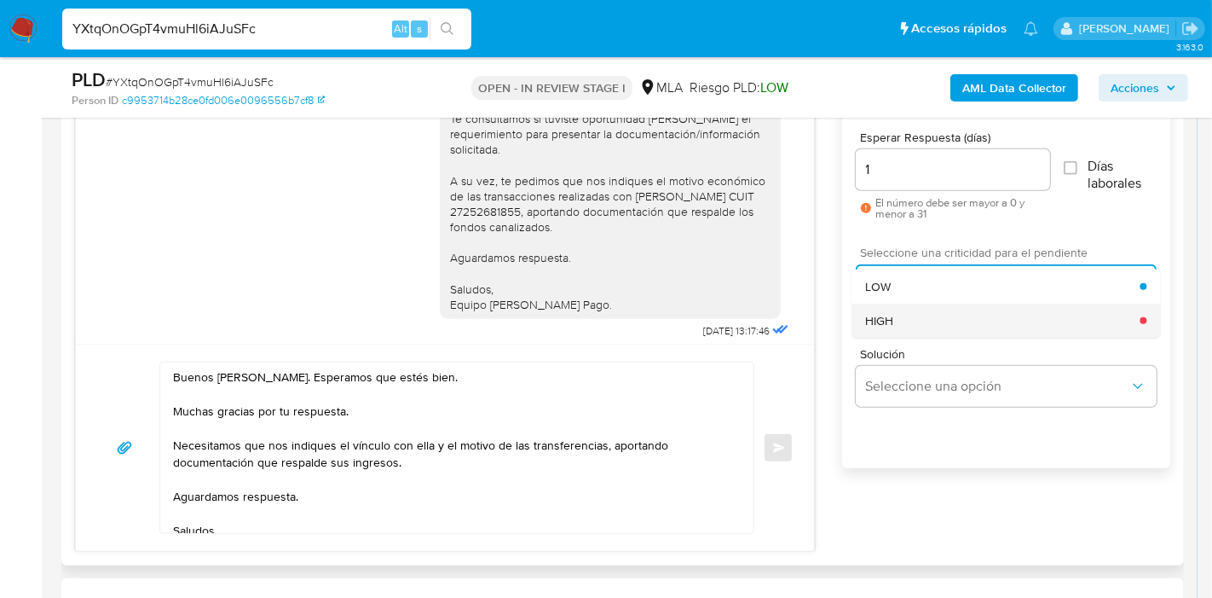
click at [955, 312] on div "HIGH" at bounding box center [1002, 320] width 274 height 34
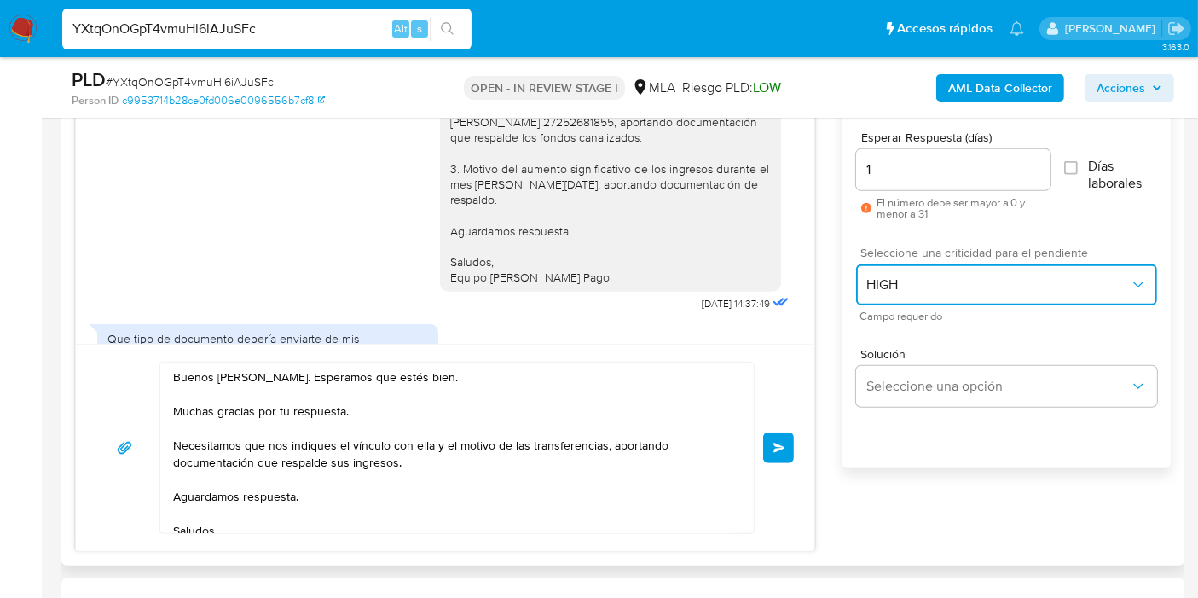
scroll to position [1892, 0]
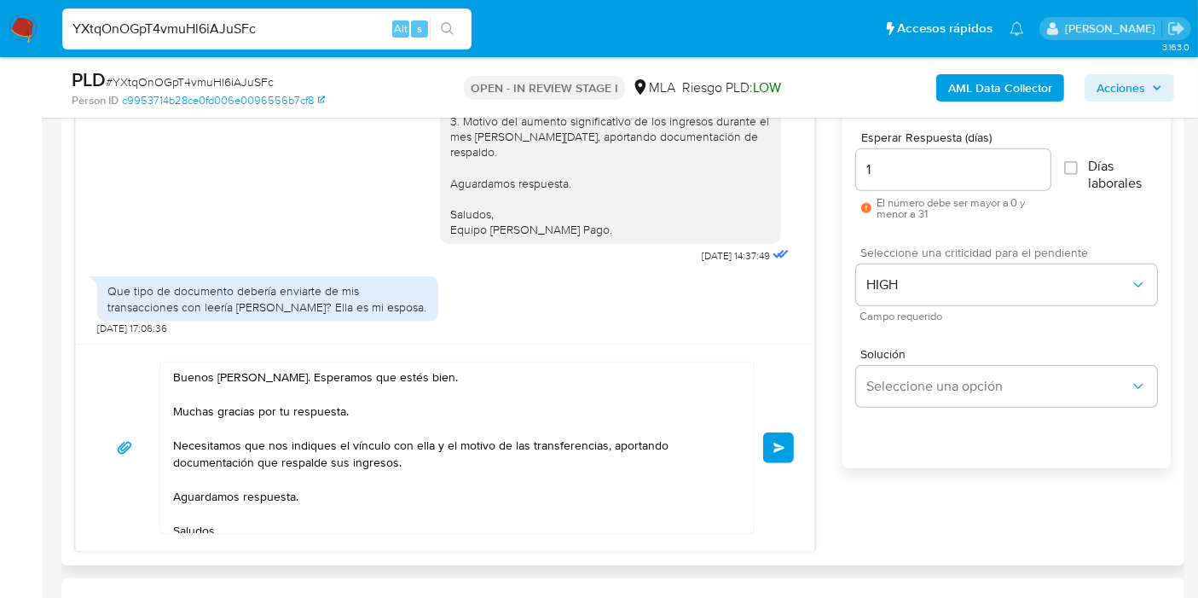
click at [359, 415] on textarea "Buenos días, Juan. Esperamos que estés bien. Muchas gracias por tu respuesta. N…" at bounding box center [452, 447] width 559 height 170
click at [333, 440] on textarea "Buenos días, Juan. Esperamos que estés bien. Muchas gracias por tu respuesta. N…" at bounding box center [452, 447] width 559 height 170
drag, startPoint x: 341, startPoint y: 444, endPoint x: 442, endPoint y: 447, distance: 101.5
click at [442, 447] on textarea "Buenos días, Juan. Esperamos que estés bien. Muchas gracias por tu respuesta. N…" at bounding box center [452, 447] width 559 height 170
click at [360, 456] on textarea "Buenos días, Juan. Esperamos que estés bien. Muchas gracias por tu respuesta. N…" at bounding box center [452, 447] width 559 height 170
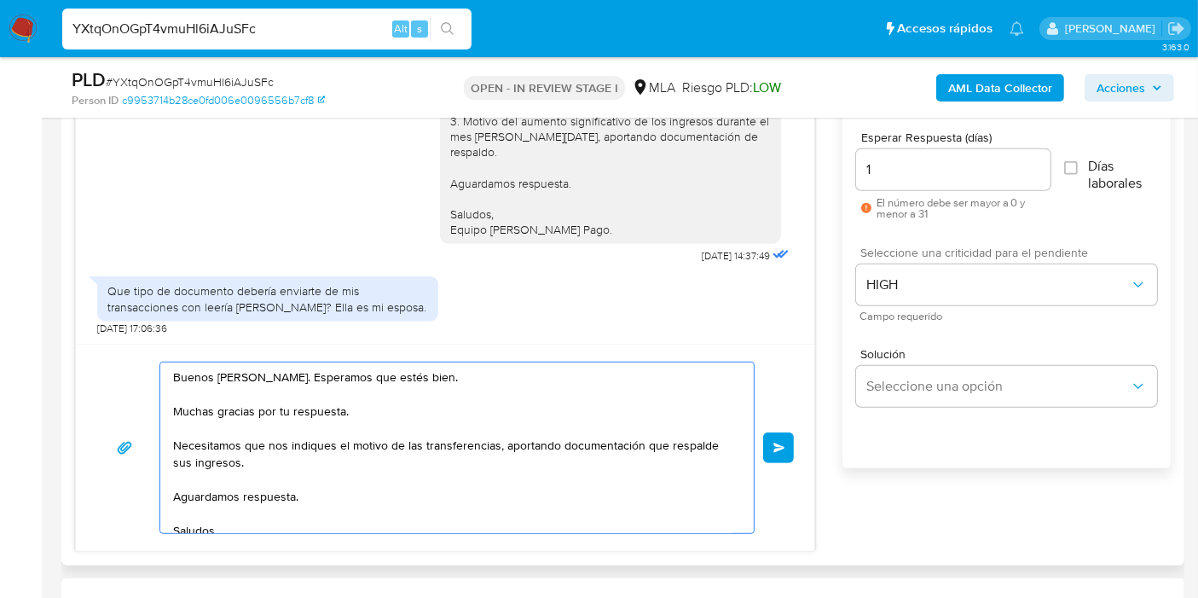
drag, startPoint x: 342, startPoint y: 445, endPoint x: 315, endPoint y: 447, distance: 26.5
click at [341, 444] on textarea "Buenos días, Juan. Esperamos que estés bien. Muchas gracias por tu respuesta. N…" at bounding box center [452, 447] width 559 height 170
click at [287, 446] on textarea "Buenos días, Juan. Esperamos que estés bien. Muchas gracias por tu respuesta. N…" at bounding box center [452, 447] width 559 height 170
drag, startPoint x: 292, startPoint y: 442, endPoint x: 415, endPoint y: 449, distance: 123.8
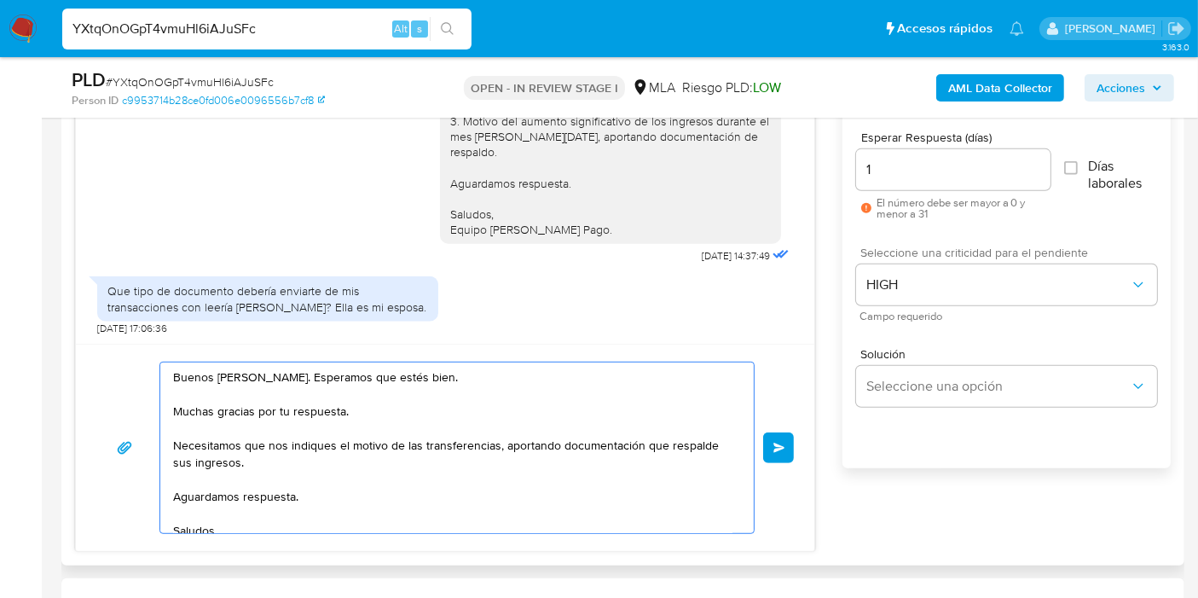
click at [415, 449] on textarea "Buenos días, Juan. Esperamos que estés bien. Muchas gracias por tu respuesta. N…" at bounding box center [452, 447] width 559 height 170
click at [280, 465] on textarea "Buenos días, Juan. Esperamos que estés bien. Muchas gracias por tu respuesta. N…" at bounding box center [452, 447] width 559 height 170
click at [292, 454] on textarea "Buenos días, Juan. Esperamos que estés bien. Muchas gracias por tu respuesta. N…" at bounding box center [452, 447] width 559 height 170
click at [295, 442] on textarea "Buenos días, Juan. Esperamos que estés bien. Muchas gracias por tu respuesta. N…" at bounding box center [452, 447] width 559 height 170
drag, startPoint x: 288, startPoint y: 442, endPoint x: 560, endPoint y: 445, distance: 271.9
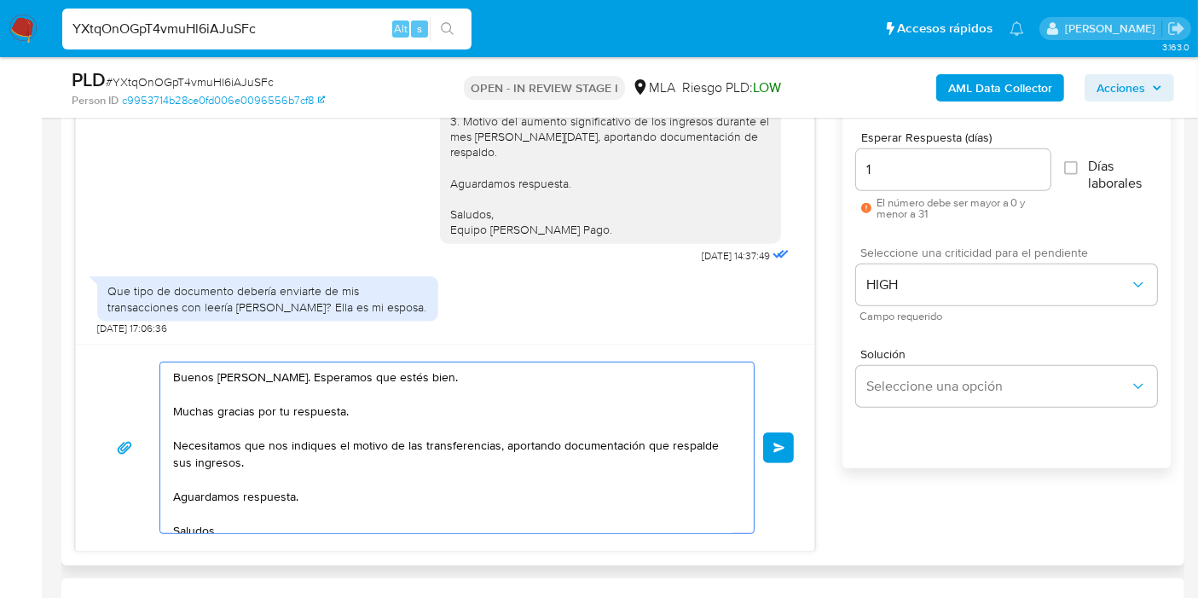
click at [560, 445] on textarea "Buenos días, Juan. Esperamos que estés bien. Muchas gracias por tu respuesta. N…" at bounding box center [452, 447] width 559 height 170
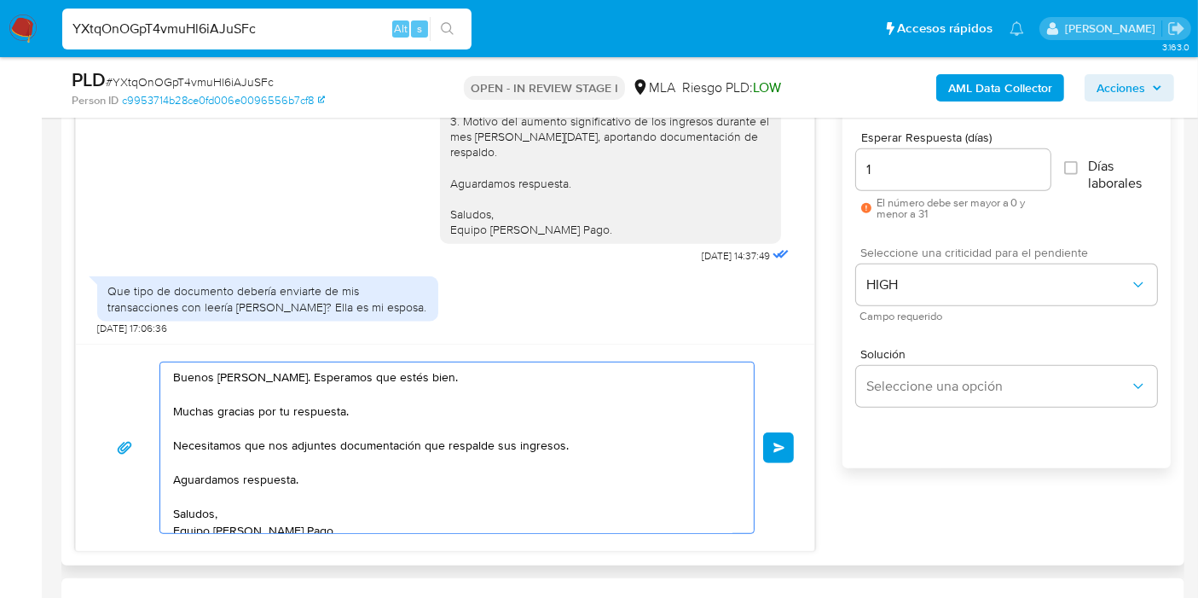
click at [550, 453] on textarea "Buenos días, Juan. Esperamos que estés bien. Muchas gracias por tu respuesta. N…" at bounding box center [452, 447] width 559 height 170
click at [553, 453] on textarea "Buenos días, Juan. Esperamos que estés bien. Muchas gracias por tu respuesta. N…" at bounding box center [452, 447] width 559 height 170
click at [554, 449] on textarea "Buenos días, Juan. Esperamos que estés bien. Muchas gracias por tu respuesta. N…" at bounding box center [452, 447] width 559 height 170
click at [598, 438] on textarea "Buenos días, Juan. Esperamos que estés bien. Muchas gracias por tu respuesta. N…" at bounding box center [452, 447] width 559 height 170
drag, startPoint x: 361, startPoint y: 396, endPoint x: 336, endPoint y: 409, distance: 28.2
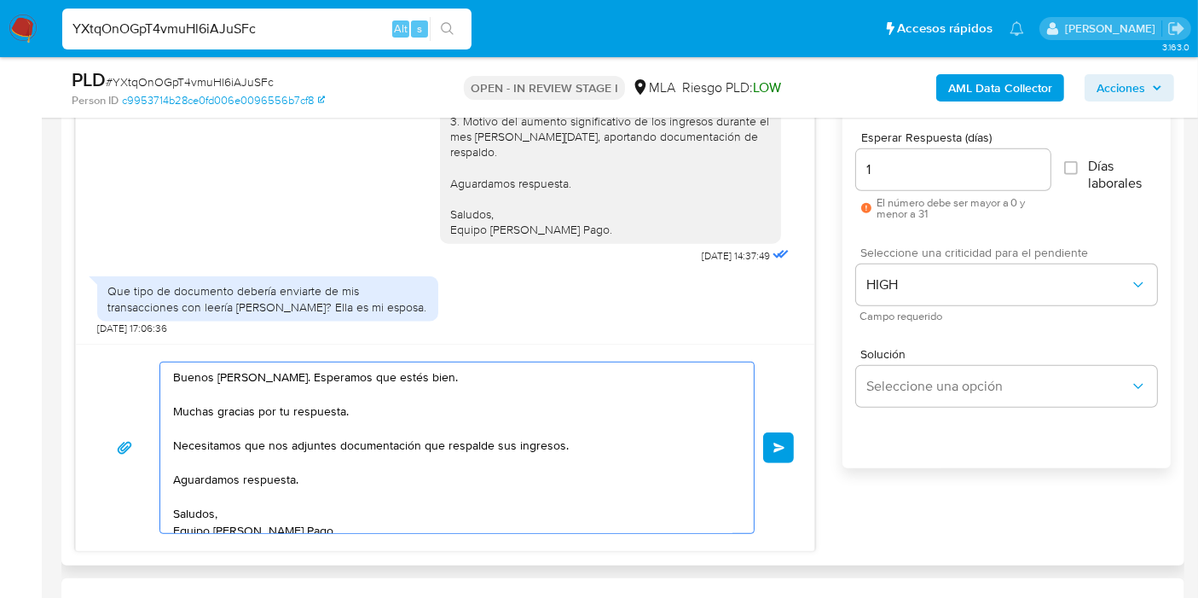
click at [360, 396] on textarea "Buenos días, Juan. Esperamos que estés bien. Muchas gracias por tu respuesta. N…" at bounding box center [452, 447] width 559 height 170
click at [235, 419] on textarea "Buenos días, Juan. Esperamos que estés bien. Muchas gracias por tu respuesta. N…" at bounding box center [452, 447] width 559 height 170
click at [182, 441] on textarea "Buenos días, Juan. Esperamos que estés bien. Muchas gracias por tu respuesta. N…" at bounding box center [452, 447] width 559 height 170
click at [243, 439] on textarea "Buenos días, Juan. Esperamos que estés bien. Muchas gracias por tu respuesta. N…" at bounding box center [452, 447] width 559 height 170
click at [178, 442] on textarea "Buenos días, Juan. Esperamos que estés bien. Muchas gracias por tu respuesta. N…" at bounding box center [452, 447] width 559 height 170
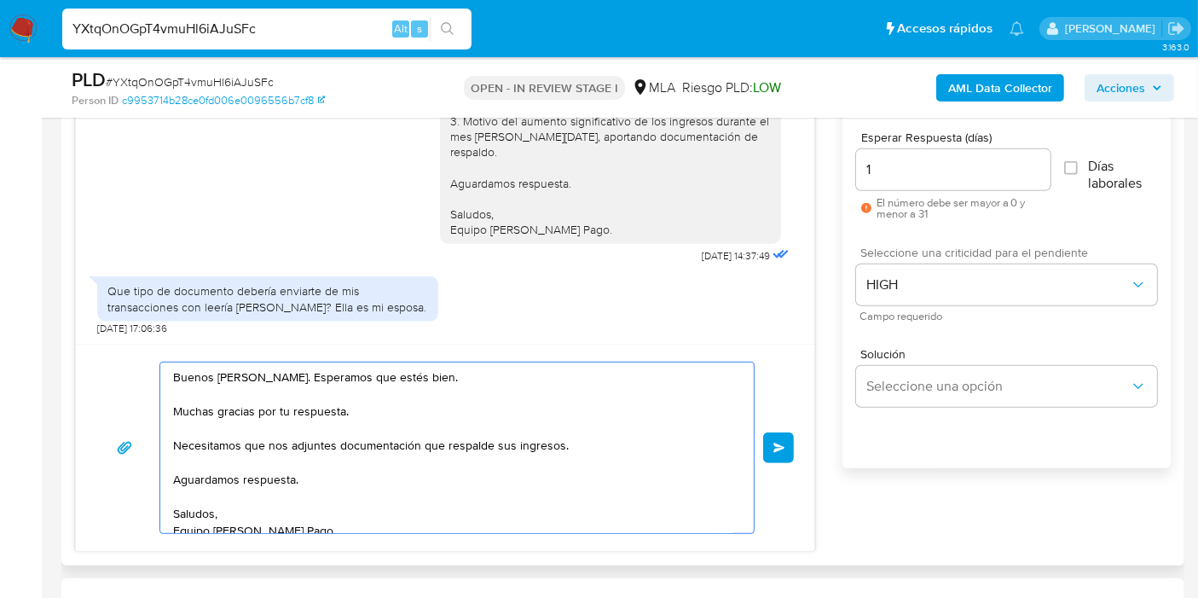
click at [287, 402] on textarea "Buenos días, Juan. Esperamos que estés bien. Muchas gracias por tu respuesta. N…" at bounding box center [452, 447] width 559 height 170
click at [233, 435] on textarea "Buenos días, Juan. Esperamos que estés bien. Muchas gracias por tu respuesta. N…" at bounding box center [452, 447] width 559 height 170
click at [355, 436] on textarea "Buenos días, Juan. Esperamos que estés bien. Muchas gracias por tu respuesta. N…" at bounding box center [452, 447] width 559 height 170
click at [502, 459] on textarea "Buenos días, Juan. Esperamos que estés bien. Muchas gracias por tu respuesta. N…" at bounding box center [452, 447] width 559 height 170
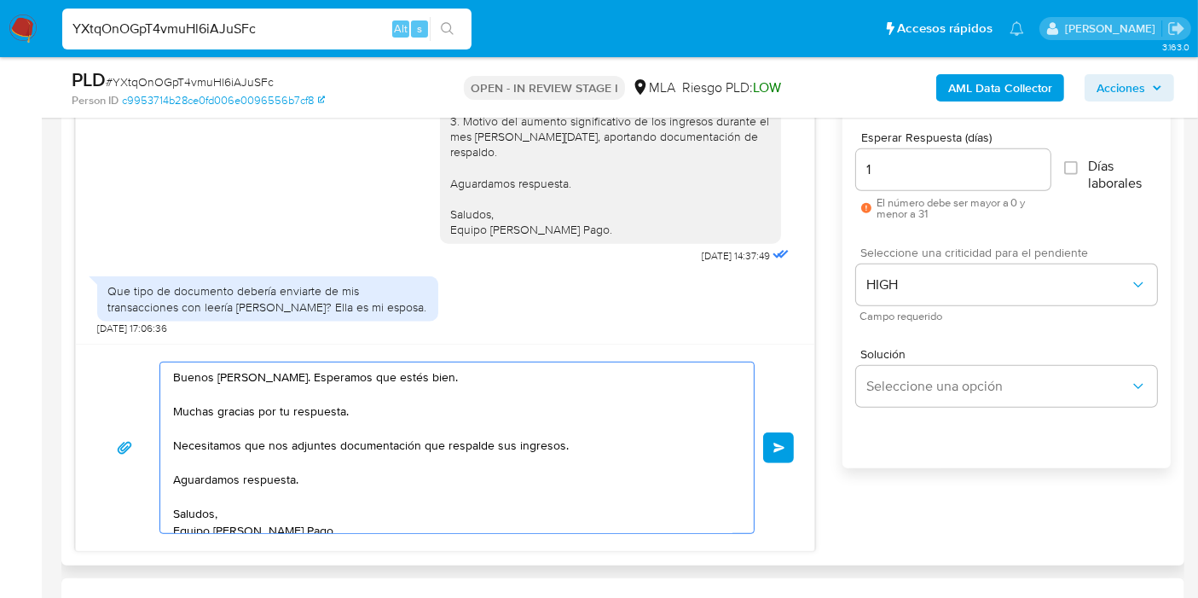
click at [546, 449] on textarea "Buenos días, Juan. Esperamos que estés bien. Muchas gracias por tu respuesta. N…" at bounding box center [452, 447] width 559 height 170
click at [499, 442] on textarea "Buenos días, Juan. Esperamos que estés bien. Muchas gracias por tu respuesta. N…" at bounding box center [452, 447] width 559 height 170
click at [520, 449] on textarea "Buenos días, Juan. Esperamos que estés bien. Muchas gracias por tu respuesta. N…" at bounding box center [452, 447] width 559 height 170
click at [521, 449] on textarea "Buenos días, Juan. Esperamos que estés bien. Muchas gracias por tu respuesta. N…" at bounding box center [452, 447] width 559 height 170
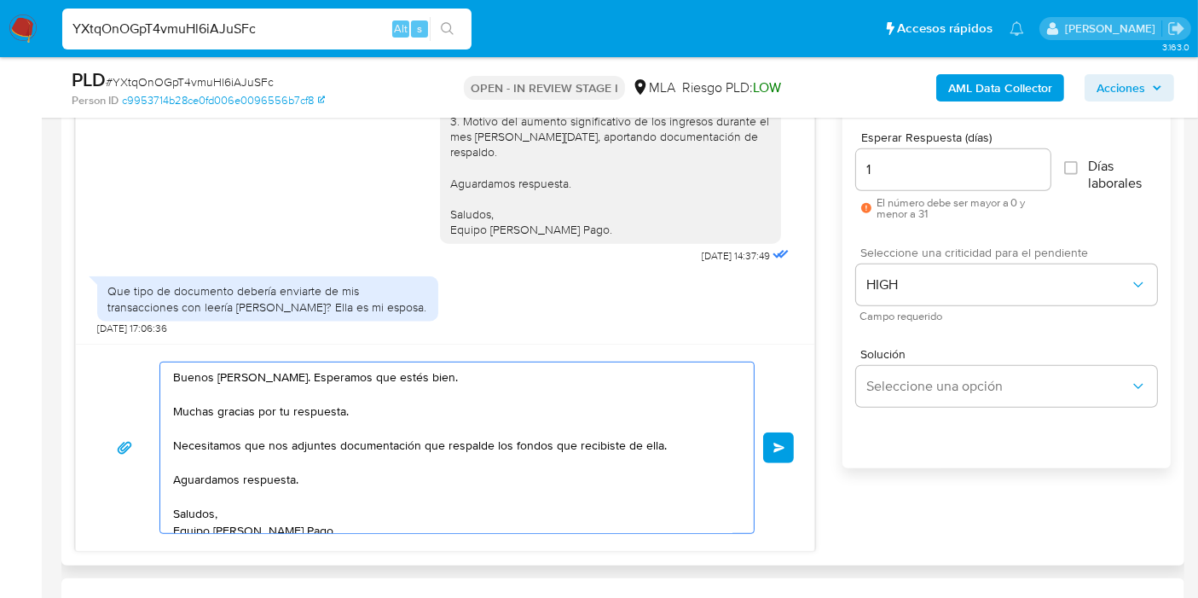
click at [396, 452] on textarea "Buenos días, Juan. Esperamos que estés bien. Muchas gracias por tu respuesta. N…" at bounding box center [452, 447] width 559 height 170
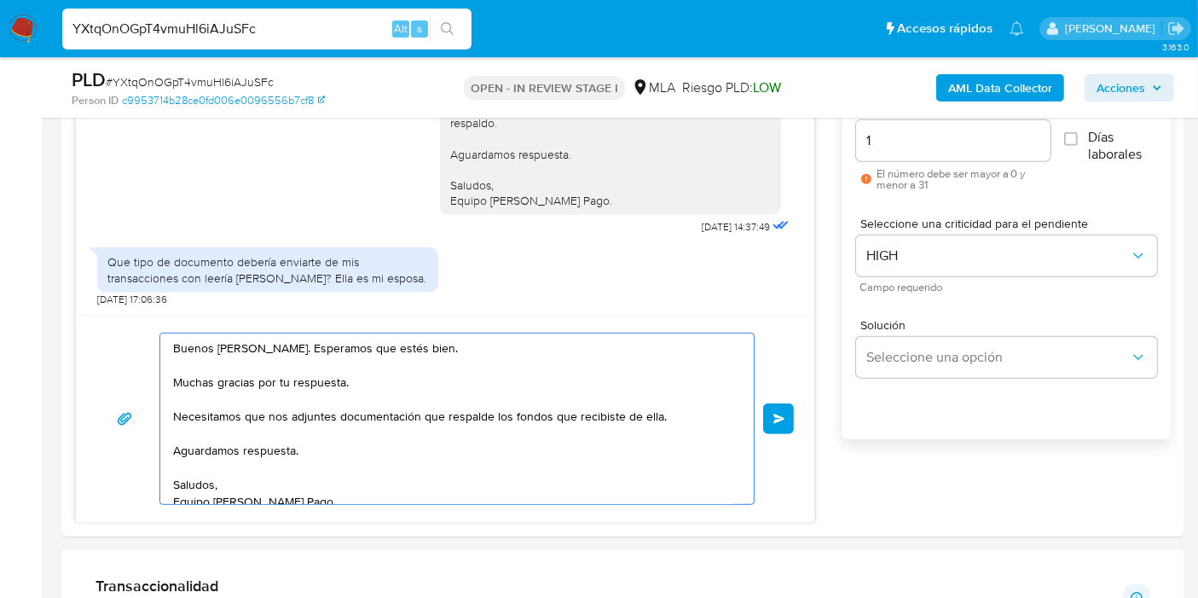
scroll to position [947, 0]
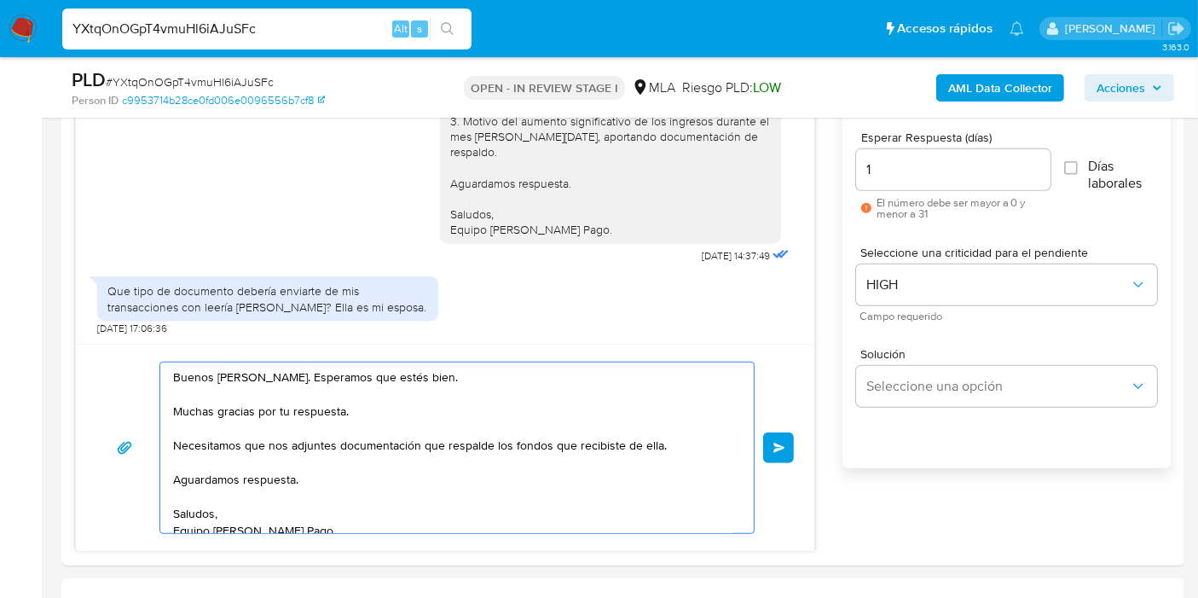
type textarea "Buenos días, Juan. Esperamos que estés bien. Muchas gracias por tu respuesta. N…"
click at [762, 459] on div "Buenos días, Juan. Esperamos que estés bien. Muchas gracias por tu respuesta. N…" at bounding box center [444, 447] width 697 height 172
click at [778, 443] on span "Enviar" at bounding box center [779, 447] width 12 height 10
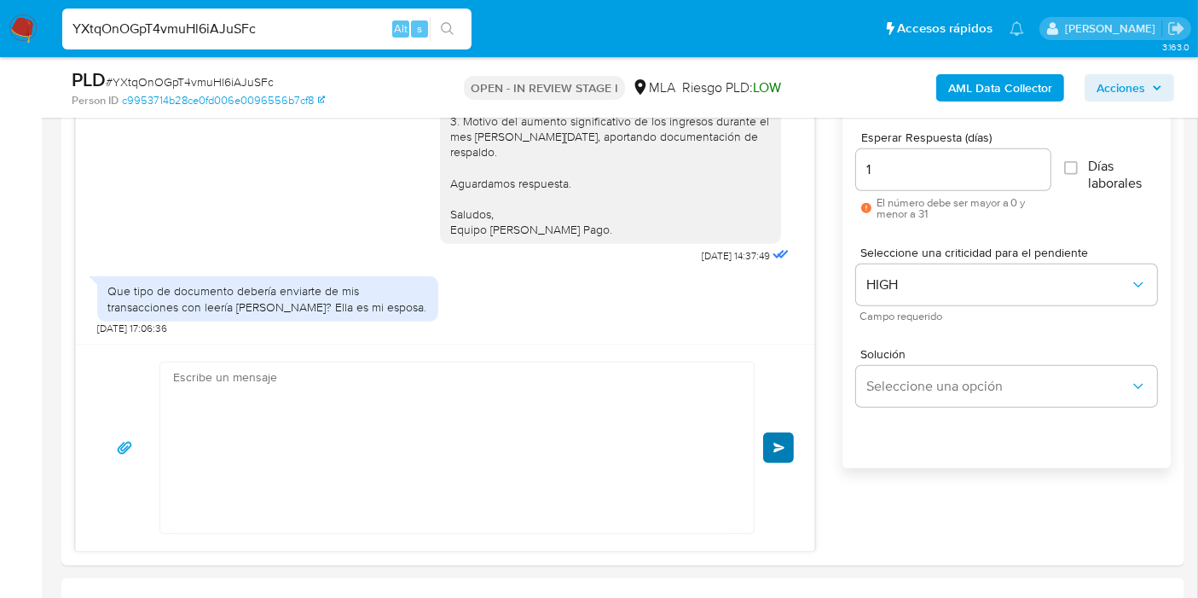
click at [778, 443] on div "Buenos días, Juan. Esperamos que estés bien. Muchas gracias por tu respuesta. N…" at bounding box center [444, 447] width 697 height 172
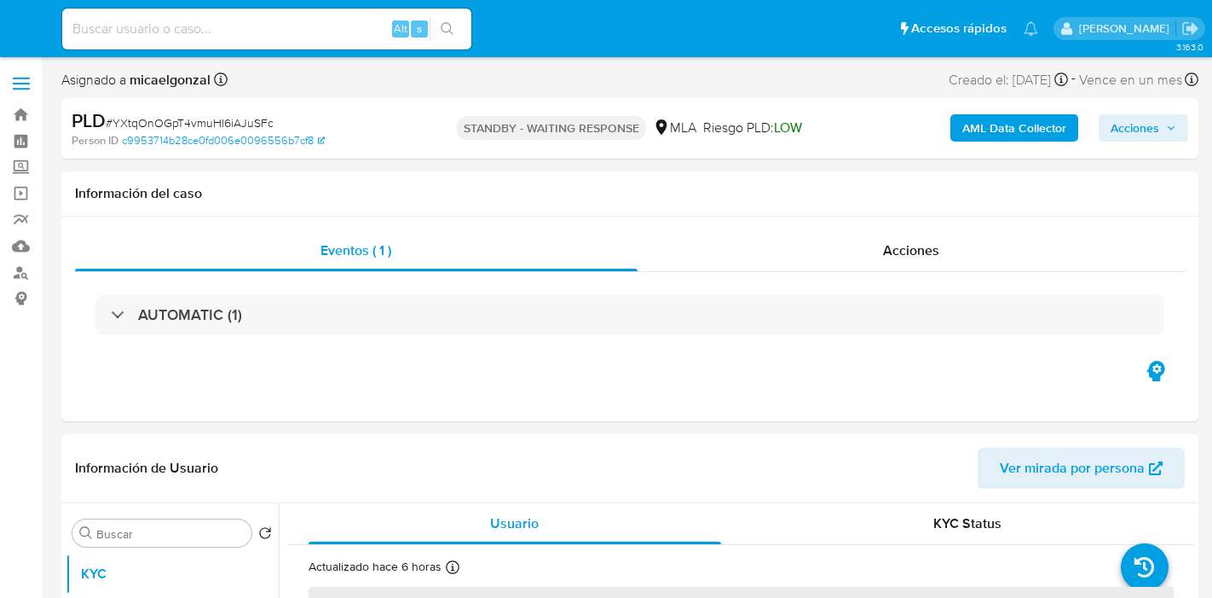
select select "10"
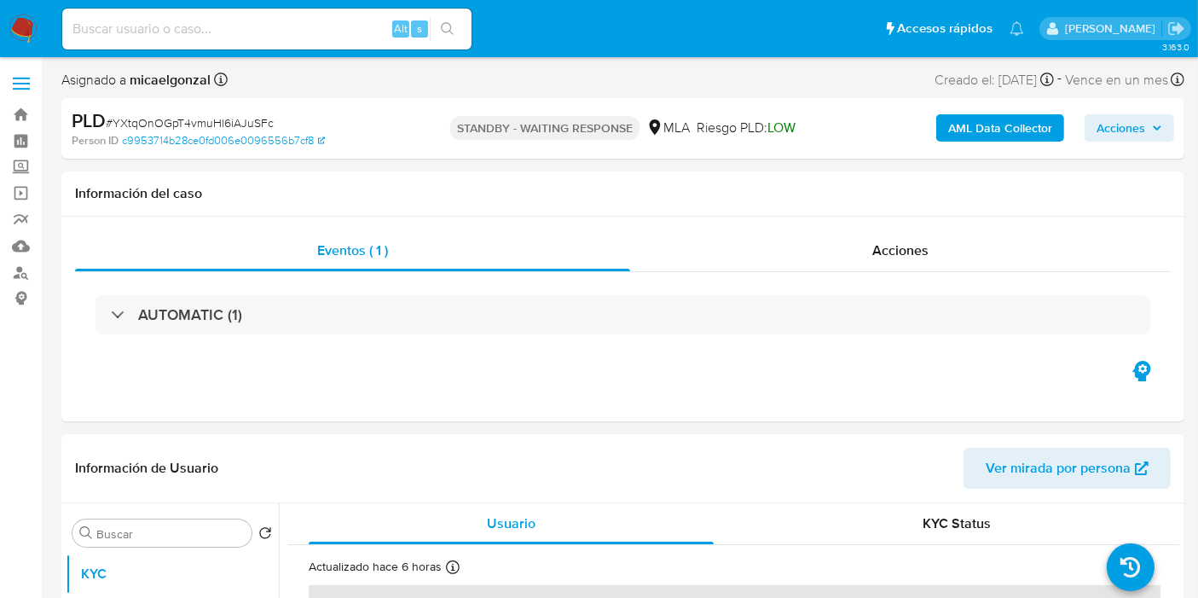
click at [175, 30] on input at bounding box center [266, 29] width 409 height 22
paste input "tYUIOQFkNLg7WwvhypZF9P5a"
type input "tYUIOQFkNLg7WwvhypZF9P5a"
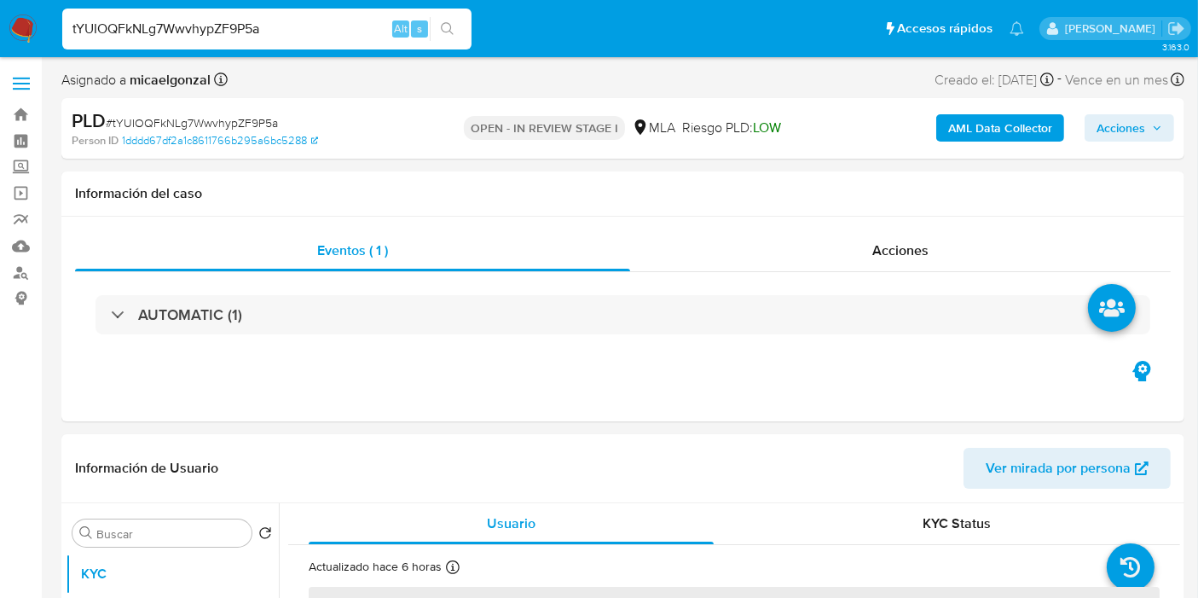
select select "10"
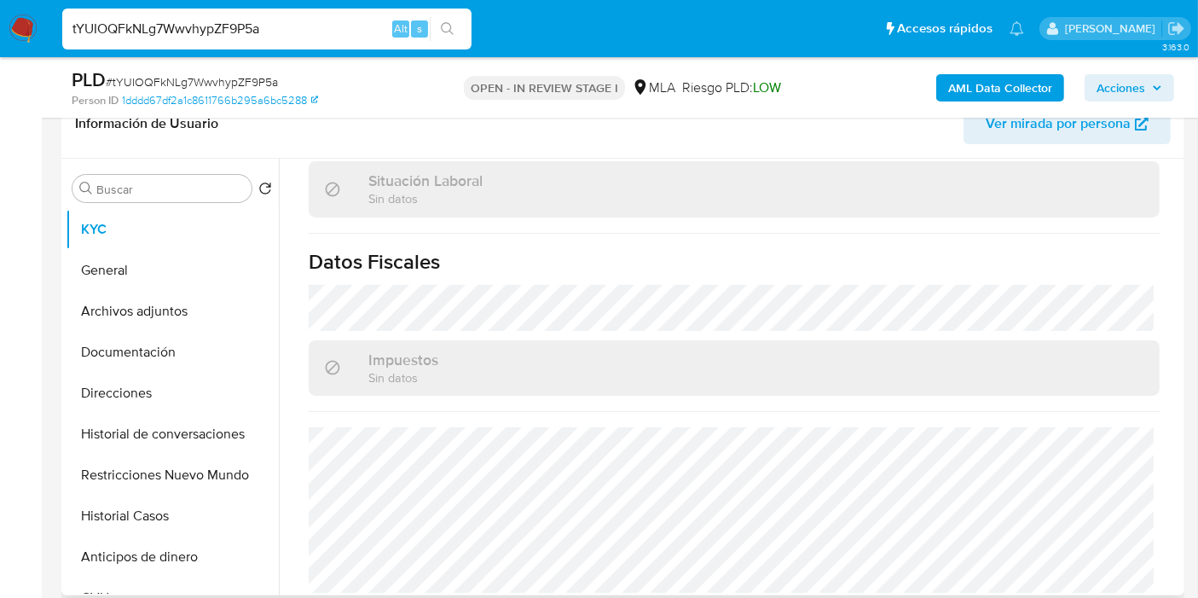
scroll to position [912, 0]
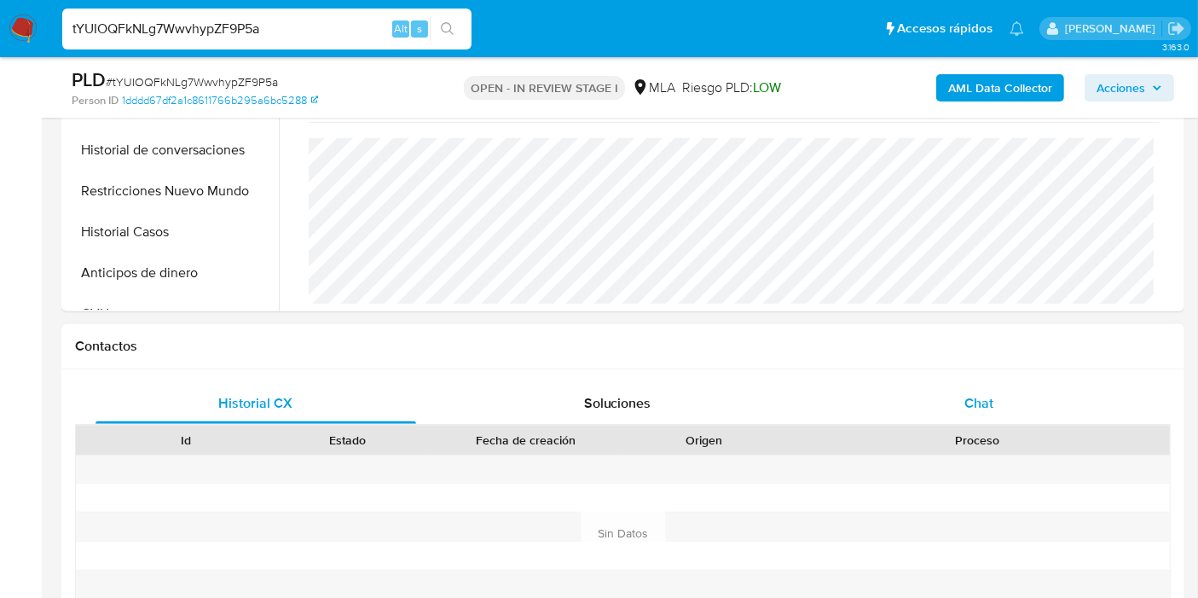
click at [1001, 398] on div "Chat" at bounding box center [978, 403] width 321 height 41
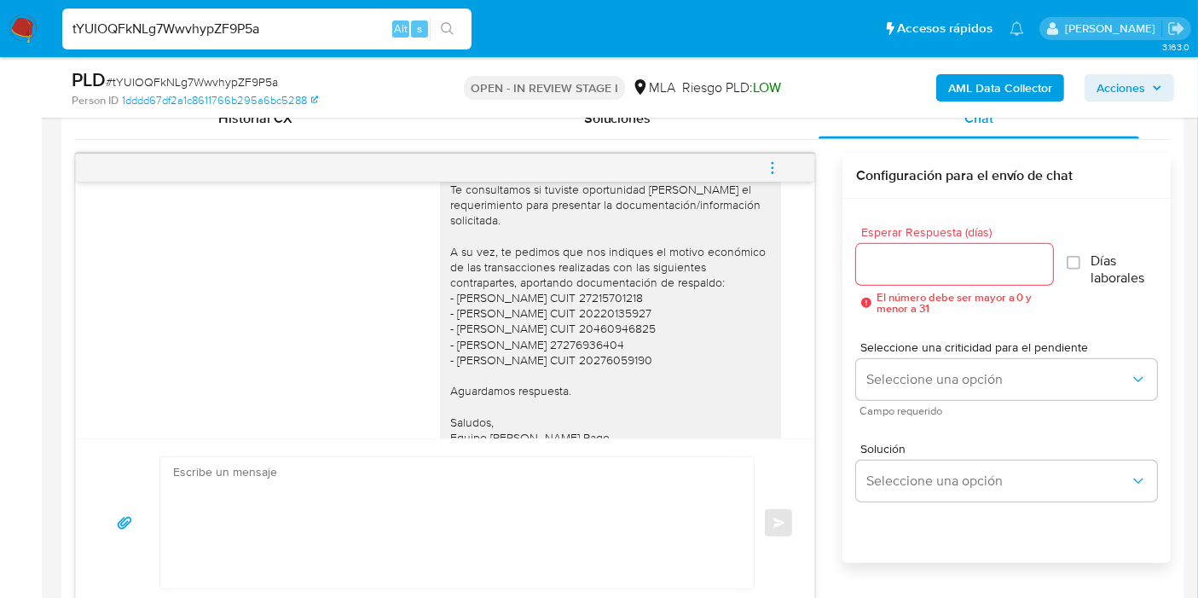
scroll to position [1350, 0]
click at [302, 130] on div "Historial CX" at bounding box center [255, 118] width 321 height 41
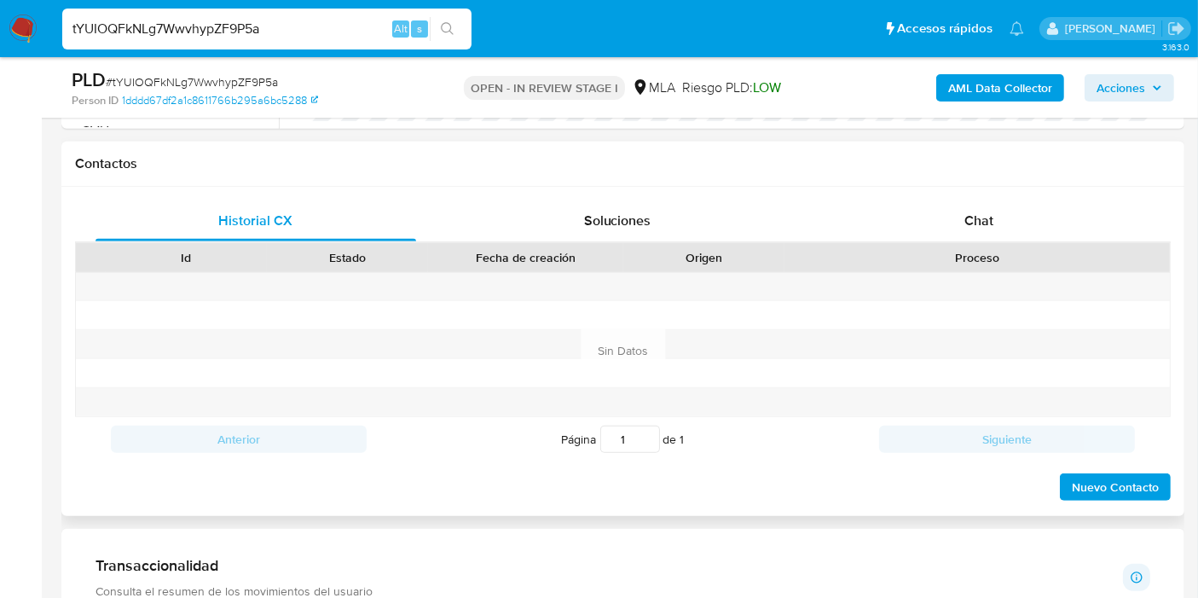
scroll to position [662, 0]
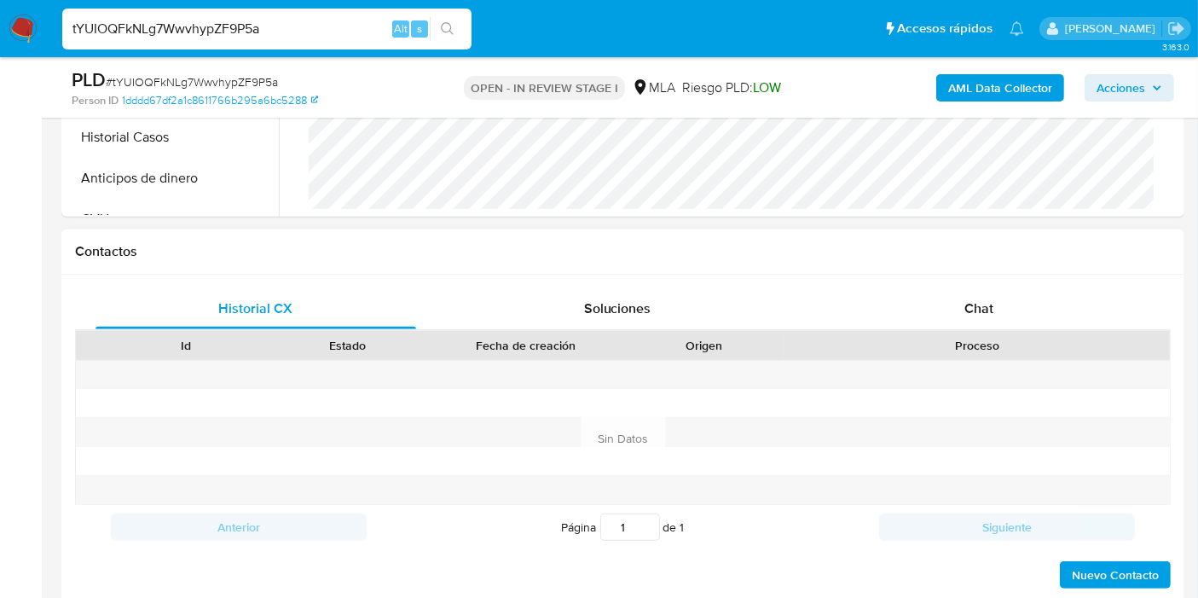
click at [1013, 276] on div "Historial CX Soluciones Chat Id Estado Fecha de creación Origen Proceso Anterio…" at bounding box center [622, 438] width 1123 height 329
click at [985, 307] on span "Chat" at bounding box center [978, 308] width 29 height 20
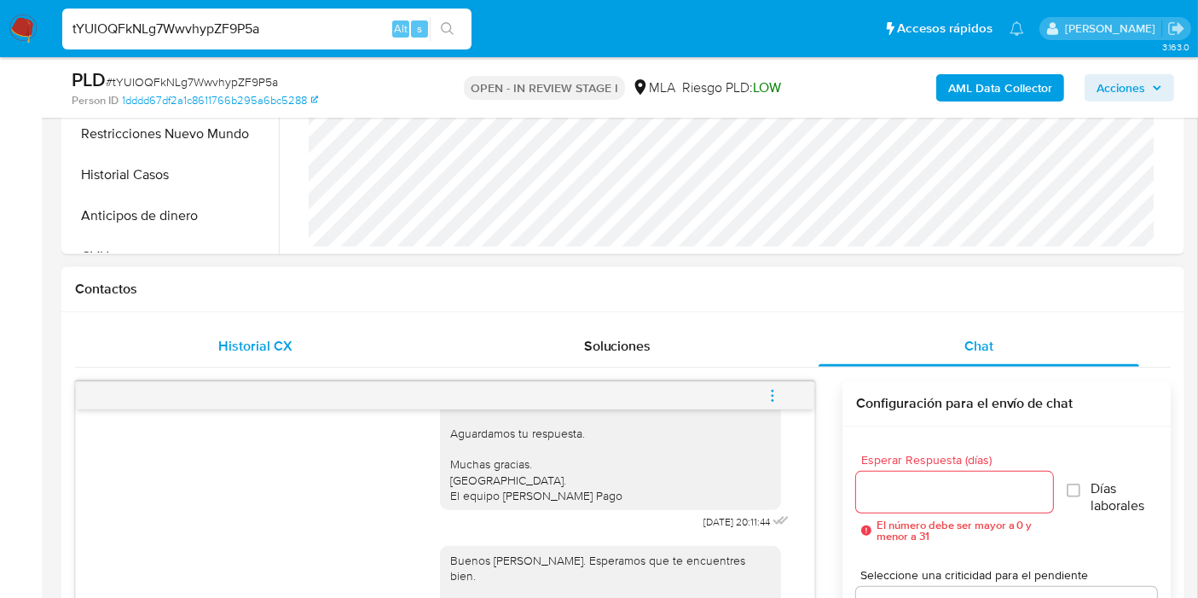
scroll to position [378, 0]
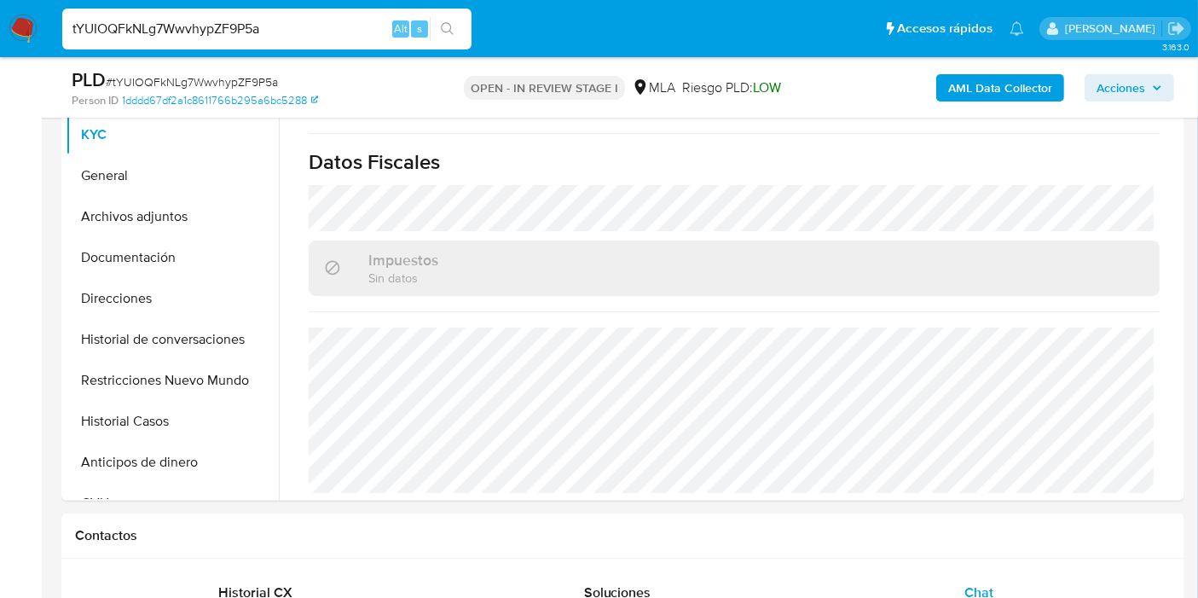
click at [199, 30] on input "tYUIOQFkNLg7WwvhypZF9P5a" at bounding box center [266, 29] width 409 height 22
paste input "Tzc2TpnBTRR2VR6Qv2JNSz9C"
type input "Tzc2TpnBTRR2VR6Qv2JNSz9C"
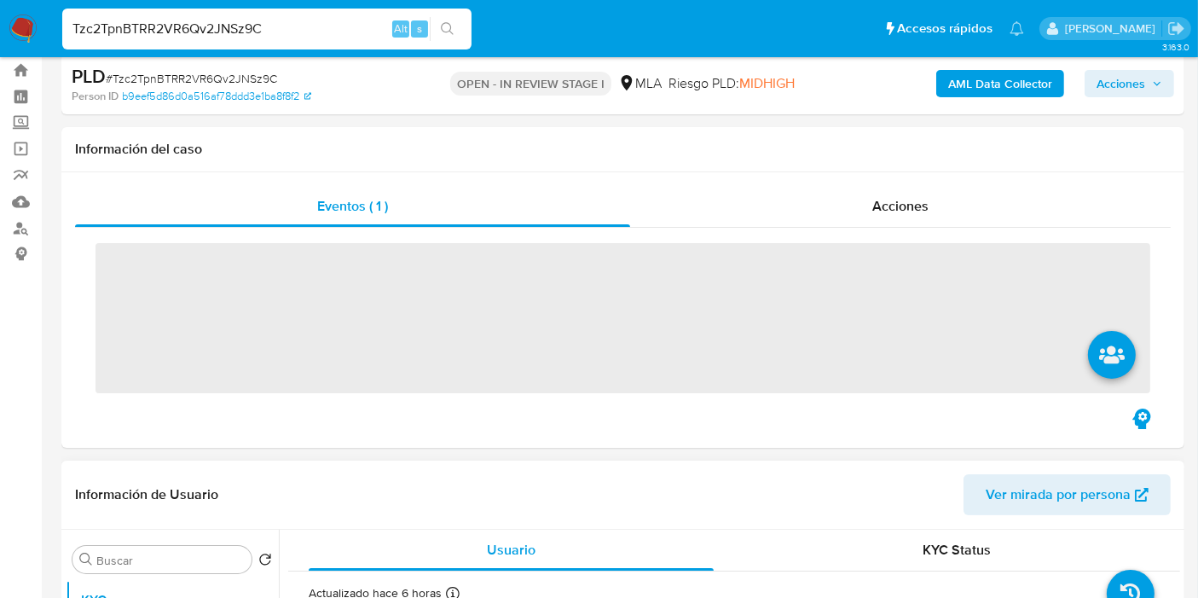
scroll to position [189, 0]
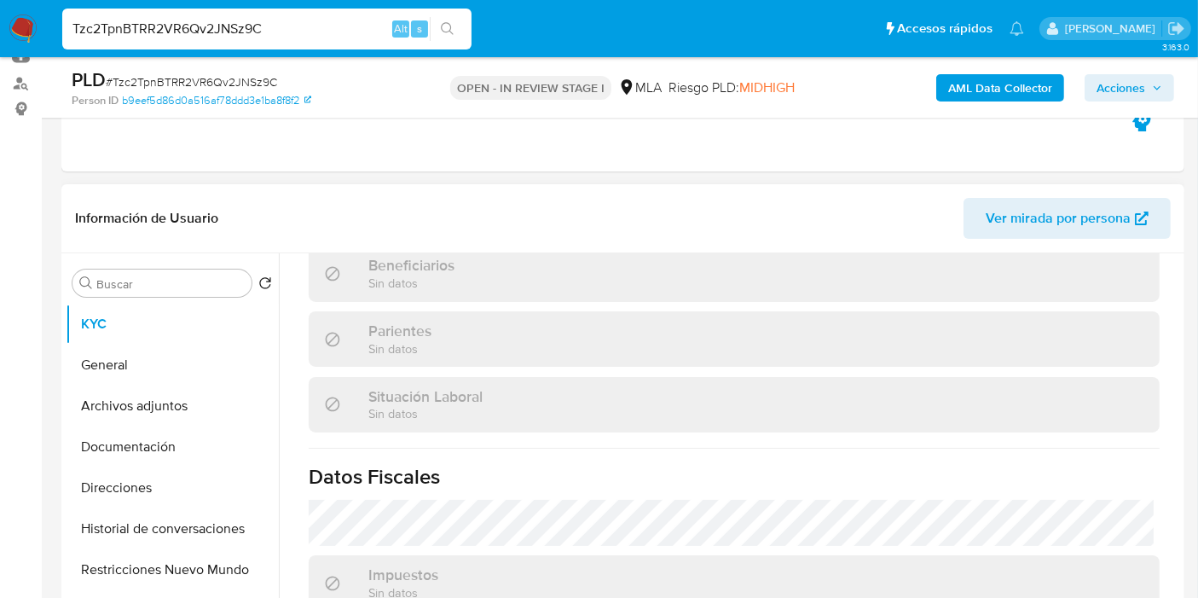
select select "10"
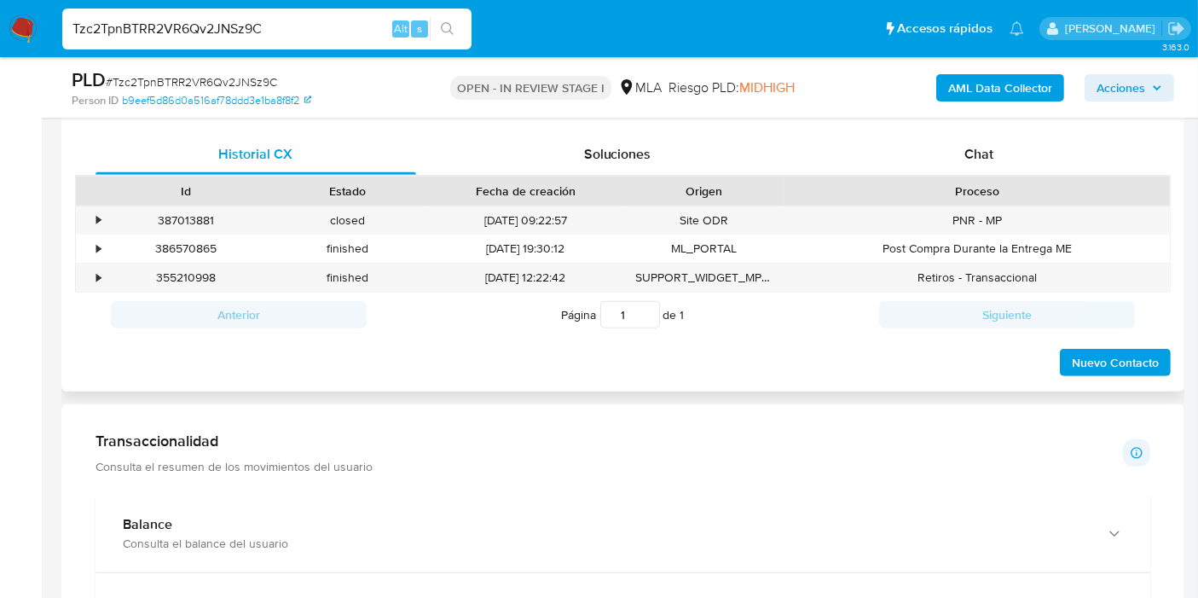
scroll to position [757, 0]
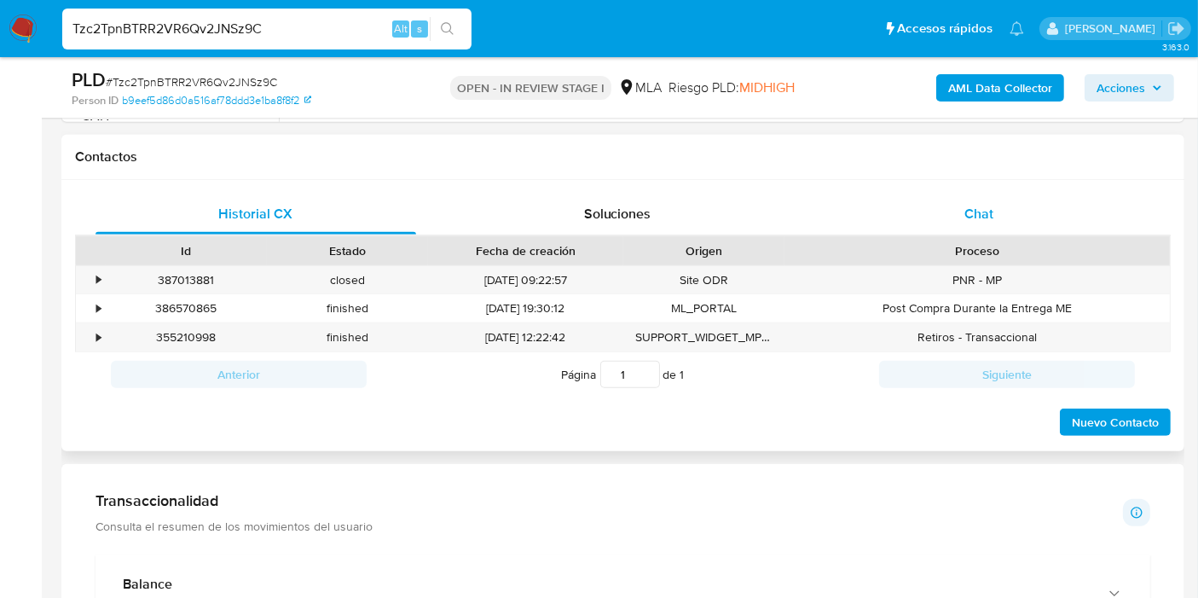
click at [972, 222] on div "Chat" at bounding box center [978, 214] width 321 height 41
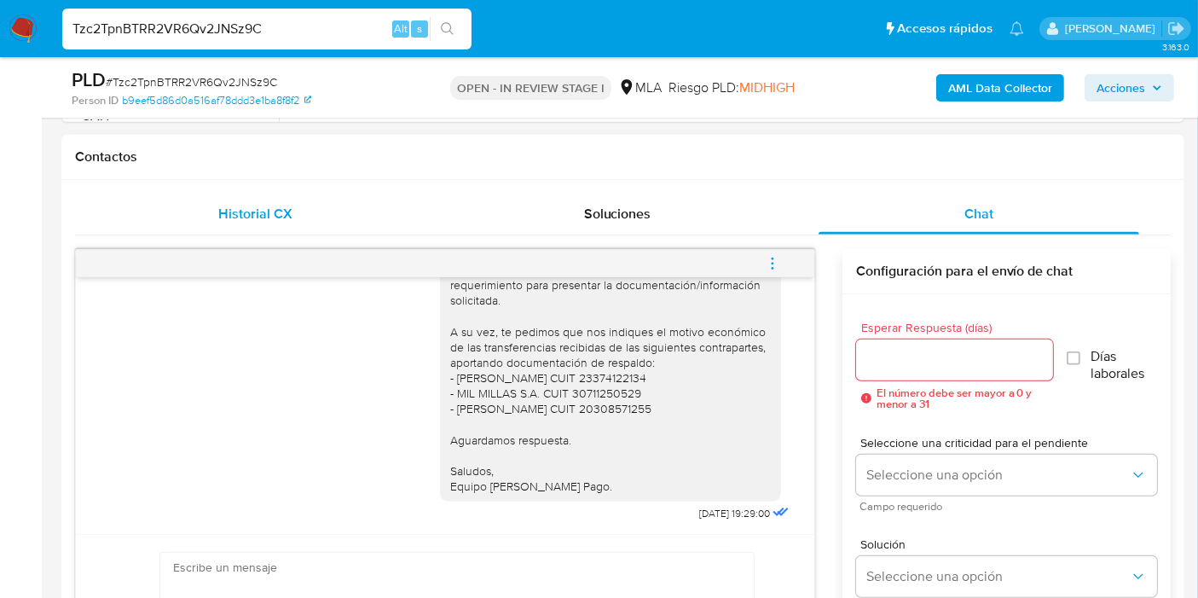
click at [228, 217] on span "Historial CX" at bounding box center [256, 214] width 74 height 20
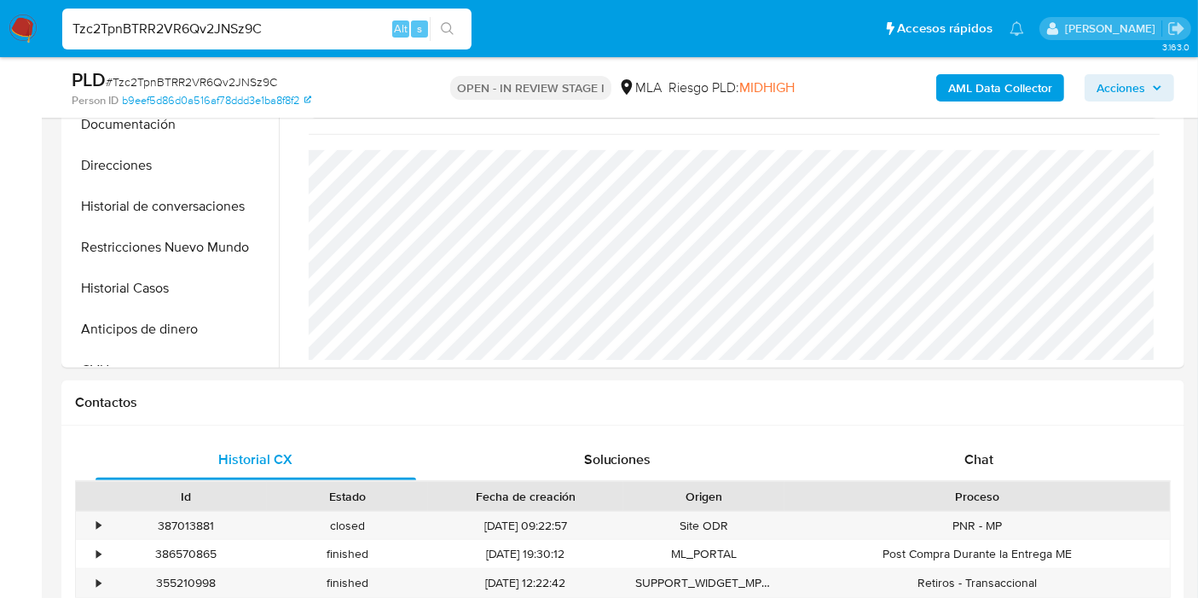
scroll to position [378, 0]
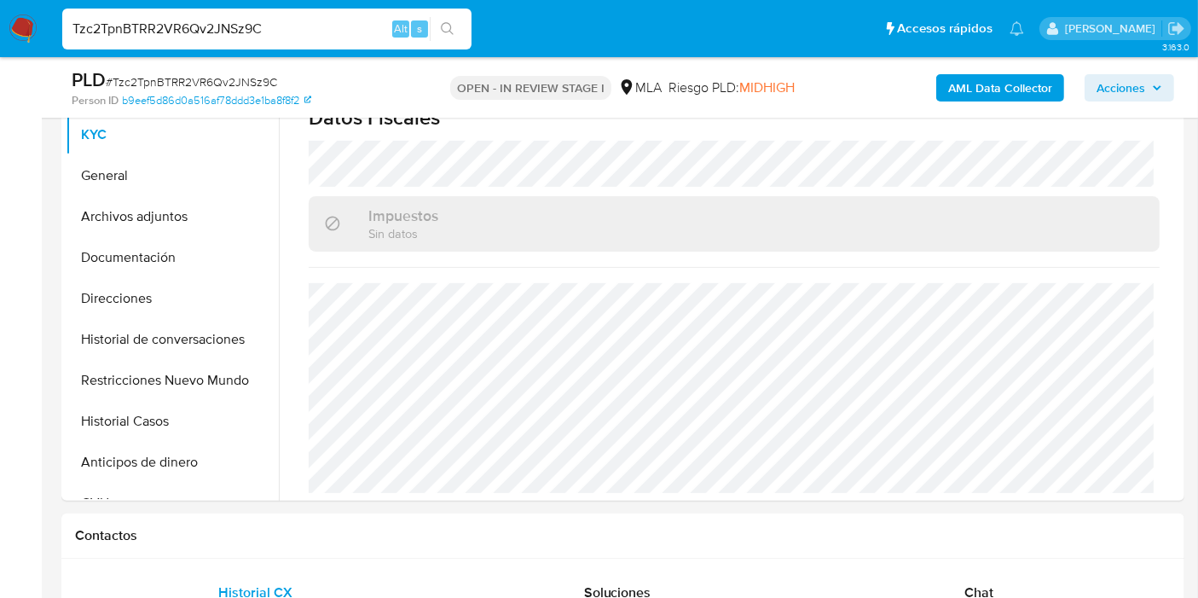
click at [234, 27] on input "Tzc2TpnBTRR2VR6Qv2JNSz9C" at bounding box center [266, 29] width 409 height 22
paste input "jKtN6Q9fU3w5lig1fwqixyYe"
type input "jKtN6Q9fU3w5lig1fwqixyYe"
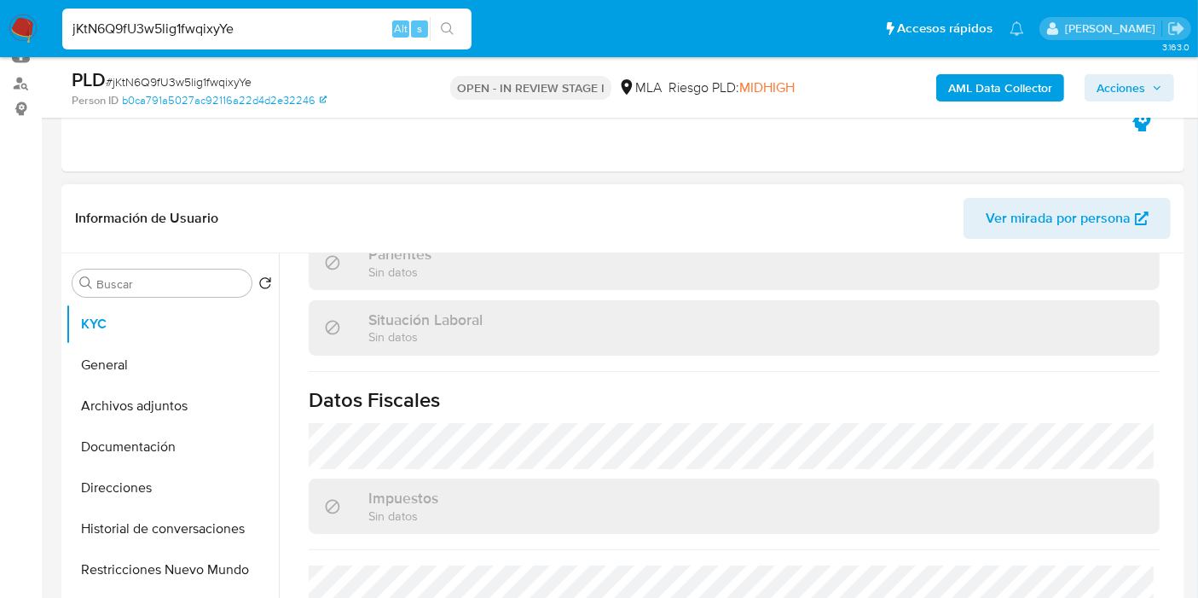
scroll to position [545, 0]
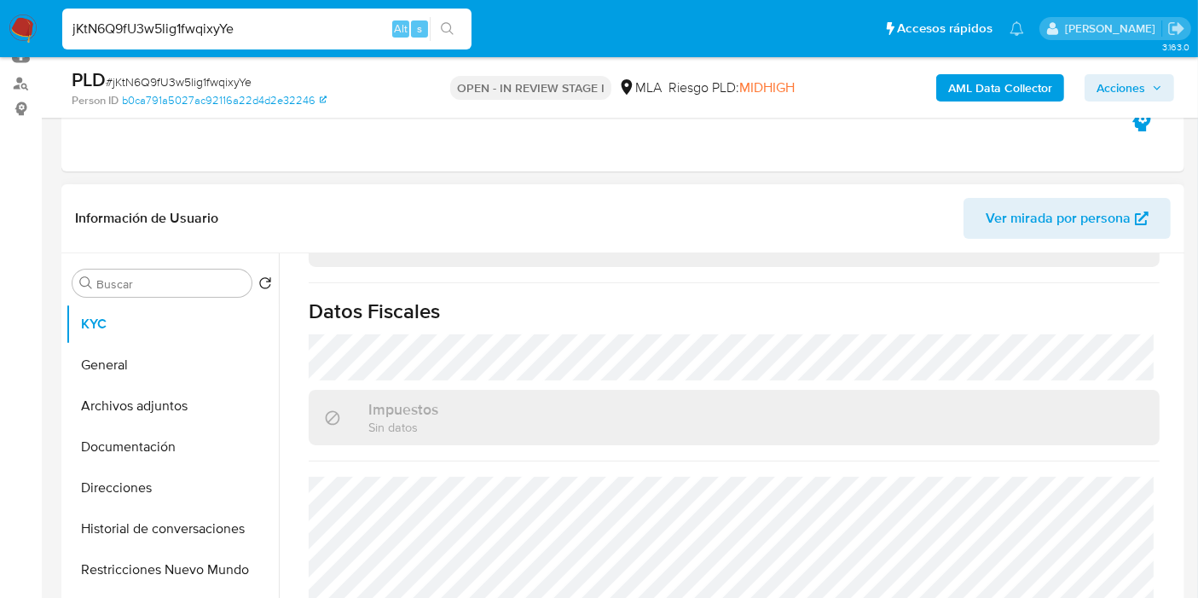
select select "10"
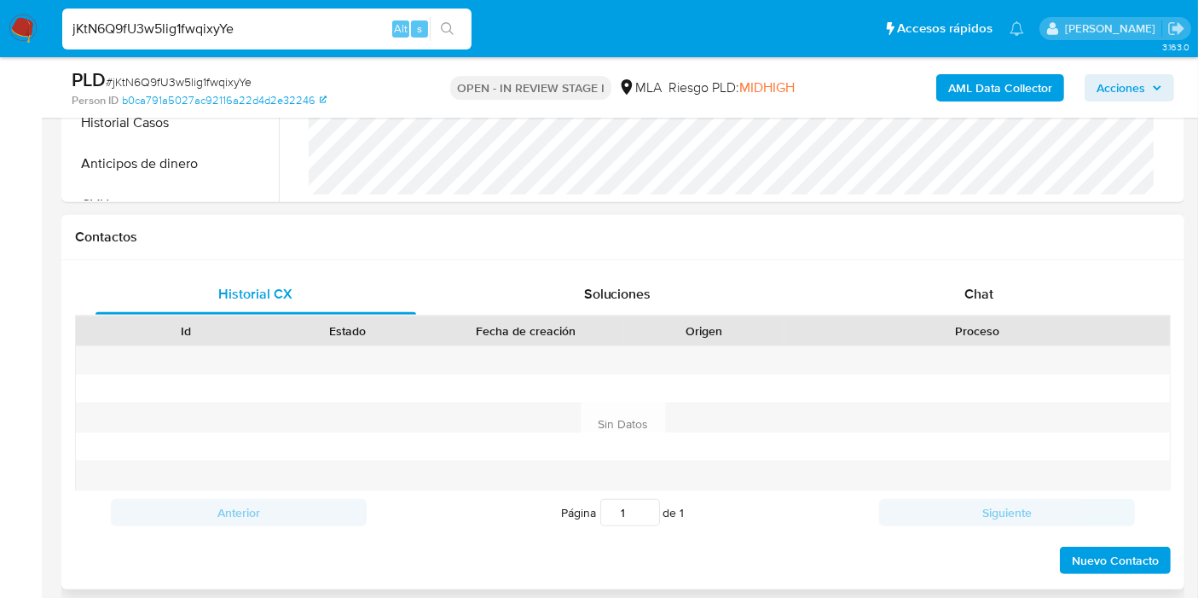
scroll to position [757, 0]
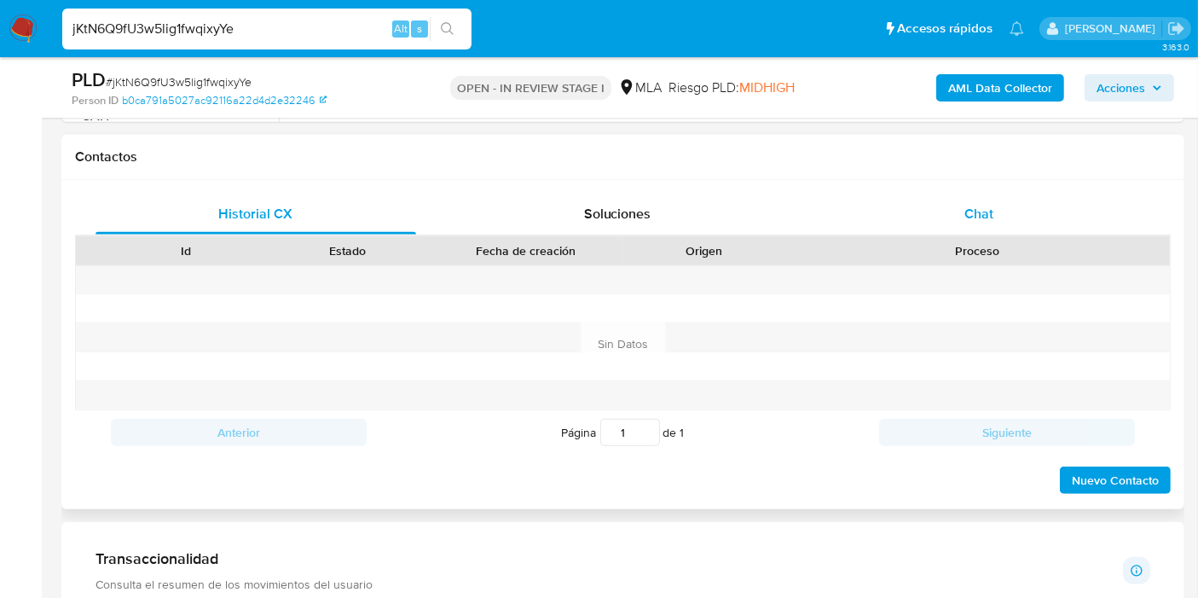
click at [977, 204] on span "Chat" at bounding box center [978, 214] width 29 height 20
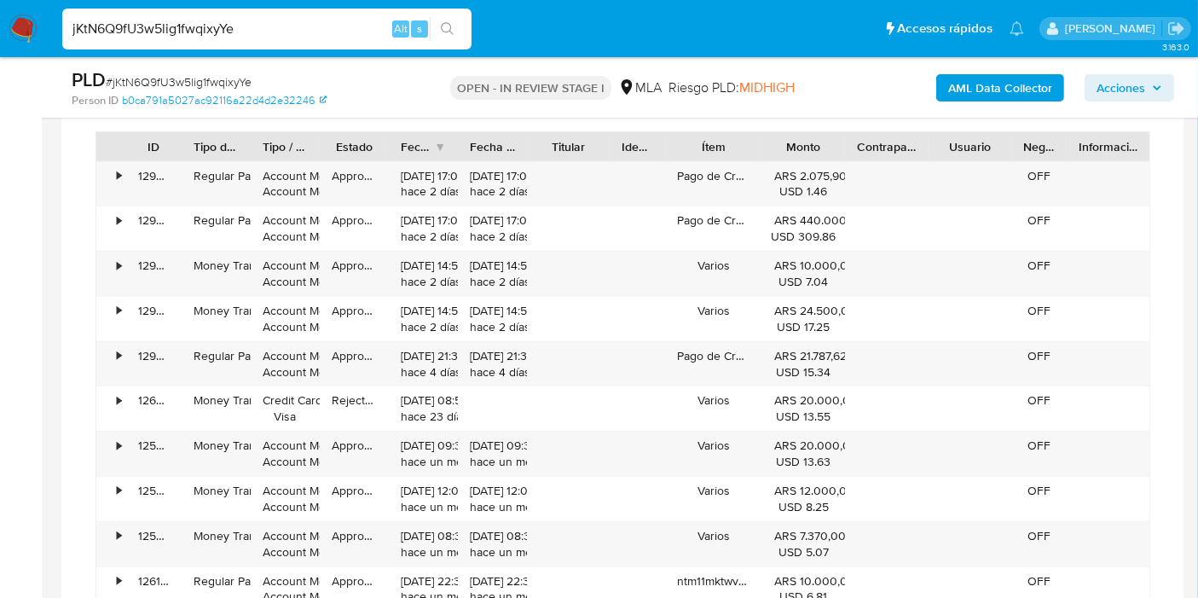
scroll to position [1705, 0]
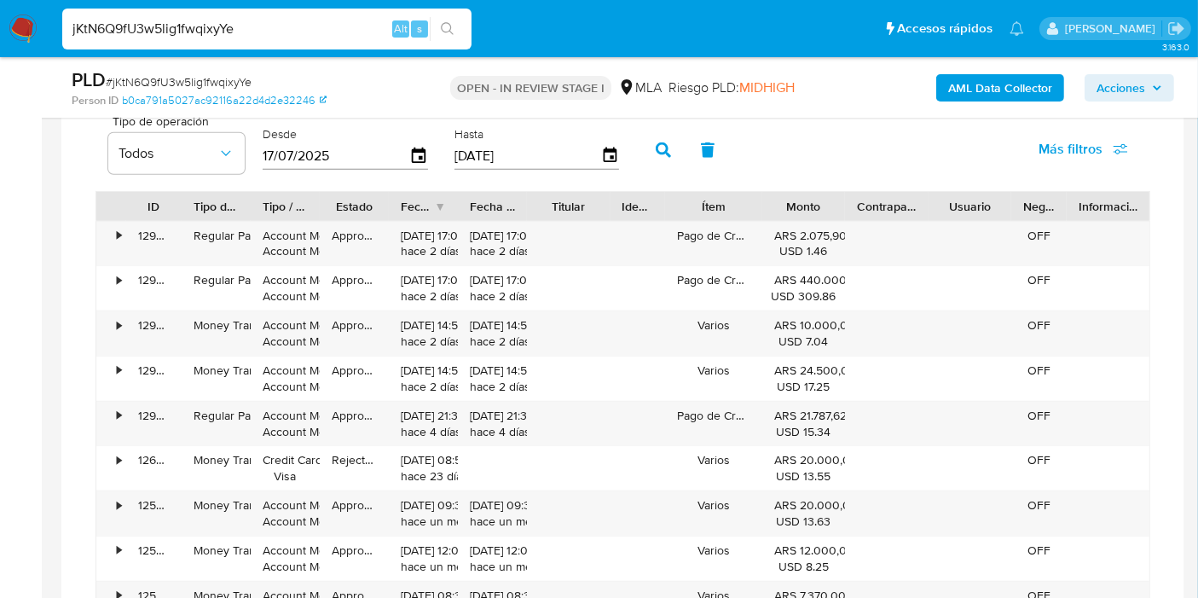
click at [38, 36] on nav "Pausado Ver notificaciones jKtN6Q9fU3w5lig1fwqixyYe Alt s Accesos rápidos Presi…" at bounding box center [599, 28] width 1198 height 57
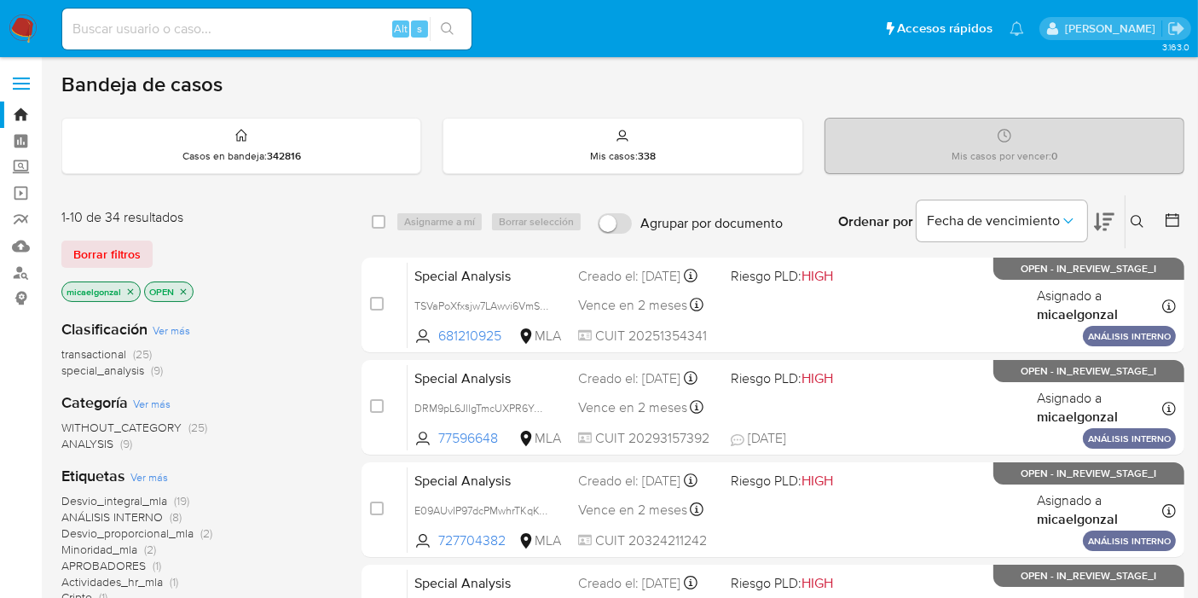
click at [21, 32] on img at bounding box center [23, 28] width 29 height 29
drag, startPoint x: 130, startPoint y: 282, endPoint x: 149, endPoint y: 275, distance: 20.8
click at [136, 281] on div "micaelgonzal OPEN" at bounding box center [197, 293] width 273 height 24
click at [133, 290] on icon "close-filter" at bounding box center [130, 291] width 10 height 10
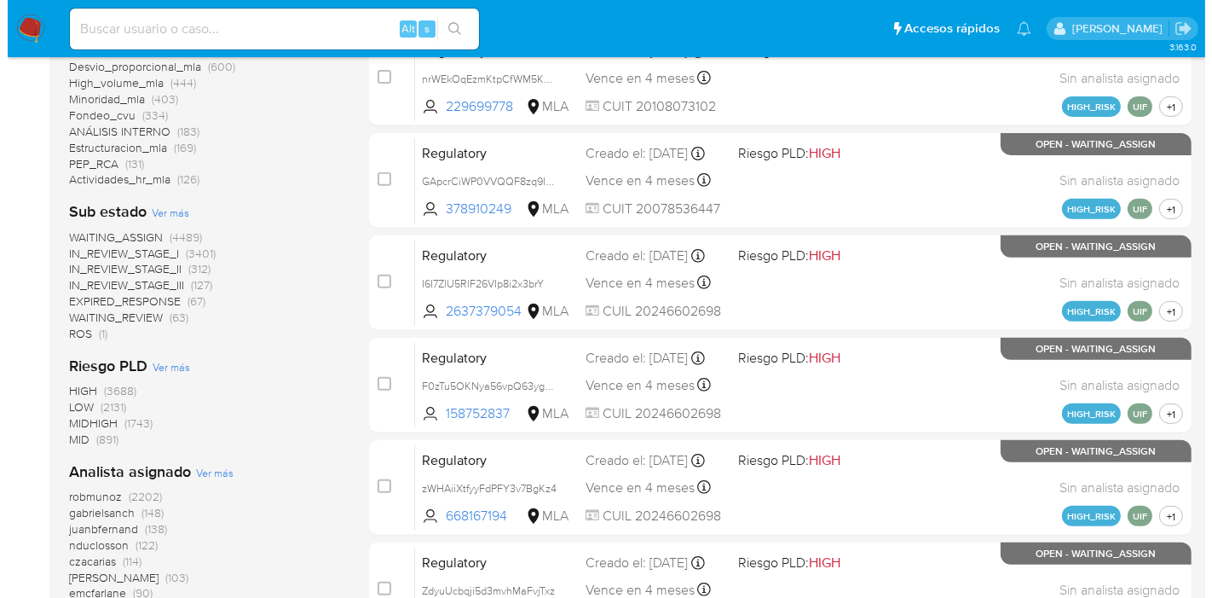
scroll to position [757, 0]
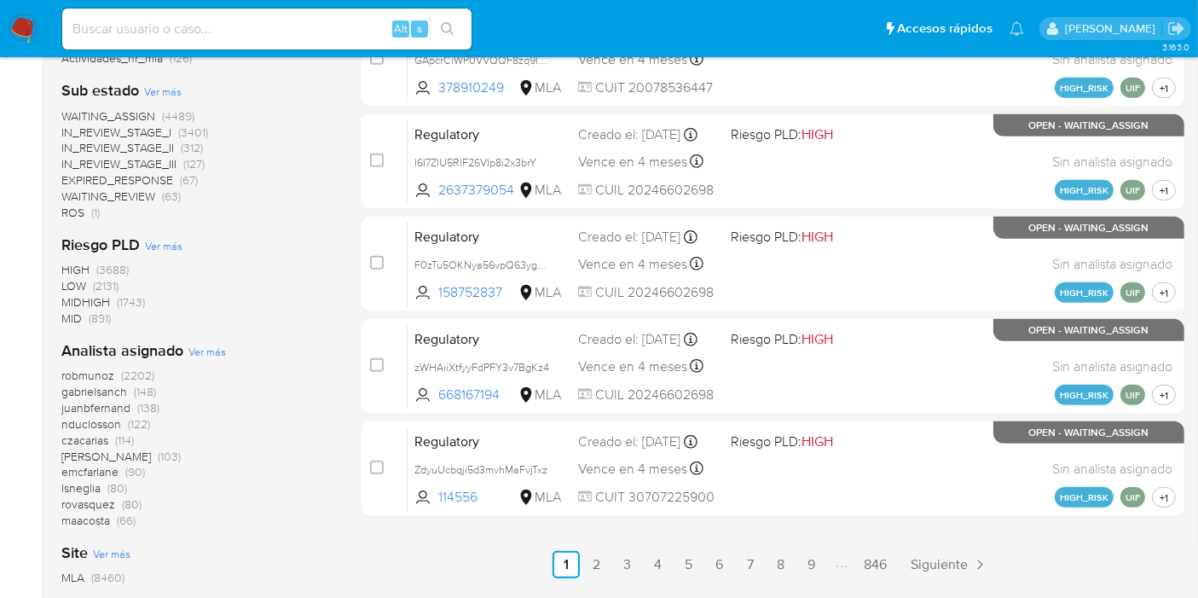
click at [205, 344] on span "Ver más" at bounding box center [207, 351] width 38 height 15
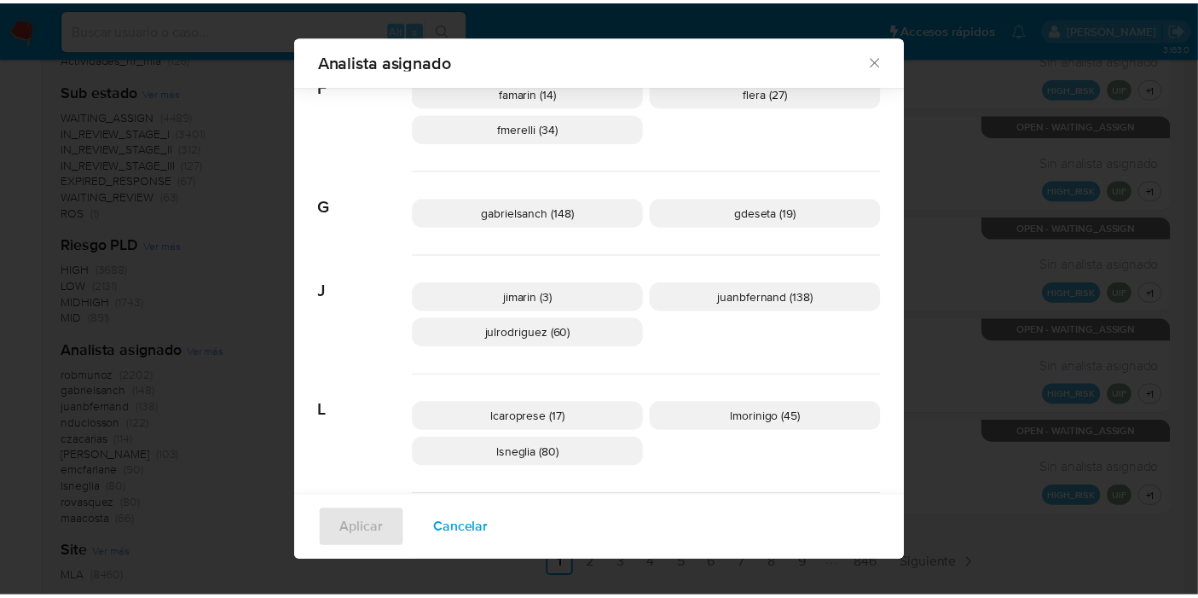
scroll to position [745, 0]
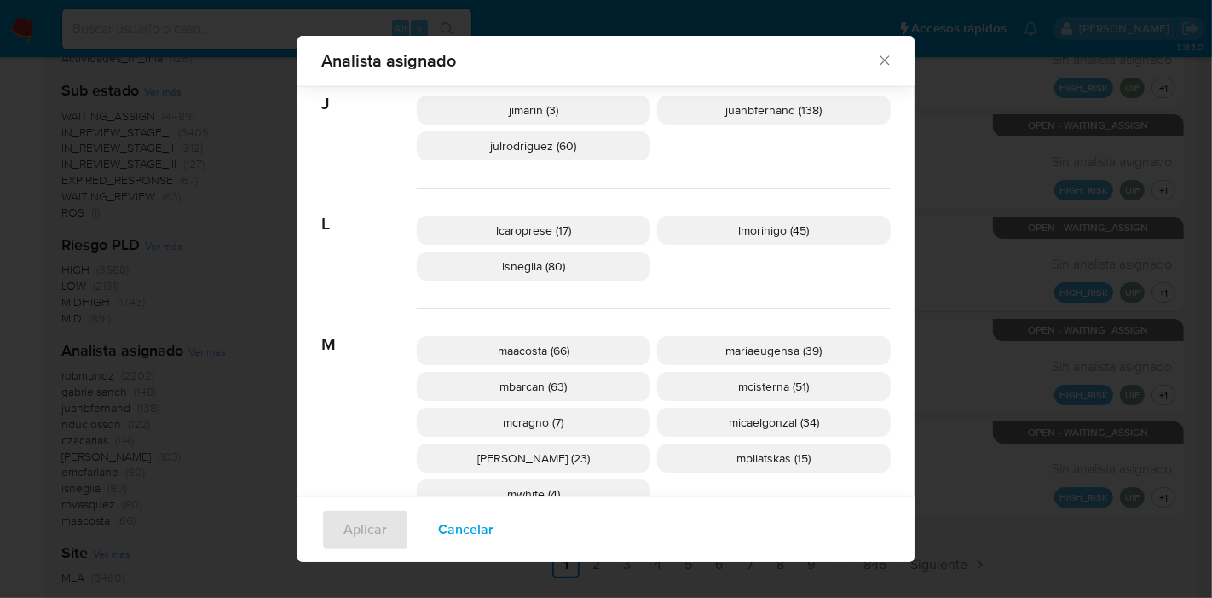
click at [880, 56] on icon "Cerrar" at bounding box center [884, 60] width 9 height 9
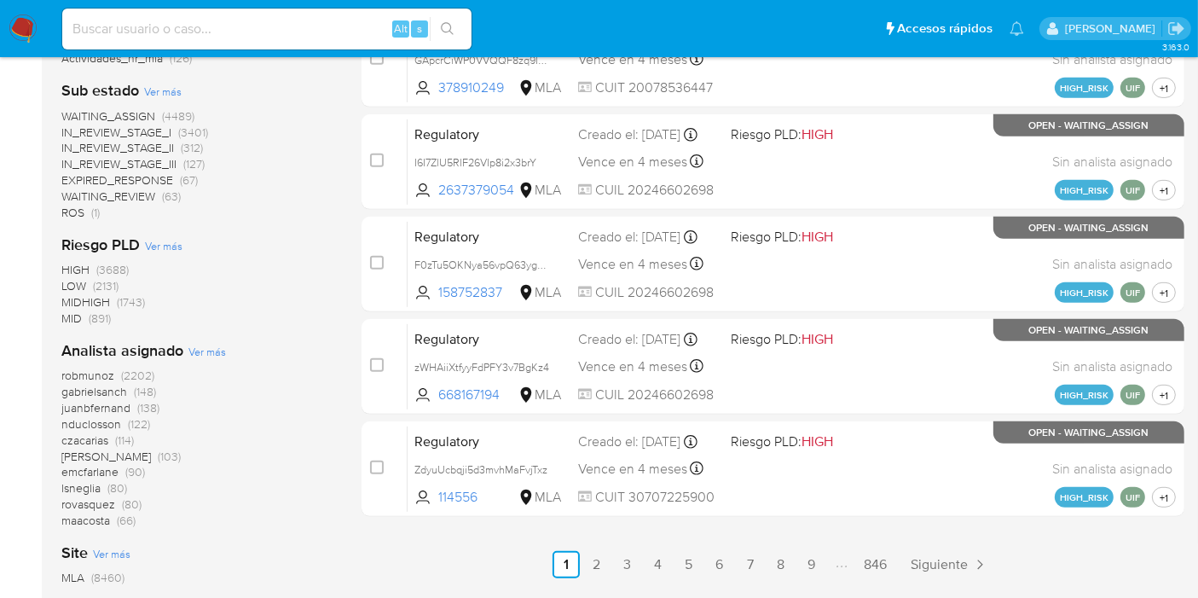
drag, startPoint x: 19, startPoint y: 30, endPoint x: 49, endPoint y: 1, distance: 41.6
click at [19, 30] on img at bounding box center [23, 28] width 29 height 29
